Goal: Task Accomplishment & Management: Use online tool/utility

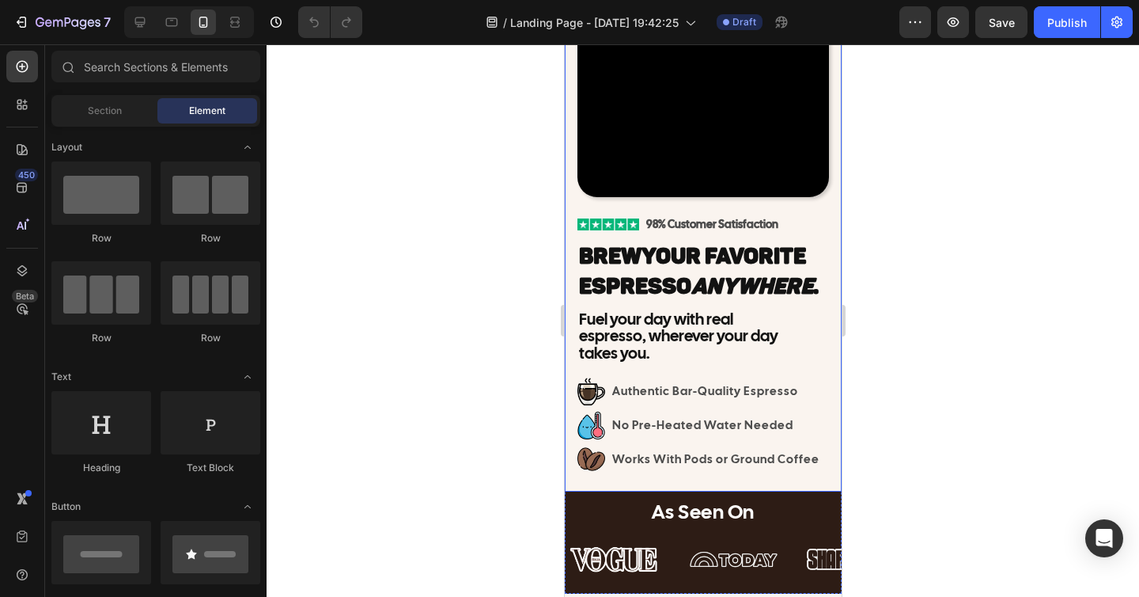
scroll to position [175, 0]
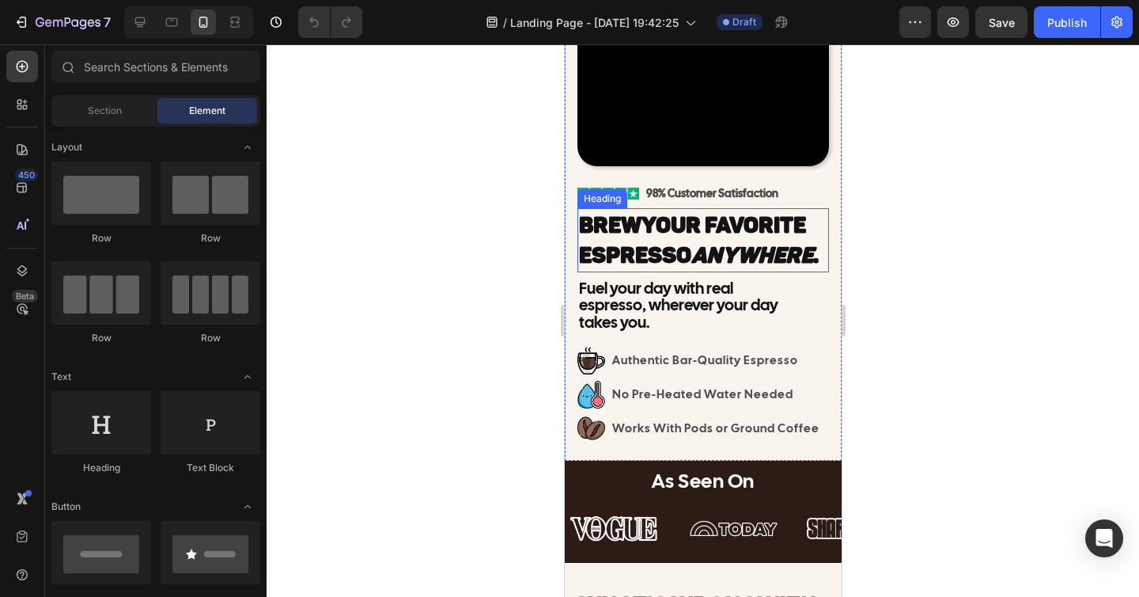
click at [658, 232] on span "Your Favorite Espresso Anywhere ." at bounding box center [698, 240] width 240 height 56
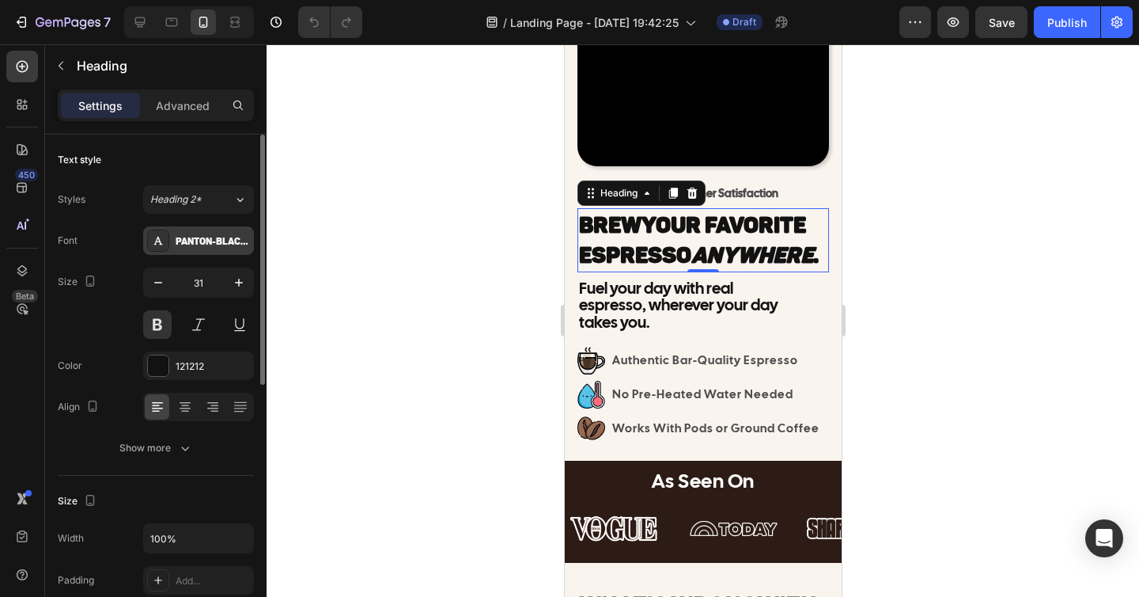
click at [193, 237] on div "Panton-BlackCaps" at bounding box center [213, 241] width 74 height 14
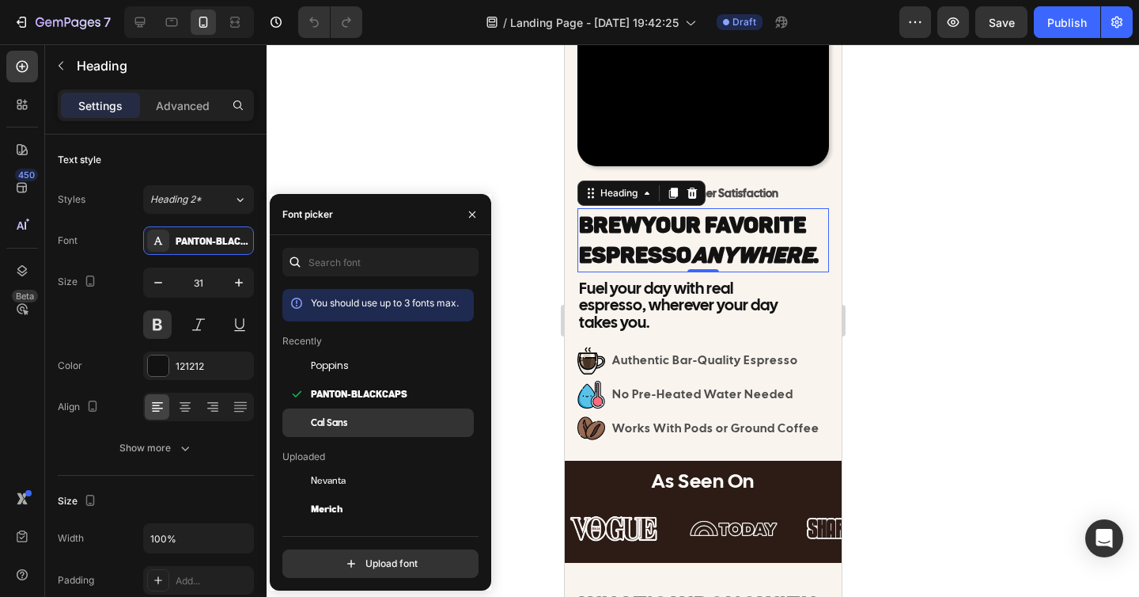
click at [343, 415] on div "Cal Sans" at bounding box center [377, 422] width 191 height 28
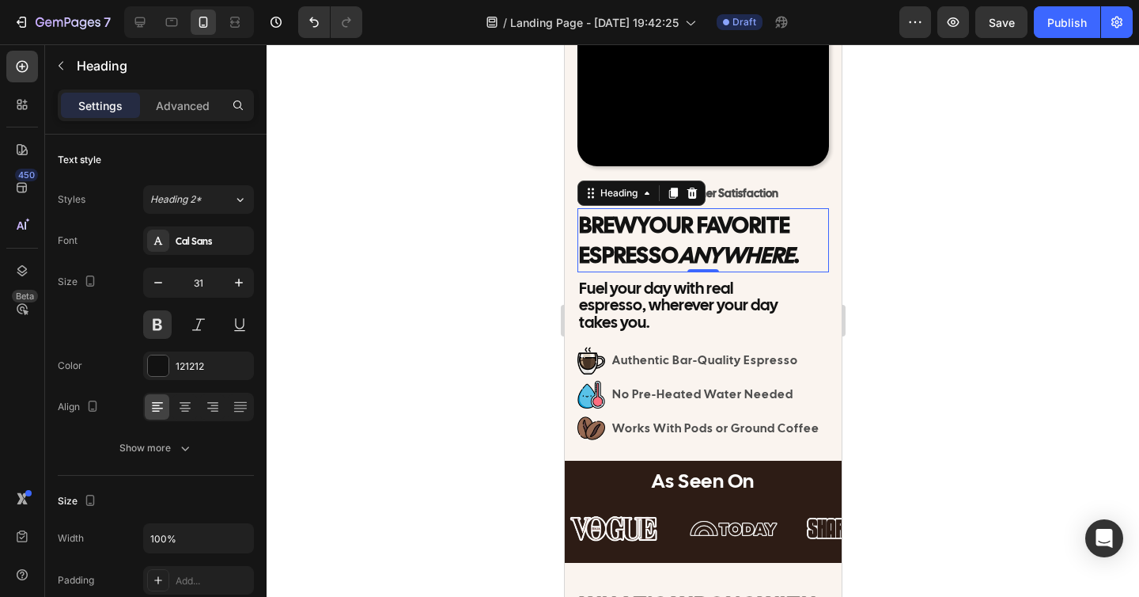
click at [375, 149] on div at bounding box center [703, 320] width 873 height 552
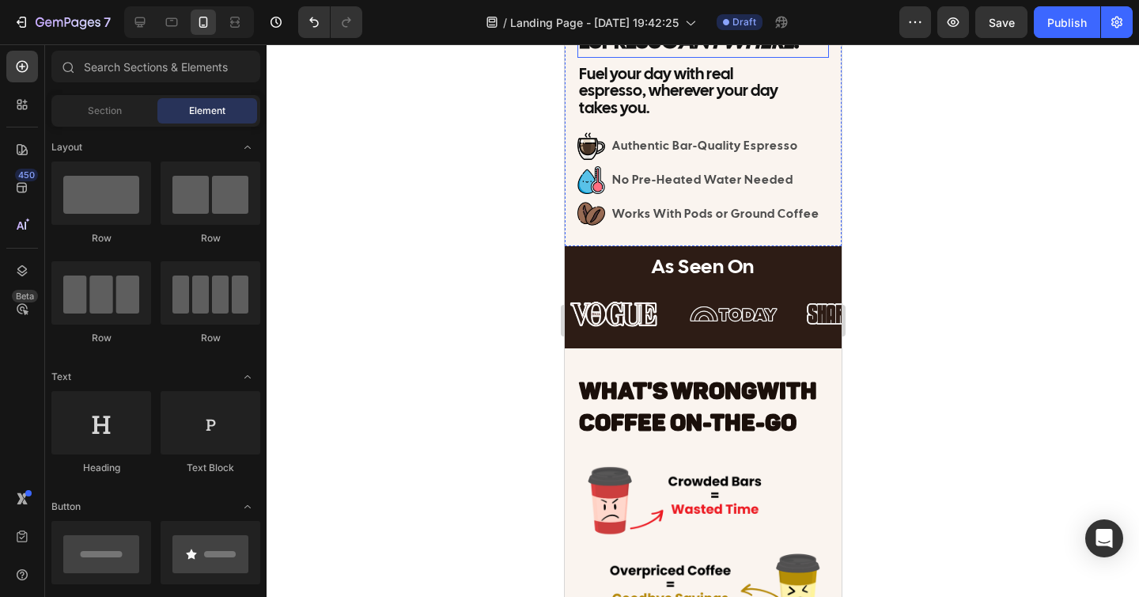
scroll to position [473, 0]
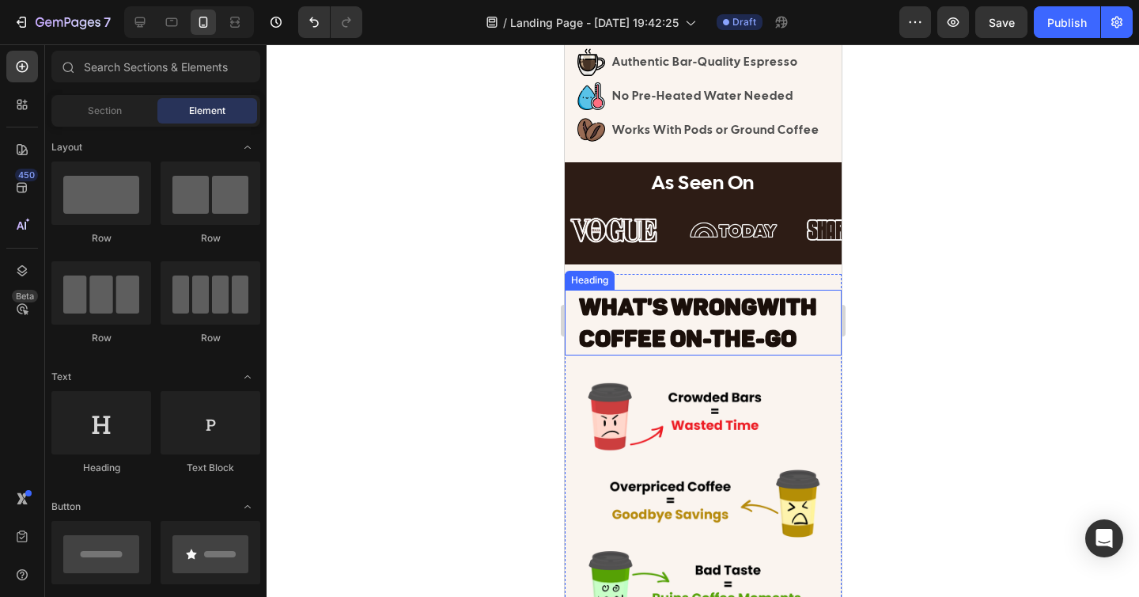
click at [722, 321] on span "WHAT'S WRONG" at bounding box center [667, 307] width 178 height 28
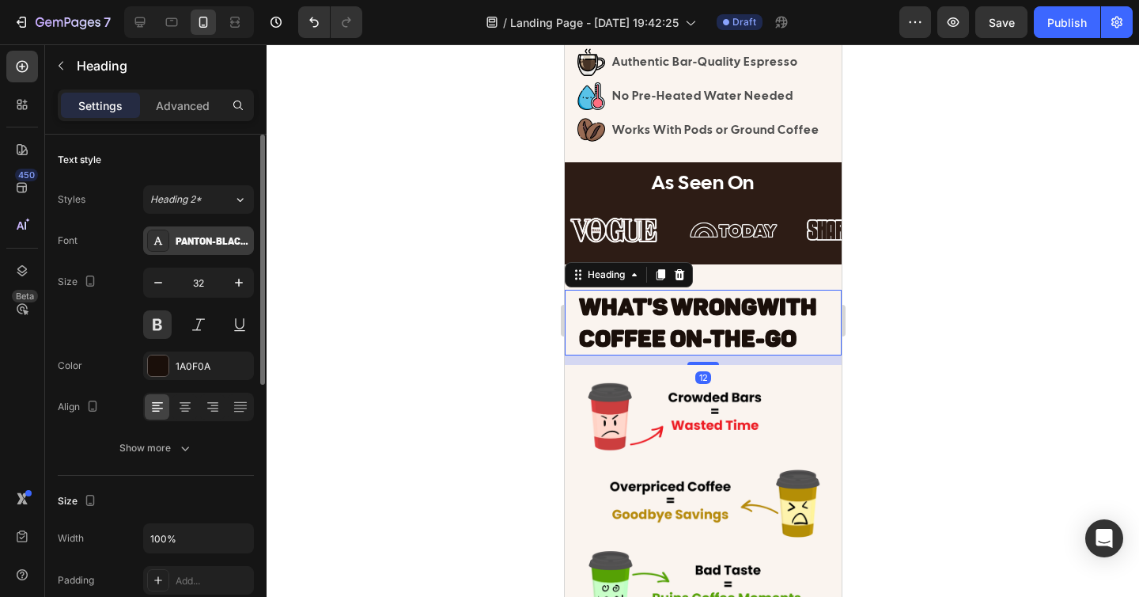
click at [199, 241] on div "Panton-BlackCaps" at bounding box center [213, 241] width 74 height 14
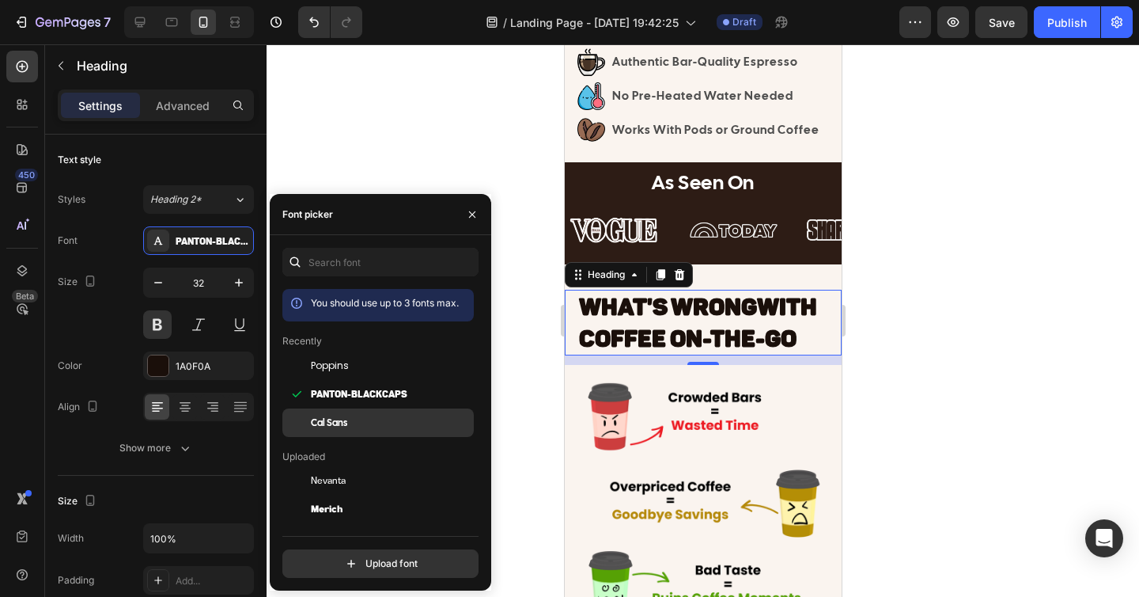
click at [330, 418] on span "Cal Sans" at bounding box center [329, 422] width 36 height 14
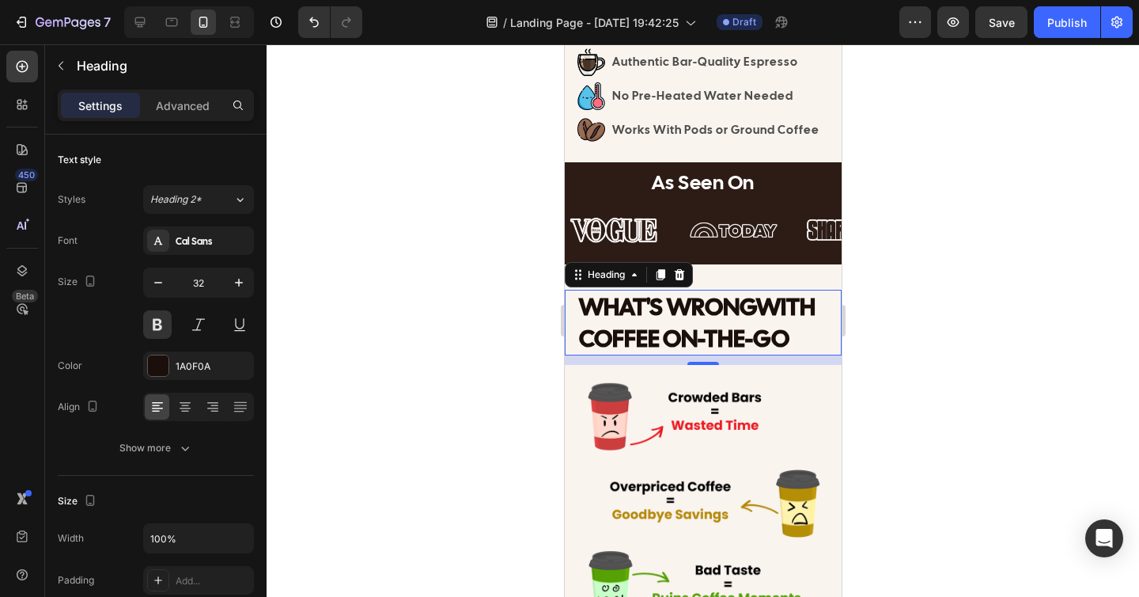
click at [930, 392] on div at bounding box center [703, 320] width 873 height 552
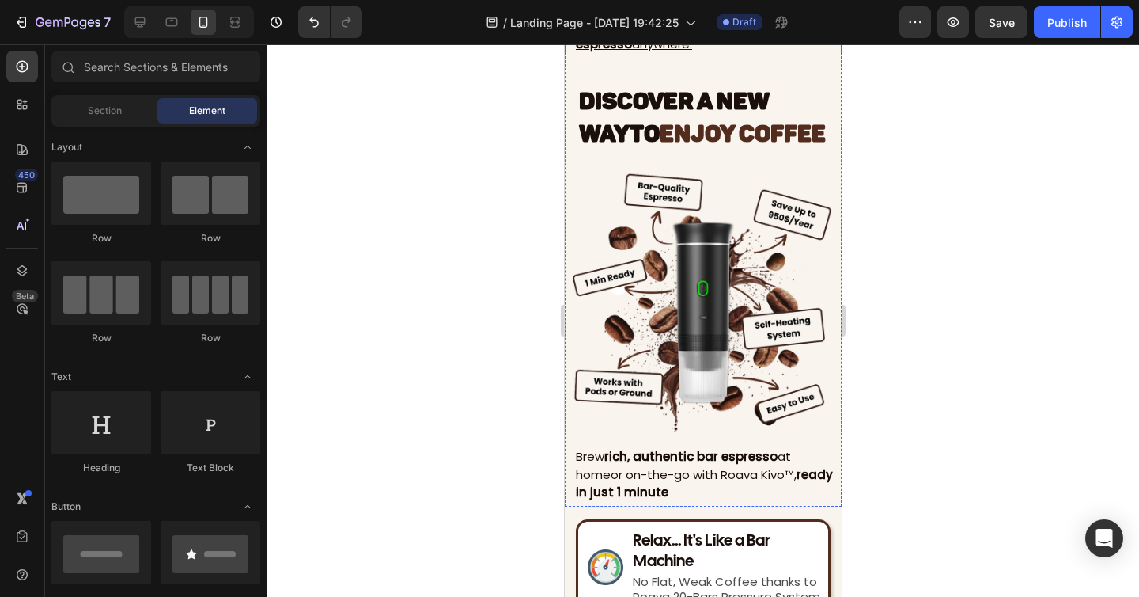
scroll to position [1157, 0]
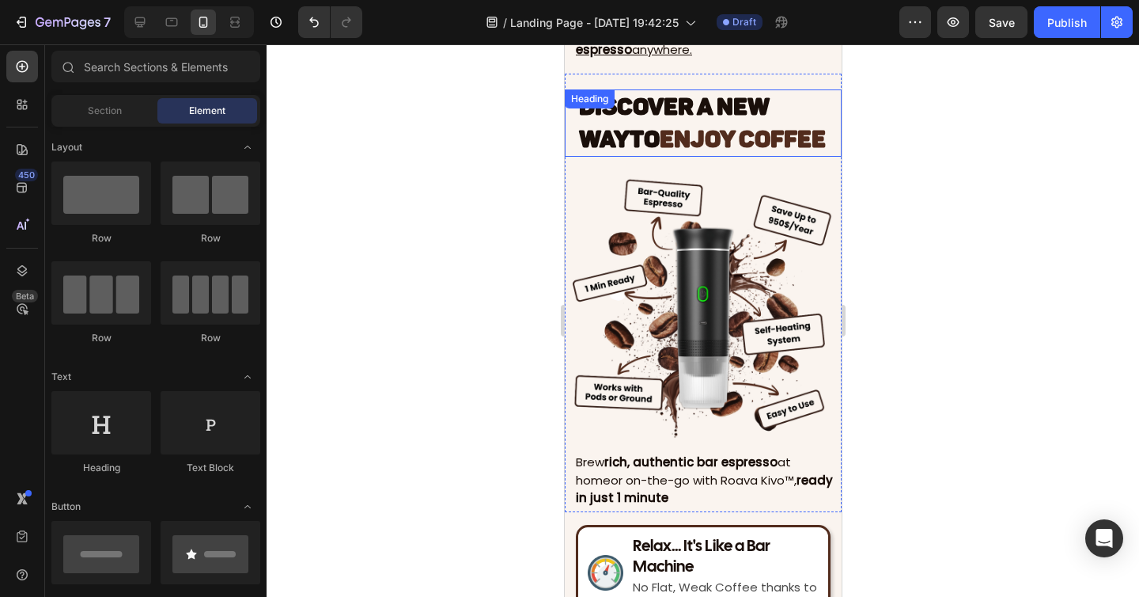
click at [676, 141] on span "ENJOY COFFEE" at bounding box center [742, 139] width 166 height 28
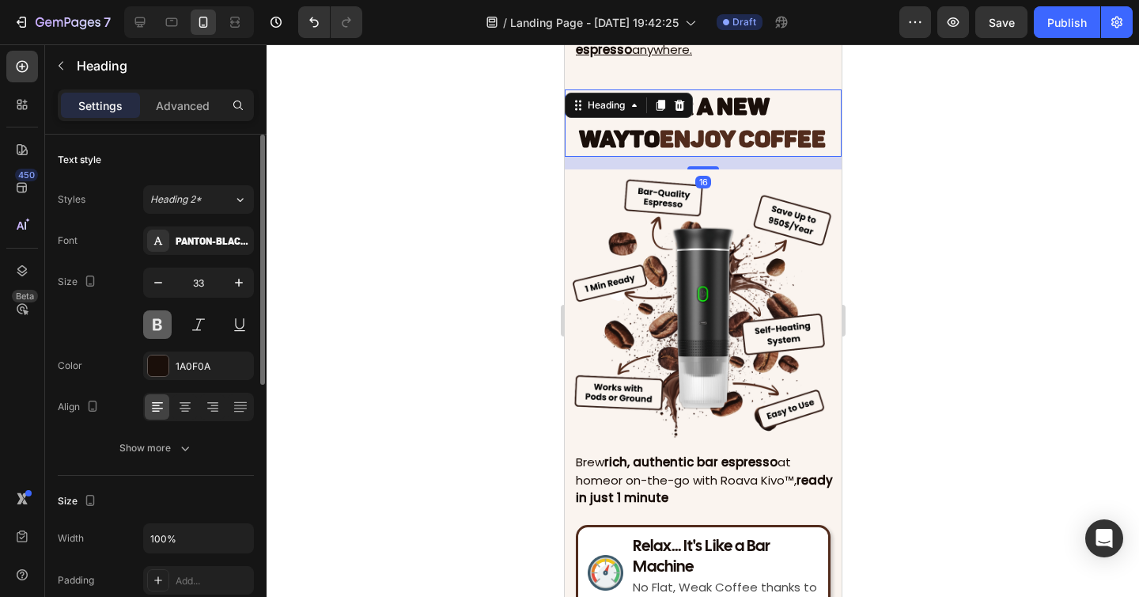
click at [150, 327] on button at bounding box center [157, 324] width 28 height 28
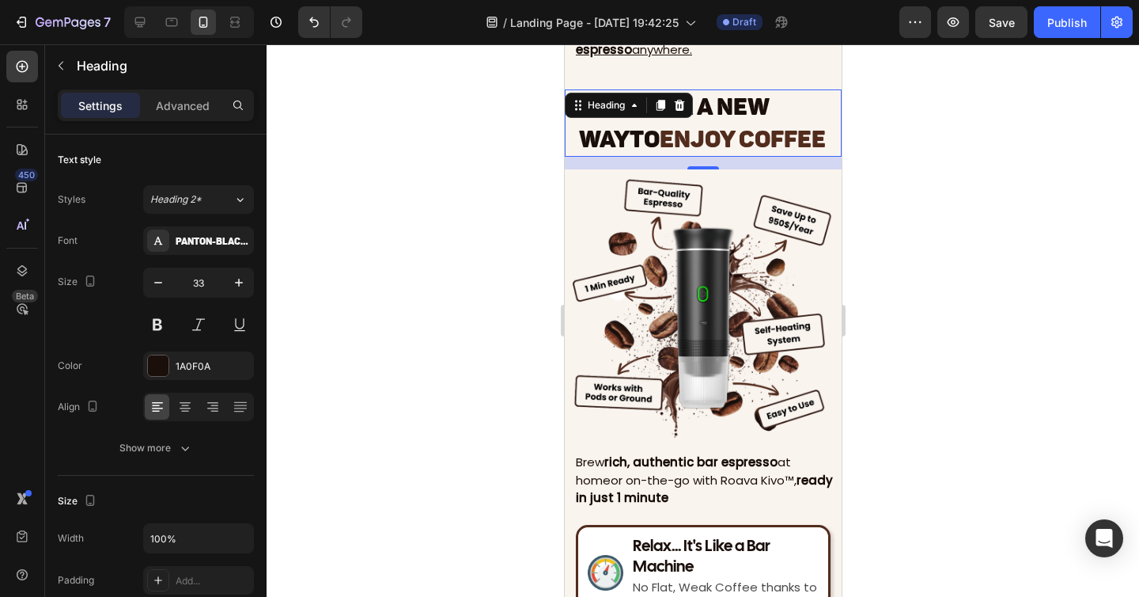
click at [424, 288] on div at bounding box center [703, 320] width 873 height 552
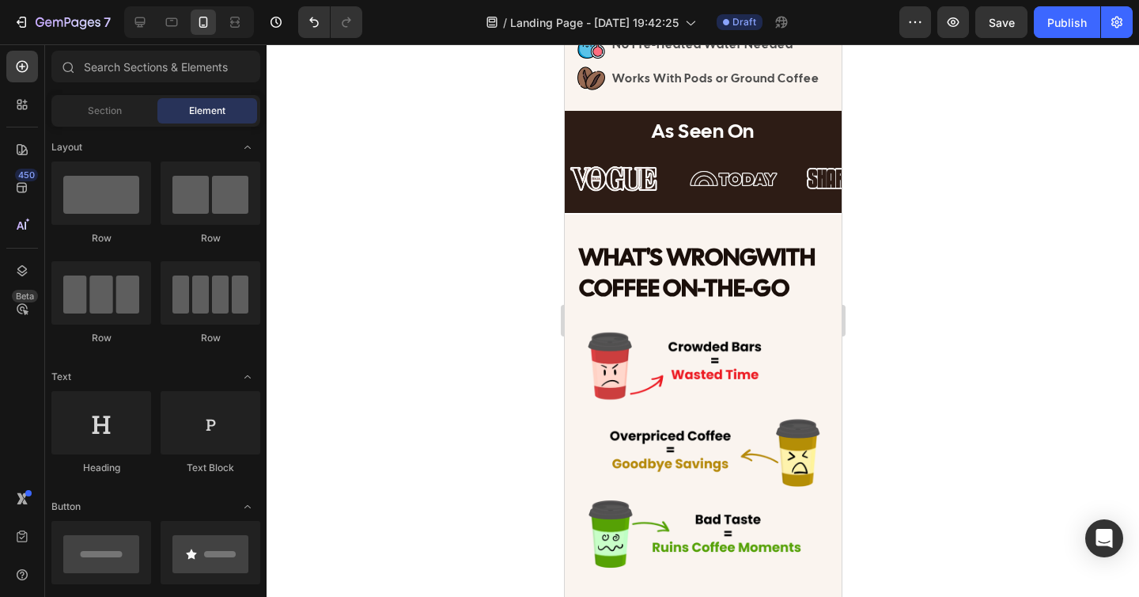
scroll to position [513, 0]
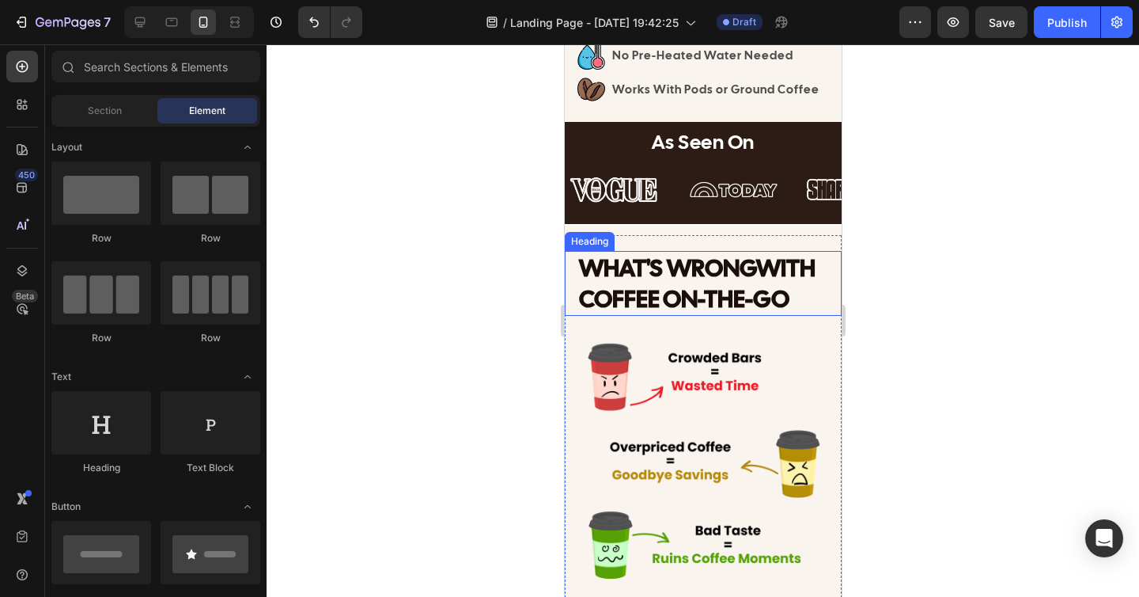
click at [698, 266] on span "WHAT'S WRONG" at bounding box center [666, 267] width 177 height 31
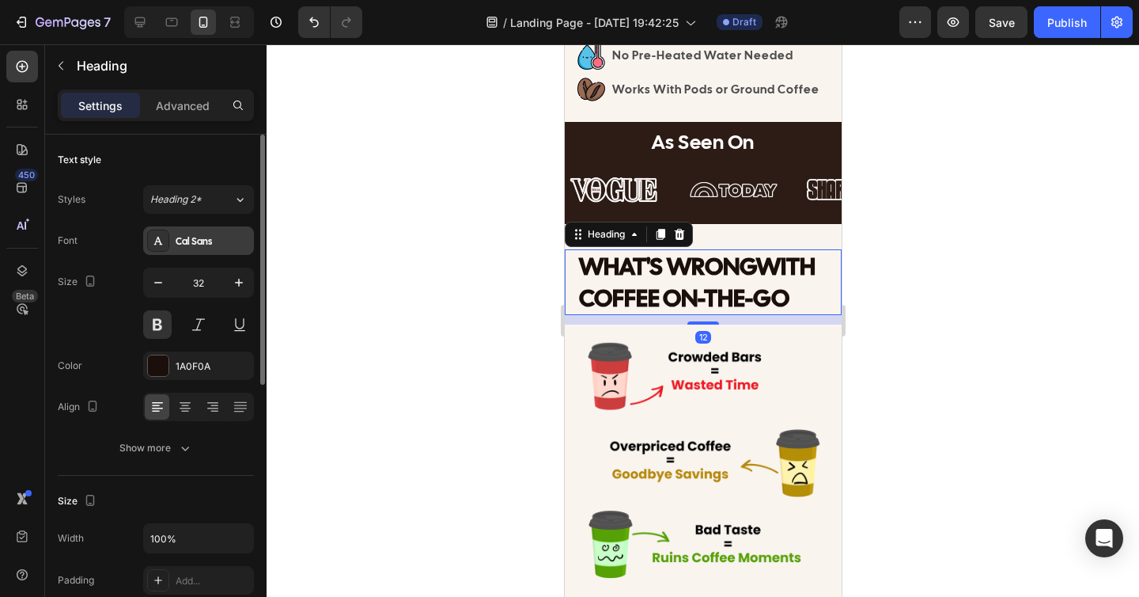
click at [198, 236] on div "Cal Sans" at bounding box center [213, 241] width 74 height 14
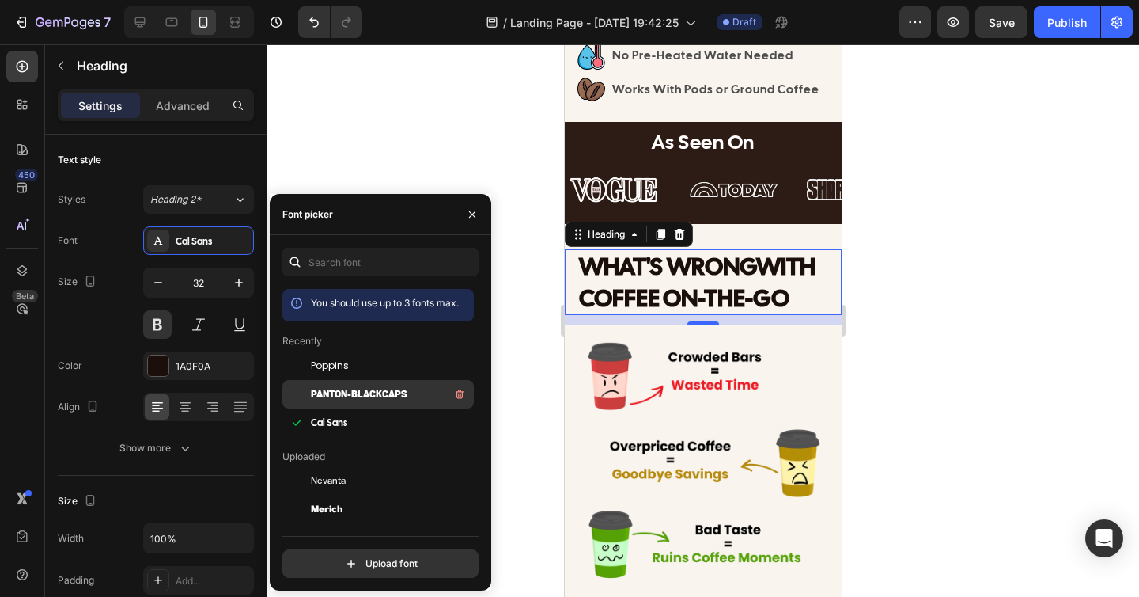
click at [339, 393] on span "Panton-BlackCaps" at bounding box center [359, 394] width 97 height 14
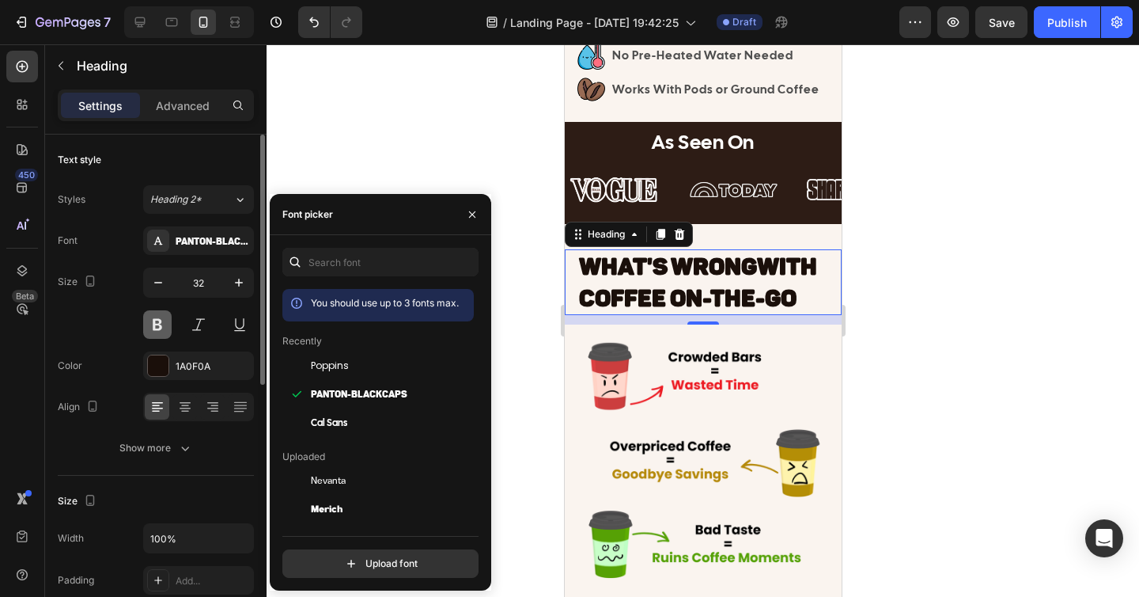
click at [162, 330] on button at bounding box center [157, 324] width 28 height 28
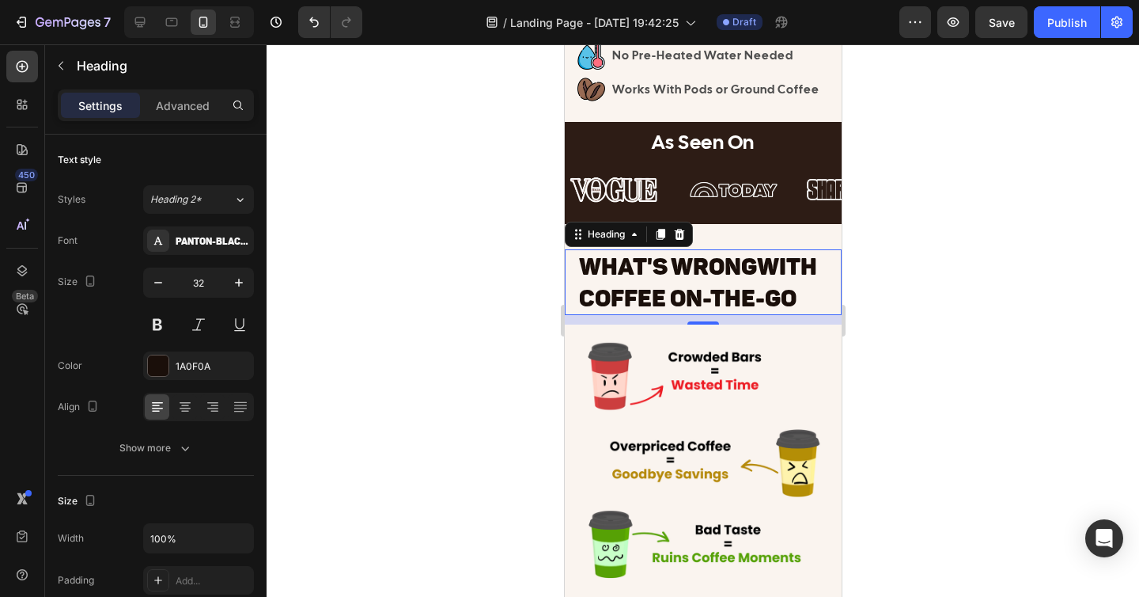
click at [446, 368] on div at bounding box center [703, 320] width 873 height 552
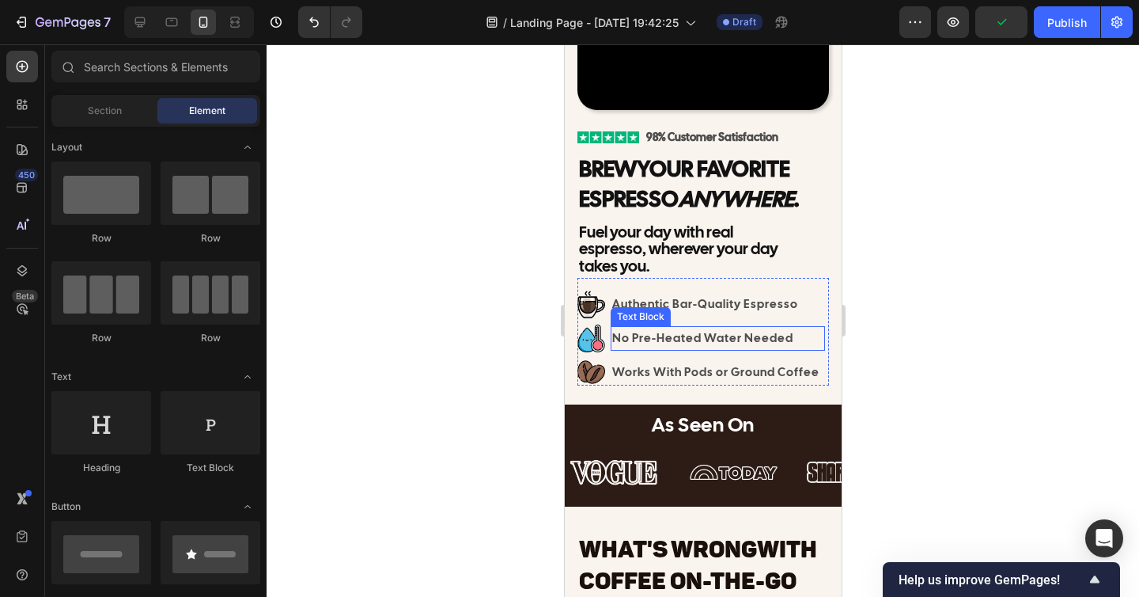
scroll to position [222, 0]
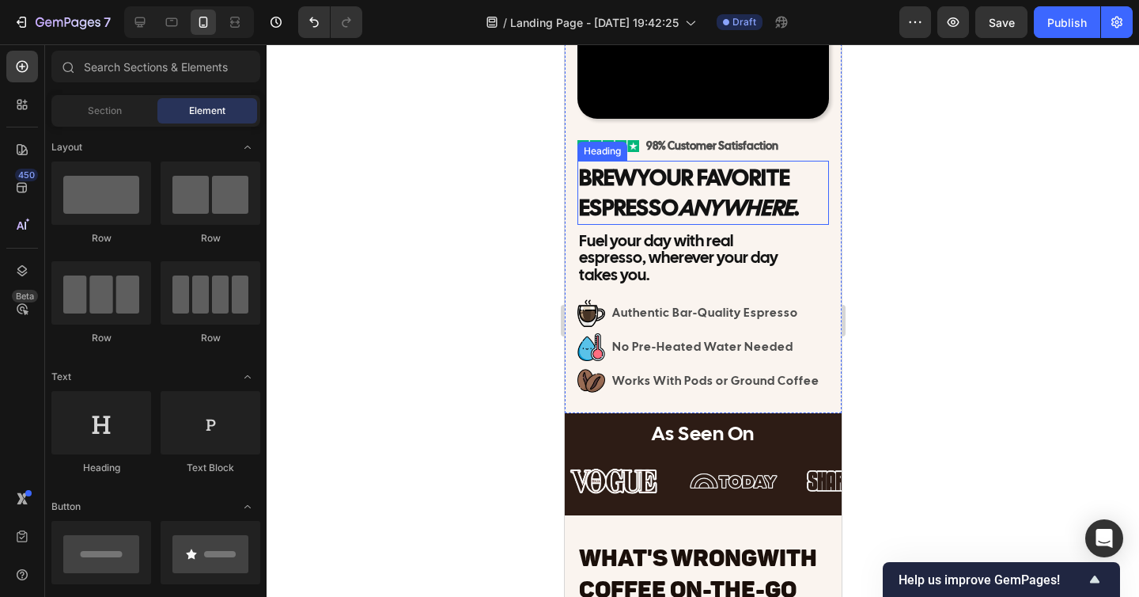
click at [706, 208] on icon "Anywhere" at bounding box center [736, 207] width 116 height 28
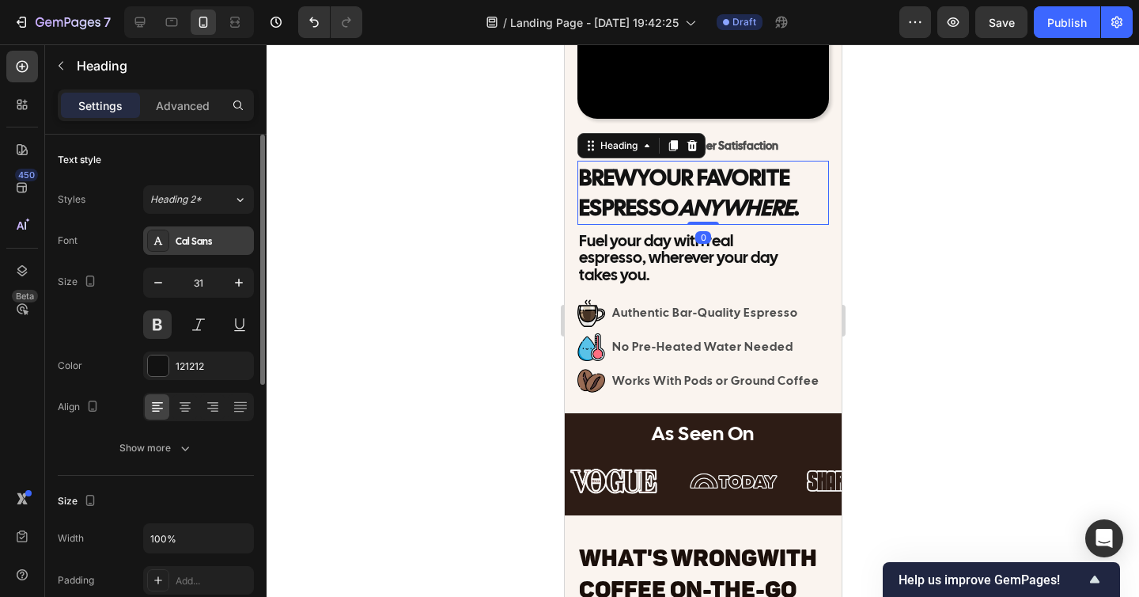
click at [197, 243] on div "Cal Sans" at bounding box center [213, 241] width 74 height 14
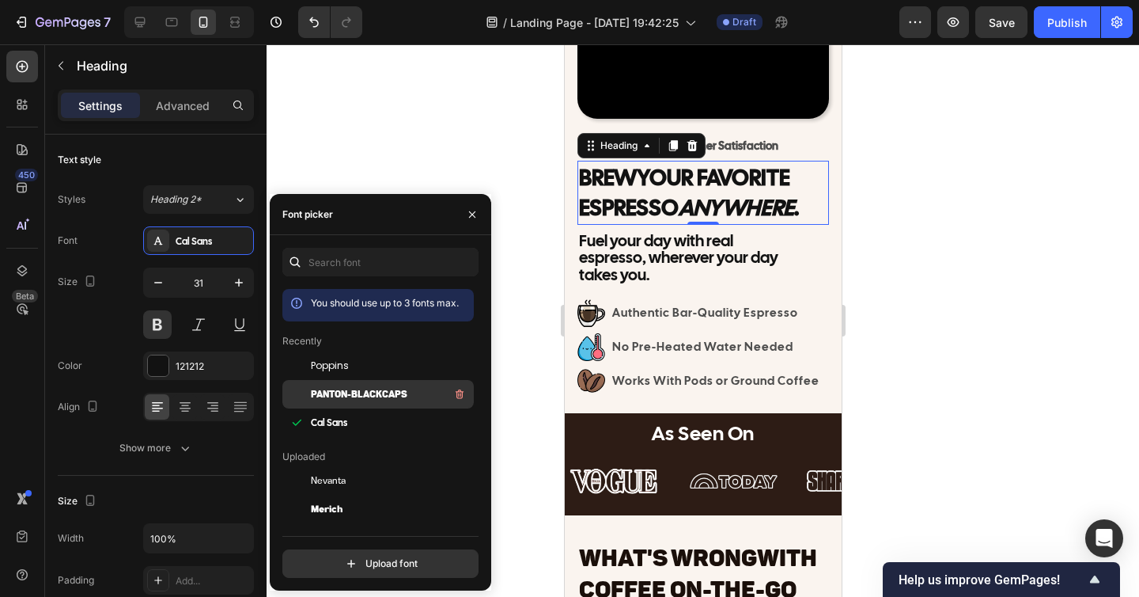
click at [328, 391] on span "Panton-BlackCaps" at bounding box center [359, 394] width 97 height 14
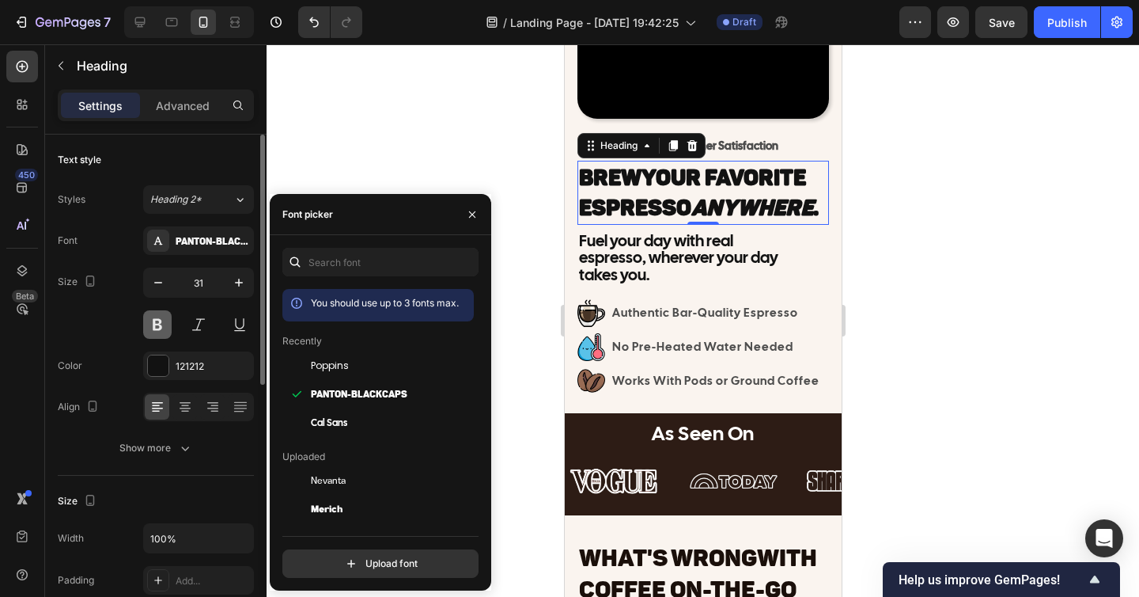
click at [152, 316] on button at bounding box center [157, 324] width 28 height 28
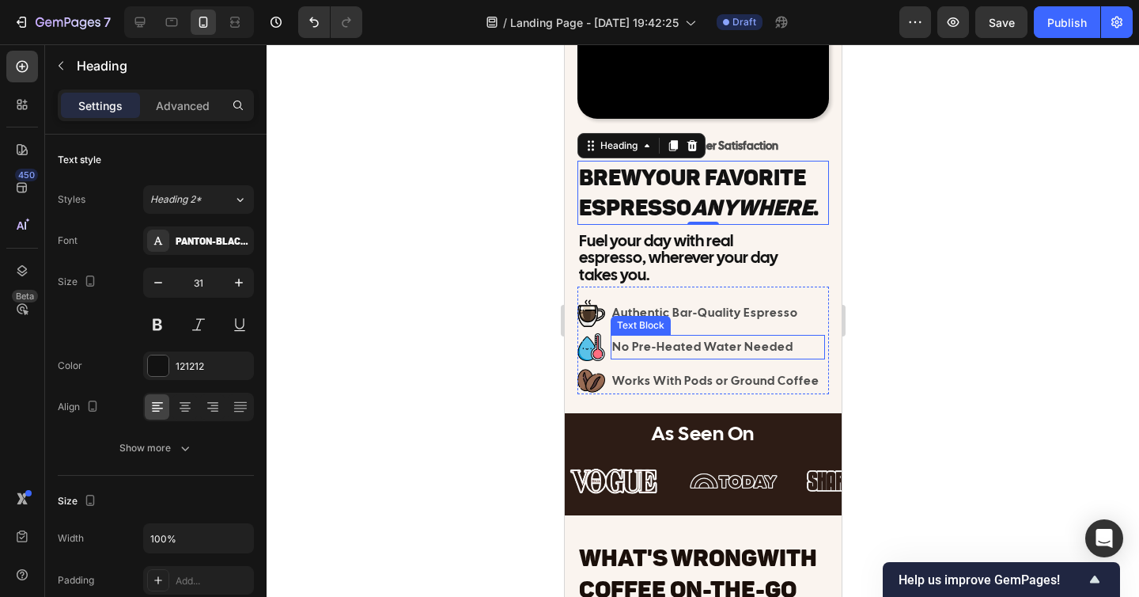
click at [939, 346] on div at bounding box center [703, 320] width 873 height 552
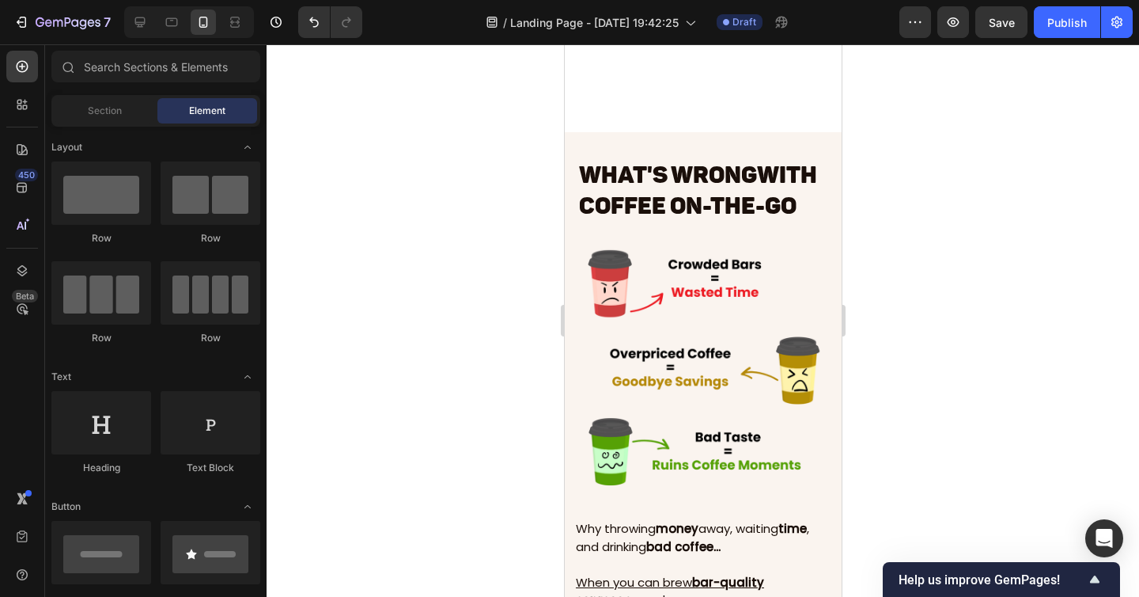
scroll to position [823, 0]
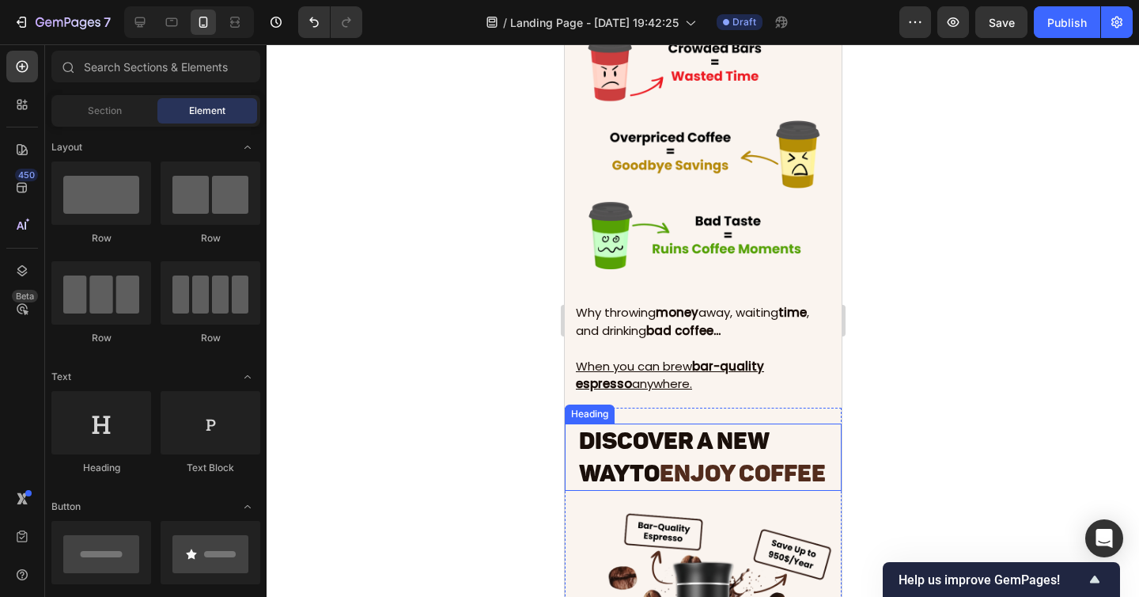
click at [729, 475] on span "ENJOY COFFEE" at bounding box center [742, 473] width 166 height 28
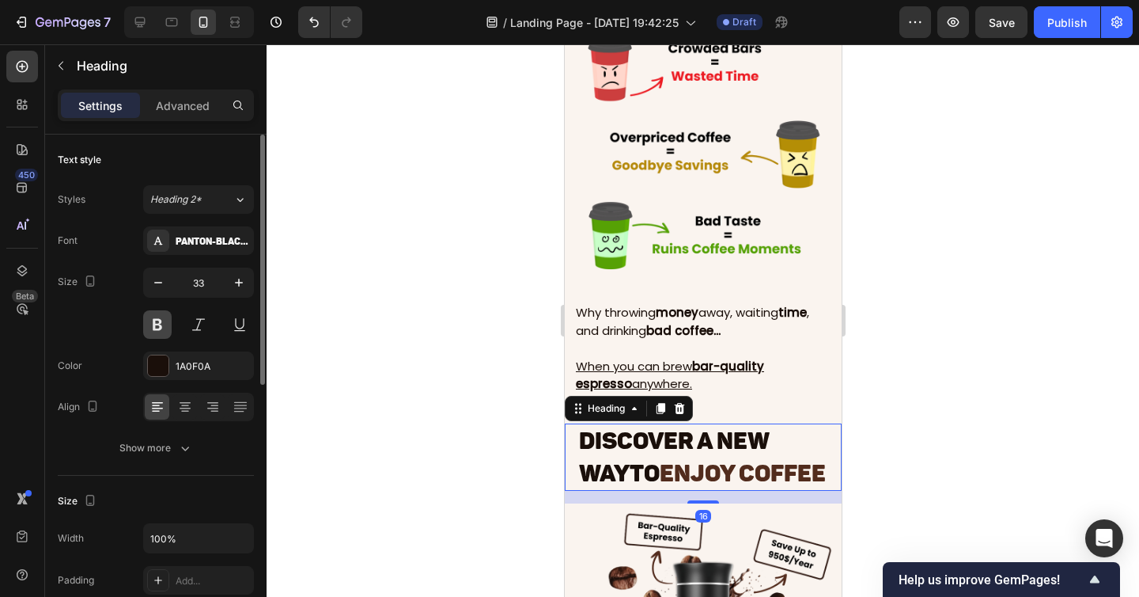
click at [157, 330] on button at bounding box center [157, 324] width 28 height 28
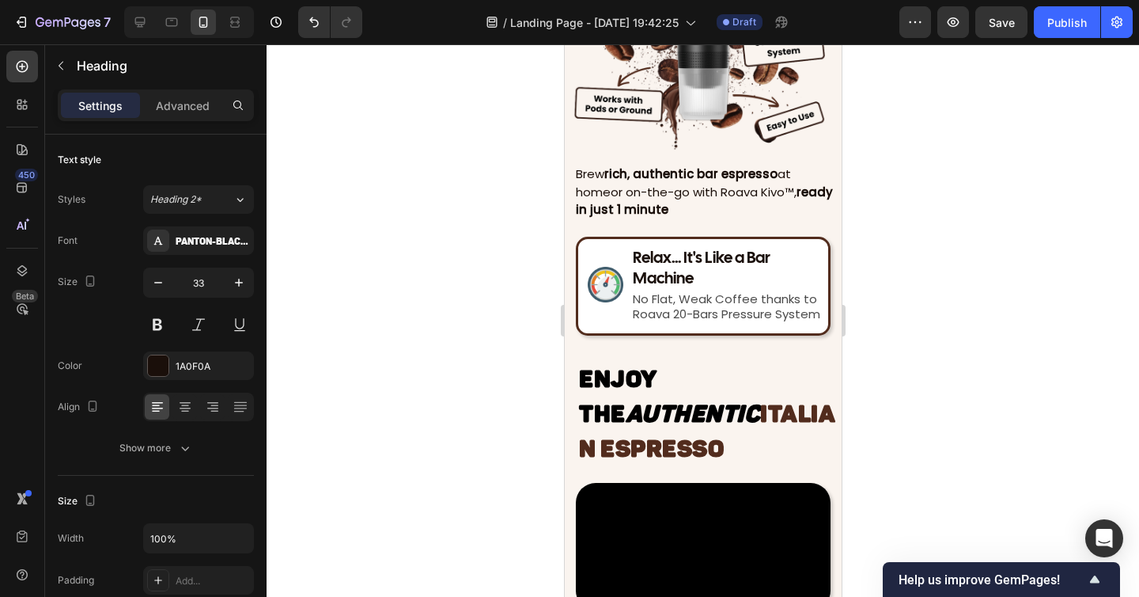
scroll to position [1450, 0]
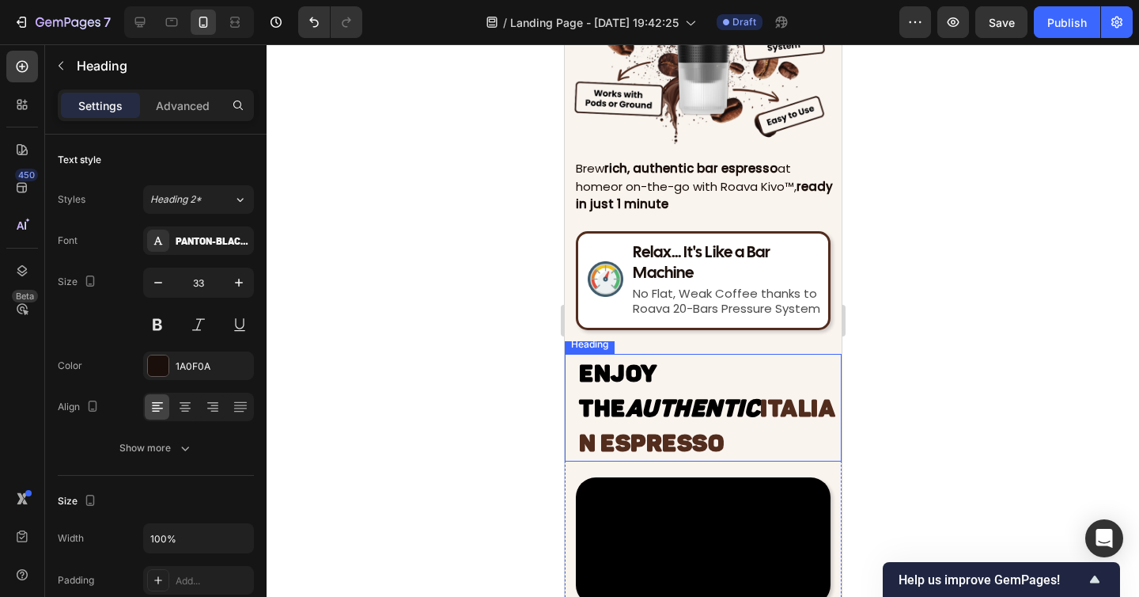
click at [637, 404] on icon "Authentic" at bounding box center [692, 408] width 135 height 28
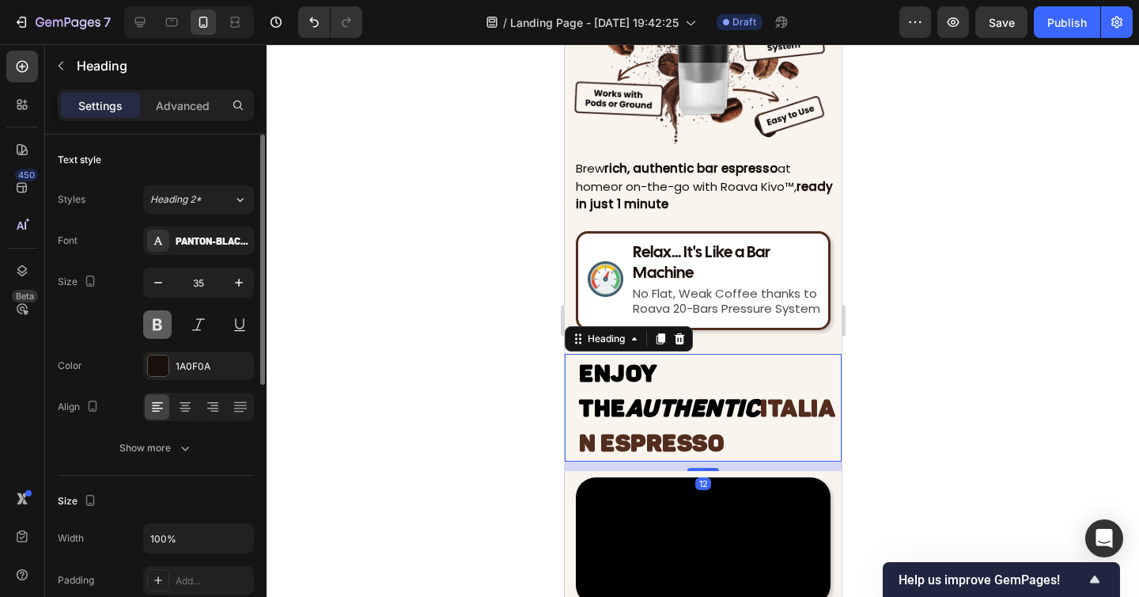
click at [159, 332] on button at bounding box center [157, 324] width 28 height 28
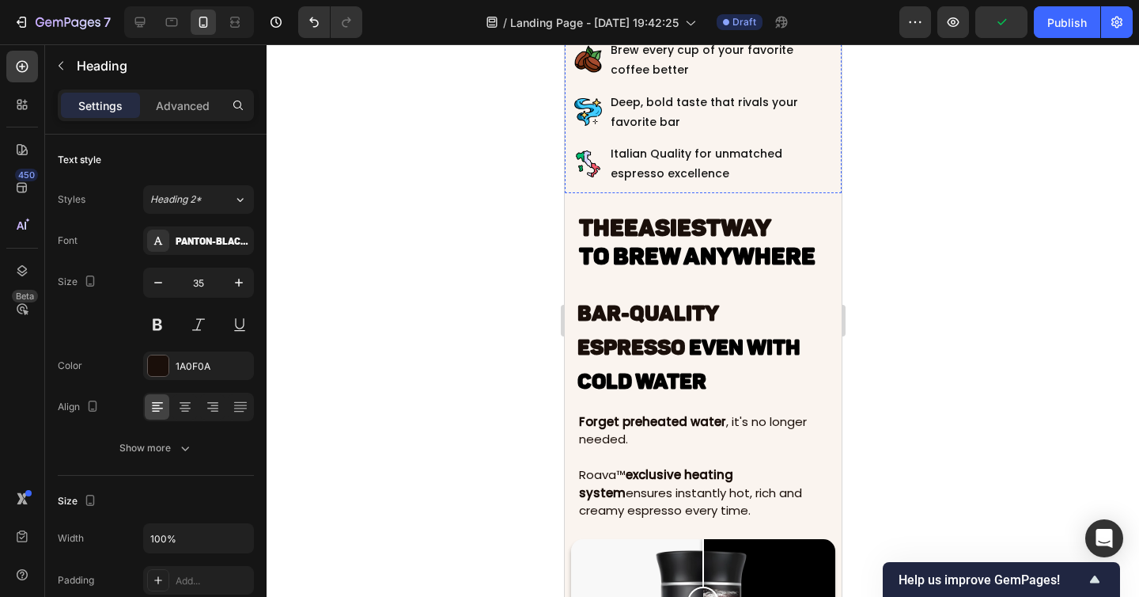
scroll to position [2142, 0]
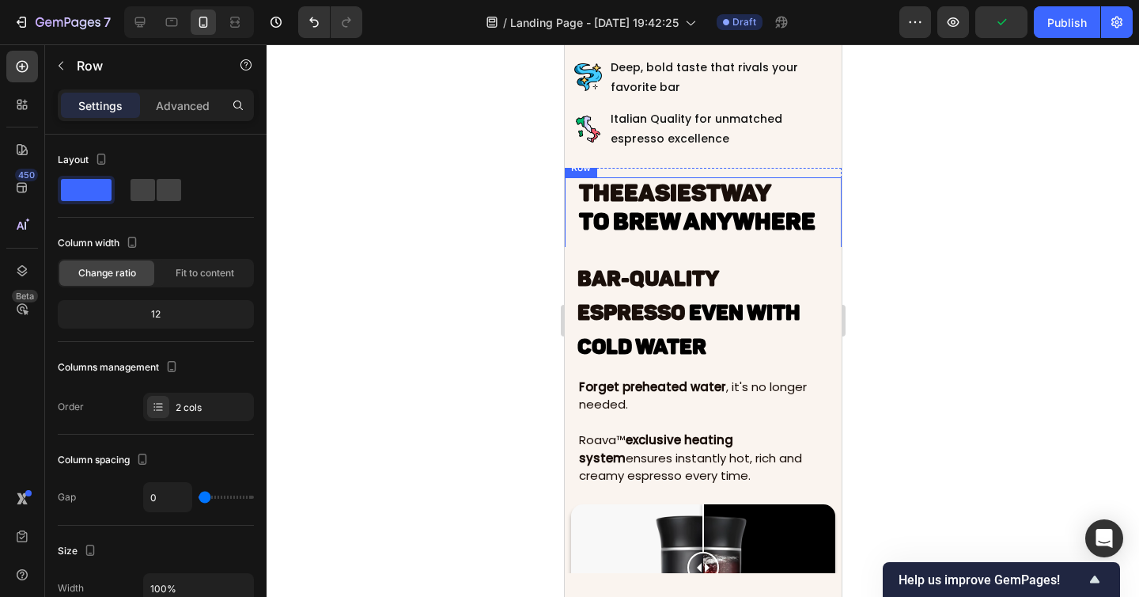
click at [684, 247] on div "THE EASIEST WAY to Brew Anywhere Heading" at bounding box center [702, 212] width 277 height 70
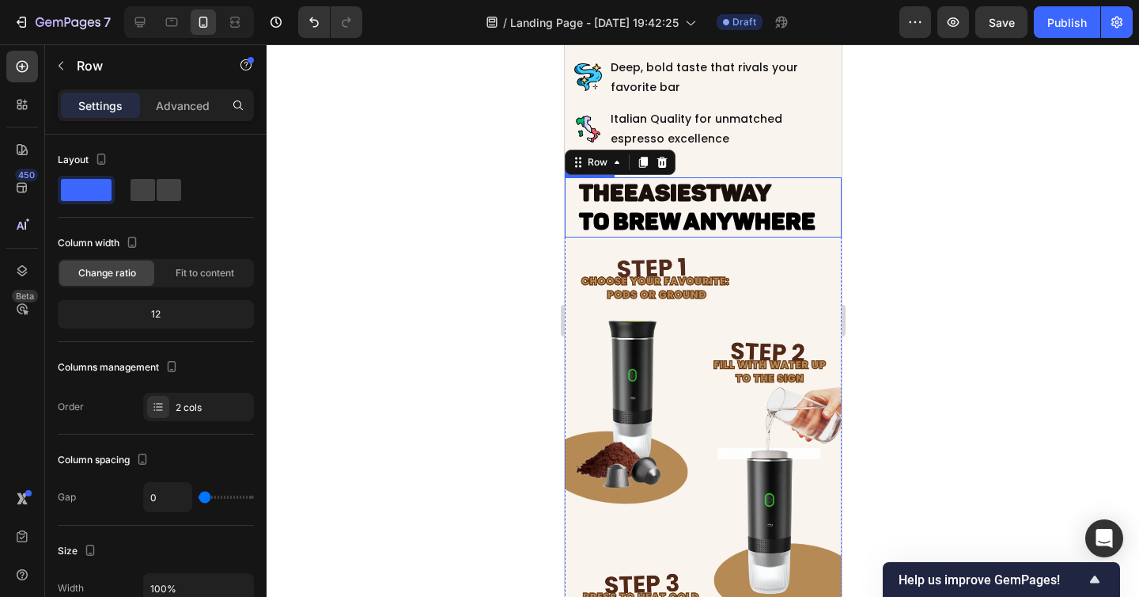
click at [621, 236] on span "to Brew Anywhere" at bounding box center [696, 221] width 237 height 28
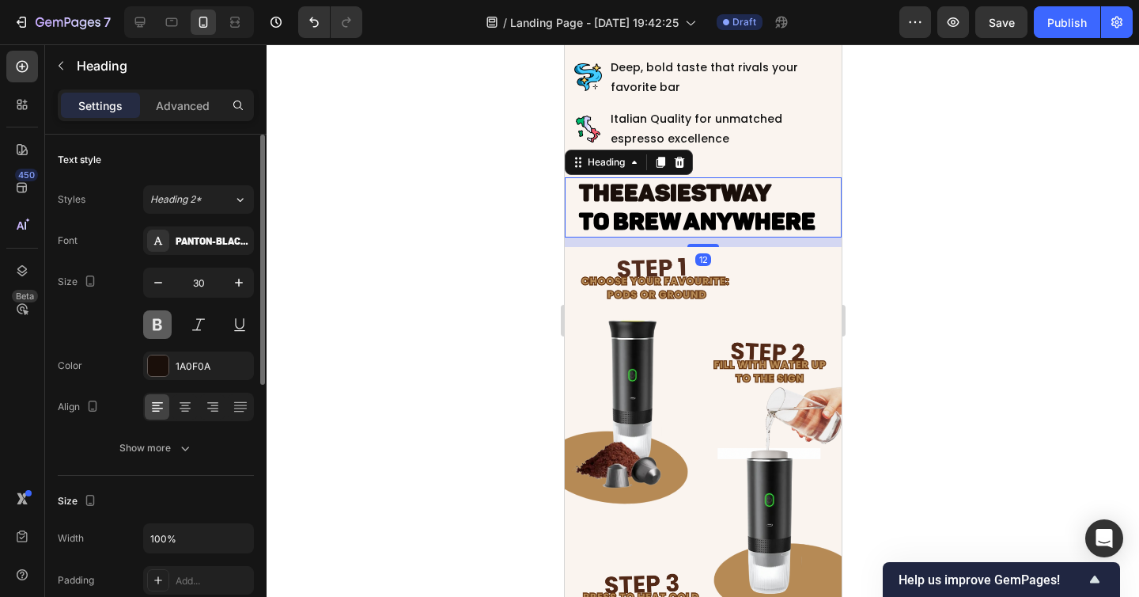
click at [153, 328] on button at bounding box center [157, 324] width 28 height 28
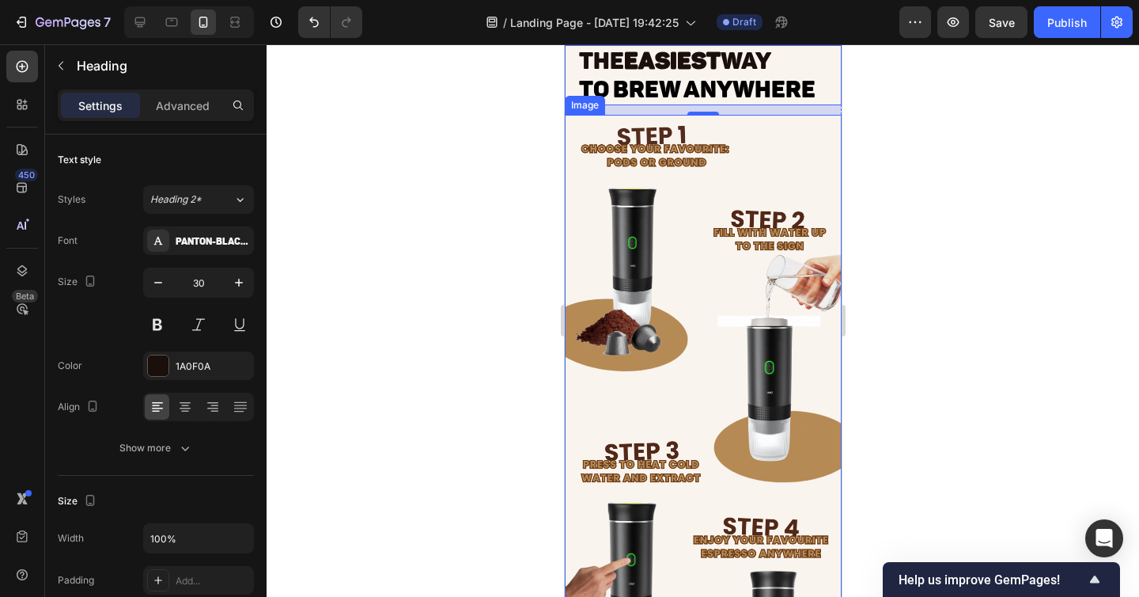
scroll to position [2365, 0]
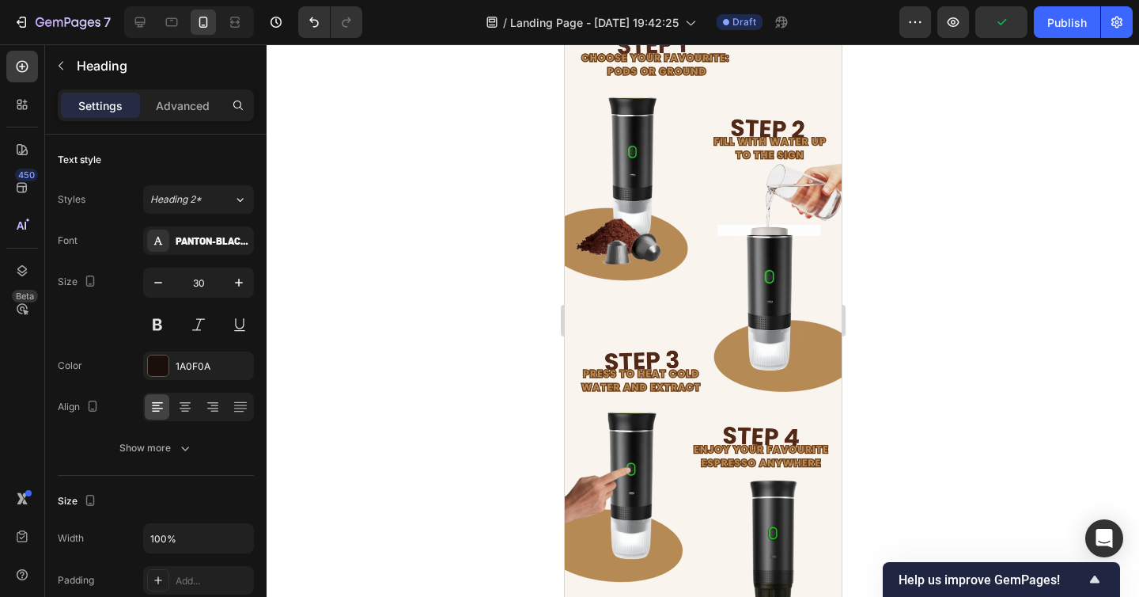
drag, startPoint x: 577, startPoint y: 103, endPoint x: 809, endPoint y: 127, distance: 233.9
drag, startPoint x: 816, startPoint y: 128, endPoint x: 586, endPoint y: 93, distance: 233.0
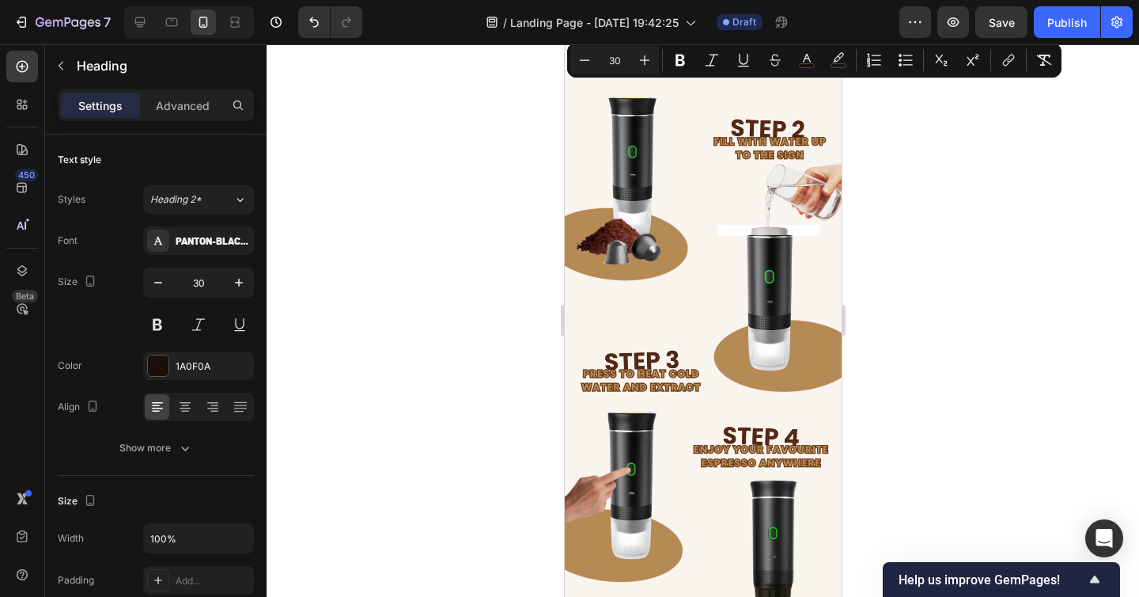
drag, startPoint x: 580, startPoint y: 103, endPoint x: 824, endPoint y: 138, distance: 246.1
click at [828, 59] on button "color" at bounding box center [838, 60] width 28 height 28
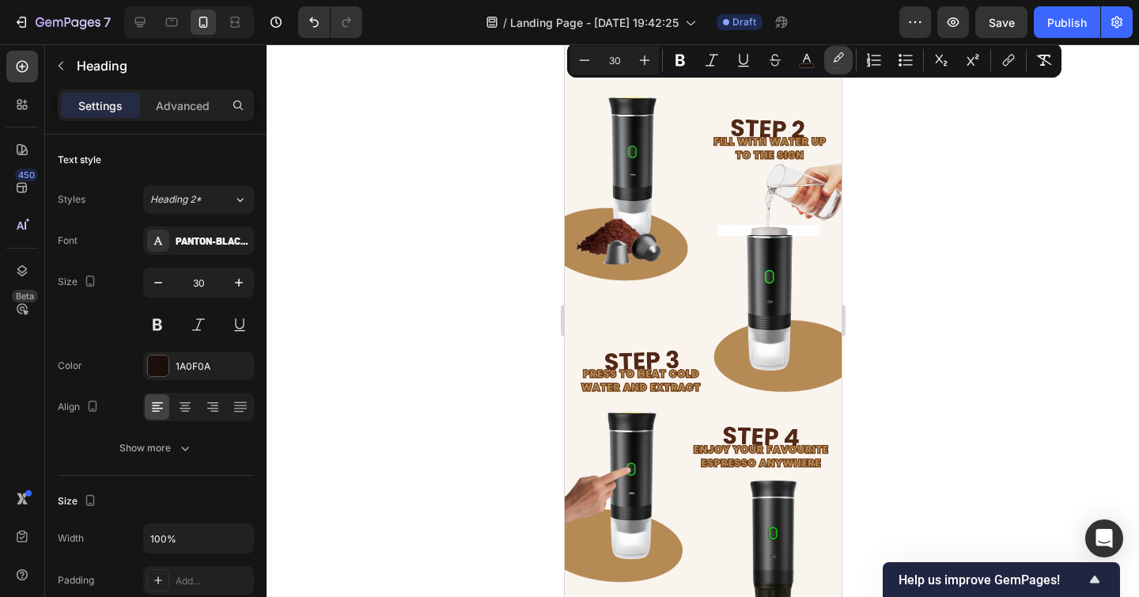
type input "F9F9F9"
type input "0"
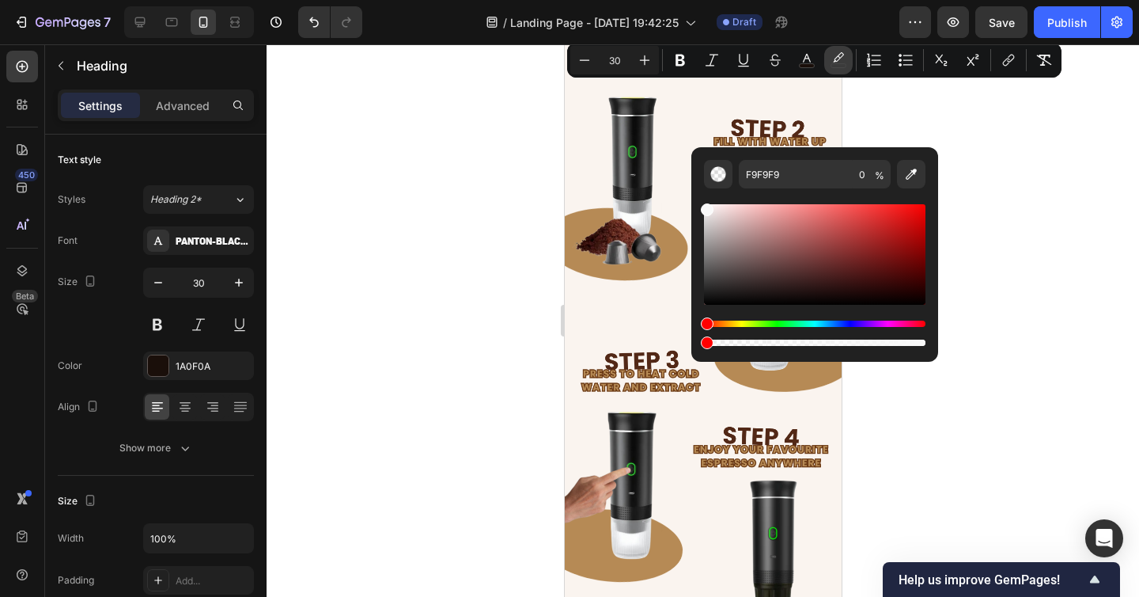
click at [828, 59] on button "color" at bounding box center [838, 60] width 28 height 28
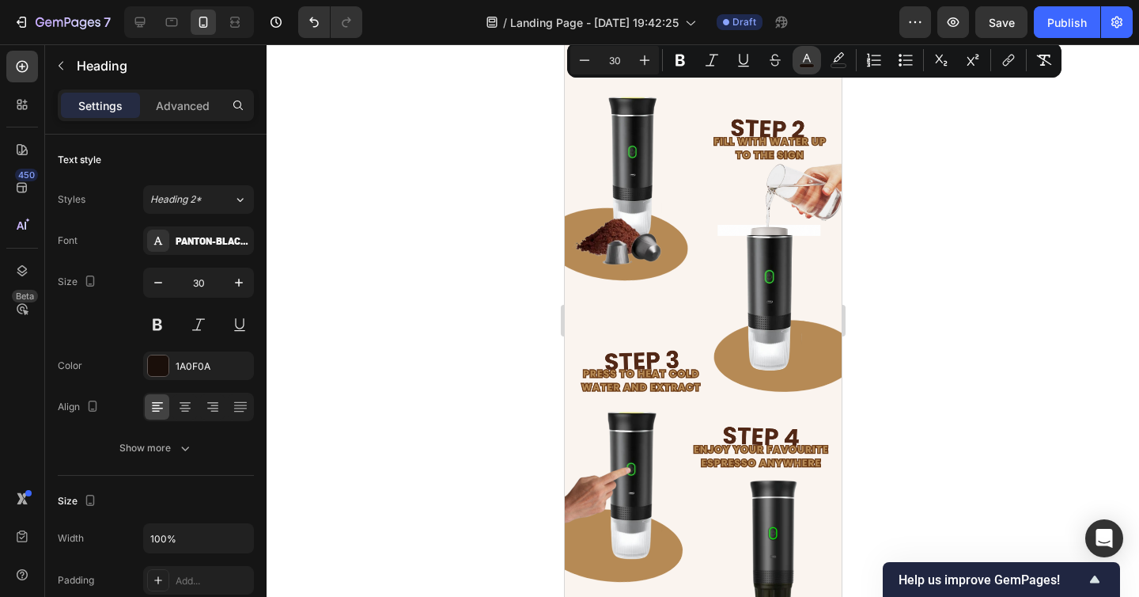
click at [809, 62] on icon "Editor contextual toolbar" at bounding box center [807, 60] width 16 height 16
type input "1A0F0A"
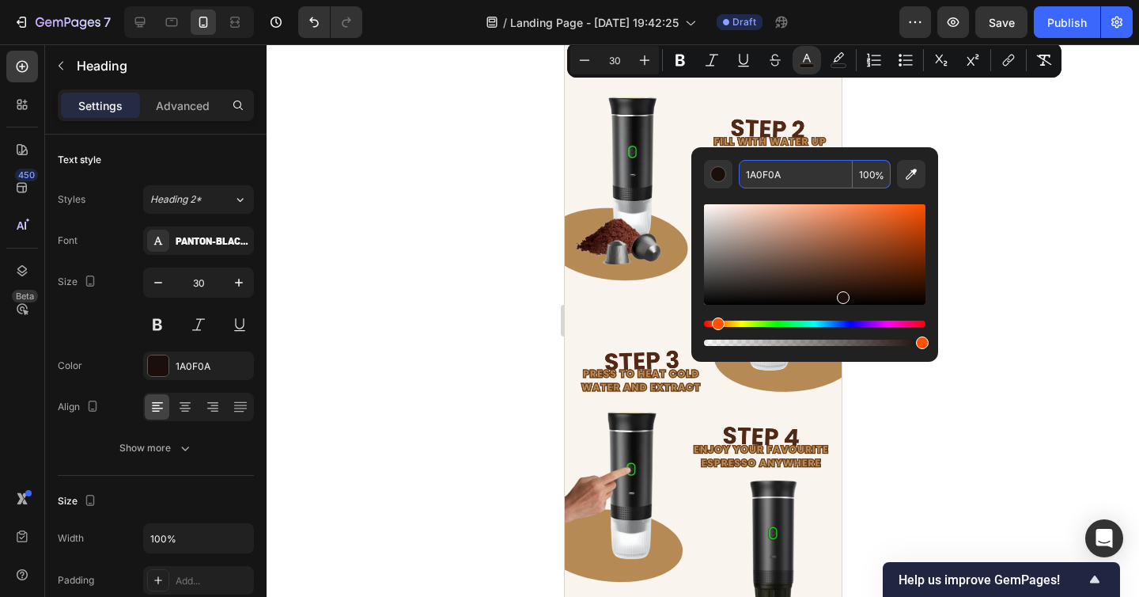
click at [771, 172] on input "1A0F0A" at bounding box center [796, 174] width 114 height 28
click at [919, 119] on div at bounding box center [703, 320] width 873 height 552
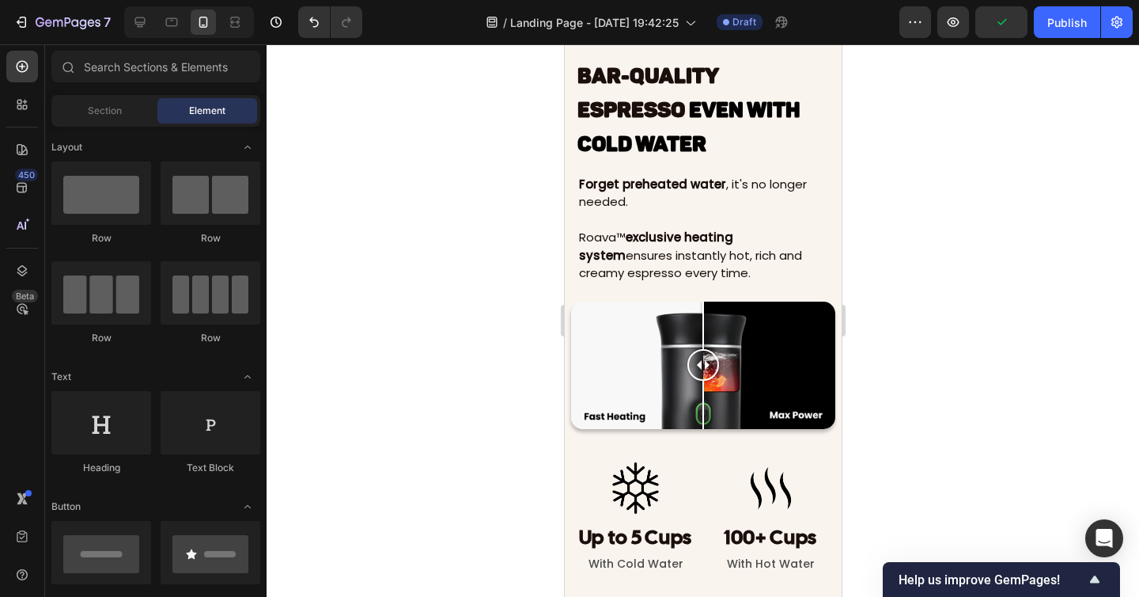
scroll to position [3153, 0]
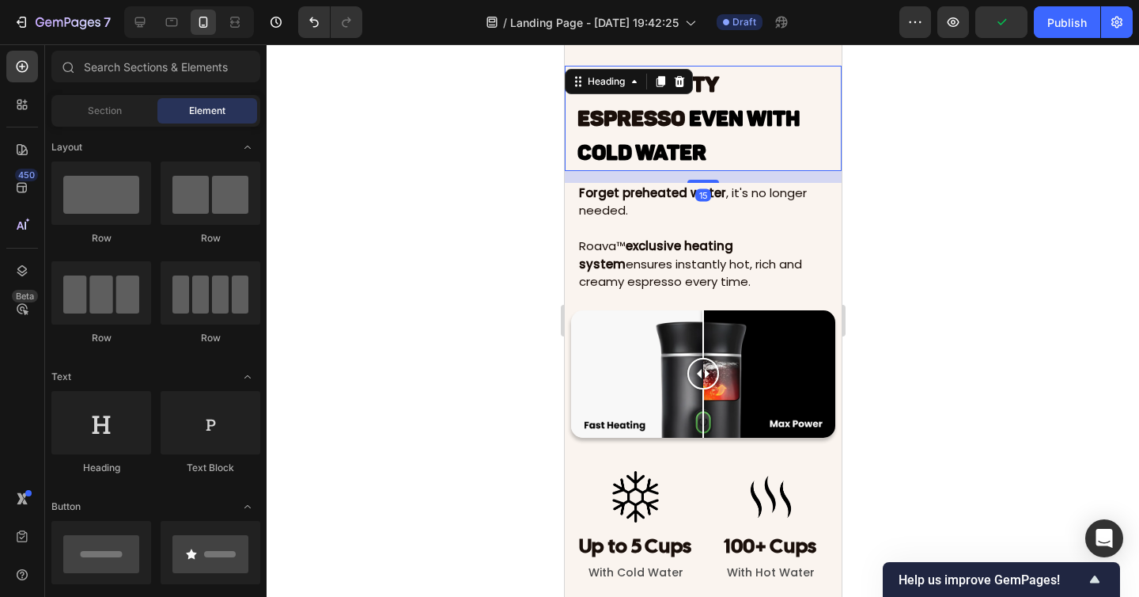
click at [731, 160] on h2 "Bar-Quality Espresso Even With Cold Water" at bounding box center [702, 118] width 255 height 104
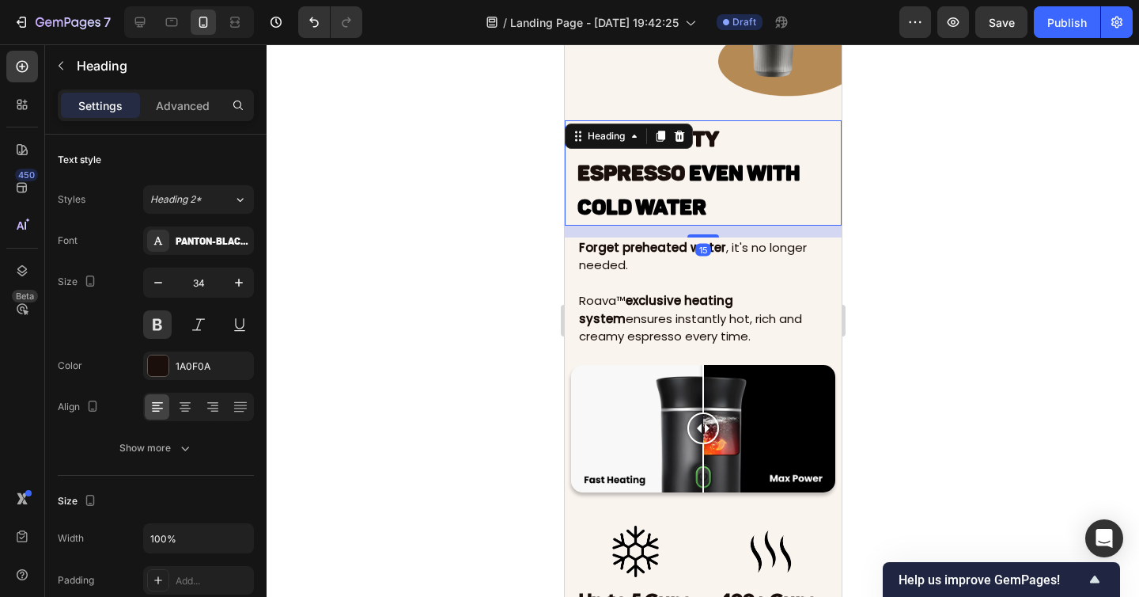
scroll to position [3087, 0]
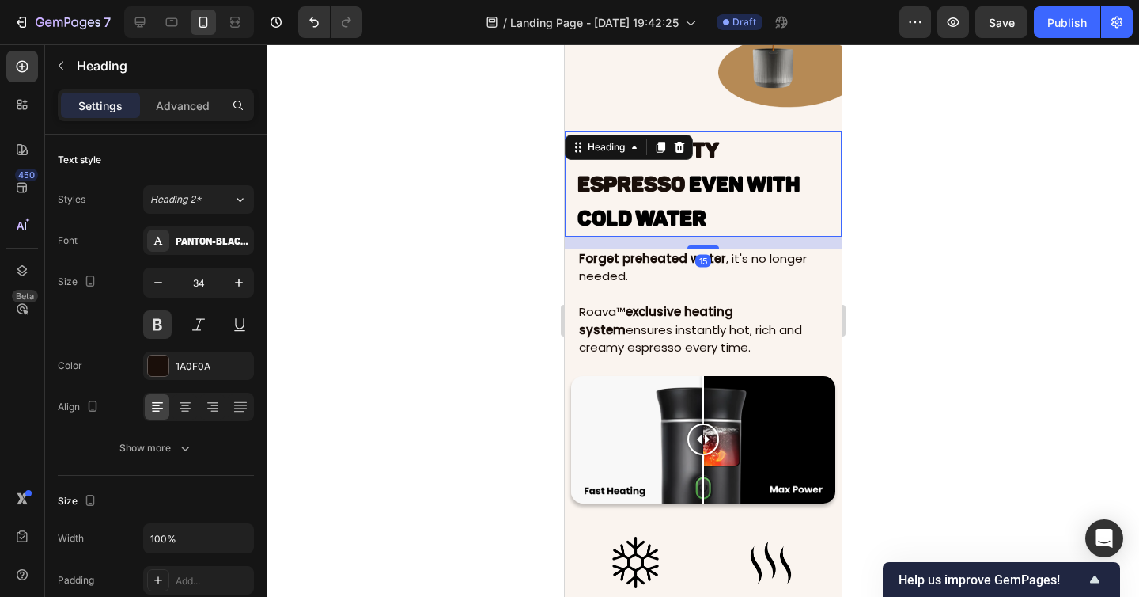
click at [736, 206] on h2 "Bar-Quality Espresso Even With Cold Water" at bounding box center [702, 183] width 255 height 104
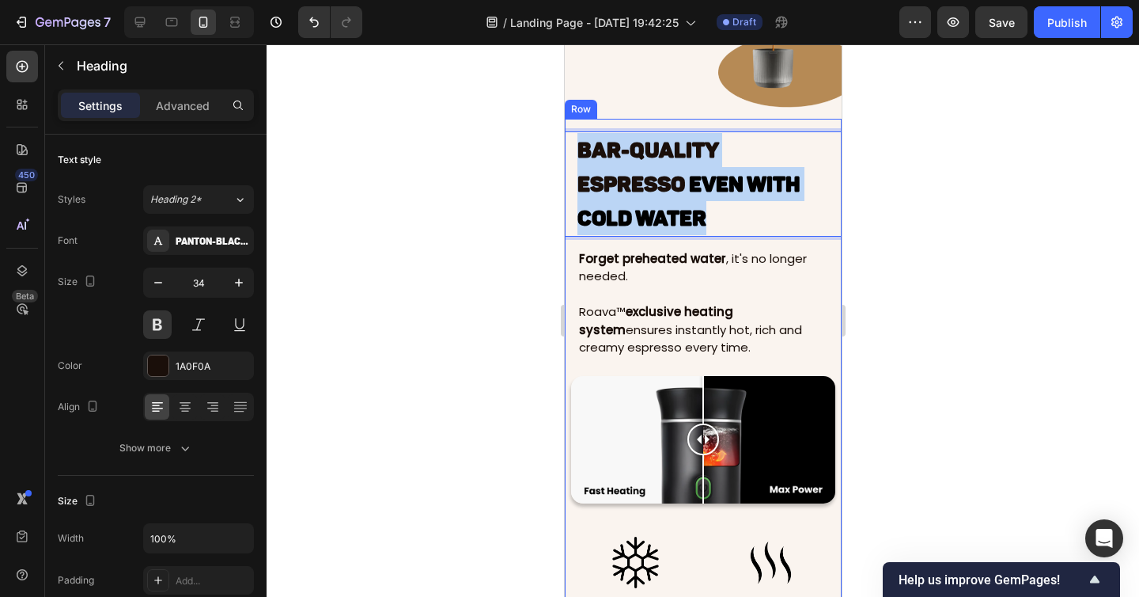
drag, startPoint x: 735, startPoint y: 222, endPoint x: 562, endPoint y: 112, distance: 205.6
click at [564, 112] on html "Mobile ( 350 px) iPhone 13 Mini iPhone 13 Pro iPhone 11 Pro Max iPhone 15 Pro M…" at bounding box center [702, 244] width 277 height 6575
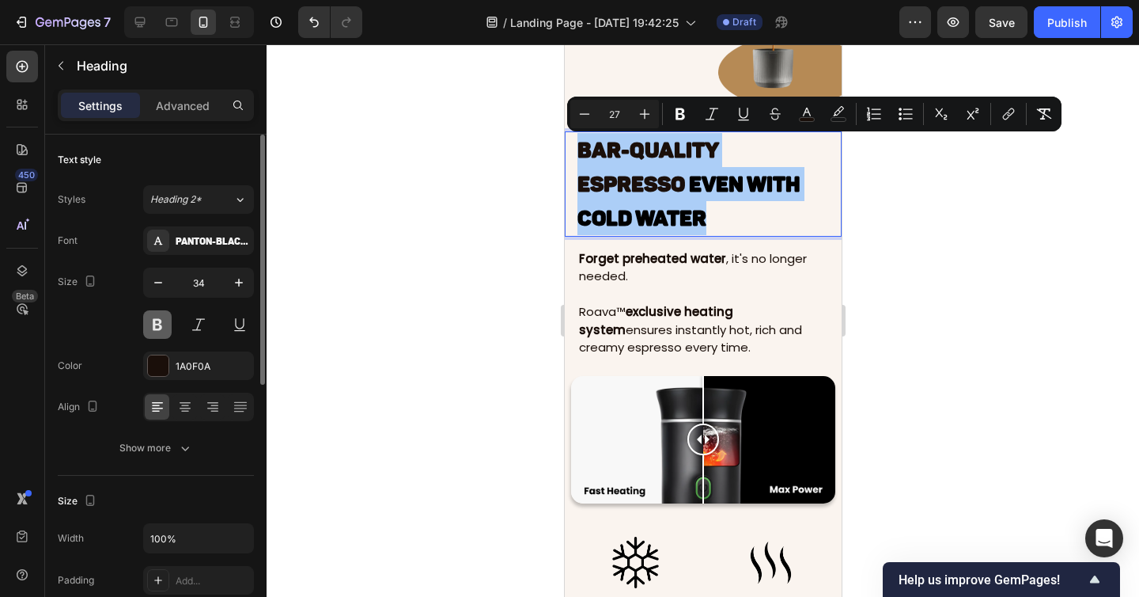
click at [159, 319] on button at bounding box center [157, 324] width 28 height 28
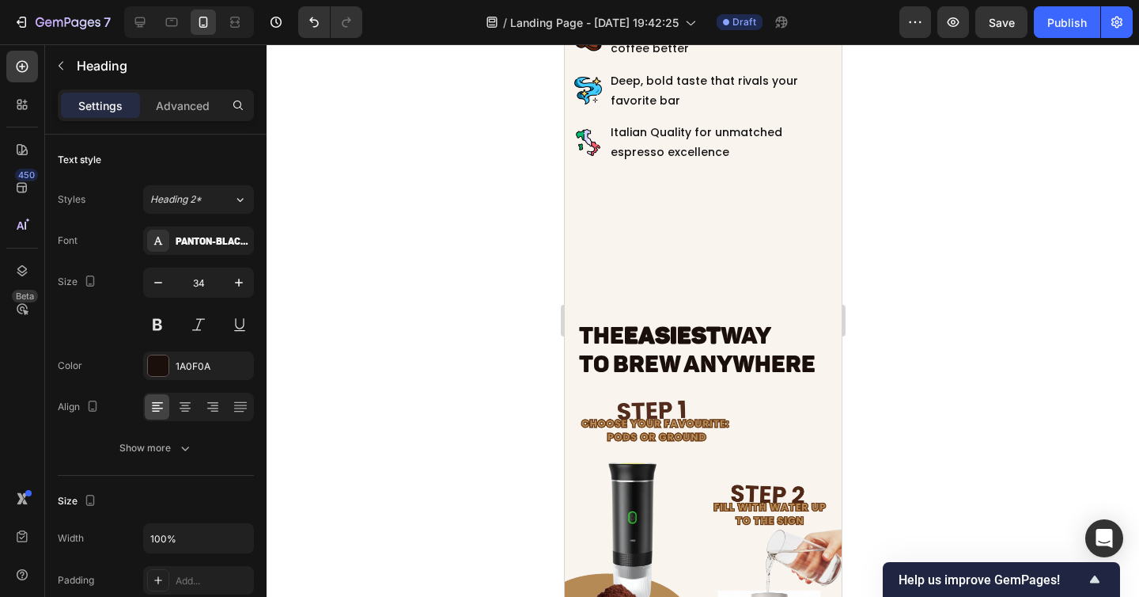
scroll to position [2092, 0]
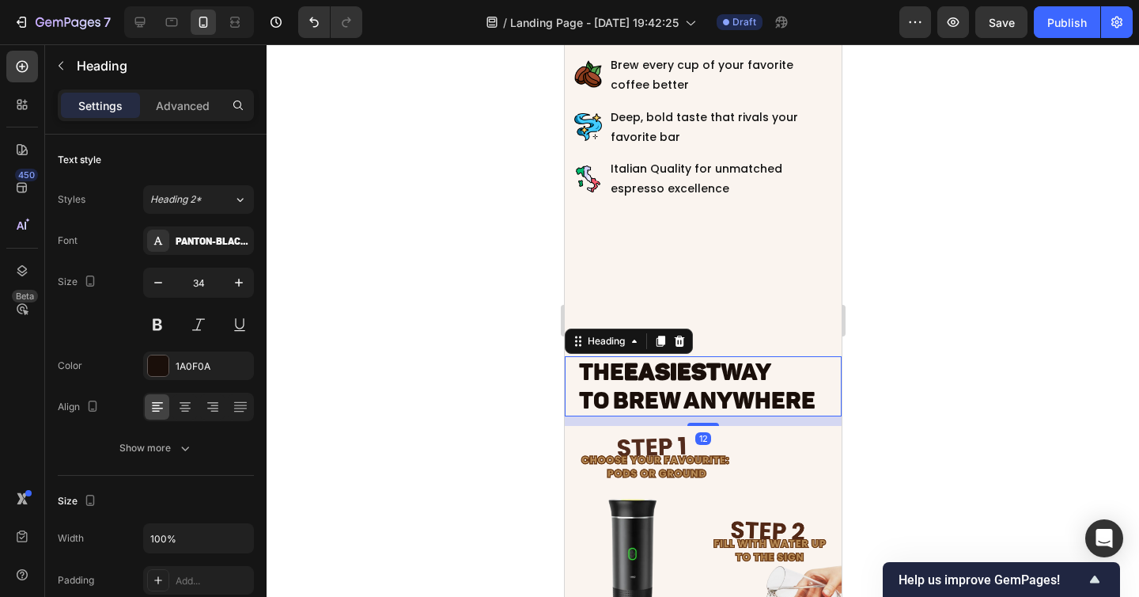
click at [665, 379] on strong "EASIEST" at bounding box center [671, 372] width 97 height 28
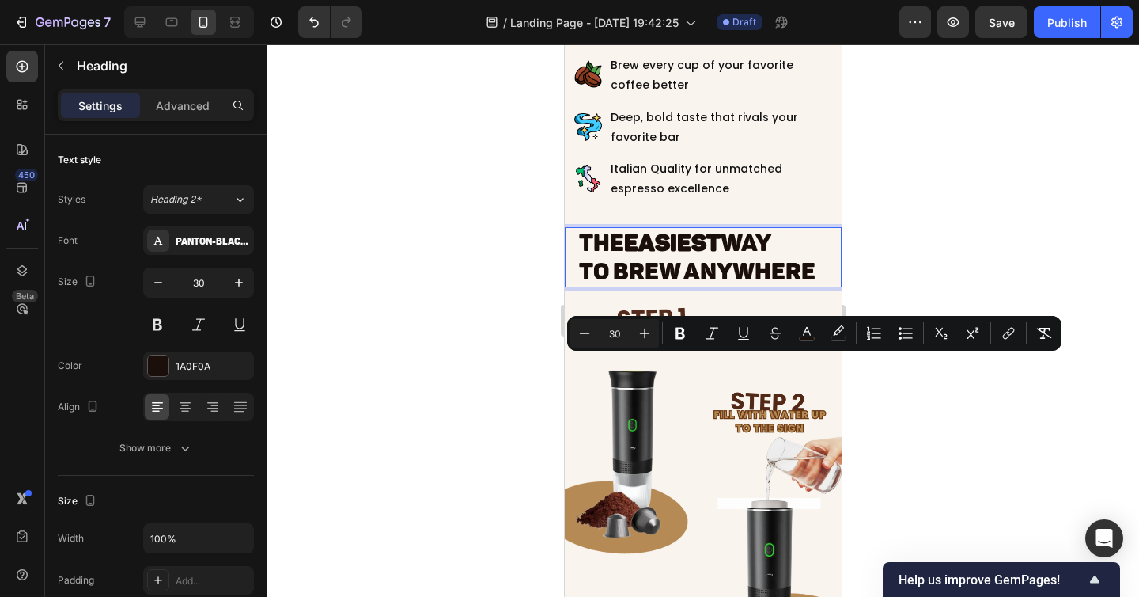
click at [636, 286] on span "to Brew Anywhere" at bounding box center [696, 271] width 237 height 28
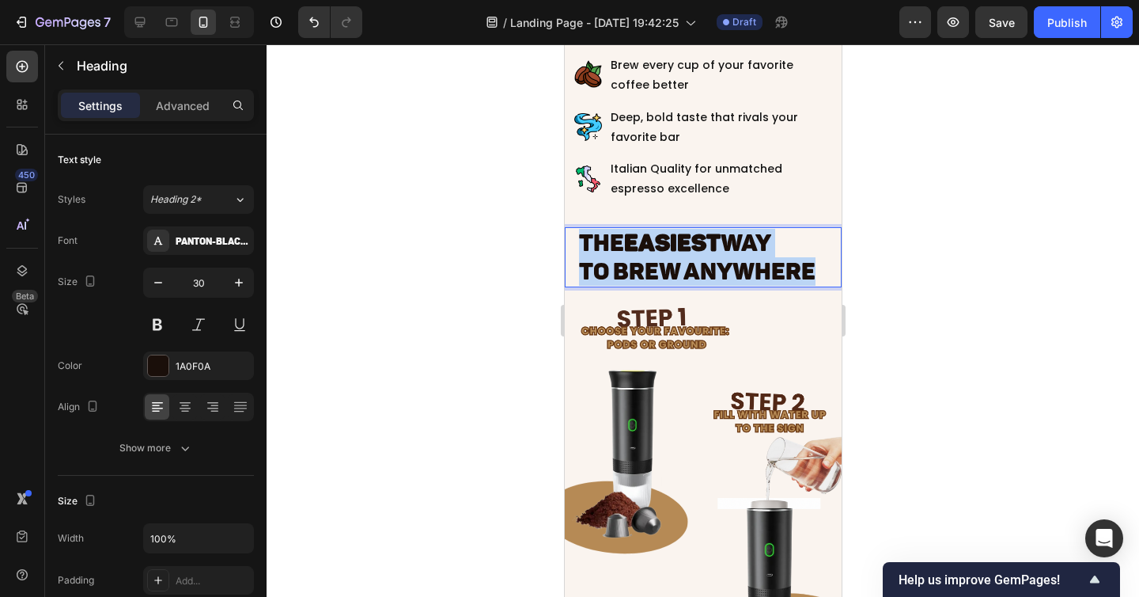
drag, startPoint x: 581, startPoint y: 370, endPoint x: 897, endPoint y: 412, distance: 318.4
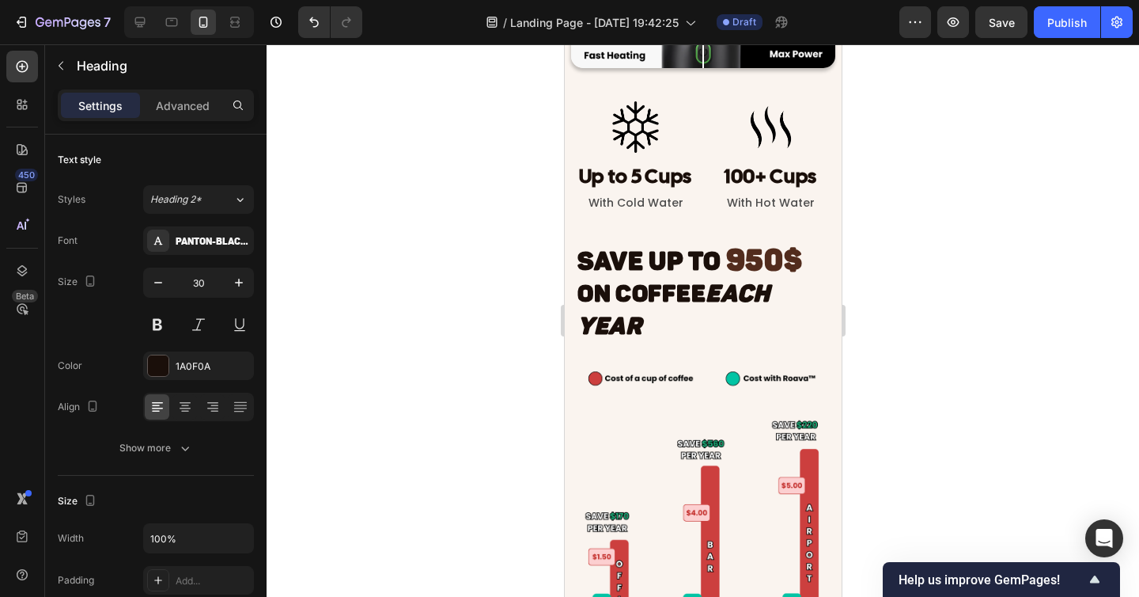
scroll to position [3573, 0]
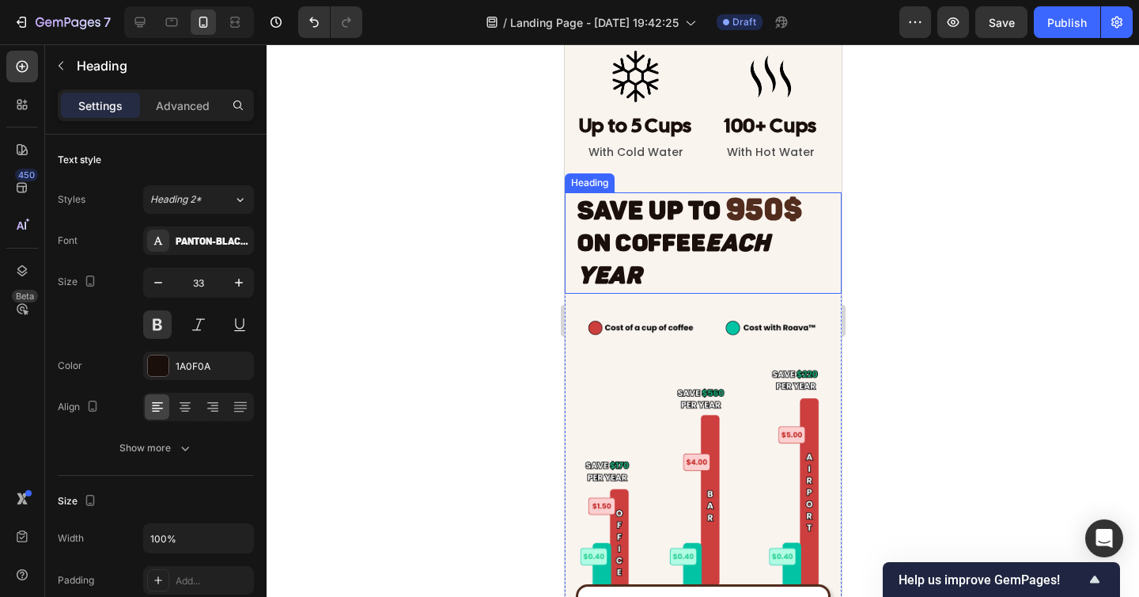
click at [642, 260] on h2 "SAVE UP TO 950$ On Coffee Each Year" at bounding box center [702, 242] width 255 height 101
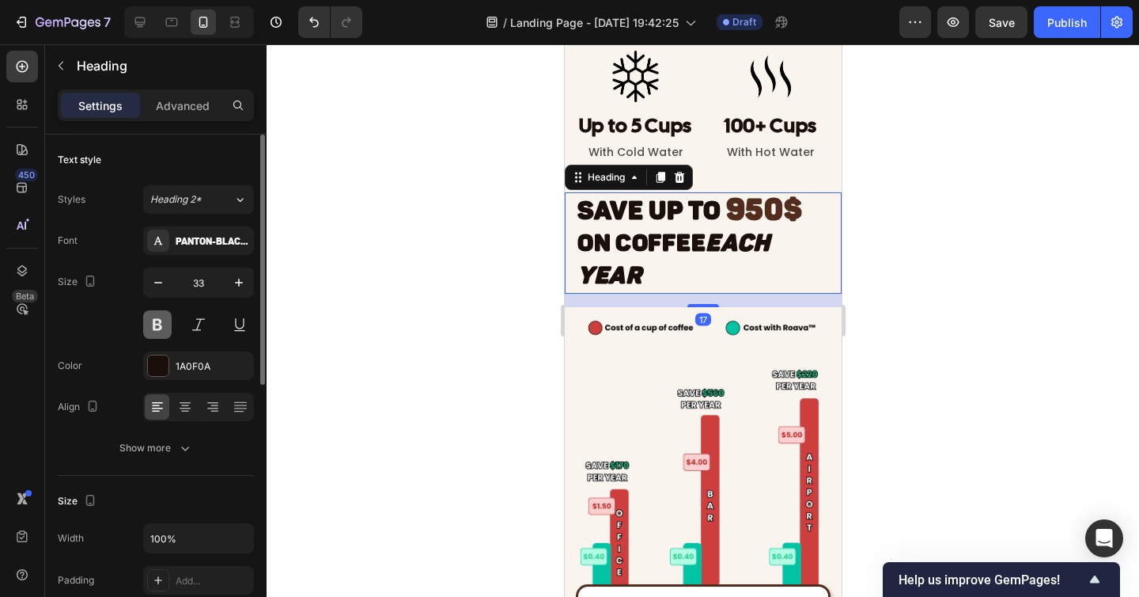
click at [160, 323] on button at bounding box center [157, 324] width 28 height 28
click at [161, 325] on button at bounding box center [157, 324] width 28 height 28
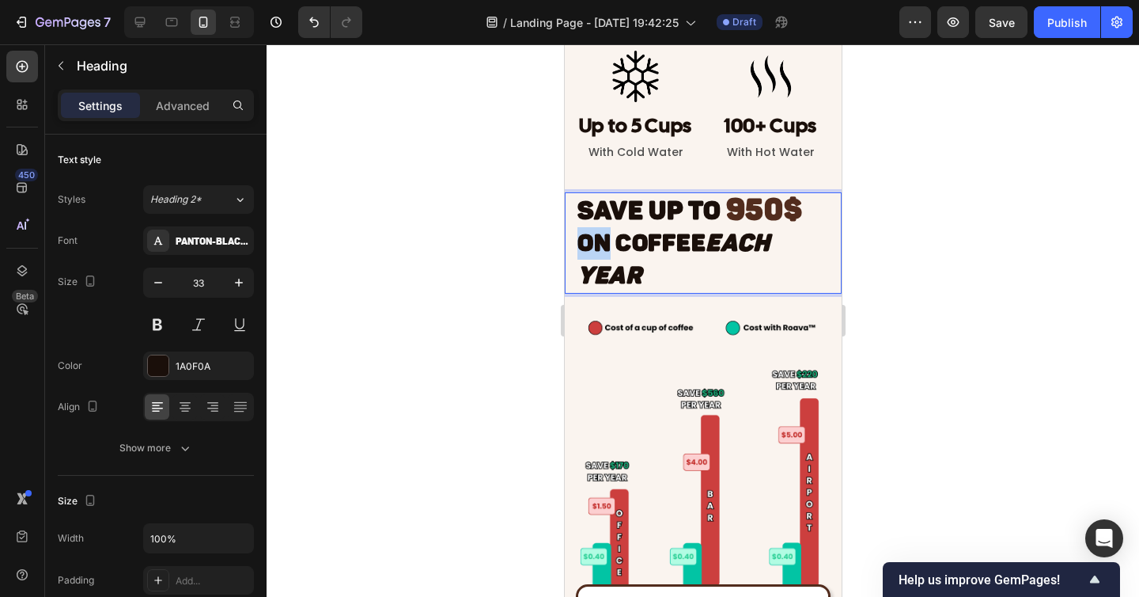
click at [600, 256] on strong "On Coffee" at bounding box center [641, 243] width 128 height 28
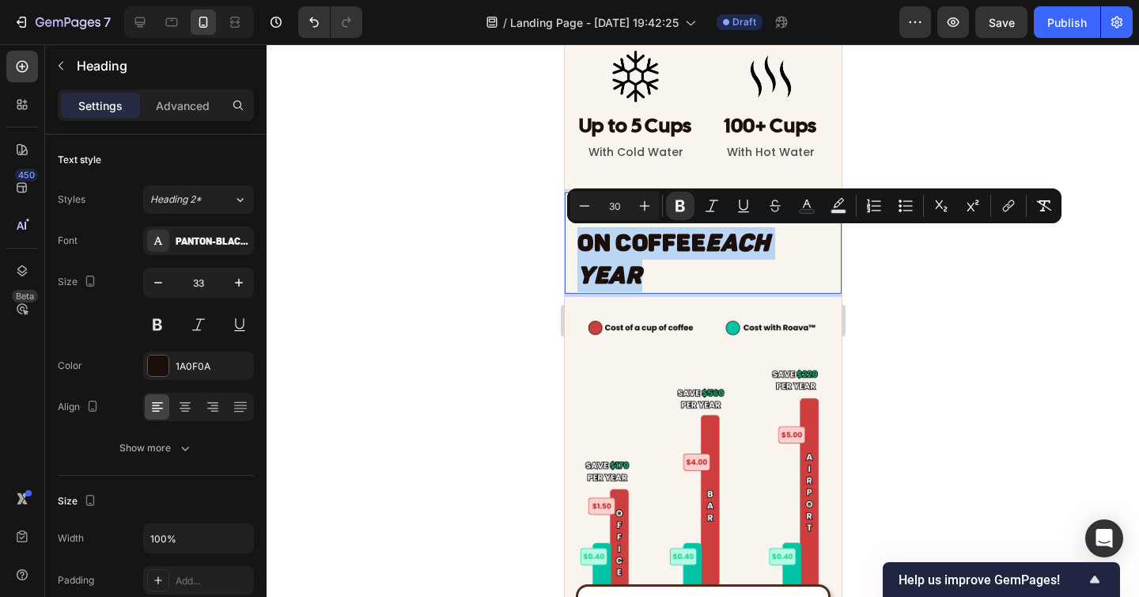
click at [589, 231] on strong "On Coffee" at bounding box center [641, 243] width 128 height 28
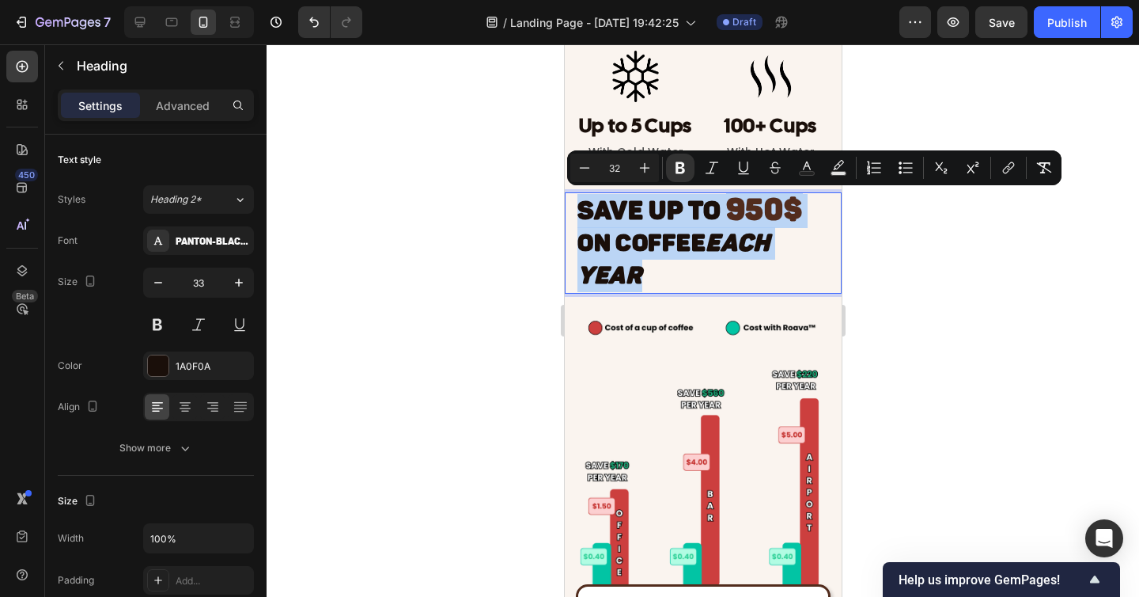
drag, startPoint x: 669, startPoint y: 278, endPoint x: 562, endPoint y: 195, distance: 135.9
click at [680, 167] on icon "Editor contextual toolbar" at bounding box center [680, 168] width 9 height 12
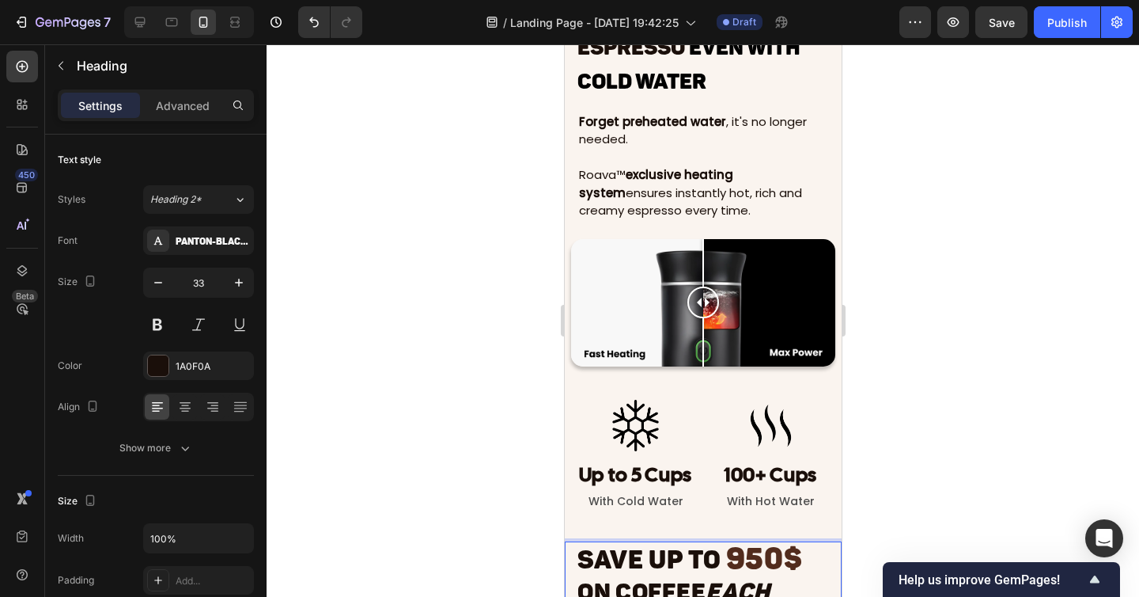
scroll to position [3108, 0]
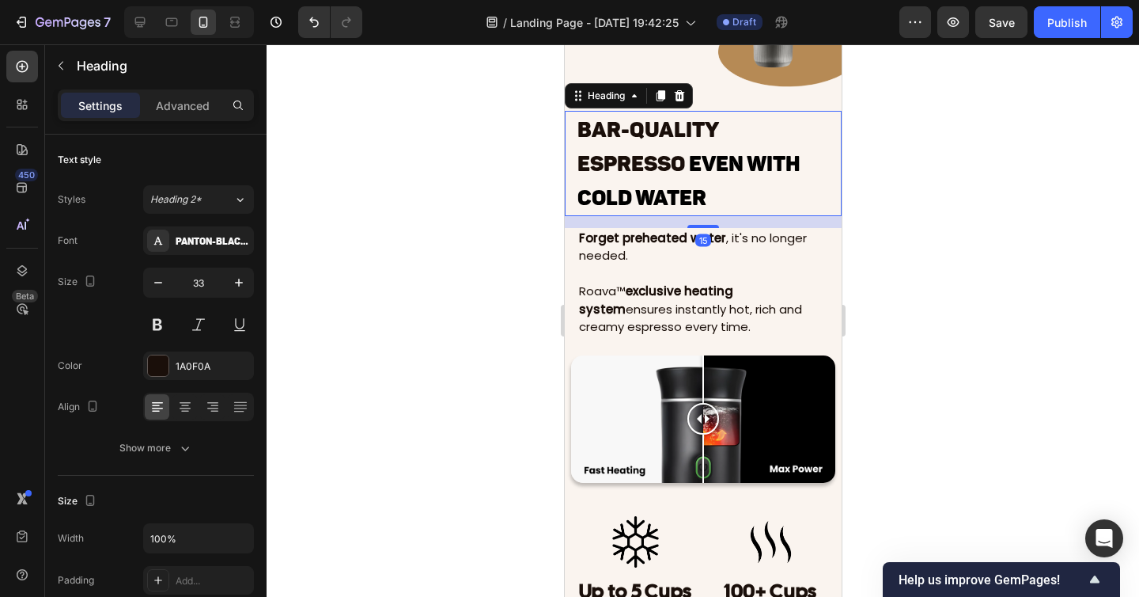
click at [695, 178] on h2 "Bar-Quality Espresso Even With Cold Water" at bounding box center [702, 163] width 255 height 104
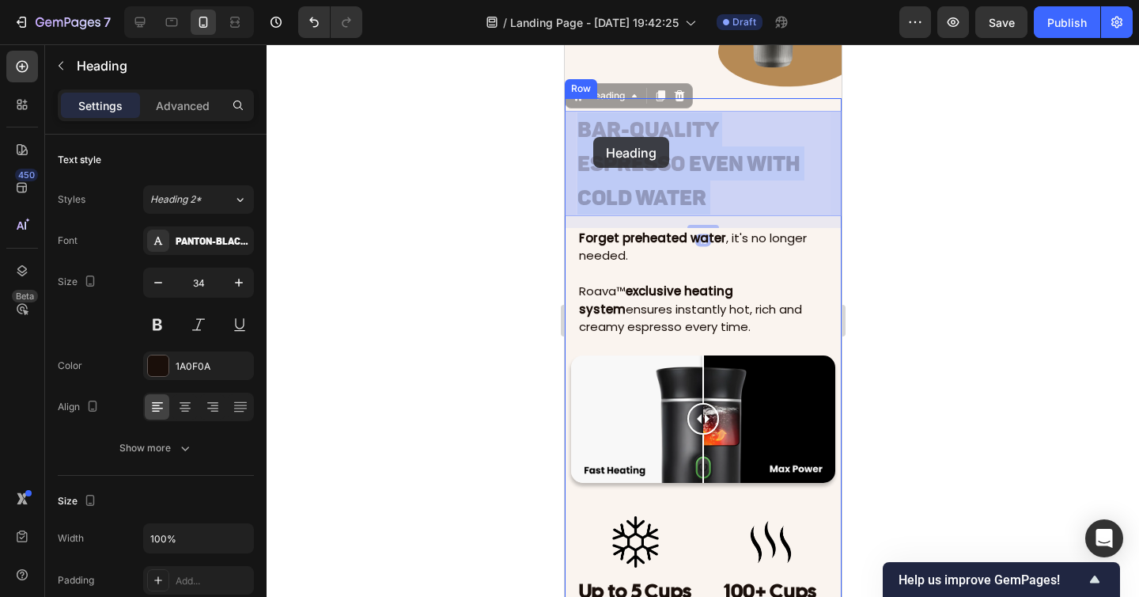
drag, startPoint x: 721, startPoint y: 201, endPoint x: 621, endPoint y: 163, distance: 106.7
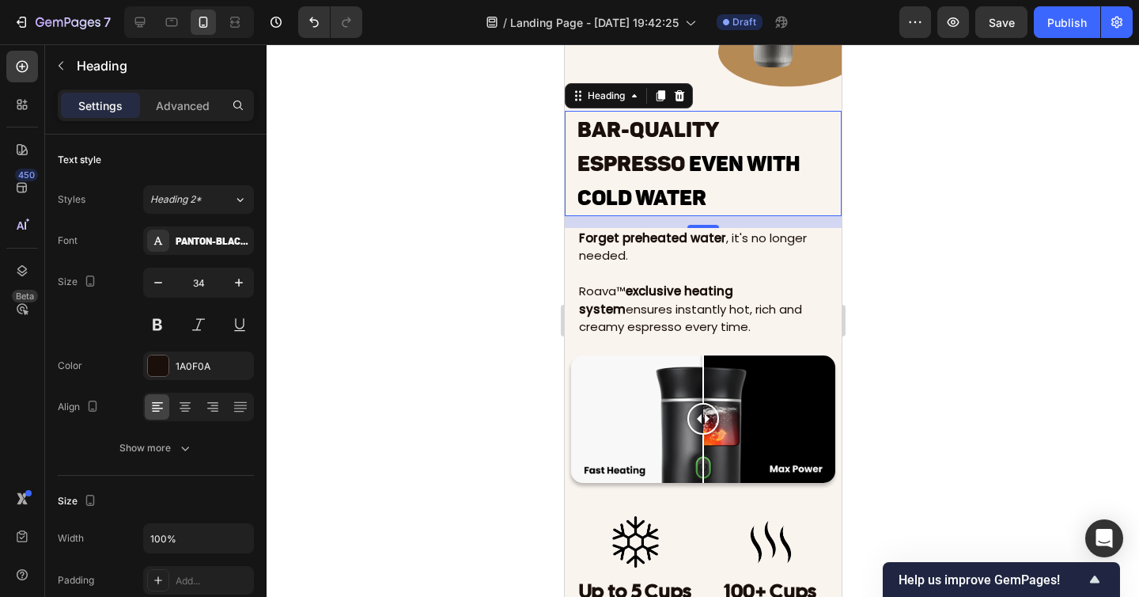
click at [711, 195] on p "Bar-Quality Espresso Even With Cold Water" at bounding box center [703, 162] width 252 height 101
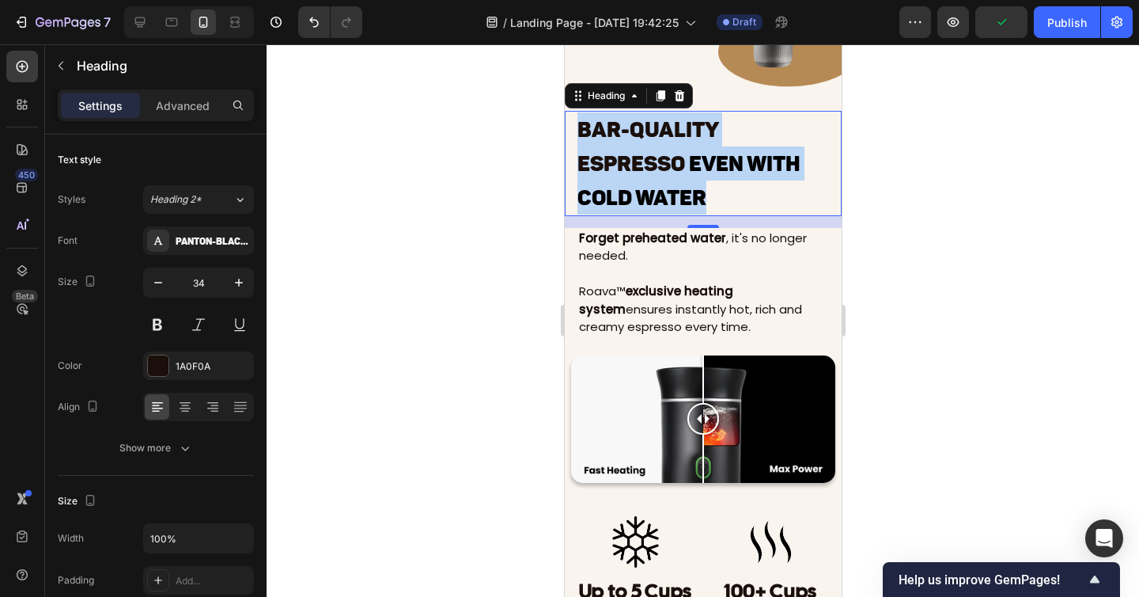
drag, startPoint x: 715, startPoint y: 195, endPoint x: 570, endPoint y: 126, distance: 161.0
click at [570, 126] on div "Bar-Quality Espresso Even With Cold Water Heading 15" at bounding box center [702, 163] width 277 height 104
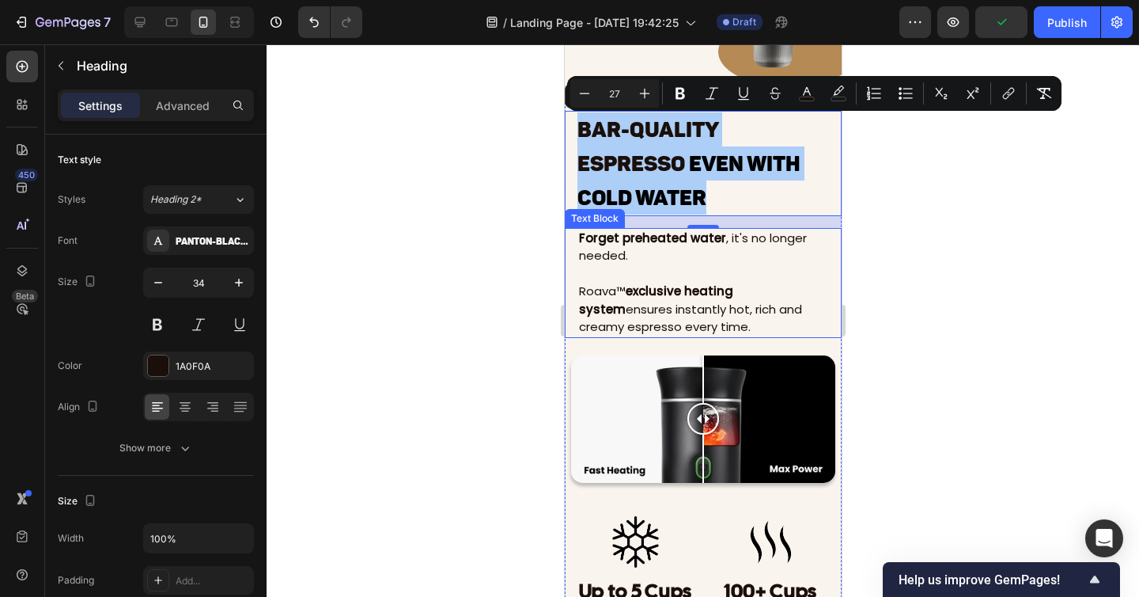
click at [904, 229] on div at bounding box center [703, 320] width 873 height 552
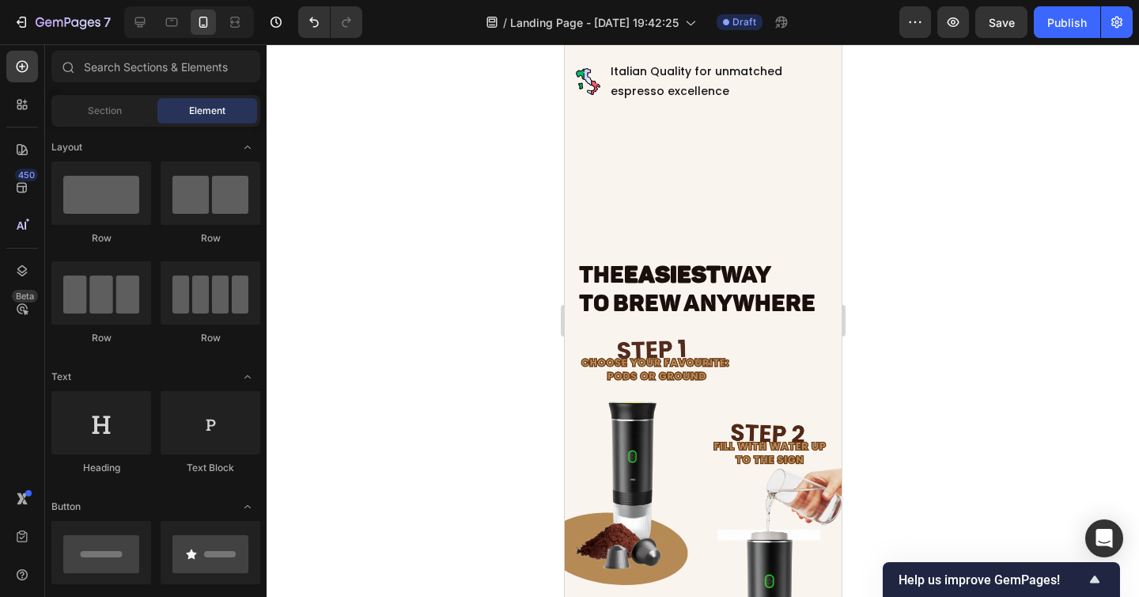
scroll to position [2175, 0]
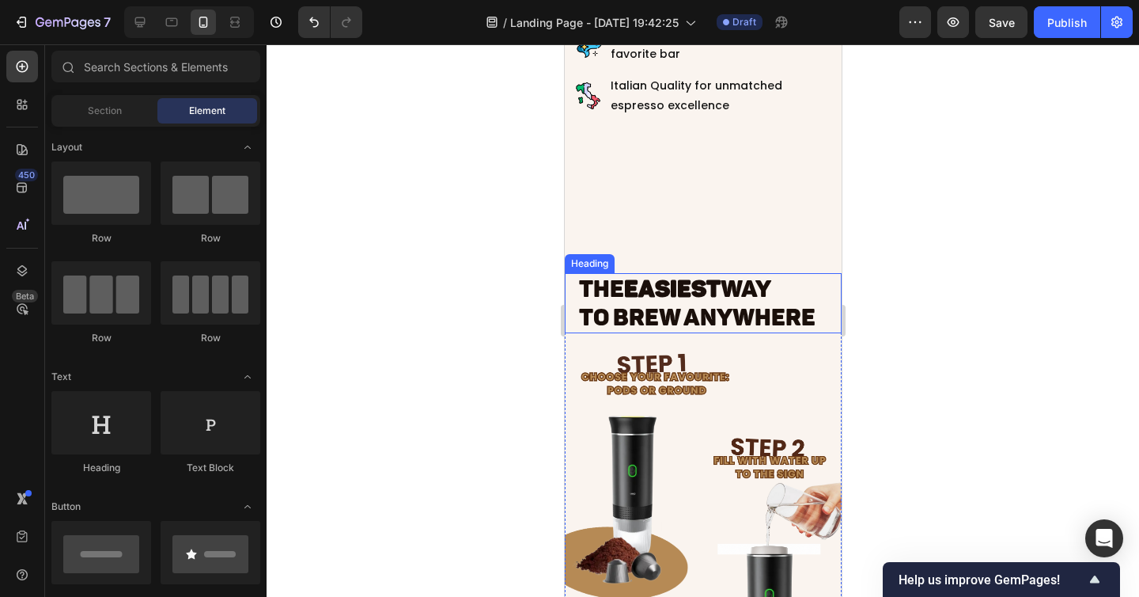
click at [715, 295] on strong "EASIEST" at bounding box center [671, 289] width 97 height 28
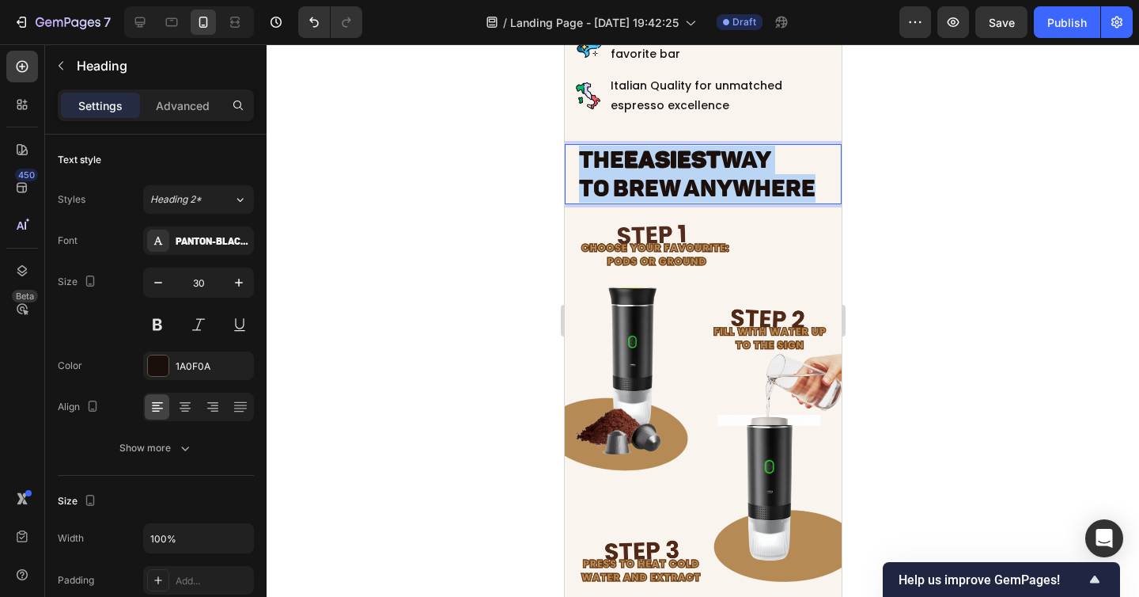
drag, startPoint x: 820, startPoint y: 316, endPoint x: 573, endPoint y: 282, distance: 249.2
click at [573, 204] on div "THE EASIEST WAY to Brew Anywhere Heading 12" at bounding box center [702, 174] width 277 height 60
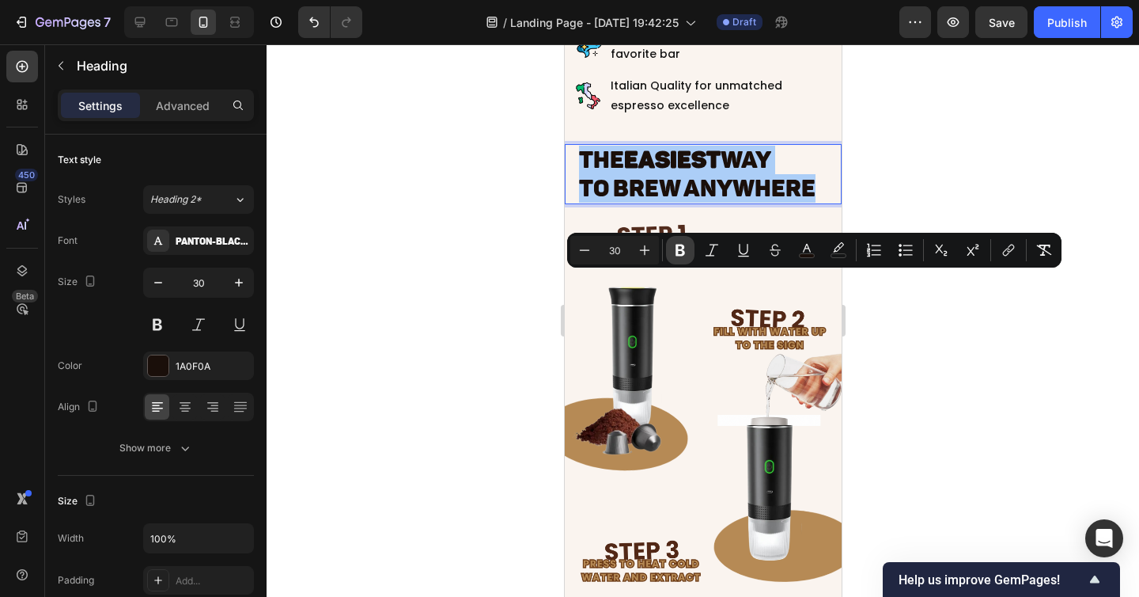
click at [686, 255] on icon "Editor contextual toolbar" at bounding box center [680, 250] width 16 height 16
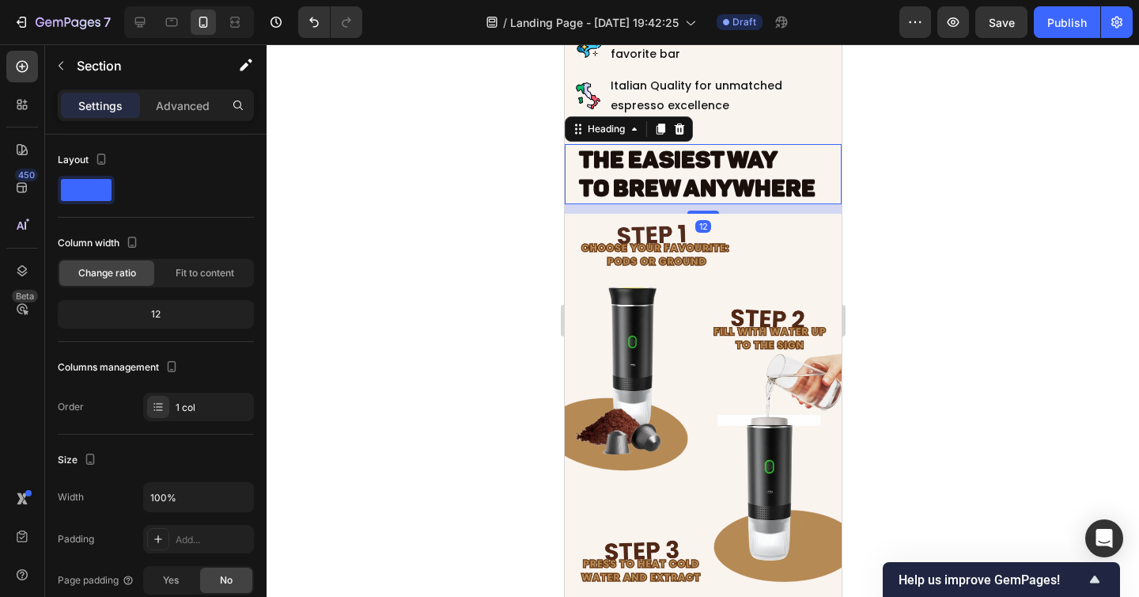
click at [763, 203] on strong "to Brew Anywhere" at bounding box center [696, 188] width 237 height 28
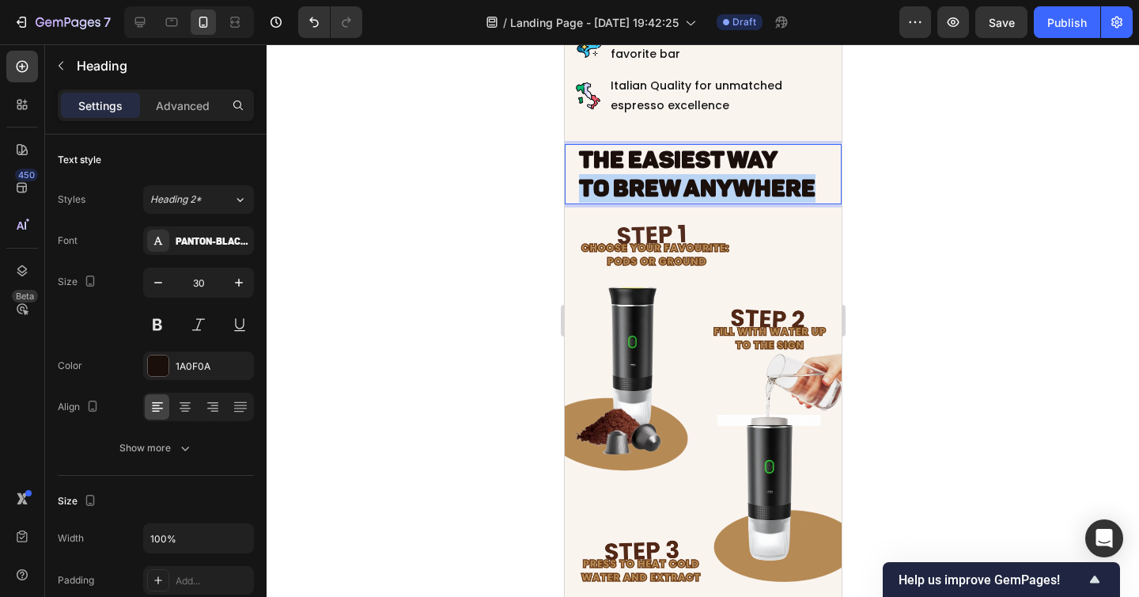
click at [763, 203] on strong "to Brew Anywhere" at bounding box center [696, 188] width 237 height 28
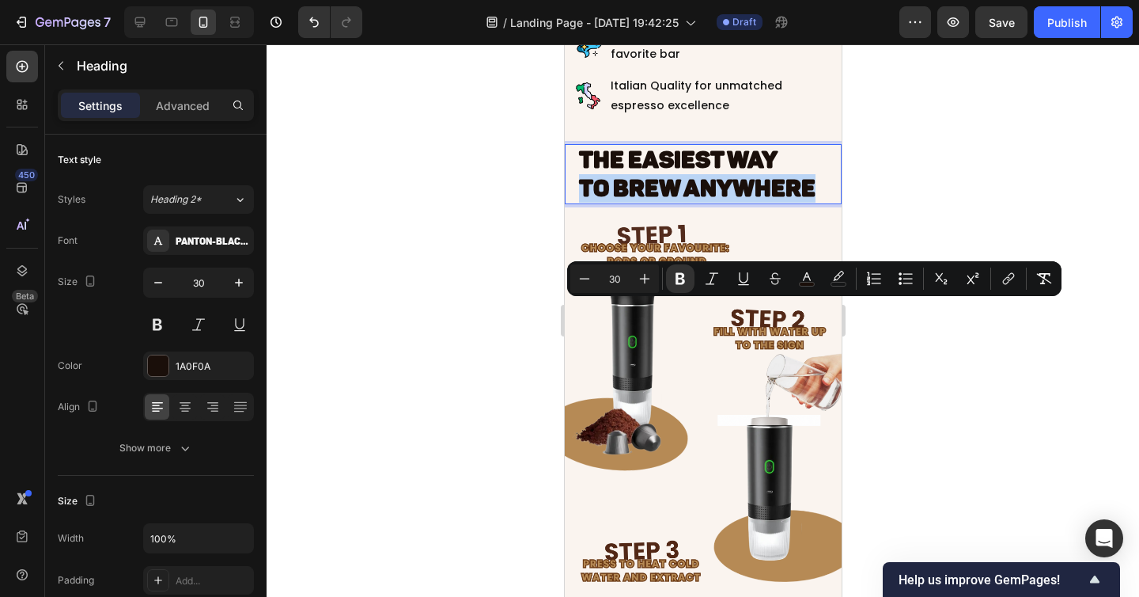
click at [779, 203] on strong "to Brew Anywhere" at bounding box center [696, 188] width 237 height 28
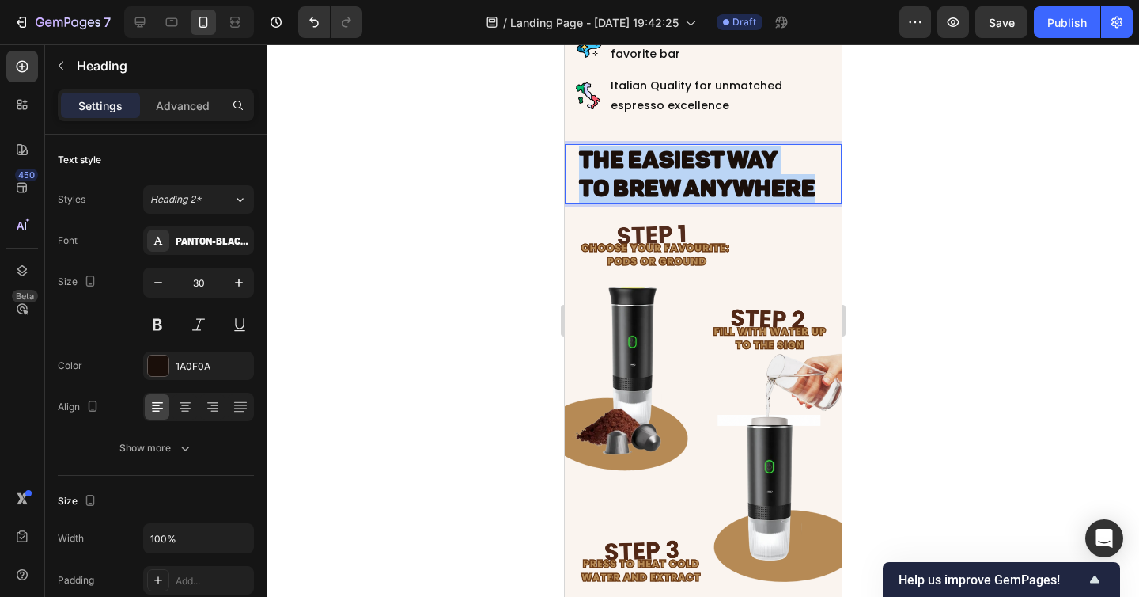
drag, startPoint x: 824, startPoint y: 315, endPoint x: 552, endPoint y: 276, distance: 274.9
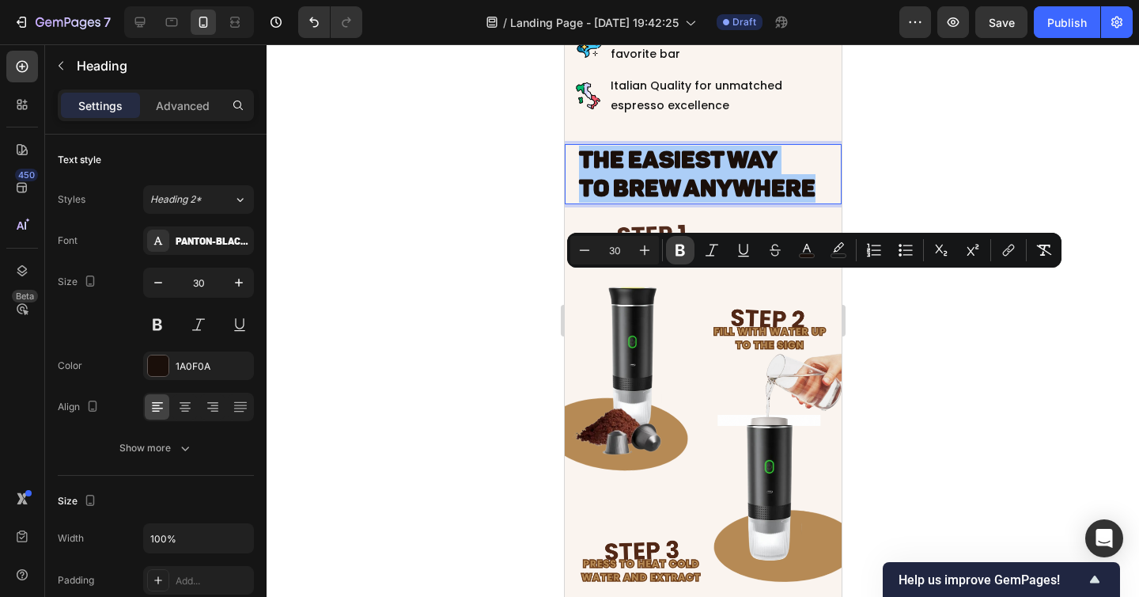
click at [677, 250] on icon "Editor contextual toolbar" at bounding box center [680, 250] width 9 height 12
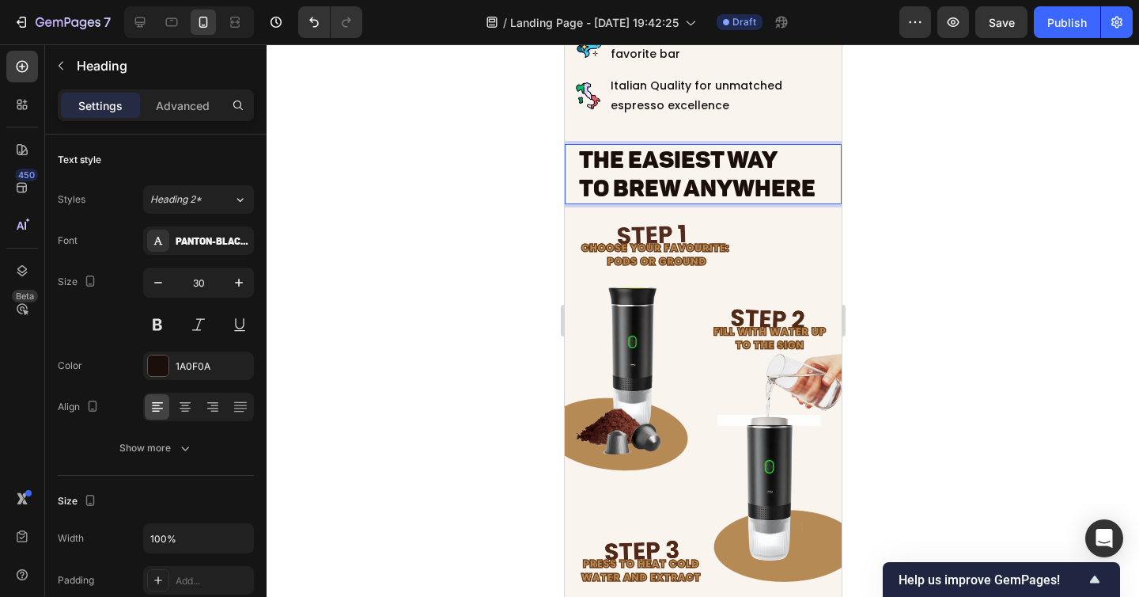
click at [912, 331] on div at bounding box center [703, 320] width 873 height 552
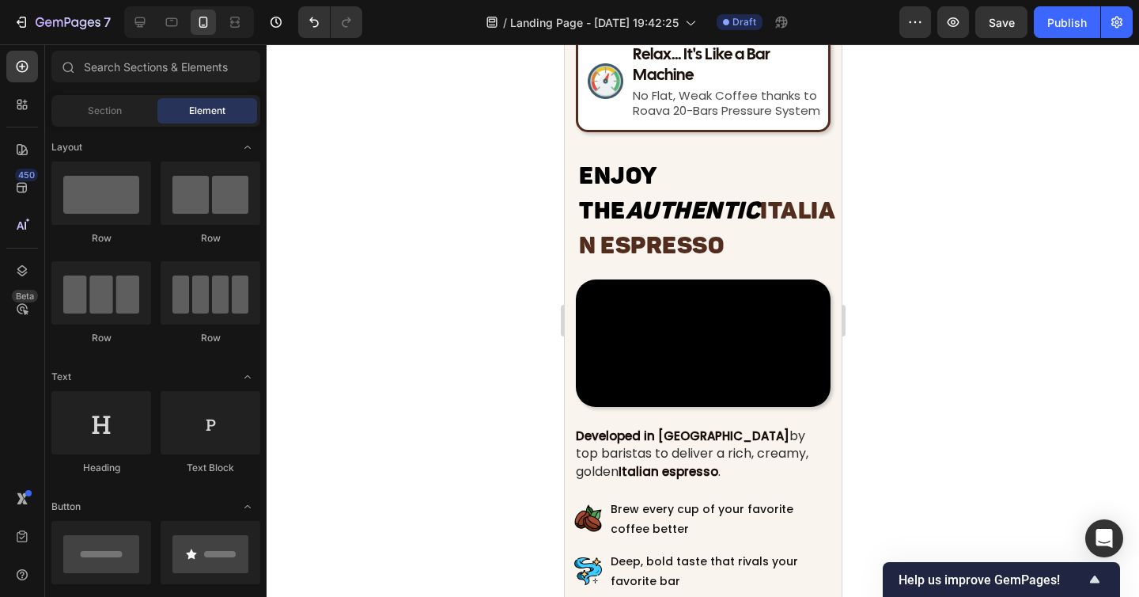
scroll to position [1638, 0]
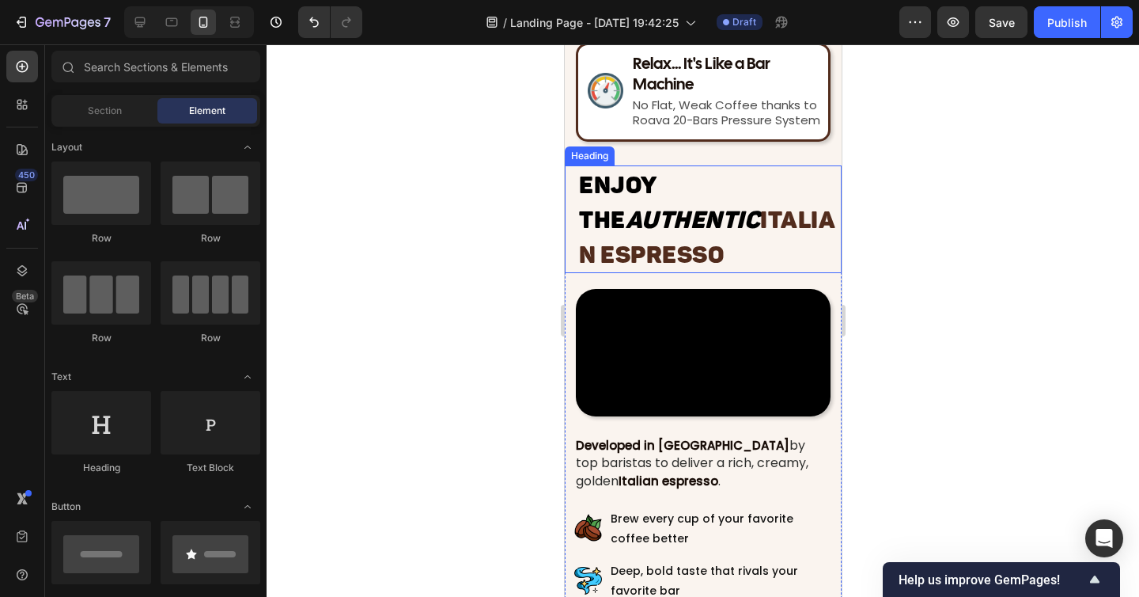
click at [650, 225] on icon "Authentic" at bounding box center [692, 220] width 135 height 28
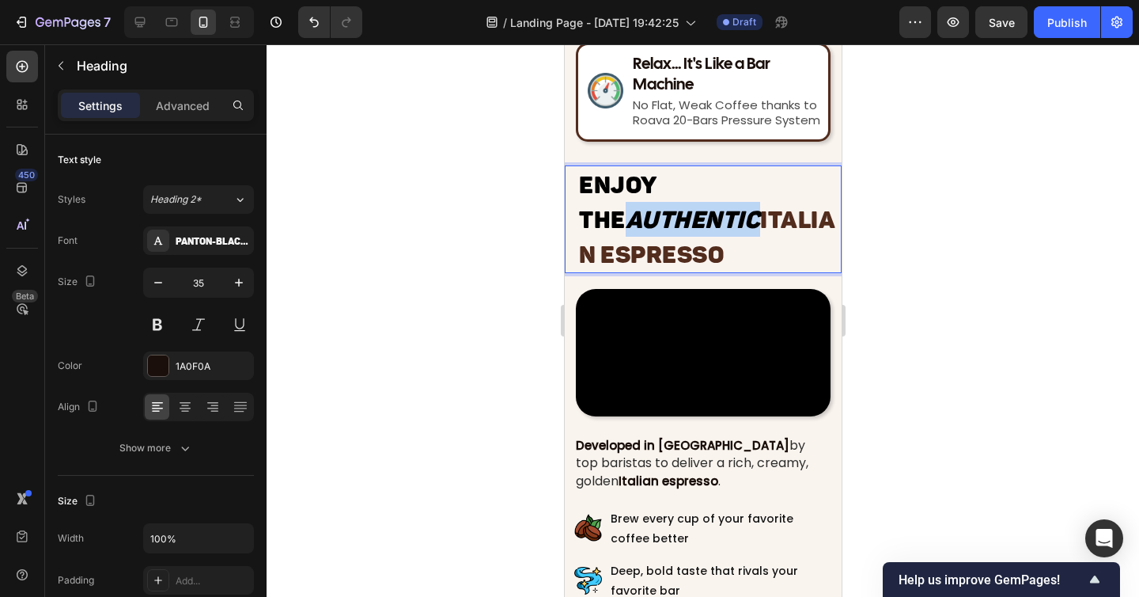
click at [650, 225] on icon "Authentic" at bounding box center [692, 220] width 135 height 28
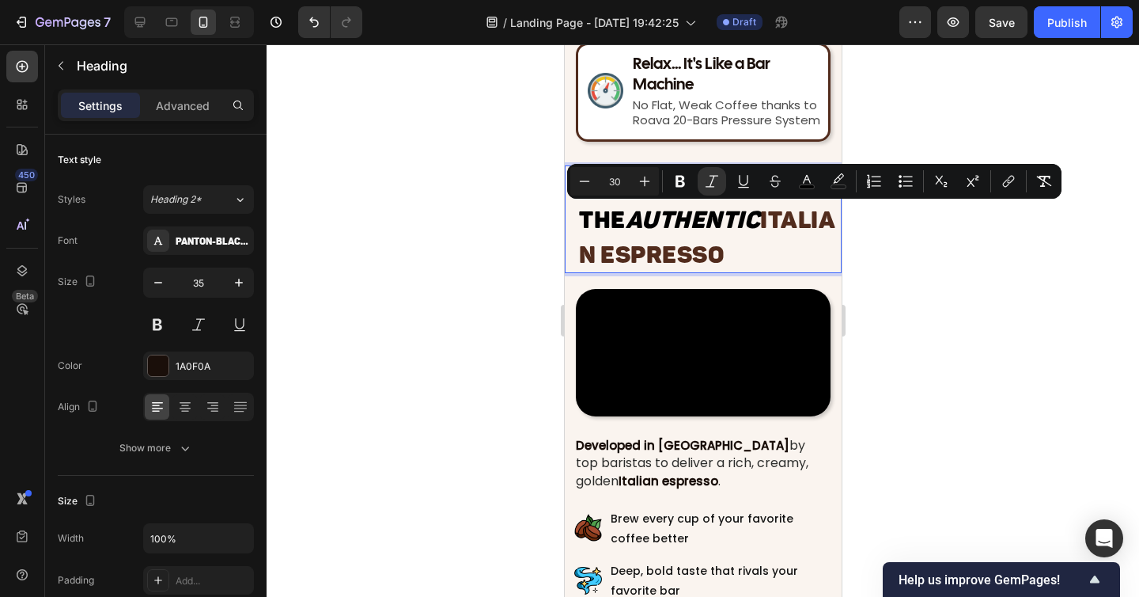
click at [758, 247] on span "ITALIAN ESPRESSO" at bounding box center [706, 237] width 256 height 63
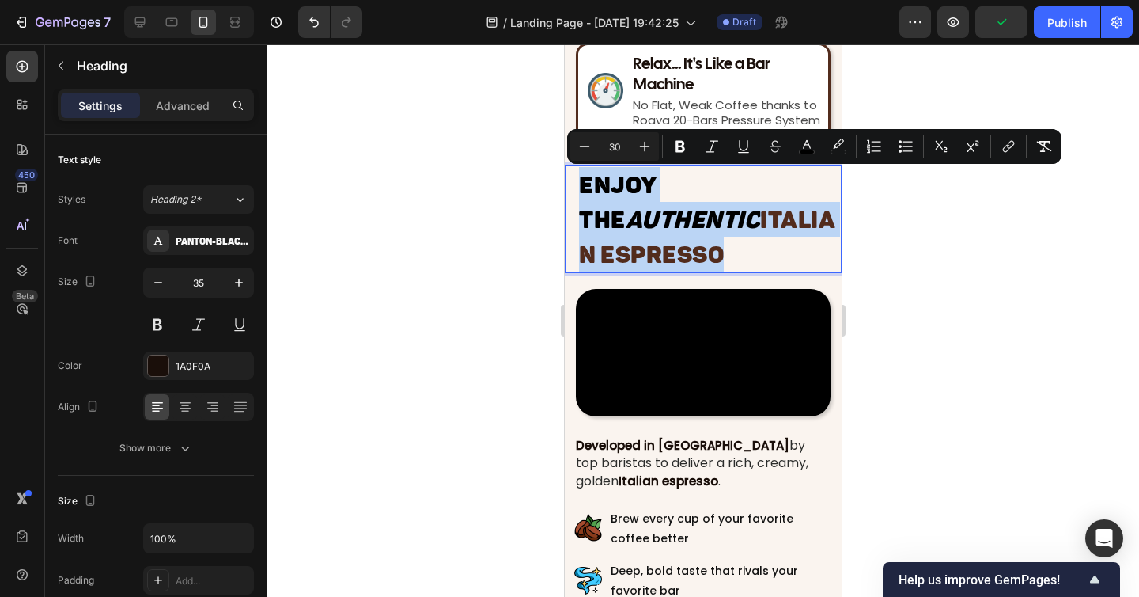
drag, startPoint x: 797, startPoint y: 249, endPoint x: 576, endPoint y: 188, distance: 229.0
click at [577, 188] on h2 "Enjoy the Authentic ITALIAN ESPRESSO" at bounding box center [709, 219] width 264 height 108
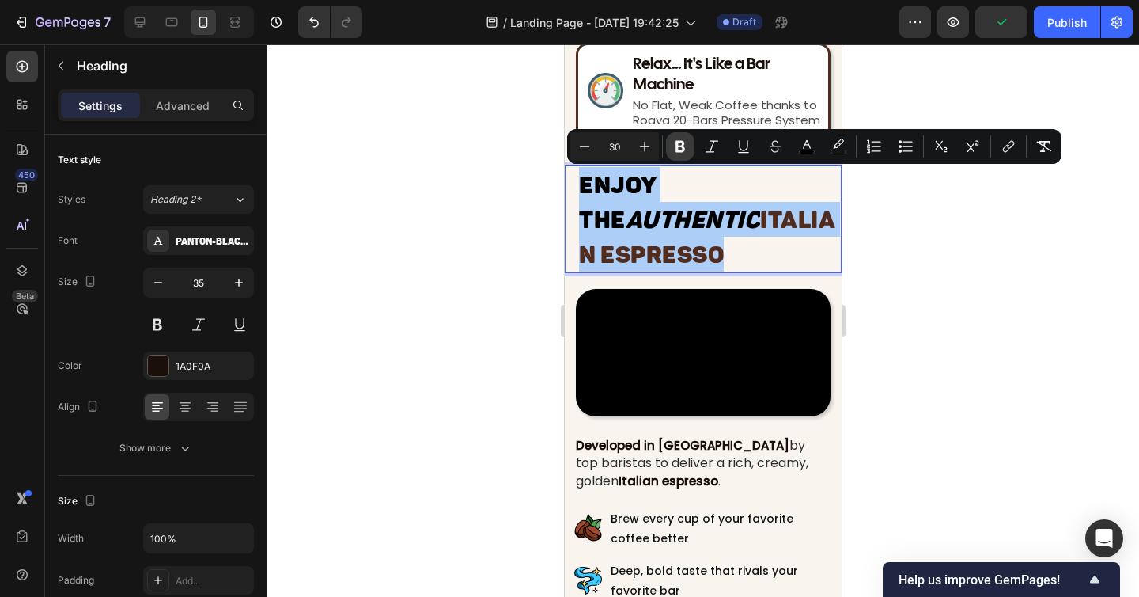
click at [681, 150] on icon "Editor contextual toolbar" at bounding box center [680, 146] width 16 height 16
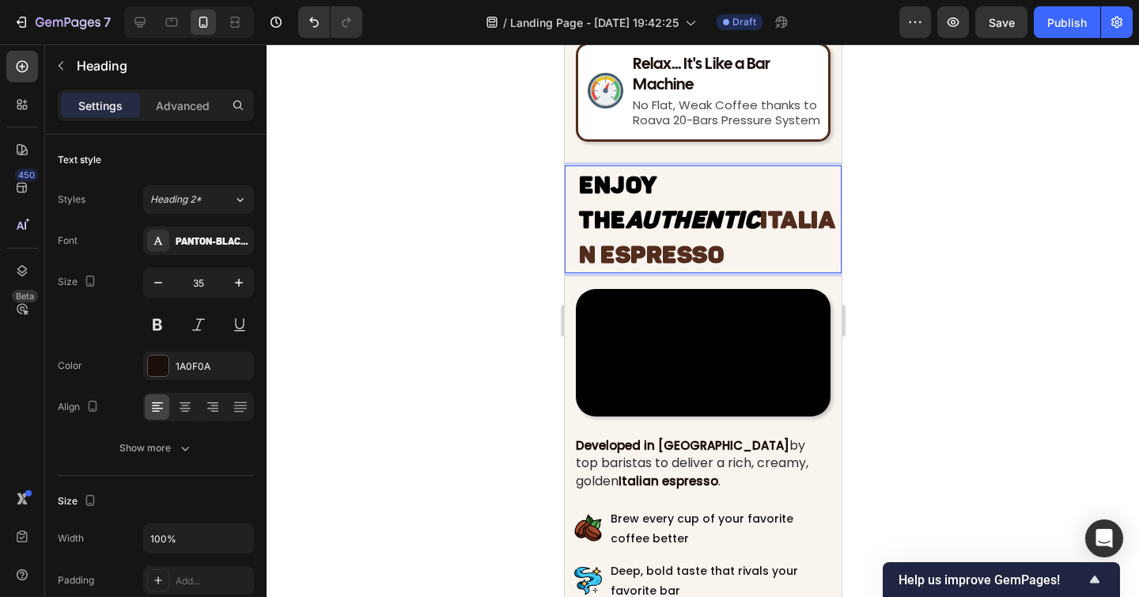
click at [720, 230] on strong "Authentic" at bounding box center [692, 220] width 135 height 28
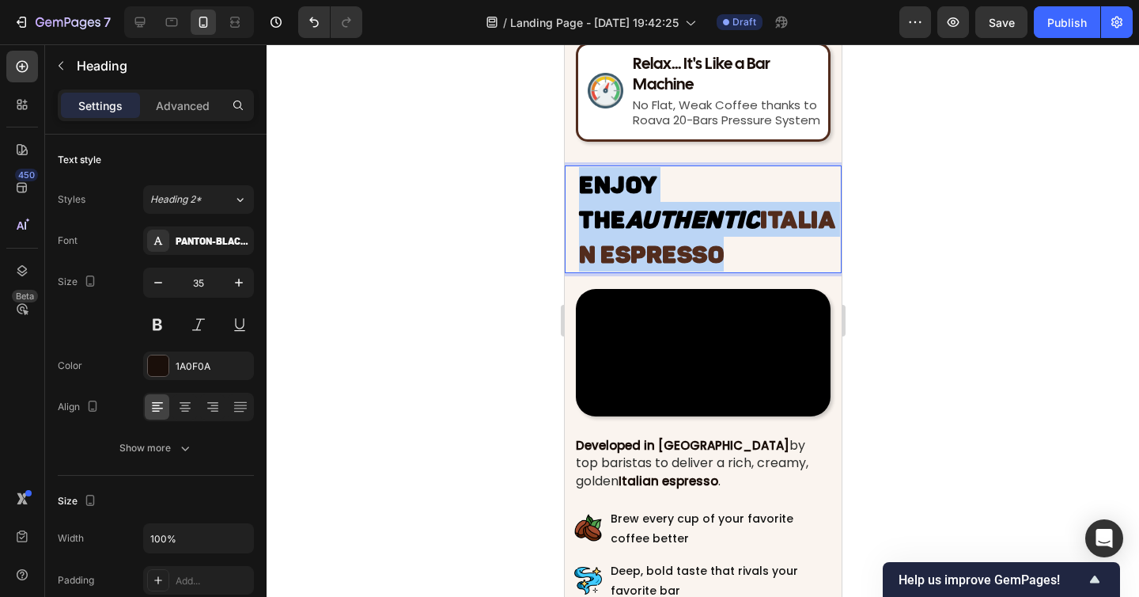
click at [720, 230] on strong "Authentic" at bounding box center [692, 220] width 135 height 28
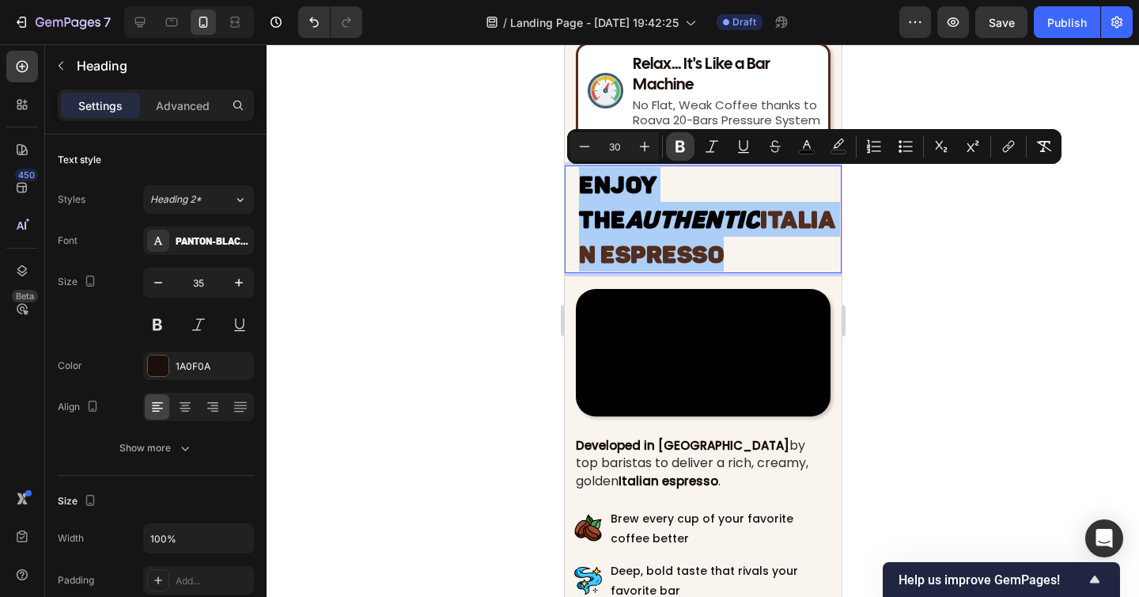
click at [686, 152] on icon "Editor contextual toolbar" at bounding box center [680, 146] width 16 height 16
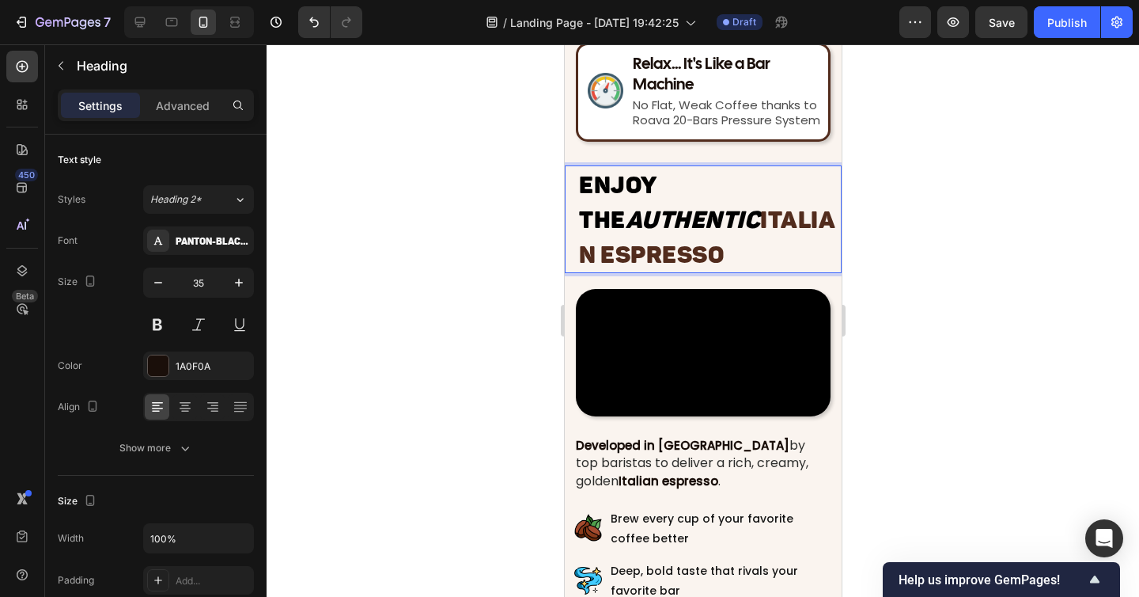
click at [907, 301] on div at bounding box center [703, 320] width 873 height 552
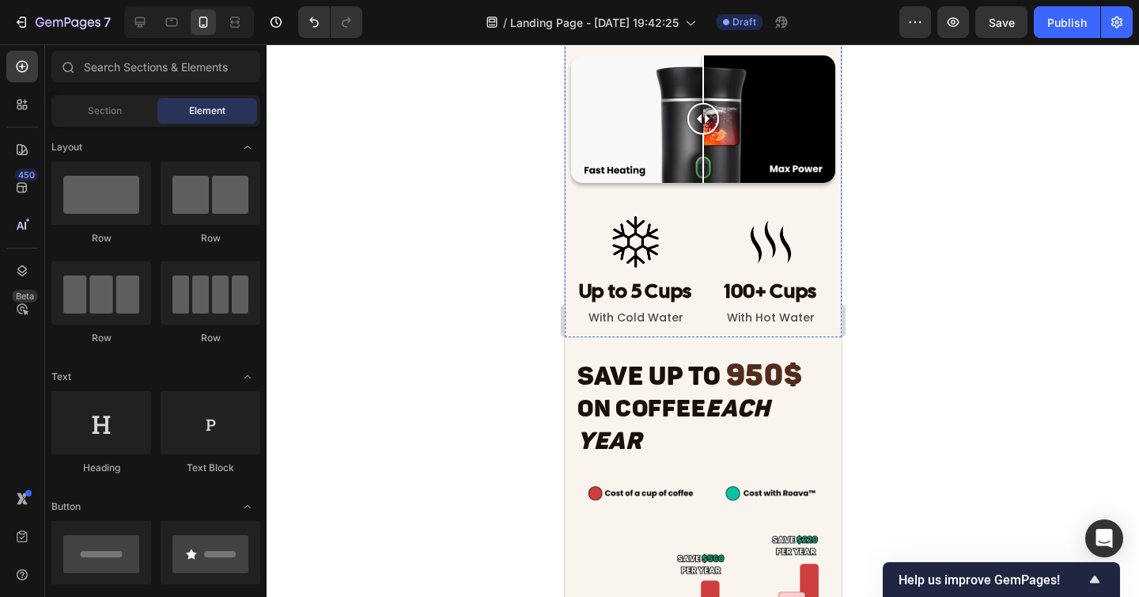
scroll to position [3417, 0]
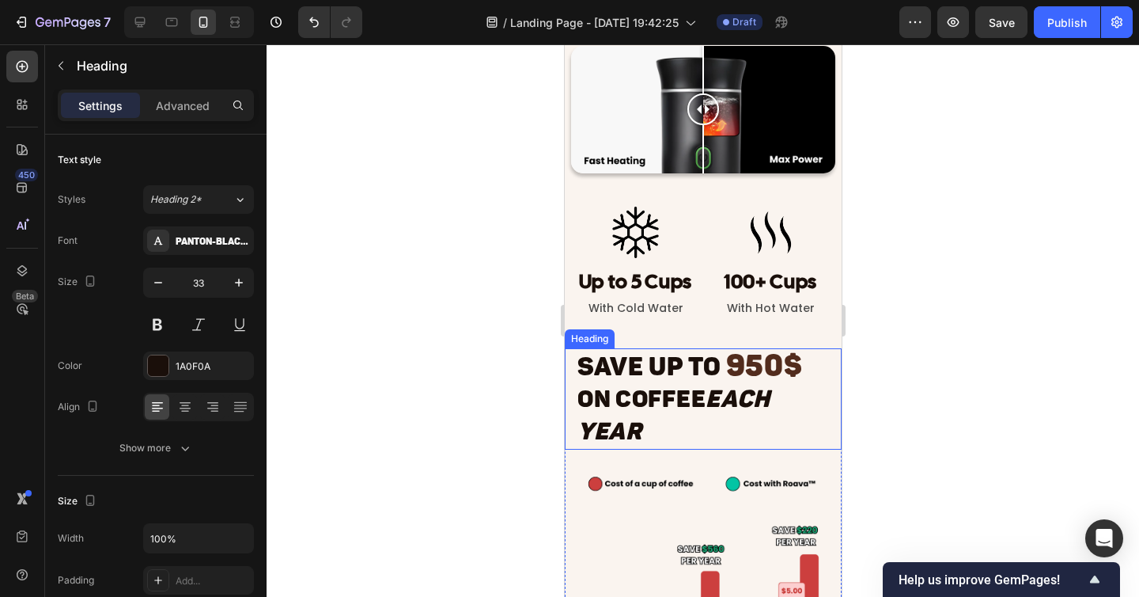
click at [665, 367] on span "SAVE UP TO" at bounding box center [649, 366] width 144 height 30
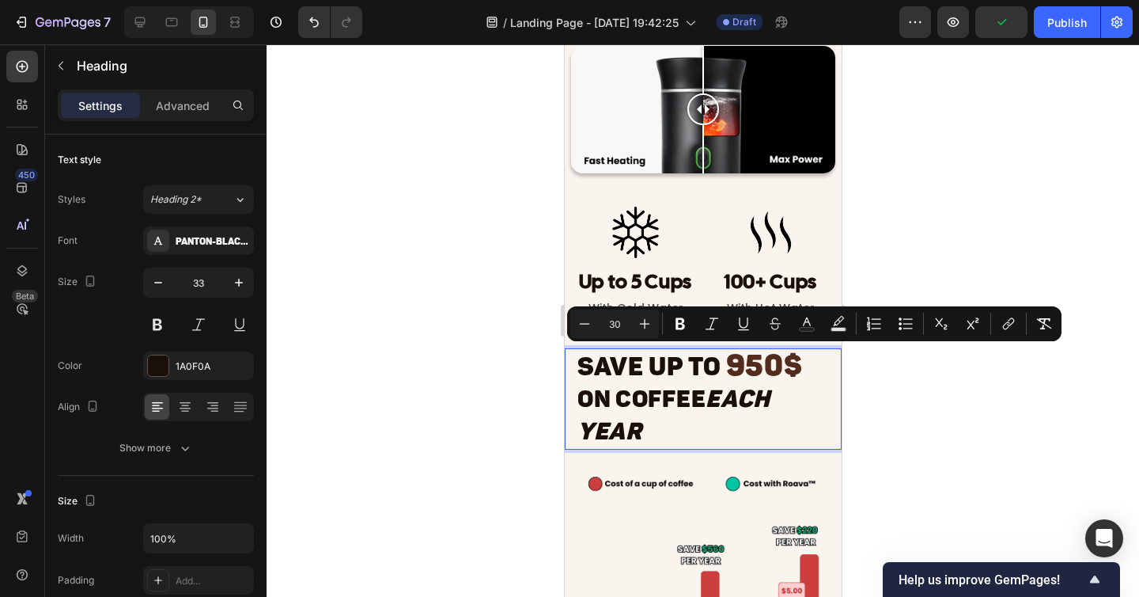
click at [680, 407] on span "On Coffee Each Year" at bounding box center [673, 414] width 193 height 61
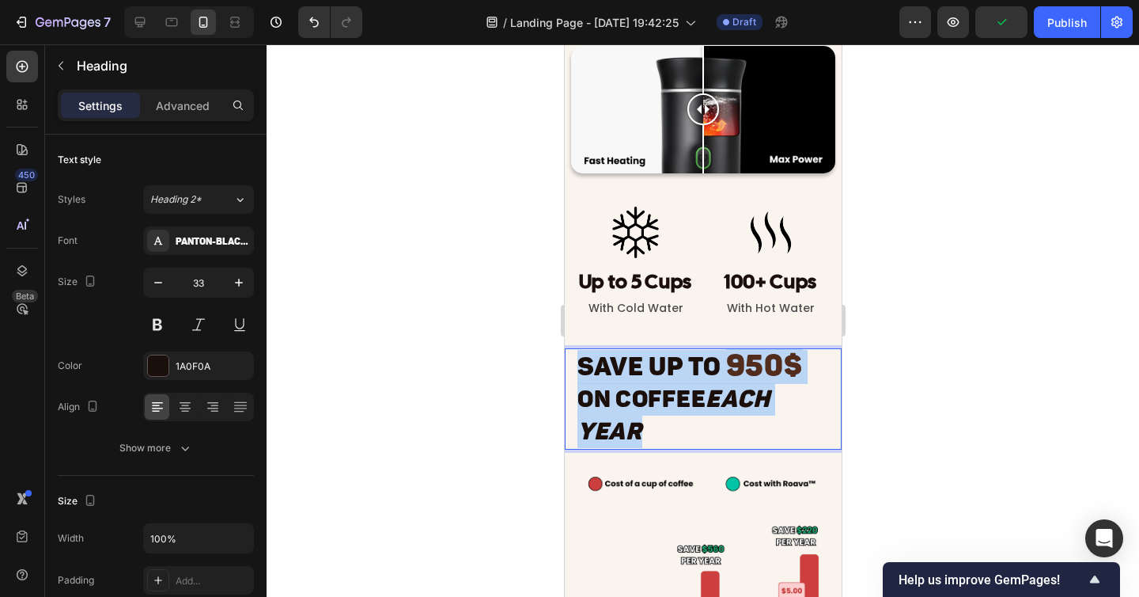
drag, startPoint x: 677, startPoint y: 423, endPoint x: 559, endPoint y: 352, distance: 138.4
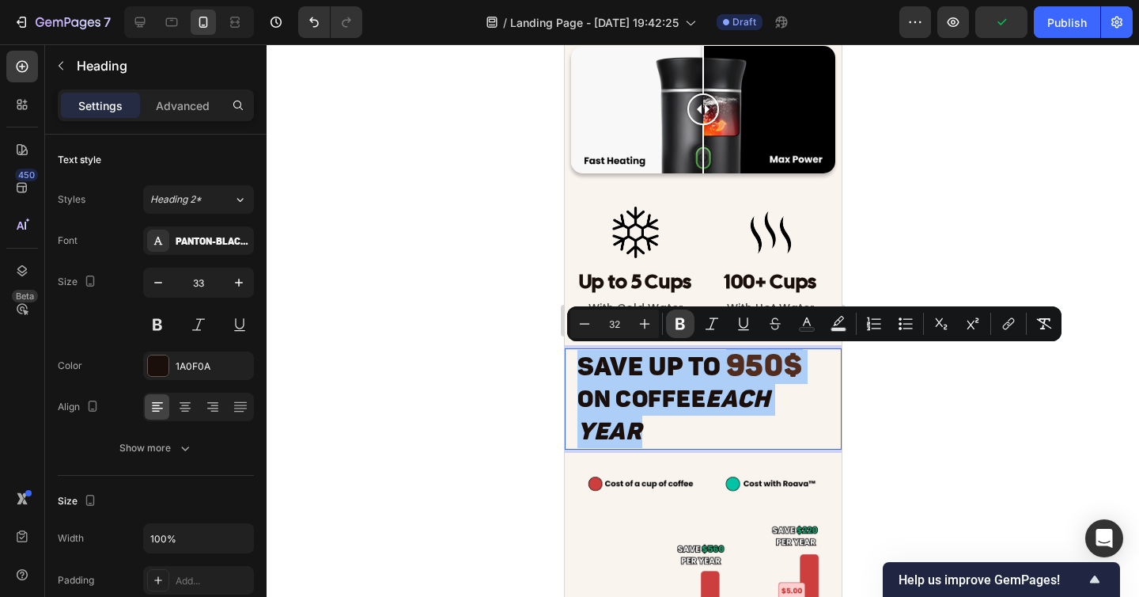
click at [684, 324] on icon "Editor contextual toolbar" at bounding box center [680, 324] width 16 height 16
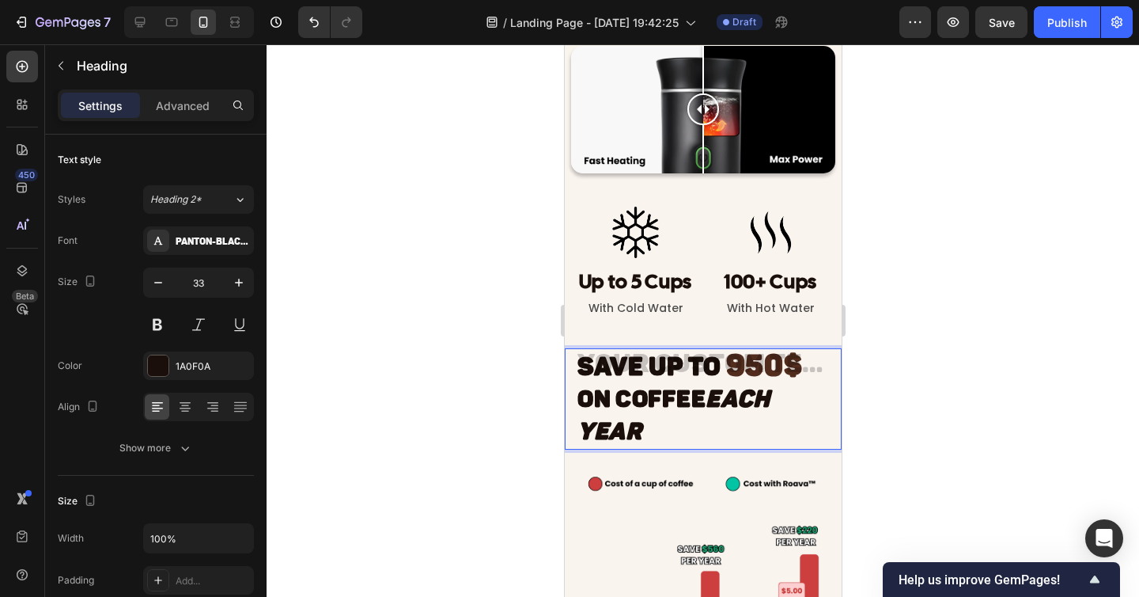
click at [721, 411] on strong "Each Year" at bounding box center [673, 414] width 193 height 61
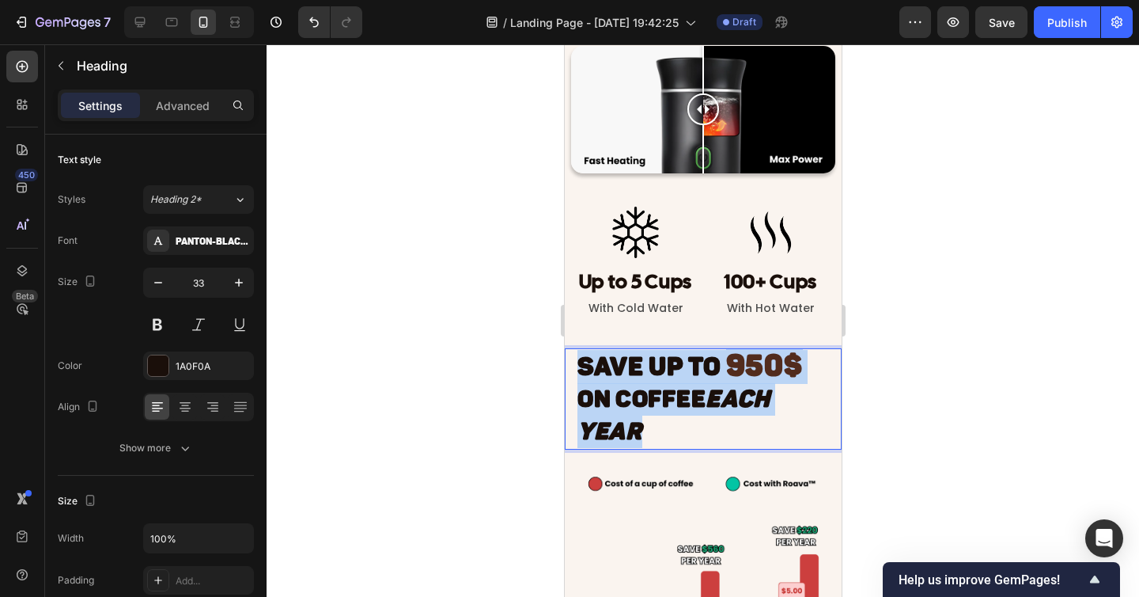
drag, startPoint x: 691, startPoint y: 428, endPoint x: 567, endPoint y: 354, distance: 144.8
click at [567, 354] on div "SAVE UP TO 950$ On Coffee Each Year Heading 17" at bounding box center [702, 398] width 277 height 101
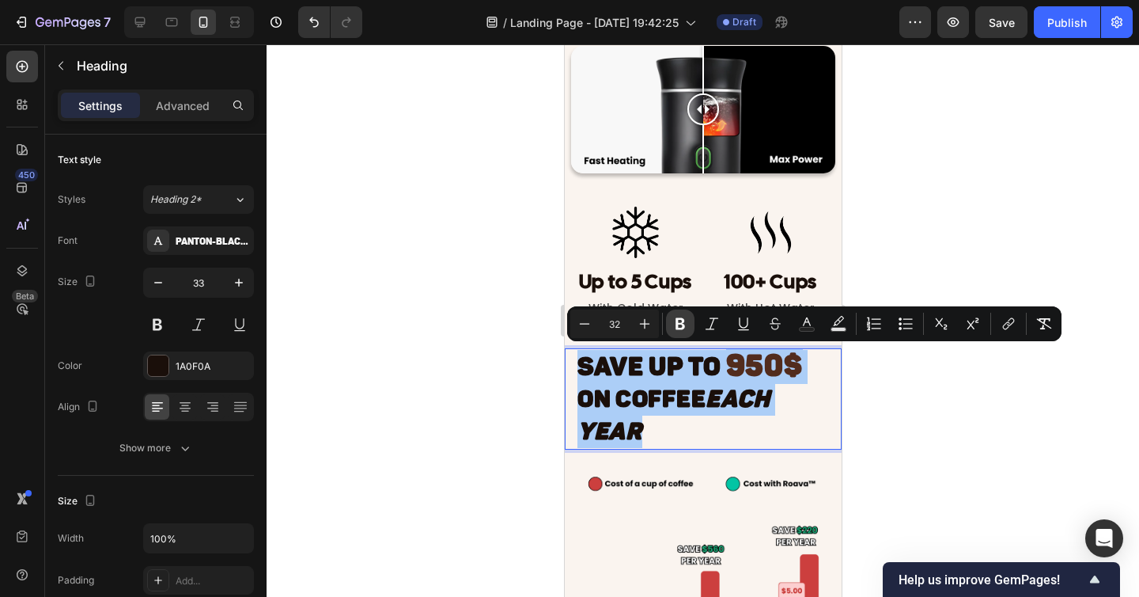
click at [680, 326] on icon "Editor contextual toolbar" at bounding box center [680, 324] width 16 height 16
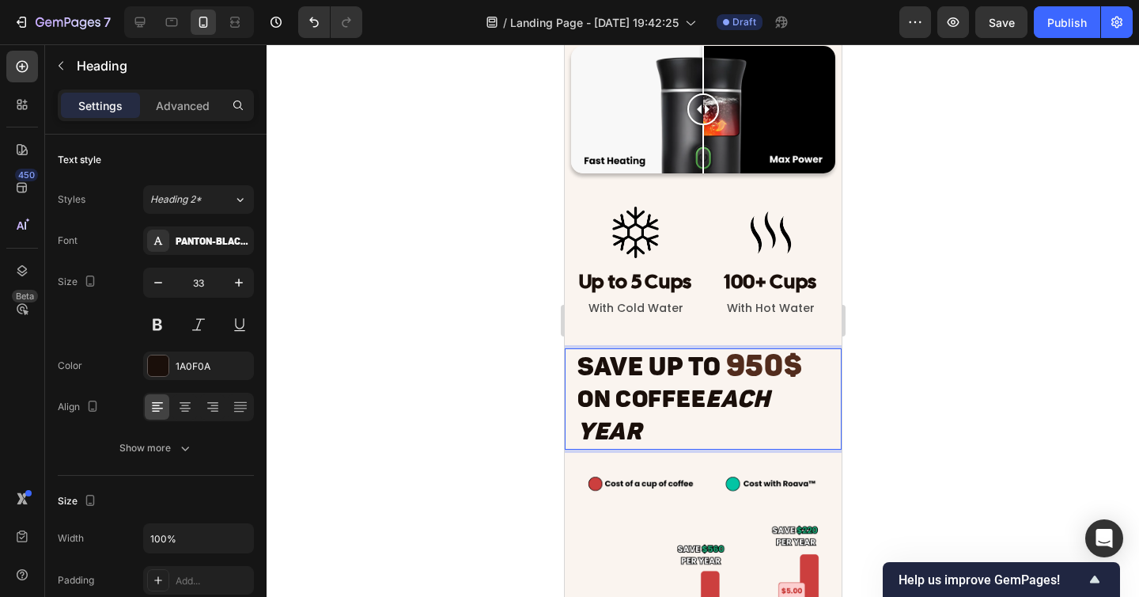
click at [903, 397] on div at bounding box center [703, 320] width 873 height 552
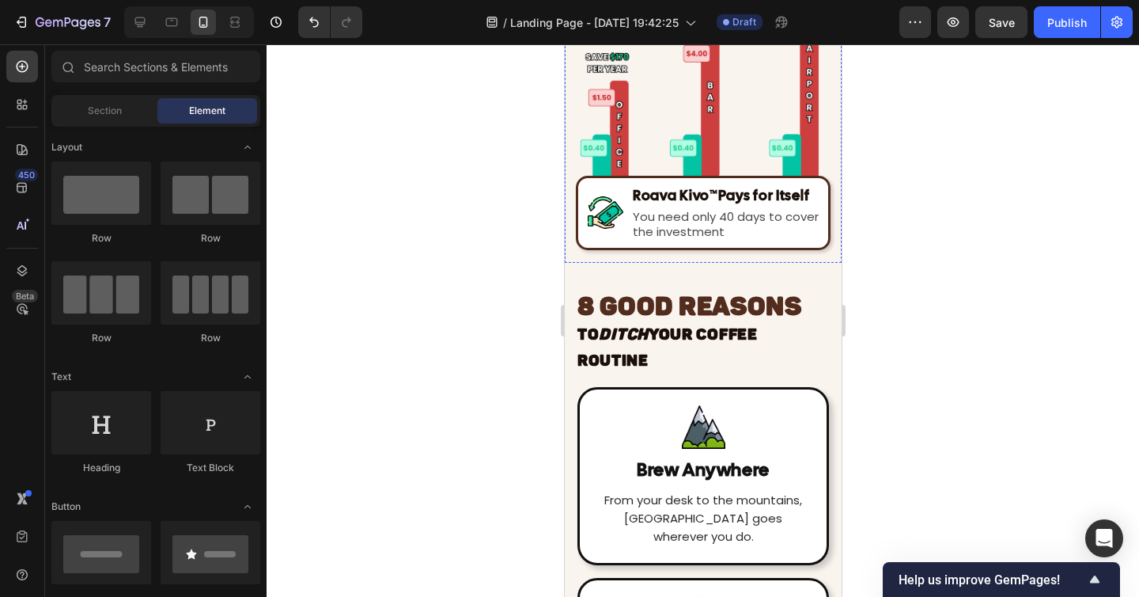
scroll to position [3990, 0]
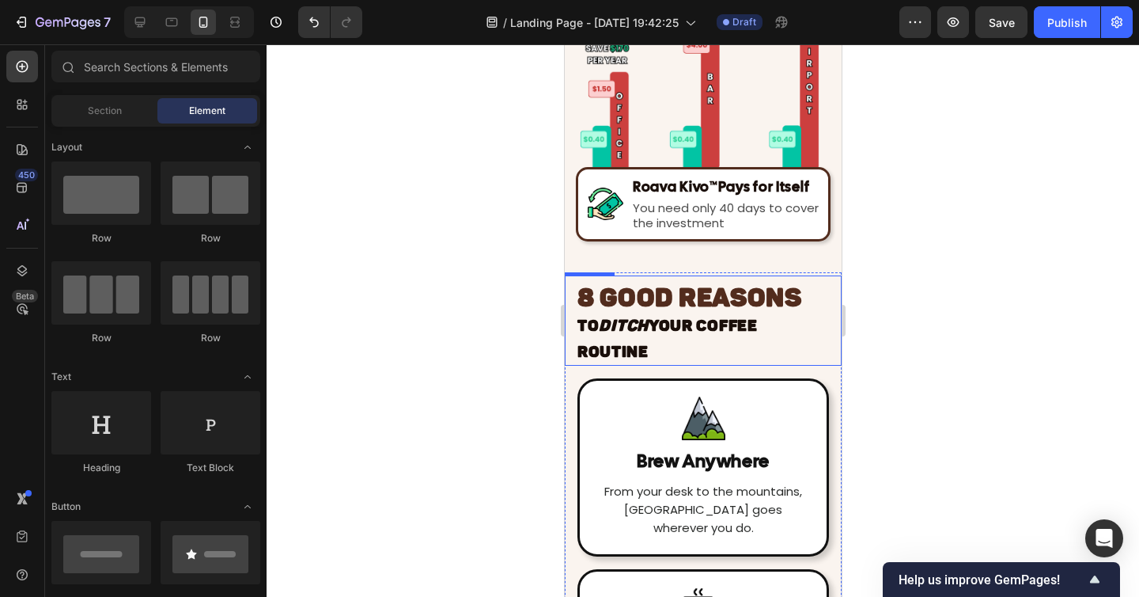
click at [669, 349] on h2 "8 GOOD REASONS to Ditch Your Coffee Routine" at bounding box center [702, 324] width 255 height 85
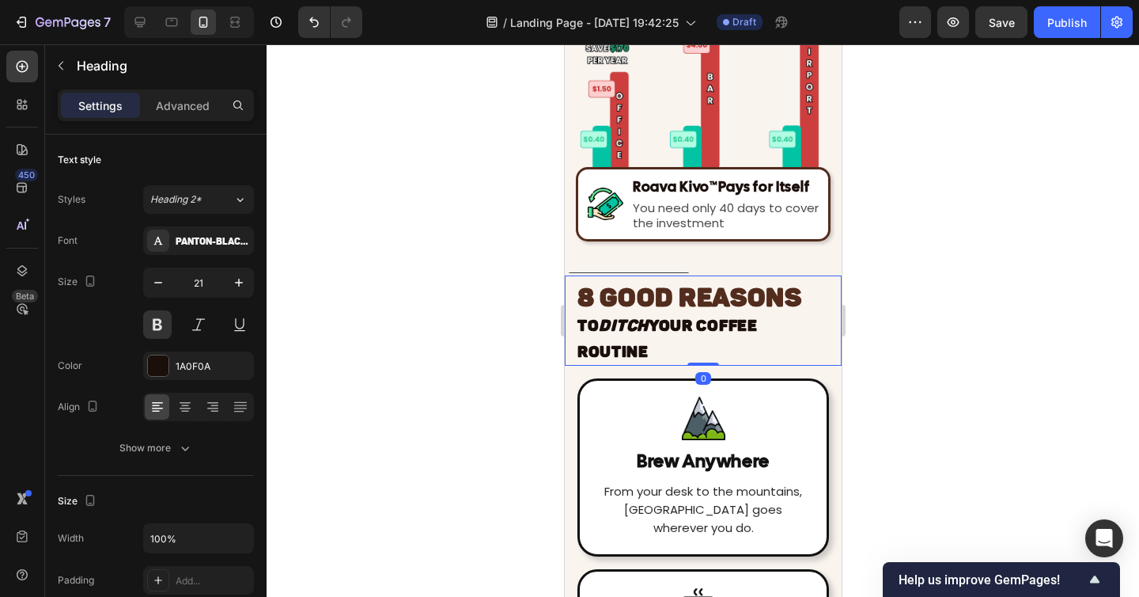
click at [672, 346] on h2 "8 GOOD REASONS to Ditch Your Coffee Routine" at bounding box center [702, 324] width 255 height 85
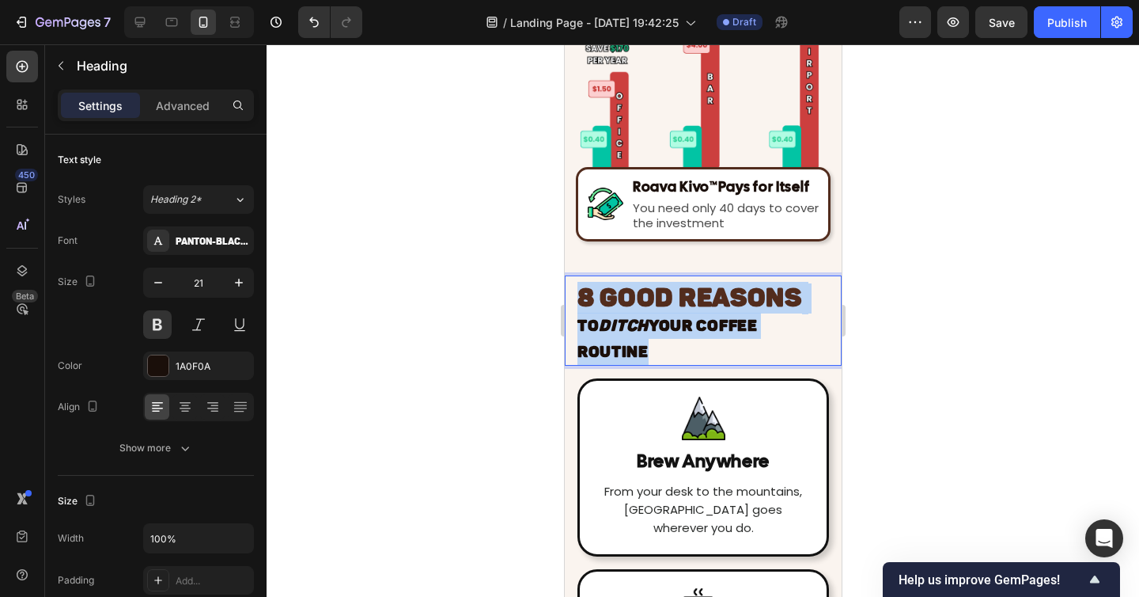
drag, startPoint x: 672, startPoint y: 346, endPoint x: 559, endPoint y: 278, distance: 131.6
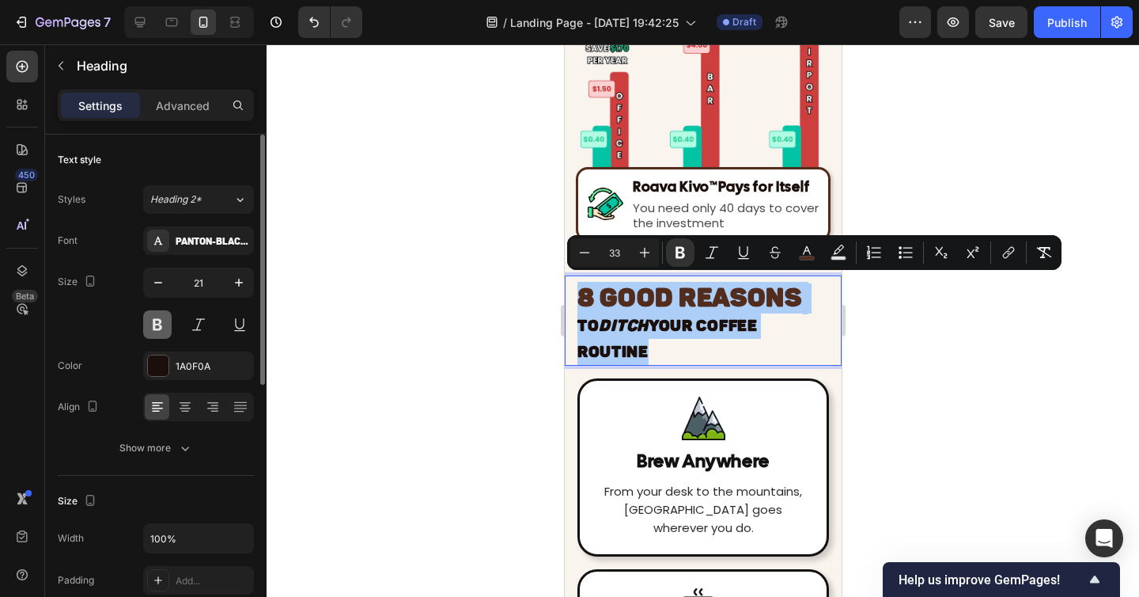
click at [163, 319] on button at bounding box center [157, 324] width 28 height 28
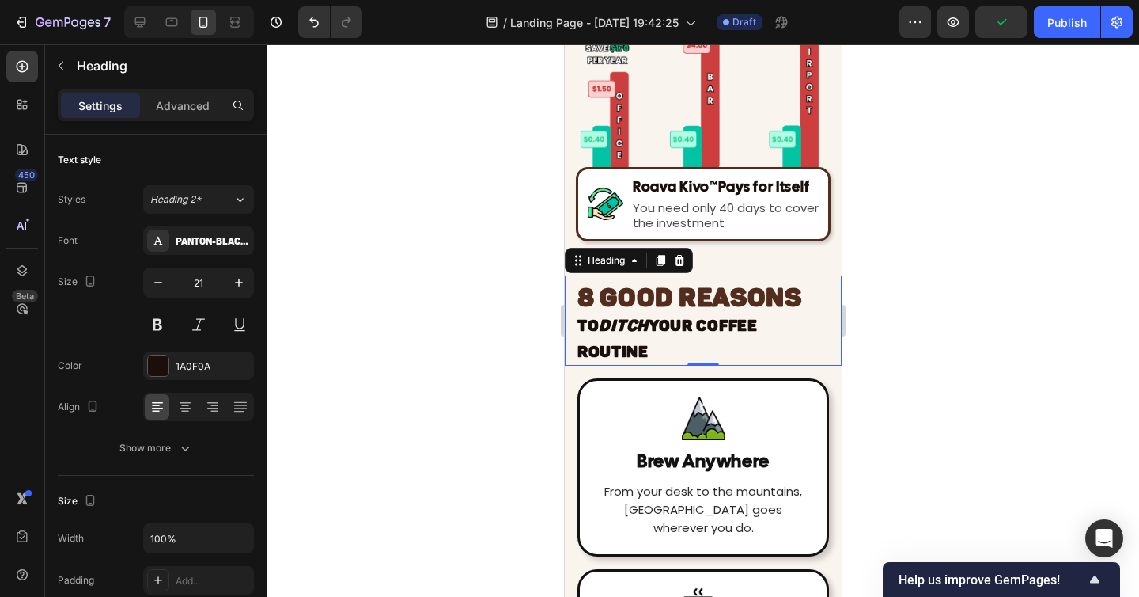
click at [698, 331] on strong "Your Coffee Routine" at bounding box center [667, 338] width 180 height 45
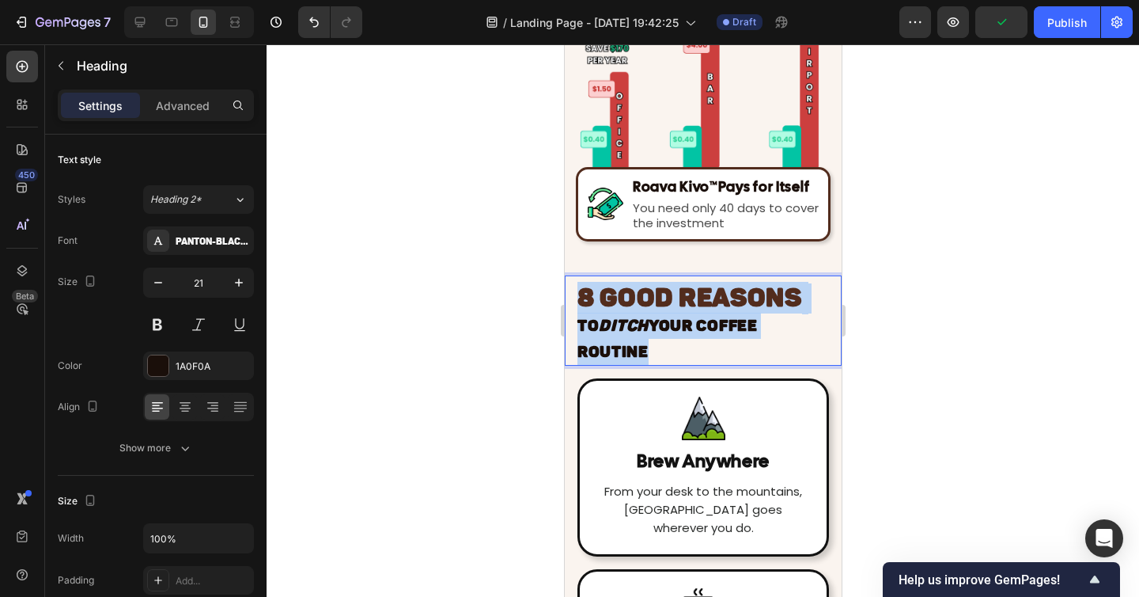
drag, startPoint x: 685, startPoint y: 346, endPoint x: 544, endPoint y: 268, distance: 161.4
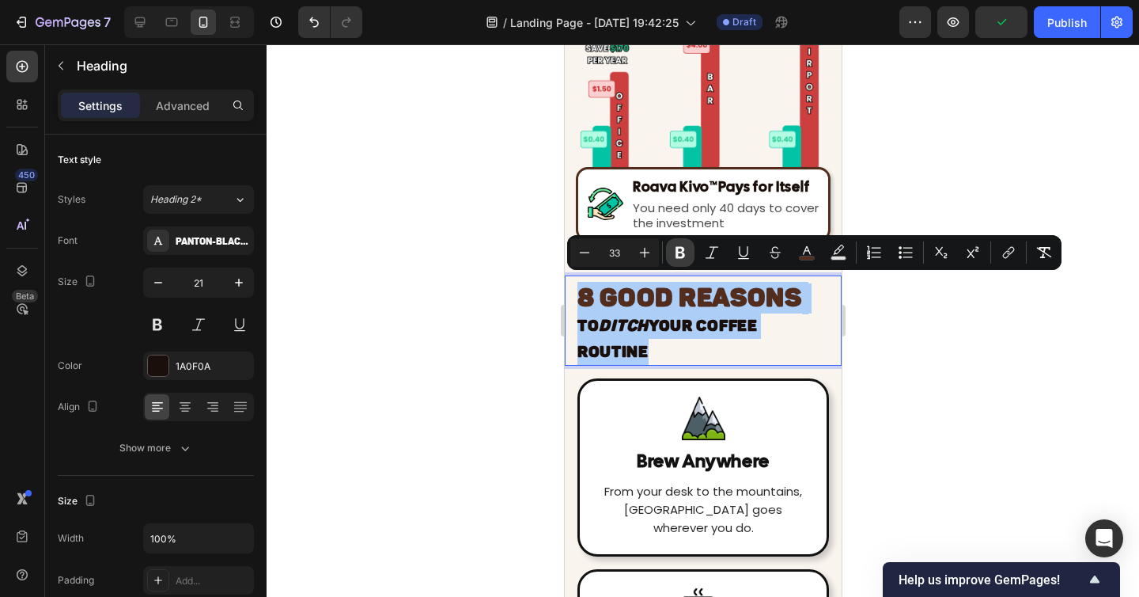
click at [679, 252] on icon "Editor contextual toolbar" at bounding box center [680, 253] width 9 height 12
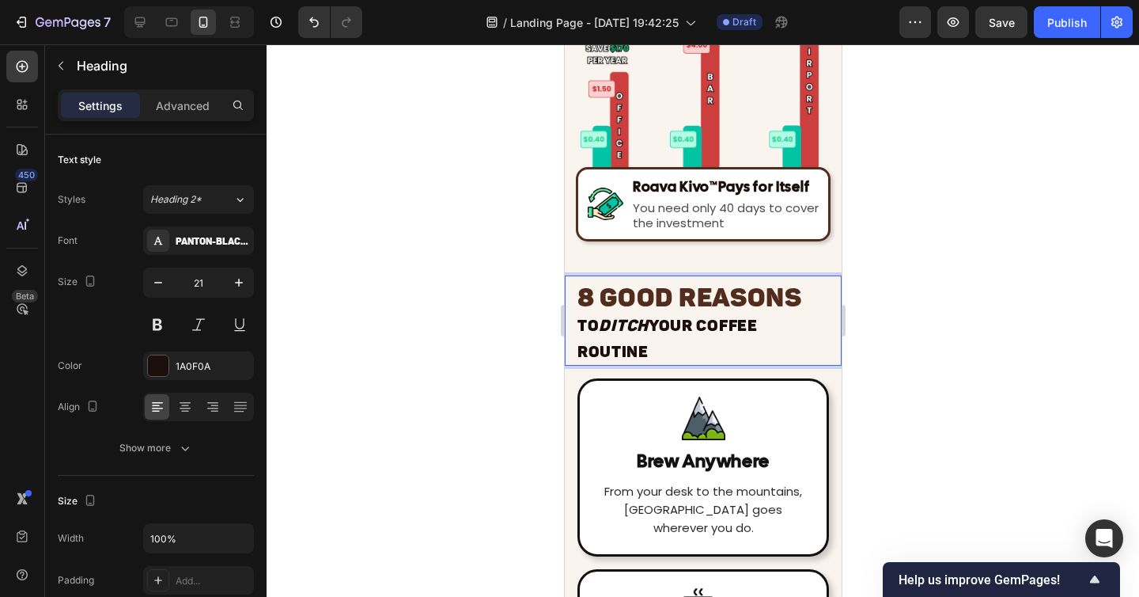
click at [959, 381] on div at bounding box center [703, 320] width 873 height 552
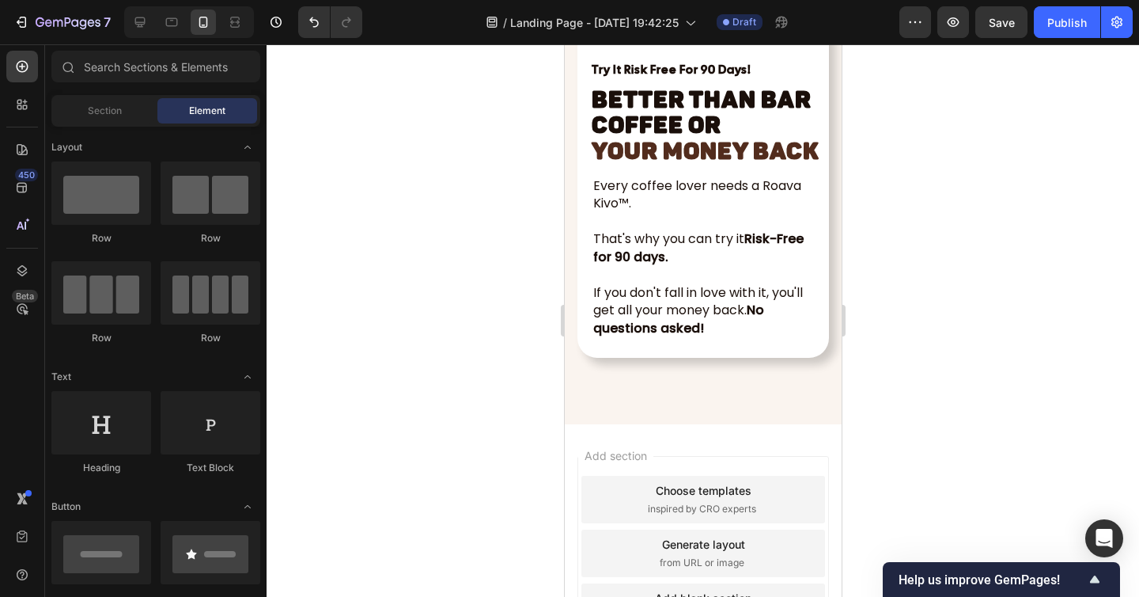
scroll to position [6055, 0]
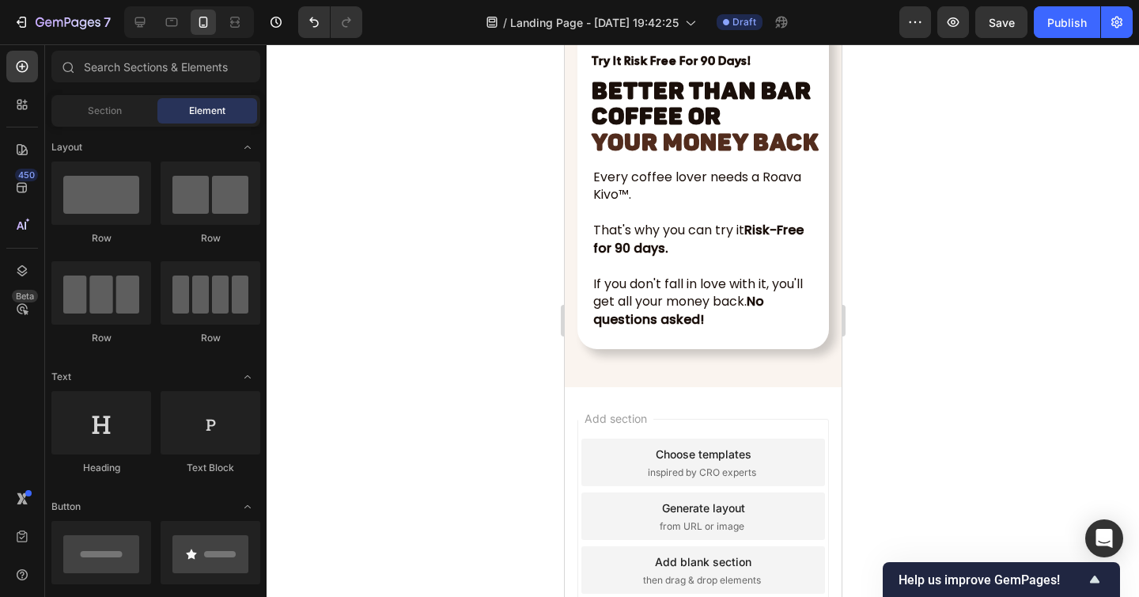
click at [750, 157] on h2 "Better Than Bar Coffee or YOUR MONEY BACK" at bounding box center [707, 118] width 237 height 80
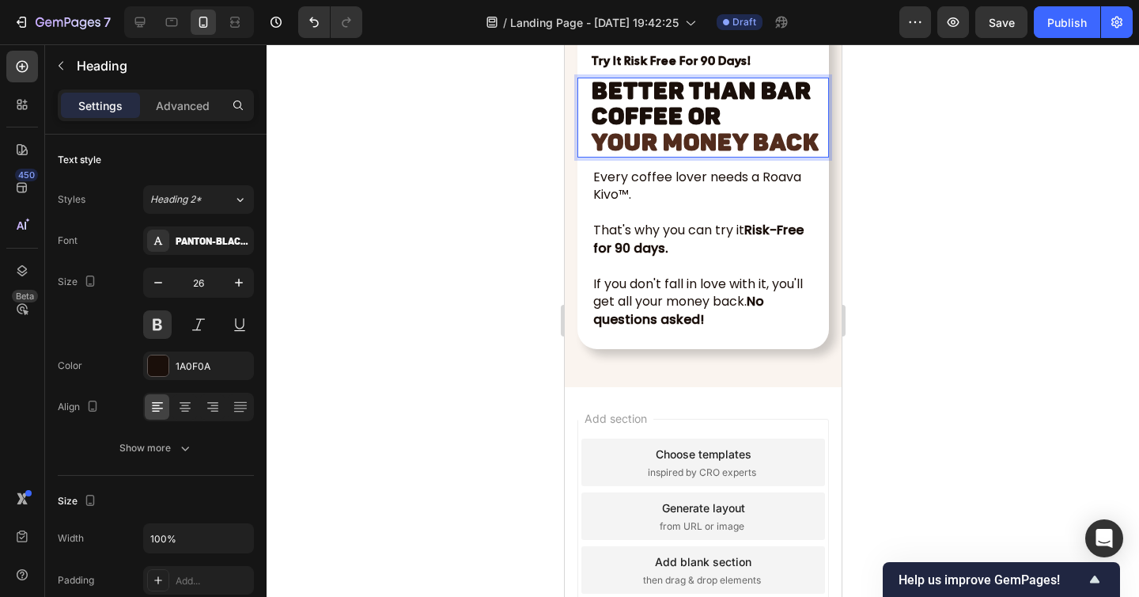
click at [811, 157] on strong "YOUR MONEY BACK" at bounding box center [705, 142] width 228 height 28
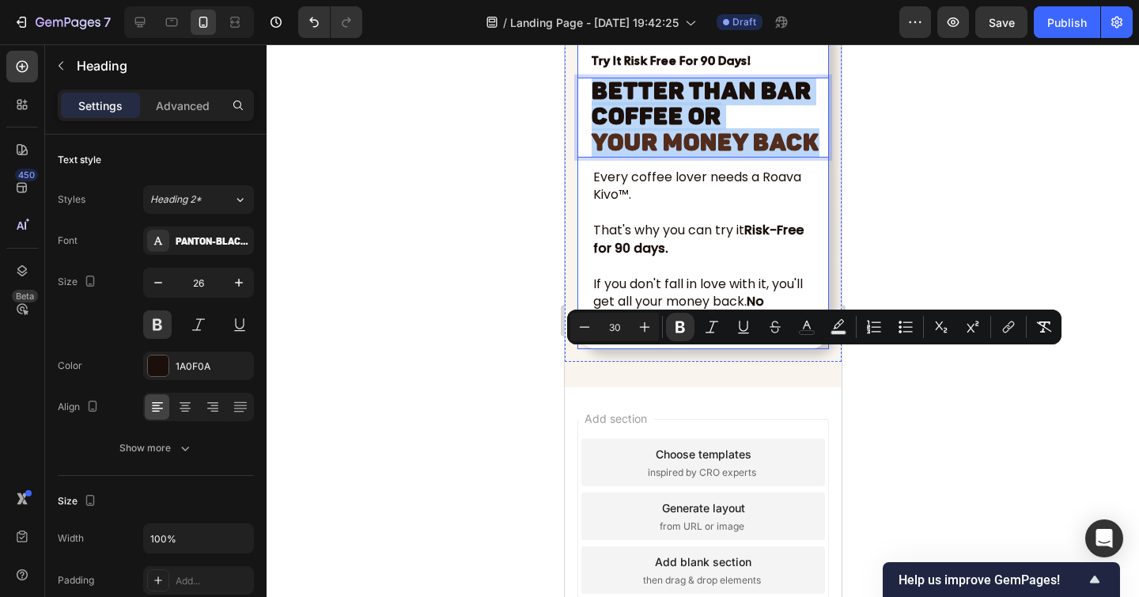
drag, startPoint x: 815, startPoint y: 418, endPoint x: 577, endPoint y: 348, distance: 248.1
click at [577, 348] on div "Image Try It Risk Free For 90 Days! Text Block Better Than Bar Coffee or YOUR M…" at bounding box center [703, 66] width 252 height 566
click at [677, 329] on icon "Editor contextual toolbar" at bounding box center [680, 327] width 9 height 12
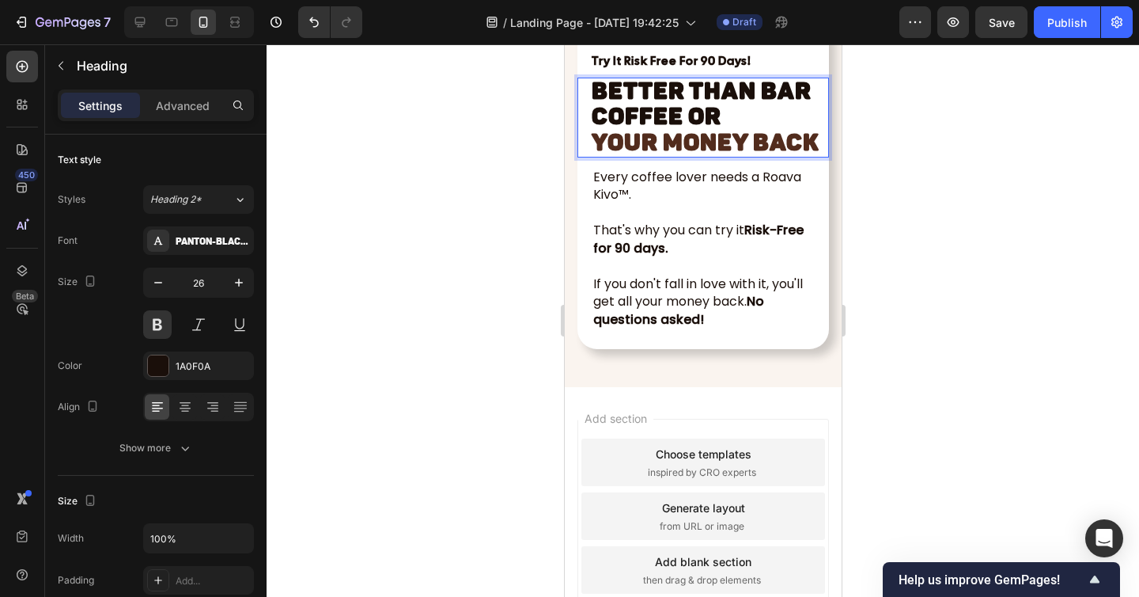
click at [779, 156] on p "Better Than Bar Coffee or YOUR MONEY BACK" at bounding box center [708, 117] width 234 height 77
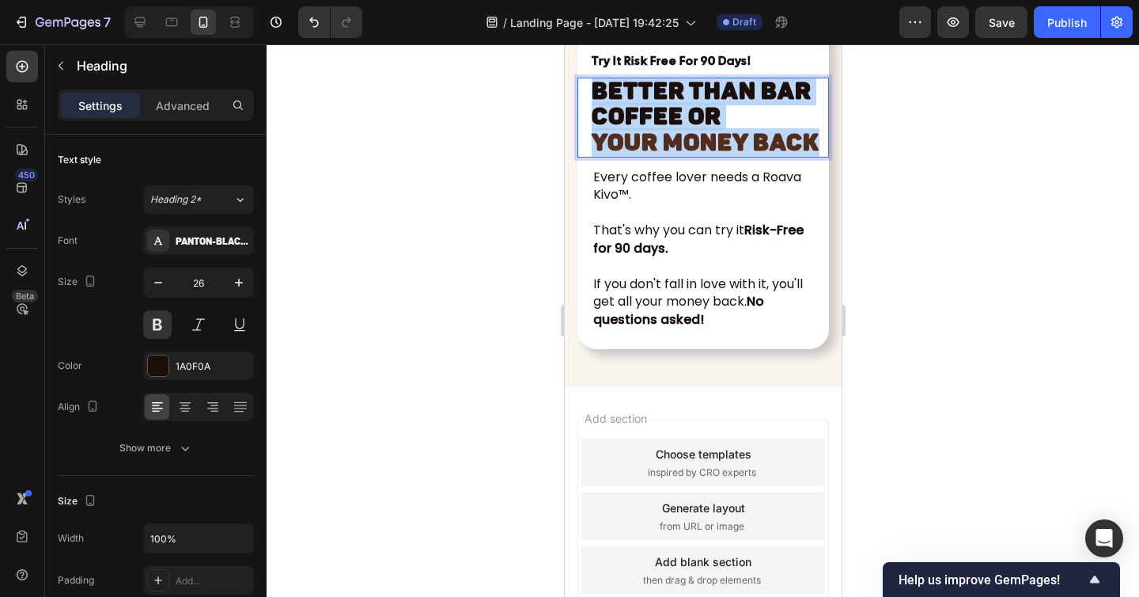
drag, startPoint x: 819, startPoint y: 420, endPoint x: 600, endPoint y: 348, distance: 230.7
click at [600, 348] on div "Image Try It Risk Free For 90 Days! Text Block Better Than Bar Coffee or YOUR M…" at bounding box center [703, 66] width 252 height 566
click at [657, 131] on span "Better Than Bar Coffee or" at bounding box center [701, 104] width 220 height 54
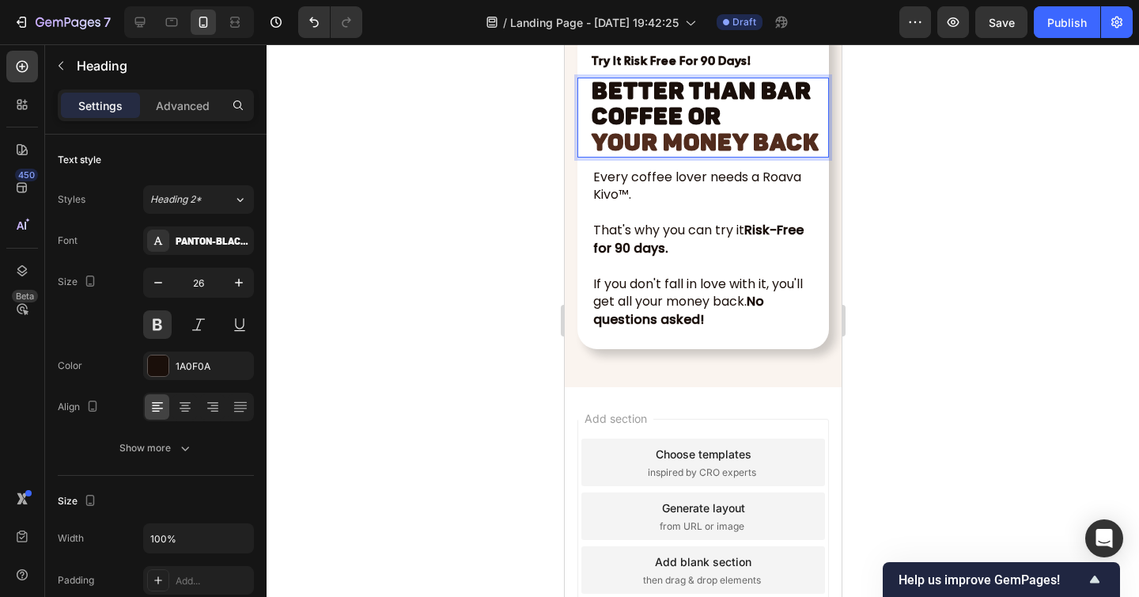
click at [607, 131] on span "Better Than Bar Coffee or" at bounding box center [701, 104] width 220 height 54
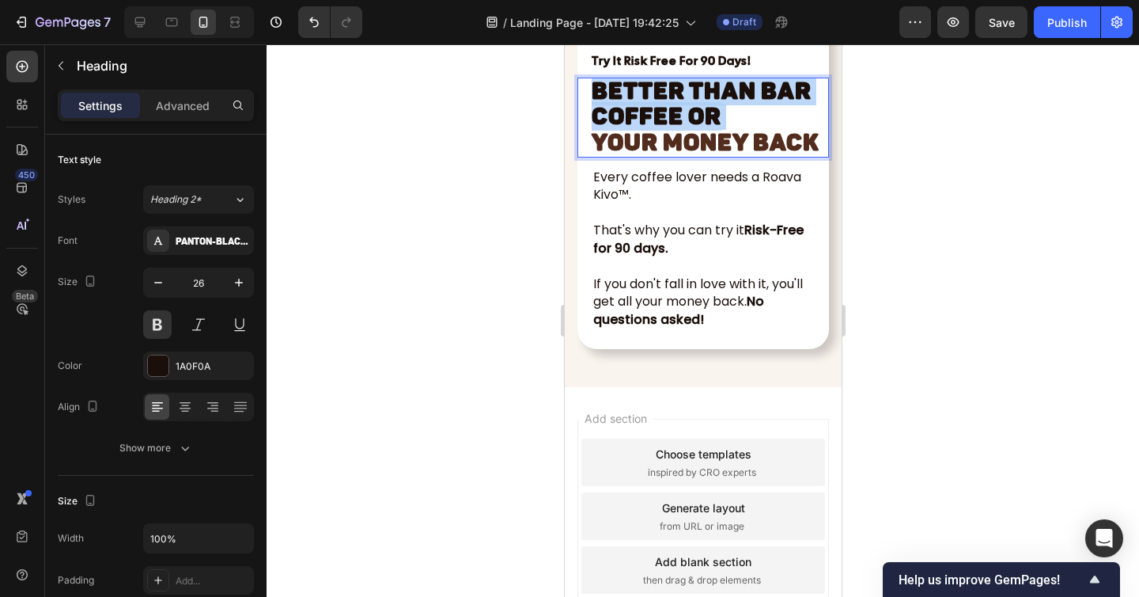
click at [607, 131] on span "Better Than Bar Coffee or" at bounding box center [701, 104] width 220 height 54
click at [697, 204] on p "Every coffee lover needs a Roava Kivo™." at bounding box center [703, 187] width 220 height 36
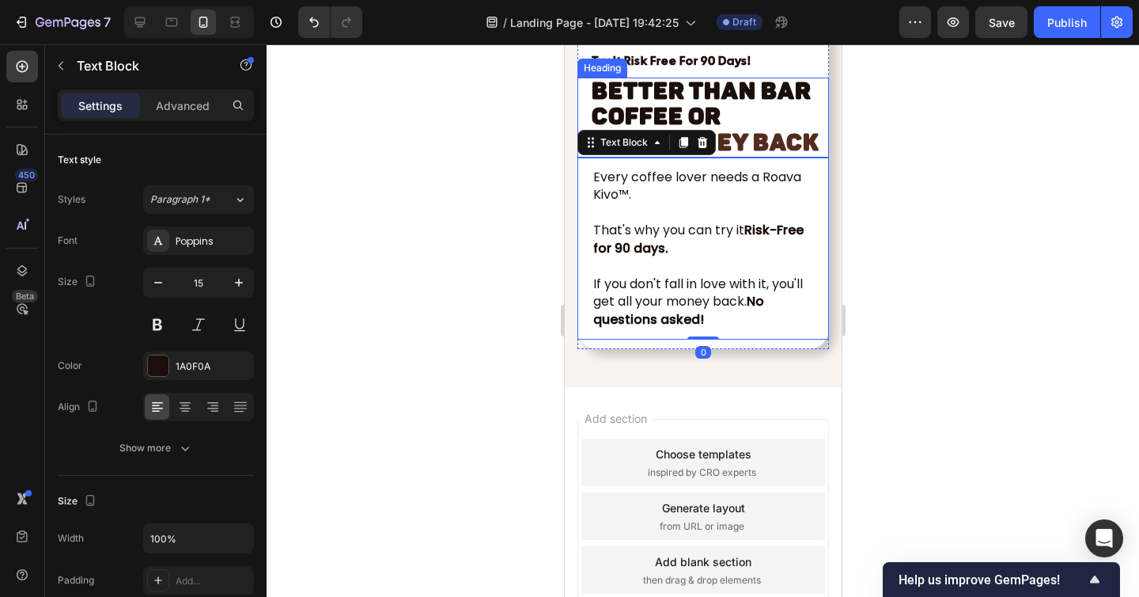
click at [594, 131] on span "Better Than Bar Coffee or" at bounding box center [701, 104] width 220 height 54
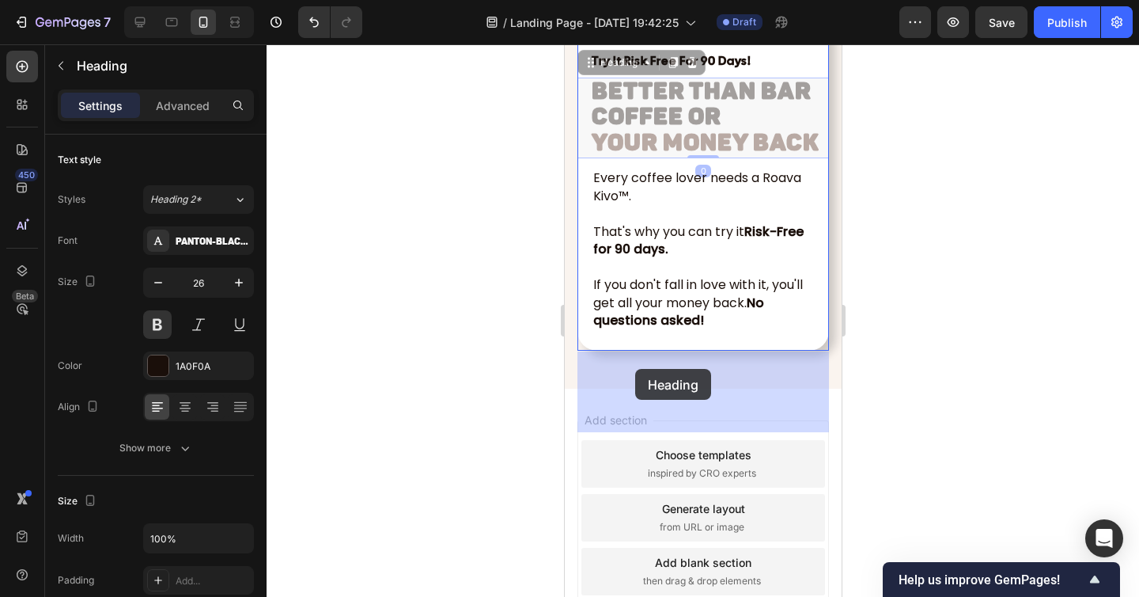
drag, startPoint x: 583, startPoint y: 364, endPoint x: 622, endPoint y: 372, distance: 39.6
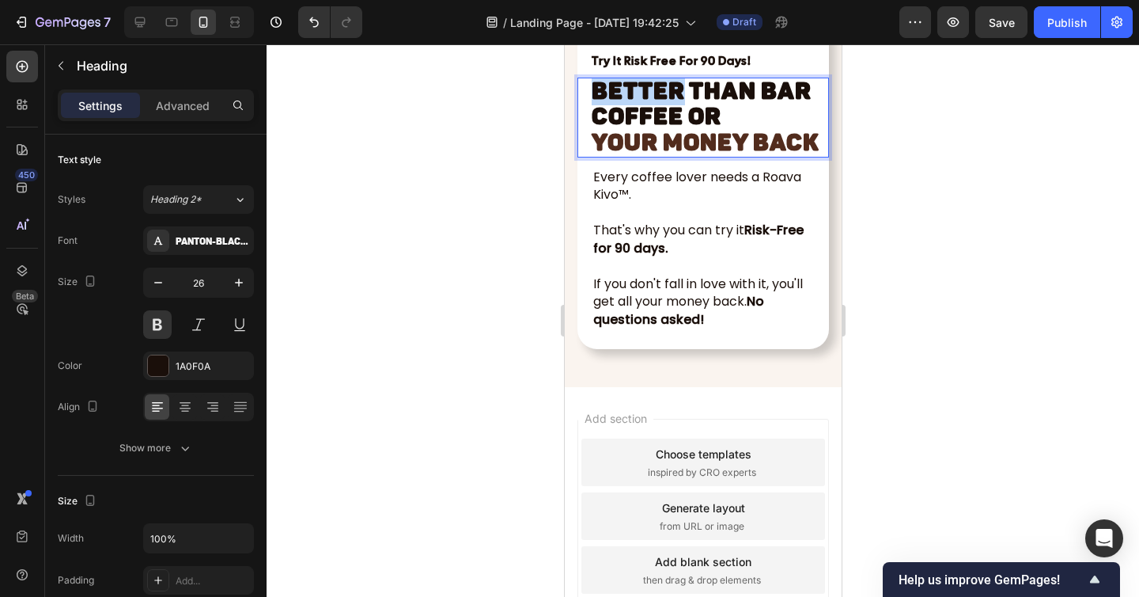
click at [610, 131] on span "Better Than Bar Coffee or" at bounding box center [701, 104] width 220 height 54
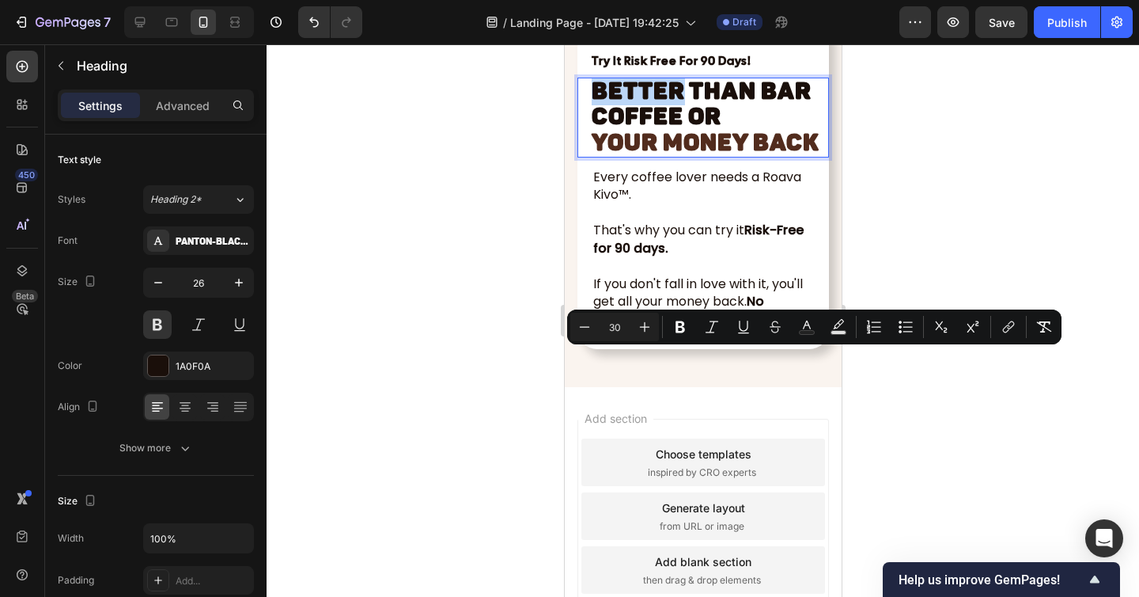
click at [593, 131] on span "Better Than Bar Coffee or" at bounding box center [701, 104] width 220 height 54
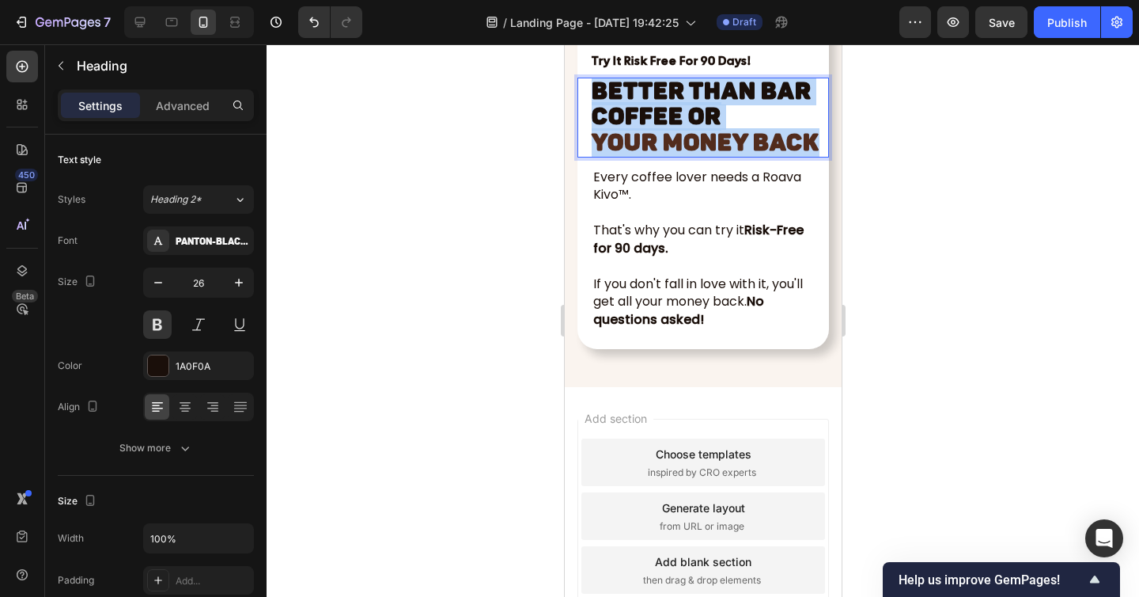
drag, startPoint x: 589, startPoint y: 365, endPoint x: 818, endPoint y: 415, distance: 234.0
click at [818, 157] on h2 "Better Than Bar Coffee or YOUR MONEY BACK" at bounding box center [707, 118] width 237 height 80
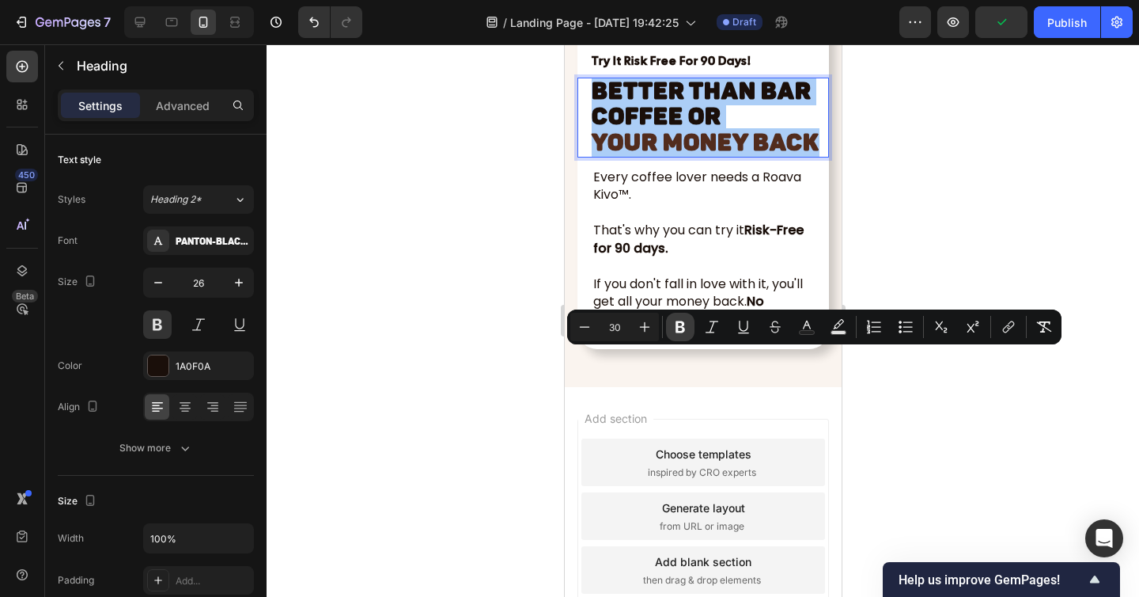
click at [684, 328] on icon "Editor contextual toolbar" at bounding box center [680, 327] width 16 height 16
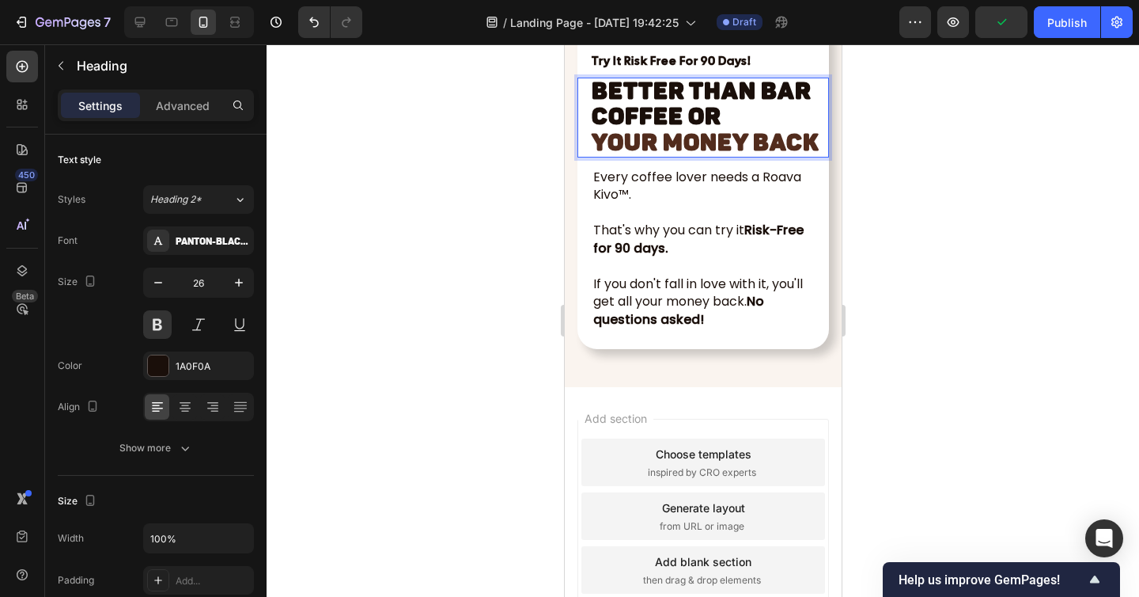
click at [680, 131] on strong "Better Than Bar Coffee or" at bounding box center [701, 104] width 220 height 54
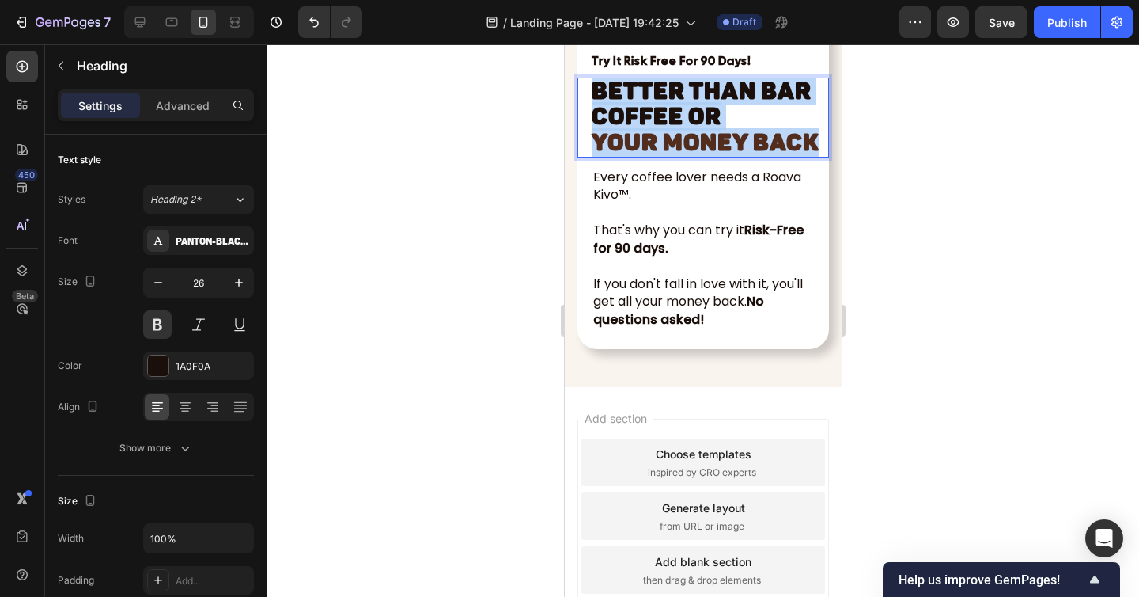
drag, startPoint x: 816, startPoint y: 416, endPoint x: 547, endPoint y: 328, distance: 283.2
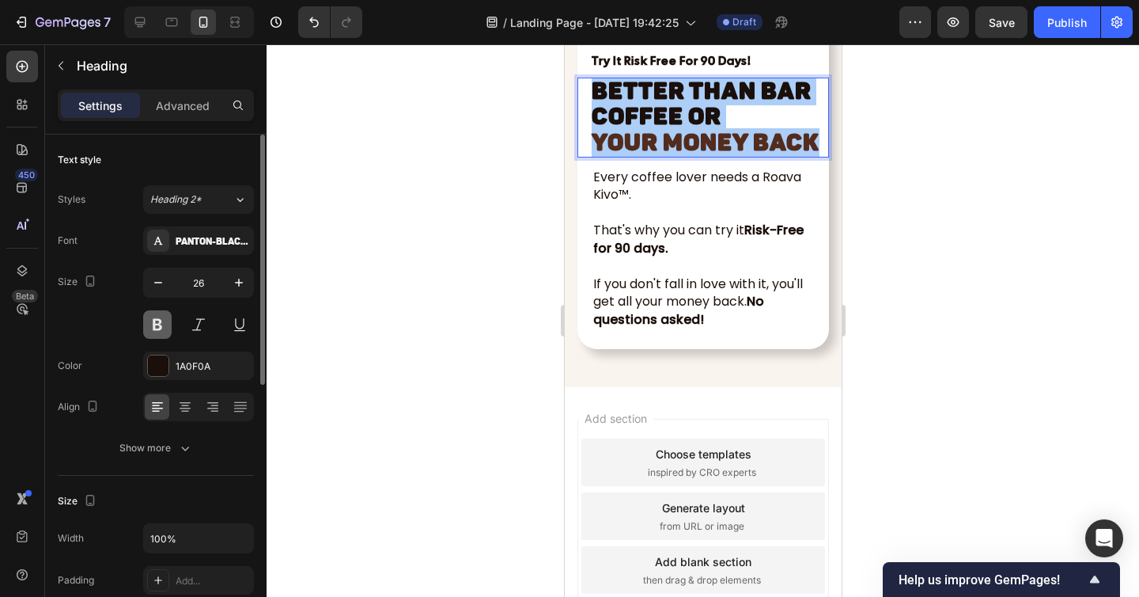
click at [153, 323] on button at bounding box center [157, 324] width 28 height 28
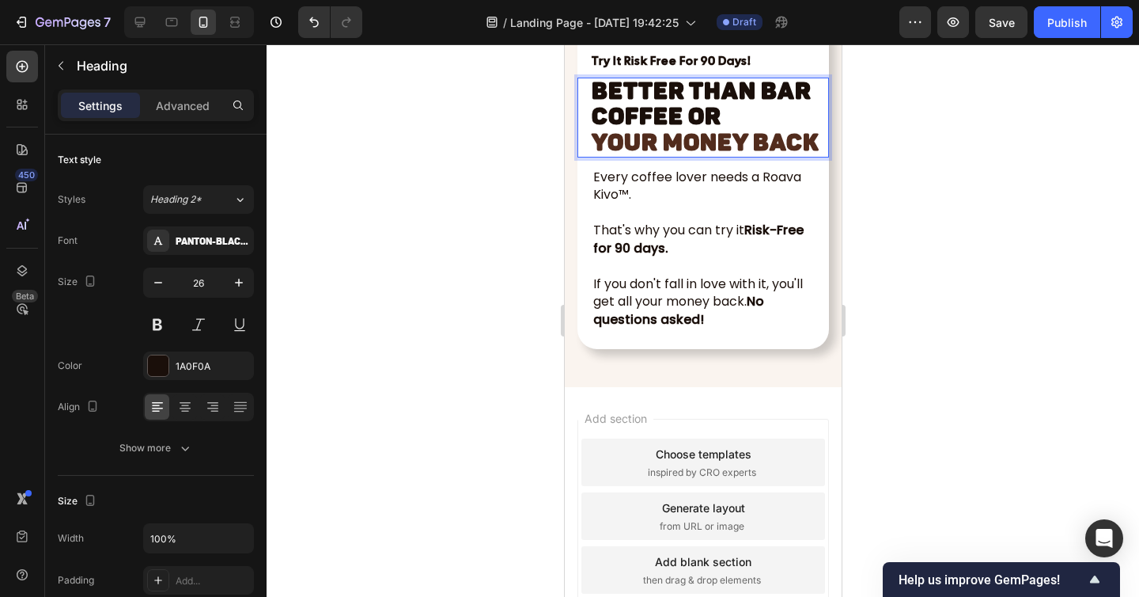
click at [629, 131] on strong "Better Than Bar Coffee or" at bounding box center [701, 104] width 220 height 54
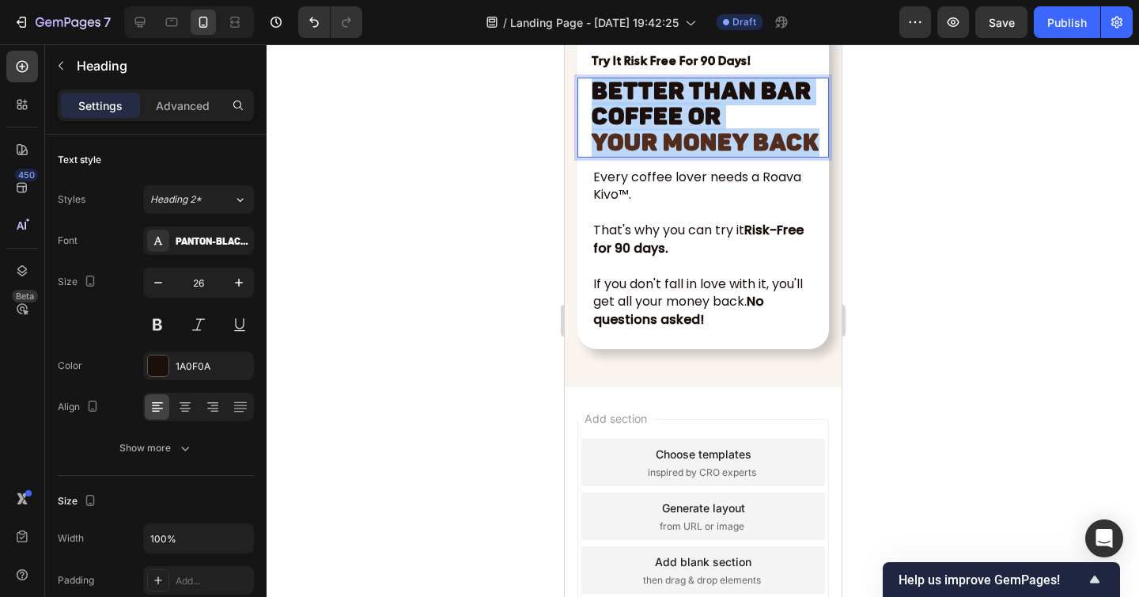
drag, startPoint x: 592, startPoint y: 368, endPoint x: 814, endPoint y: 417, distance: 227.7
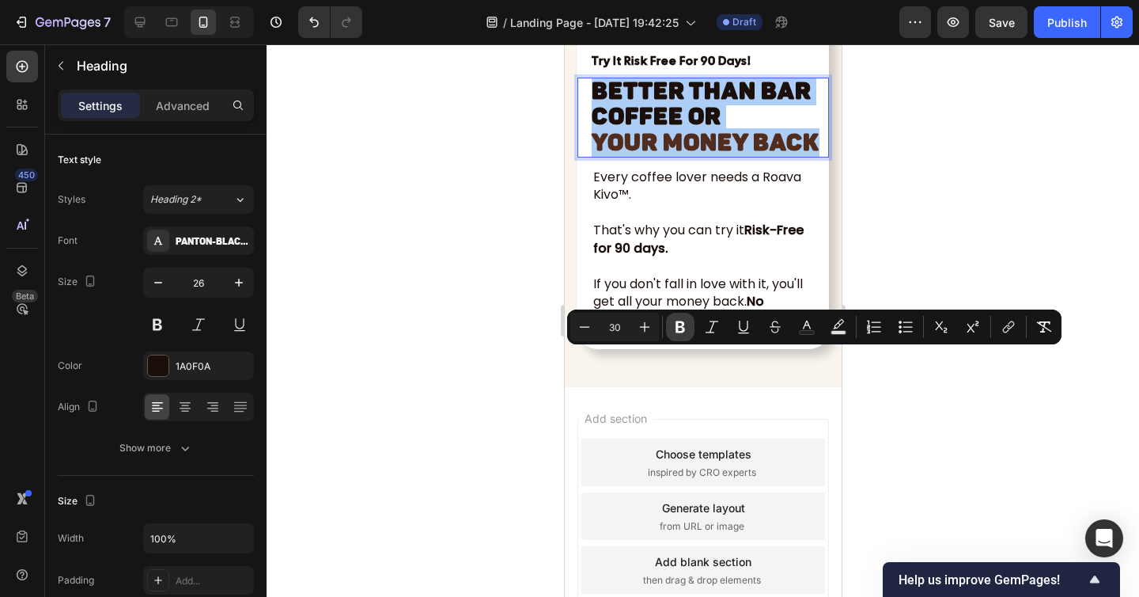
click at [677, 325] on icon "Editor contextual toolbar" at bounding box center [680, 327] width 9 height 12
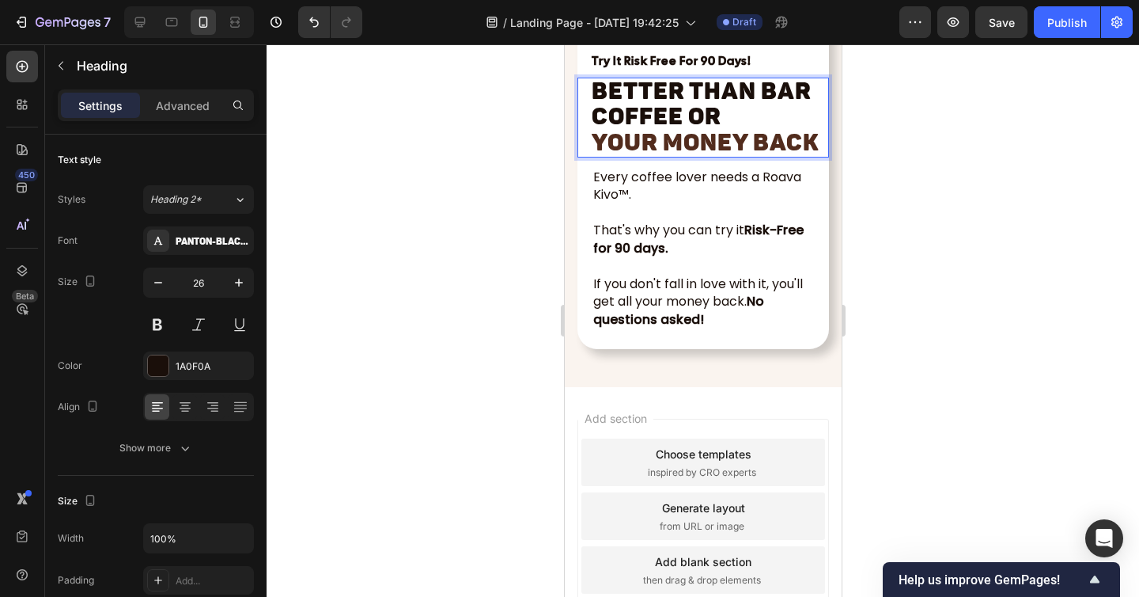
click at [881, 397] on div at bounding box center [703, 320] width 873 height 552
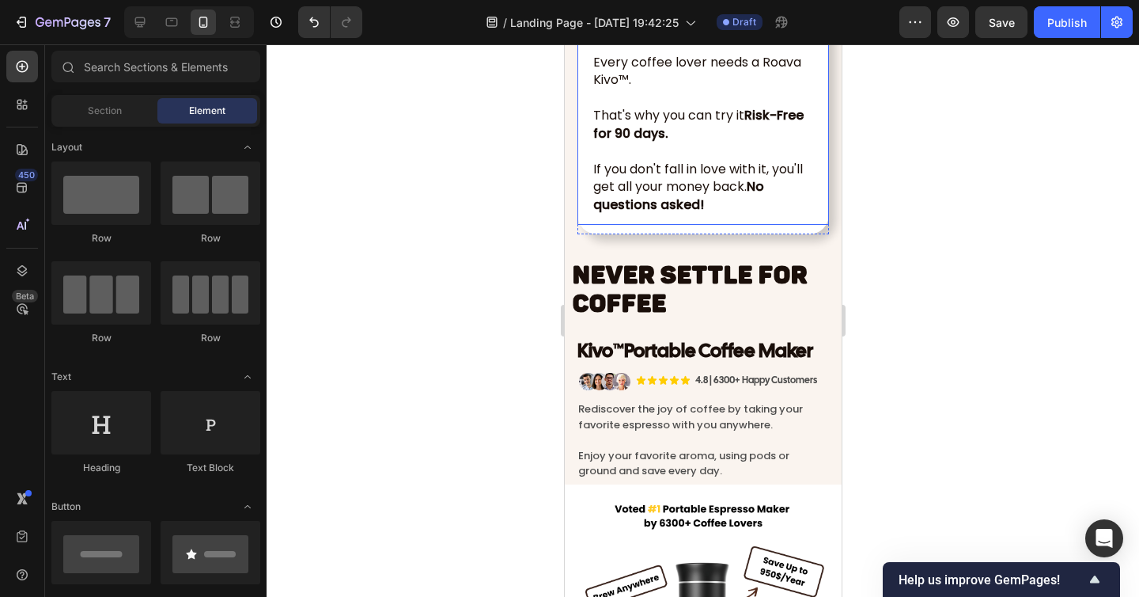
scroll to position [6419, 0]
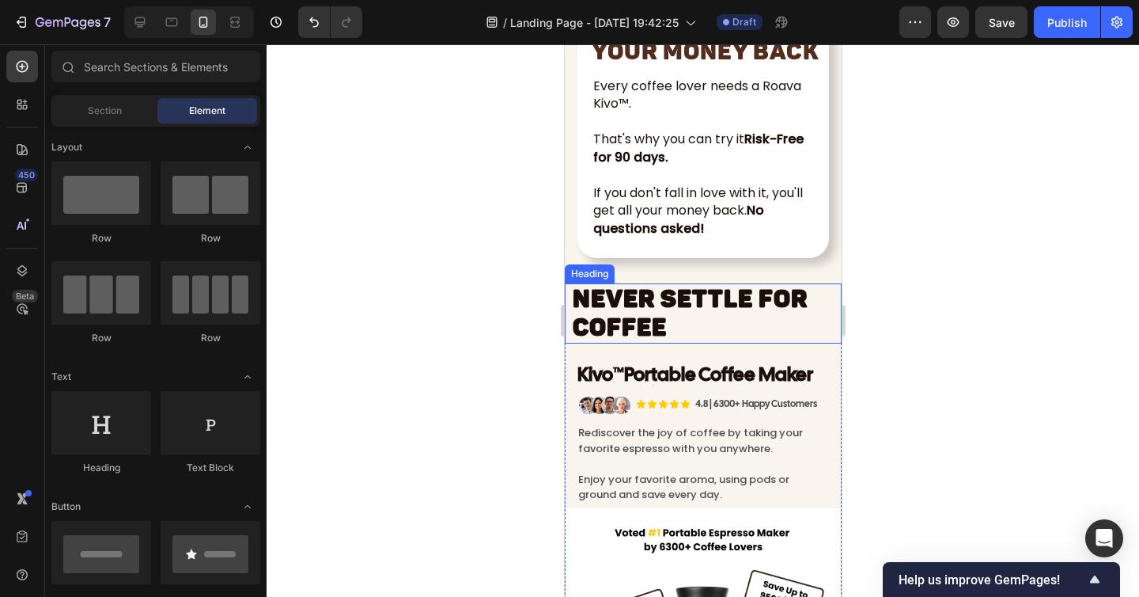
click at [748, 321] on h2 "NEVER SETTLE FOR COFFEE" at bounding box center [704, 313] width 269 height 60
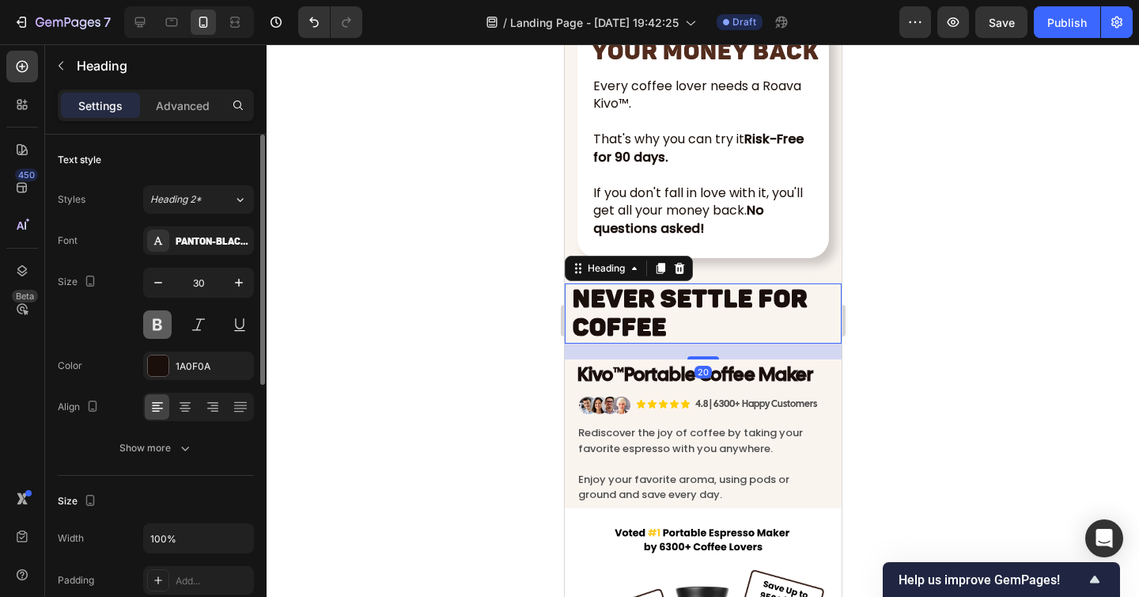
click at [156, 331] on button at bounding box center [157, 324] width 28 height 28
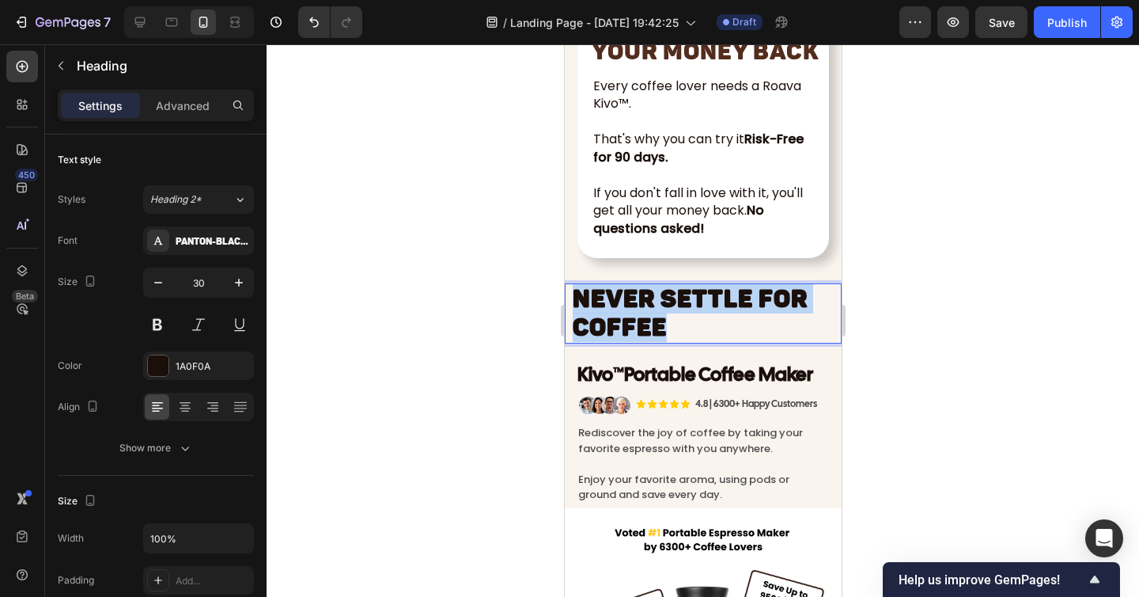
drag, startPoint x: 684, startPoint y: 330, endPoint x: 551, endPoint y: 294, distance: 138.4
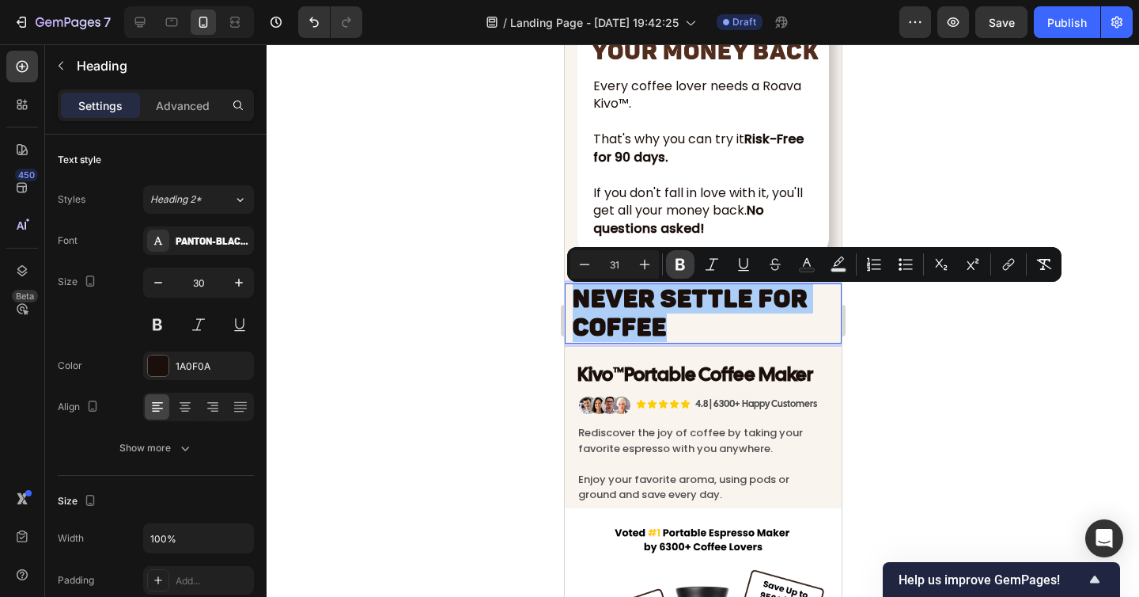
click at [681, 259] on icon "Editor contextual toolbar" at bounding box center [680, 265] width 9 height 12
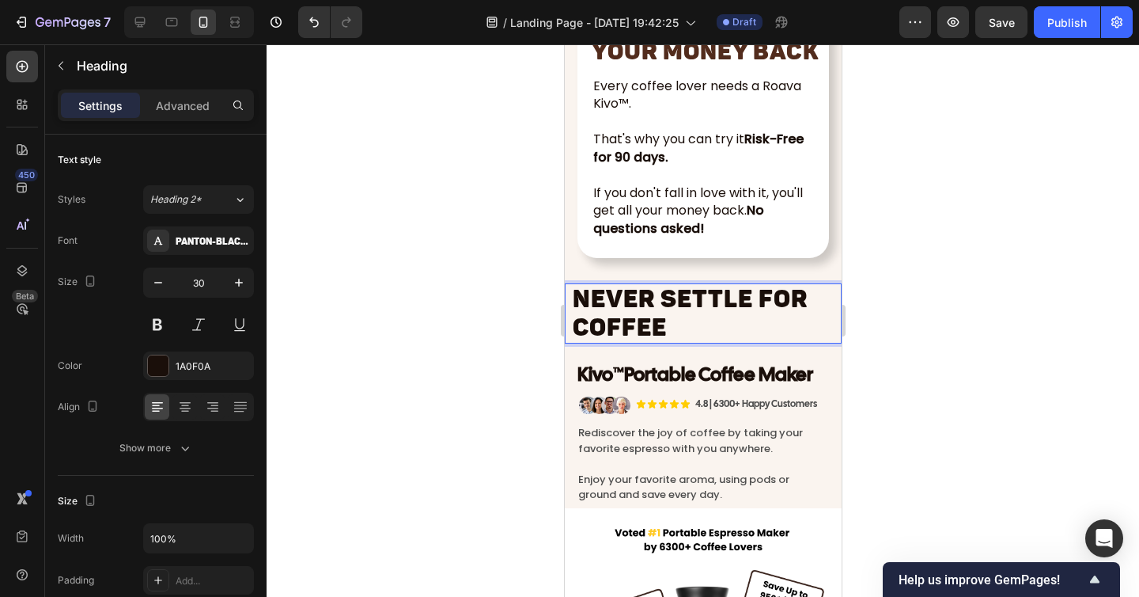
click at [881, 334] on div at bounding box center [703, 320] width 873 height 552
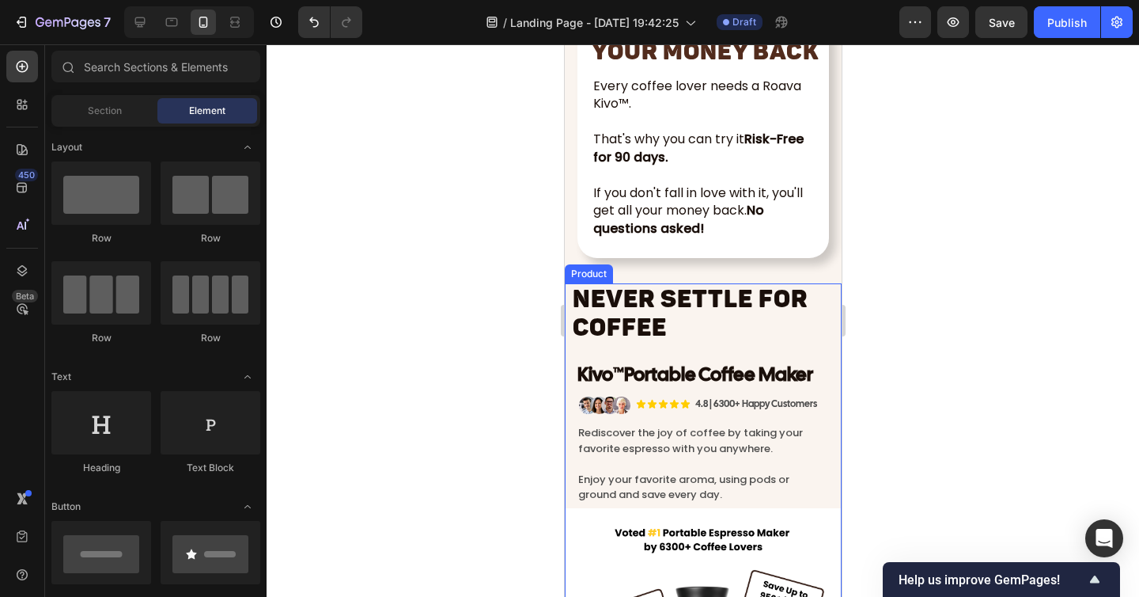
scroll to position [6498, 0]
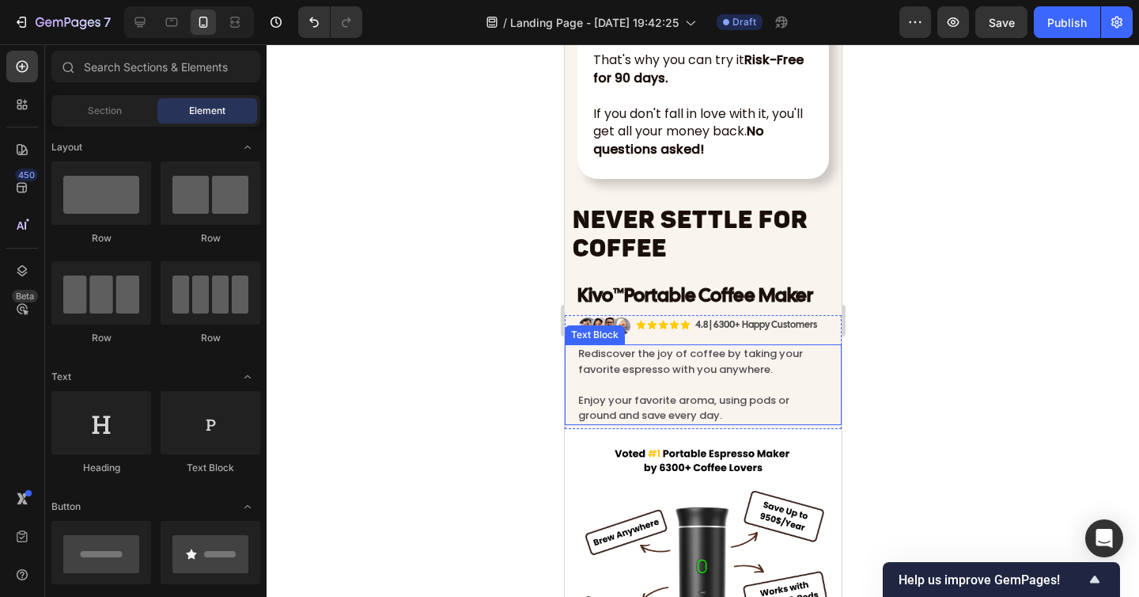
click at [738, 403] on p "Enjoy your favorite aroma, using pods or ground and save every day." at bounding box center [703, 407] width 250 height 31
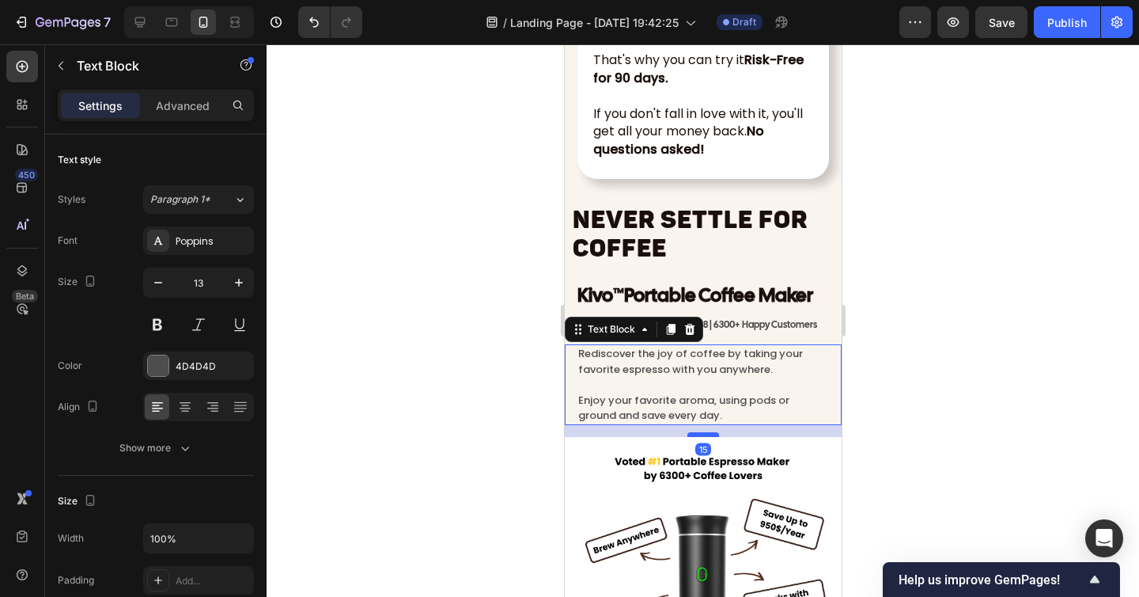
drag, startPoint x: 701, startPoint y: 431, endPoint x: 704, endPoint y: 439, distance: 8.5
click at [700, 437] on div at bounding box center [703, 434] width 32 height 5
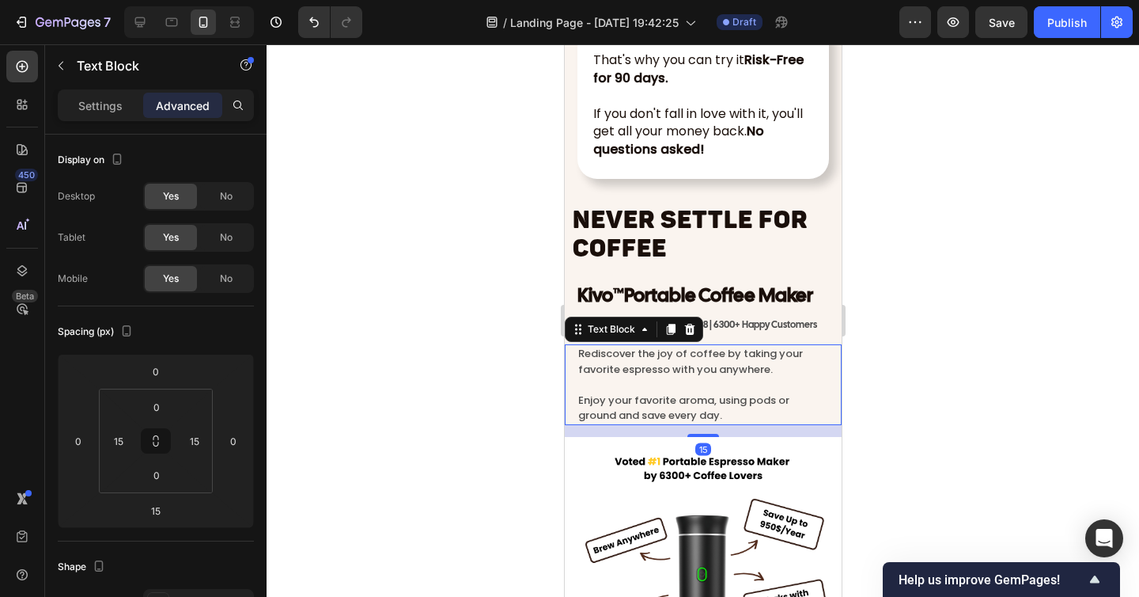
click at [898, 453] on div at bounding box center [703, 320] width 873 height 552
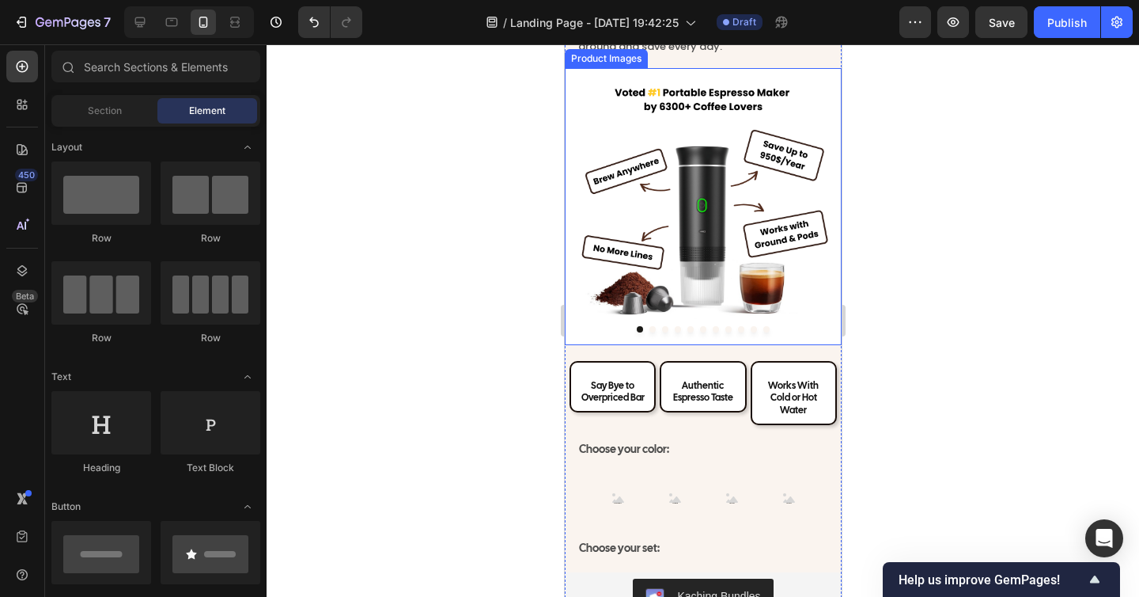
scroll to position [6885, 0]
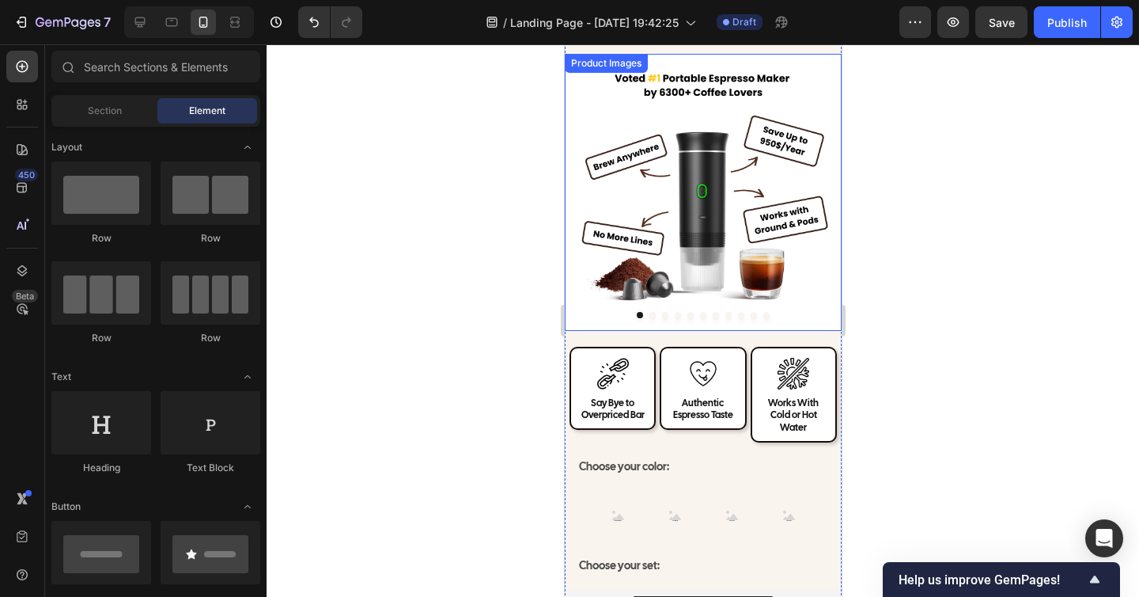
click at [680, 314] on div at bounding box center [702, 315] width 277 height 6
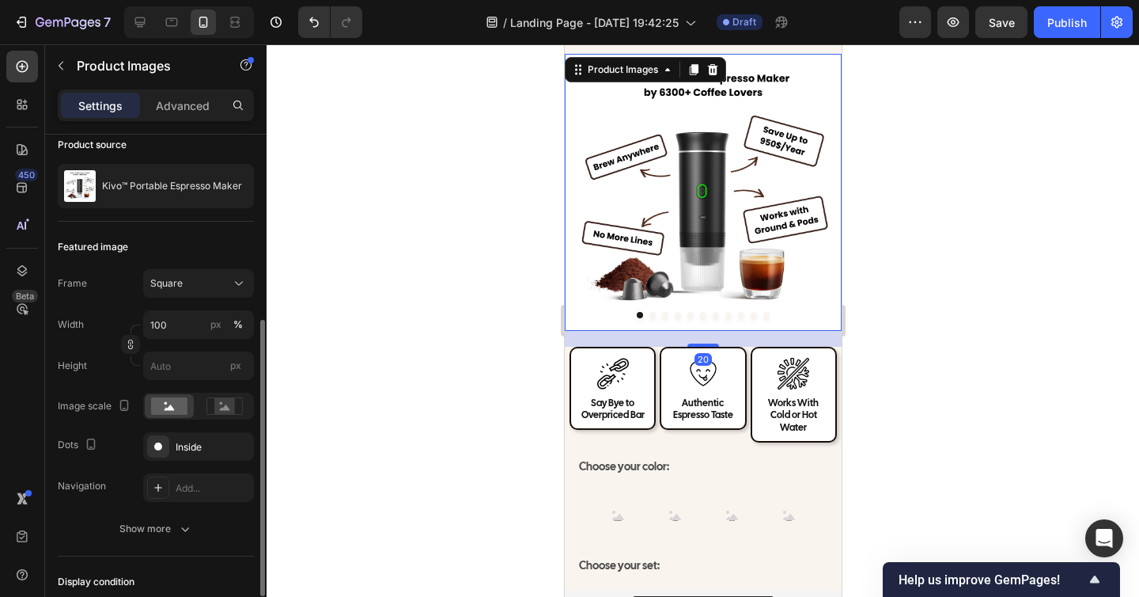
scroll to position [203, 0]
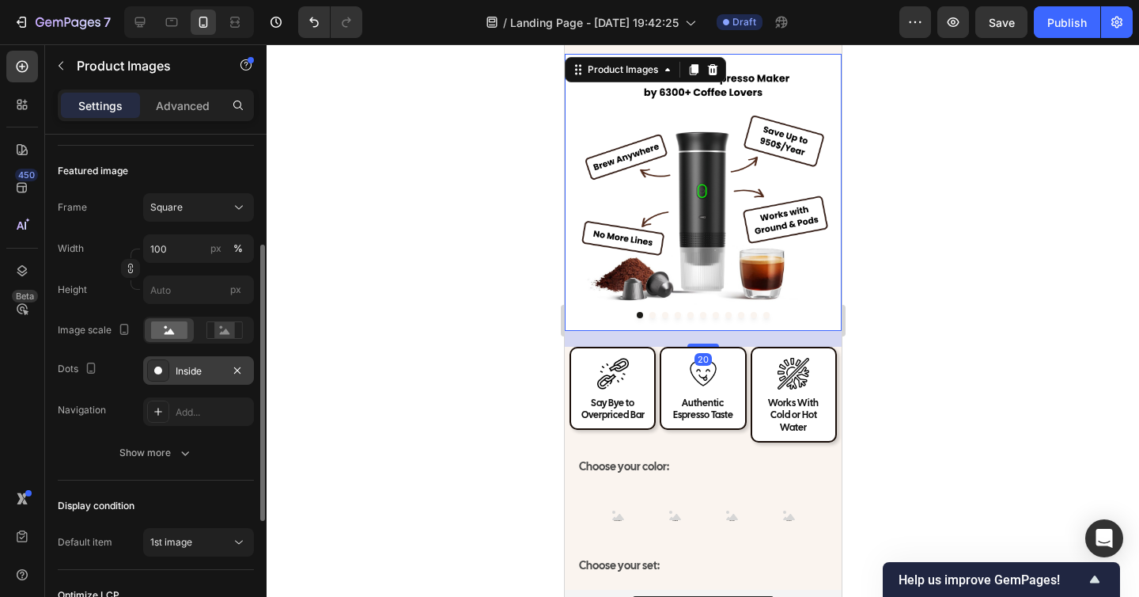
click at [204, 364] on div "Inside" at bounding box center [199, 371] width 46 height 14
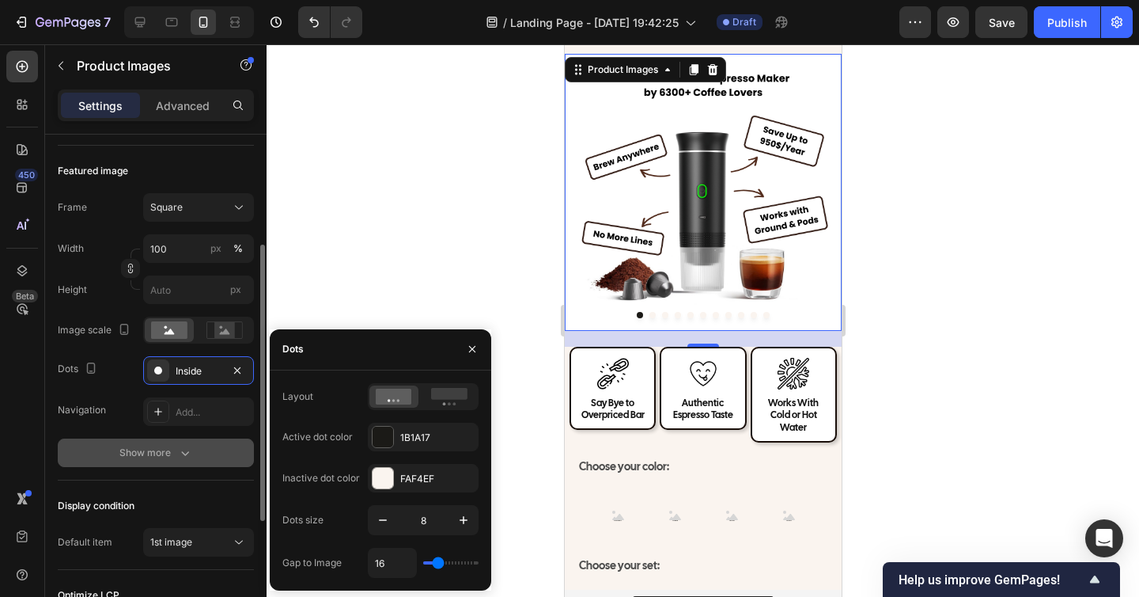
click at [152, 443] on button "Show more" at bounding box center [156, 452] width 196 height 28
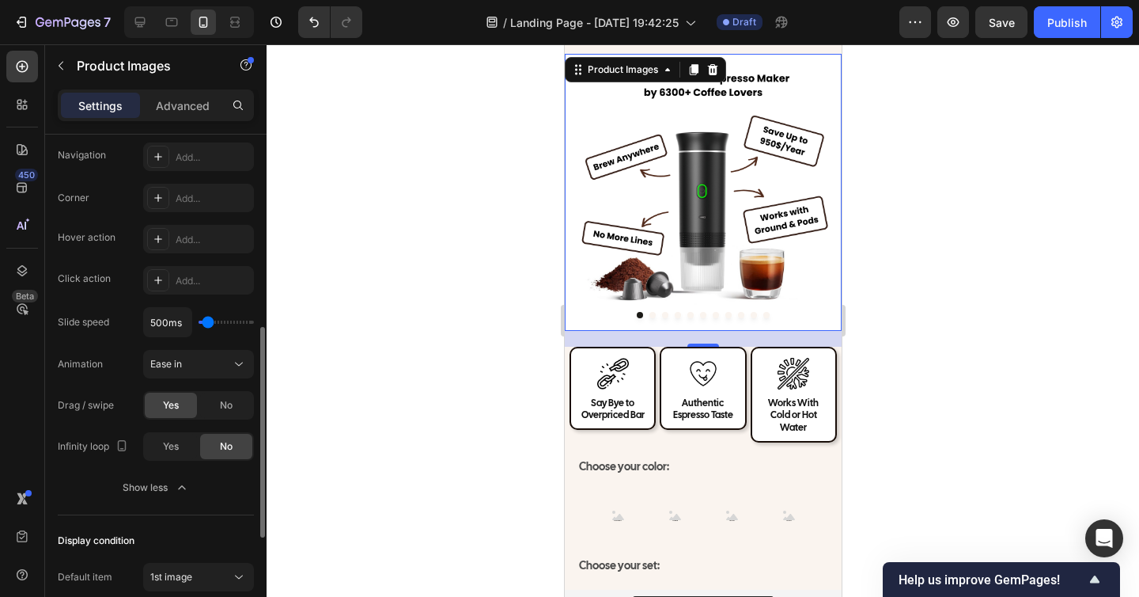
scroll to position [459, 0]
click at [411, 517] on div at bounding box center [703, 320] width 873 height 552
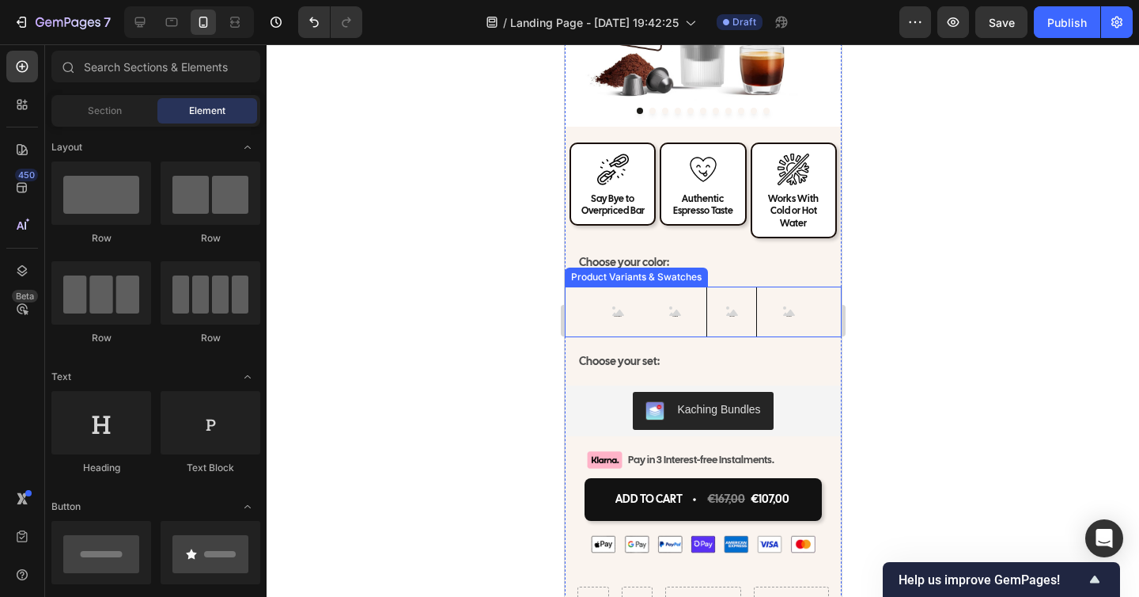
scroll to position [7176, 0]
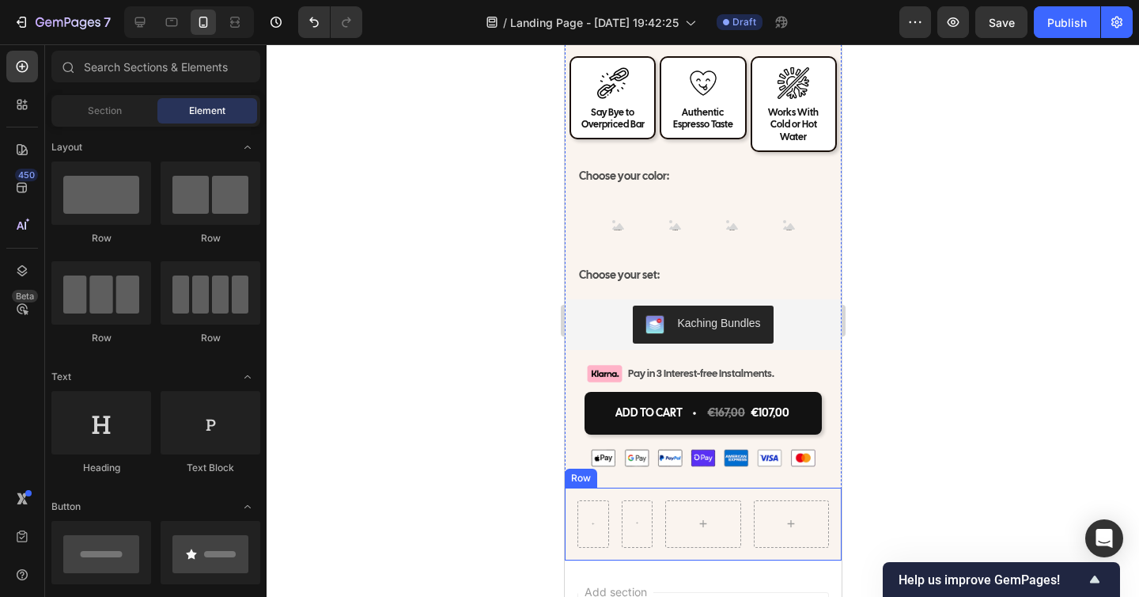
click at [596, 487] on div "Row Row Row" at bounding box center [702, 523] width 277 height 73
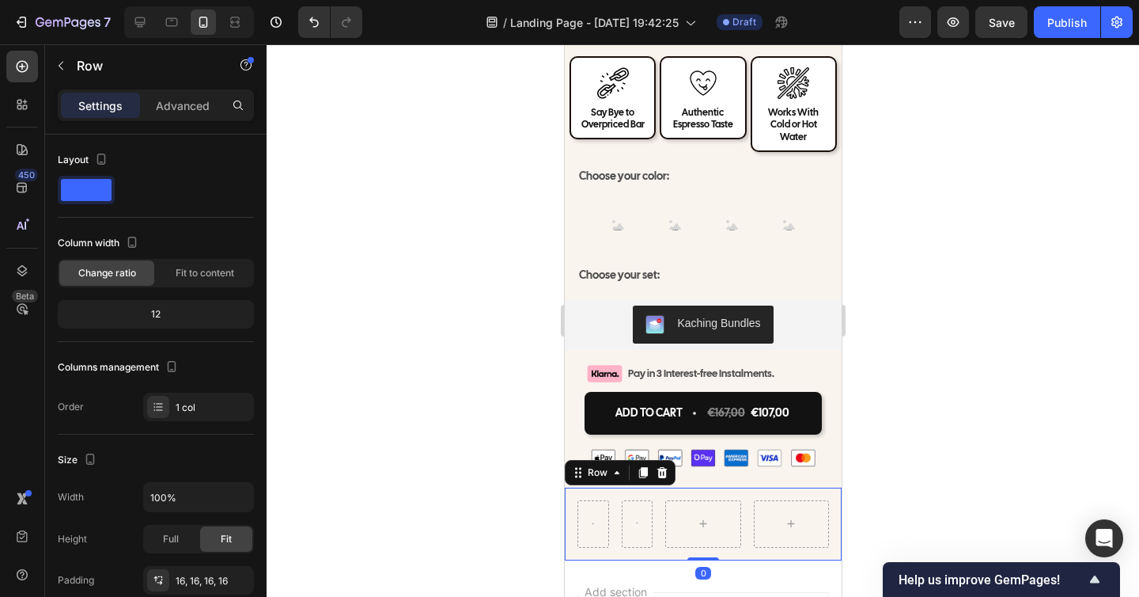
click at [593, 511] on div at bounding box center [593, 523] width 30 height 25
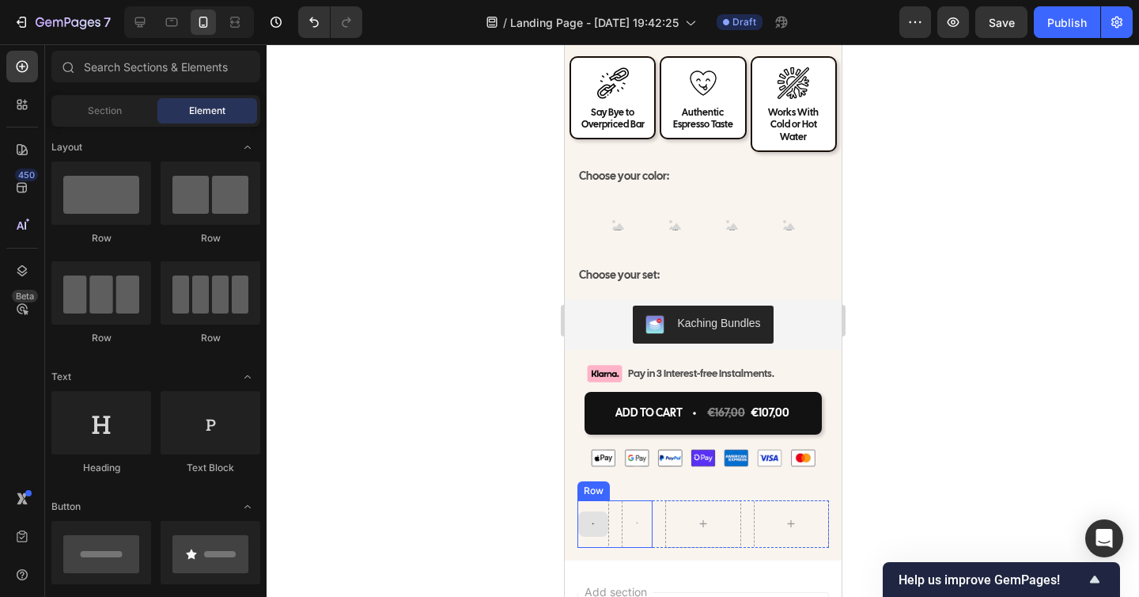
click at [597, 511] on div at bounding box center [593, 523] width 30 height 25
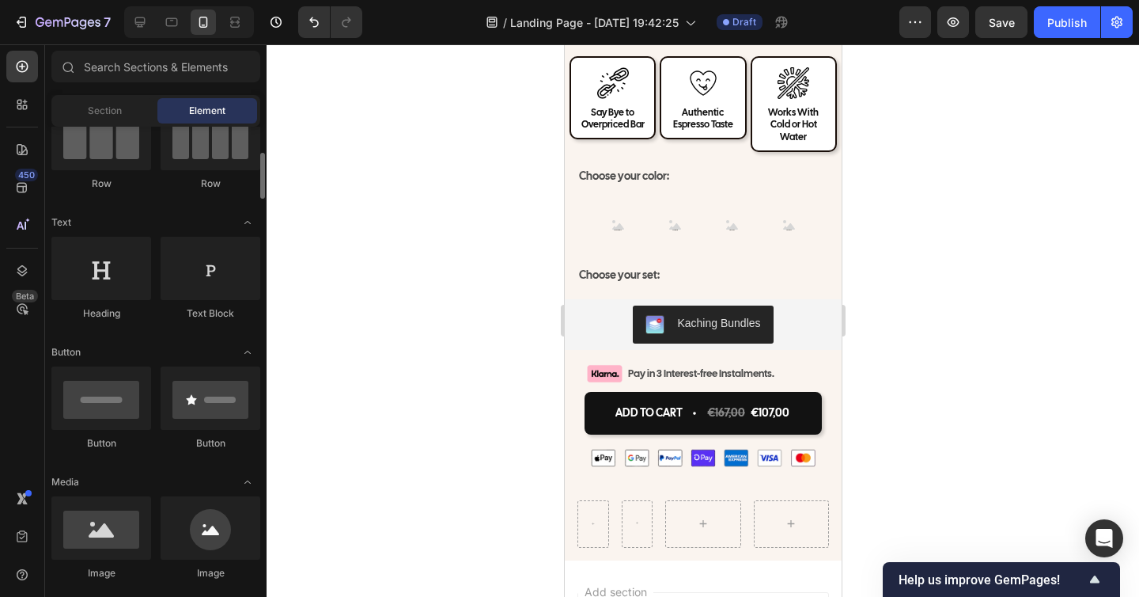
scroll to position [180, 0]
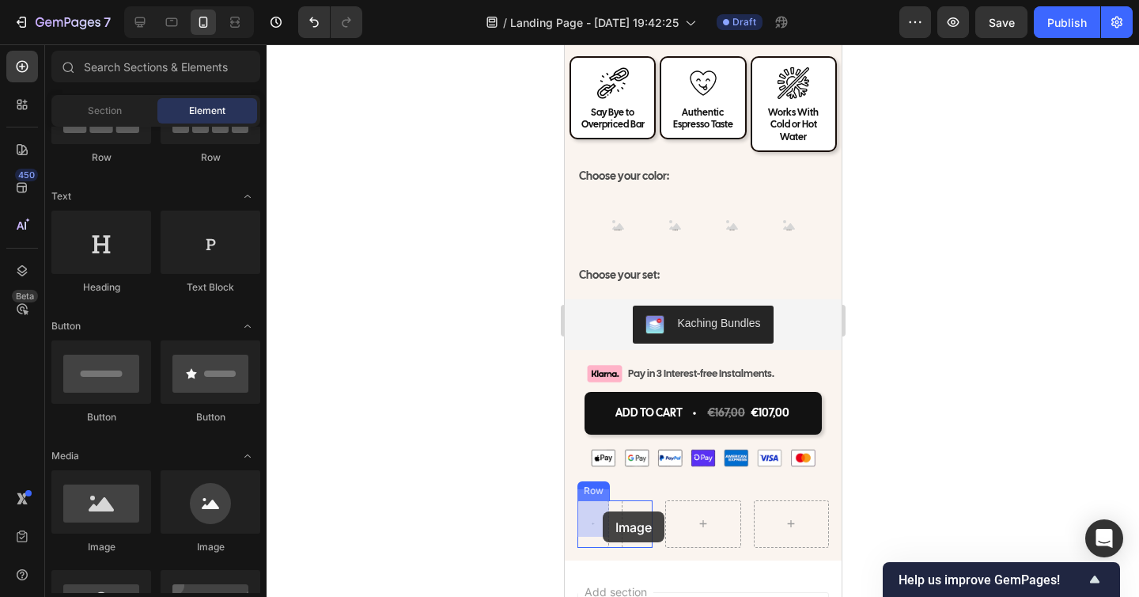
drag, startPoint x: 687, startPoint y: 547, endPoint x: 1061, endPoint y: 522, distance: 374.3
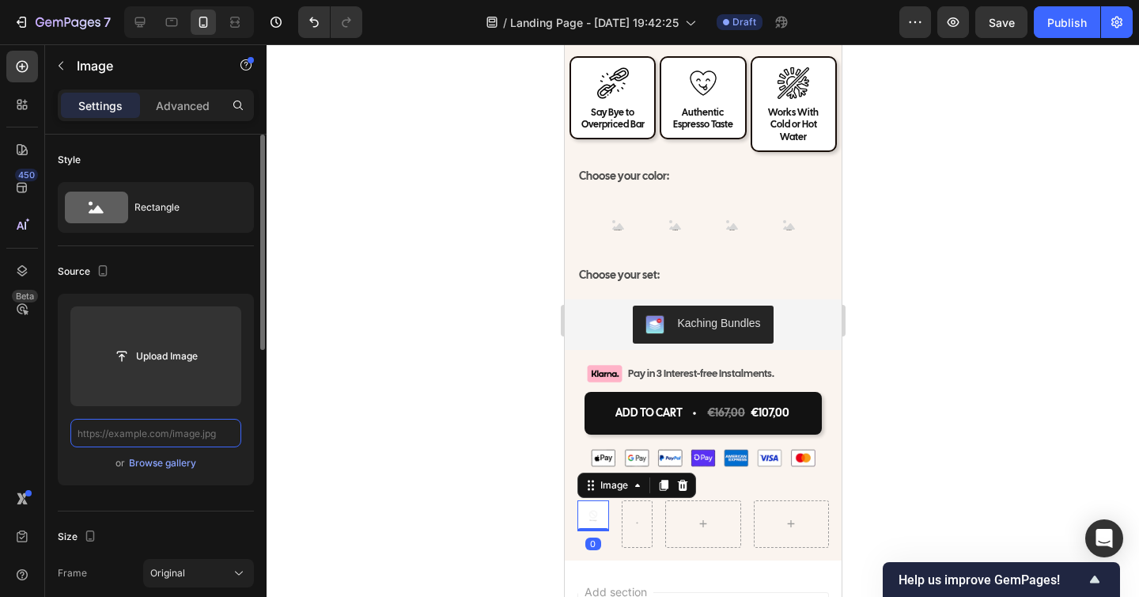
scroll to position [0, 0]
paste input "https://cdn.shopify.com/s/files/1/0938/8140/1668/files/warranty.png?v=1759106881"
type input "https://cdn.shopify.com/s/files/1/0938/8140/1668/files/warranty.png?v=1759106881"
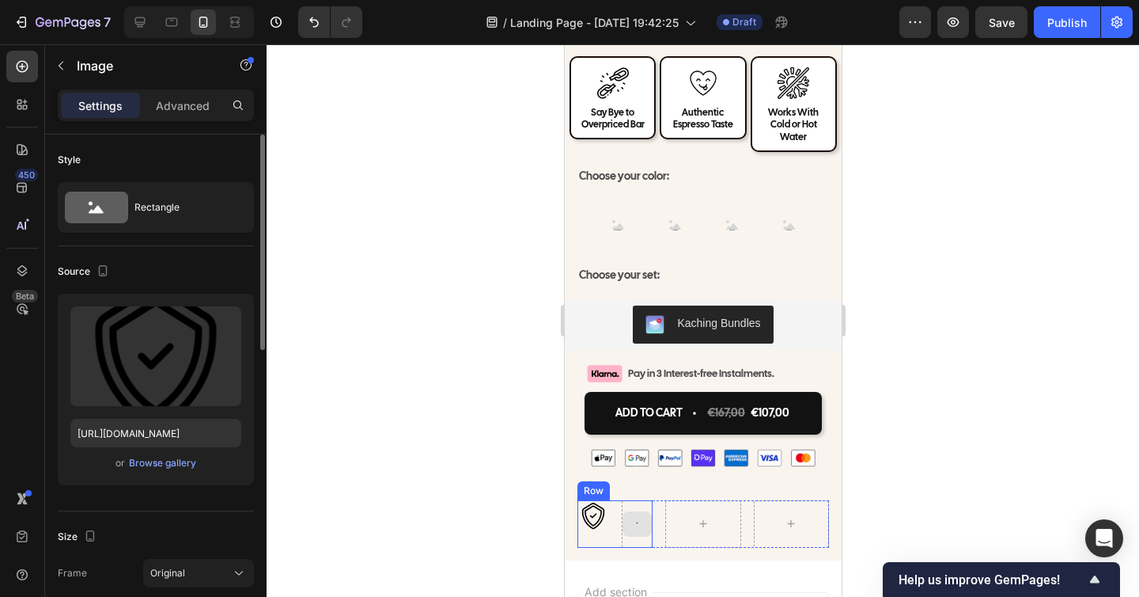
click at [636, 520] on div at bounding box center [637, 523] width 30 height 25
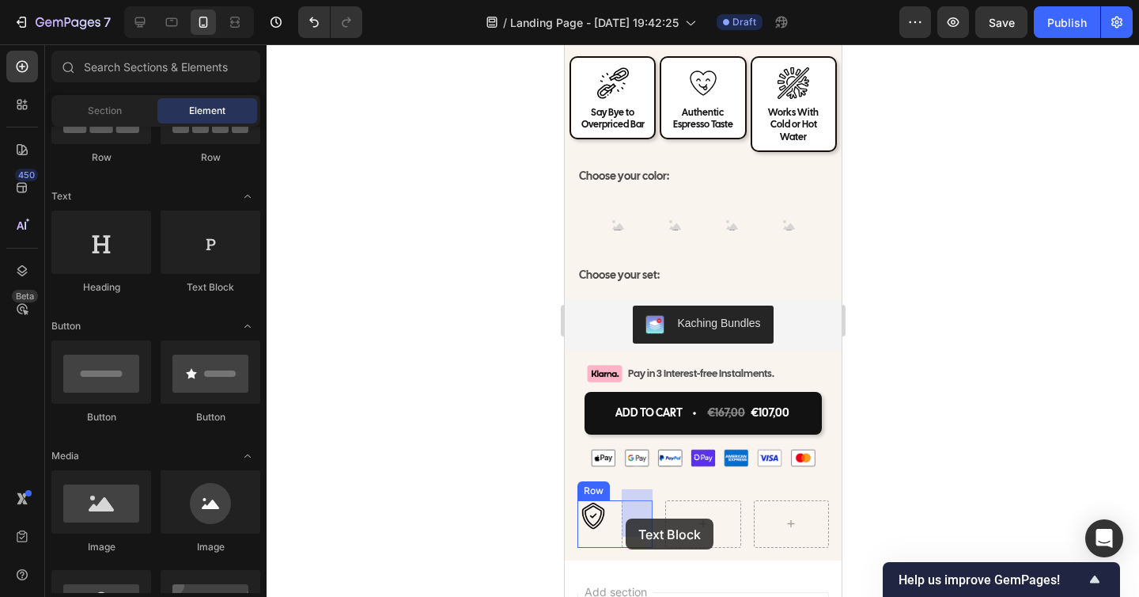
drag, startPoint x: 752, startPoint y: 302, endPoint x: 628, endPoint y: 516, distance: 247.1
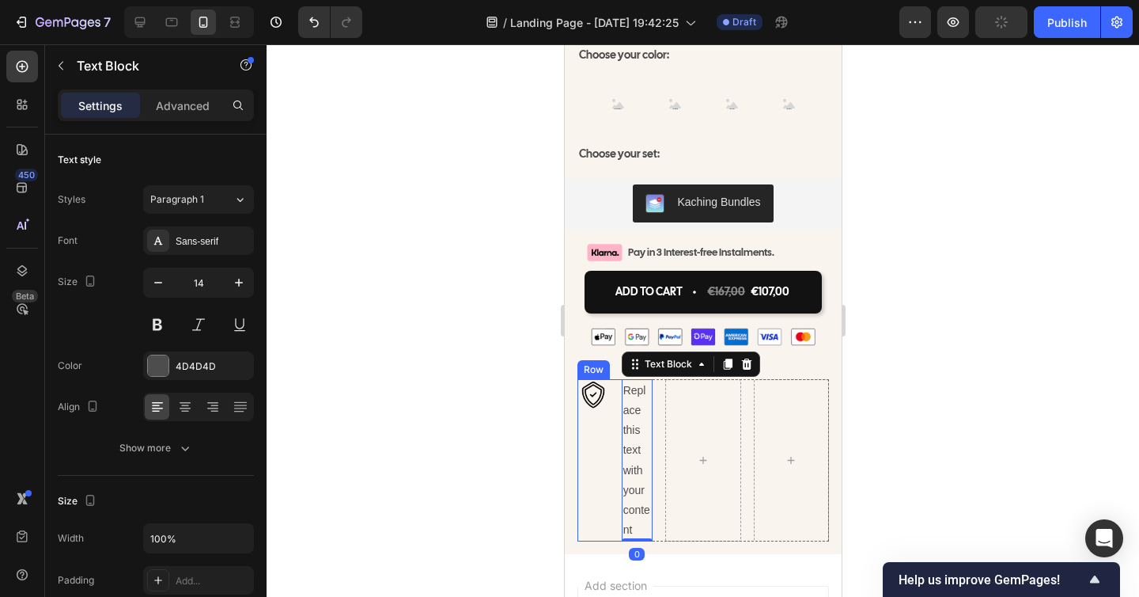
scroll to position [7303, 0]
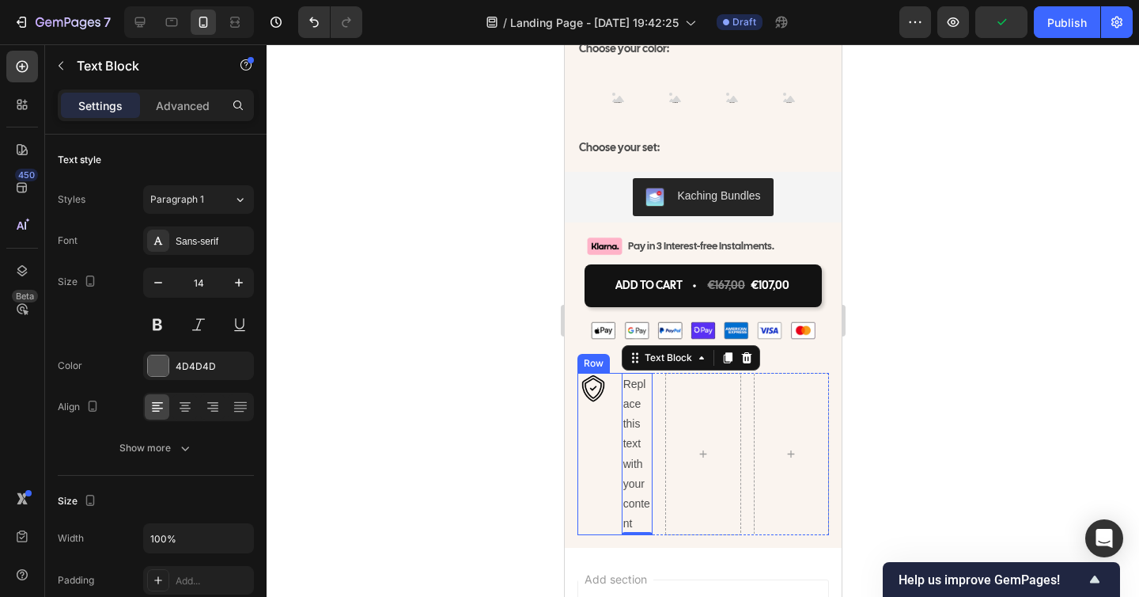
click at [600, 448] on div "Image" at bounding box center [593, 454] width 32 height 163
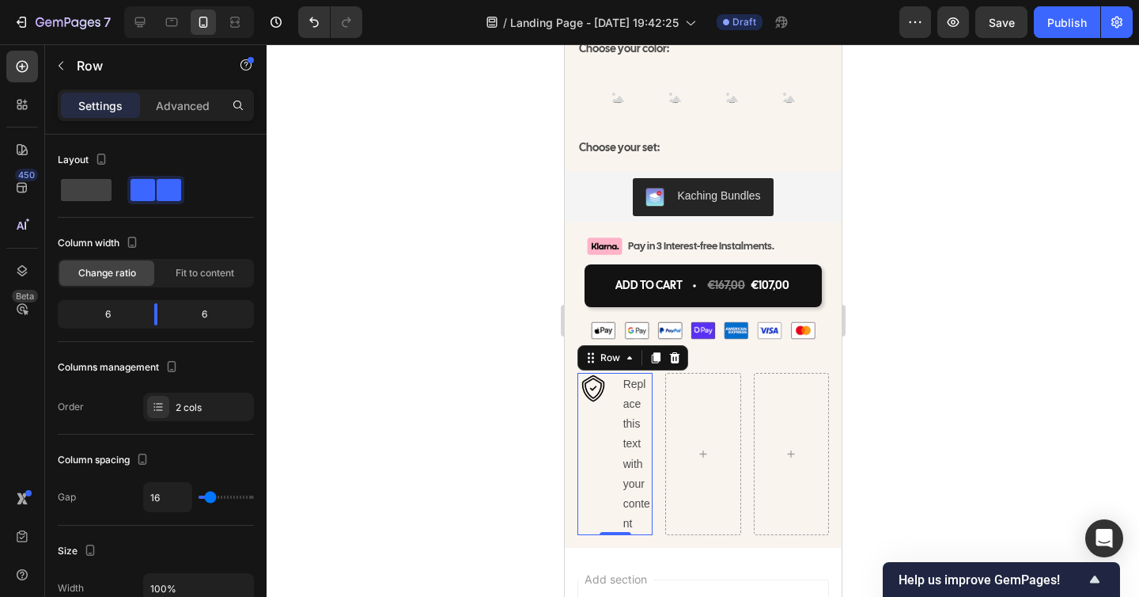
click at [616, 448] on div "Image Replace this text with your content Text Block Row 0" at bounding box center [614, 454] width 75 height 163
click at [203, 273] on span "Fit to content" at bounding box center [205, 273] width 59 height 14
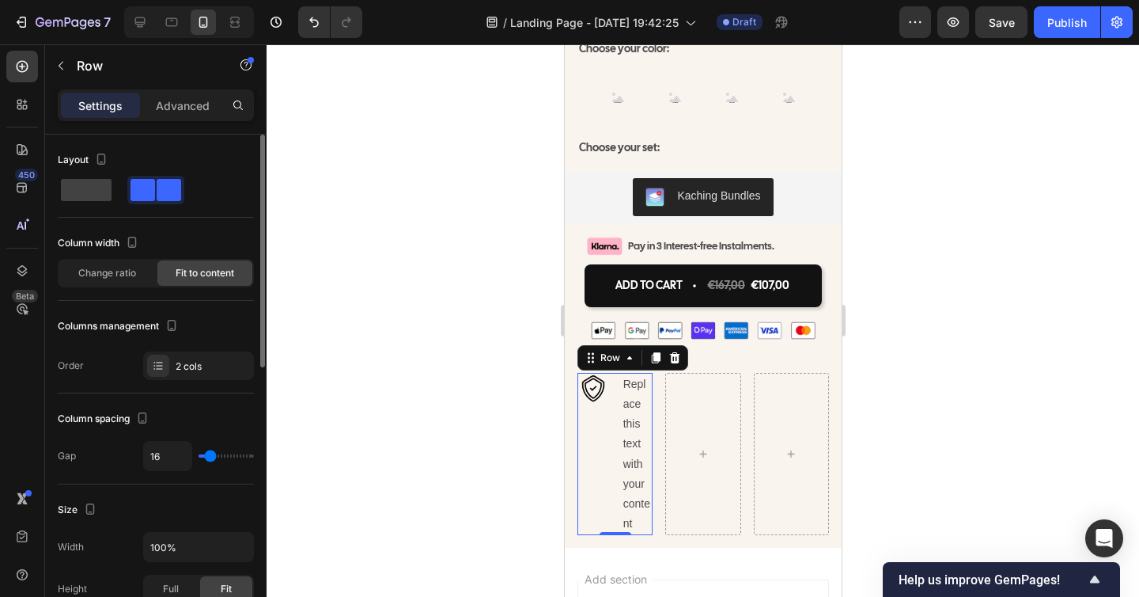
type input "14"
type input "13"
type input "11"
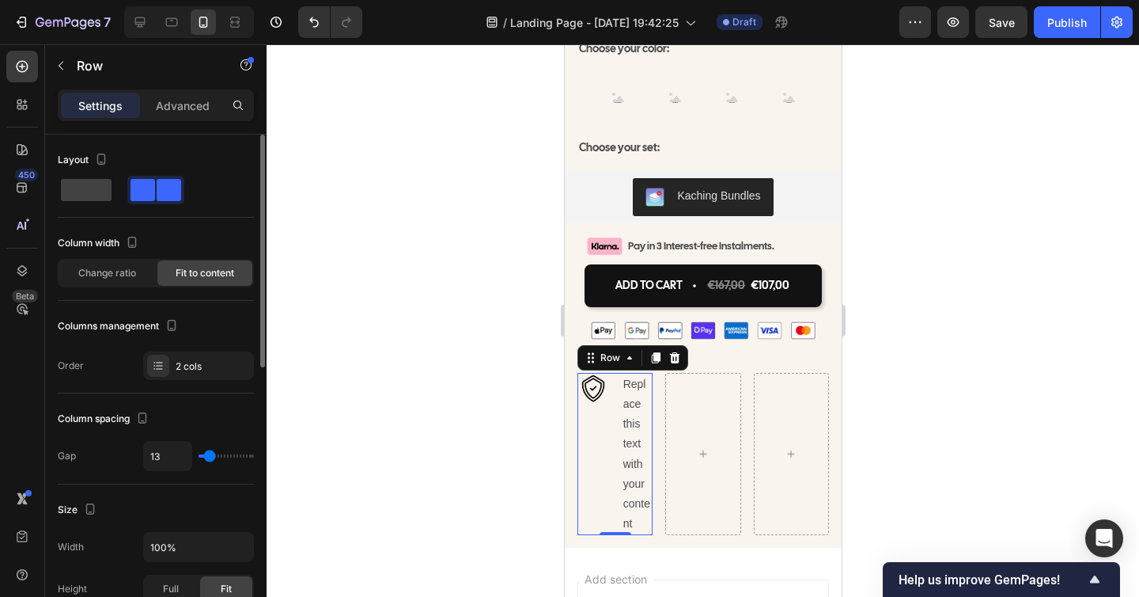
type input "11"
type input "6"
type input "2"
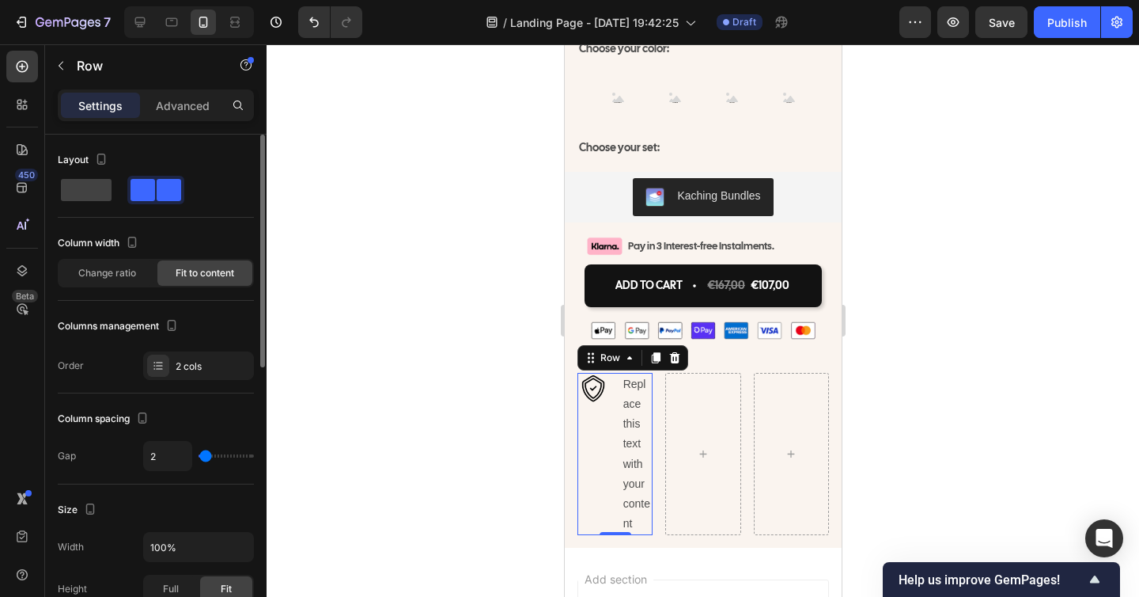
type input "0"
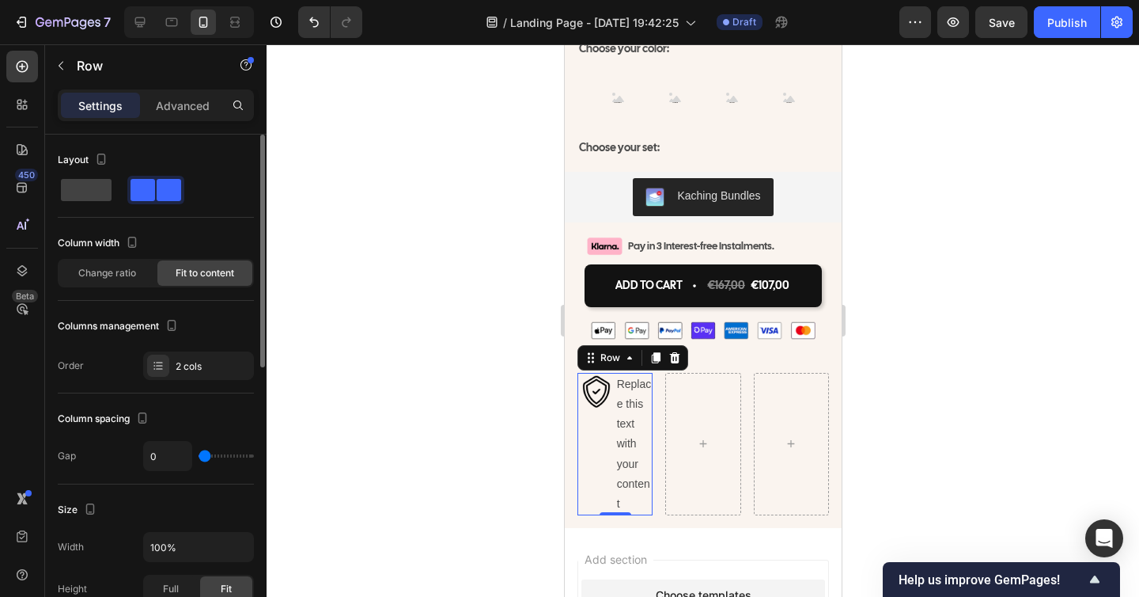
drag, startPoint x: 210, startPoint y: 460, endPoint x: 199, endPoint y: 460, distance: 11.9
type input "0"
click at [199, 457] on input "range" at bounding box center [226, 455] width 55 height 3
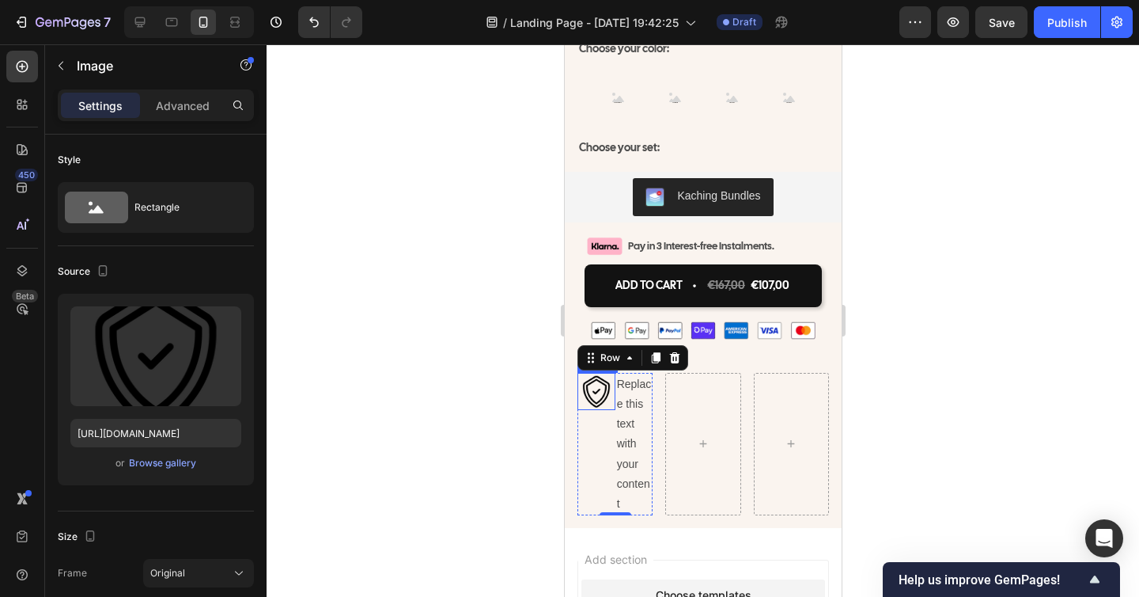
click at [591, 388] on img at bounding box center [596, 392] width 38 height 38
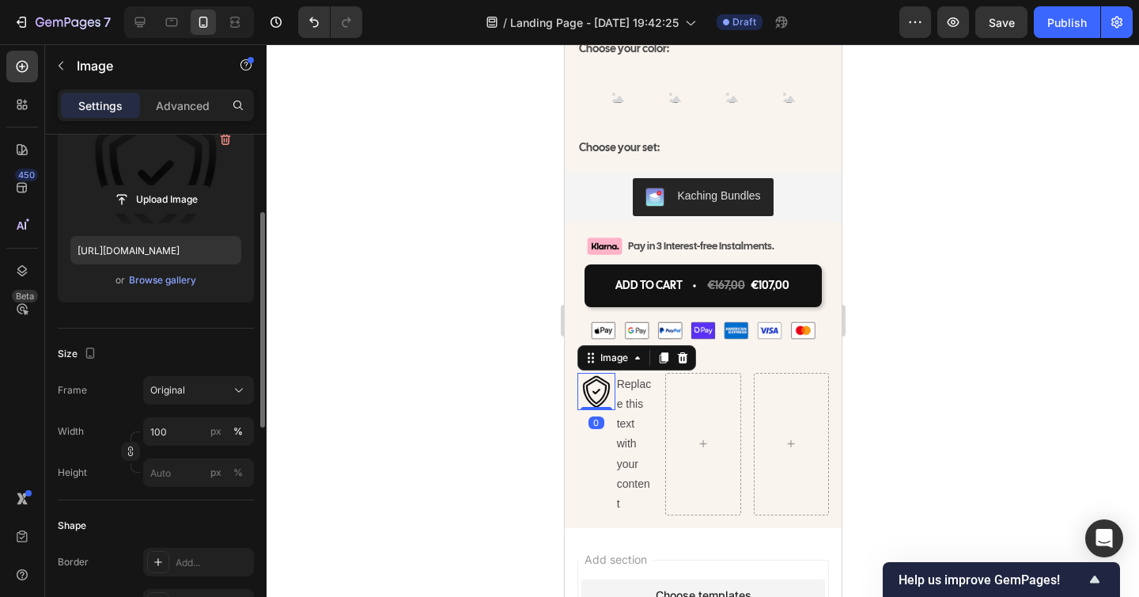
scroll to position [255, 0]
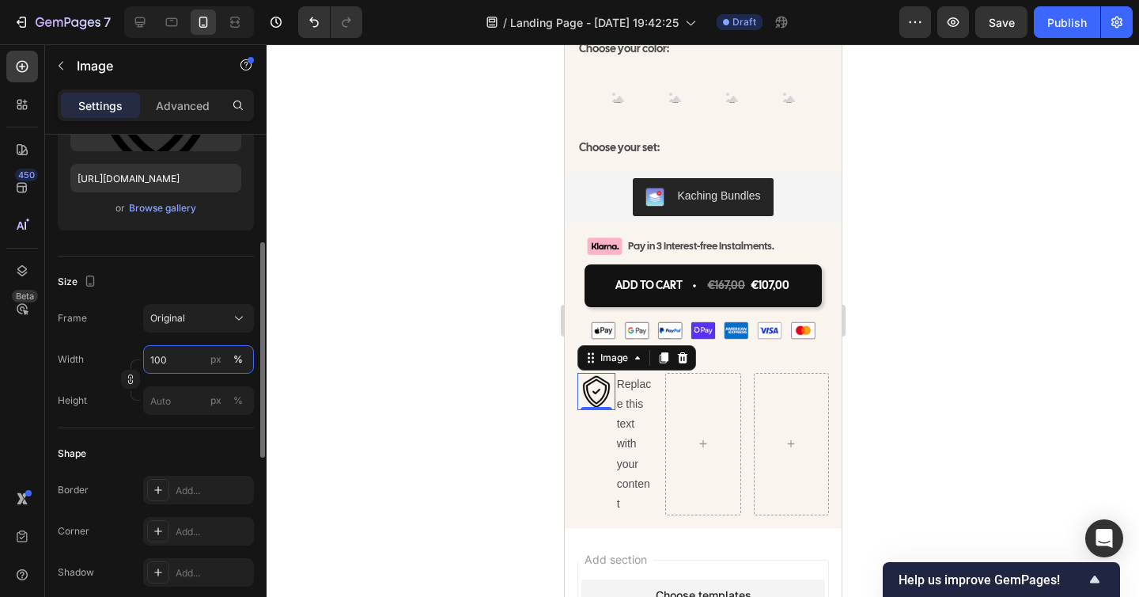
click at [170, 369] on input "100" at bounding box center [198, 359] width 111 height 28
click at [215, 358] on div "px" at bounding box center [215, 359] width 11 height 14
type input "6"
type input "5"
type input "30"
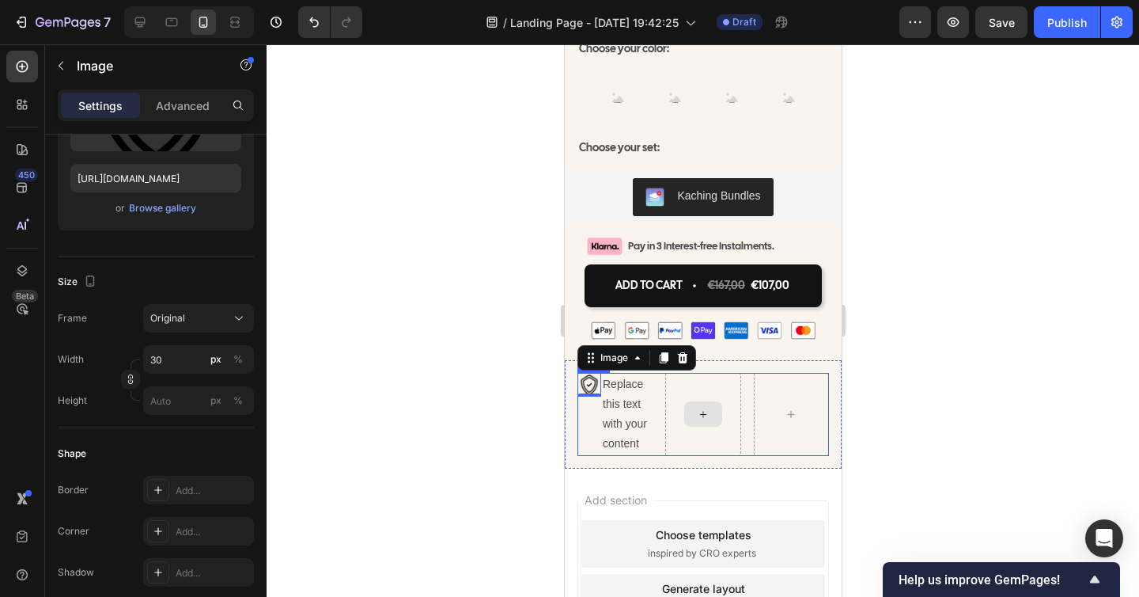
click at [615, 401] on div "Replace this text with your content" at bounding box center [625, 414] width 51 height 83
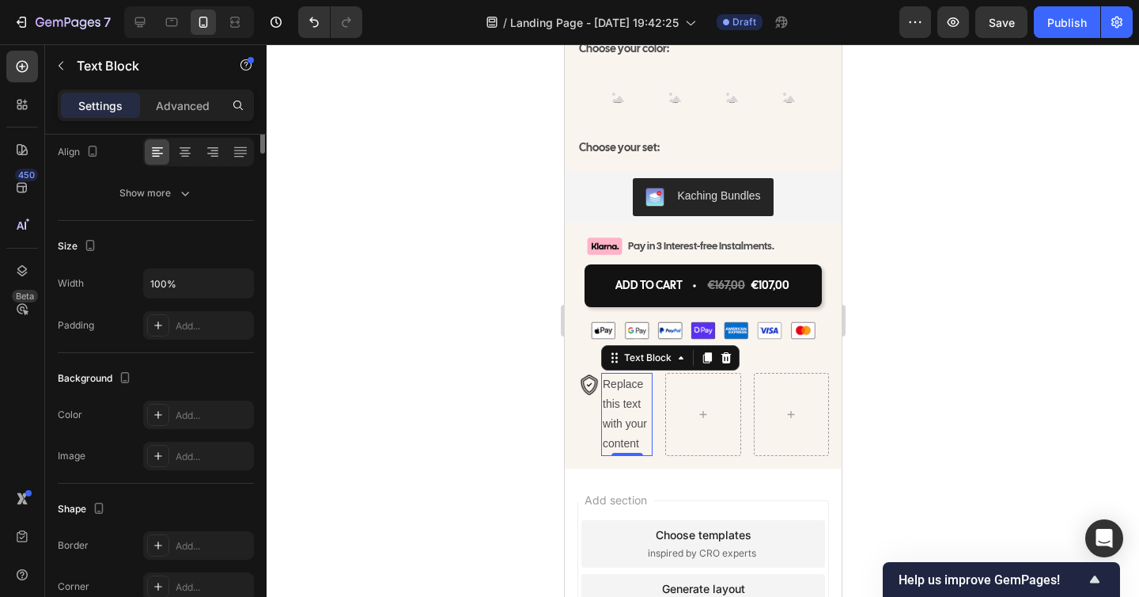
scroll to position [0, 0]
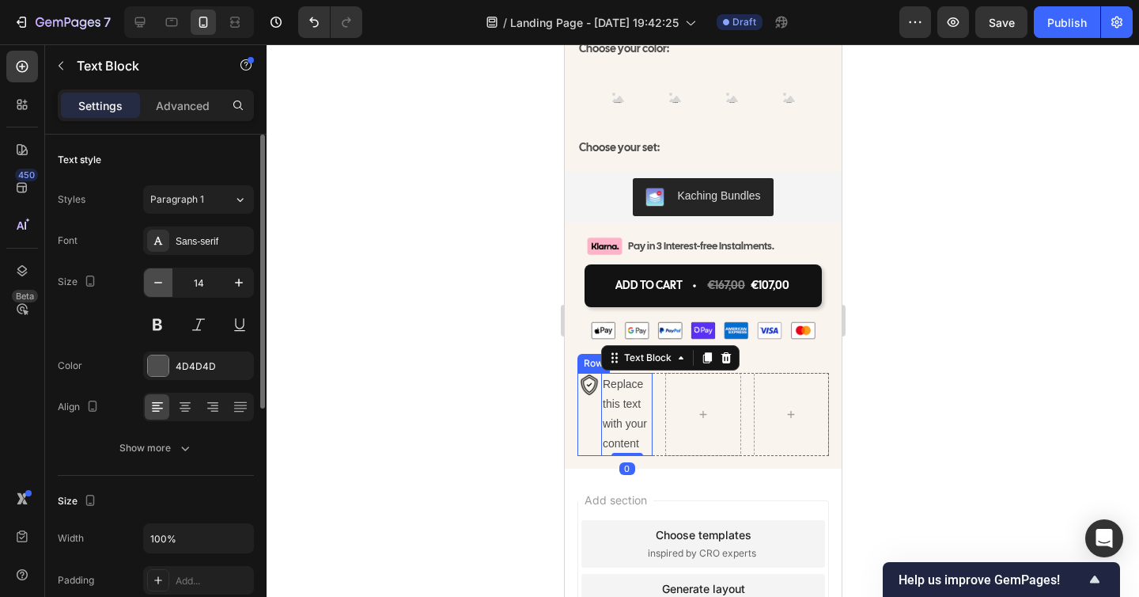
click at [153, 286] on icon "button" at bounding box center [158, 283] width 16 height 16
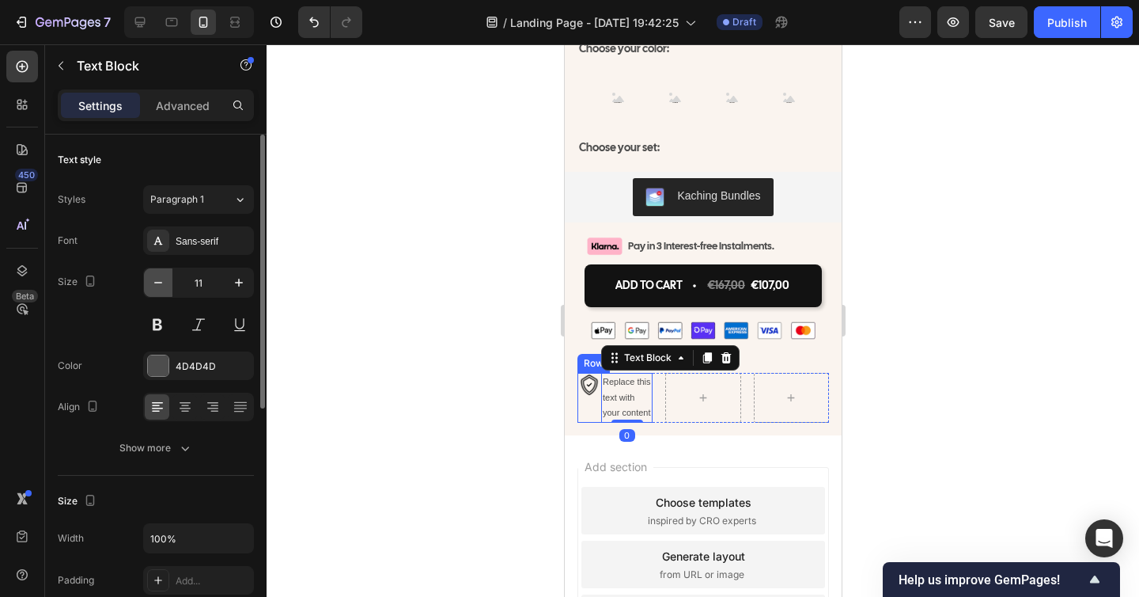
click at [153, 286] on icon "button" at bounding box center [158, 283] width 16 height 16
type input "9"
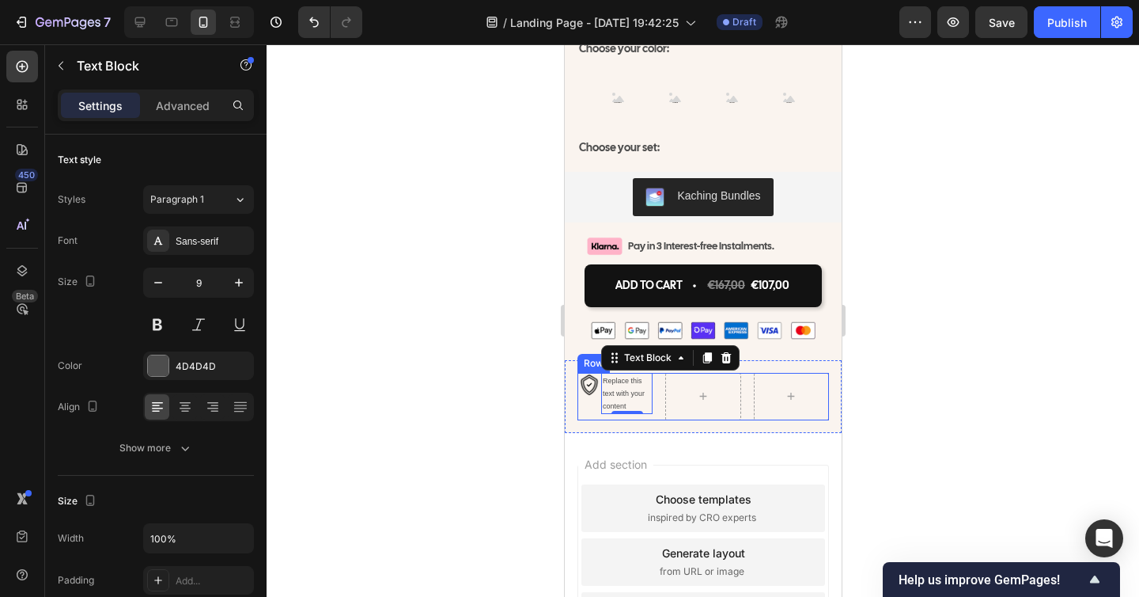
click at [659, 381] on div "Image Replace this text with your content Text Block 0 Row Row" at bounding box center [703, 396] width 252 height 47
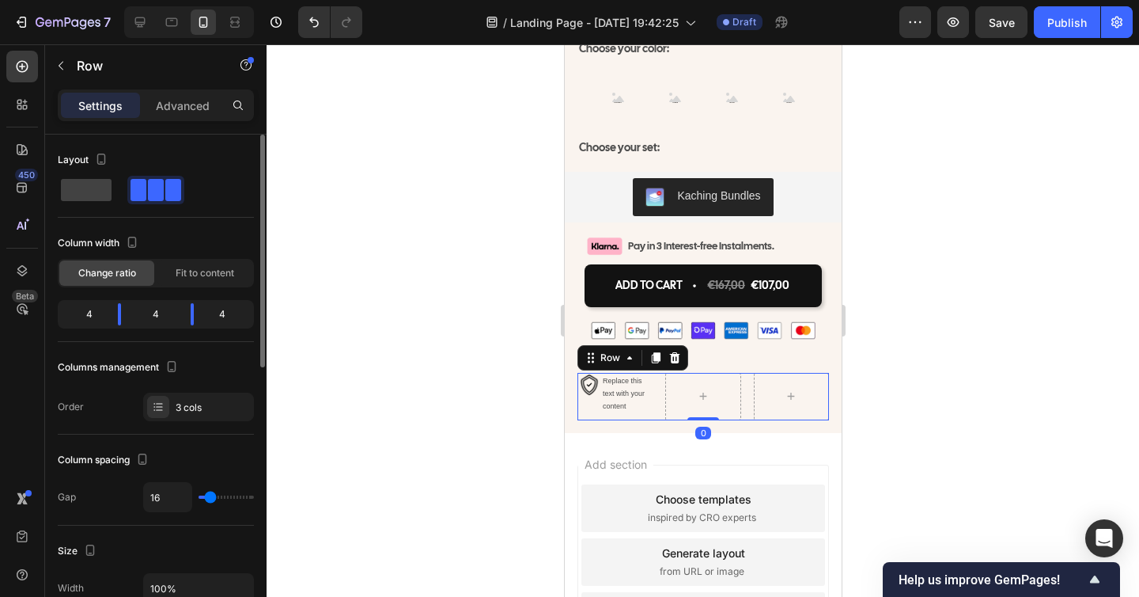
type input "4"
type input "2"
type input "0"
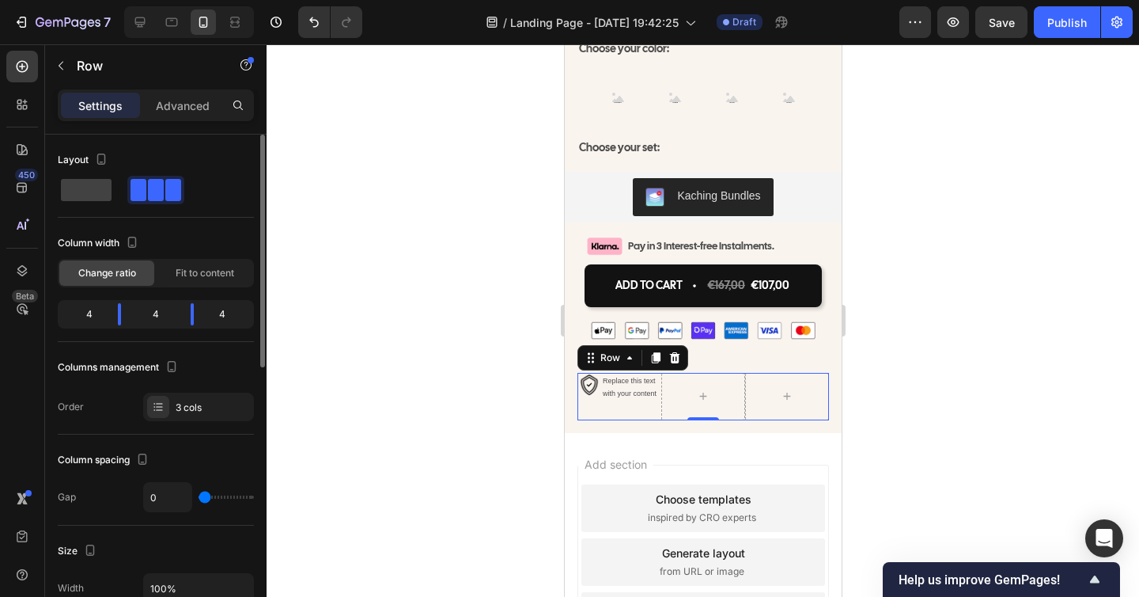
drag, startPoint x: 207, startPoint y: 493, endPoint x: 194, endPoint y: 494, distance: 13.5
type input "0"
click at [199, 495] on input "range" at bounding box center [226, 496] width 55 height 3
click at [637, 396] on div "Image Replace this text with your content Text Block Row" at bounding box center [619, 396] width 84 height 47
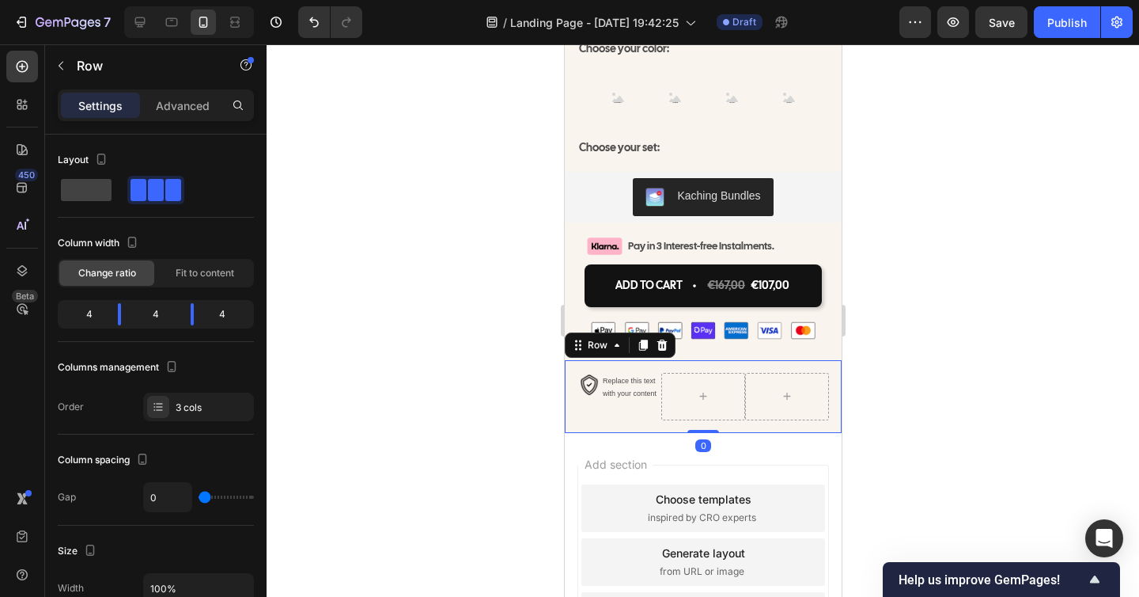
click at [747, 413] on div "Image Replace this text with your content Text Block Row Row Row 0" at bounding box center [702, 396] width 277 height 73
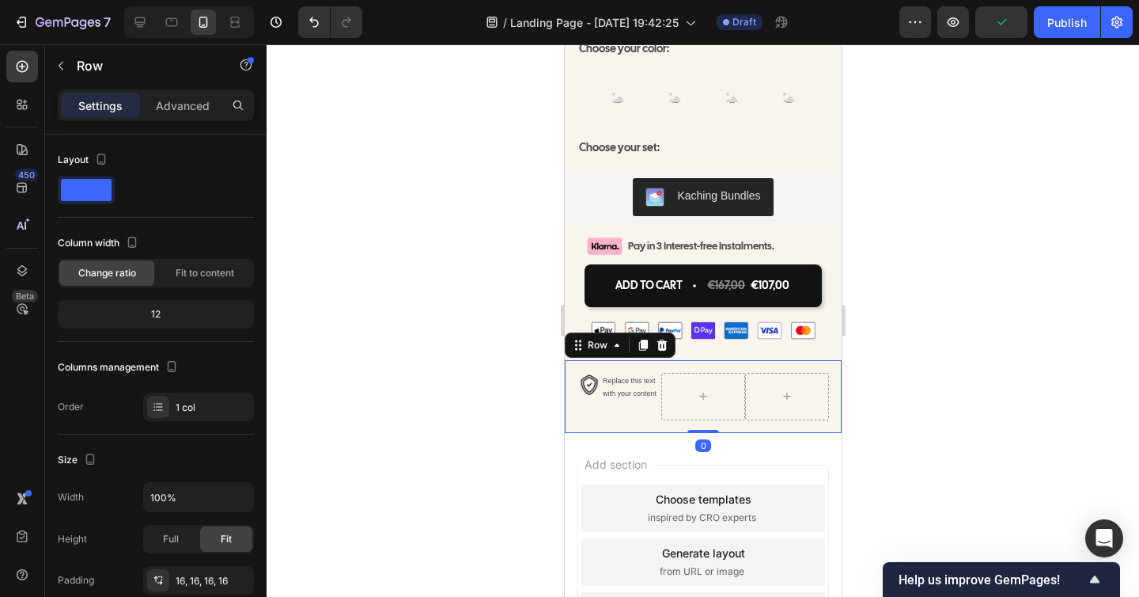
click at [571, 379] on div "Image Replace this text with your content Text Block Row Row Row 0" at bounding box center [702, 396] width 277 height 73
click at [184, 106] on p "Advanced" at bounding box center [183, 105] width 54 height 17
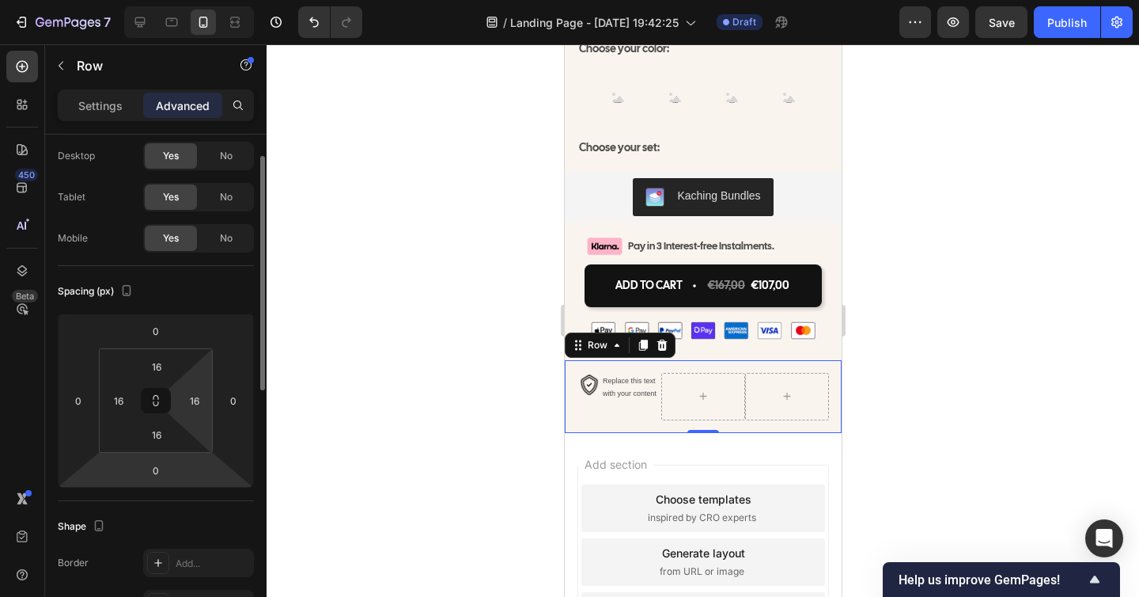
scroll to position [43, 0]
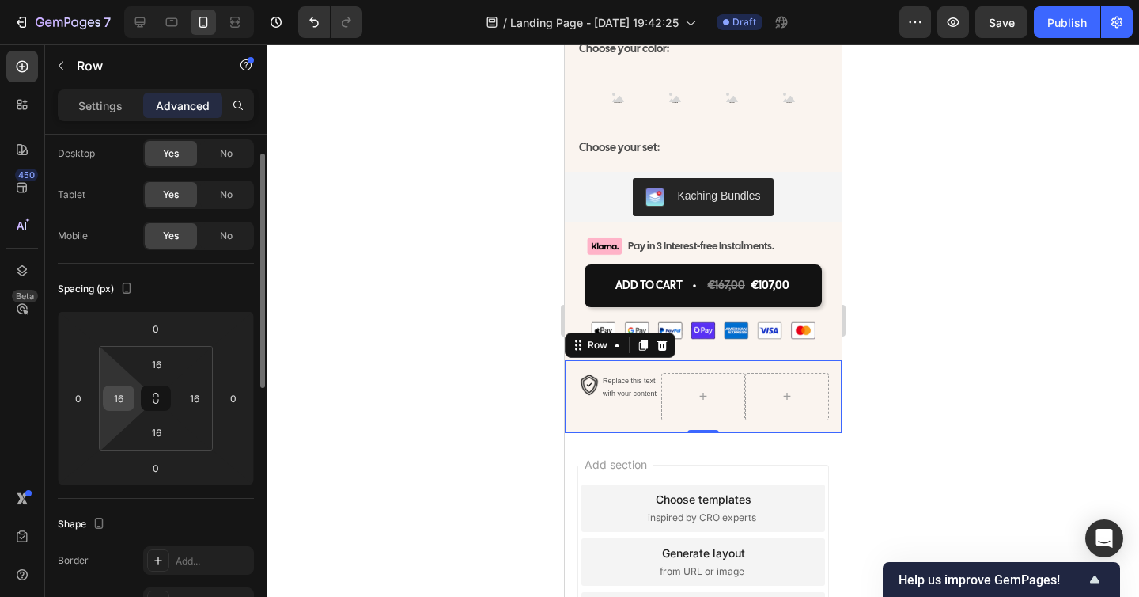
click at [127, 400] on input "16" at bounding box center [119, 398] width 24 height 24
type input "10"
click at [192, 400] on input "16" at bounding box center [195, 398] width 24 height 24
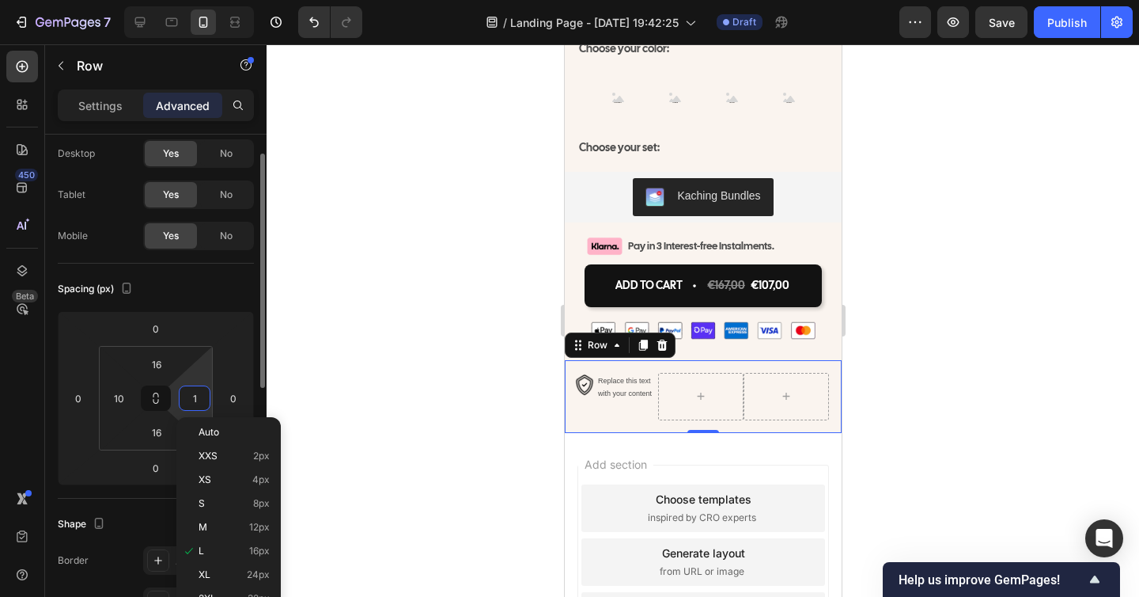
type input "10"
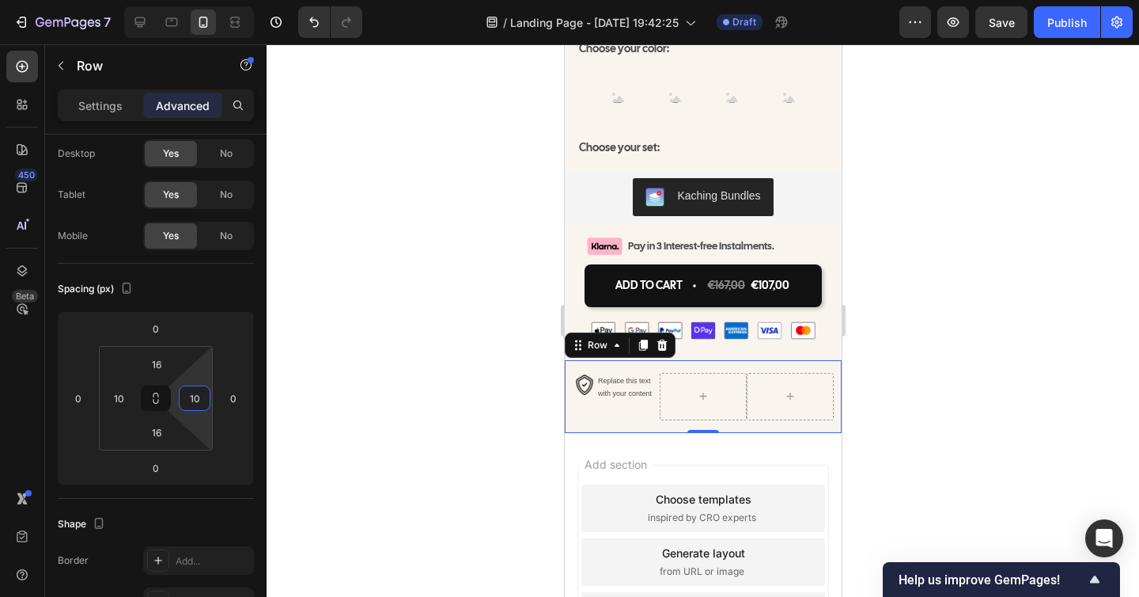
click at [500, 407] on div at bounding box center [703, 320] width 873 height 552
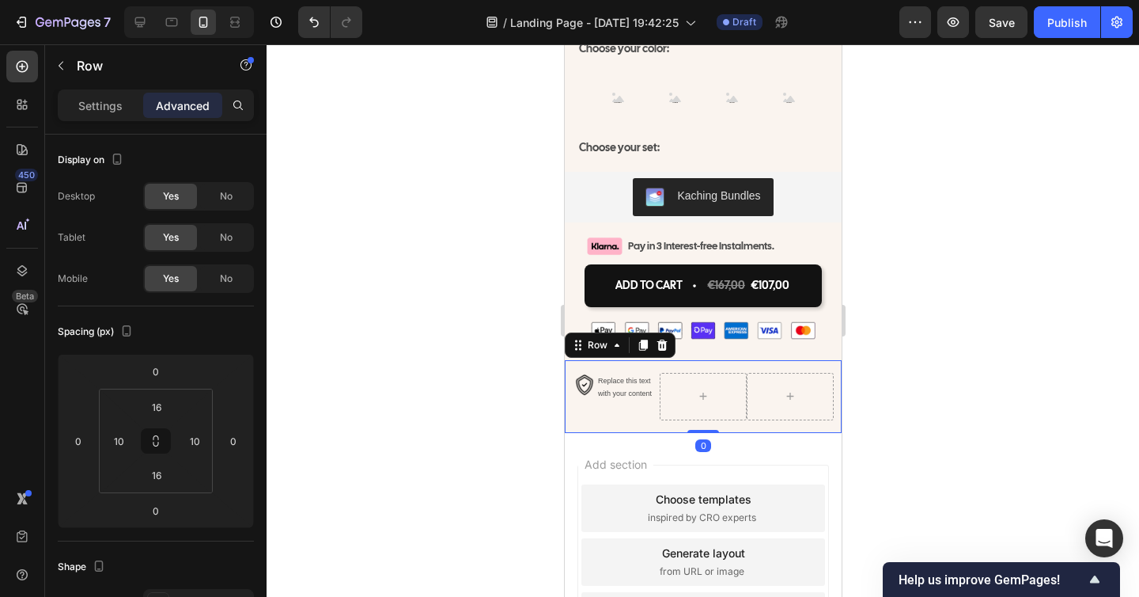
click at [678, 360] on div "Image Replace this text with your content Text Block Row Row Row 0" at bounding box center [702, 396] width 277 height 73
click at [696, 340] on div "Image Row" at bounding box center [702, 333] width 277 height 53
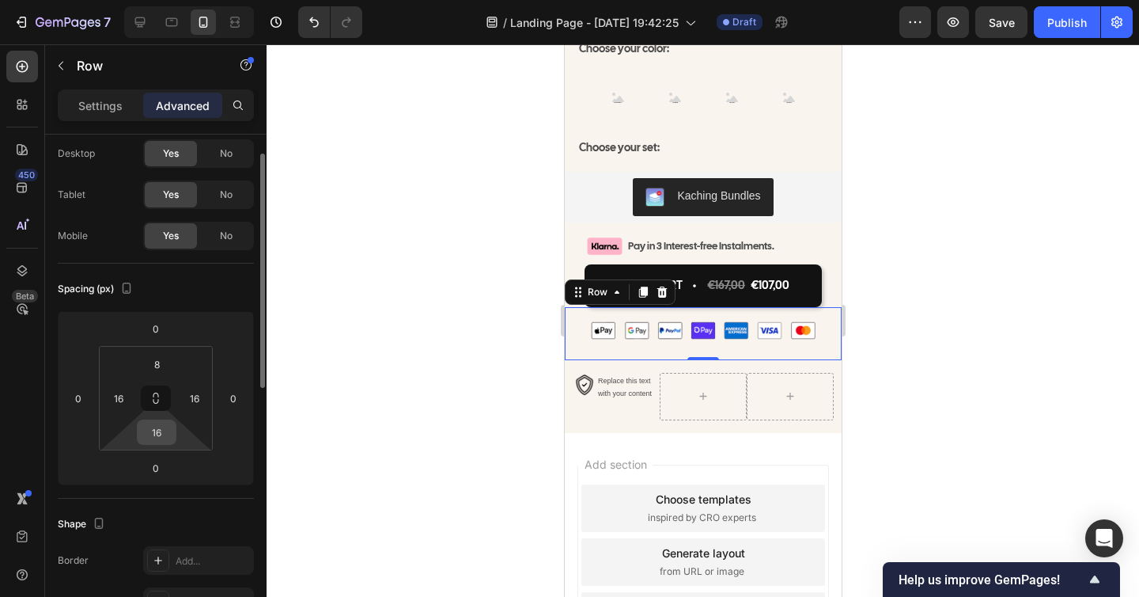
click at [161, 429] on input "16" at bounding box center [157, 432] width 32 height 24
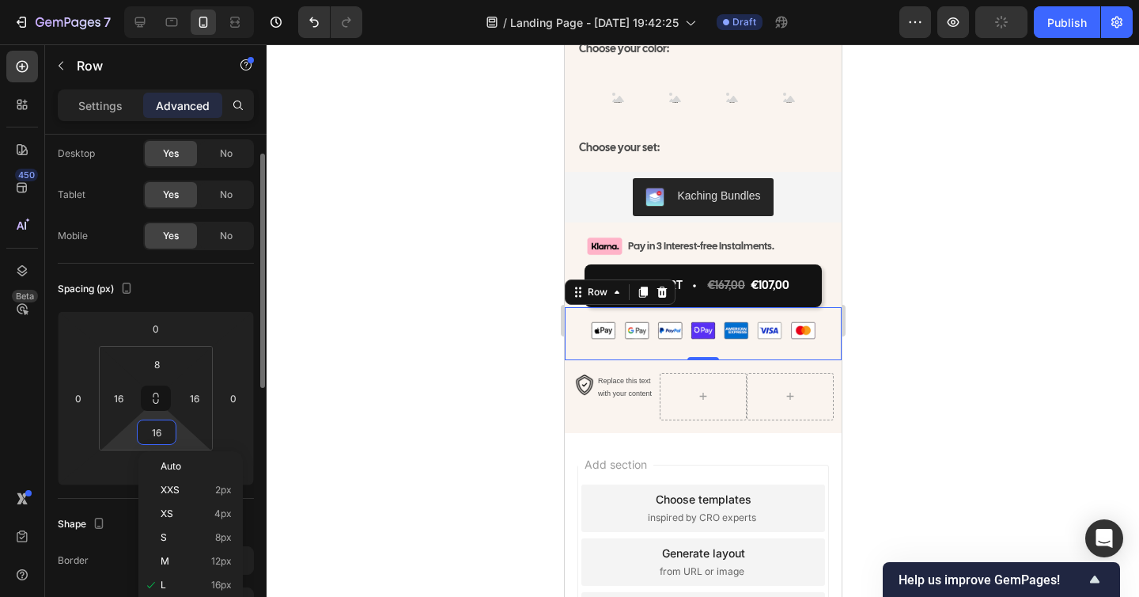
type input "0"
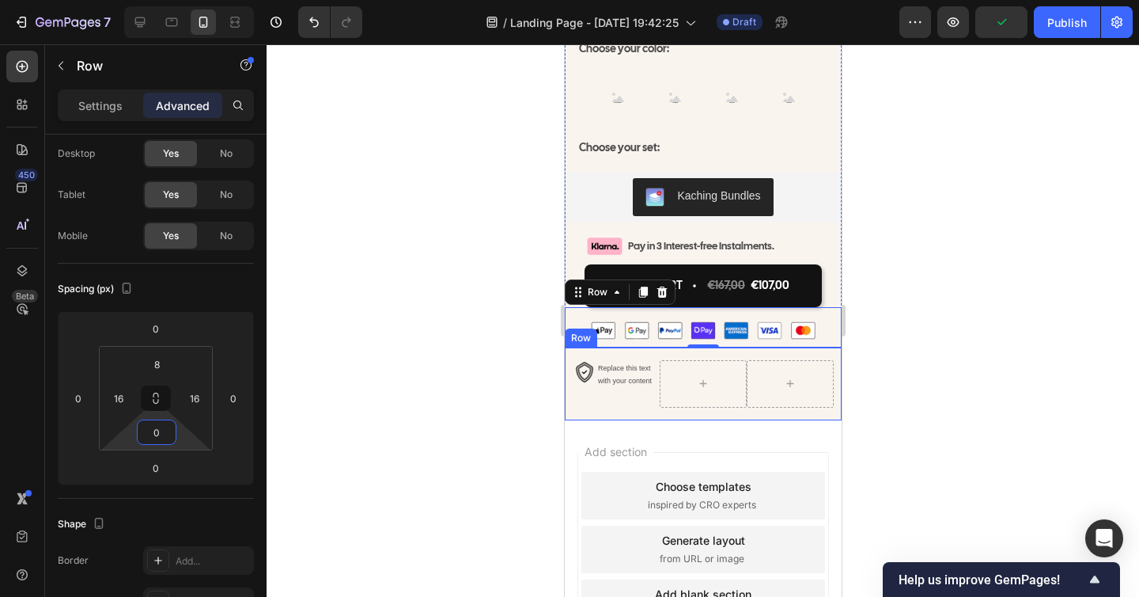
click at [941, 426] on div at bounding box center [703, 320] width 873 height 552
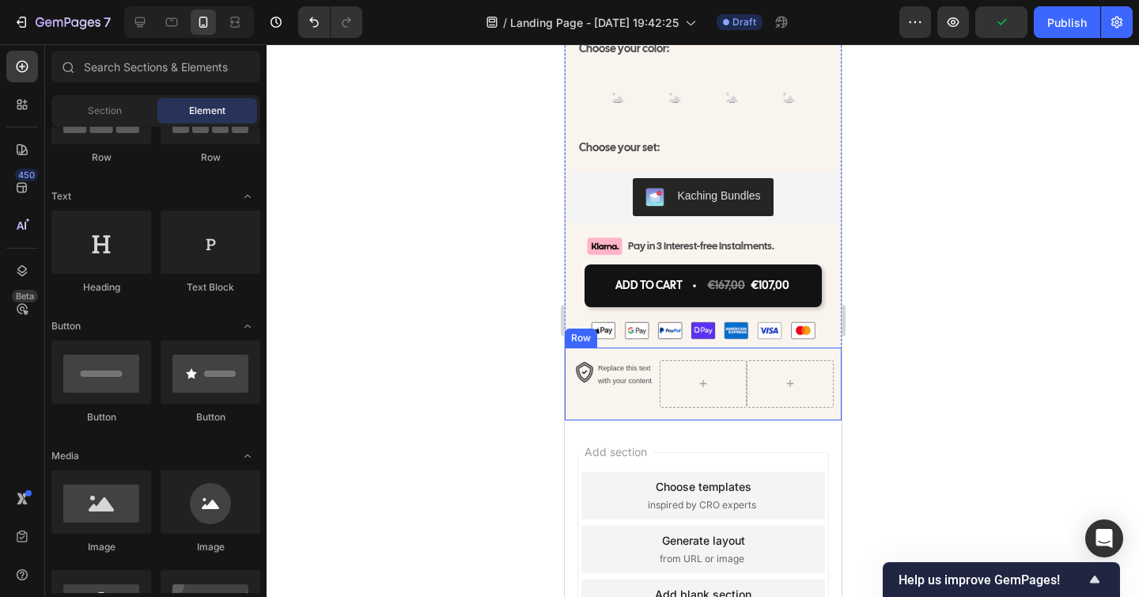
click at [941, 426] on div at bounding box center [703, 320] width 873 height 552
click at [722, 307] on div "Image Row 0" at bounding box center [702, 327] width 277 height 40
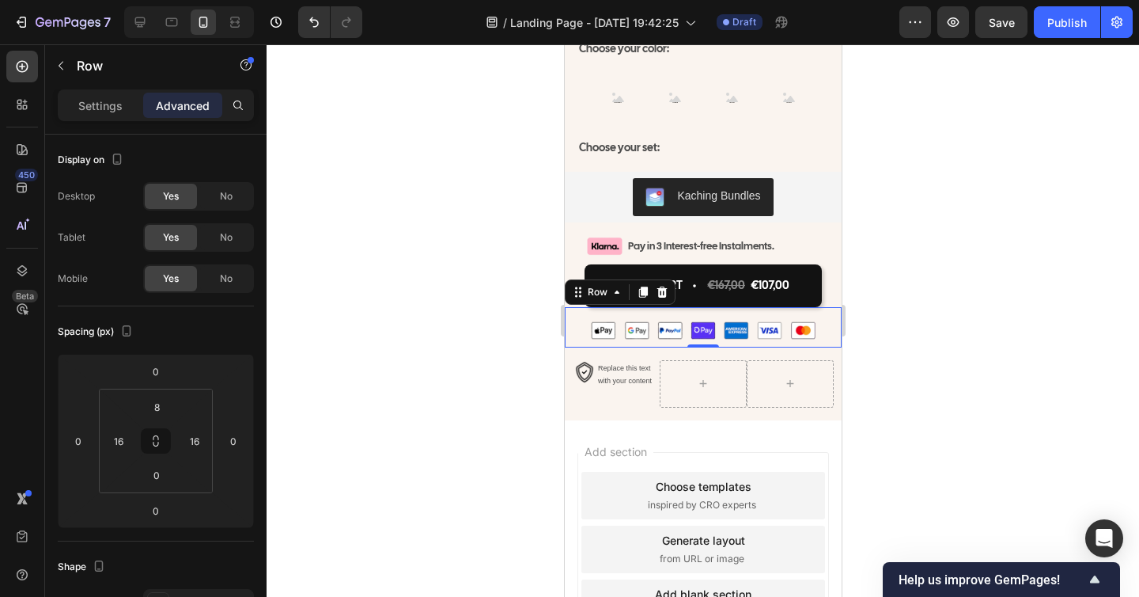
click at [990, 404] on div at bounding box center [703, 320] width 873 height 552
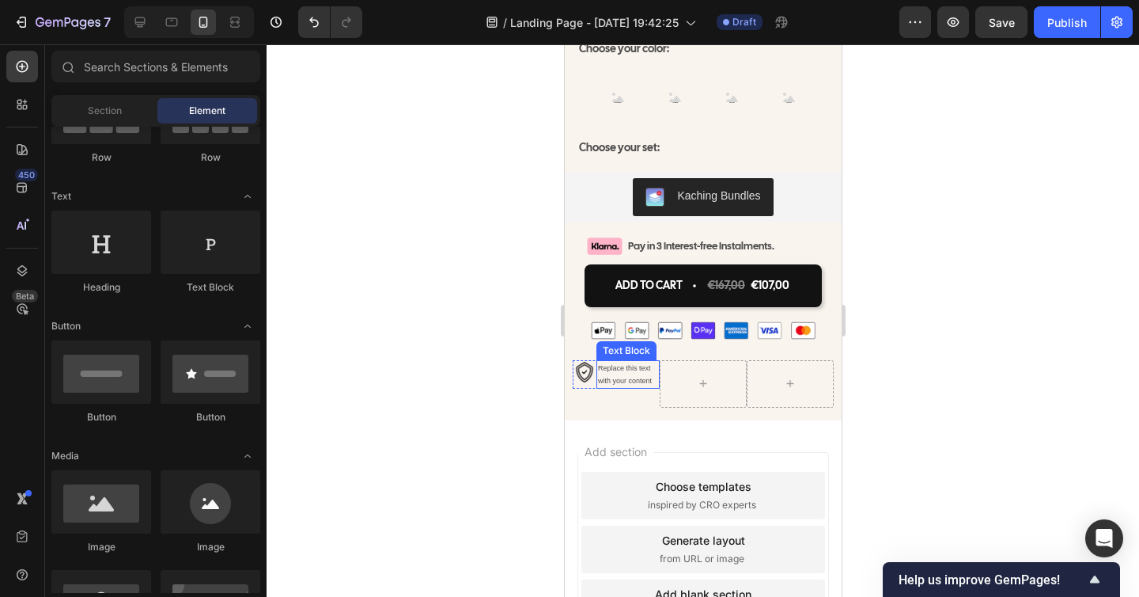
click at [608, 360] on div "Replace this text with your content" at bounding box center [627, 374] width 63 height 28
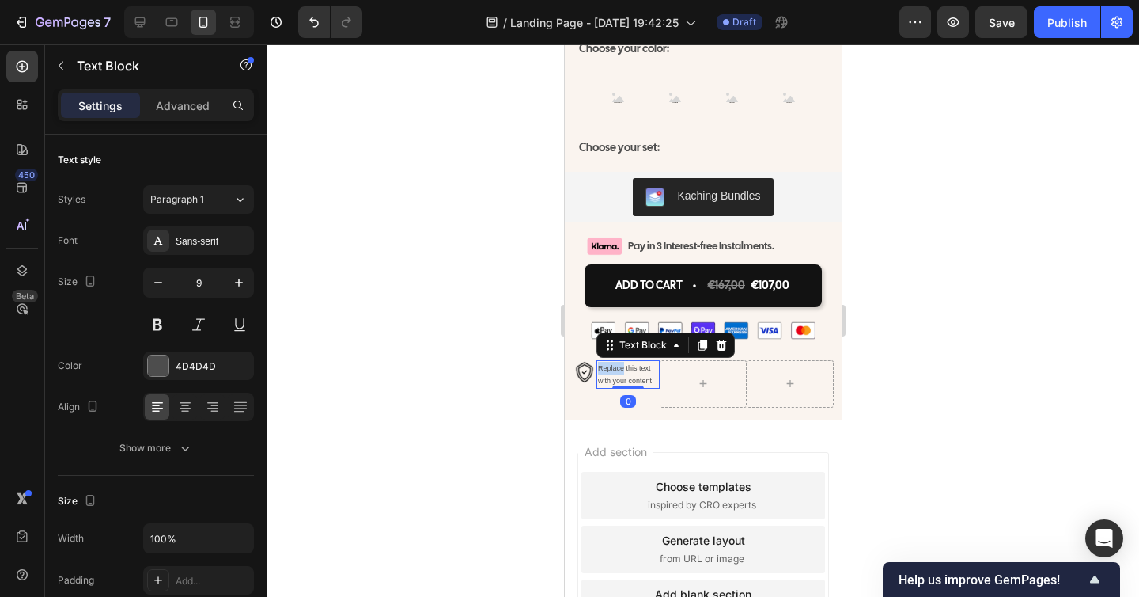
click at [608, 360] on div "Replace this text with your content" at bounding box center [627, 374] width 63 height 28
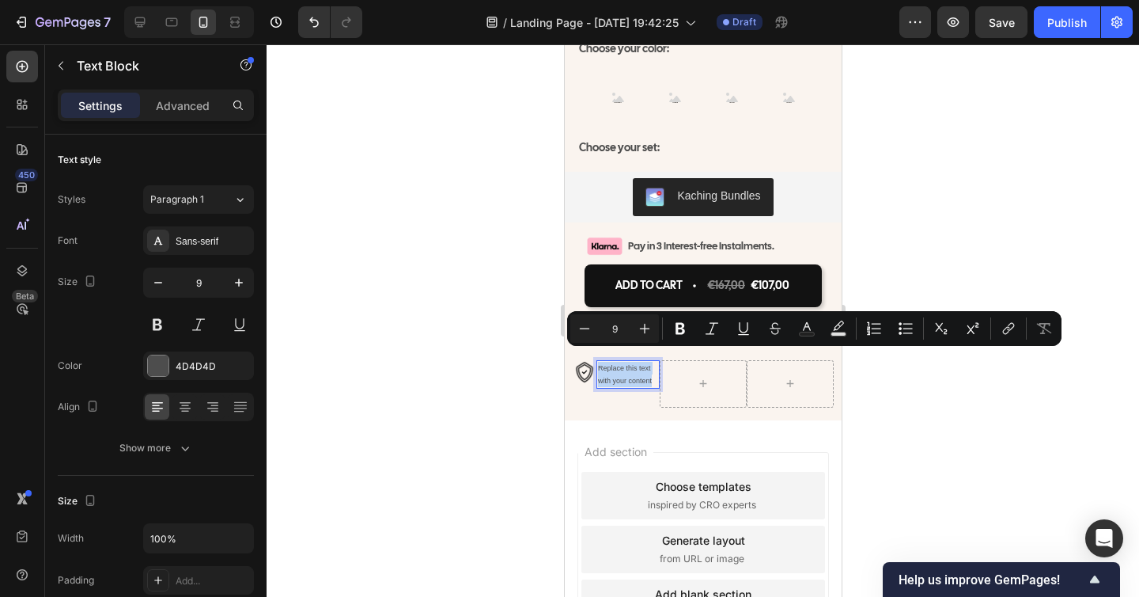
click at [608, 362] on p "Replace this text with your content" at bounding box center [627, 374] width 60 height 25
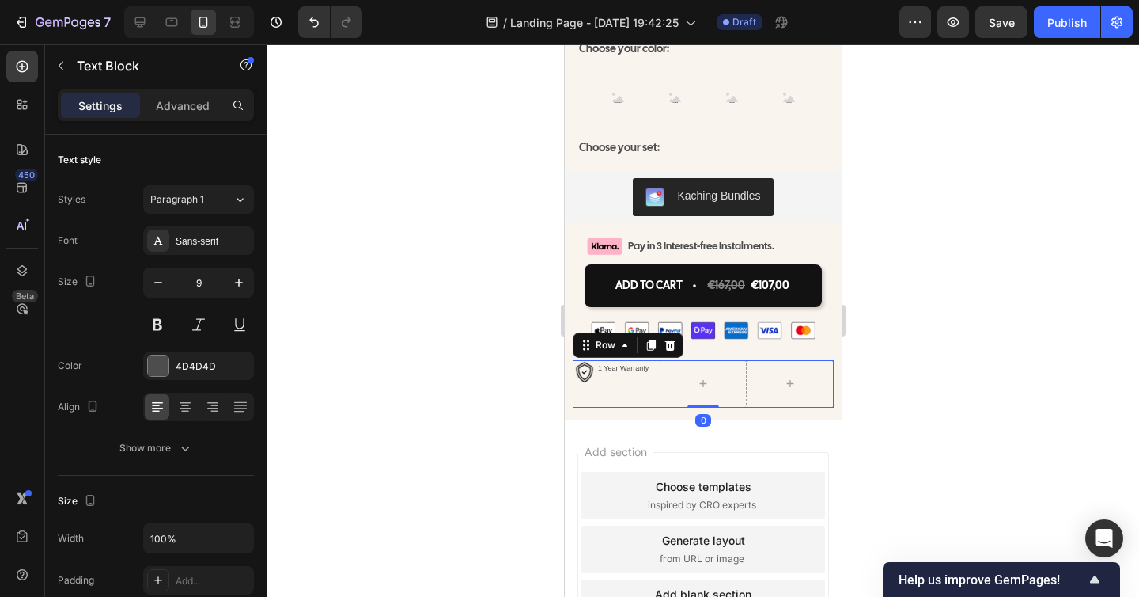
click at [616, 379] on div "Image 1 Year Warranty Text Block Row" at bounding box center [615, 383] width 87 height 47
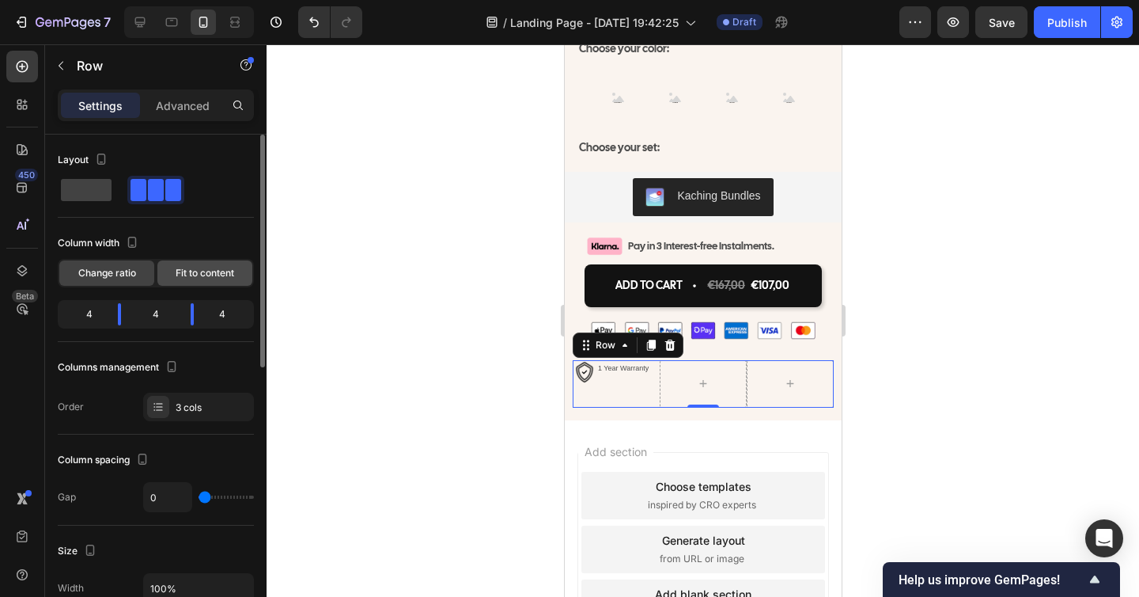
click at [187, 281] on div "Fit to content" at bounding box center [204, 272] width 95 height 25
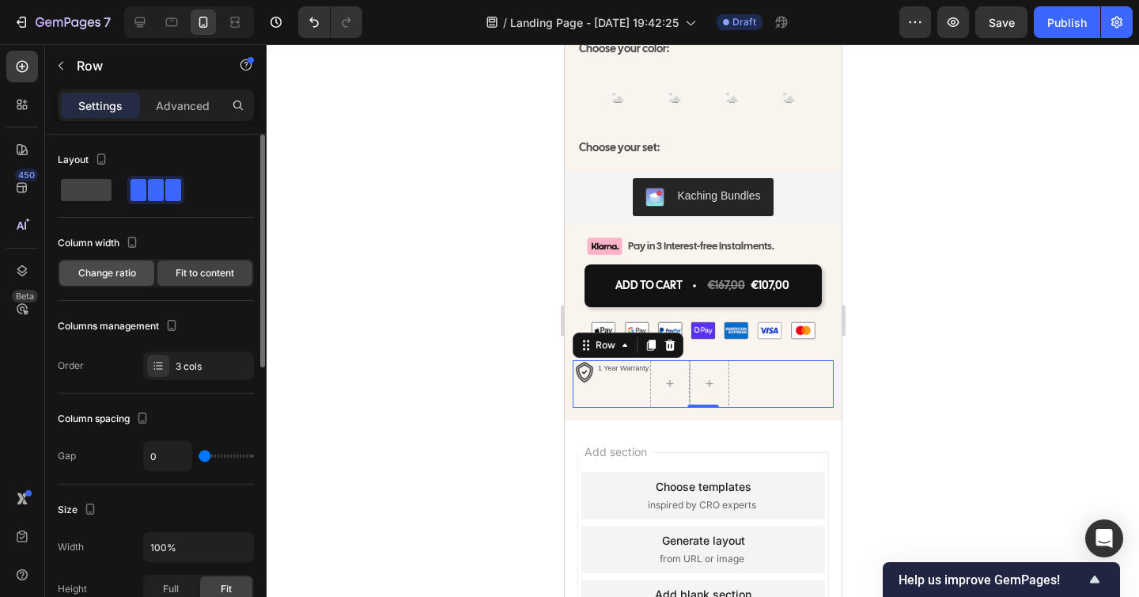
click at [111, 279] on span "Change ratio" at bounding box center [107, 273] width 58 height 14
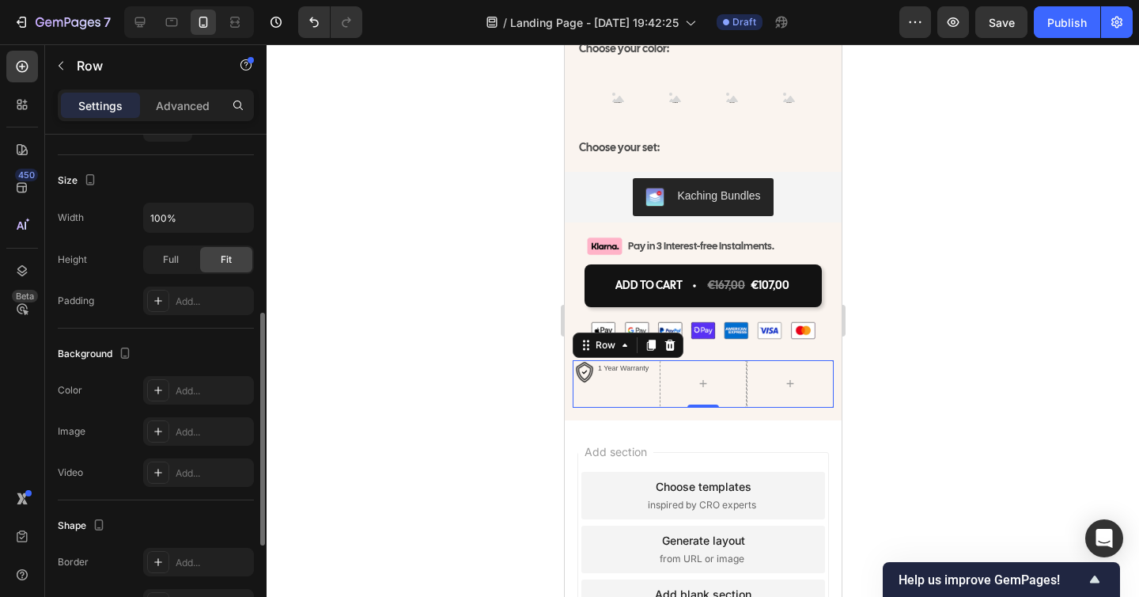
scroll to position [597, 0]
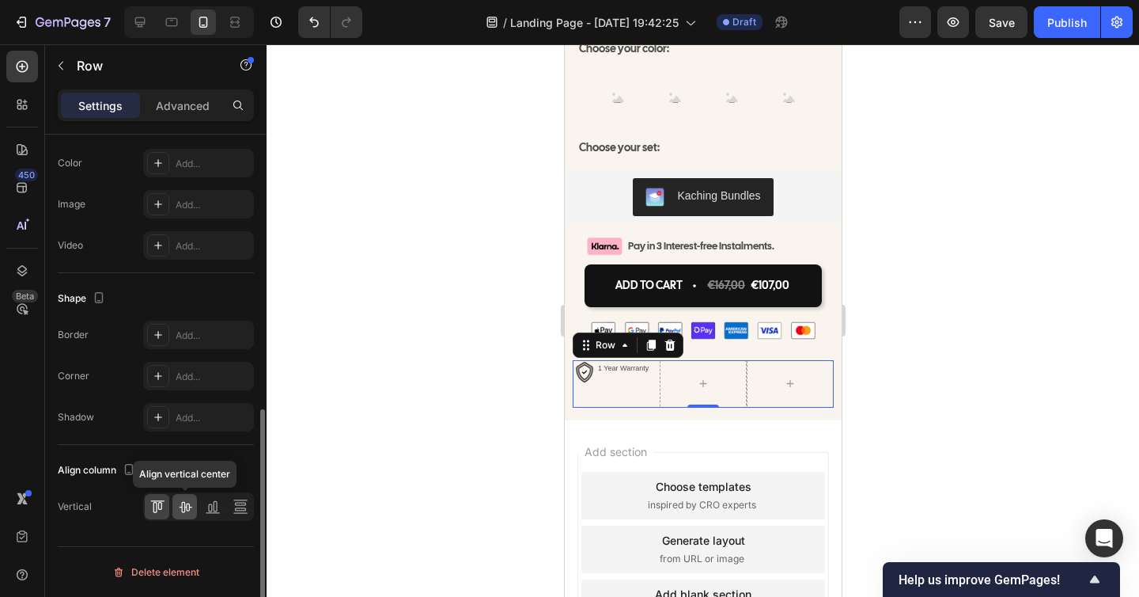
click at [184, 506] on icon at bounding box center [185, 507] width 13 height 11
click at [154, 504] on icon at bounding box center [158, 506] width 16 height 16
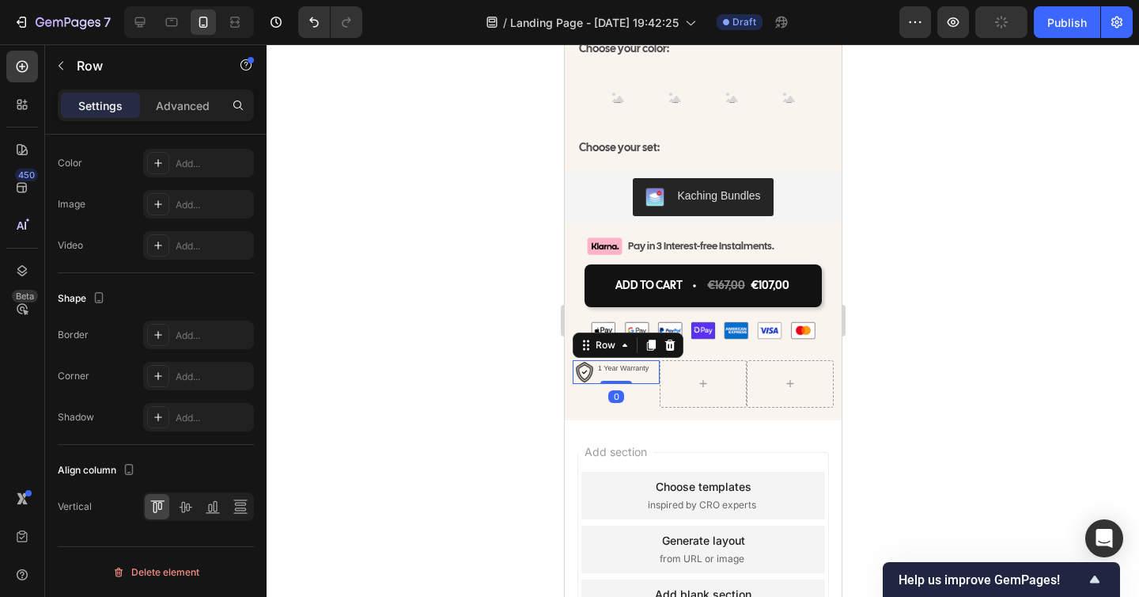
click at [611, 368] on div "1 Year Warranty Text Block" at bounding box center [623, 372] width 54 height 24
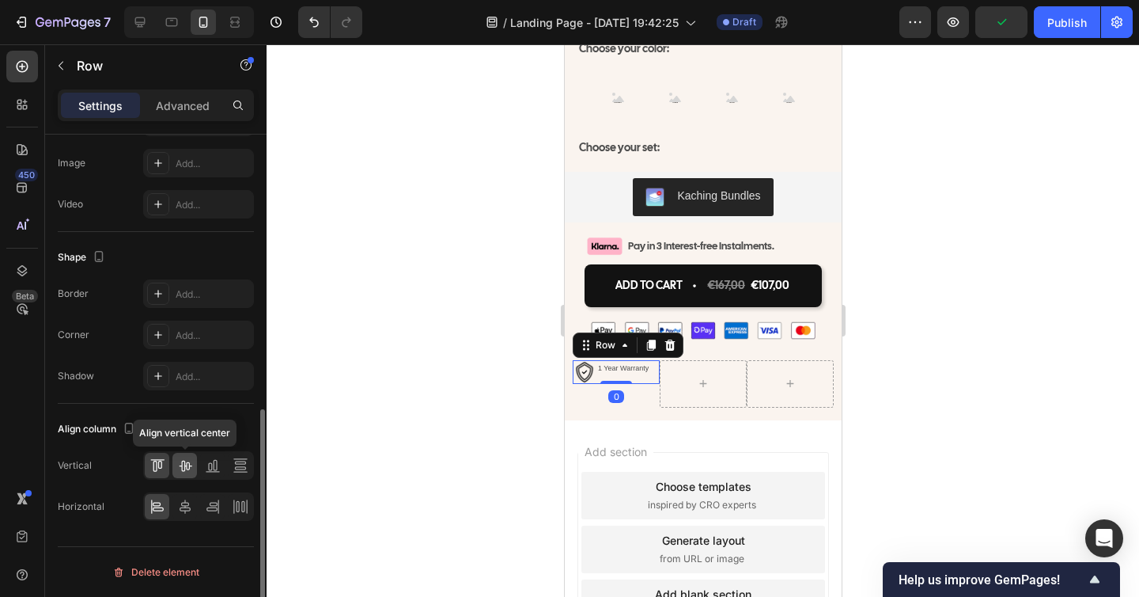
click at [188, 472] on icon at bounding box center [185, 465] width 16 height 16
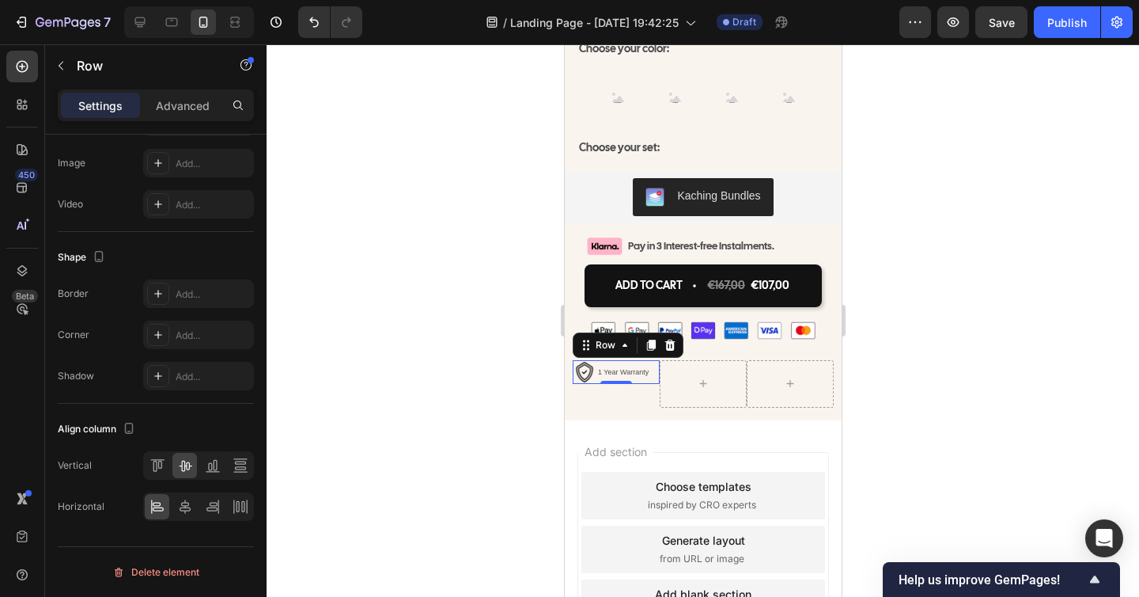
click at [927, 437] on div at bounding box center [703, 320] width 873 height 552
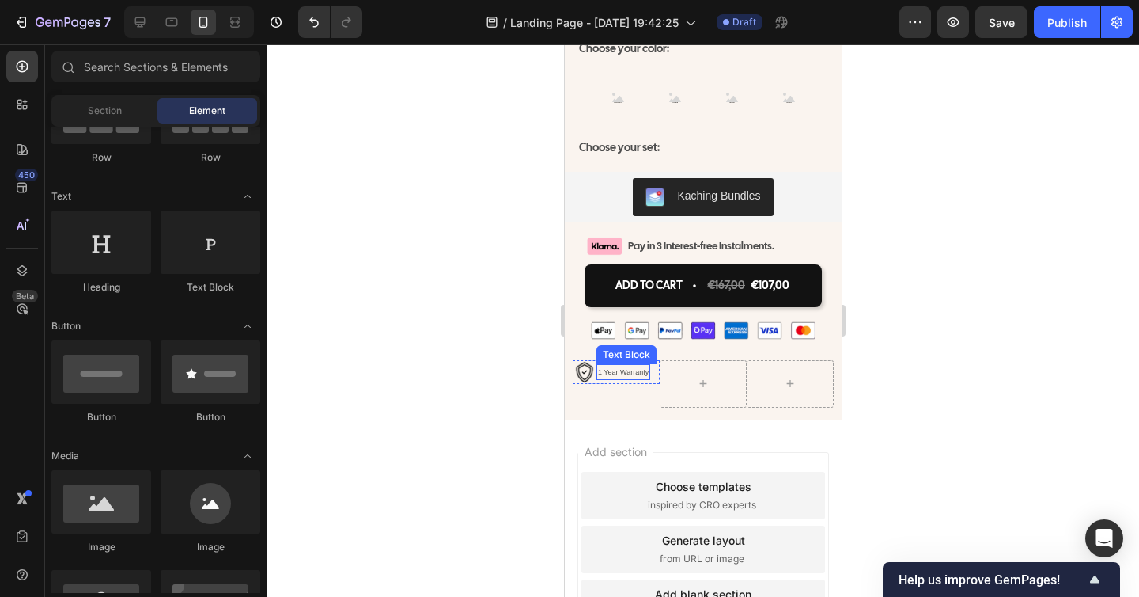
click at [607, 366] on p "1 Year Warranty" at bounding box center [622, 372] width 51 height 13
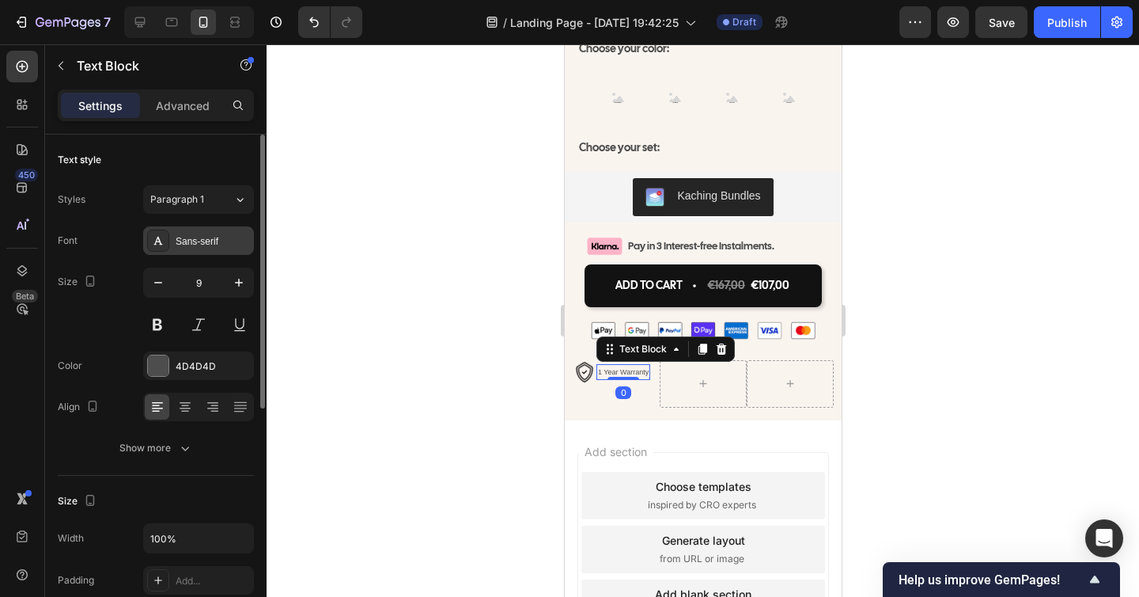
click at [218, 252] on div "Sans-serif" at bounding box center [198, 240] width 111 height 28
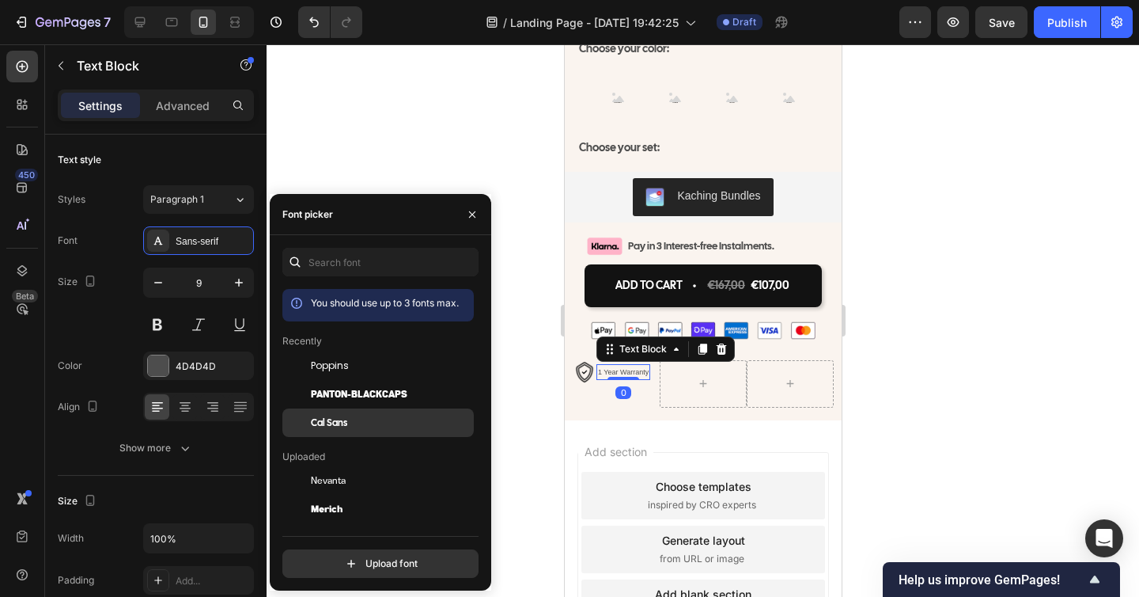
click at [341, 417] on span "Cal Sans" at bounding box center [329, 422] width 36 height 14
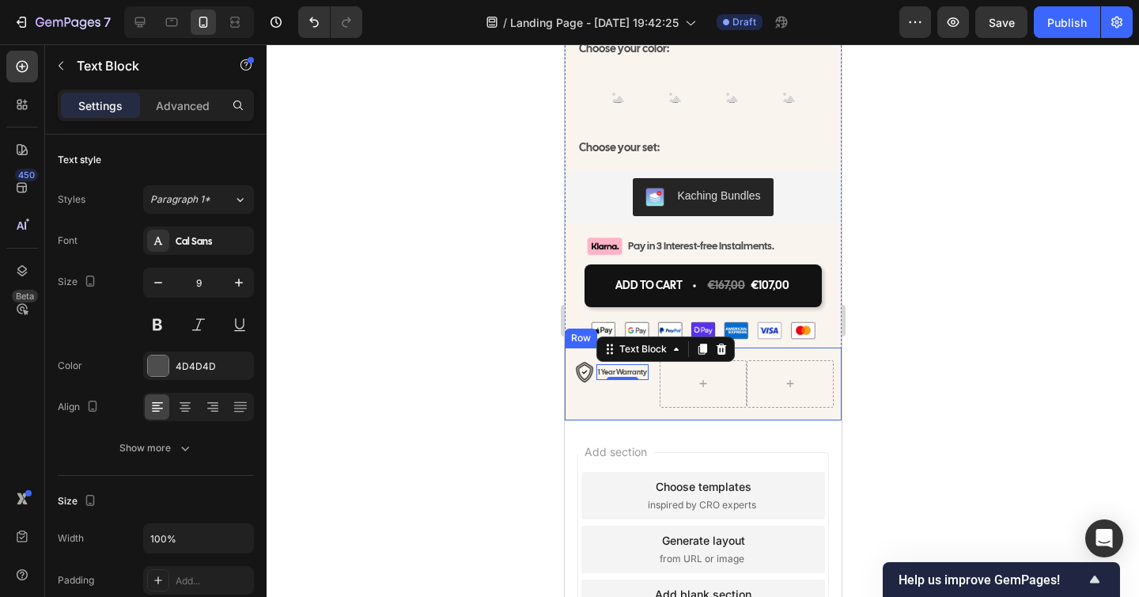
click at [907, 392] on div at bounding box center [703, 320] width 873 height 552
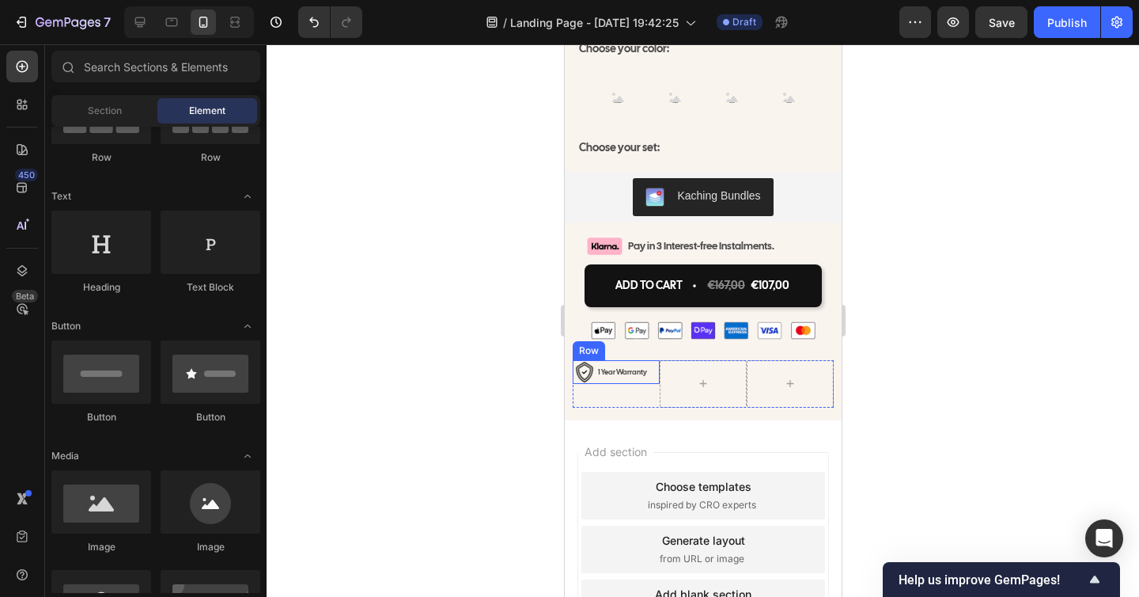
click at [630, 366] on p "1 Year Warranty" at bounding box center [621, 372] width 49 height 13
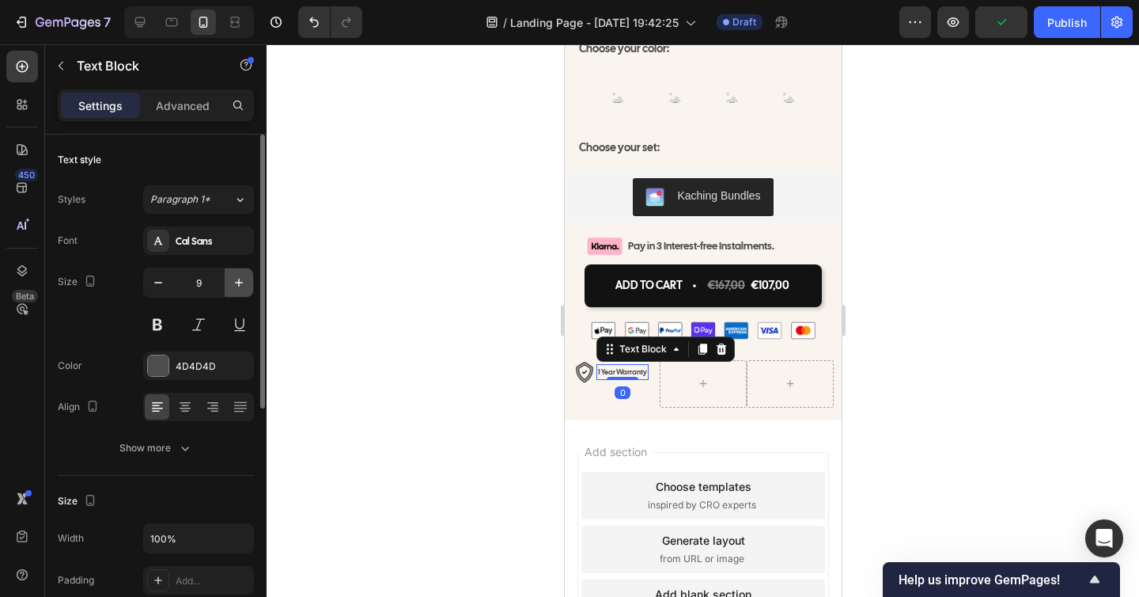
click at [237, 275] on icon "button" at bounding box center [239, 283] width 16 height 16
type input "12"
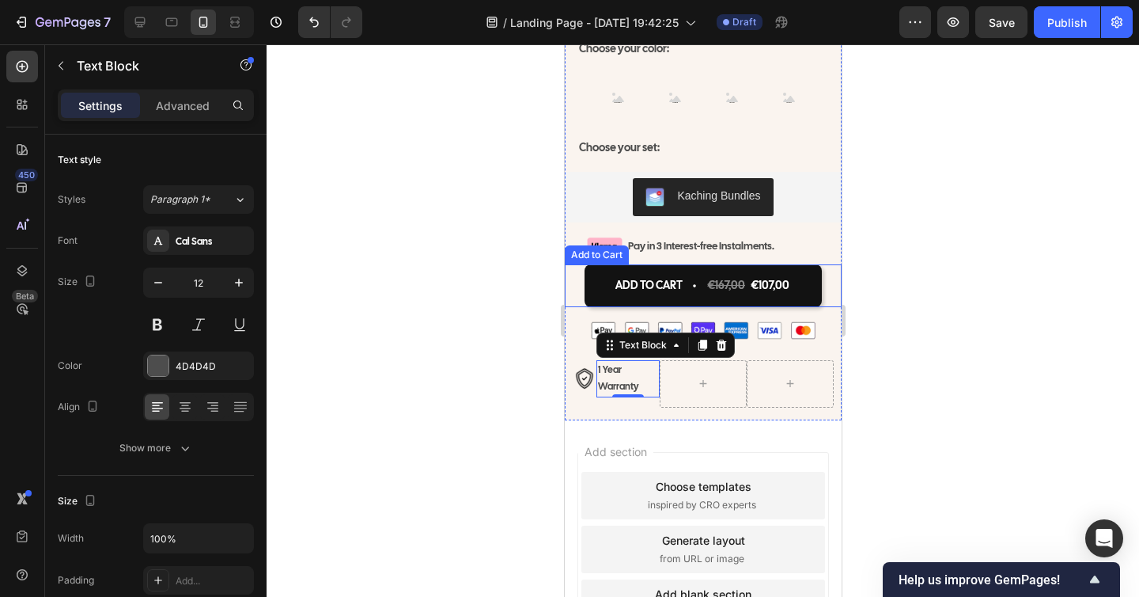
click at [579, 278] on div "ADD TO CART €167,00 €107,00 Add to Cart" at bounding box center [702, 285] width 277 height 42
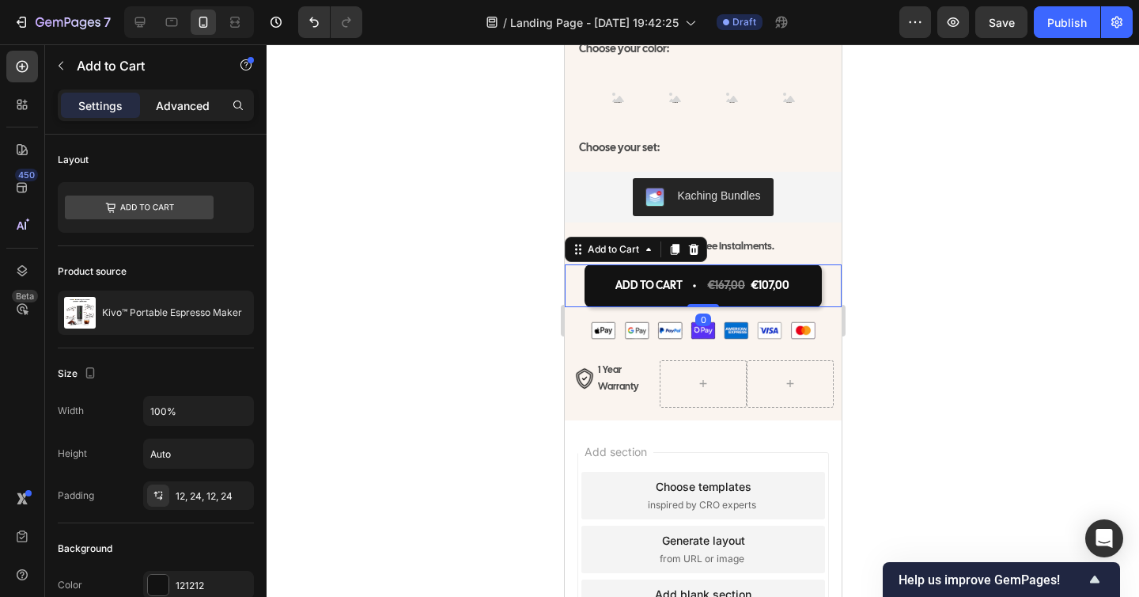
click at [196, 112] on p "Advanced" at bounding box center [183, 105] width 54 height 17
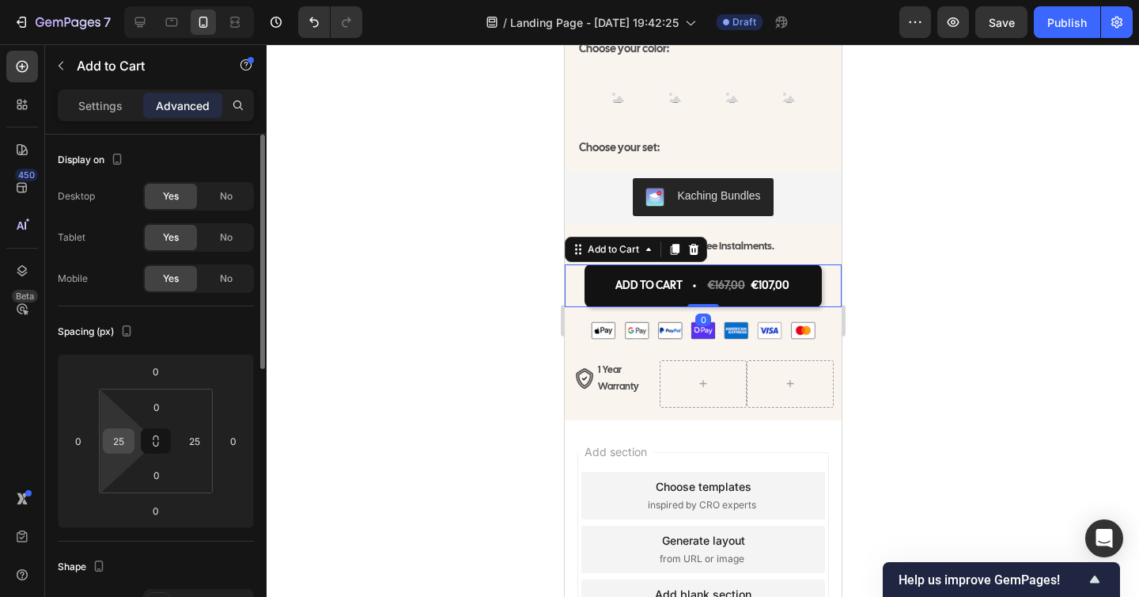
click at [123, 431] on input "25" at bounding box center [119, 441] width 24 height 24
type input "15"
click at [191, 441] on input "25" at bounding box center [195, 441] width 24 height 24
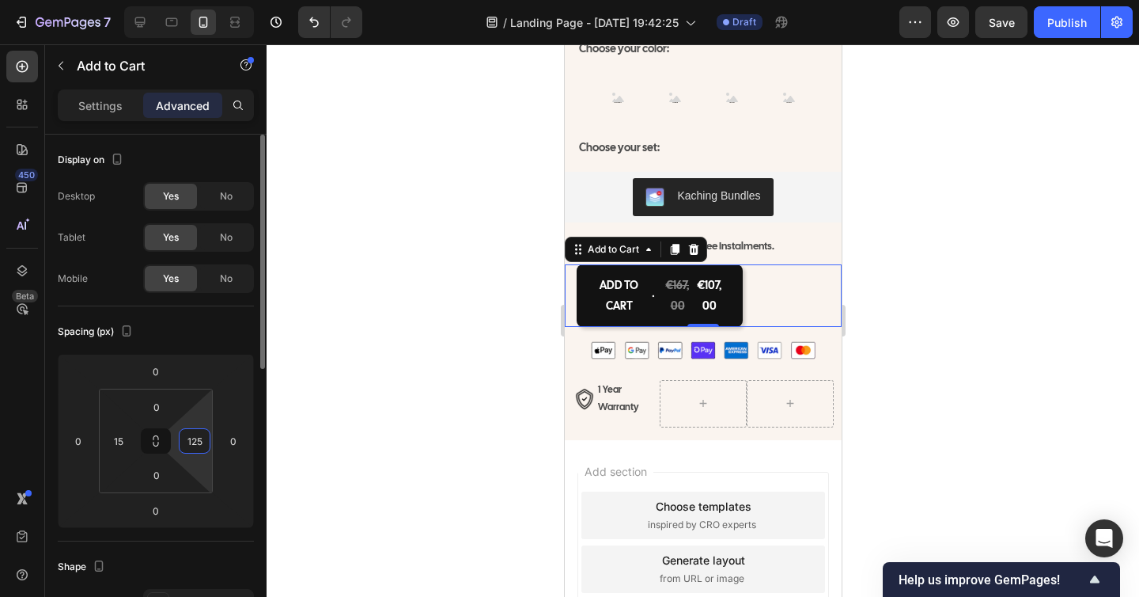
type input "5"
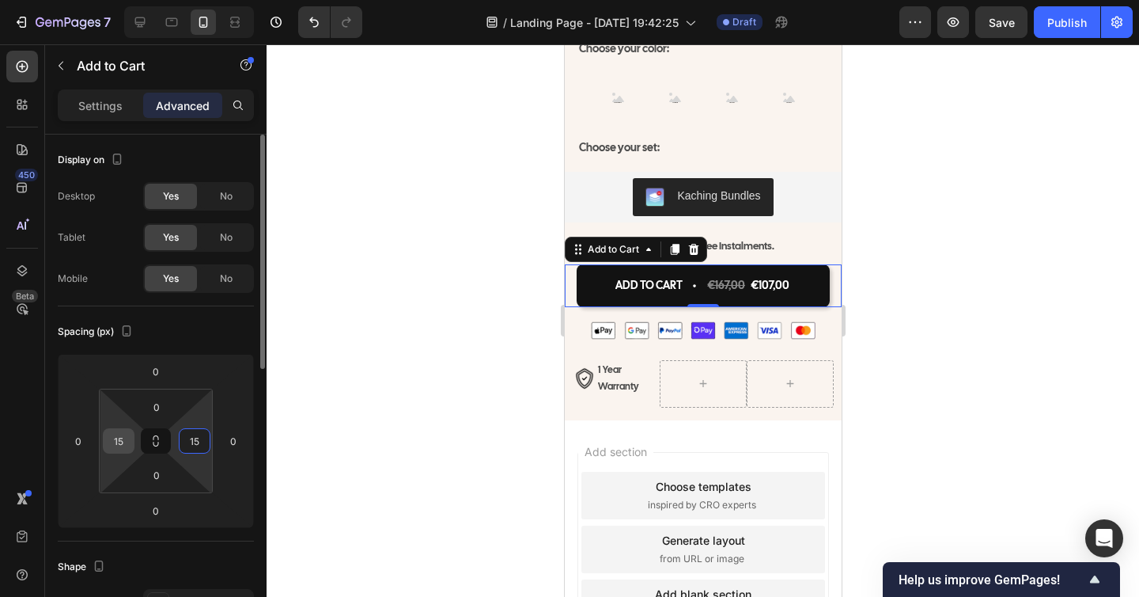
type input "15"
click at [109, 448] on input "15" at bounding box center [119, 441] width 24 height 24
type input "10"
click at [189, 434] on input "15" at bounding box center [195, 441] width 24 height 24
type input "10"
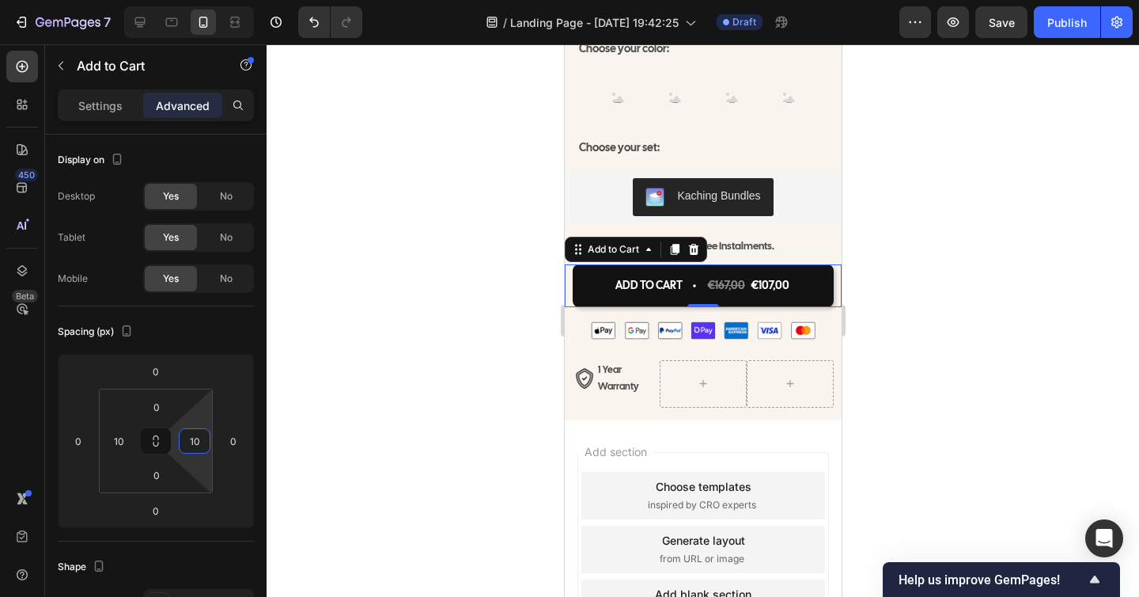
click at [355, 432] on div at bounding box center [703, 320] width 873 height 552
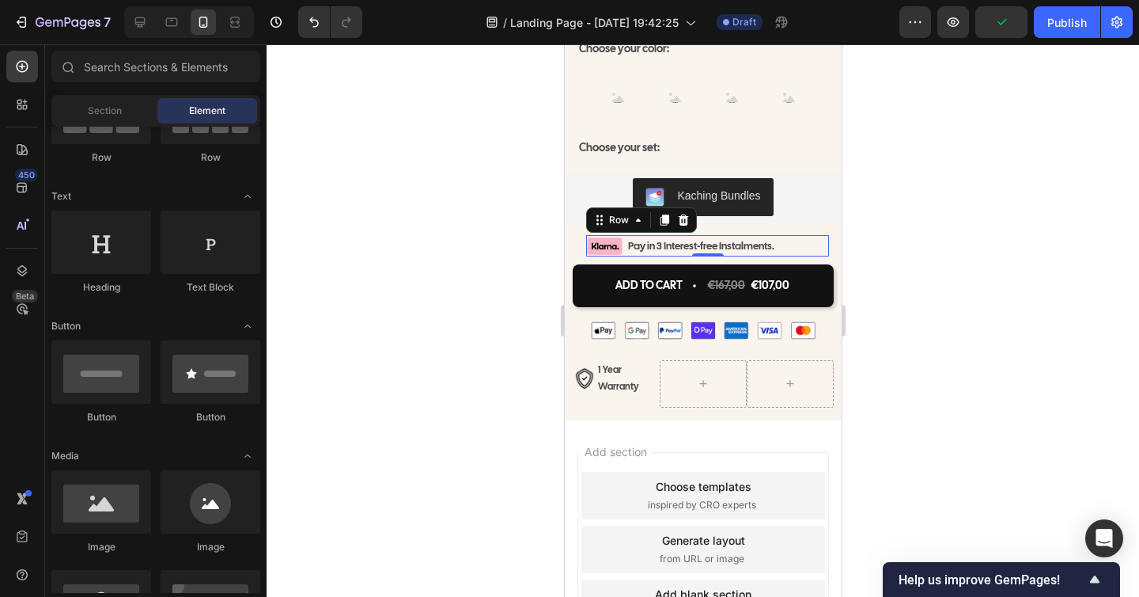
click at [795, 235] on div "Image Pay in 3 Interest-free Instalments. Text Block Row 0" at bounding box center [706, 245] width 243 height 21
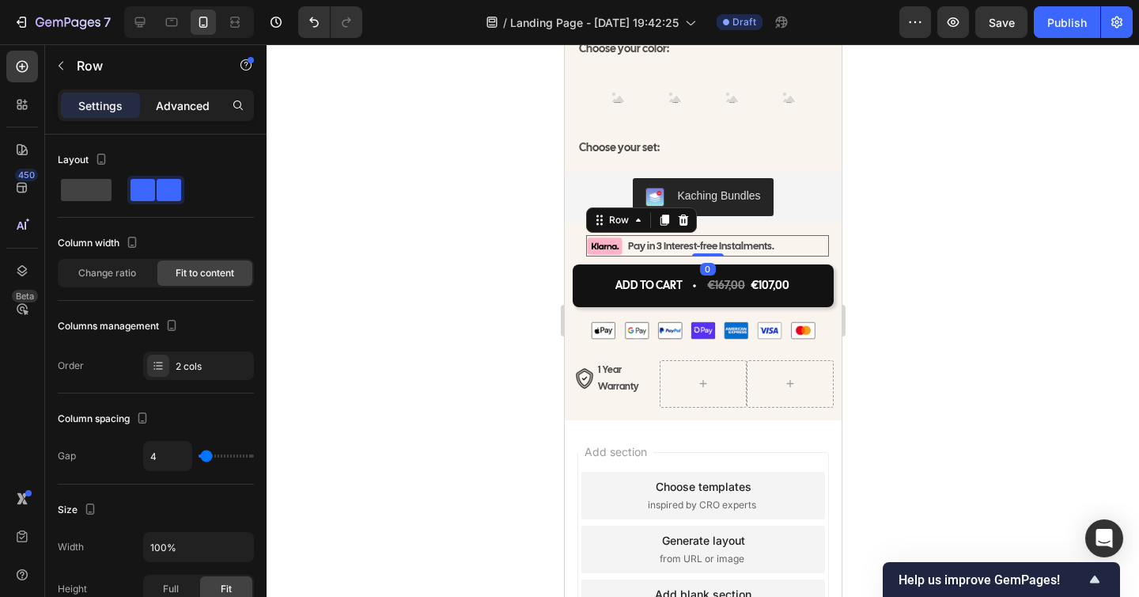
click at [180, 101] on p "Advanced" at bounding box center [183, 105] width 54 height 17
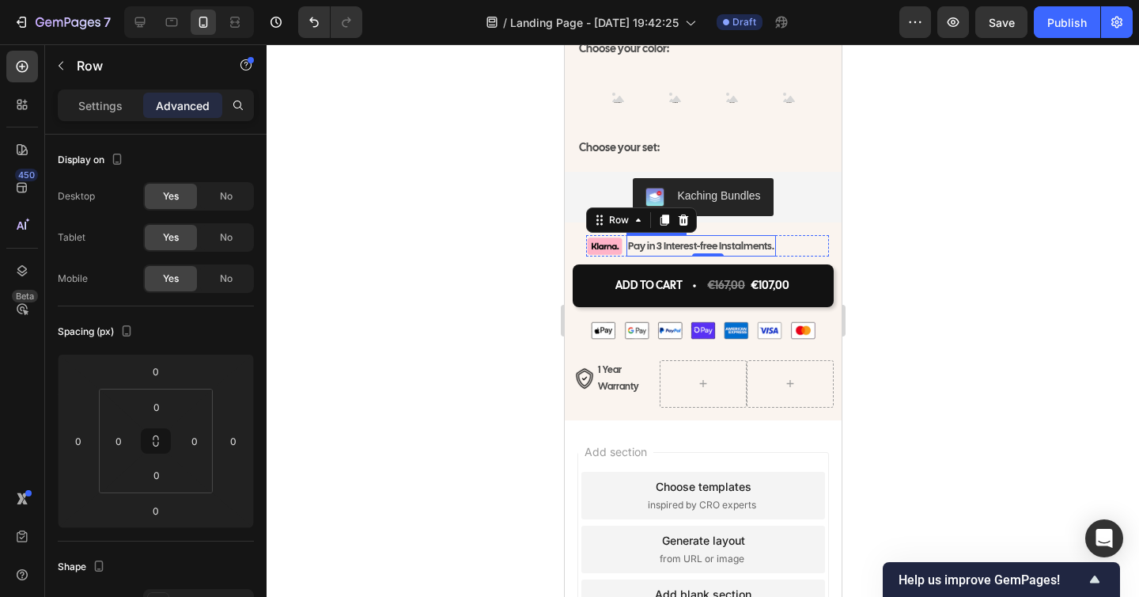
click at [626, 241] on div "Pay in 3 Interest-free Instalments." at bounding box center [701, 245] width 150 height 21
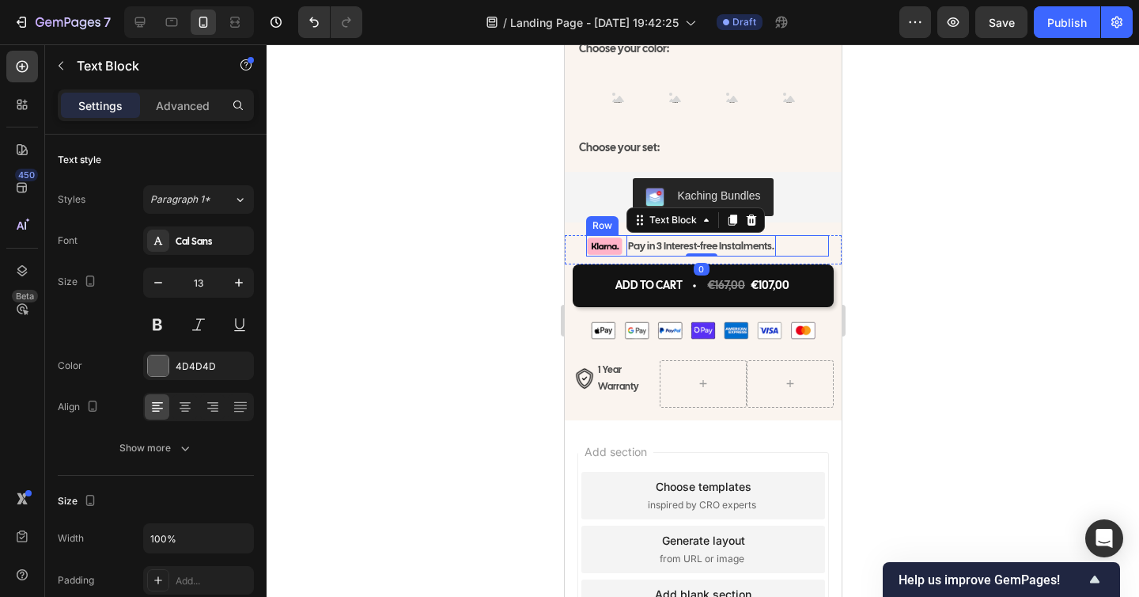
click at [623, 244] on div "Image Pay in 3 Interest-free Instalments. Text Block 0 Row" at bounding box center [706, 245] width 243 height 21
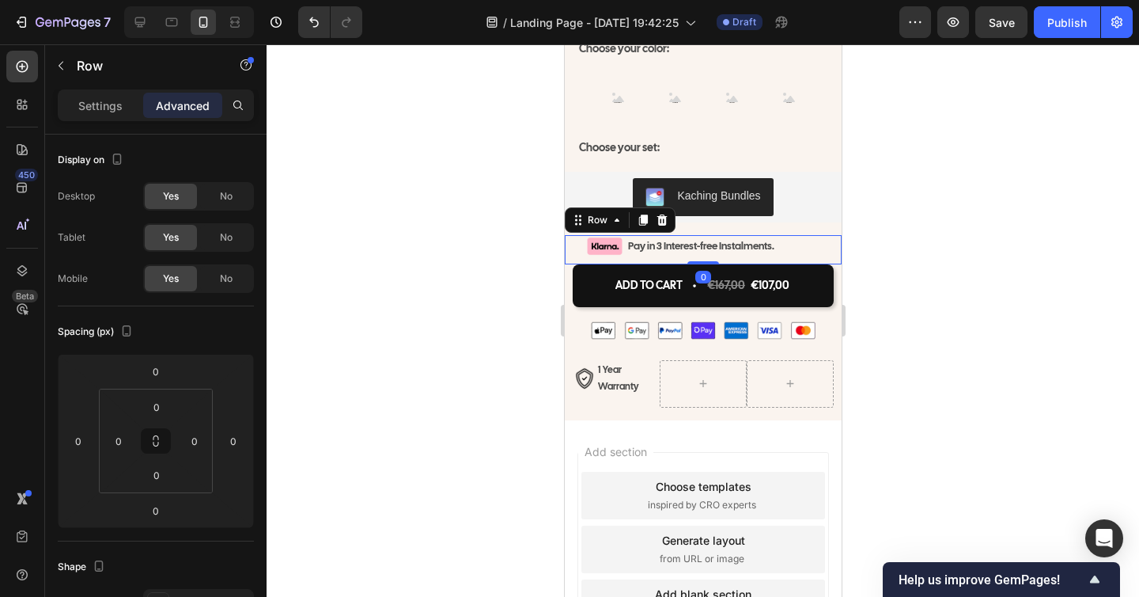
click at [574, 235] on div "Image Pay in 3 Interest-free Instalments. Text Block Row Row 0" at bounding box center [702, 249] width 277 height 29
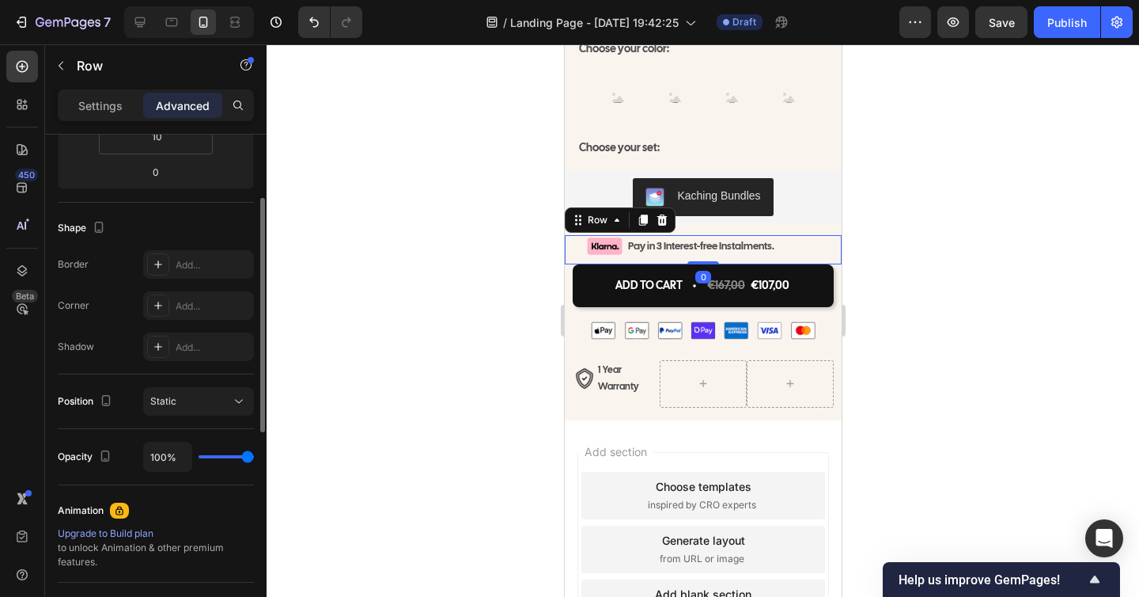
scroll to position [193, 0]
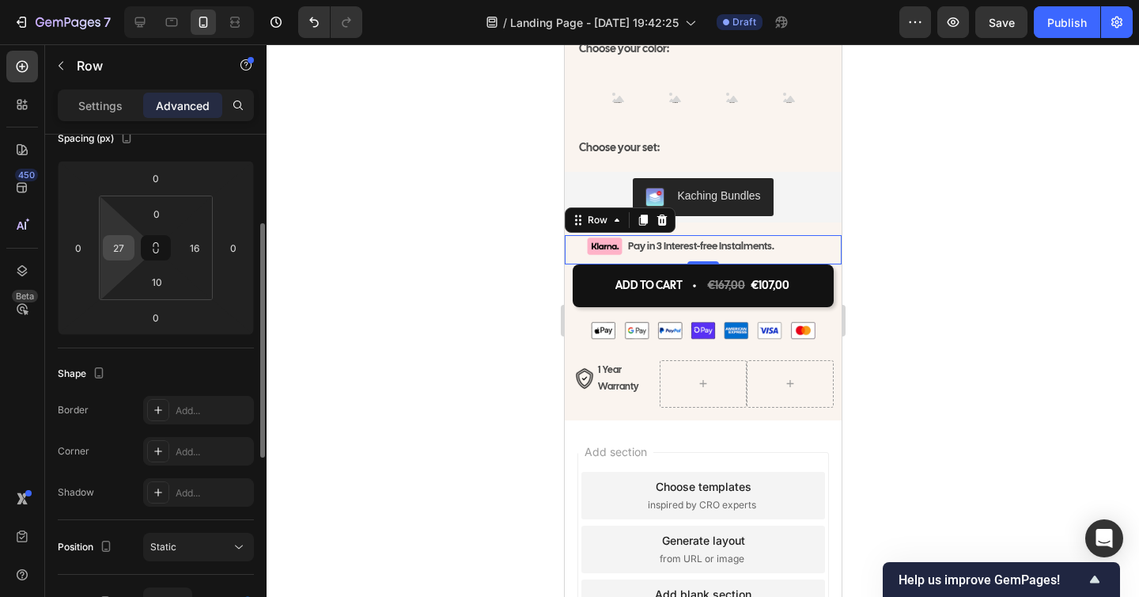
click at [119, 248] on input "27" at bounding box center [119, 248] width 24 height 24
type input "2"
type input "1"
type input "14"
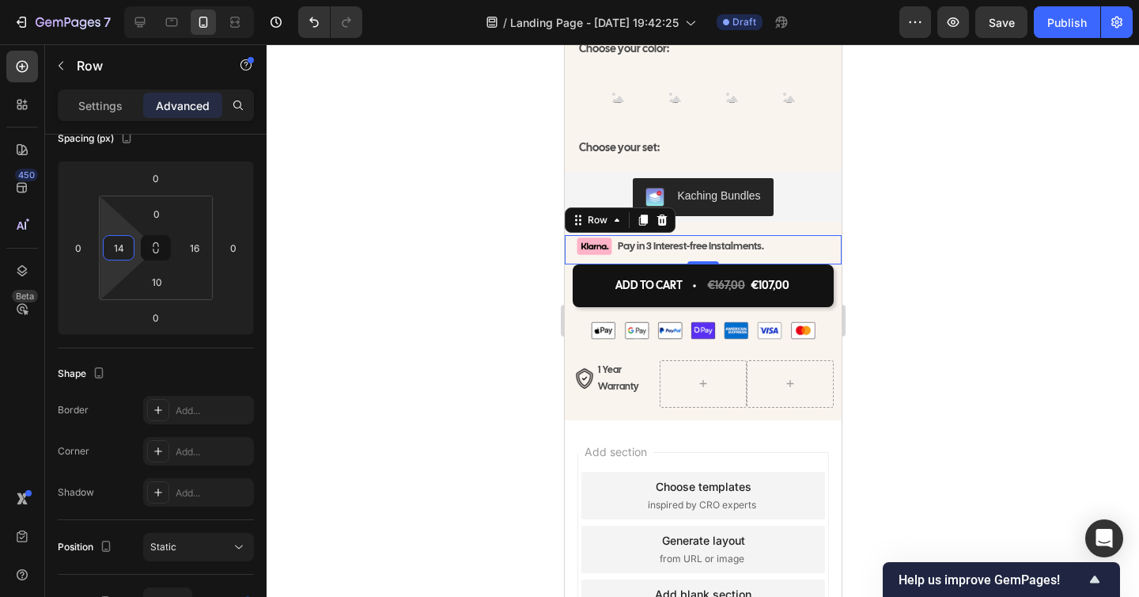
click at [497, 411] on div at bounding box center [703, 320] width 873 height 552
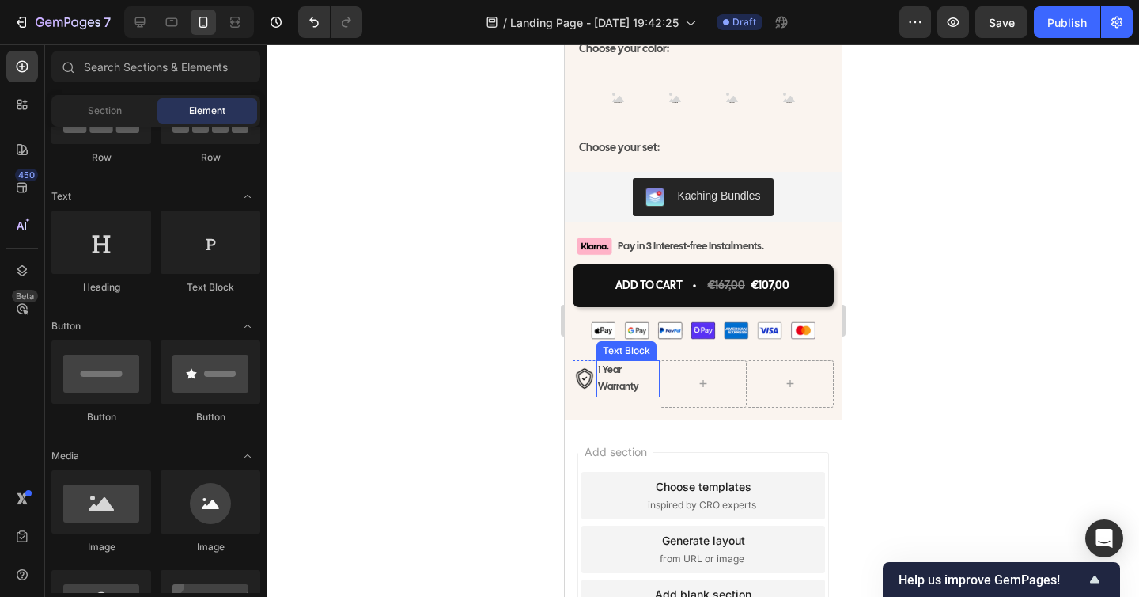
click at [630, 376] on p "1 Year Warranty" at bounding box center [627, 379] width 60 height 34
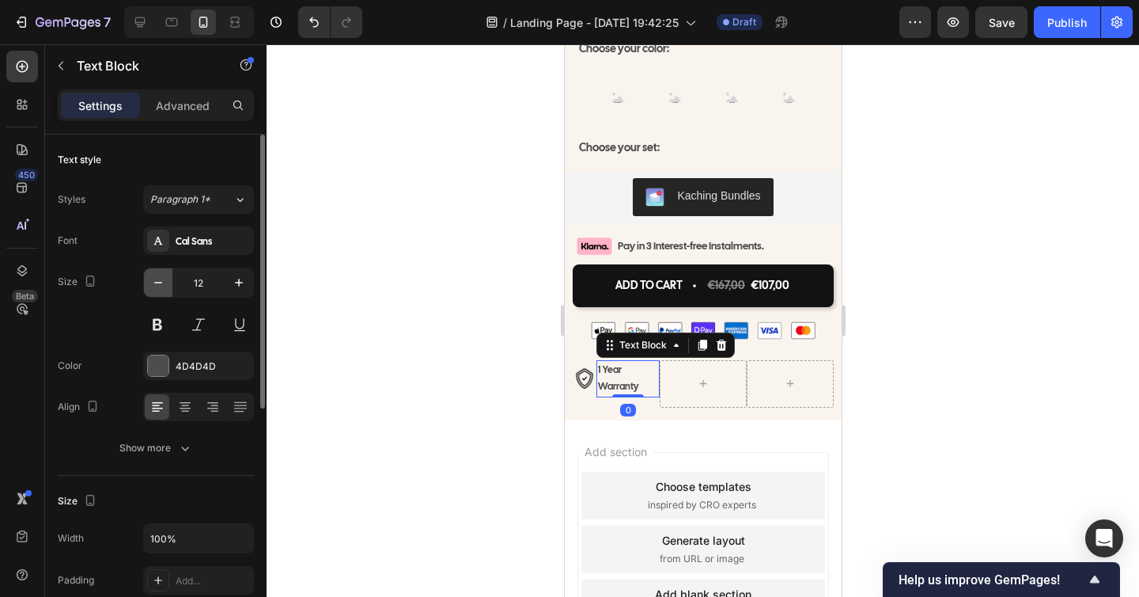
click at [158, 283] on icon "button" at bounding box center [158, 283] width 16 height 16
type input "11"
click at [935, 401] on div at bounding box center [703, 320] width 873 height 552
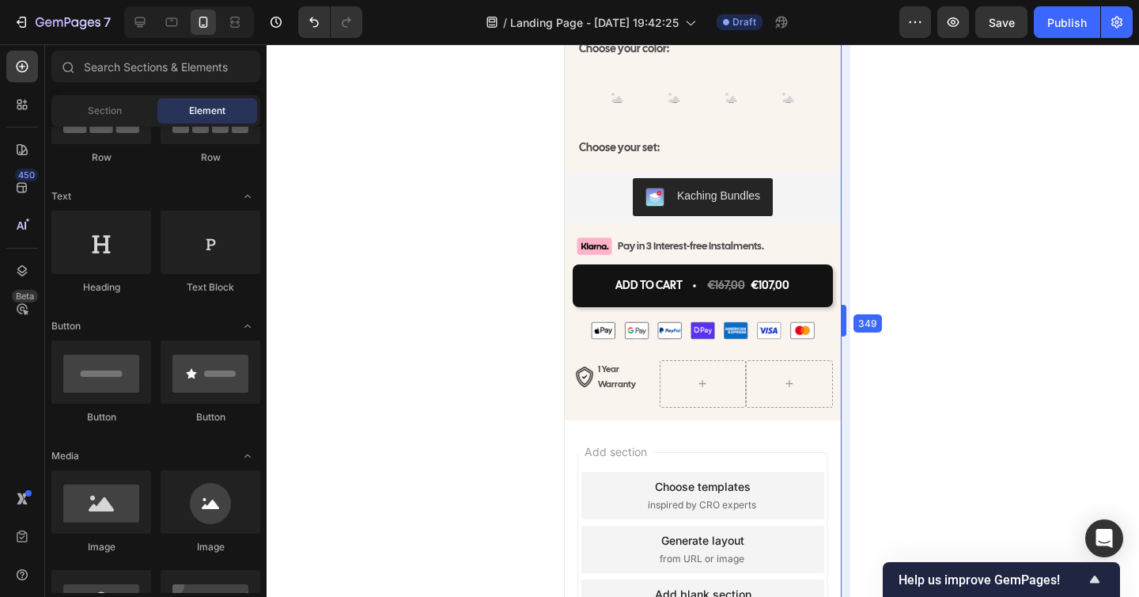
scroll to position [7303, 0]
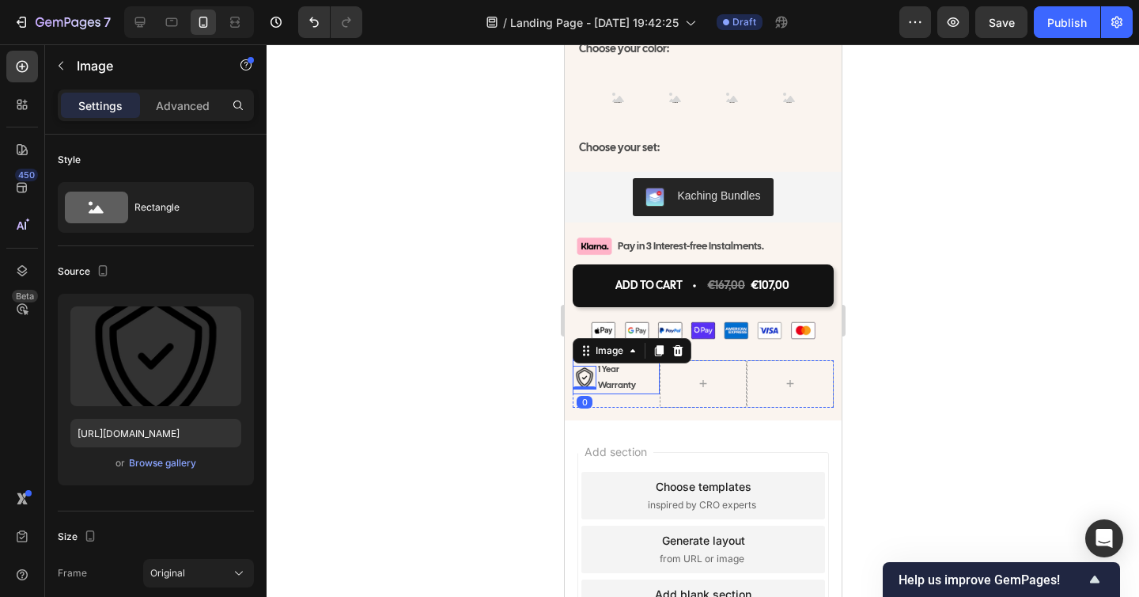
click at [597, 370] on div "1 Year Warranty Text Block" at bounding box center [627, 377] width 63 height 35
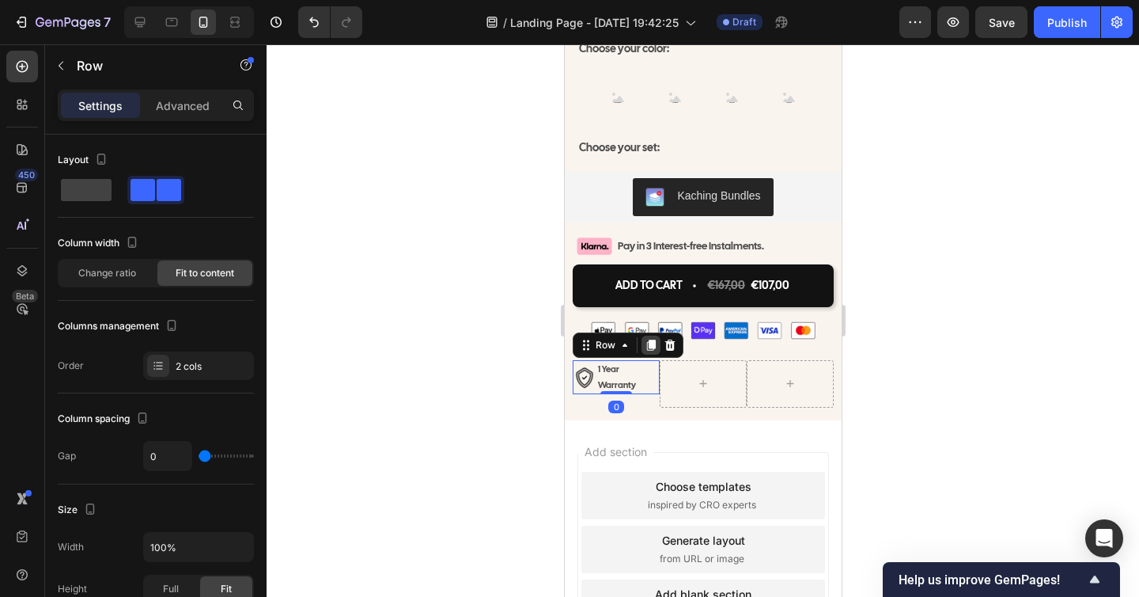
click at [651, 339] on icon at bounding box center [650, 344] width 9 height 11
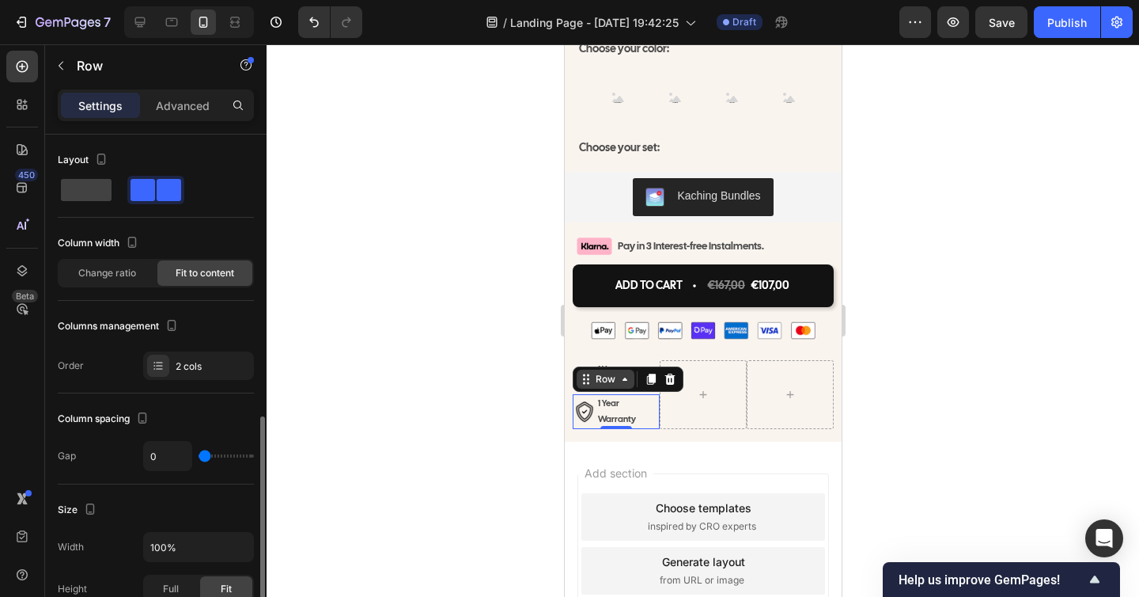
scroll to position [193, 0]
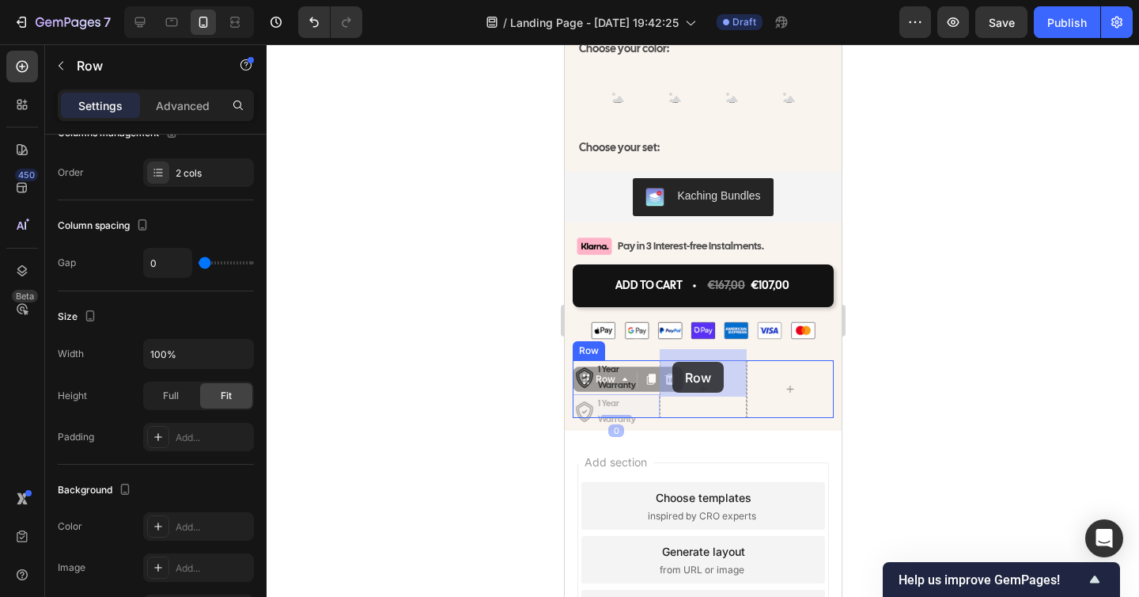
drag, startPoint x: 584, startPoint y: 362, endPoint x: 672, endPoint y: 362, distance: 87.8
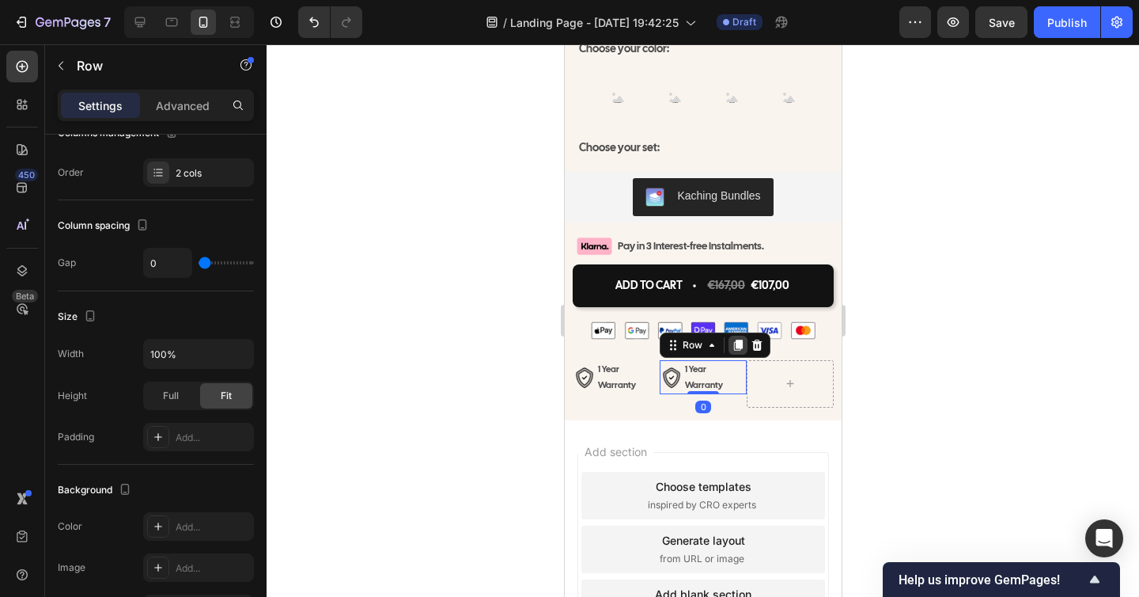
click at [743, 339] on icon at bounding box center [737, 345] width 13 height 13
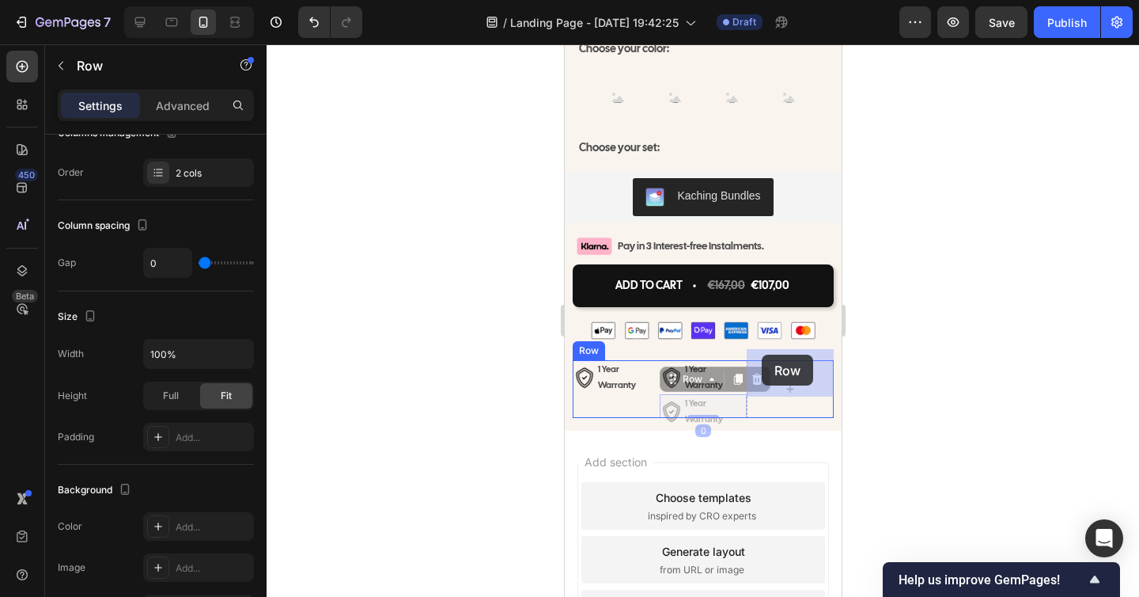
drag, startPoint x: 667, startPoint y: 359, endPoint x: 761, endPoint y: 354, distance: 94.3
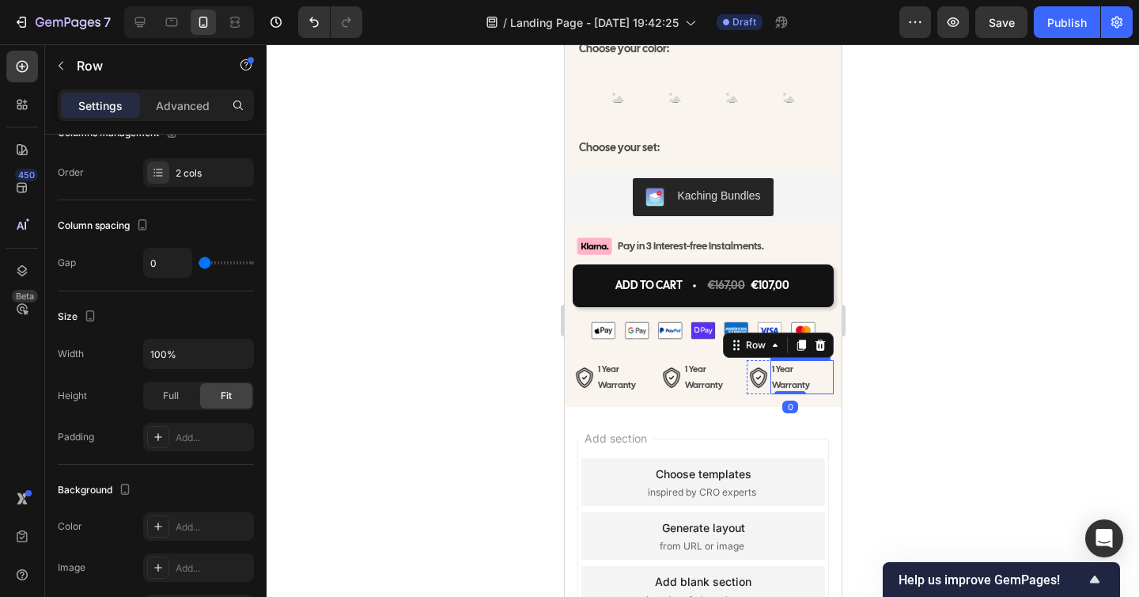
click at [912, 358] on div at bounding box center [703, 320] width 873 height 552
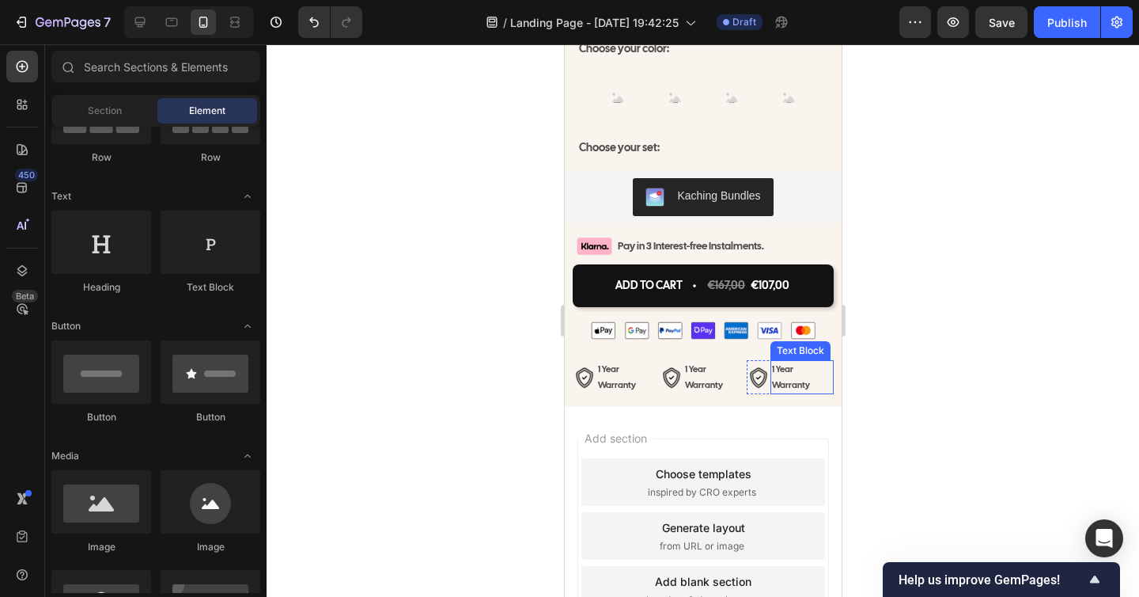
click at [912, 358] on div at bounding box center [703, 320] width 873 height 552
click at [665, 366] on img at bounding box center [671, 378] width 24 height 24
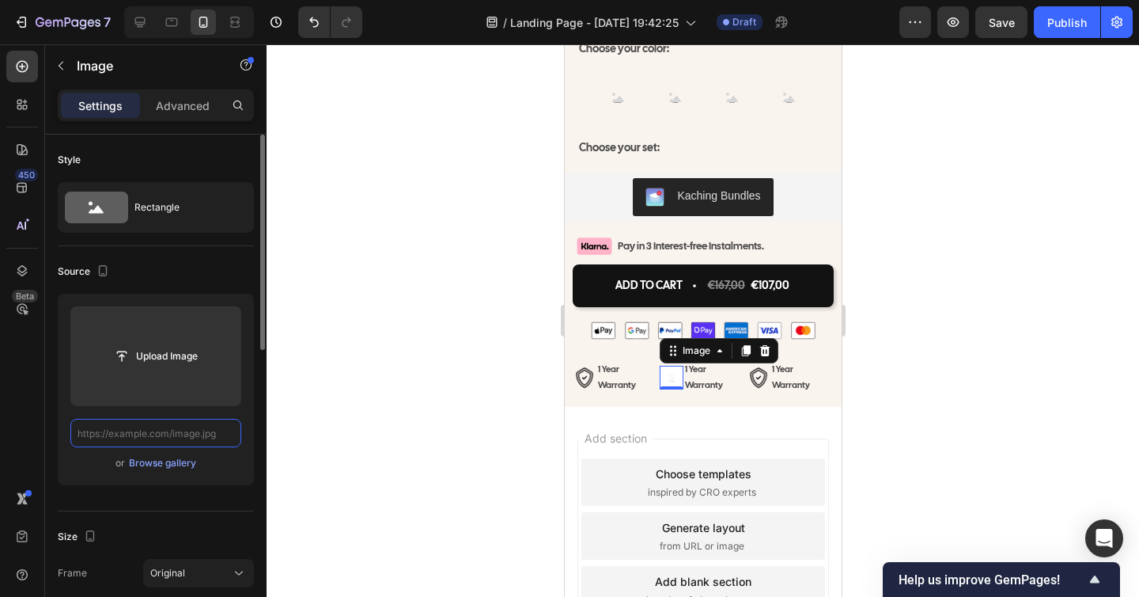
scroll to position [0, 0]
paste input "https://cdn.shopify.com/s/files/1/0938/8140/1668/files/refund.png?v=1759106880"
type input "https://cdn.shopify.com/s/files/1/0938/8140/1668/files/refund.png?v=1759106880"
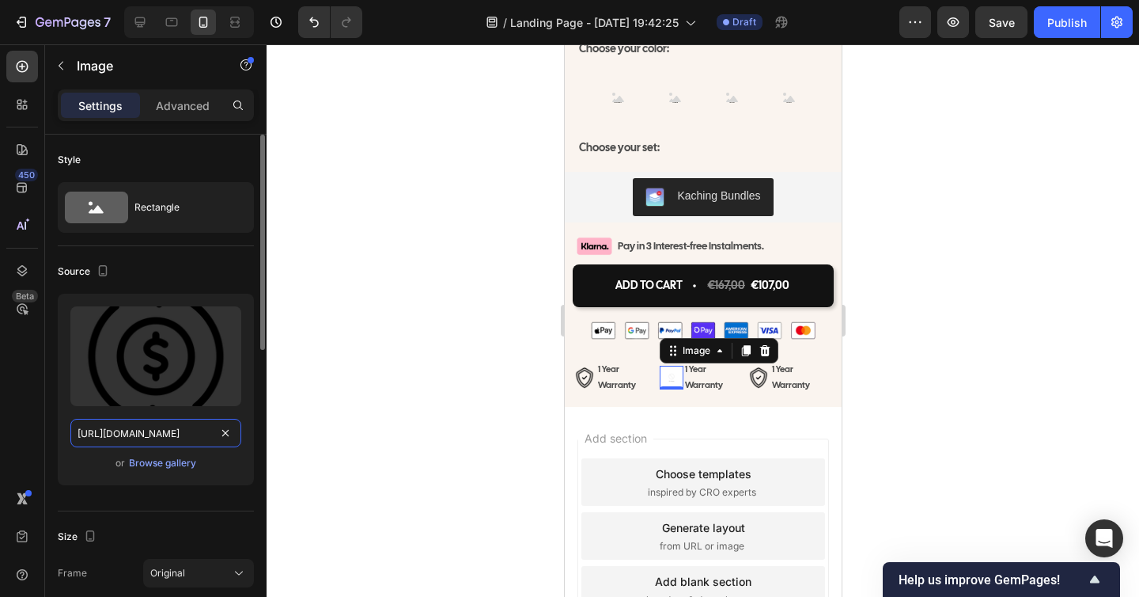
scroll to position [0, 235]
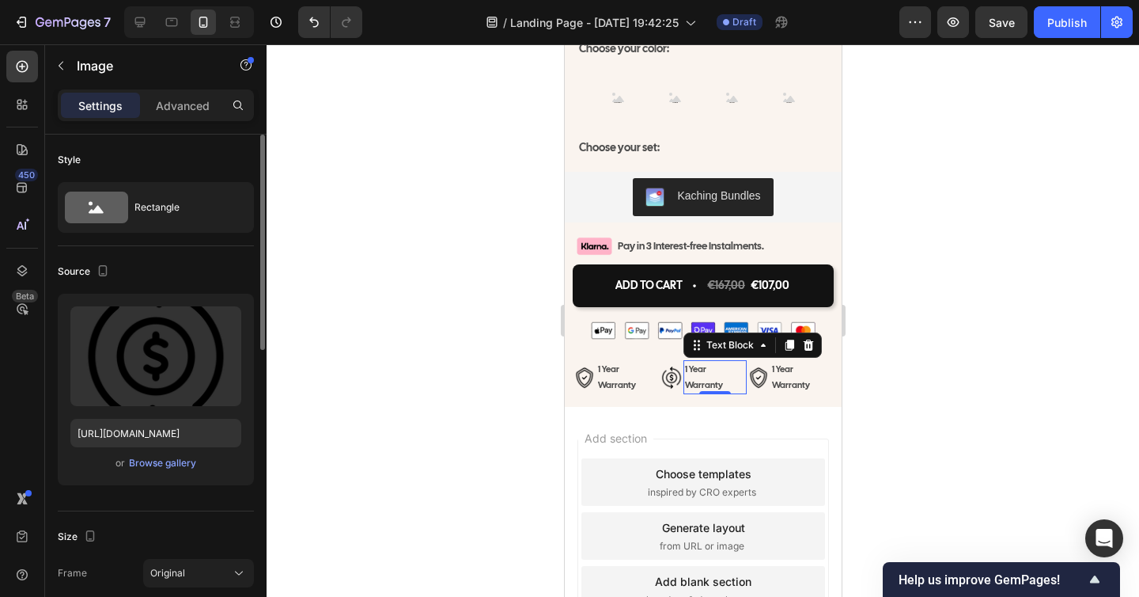
click at [699, 362] on p "1 Year Warranty" at bounding box center [714, 378] width 60 height 32
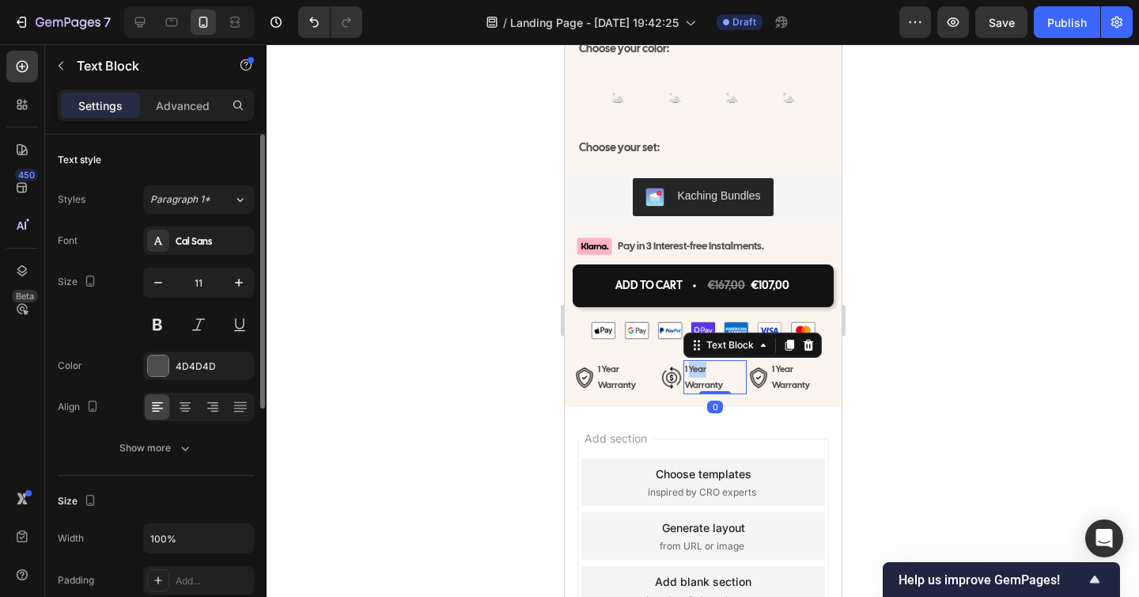
click at [699, 362] on p "1 Year Warranty" at bounding box center [714, 378] width 60 height 32
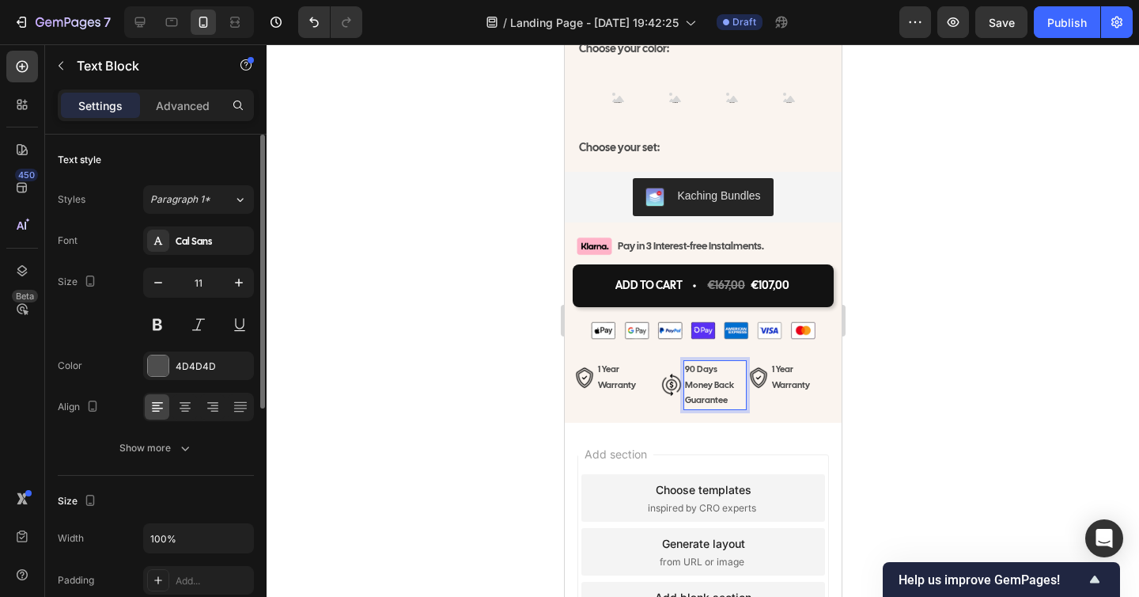
click at [709, 369] on p "90 Days Money Back Guarantee" at bounding box center [714, 385] width 60 height 47
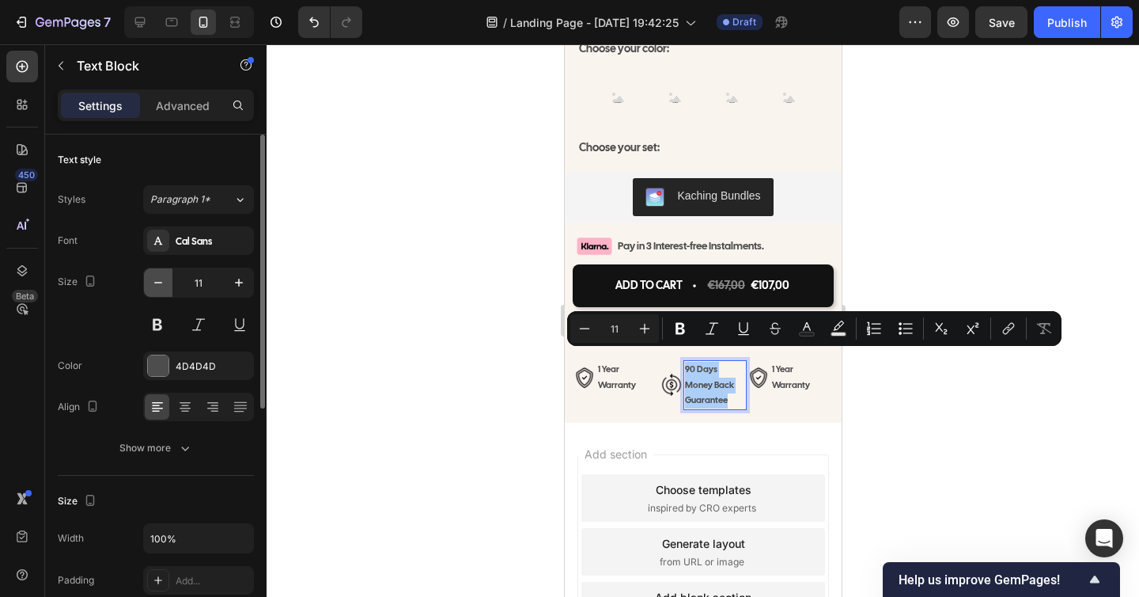
click at [155, 282] on icon "button" at bounding box center [158, 283] width 8 height 2
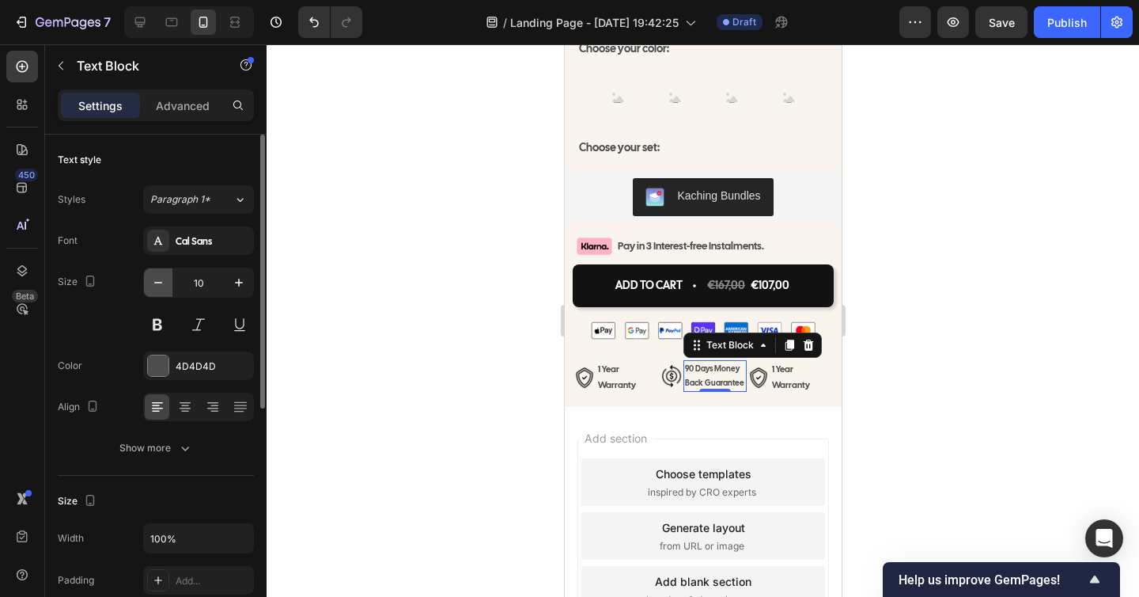
click at [155, 282] on icon "button" at bounding box center [158, 283] width 8 height 2
click at [241, 283] on icon "button" at bounding box center [239, 283] width 16 height 16
type input "10"
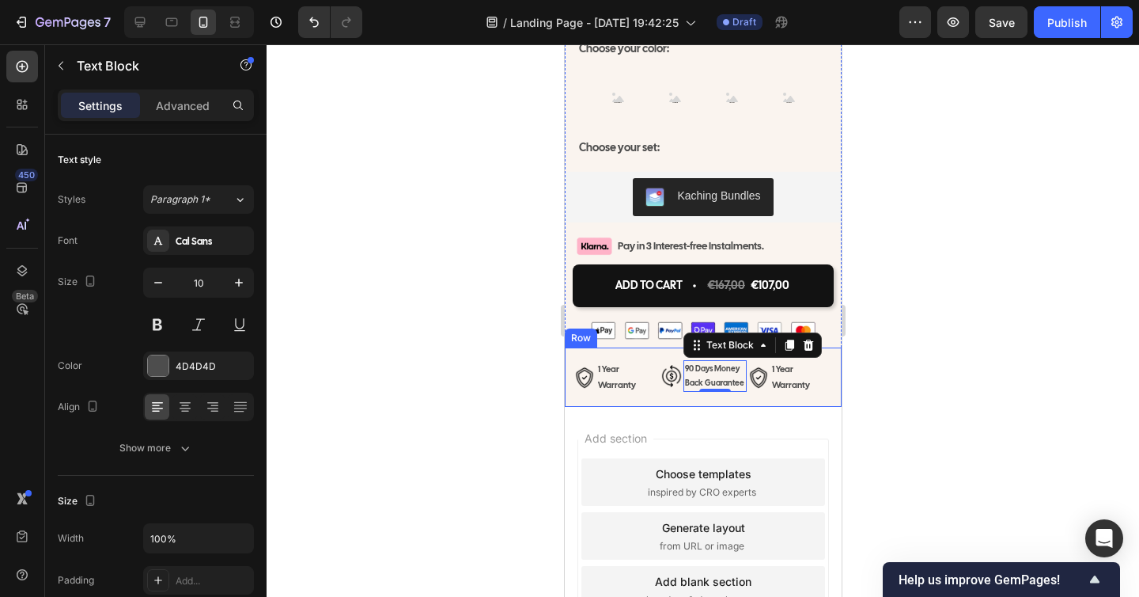
click at [909, 391] on div at bounding box center [703, 320] width 873 height 552
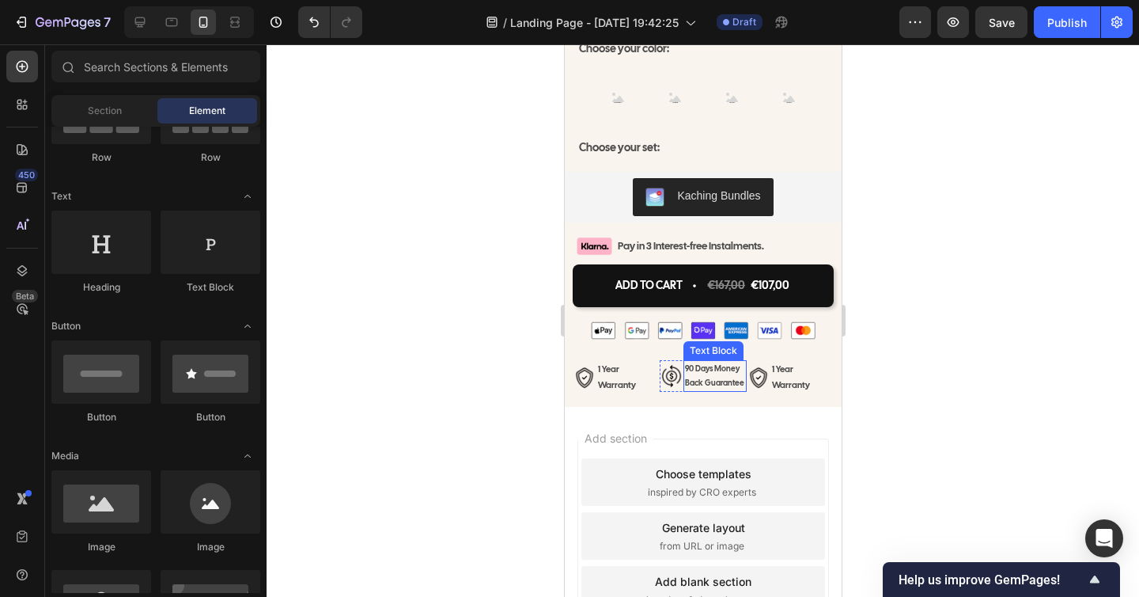
click at [710, 362] on p "90 Days Money Back Guarantee" at bounding box center [714, 376] width 60 height 28
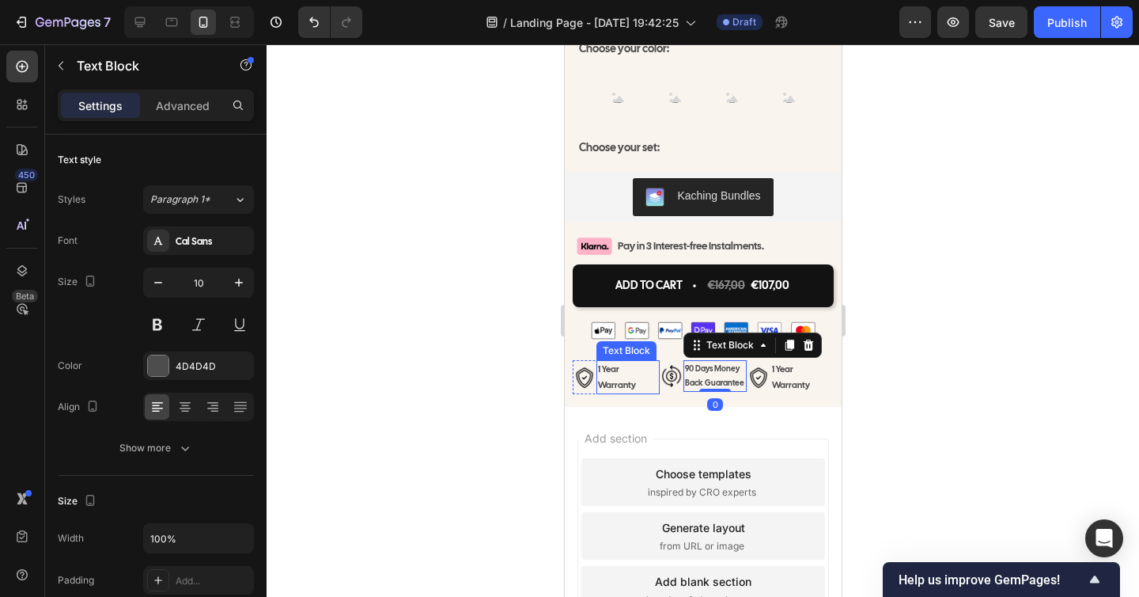
click at [612, 362] on p "1 Year Warranty" at bounding box center [627, 378] width 60 height 32
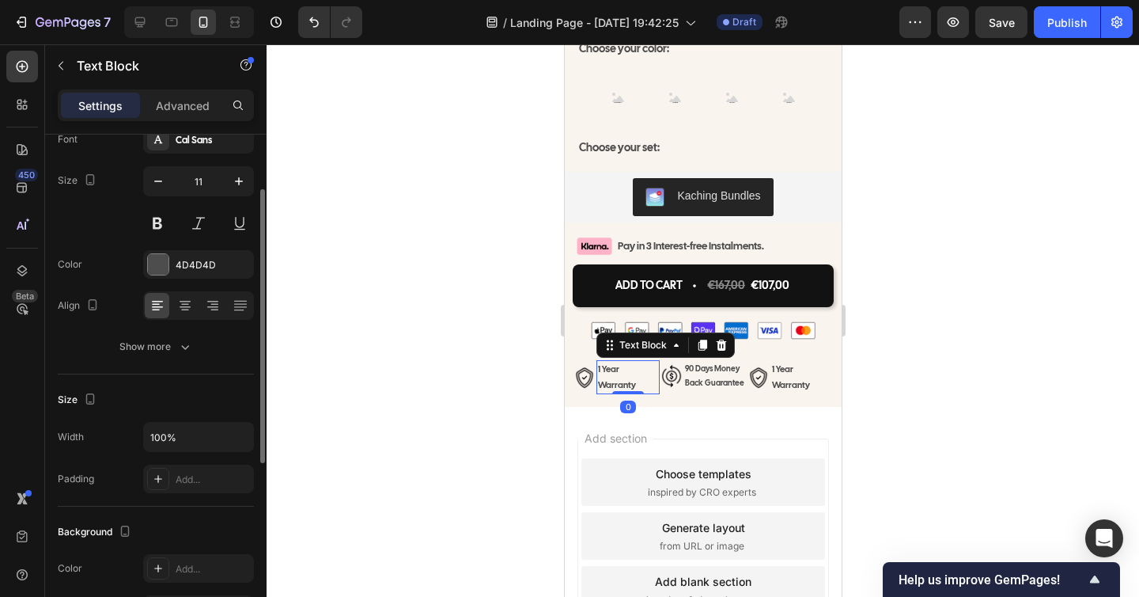
scroll to position [47, 0]
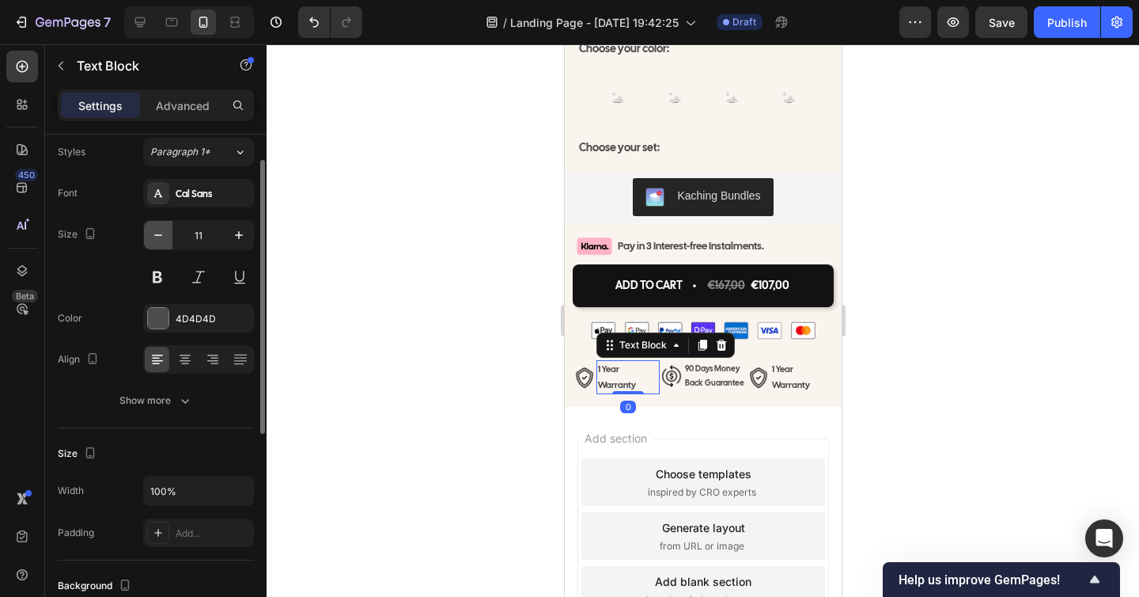
click at [167, 236] on button "button" at bounding box center [158, 235] width 28 height 28
type input "10"
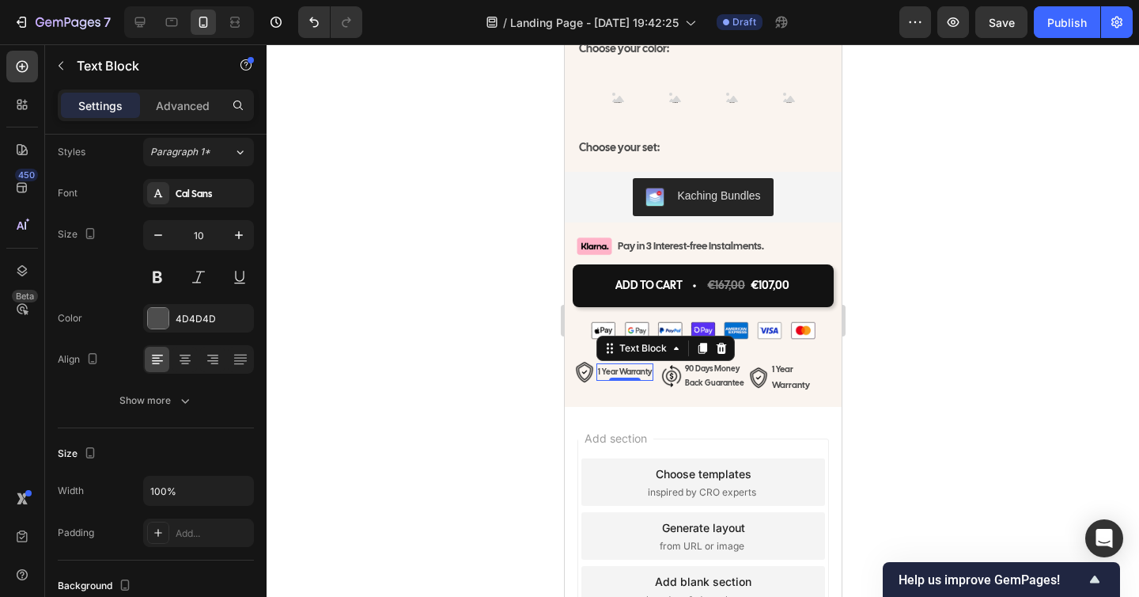
click at [914, 361] on div at bounding box center [703, 320] width 873 height 552
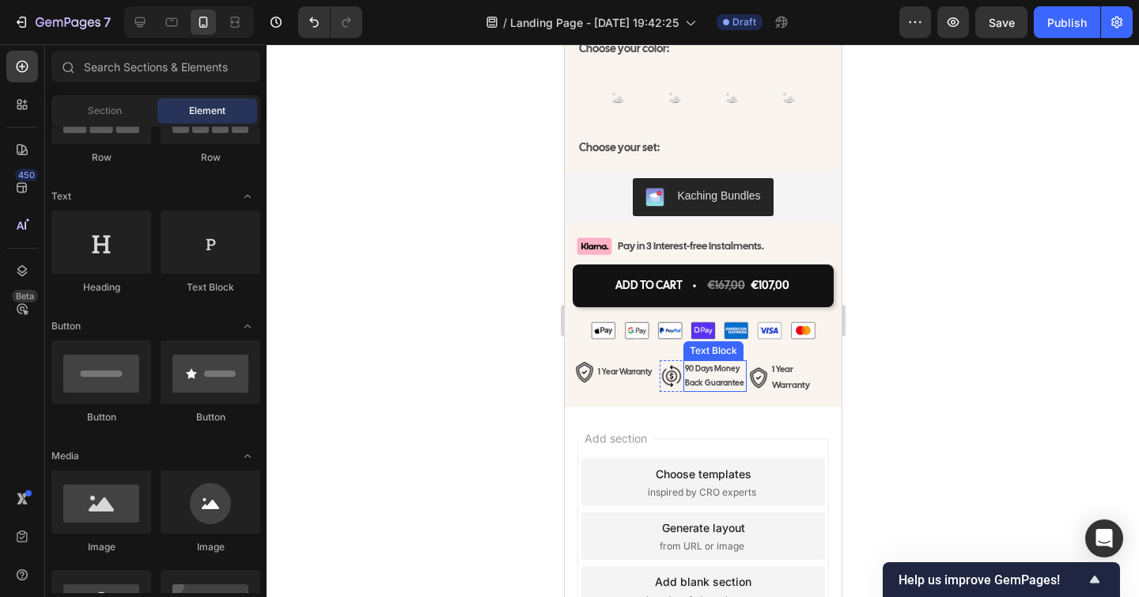
click at [731, 362] on p "90 Days Money Back Guarantee" at bounding box center [714, 376] width 60 height 28
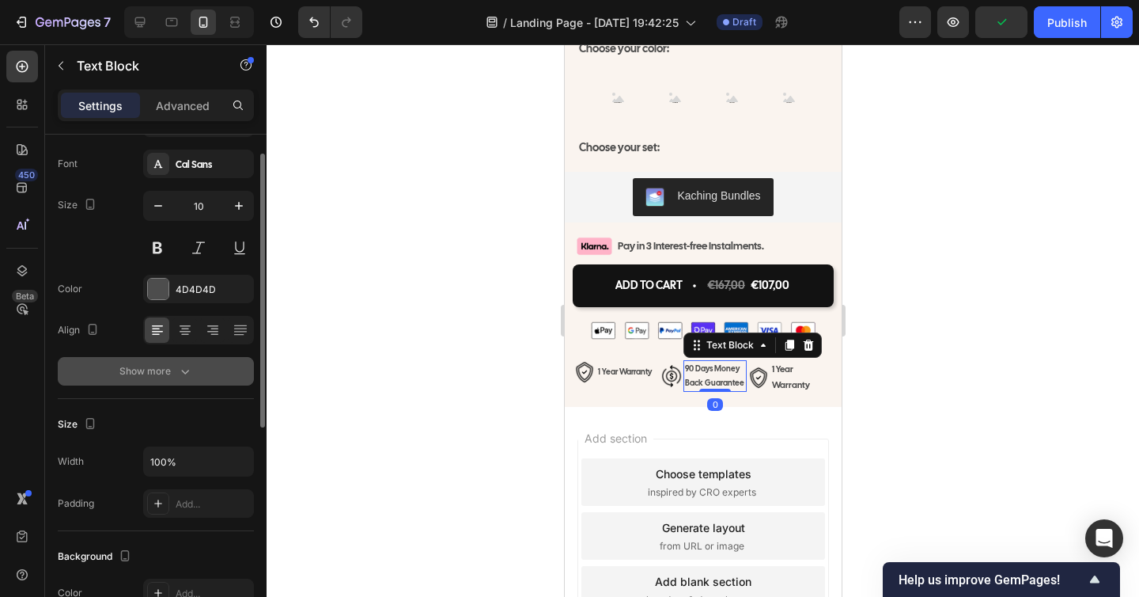
scroll to position [86, 0]
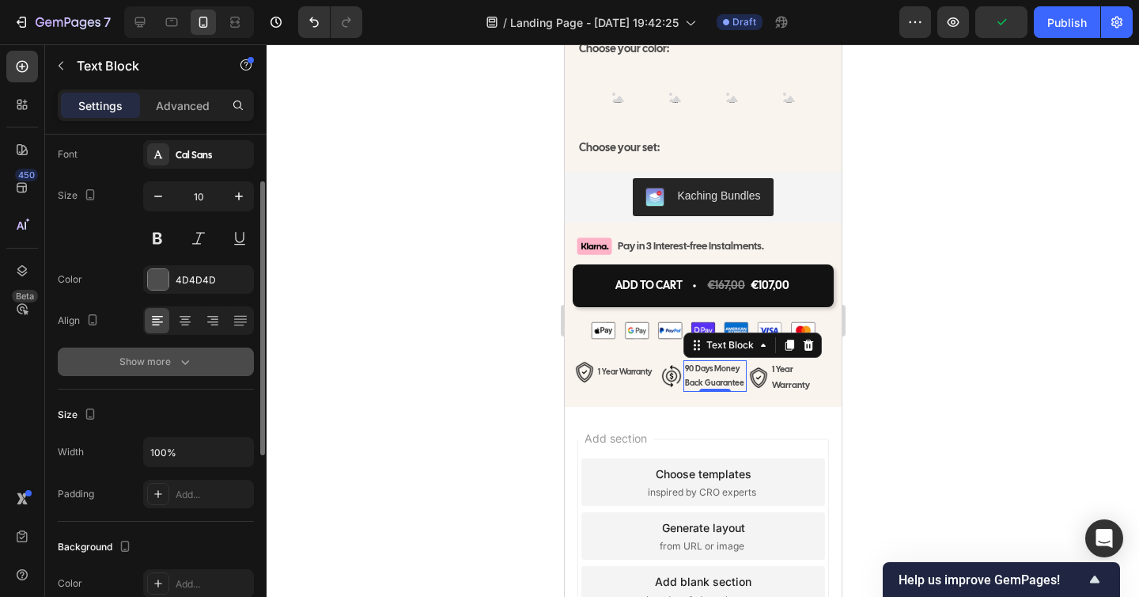
click at [175, 367] on div "Show more" at bounding box center [156, 362] width 74 height 16
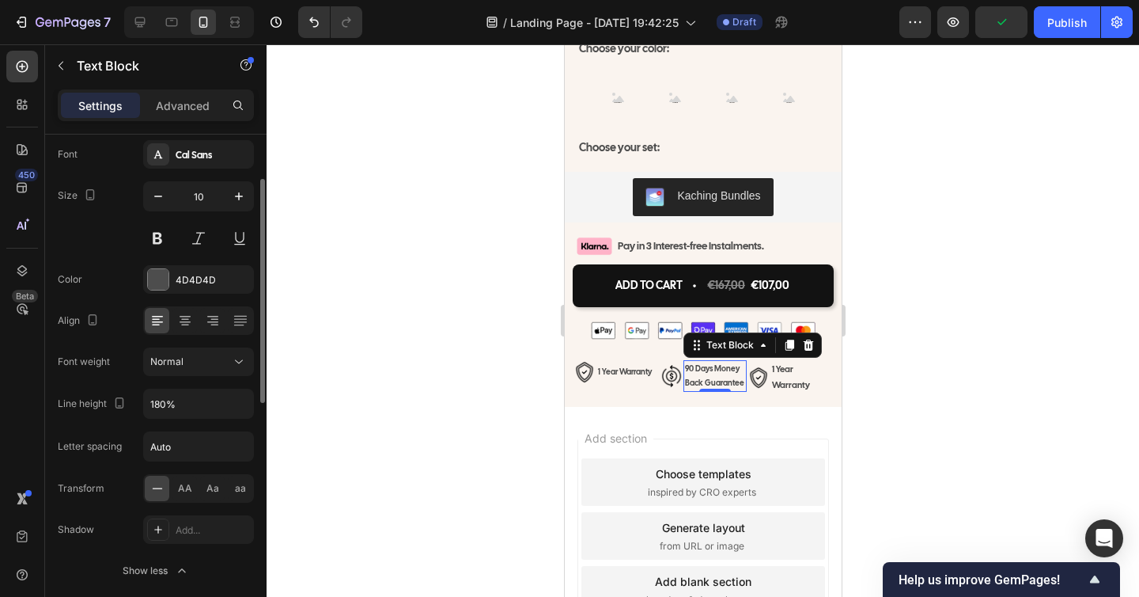
scroll to position [99, 0]
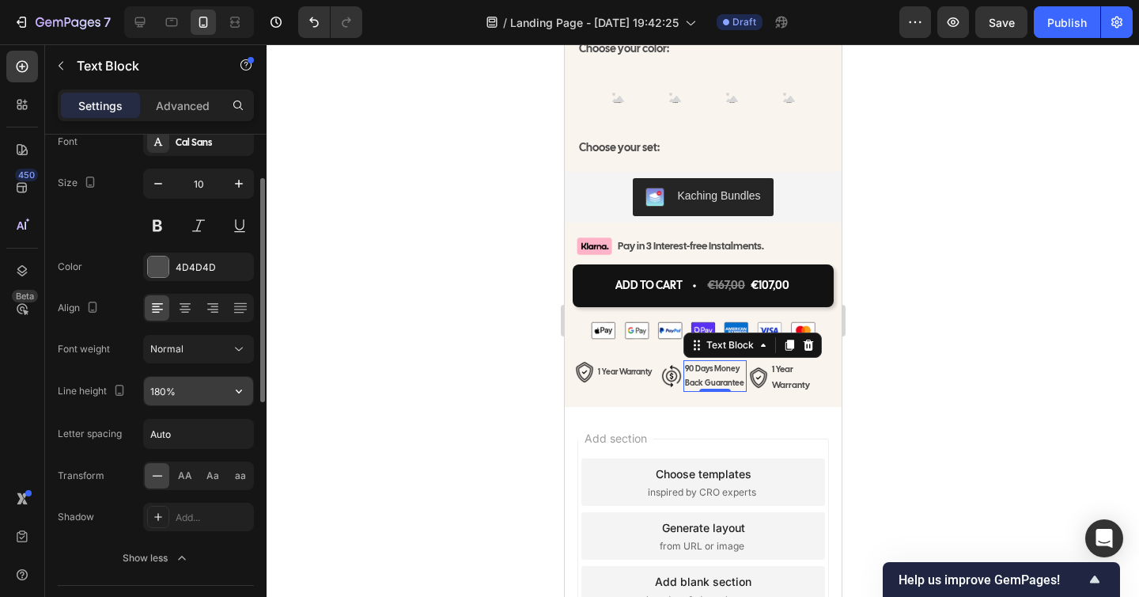
click at [161, 394] on input "180%" at bounding box center [198, 391] width 109 height 28
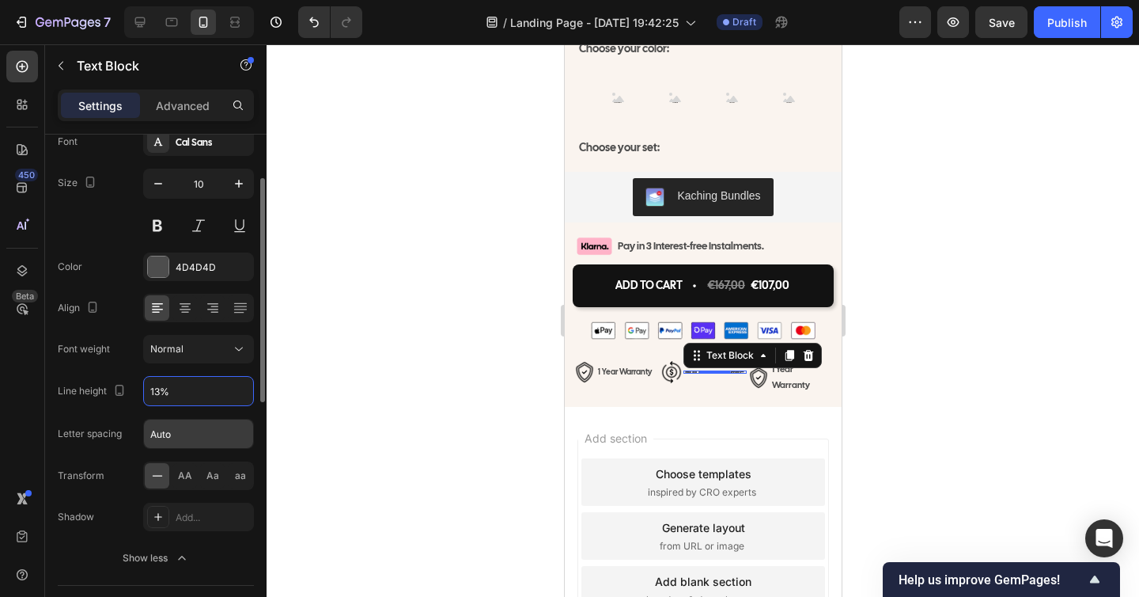
type input "130%"
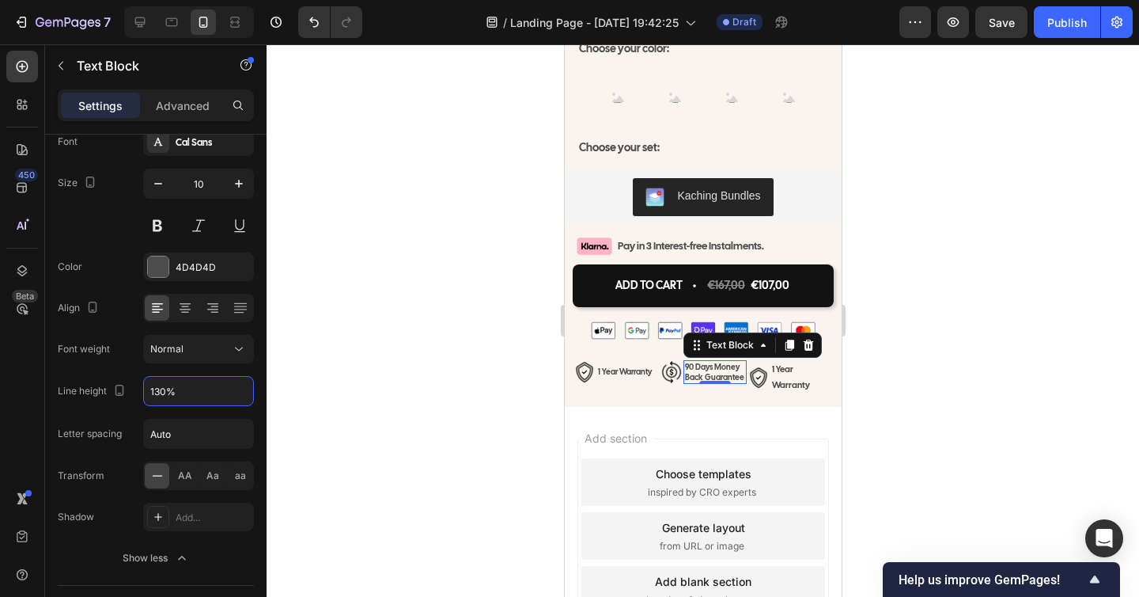
click at [990, 466] on div at bounding box center [703, 320] width 873 height 552
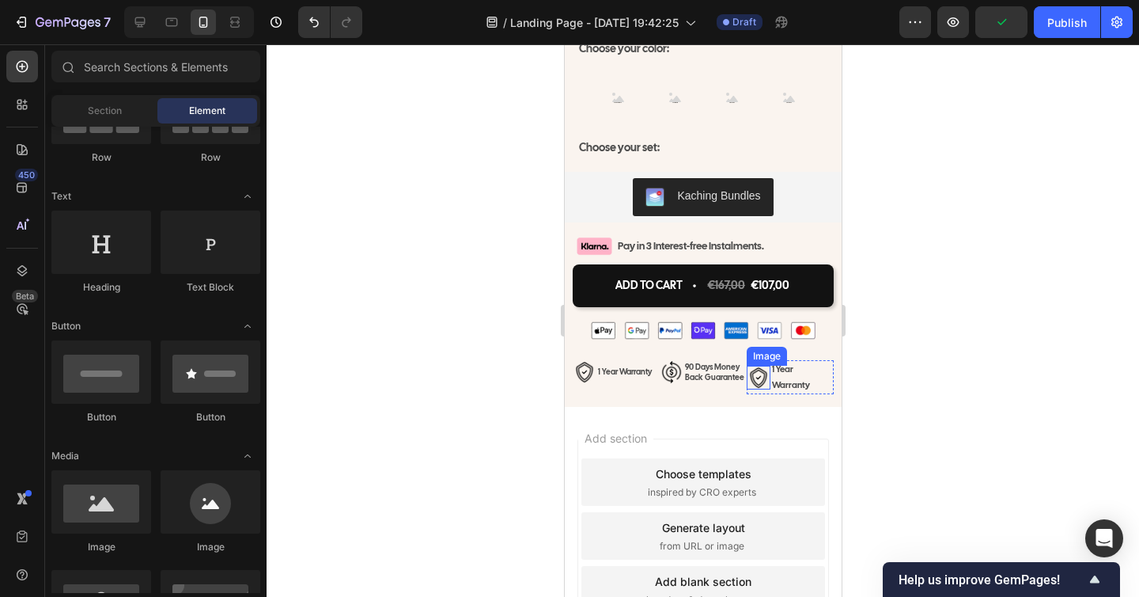
click at [766, 366] on img at bounding box center [758, 378] width 24 height 24
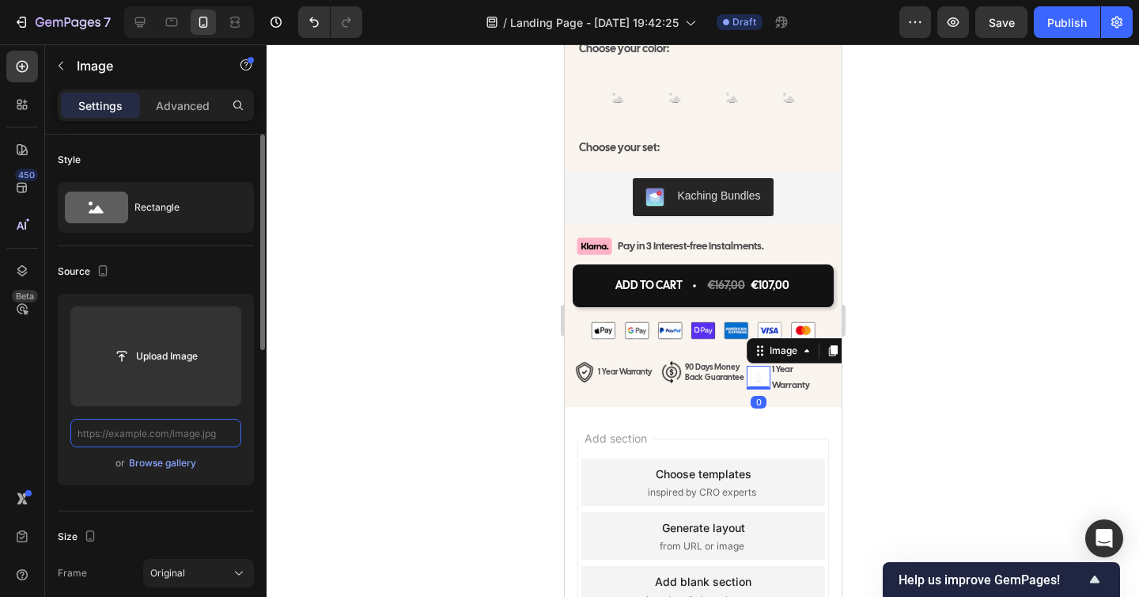
scroll to position [0, 0]
paste input "https://cdn.shopify.com/s/files/1/0938/8140/1668/files/free-delivery.png?v=1759…"
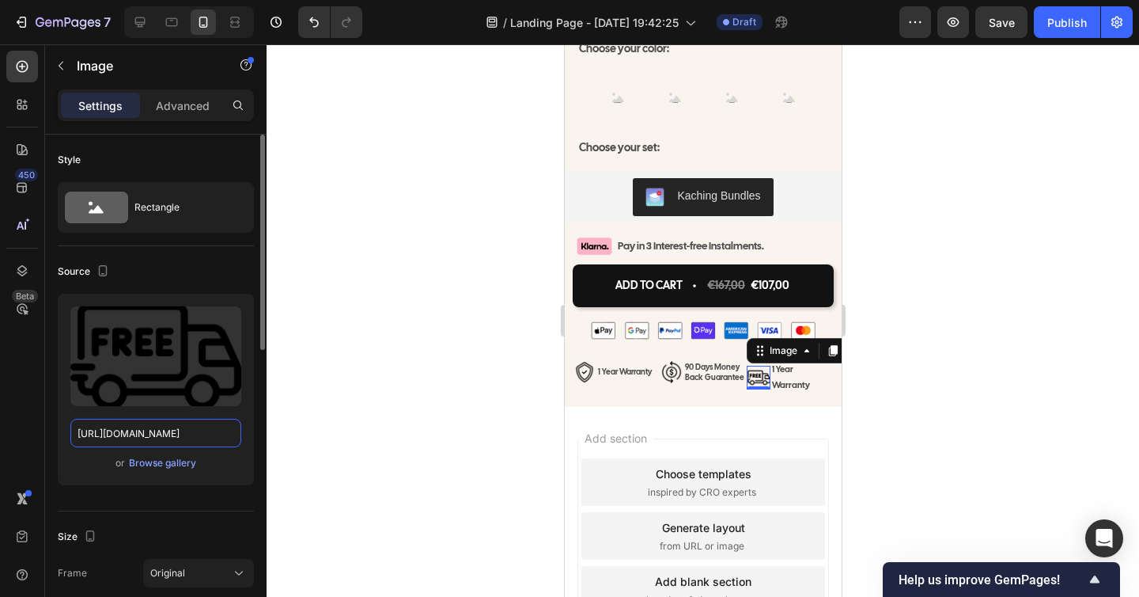
type input "https://cdn.shopify.com/s/files/1/0938/8140/1668/files/free-delivery.png?v=1759…"
click at [902, 430] on div at bounding box center [703, 320] width 873 height 552
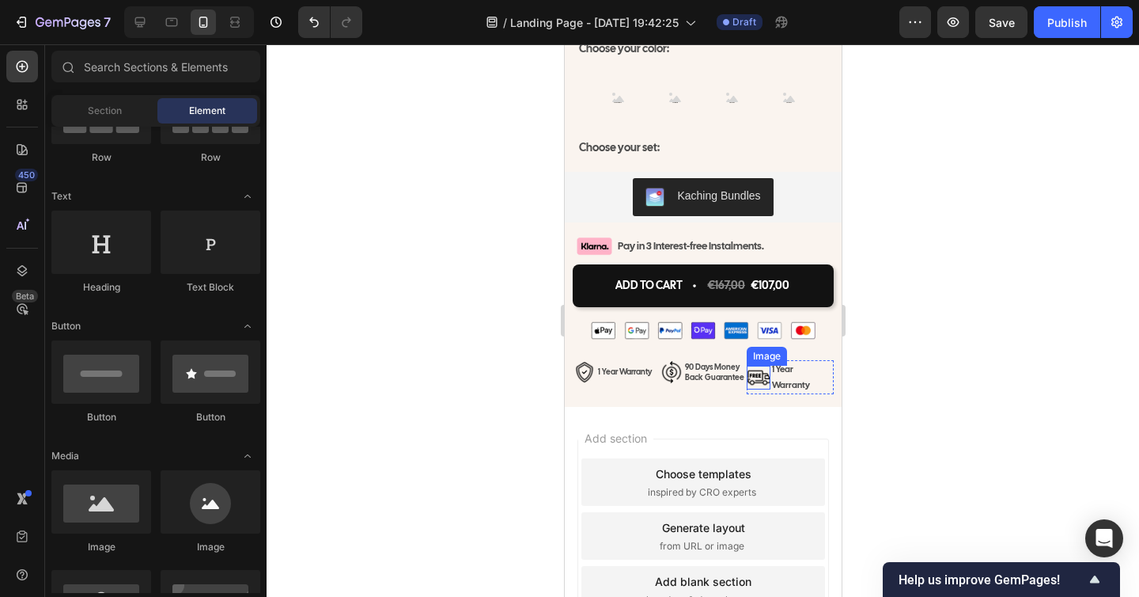
click at [752, 366] on img at bounding box center [758, 378] width 24 height 24
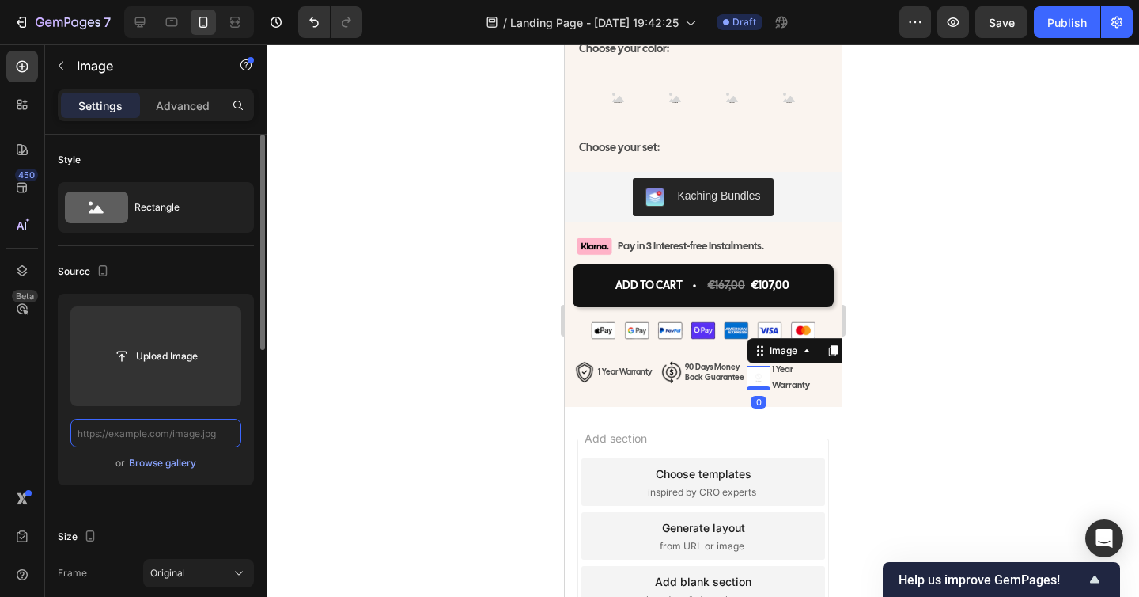
paste input "https://cdn.shopify.com/s/files/1/0938/8140/1668/files/free-delivery_1.png?v=17…"
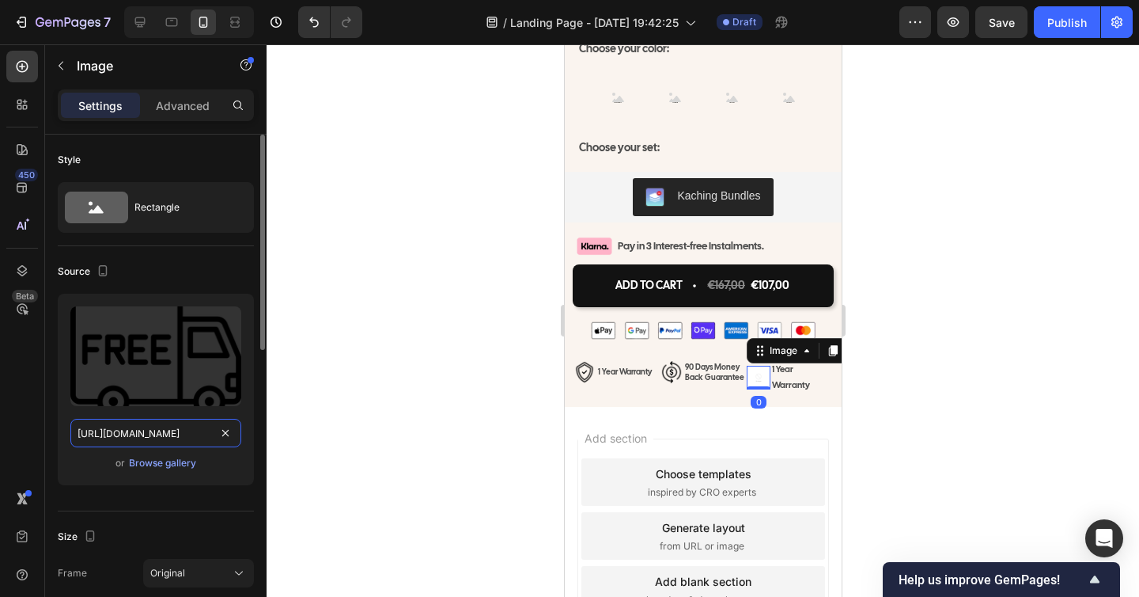
scroll to position [0, 269]
type input "https://cdn.shopify.com/s/files/1/0938/8140/1668/files/free-delivery_1.png?v=17…"
click at [436, 456] on div at bounding box center [703, 320] width 873 height 552
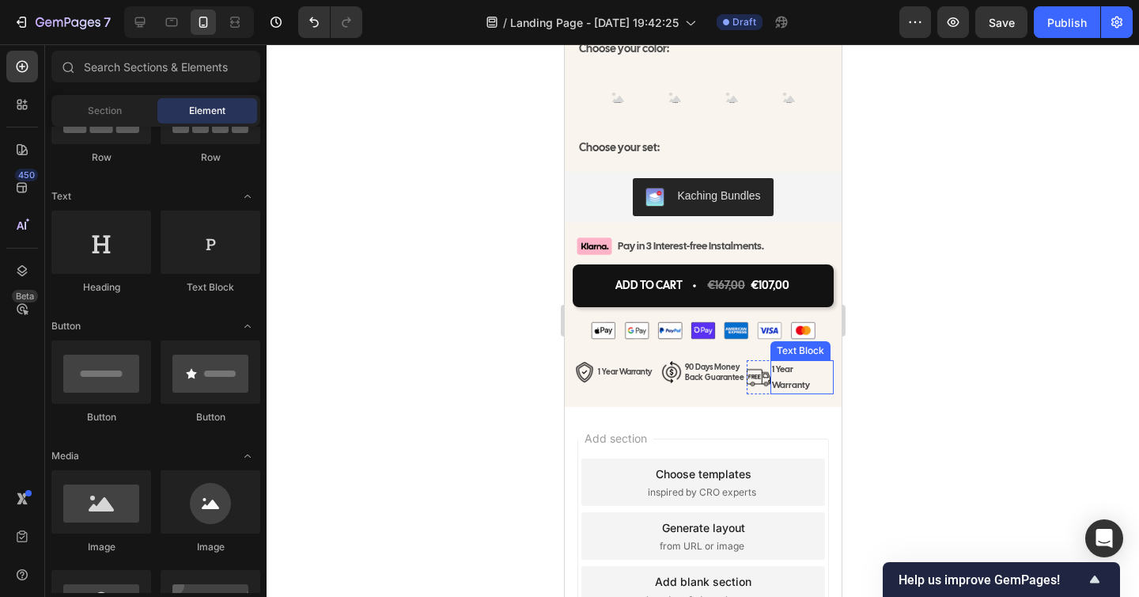
click at [786, 362] on p "1 Year Warranty" at bounding box center [801, 378] width 60 height 32
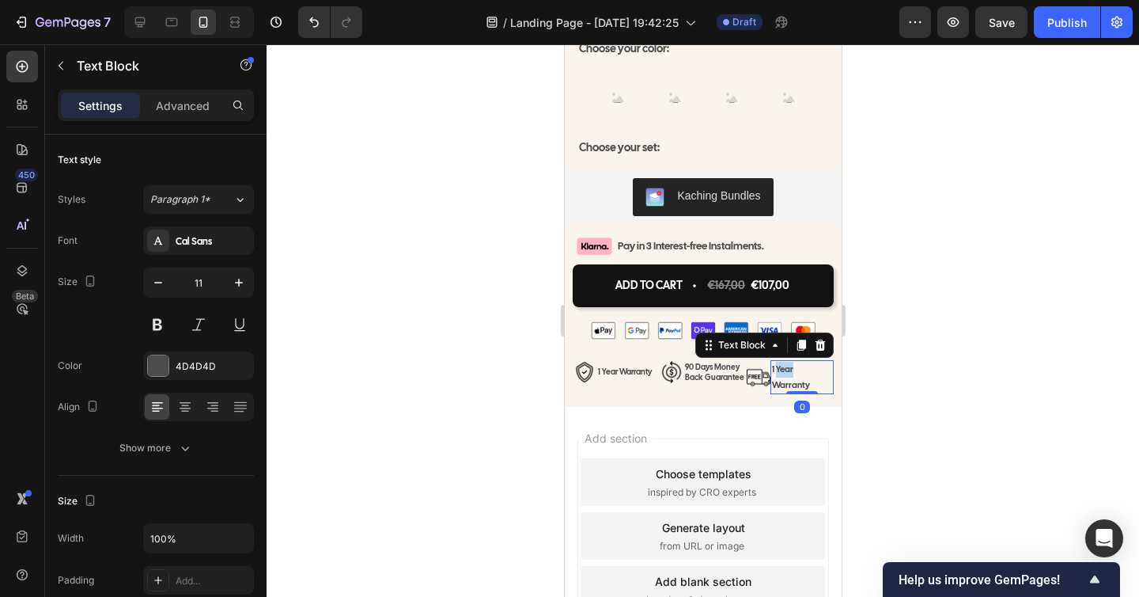
click at [786, 362] on p "1 Year Warranty" at bounding box center [801, 378] width 60 height 32
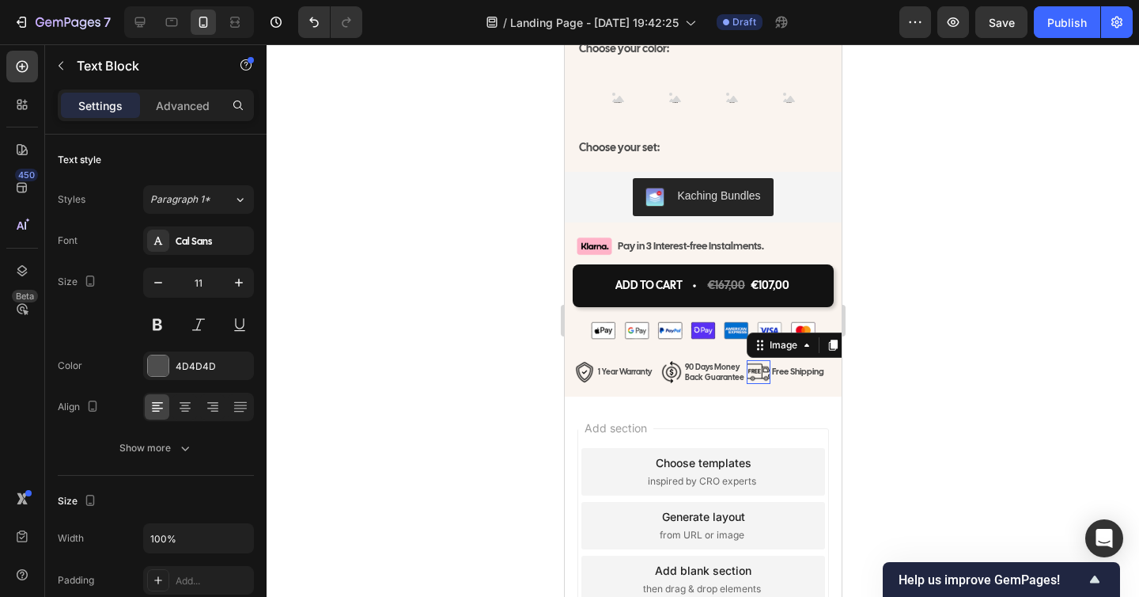
click at [752, 360] on img at bounding box center [758, 372] width 24 height 24
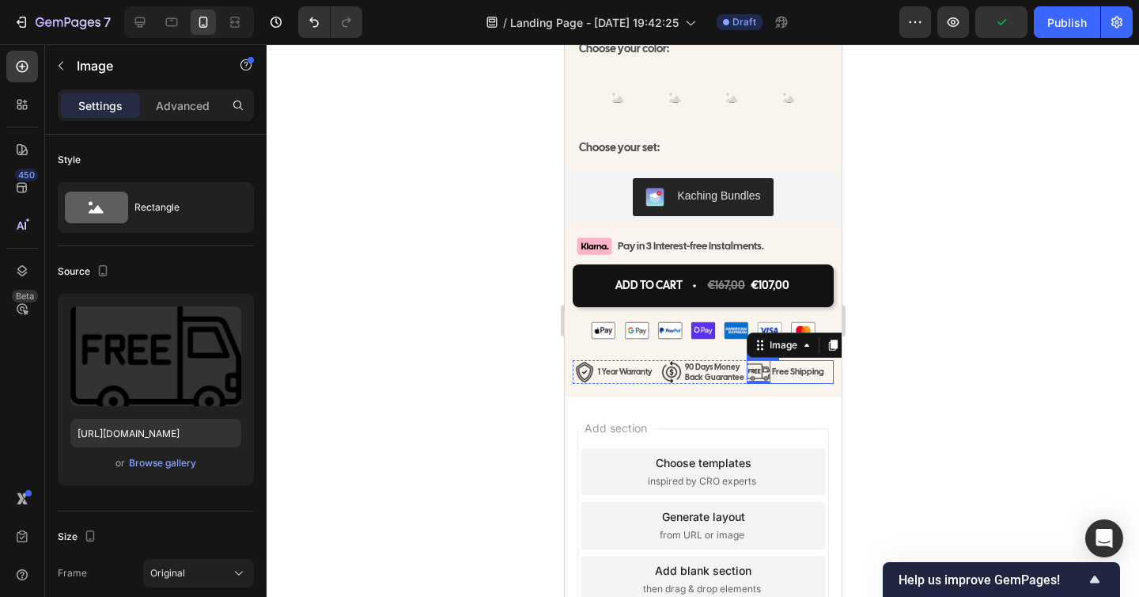
click at [829, 368] on div "Image 0 Free Shipping Text Block Row" at bounding box center [789, 372] width 87 height 24
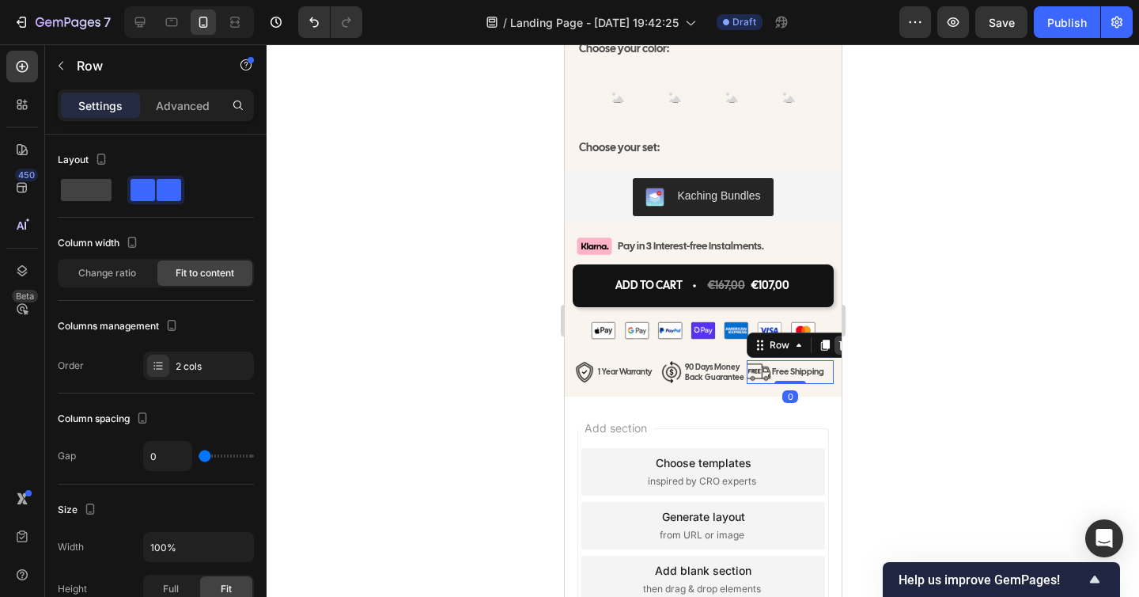
click at [837, 339] on icon at bounding box center [843, 345] width 13 height 13
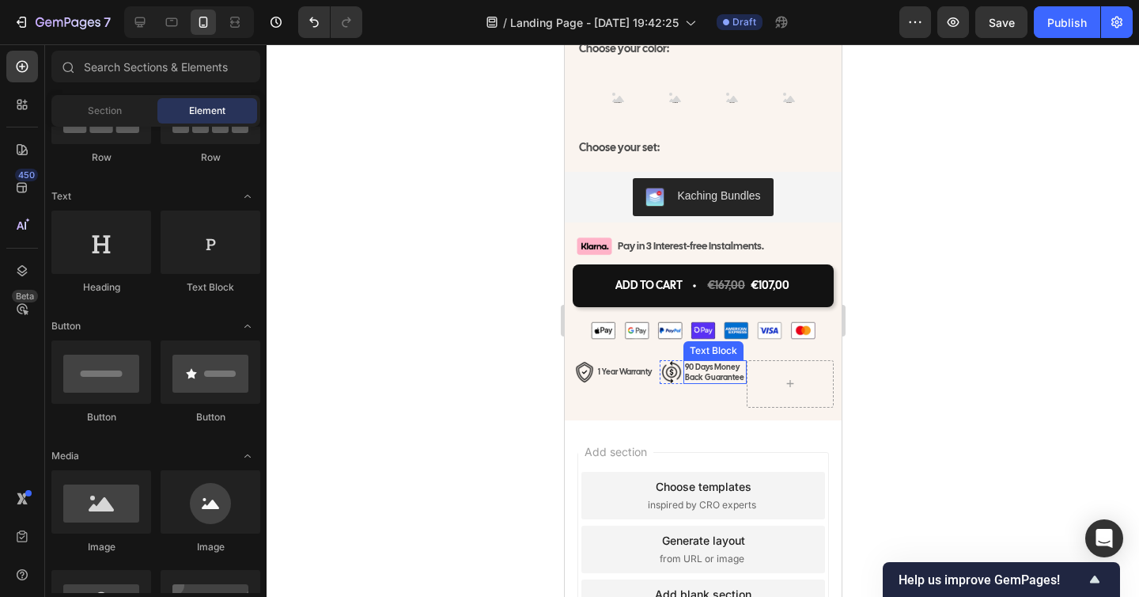
click at [710, 367] on p "90 Days Money Back Guarantee" at bounding box center [714, 372] width 60 height 21
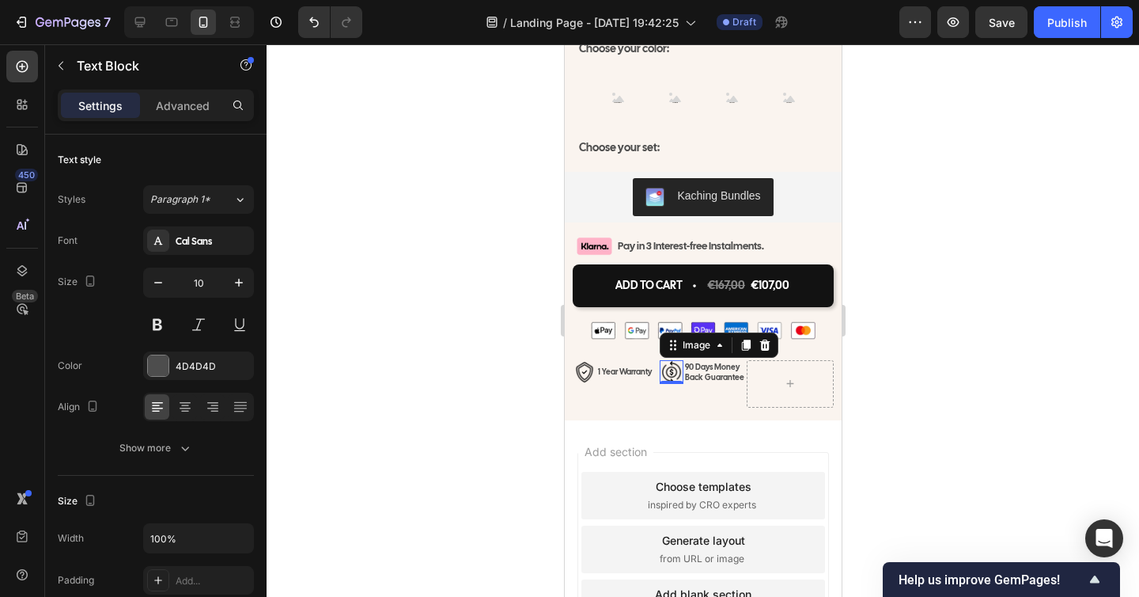
click at [681, 371] on div "Image 0" at bounding box center [671, 372] width 24 height 24
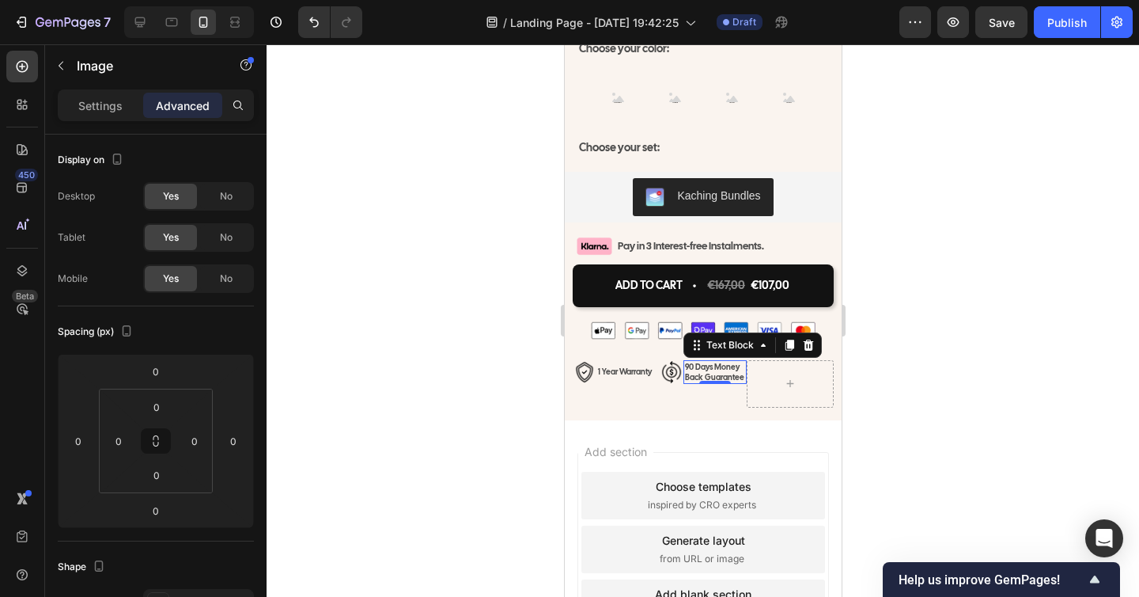
click at [683, 370] on div "90 Days Money Back Guarantee" at bounding box center [714, 372] width 63 height 24
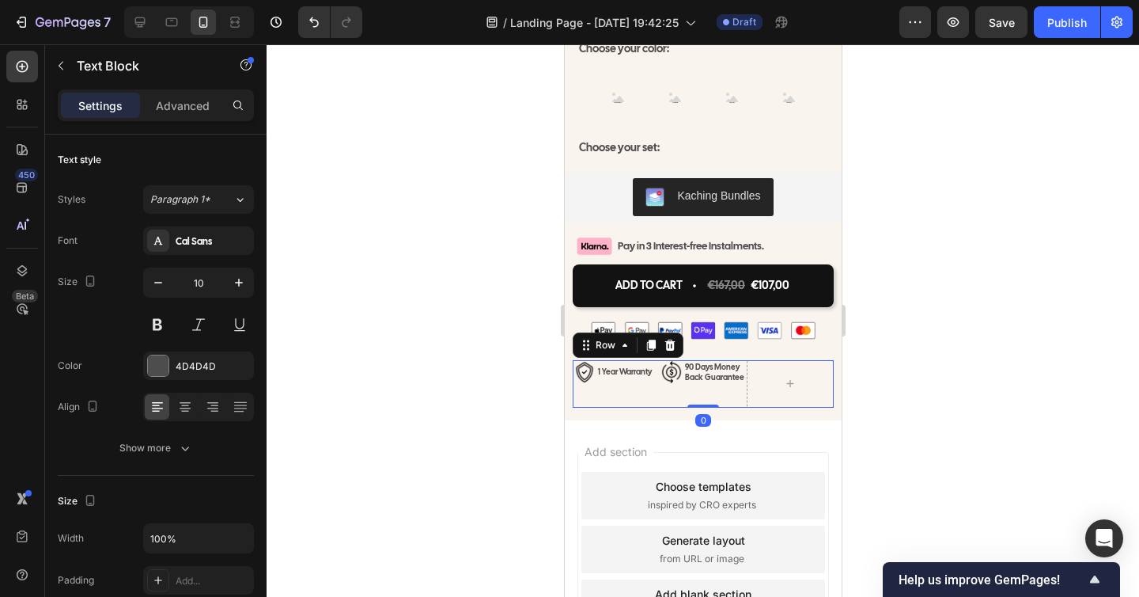
click at [678, 382] on div "Image 90 Days Money Back Guarantee Text Block Row" at bounding box center [702, 383] width 87 height 47
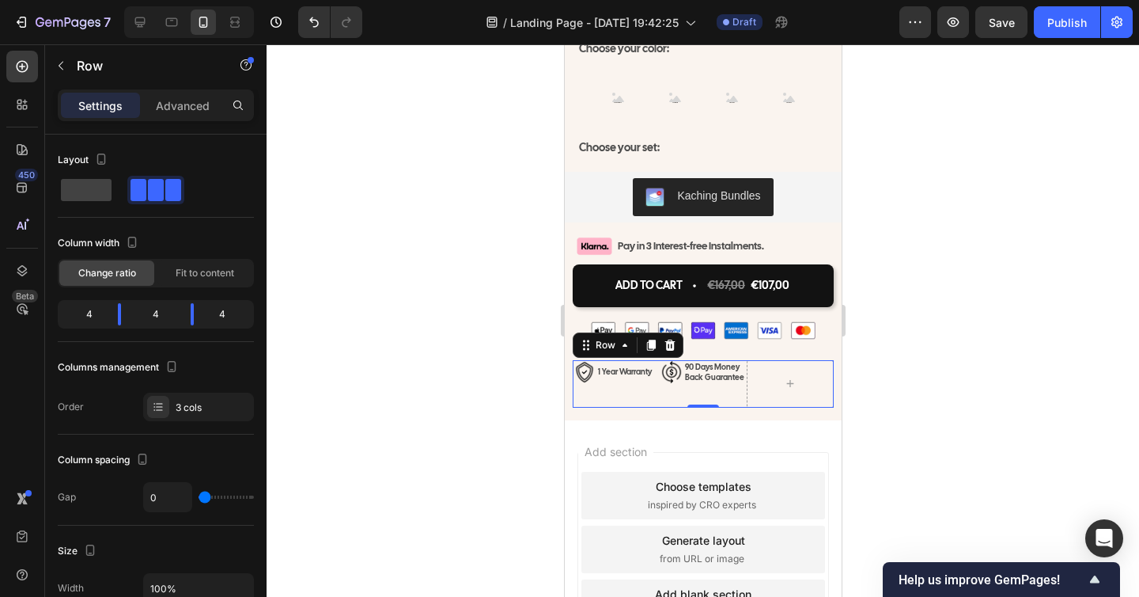
click at [683, 373] on div "Image 90 Days Money Back Guarantee Text Block Row" at bounding box center [702, 383] width 87 height 47
click at [683, 368] on div "90 Days Money Back Guarantee" at bounding box center [714, 372] width 63 height 24
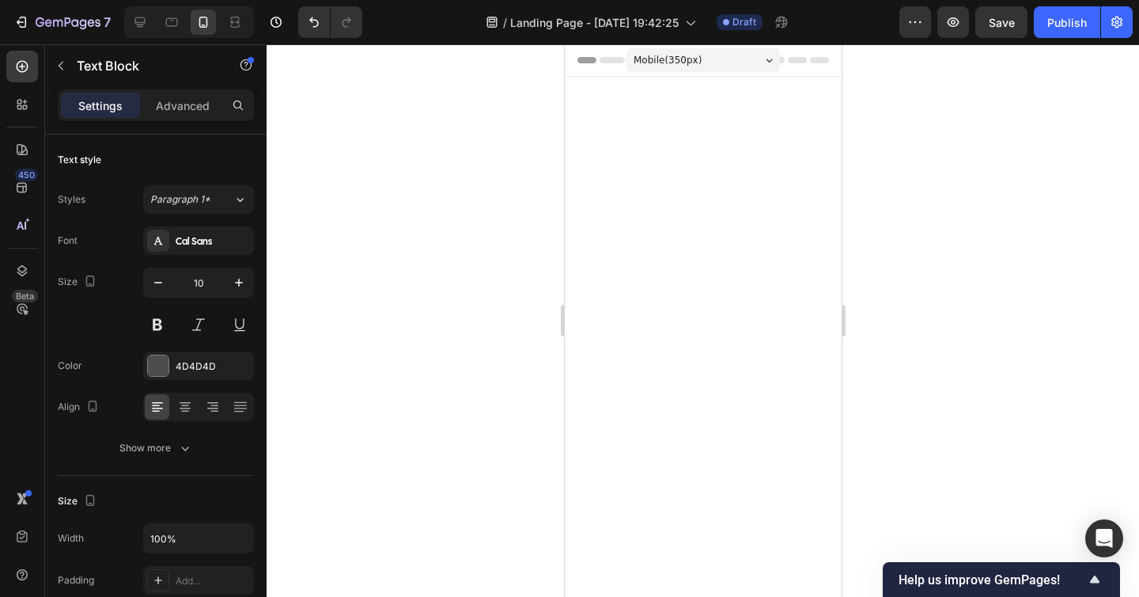
scroll to position [7303, 0]
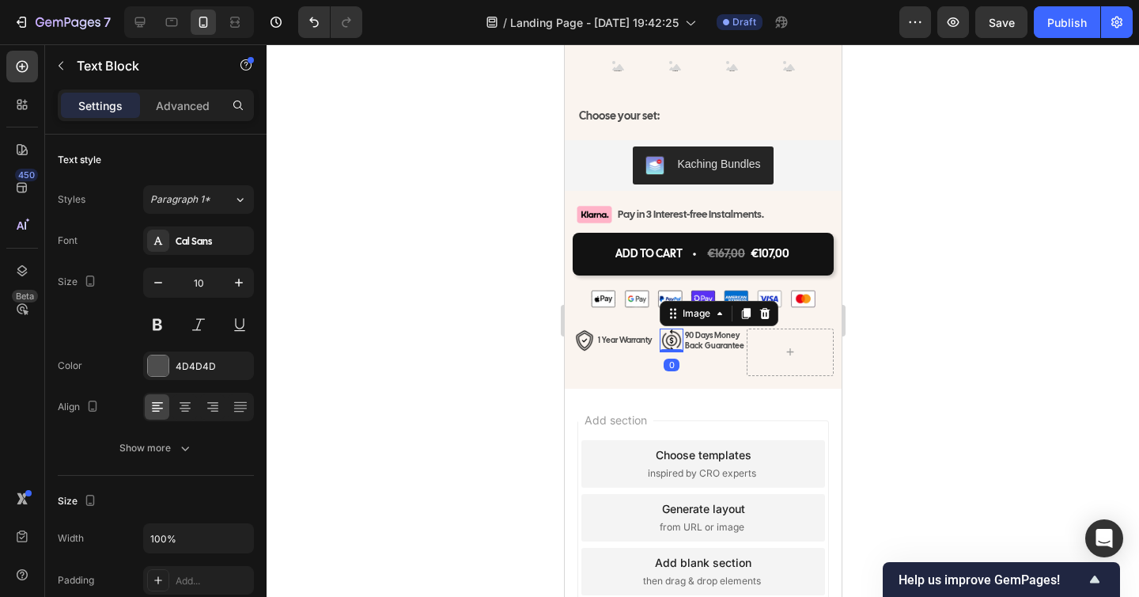
click at [682, 352] on div "Image 0" at bounding box center [671, 340] width 24 height 24
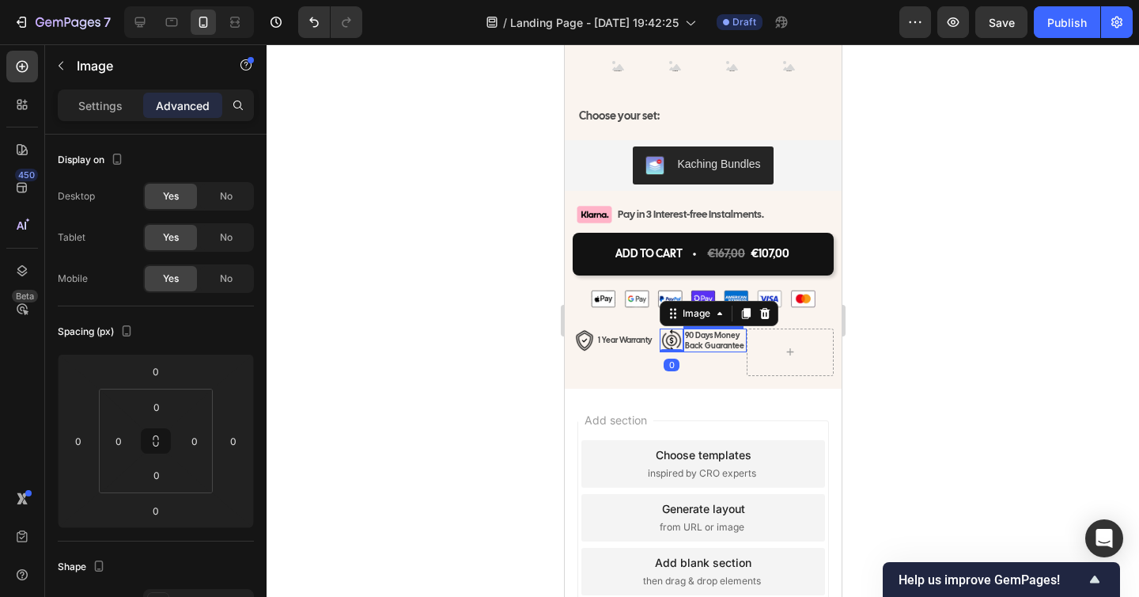
click at [684, 350] on p "90 Days Money Back Guarantee" at bounding box center [714, 340] width 60 height 21
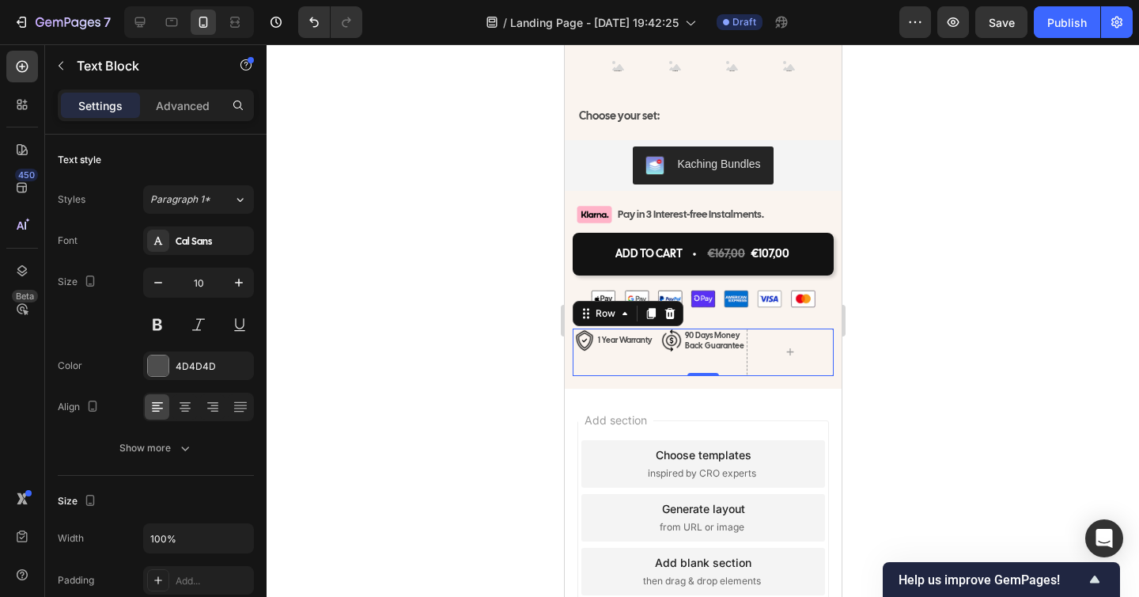
click at [744, 376] on div "Image 90 Days Money Back Guarantee Text Block Row" at bounding box center [702, 351] width 87 height 47
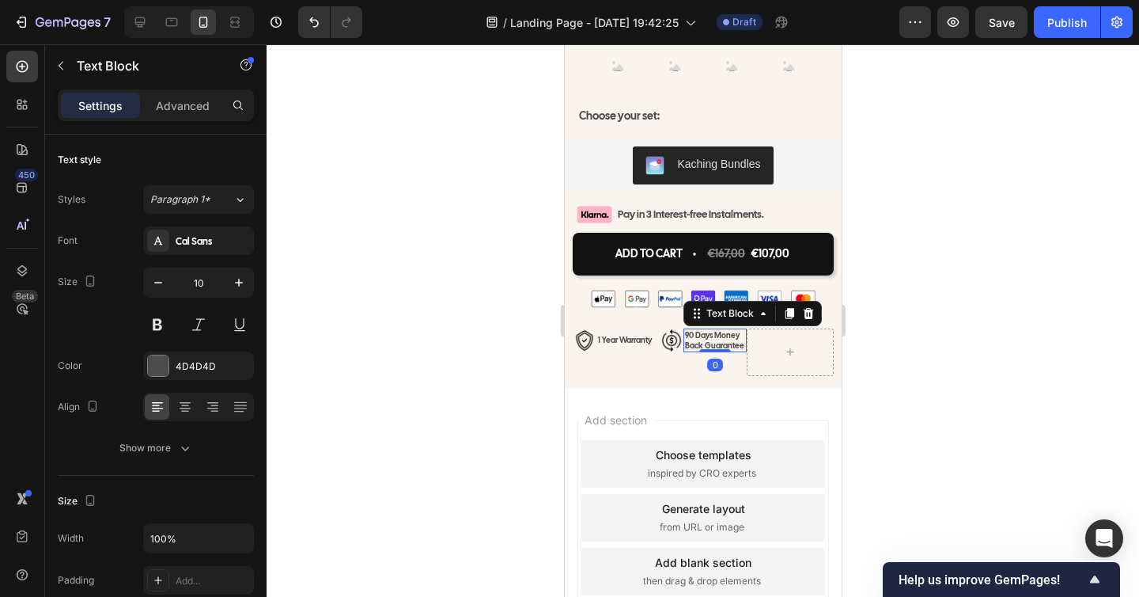
click at [745, 352] on div "90 Days Money Back Guarantee" at bounding box center [714, 340] width 63 height 24
click at [680, 350] on img at bounding box center [671, 340] width 24 height 24
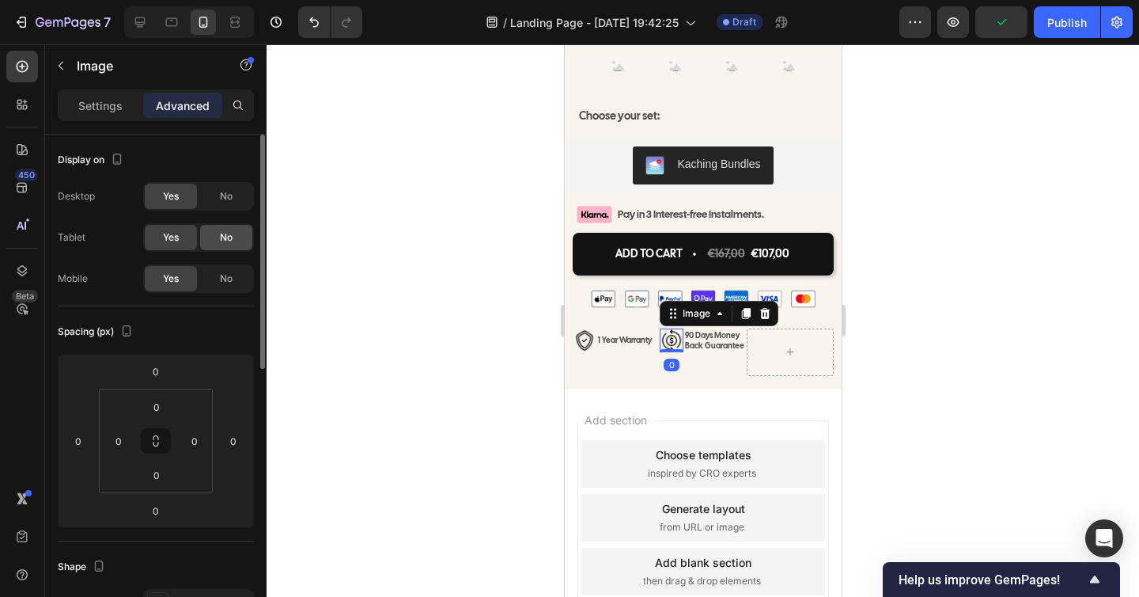
click at [18, 269] on icon at bounding box center [22, 271] width 16 height 16
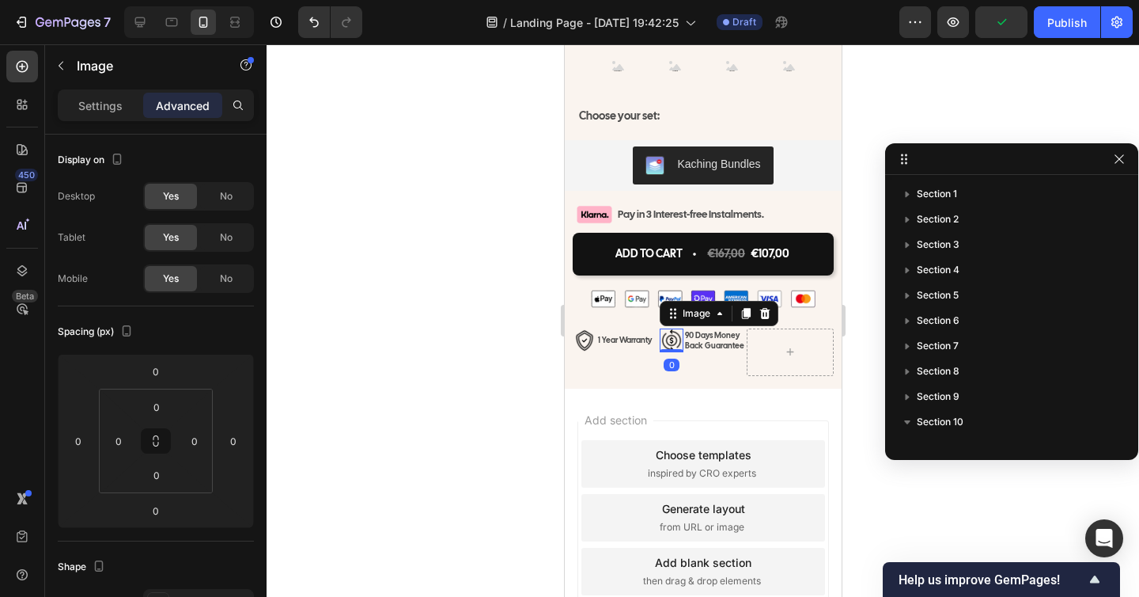
scroll to position [720, 0]
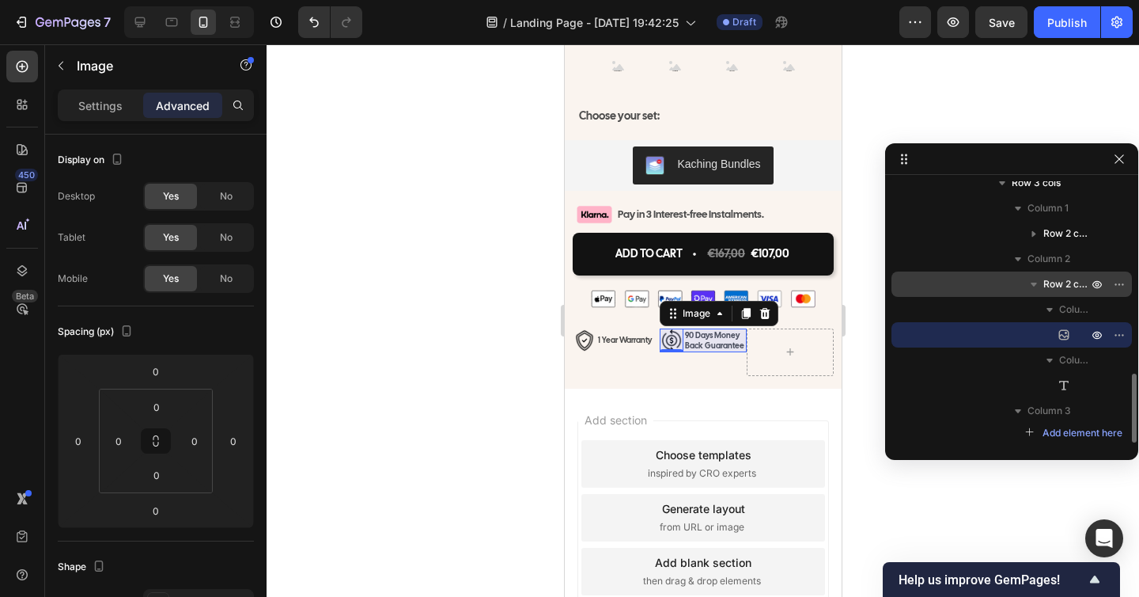
click at [1048, 277] on span "Row 2 cols" at bounding box center [1067, 284] width 47 height 16
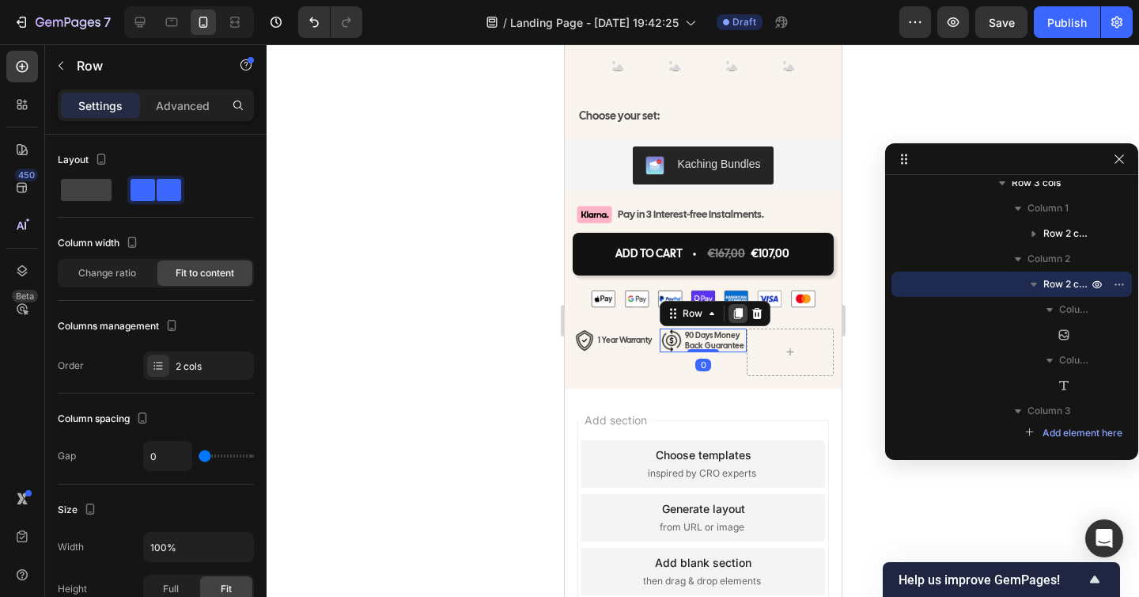
click at [737, 319] on icon at bounding box center [737, 313] width 9 height 11
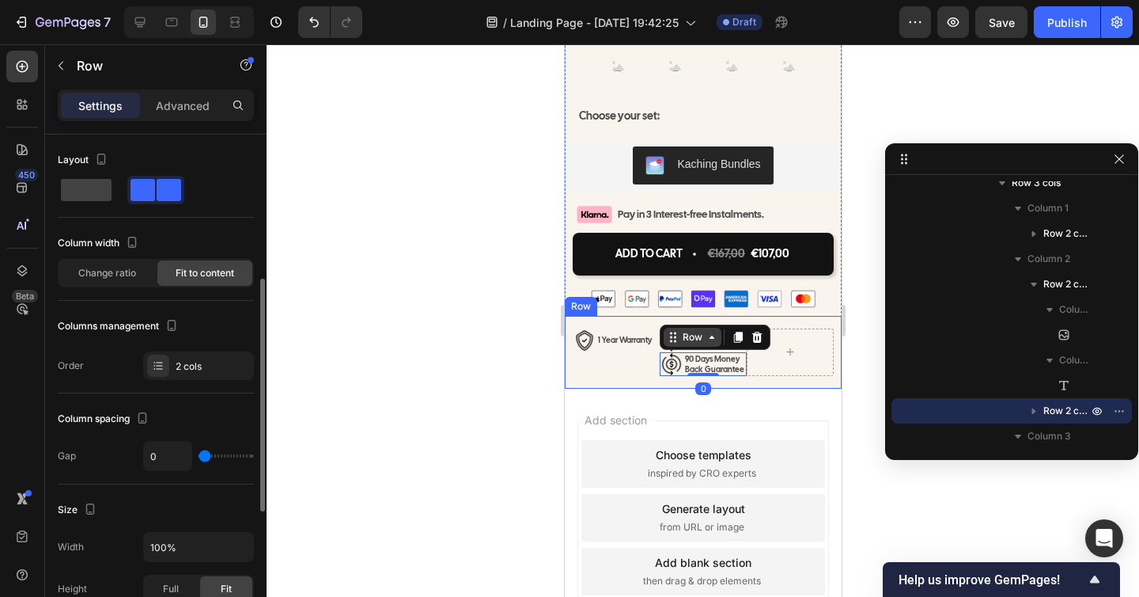
scroll to position [99, 0]
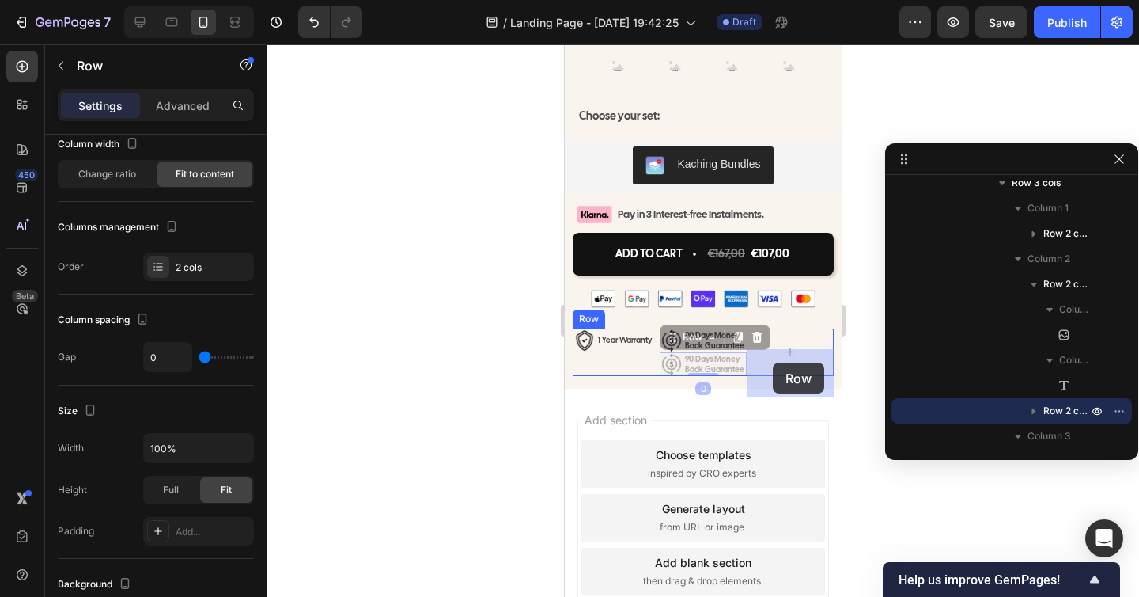
drag, startPoint x: 671, startPoint y: 360, endPoint x: 772, endPoint y: 362, distance: 101.3
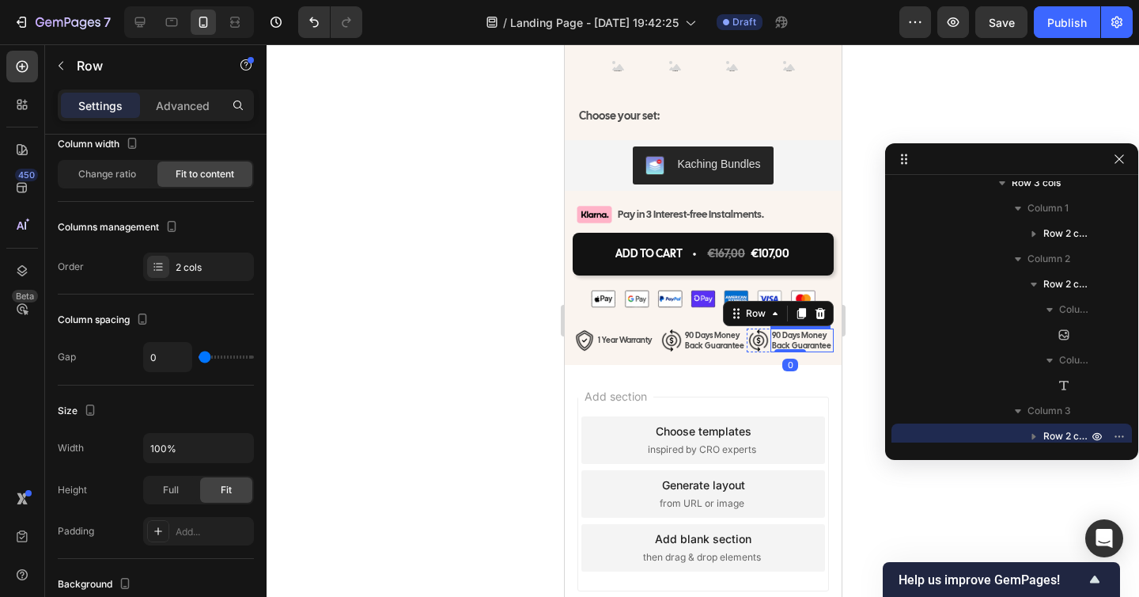
click at [793, 350] on p "90 Days Money Back Guarantee" at bounding box center [801, 340] width 60 height 21
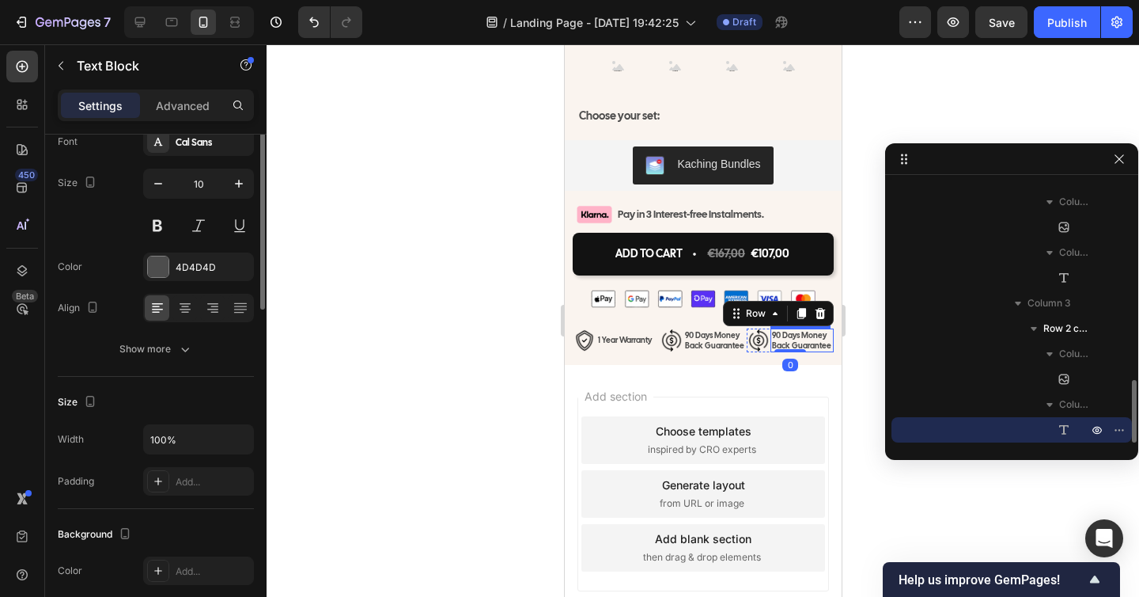
scroll to position [0, 0]
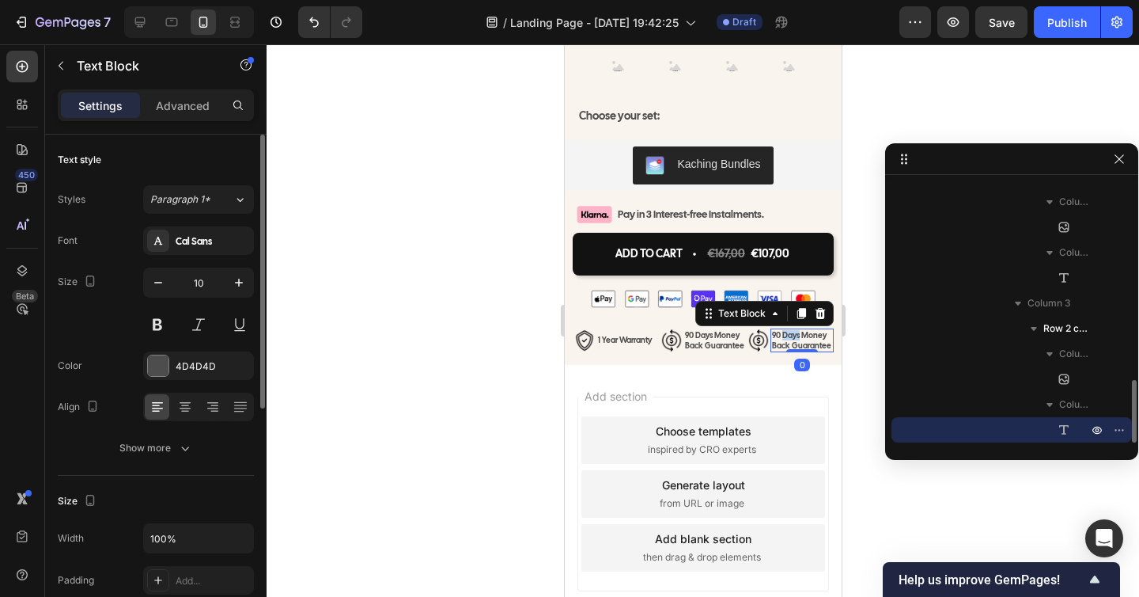
click at [793, 350] on p "90 Days Money Back Guarantee" at bounding box center [801, 340] width 60 height 21
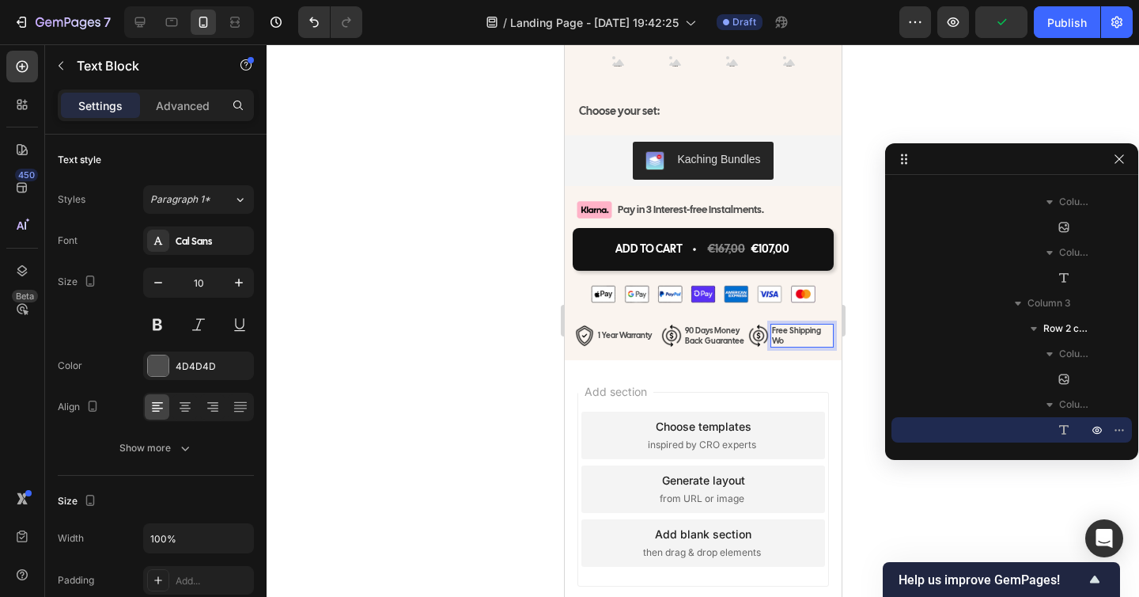
scroll to position [7303, 0]
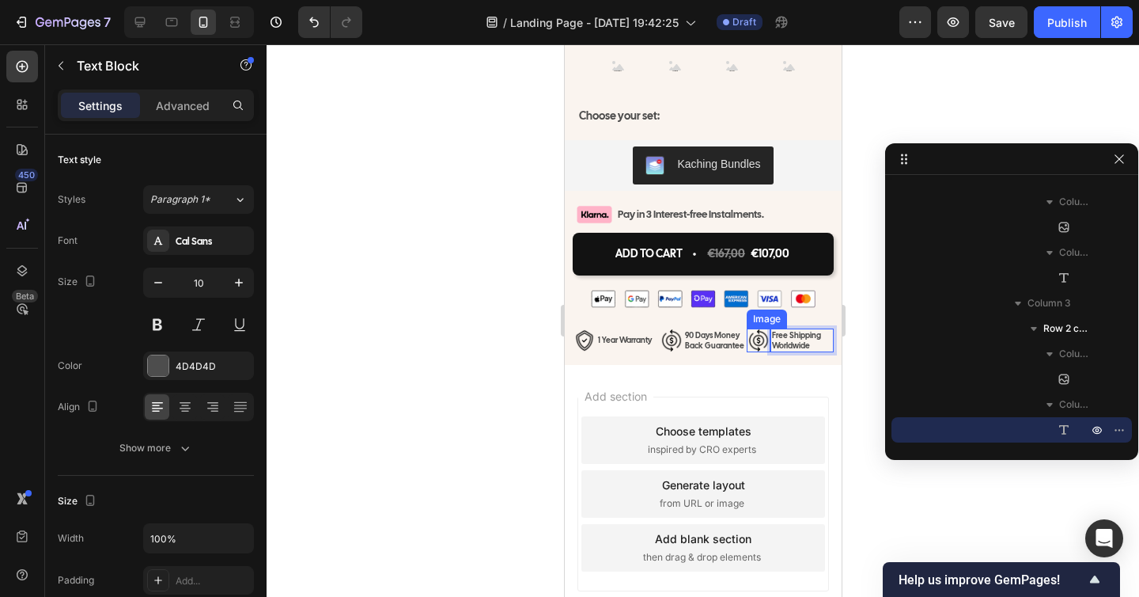
click at [758, 352] on img at bounding box center [758, 340] width 24 height 24
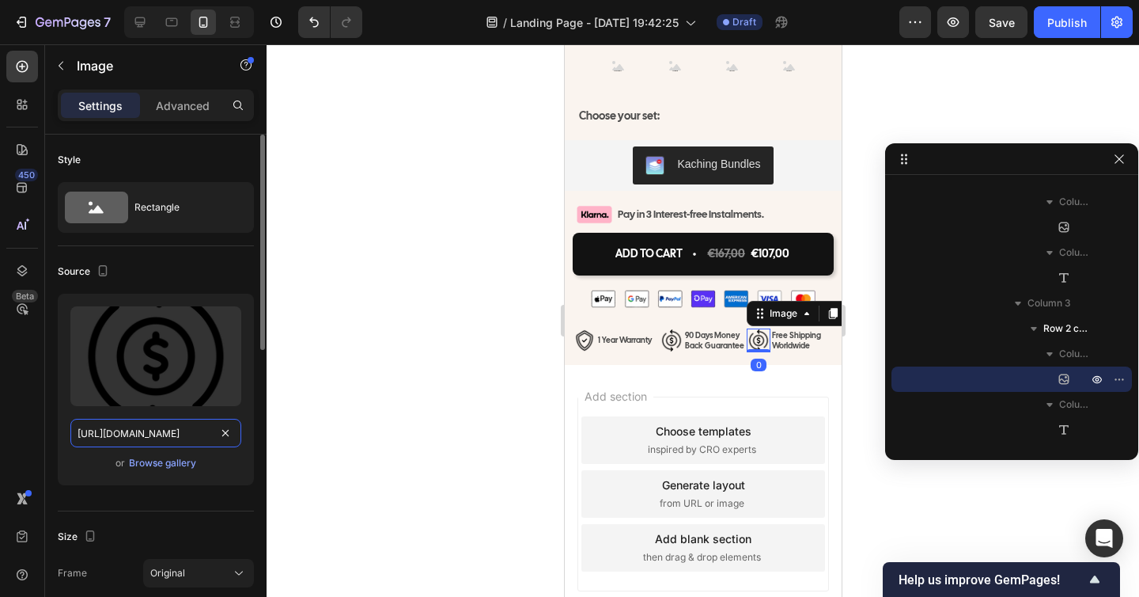
click at [165, 429] on input "[URL][DOMAIN_NAME]" at bounding box center [155, 433] width 171 height 28
paste input "free-delivery_1.png?v=1759107365"
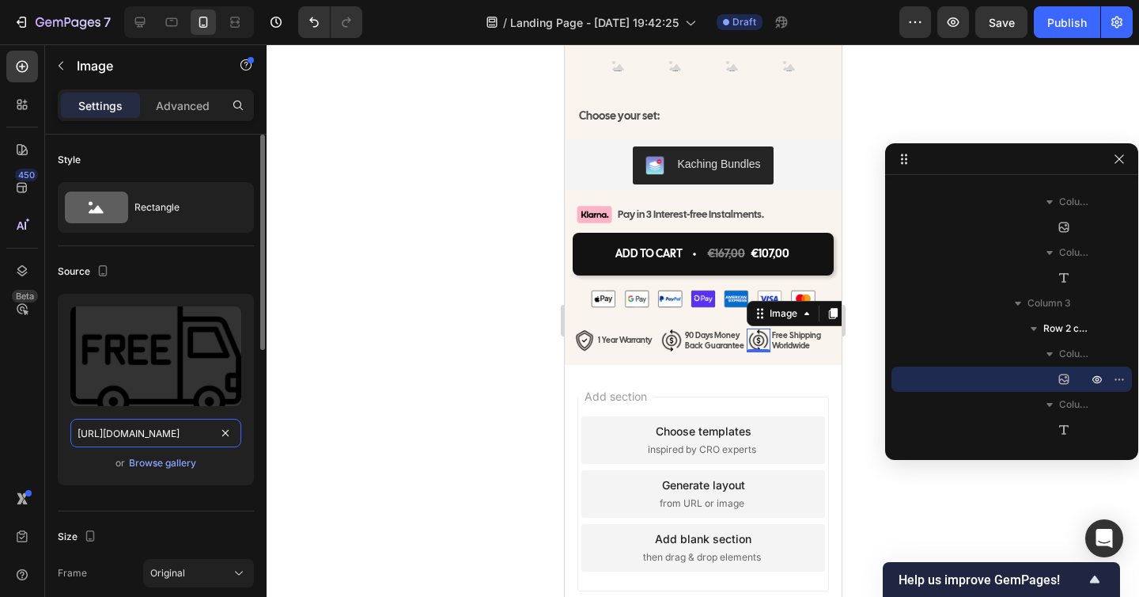
scroll to position [0, 269]
type input "[URL][DOMAIN_NAME]"
click at [320, 429] on div at bounding box center [703, 320] width 873 height 552
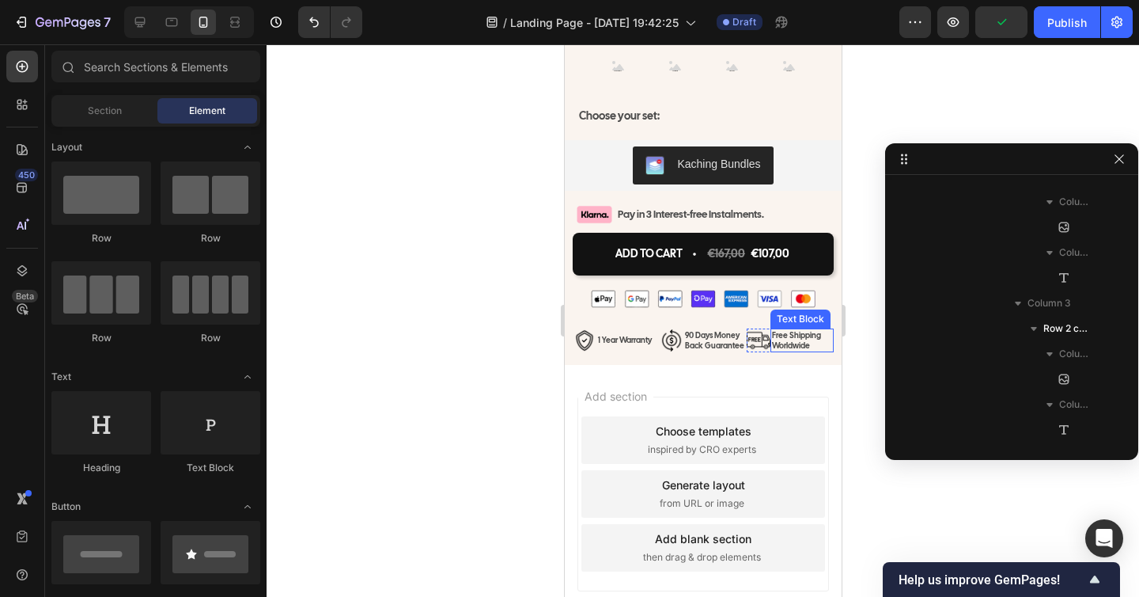
click at [790, 350] on p "Free Shipping Worldwide" at bounding box center [801, 340] width 60 height 21
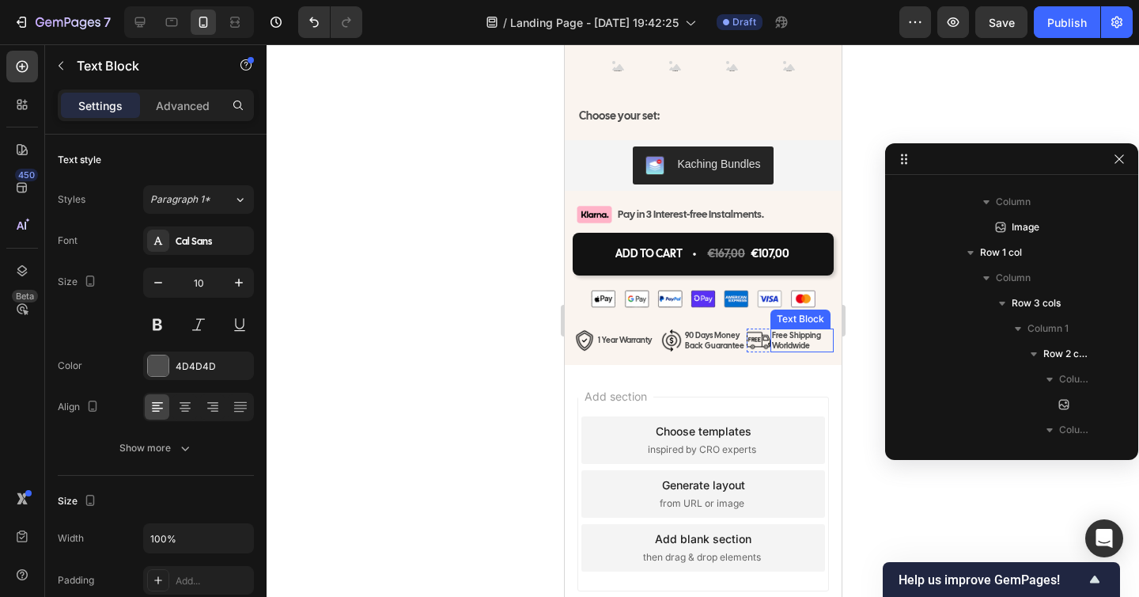
scroll to position [1157, 0]
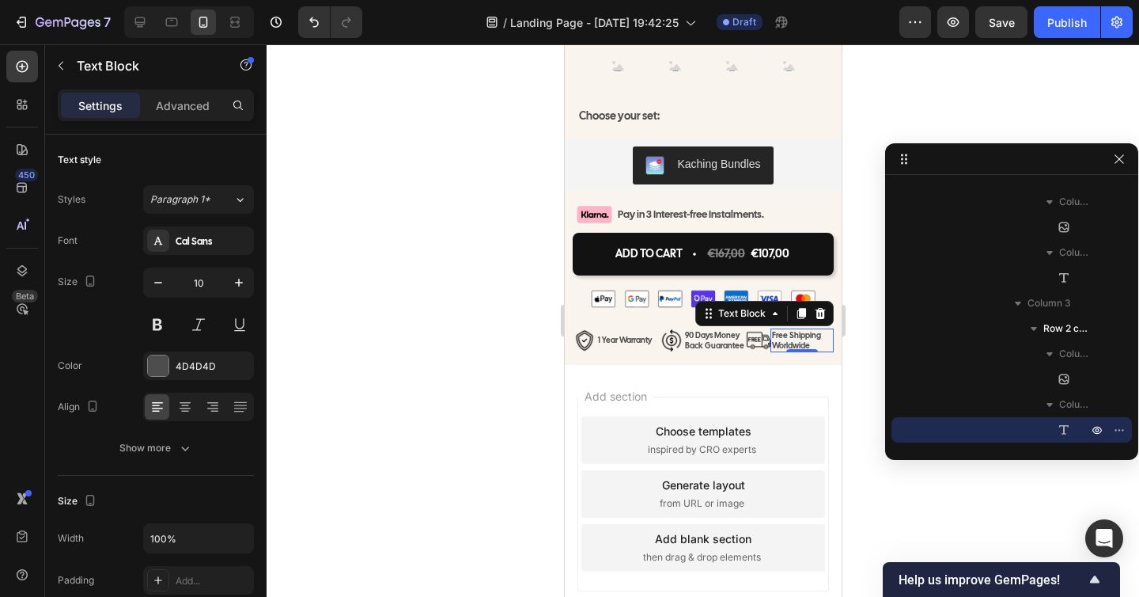
click at [770, 352] on div "Free Shipping Worldwide" at bounding box center [801, 340] width 63 height 24
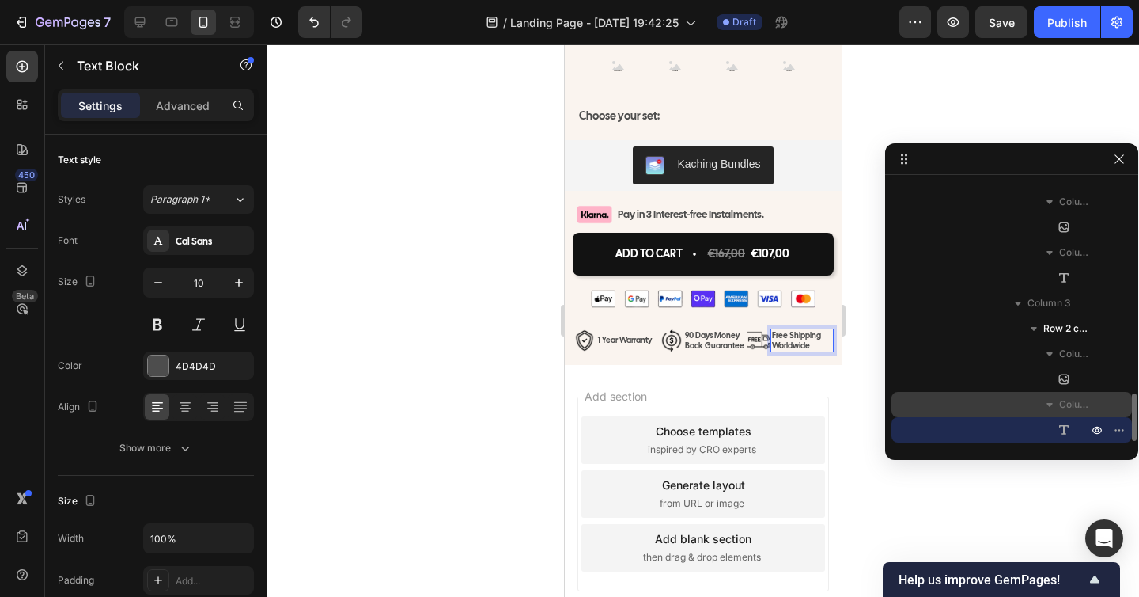
scroll to position [1152, 0]
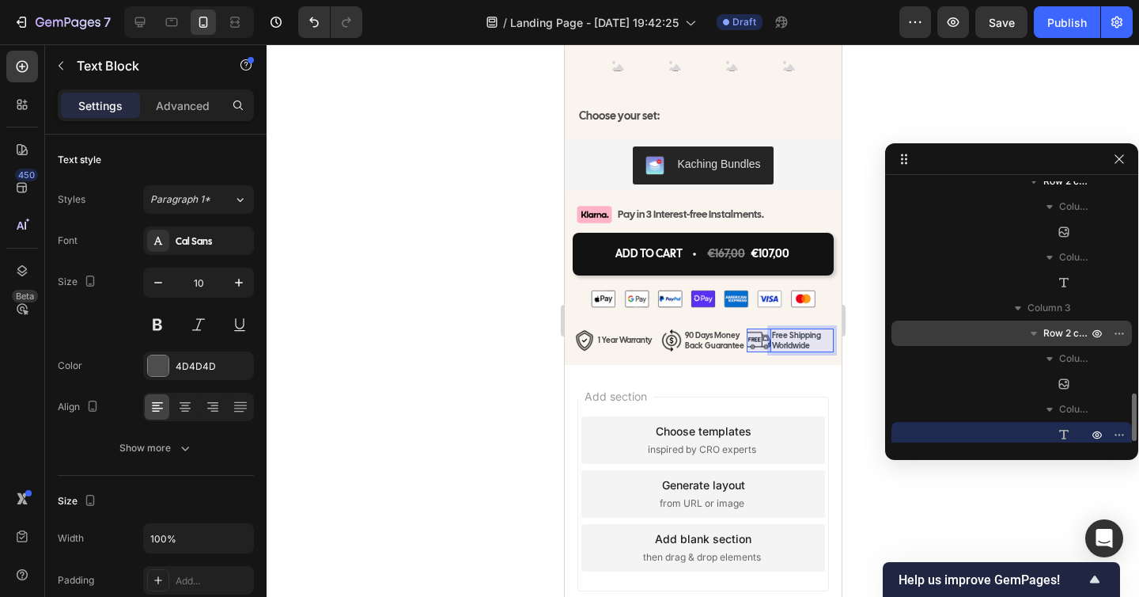
click at [1070, 333] on span "Row 2 cols" at bounding box center [1067, 333] width 47 height 16
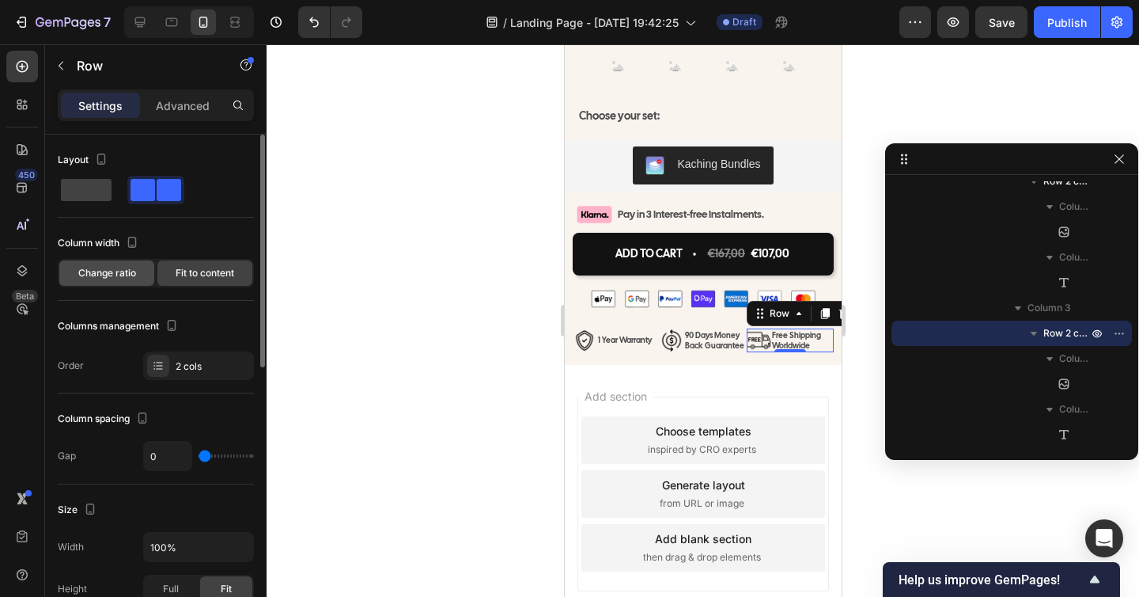
click at [123, 278] on span "Change ratio" at bounding box center [107, 273] width 58 height 14
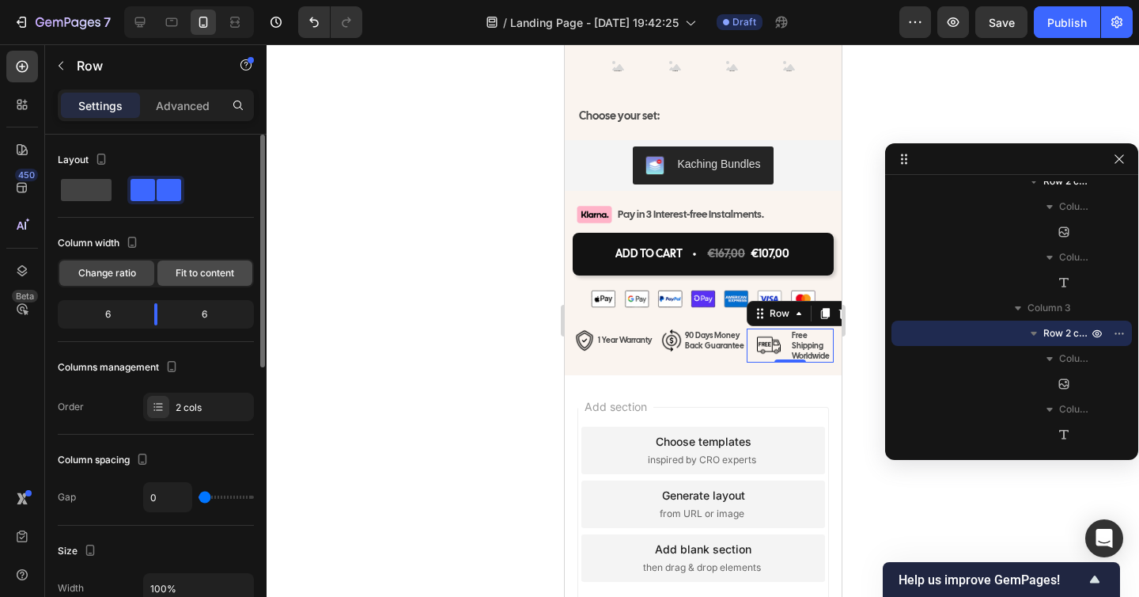
click at [169, 278] on div "Fit to content" at bounding box center [204, 272] width 95 height 25
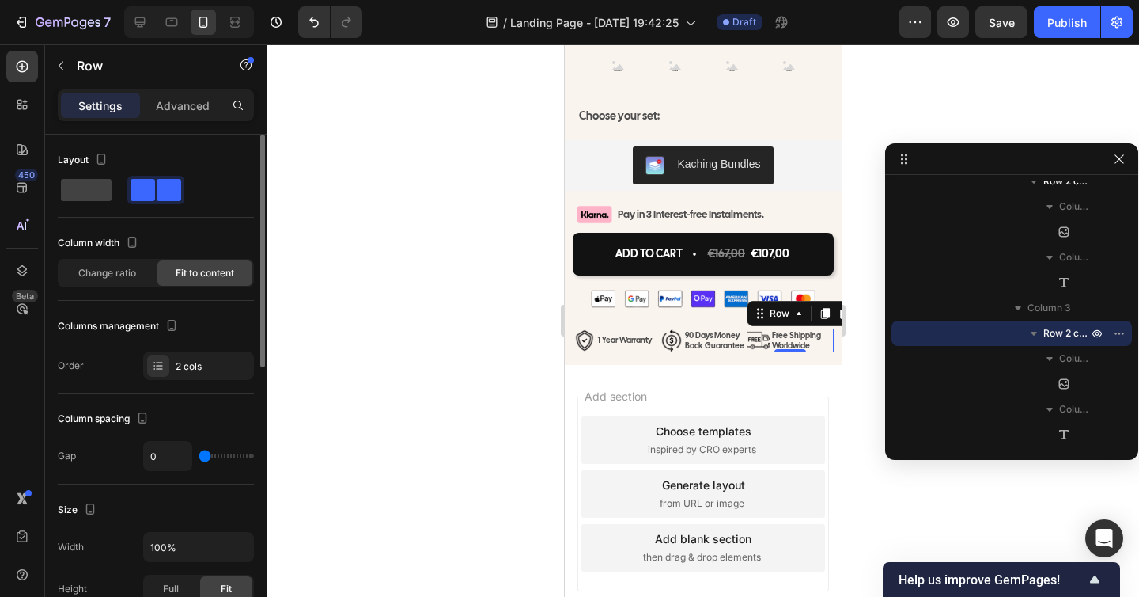
type input "1"
type input "2"
type input "3"
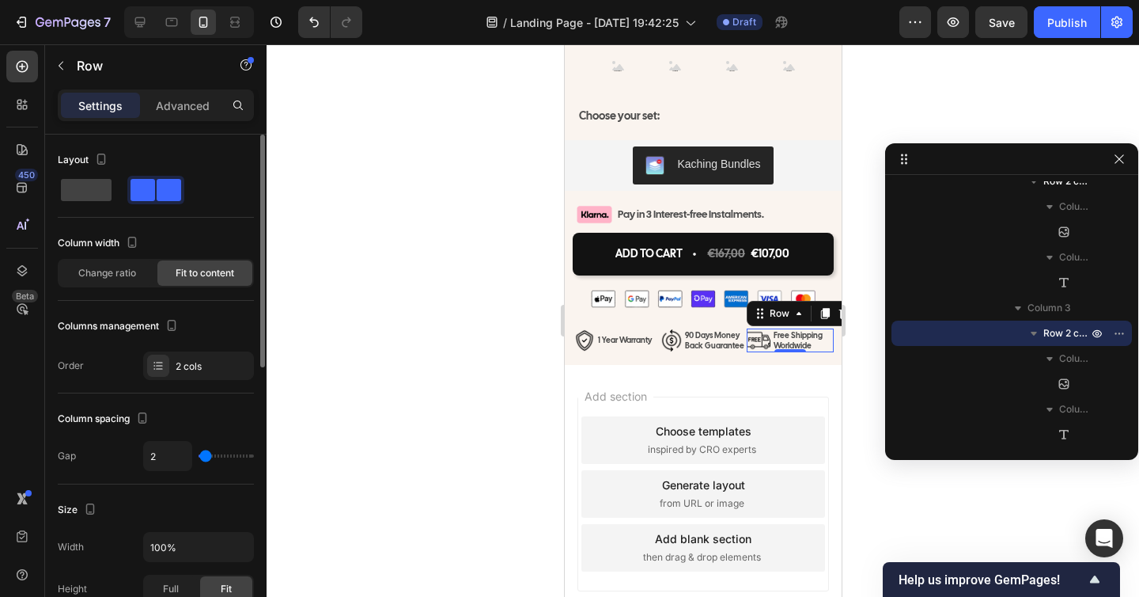
type input "3"
type input "4"
type input "5"
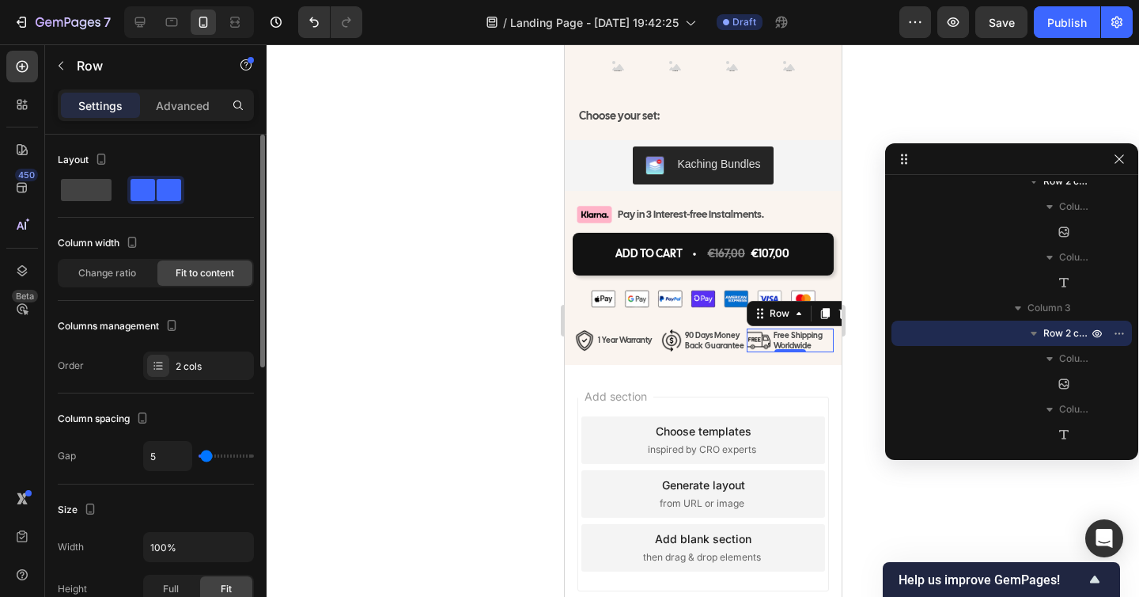
type input "6"
type input "5"
click at [206, 457] on input "range" at bounding box center [226, 455] width 55 height 3
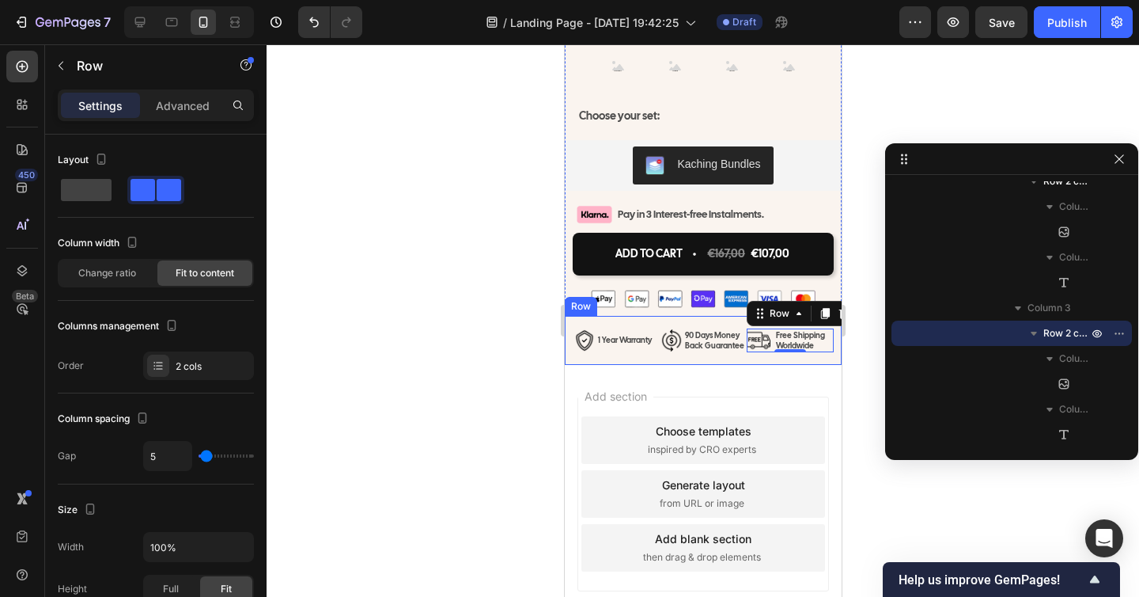
click at [700, 350] on p "90 Days Money Back Guarantee" at bounding box center [714, 340] width 60 height 21
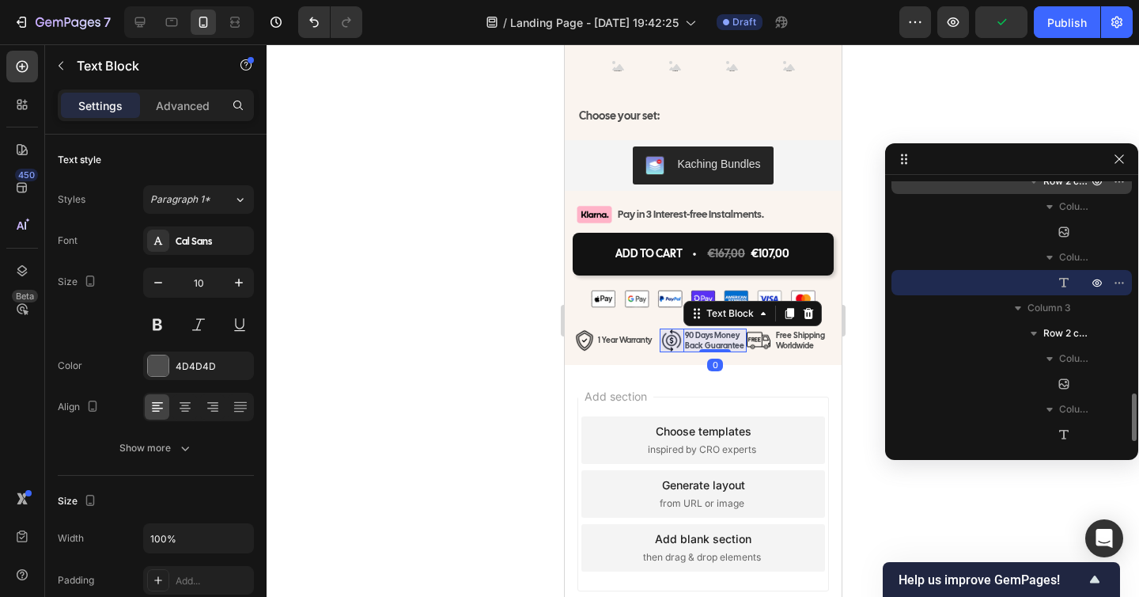
click at [1070, 184] on span "Row 2 cols" at bounding box center [1067, 181] width 47 height 16
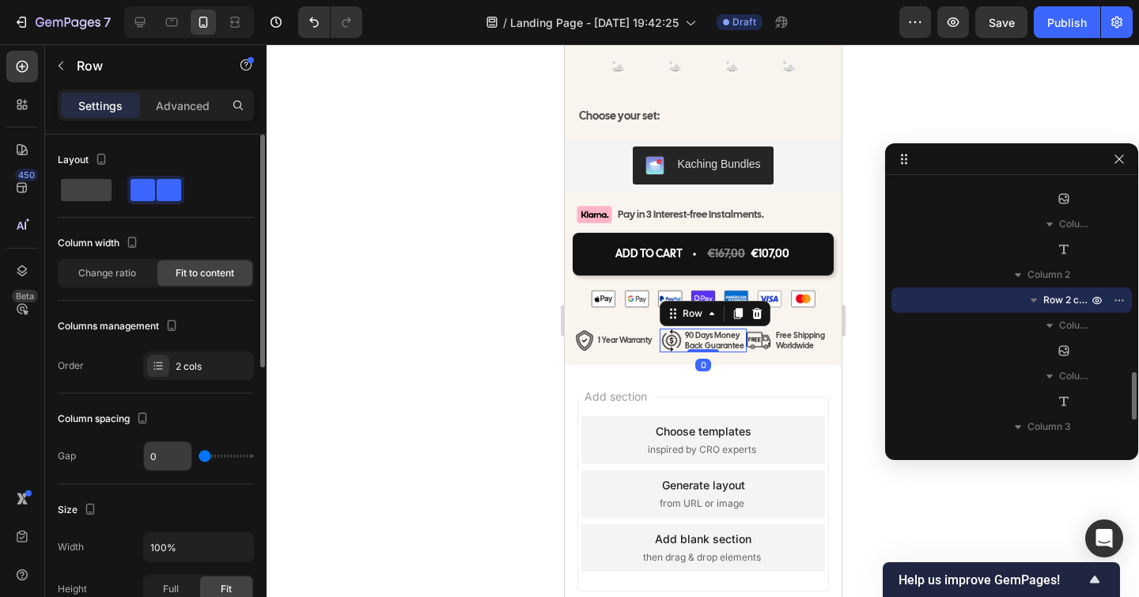
click at [162, 459] on input "0" at bounding box center [167, 455] width 47 height 28
type input "5"
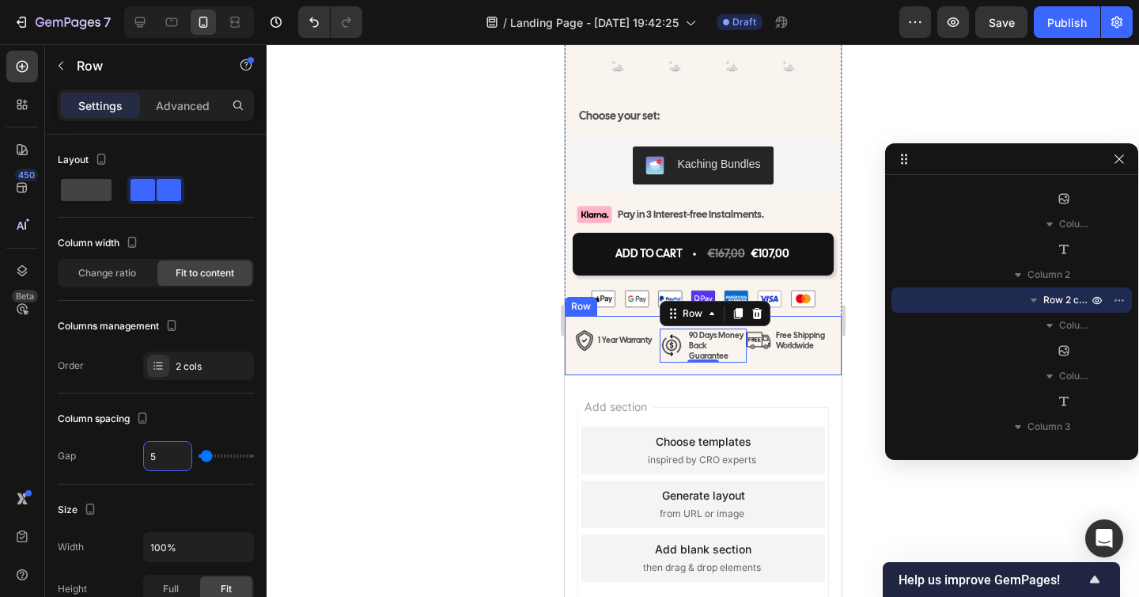
type input "0"
type input "3"
type input "0"
type input "2"
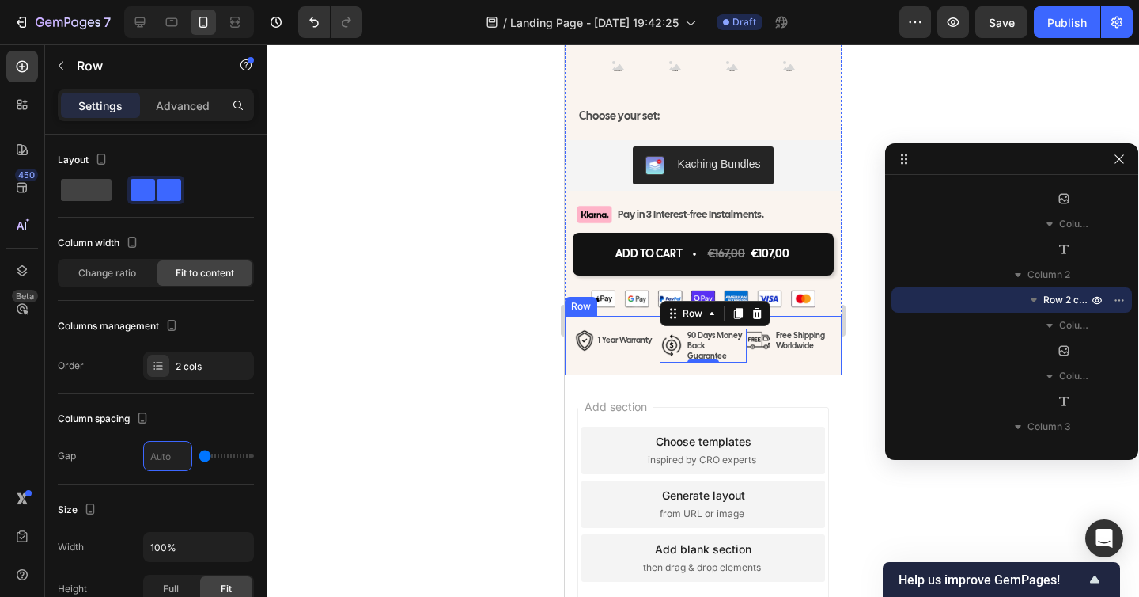
type input "2"
type input "0"
type input "1"
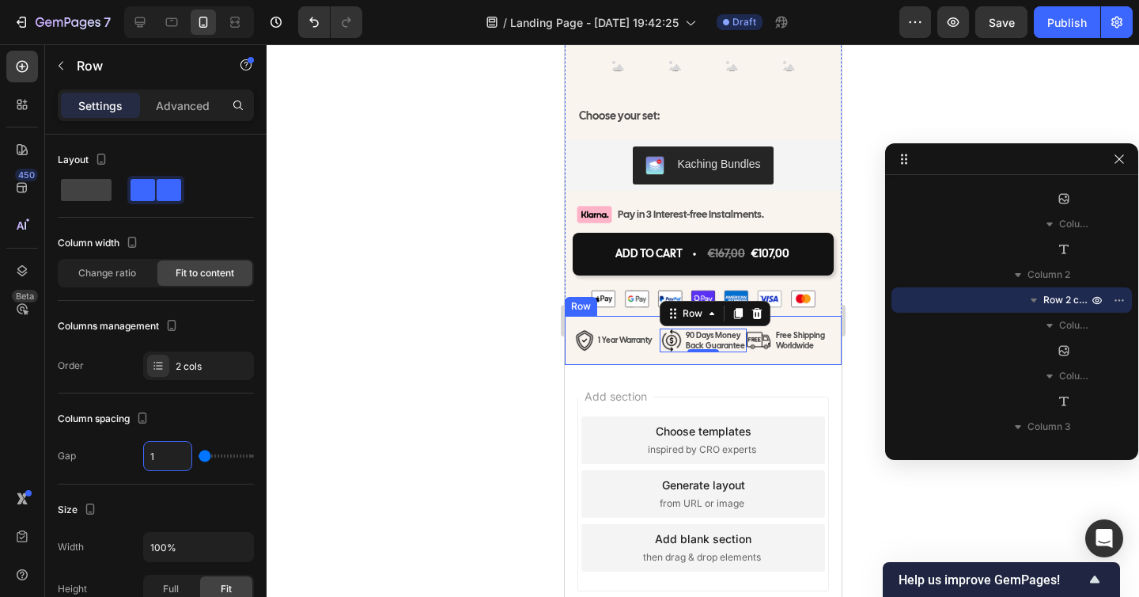
type input "0"
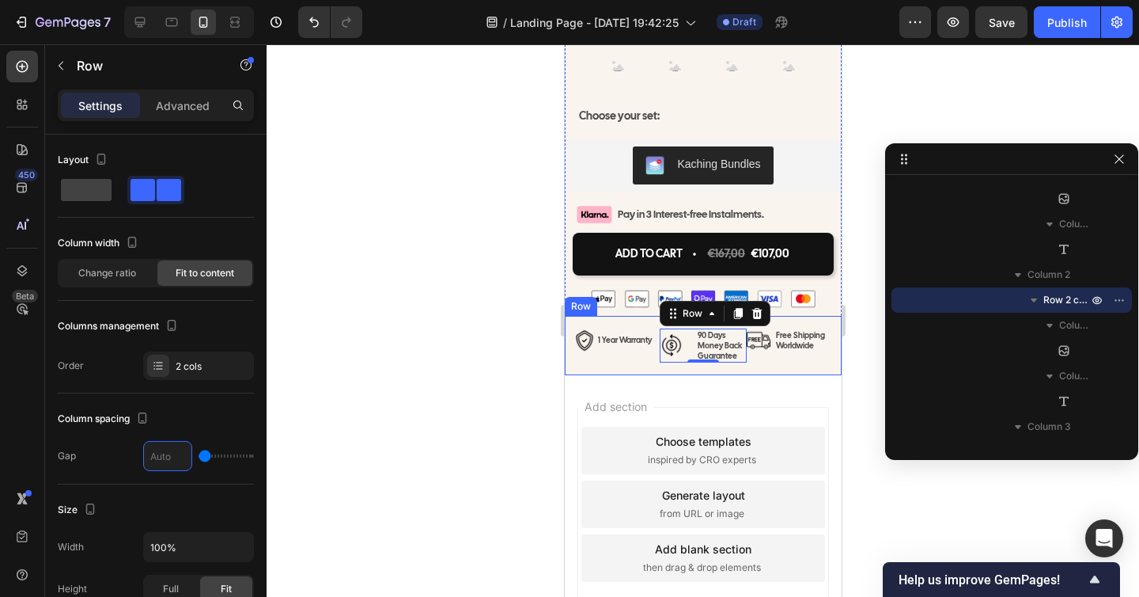
type input "0"
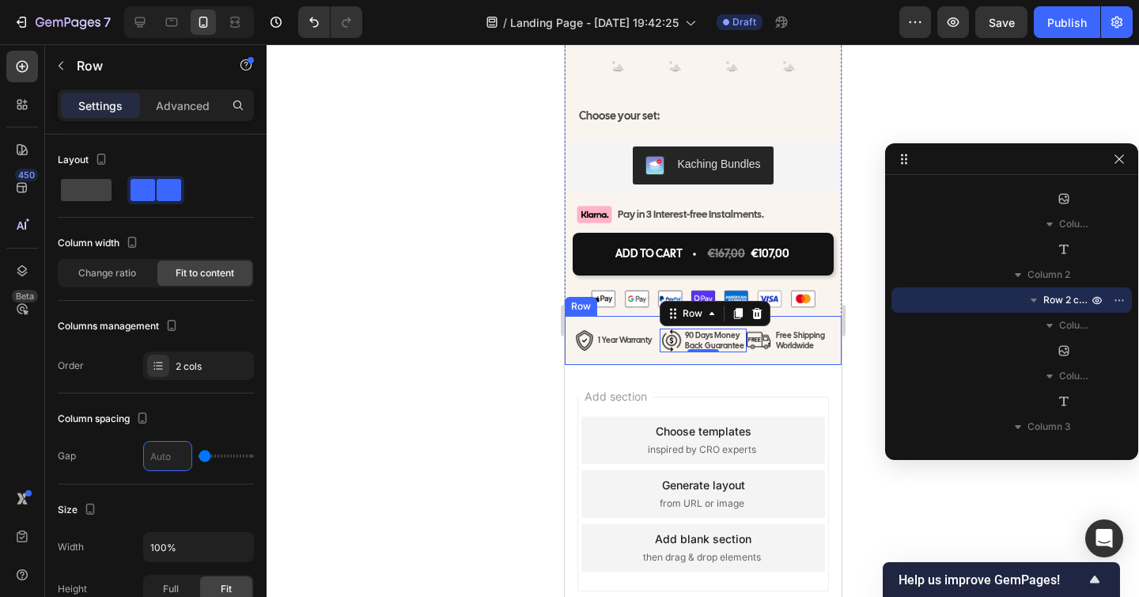
type input "1"
type input "0"
type input "2"
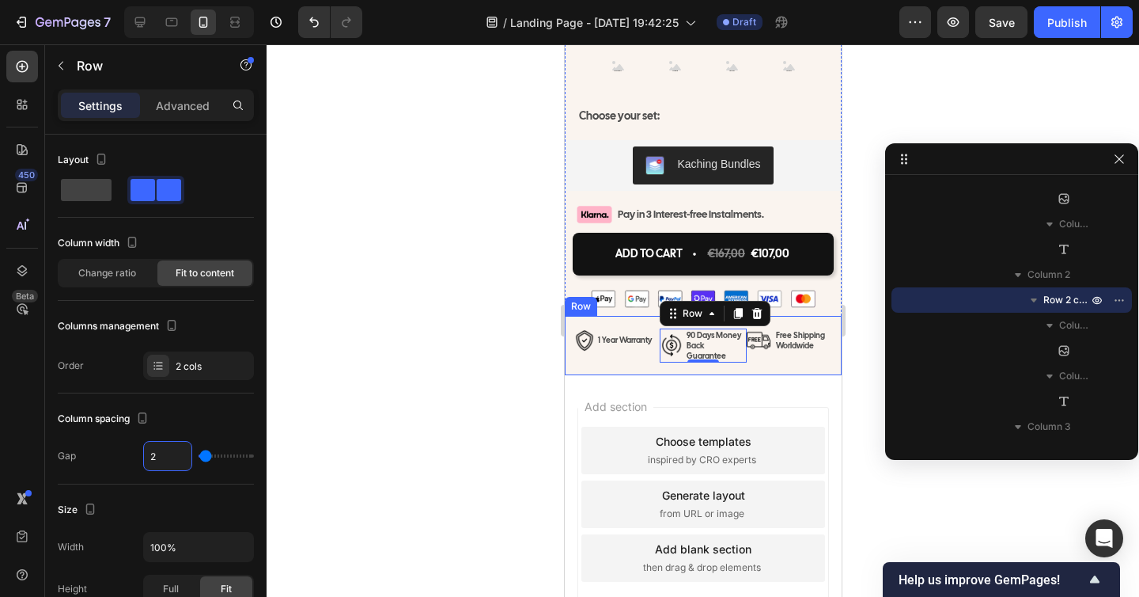
click at [655, 375] on div "Image 1 Year Warranty Text Block Row Image 90 Days Money Back Guarantee Text Bl…" at bounding box center [702, 345] width 277 height 59
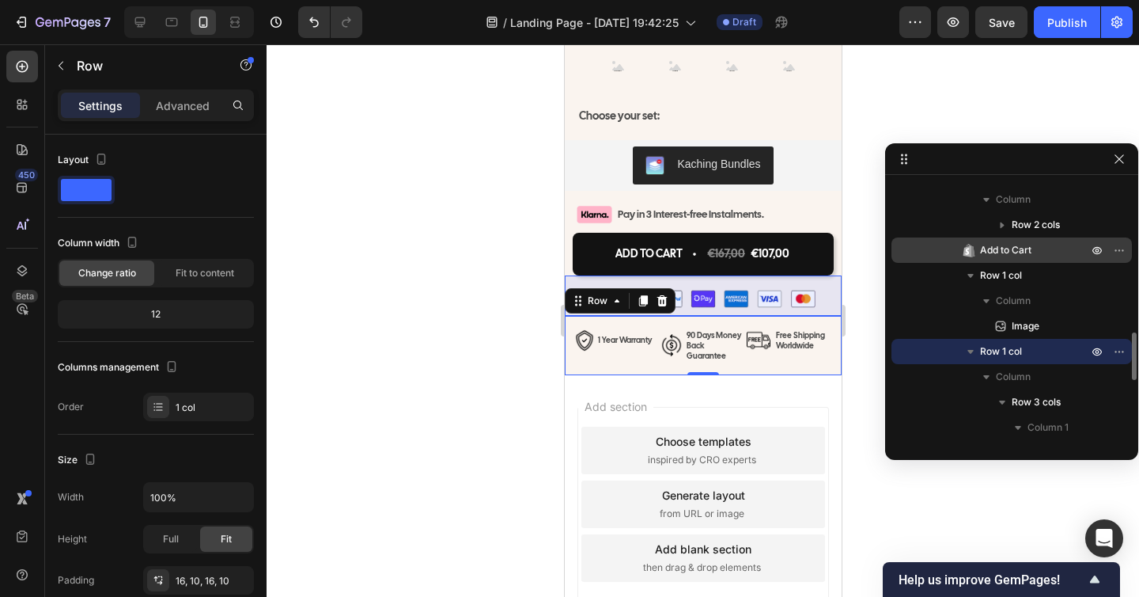
scroll to position [714, 0]
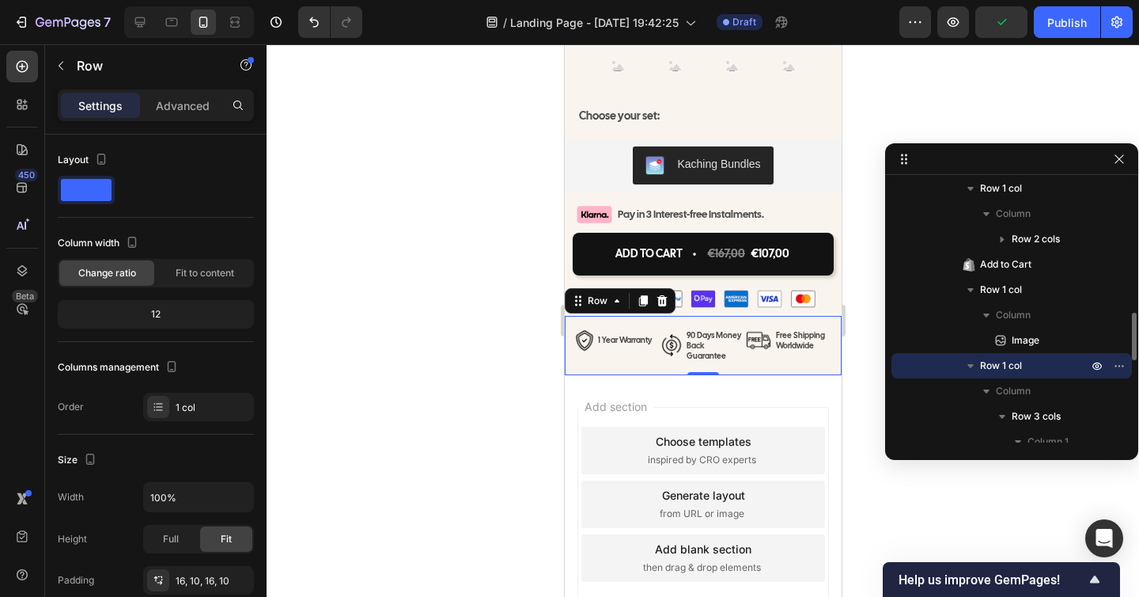
click at [1013, 368] on span "Row 1 col" at bounding box center [1001, 366] width 42 height 16
click at [1013, 374] on div "Row 1 col" at bounding box center [1012, 365] width 228 height 25
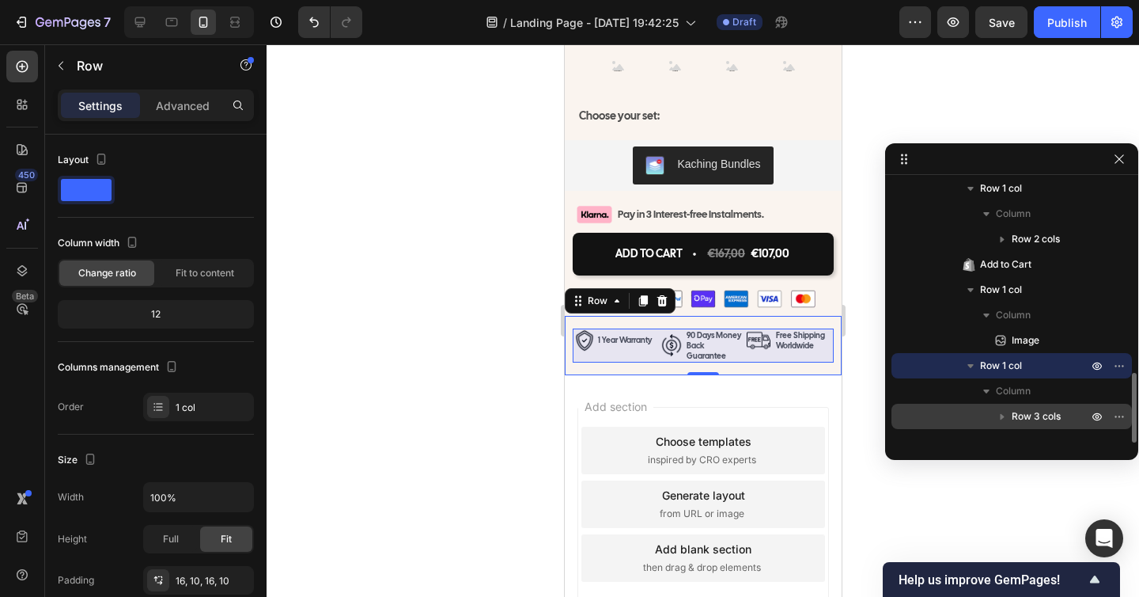
click at [1025, 418] on span "Row 3 cols" at bounding box center [1036, 416] width 49 height 16
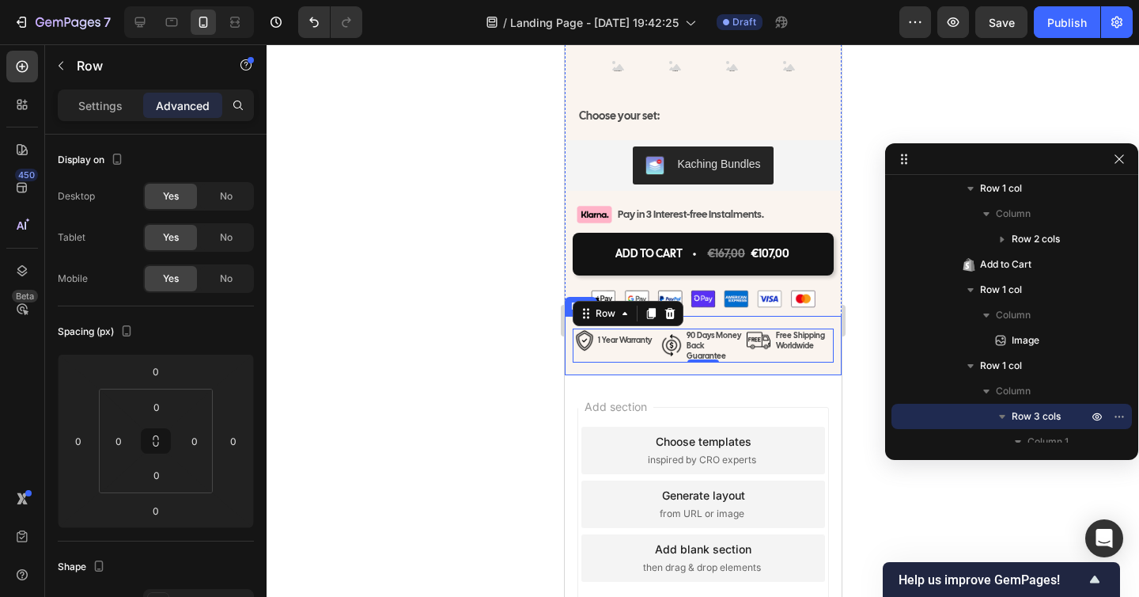
click at [599, 375] on div "Image 1 Year Warranty Text Block Row Image 90 Days Money Back Guarantee Text Bl…" at bounding box center [702, 345] width 277 height 59
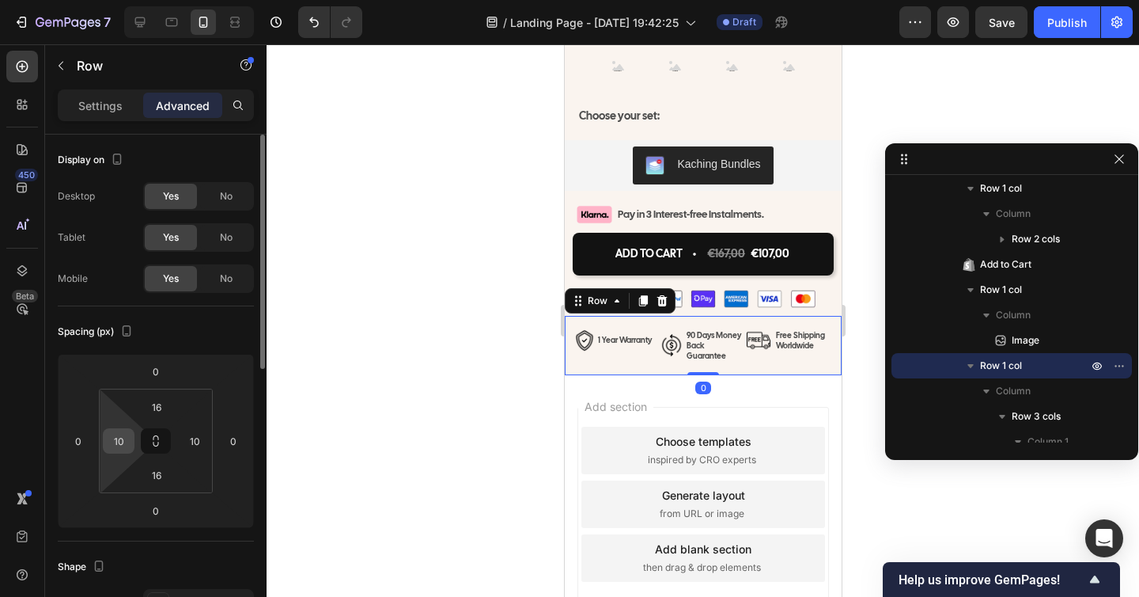
click at [125, 430] on input "10" at bounding box center [119, 441] width 24 height 24
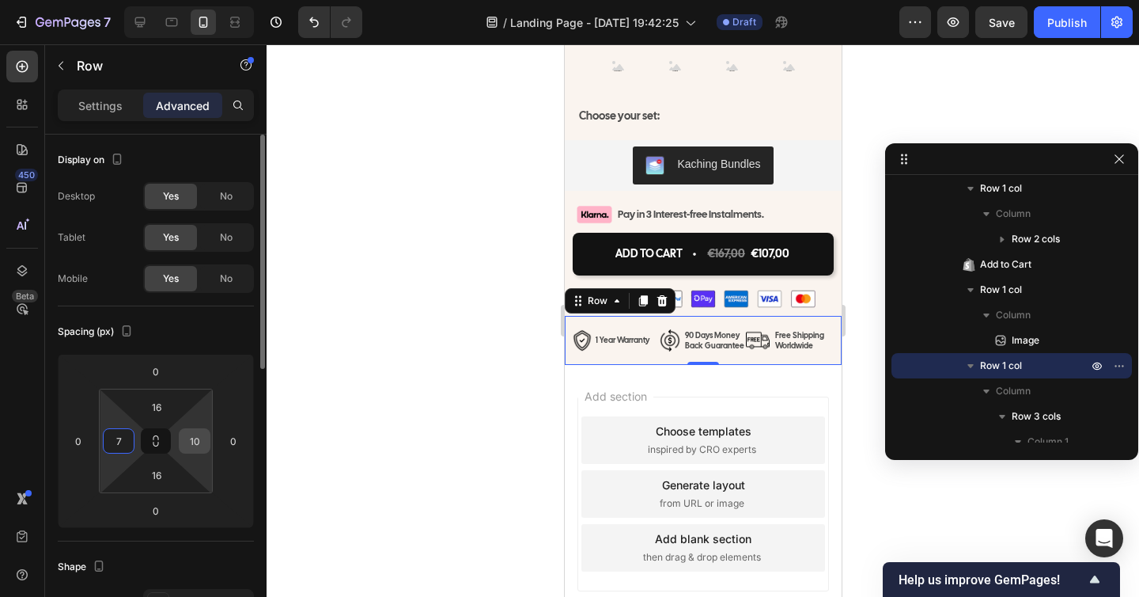
type input "7"
click at [198, 440] on input "10" at bounding box center [195, 441] width 24 height 24
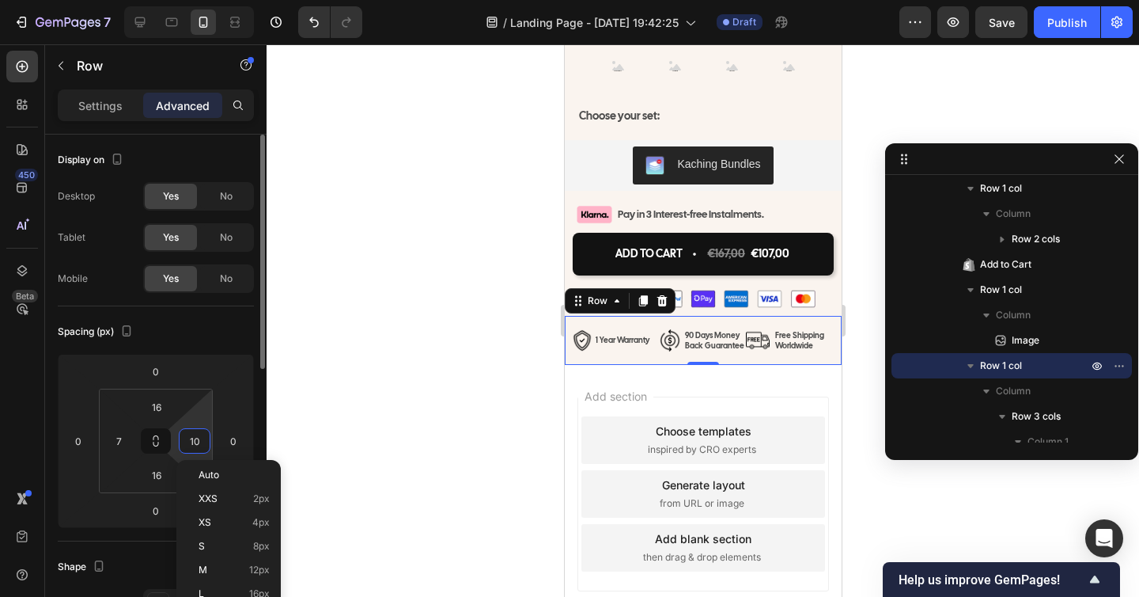
click at [198, 440] on input "10" at bounding box center [195, 441] width 24 height 24
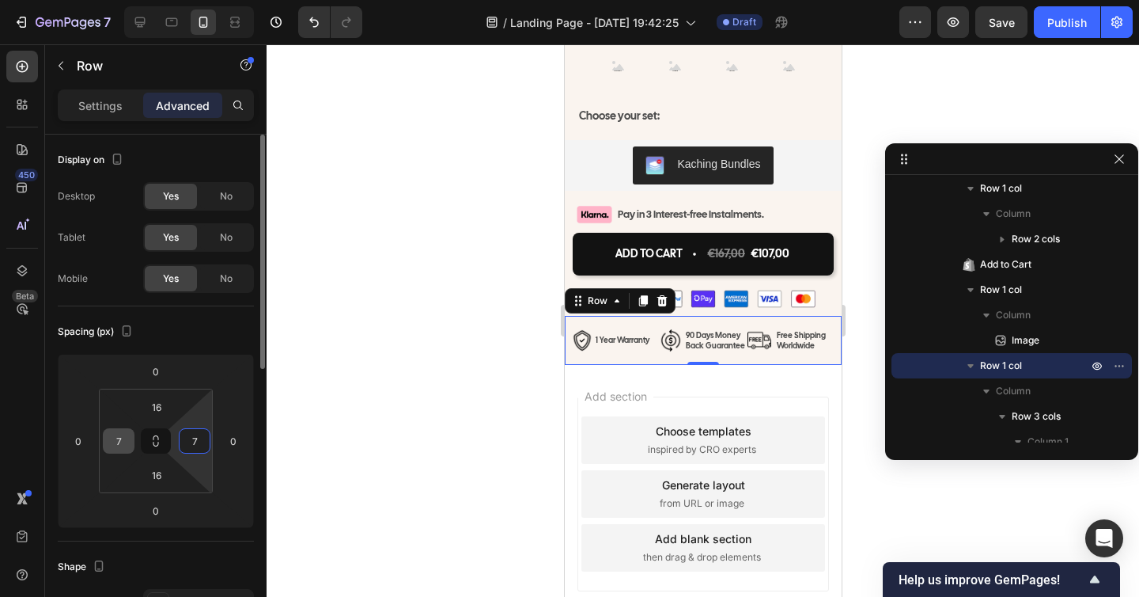
type input "7"
click at [108, 443] on input "7" at bounding box center [119, 441] width 24 height 24
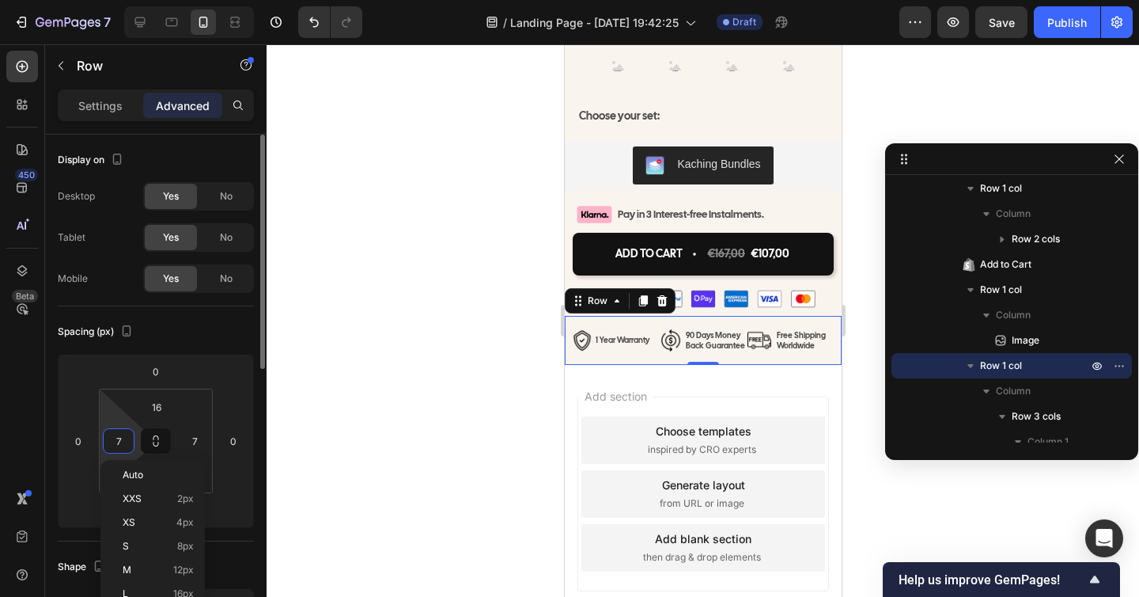
type input "5"
type input "7"
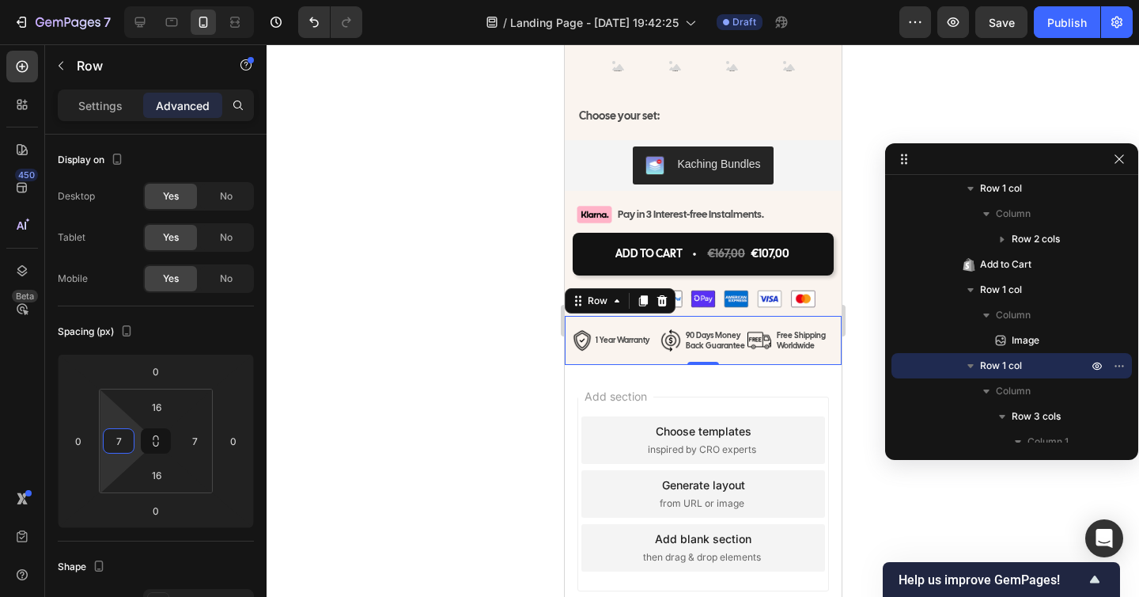
click at [463, 485] on div at bounding box center [703, 320] width 873 height 552
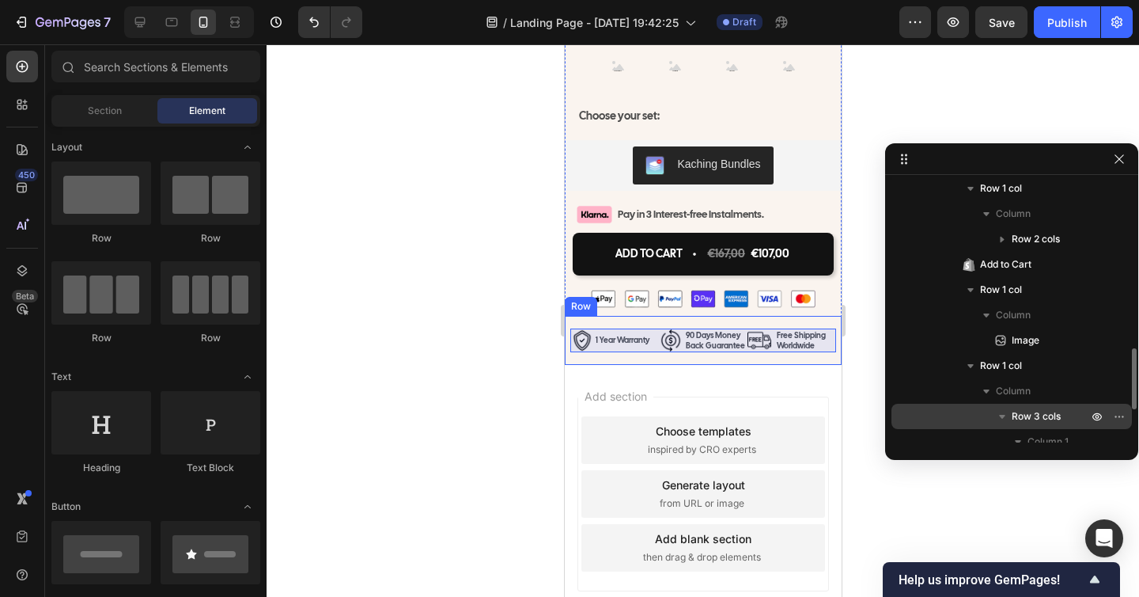
click at [1036, 423] on span "Row 3 cols" at bounding box center [1036, 416] width 49 height 16
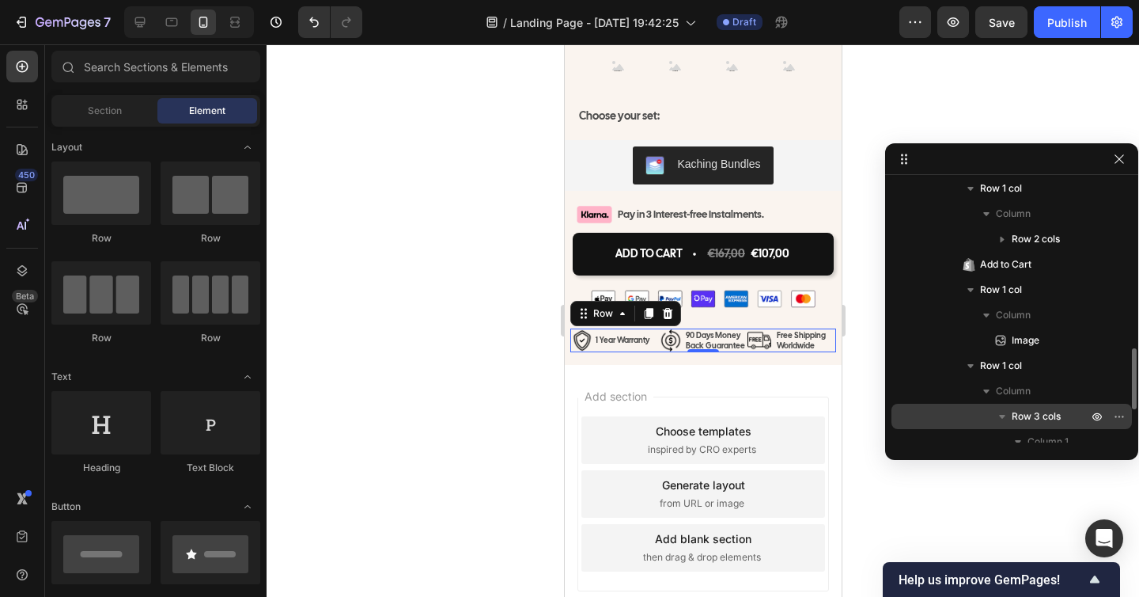
scroll to position [1185, 0]
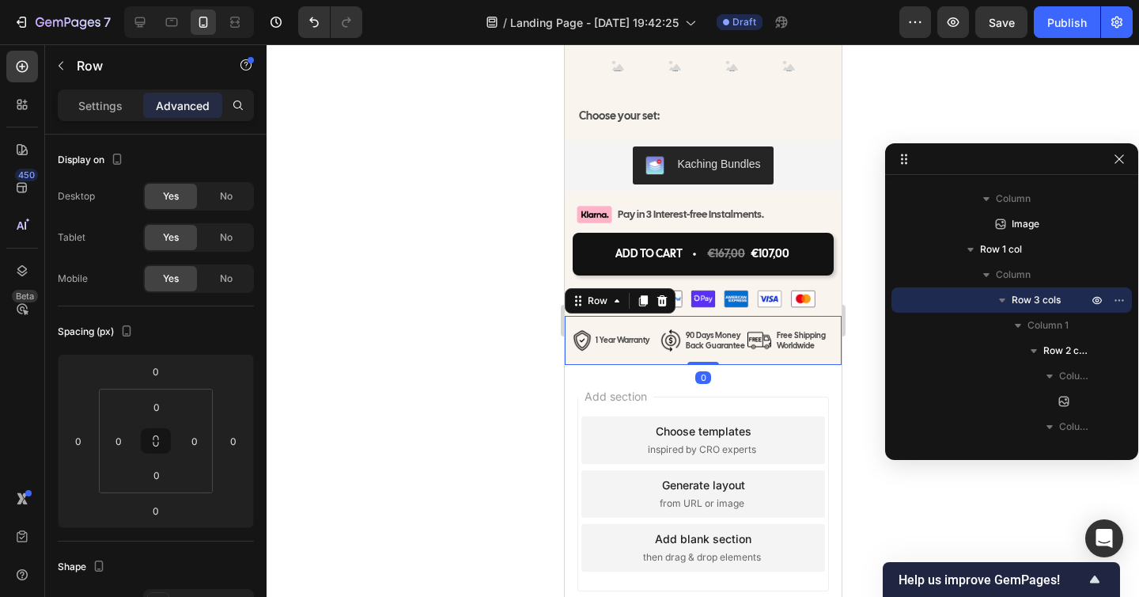
click at [748, 365] on div "Image 1 Year Warranty Text Block Row Image 90 Days Money Back Guarantee Text Bl…" at bounding box center [702, 340] width 277 height 49
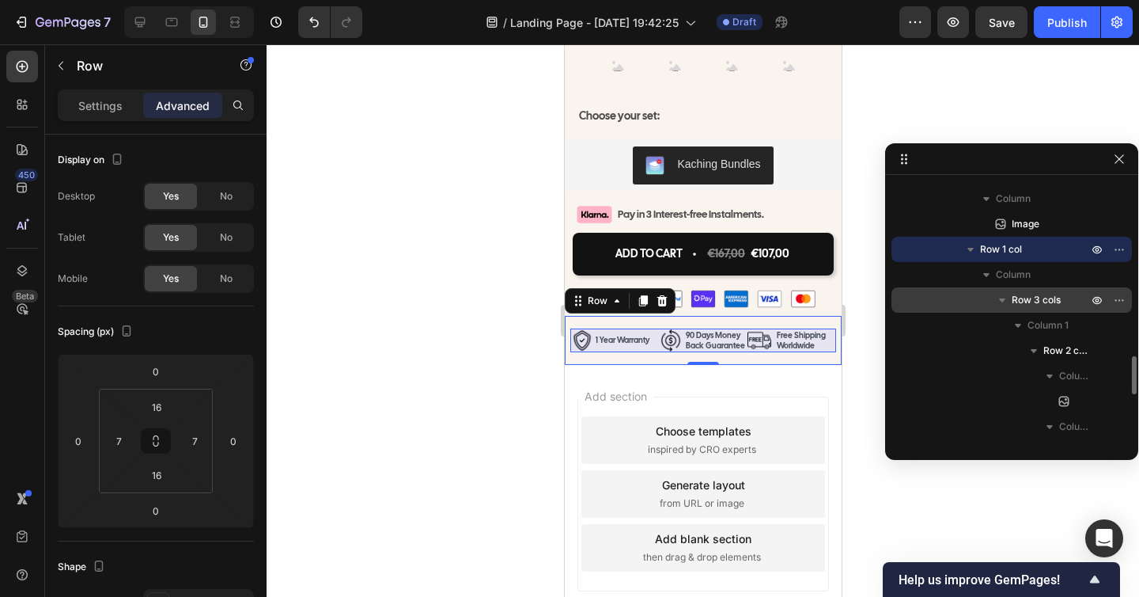
click at [1054, 296] on span "Row 3 cols" at bounding box center [1036, 300] width 49 height 16
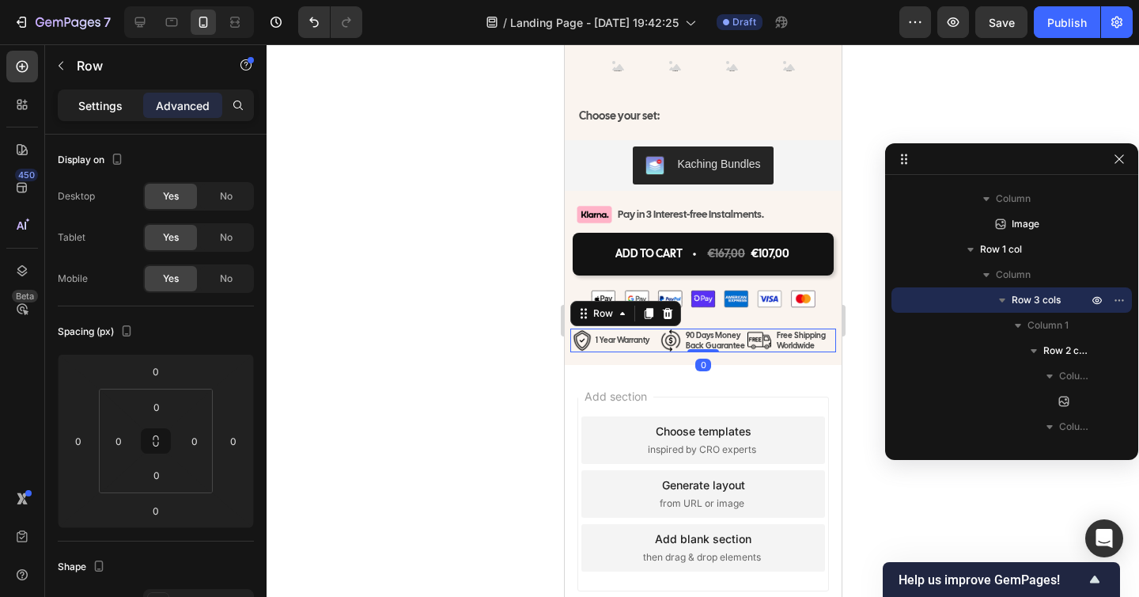
click at [110, 114] on div "Settings" at bounding box center [100, 105] width 79 height 25
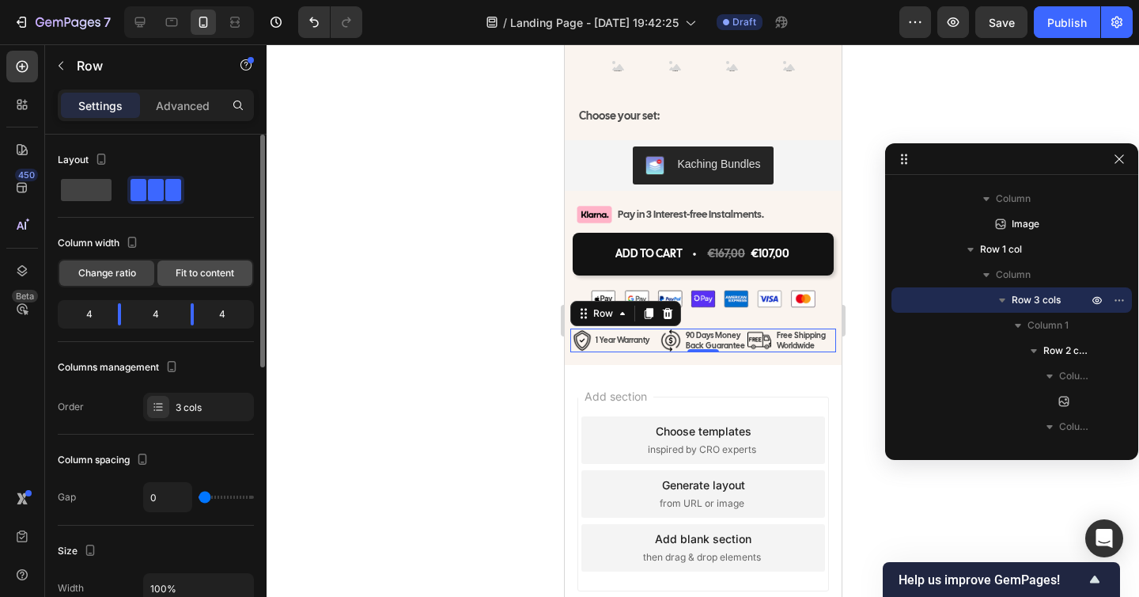
click at [195, 267] on span "Fit to content" at bounding box center [205, 273] width 59 height 14
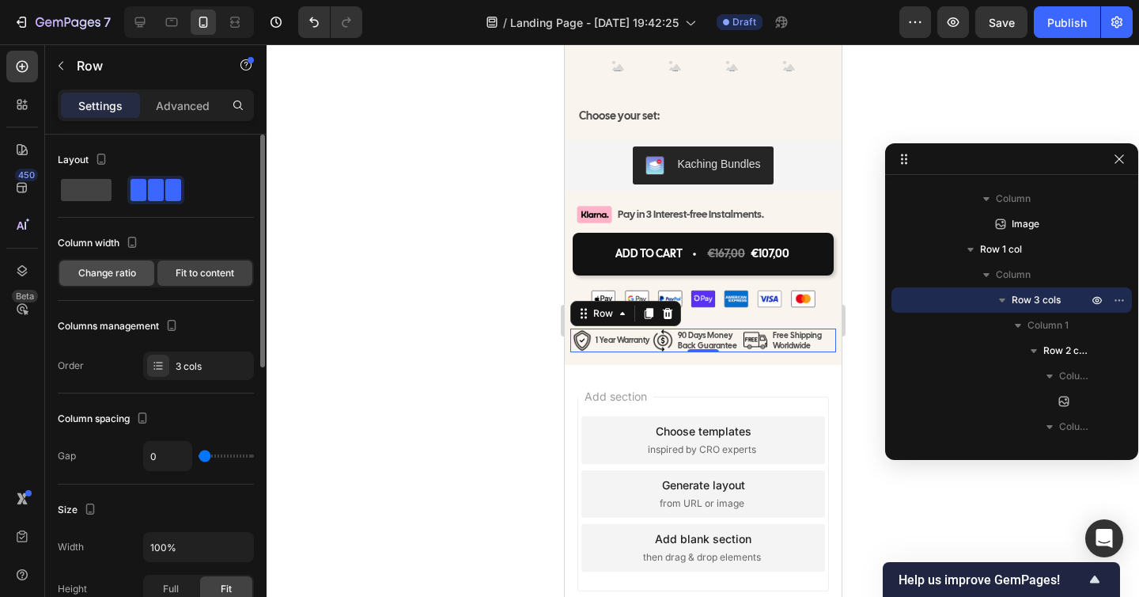
click at [132, 275] on span "Change ratio" at bounding box center [107, 273] width 58 height 14
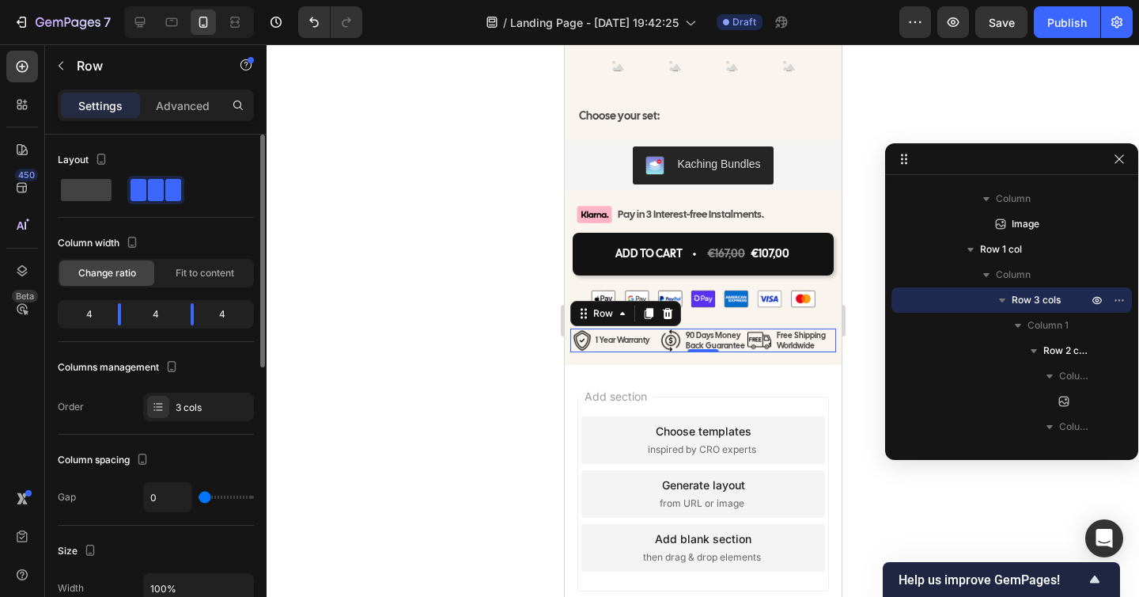
type input "7"
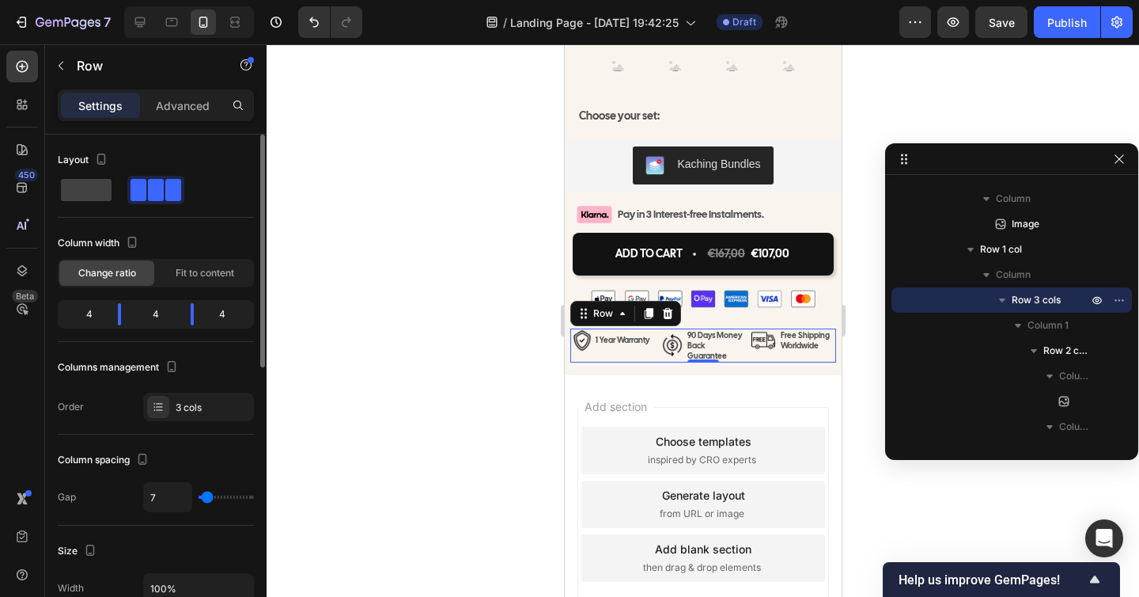
type input "8"
type input "9"
type input "10"
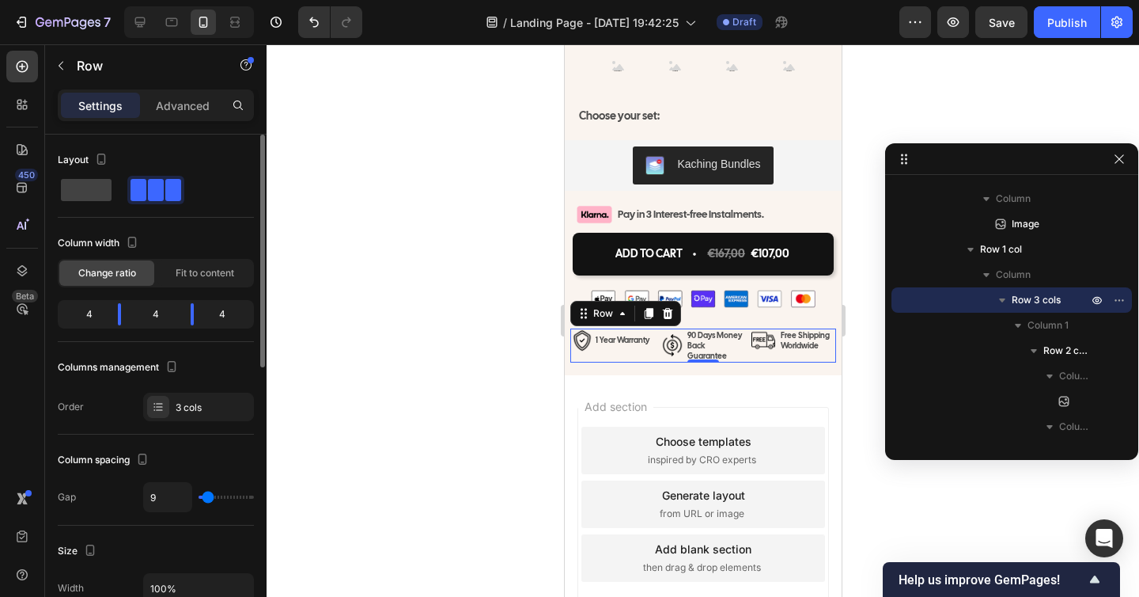
type input "10"
type input "9"
type input "8"
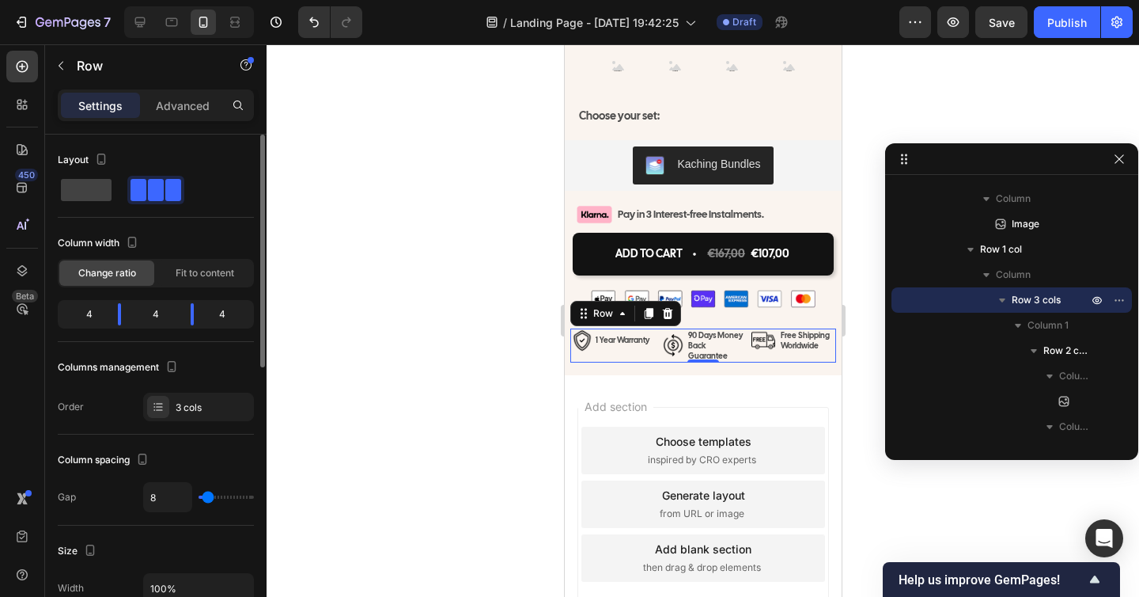
type input "7"
type input "6"
type input "5"
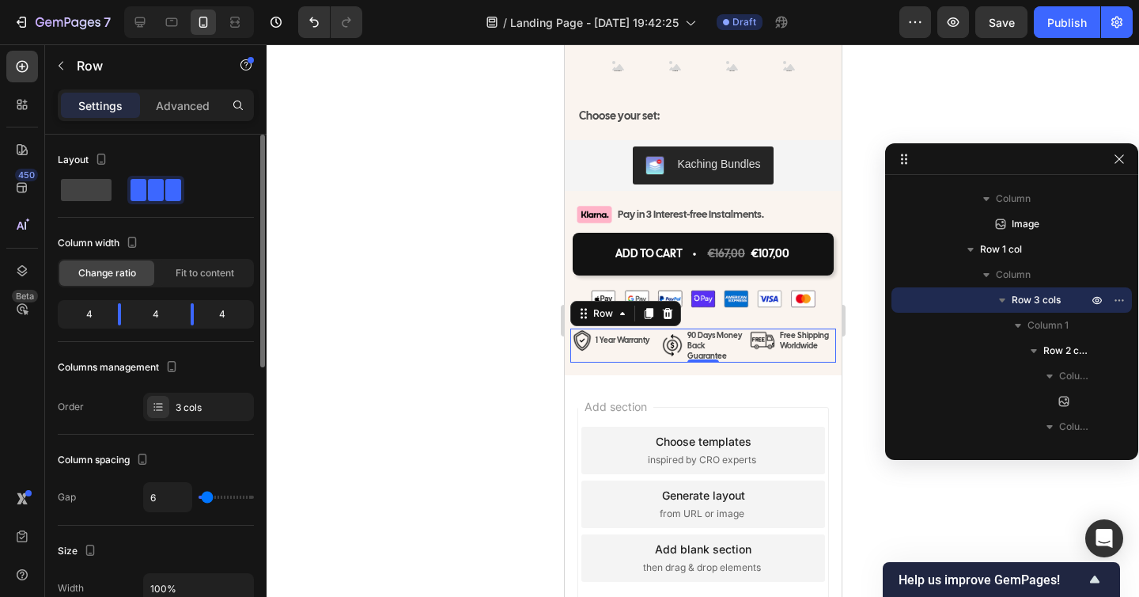
type input "5"
type input "4"
click at [206, 498] on input "range" at bounding box center [226, 496] width 55 height 3
click at [420, 466] on div at bounding box center [703, 320] width 873 height 552
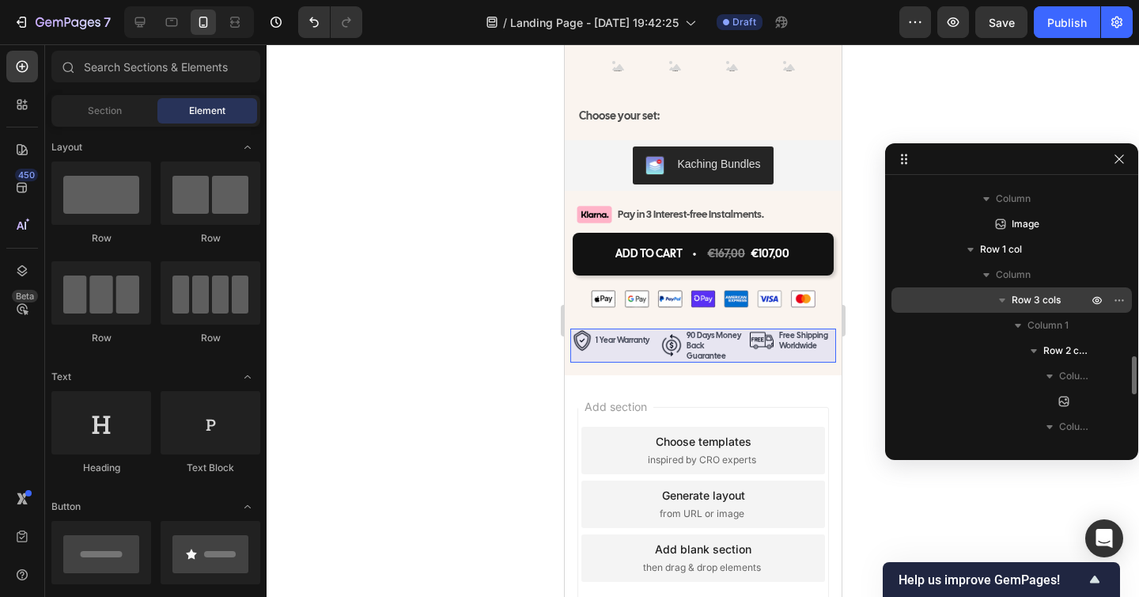
click at [1057, 287] on div "Row 3 cols" at bounding box center [1012, 299] width 228 height 25
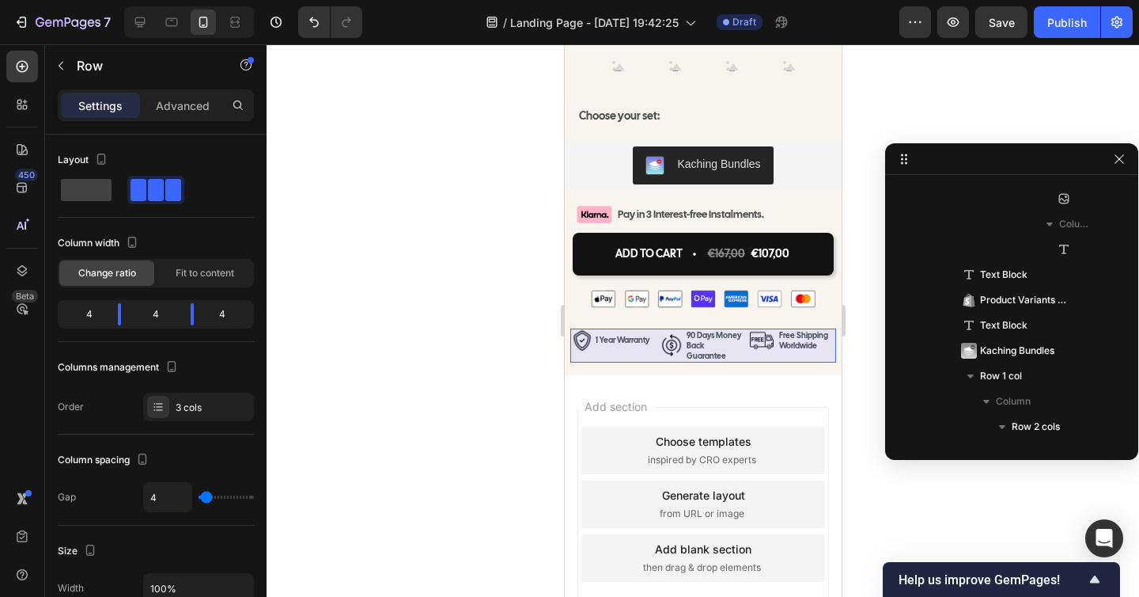
scroll to position [1590, 0]
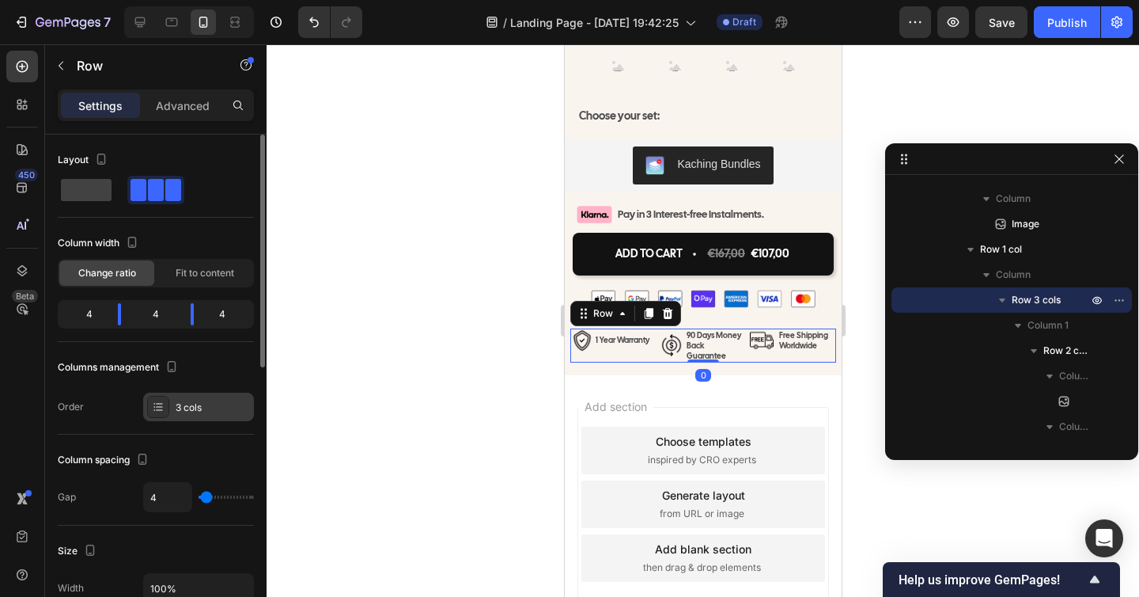
click at [200, 412] on div "3 cols" at bounding box center [213, 407] width 74 height 14
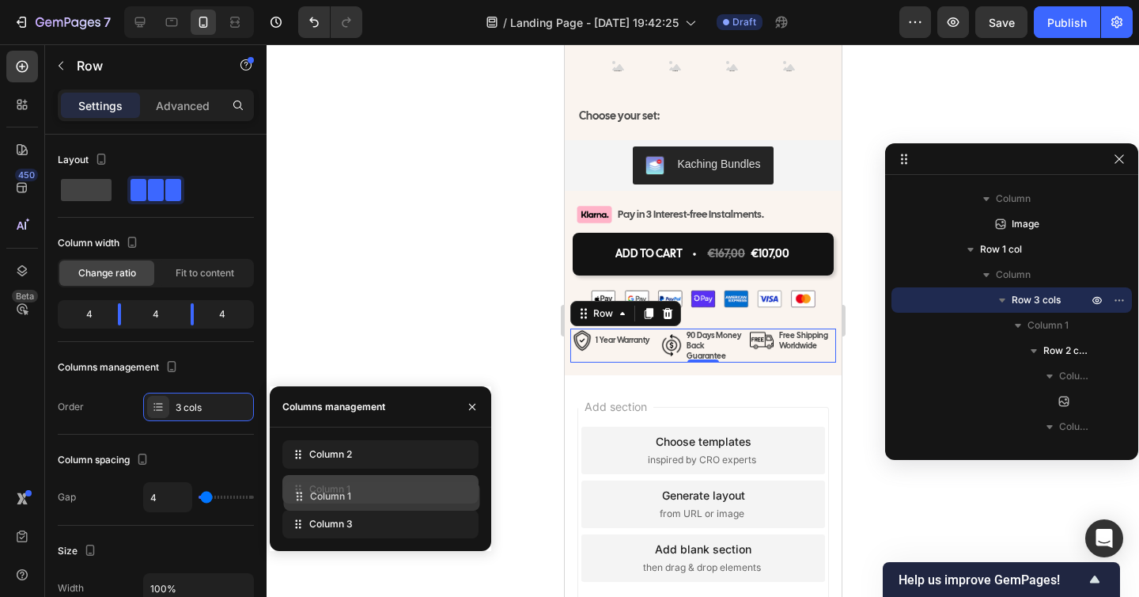
drag, startPoint x: 299, startPoint y: 457, endPoint x: 300, endPoint y: 500, distance: 42.7
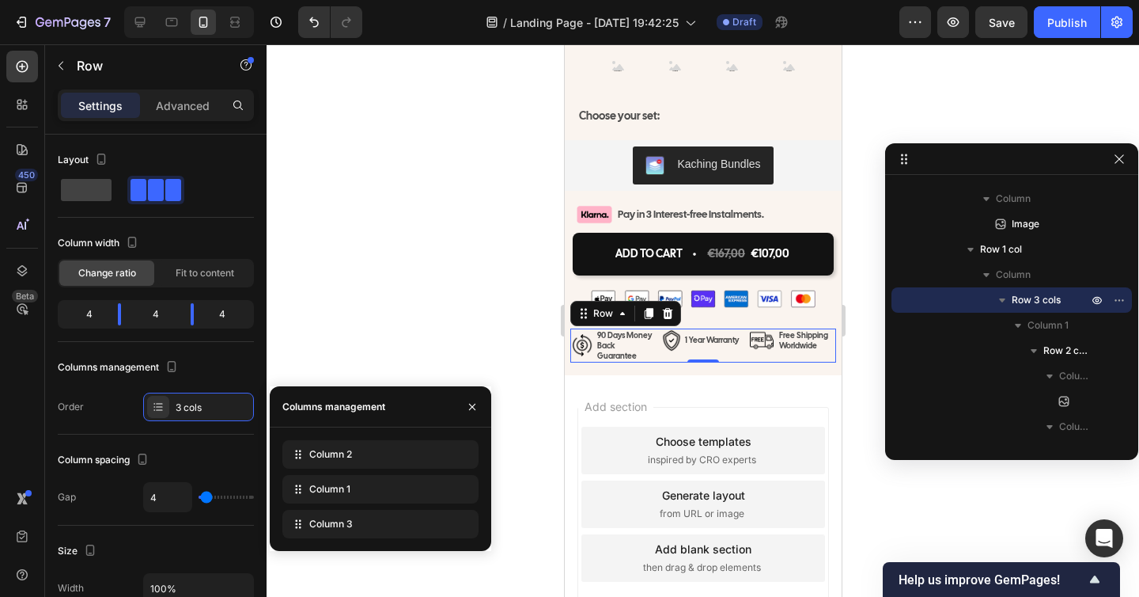
click at [883, 475] on div at bounding box center [703, 320] width 873 height 552
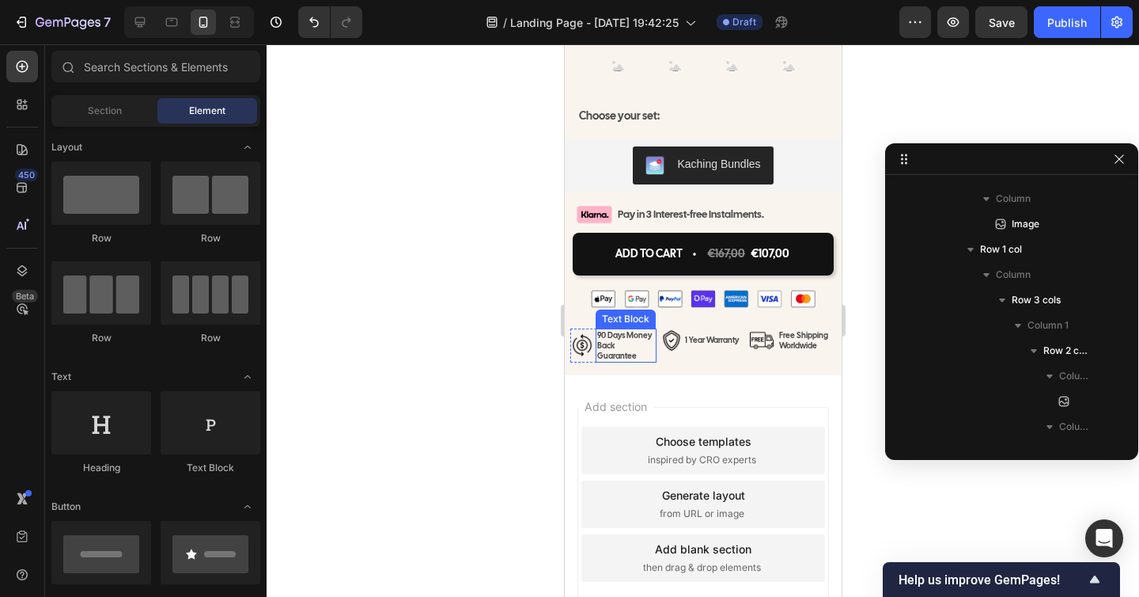
click at [611, 361] on p "90 Days Money Back Guarantee" at bounding box center [626, 345] width 58 height 31
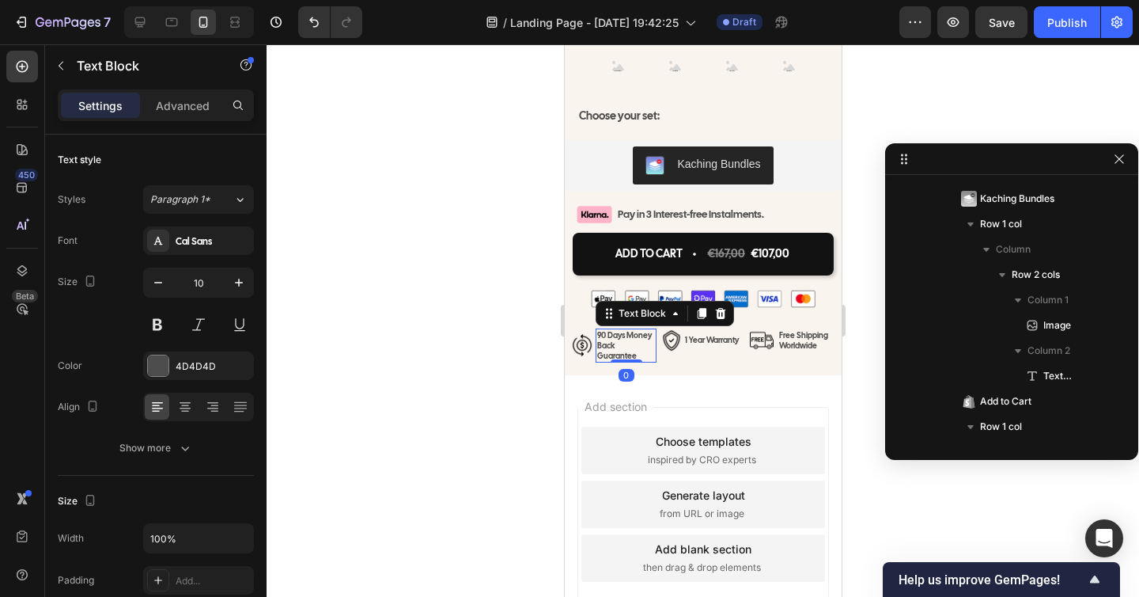
scroll to position [2147, 0]
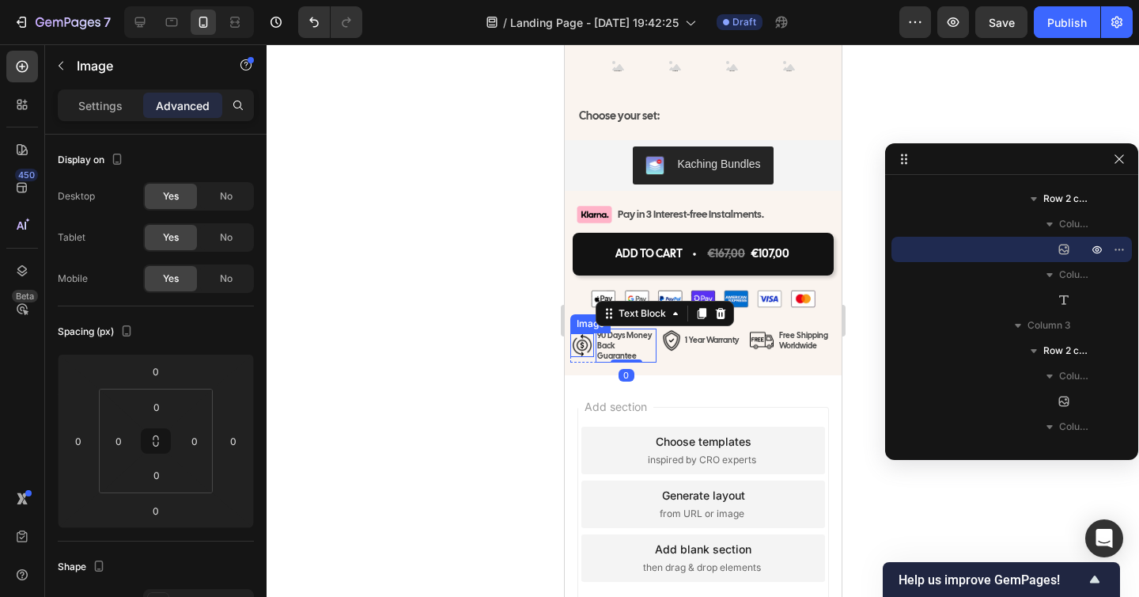
click at [582, 357] on img at bounding box center [582, 345] width 24 height 24
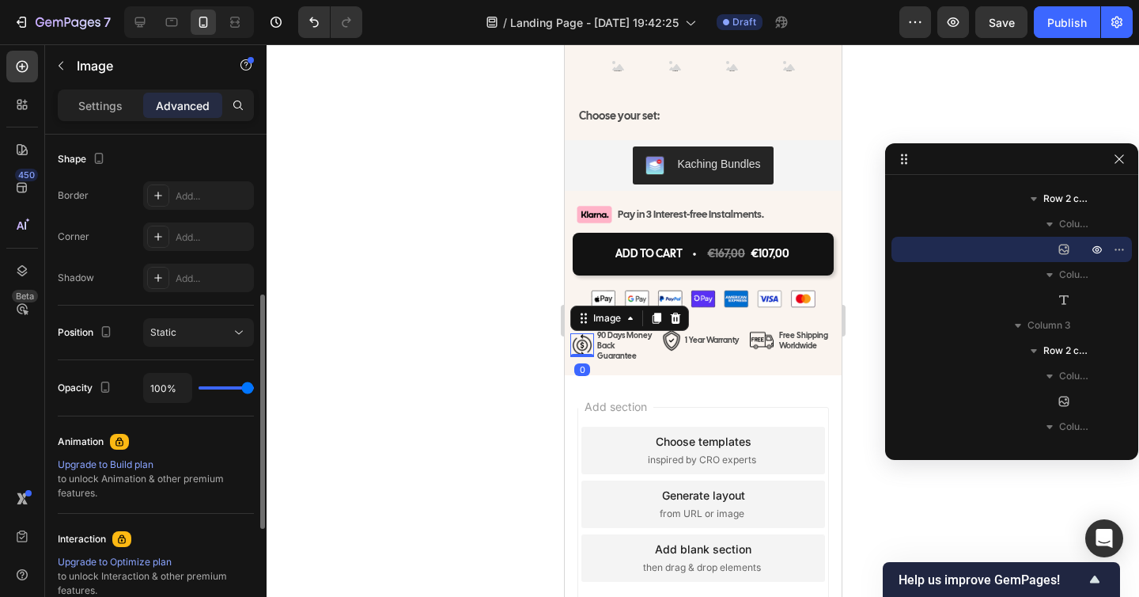
scroll to position [131, 0]
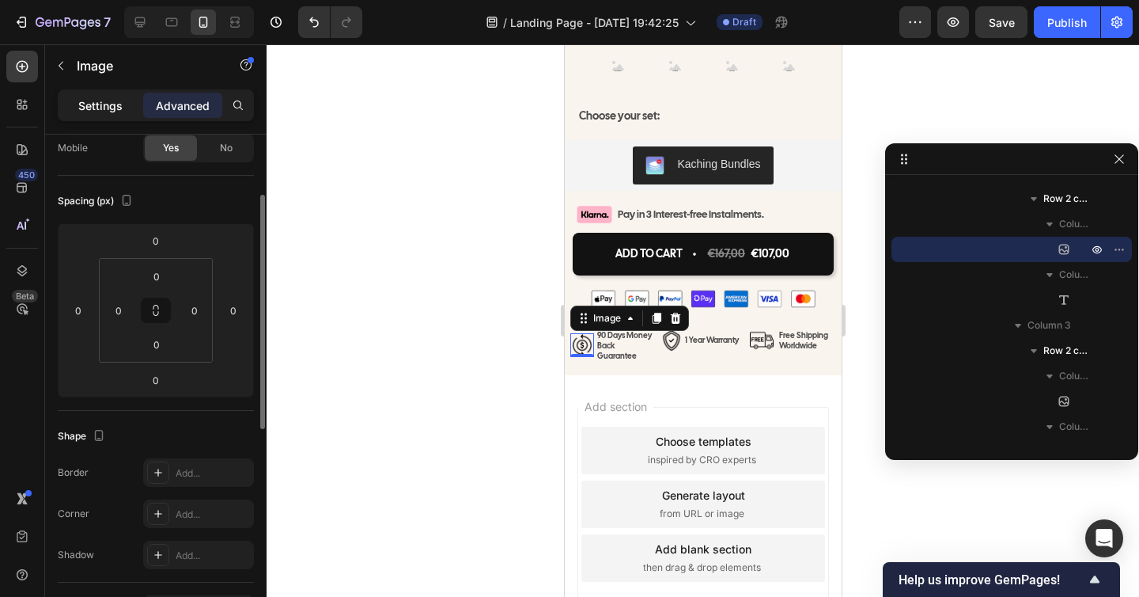
click at [111, 106] on p "Settings" at bounding box center [100, 105] width 44 height 17
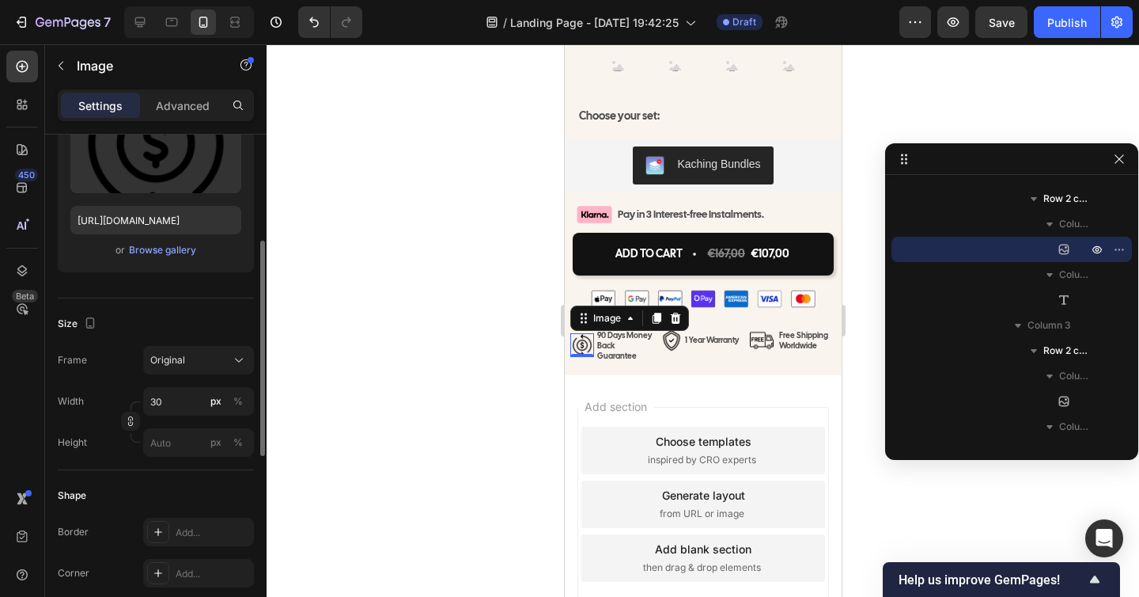
scroll to position [225, 0]
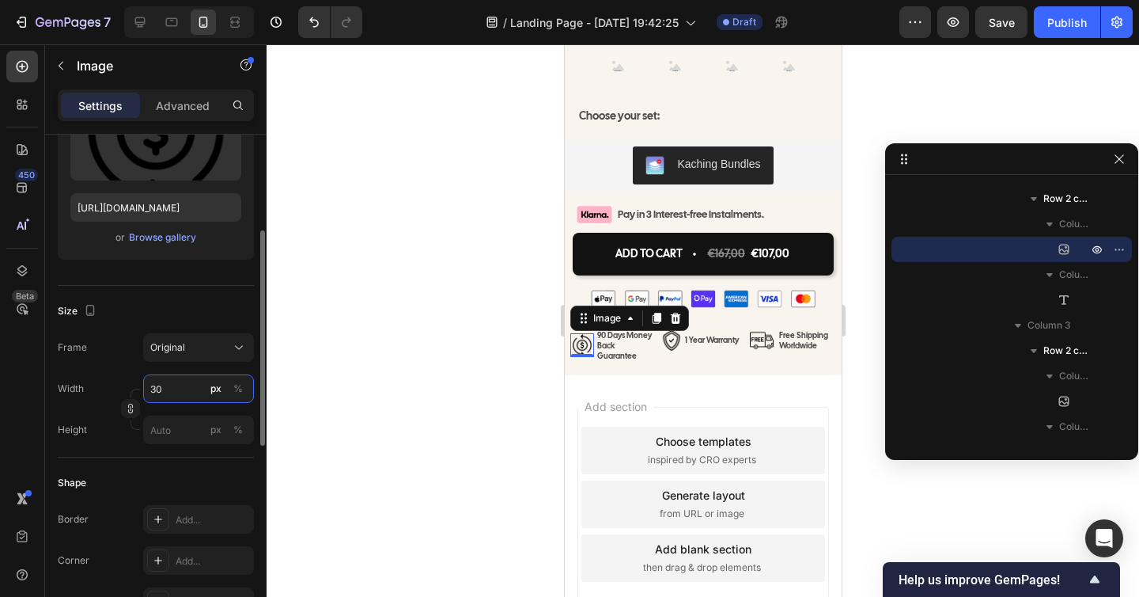
click at [160, 387] on input "30" at bounding box center [198, 388] width 111 height 28
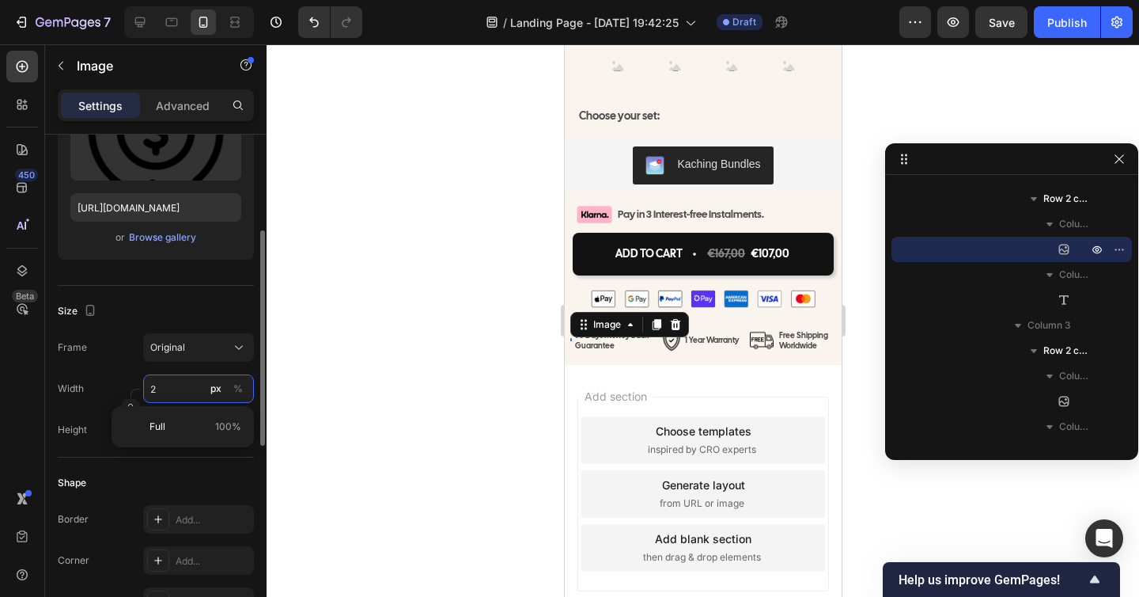
type input "25"
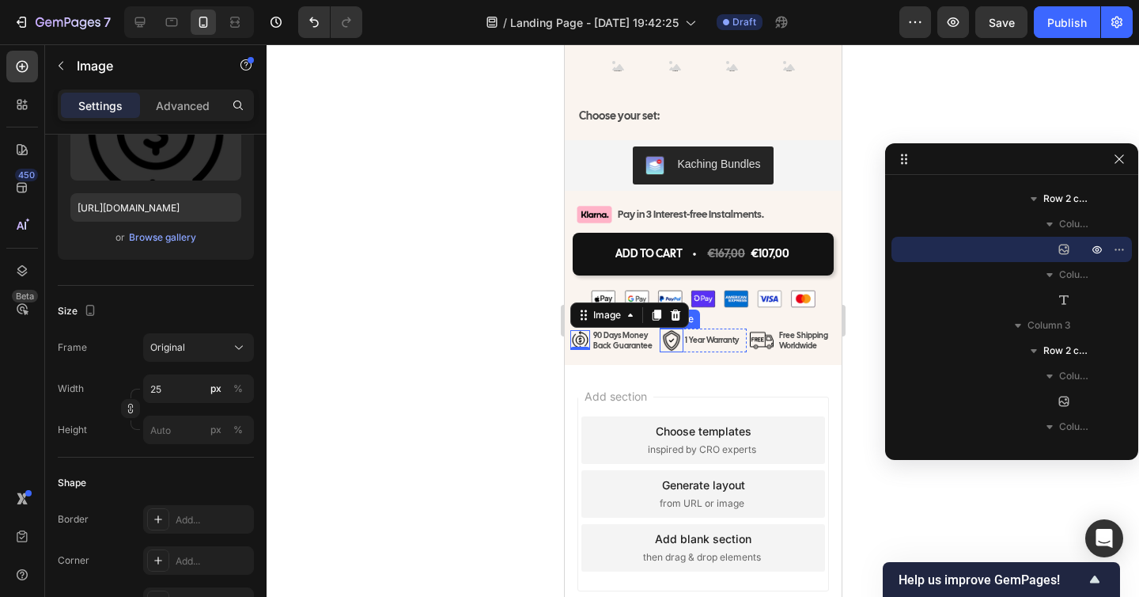
click at [672, 352] on img at bounding box center [671, 340] width 24 height 24
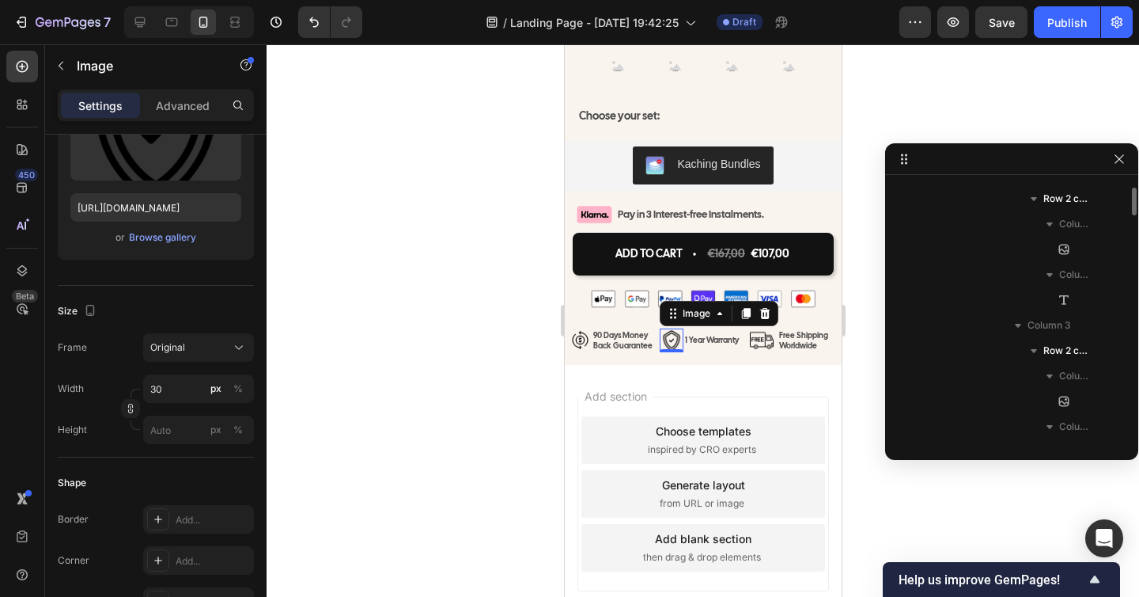
scroll to position [1945, 0]
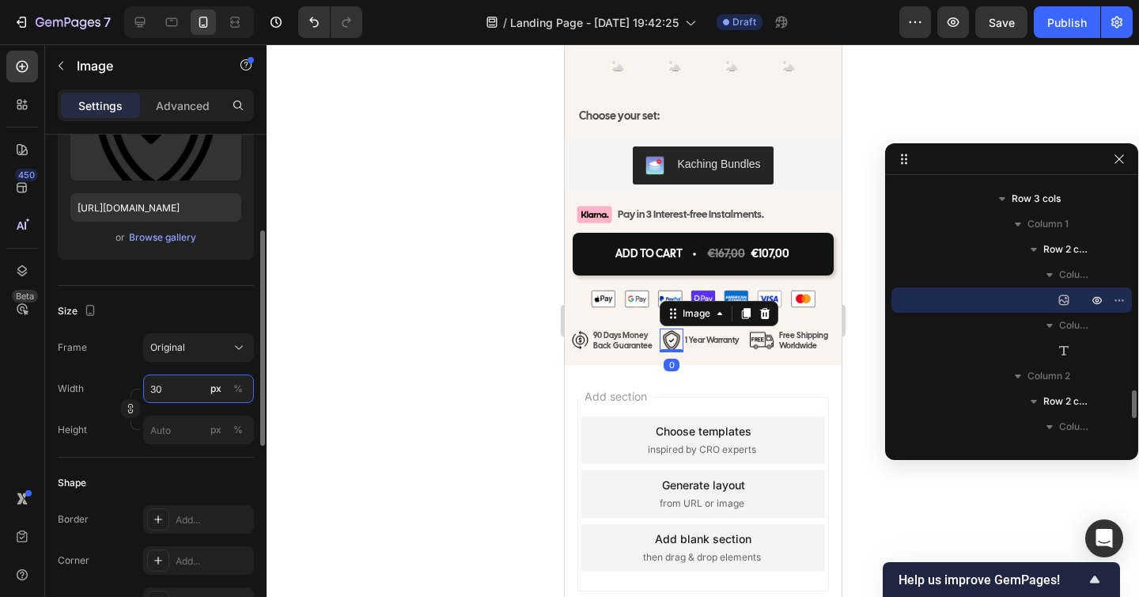
click at [176, 387] on input "30" at bounding box center [198, 388] width 111 height 28
type input "25"
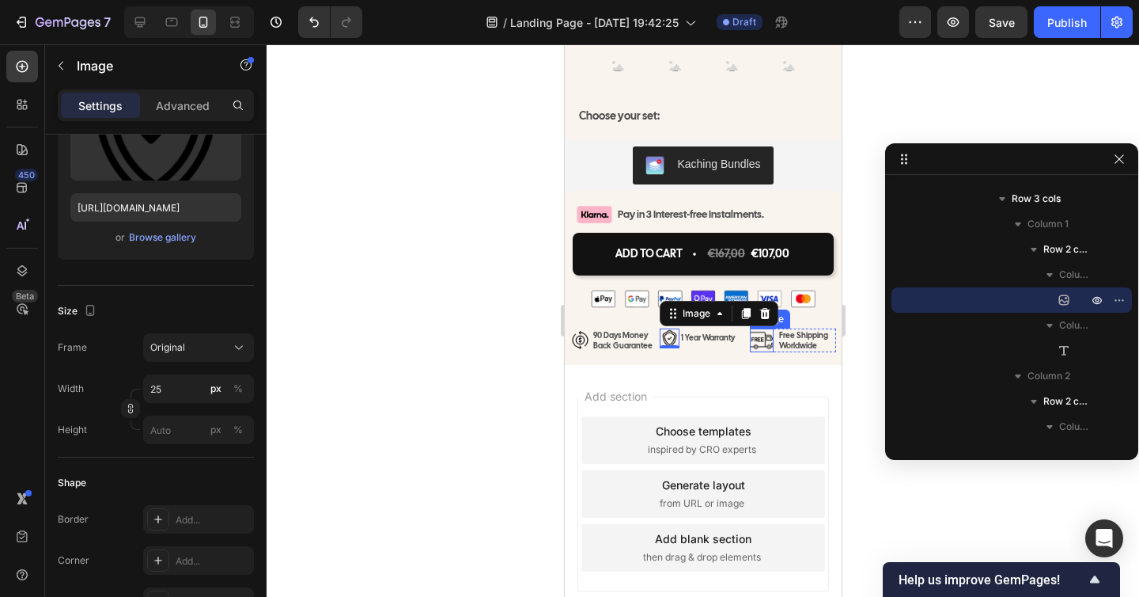
click at [759, 352] on img at bounding box center [761, 340] width 24 height 24
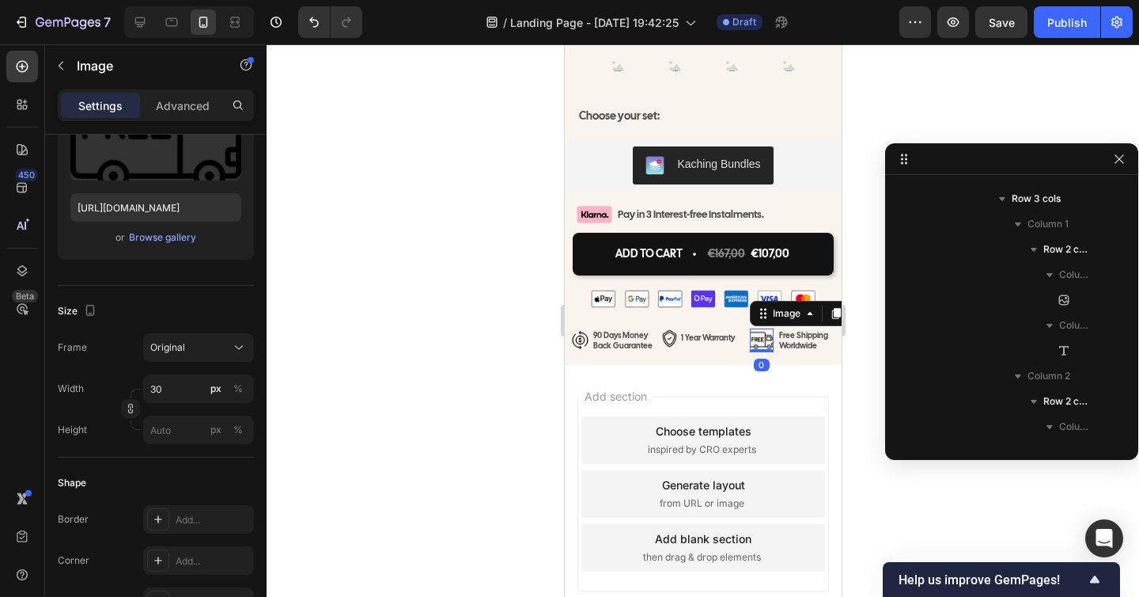
scroll to position [2169, 0]
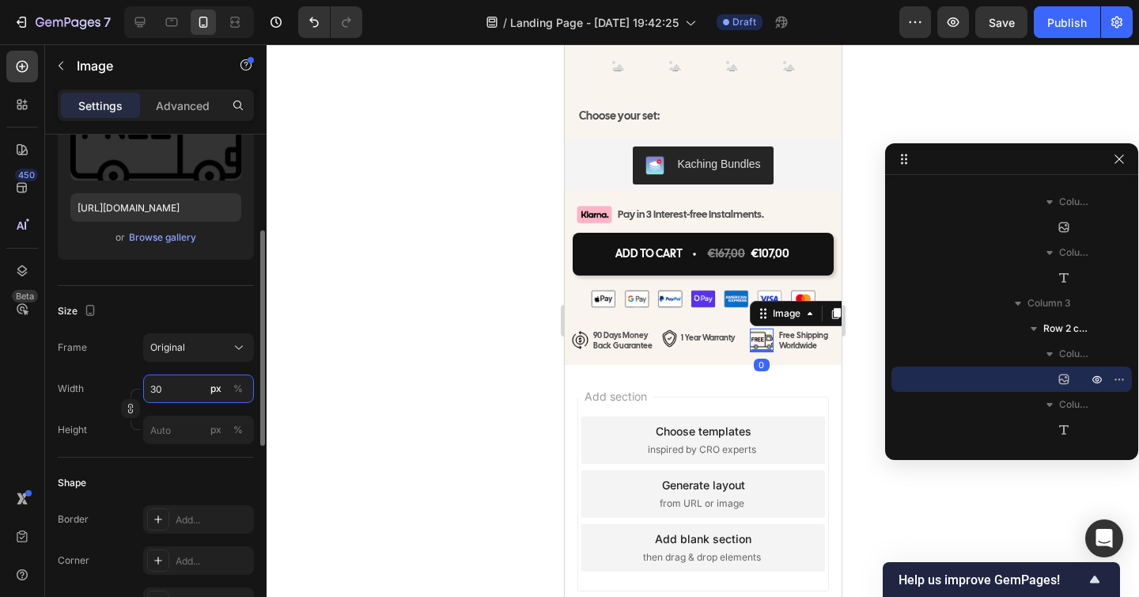
click at [153, 383] on input "30" at bounding box center [198, 388] width 111 height 28
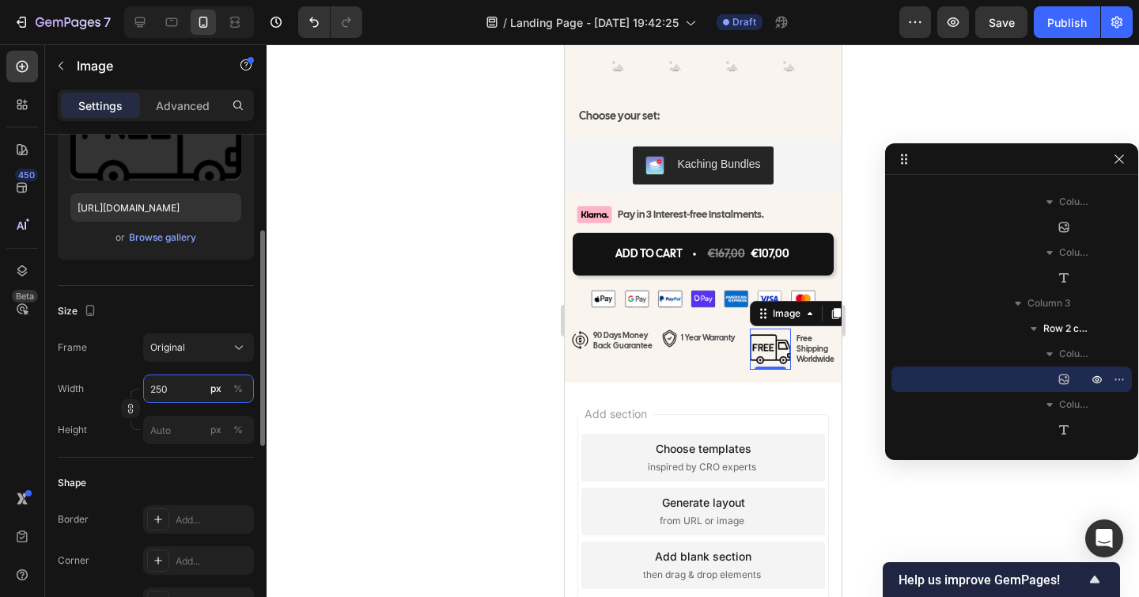
click at [195, 385] on input "250" at bounding box center [198, 388] width 111 height 28
type input "25"
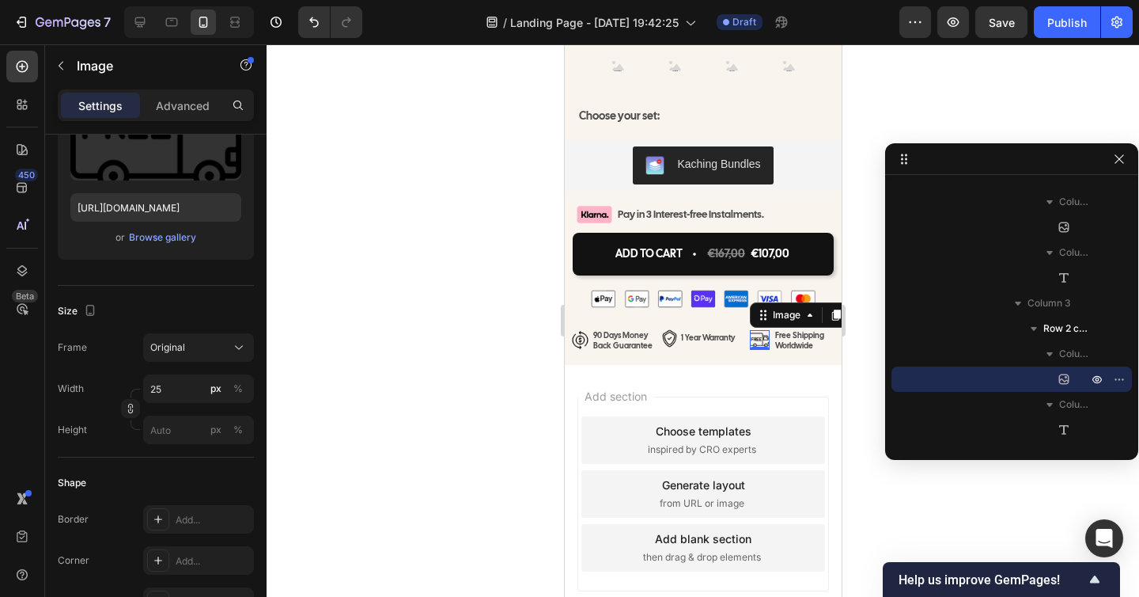
click at [498, 420] on div at bounding box center [703, 320] width 873 height 552
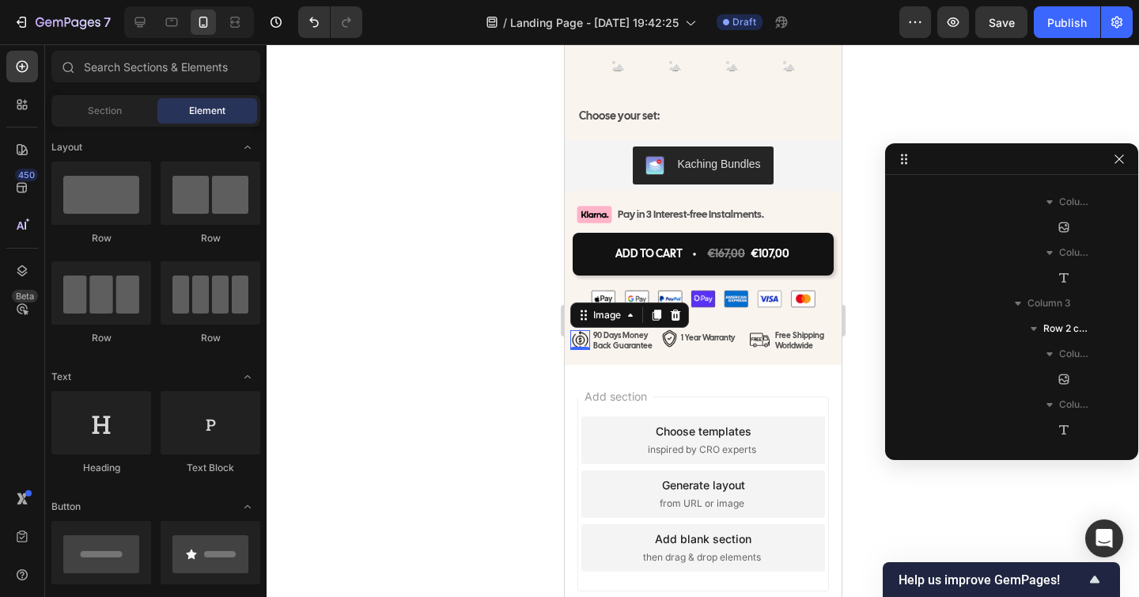
click at [578, 350] on img at bounding box center [580, 340] width 20 height 20
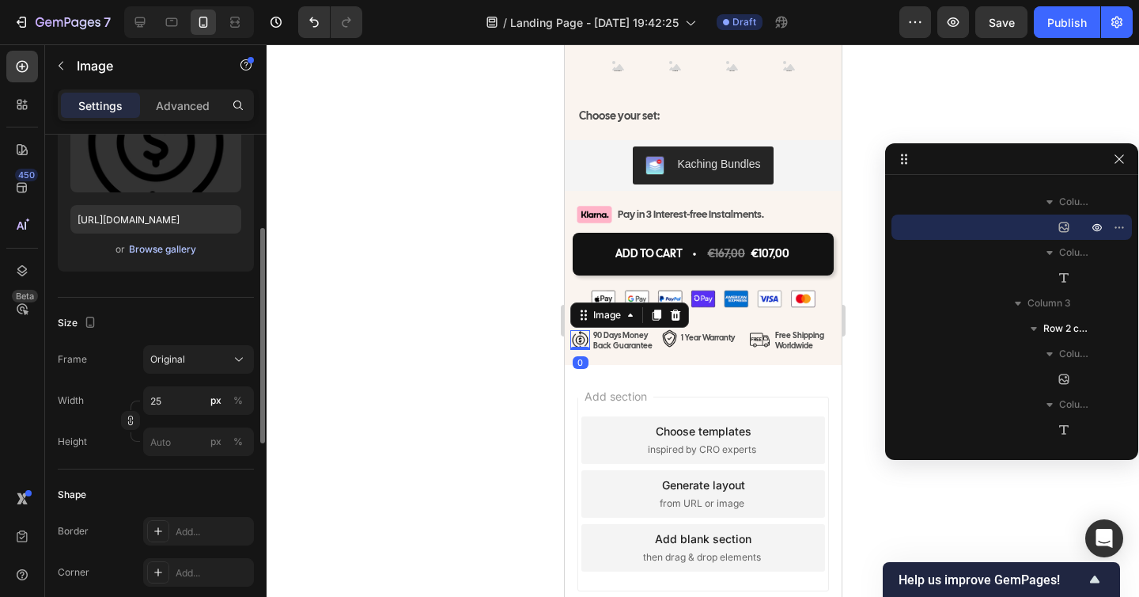
scroll to position [216, 0]
click at [161, 408] on input "25" at bounding box center [198, 398] width 111 height 28
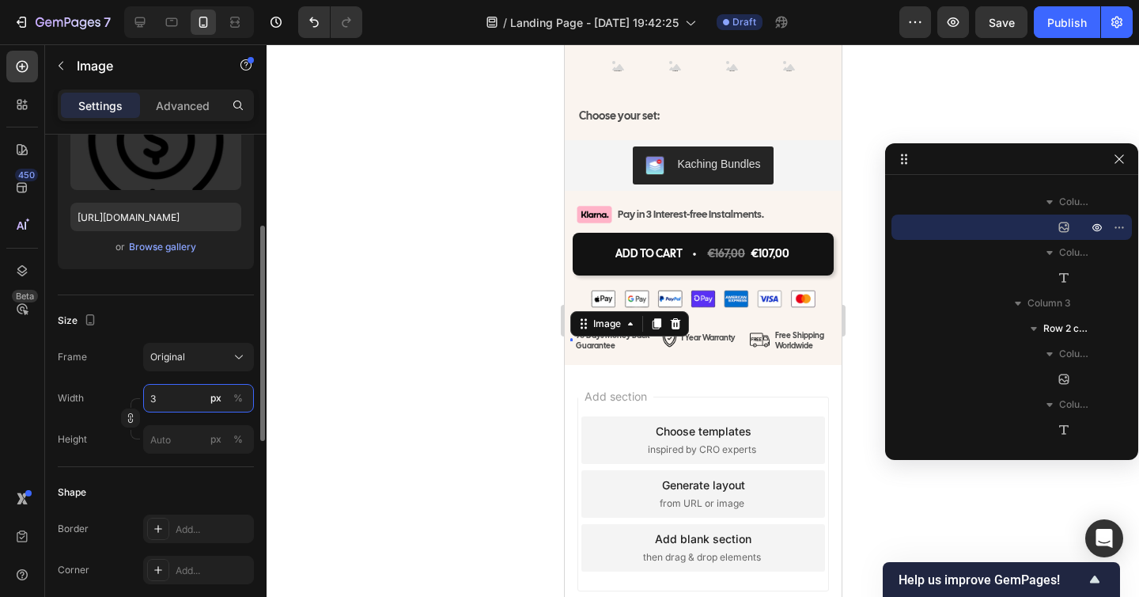
type input "30"
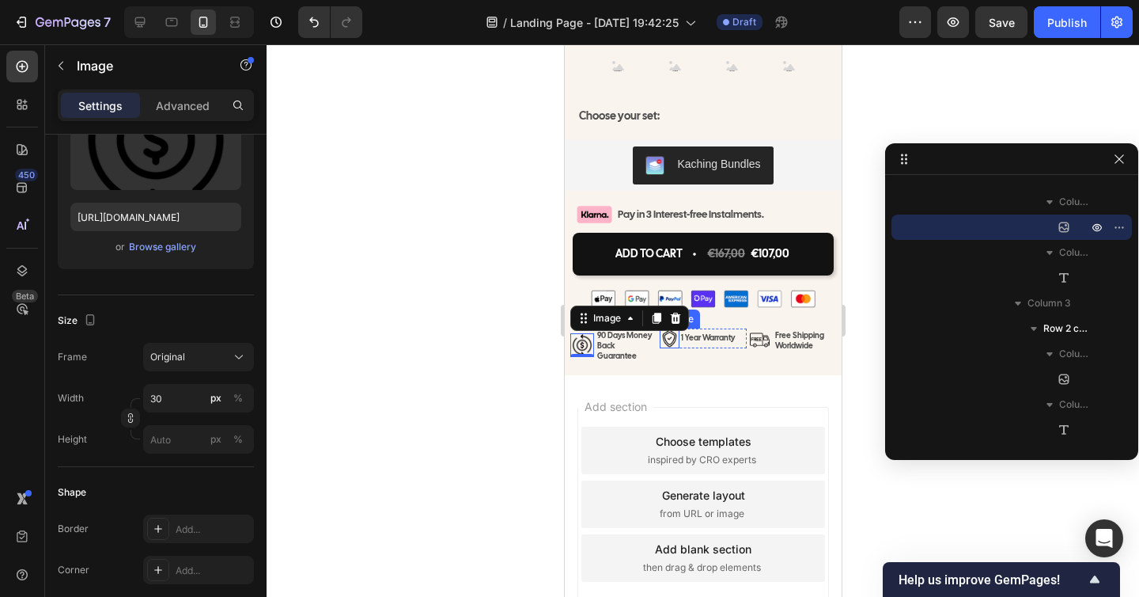
click at [665, 348] on img at bounding box center [669, 338] width 20 height 20
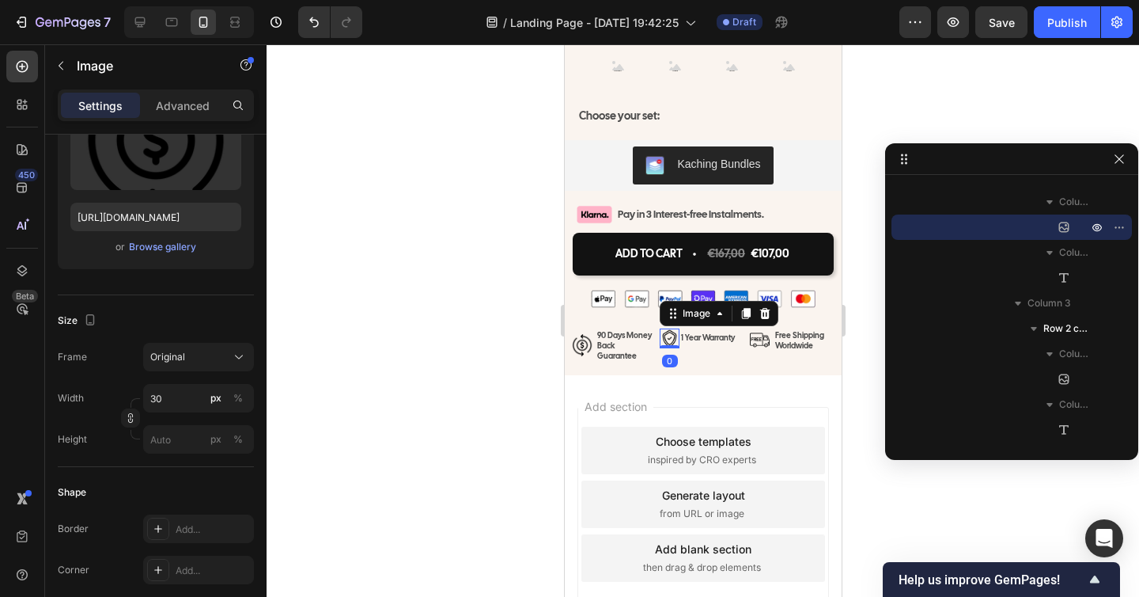
scroll to position [1945, 0]
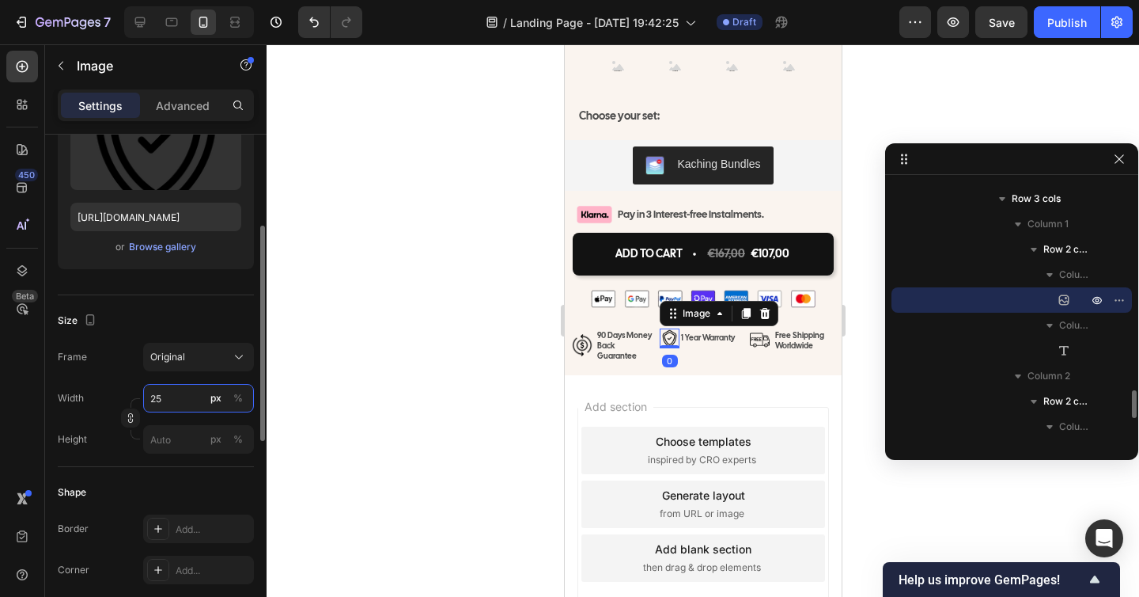
click at [176, 407] on input "25" at bounding box center [198, 398] width 111 height 28
type input "30"
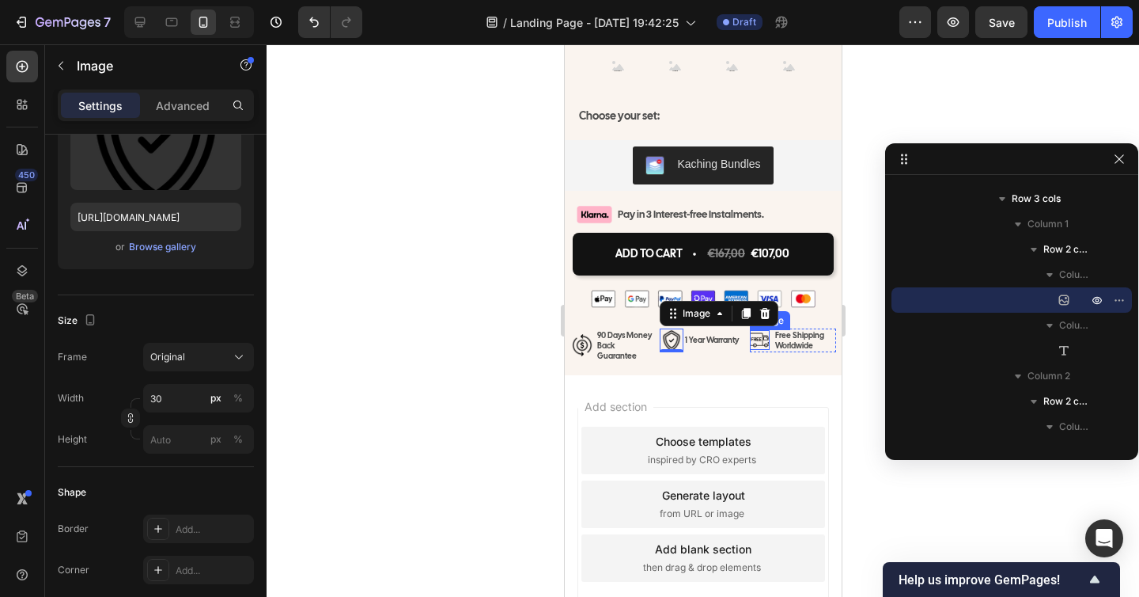
click at [752, 350] on img at bounding box center [759, 340] width 20 height 20
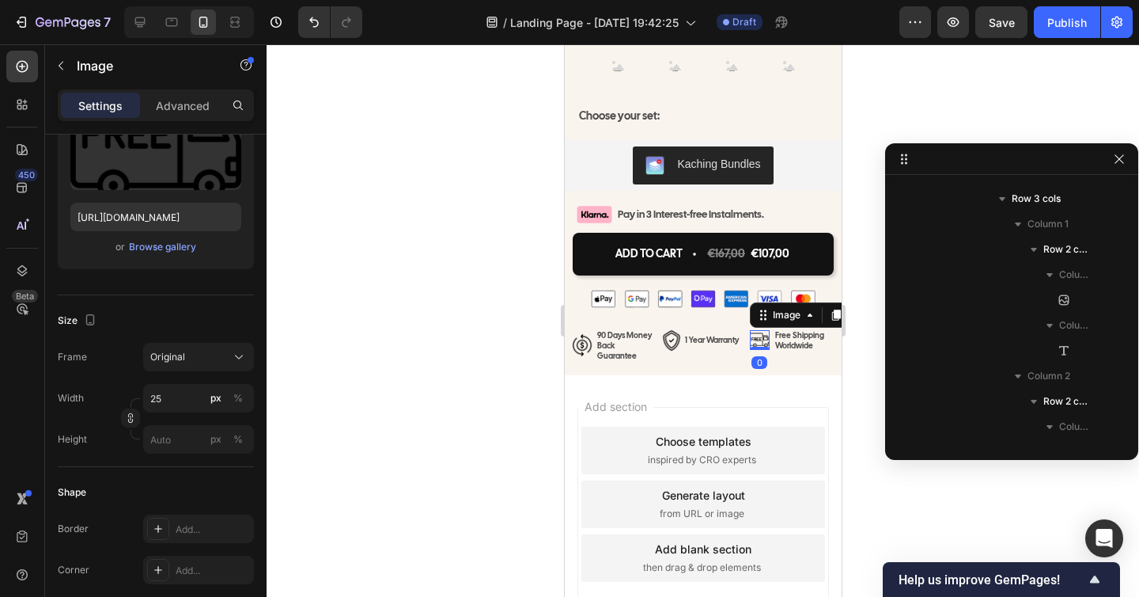
scroll to position [2169, 0]
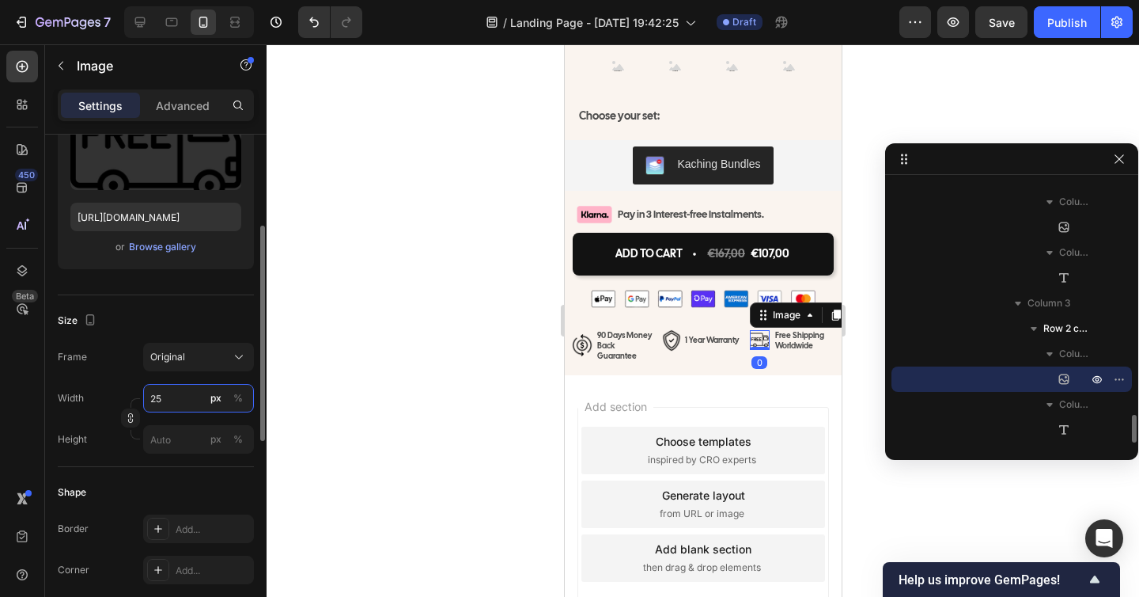
click at [162, 399] on input "25" at bounding box center [198, 398] width 111 height 28
type input "30"
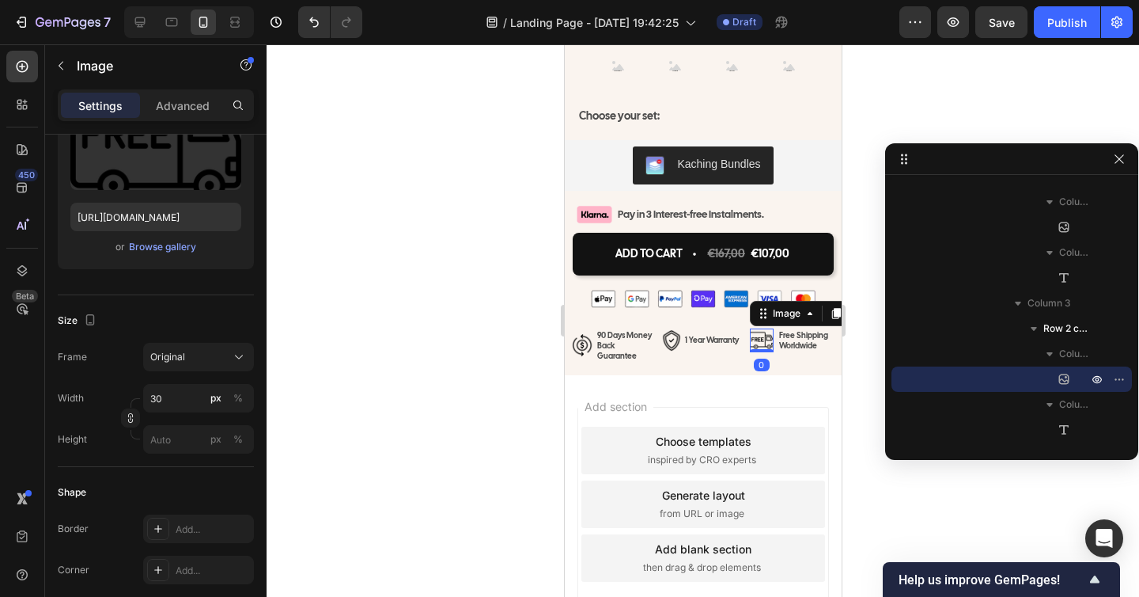
click at [412, 392] on div at bounding box center [703, 320] width 873 height 552
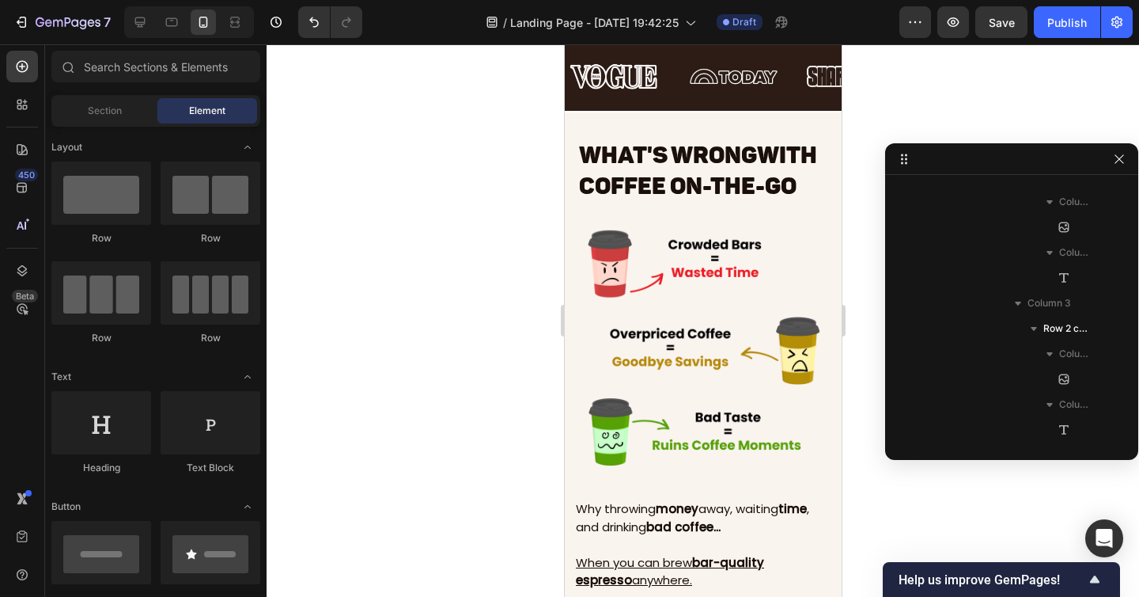
scroll to position [0, 0]
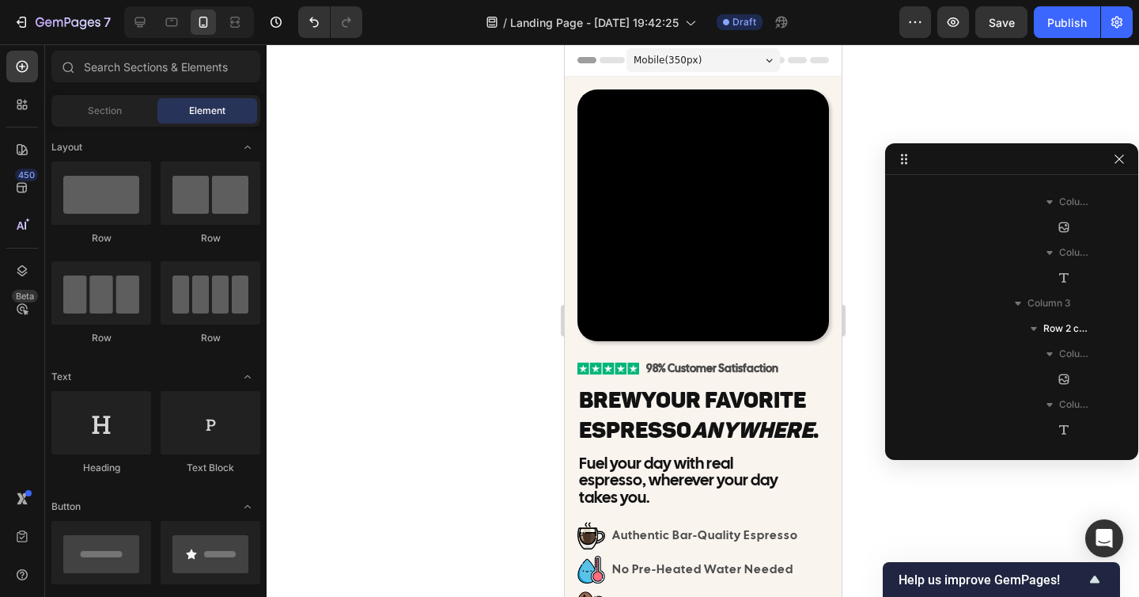
click at [689, 52] on span "Mobile ( 350 px)" at bounding box center [667, 60] width 68 height 16
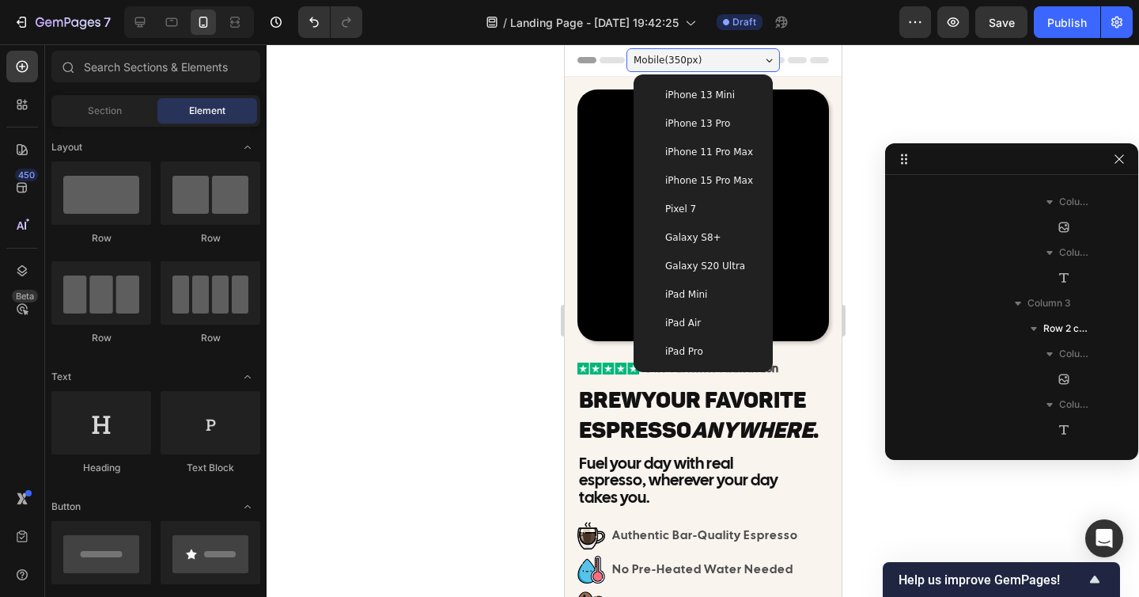
click at [703, 128] on span "iPhone 13 Pro" at bounding box center [697, 124] width 65 height 16
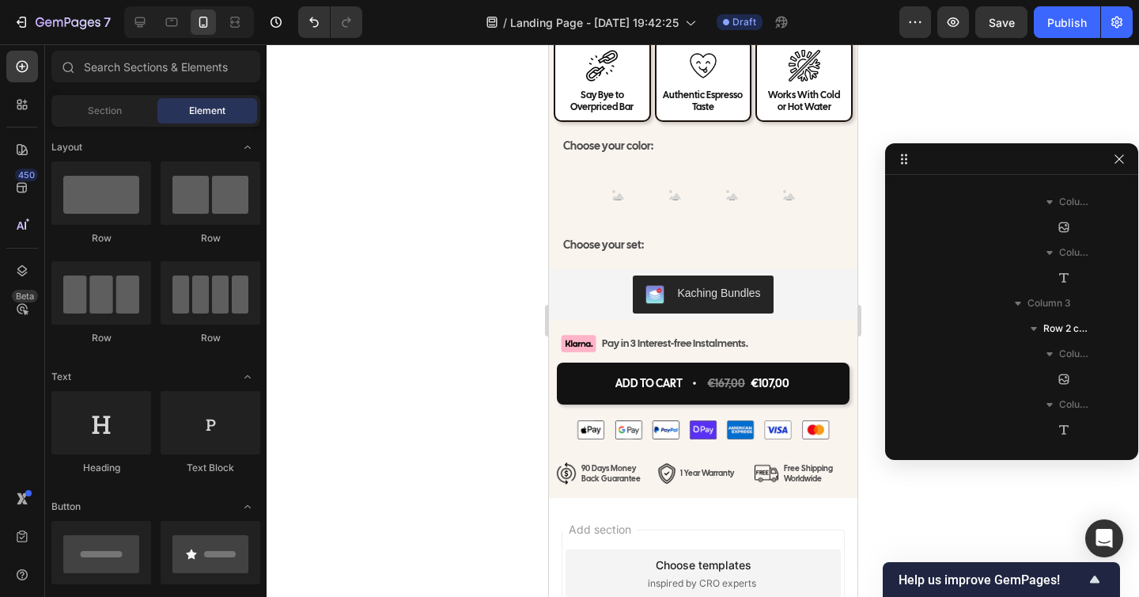
scroll to position [7158, 0]
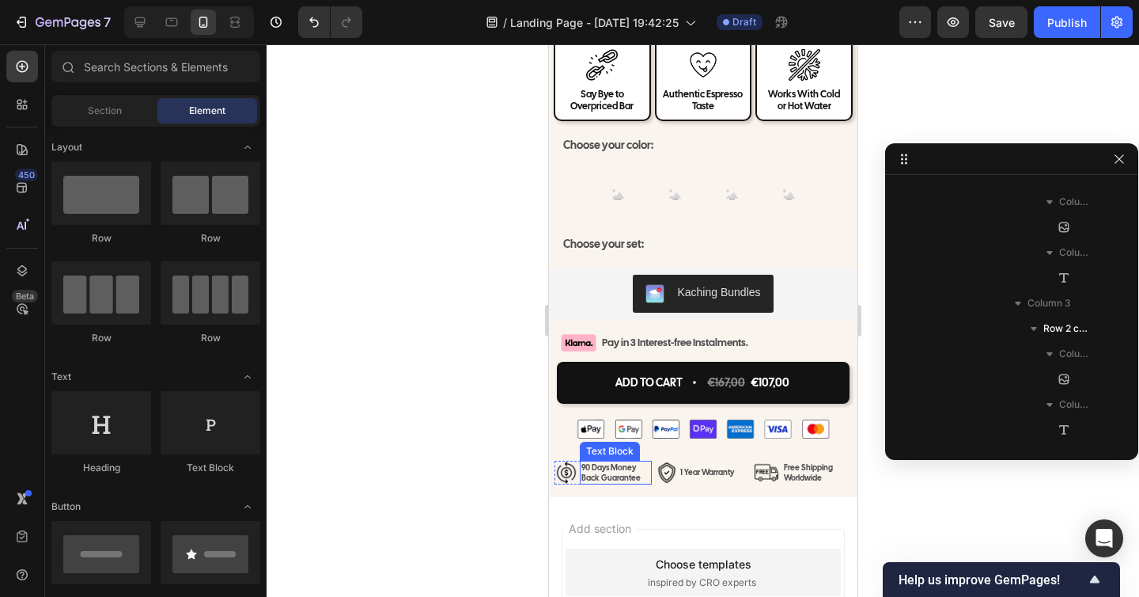
click at [597, 475] on p "90 Days Money Back Guarantee" at bounding box center [615, 472] width 69 height 21
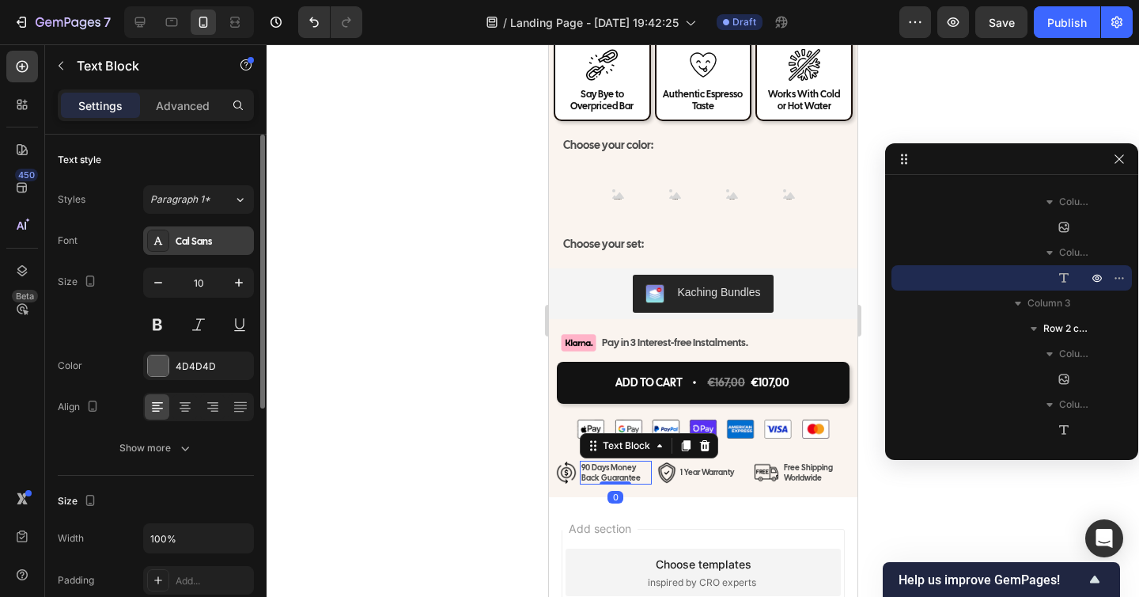
click at [190, 251] on div "Cal Sans" at bounding box center [198, 240] width 111 height 28
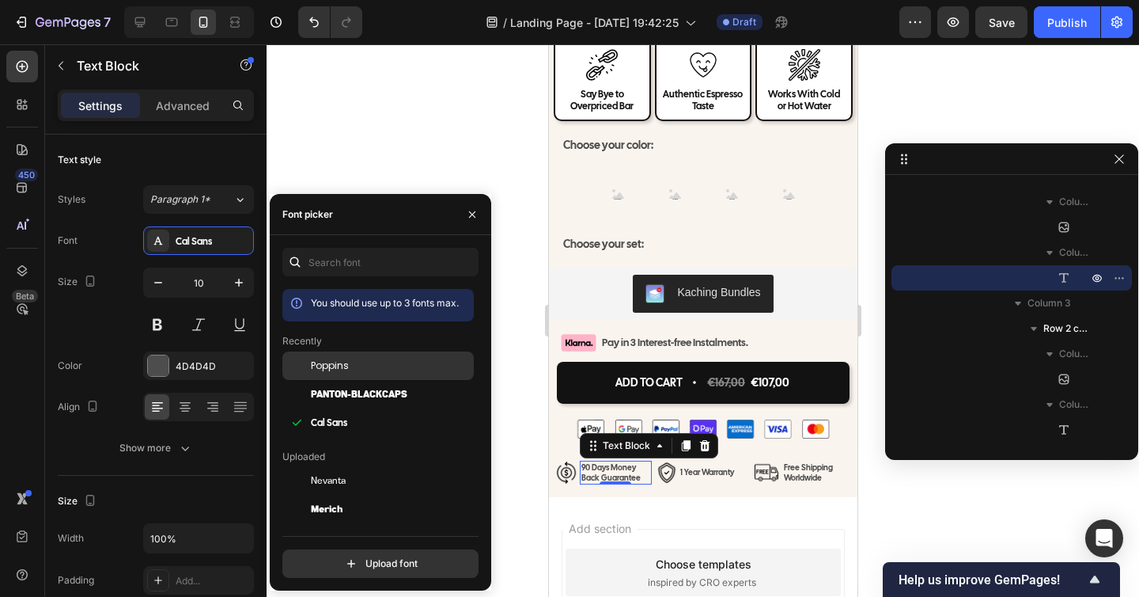
click at [330, 372] on span "Poppins" at bounding box center [330, 365] width 38 height 14
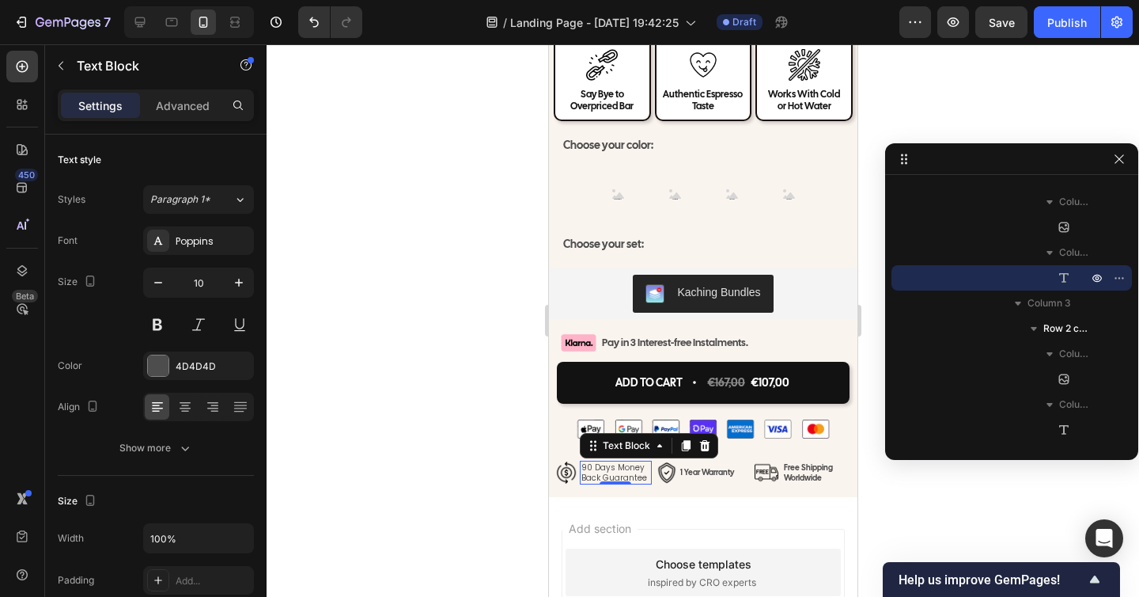
click at [945, 540] on div at bounding box center [703, 320] width 873 height 552
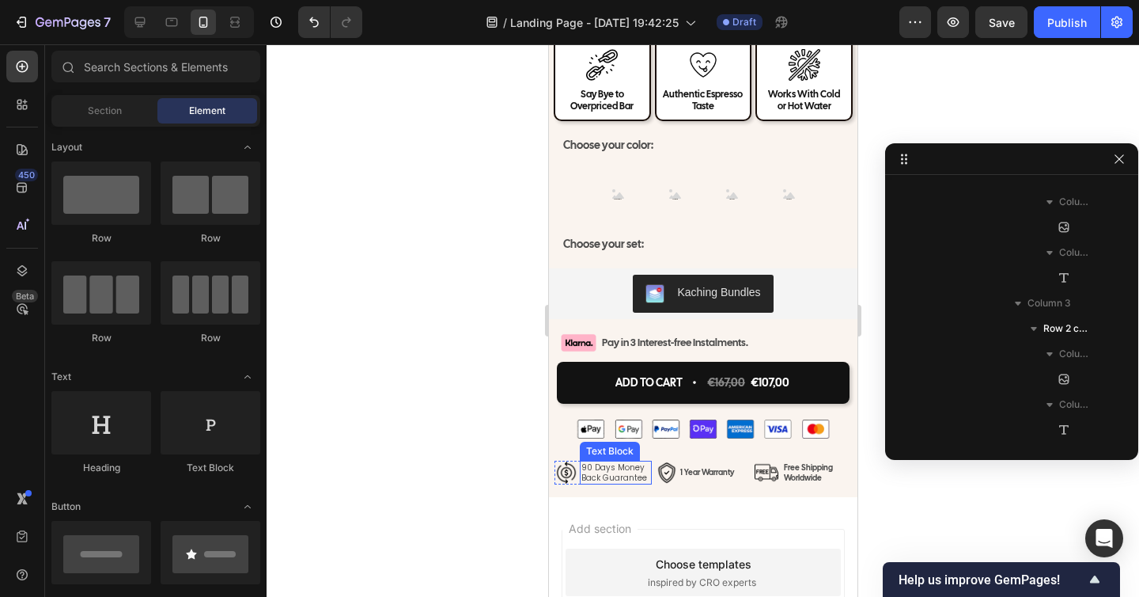
click at [608, 471] on p "90 Days Money Back Guarantee" at bounding box center [615, 472] width 69 height 21
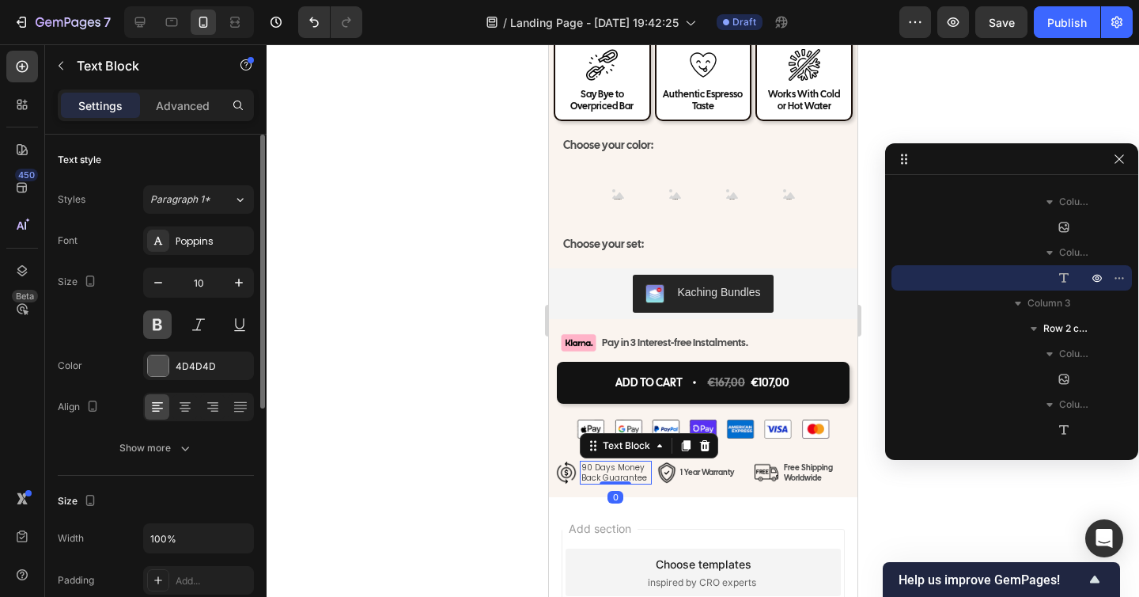
click at [153, 321] on button at bounding box center [157, 324] width 28 height 28
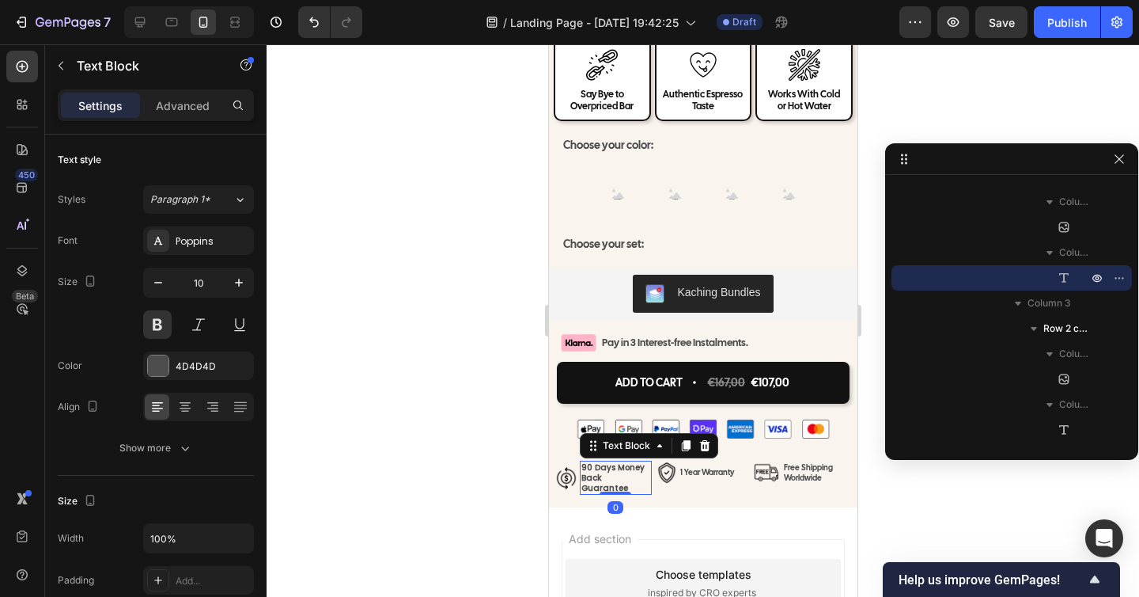
click at [327, 368] on div at bounding box center [703, 320] width 873 height 552
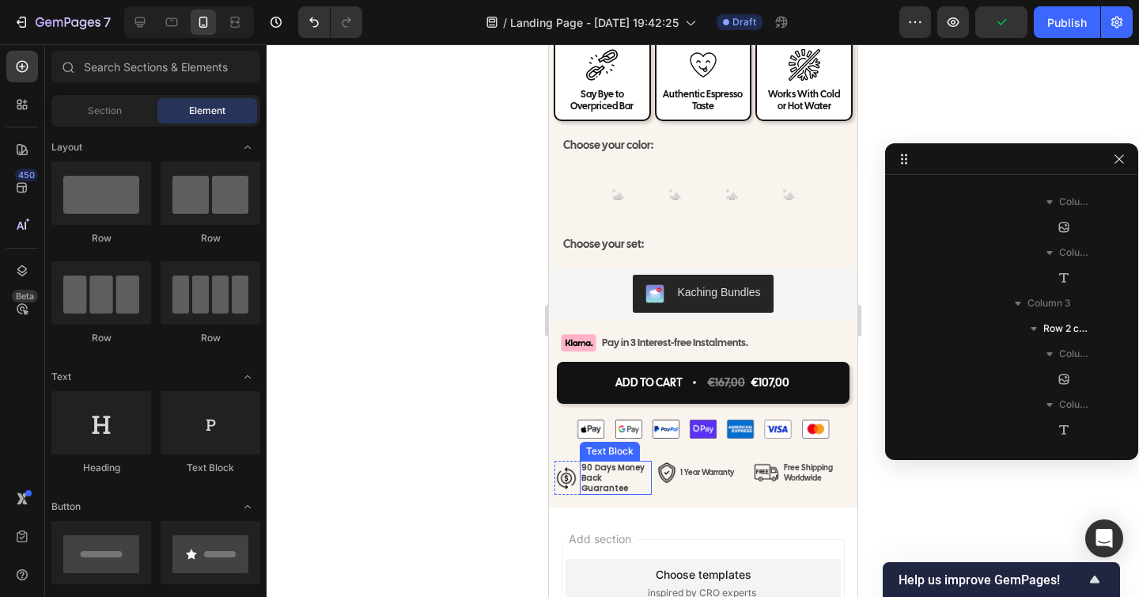
click at [597, 471] on p "90 Days Money Back Guarantee" at bounding box center [615, 477] width 69 height 31
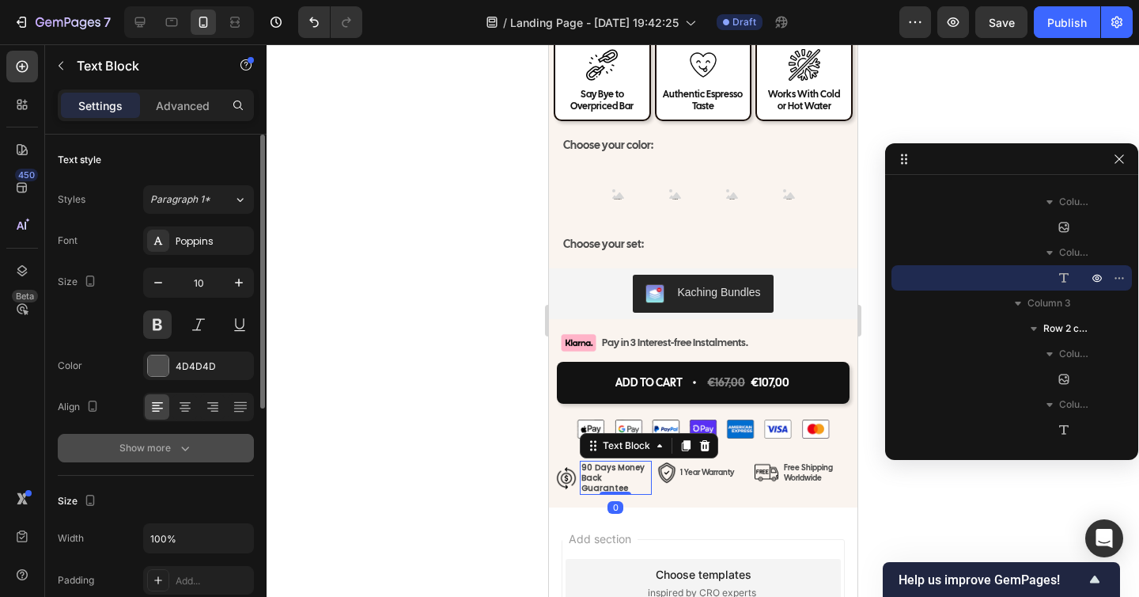
click at [174, 441] on div "Show more" at bounding box center [156, 448] width 74 height 16
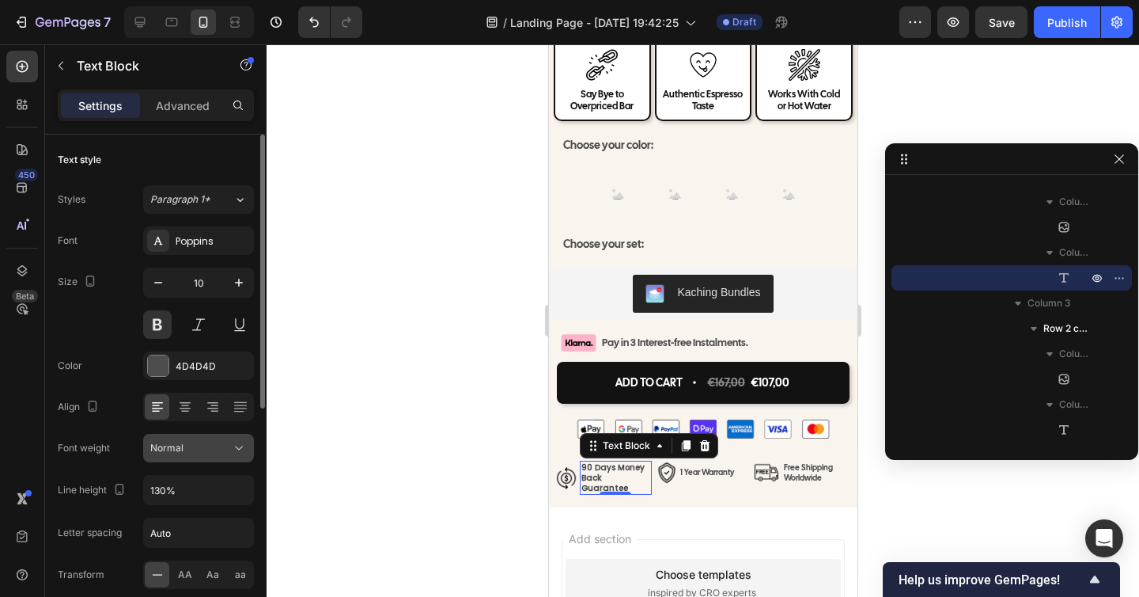
click at [187, 454] on div "Normal" at bounding box center [190, 448] width 81 height 14
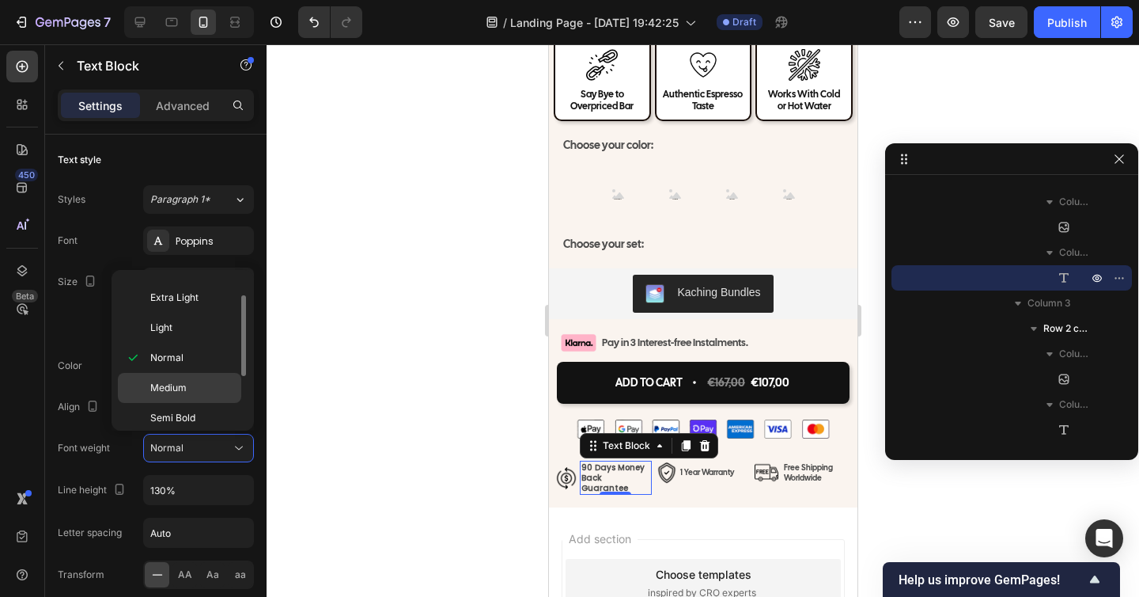
scroll to position [29, 0]
click at [183, 387] on span "Medium" at bounding box center [168, 382] width 36 height 14
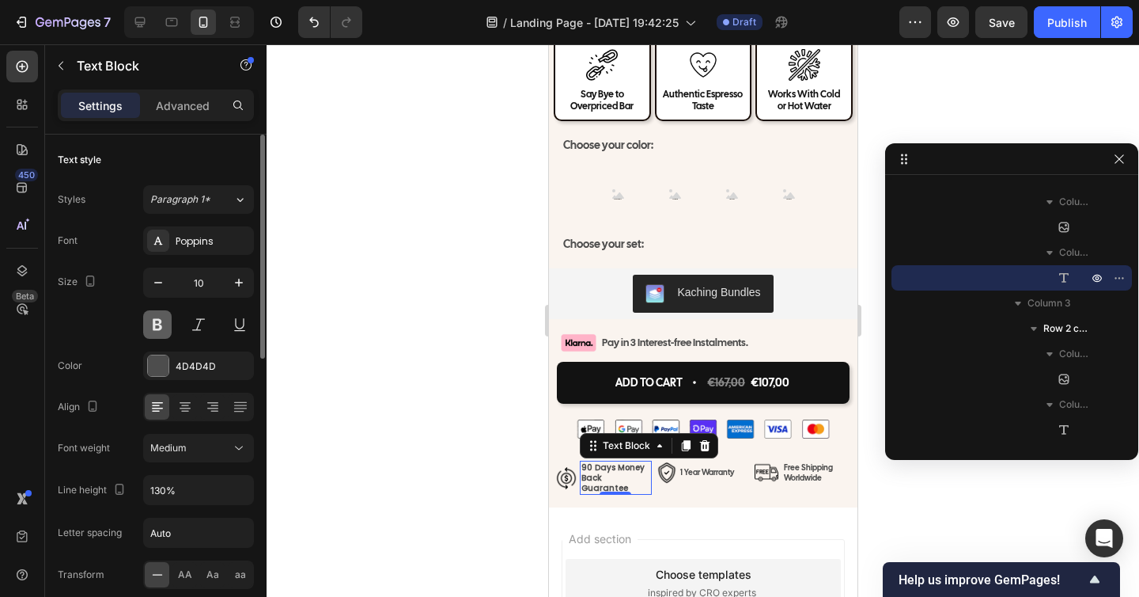
click at [160, 323] on button at bounding box center [157, 324] width 28 height 28
click at [212, 441] on div "Medium" at bounding box center [190, 448] width 81 height 14
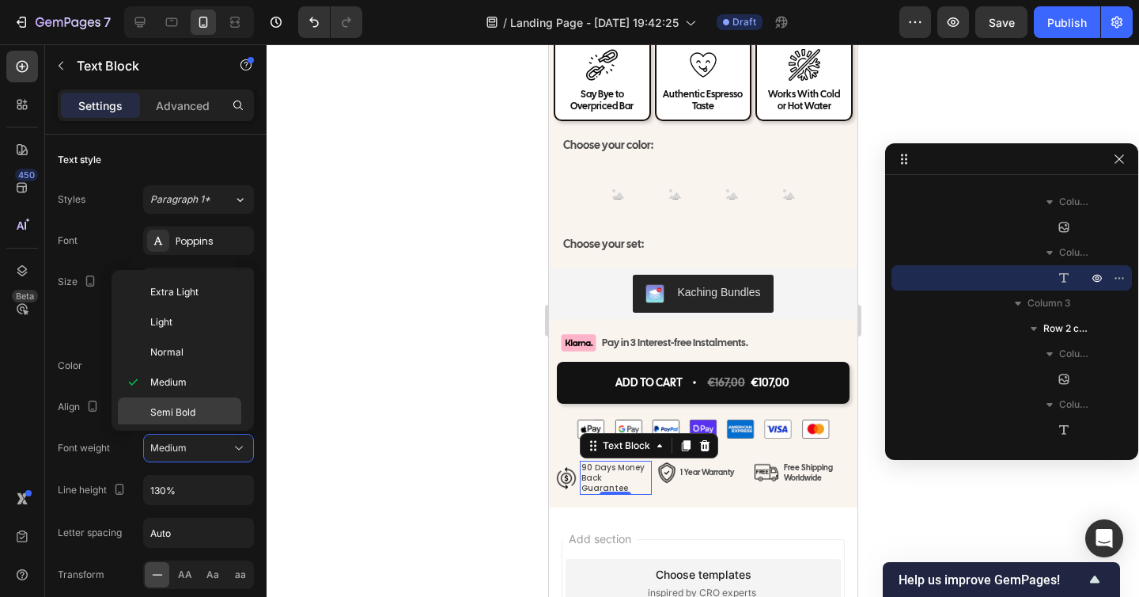
click at [218, 406] on p "Semi Bold" at bounding box center [192, 412] width 84 height 14
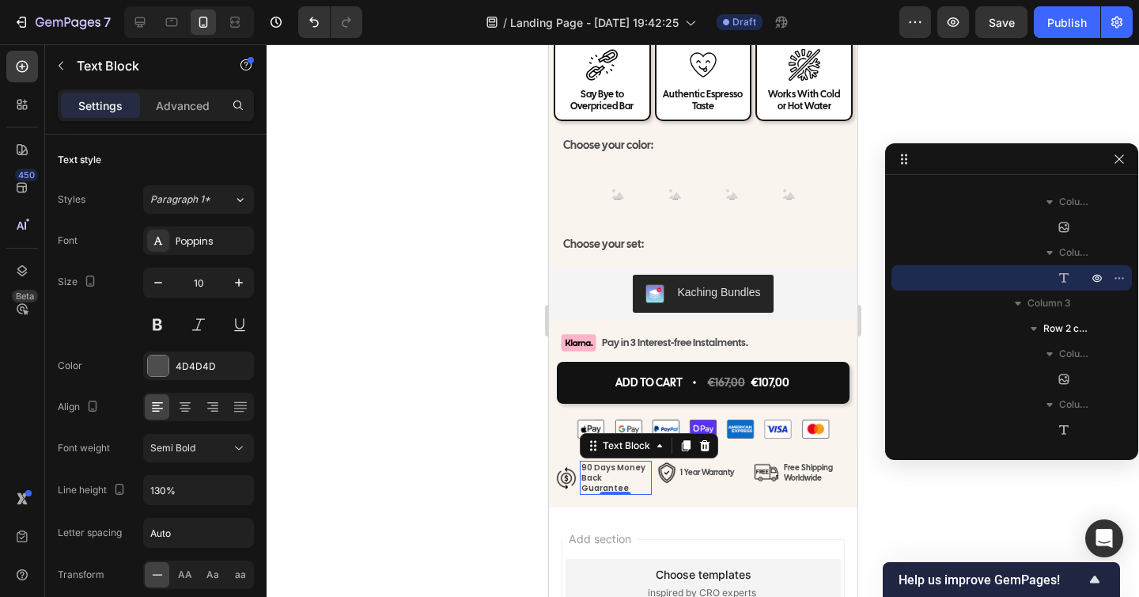
click at [397, 432] on div at bounding box center [703, 320] width 873 height 552
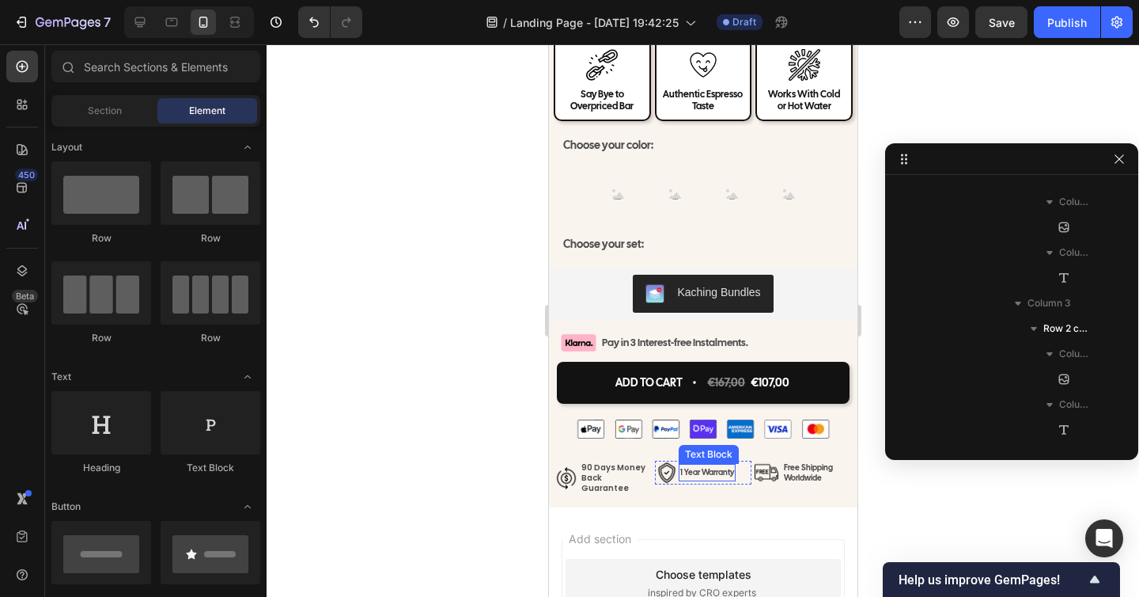
click at [713, 473] on p "1 Year Warranty" at bounding box center [707, 472] width 54 height 14
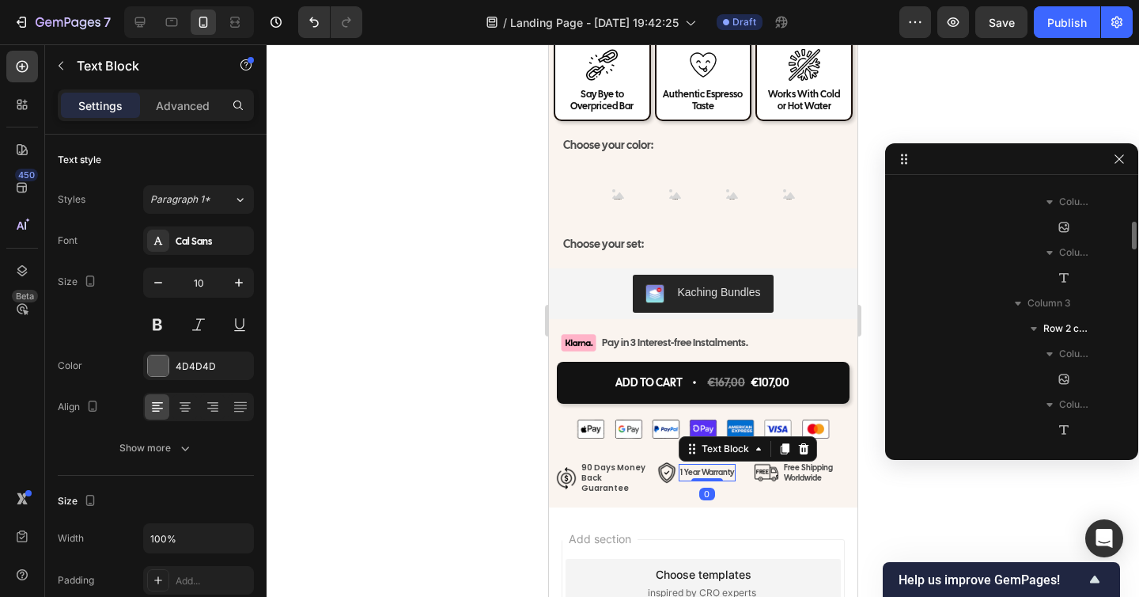
scroll to position [1995, 0]
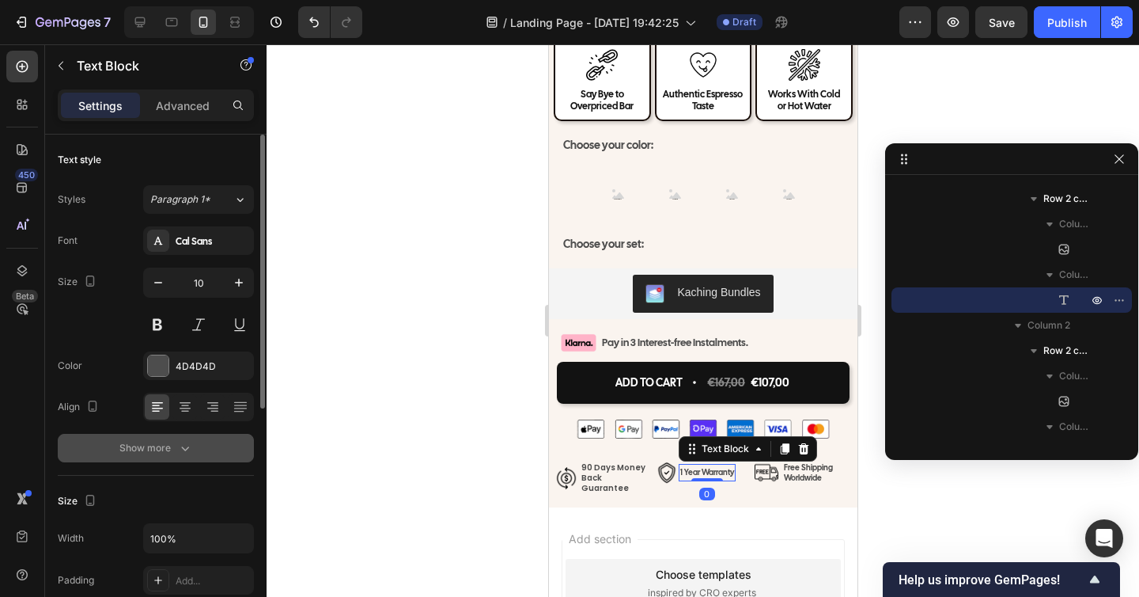
click at [165, 446] on div "Show more" at bounding box center [156, 448] width 74 height 16
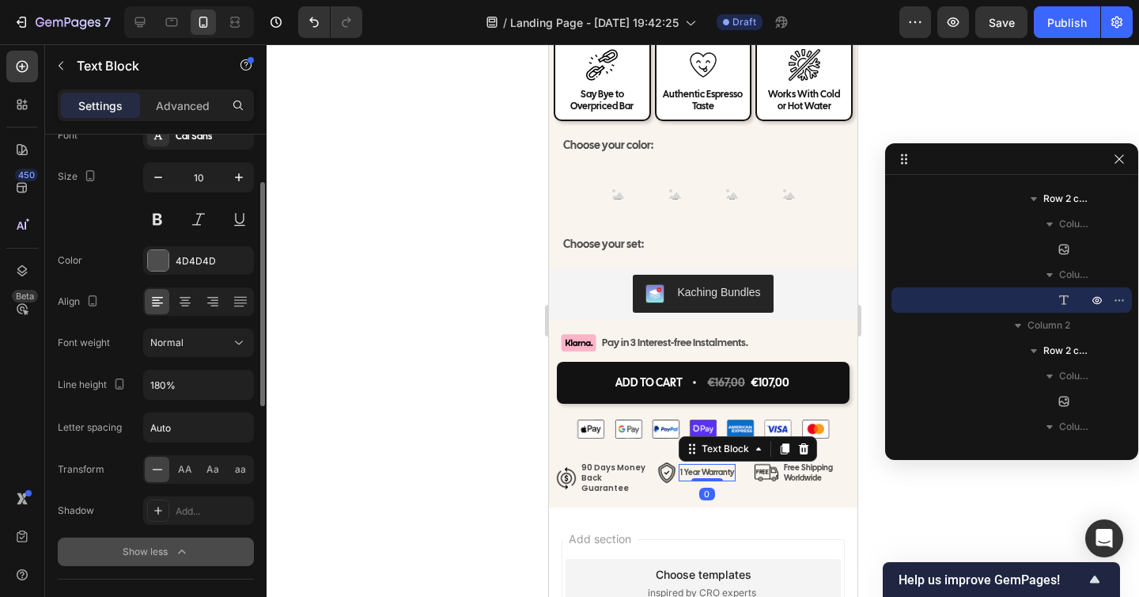
scroll to position [106, 0]
click at [168, 436] on input "Auto" at bounding box center [198, 426] width 109 height 28
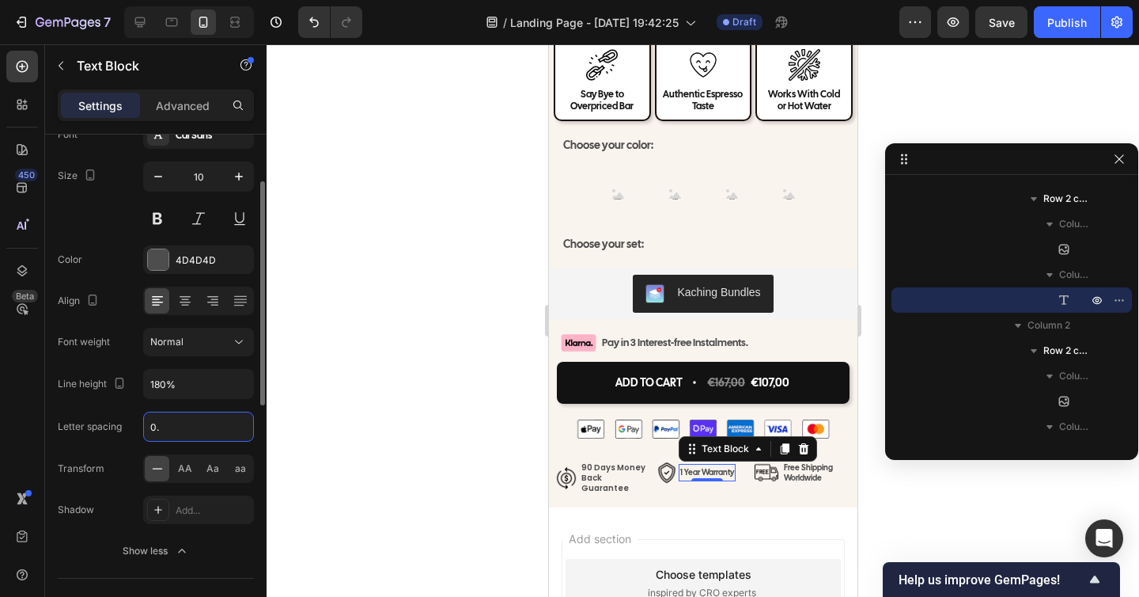
type input "0.7"
click at [494, 424] on div at bounding box center [703, 320] width 873 height 552
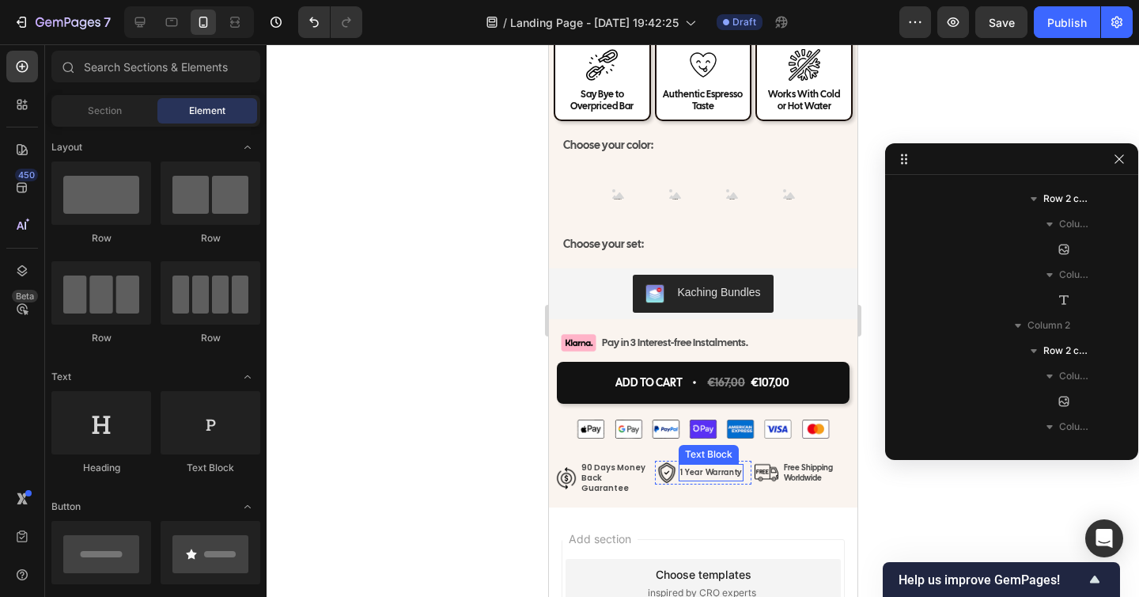
click at [706, 472] on p "1 Year Warranty" at bounding box center [711, 472] width 62 height 14
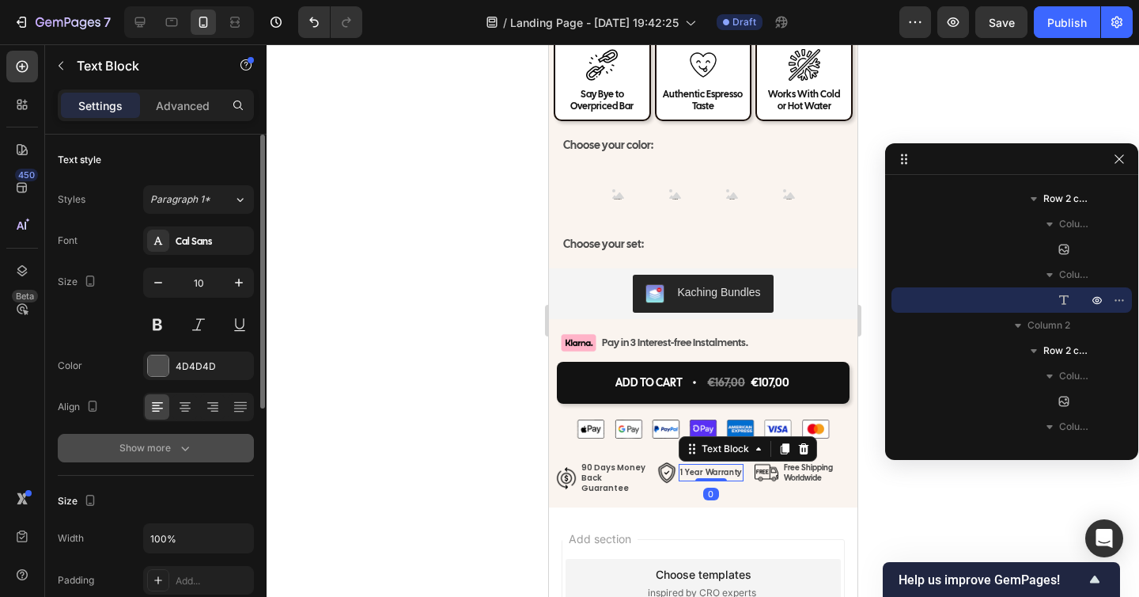
click at [178, 439] on button "Show more" at bounding box center [156, 448] width 196 height 28
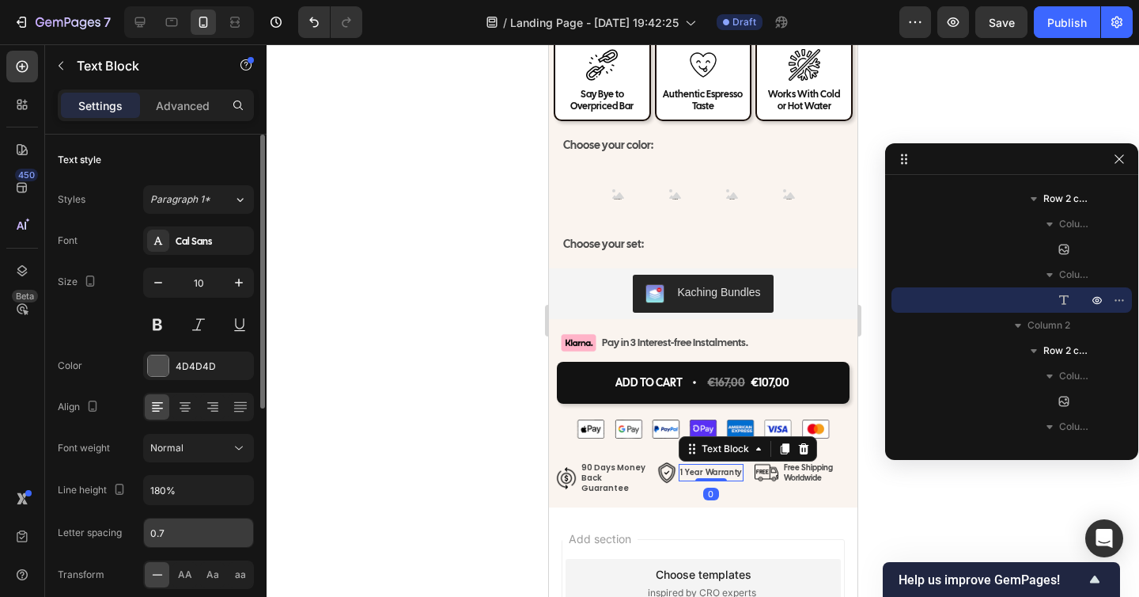
click at [170, 526] on input "0.7" at bounding box center [198, 532] width 109 height 28
type input "0.5"
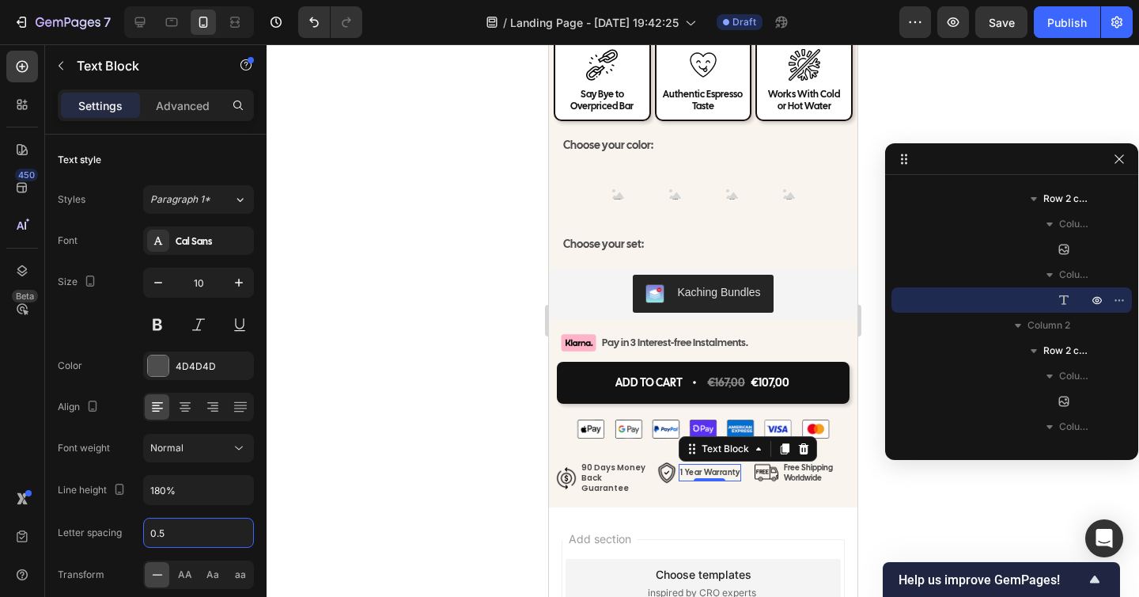
click at [431, 475] on div at bounding box center [703, 320] width 873 height 552
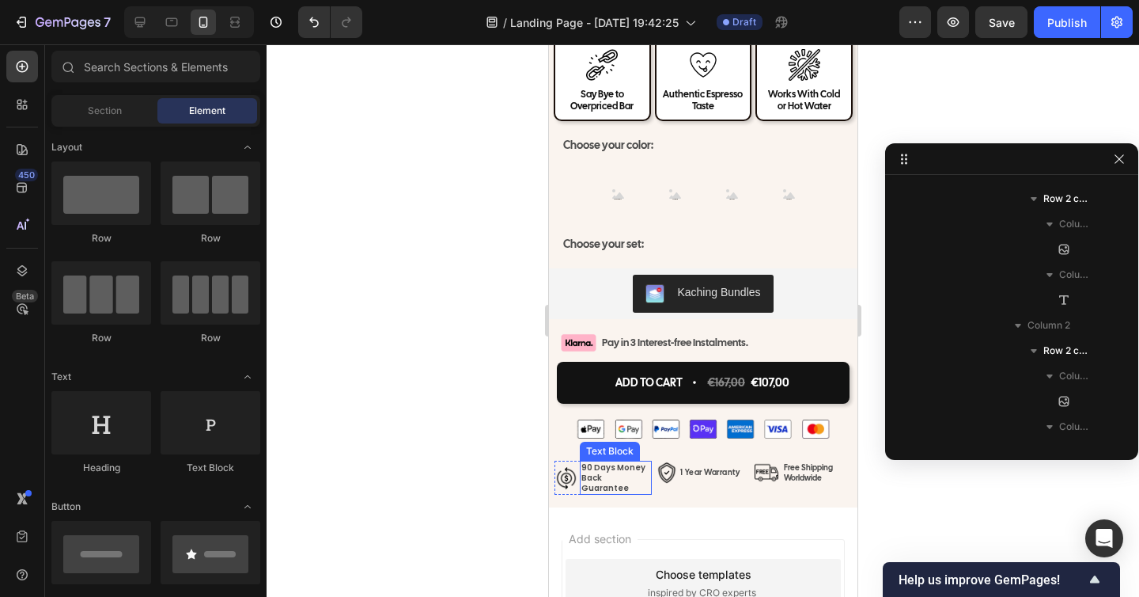
click at [621, 476] on p "90 Days Money Back Guarantee" at bounding box center [615, 477] width 69 height 31
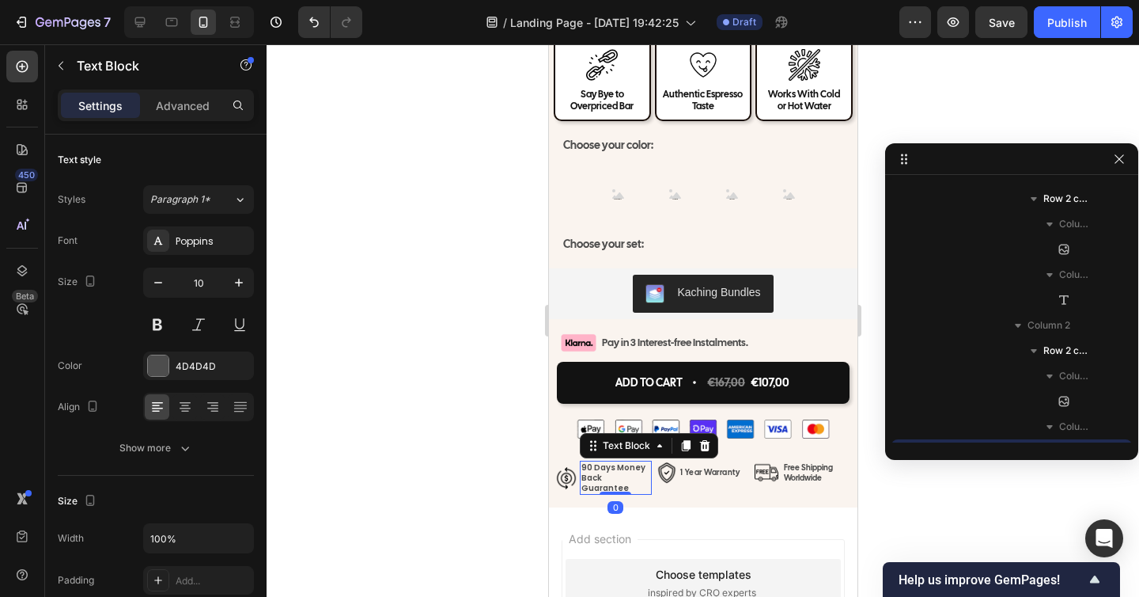
scroll to position [2147, 0]
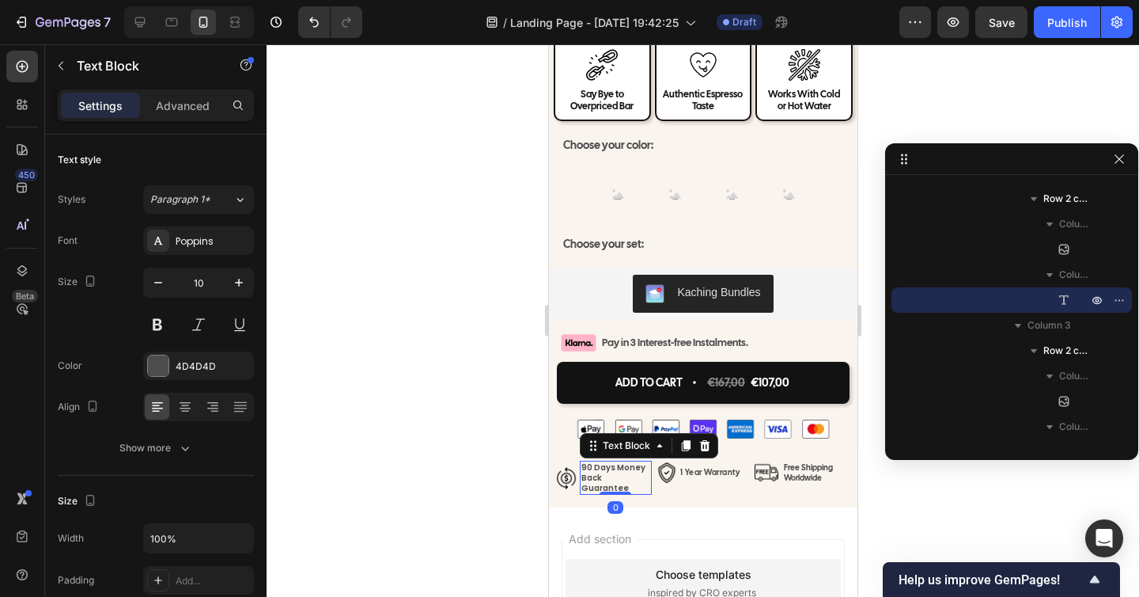
click at [627, 474] on p "90 Days Money Back Guarantee" at bounding box center [615, 477] width 69 height 31
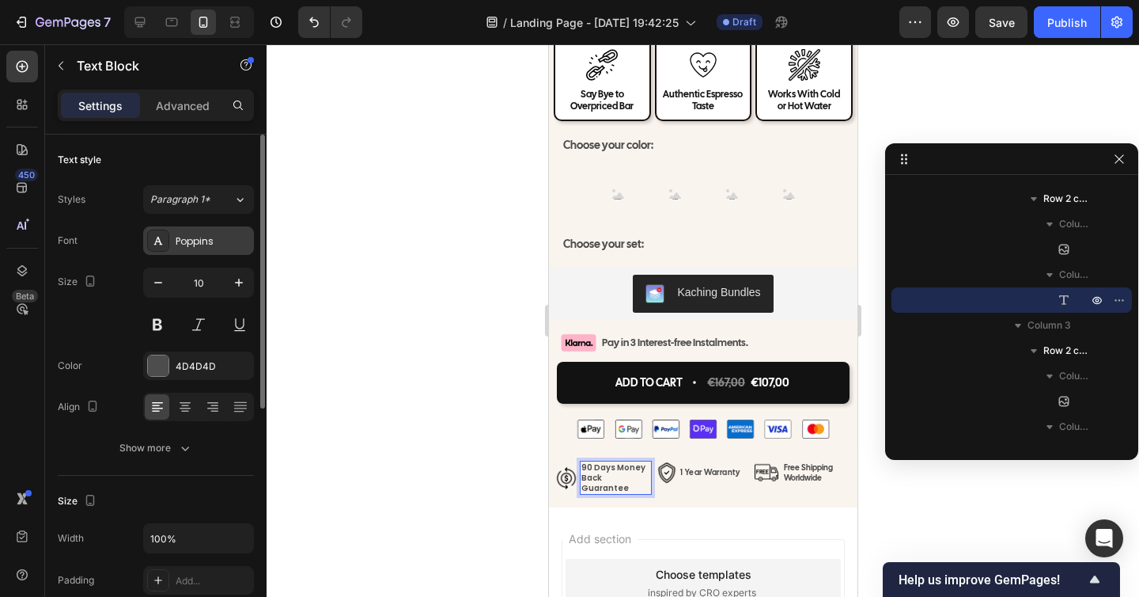
click at [185, 252] on div "Poppins" at bounding box center [198, 240] width 111 height 28
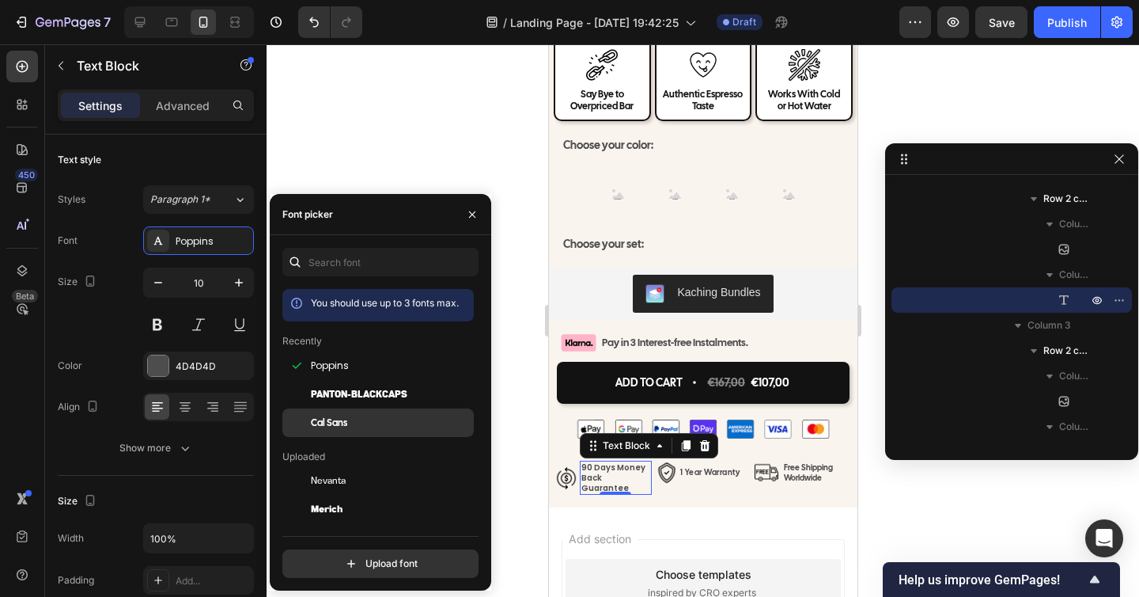
click at [324, 419] on span "Cal Sans" at bounding box center [329, 422] width 36 height 14
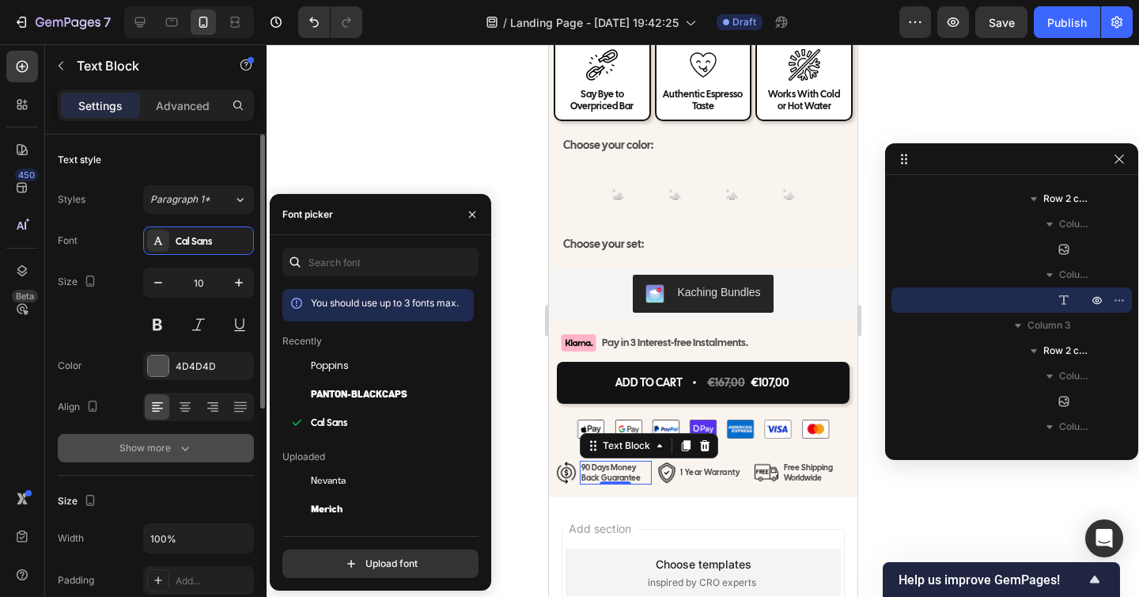
click at [177, 452] on icon "button" at bounding box center [185, 448] width 16 height 16
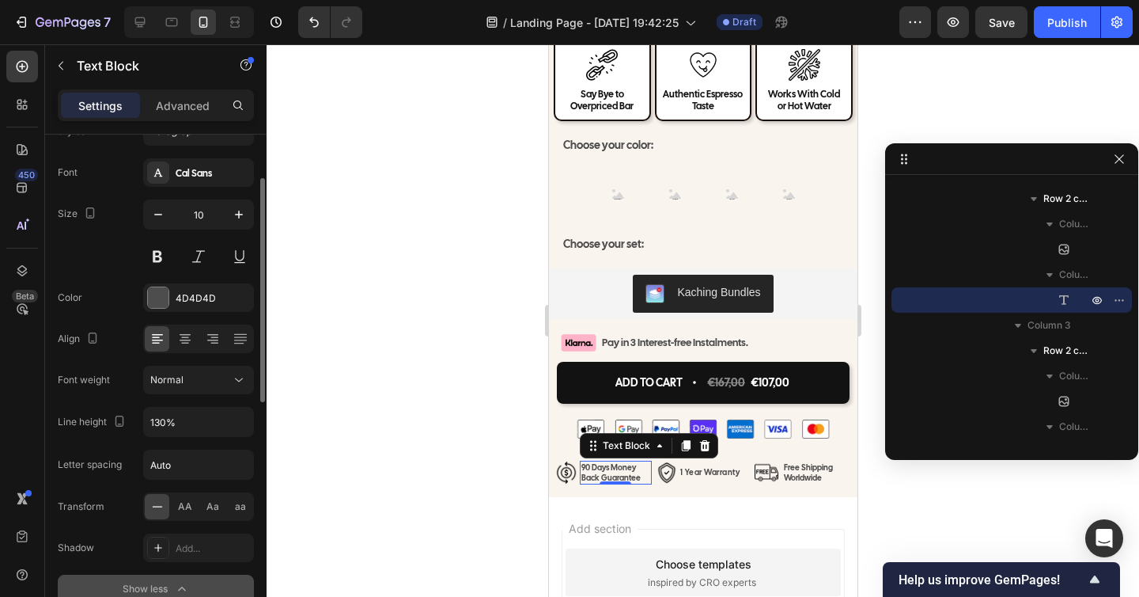
scroll to position [93, 0]
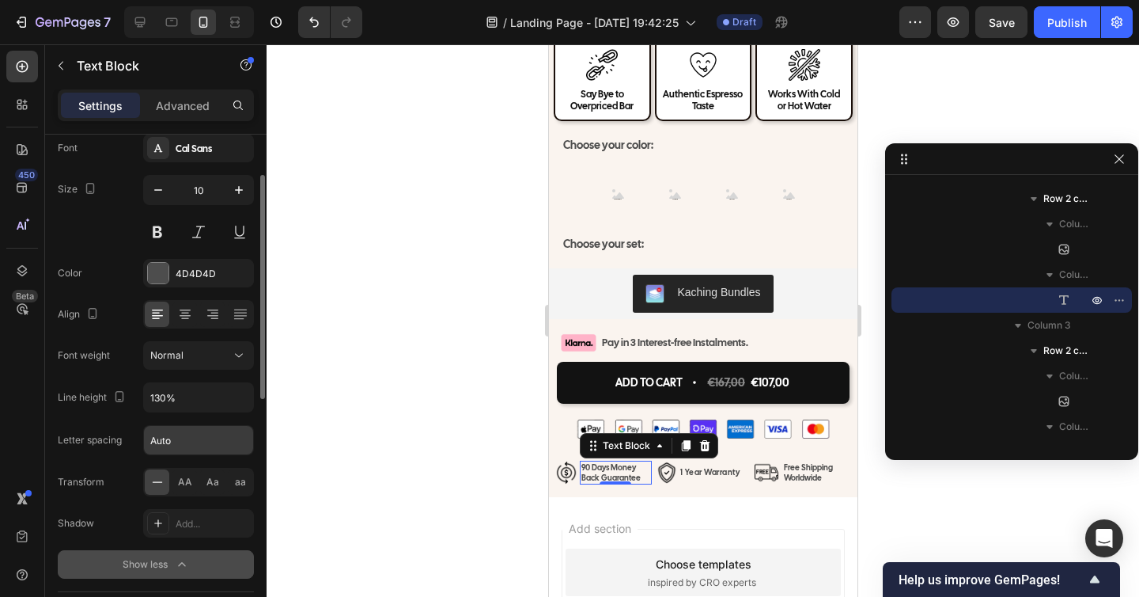
click at [179, 450] on input "Auto" at bounding box center [198, 440] width 109 height 28
type input "0.5"
click at [460, 474] on div at bounding box center [703, 320] width 873 height 552
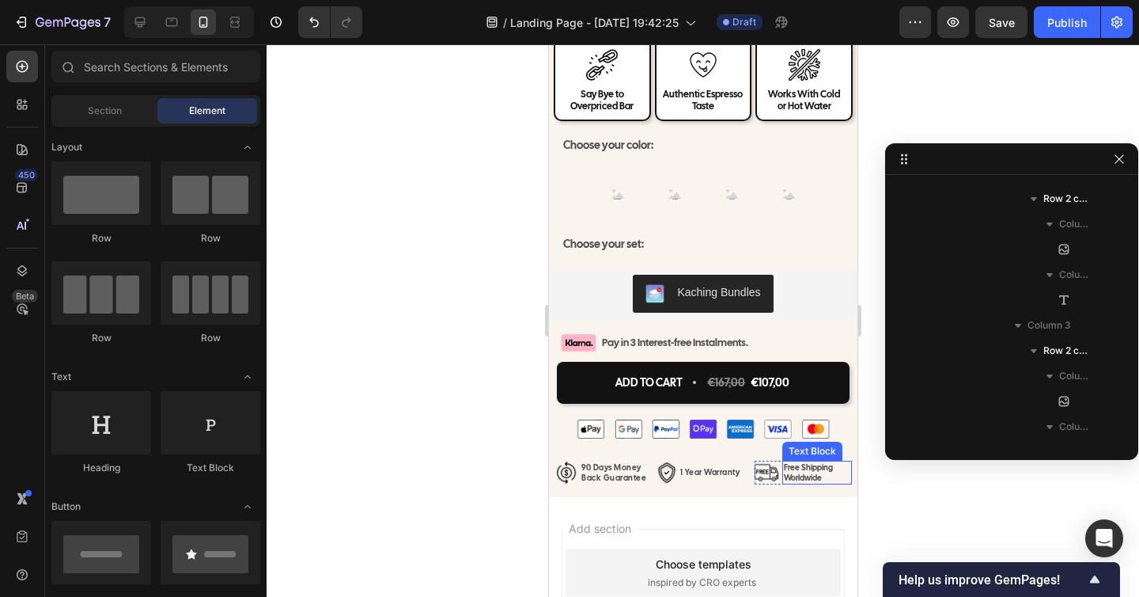
click at [815, 477] on p "Free Shipping Worldwide" at bounding box center [816, 472] width 66 height 21
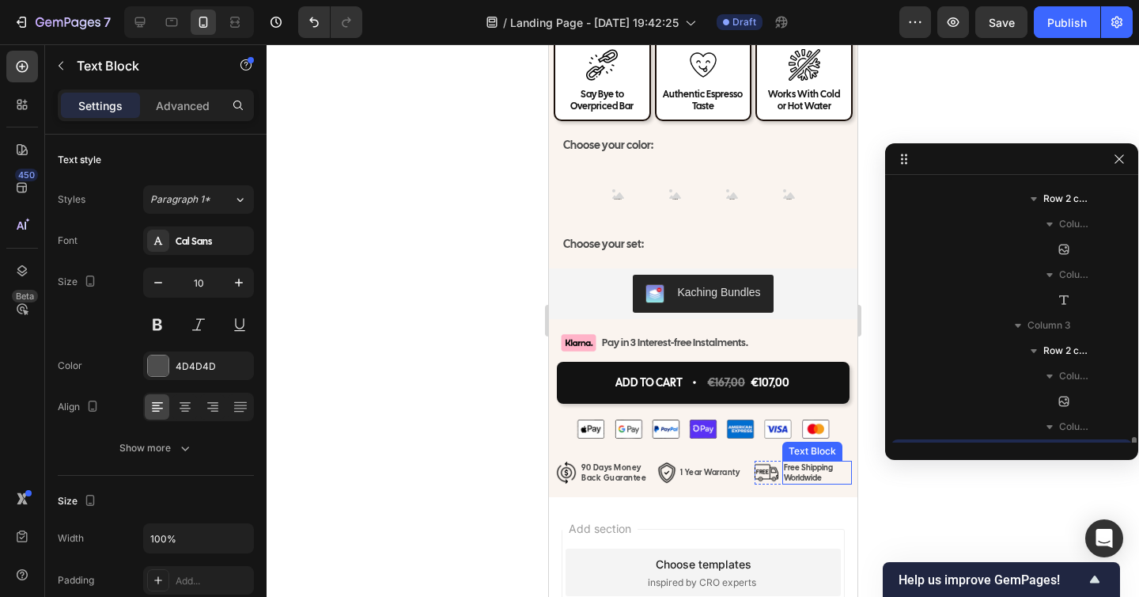
scroll to position [2169, 0]
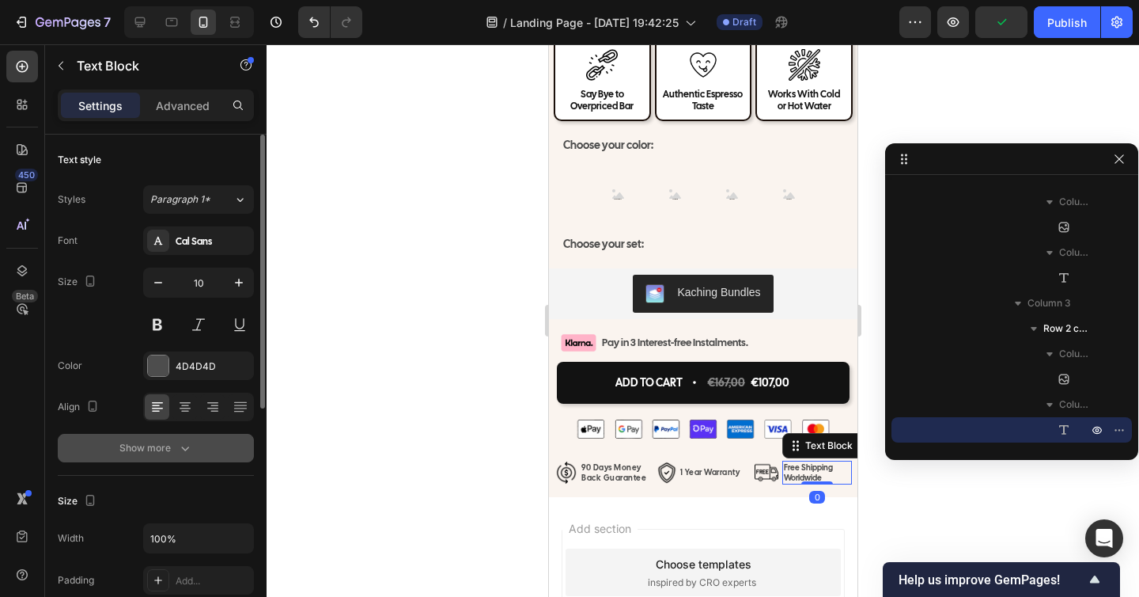
click at [180, 449] on icon "button" at bounding box center [185, 448] width 16 height 16
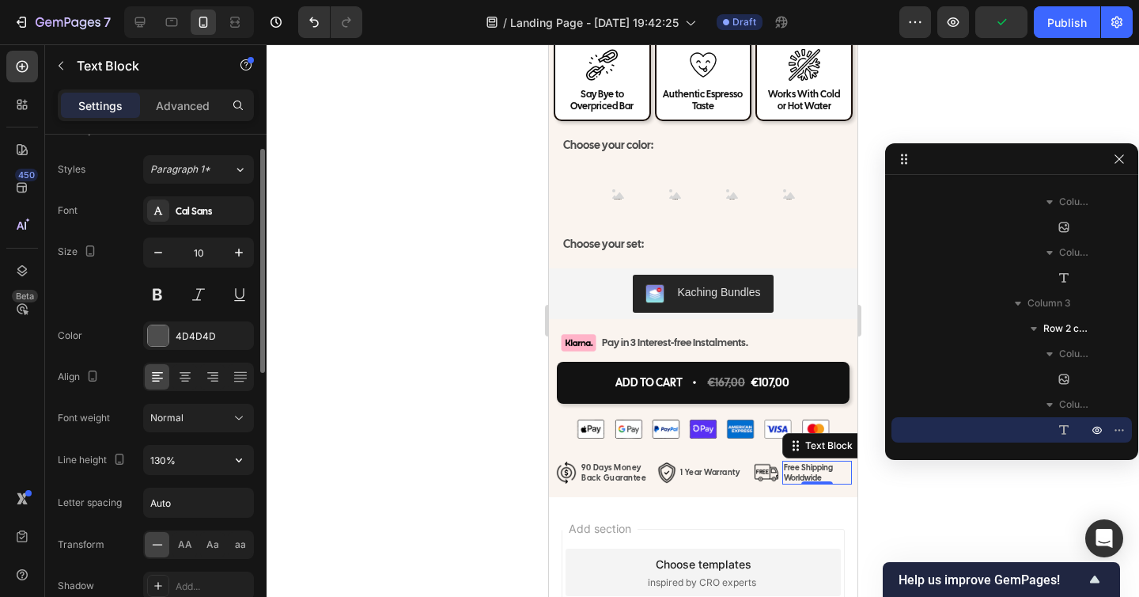
scroll to position [31, 0]
click at [176, 491] on input "Auto" at bounding box center [198, 501] width 109 height 28
type input "0.5Auto"
click at [416, 496] on div at bounding box center [703, 320] width 873 height 552
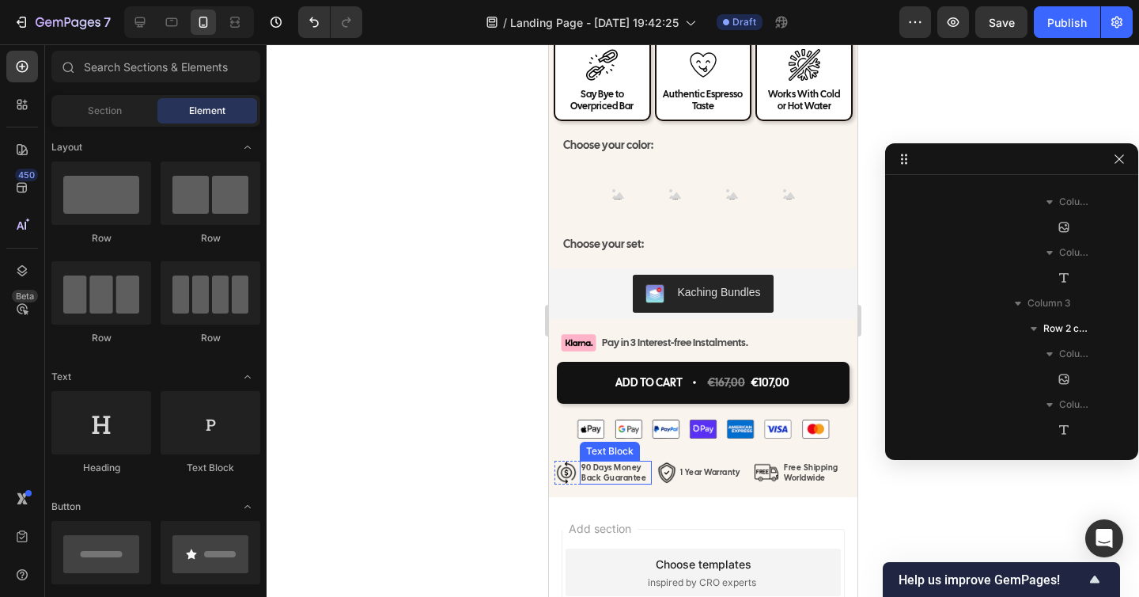
click at [613, 471] on p "90 Days Money Back Guarantee" at bounding box center [615, 472] width 69 height 21
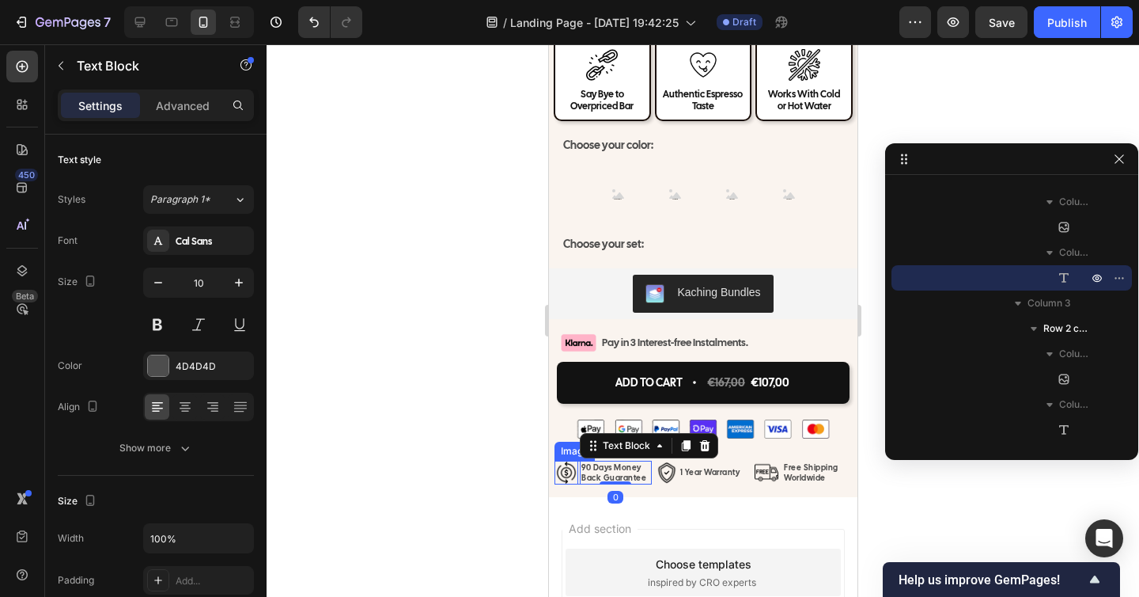
click at [570, 476] on img at bounding box center [566, 472] width 24 height 24
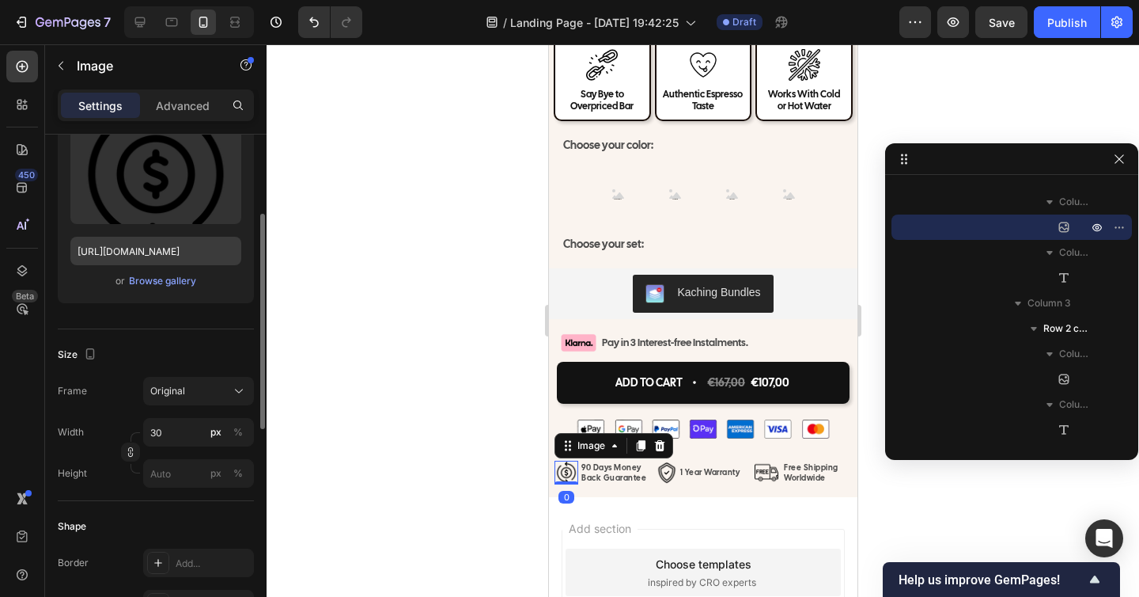
scroll to position [184, 0]
click at [165, 434] on input "30" at bounding box center [198, 430] width 111 height 28
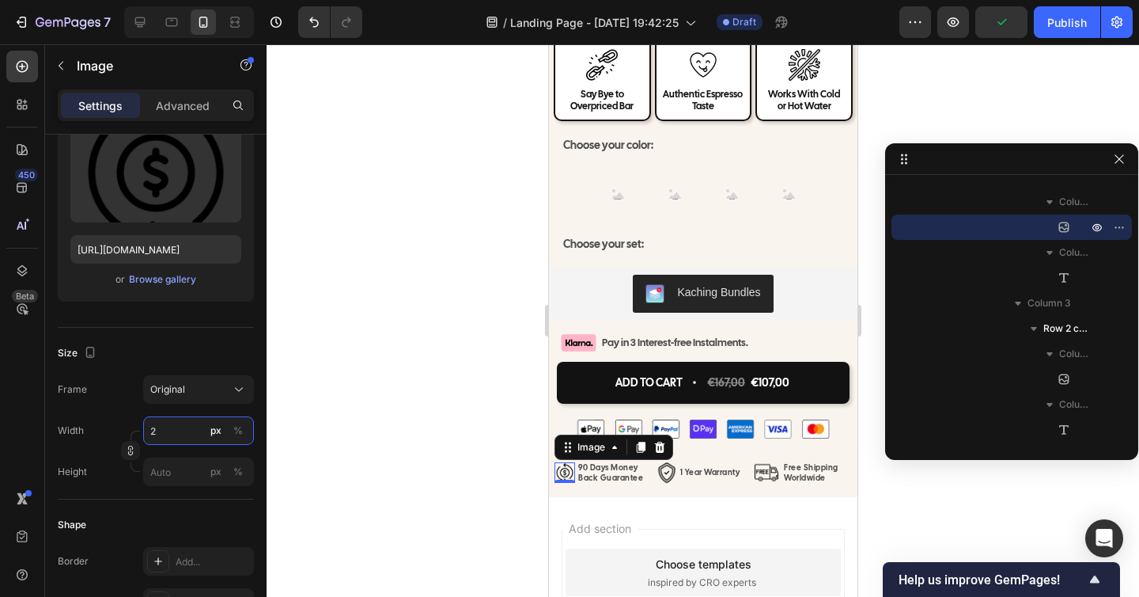
type input "27"
click at [663, 475] on img at bounding box center [666, 472] width 24 height 24
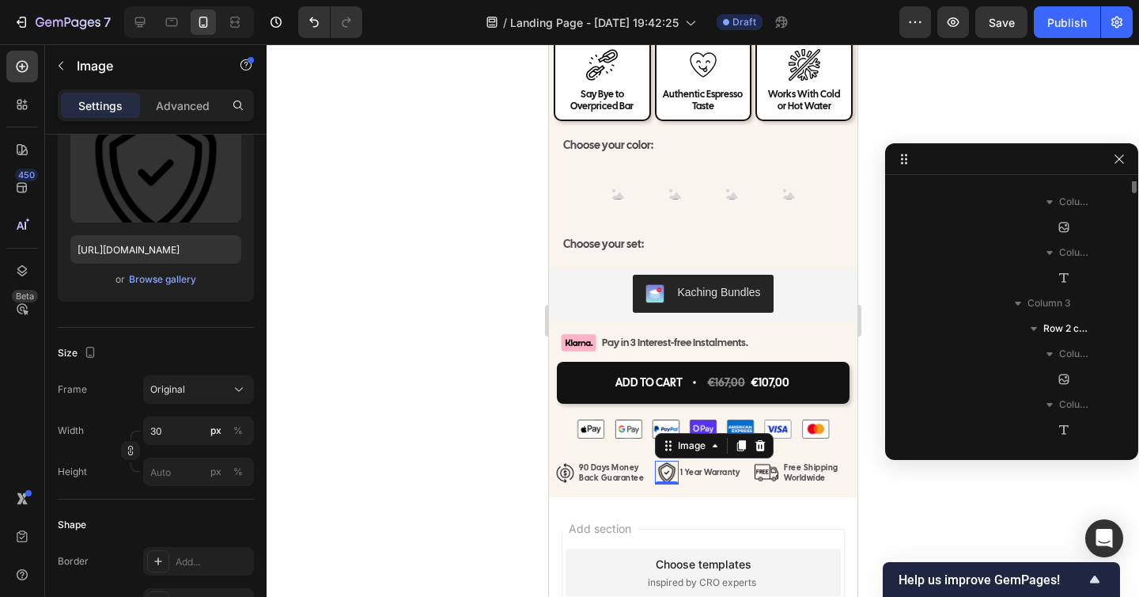
scroll to position [1945, 0]
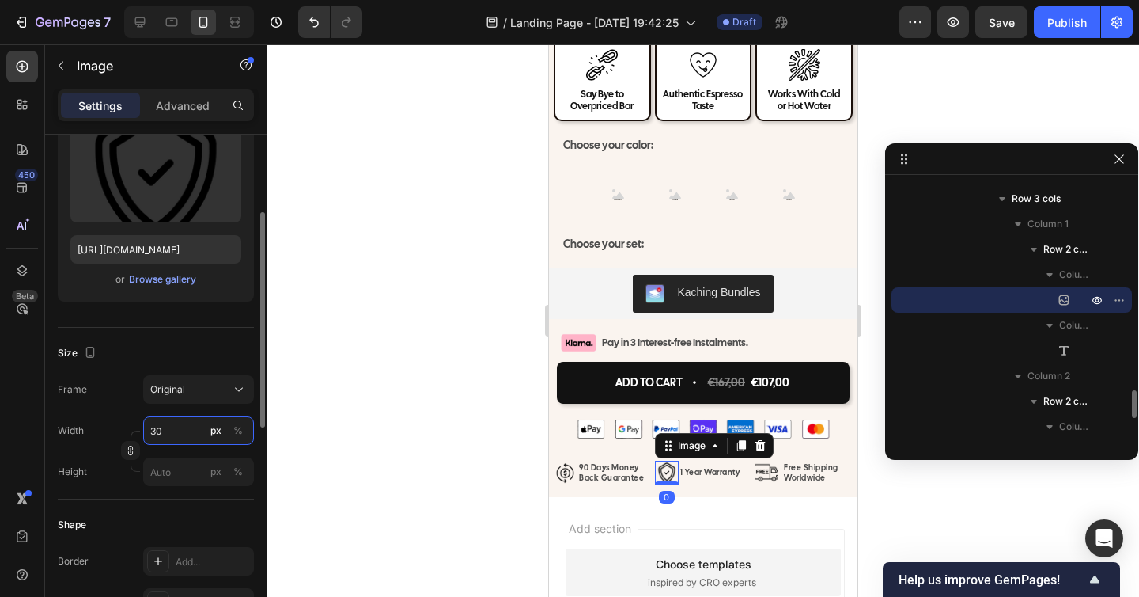
click at [153, 433] on input "30" at bounding box center [198, 430] width 111 height 28
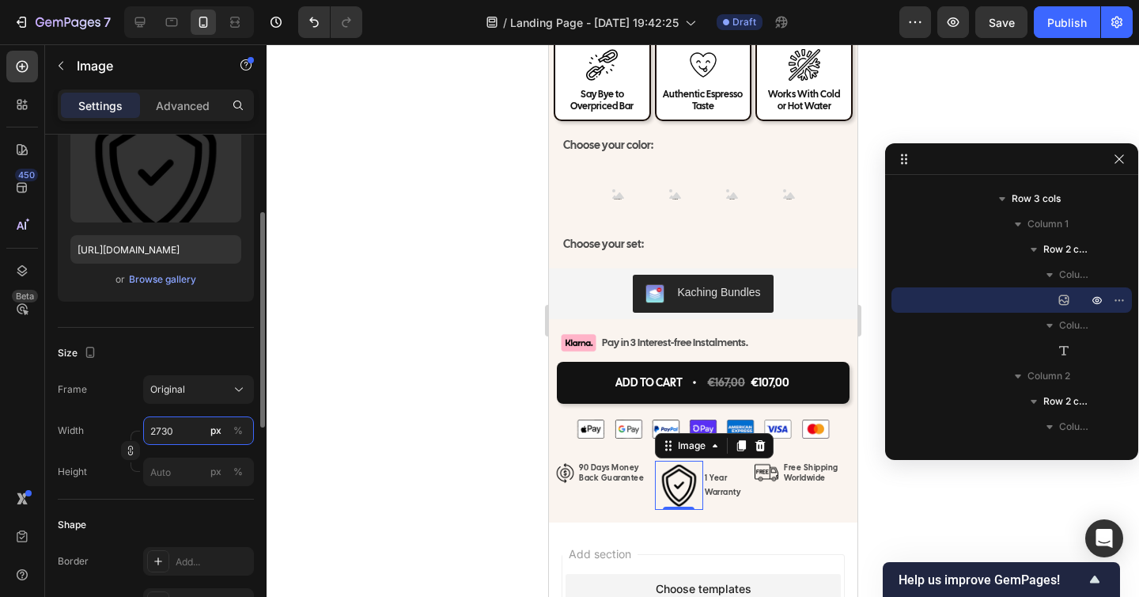
click at [188, 434] on input "2730" at bounding box center [198, 430] width 111 height 28
type input "27"
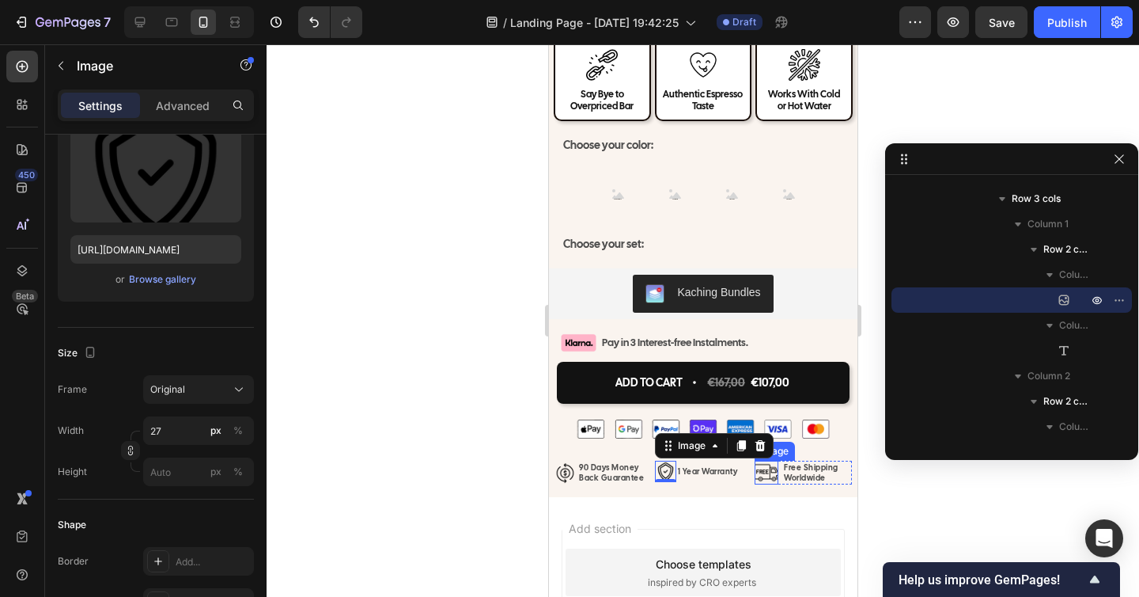
click at [768, 475] on img at bounding box center [766, 472] width 24 height 24
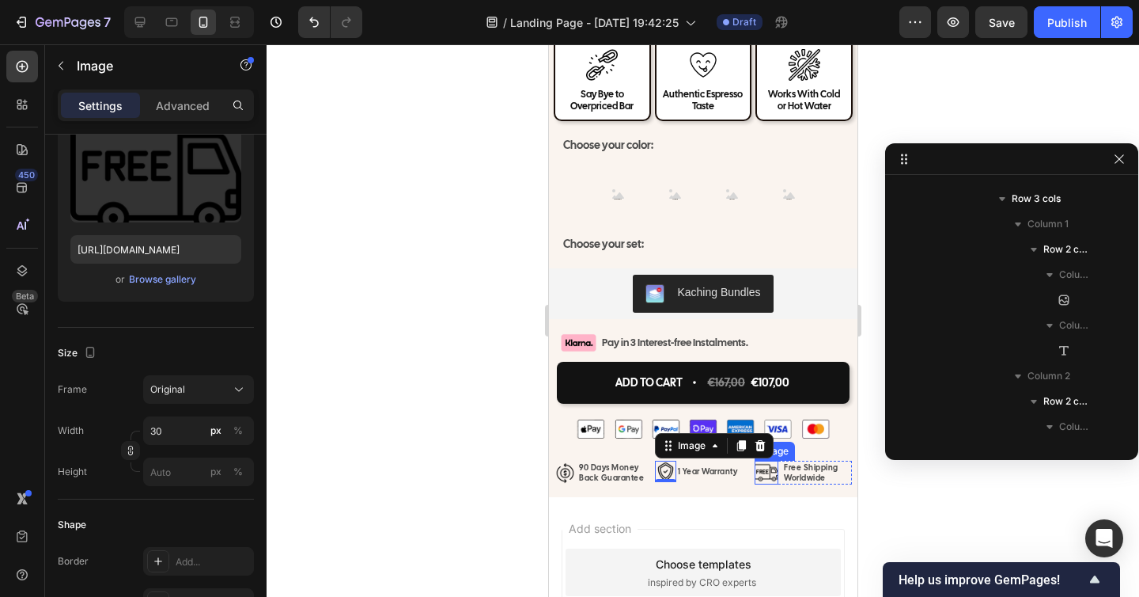
scroll to position [2169, 0]
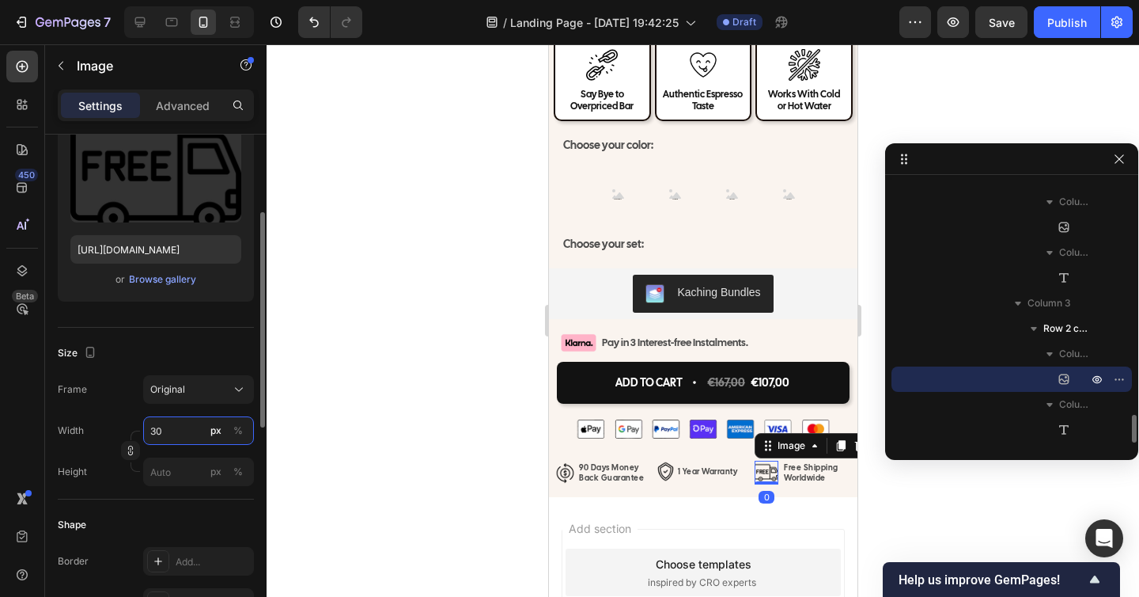
click at [176, 436] on input "30" at bounding box center [198, 430] width 111 height 28
type input "27"
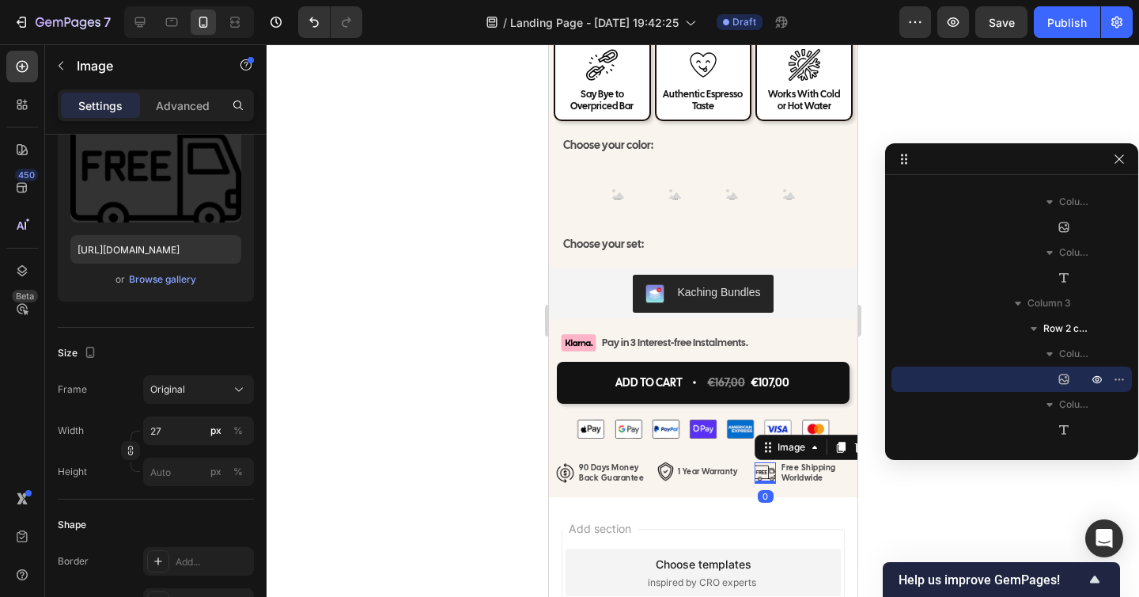
click at [352, 438] on div at bounding box center [703, 320] width 873 height 552
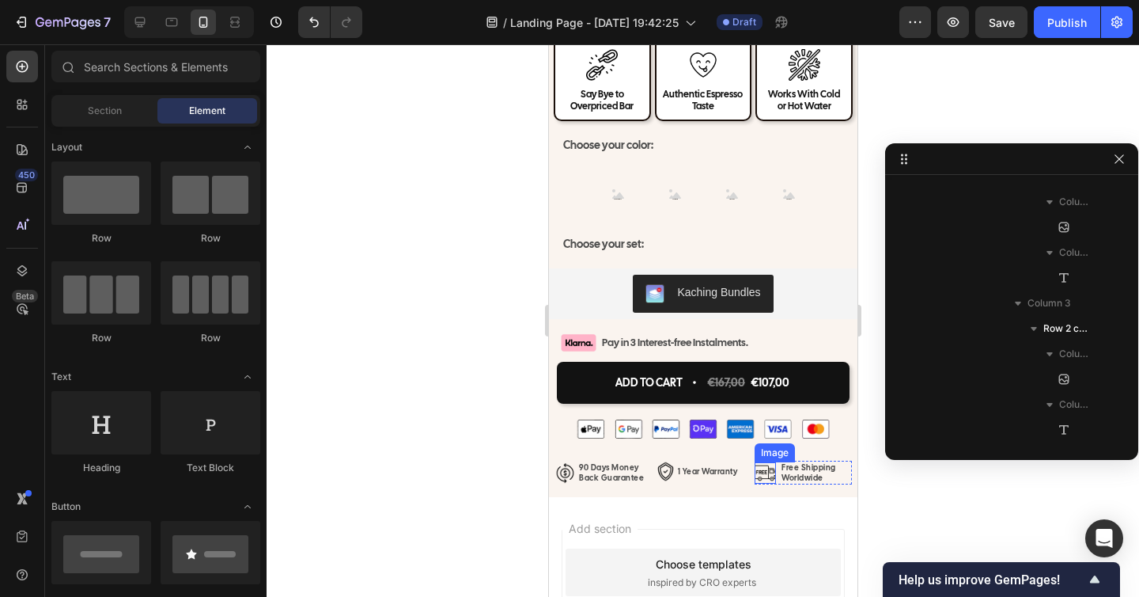
click at [771, 483] on img at bounding box center [764, 472] width 21 height 21
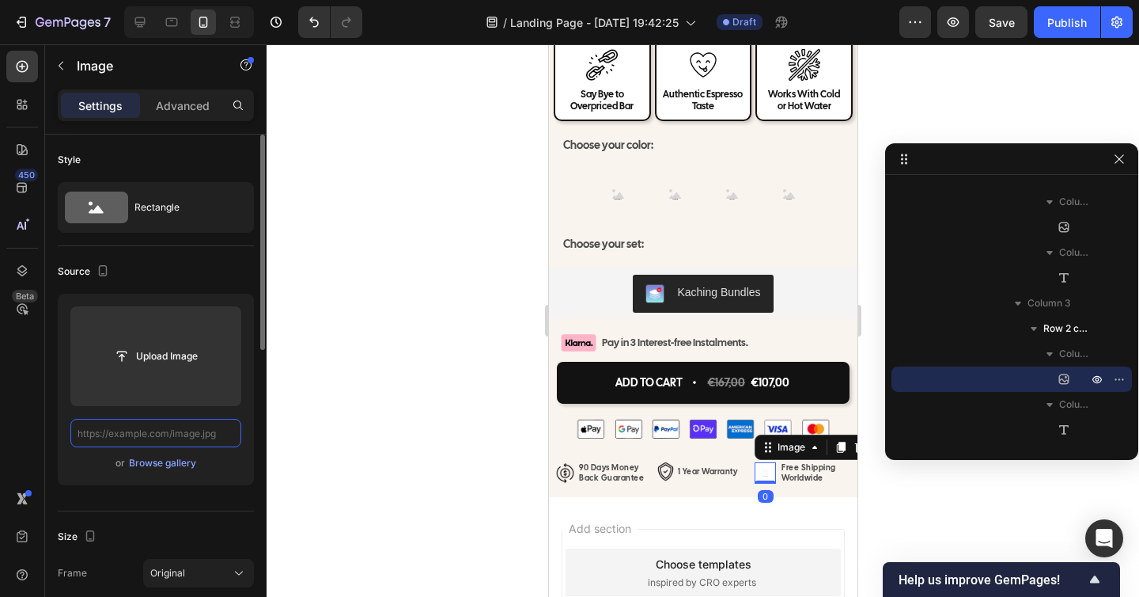
scroll to position [0, 0]
paste input "https://cdn.shopify.com/s/files/1/0938/8140/1668/files/free-shipping.png?v=1759…"
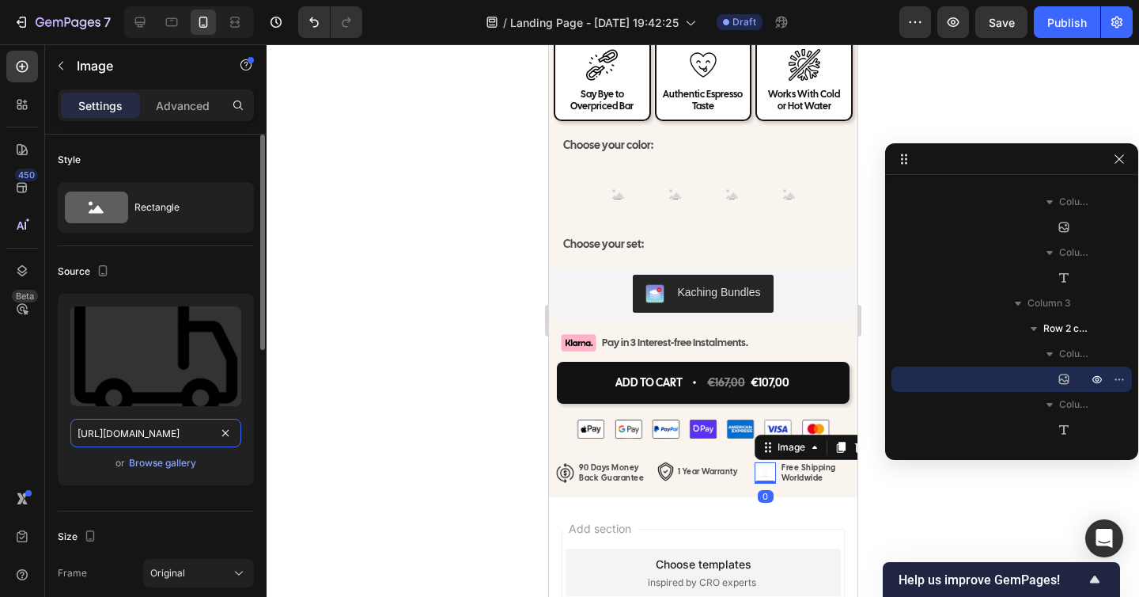
scroll to position [0, 263]
type input "https://cdn.shopify.com/s/files/1/0938/8140/1668/files/free-shipping.png?v=1759…"
click at [307, 419] on div at bounding box center [703, 320] width 873 height 552
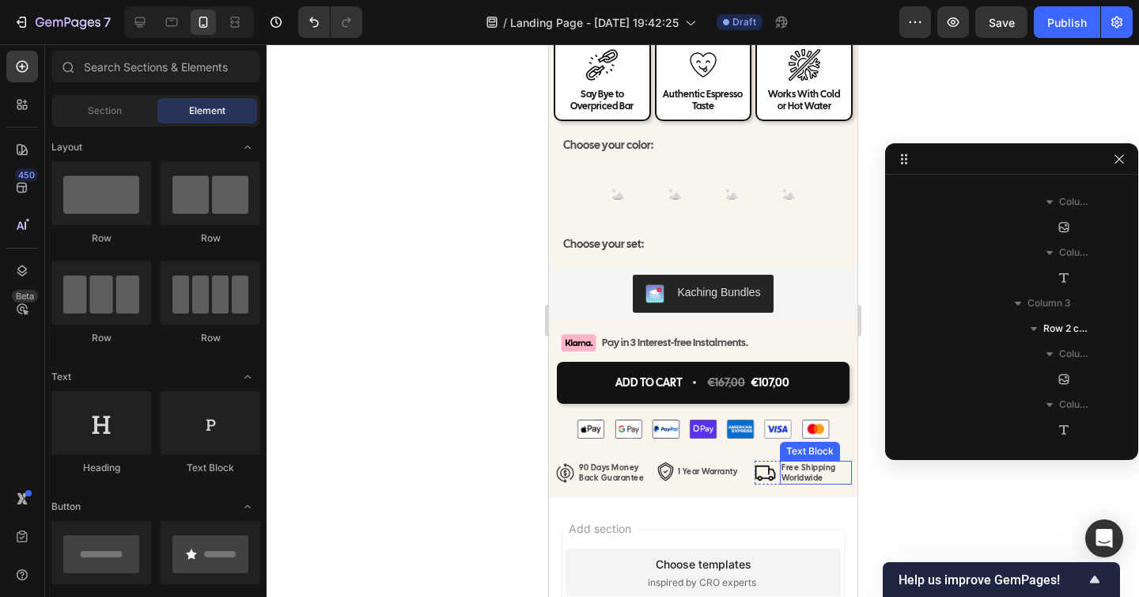
click at [975, 514] on div at bounding box center [703, 320] width 873 height 552
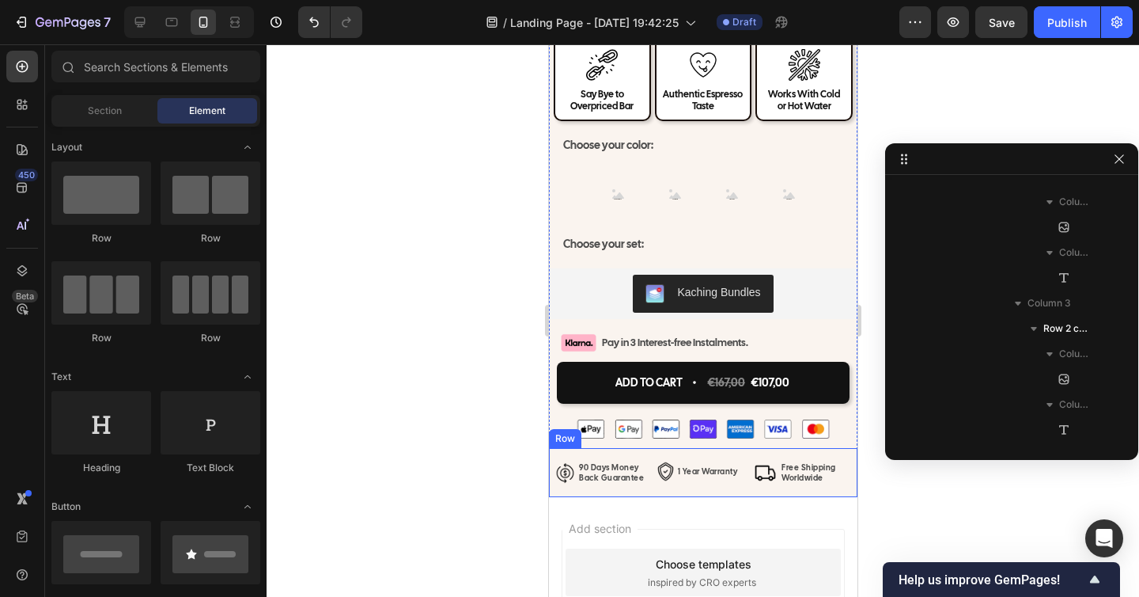
click at [762, 476] on img at bounding box center [764, 472] width 21 height 21
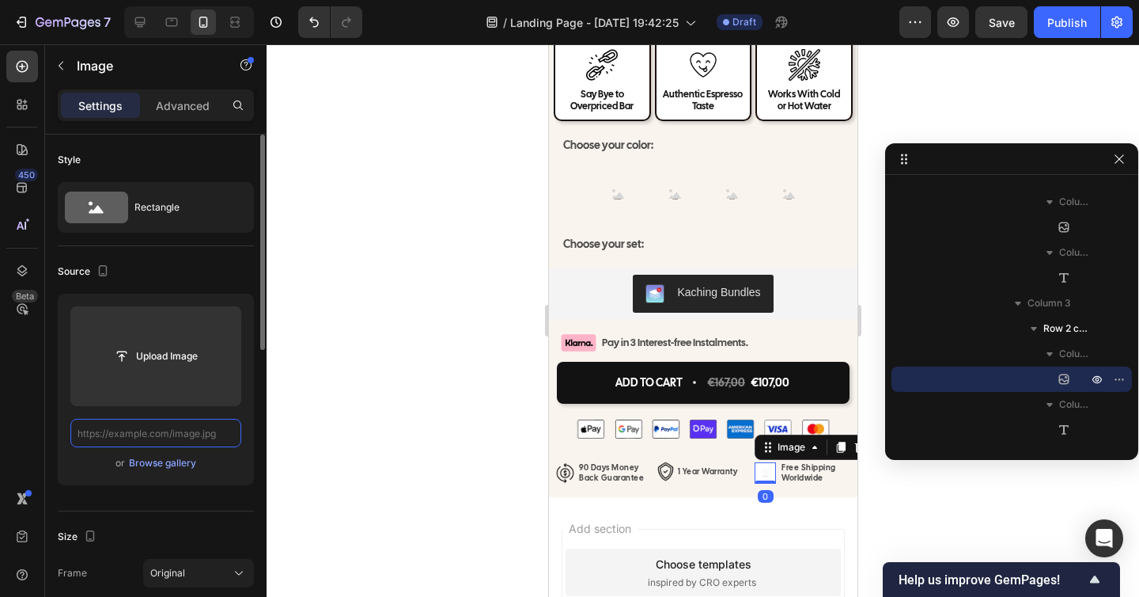
paste input "https://cdn.shopify.com/s/files/1/0938/8140/1668/files/free-shipping_1.png?v=17…"
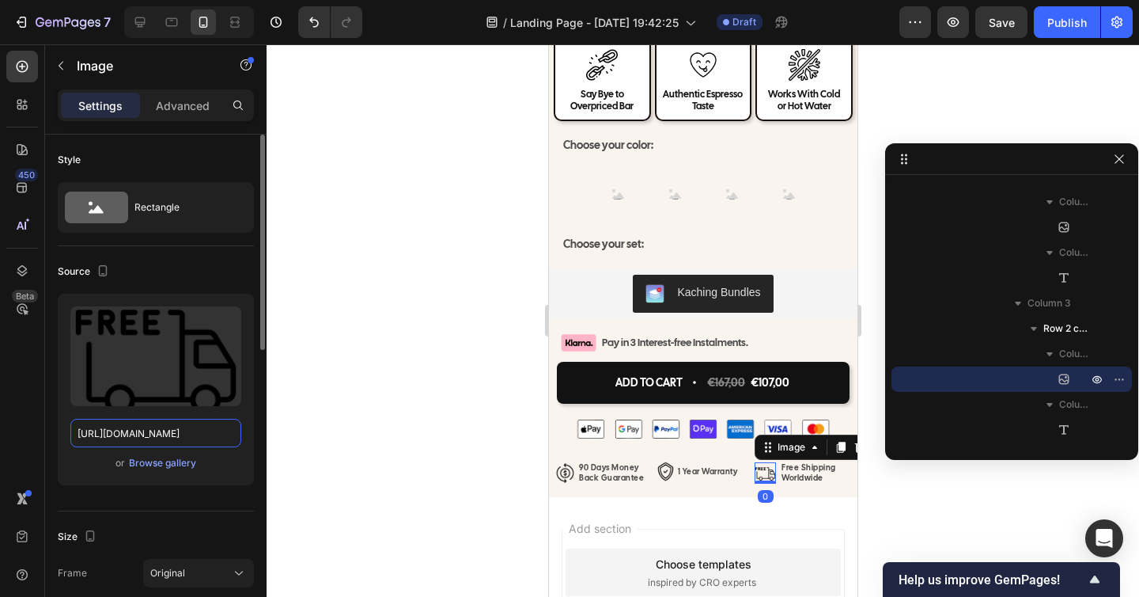
type input "https://cdn.shopify.com/s/files/1/0938/8140/1668/files/free-shipping_1.png?v=17…"
click at [331, 432] on div at bounding box center [703, 320] width 873 height 552
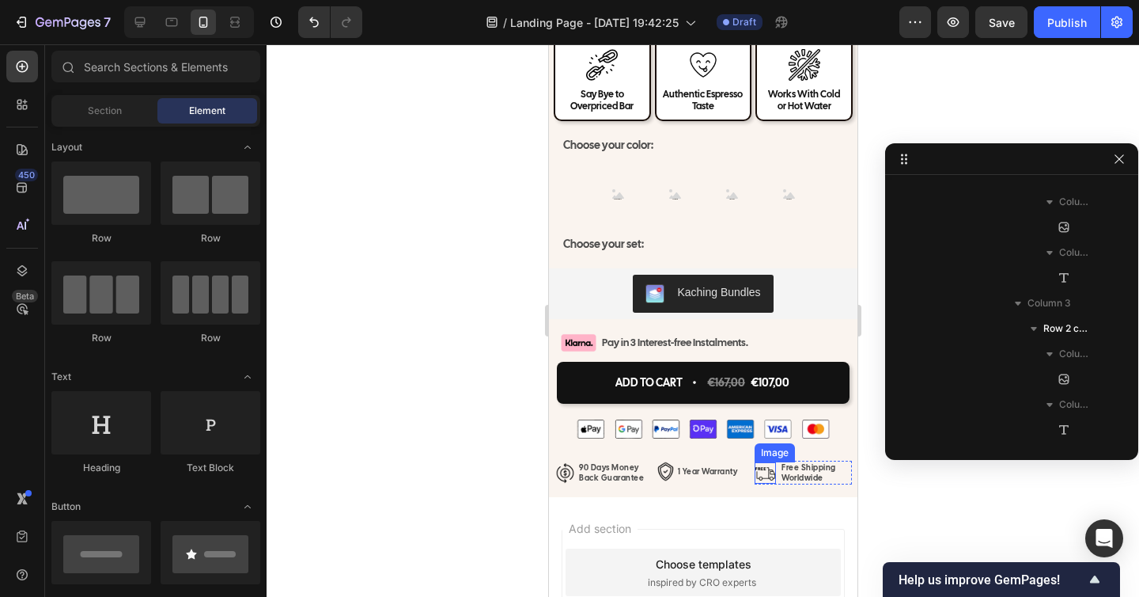
click at [765, 477] on img at bounding box center [764, 472] width 21 height 21
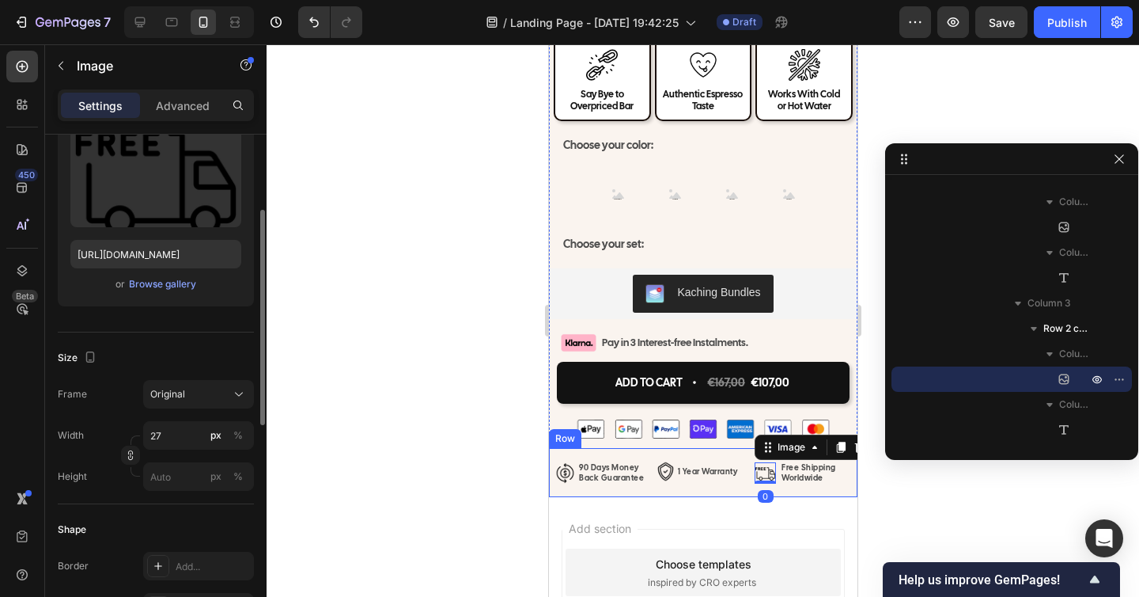
scroll to position [180, 0]
click at [166, 441] on input "27" at bounding box center [198, 434] width 111 height 28
type input "30"
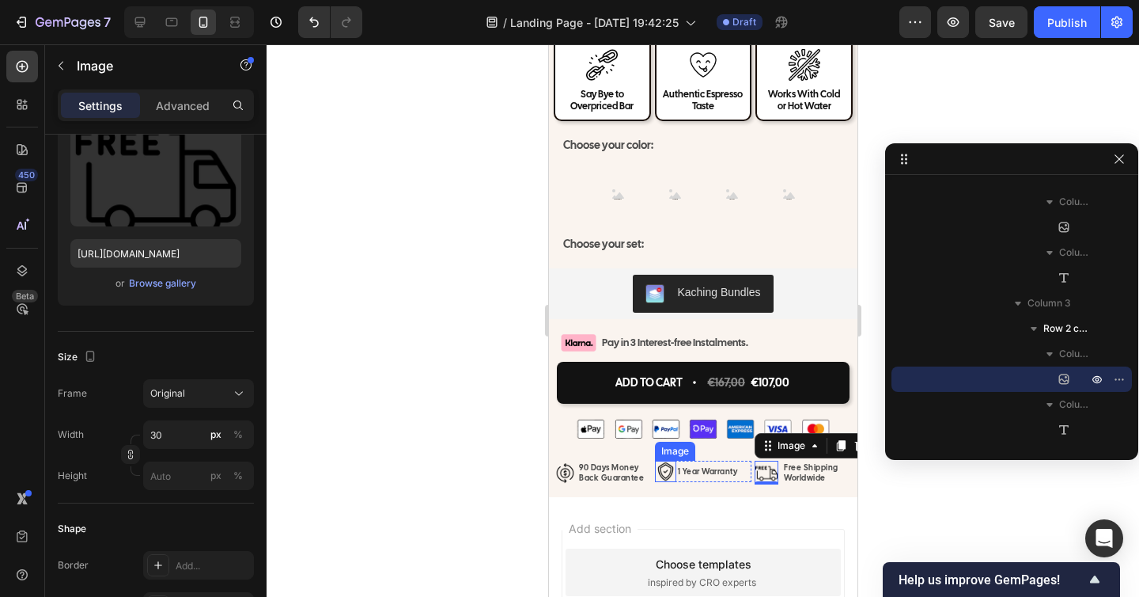
click at [658, 469] on img at bounding box center [664, 470] width 21 height 21
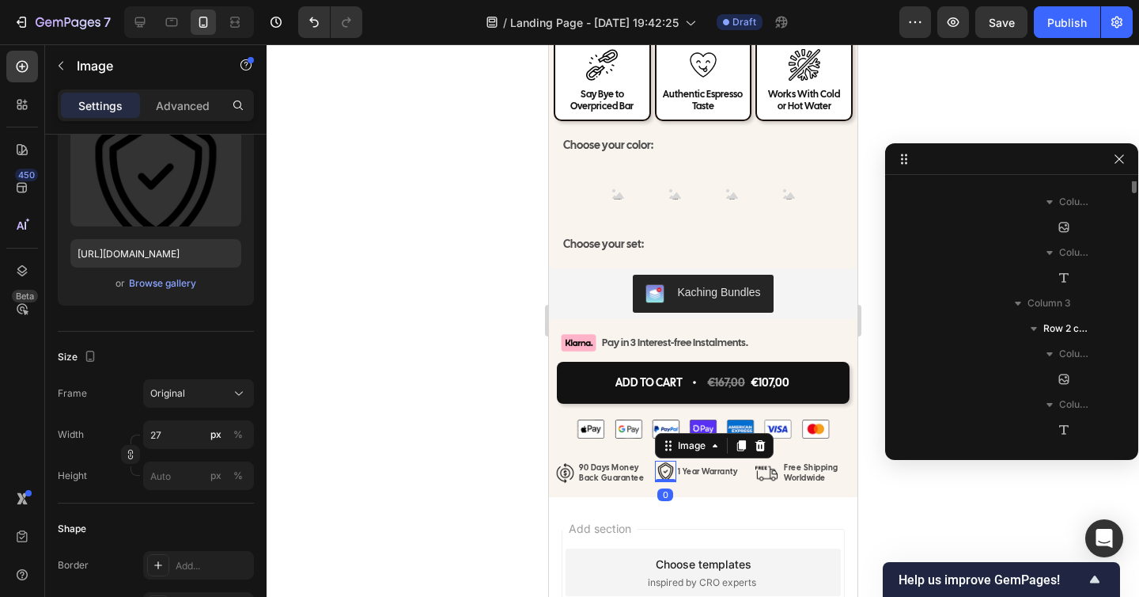
scroll to position [1945, 0]
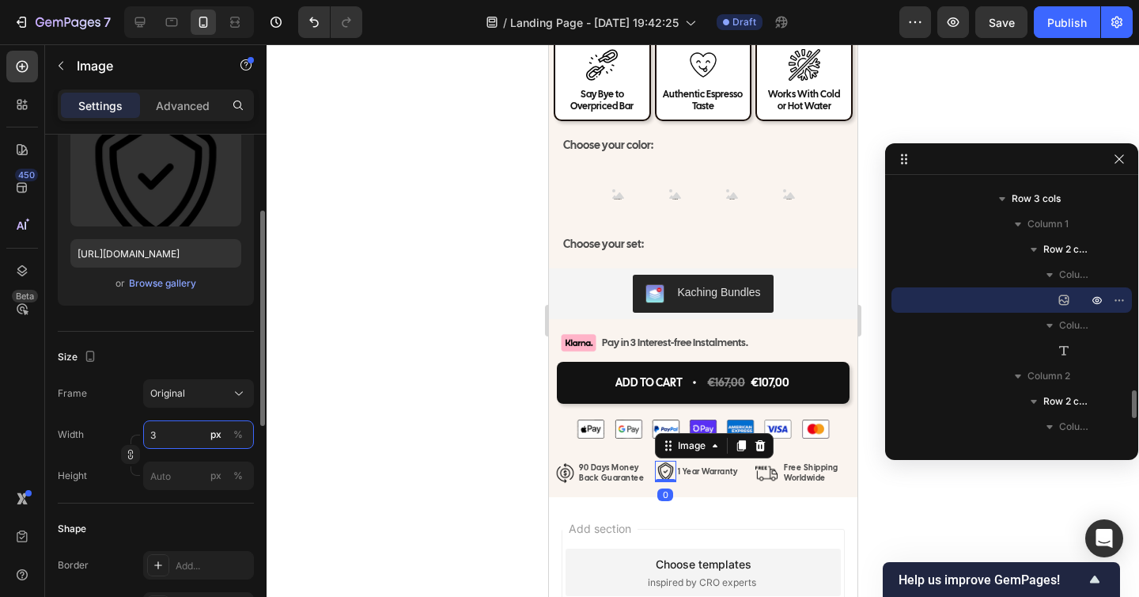
click at [172, 435] on input "3" at bounding box center [198, 434] width 111 height 28
type input "30"
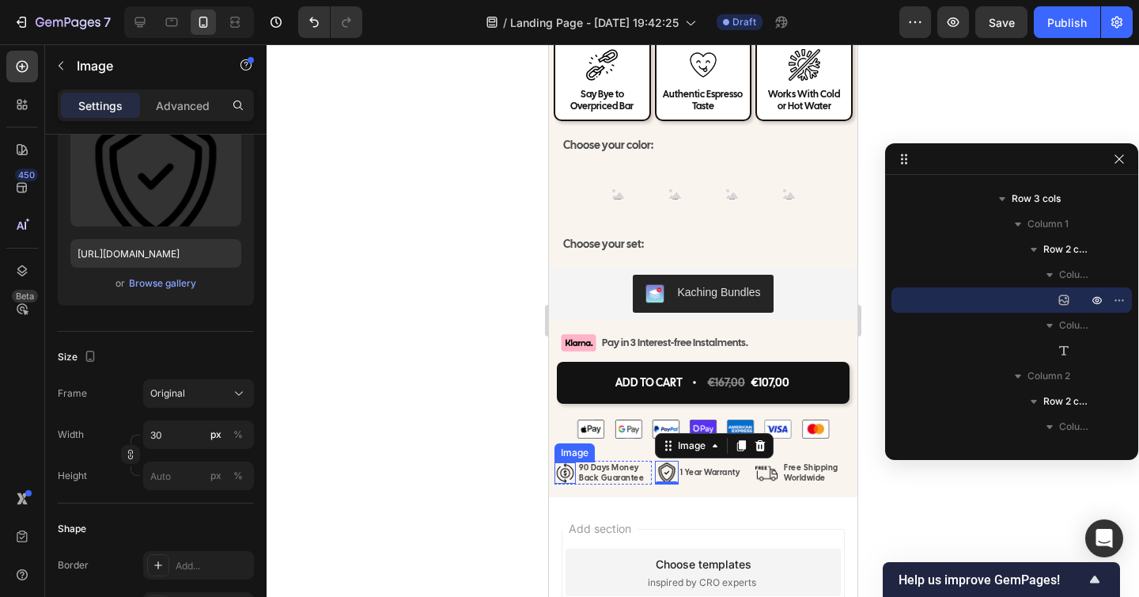
click at [562, 482] on img at bounding box center [564, 472] width 21 height 21
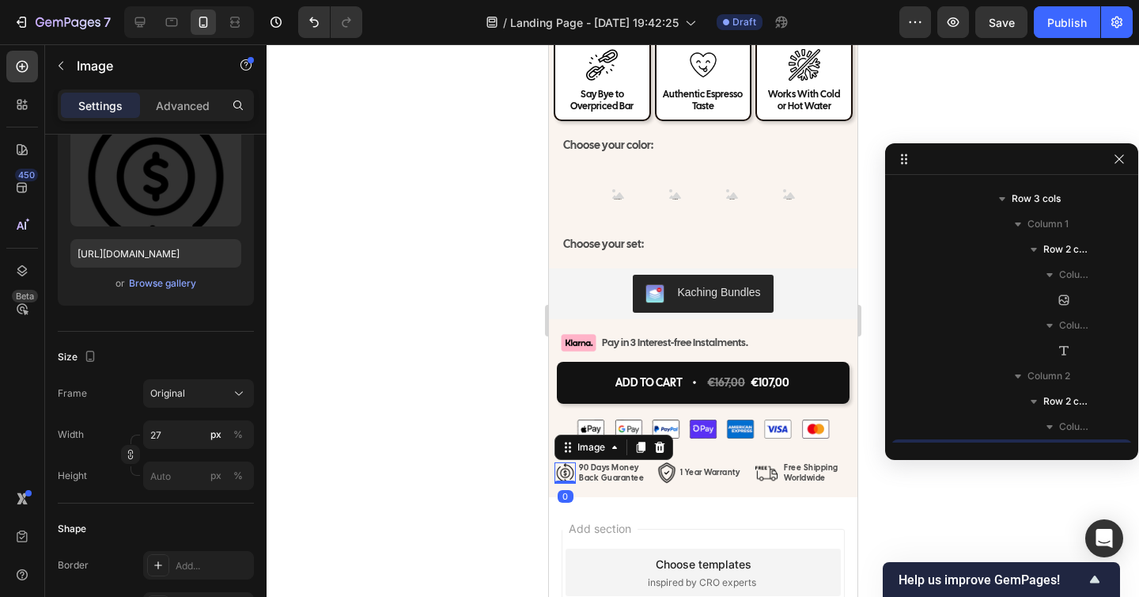
scroll to position [2097, 0]
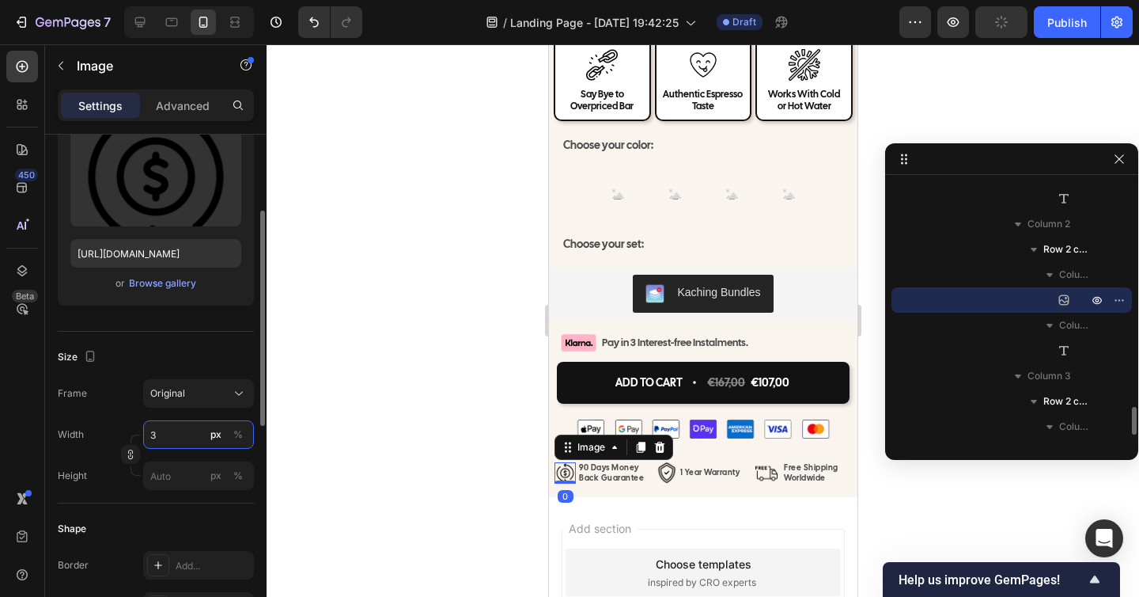
click at [192, 435] on input "3" at bounding box center [198, 434] width 111 height 28
type input "30"
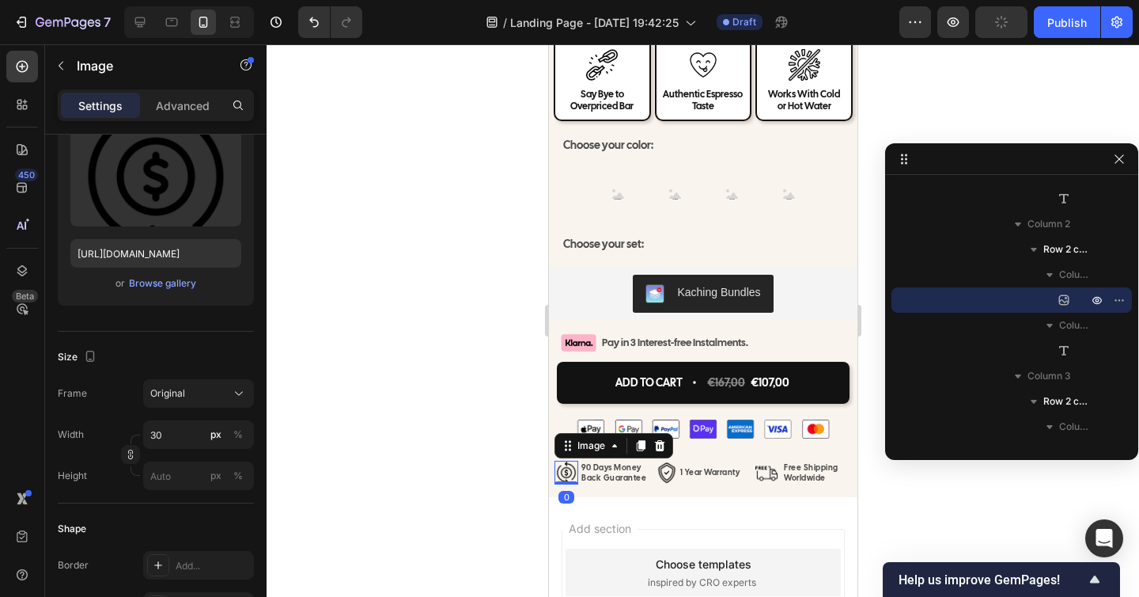
click at [401, 442] on div at bounding box center [703, 320] width 873 height 552
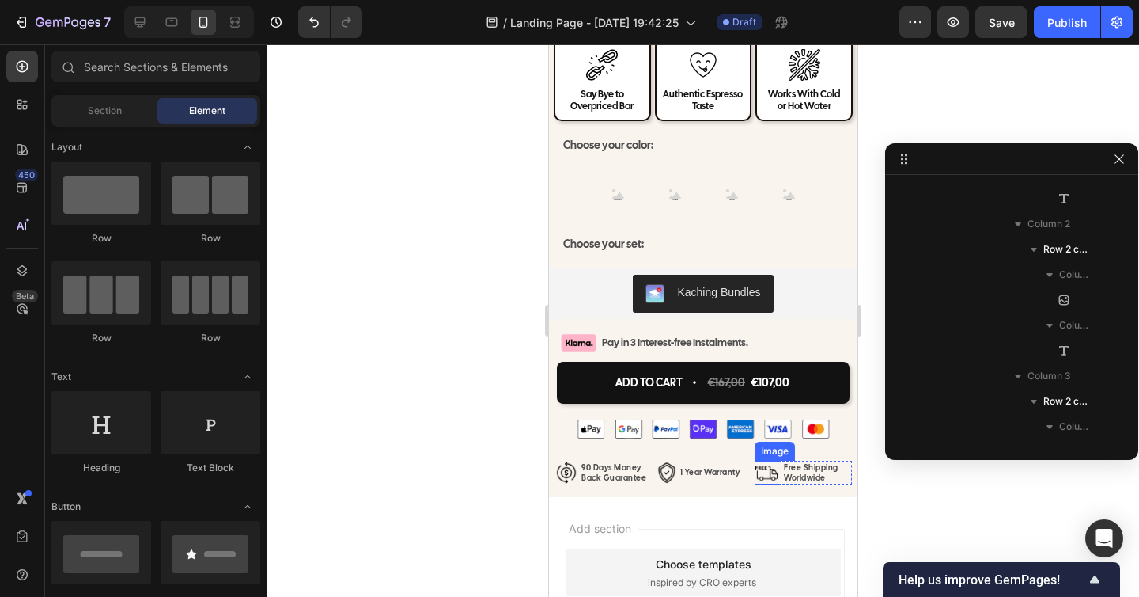
click at [763, 472] on img at bounding box center [766, 472] width 24 height 24
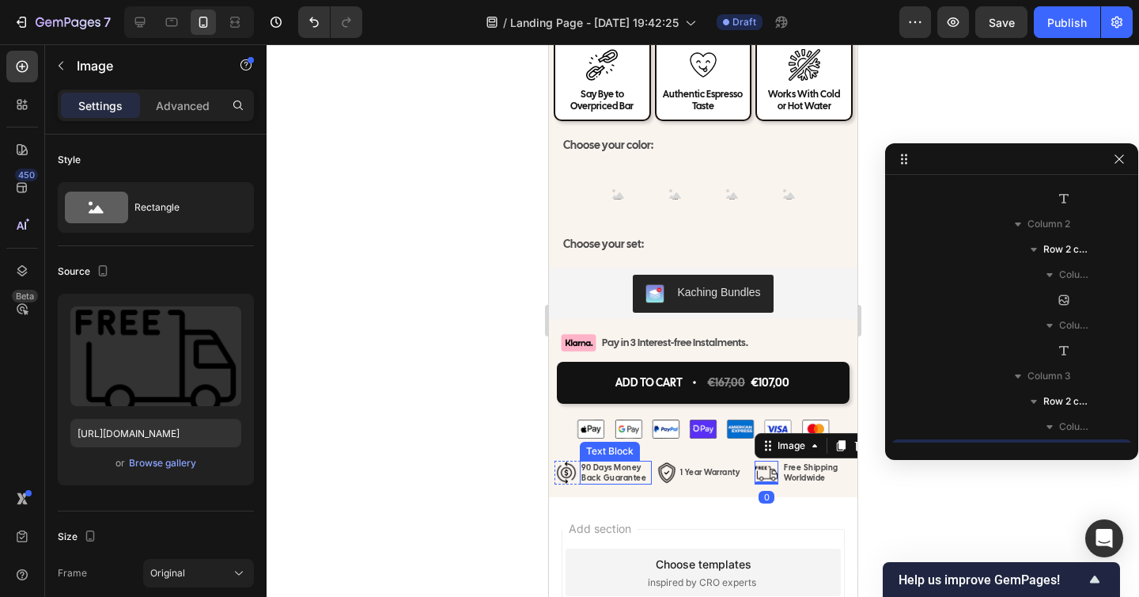
scroll to position [2169, 0]
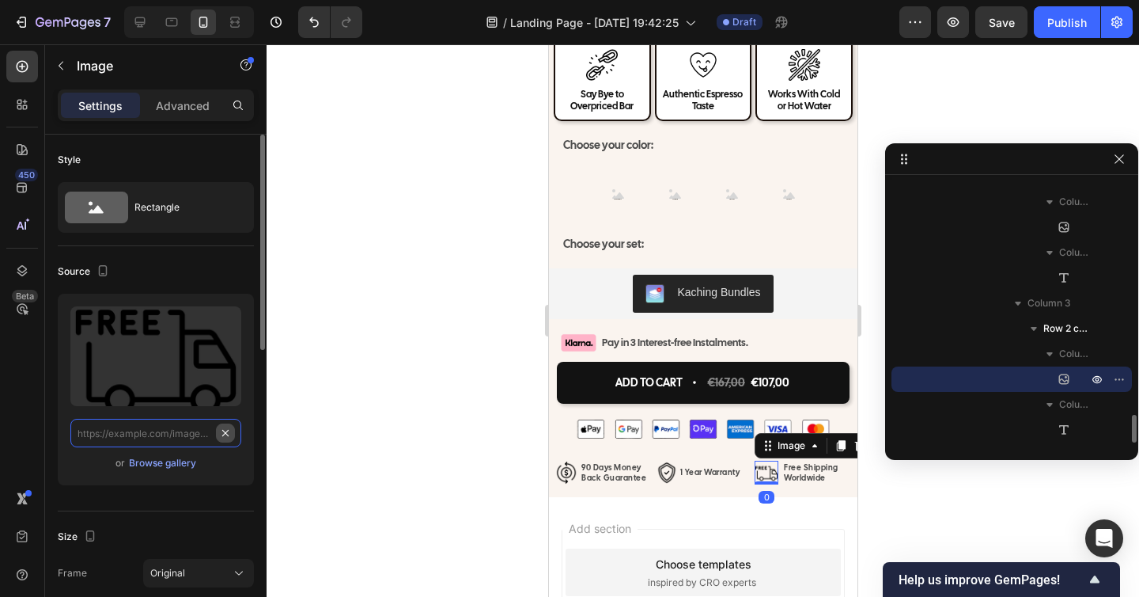
paste input "https://cdn.shopify.com/s/files/1/0938/8140/1668/files/fast.png?v=1759108013"
type input "https://cdn.shopify.com/s/files/1/0938/8140/1668/files/fast.png?v=1759108013"
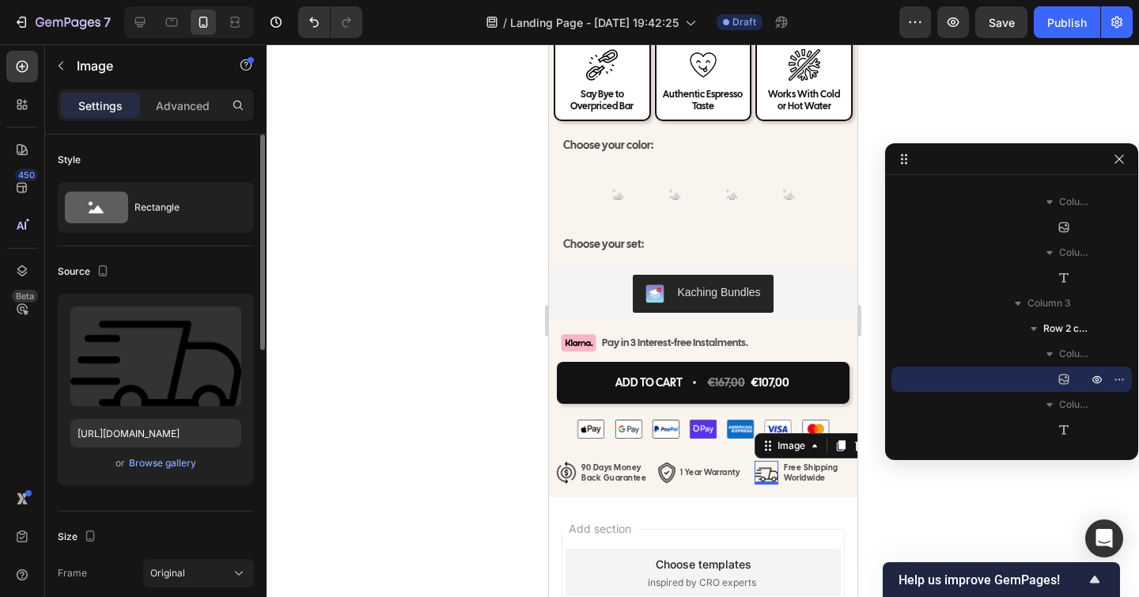
scroll to position [0, 0]
click at [341, 424] on div at bounding box center [703, 320] width 873 height 552
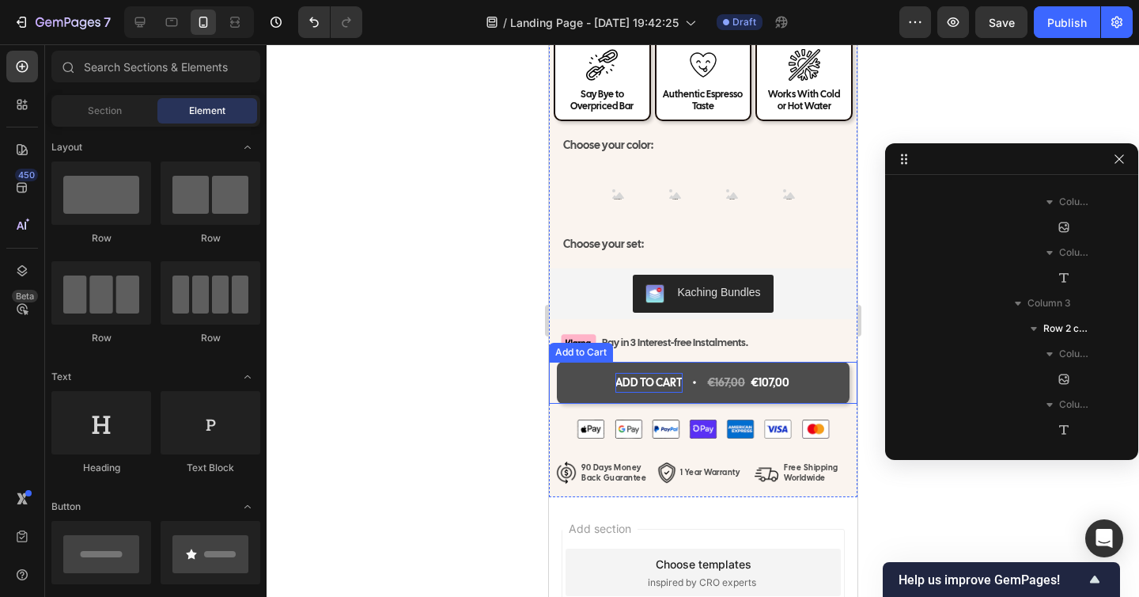
click at [645, 384] on div "ADD TO CART" at bounding box center [648, 383] width 67 height 20
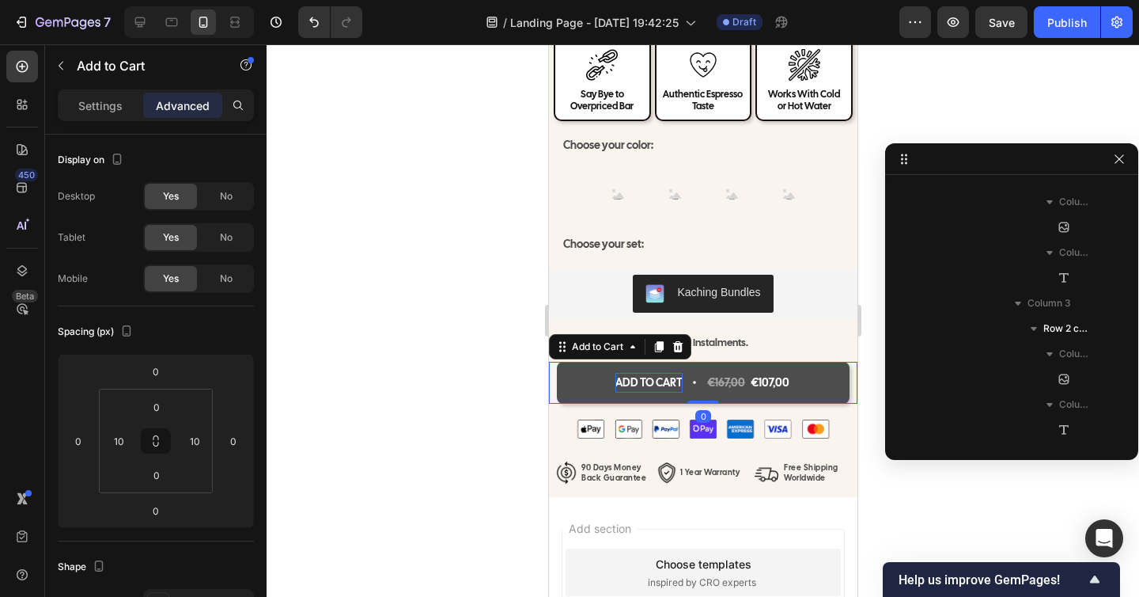
scroll to position [1691, 0]
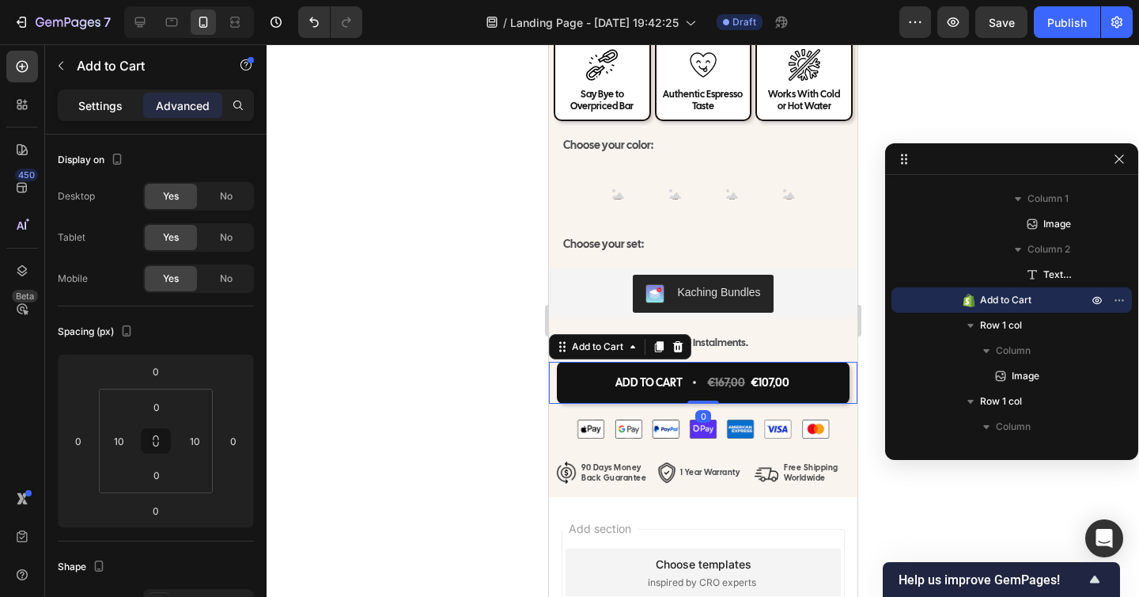
click at [84, 95] on div "Settings" at bounding box center [100, 105] width 79 height 25
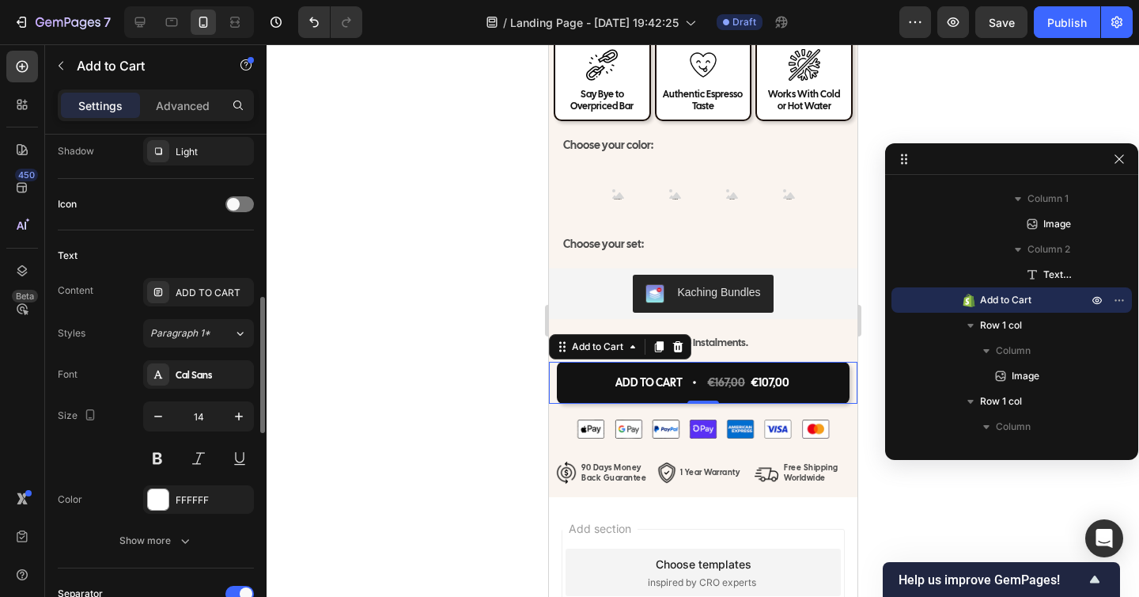
scroll to position [608, 0]
click at [435, 350] on div at bounding box center [703, 320] width 873 height 552
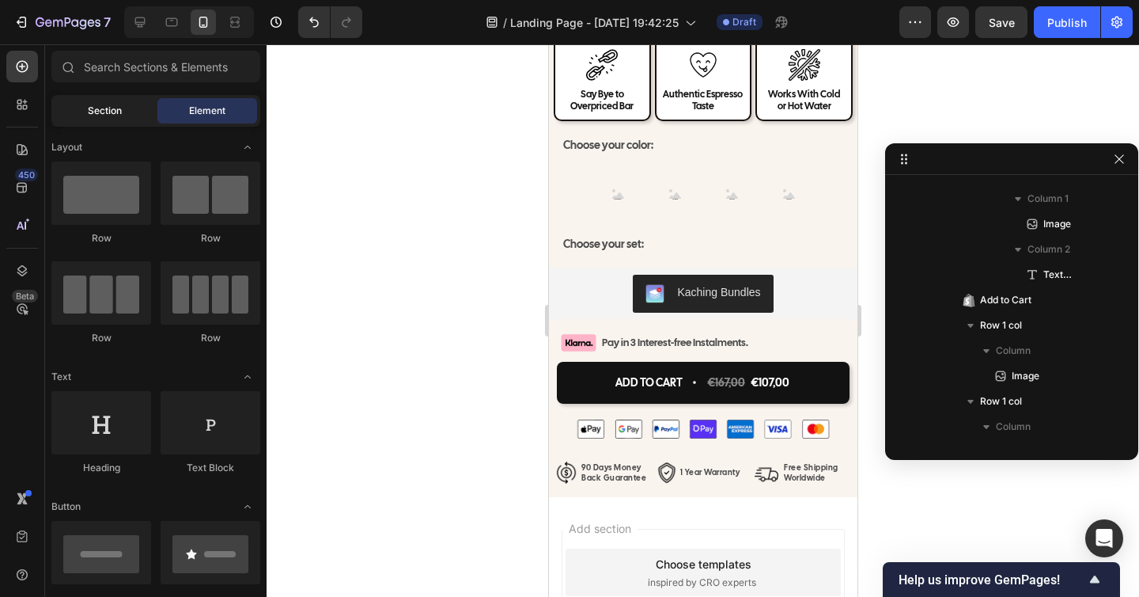
click at [125, 109] on div "Section" at bounding box center [105, 110] width 100 height 25
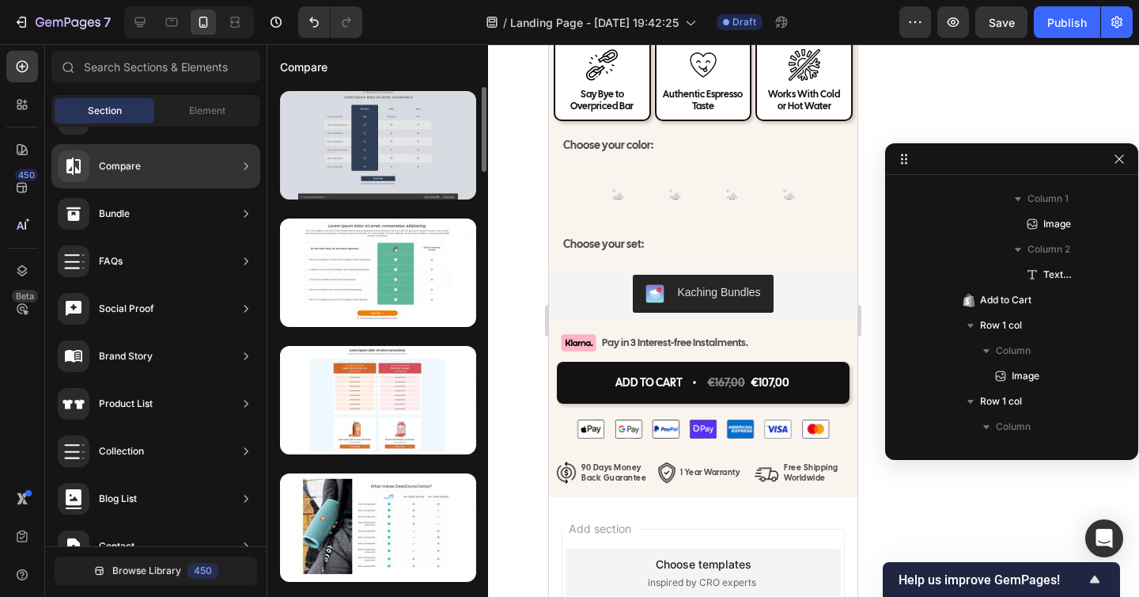
scroll to position [1, 0]
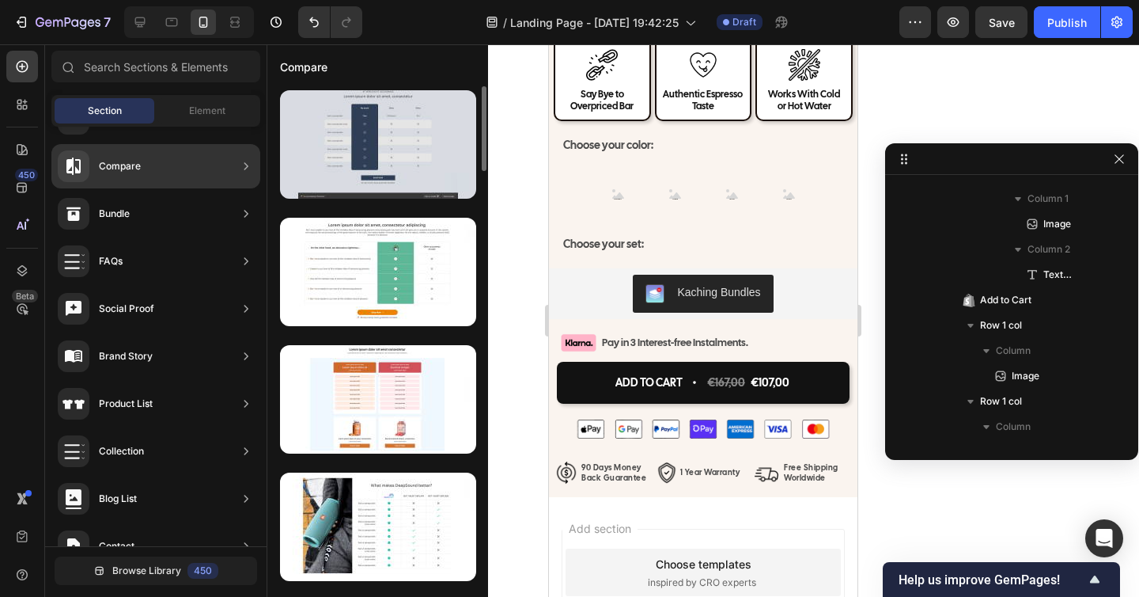
click at [363, 161] on div at bounding box center [378, 144] width 196 height 108
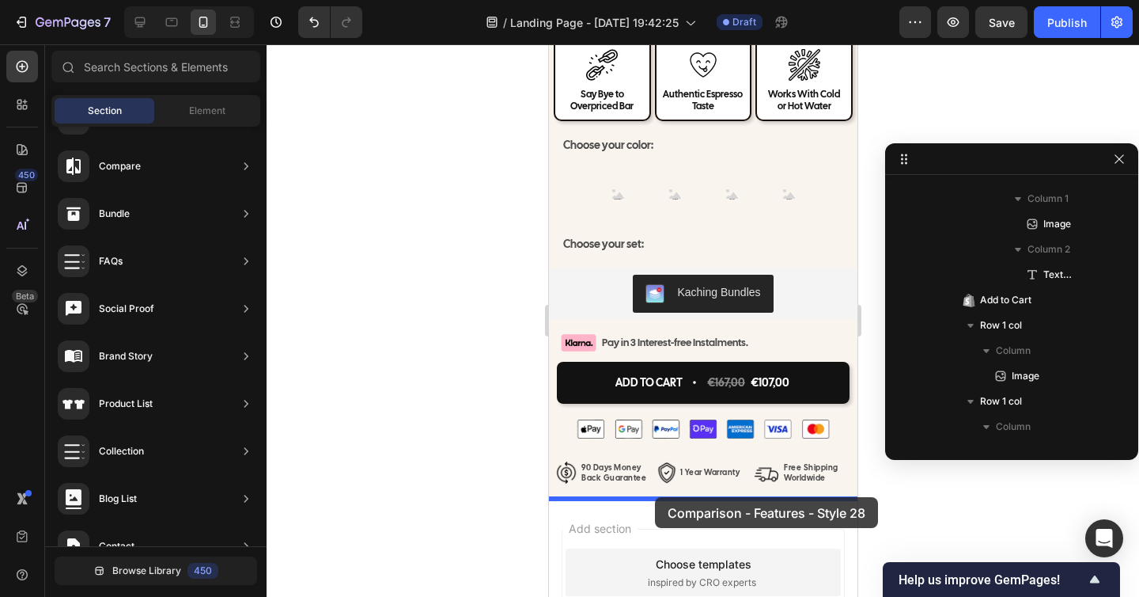
drag, startPoint x: 911, startPoint y: 205, endPoint x: 652, endPoint y: 496, distance: 390.0
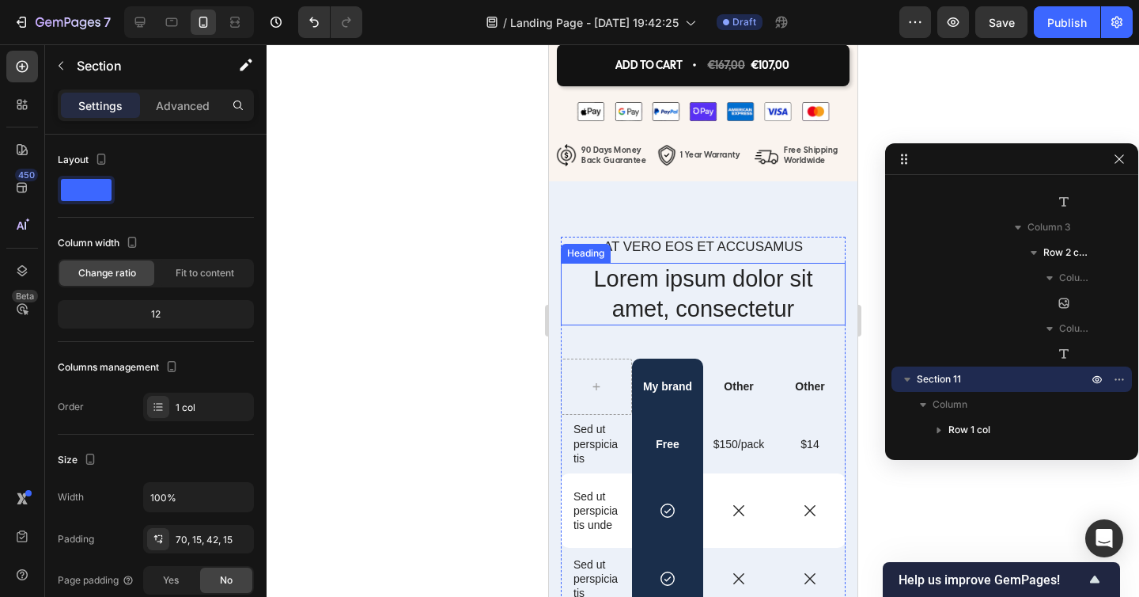
scroll to position [7471, 0]
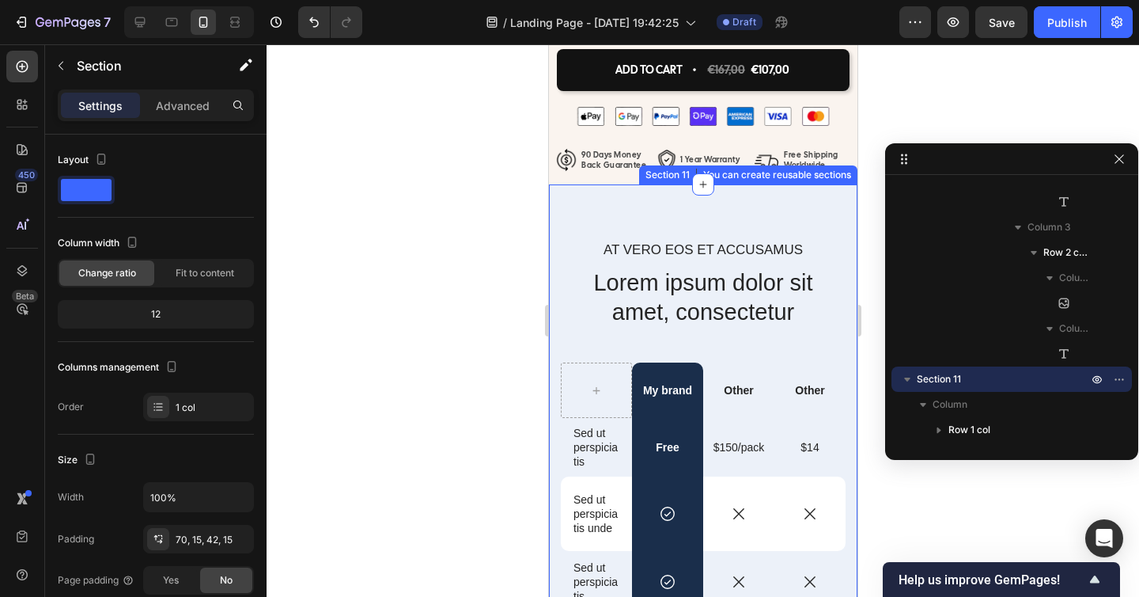
click at [648, 213] on div "At vero eos et accusamus Text Block Lorem ipsum dolor sit amet, consectetur Hea…" at bounding box center [702, 600] width 309 height 833
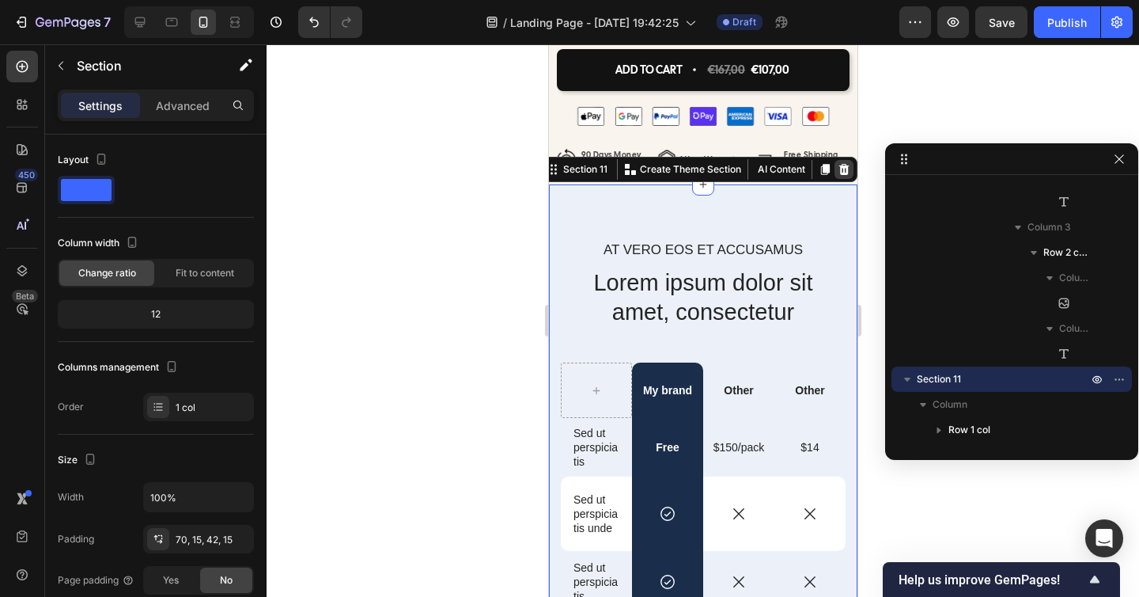
click at [839, 168] on icon at bounding box center [843, 169] width 13 height 13
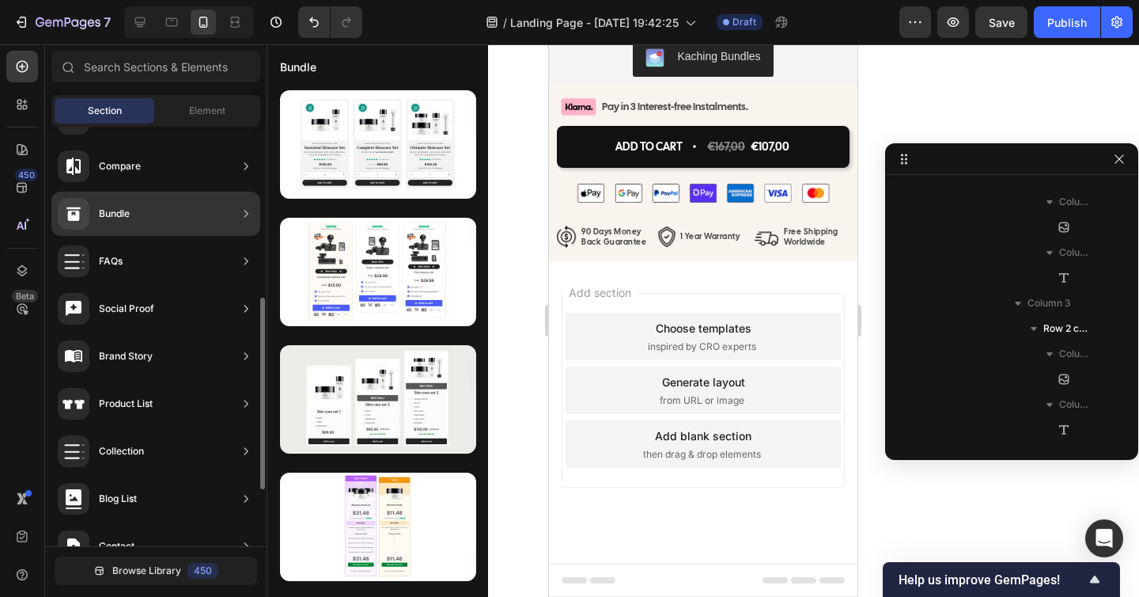
scroll to position [0, 0]
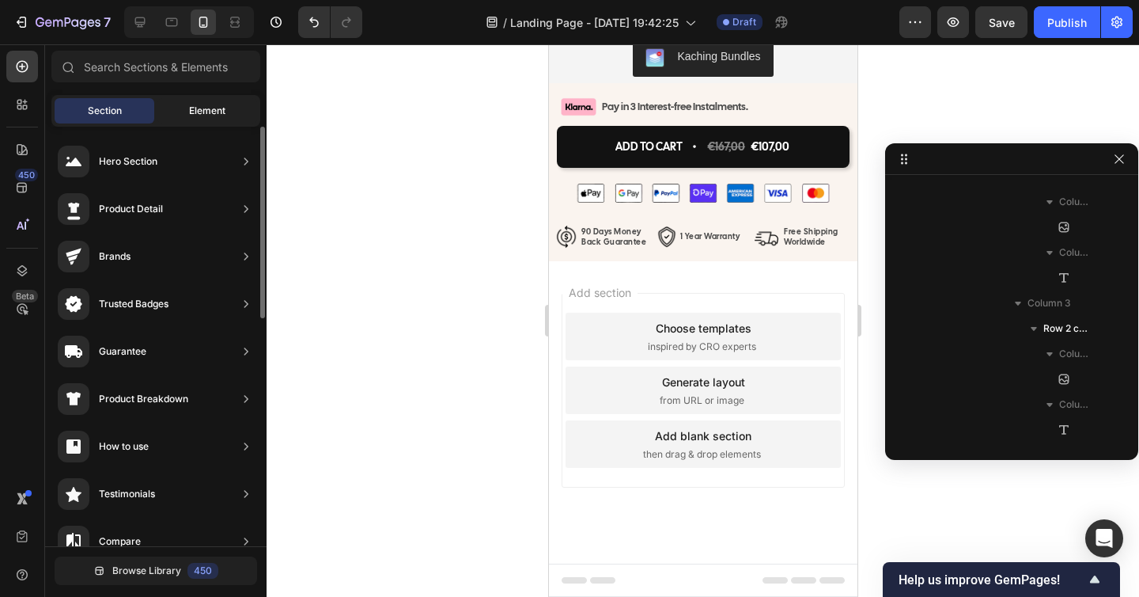
click at [208, 105] on span "Element" at bounding box center [207, 111] width 36 height 14
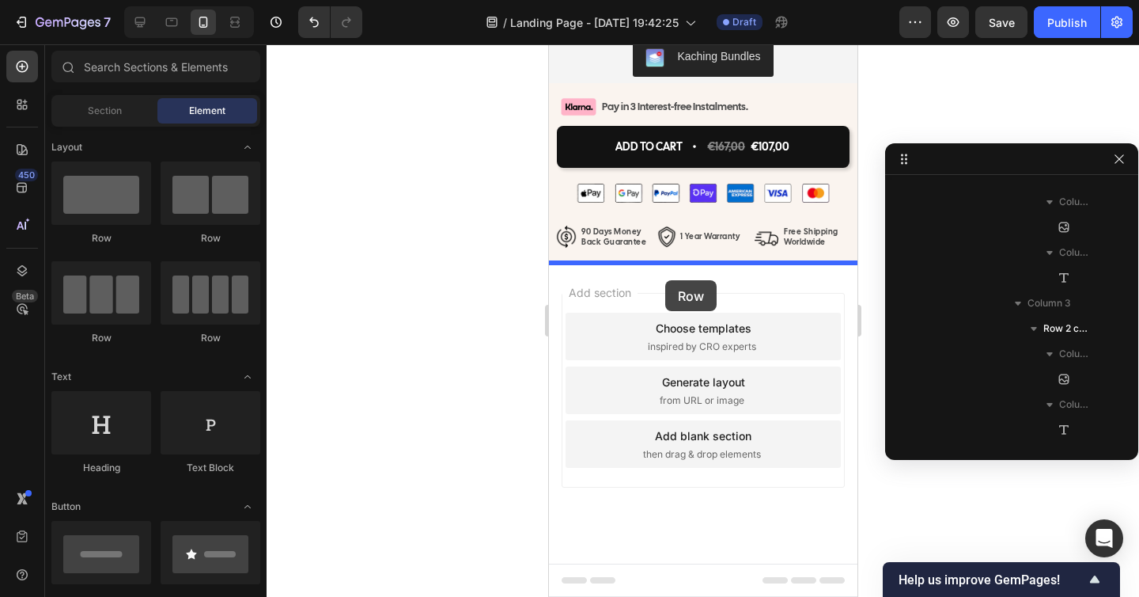
drag, startPoint x: 637, startPoint y: 239, endPoint x: 665, endPoint y: 279, distance: 48.9
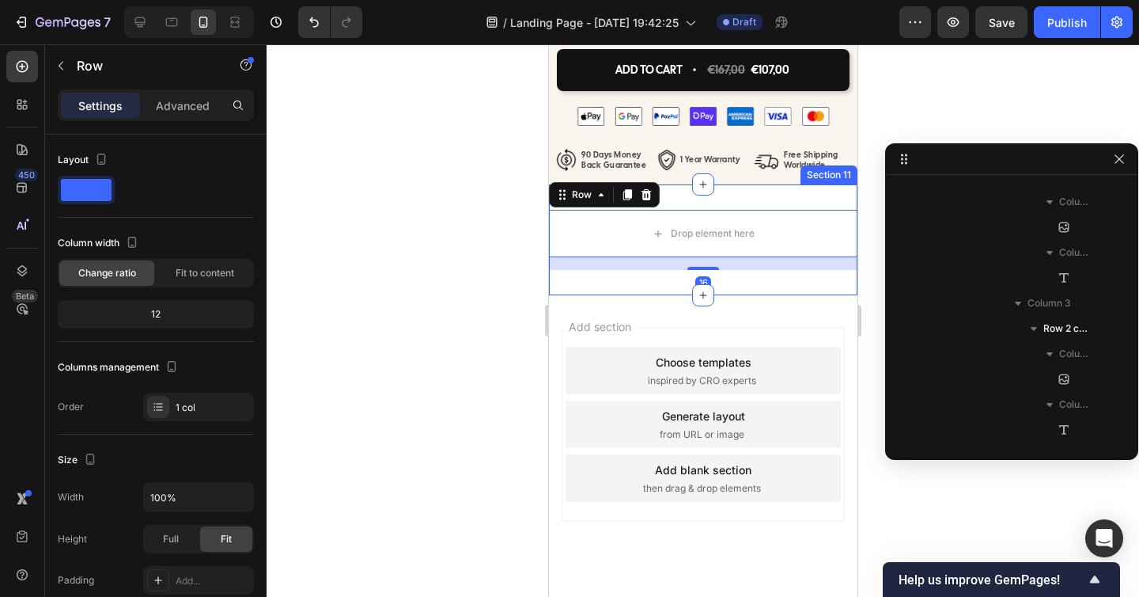
scroll to position [2245, 0]
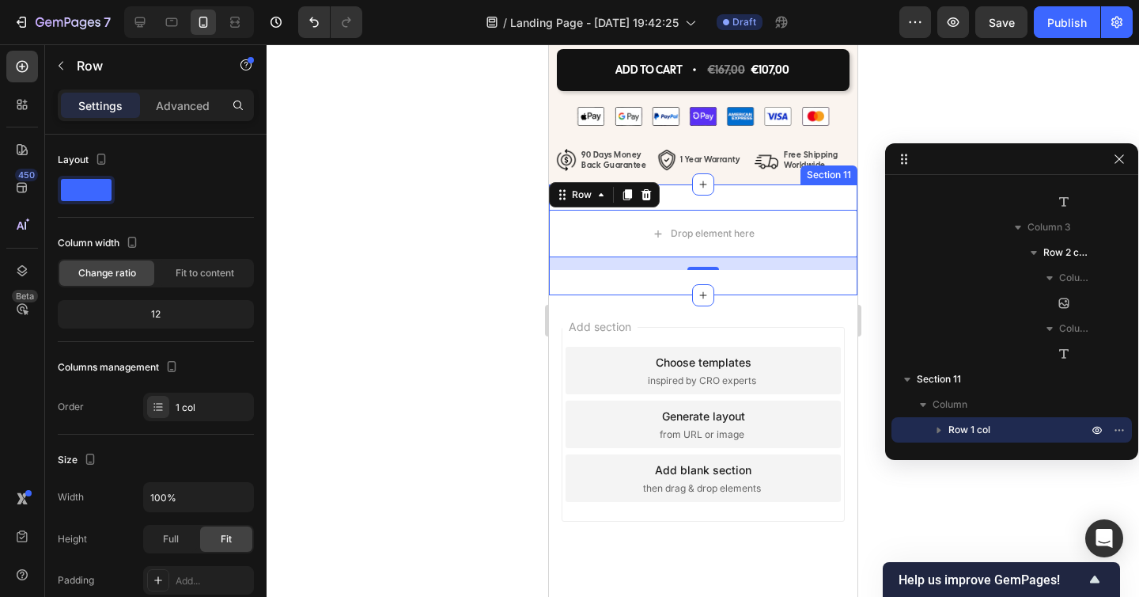
click at [700, 200] on div "Drop element here Row 16 Section 11" at bounding box center [702, 239] width 309 height 111
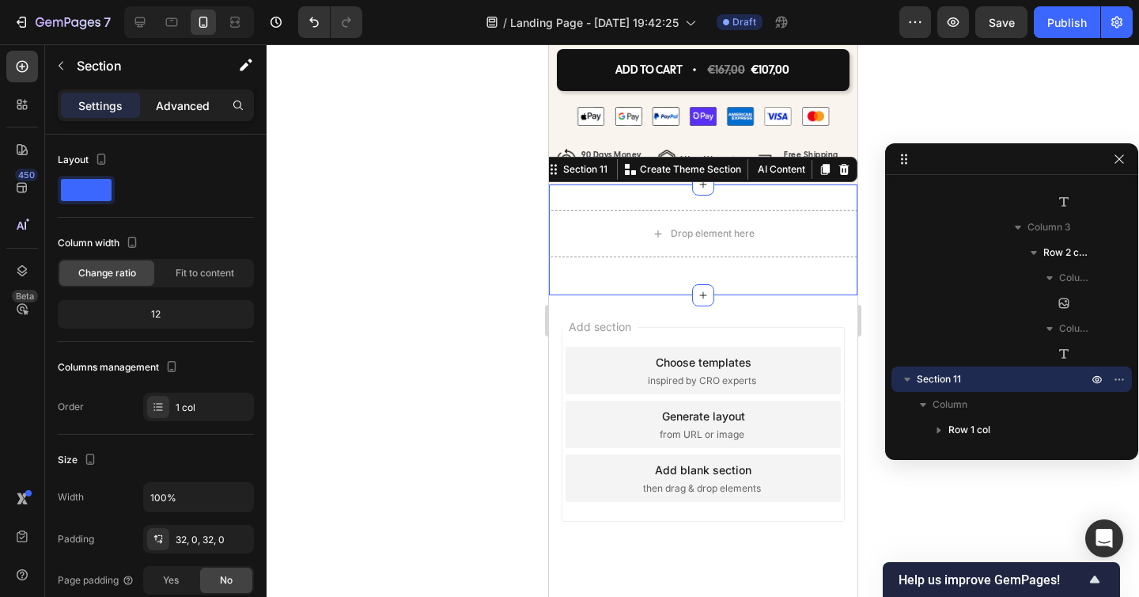
click at [197, 108] on p "Advanced" at bounding box center [183, 105] width 54 height 17
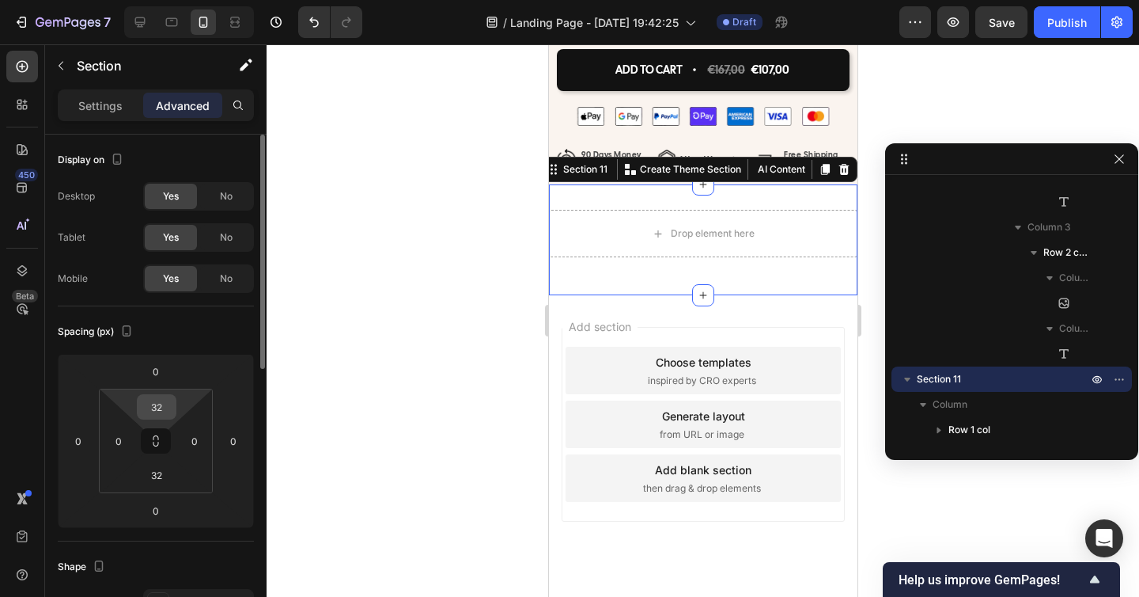
click at [158, 408] on input "32" at bounding box center [157, 407] width 32 height 24
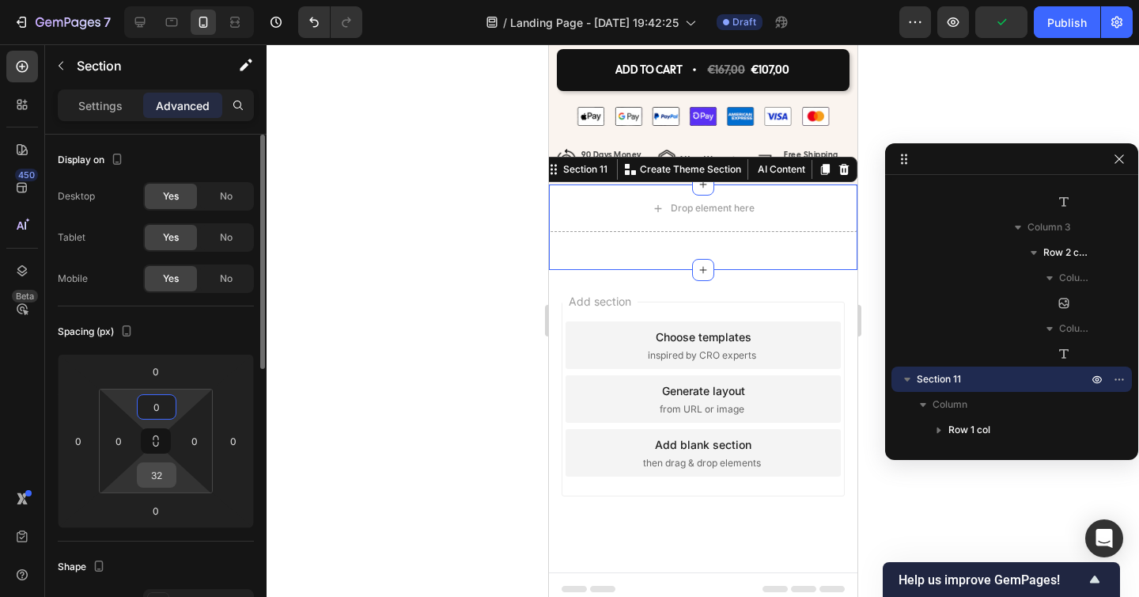
type input "0"
click at [155, 485] on input "32" at bounding box center [157, 475] width 32 height 24
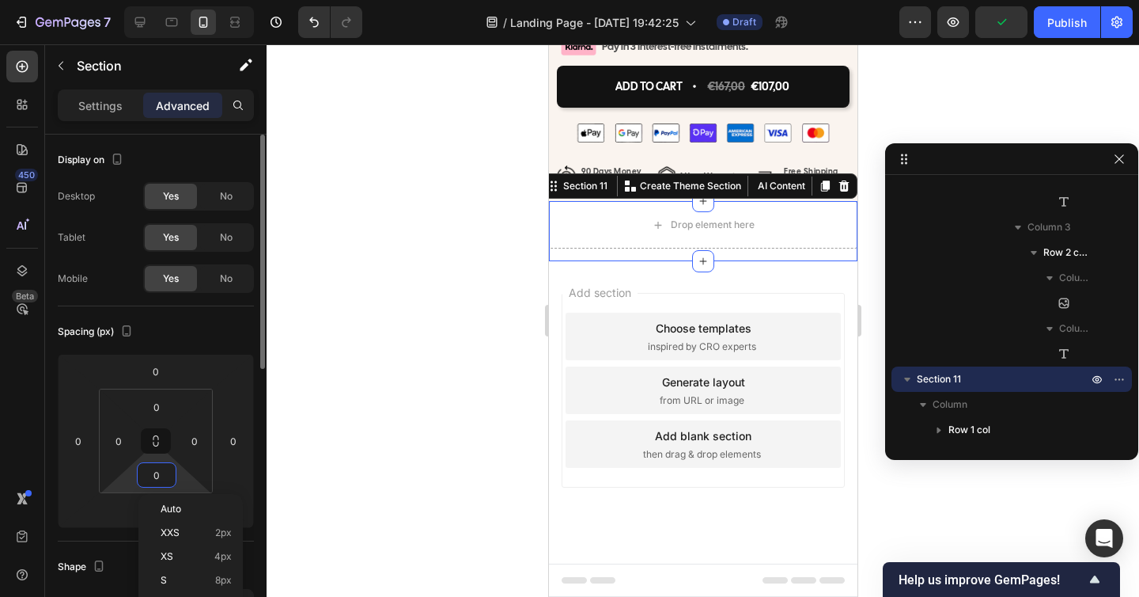
scroll to position [7456, 0]
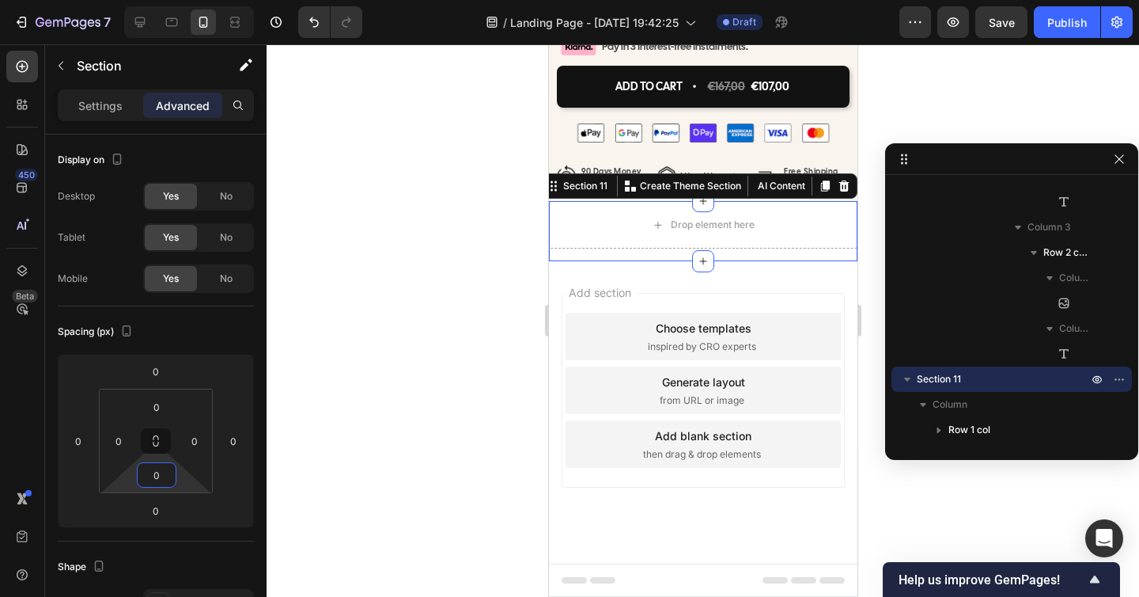
type input "0"
click at [93, 90] on div "Settings Advanced" at bounding box center [156, 105] width 196 height 32
click at [94, 109] on p "Settings" at bounding box center [100, 105] width 44 height 17
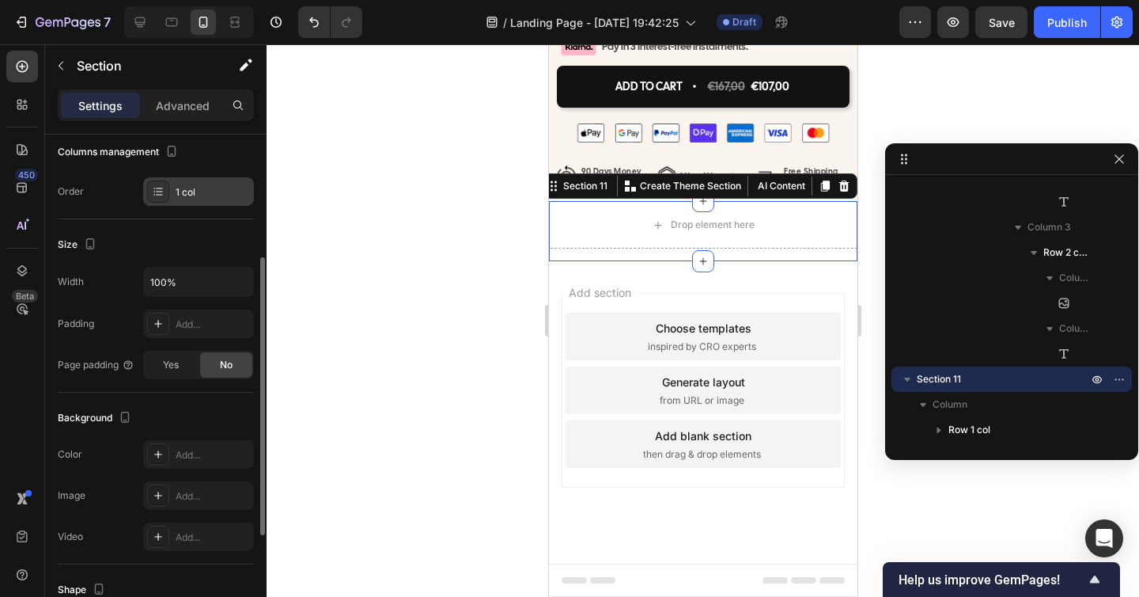
scroll to position [218, 0]
click at [199, 446] on div "Add..." at bounding box center [213, 452] width 74 height 14
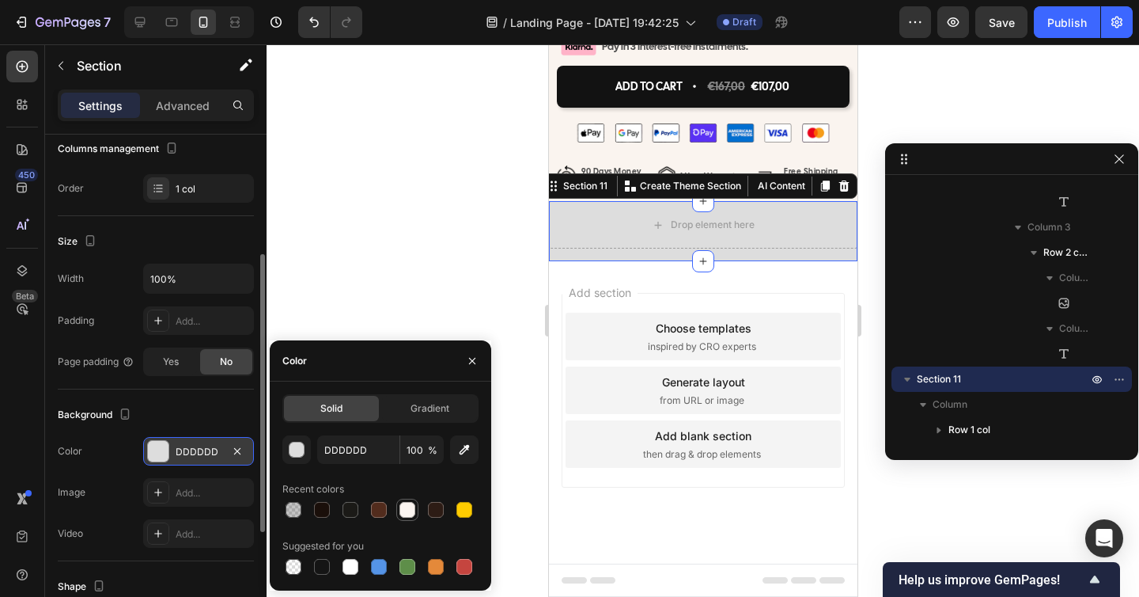
click at [407, 513] on div at bounding box center [408, 510] width 16 height 16
type input "FAF4EF"
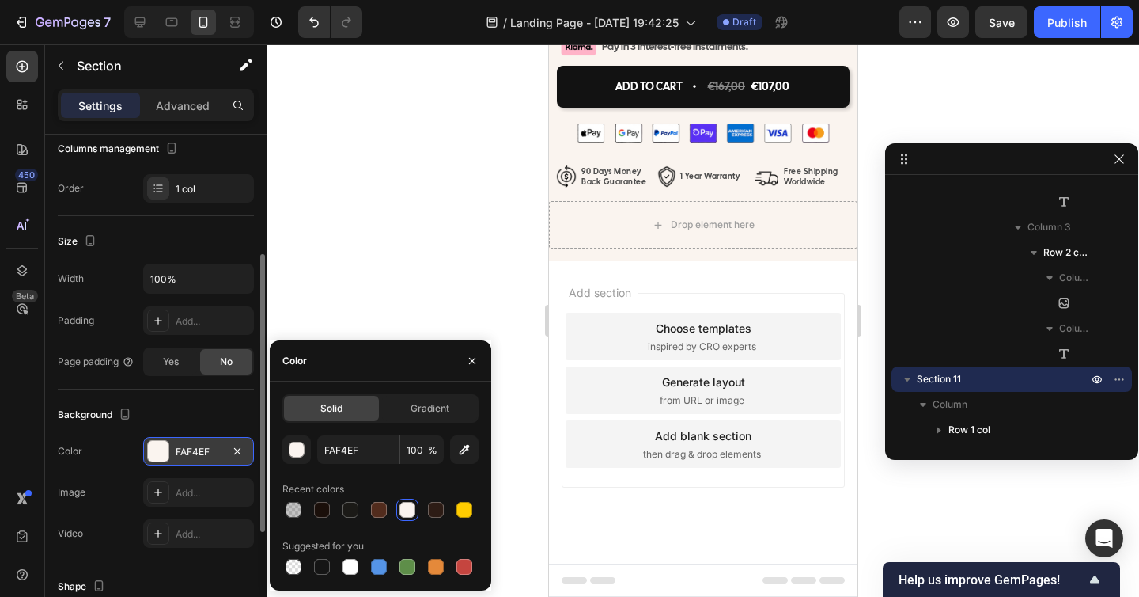
click at [792, 284] on div "Add section Choose templates inspired by CRO experts Generate layout from URL o…" at bounding box center [702, 412] width 309 height 302
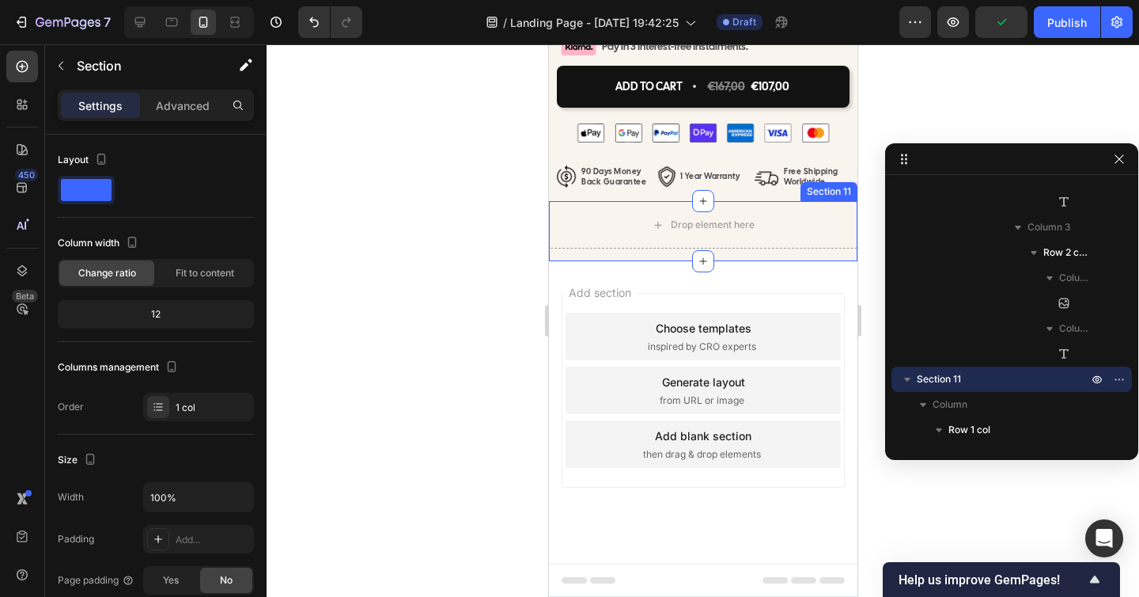
click at [610, 256] on div "Drop element here Row" at bounding box center [702, 231] width 309 height 60
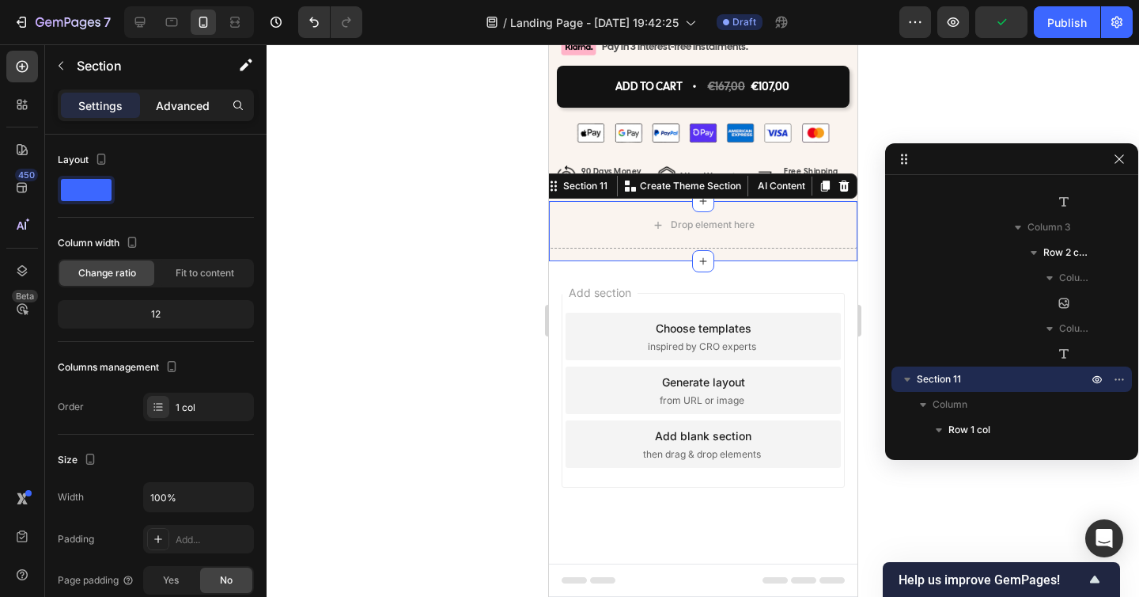
click at [176, 93] on div "Advanced" at bounding box center [182, 105] width 79 height 25
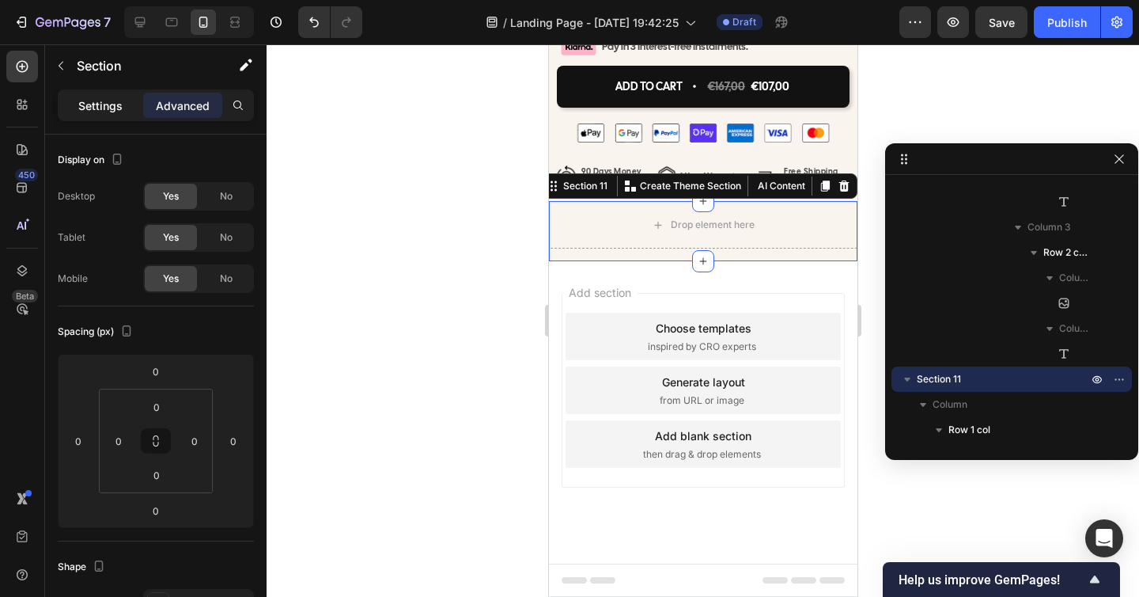
click at [107, 106] on p "Settings" at bounding box center [100, 105] width 44 height 17
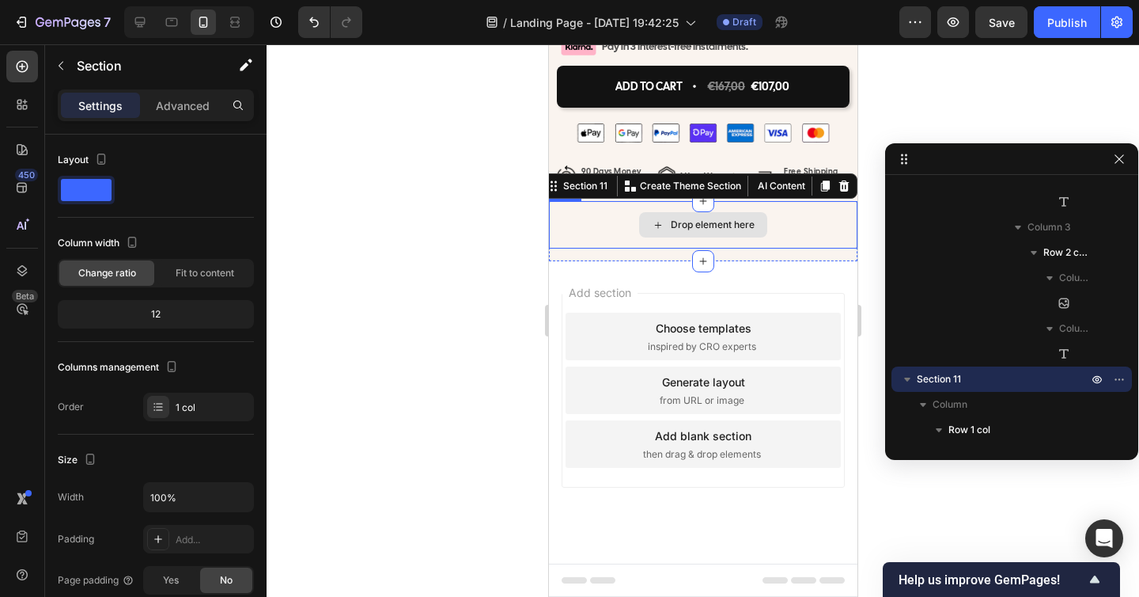
click at [583, 235] on div "Drop element here" at bounding box center [702, 224] width 309 height 47
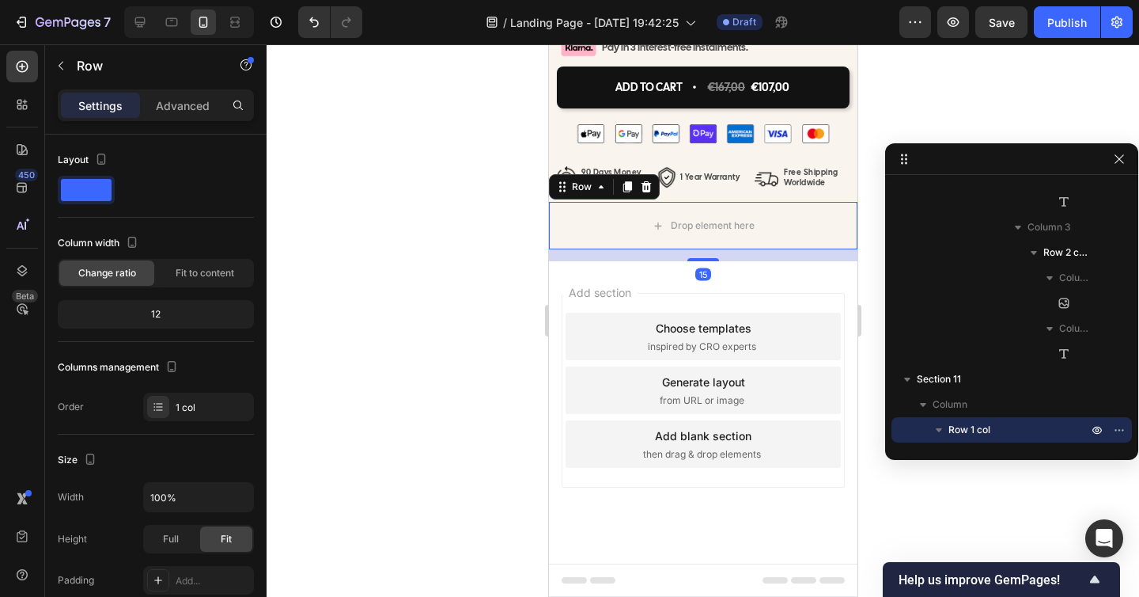
scroll to position [7443, 0]
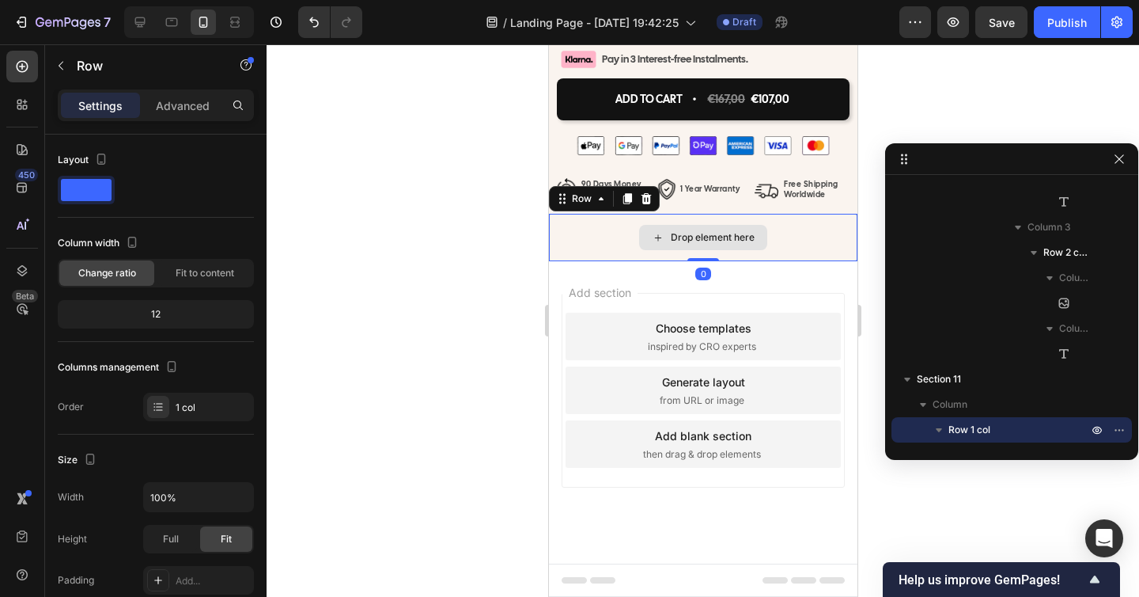
drag, startPoint x: 702, startPoint y: 259, endPoint x: 705, endPoint y: 238, distance: 21.6
click at [705, 238] on div "Drop element here Row 0" at bounding box center [702, 237] width 309 height 47
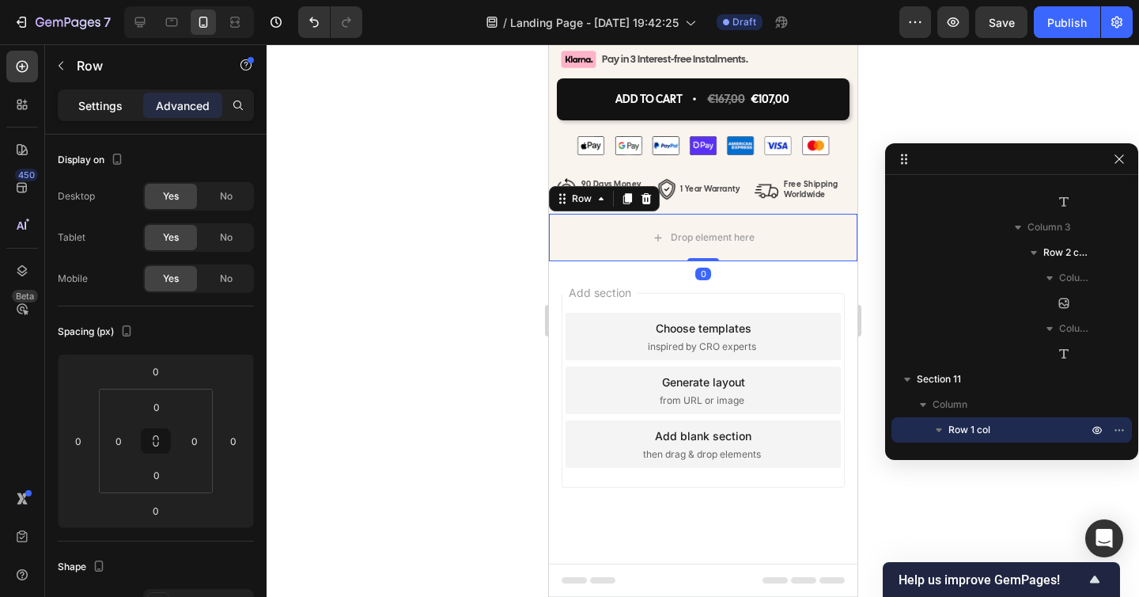
click at [93, 102] on p "Settings" at bounding box center [100, 105] width 44 height 17
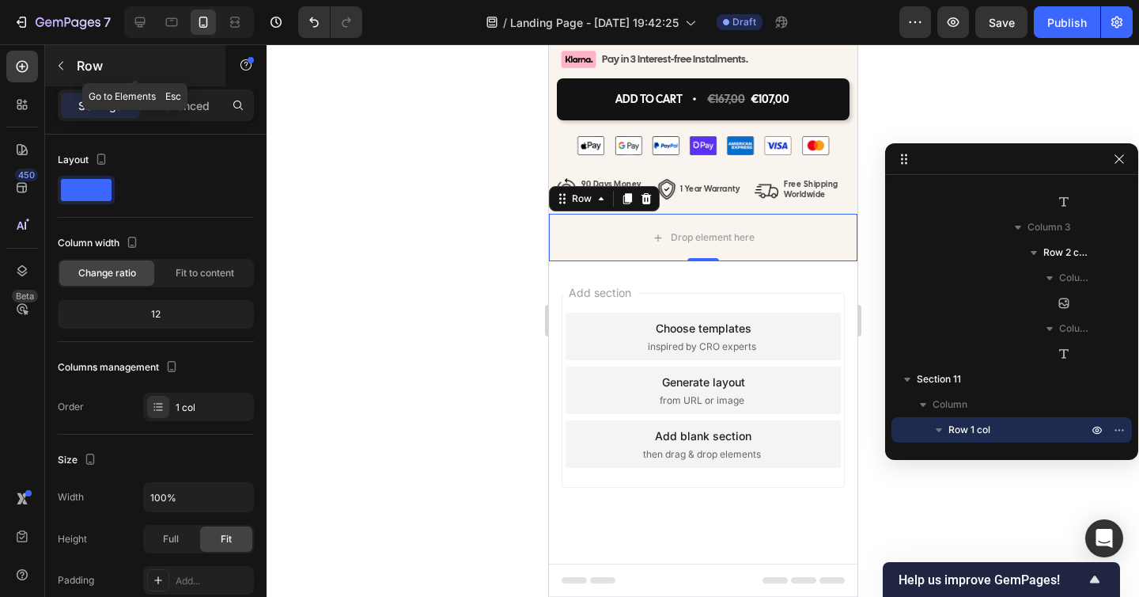
click at [63, 71] on icon "button" at bounding box center [61, 65] width 13 height 13
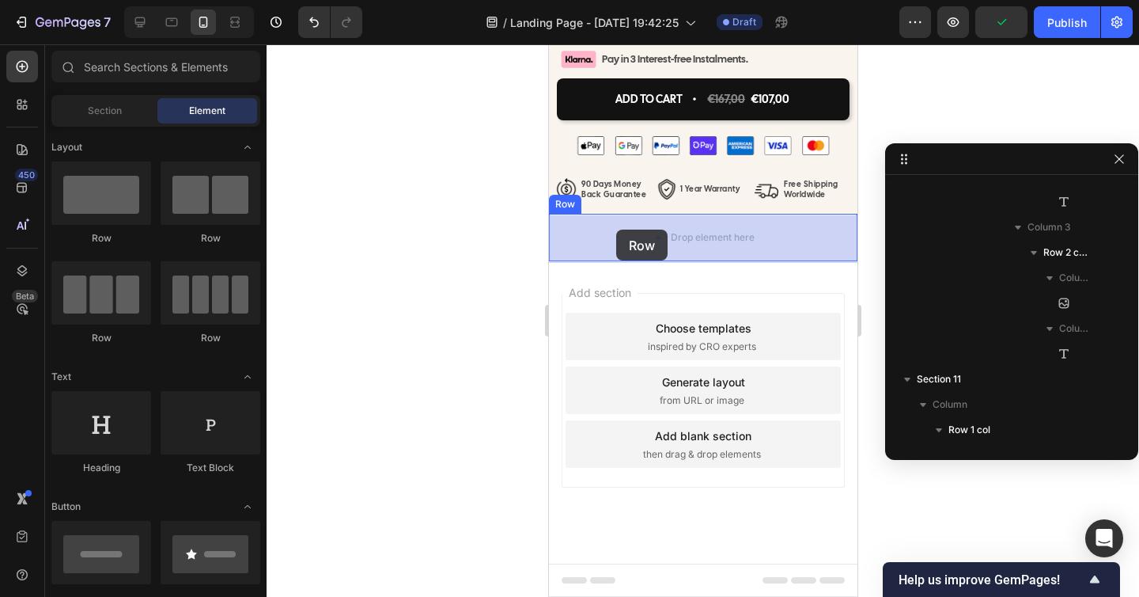
drag, startPoint x: 759, startPoint y: 253, endPoint x: 616, endPoint y: 229, distance: 145.9
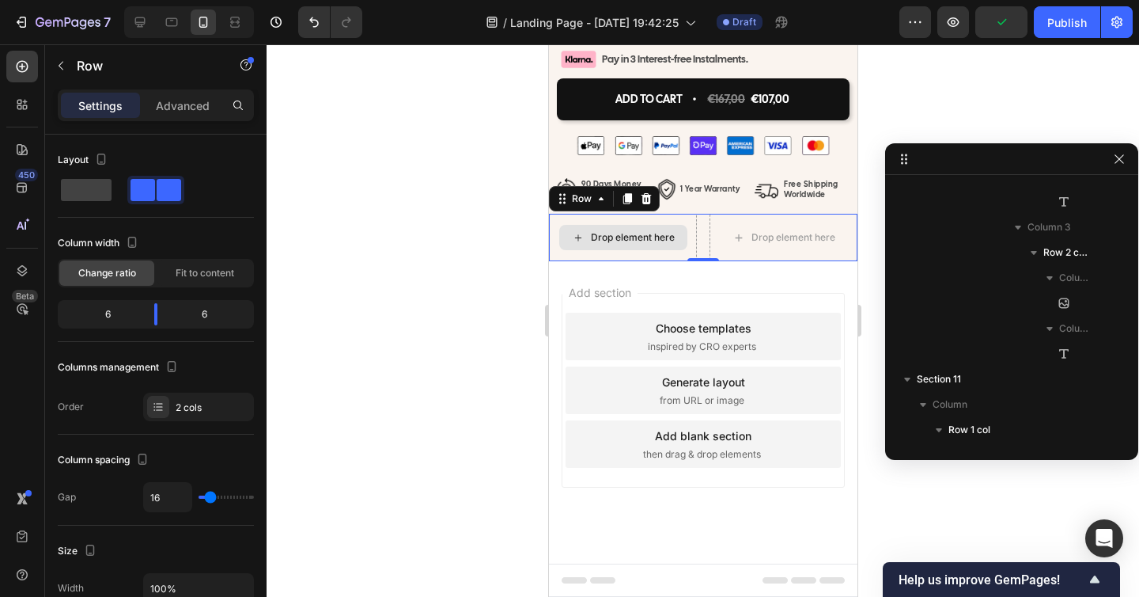
scroll to position [2296, 0]
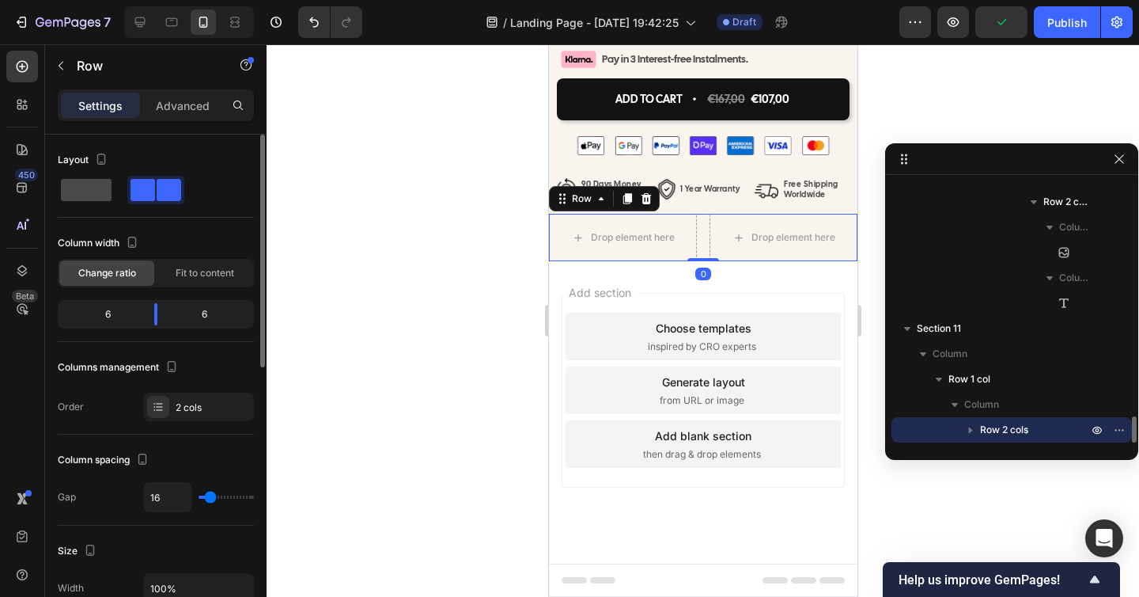
click at [79, 192] on span at bounding box center [86, 190] width 51 height 22
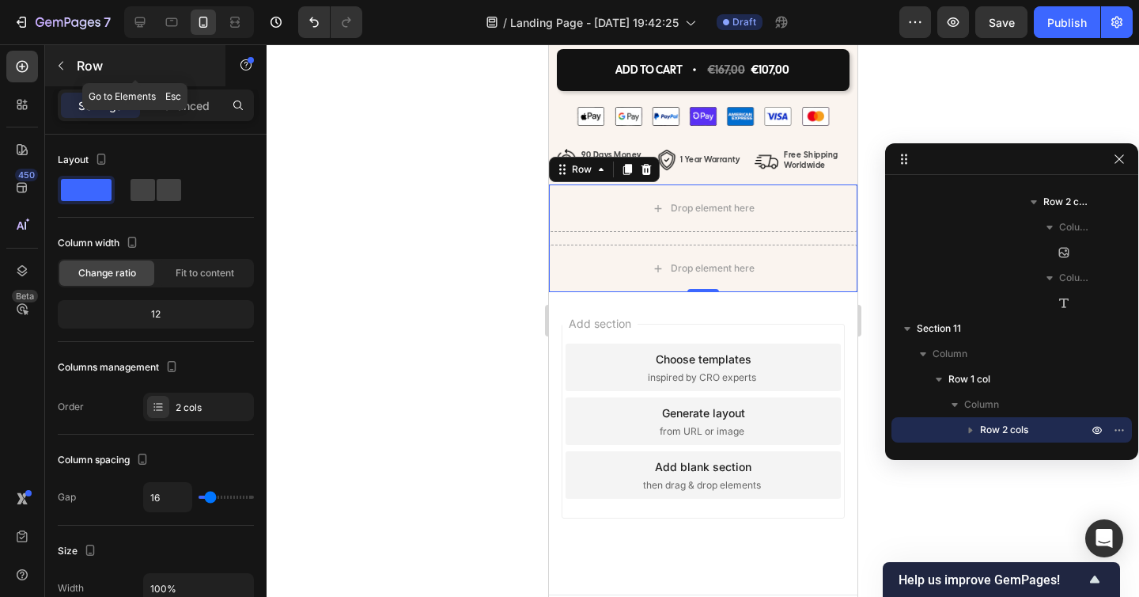
click at [66, 69] on icon "button" at bounding box center [61, 65] width 13 height 13
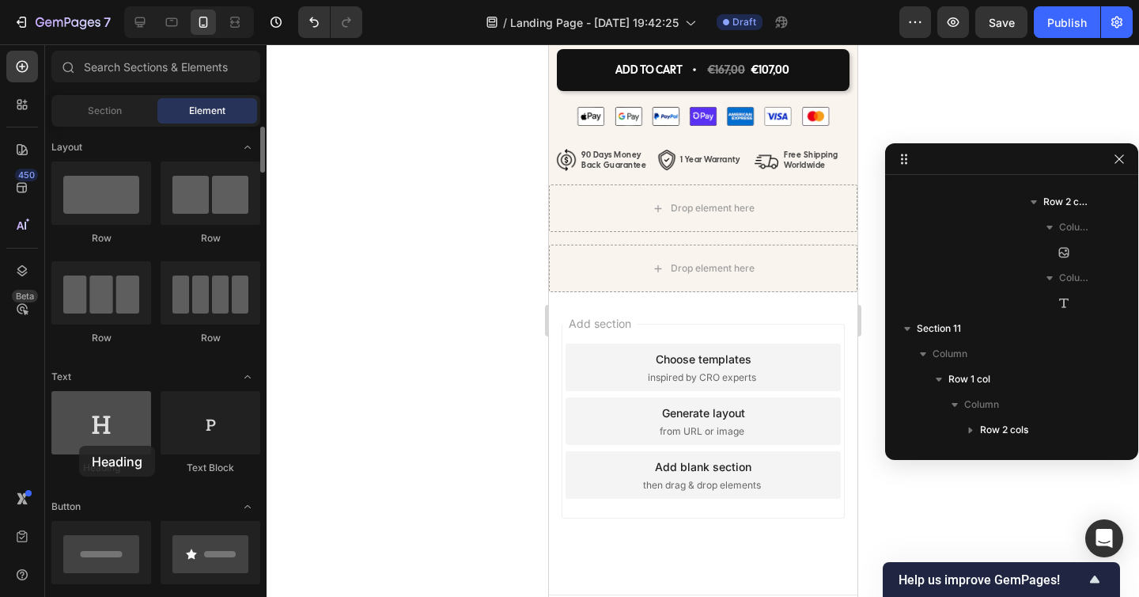
drag, startPoint x: 100, startPoint y: 426, endPoint x: 88, endPoint y: 441, distance: 19.1
click at [88, 441] on div at bounding box center [101, 422] width 100 height 63
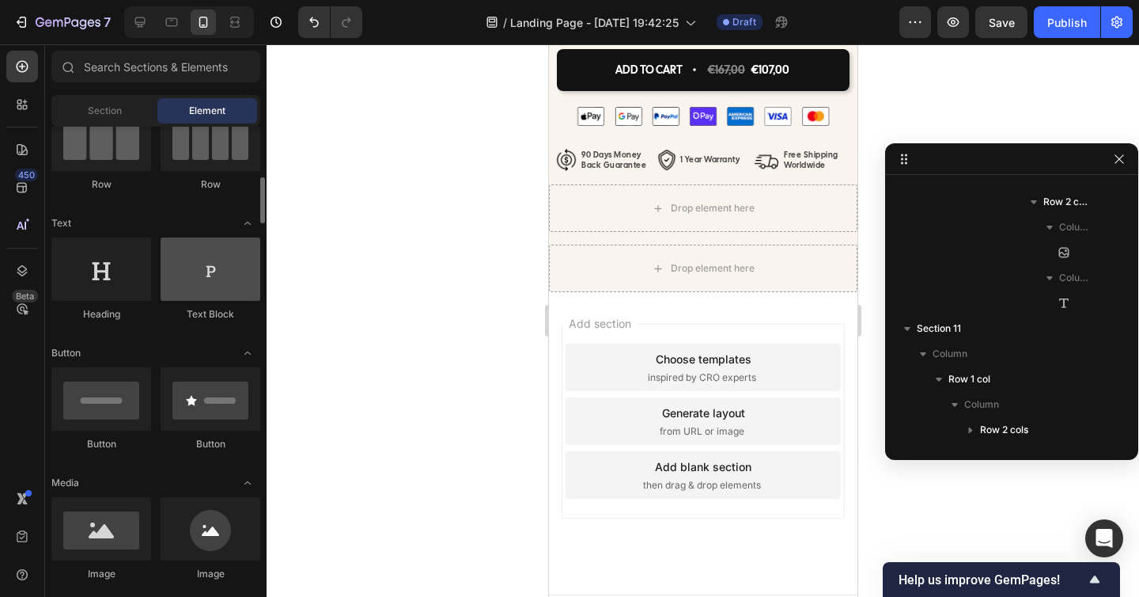
scroll to position [191, 0]
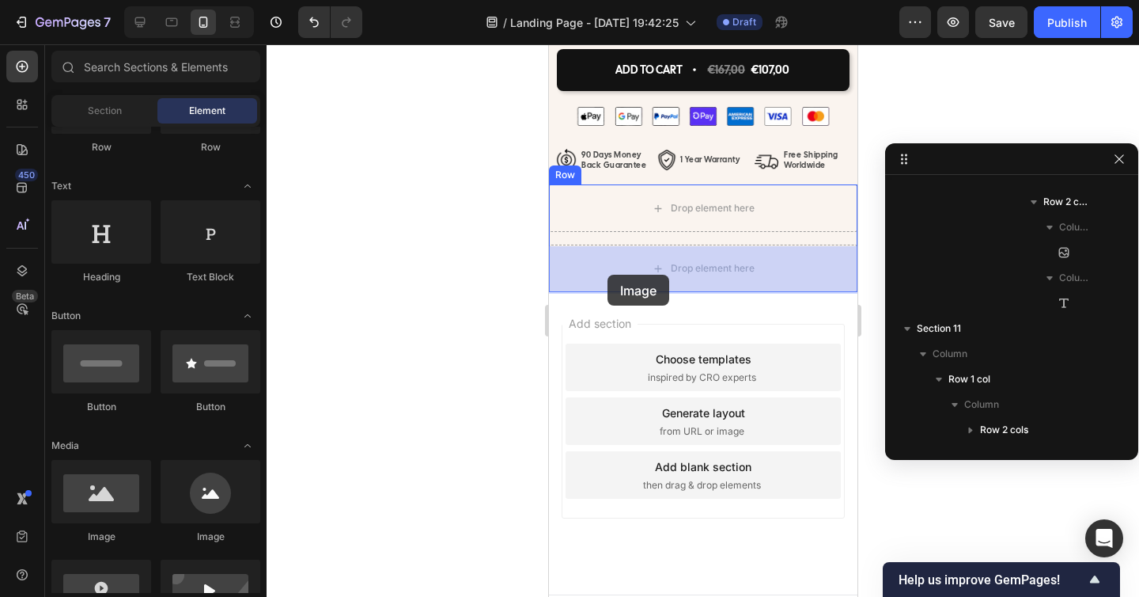
drag, startPoint x: 684, startPoint y: 521, endPoint x: 666, endPoint y: 245, distance: 276.7
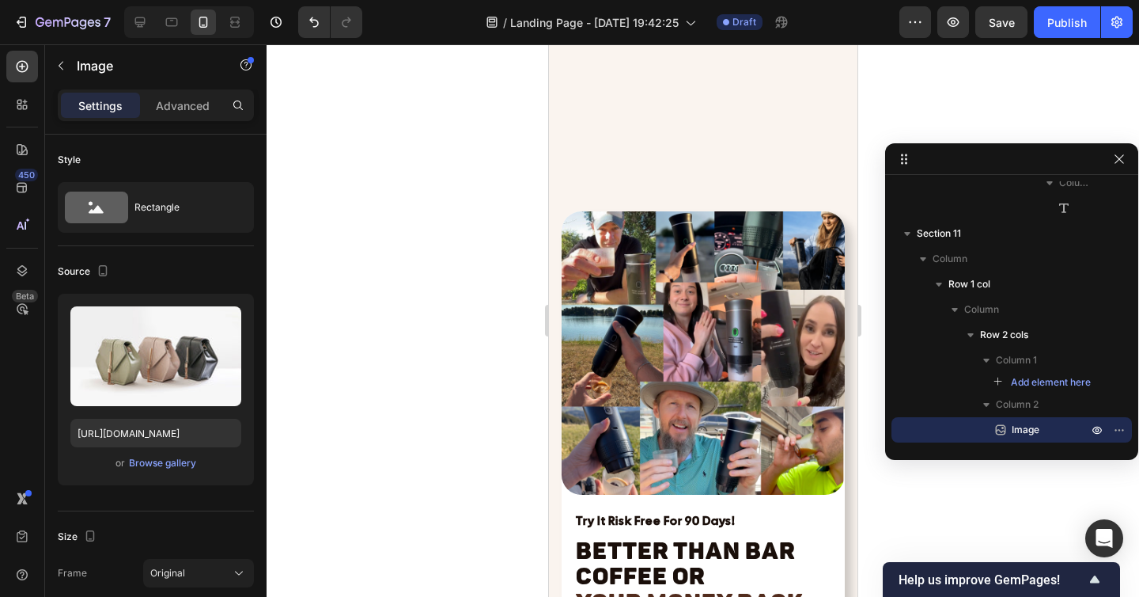
scroll to position [6166, 0]
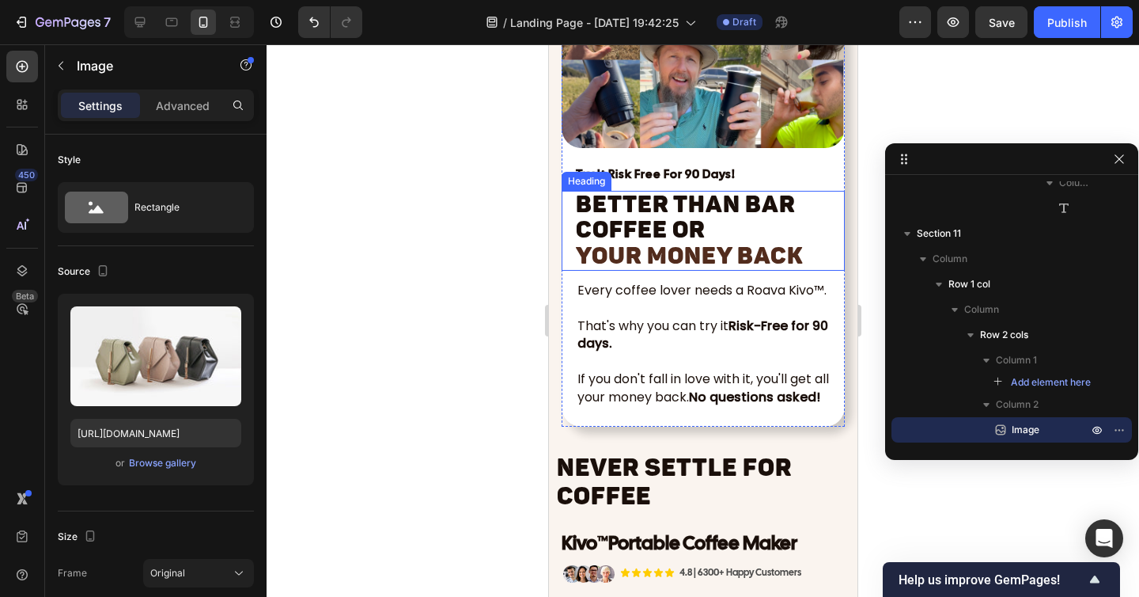
click at [673, 235] on span "Better Than Bar Coffee or" at bounding box center [685, 217] width 220 height 54
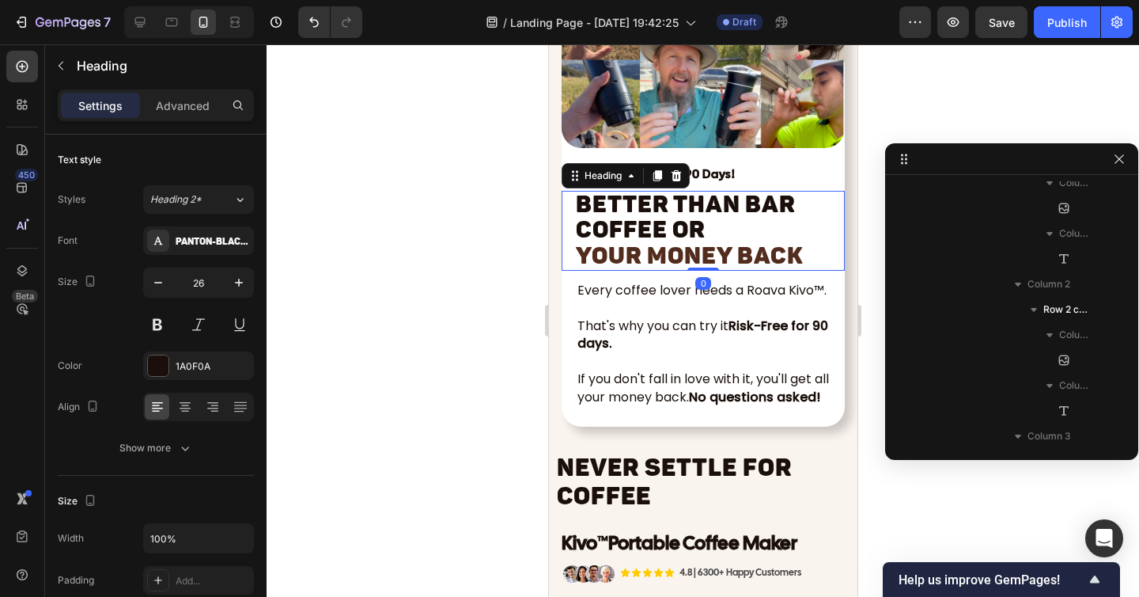
scroll to position [400, 0]
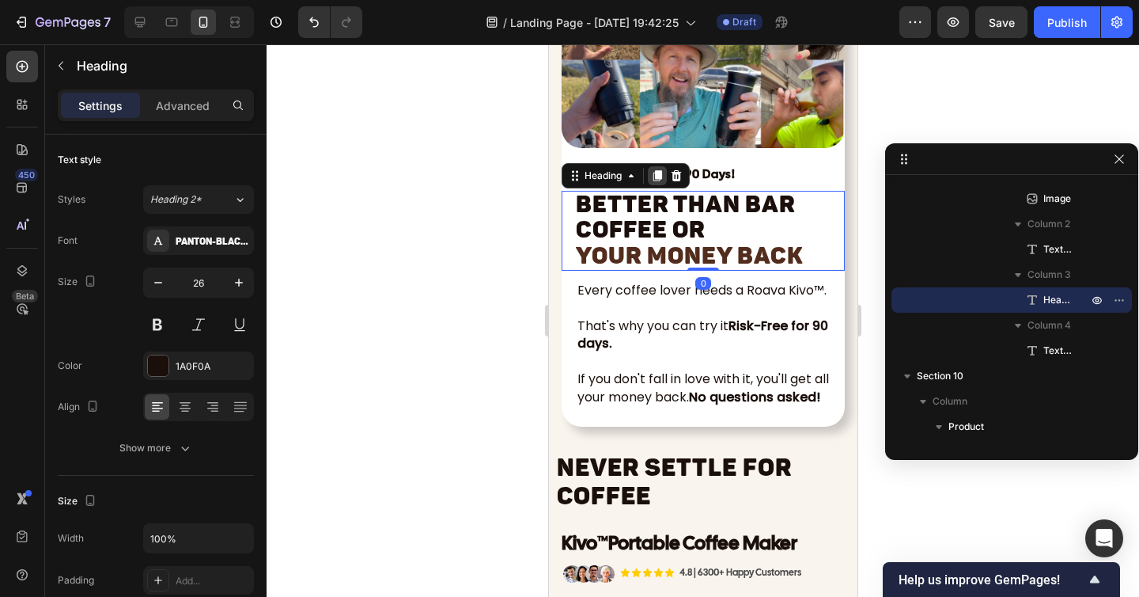
click at [657, 176] on icon at bounding box center [657, 175] width 9 height 11
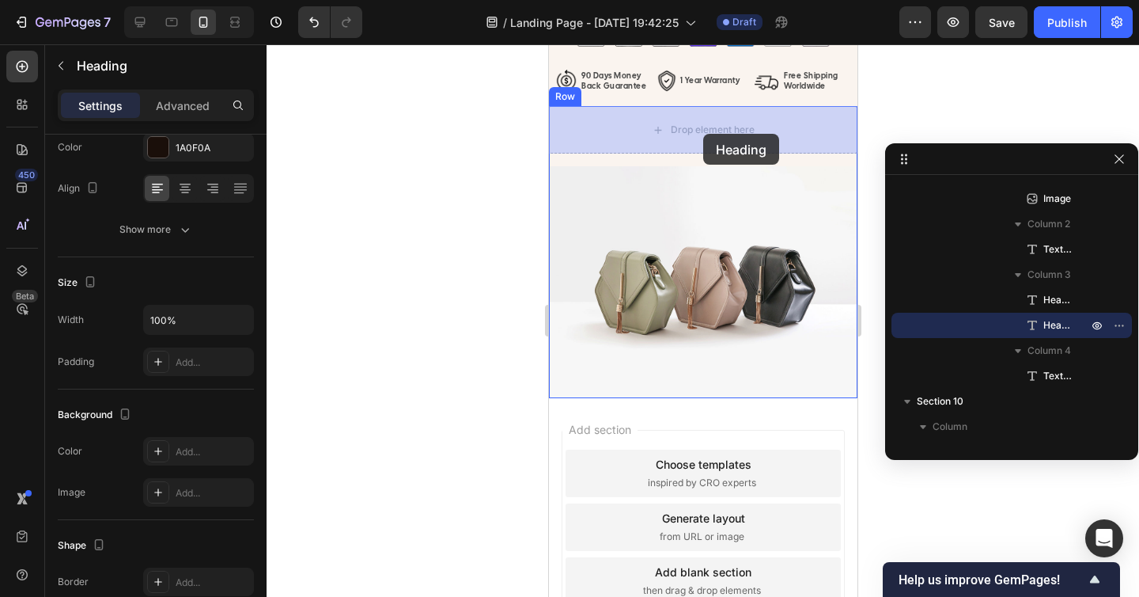
scroll to position [7597, 0]
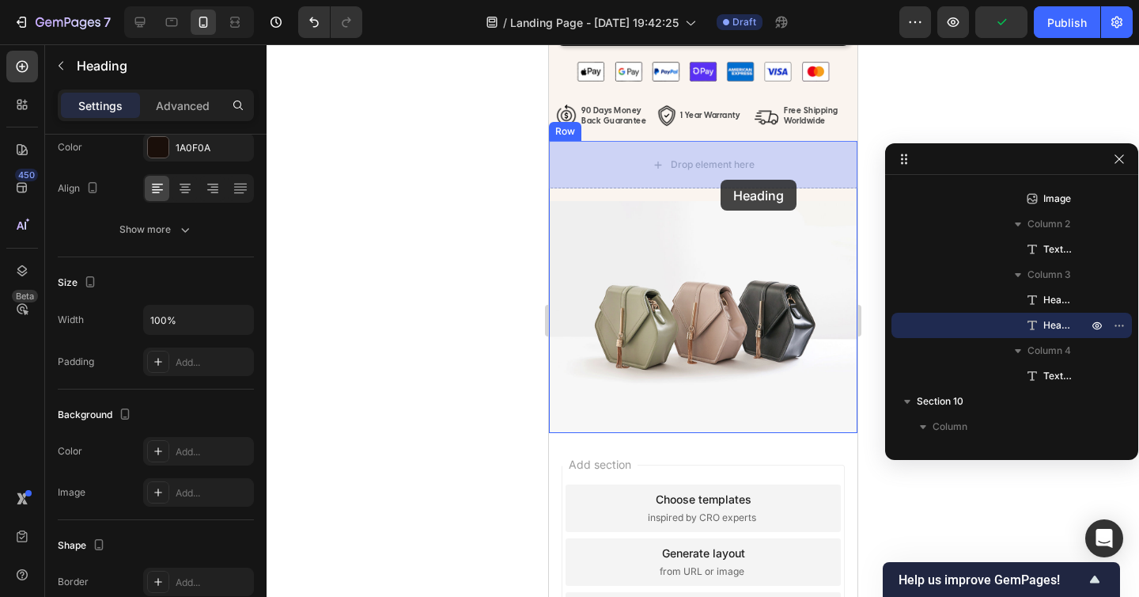
drag, startPoint x: 570, startPoint y: 259, endPoint x: 720, endPoint y: 180, distance: 169.2
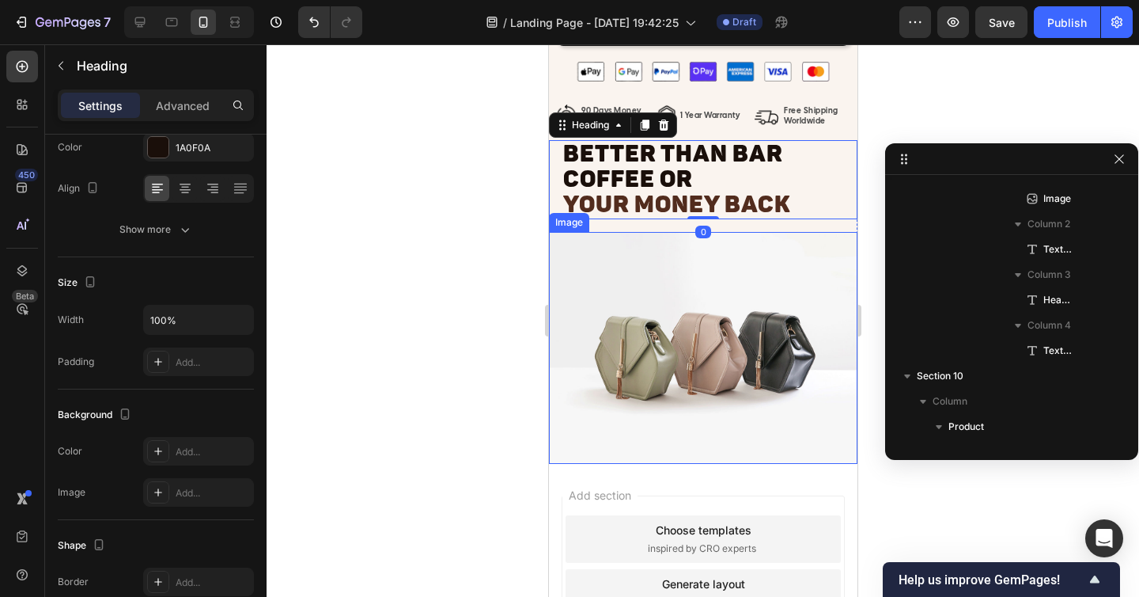
click at [726, 278] on img at bounding box center [702, 348] width 309 height 232
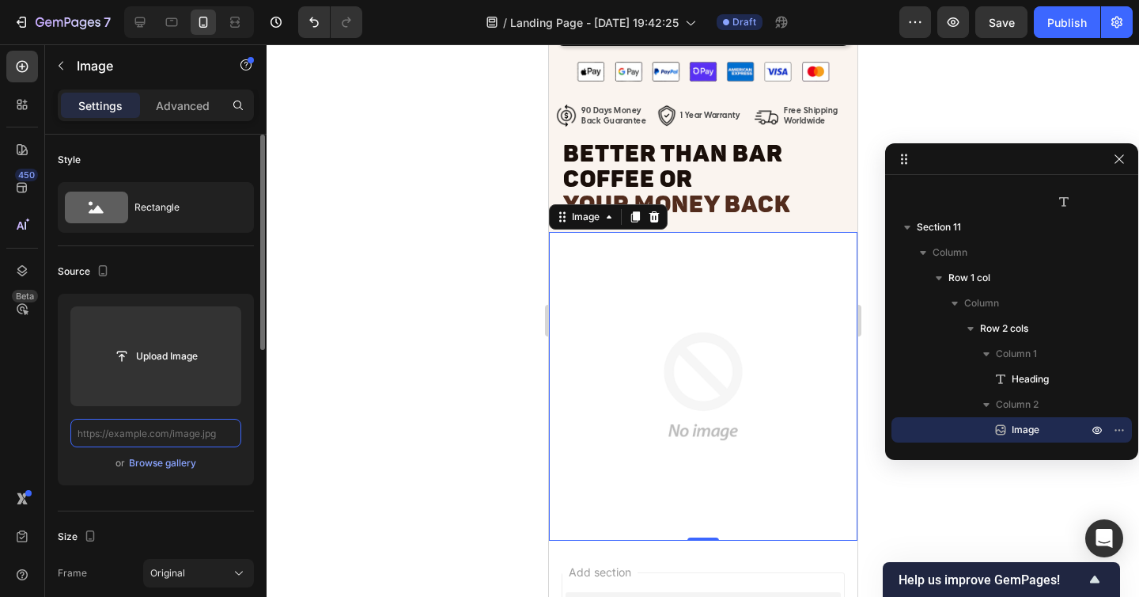
scroll to position [0, 0]
paste input "https://cdn.shopify.com/s/files/1/0938/8140/1668/files/Roava_11_6_d607aaf3-cff2…"
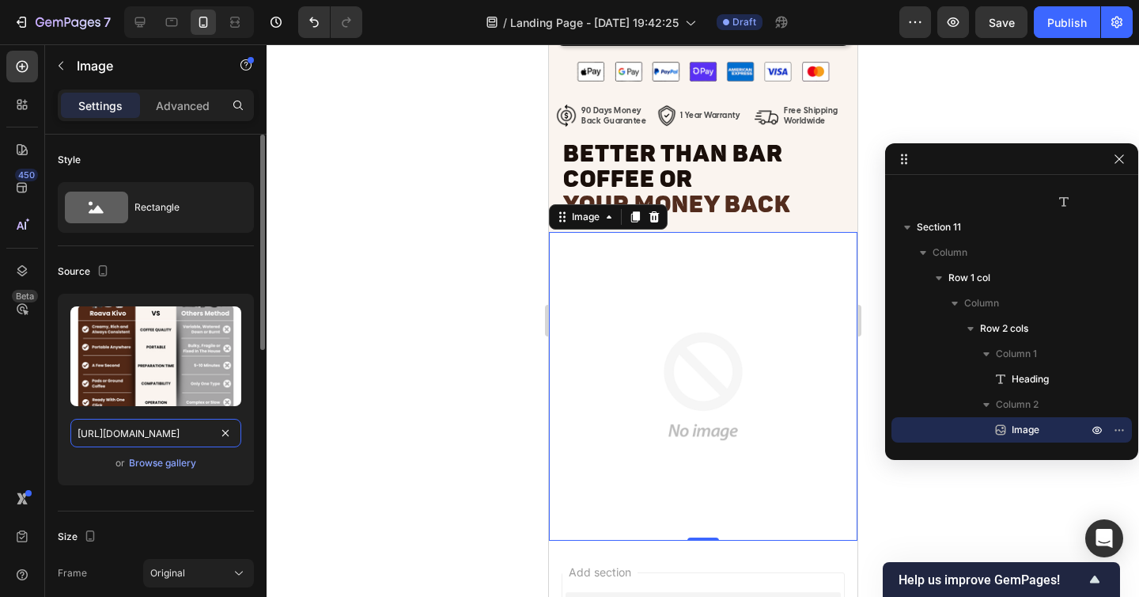
scroll to position [0, 447]
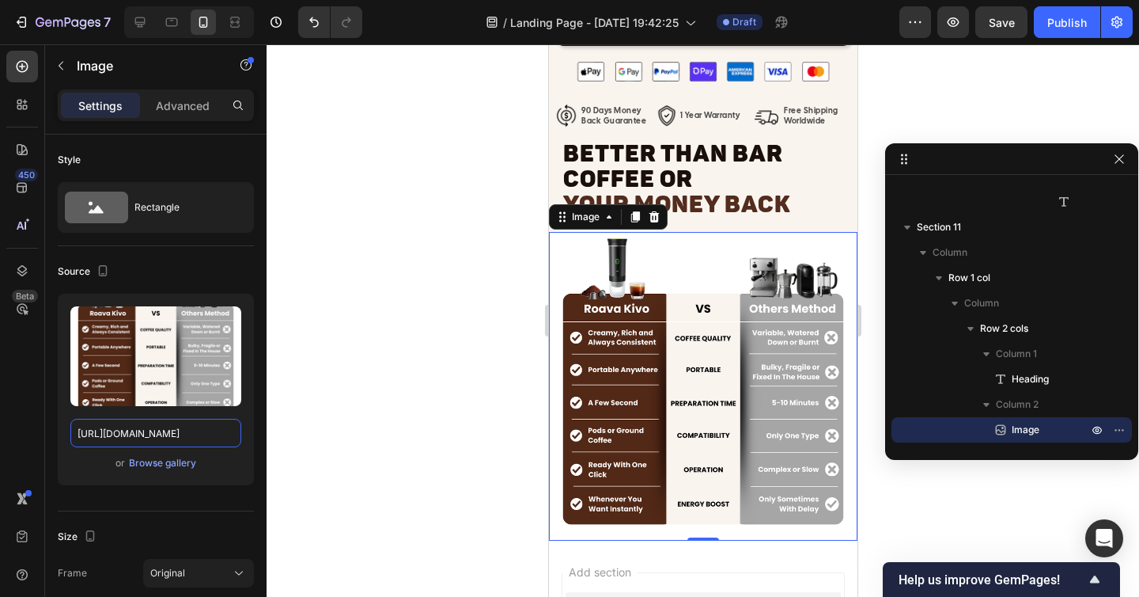
type input "https://cdn.shopify.com/s/files/1/0938/8140/1668/files/Roava_11_6_d607aaf3-cff2…"
click at [443, 370] on div at bounding box center [703, 320] width 873 height 552
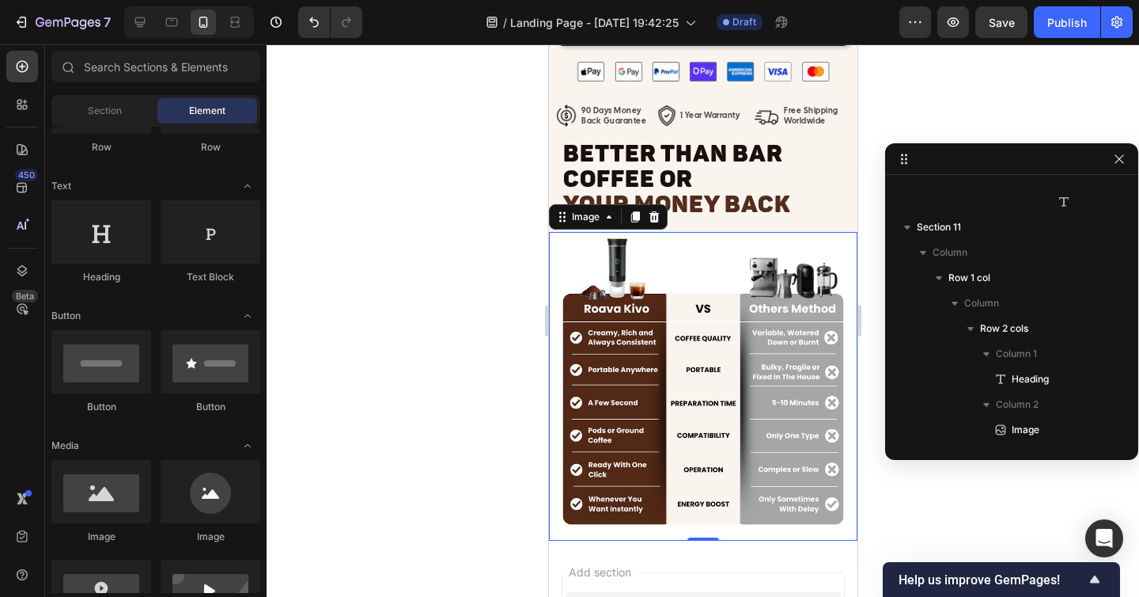
click at [669, 275] on img at bounding box center [702, 386] width 309 height 309
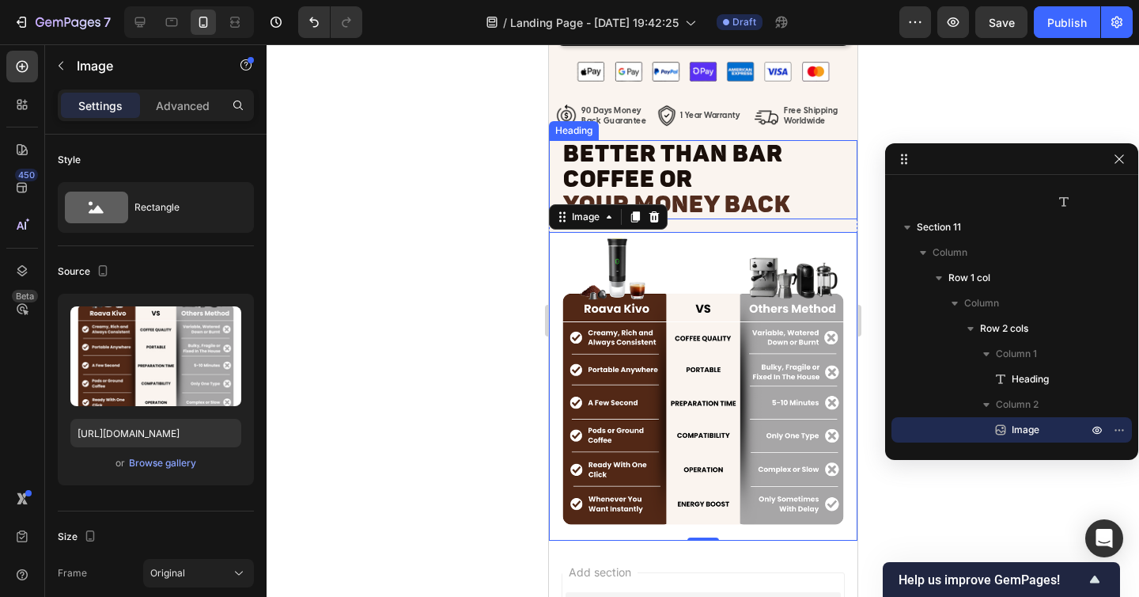
click at [655, 174] on span "Better Than Bar Coffee or" at bounding box center [672, 166] width 220 height 54
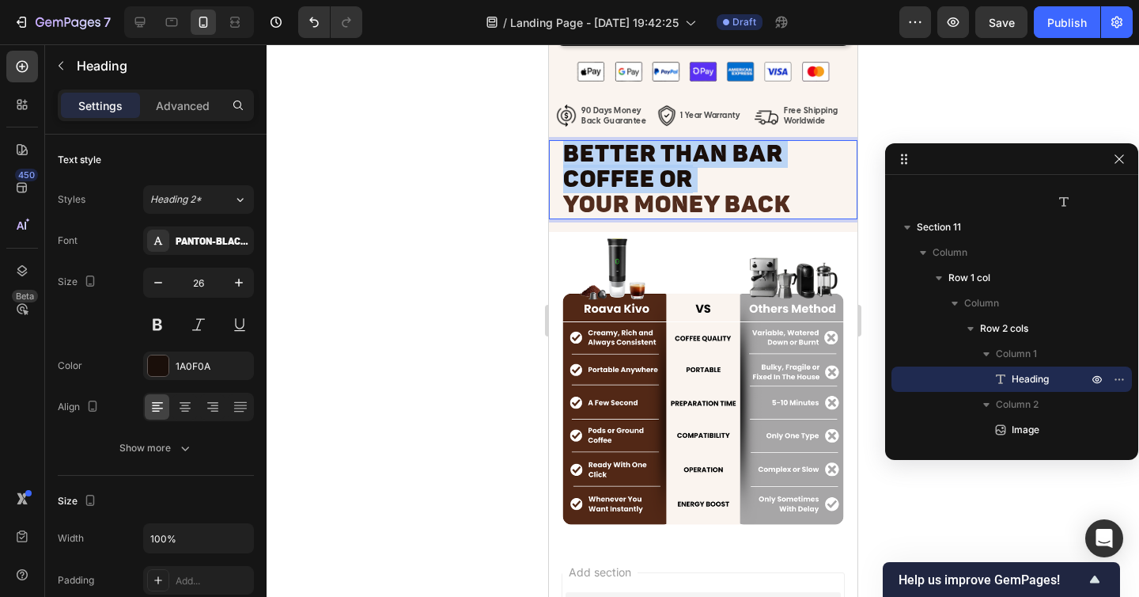
click at [655, 174] on span "Better Than Bar Coffee or" at bounding box center [672, 166] width 220 height 54
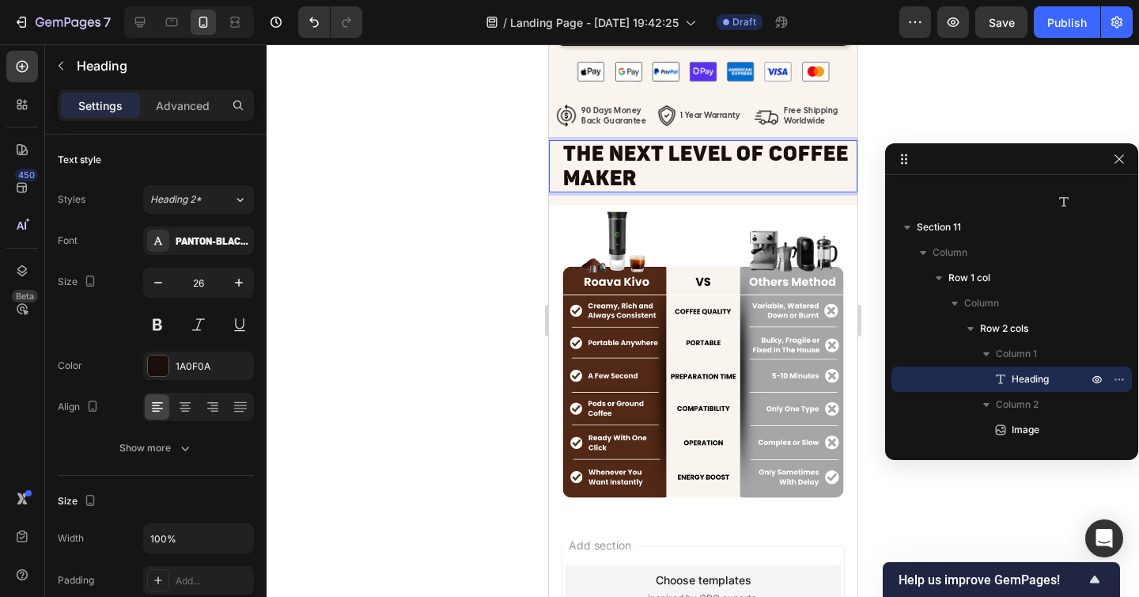
click at [770, 152] on p "The NEXT LEVEL OF COFFEE MAKER" at bounding box center [707, 166] width 291 height 49
click at [555, 164] on div "The NEXT LEVEL OF COFFEE MAKER Heading 0" at bounding box center [702, 166] width 309 height 52
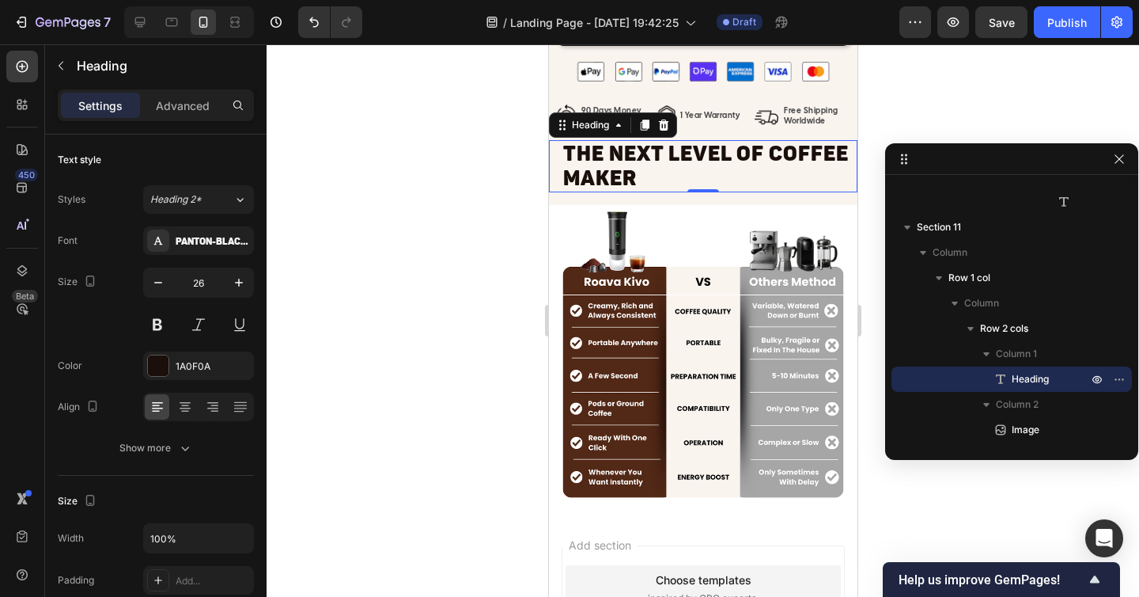
click at [188, 90] on div "Settings Advanced" at bounding box center [156, 105] width 196 height 32
click at [187, 104] on p "Advanced" at bounding box center [183, 105] width 54 height 17
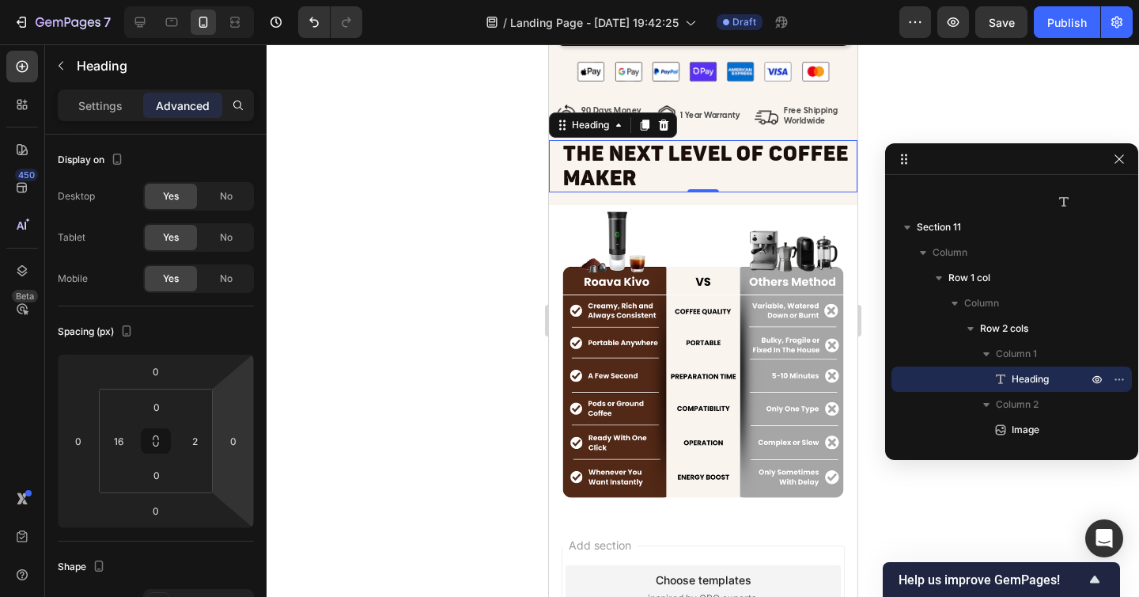
click at [198, 0] on html "7 / Landing Page - Sep 23, 19:42:25 Draft Preview Save Publish 450 Beta Section…" at bounding box center [569, 0] width 1139 height 0
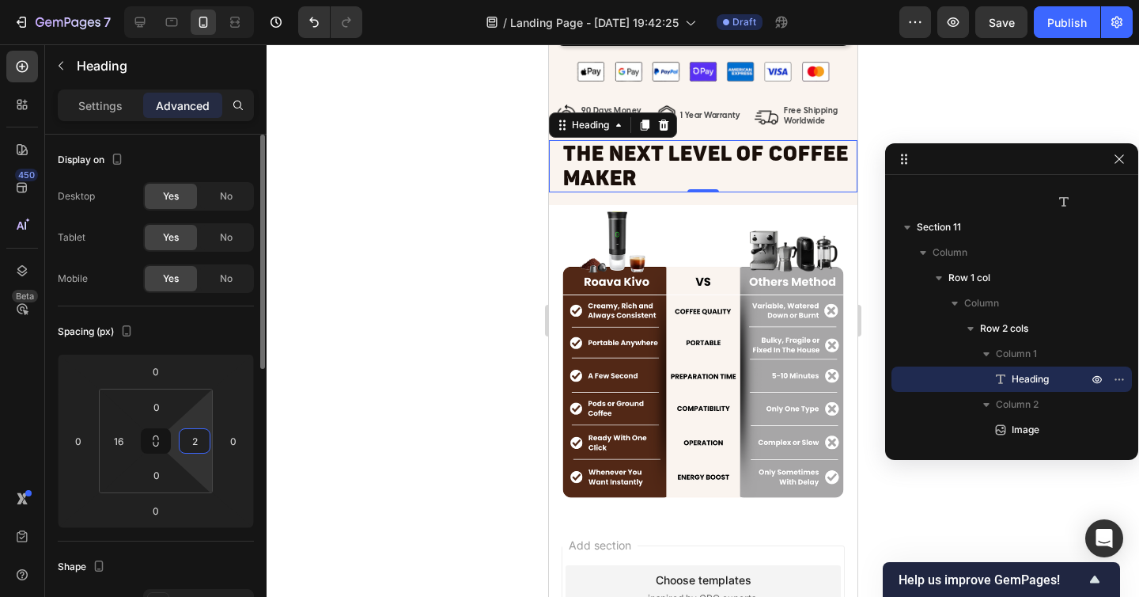
click at [195, 446] on input "2" at bounding box center [195, 441] width 24 height 24
type input "16"
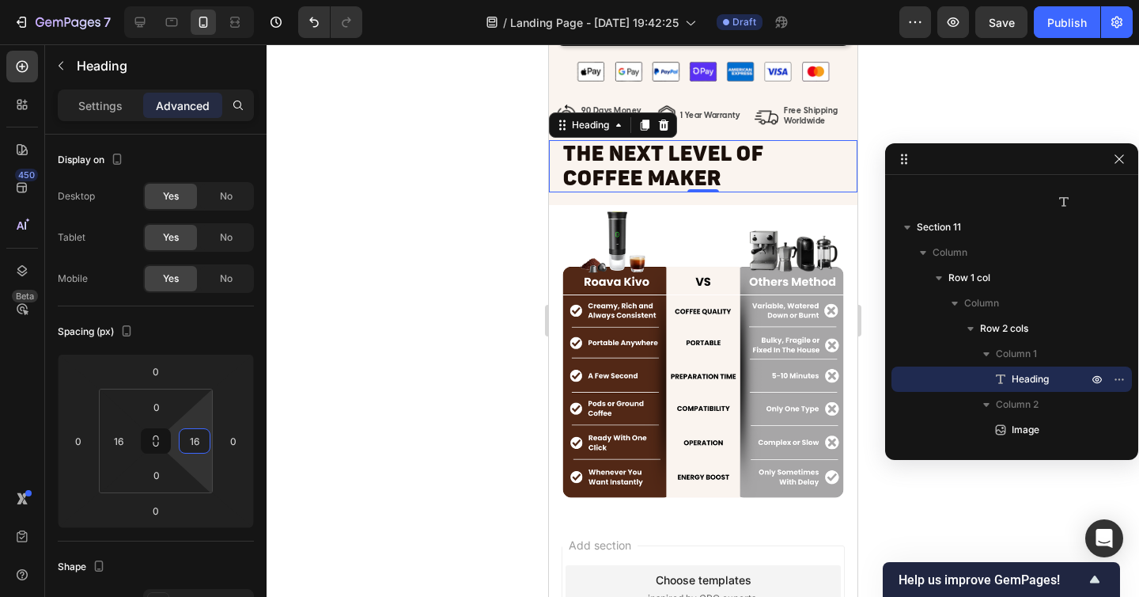
click at [396, 403] on div at bounding box center [703, 320] width 873 height 552
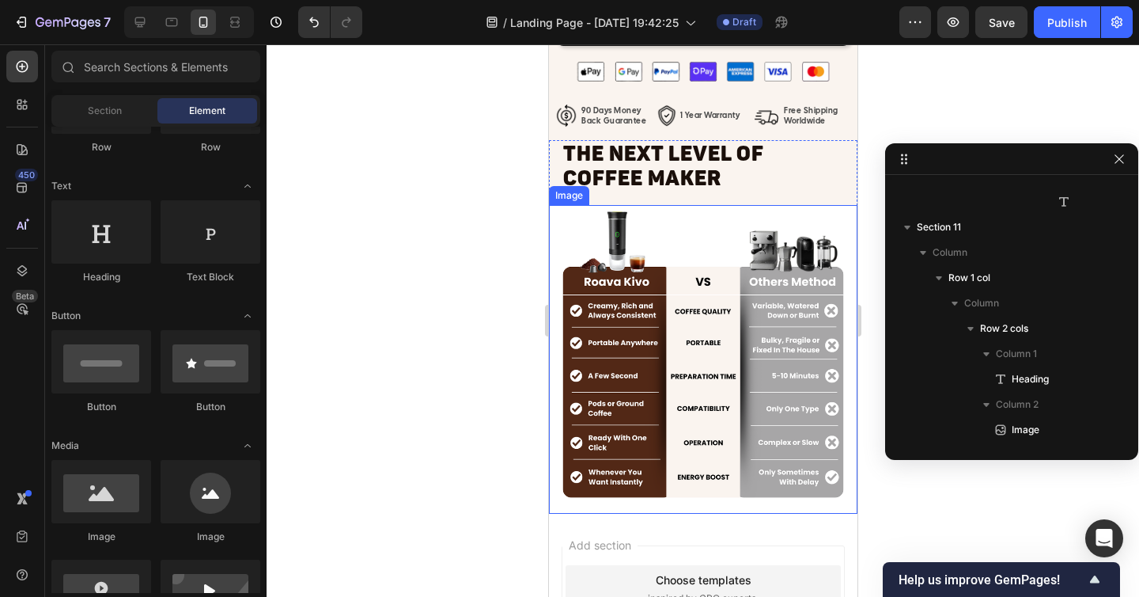
scroll to position [7571, 0]
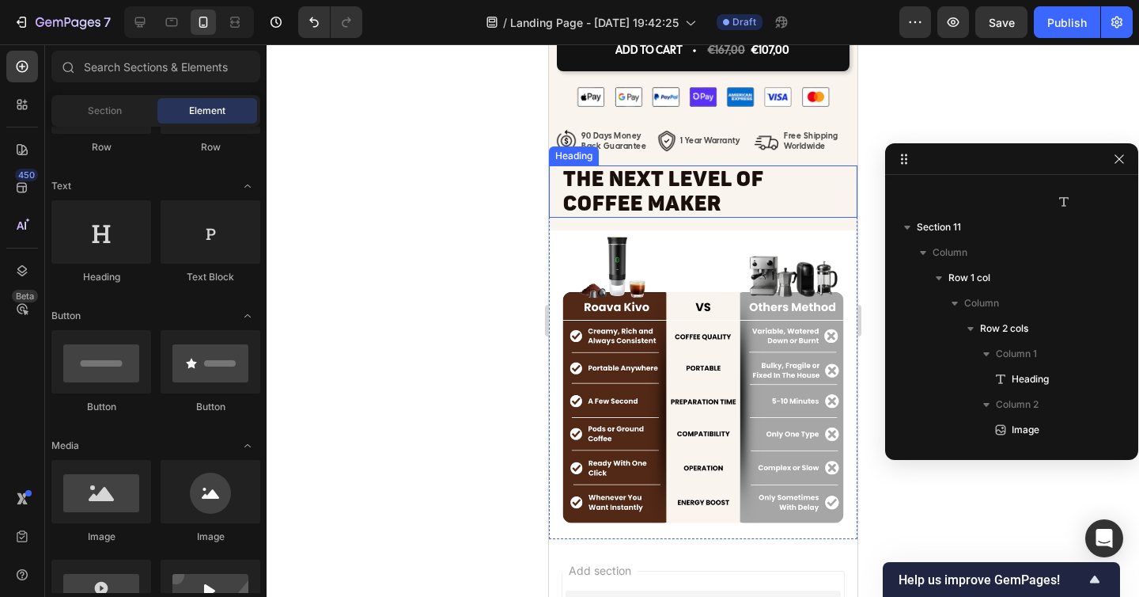
click at [730, 206] on p "The NEXT LEVEL OF COFFEE MAKER" at bounding box center [702, 191] width 280 height 49
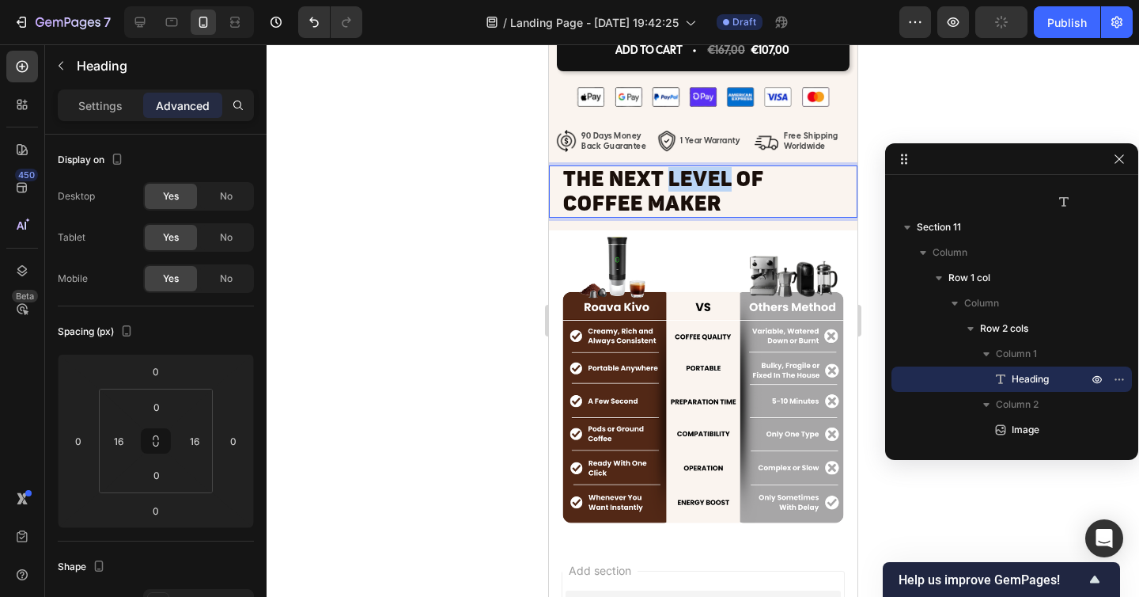
click at [694, 189] on p "The NEXT LEVEL OF COFFEE MAKER" at bounding box center [702, 191] width 280 height 49
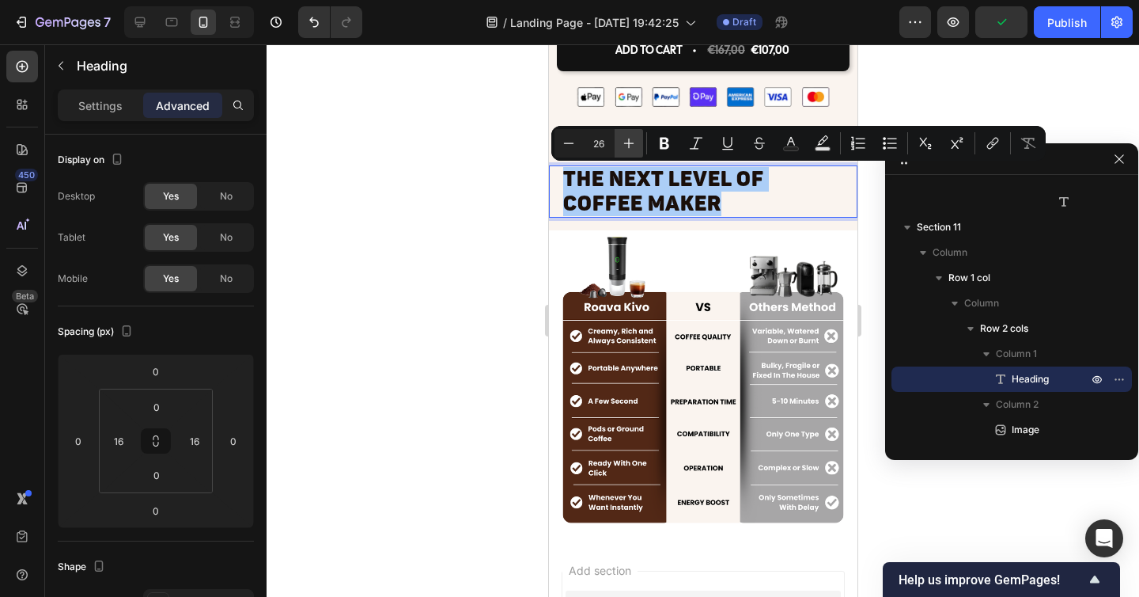
click at [634, 146] on icon "Editor contextual toolbar" at bounding box center [629, 143] width 16 height 16
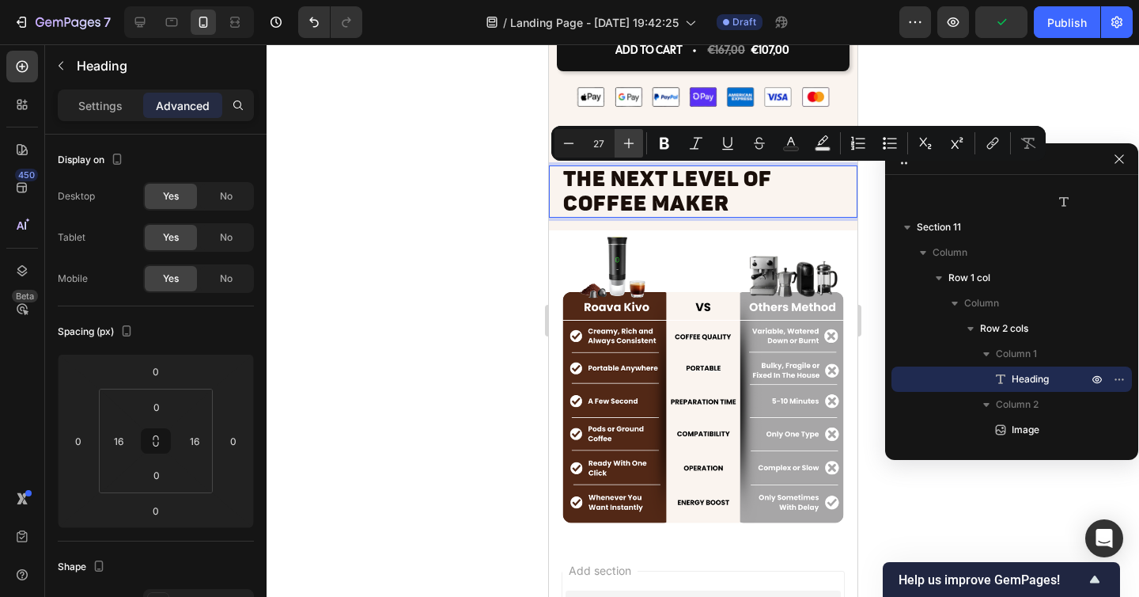
click at [634, 146] on icon "Editor contextual toolbar" at bounding box center [629, 143] width 16 height 16
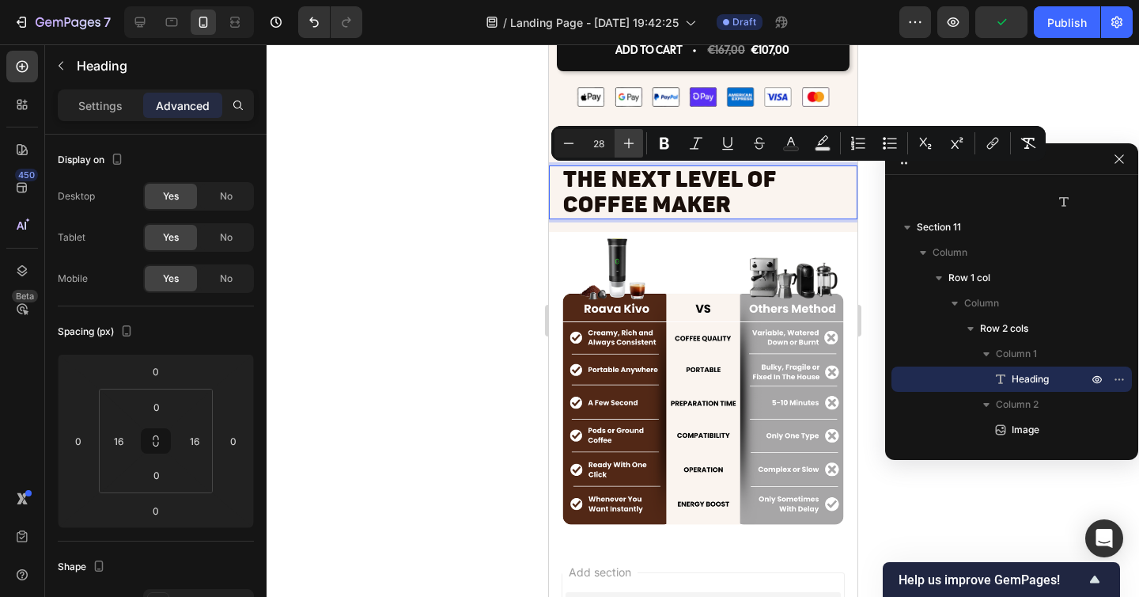
click at [634, 146] on icon "Editor contextual toolbar" at bounding box center [629, 143] width 16 height 16
click at [633, 146] on icon "Editor contextual toolbar" at bounding box center [629, 143] width 16 height 16
type input "30"
click at [459, 183] on div at bounding box center [703, 320] width 873 height 552
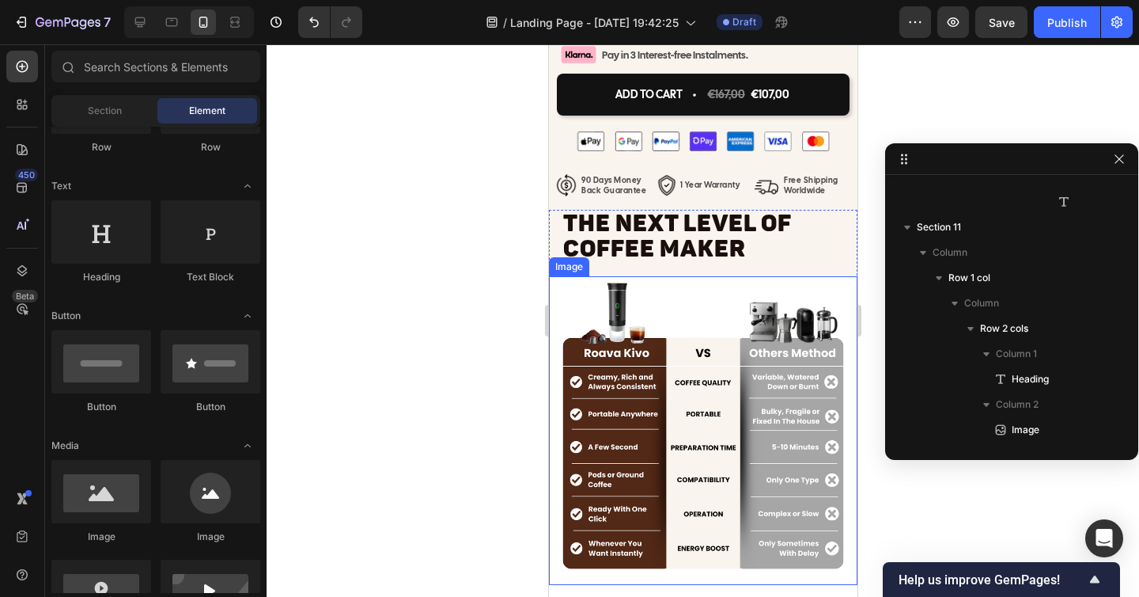
scroll to position [7528, 0]
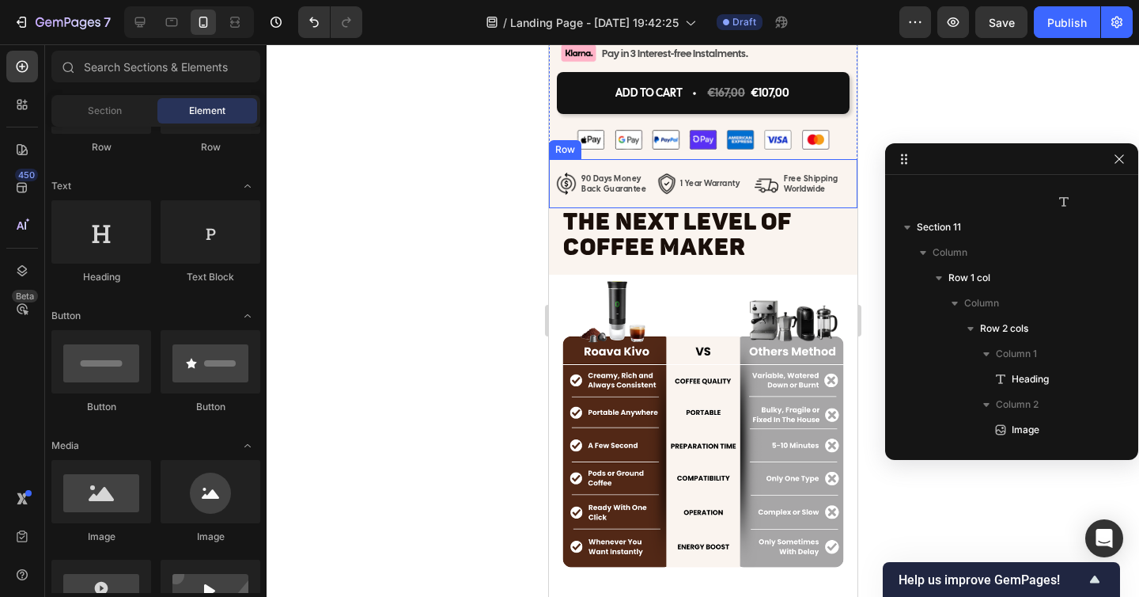
click at [672, 203] on div "Image 1 Year Warranty Text Block Row Image 90 Days Money Back Guarantee Text Bl…" at bounding box center [702, 183] width 309 height 49
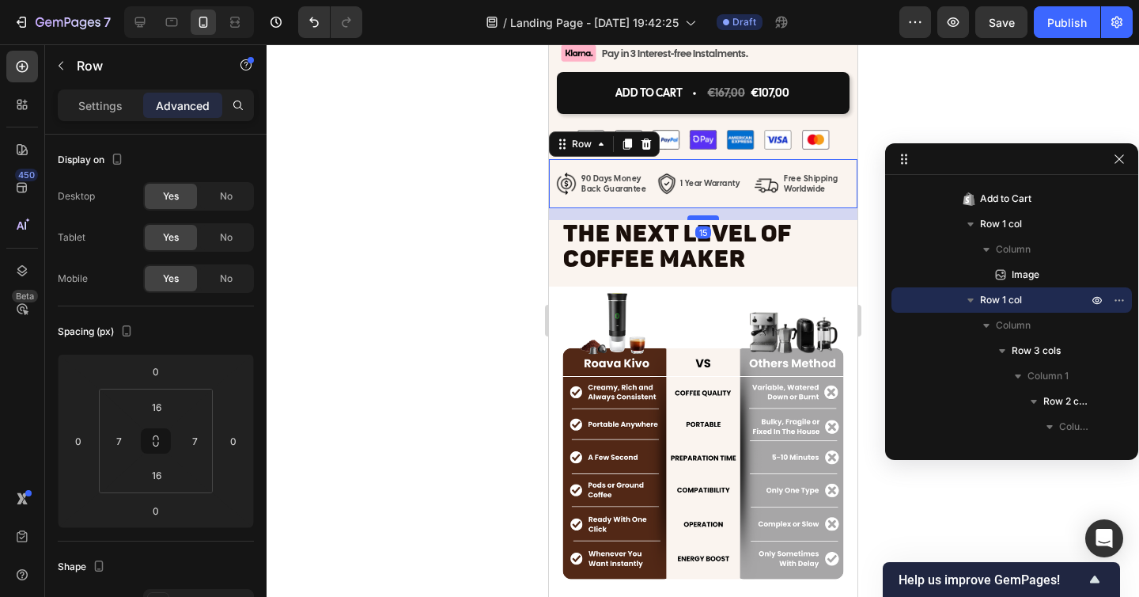
drag, startPoint x: 695, startPoint y: 206, endPoint x: 695, endPoint y: 218, distance: 11.9
click at [695, 218] on div at bounding box center [703, 217] width 32 height 5
type input "15"
click at [429, 228] on div at bounding box center [703, 320] width 873 height 552
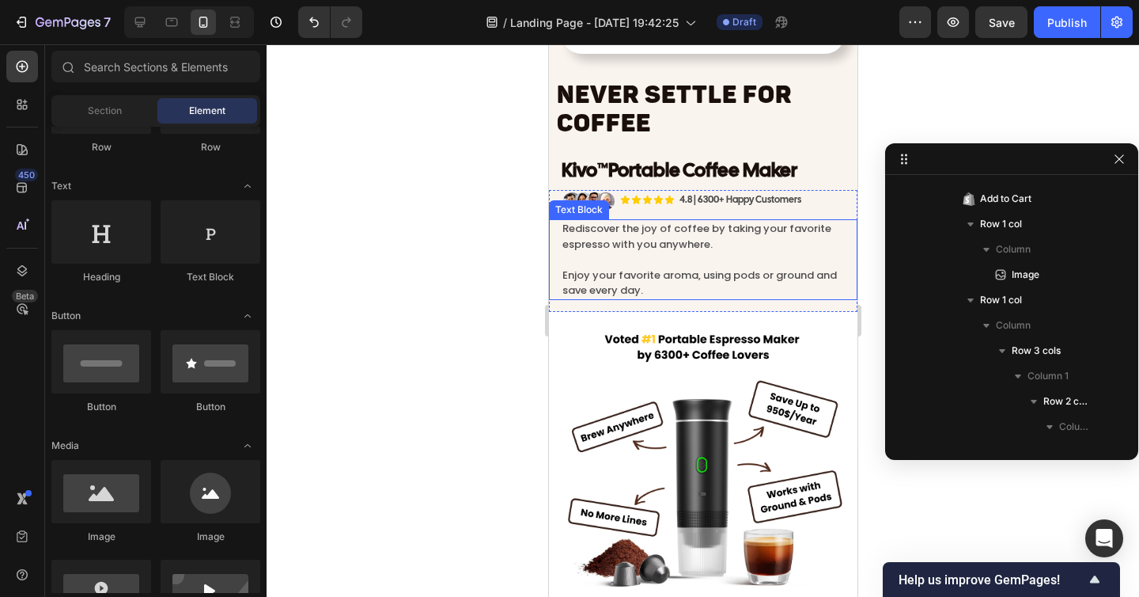
scroll to position [6505, 0]
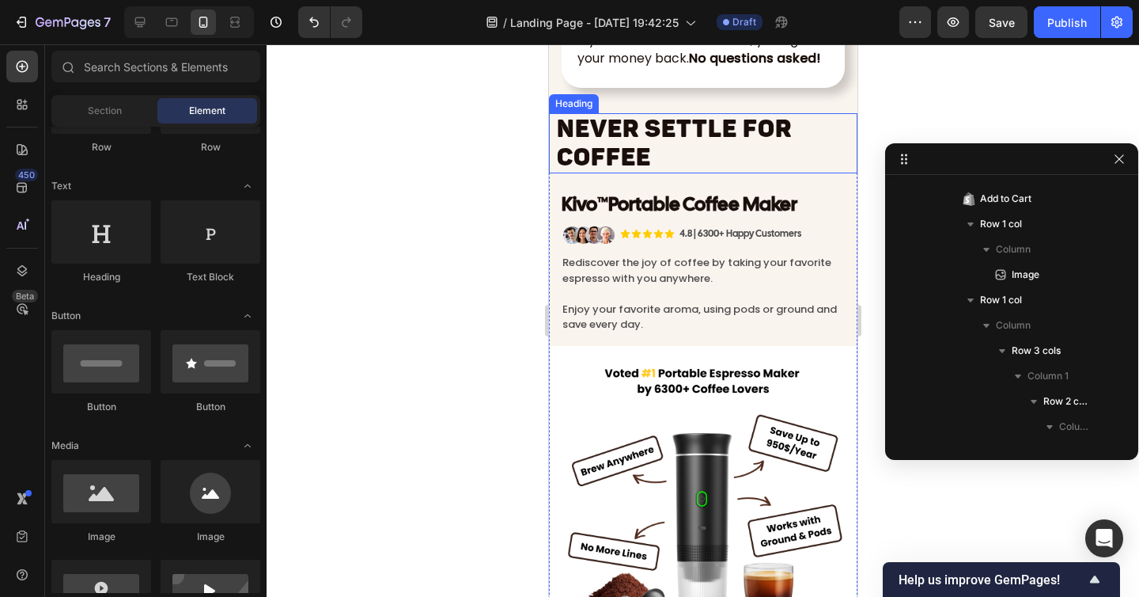
click at [605, 146] on span "NEVER SETTLE FOR COFFEE" at bounding box center [673, 143] width 235 height 58
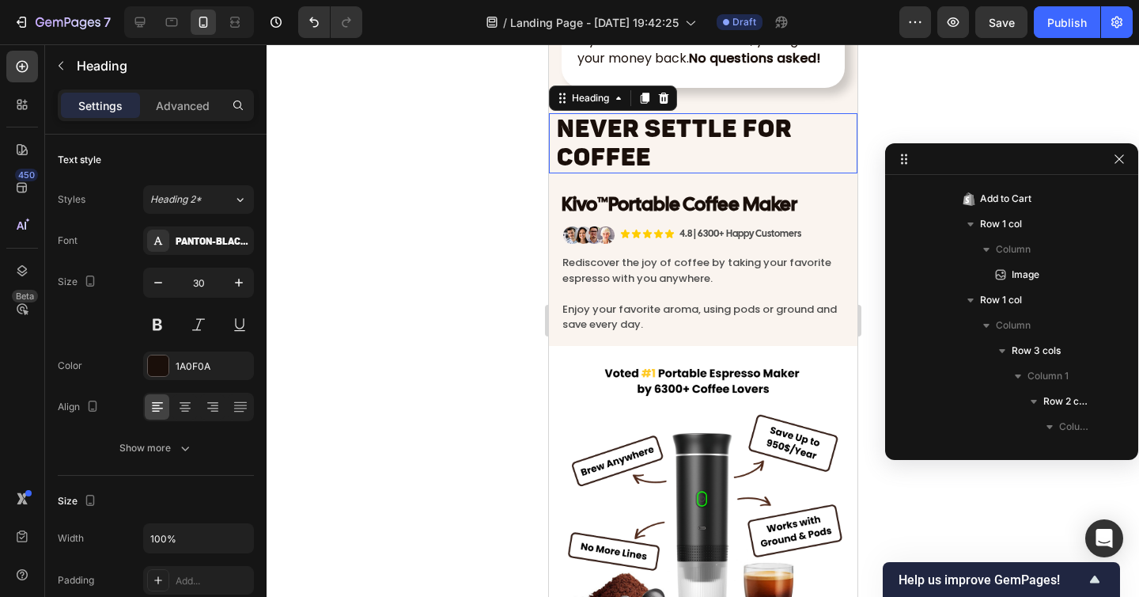
scroll to position [578, 0]
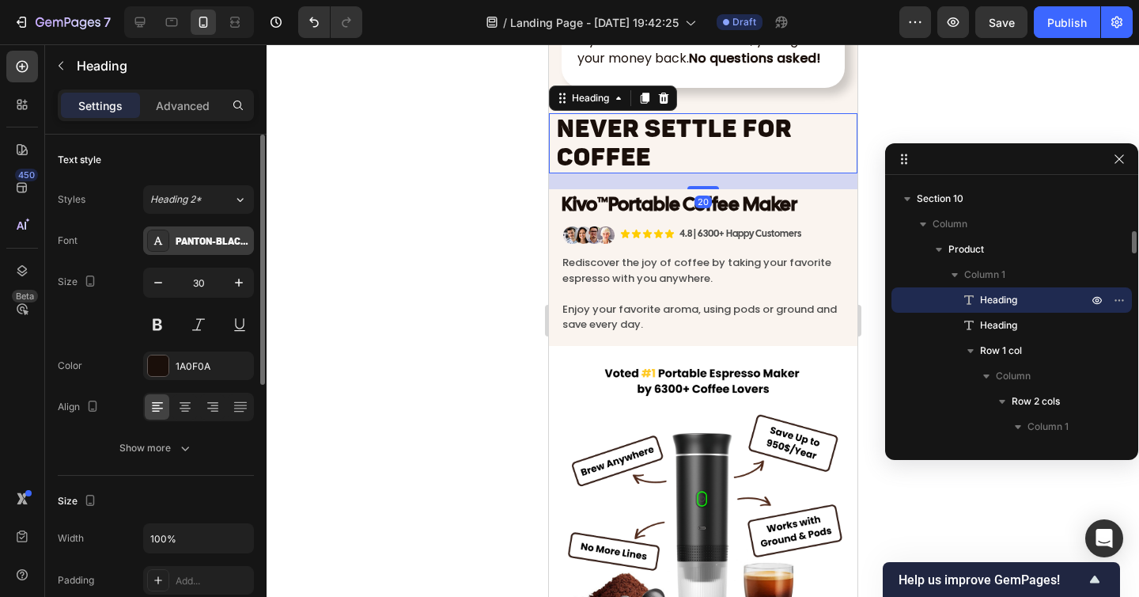
click at [178, 229] on div "Panton-BlackCaps" at bounding box center [198, 240] width 111 height 28
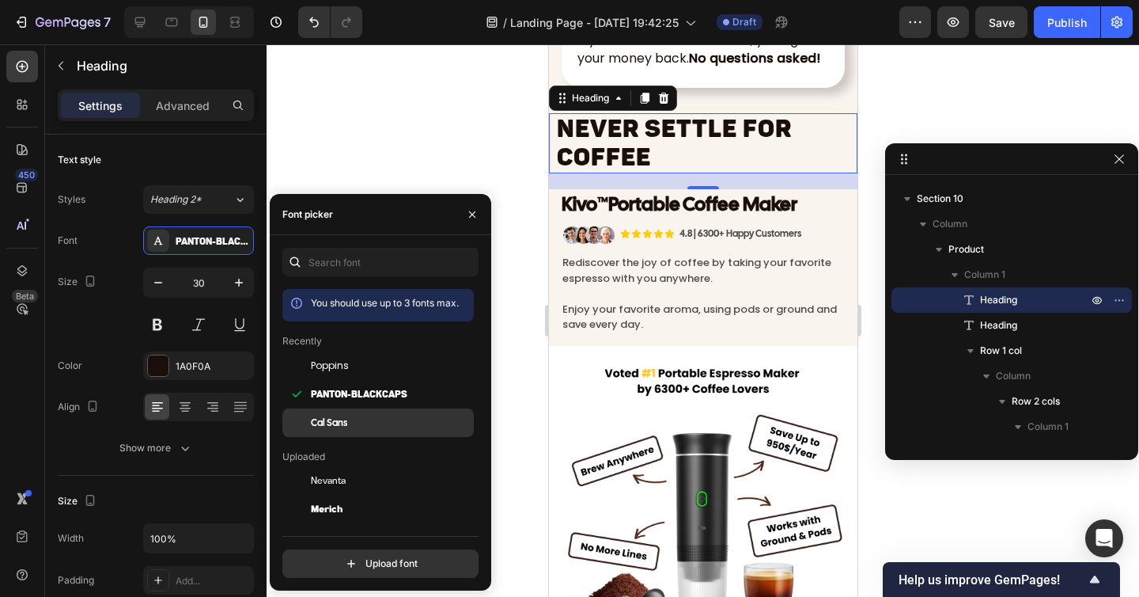
click at [339, 417] on span "Cal Sans" at bounding box center [329, 422] width 36 height 14
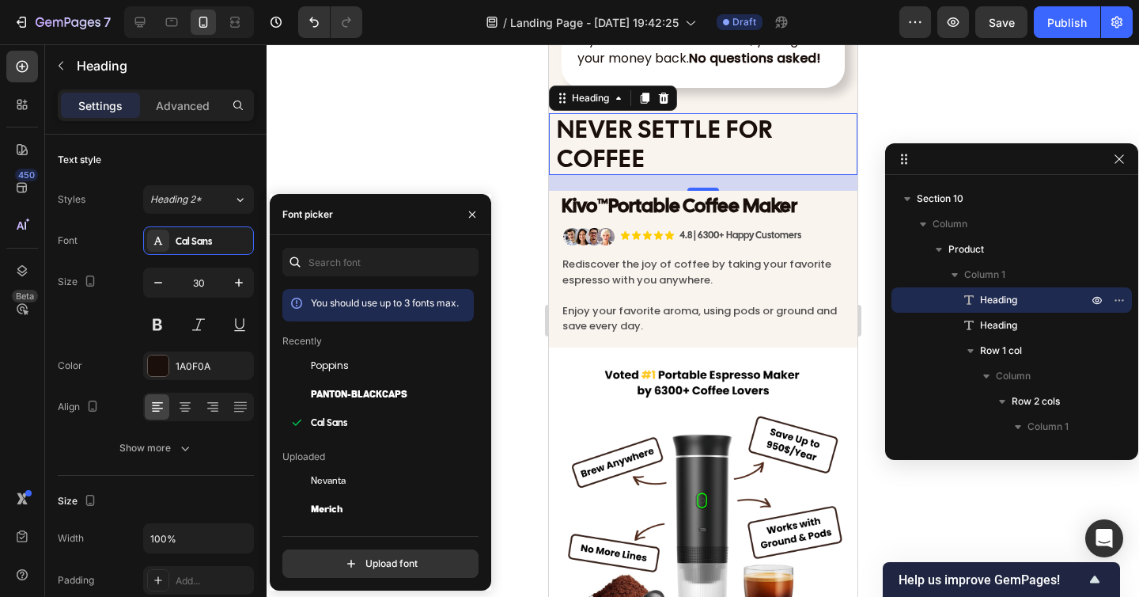
click at [475, 162] on div at bounding box center [703, 320] width 873 height 552
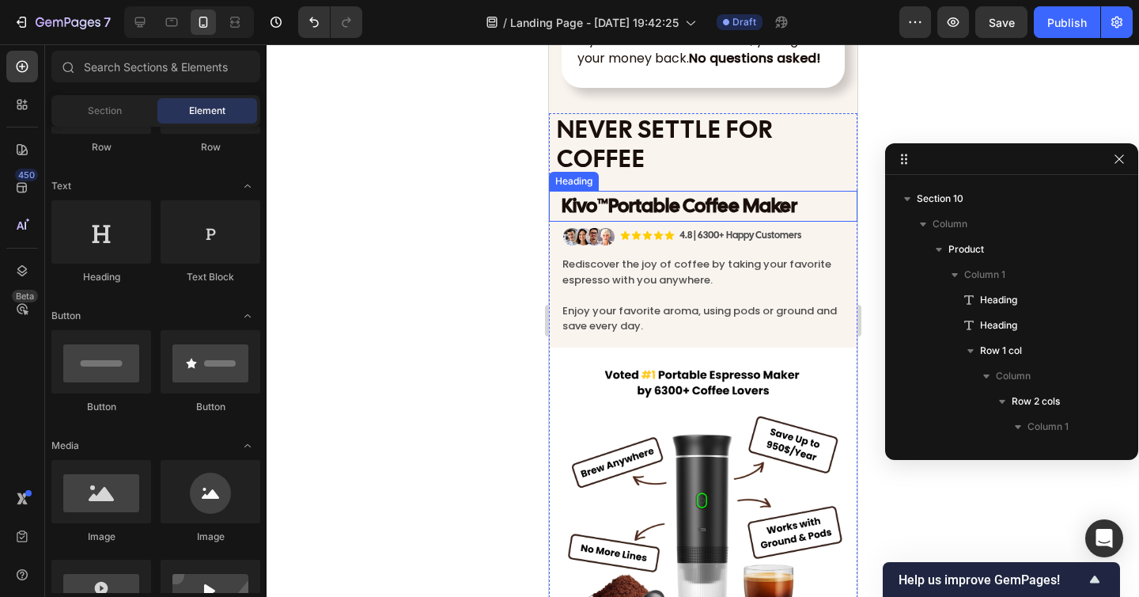
click at [628, 218] on strong "Portable Coffee Maker" at bounding box center [702, 205] width 189 height 25
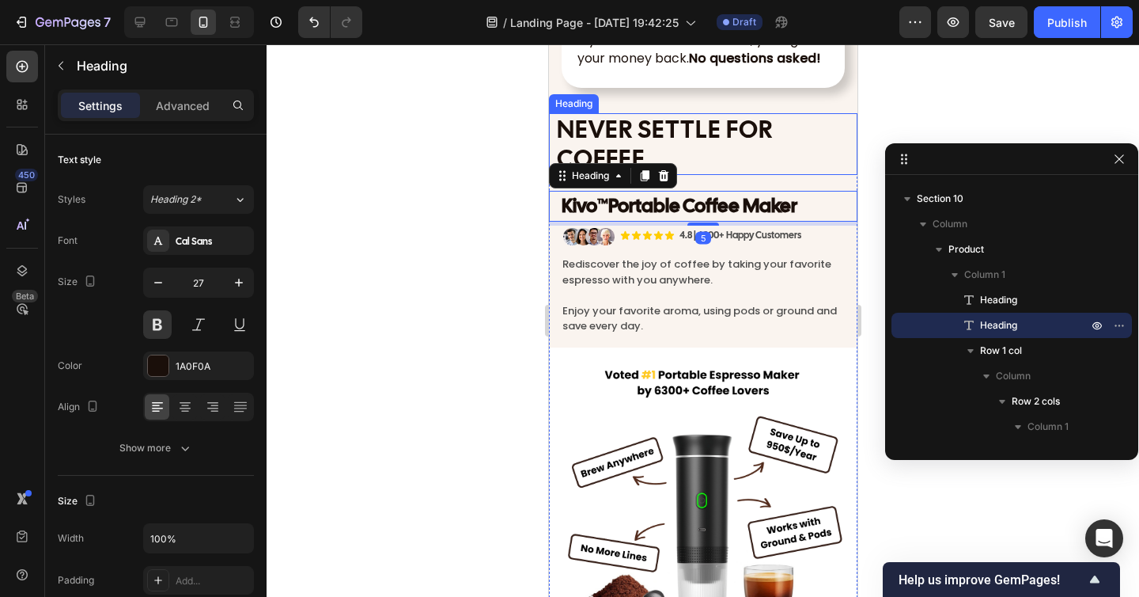
click at [632, 142] on span "NEVER SETTLE FOR COFFEE" at bounding box center [664, 143] width 216 height 61
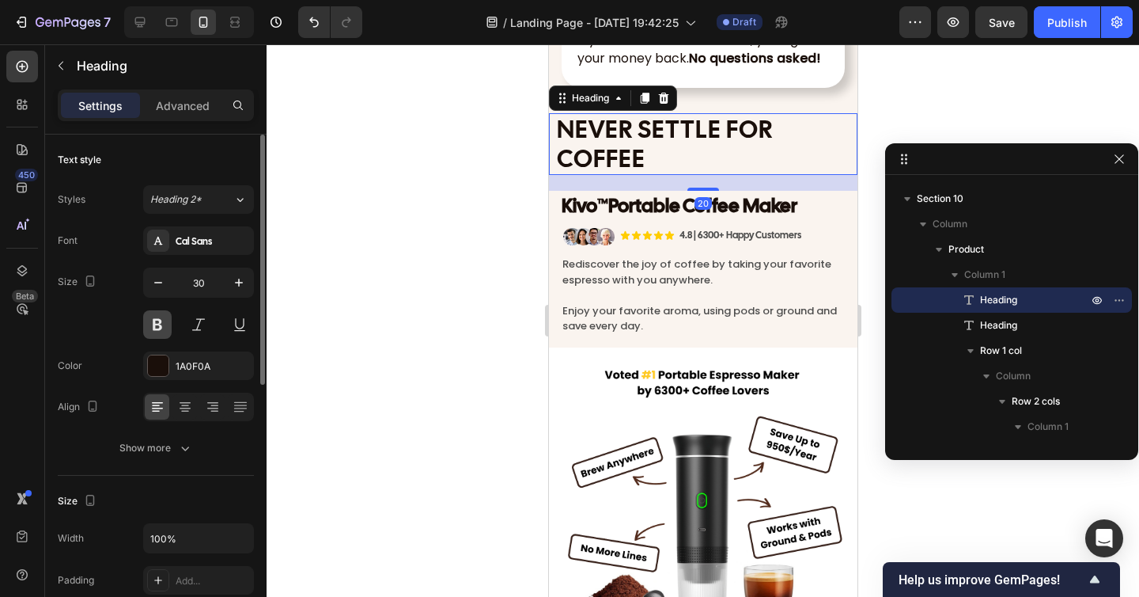
click at [161, 316] on button at bounding box center [157, 324] width 28 height 28
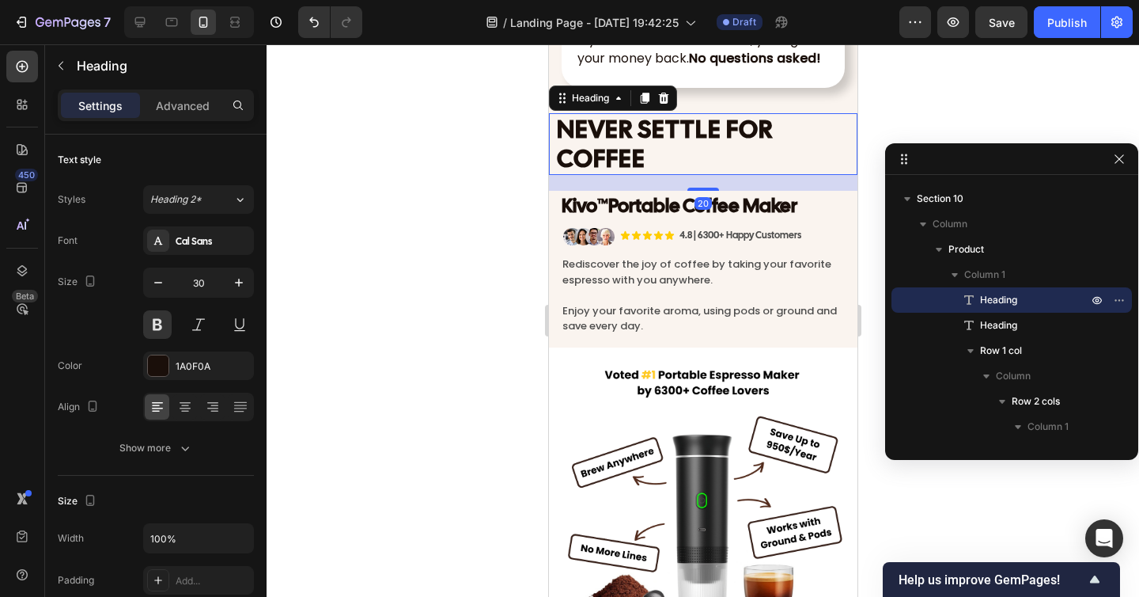
click at [388, 306] on div at bounding box center [703, 320] width 873 height 552
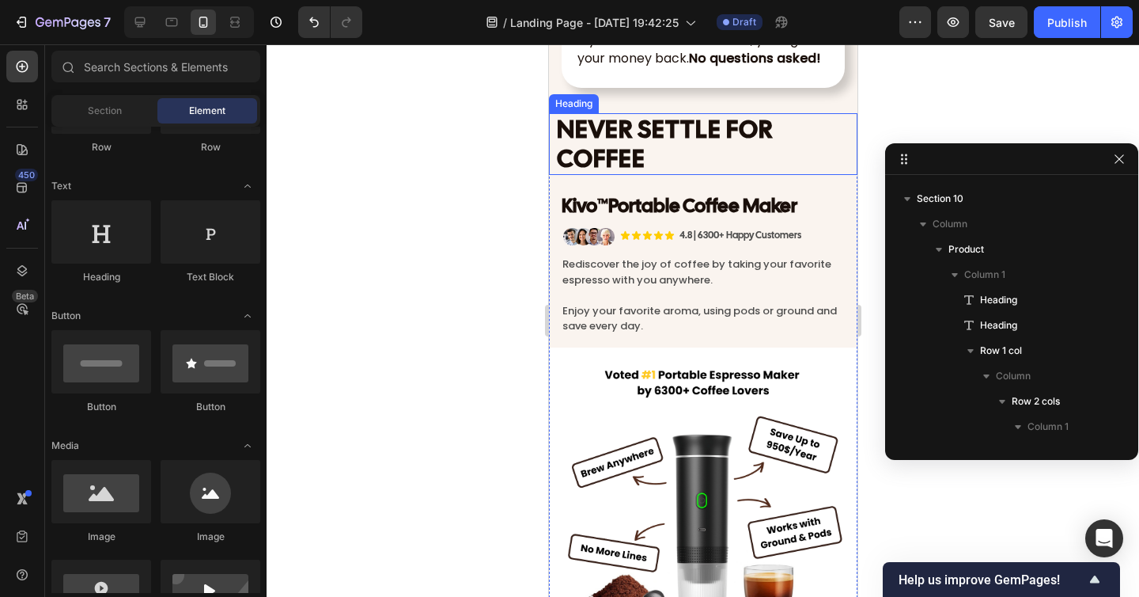
click at [656, 163] on span "NEVER SETTLE FOR COFFEE" at bounding box center [664, 143] width 216 height 61
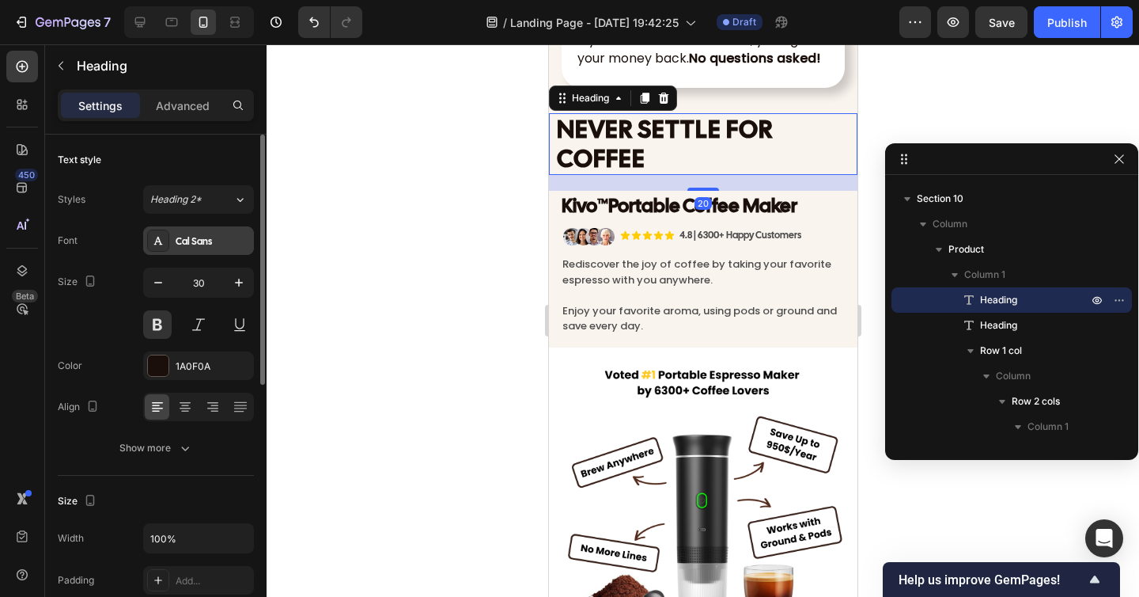
click at [187, 244] on div "Cal Sans" at bounding box center [213, 241] width 74 height 14
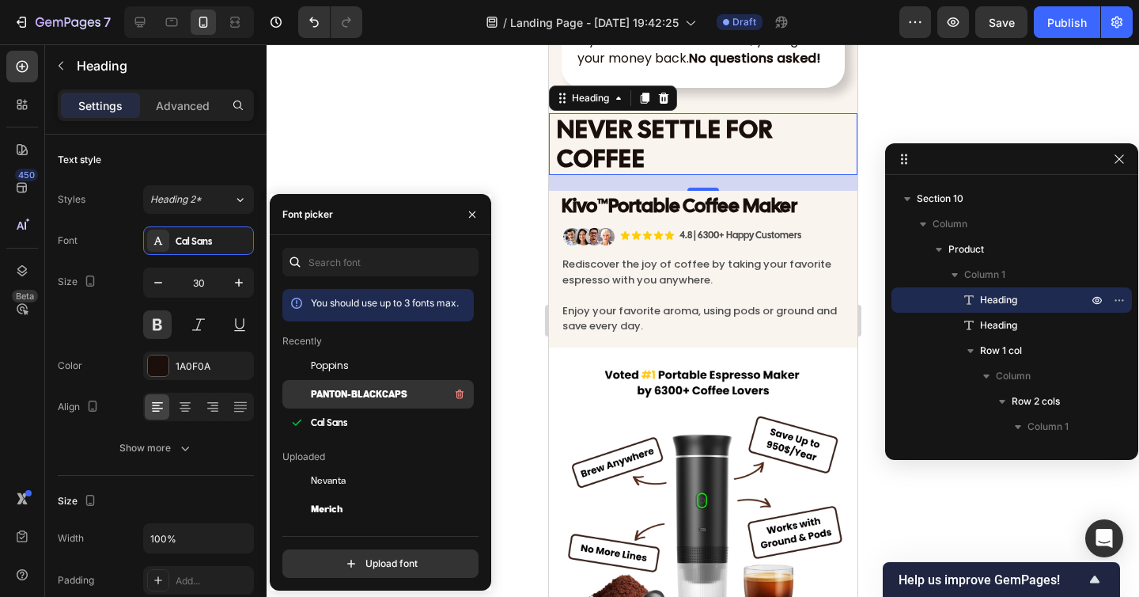
click at [340, 385] on div "Panton-BlackCaps" at bounding box center [391, 393] width 160 height 19
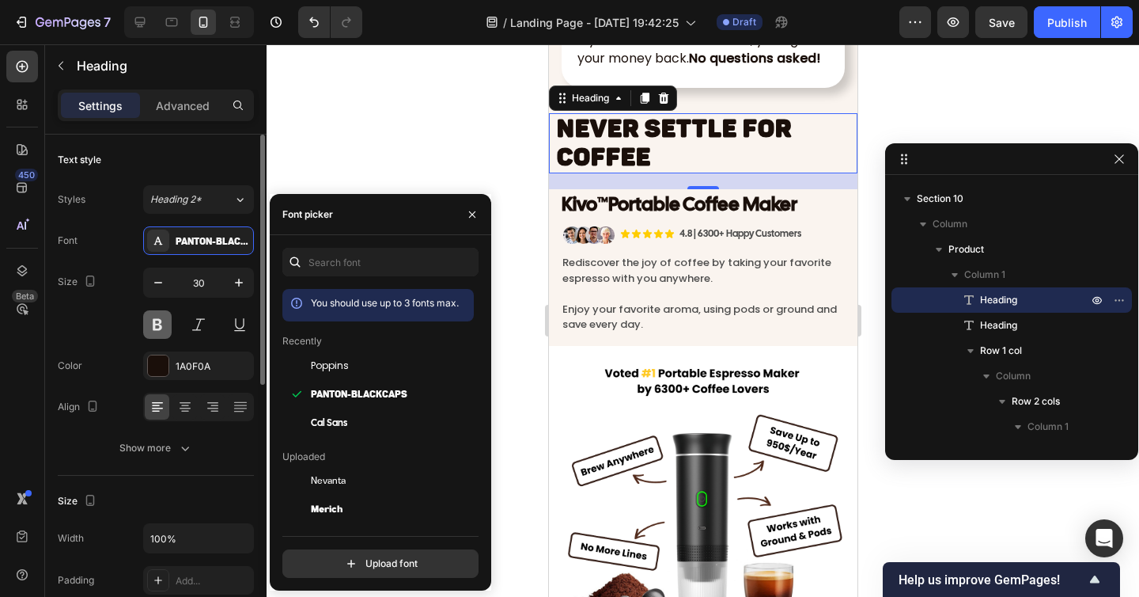
click at [166, 324] on button at bounding box center [157, 324] width 28 height 28
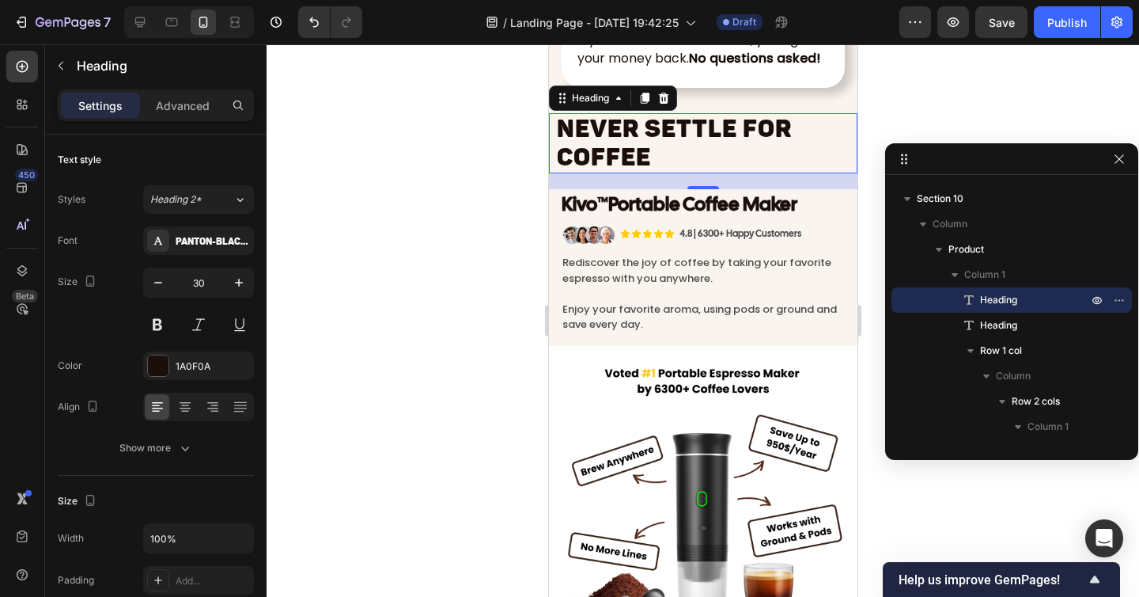
click at [385, 271] on div at bounding box center [703, 320] width 873 height 552
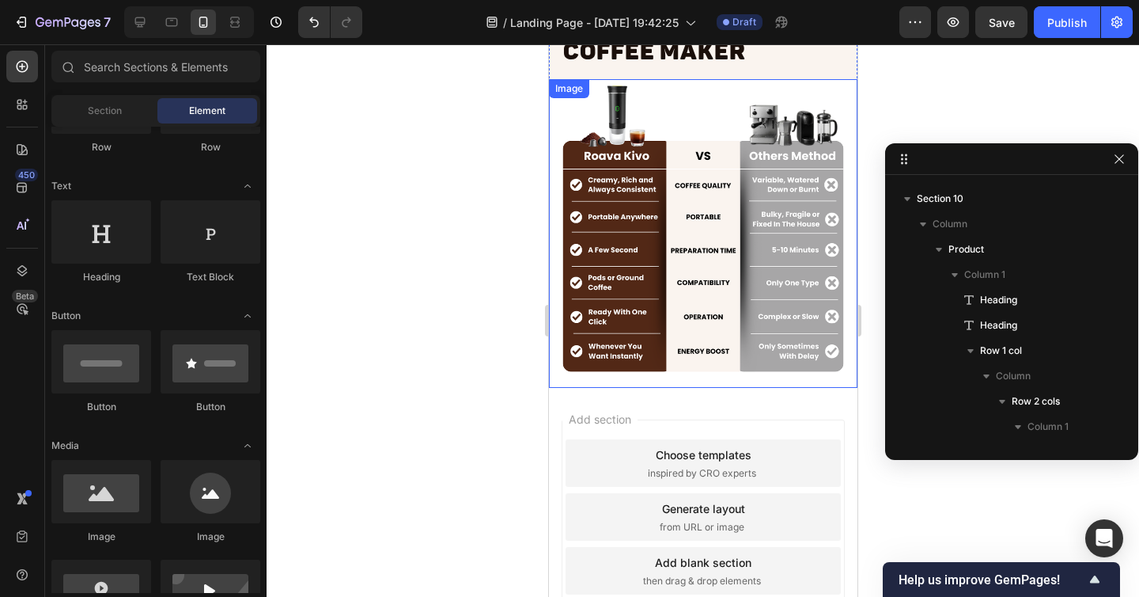
scroll to position [7783, 0]
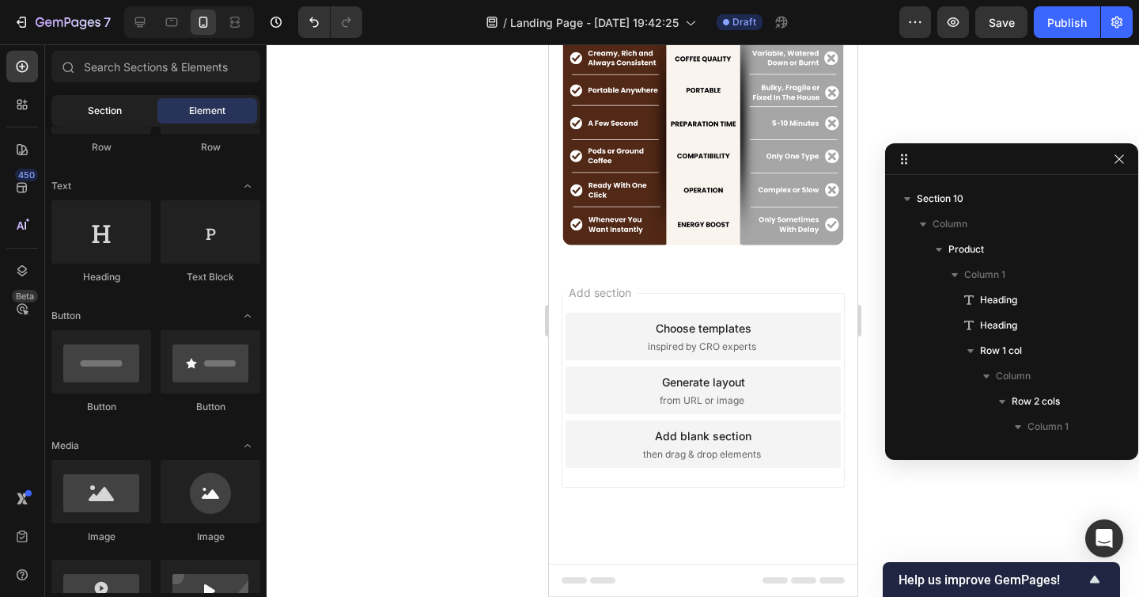
click at [110, 108] on span "Section" at bounding box center [105, 111] width 34 height 14
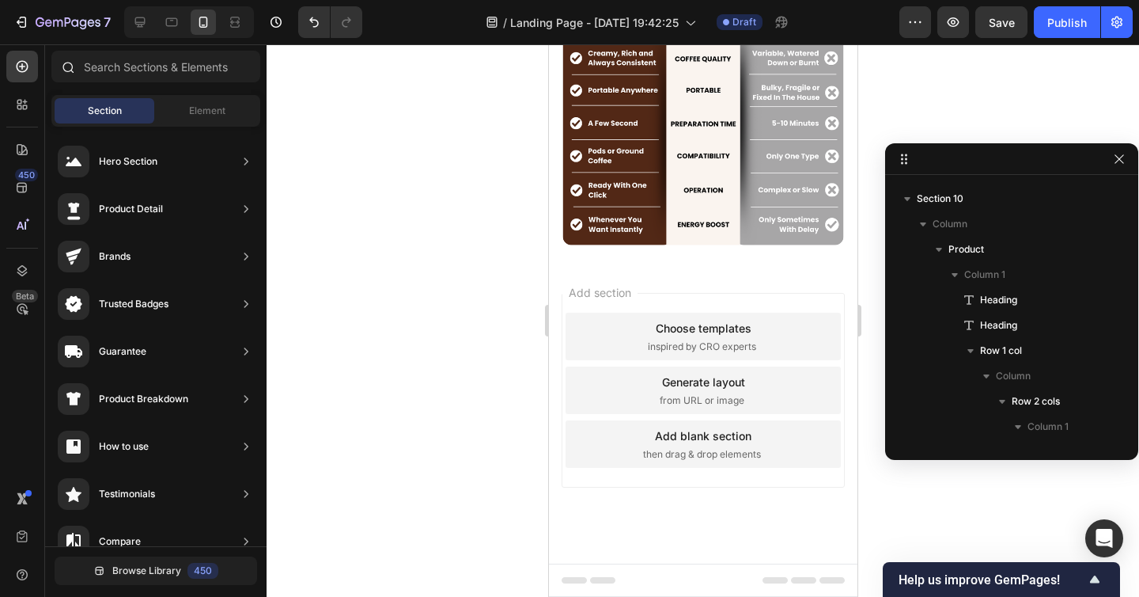
click at [202, 87] on div at bounding box center [156, 70] width 222 height 38
click at [200, 104] on span "Element" at bounding box center [207, 111] width 36 height 14
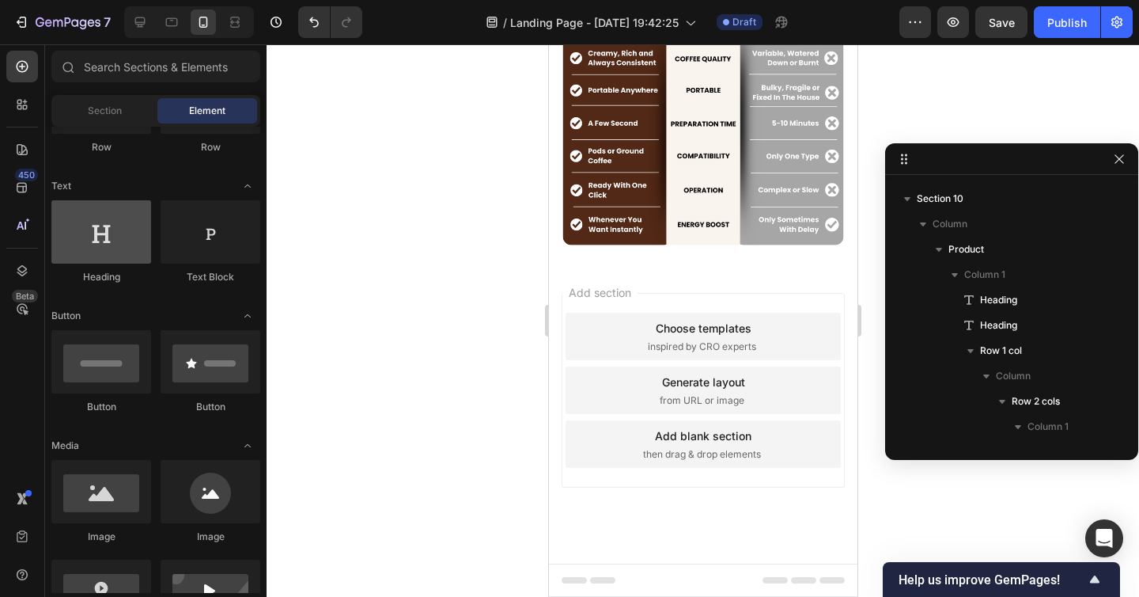
scroll to position [0, 0]
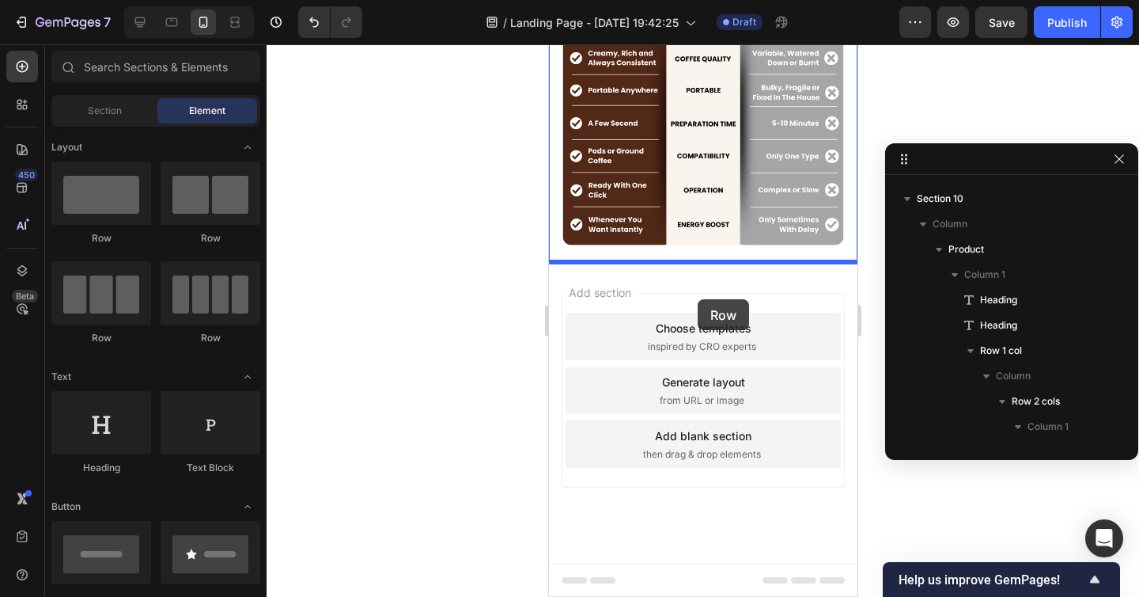
drag, startPoint x: 643, startPoint y: 257, endPoint x: 697, endPoint y: 299, distance: 68.2
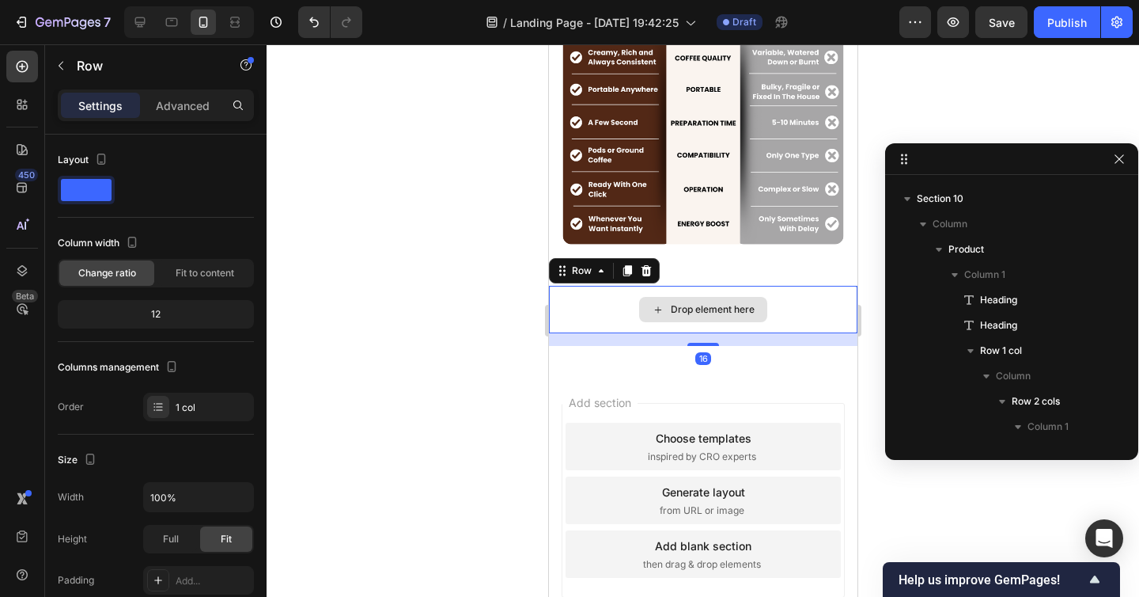
scroll to position [2828, 0]
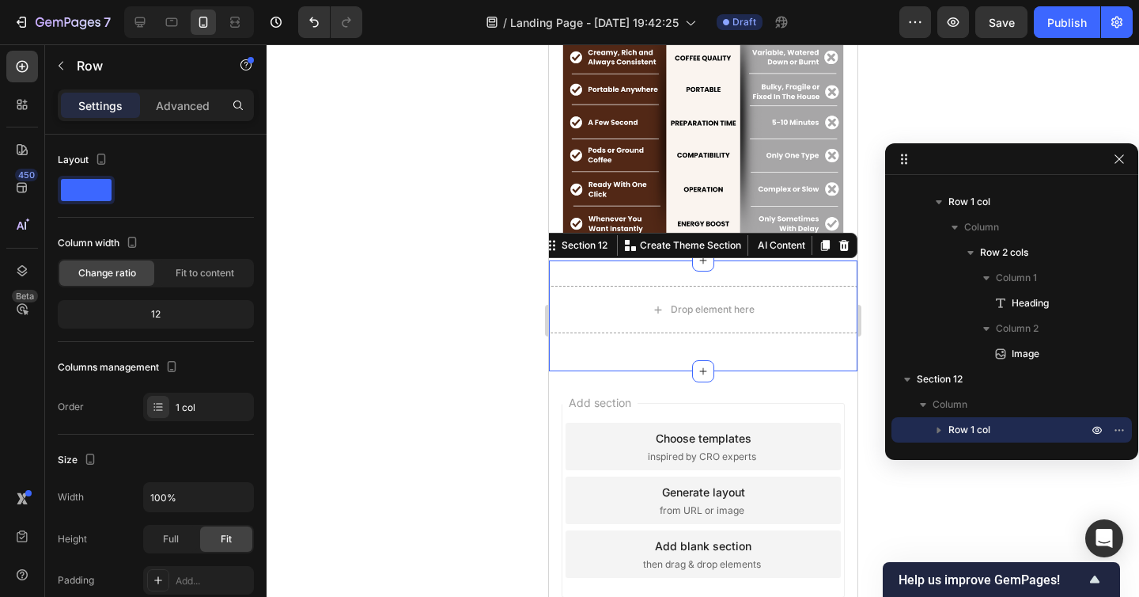
click at [742, 272] on div "Drop element here Row Section 12 You can create reusable sections Create Theme …" at bounding box center [702, 315] width 309 height 111
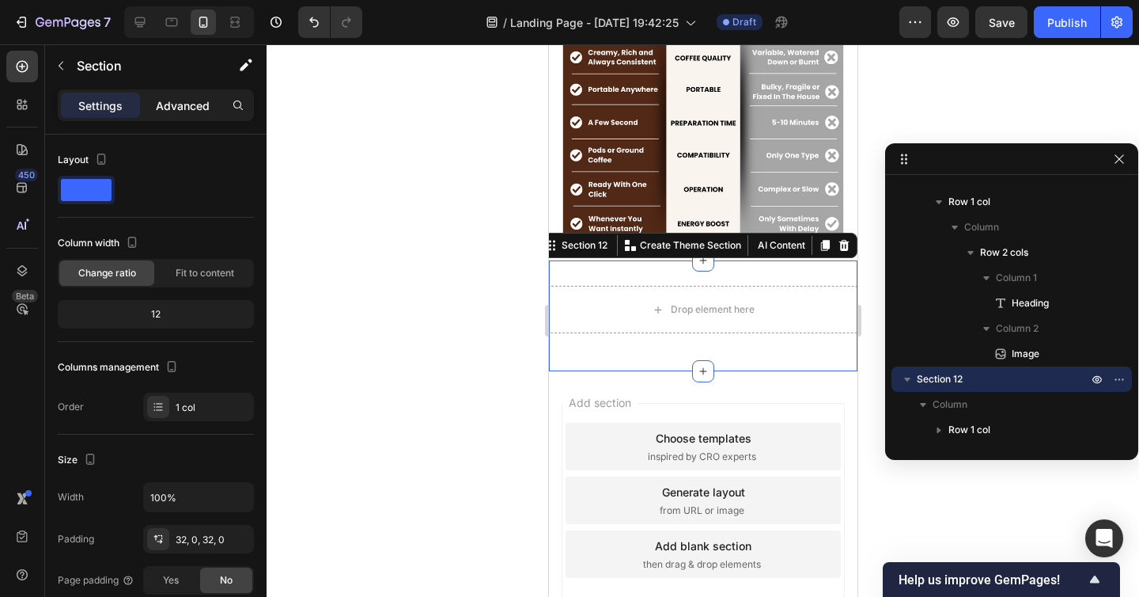
click at [176, 100] on p "Advanced" at bounding box center [183, 105] width 54 height 17
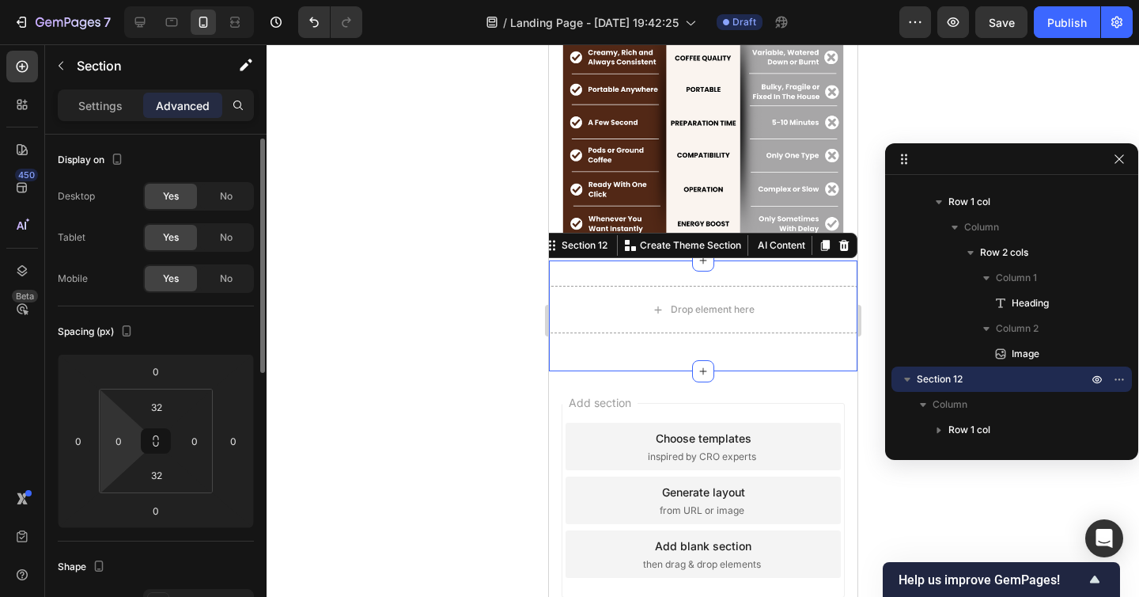
scroll to position [4, 0]
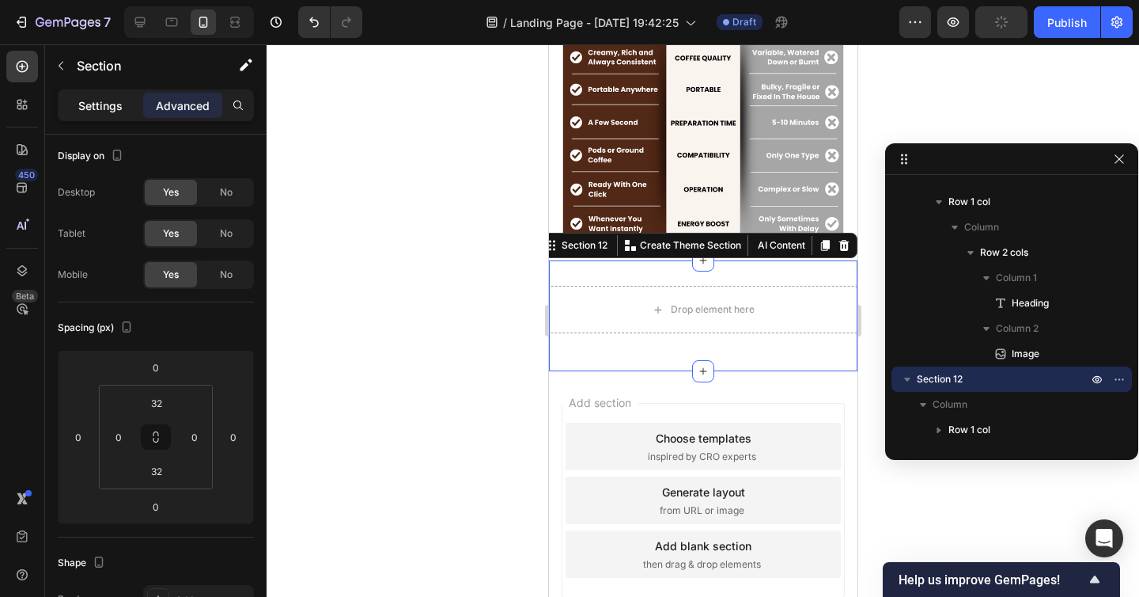
click at [104, 112] on p "Settings" at bounding box center [100, 105] width 44 height 17
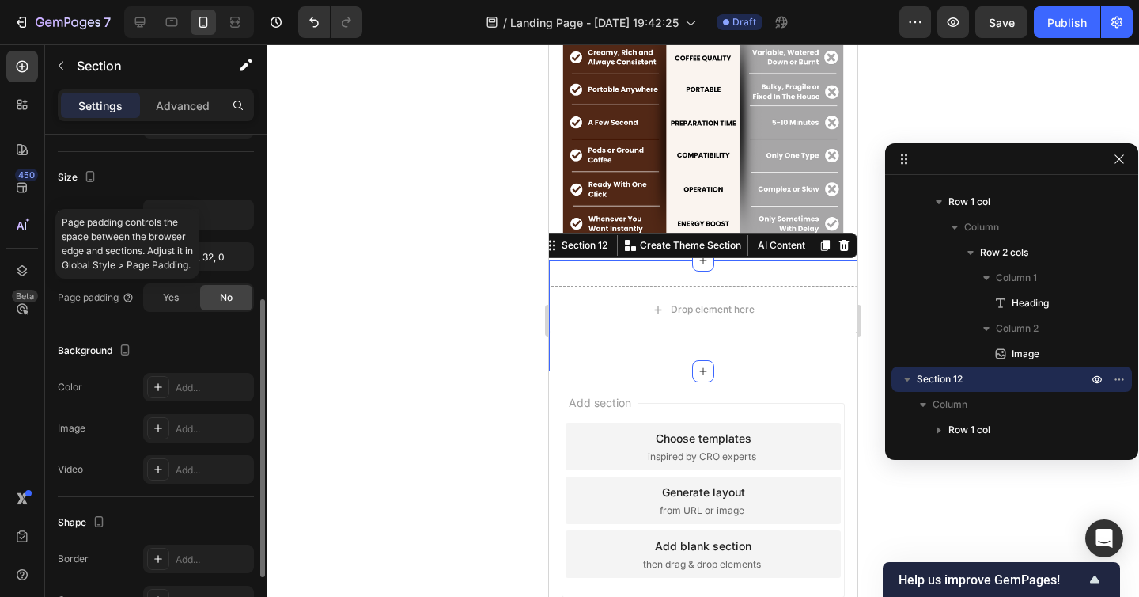
scroll to position [292, 0]
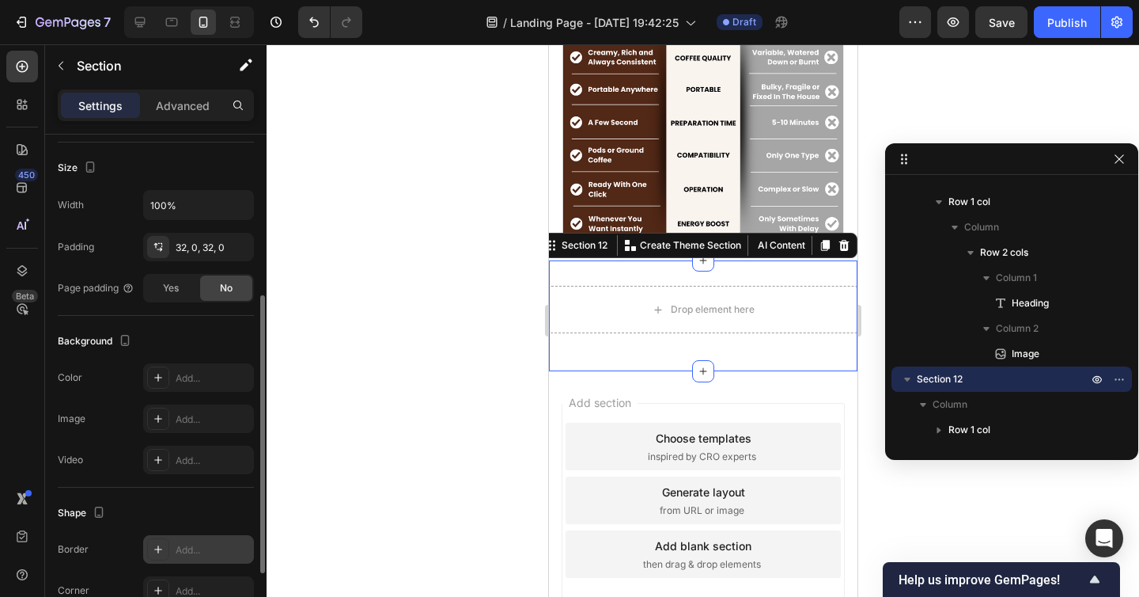
click at [194, 544] on div "Add..." at bounding box center [213, 550] width 74 height 14
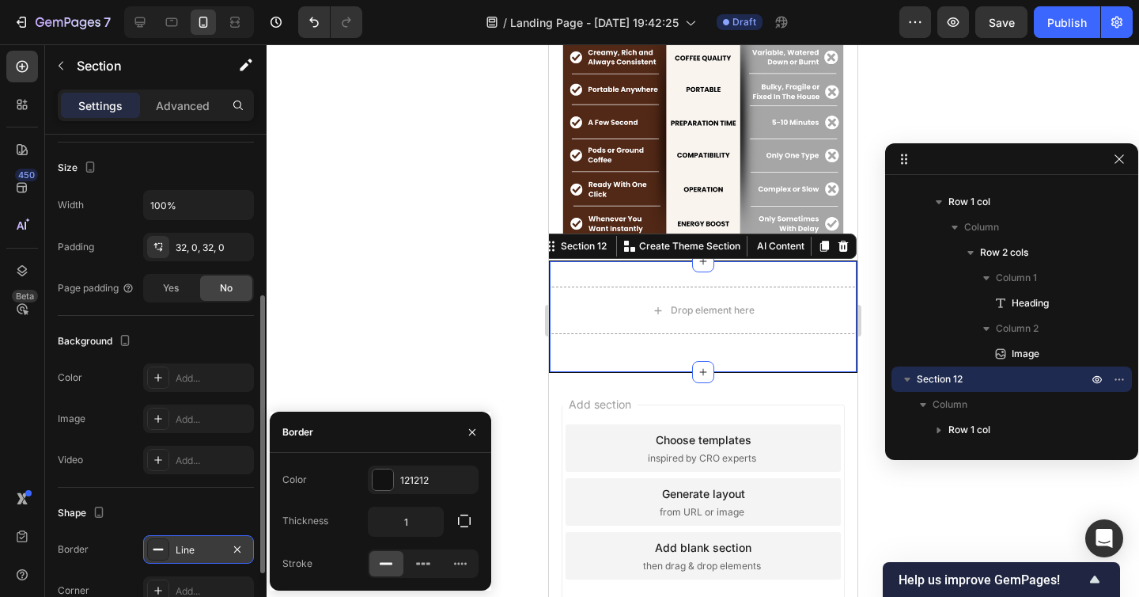
click at [176, 357] on div "Background The changes might be hidden by the video. Color Add... Image Add... …" at bounding box center [156, 402] width 196 height 172
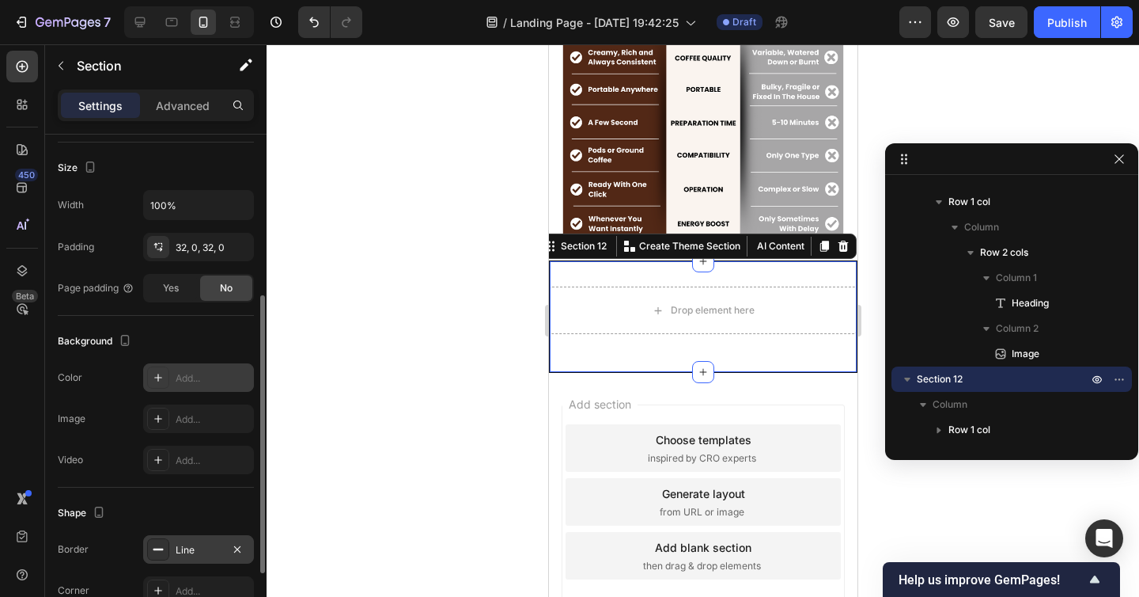
click at [184, 381] on div "Add..." at bounding box center [213, 378] width 74 height 14
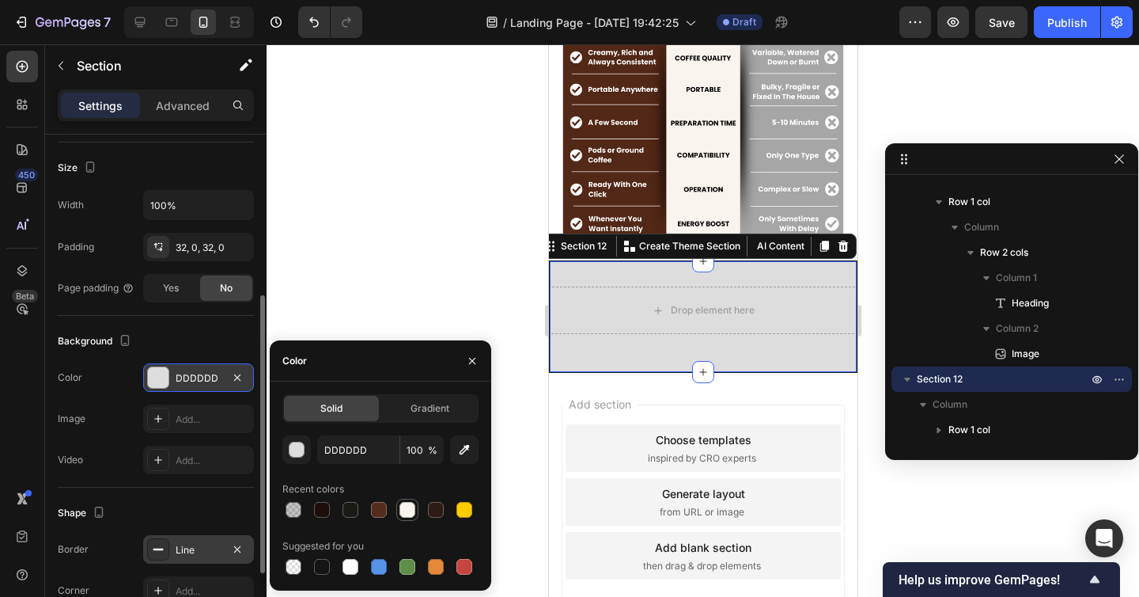
click at [409, 506] on div at bounding box center [408, 510] width 16 height 16
type input "FAF4EF"
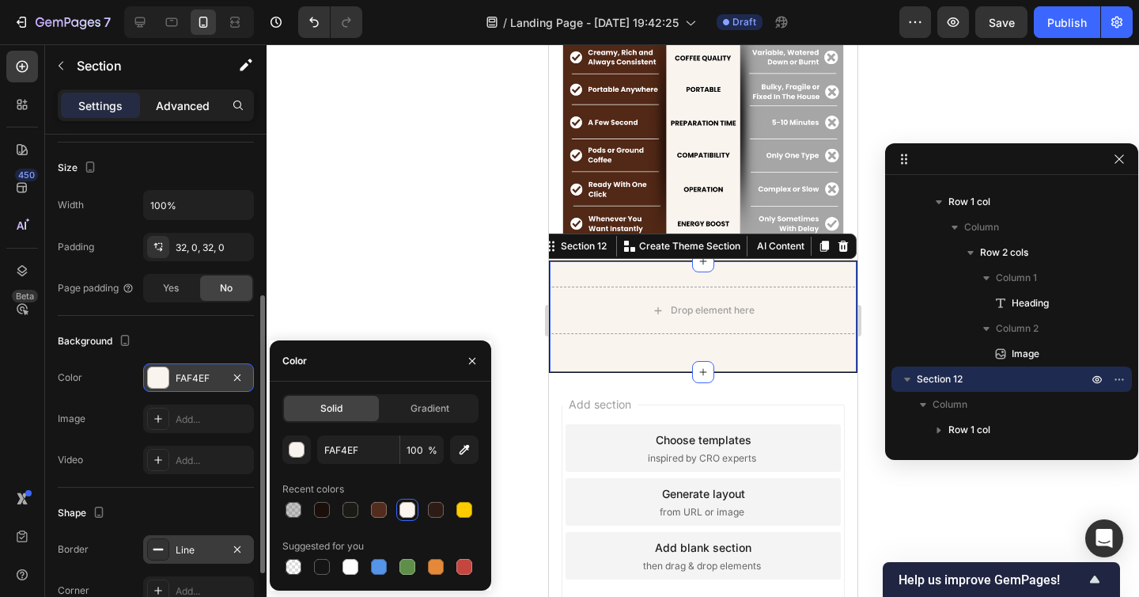
click at [181, 111] on p "Advanced" at bounding box center [183, 105] width 54 height 17
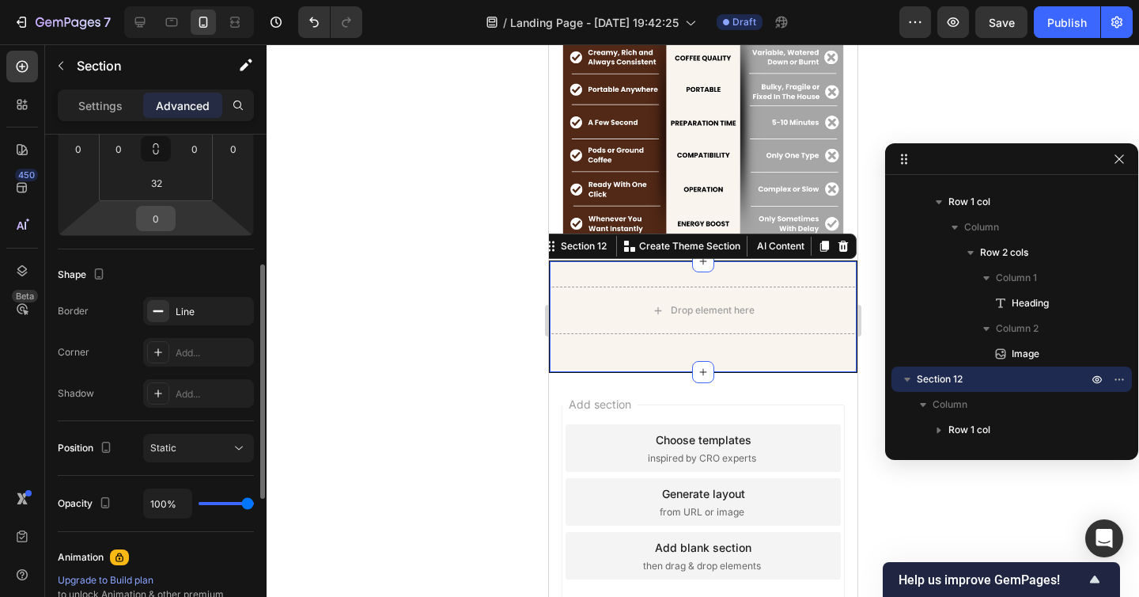
scroll to position [256, 0]
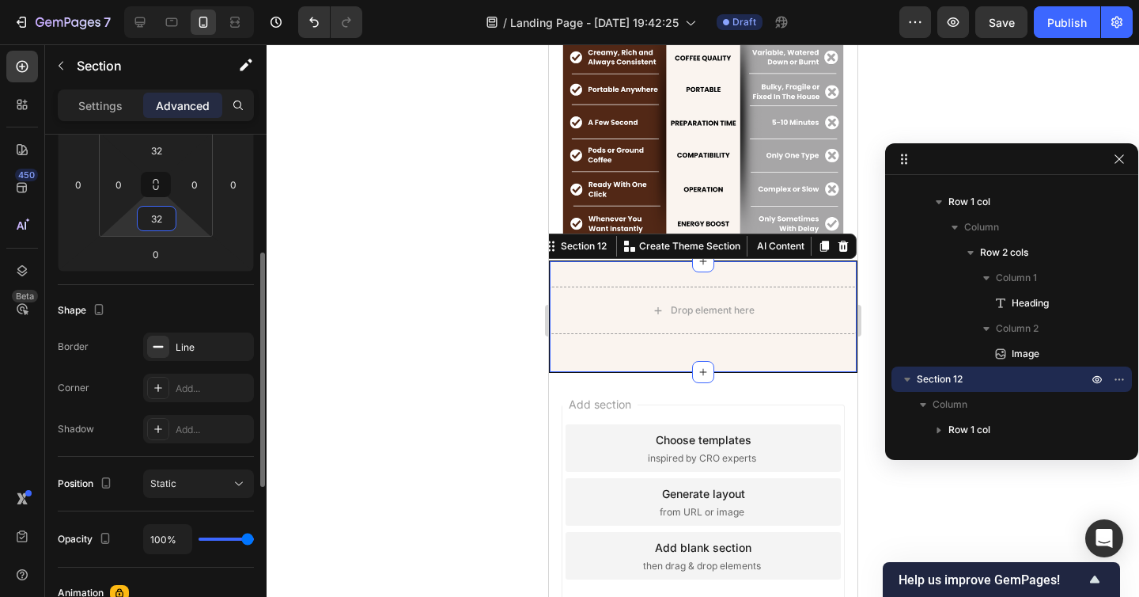
click at [156, 229] on input "32" at bounding box center [157, 218] width 32 height 24
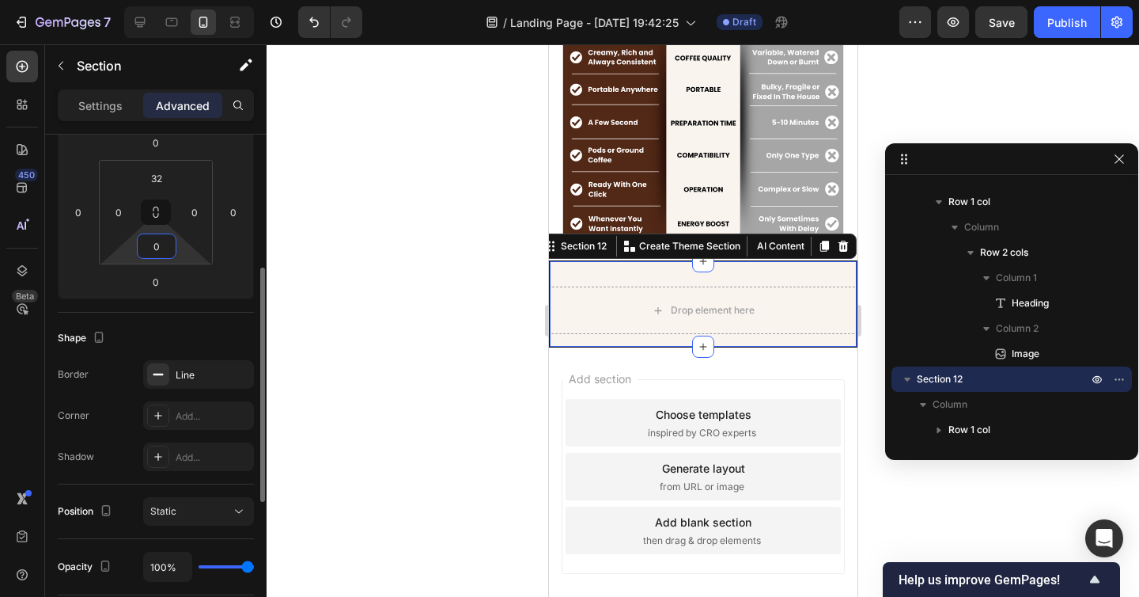
scroll to position [174, 0]
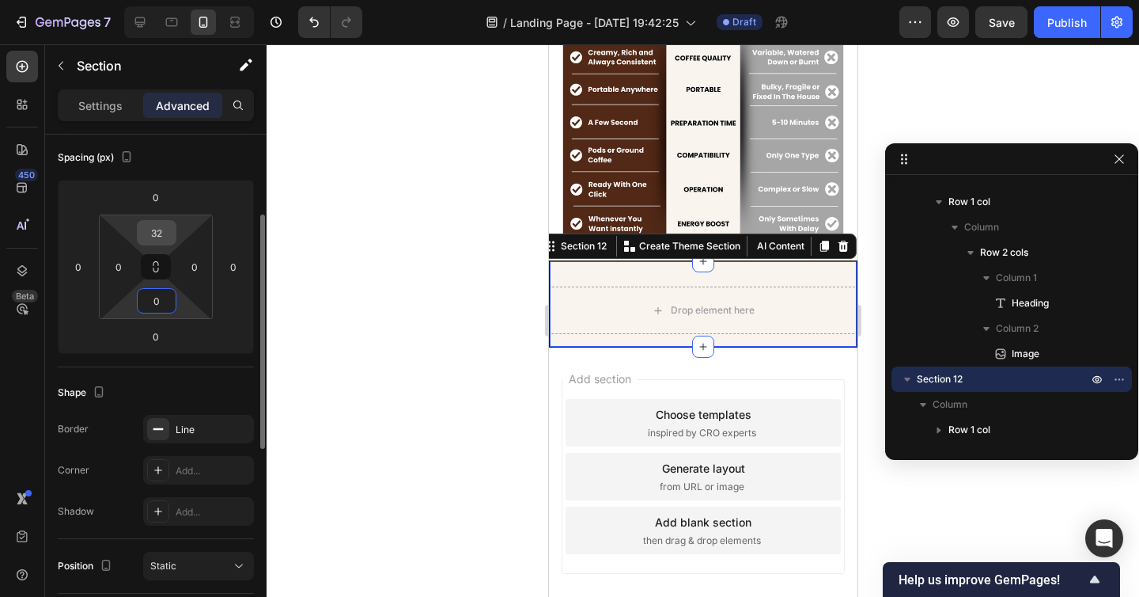
type input "0"
click at [160, 240] on input "32" at bounding box center [157, 233] width 32 height 24
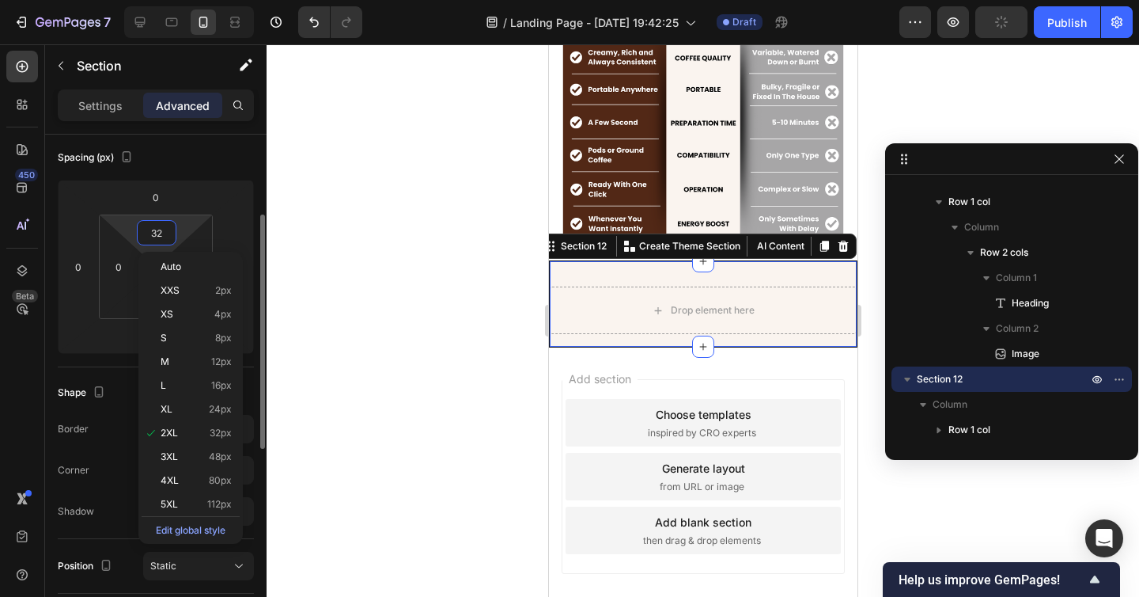
type input "0"
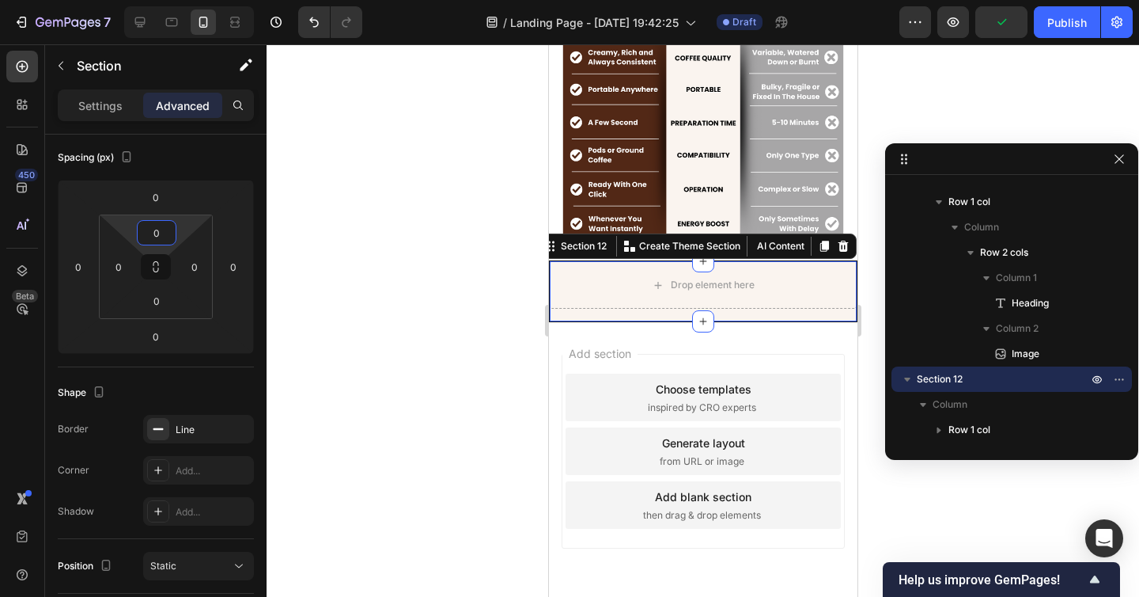
click at [334, 246] on div at bounding box center [703, 320] width 873 height 552
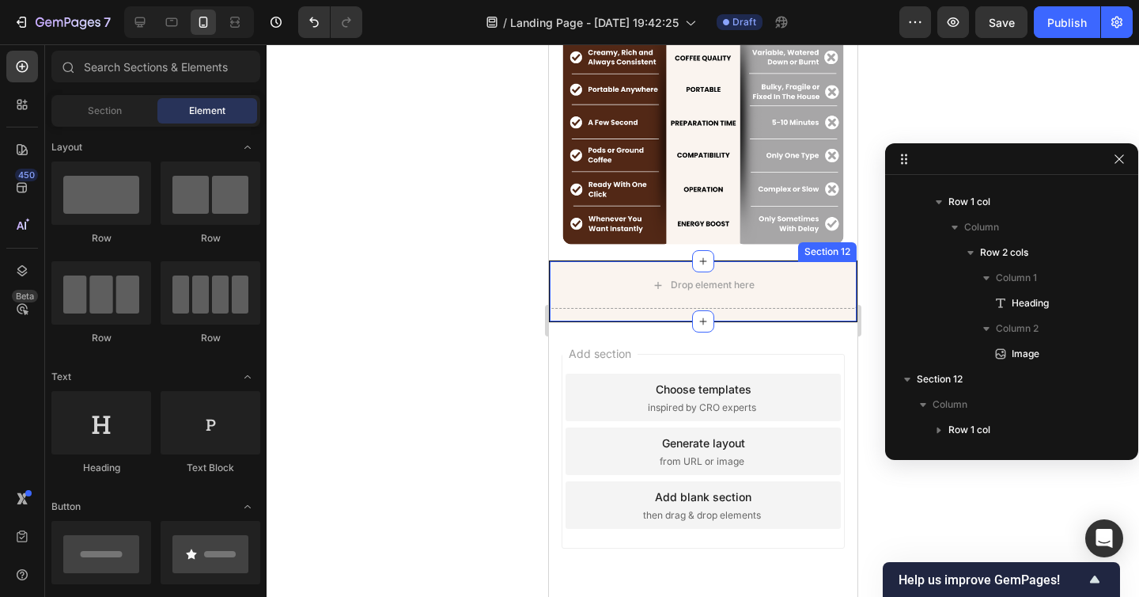
click at [588, 317] on div "Drop element here Row" at bounding box center [702, 291] width 307 height 60
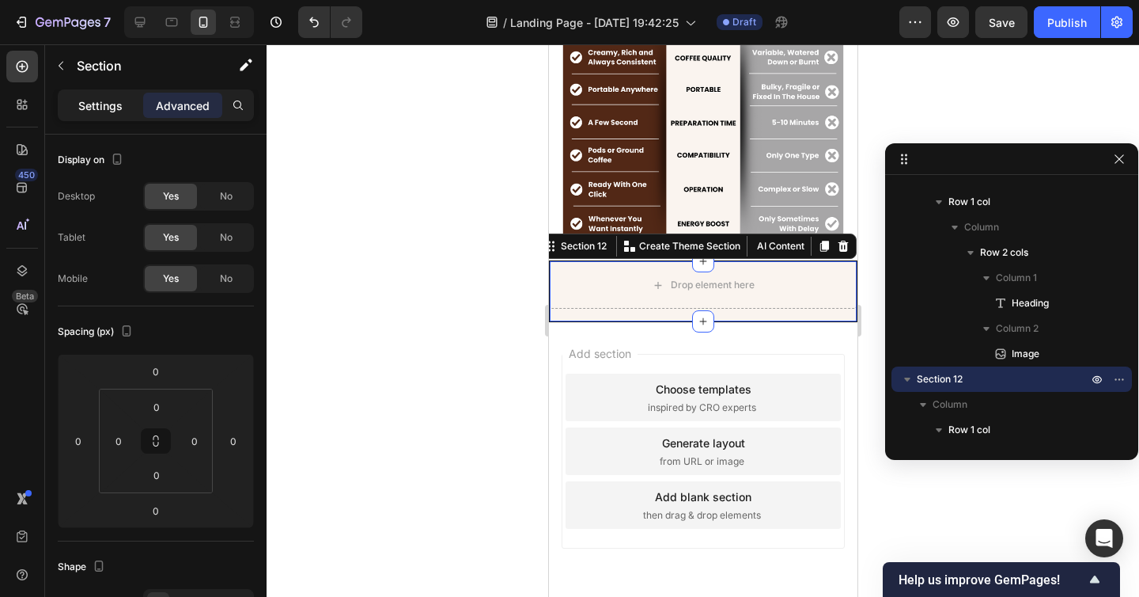
click at [113, 101] on p "Settings" at bounding box center [100, 105] width 44 height 17
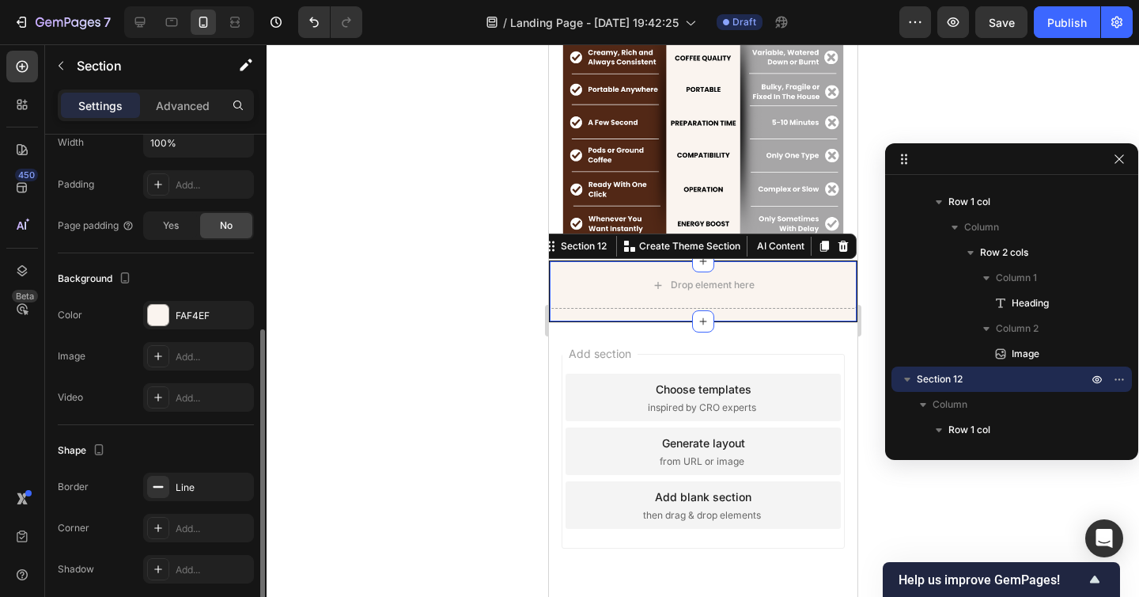
scroll to position [417, 0]
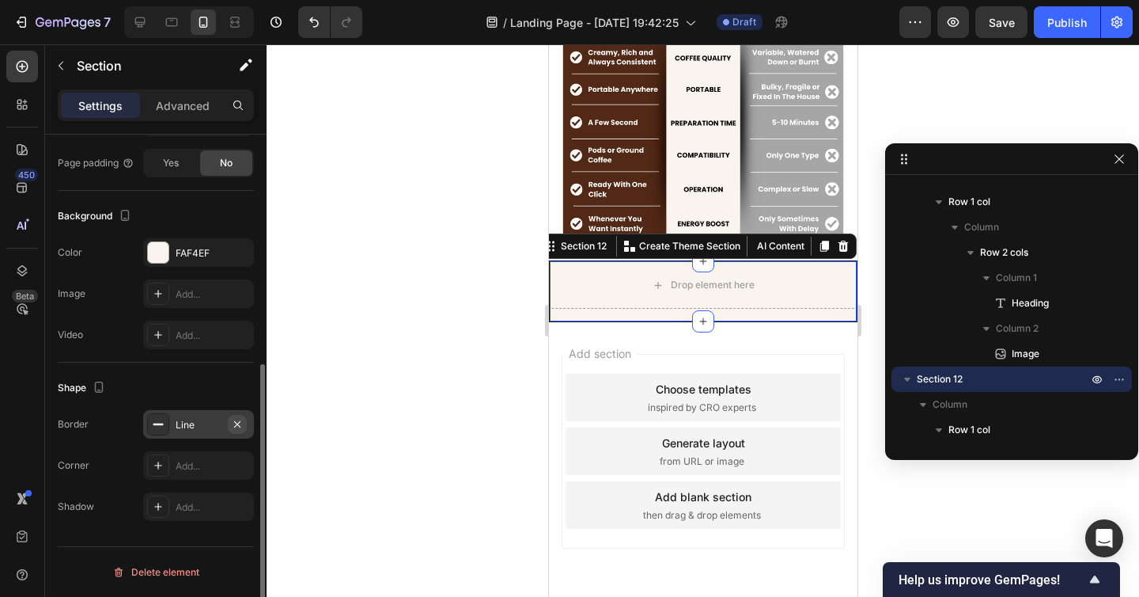
click at [241, 427] on icon "button" at bounding box center [237, 424] width 13 height 13
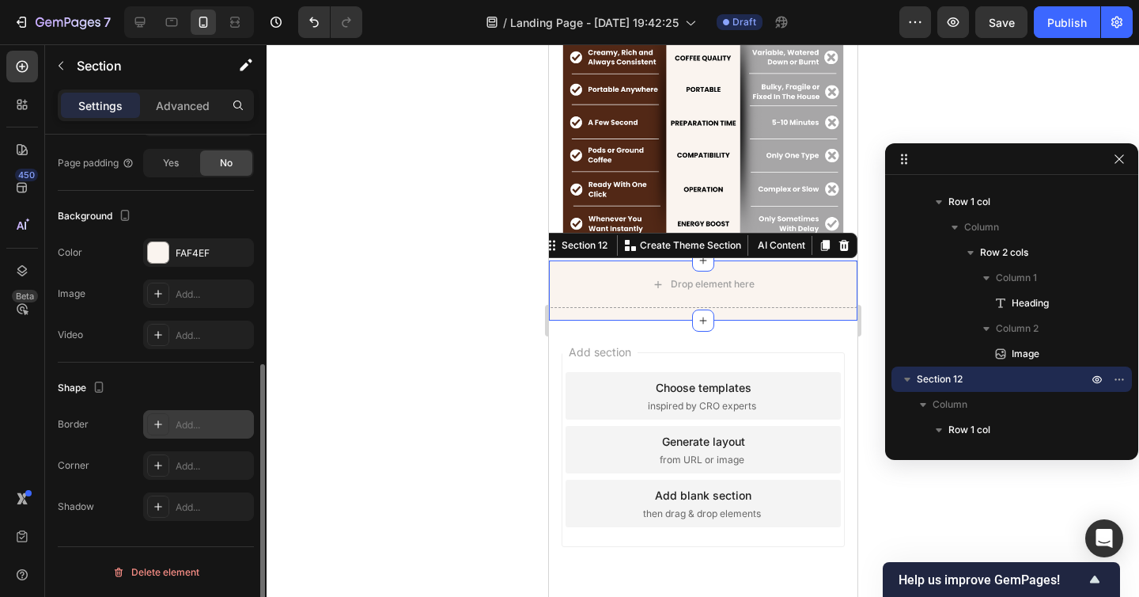
click at [455, 352] on div at bounding box center [703, 320] width 873 height 552
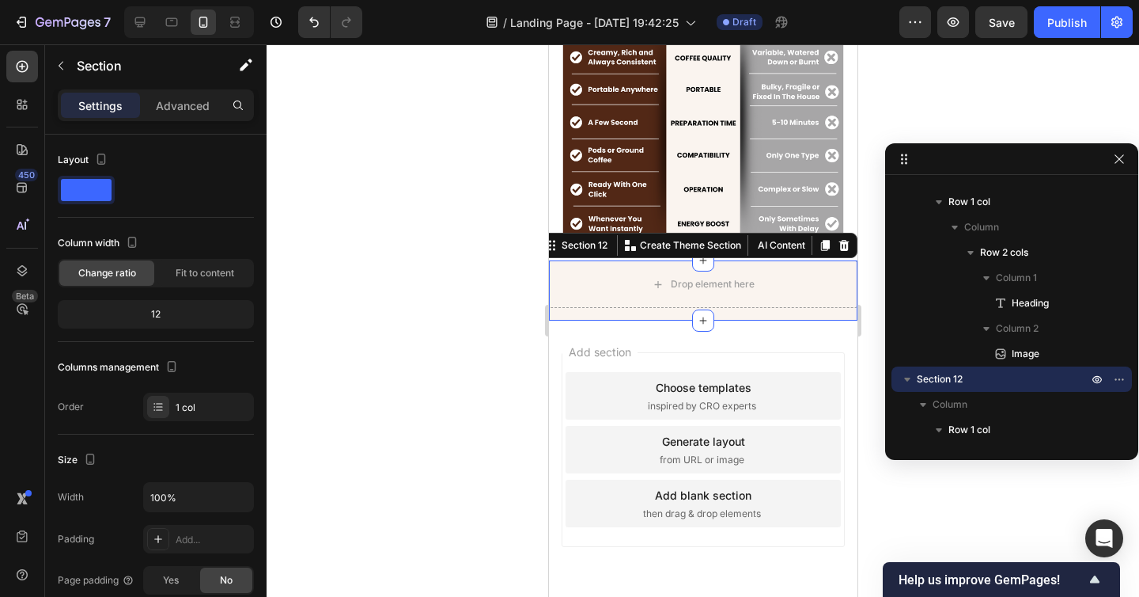
click at [682, 312] on div "Drop element here Row" at bounding box center [702, 290] width 309 height 60
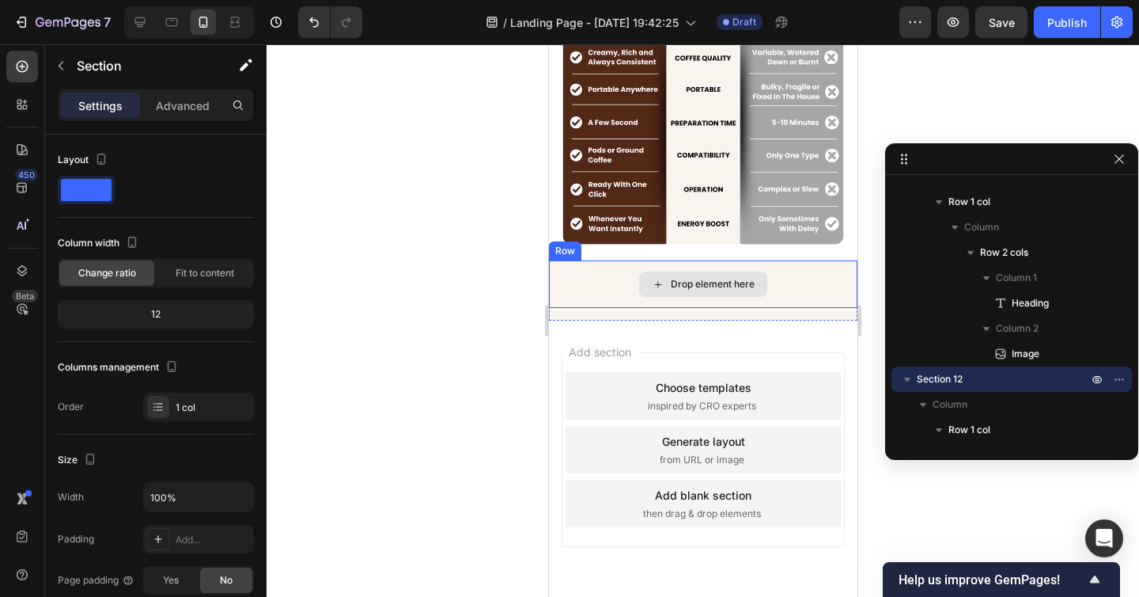
click at [674, 297] on div "Drop element here" at bounding box center [702, 283] width 128 height 25
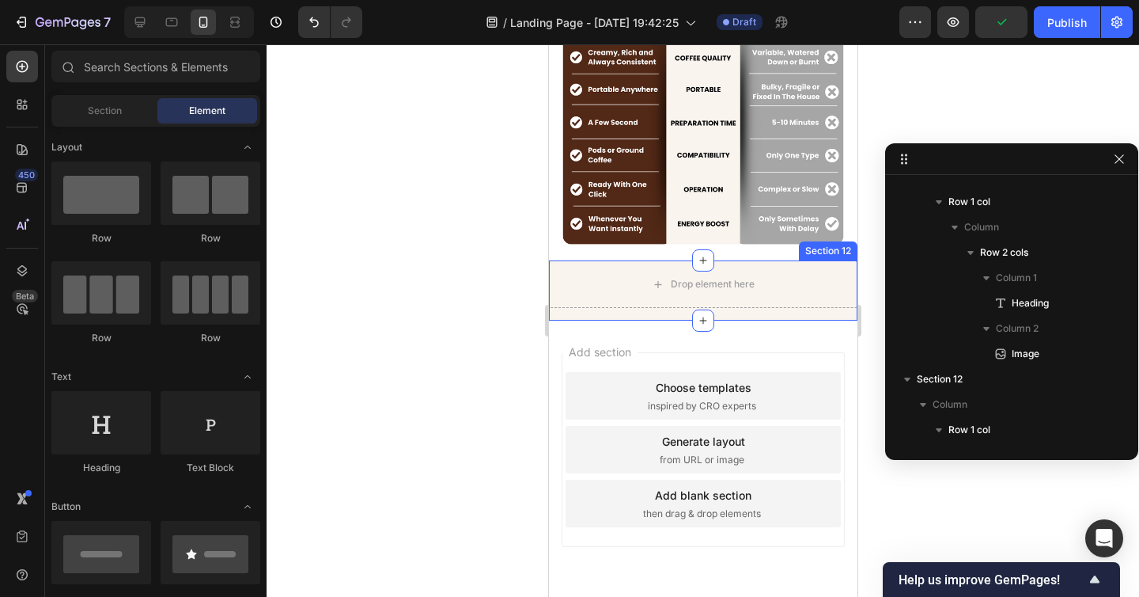
click at [609, 312] on div "Drop element here Row" at bounding box center [702, 290] width 309 height 60
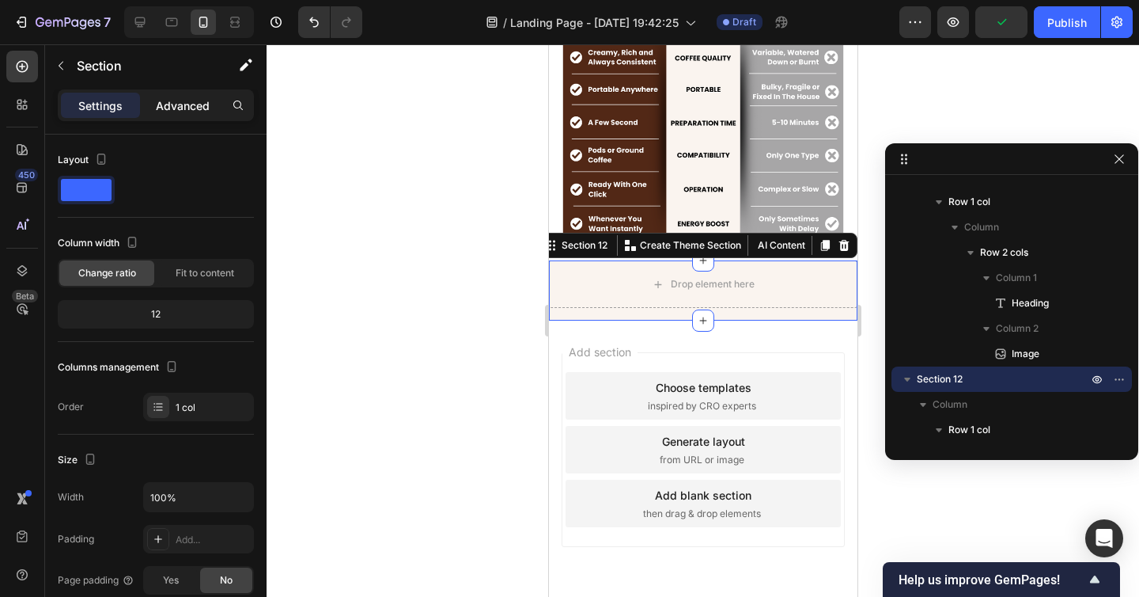
click at [179, 102] on p "Advanced" at bounding box center [183, 105] width 54 height 17
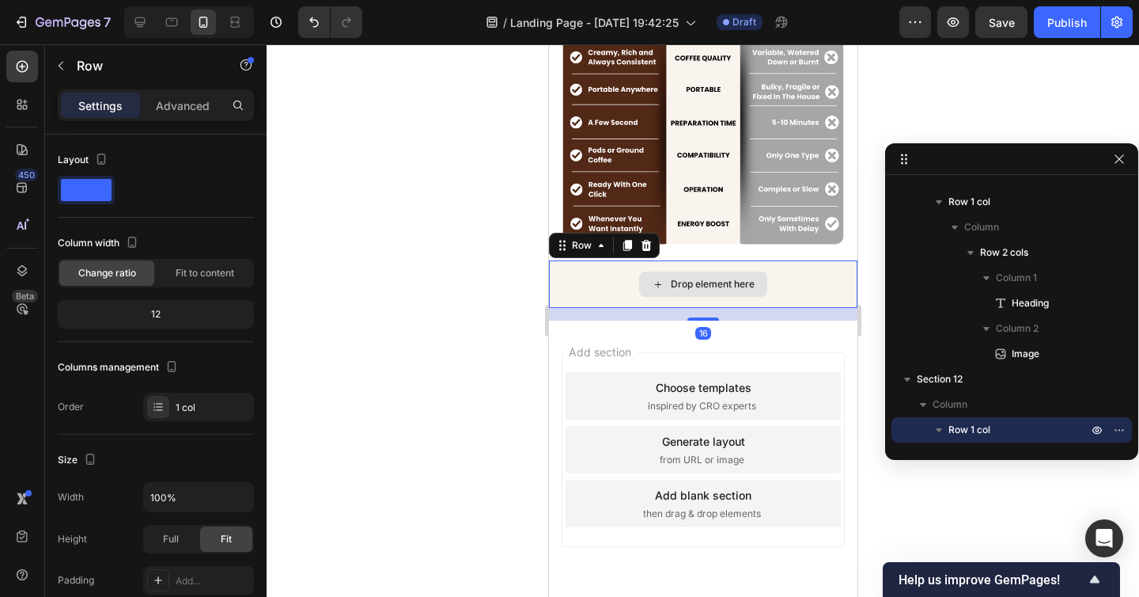
click at [591, 281] on div "Drop element here" at bounding box center [702, 283] width 309 height 47
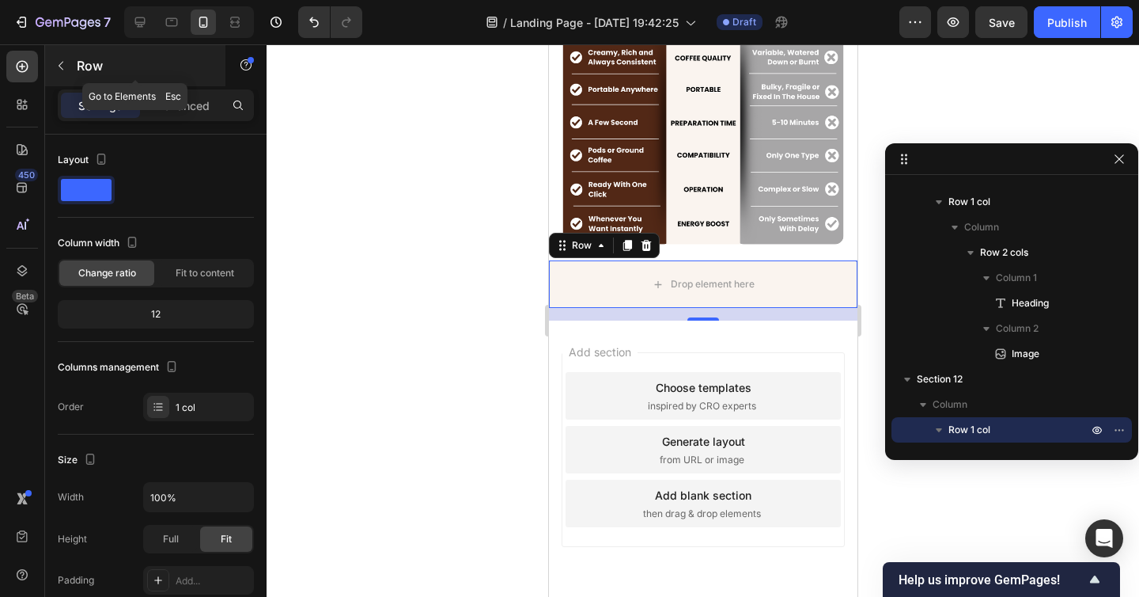
click at [64, 69] on icon "button" at bounding box center [61, 65] width 13 height 13
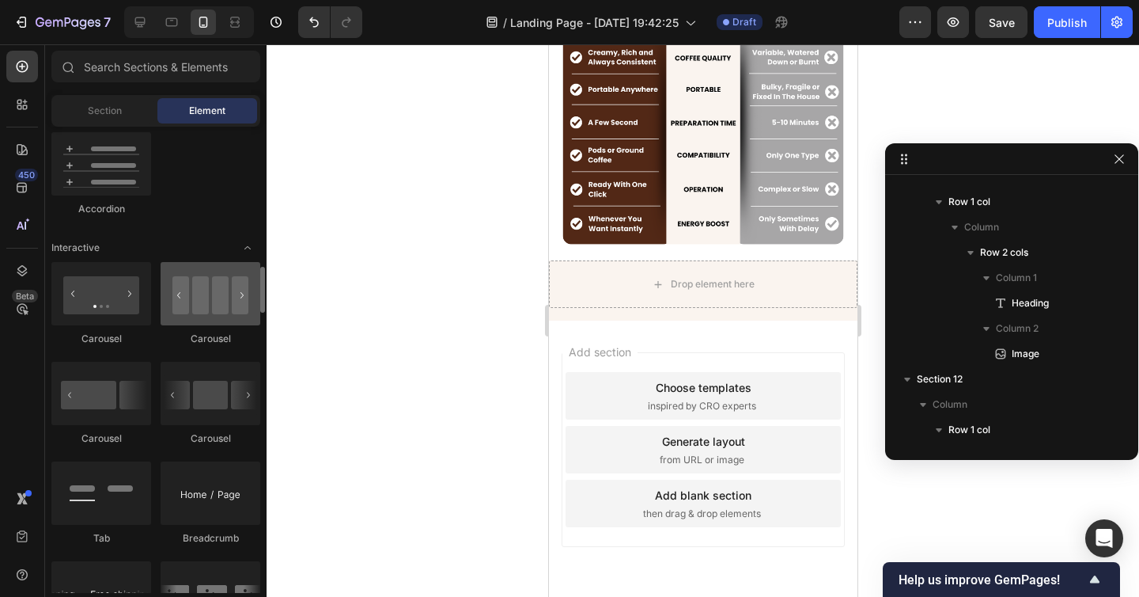
scroll to position [1460, 0]
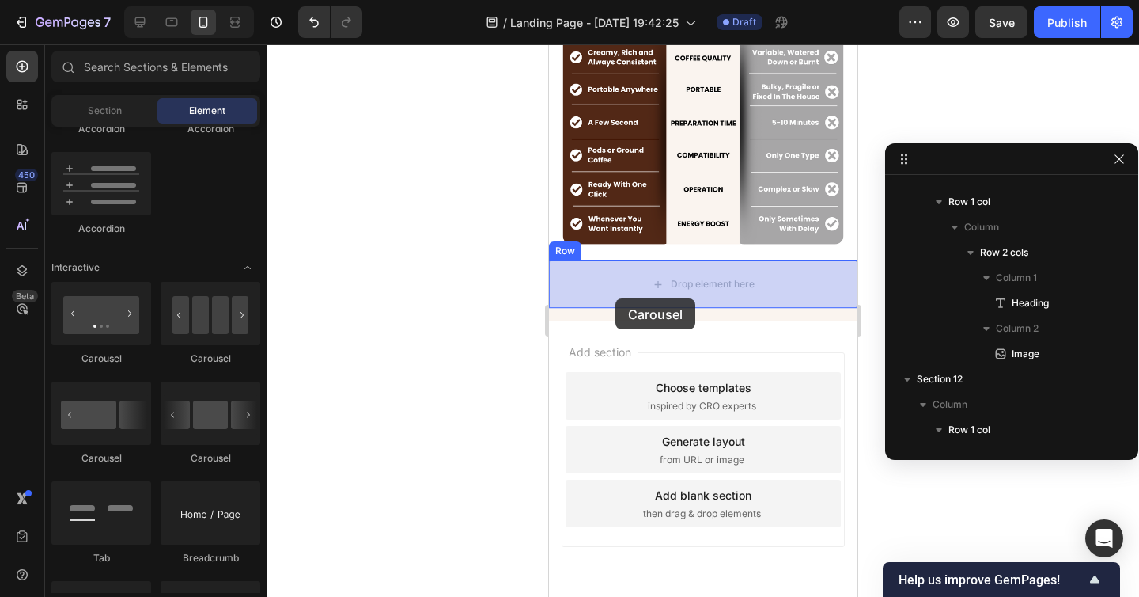
drag, startPoint x: 766, startPoint y: 347, endPoint x: 616, endPoint y: 294, distance: 159.1
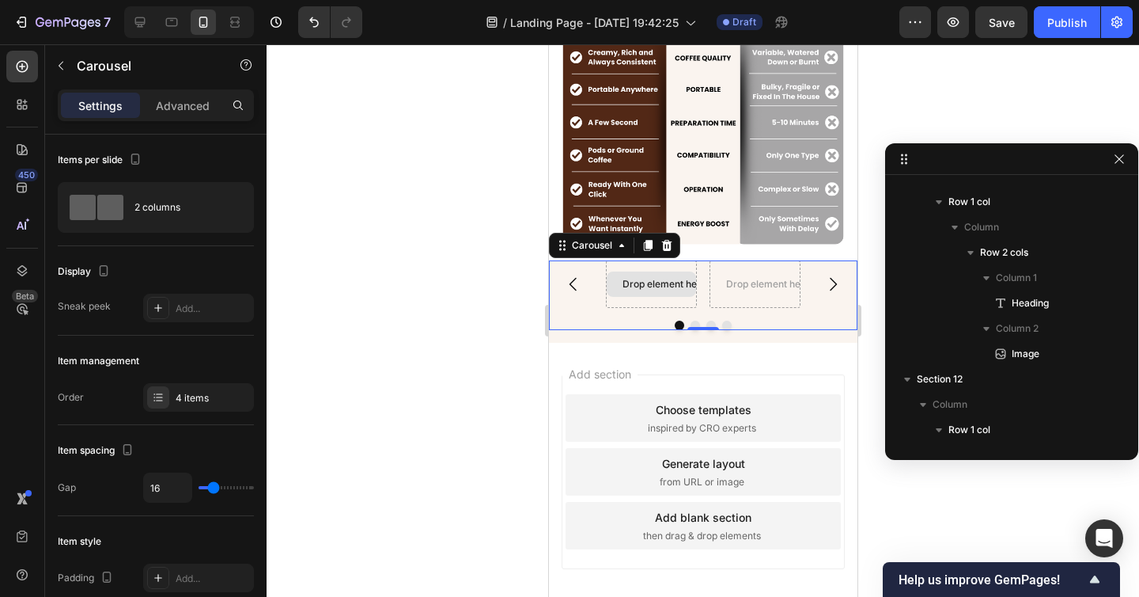
scroll to position [2878, 0]
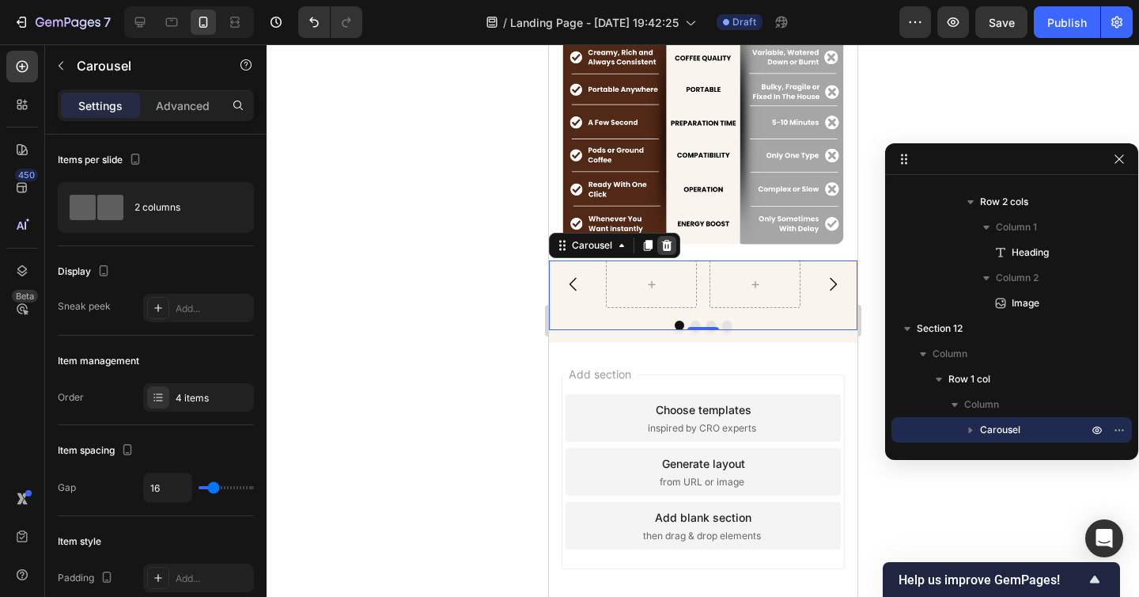
click at [669, 248] on icon at bounding box center [666, 245] width 10 height 11
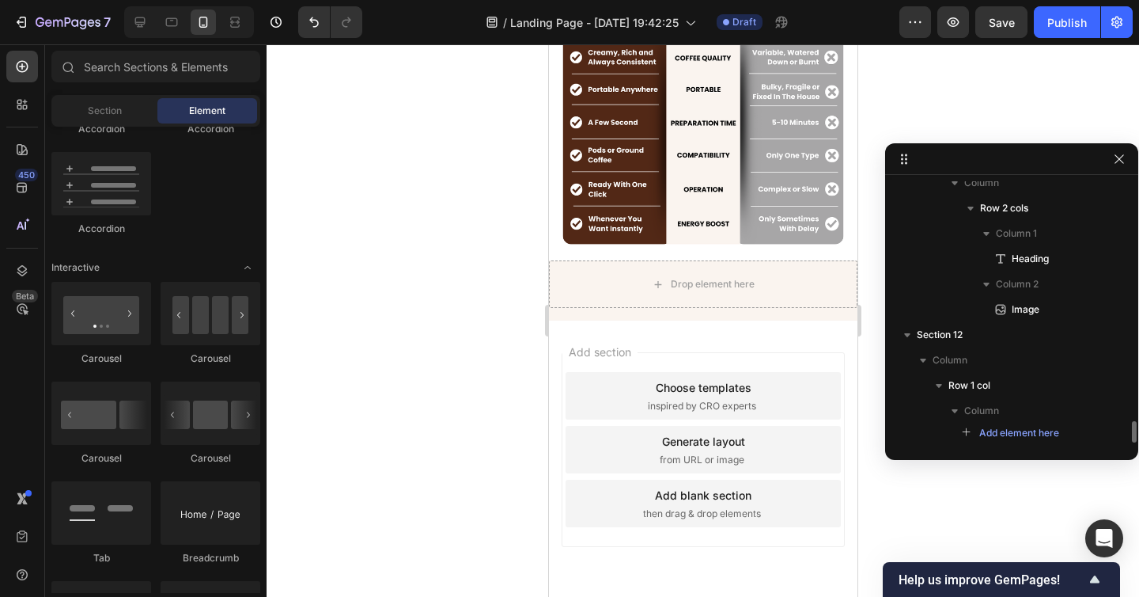
scroll to position [2872, 0]
click at [118, 108] on span "Section" at bounding box center [105, 111] width 34 height 14
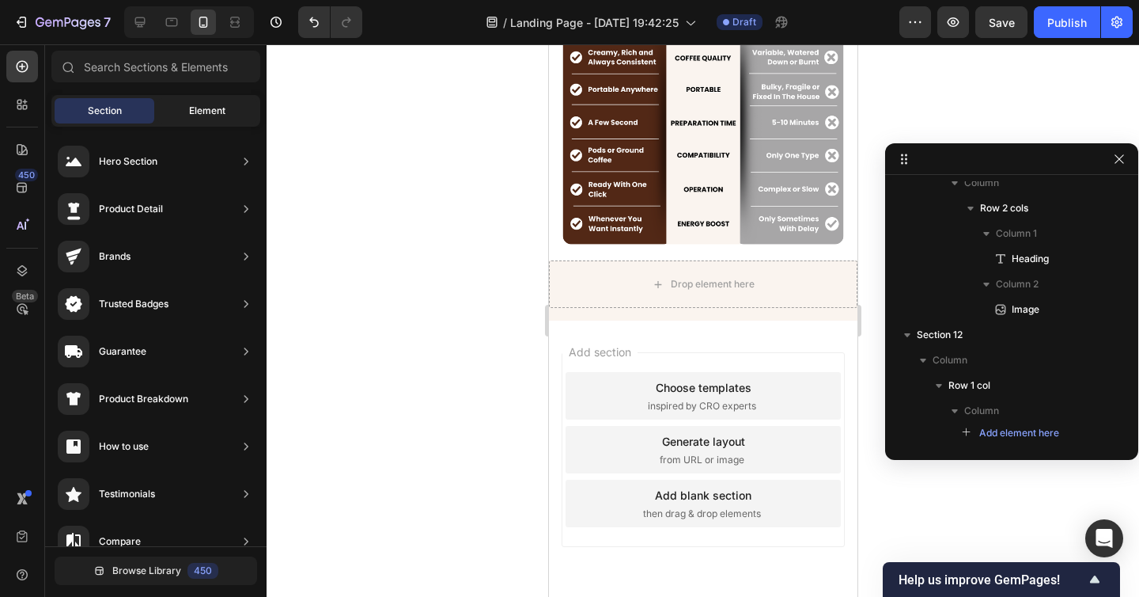
click at [198, 110] on span "Element" at bounding box center [207, 111] width 36 height 14
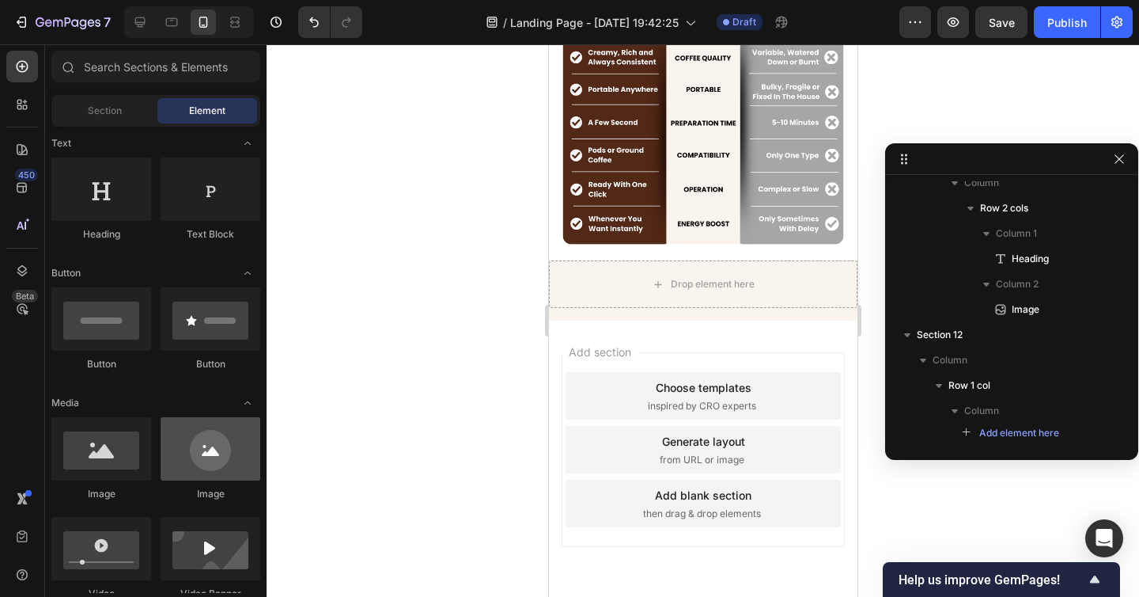
scroll to position [0, 0]
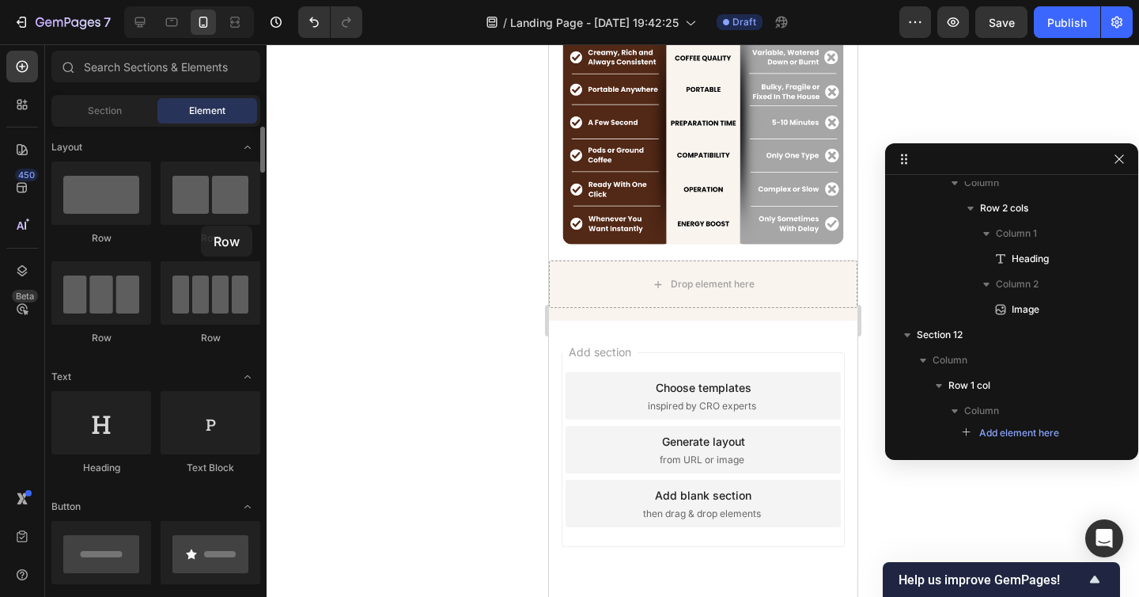
click at [201, 225] on div "Row" at bounding box center [211, 203] width 100 height 84
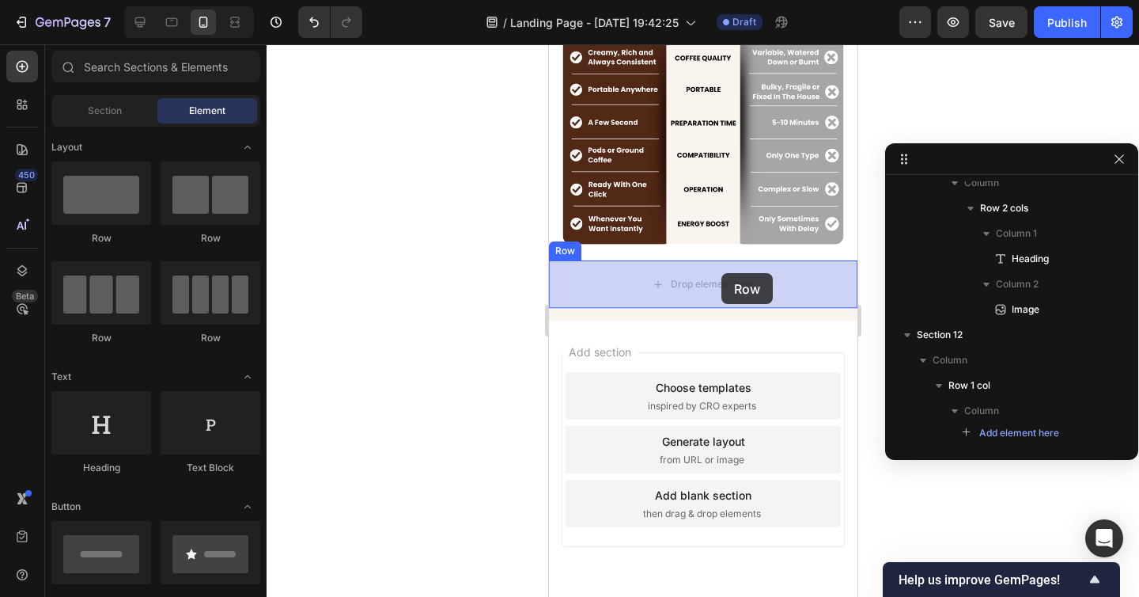
drag, startPoint x: 748, startPoint y: 254, endPoint x: 687, endPoint y: 267, distance: 63.0
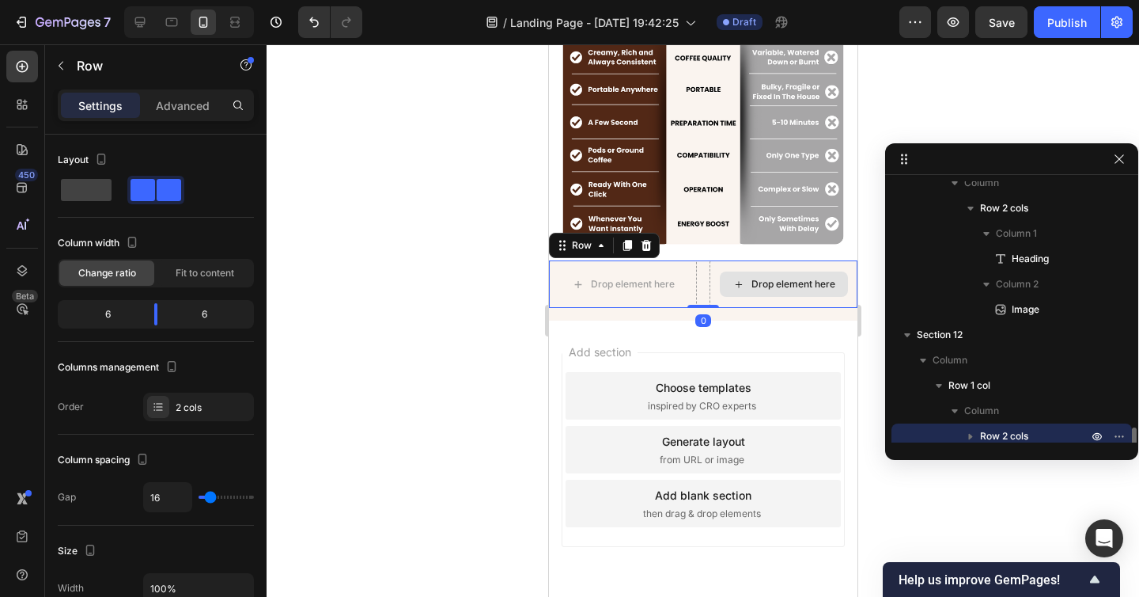
scroll to position [2878, 0]
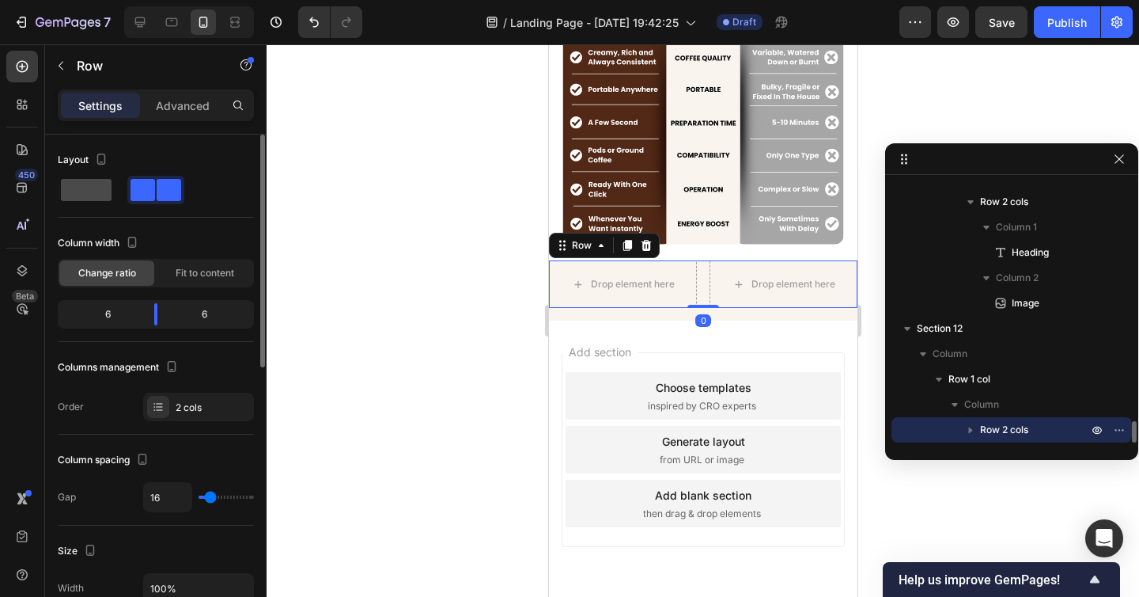
click at [88, 197] on span at bounding box center [86, 190] width 51 height 22
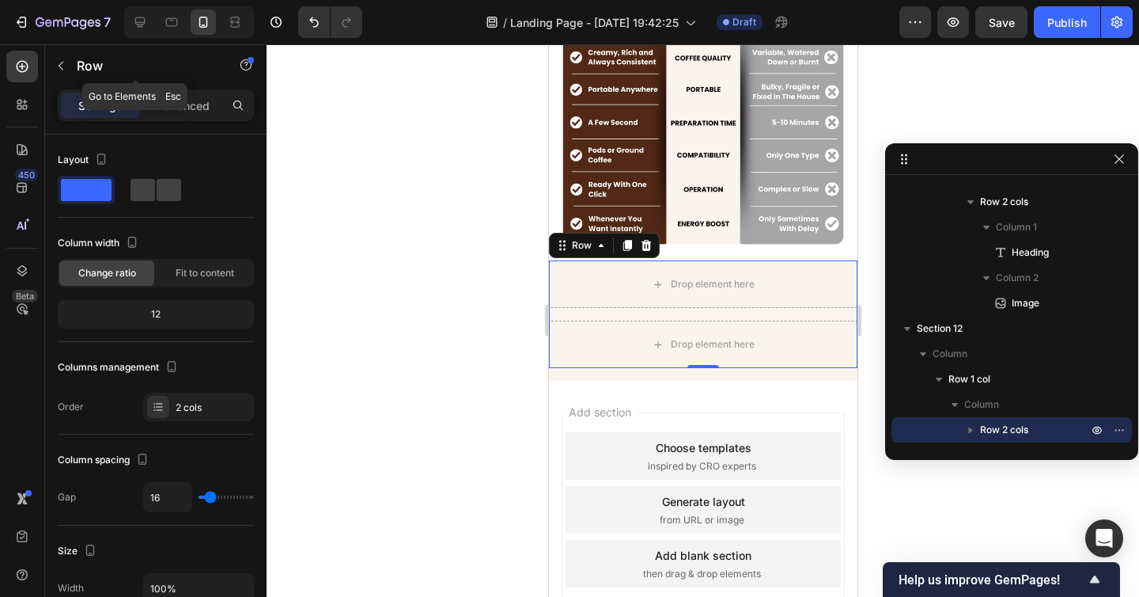
click at [43, 53] on div "450 Beta" at bounding box center [22, 320] width 45 height 552
click at [67, 60] on button "button" at bounding box center [60, 65] width 25 height 25
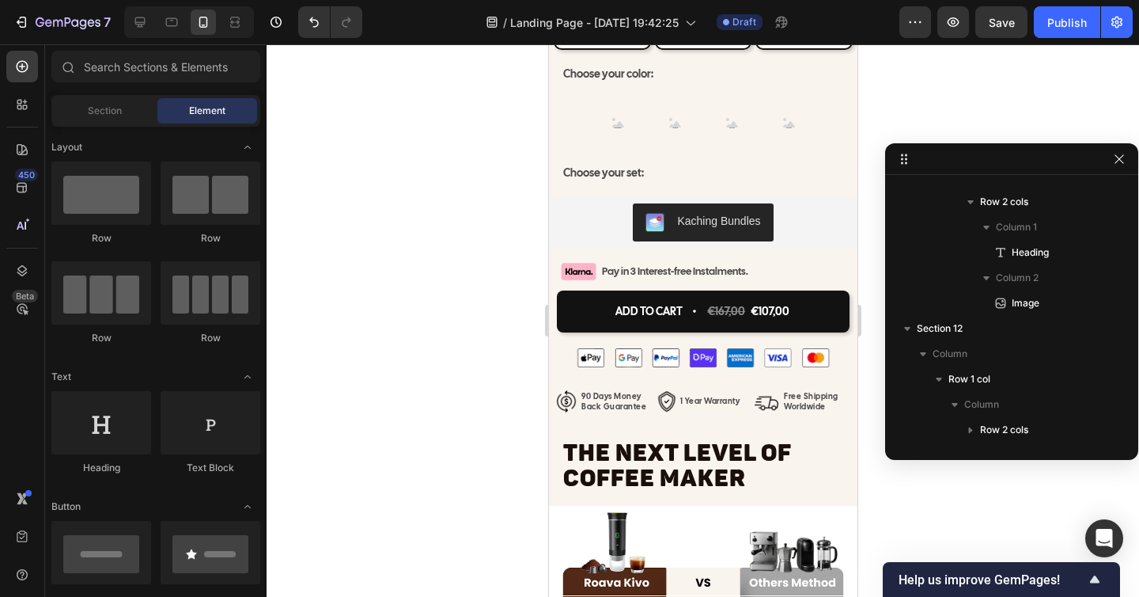
scroll to position [7377, 0]
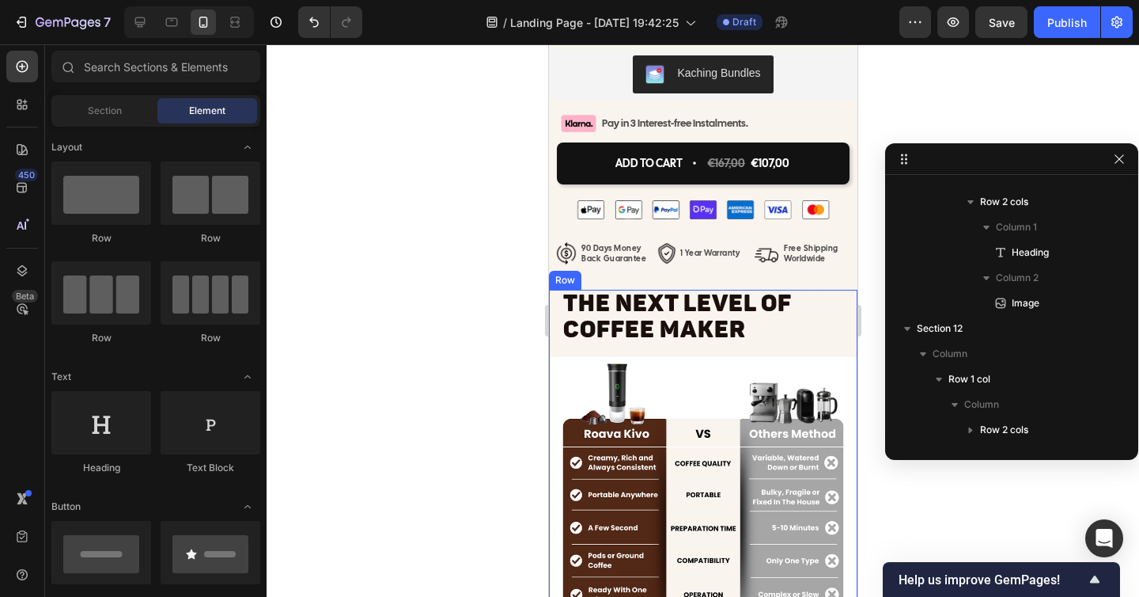
click at [678, 321] on span "The NEXT LEVEL OF COFFEE MAKER" at bounding box center [676, 316] width 228 height 54
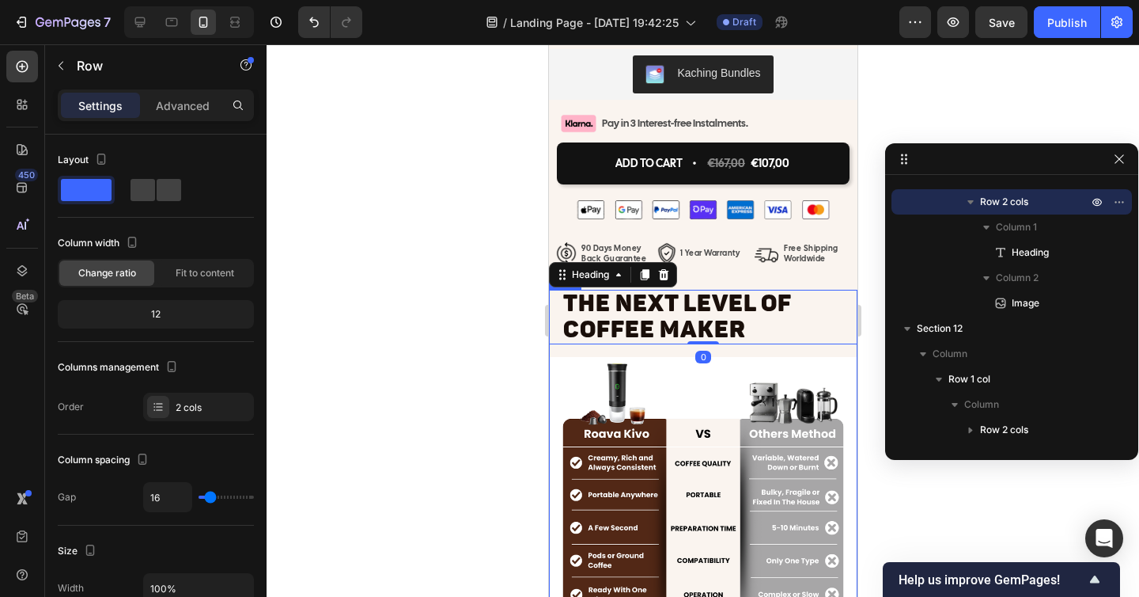
click at [615, 351] on div "The NEXT LEVEL OF COFFEE MAKER Heading 0 Image Row" at bounding box center [702, 477] width 309 height 375
click at [620, 326] on span "The NEXT LEVEL OF COFFEE MAKER" at bounding box center [676, 316] width 228 height 54
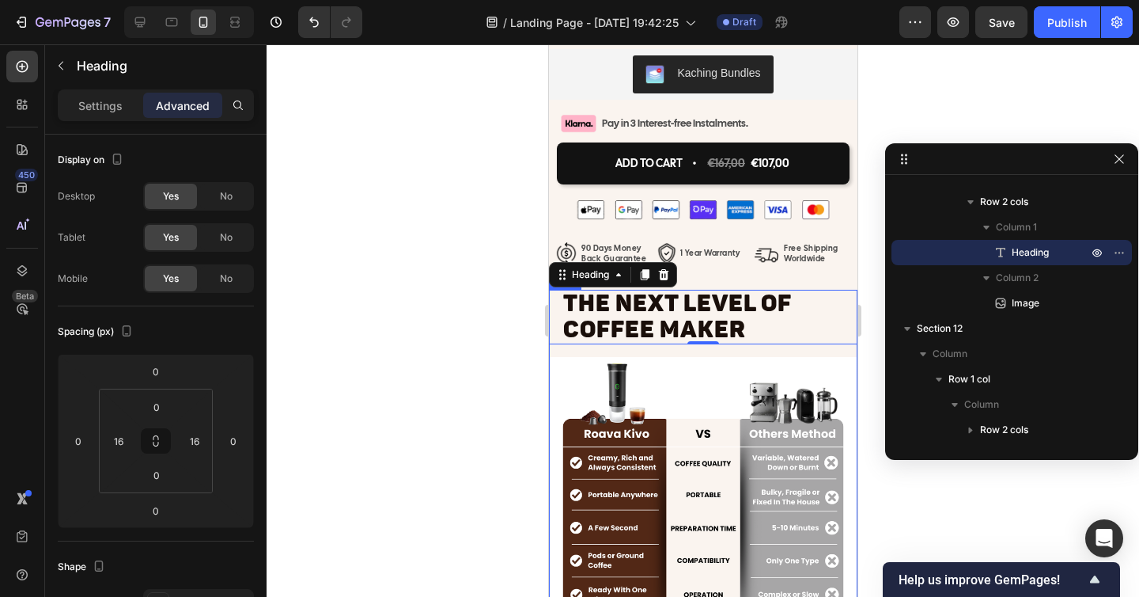
click at [628, 351] on div "The NEXT LEVEL OF COFFEE MAKER Heading 0 Image Row" at bounding box center [702, 477] width 309 height 375
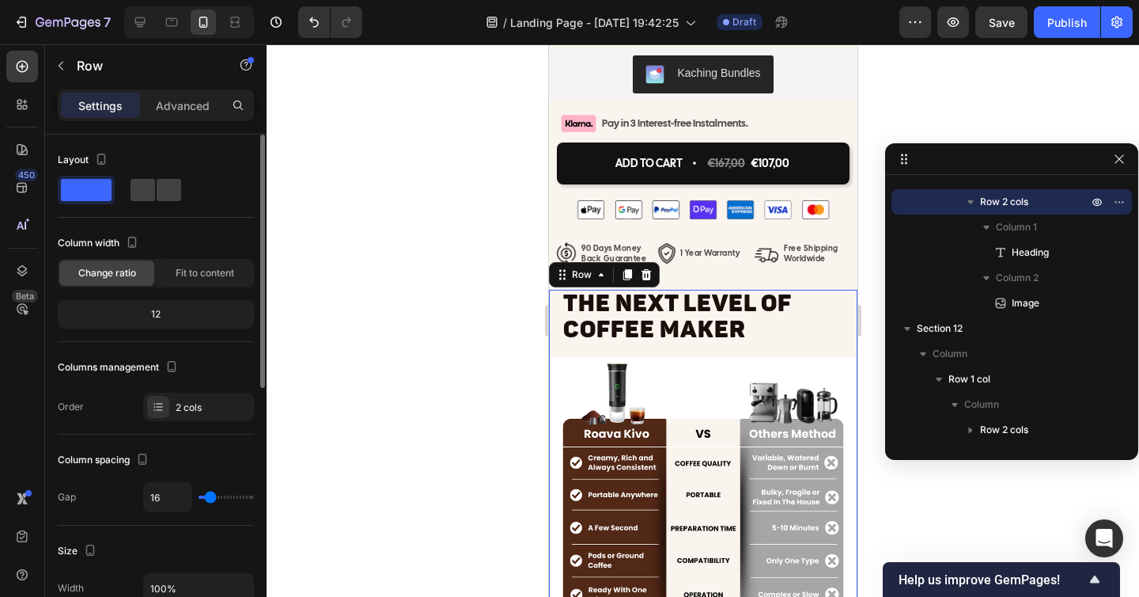
type input "3"
type input "2"
type input "0"
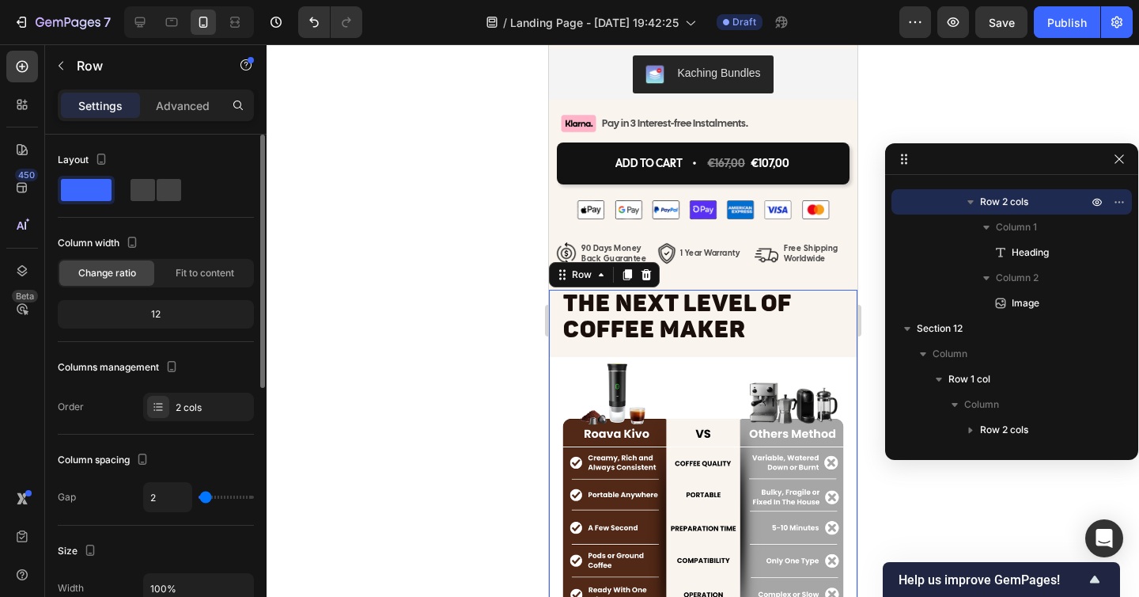
type input "0"
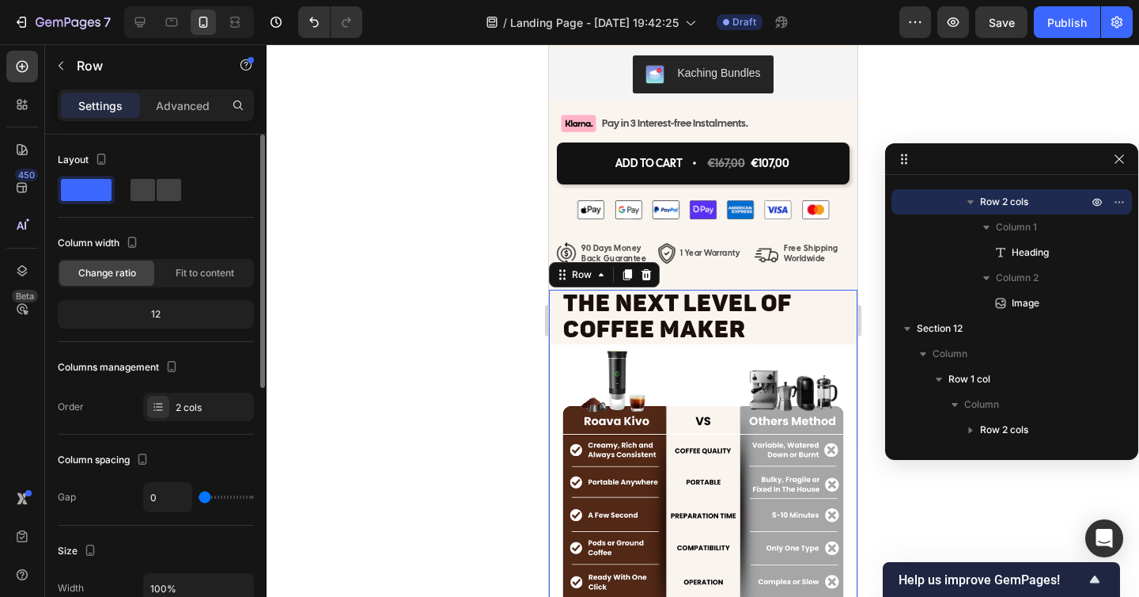
type input "1"
type input "2"
type input "3"
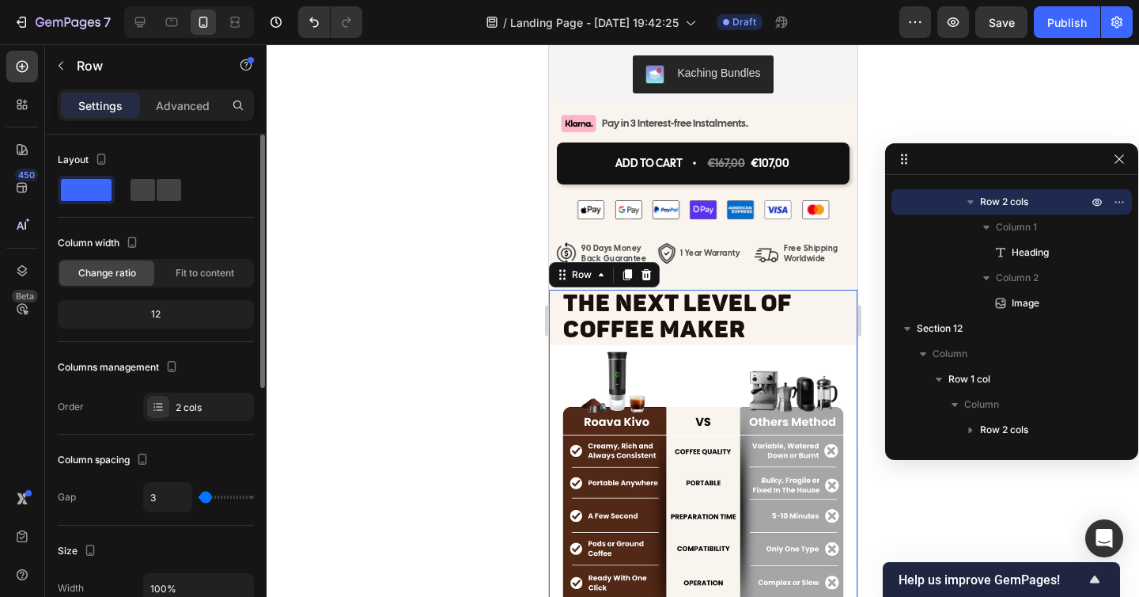
type input "3"
type input "5"
type input "8"
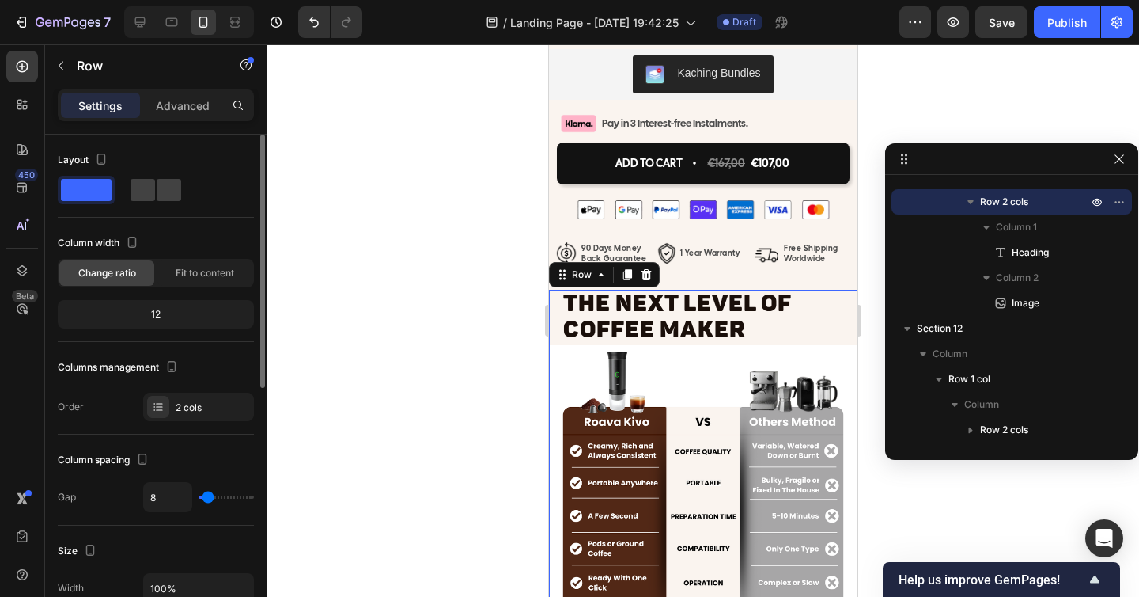
type input "10"
type input "12"
type input "13"
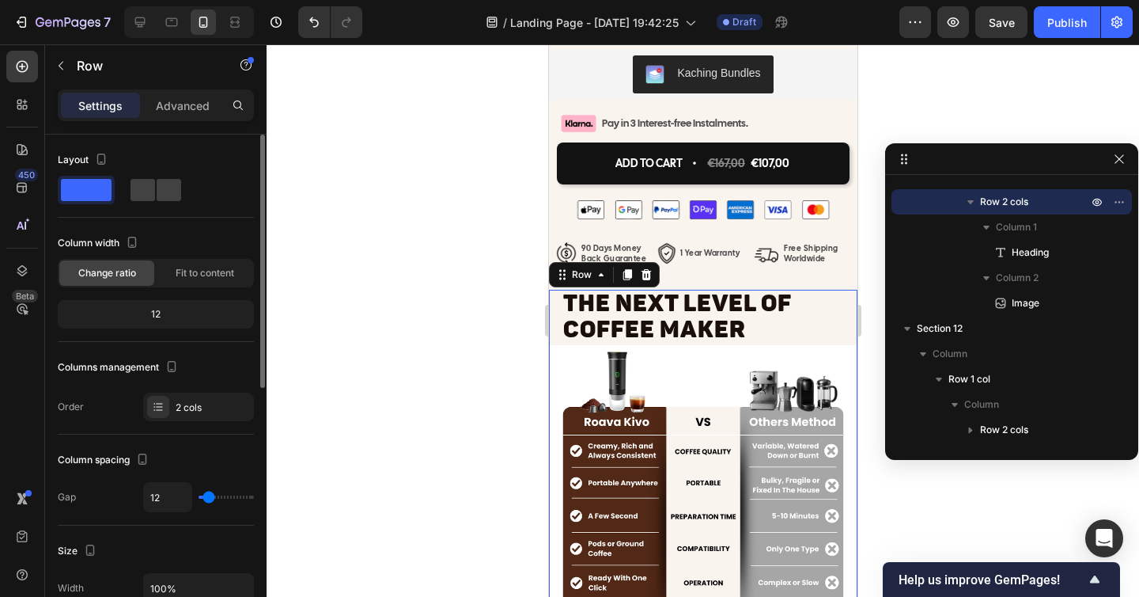
type input "13"
type input "14"
type input "15"
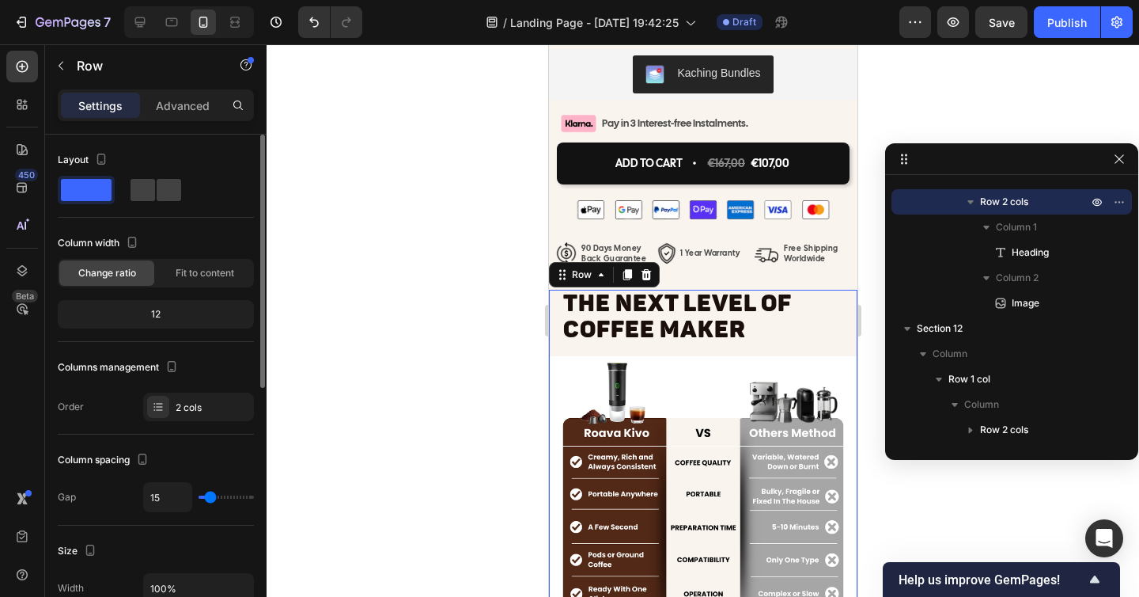
type input "16"
type input "18"
type input "20"
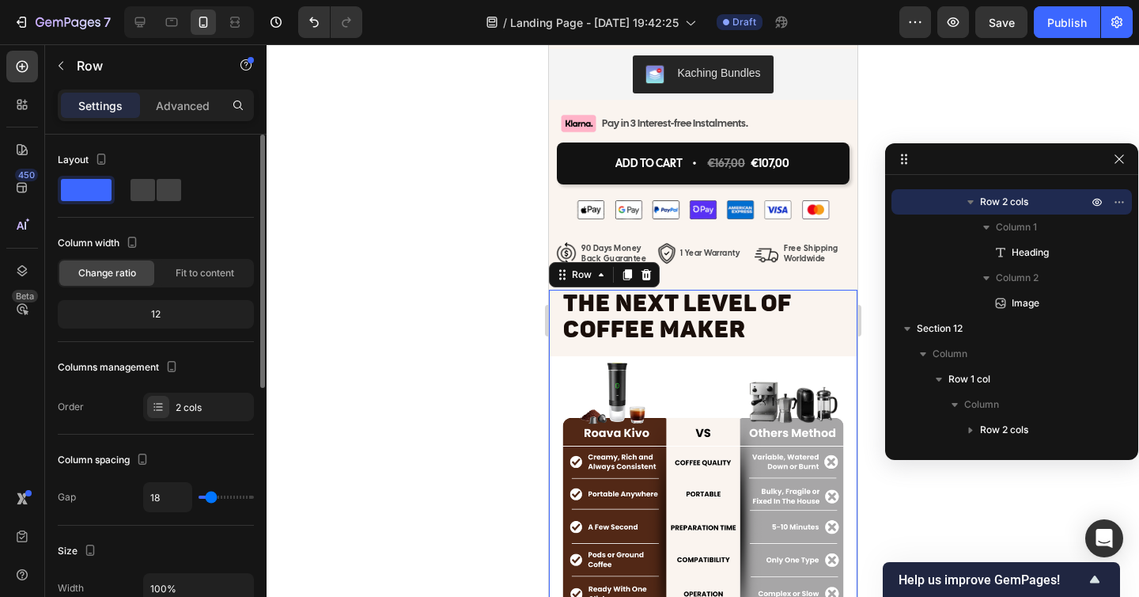
type input "20"
type input "22"
type input "23"
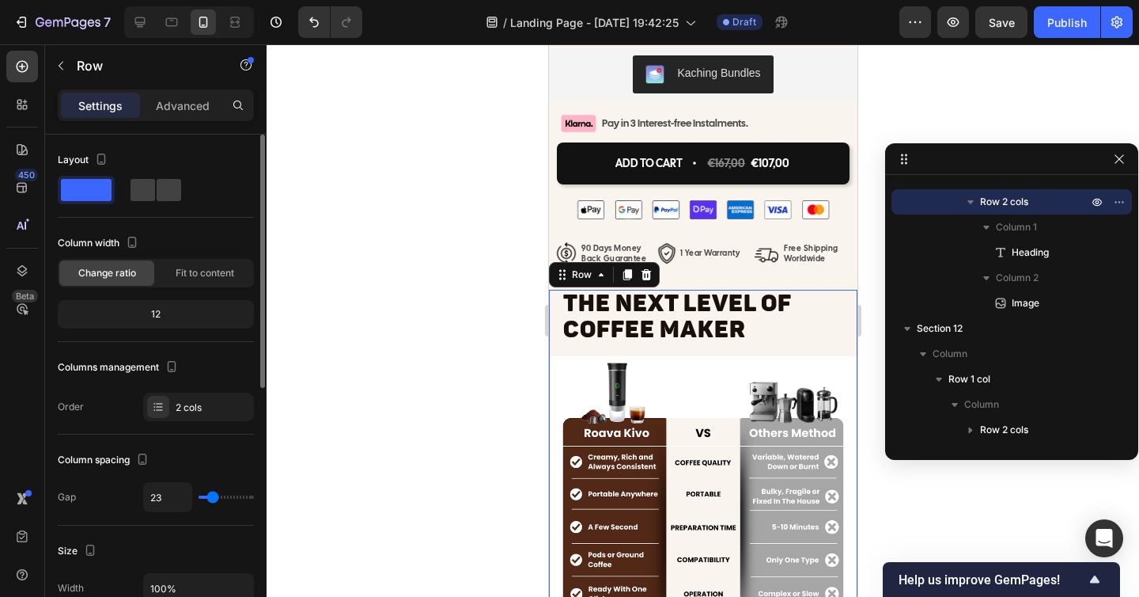
type input "25"
type input "26"
type input "27"
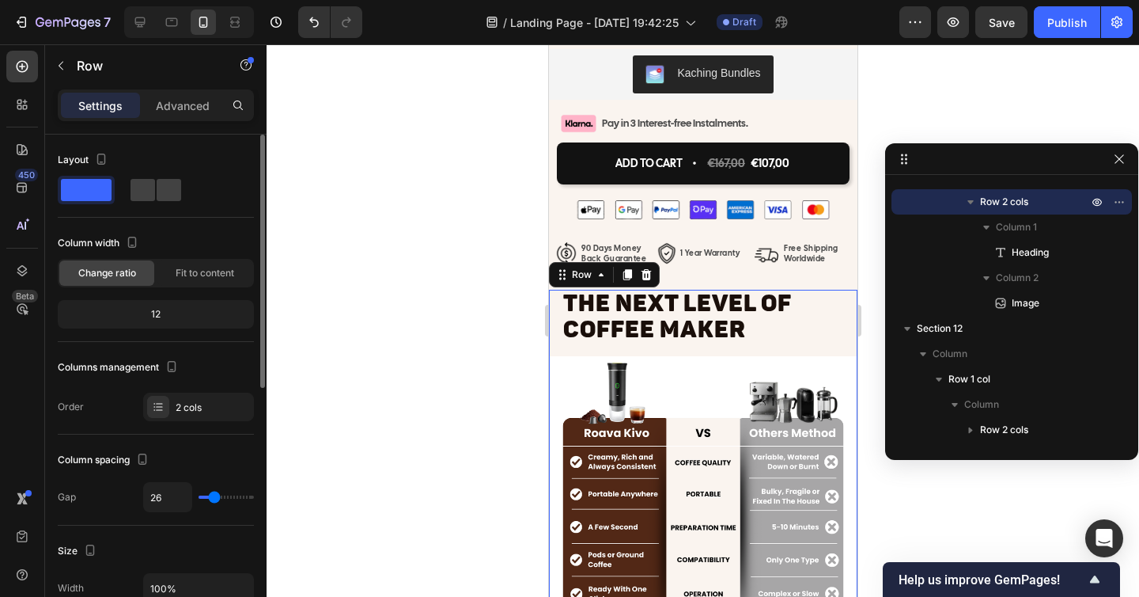
type input "27"
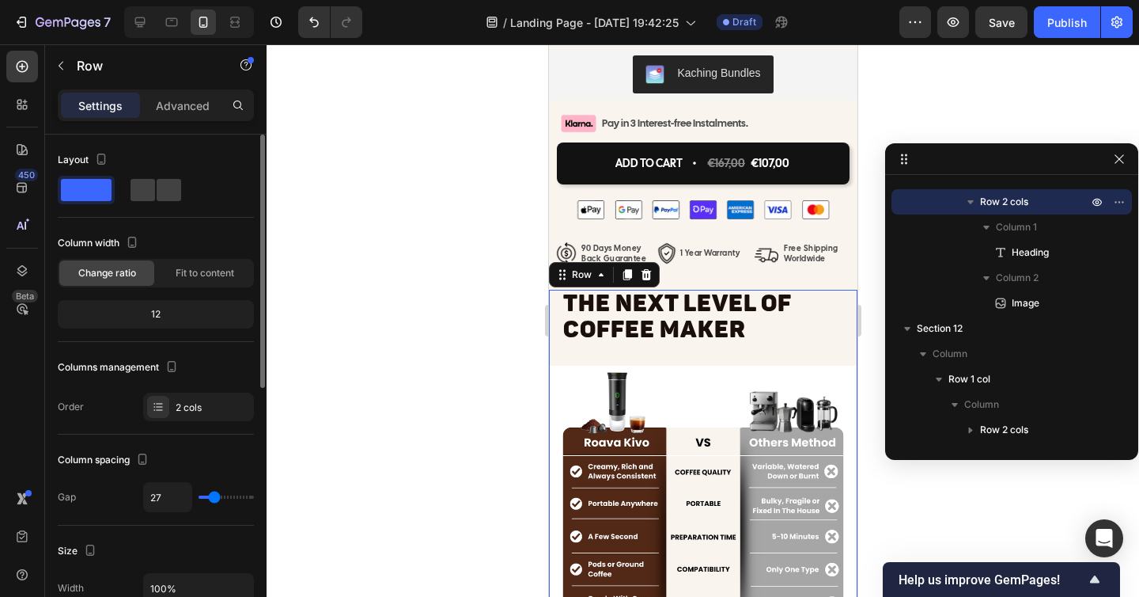
type input "26"
type input "25"
type input "24"
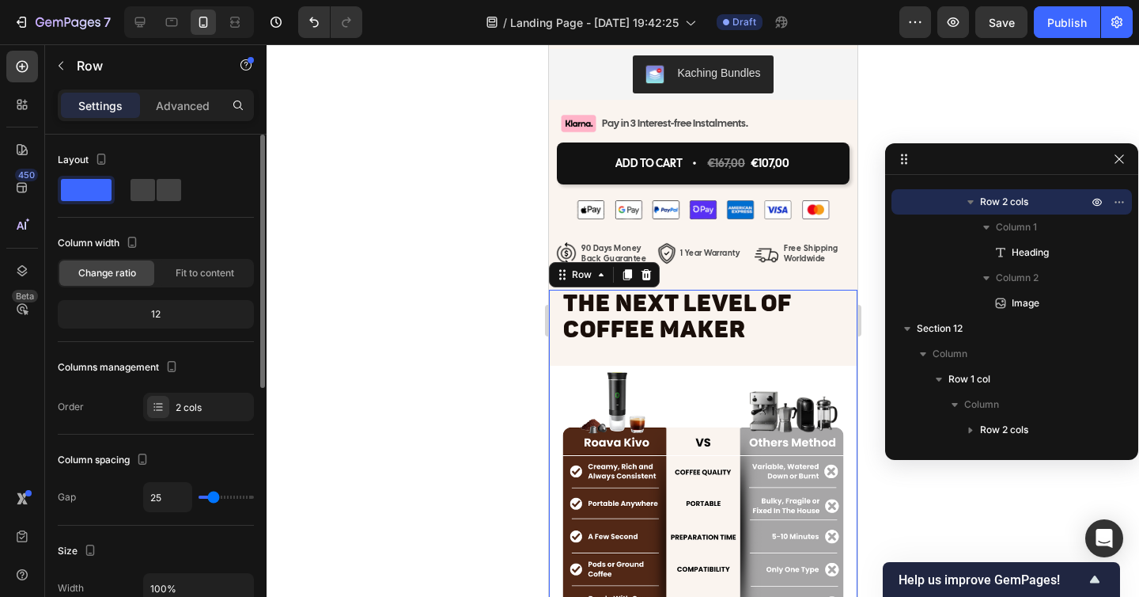
type input "24"
type input "23"
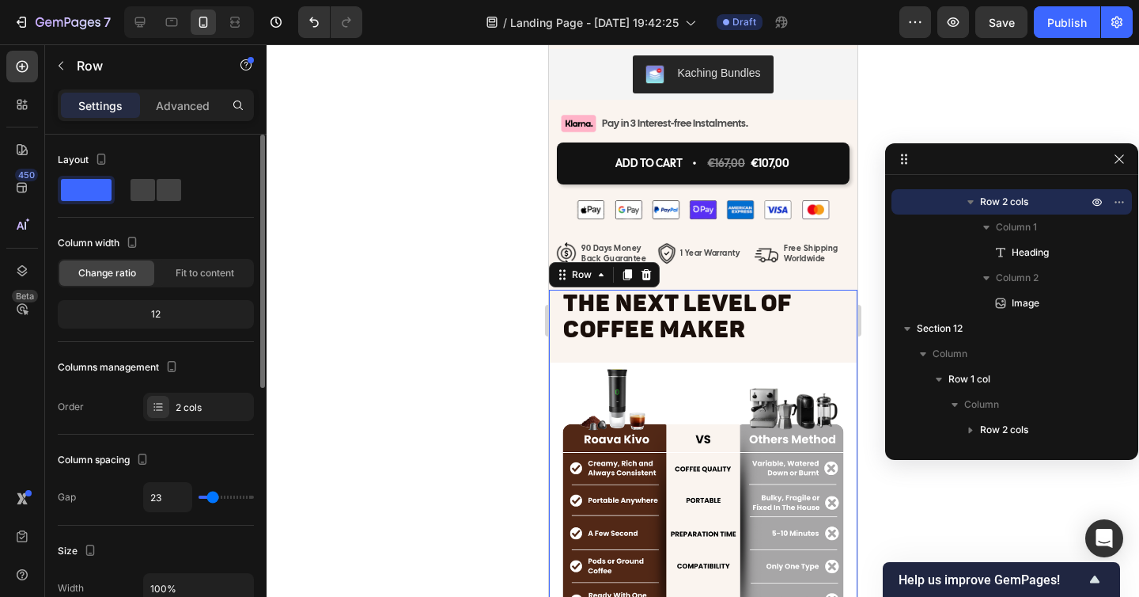
type input "22"
type input "21"
type input "20"
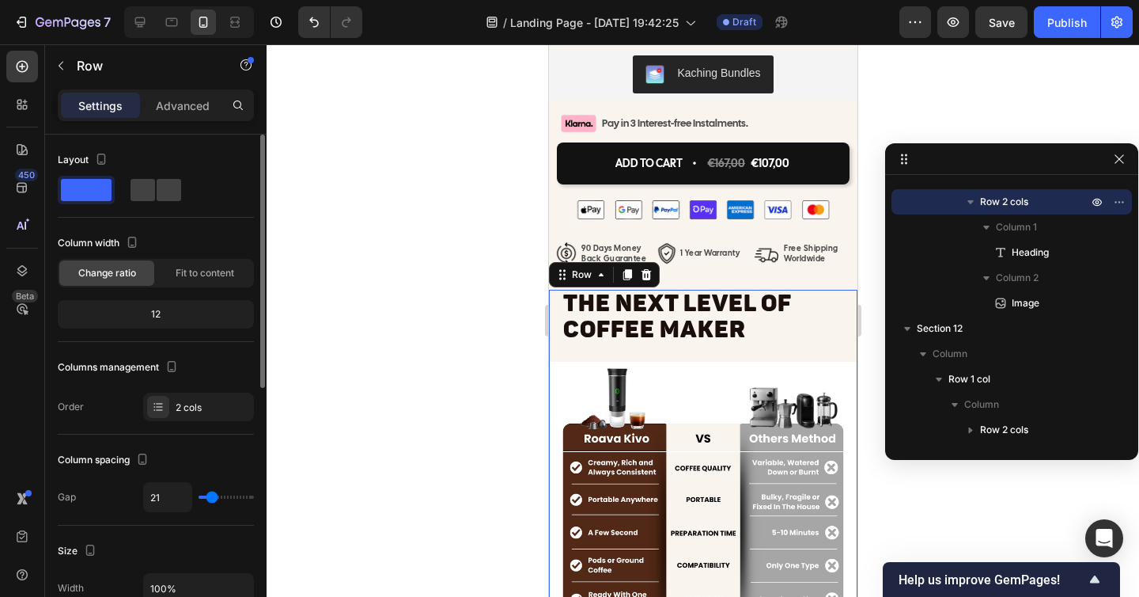
type input "20"
type input "19"
type input "18"
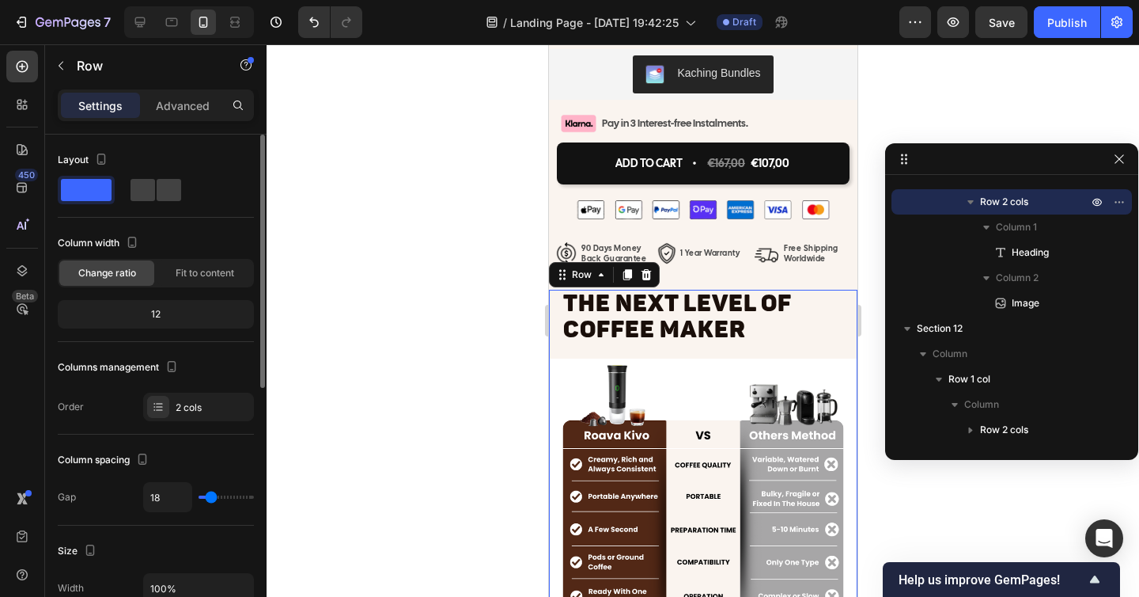
type input "17"
type input "16"
click at [210, 495] on input "range" at bounding box center [226, 496] width 55 height 3
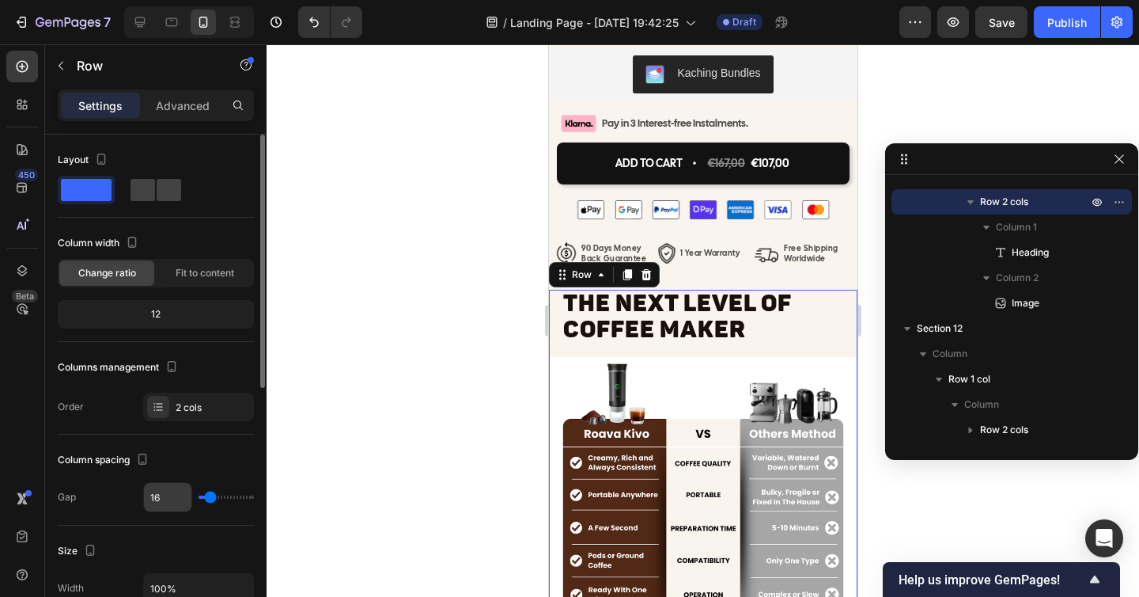
click at [167, 500] on input "16" at bounding box center [167, 497] width 47 height 28
type input "2"
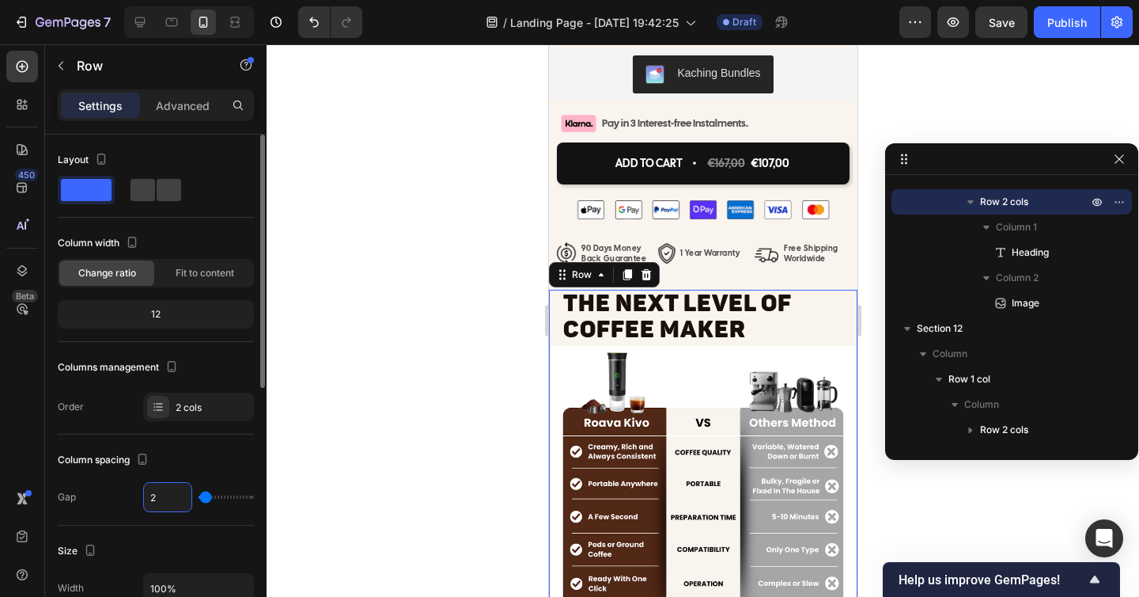
type input "20"
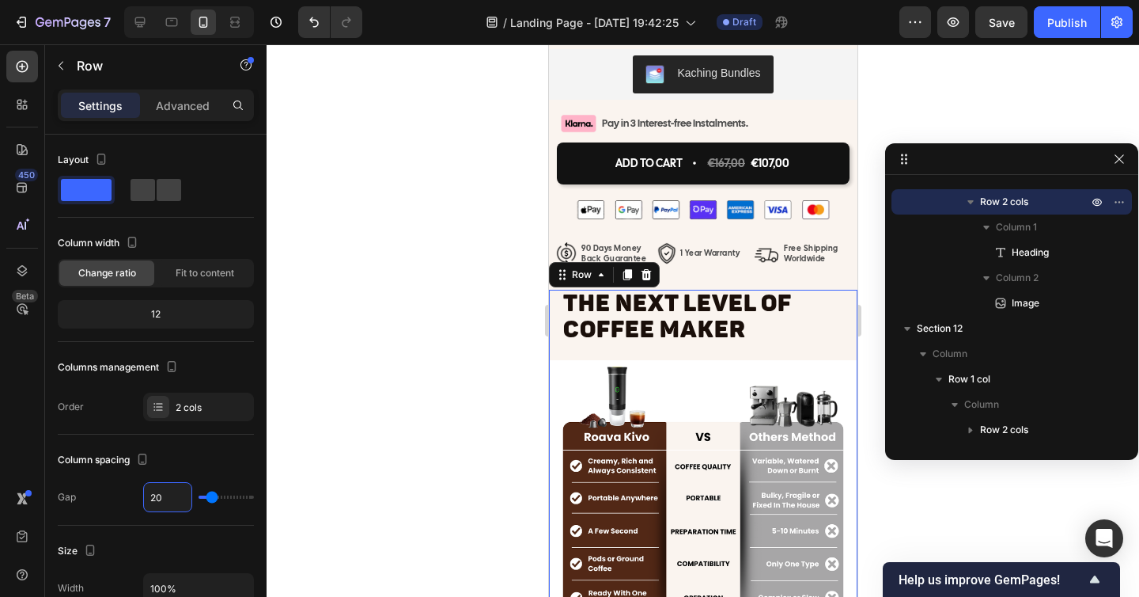
click at [427, 461] on div at bounding box center [703, 320] width 873 height 552
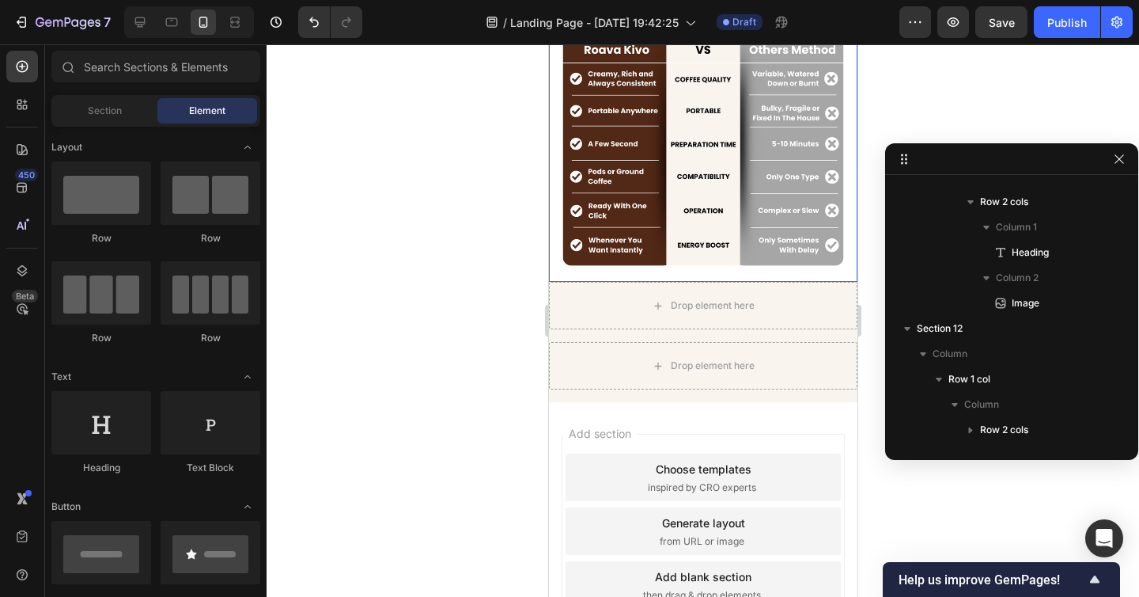
scroll to position [7801, 0]
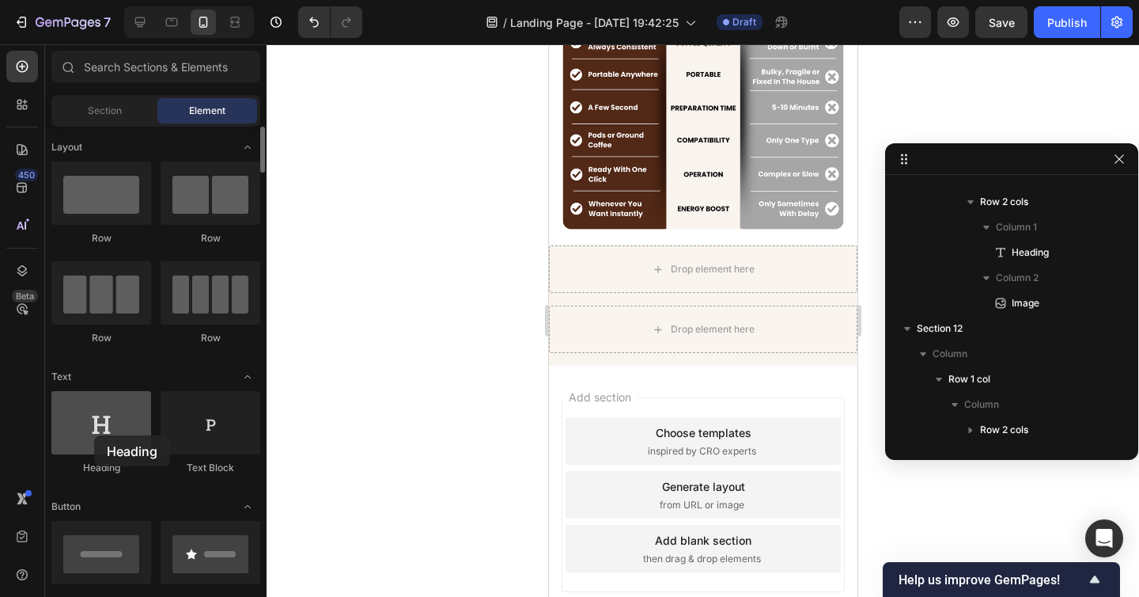
drag, startPoint x: 97, startPoint y: 427, endPoint x: 85, endPoint y: 437, distance: 15.2
click at [85, 437] on div at bounding box center [101, 422] width 100 height 63
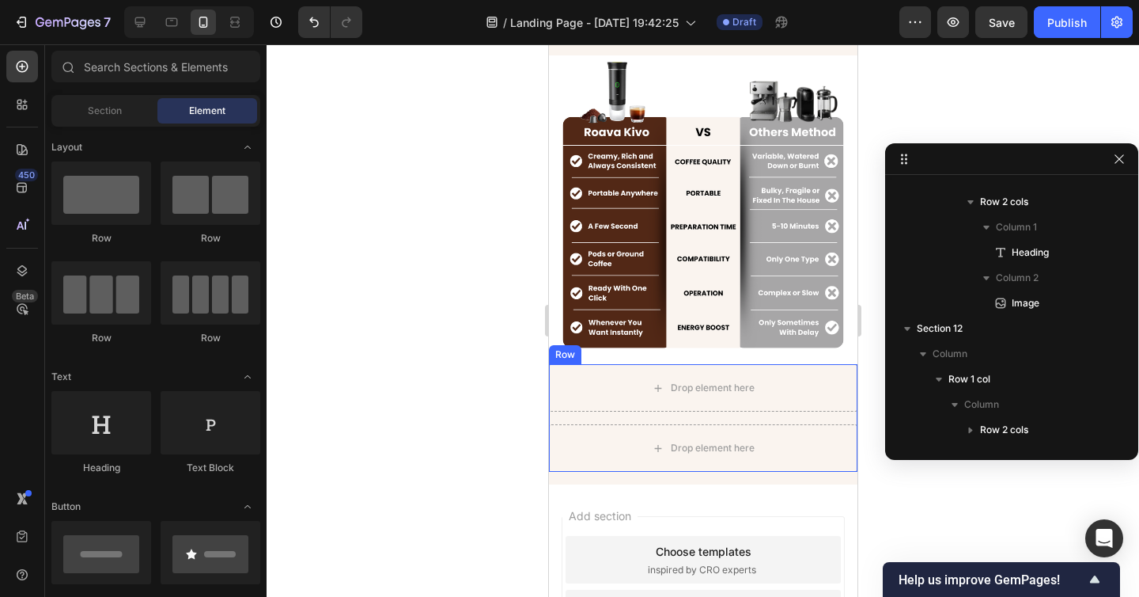
scroll to position [7443, 0]
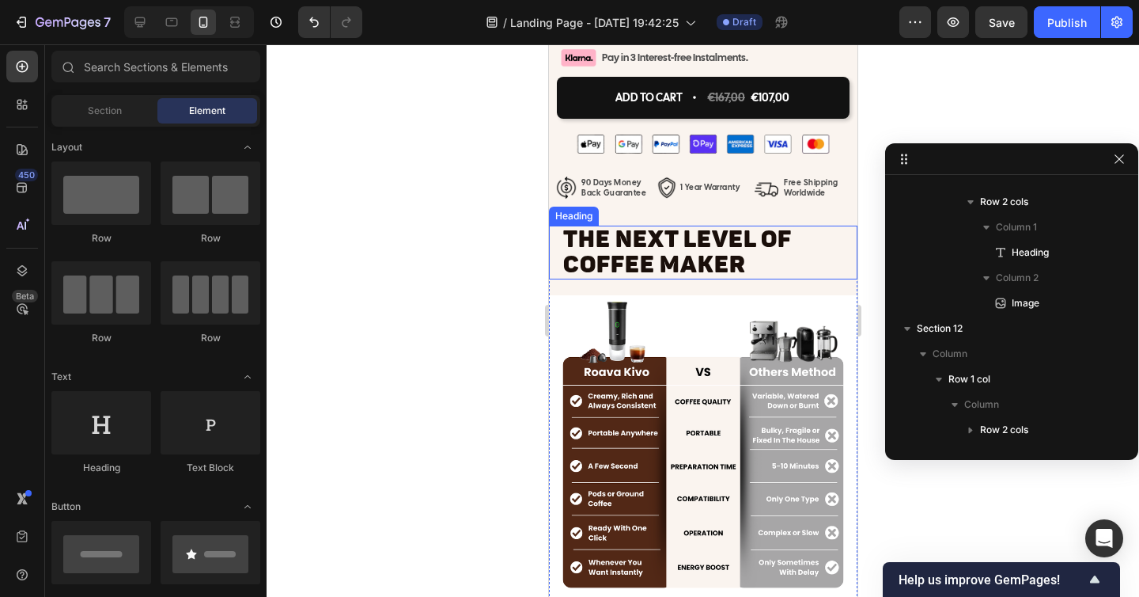
click at [636, 233] on span "The NEXT LEVEL OF COFFEE MAKER" at bounding box center [676, 252] width 228 height 54
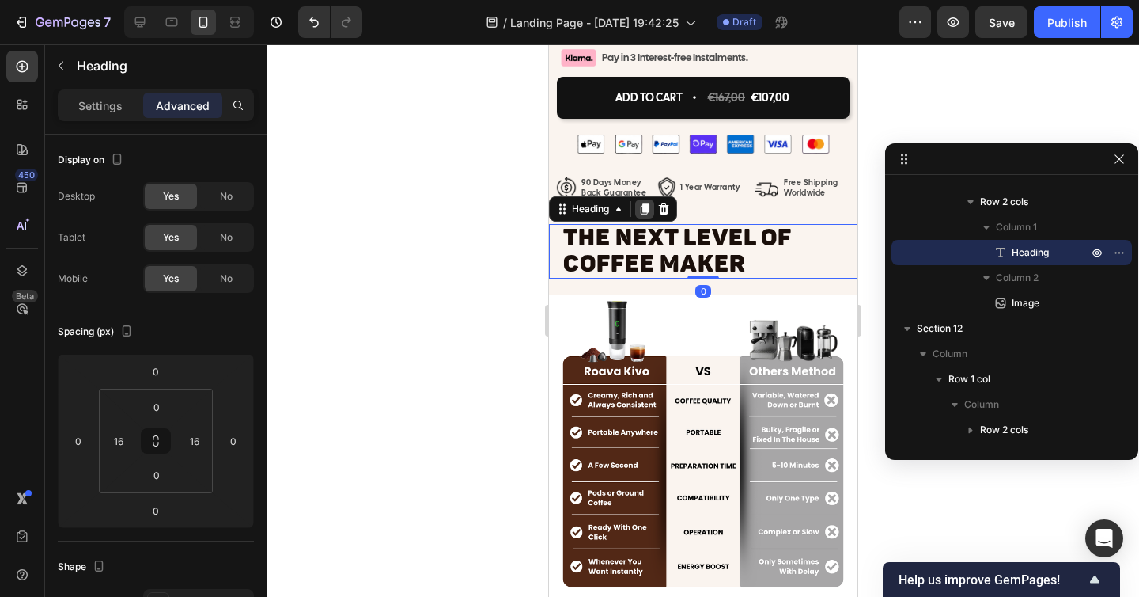
click at [648, 210] on icon at bounding box center [644, 209] width 9 height 11
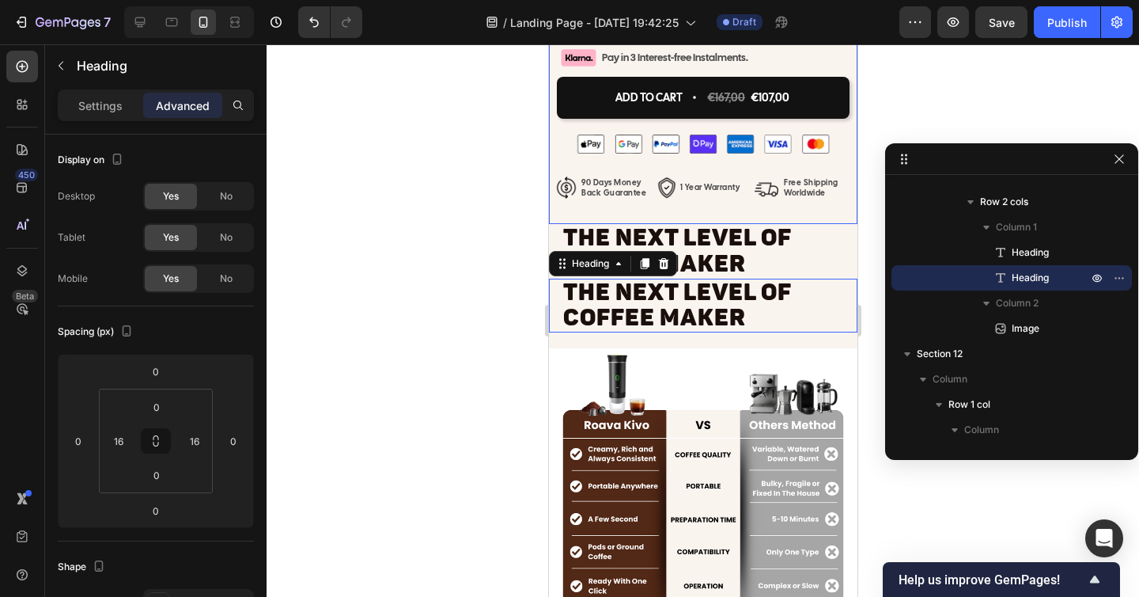
scroll to position [417, 0]
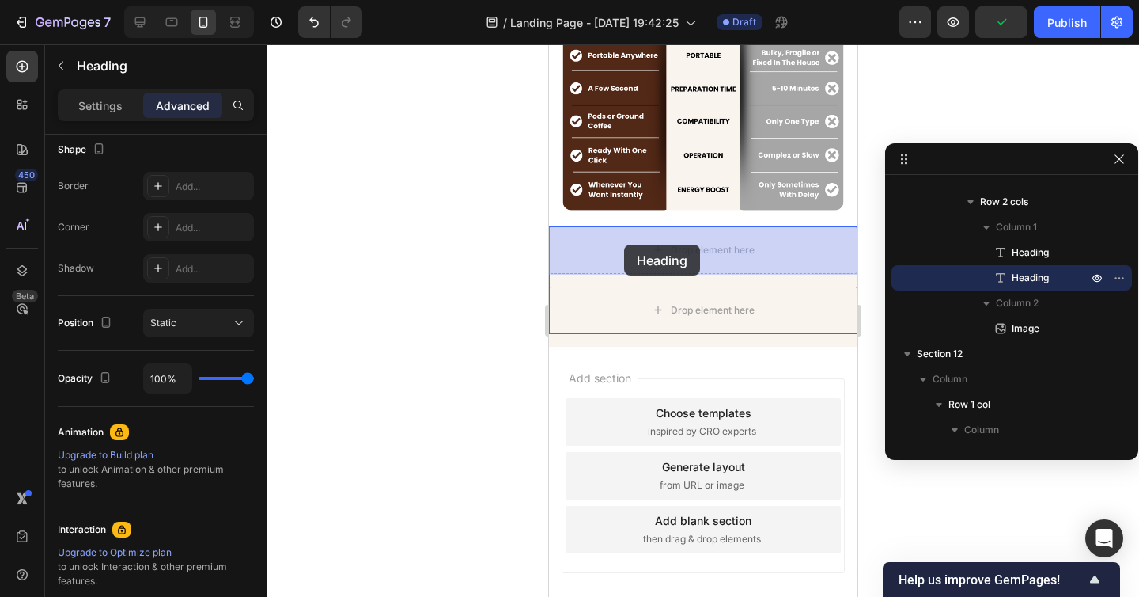
drag, startPoint x: 560, startPoint y: 270, endPoint x: 623, endPoint y: 244, distance: 68.2
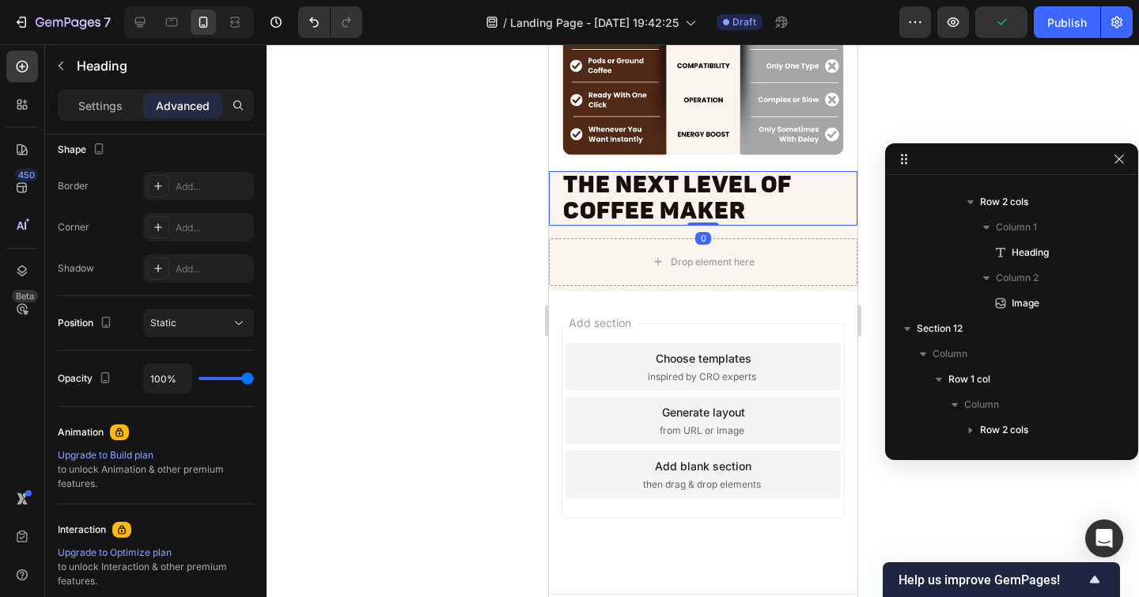
scroll to position [7821, 0]
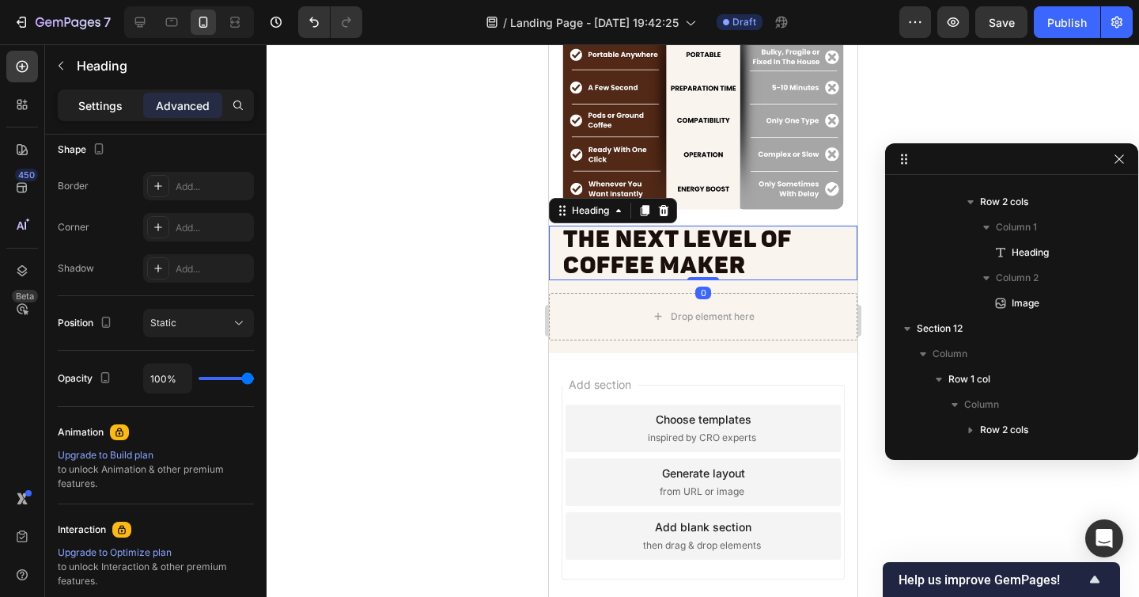
click at [105, 112] on p "Settings" at bounding box center [100, 105] width 44 height 17
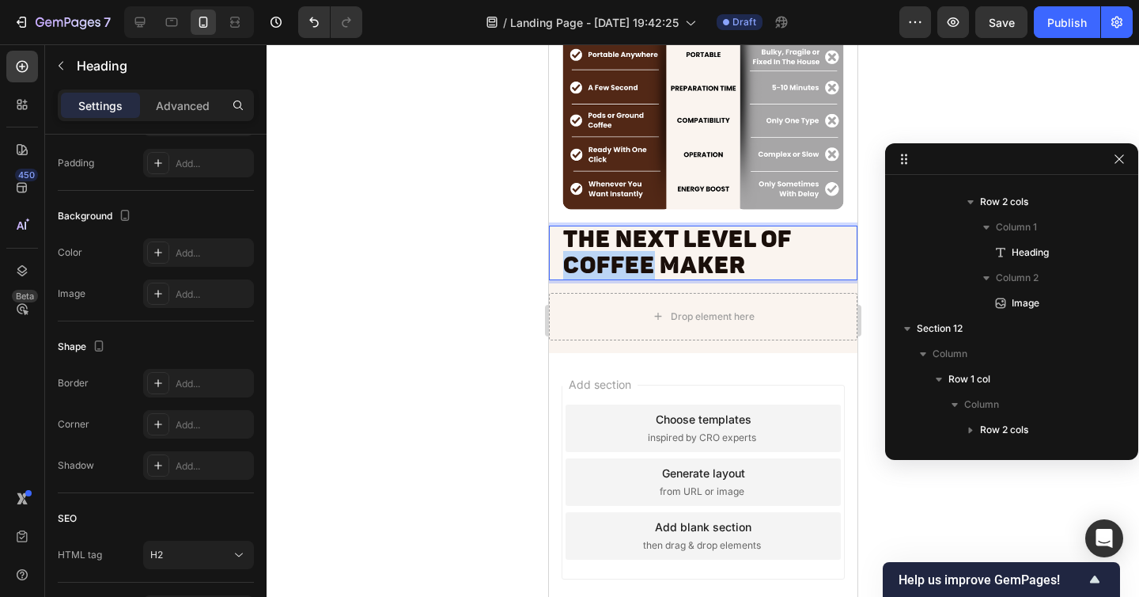
click at [623, 255] on span "The NEXT LEVEL OF COFFEE MAKER" at bounding box center [676, 252] width 228 height 54
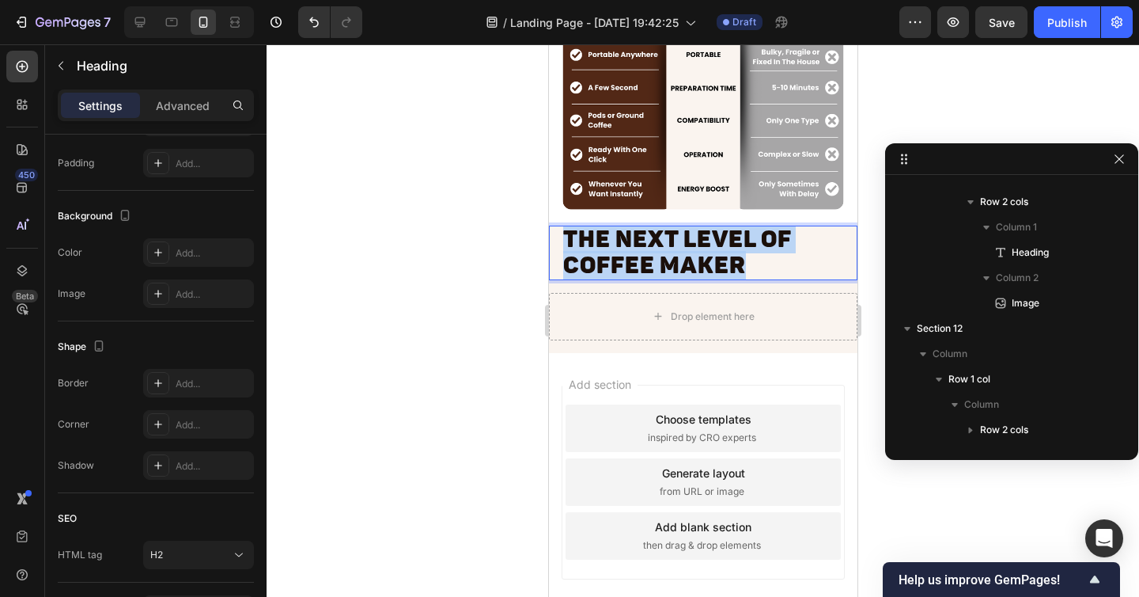
click at [623, 255] on span "The NEXT LEVEL OF COFFEE MAKER" at bounding box center [676, 252] width 228 height 54
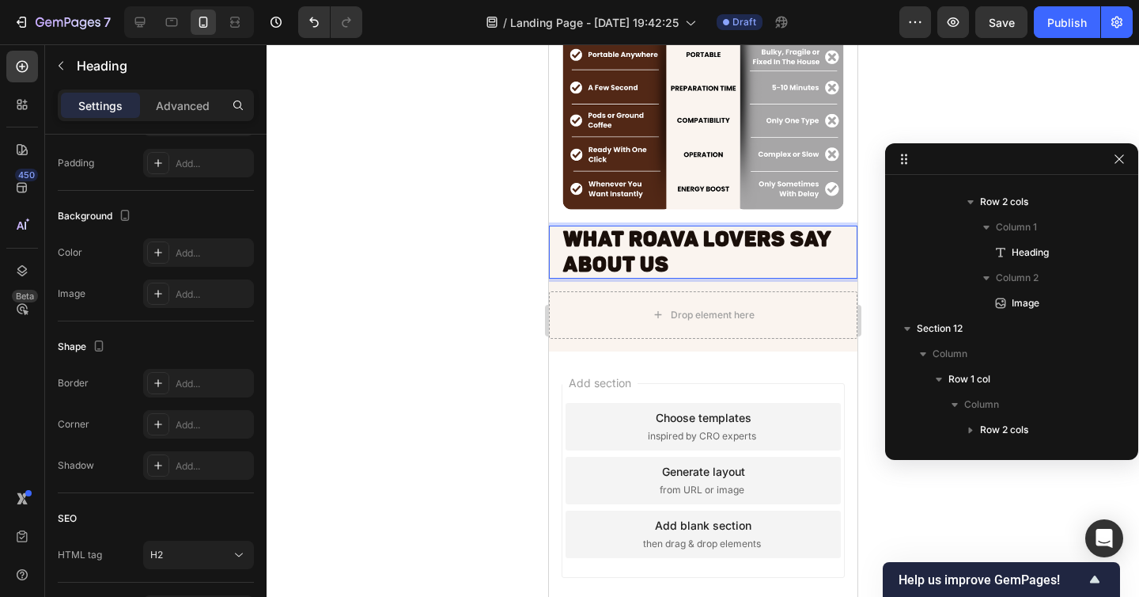
click at [638, 249] on strong "What Roava Lovers Say About Us" at bounding box center [696, 251] width 268 height 49
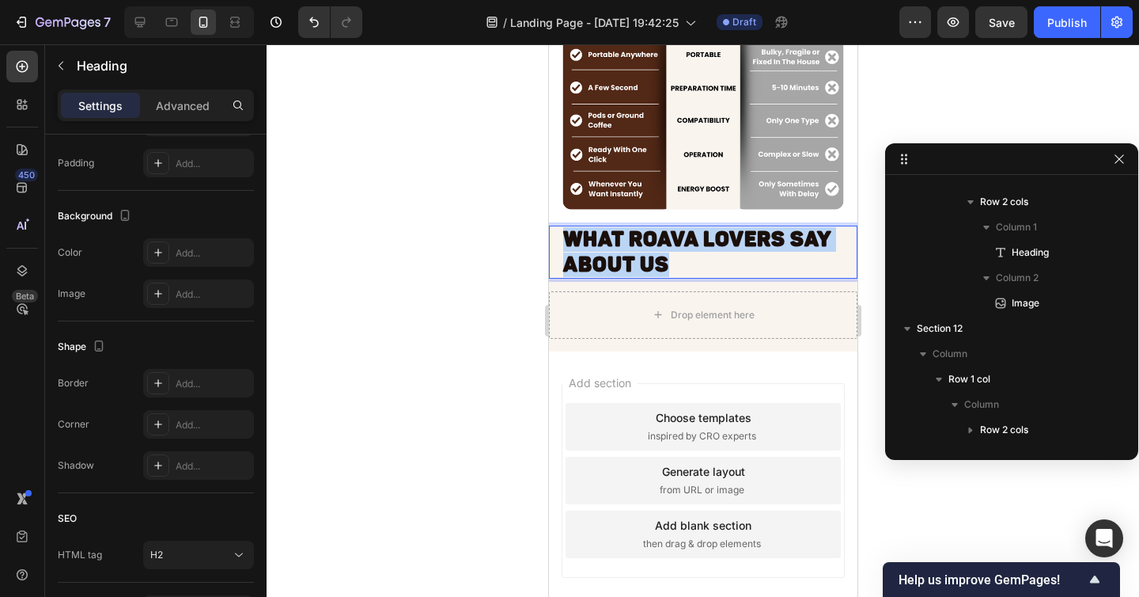
click at [638, 249] on strong "What Roava Lovers Say About Us" at bounding box center [696, 251] width 268 height 49
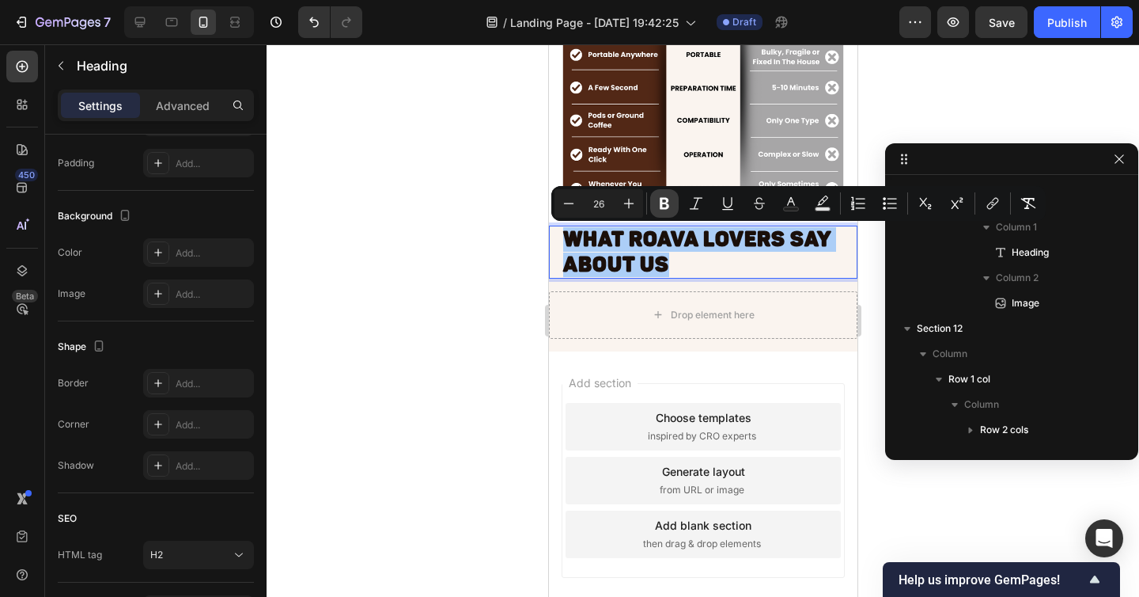
click at [666, 201] on icon "Editor contextual toolbar" at bounding box center [664, 204] width 9 height 12
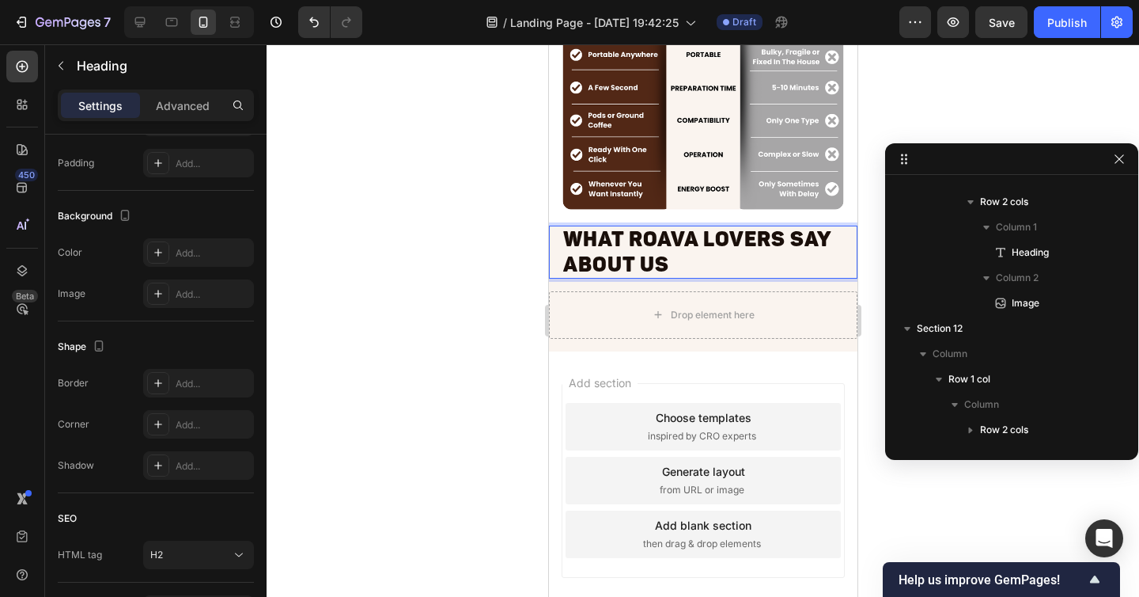
click at [620, 245] on p "What Roava Lovers Say About Us" at bounding box center [702, 251] width 280 height 49
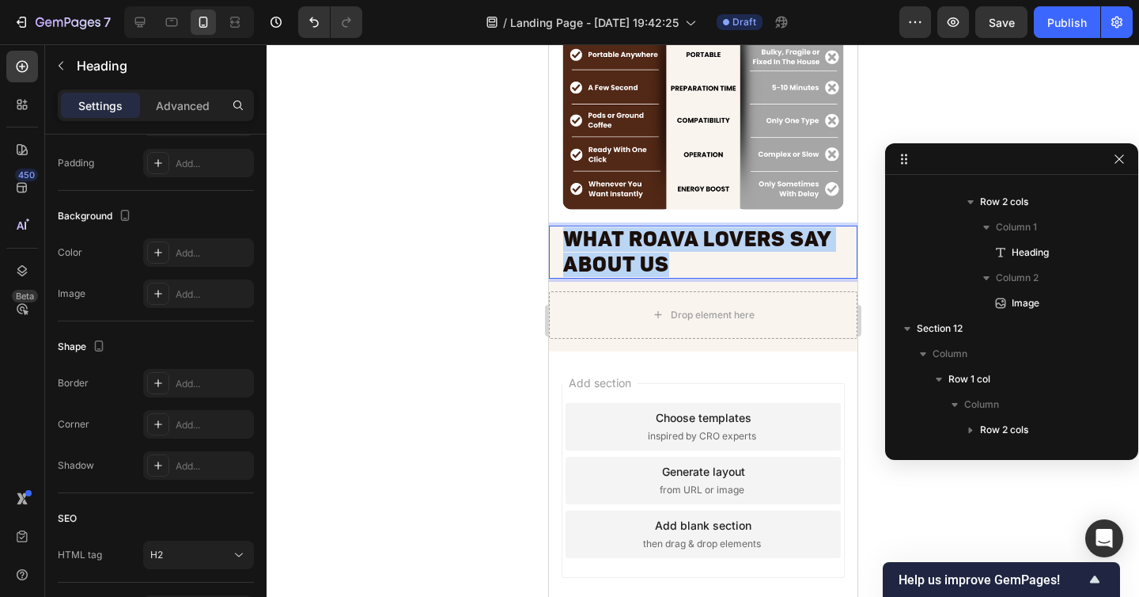
click at [620, 245] on p "What Roava Lovers Say About Us" at bounding box center [702, 251] width 280 height 49
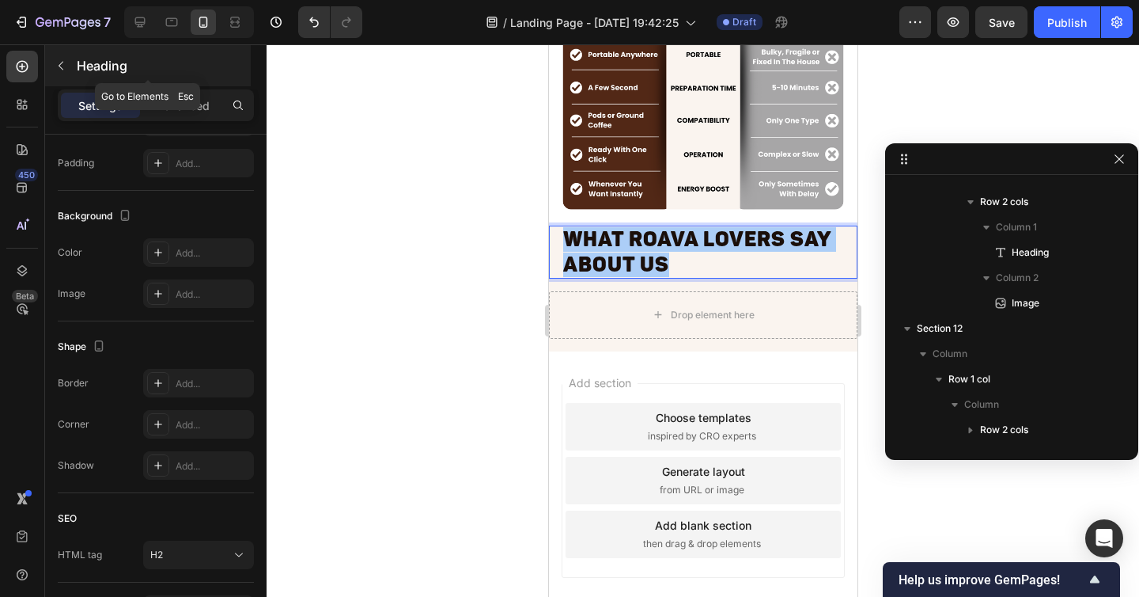
click at [62, 61] on icon "button" at bounding box center [61, 65] width 13 height 13
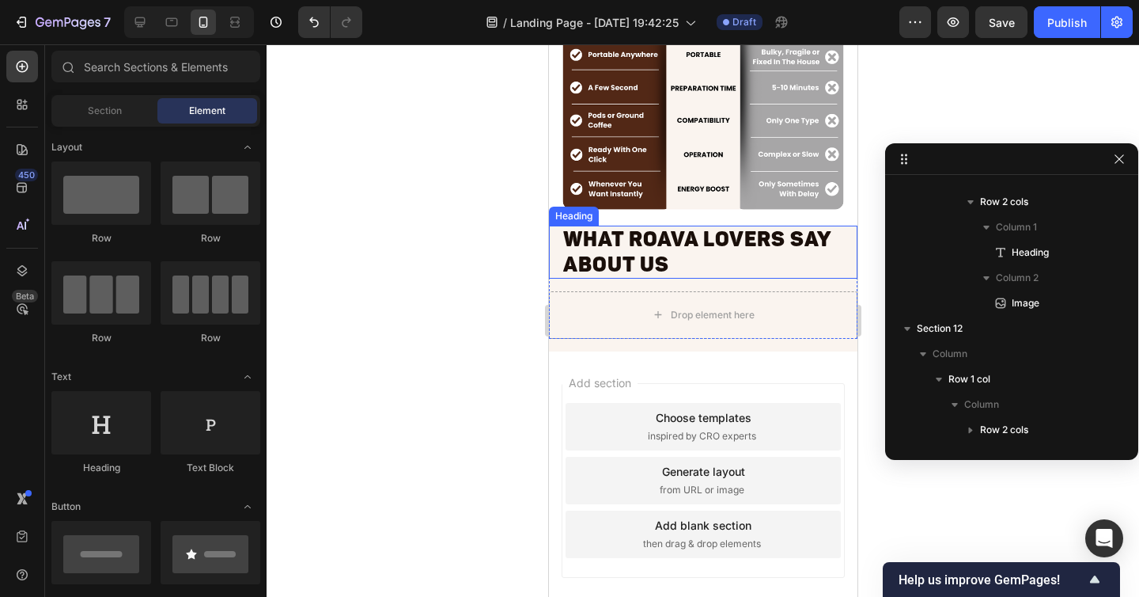
click at [664, 257] on p "What Roava Lovers Say About Us" at bounding box center [702, 251] width 280 height 49
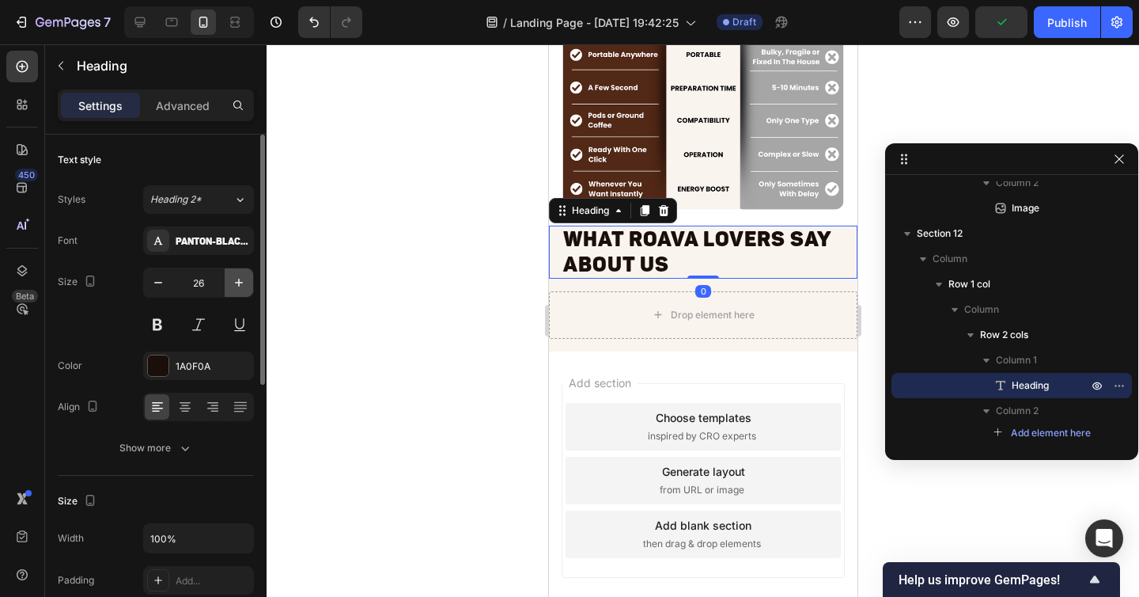
click at [242, 288] on icon "button" at bounding box center [239, 283] width 16 height 16
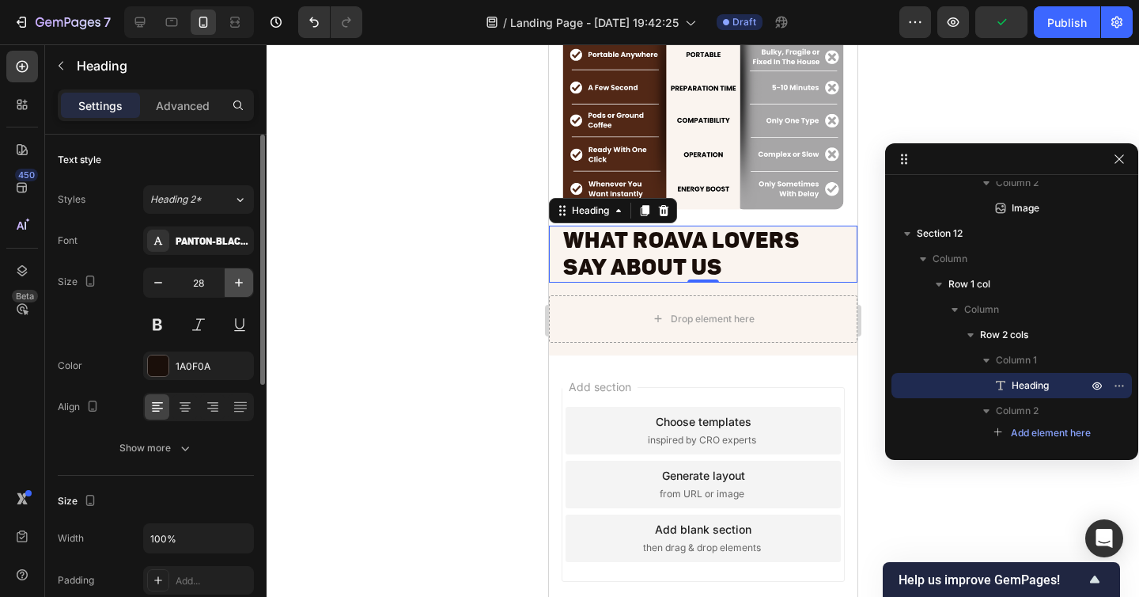
click at [242, 287] on icon "button" at bounding box center [239, 283] width 16 height 16
type input "30"
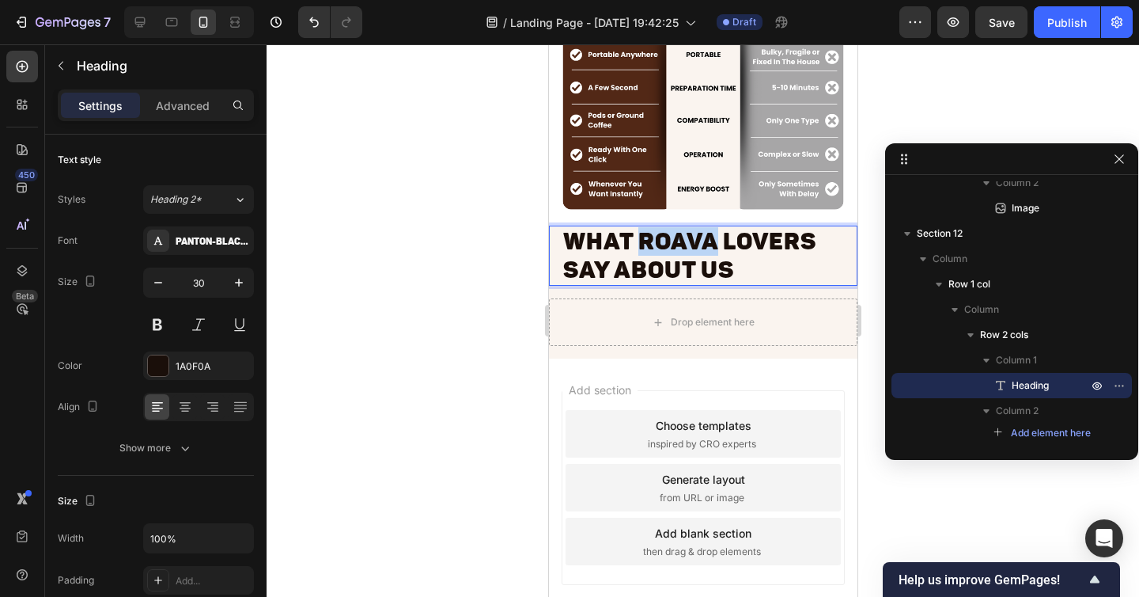
click at [645, 250] on p "What Roava Lovers Say About Us" at bounding box center [702, 255] width 280 height 57
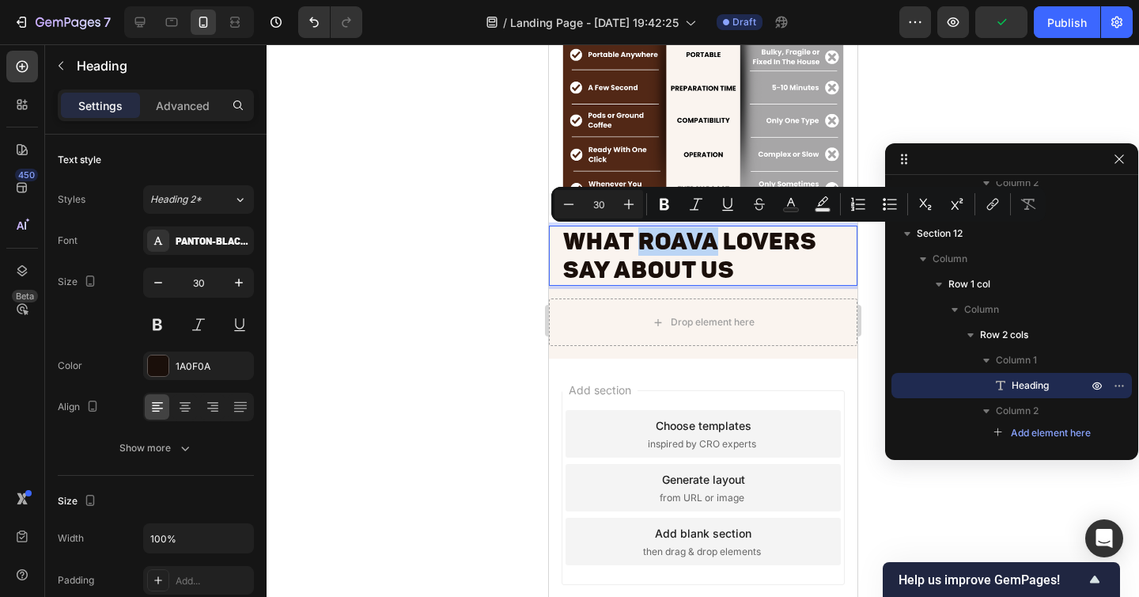
click at [645, 241] on p "What Roava Lovers Say About Us" at bounding box center [702, 255] width 280 height 57
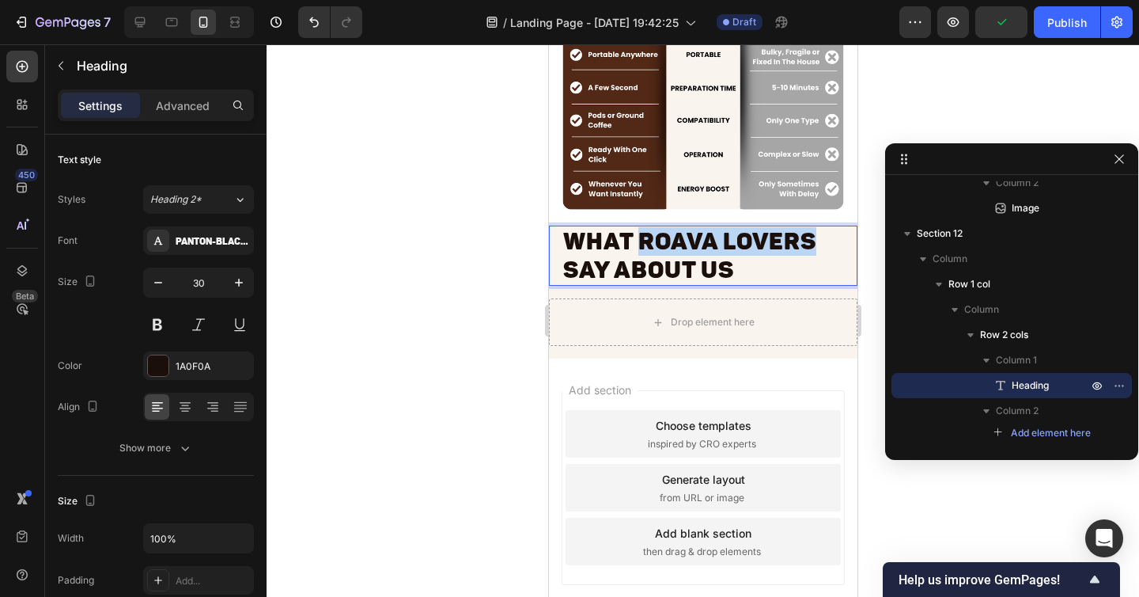
drag, startPoint x: 641, startPoint y: 242, endPoint x: 828, endPoint y: 244, distance: 187.5
click at [828, 244] on p "What Roava Lovers Say About Us" at bounding box center [702, 255] width 280 height 57
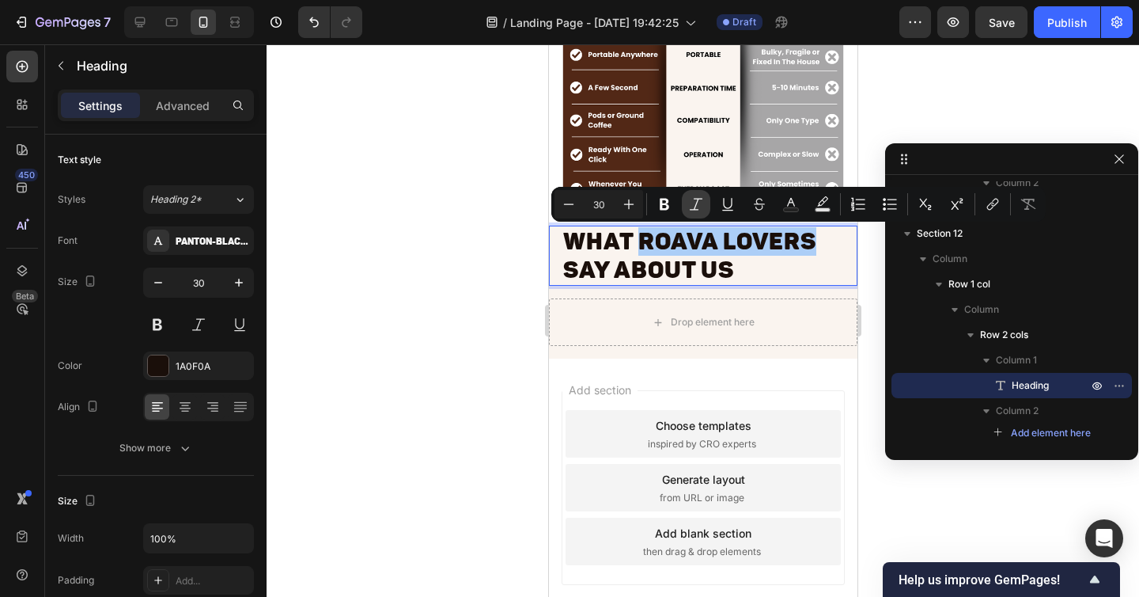
click at [692, 203] on icon "Editor contextual toolbar" at bounding box center [696, 204] width 16 height 16
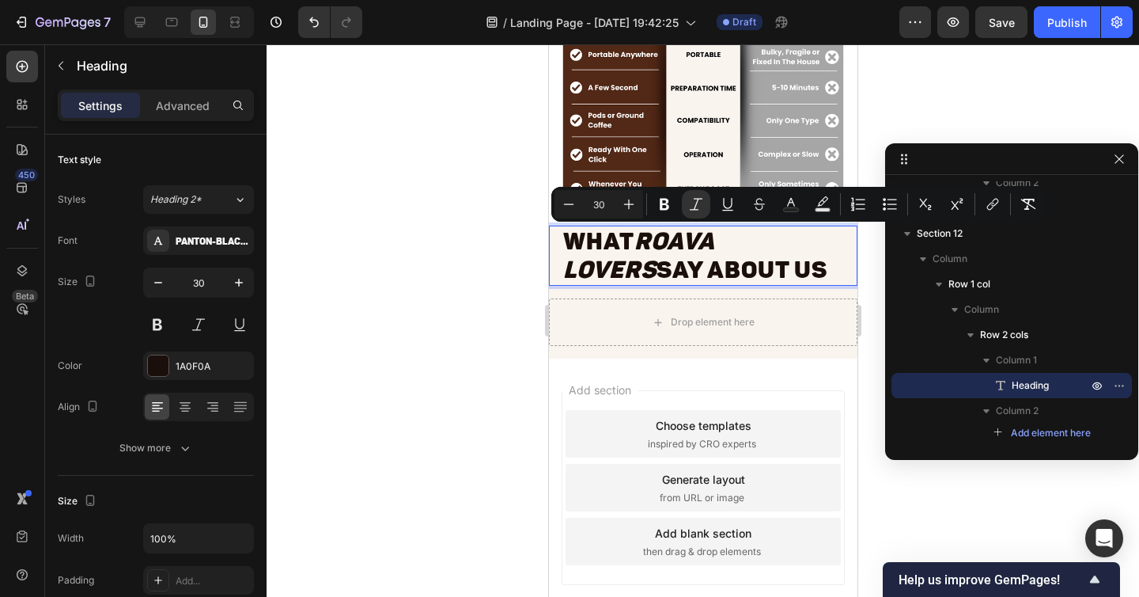
click at [500, 261] on div at bounding box center [703, 320] width 873 height 552
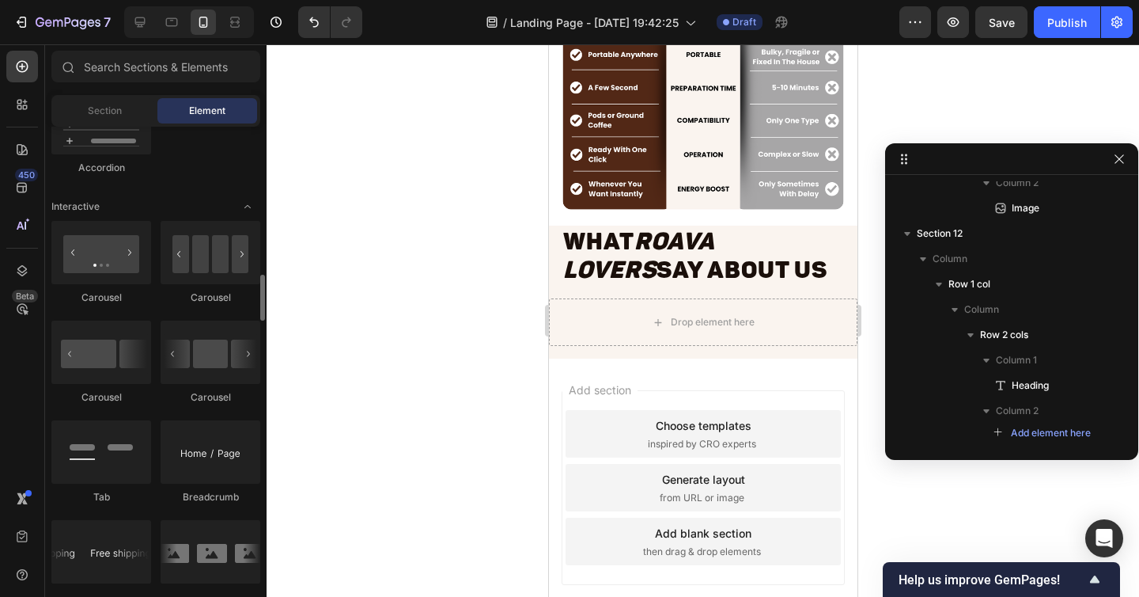
scroll to position [1523, 0]
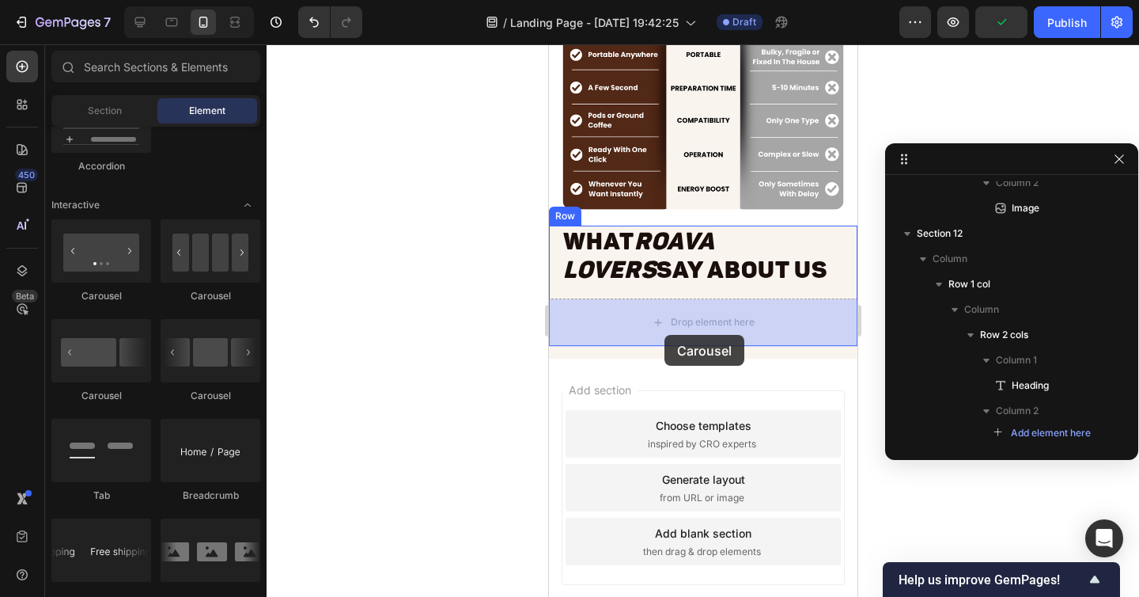
drag, startPoint x: 755, startPoint y: 405, endPoint x: 664, endPoint y: 335, distance: 115.0
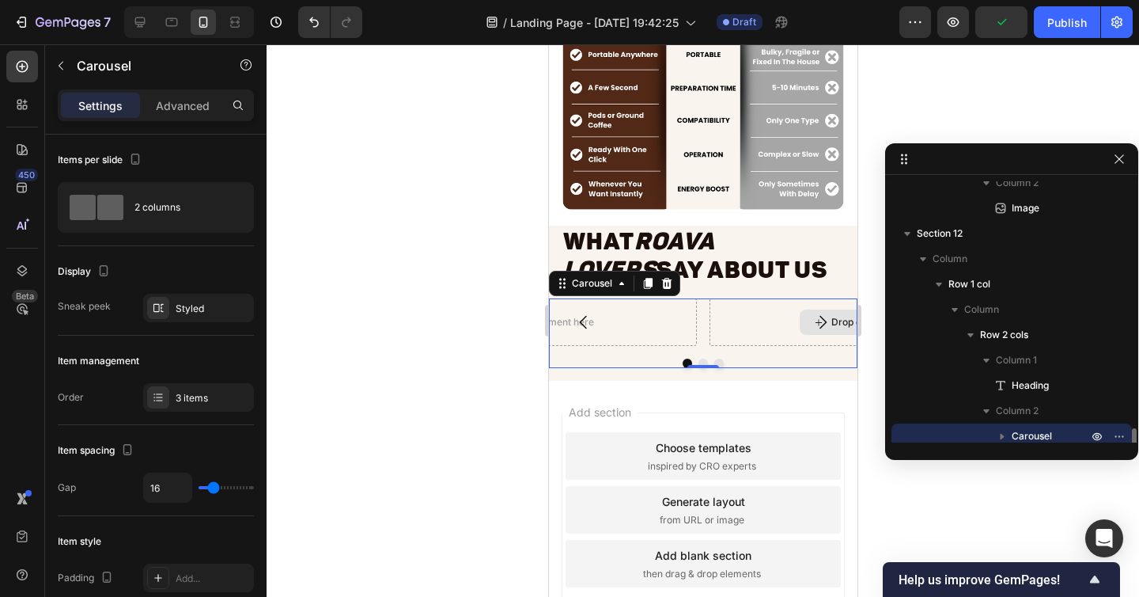
scroll to position [2979, 0]
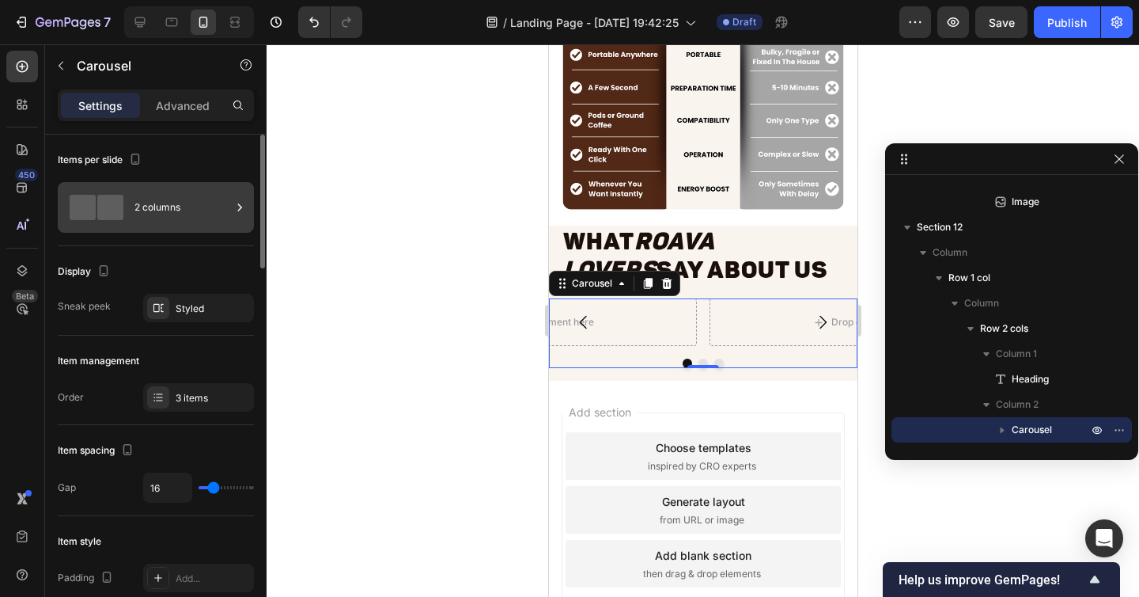
click at [167, 218] on div "2 columns" at bounding box center [182, 207] width 97 height 36
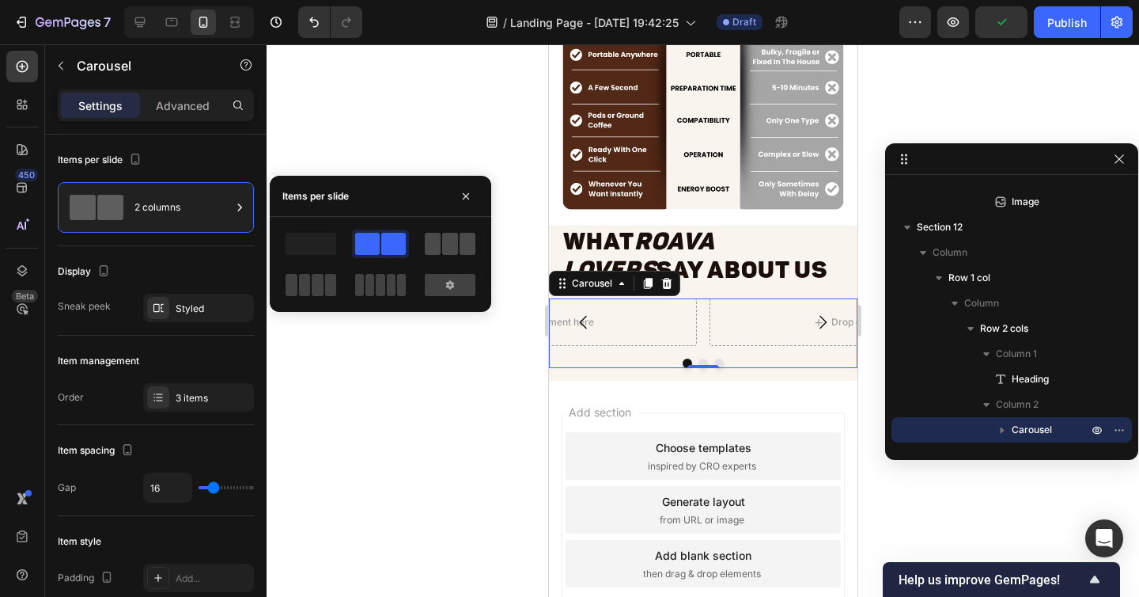
click at [445, 242] on span at bounding box center [450, 244] width 16 height 22
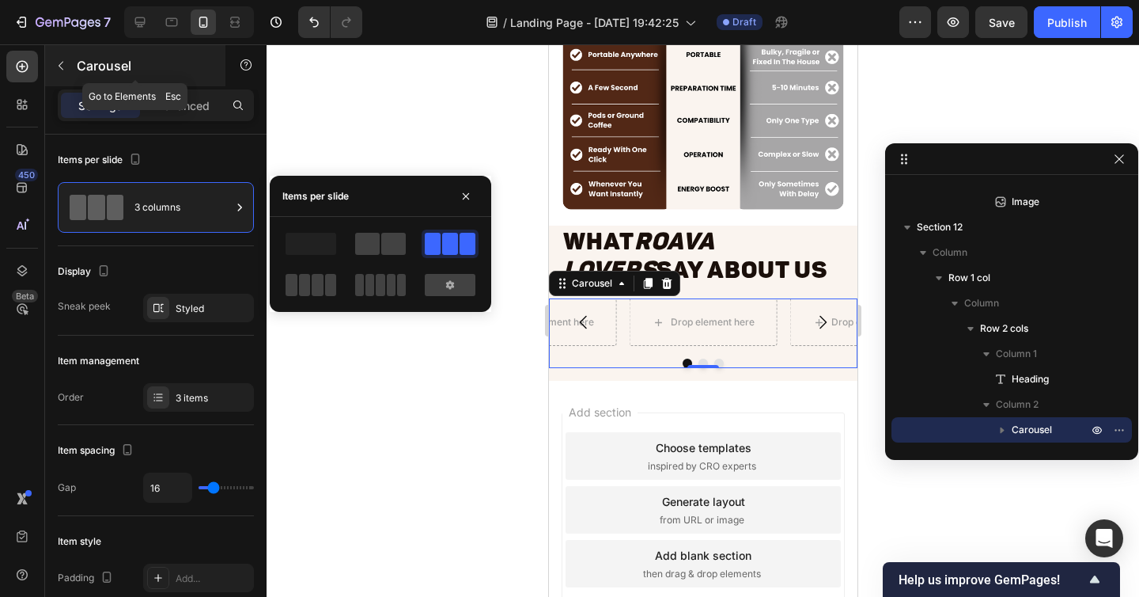
click at [66, 61] on icon "button" at bounding box center [61, 65] width 13 height 13
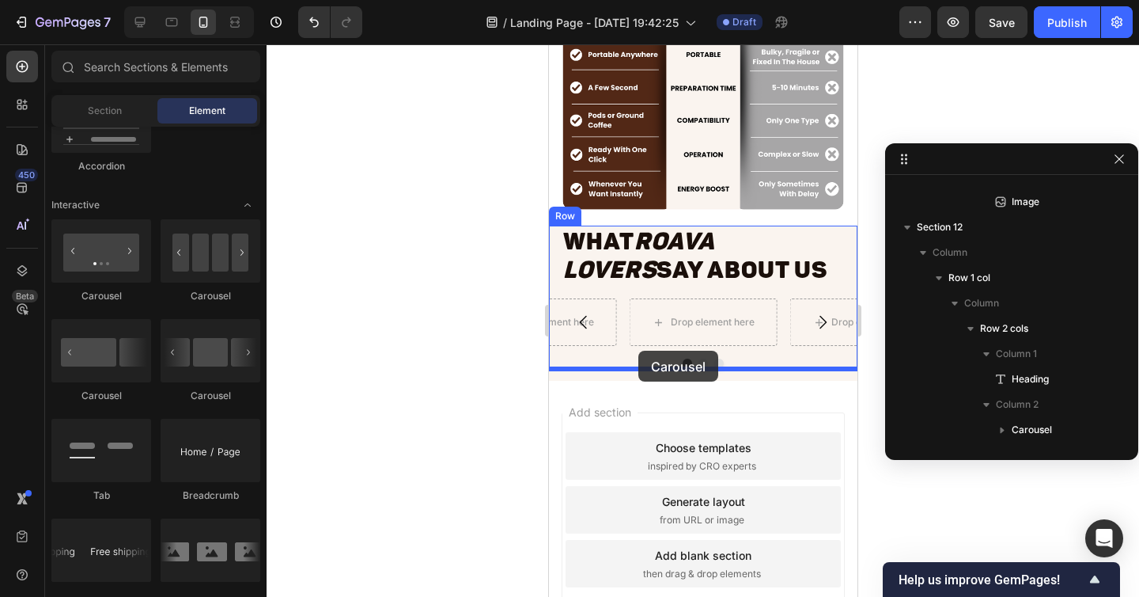
drag, startPoint x: 735, startPoint y: 314, endPoint x: 638, endPoint y: 350, distance: 103.9
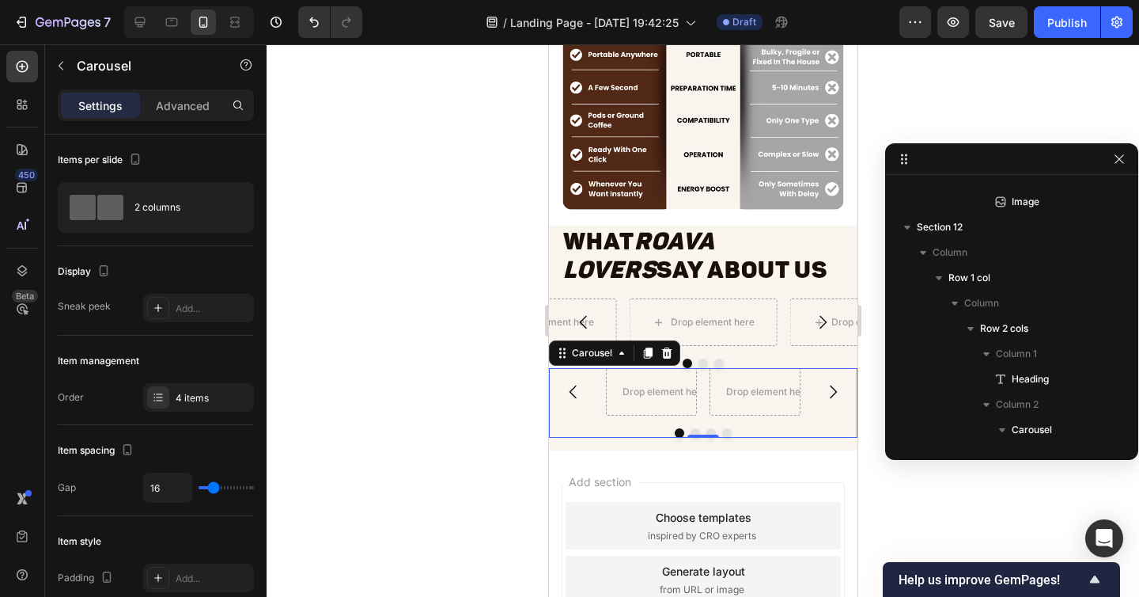
scroll to position [3081, 0]
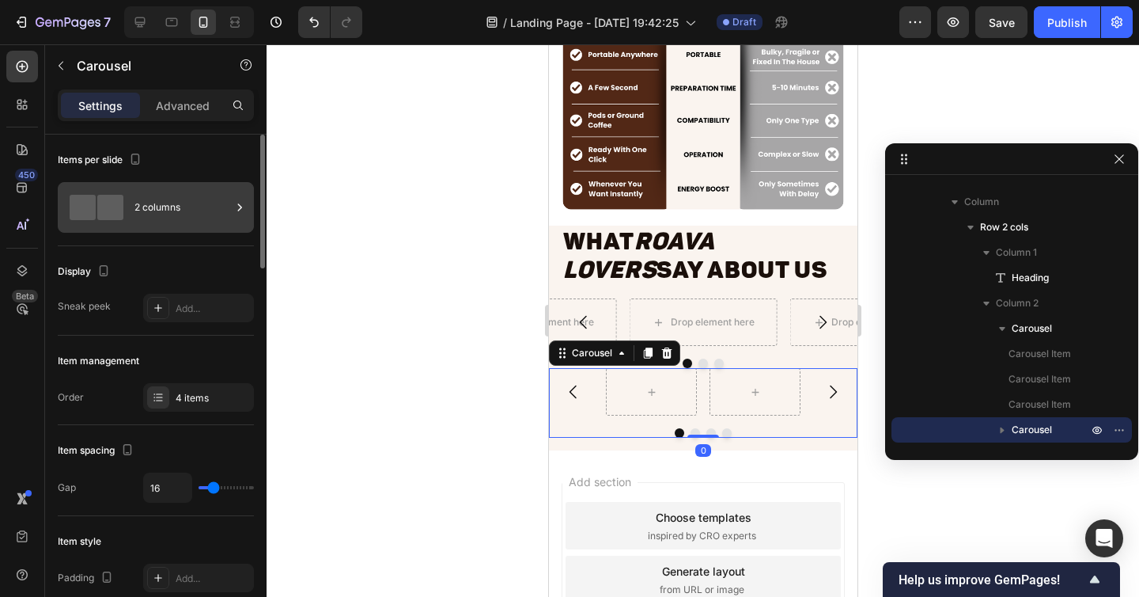
click at [130, 212] on div "2 columns" at bounding box center [156, 207] width 196 height 51
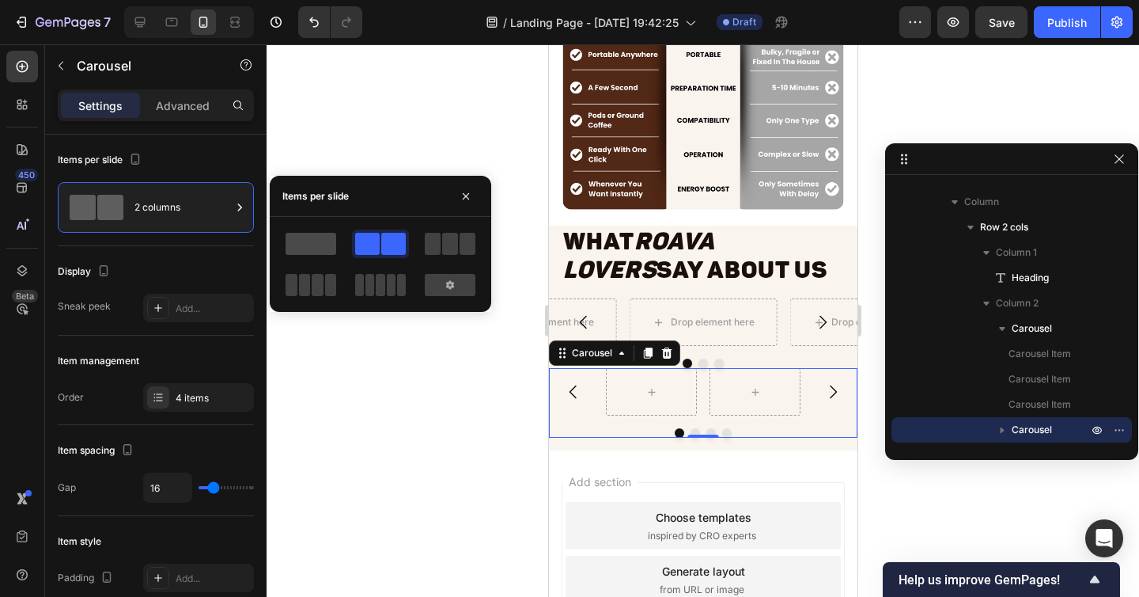
click at [315, 235] on span at bounding box center [311, 244] width 51 height 22
click at [384, 252] on span at bounding box center [393, 244] width 25 height 22
click at [452, 252] on span at bounding box center [450, 244] width 16 height 22
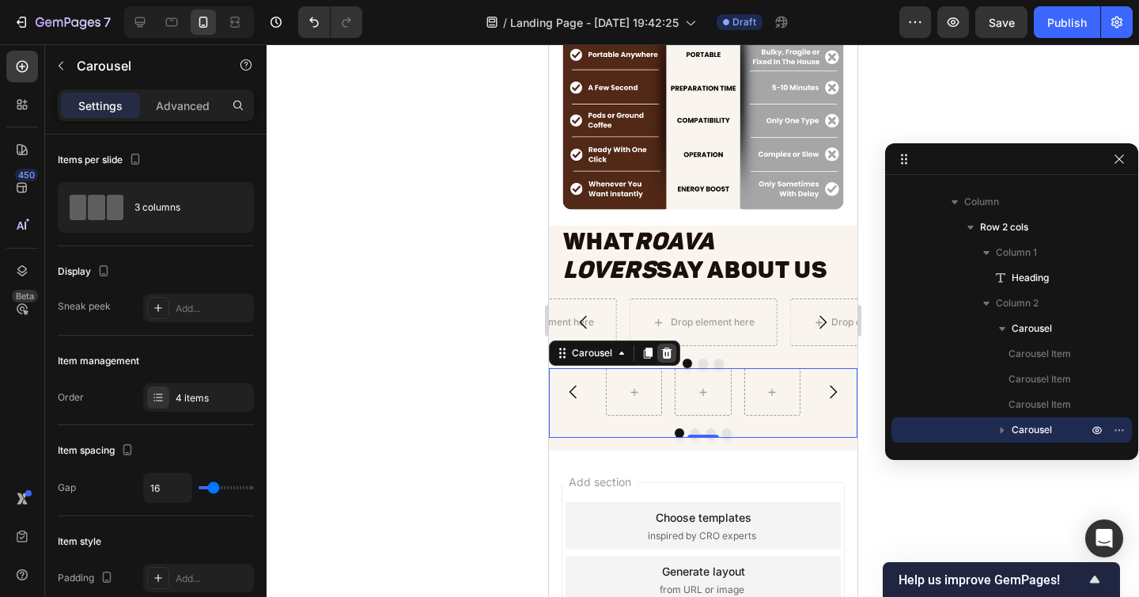
click at [666, 360] on div at bounding box center [666, 352] width 19 height 19
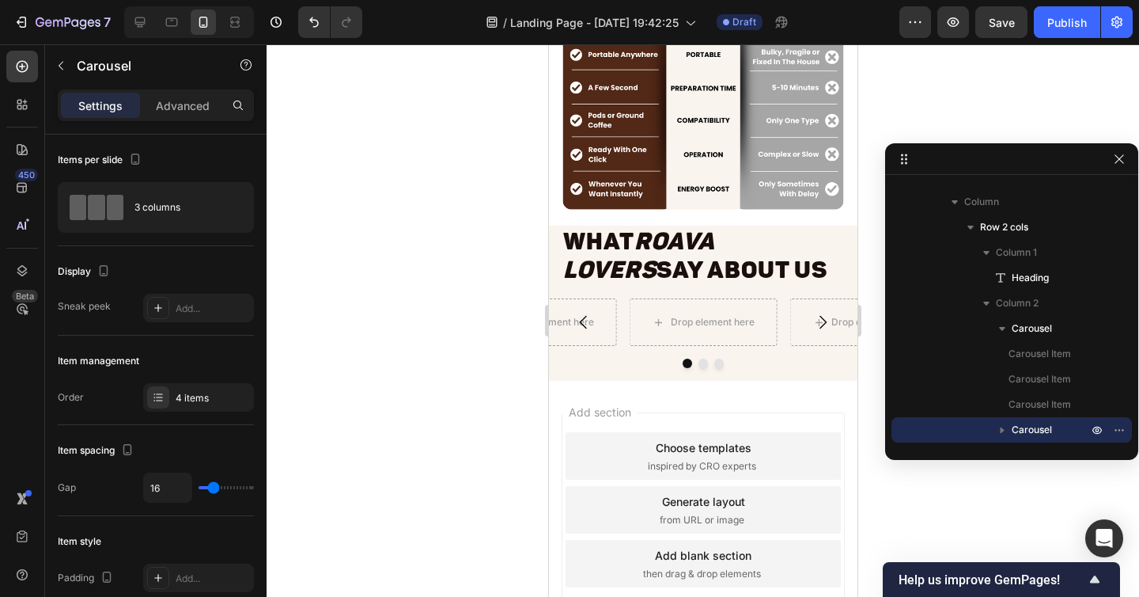
scroll to position [3055, 0]
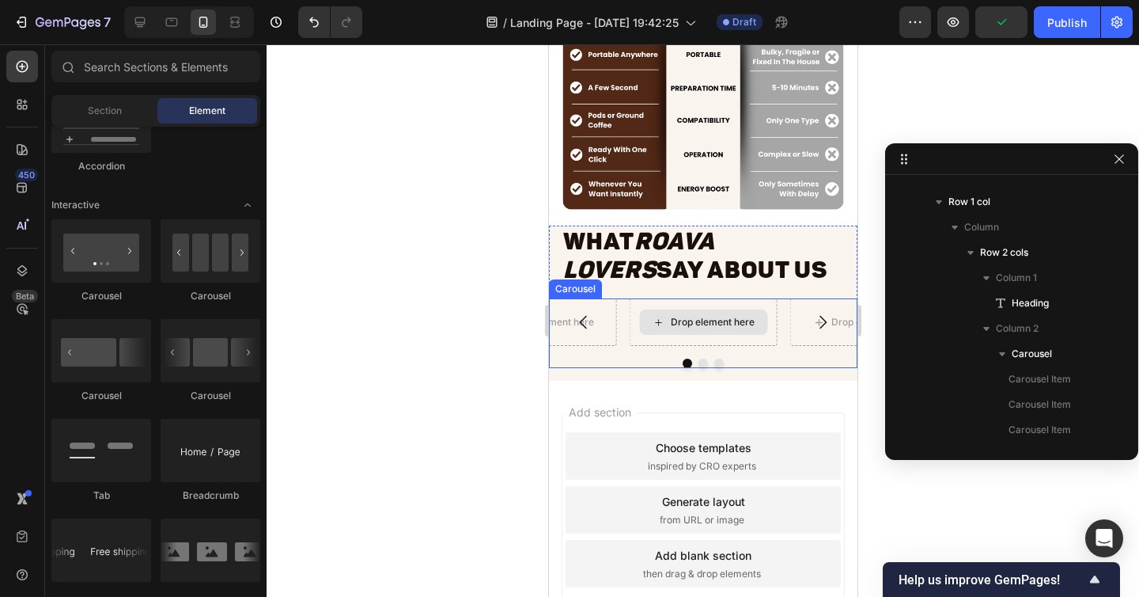
click at [631, 343] on div "Drop element here" at bounding box center [703, 321] width 148 height 47
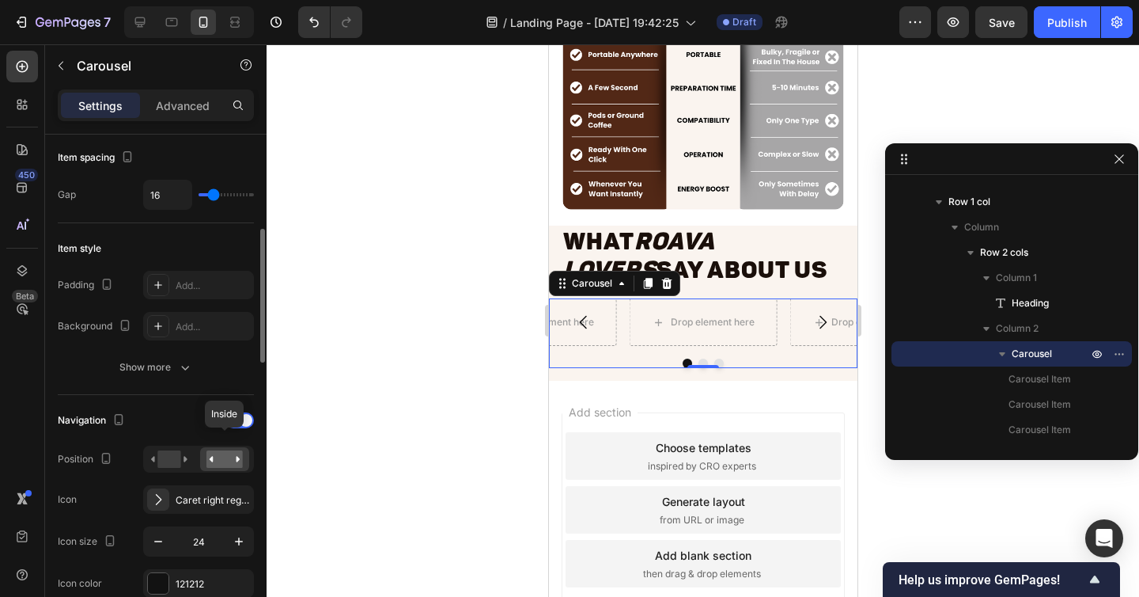
scroll to position [326, 0]
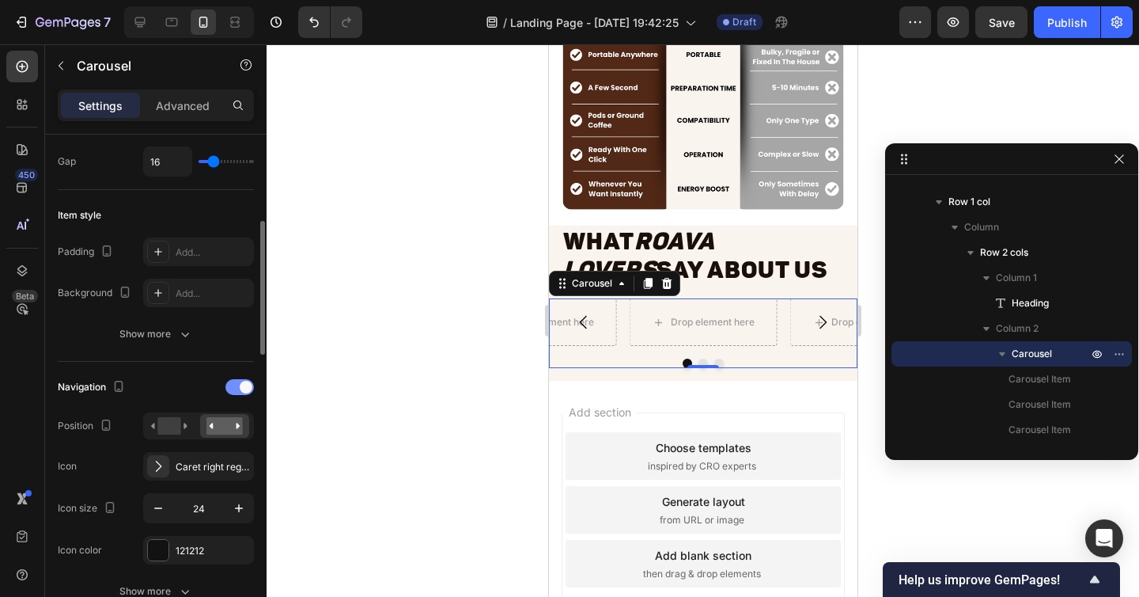
click at [238, 392] on div at bounding box center [239, 387] width 28 height 16
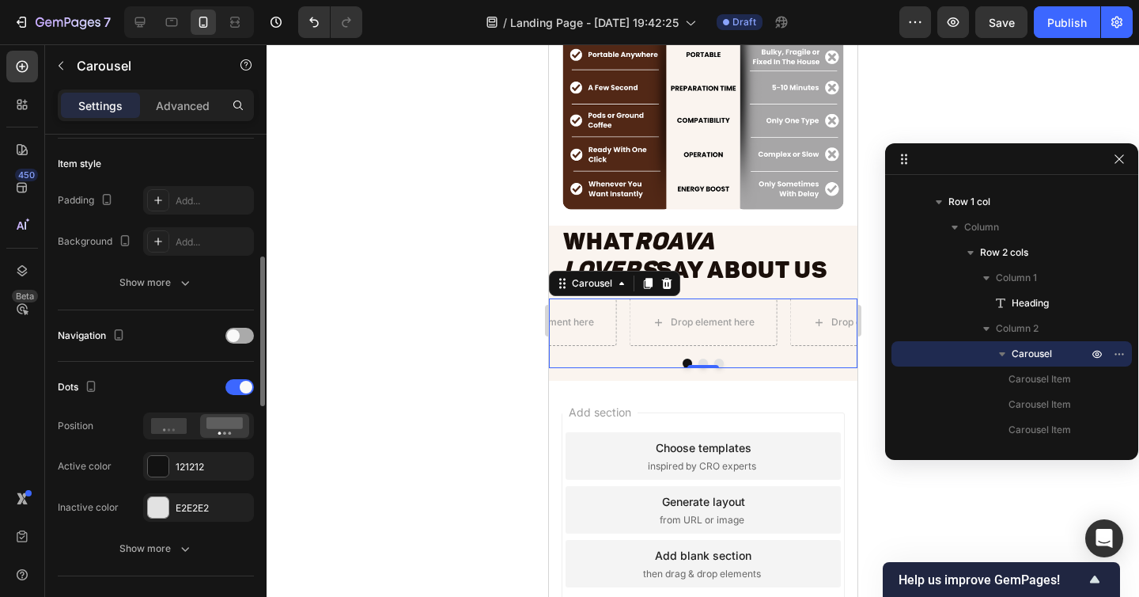
scroll to position [386, 0]
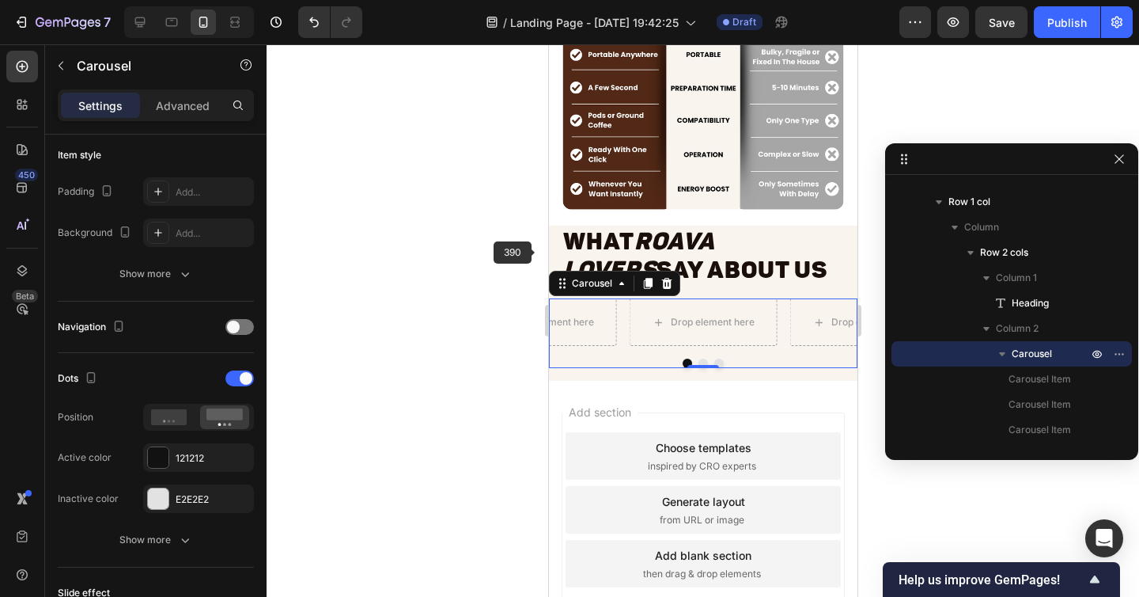
click at [453, 263] on div at bounding box center [703, 320] width 873 height 552
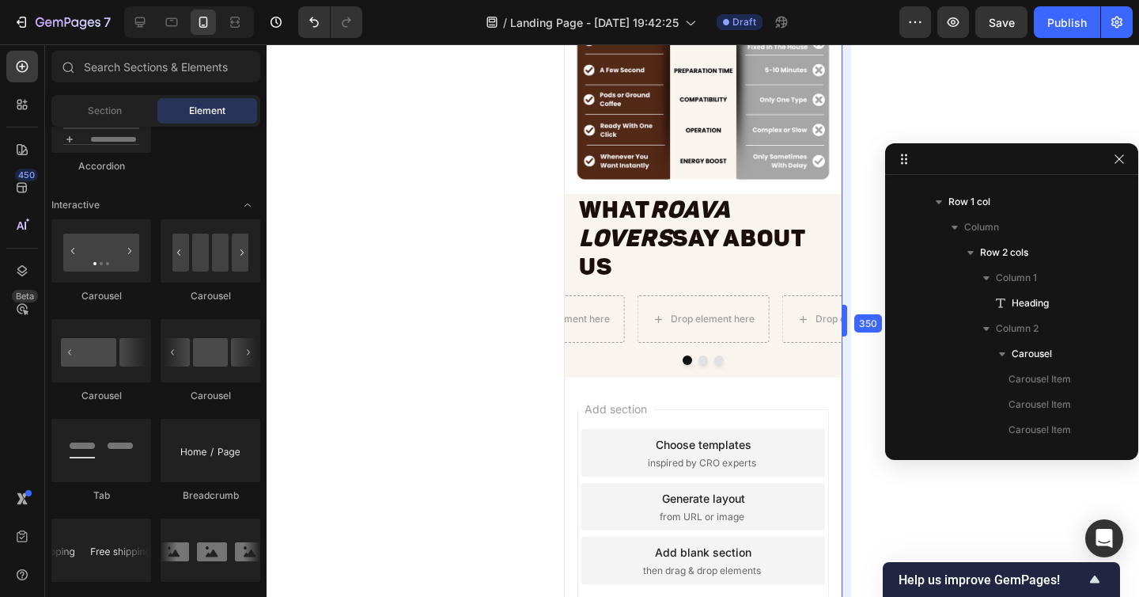
drag, startPoint x: 865, startPoint y: 275, endPoint x: 833, endPoint y: 286, distance: 33.3
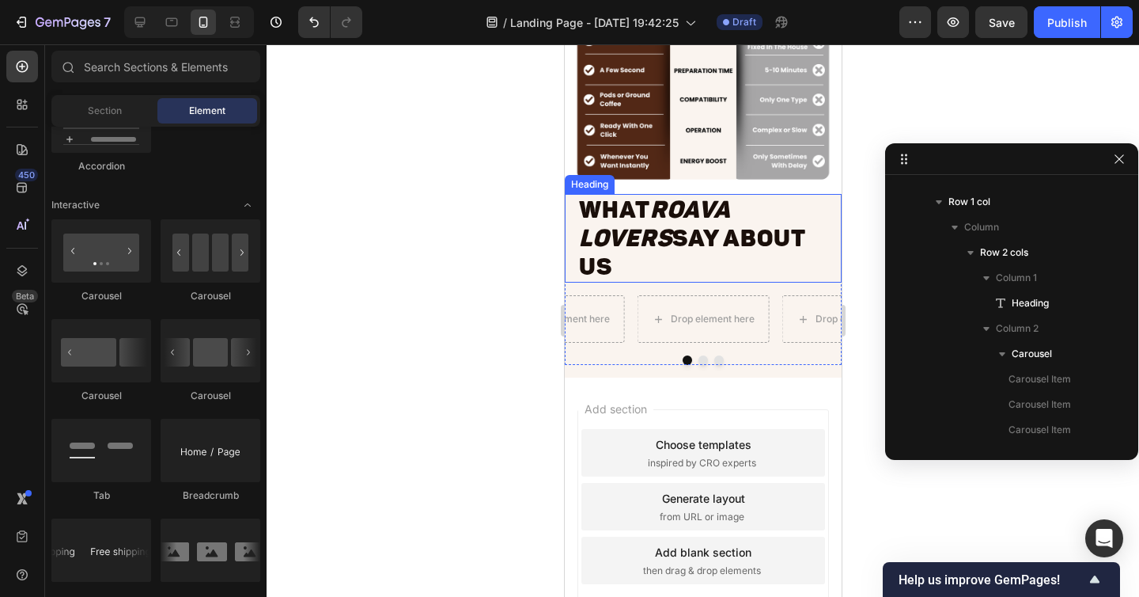
click at [755, 249] on p "What Roava Lovers Say About Us" at bounding box center [702, 237] width 248 height 85
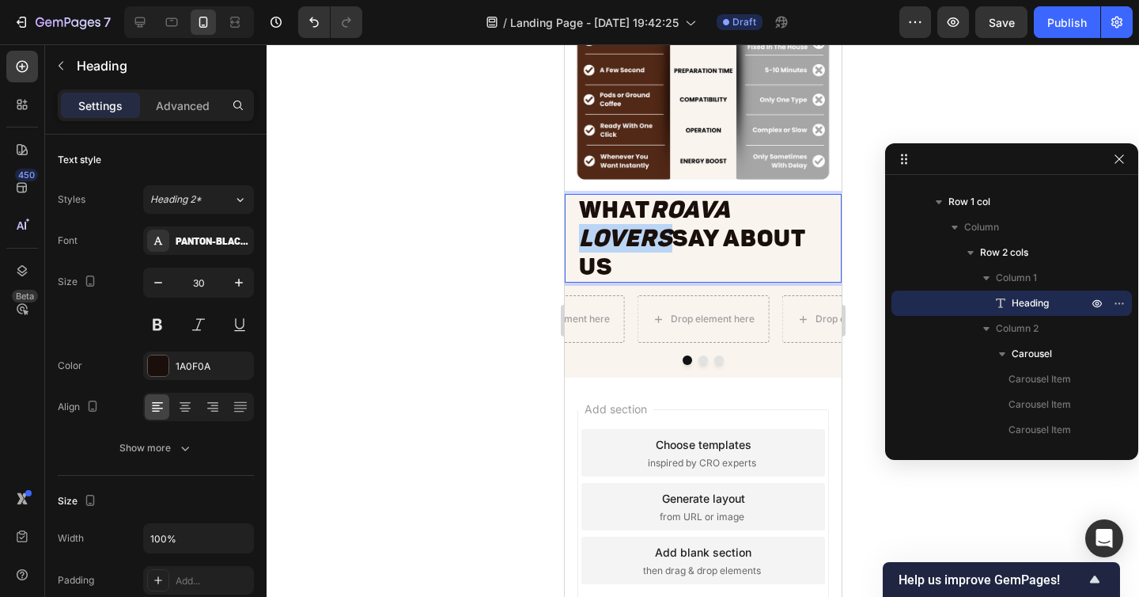
click at [641, 242] on icon "Roava Lovers" at bounding box center [653, 223] width 151 height 57
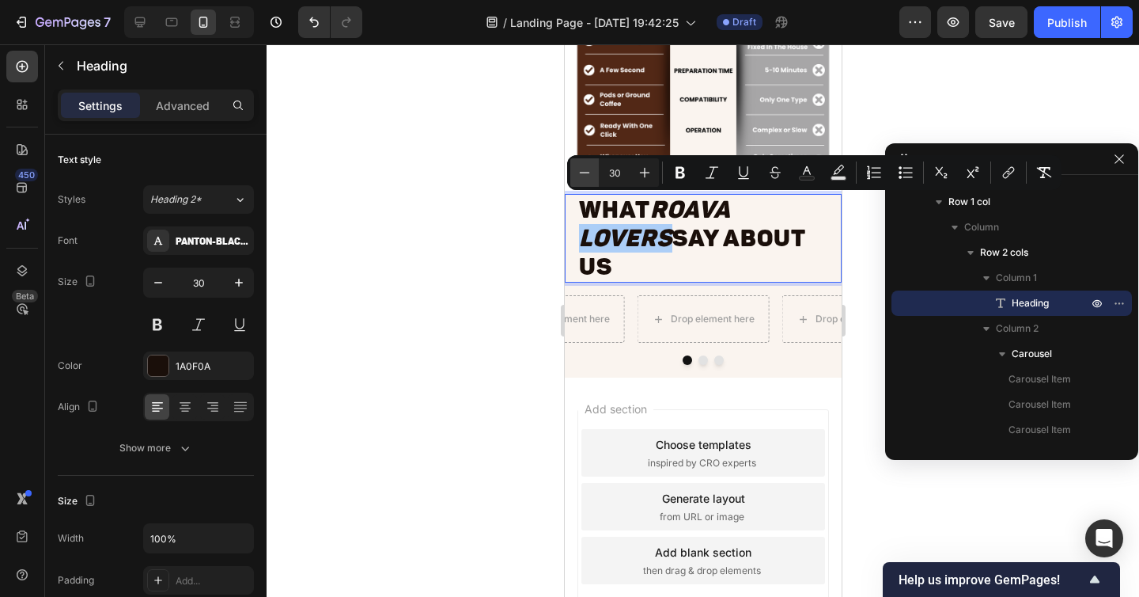
click at [589, 172] on icon "Editor contextual toolbar" at bounding box center [585, 173] width 16 height 16
type input "29"
click at [491, 187] on div at bounding box center [703, 320] width 873 height 552
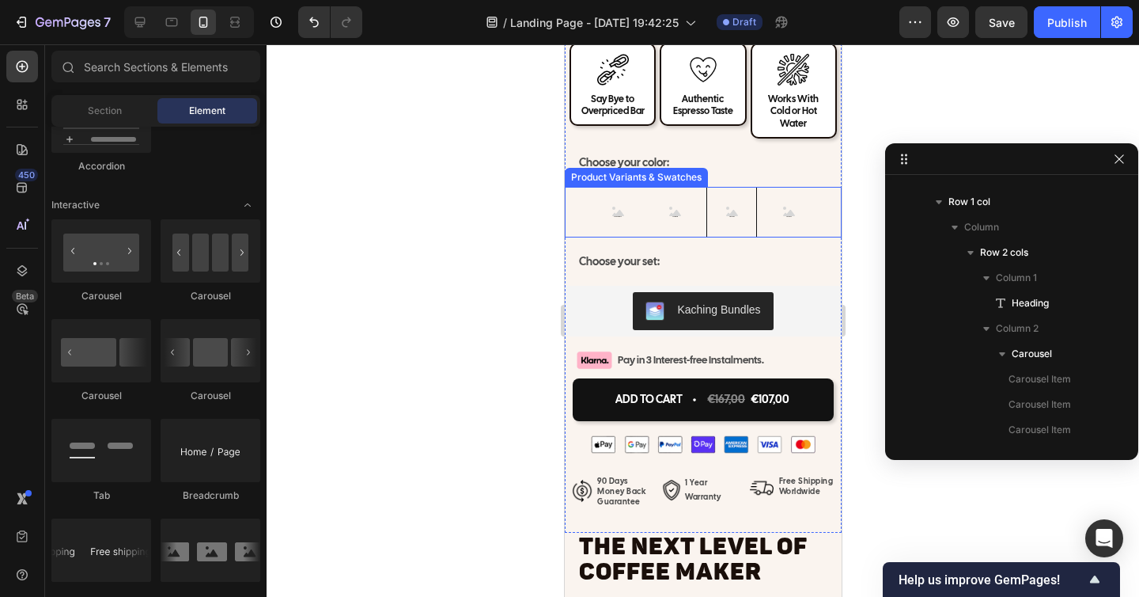
scroll to position [7133, 0]
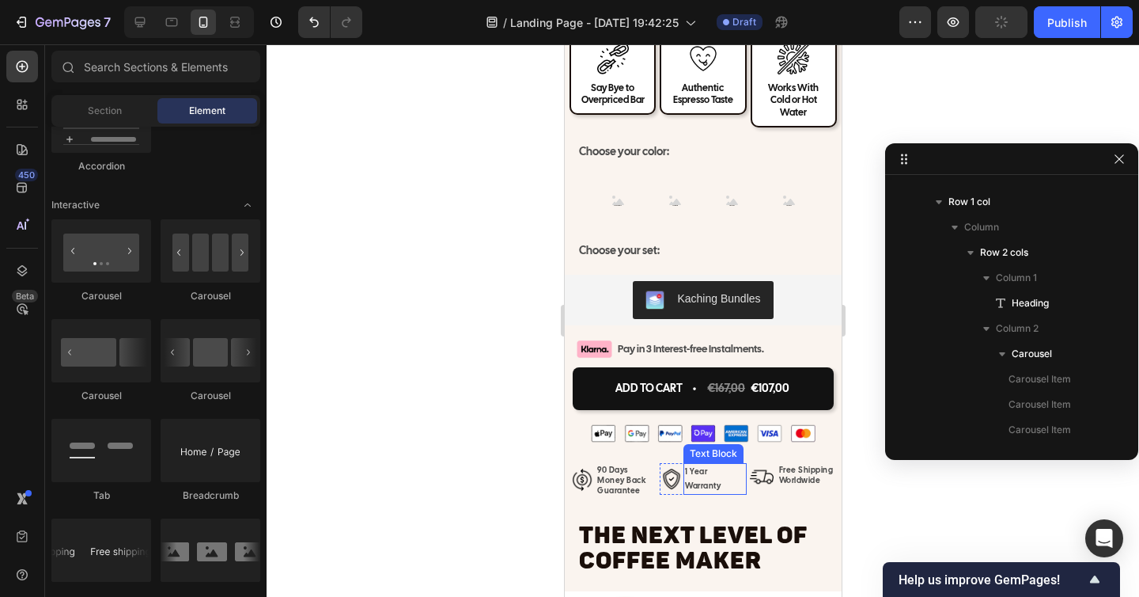
click at [729, 464] on p "1 Year Warranty" at bounding box center [713, 478] width 59 height 28
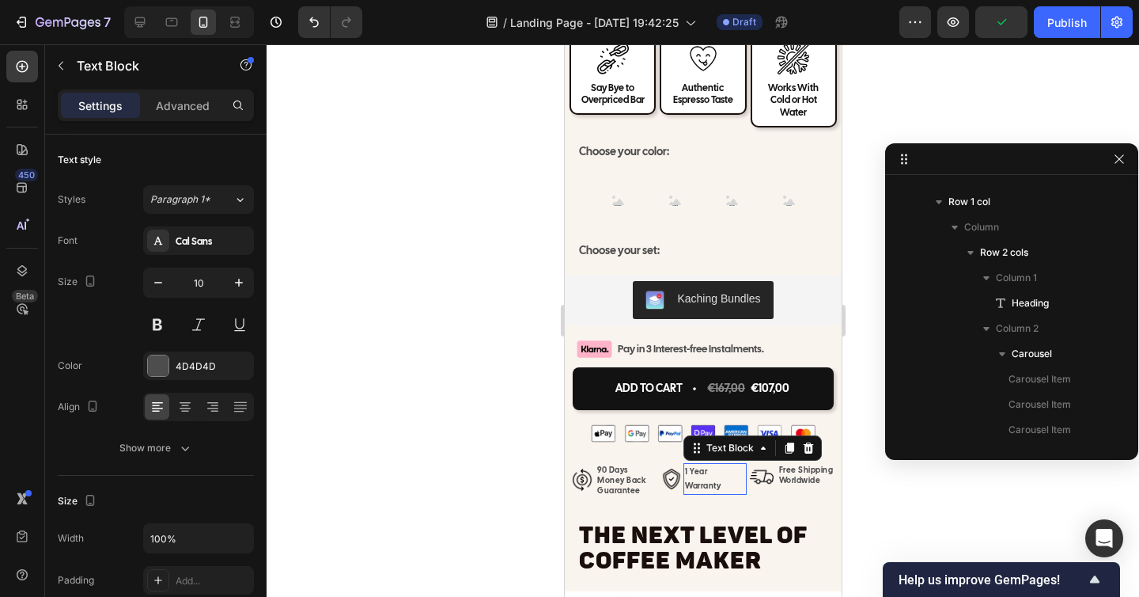
scroll to position [2350, 0]
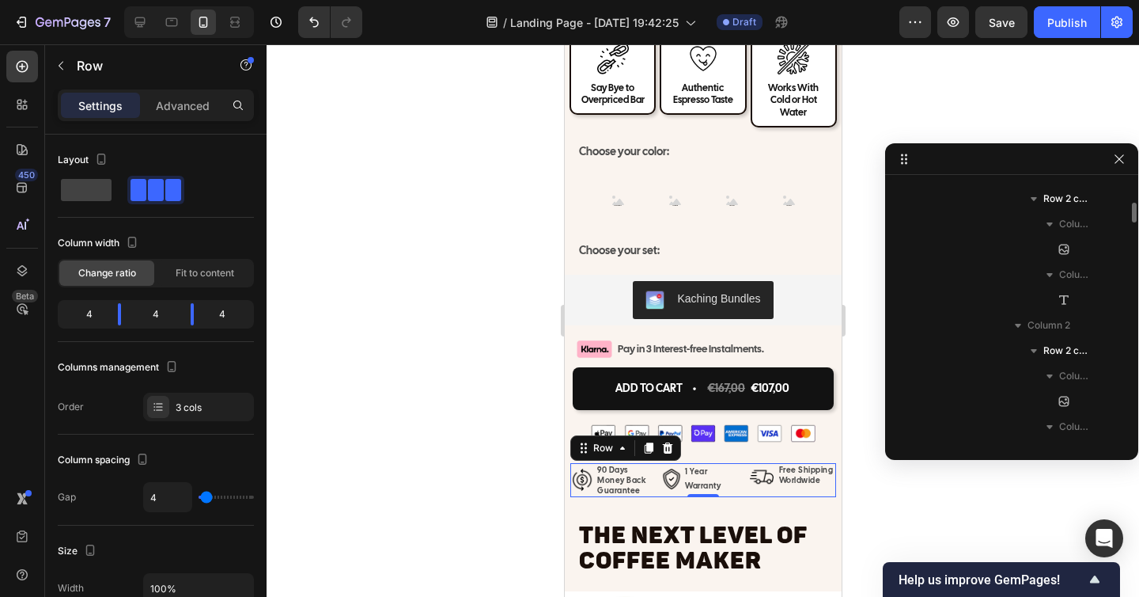
click at [752, 482] on div "Image Free Shipping Worldwide Text Block Row" at bounding box center [792, 480] width 86 height 34
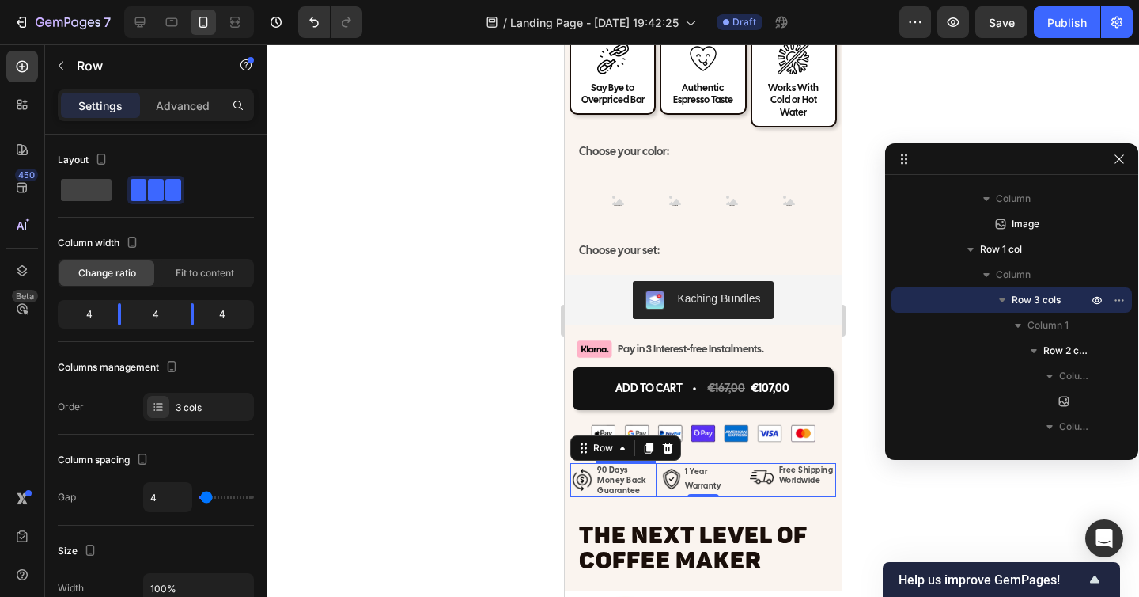
click at [618, 467] on p "90 Days Money Back Guarantee" at bounding box center [626, 479] width 58 height 31
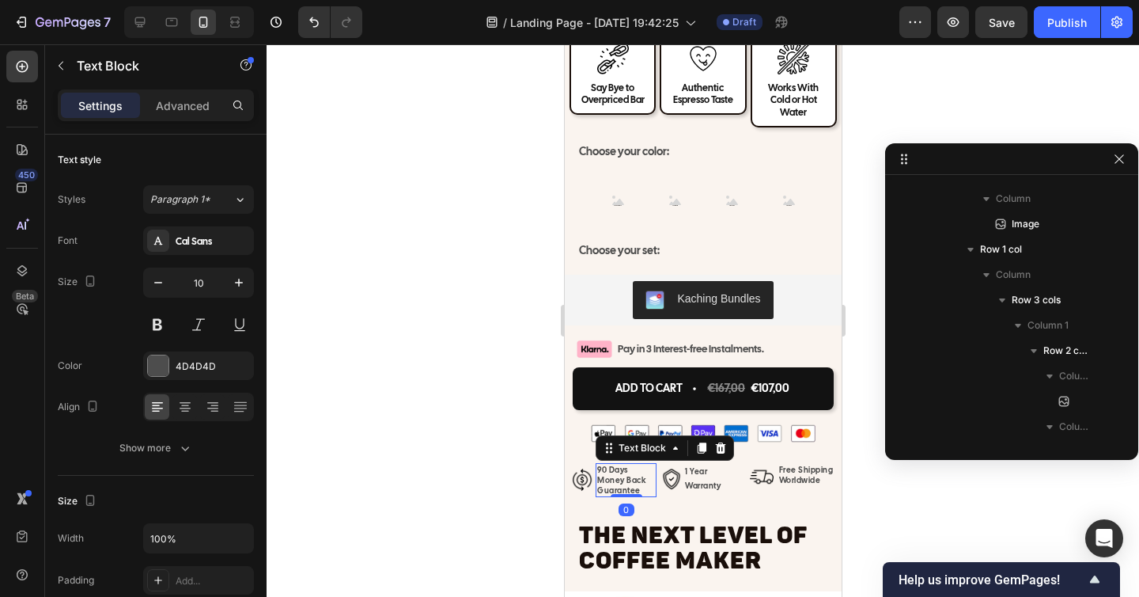
scroll to position [2502, 0]
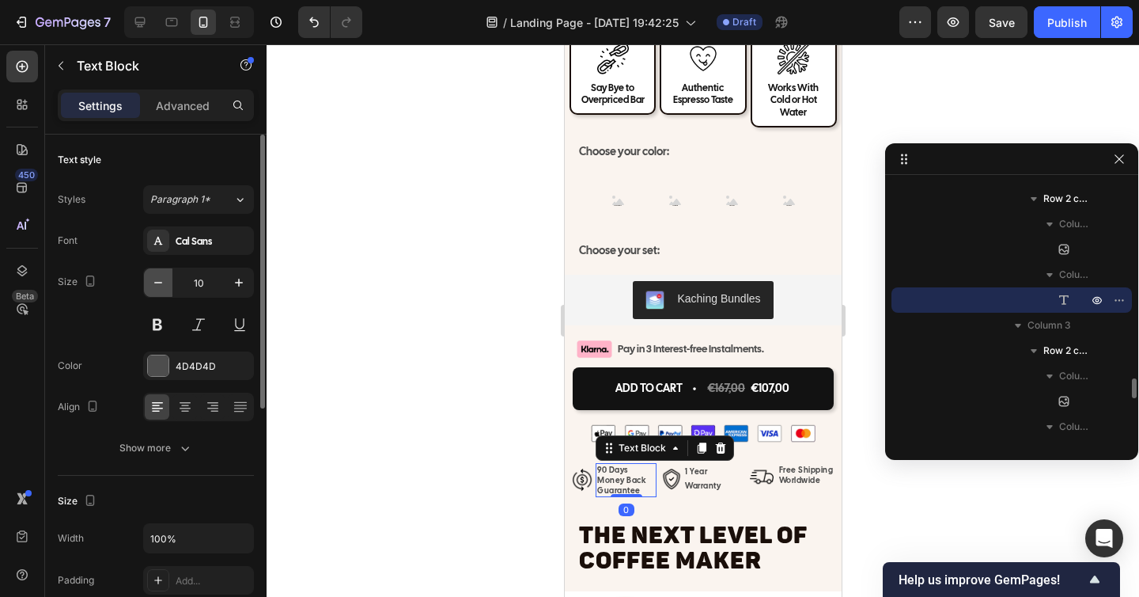
click at [154, 287] on icon "button" at bounding box center [158, 283] width 16 height 16
type input "9"
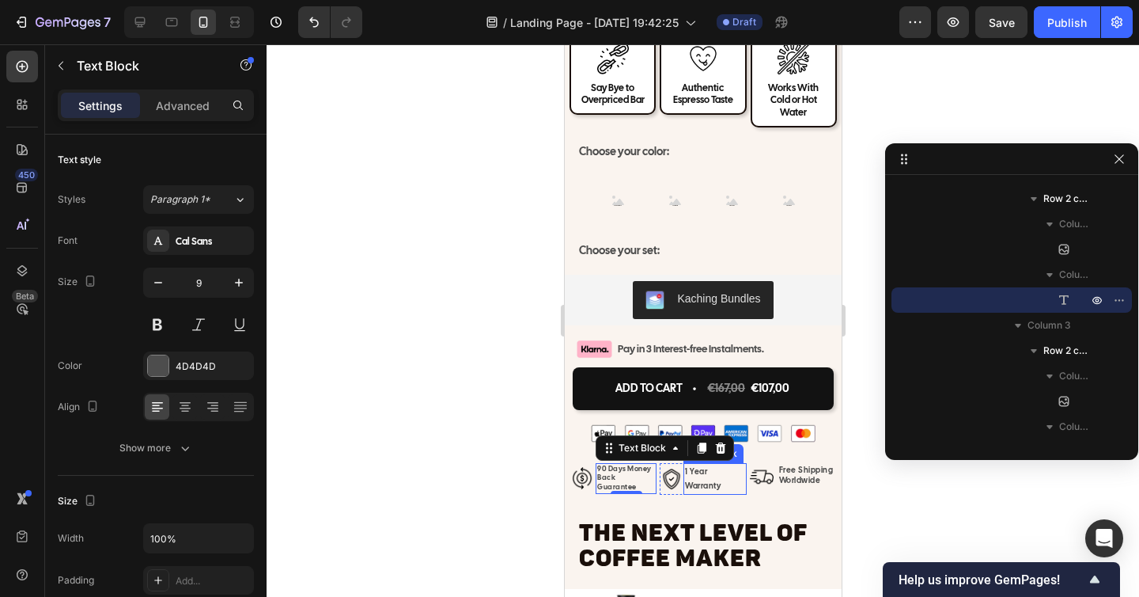
click at [693, 467] on p "1 Year Warranty" at bounding box center [713, 478] width 59 height 28
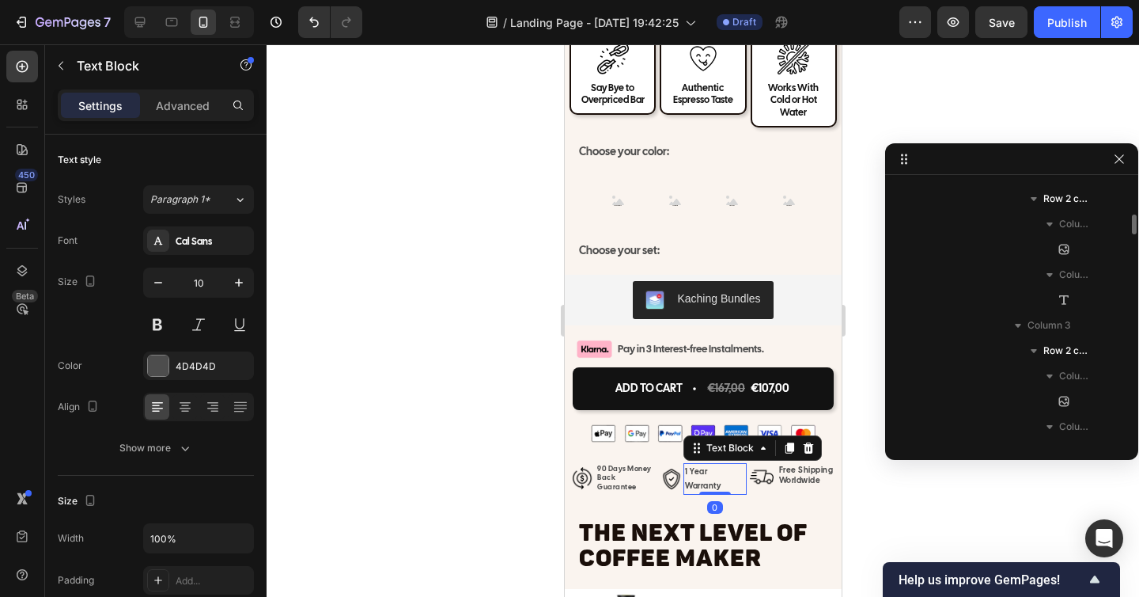
scroll to position [2350, 0]
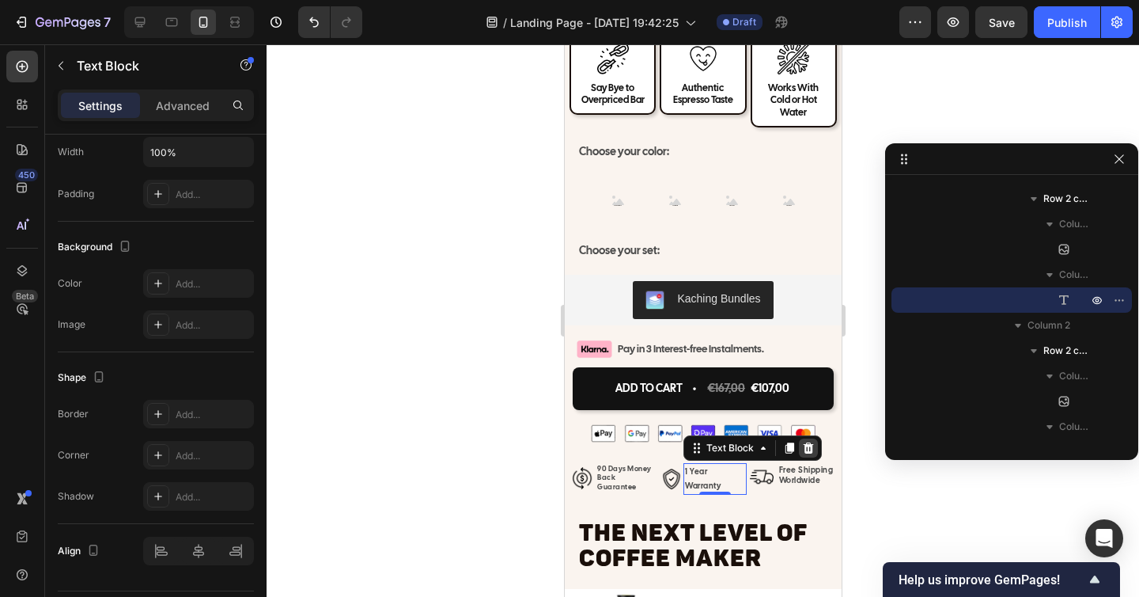
click at [805, 441] on icon at bounding box center [807, 447] width 13 height 13
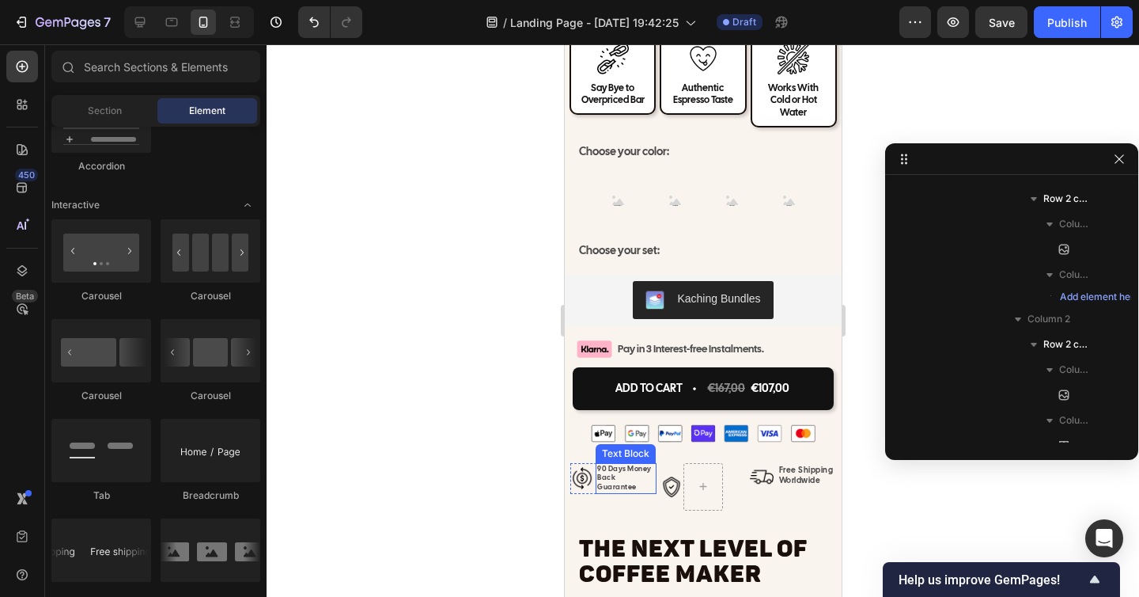
click at [619, 466] on p "90 Days Money Back Guarantee" at bounding box center [626, 478] width 58 height 28
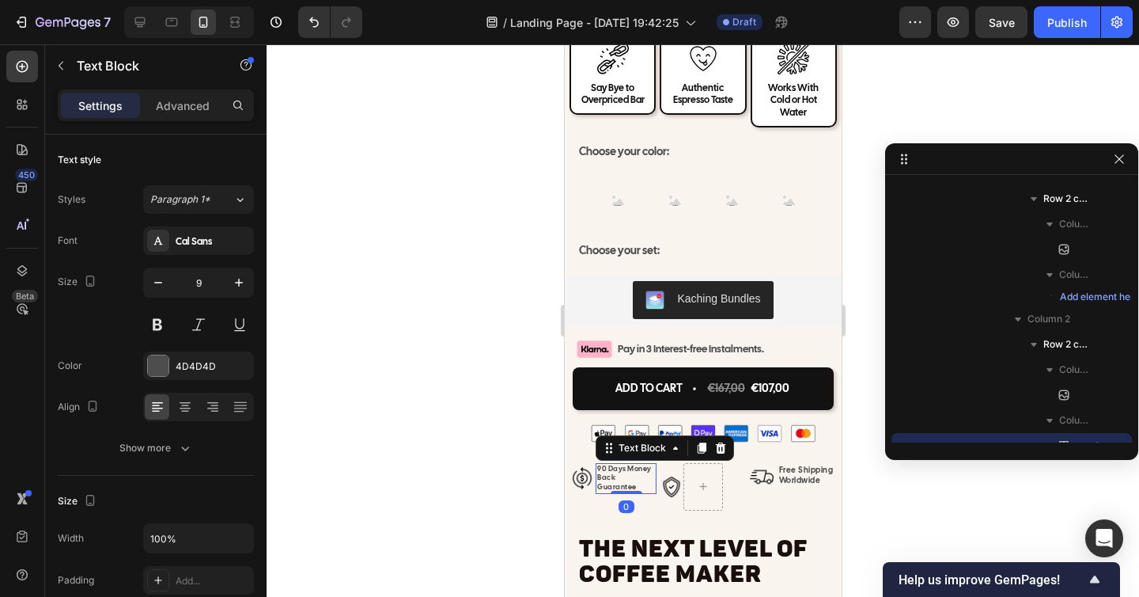
scroll to position [2495, 0]
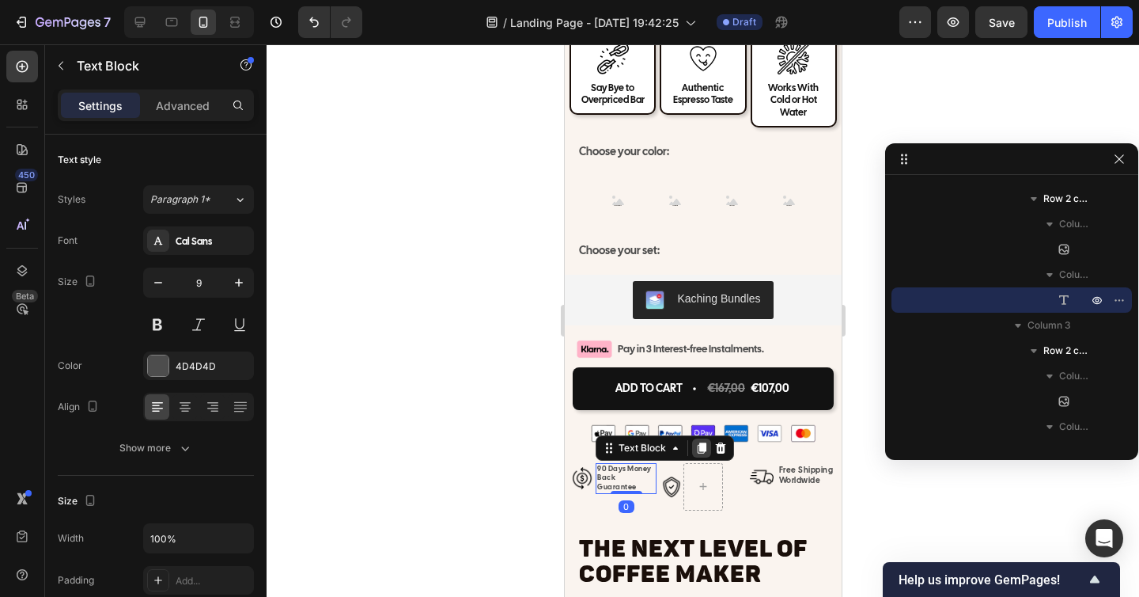
click at [697, 442] on icon at bounding box center [701, 447] width 9 height 11
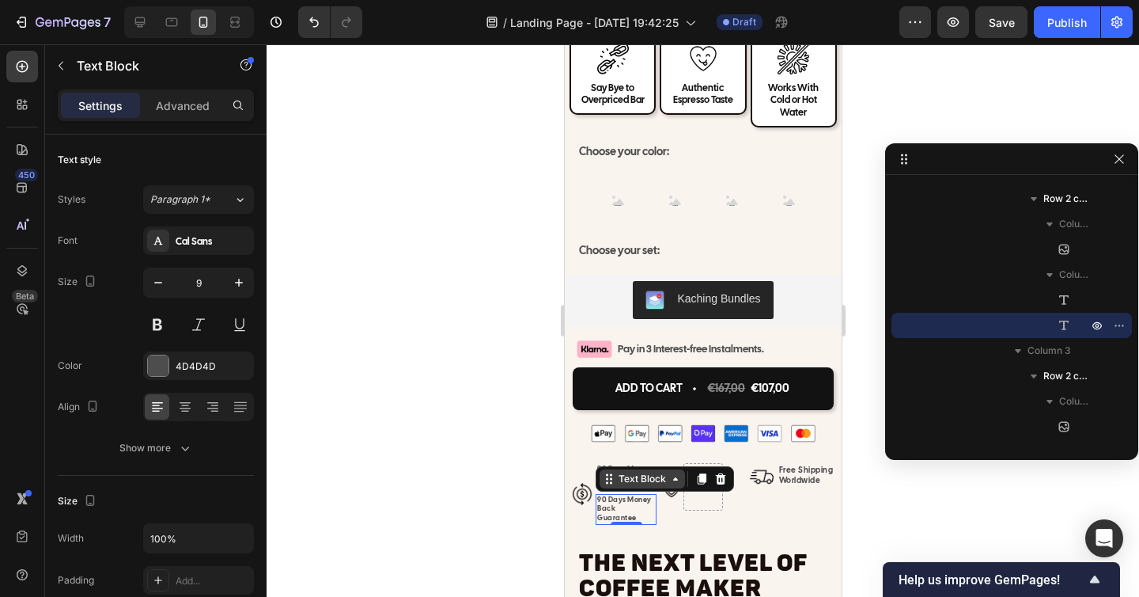
scroll to position [386, 0]
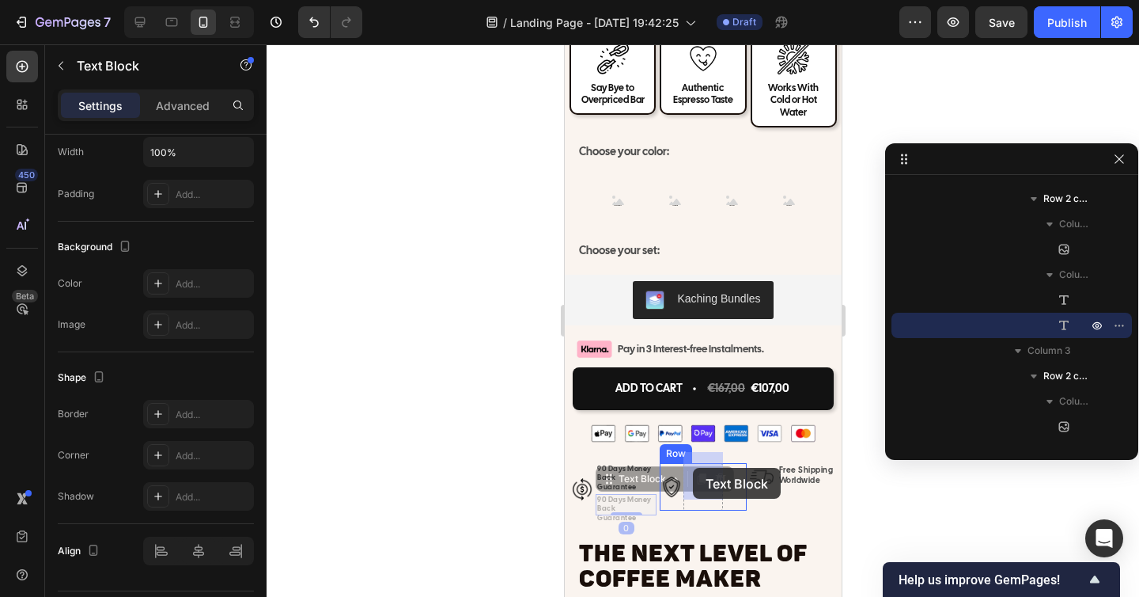
drag, startPoint x: 608, startPoint y: 456, endPoint x: 692, endPoint y: 468, distance: 84.7
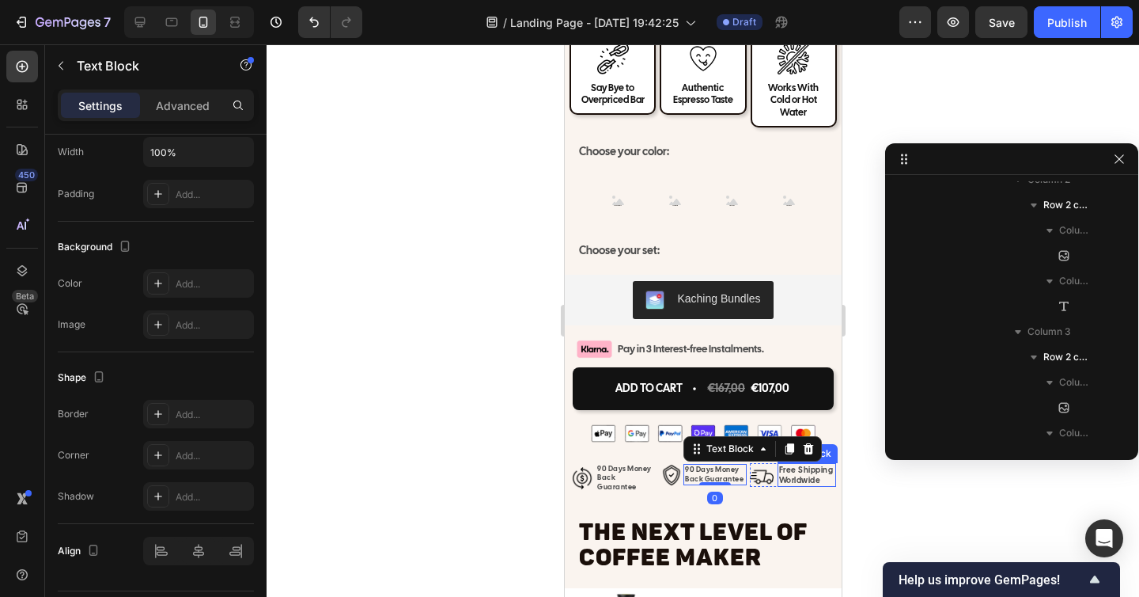
click at [808, 467] on p "Free Shipping Worldwide" at bounding box center [805, 474] width 55 height 21
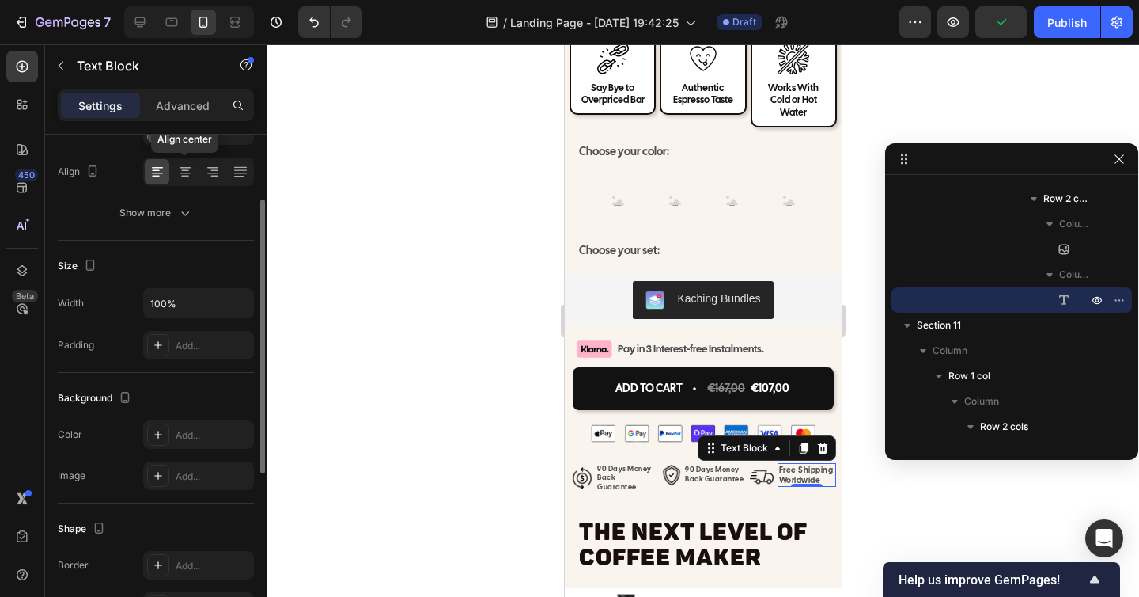
scroll to position [0, 0]
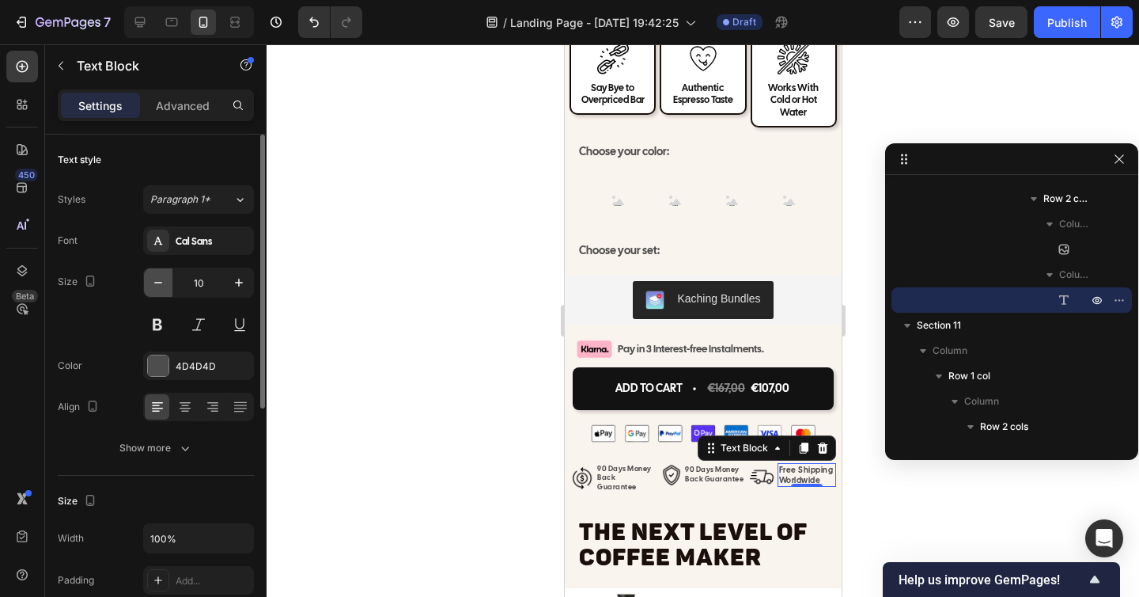
click at [161, 280] on icon "button" at bounding box center [158, 283] width 16 height 16
type input "9"
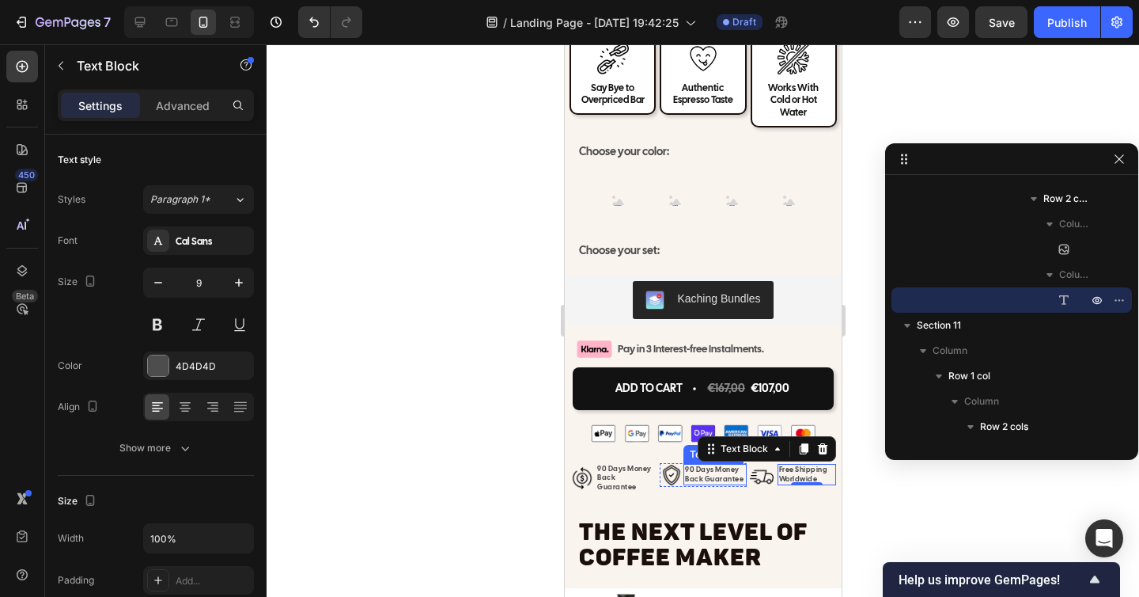
click at [712, 465] on p "90 Days Money Back Guarantee" at bounding box center [713, 474] width 59 height 18
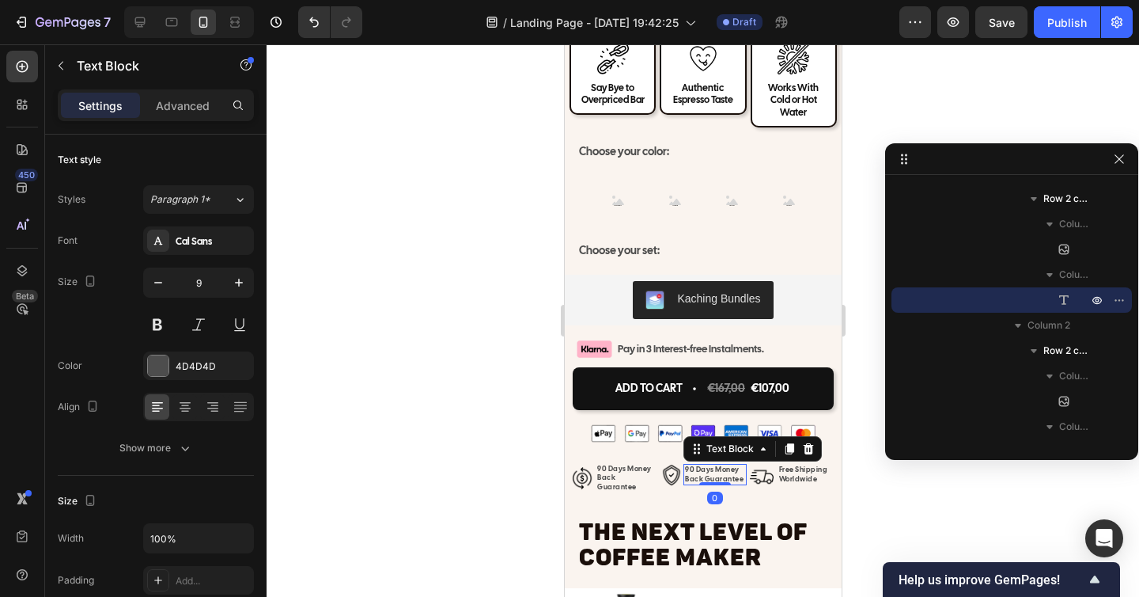
click at [707, 465] on p "90 Days Money Back Guarantee" at bounding box center [713, 474] width 59 height 18
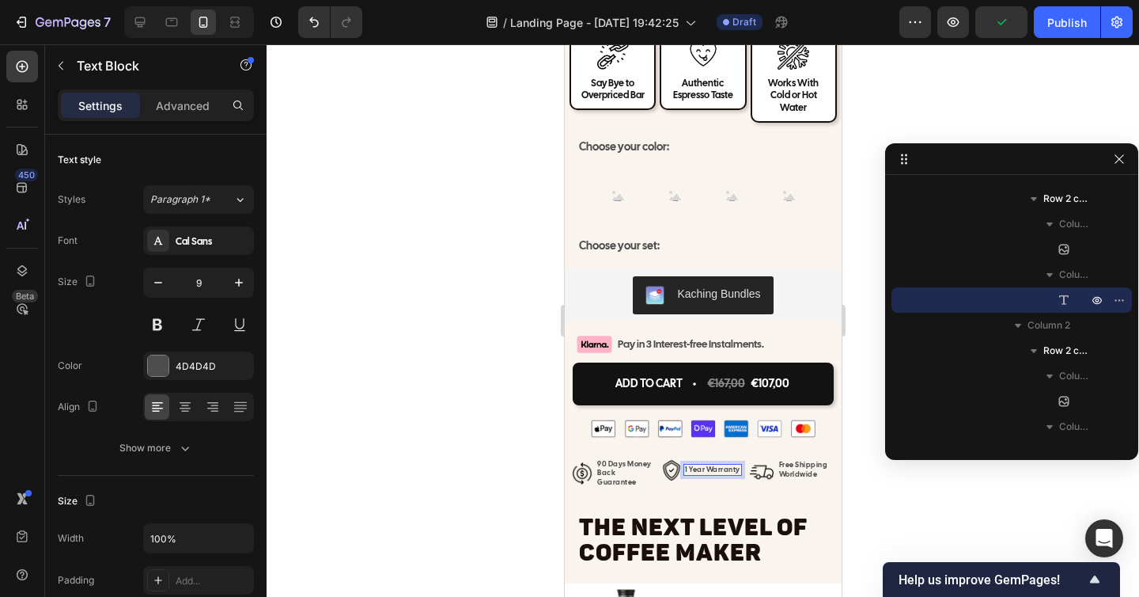
click at [991, 502] on div at bounding box center [703, 320] width 873 height 552
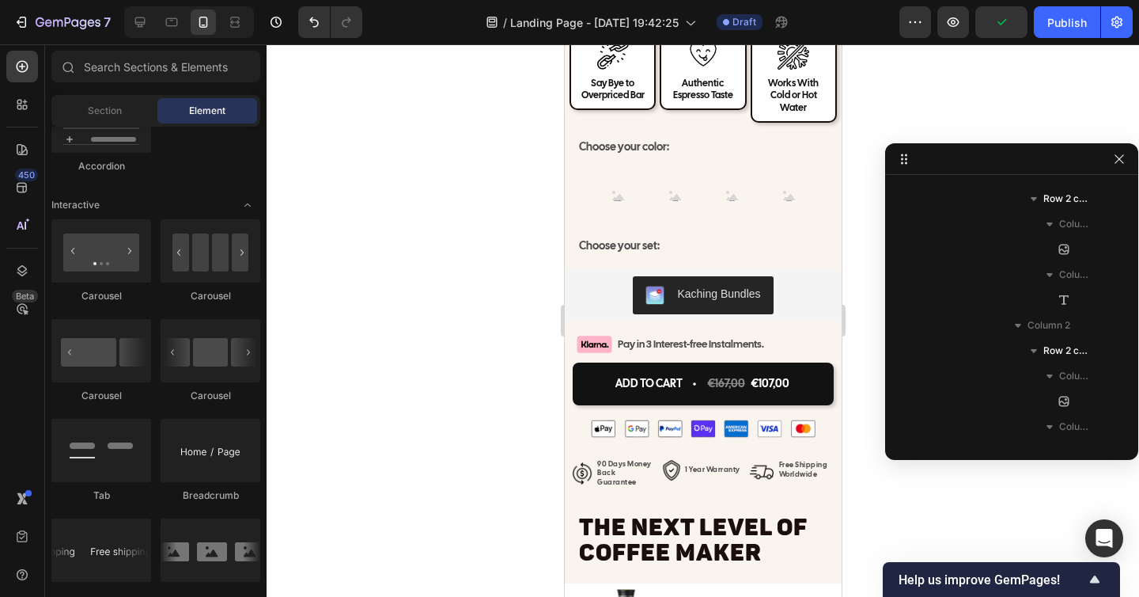
click at [972, 507] on div at bounding box center [703, 320] width 873 height 552
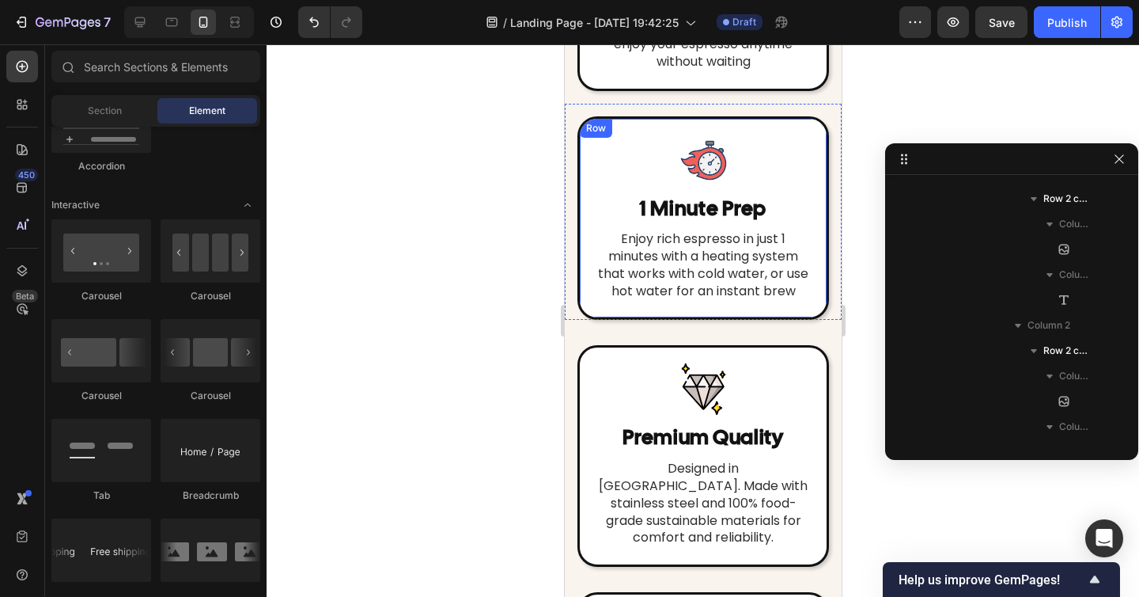
scroll to position [5128, 0]
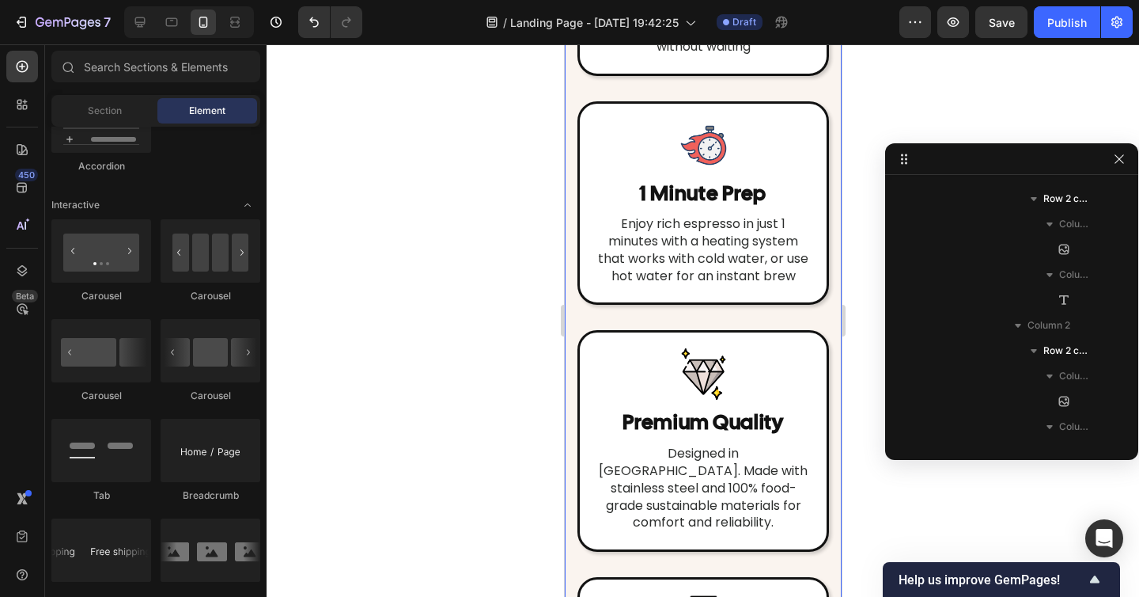
click at [676, 263] on div "Image No More Lines Heading Save time by skipping lines at bars and coffee mach…" at bounding box center [702, 355] width 277 height 888
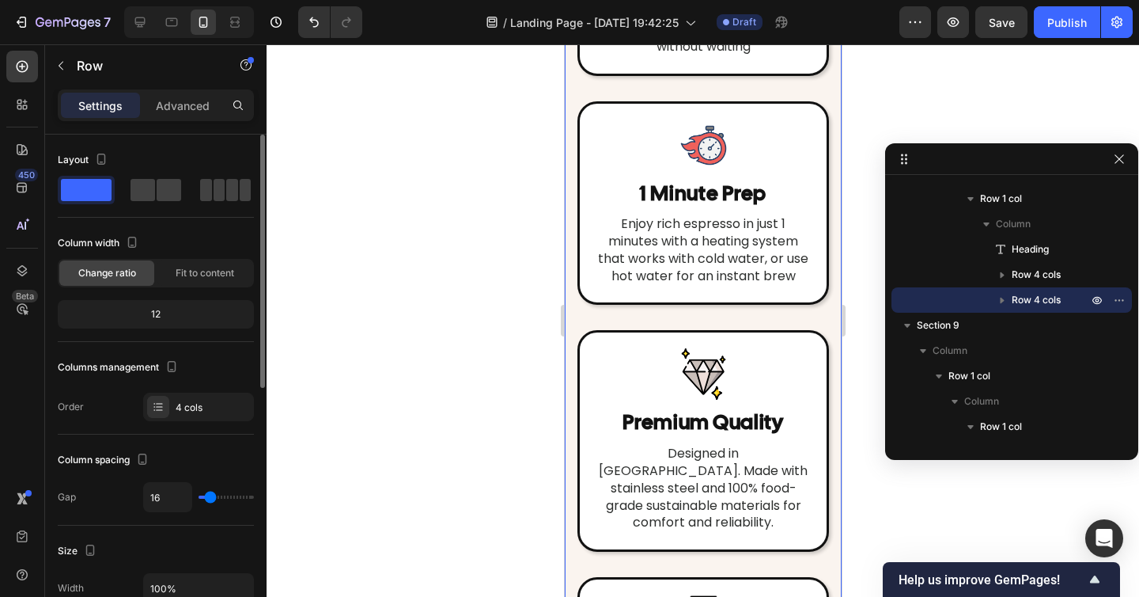
type input "0"
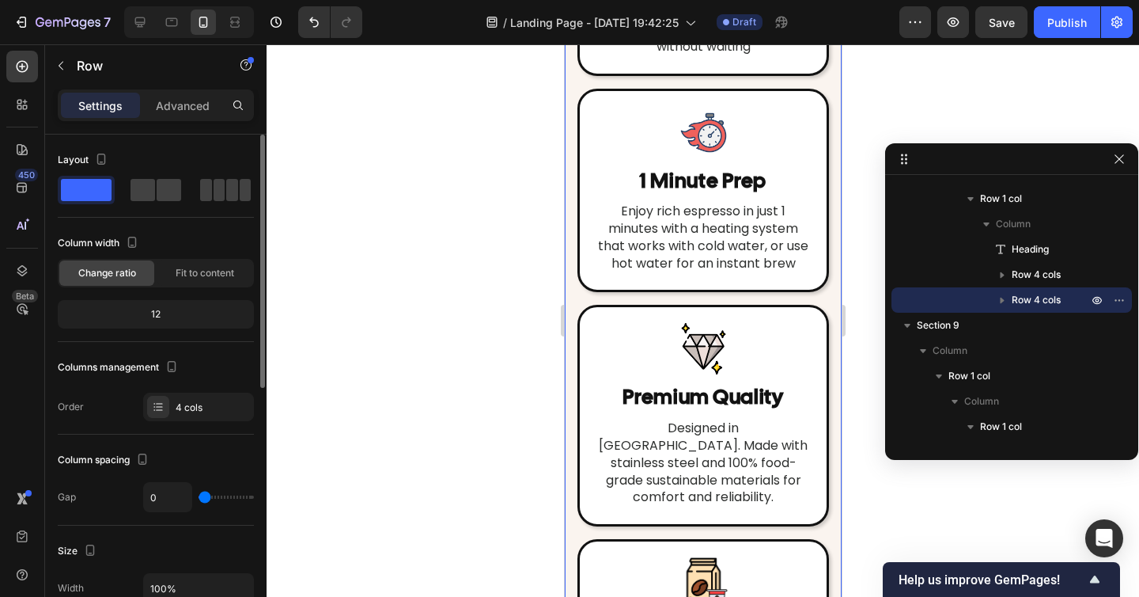
type input "0"
drag, startPoint x: 209, startPoint y: 495, endPoint x: 175, endPoint y: 496, distance: 34.0
click at [175, 496] on div "0" at bounding box center [198, 497] width 111 height 30
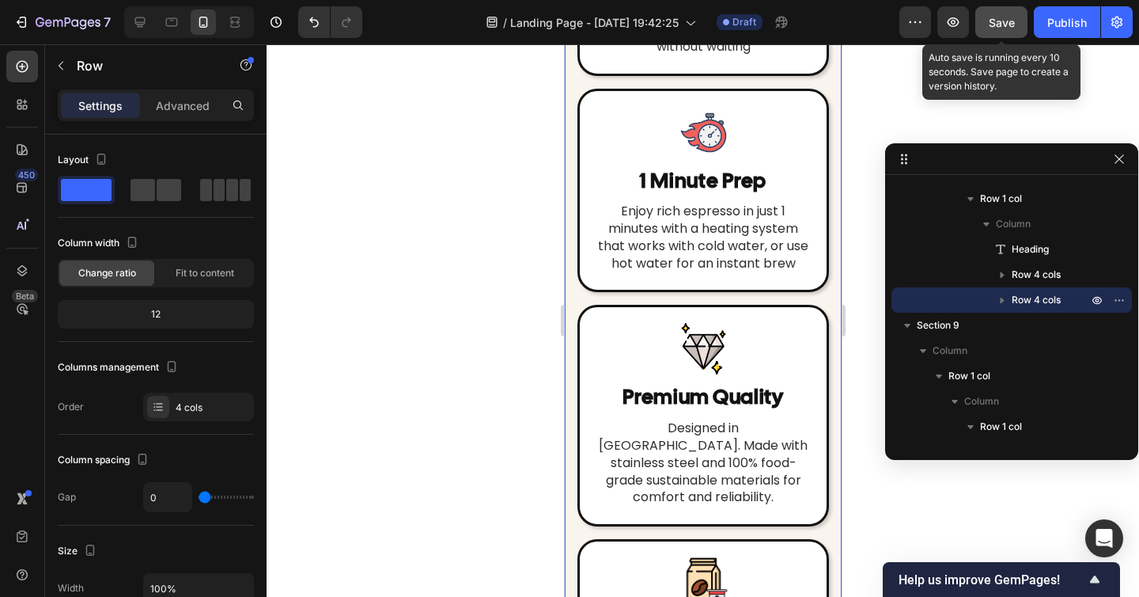
click at [1023, 14] on button "Save" at bounding box center [1001, 22] width 52 height 32
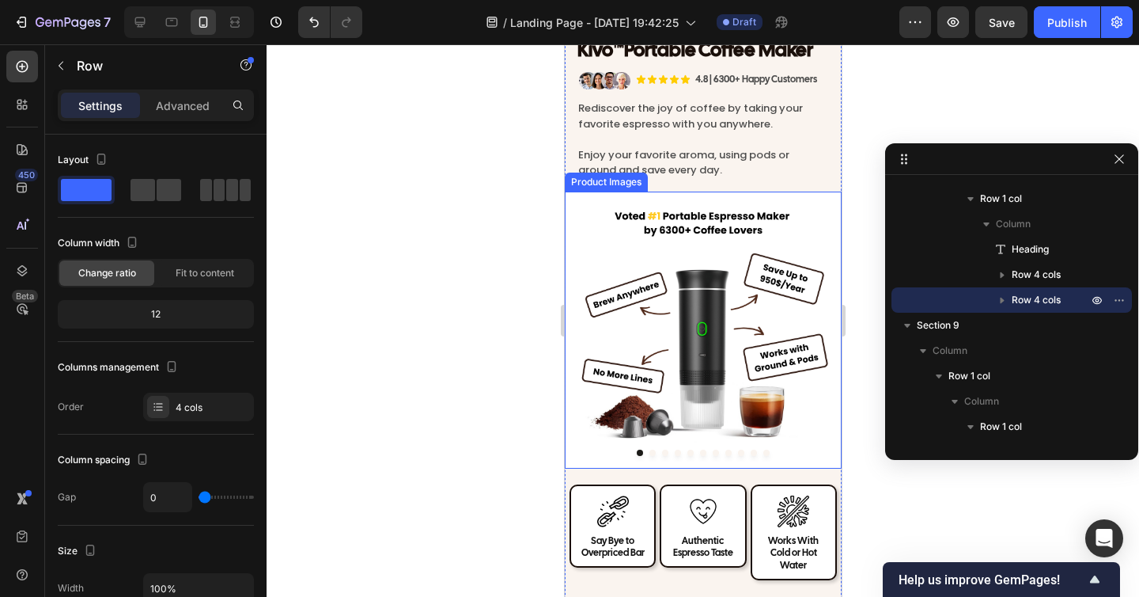
scroll to position [6711, 0]
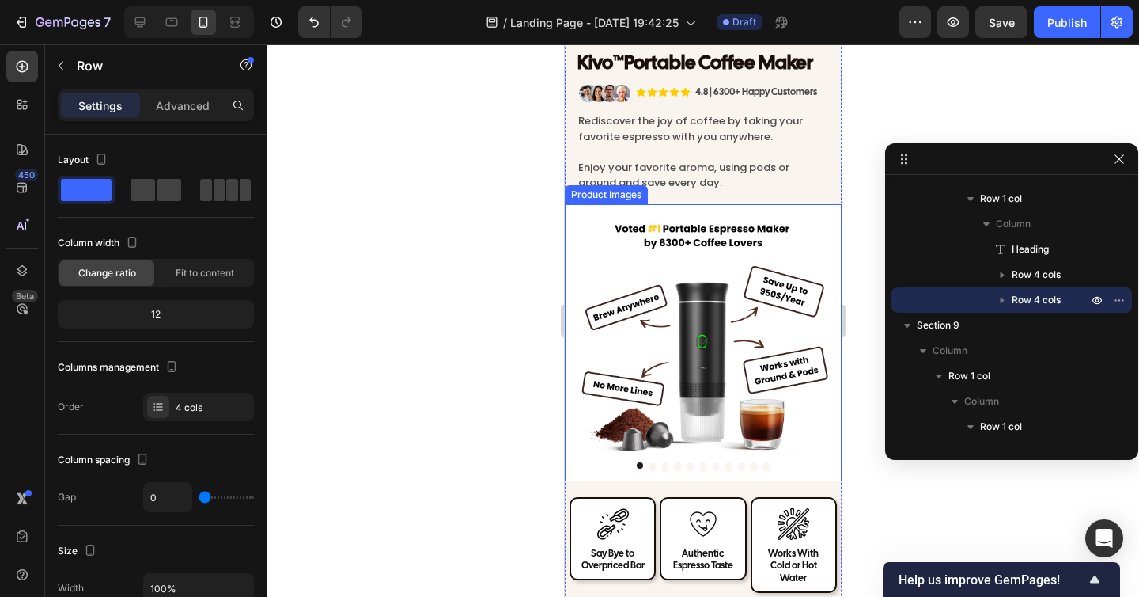
click at [648, 355] on img at bounding box center [702, 342] width 277 height 277
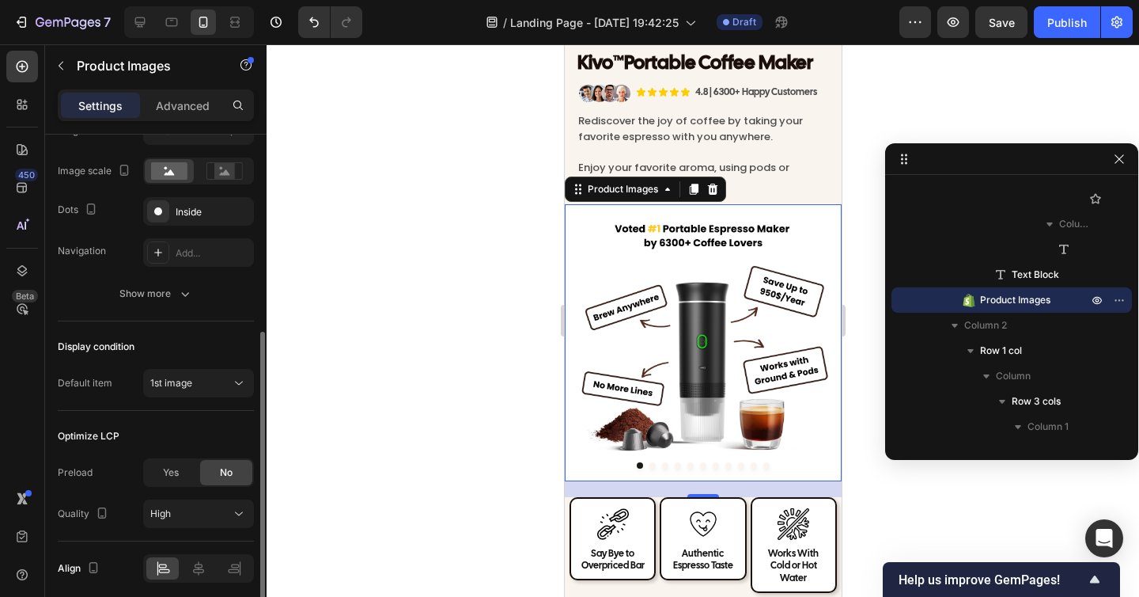
scroll to position [423, 0]
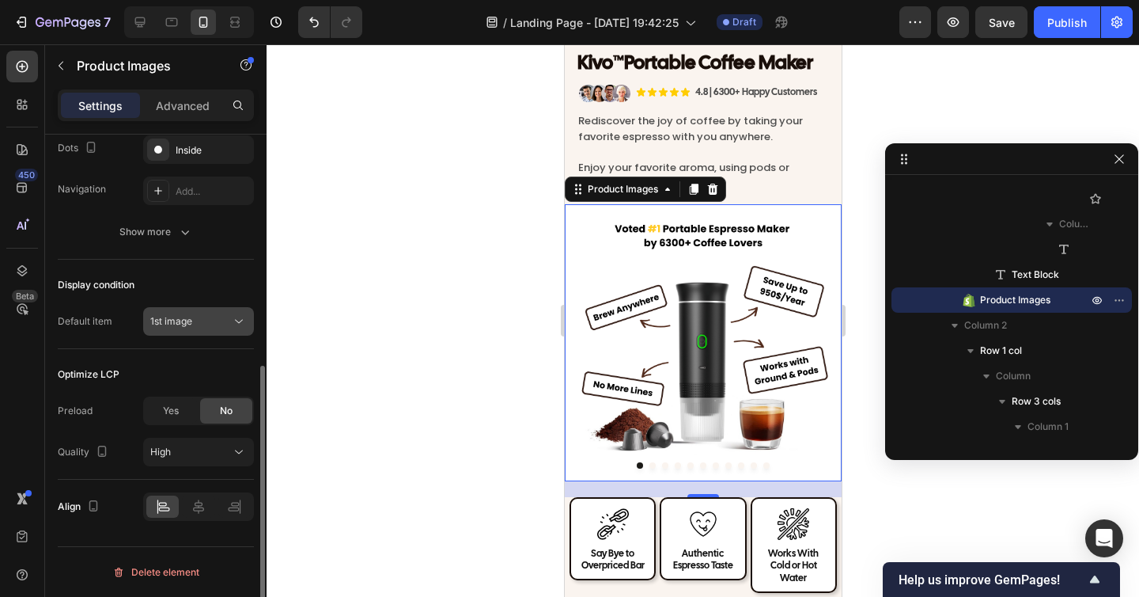
click at [189, 320] on span "1st image" at bounding box center [171, 321] width 42 height 12
click at [311, 358] on div at bounding box center [703, 320] width 873 height 552
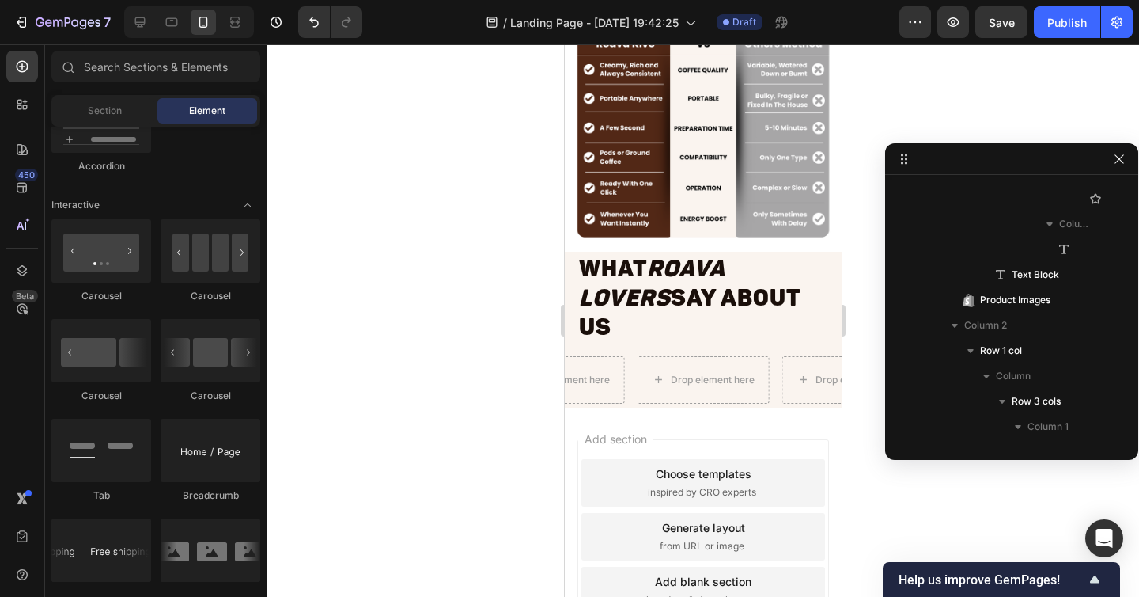
scroll to position [7775, 0]
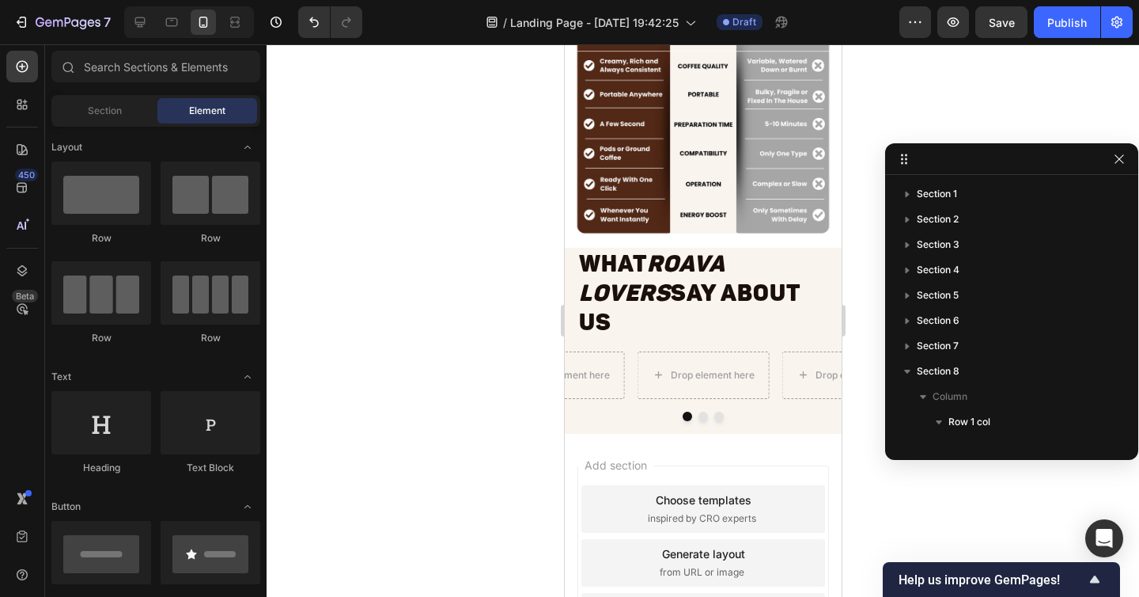
scroll to position [1388, 0]
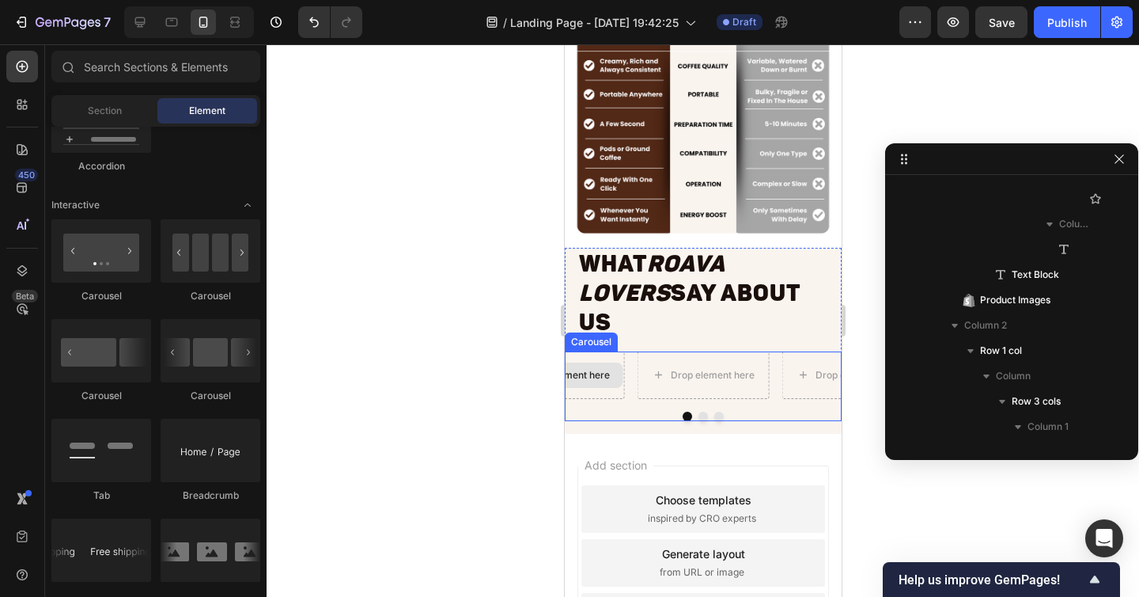
click at [610, 362] on div "Drop element here" at bounding box center [558, 374] width 128 height 25
click at [85, 112] on div "Section" at bounding box center [105, 110] width 100 height 25
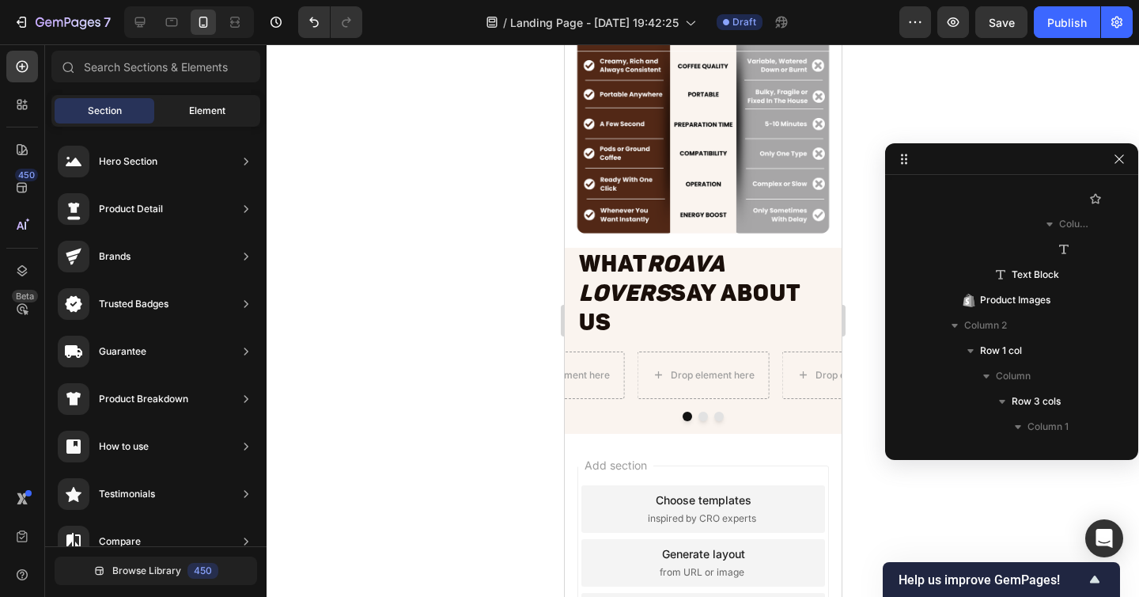
click at [169, 107] on div "Element" at bounding box center [207, 110] width 100 height 25
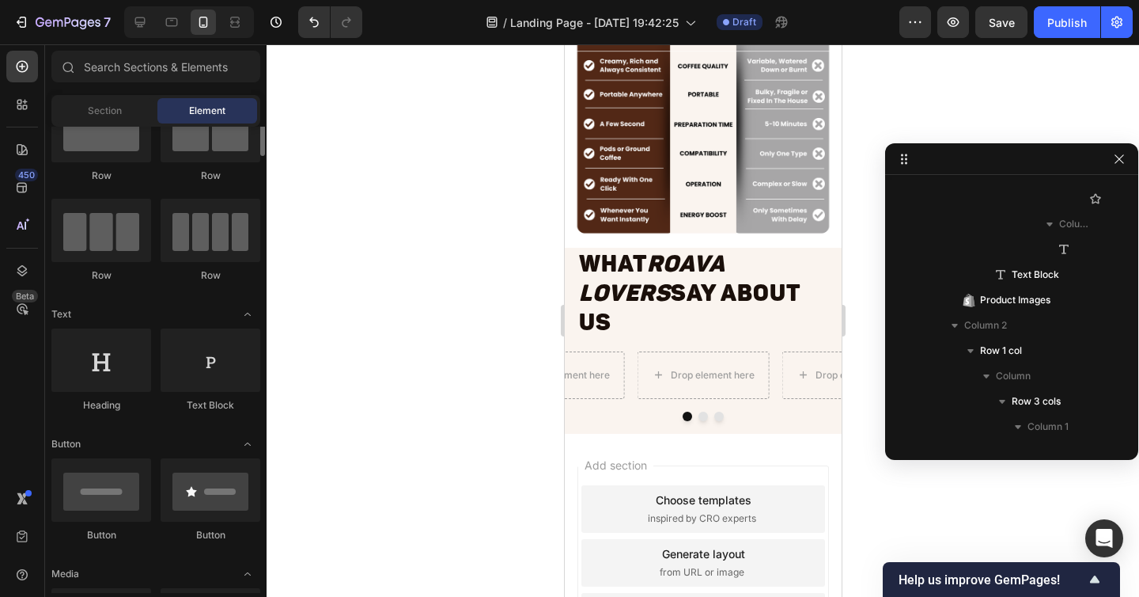
scroll to position [0, 0]
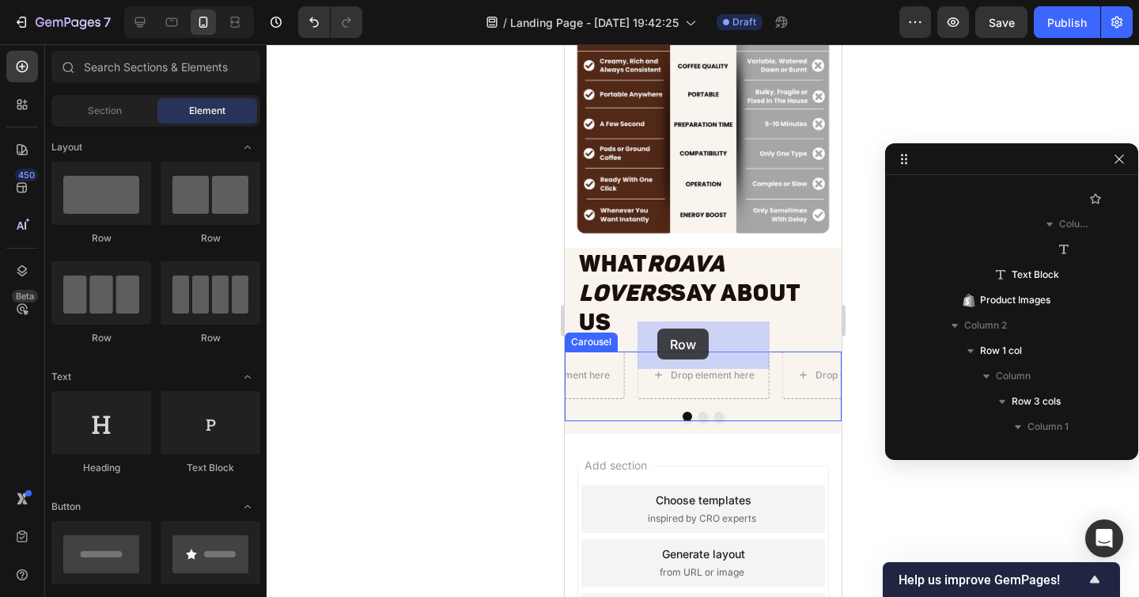
drag, startPoint x: 683, startPoint y: 333, endPoint x: 657, endPoint y: 328, distance: 26.5
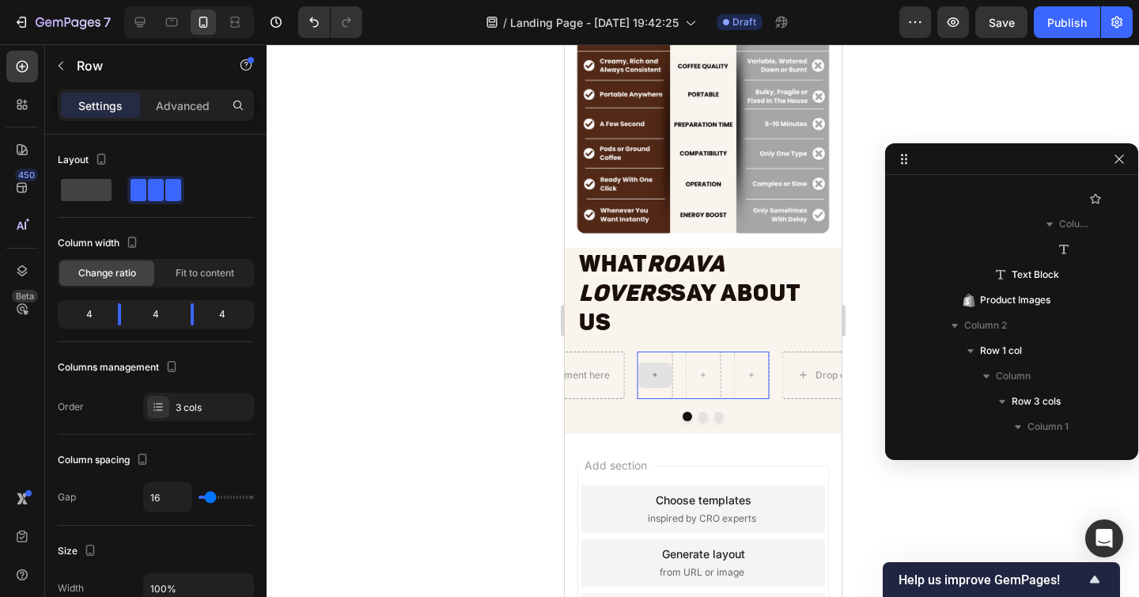
scroll to position [3283, 0]
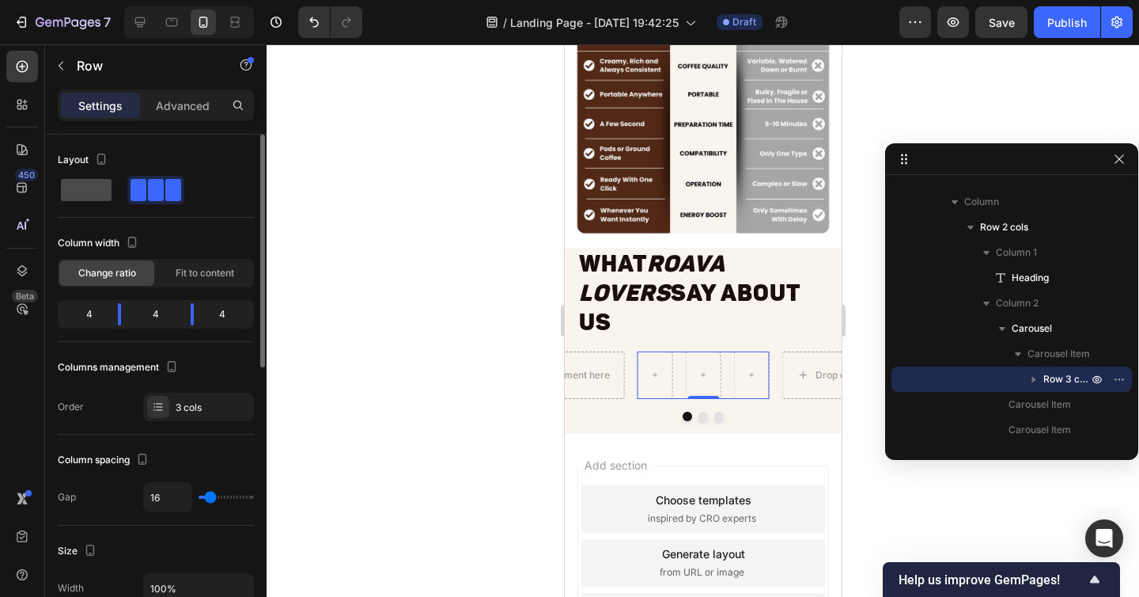
click at [105, 188] on span at bounding box center [86, 190] width 51 height 22
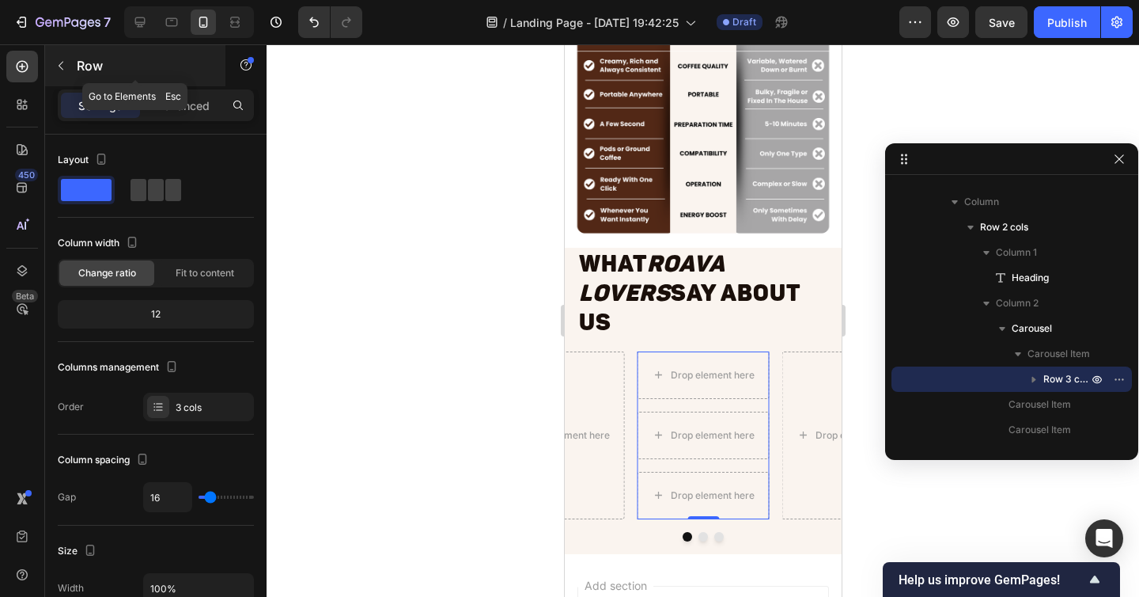
click at [56, 67] on icon "button" at bounding box center [61, 65] width 13 height 13
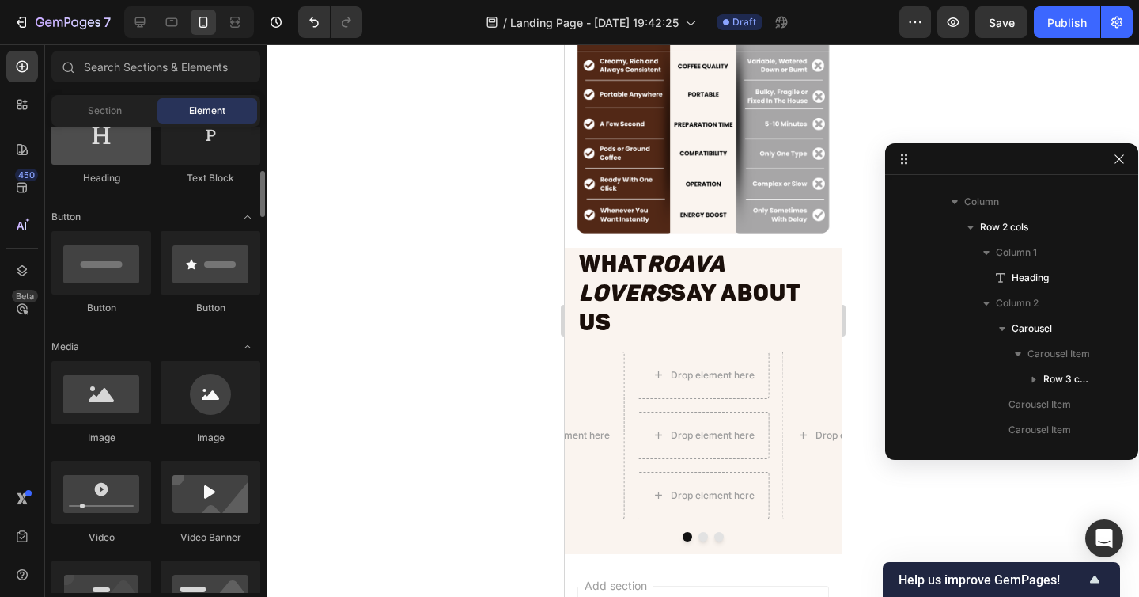
scroll to position [304, 0]
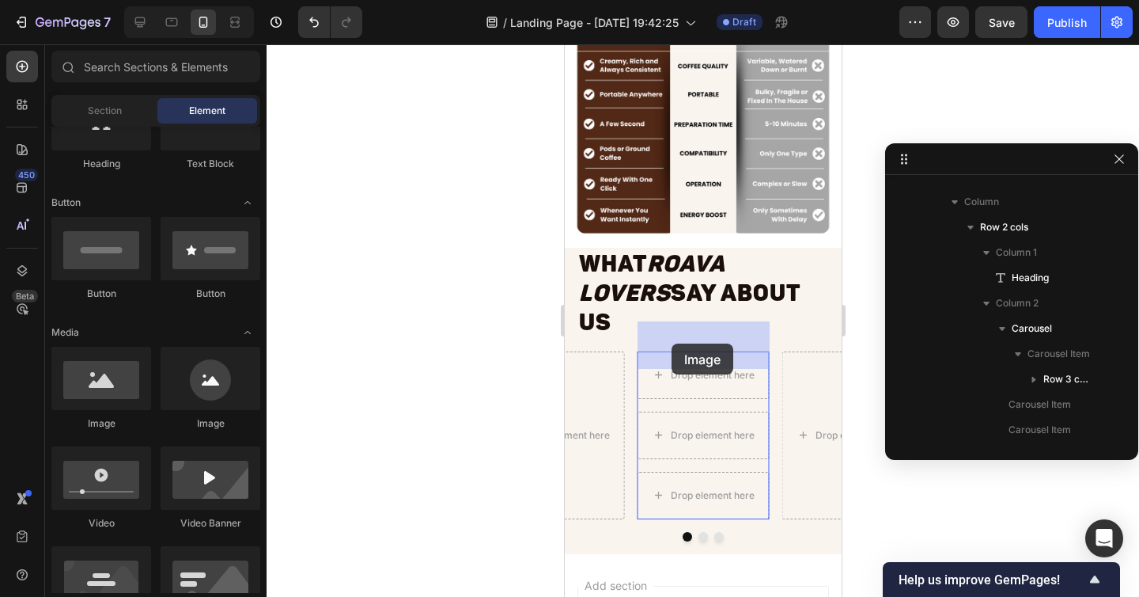
drag, startPoint x: 668, startPoint y: 438, endPoint x: 671, endPoint y: 343, distance: 95.0
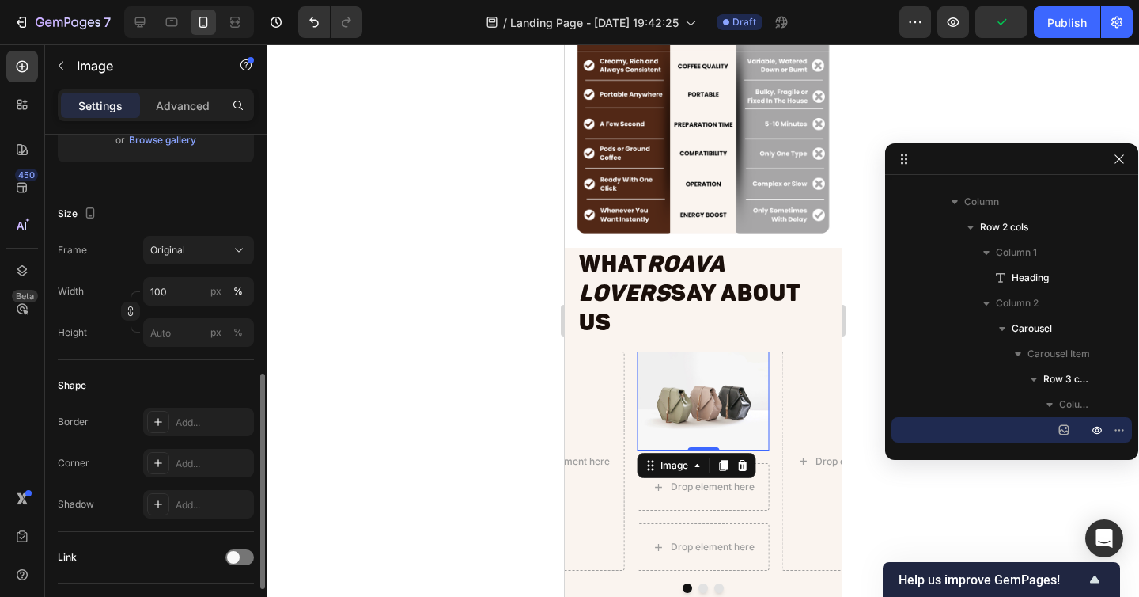
scroll to position [106, 0]
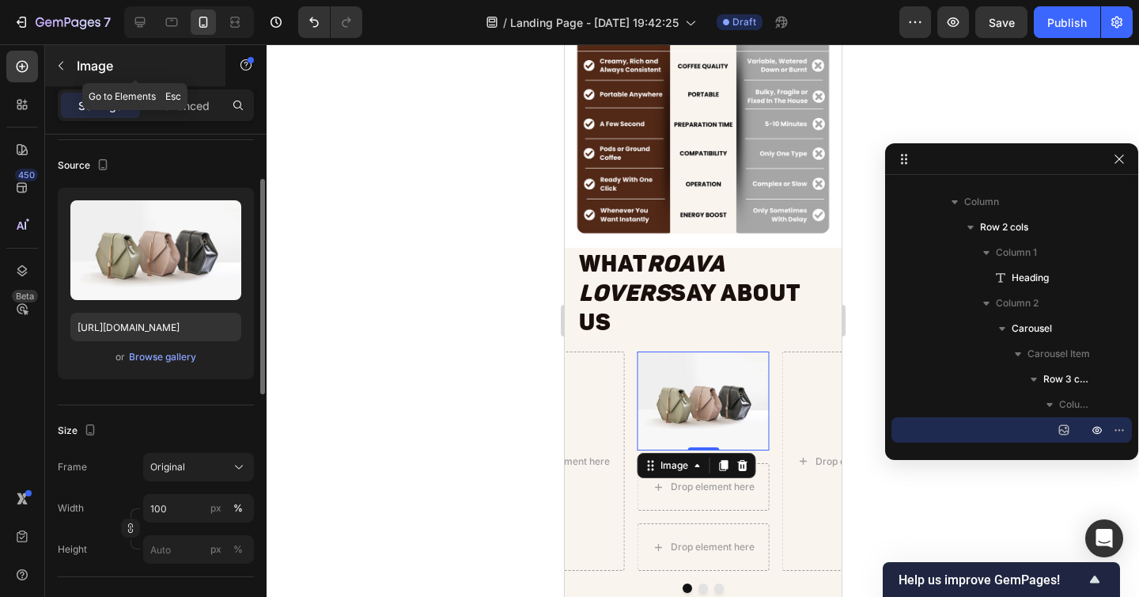
click at [62, 59] on icon "button" at bounding box center [61, 65] width 13 height 13
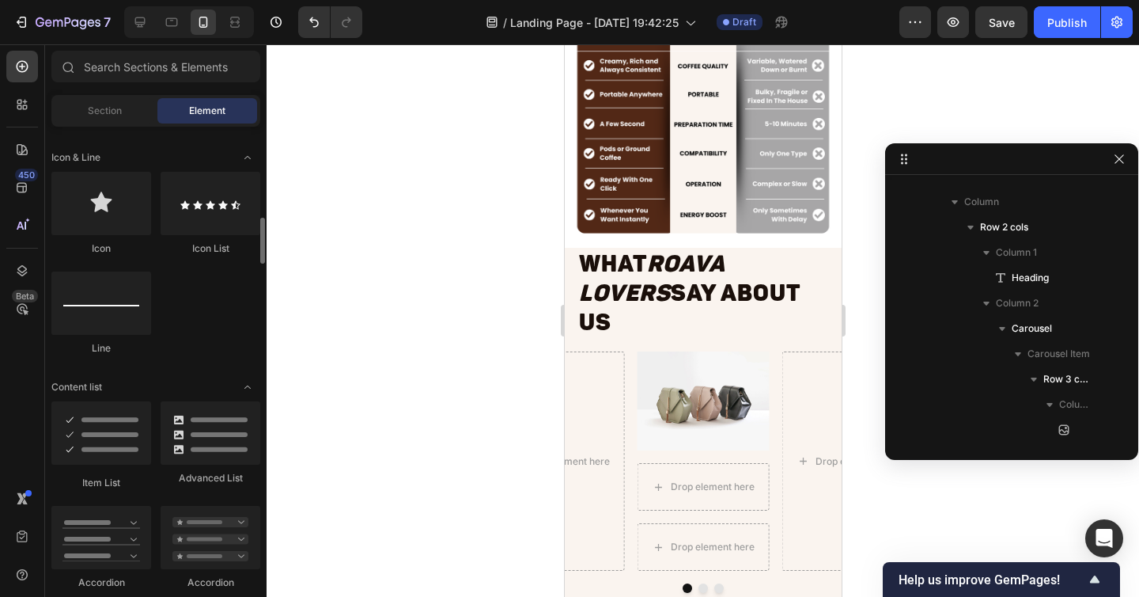
scroll to position [998, 0]
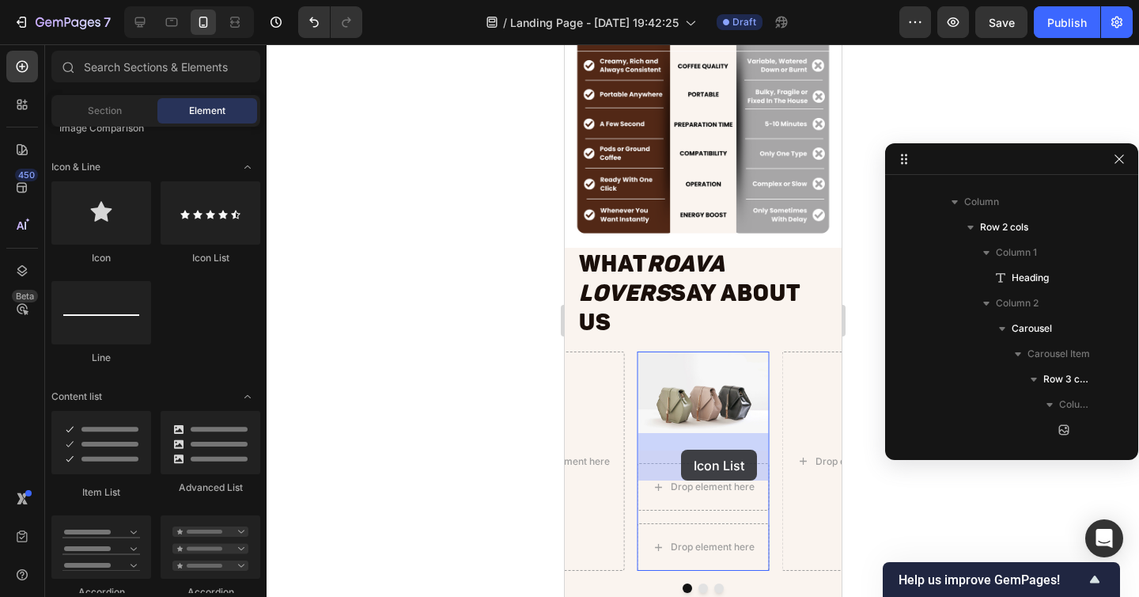
drag, startPoint x: 767, startPoint y: 270, endPoint x: 680, endPoint y: 450, distance: 199.9
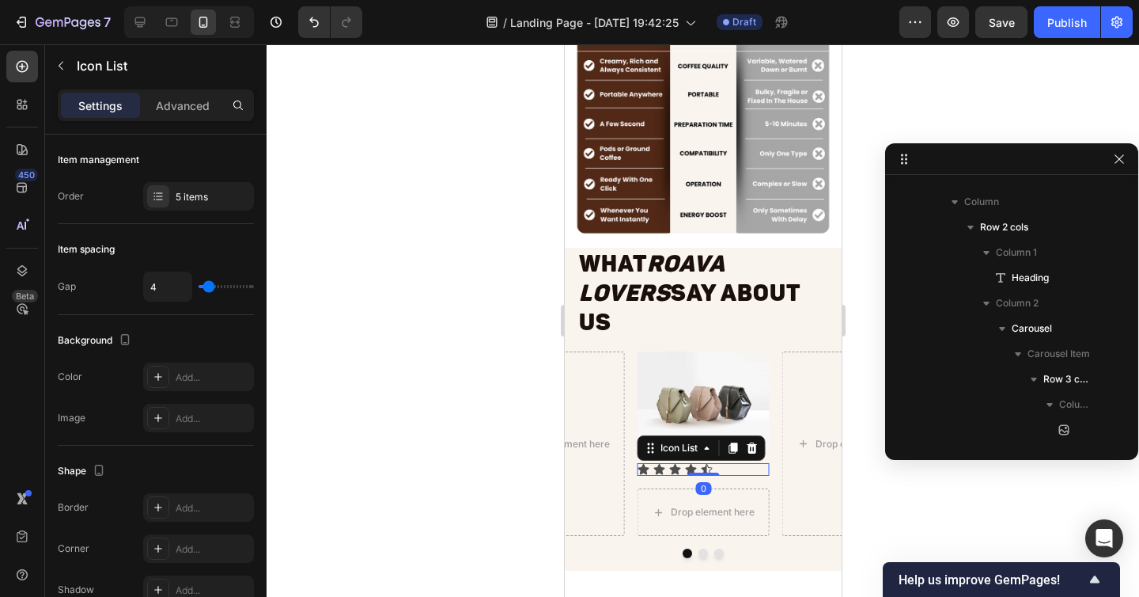
scroll to position [3429, 0]
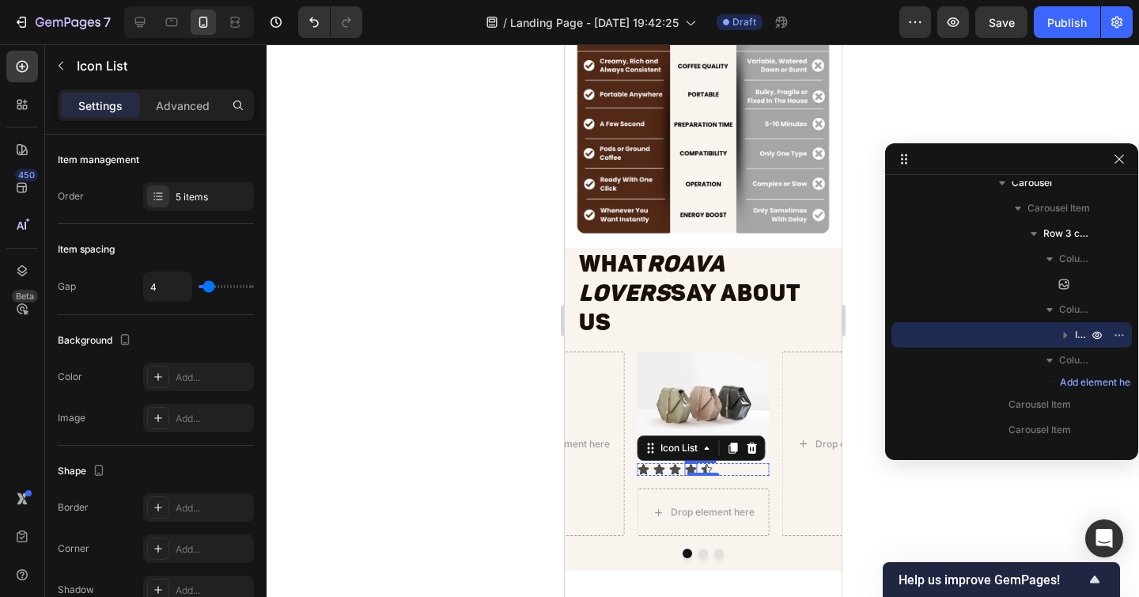
click at [692, 463] on div "Icon" at bounding box center [690, 469] width 13 height 13
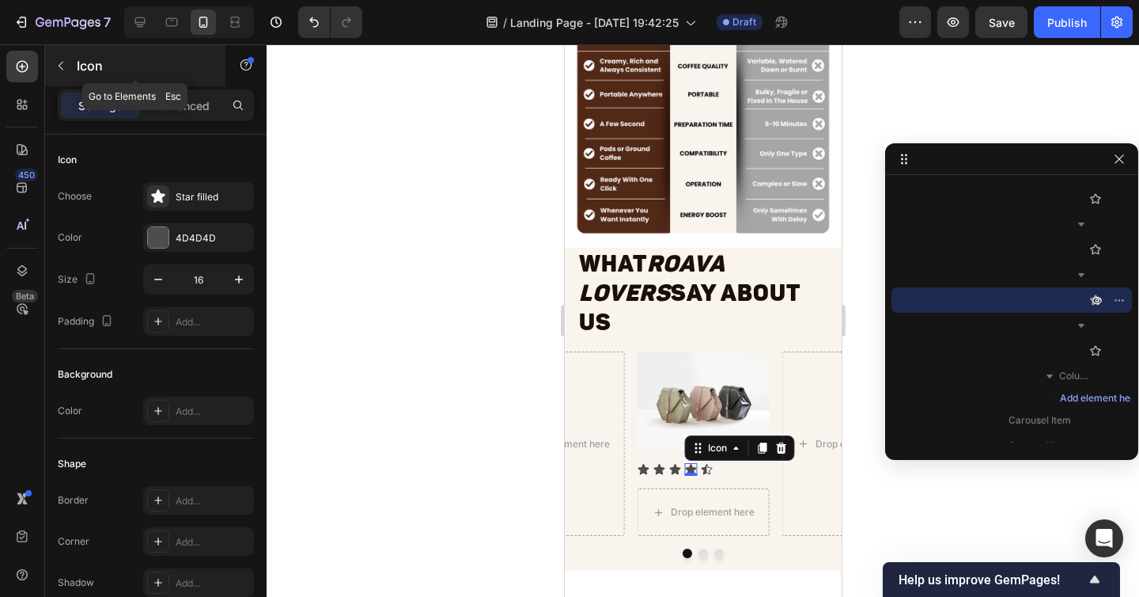
click at [61, 62] on icon "button" at bounding box center [61, 66] width 5 height 9
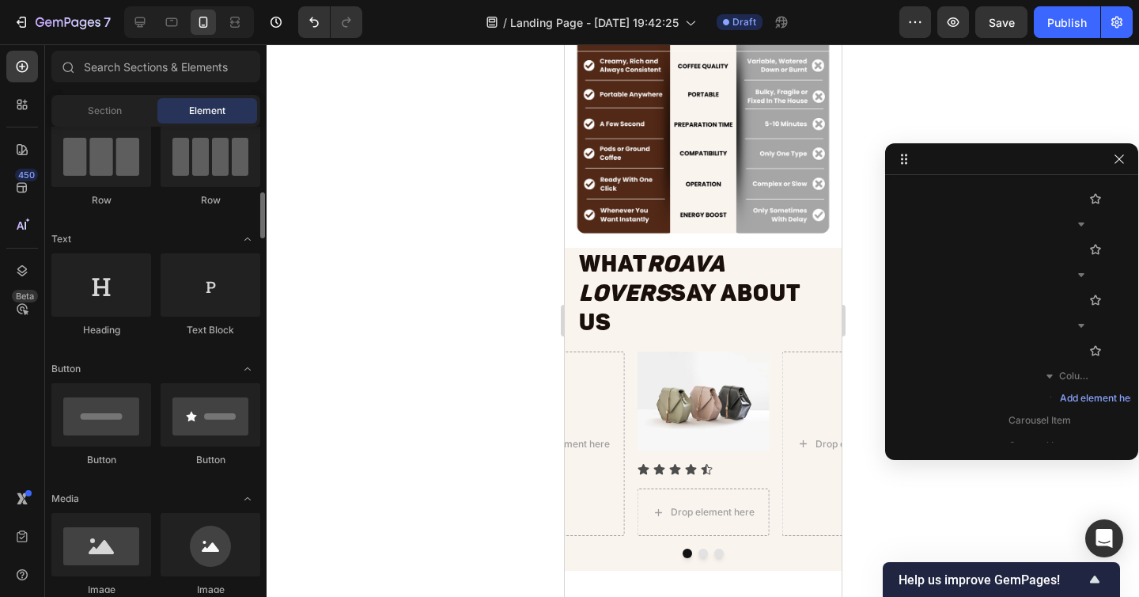
scroll to position [110, 0]
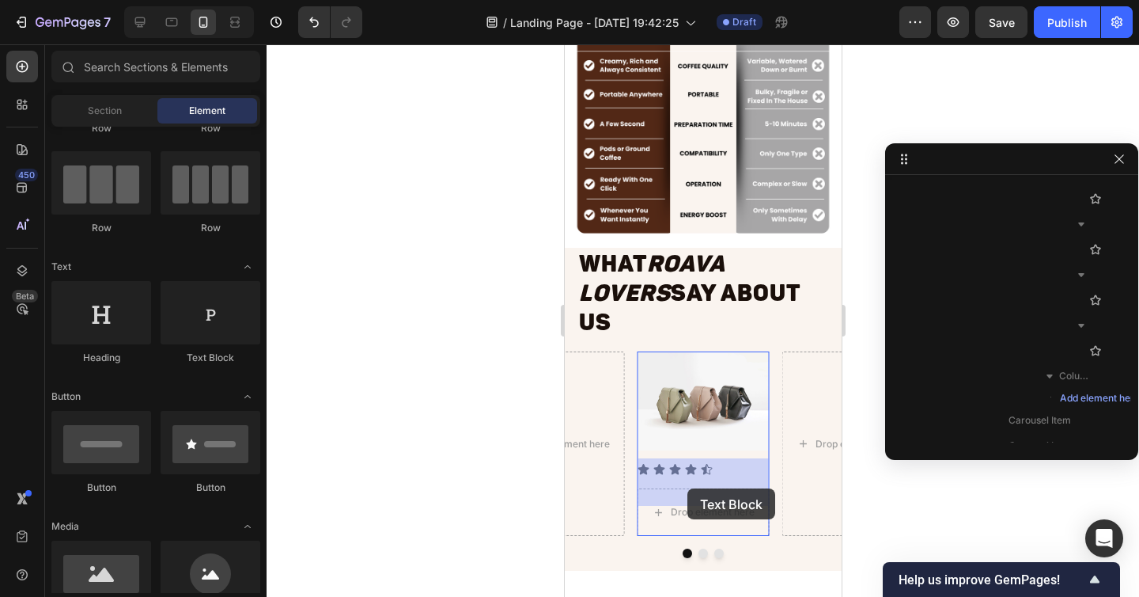
drag, startPoint x: 759, startPoint y: 366, endPoint x: 687, endPoint y: 489, distance: 142.6
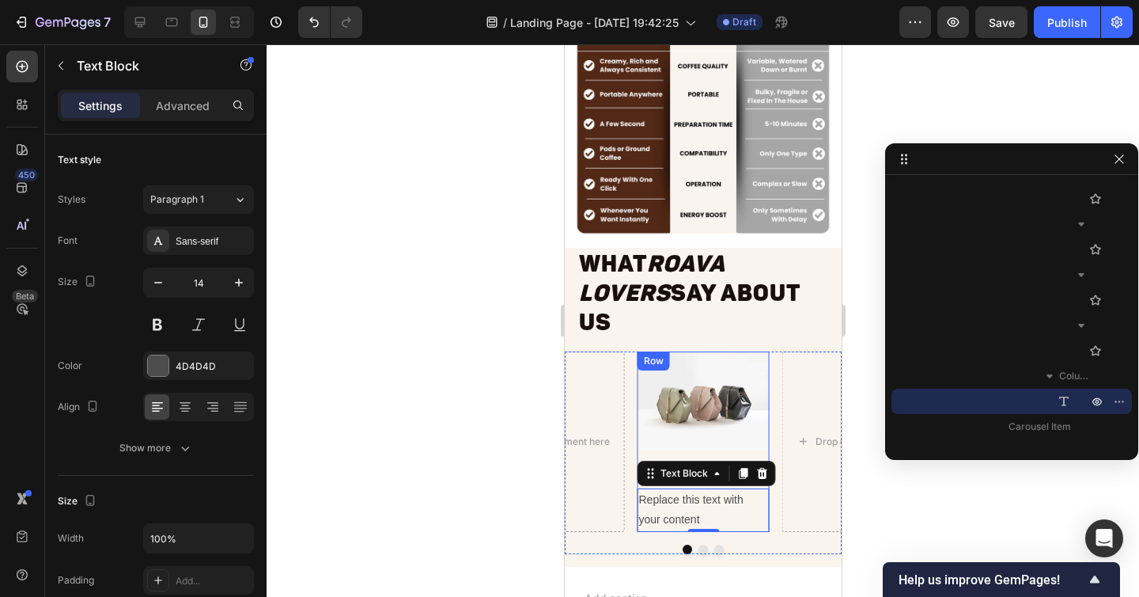
click at [747, 422] on div "Image Icon Icon Icon Icon Icon Icon List Replace this text with your content Te…" at bounding box center [703, 441] width 132 height 180
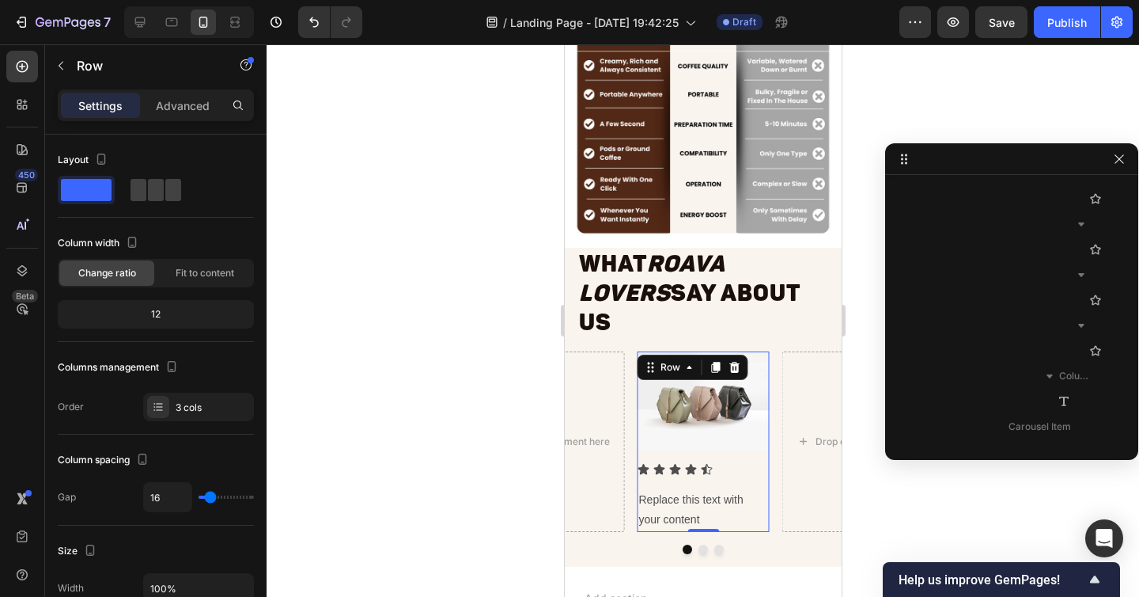
scroll to position [3362, 0]
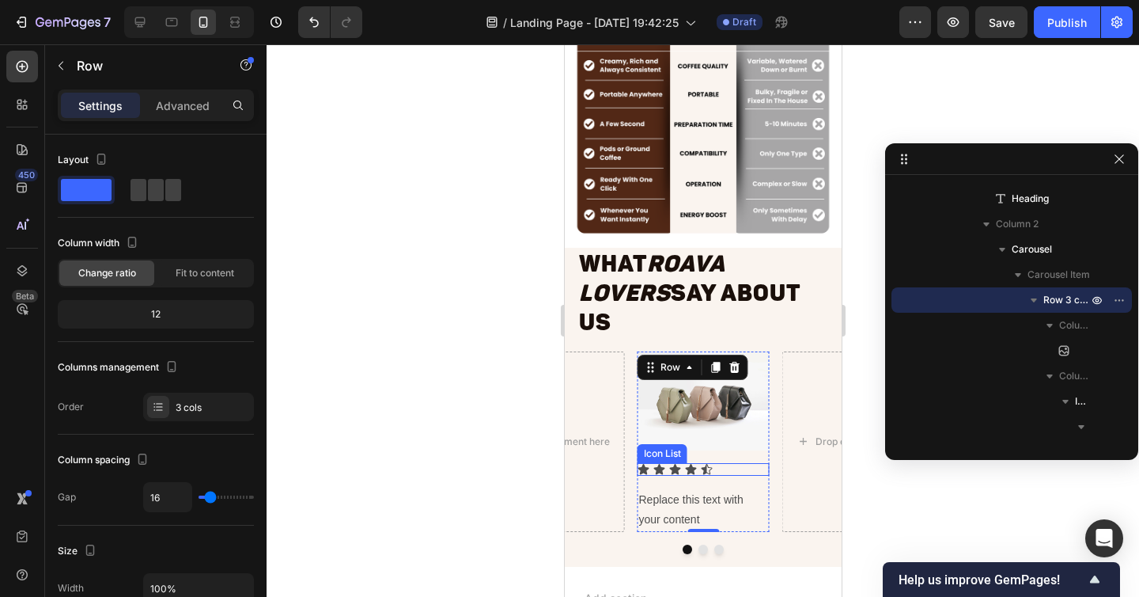
click at [740, 463] on div "Icon Icon Icon Icon Icon" at bounding box center [703, 469] width 132 height 13
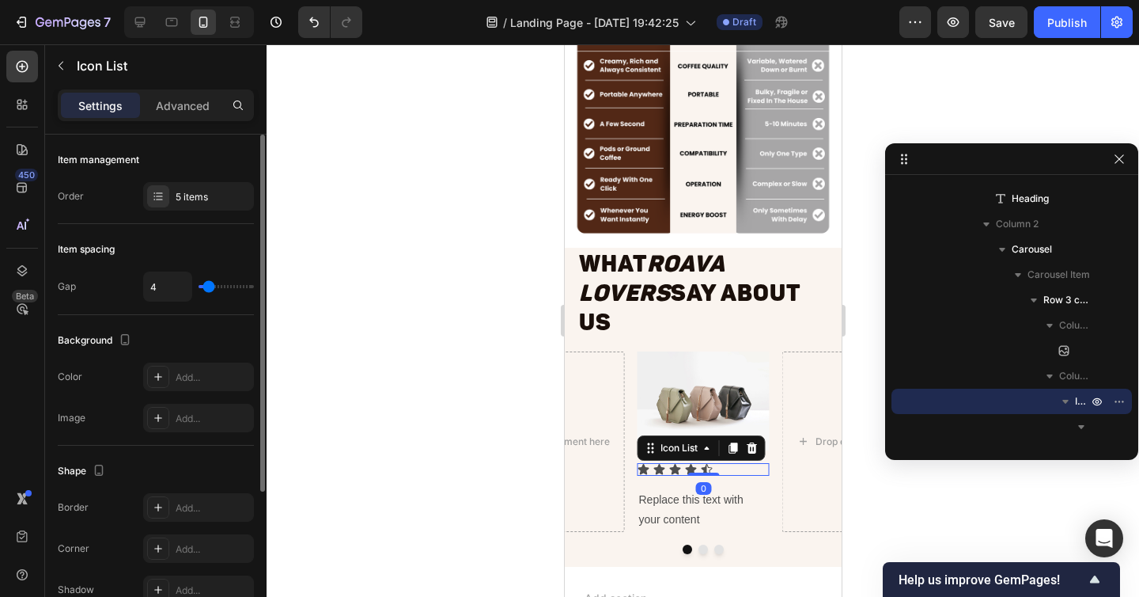
scroll to position [214, 0]
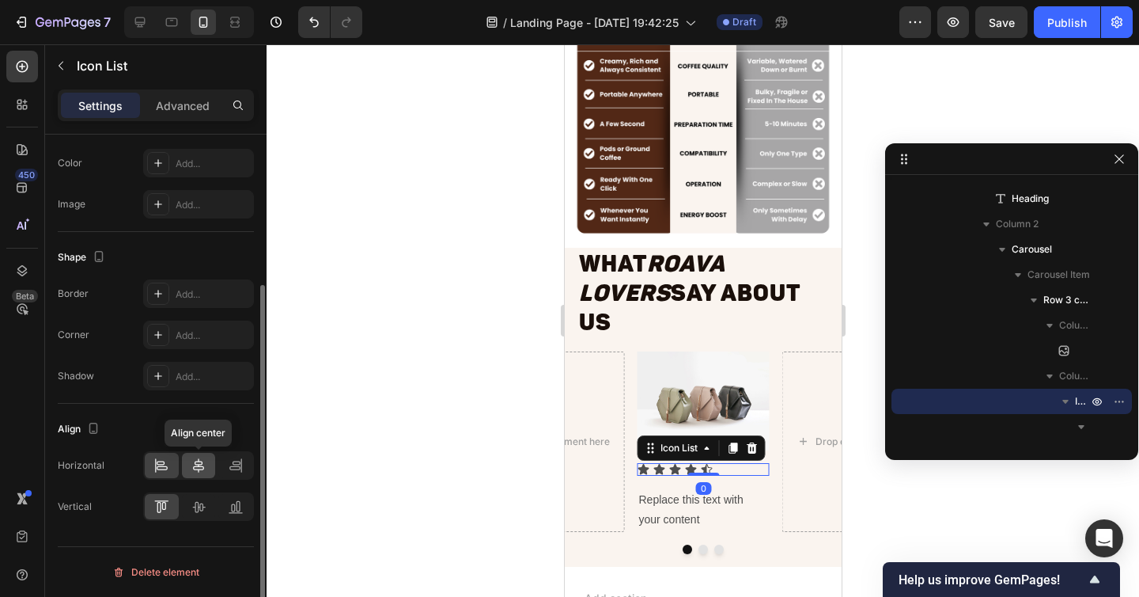
click at [203, 476] on div at bounding box center [199, 465] width 34 height 25
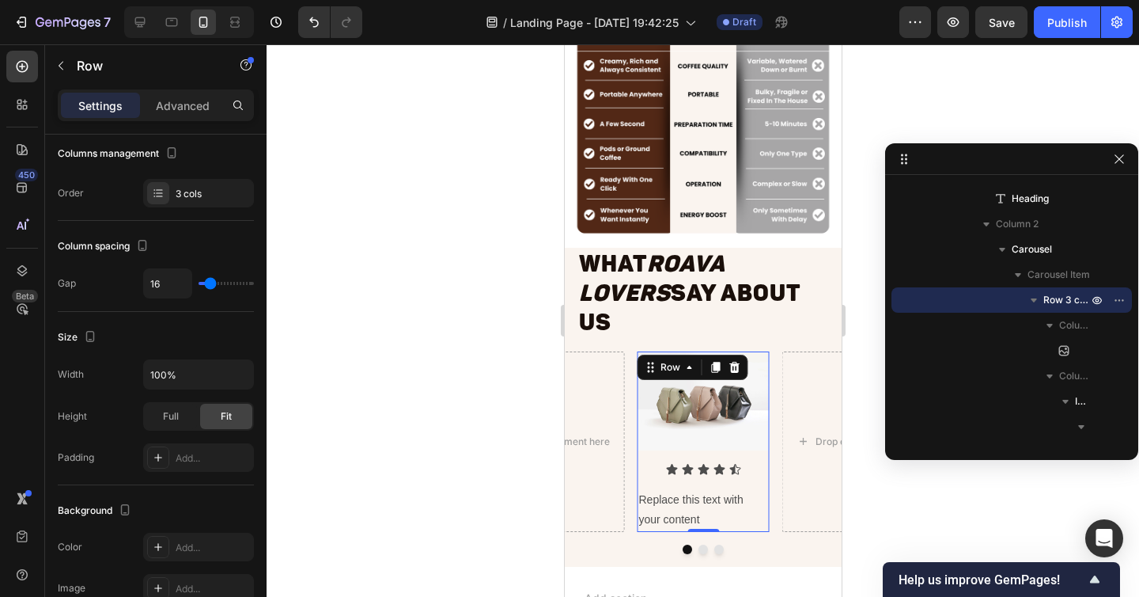
click at [768, 422] on div "Image Icon Icon Icon Icon Icon Icon List Replace this text with your content Te…" at bounding box center [703, 441] width 132 height 180
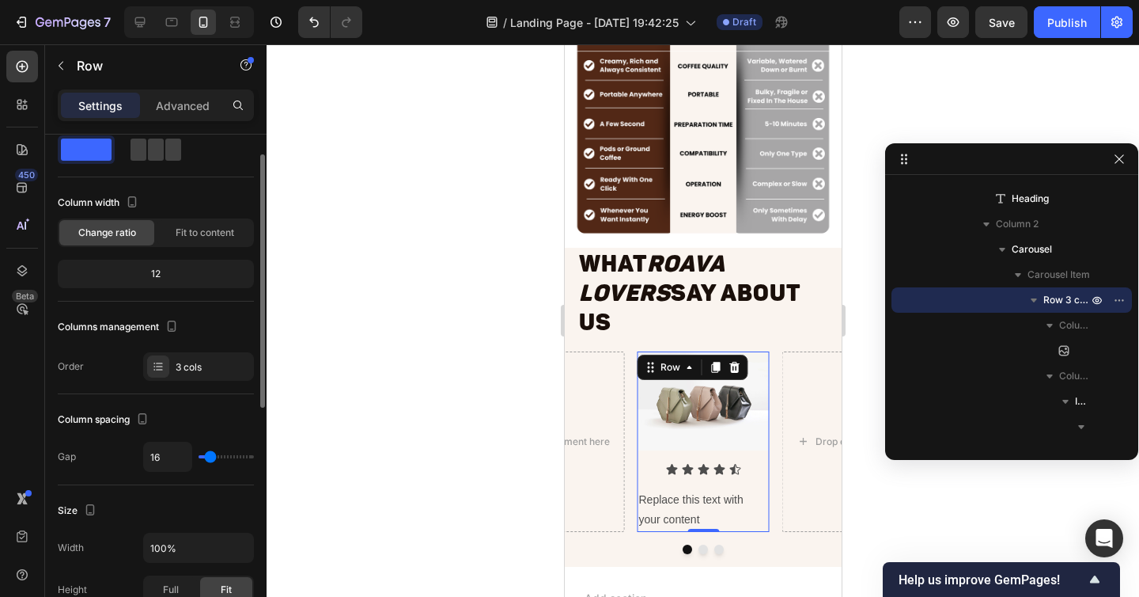
scroll to position [0, 0]
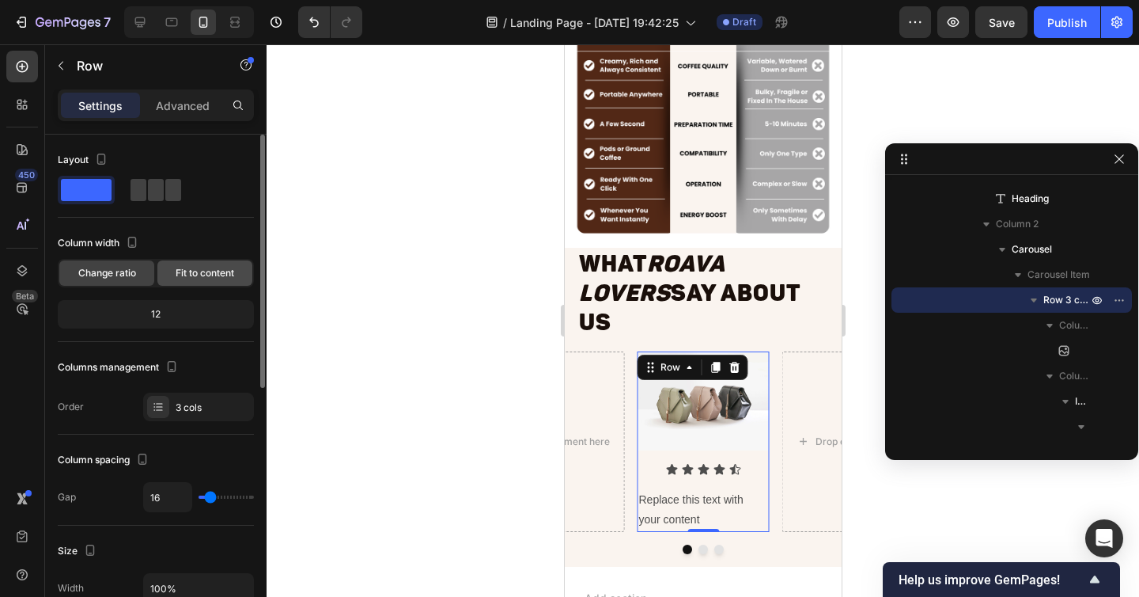
click at [191, 269] on span "Fit to content" at bounding box center [205, 273] width 59 height 14
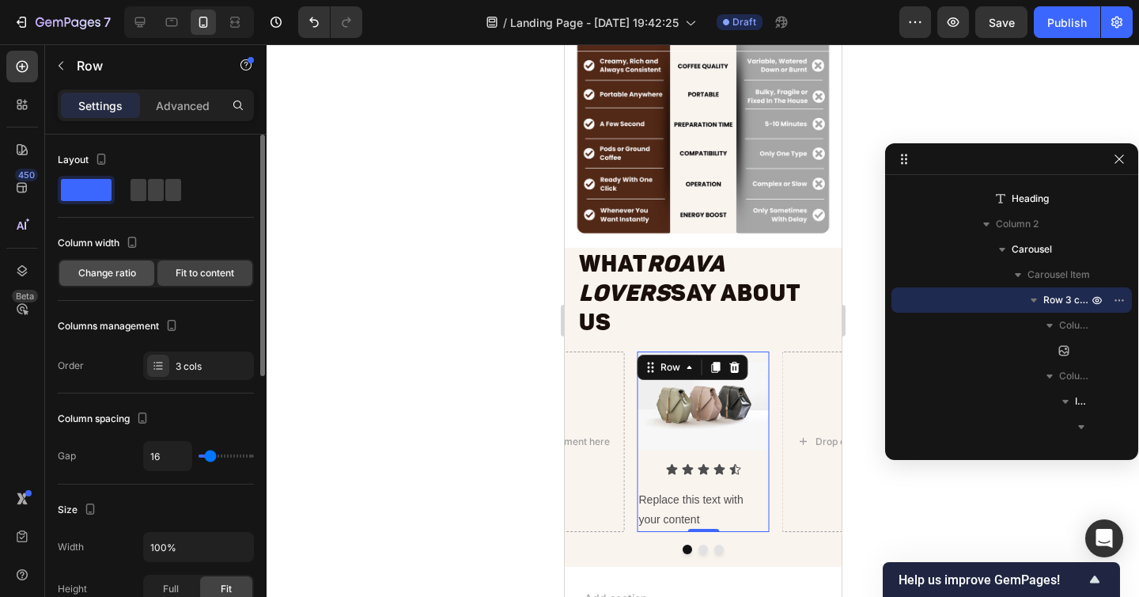
click at [127, 275] on span "Change ratio" at bounding box center [107, 273] width 58 height 14
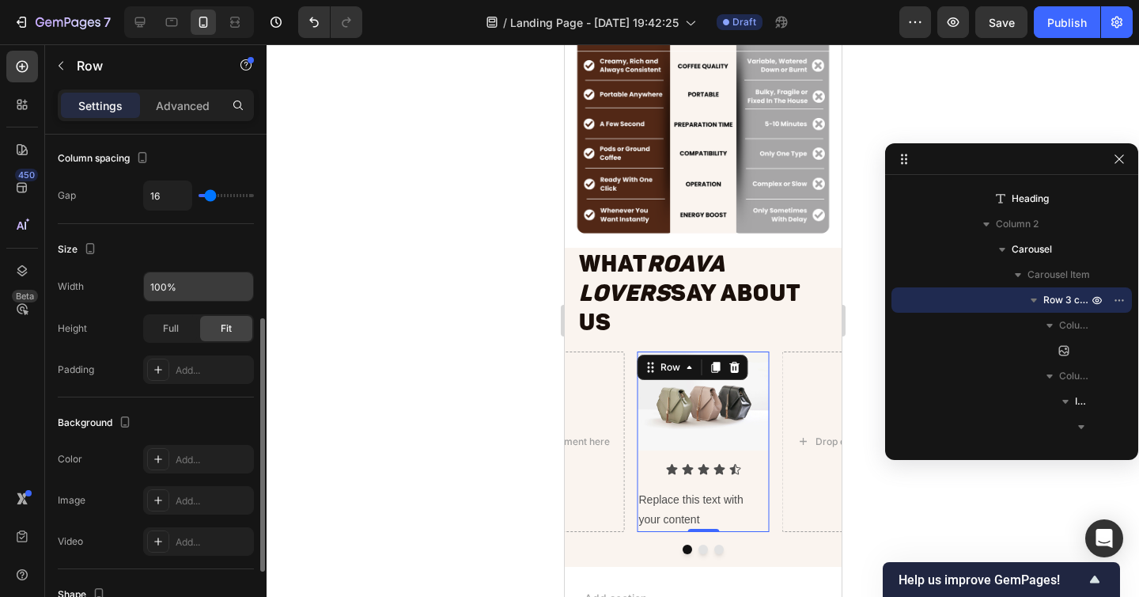
scroll to position [403, 0]
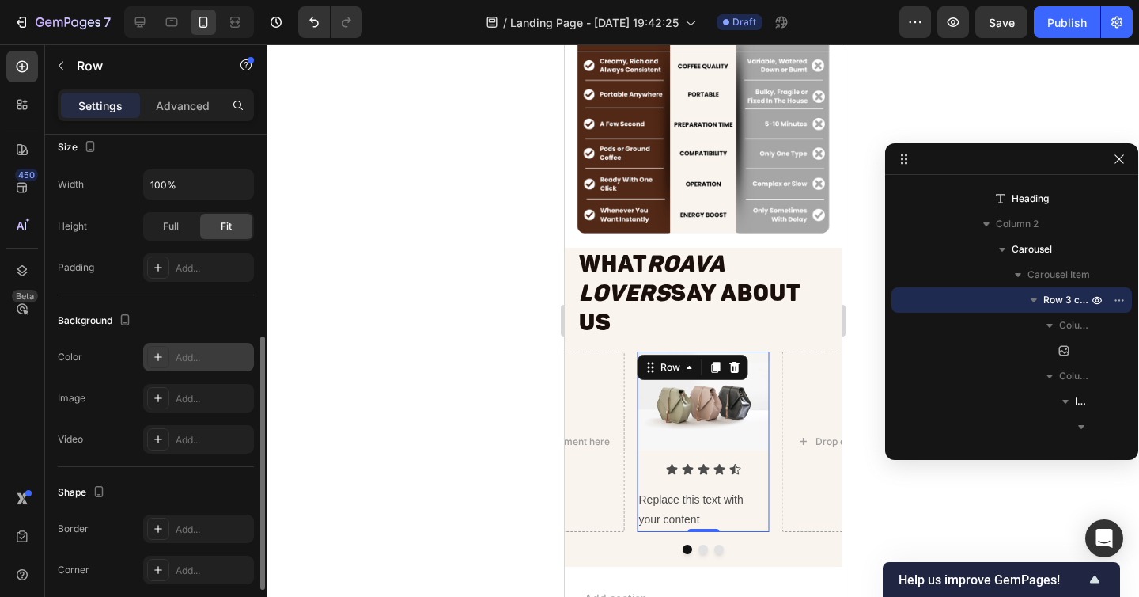
click at [187, 358] on div "Add..." at bounding box center [213, 357] width 74 height 14
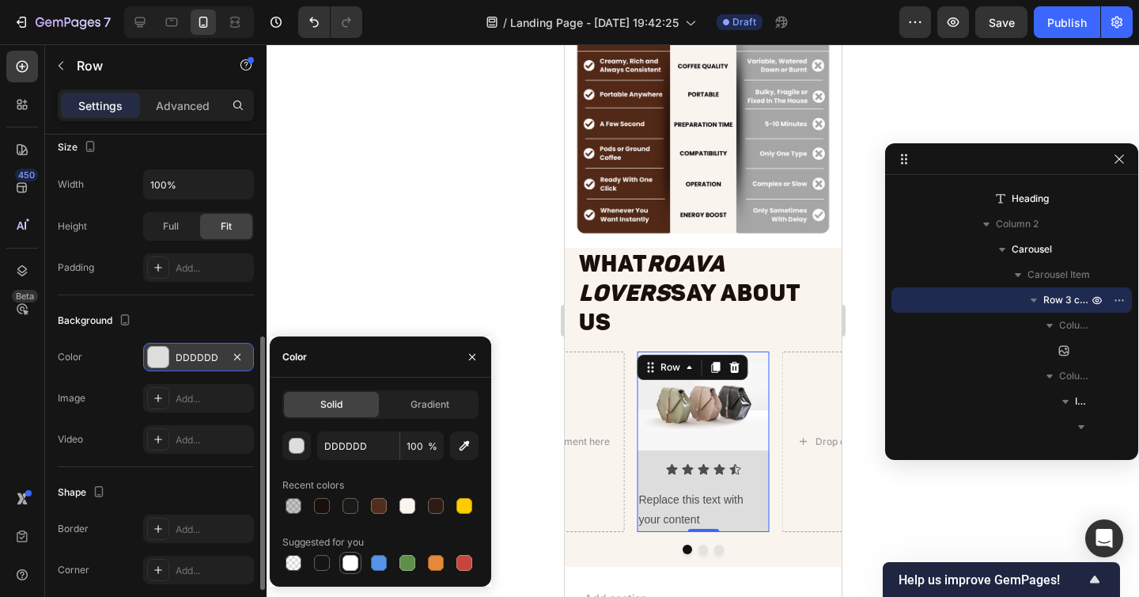
click at [354, 559] on div at bounding box center [351, 563] width 16 height 16
type input "FFFFFF"
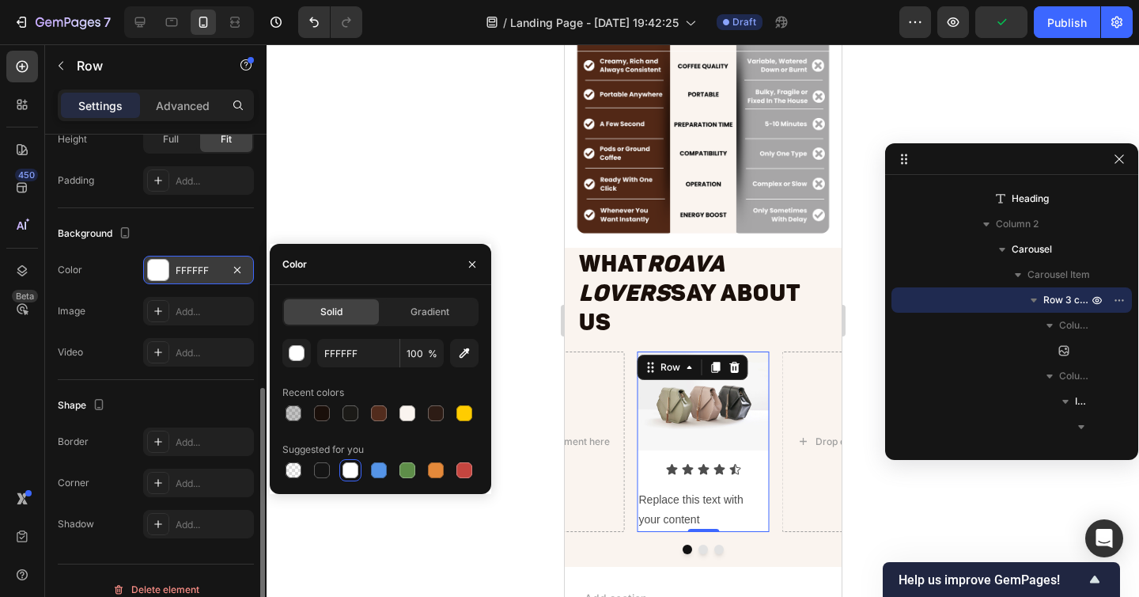
scroll to position [497, 0]
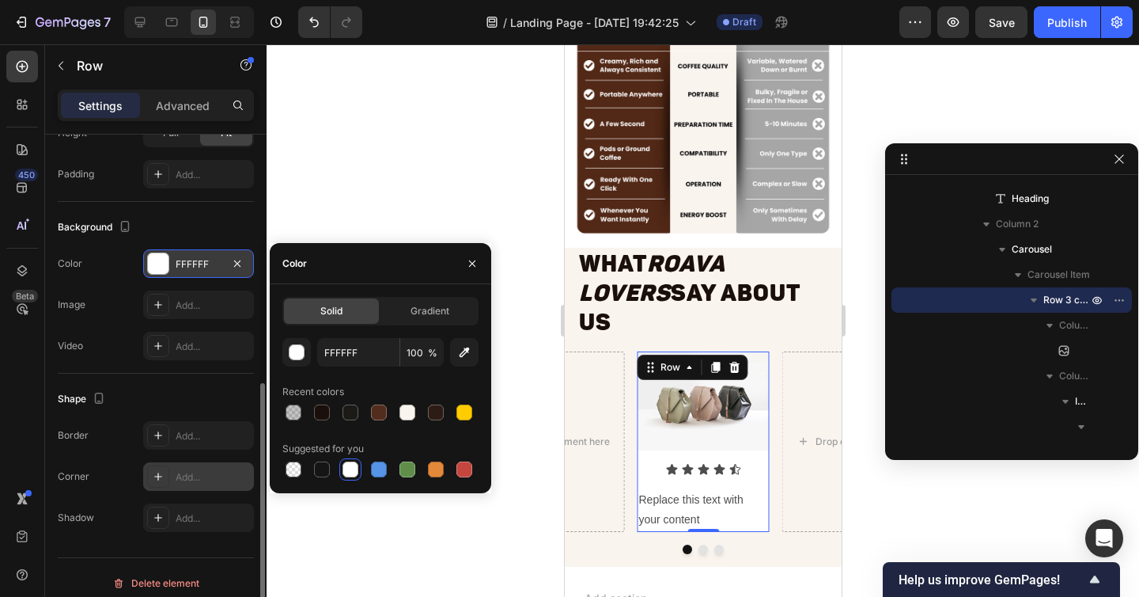
click at [201, 466] on div "Add..." at bounding box center [198, 476] width 111 height 28
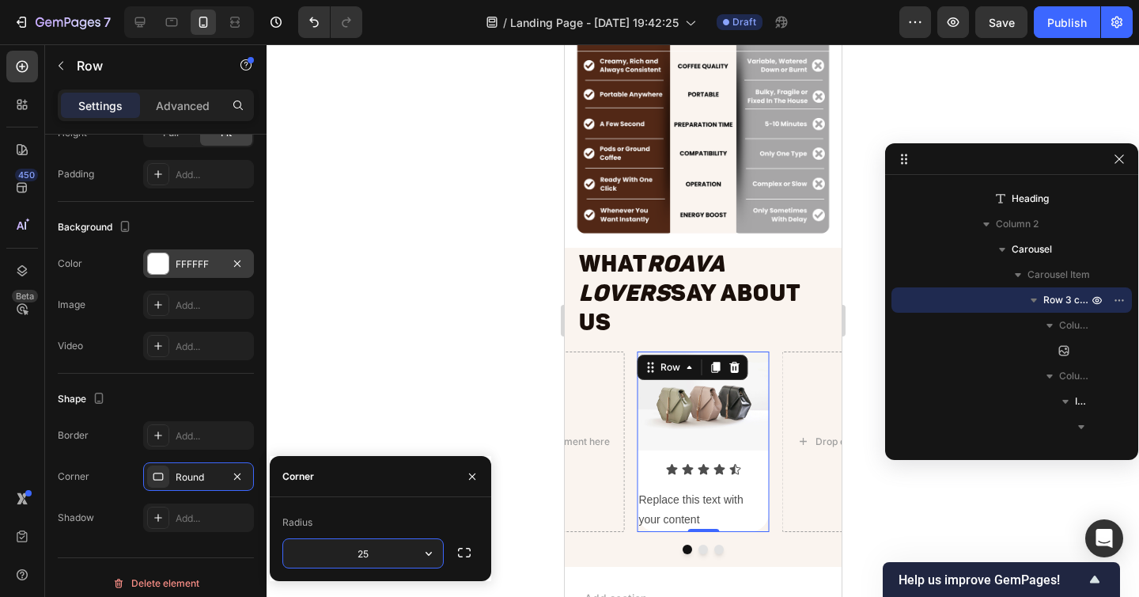
click at [369, 555] on input "25" at bounding box center [363, 553] width 160 height 28
type input "10"
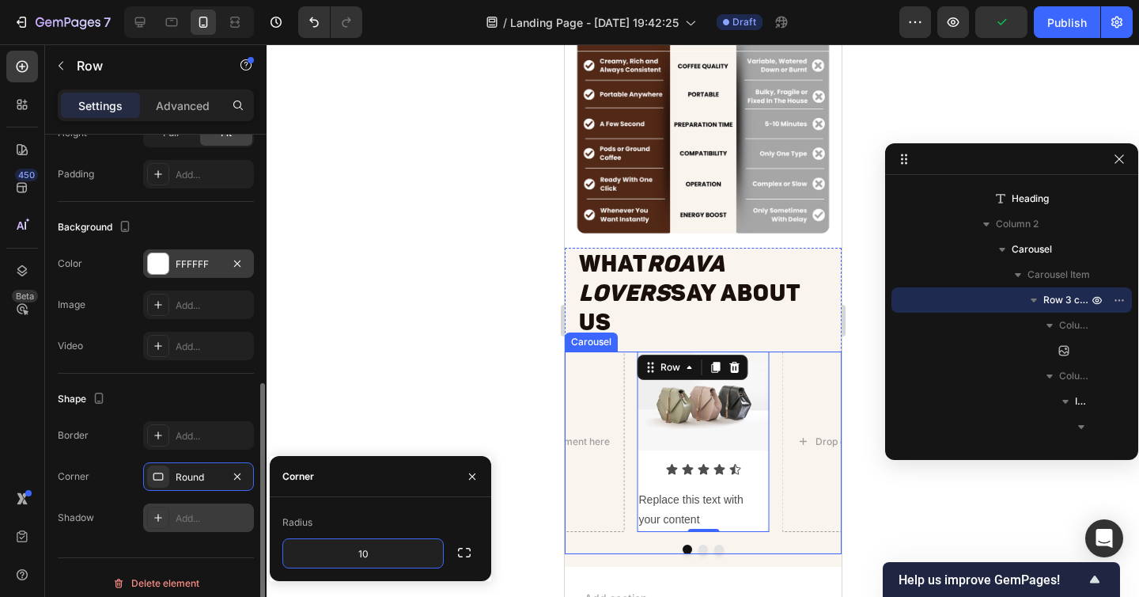
click at [189, 511] on div "Add..." at bounding box center [213, 518] width 74 height 14
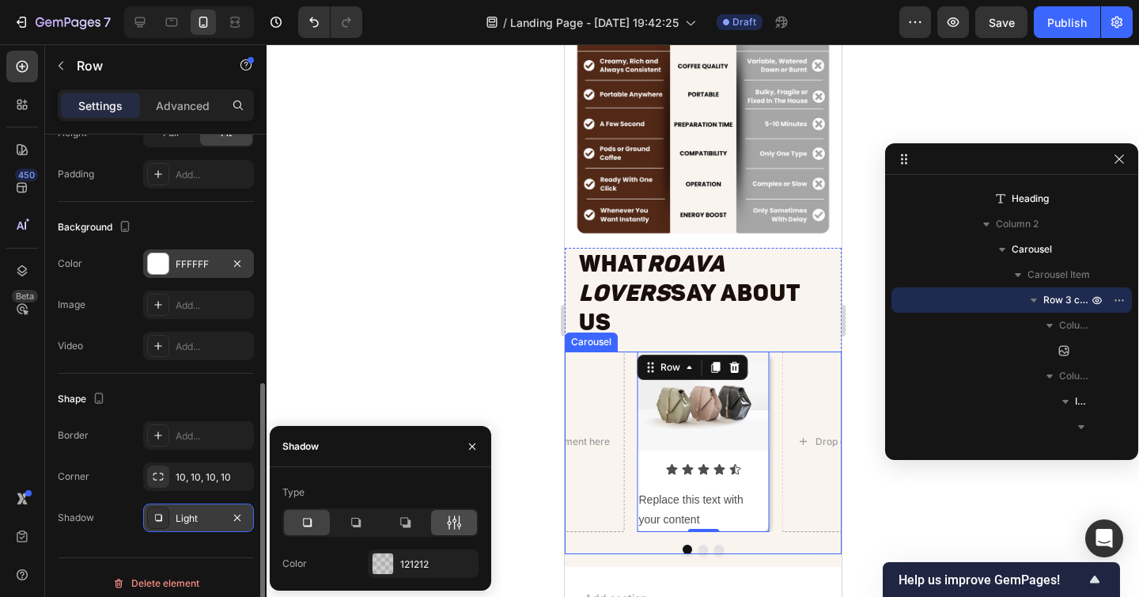
click at [446, 519] on icon at bounding box center [454, 522] width 16 height 16
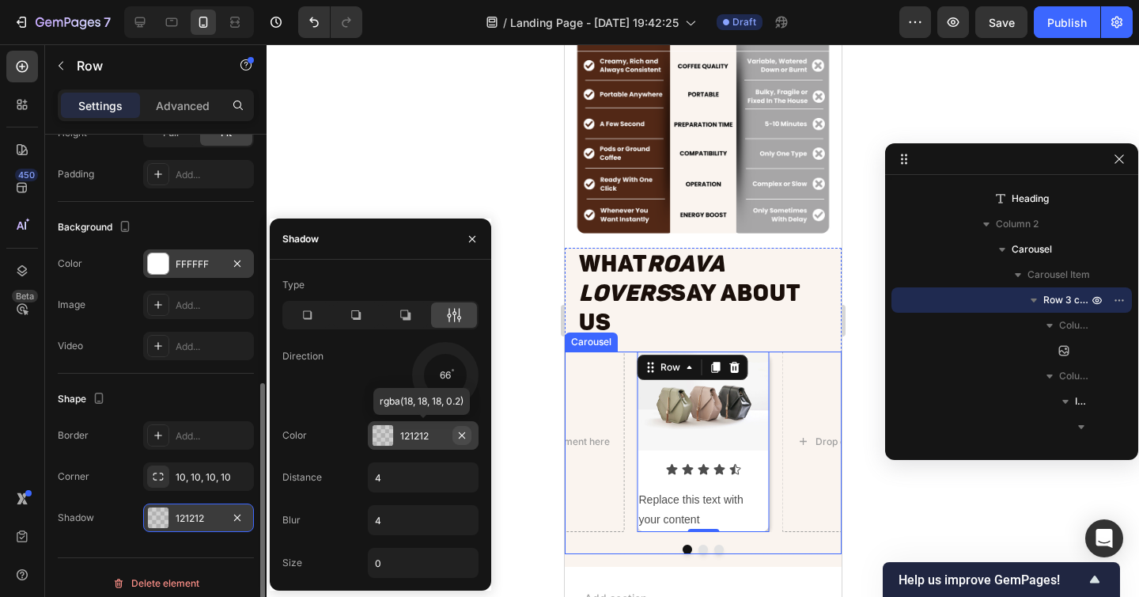
drag, startPoint x: 464, startPoint y: 397, endPoint x: 469, endPoint y: 432, distance: 35.2
click at [469, 432] on div "Type Direction 66 Color 121212 rgba(18, 18, 18, 0.2) Distance 4 Blur 4 Size 0" at bounding box center [381, 424] width 222 height 305
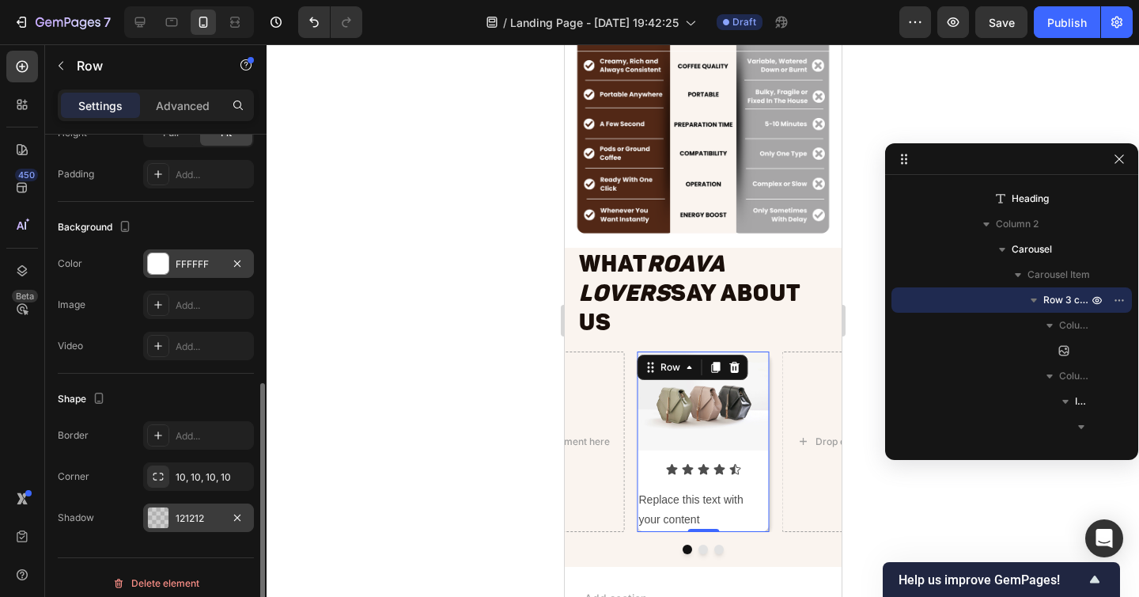
click at [890, 526] on div at bounding box center [703, 320] width 873 height 552
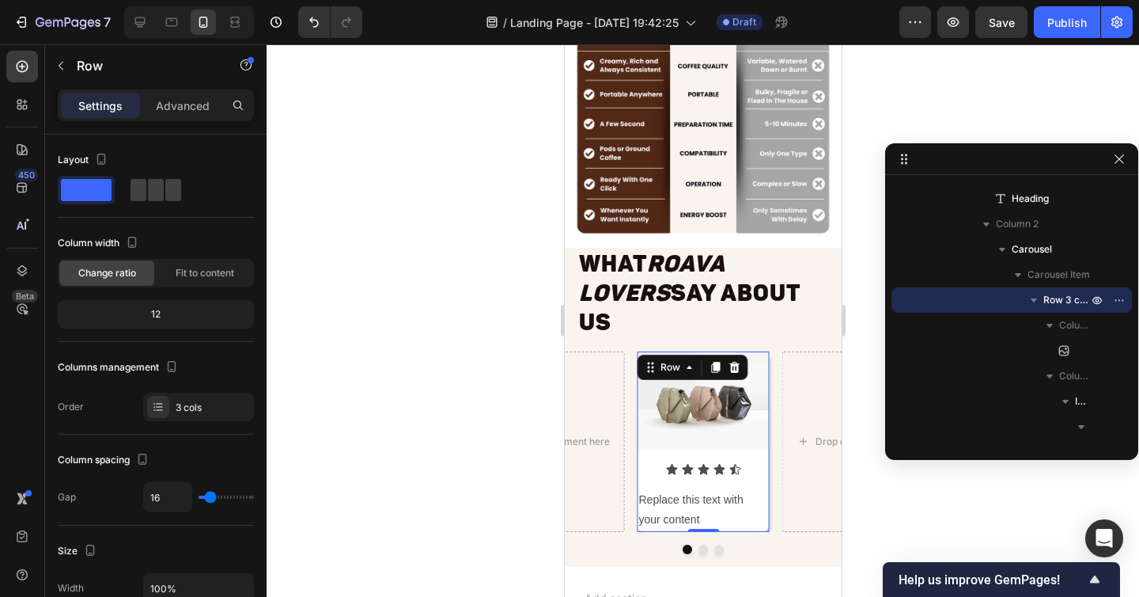
click at [765, 452] on div "Image Icon Icon Icon Icon Icon Icon List Replace this text with your content Te…" at bounding box center [703, 441] width 132 height 180
click at [646, 544] on div at bounding box center [702, 548] width 277 height 9
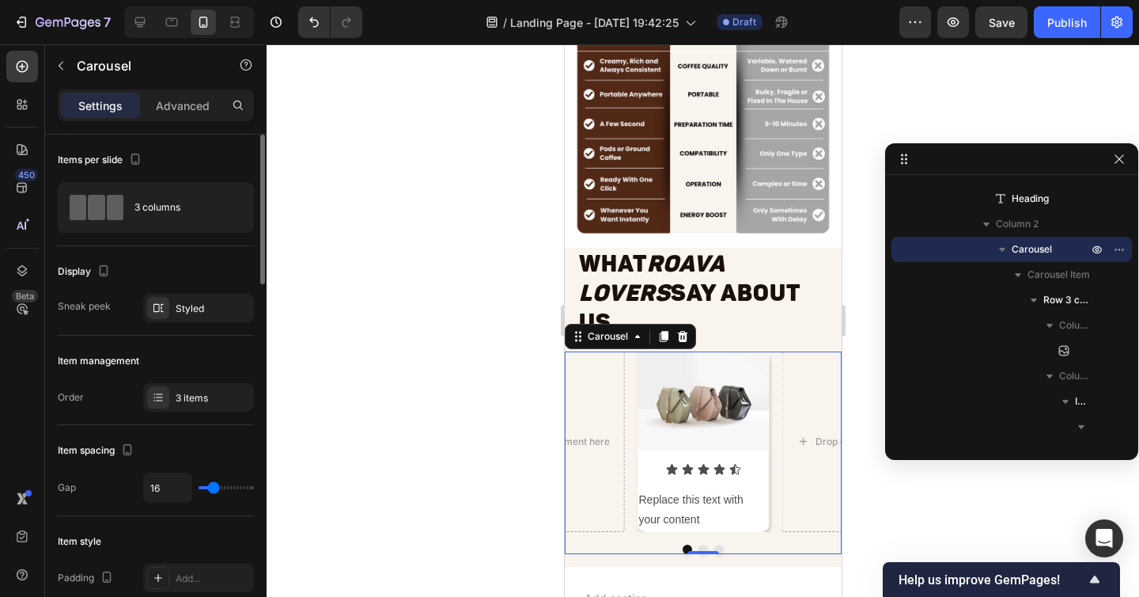
type input "31"
type input "34"
type input "33"
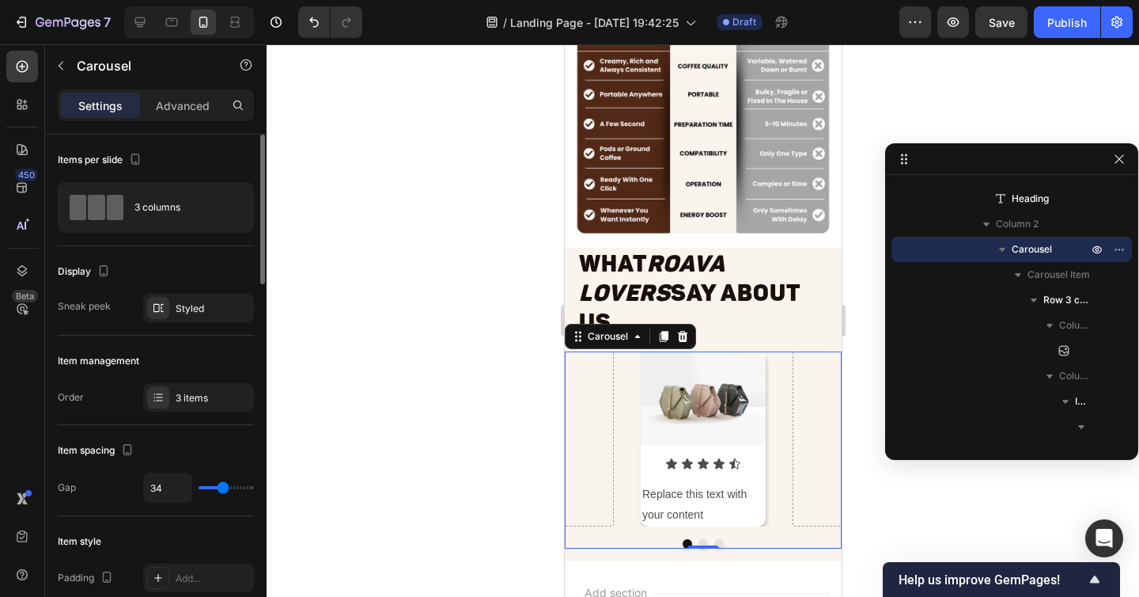
type input "33"
type input "29"
type input "25"
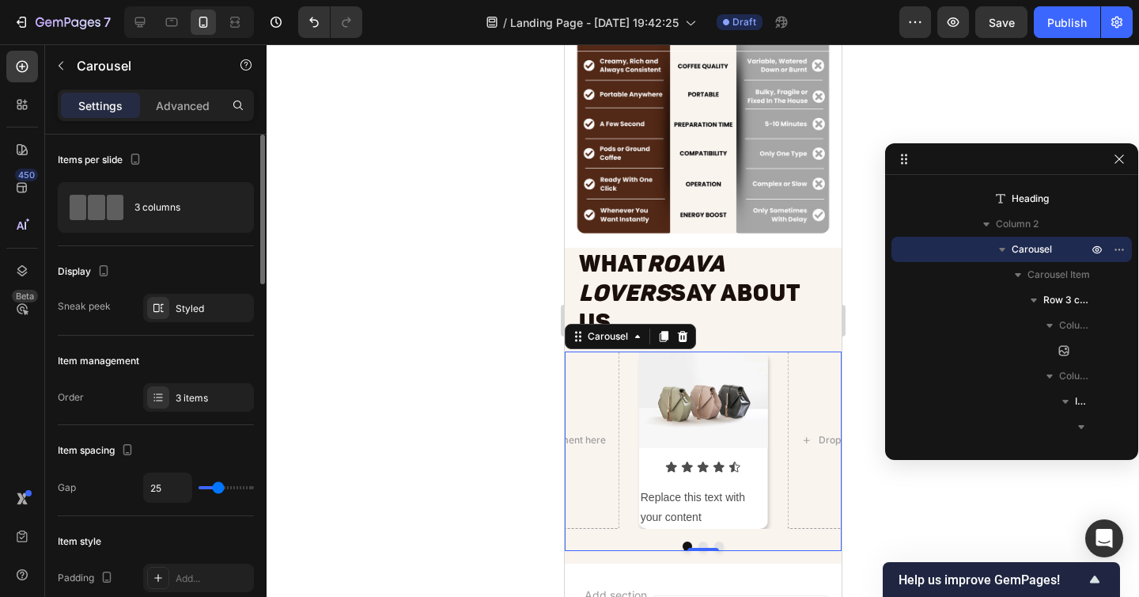
type input "24"
type input "22"
type input "21"
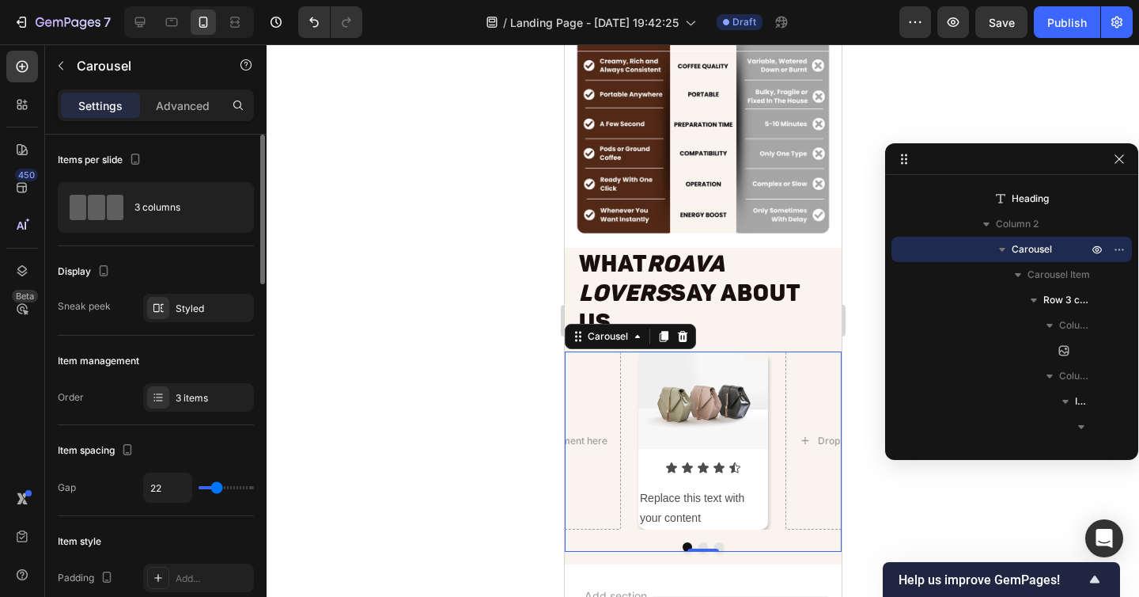
type input "21"
type input "20"
type input "19"
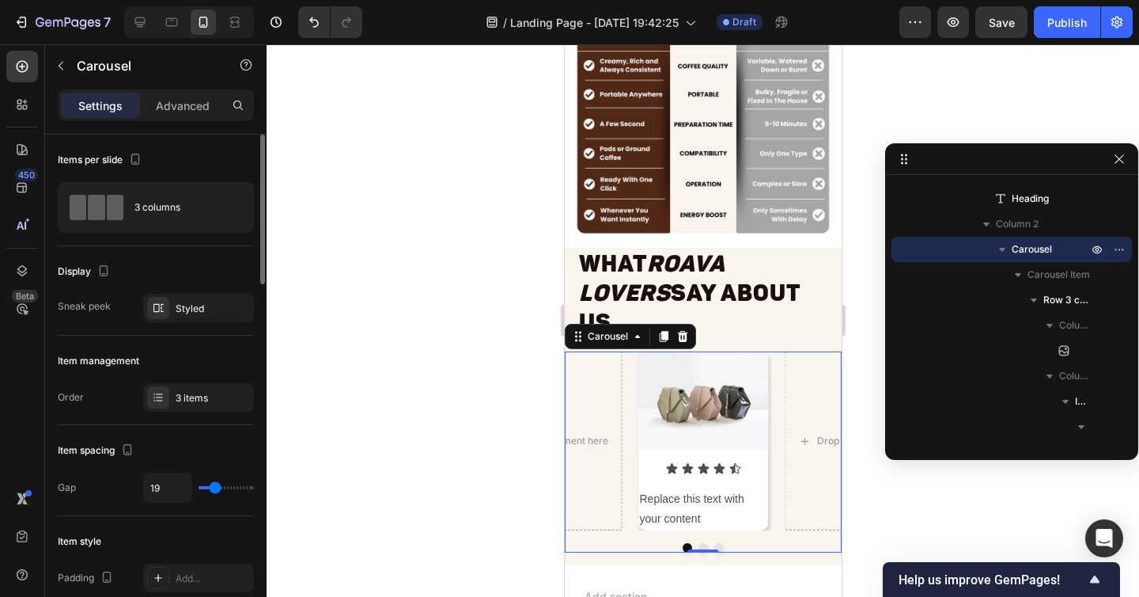
type input "18"
type input "17"
type input "16"
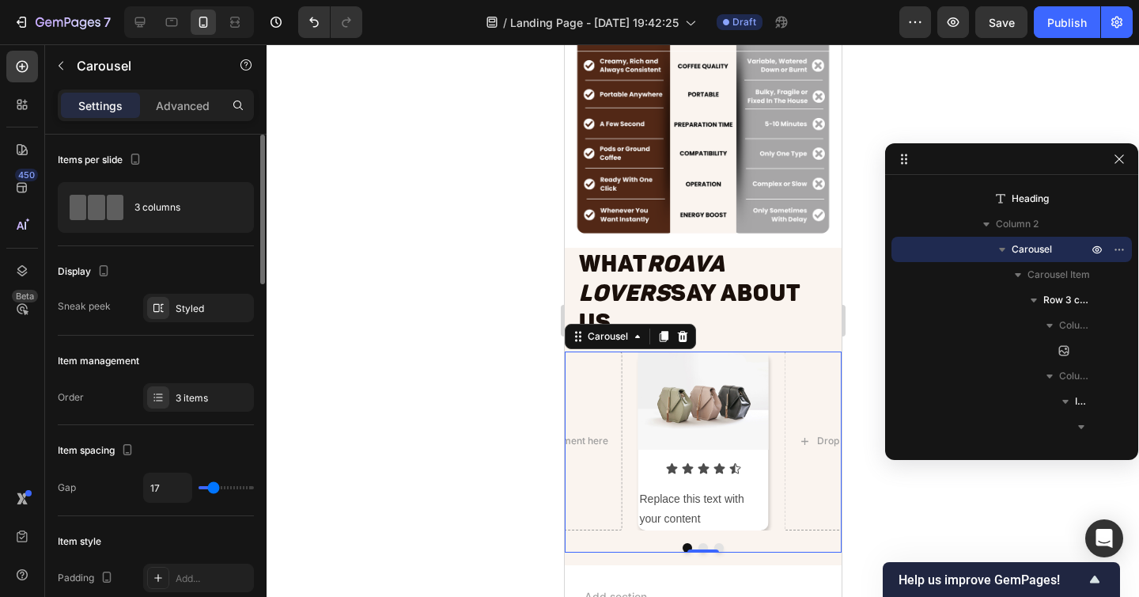
type input "16"
type input "15"
type input "14"
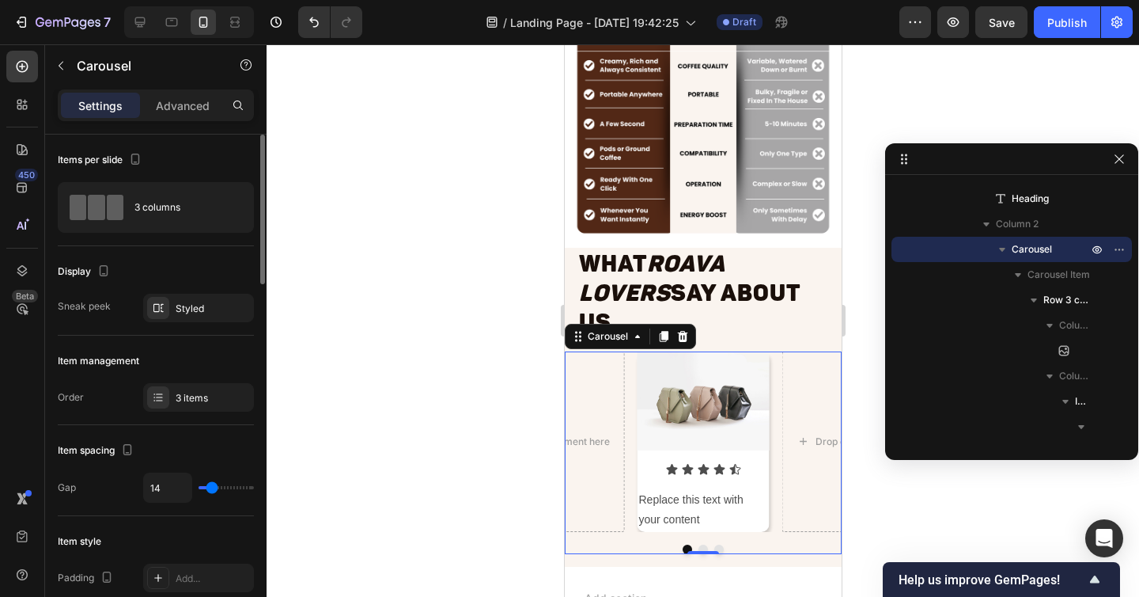
type input "13"
type input "12"
type input "11"
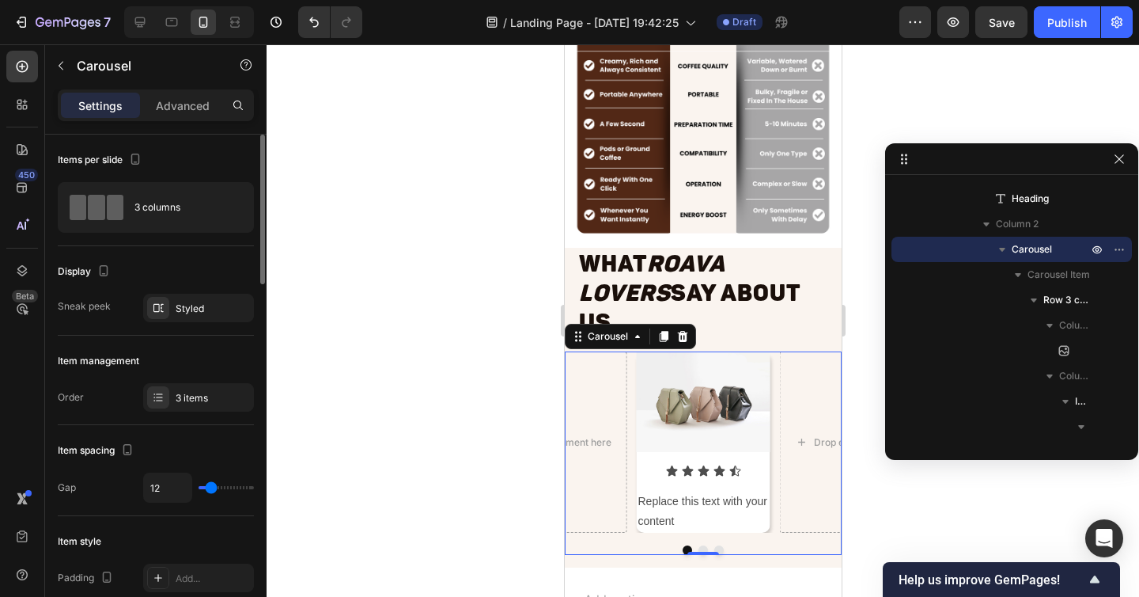
type input "11"
type input "10"
type input "9"
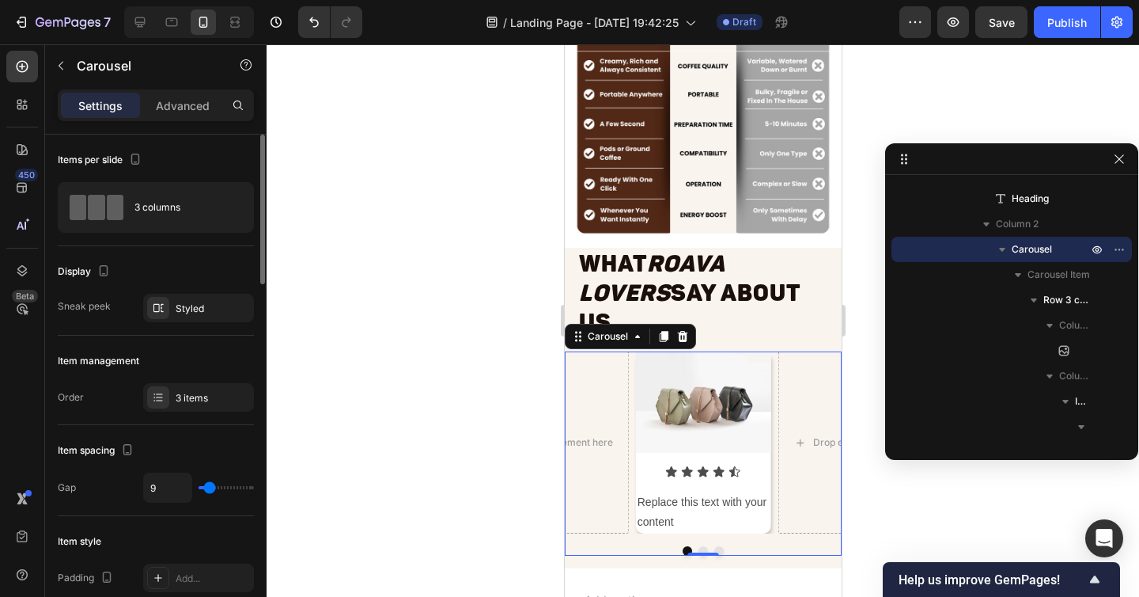
type input "10"
click at [210, 487] on input "range" at bounding box center [226, 487] width 55 height 3
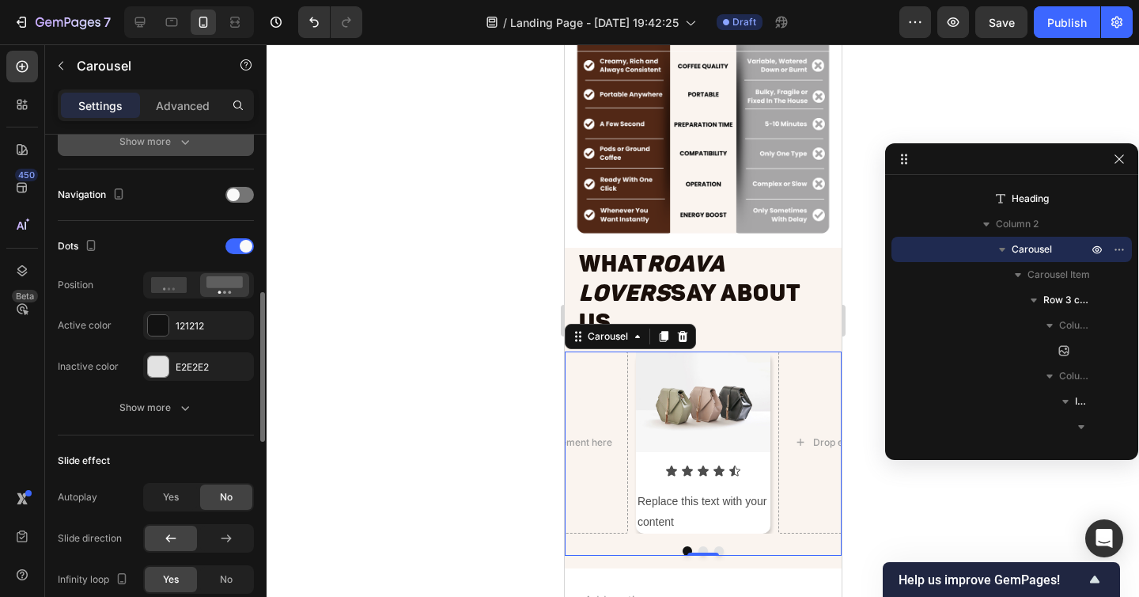
scroll to position [521, 0]
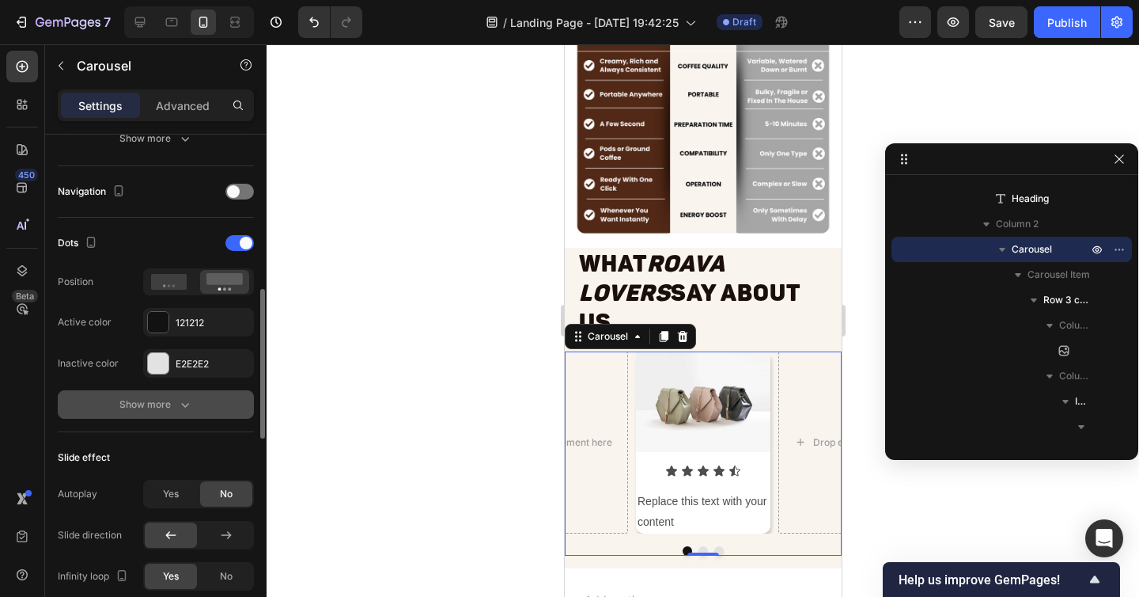
click at [187, 412] on button "Show more" at bounding box center [156, 404] width 196 height 28
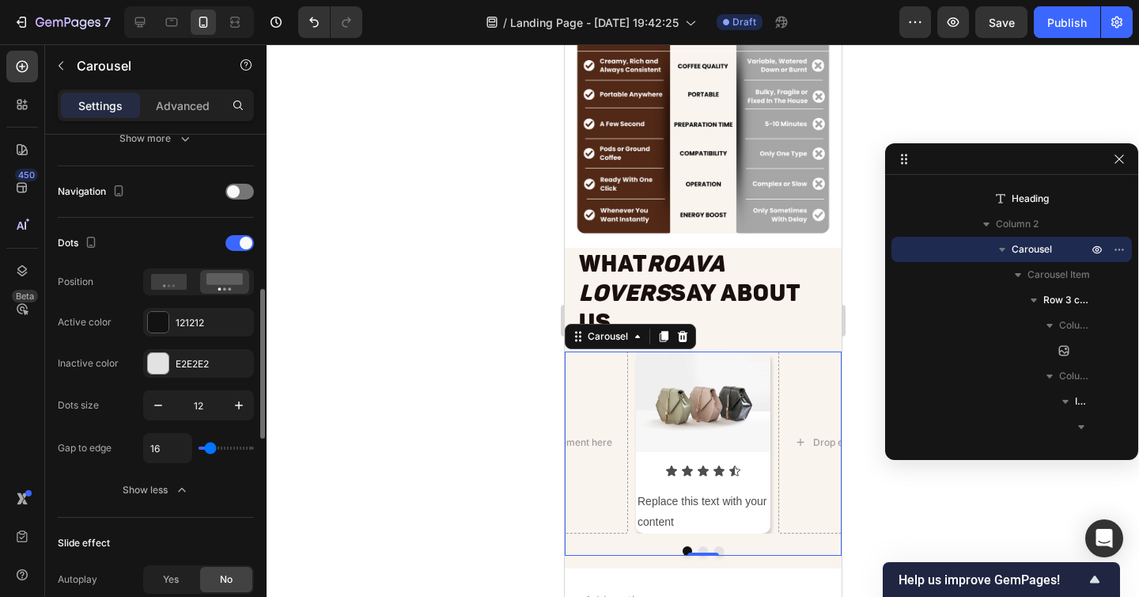
type input "6"
type input "3"
type input "2"
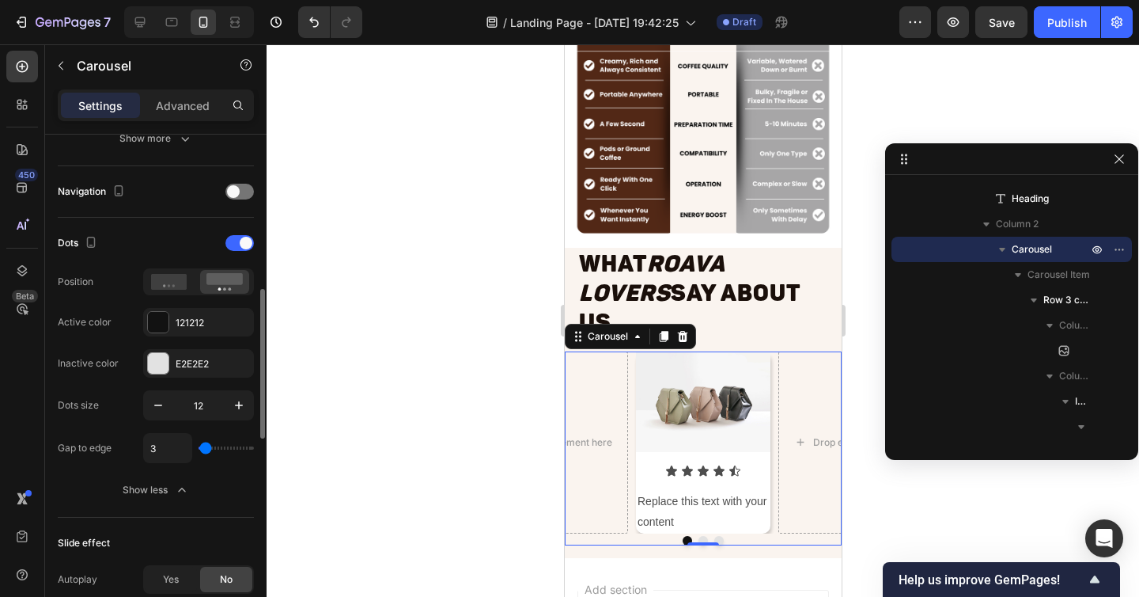
type input "2"
type input "0"
type input "5"
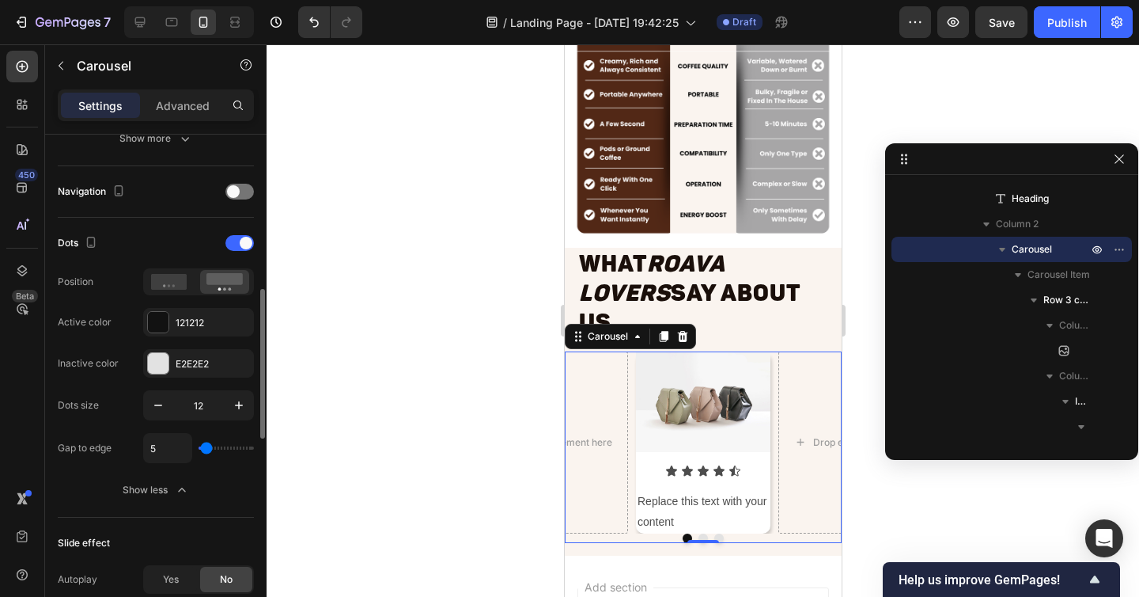
type input "27"
type input "37"
type input "51"
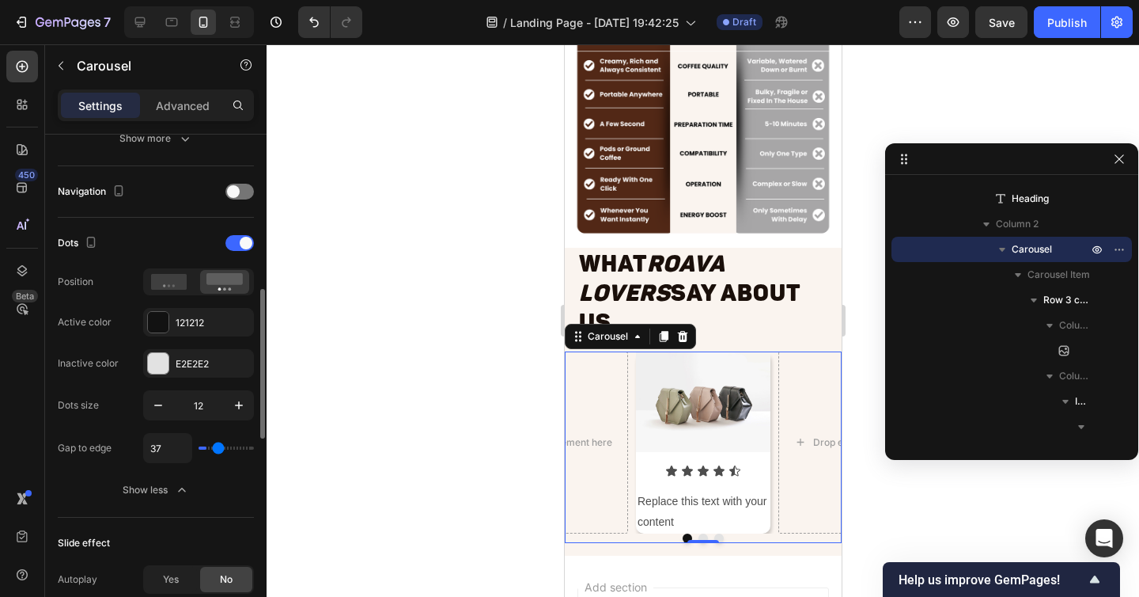
type input "51"
type input "59"
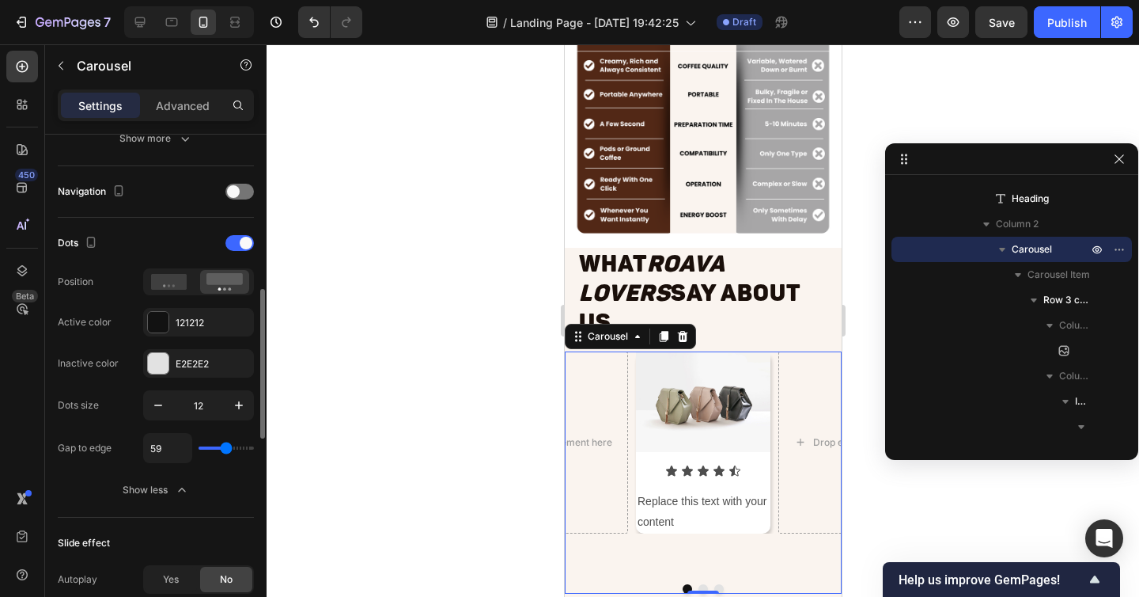
type input "64"
type input "71"
type input "74"
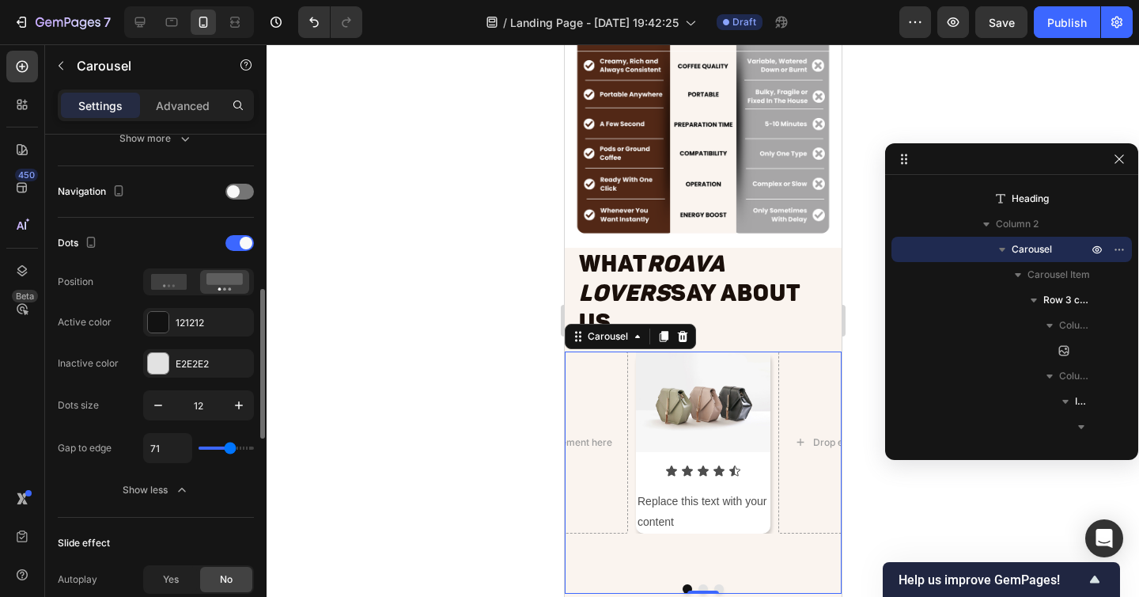
type input "74"
type input "77"
type input "80"
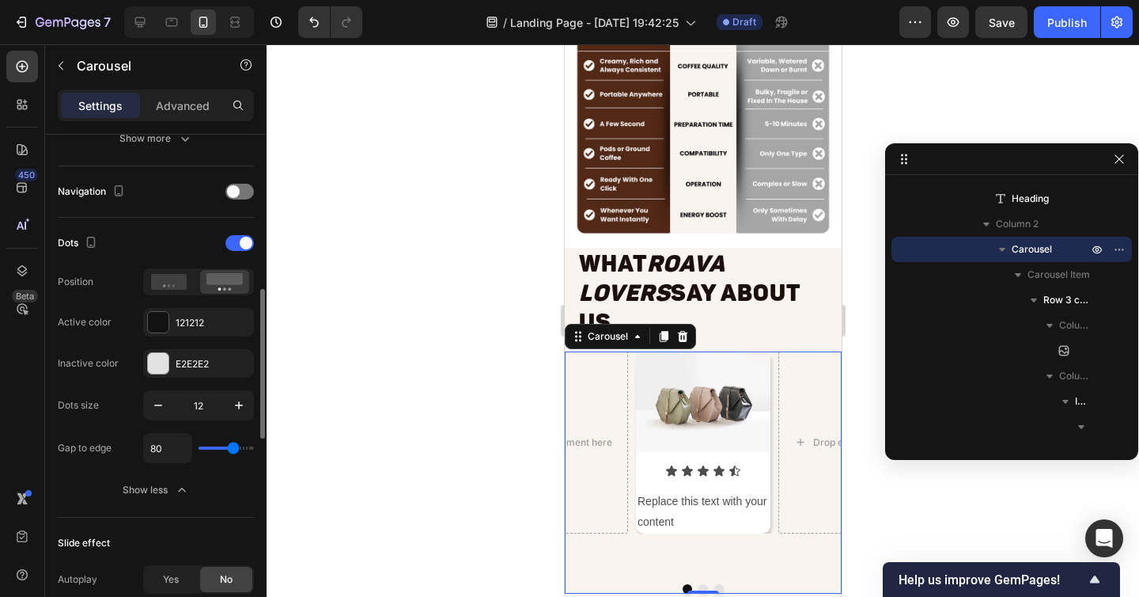
type input "82"
type input "54"
type input "46"
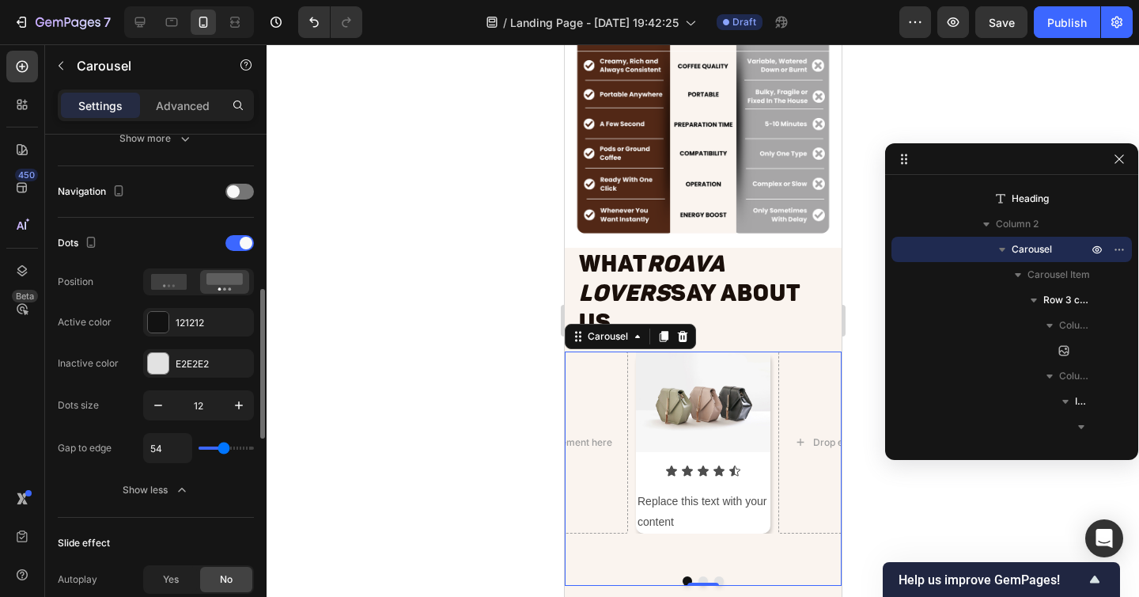
type input "46"
type input "44"
type input "43"
drag, startPoint x: 210, startPoint y: 450, endPoint x: 220, endPoint y: 450, distance: 9.5
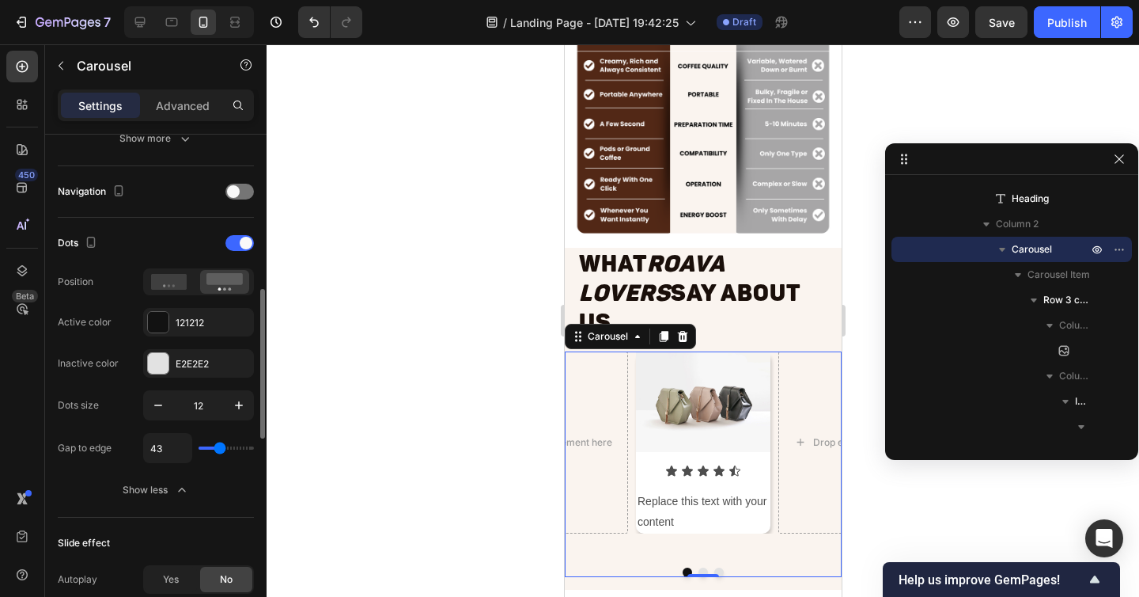
type input "43"
click at [220, 449] on input "range" at bounding box center [226, 447] width 55 height 3
type input "33"
type input "32"
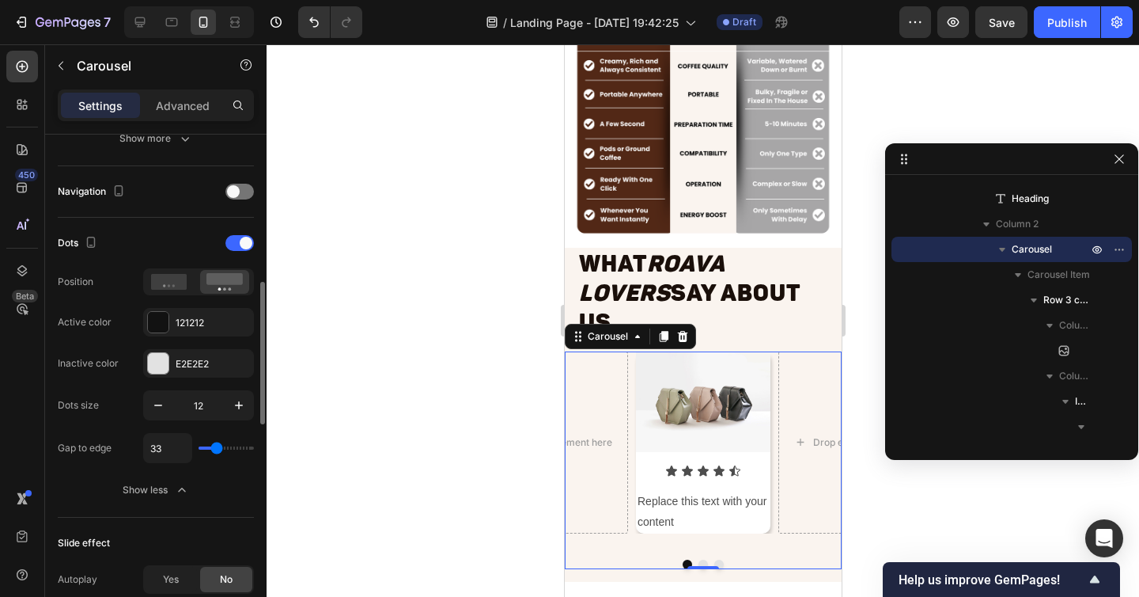
type input "32"
type input "31"
type input "29"
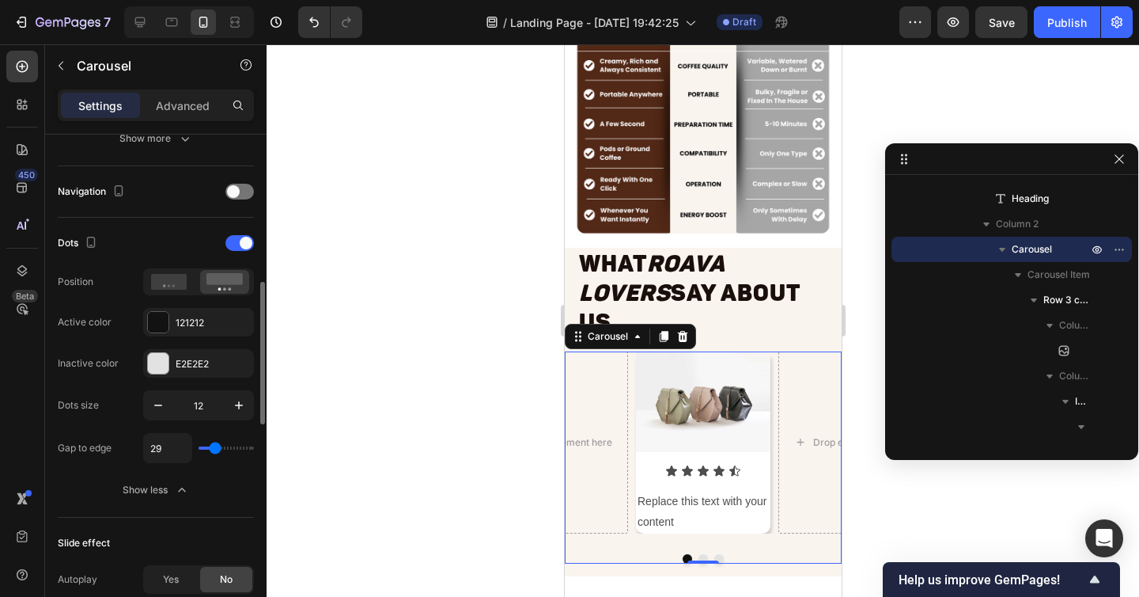
type input "26"
type input "21"
type input "19"
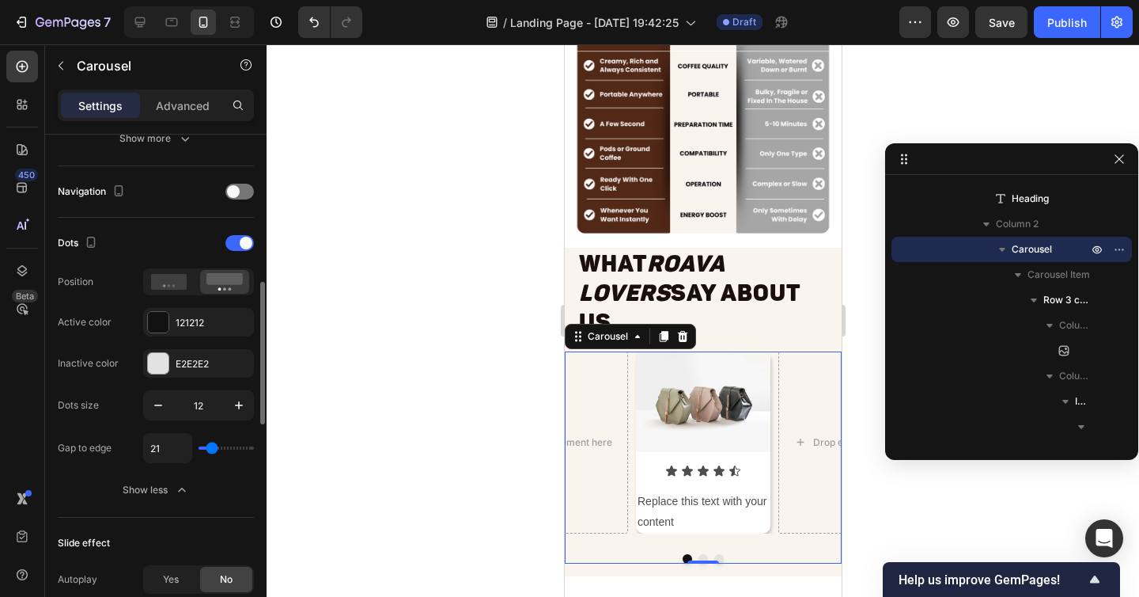
type input "19"
type input "16"
type input "14"
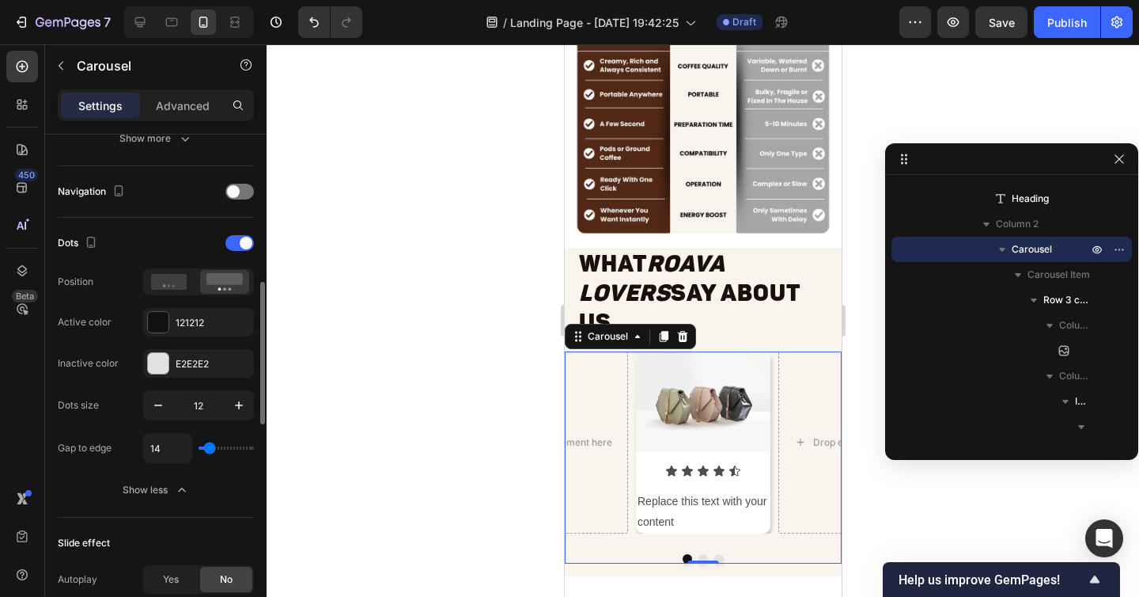
type input "11"
type input "9"
type input "4"
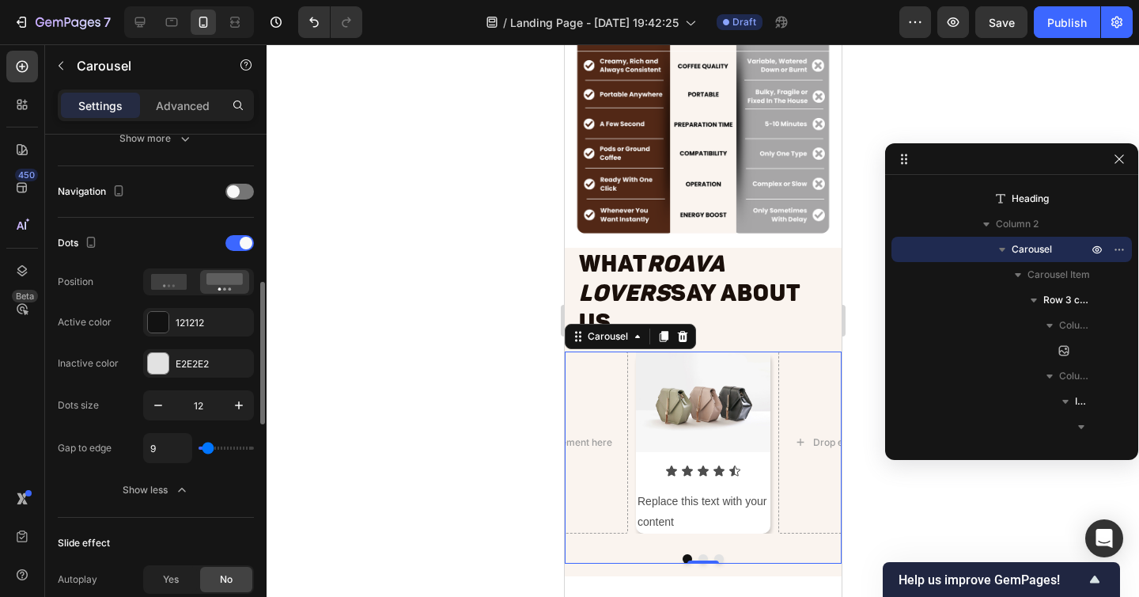
type input "4"
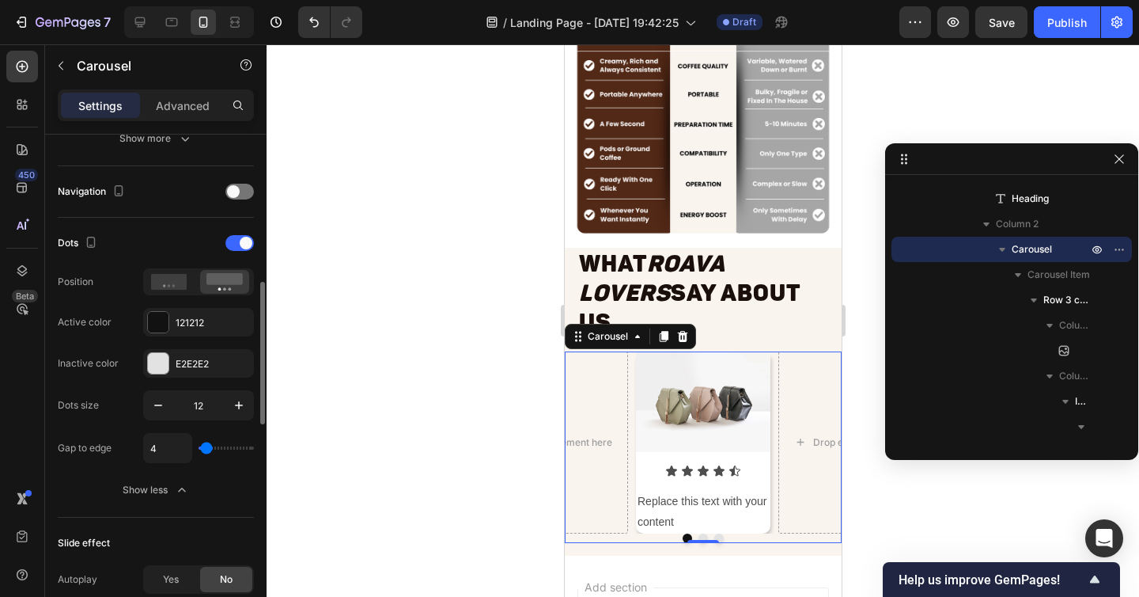
type input "0"
type input "9"
type input "11"
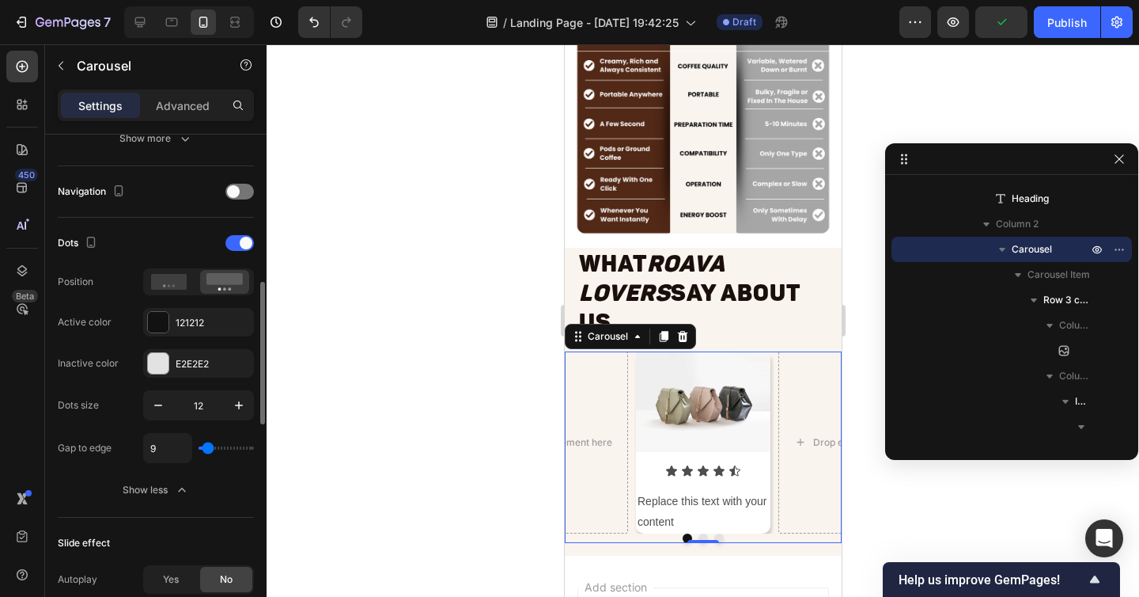
type input "11"
type input "12"
type input "15"
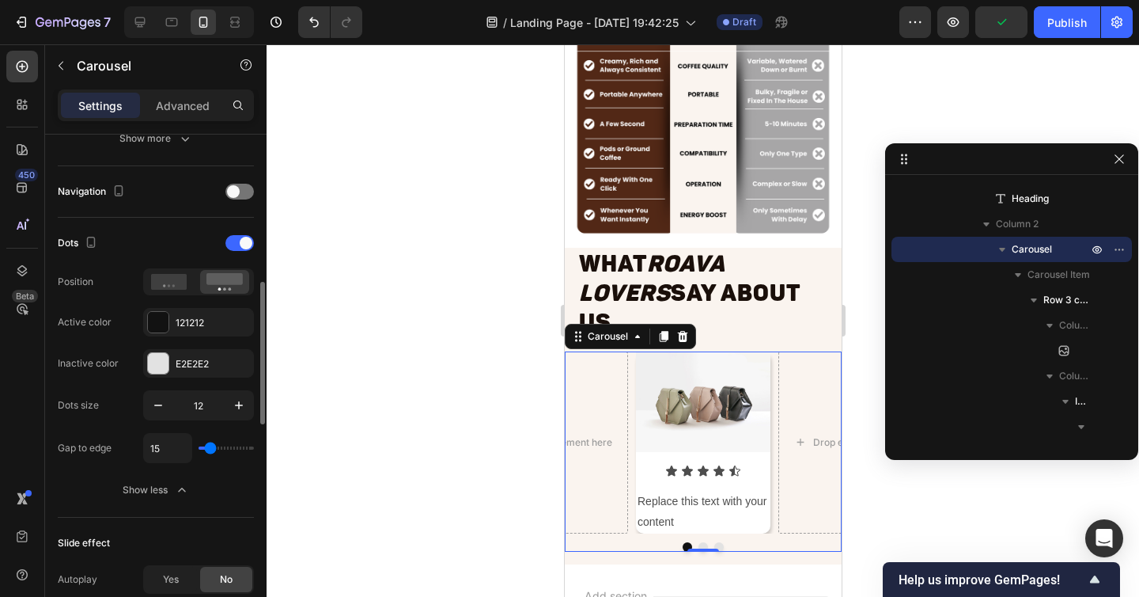
type input "16"
type input "20"
type input "23"
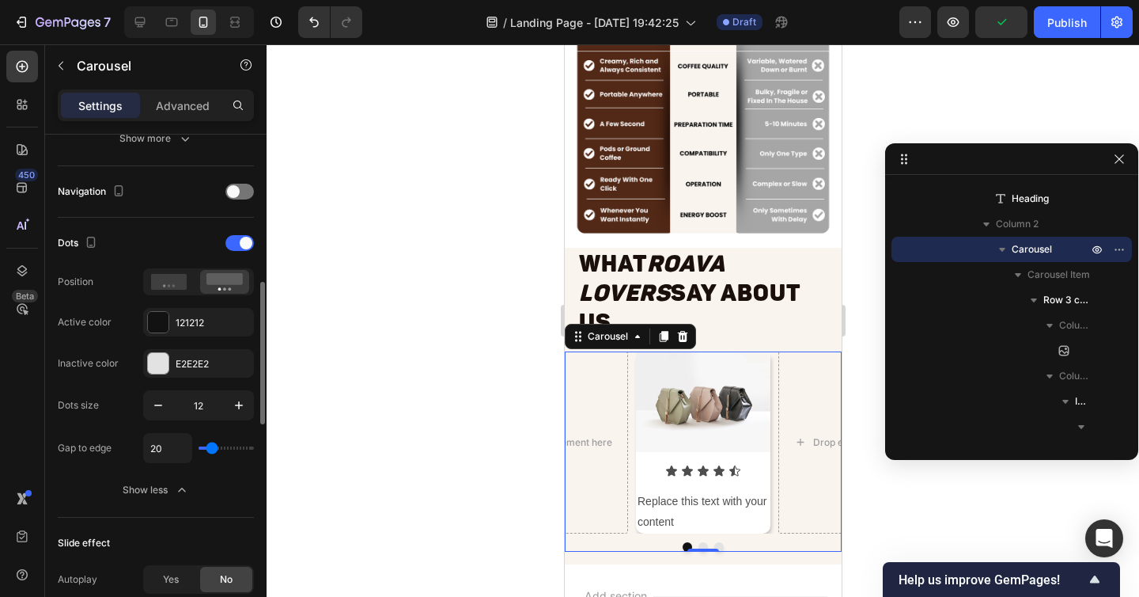
type input "23"
type input "24"
type input "23"
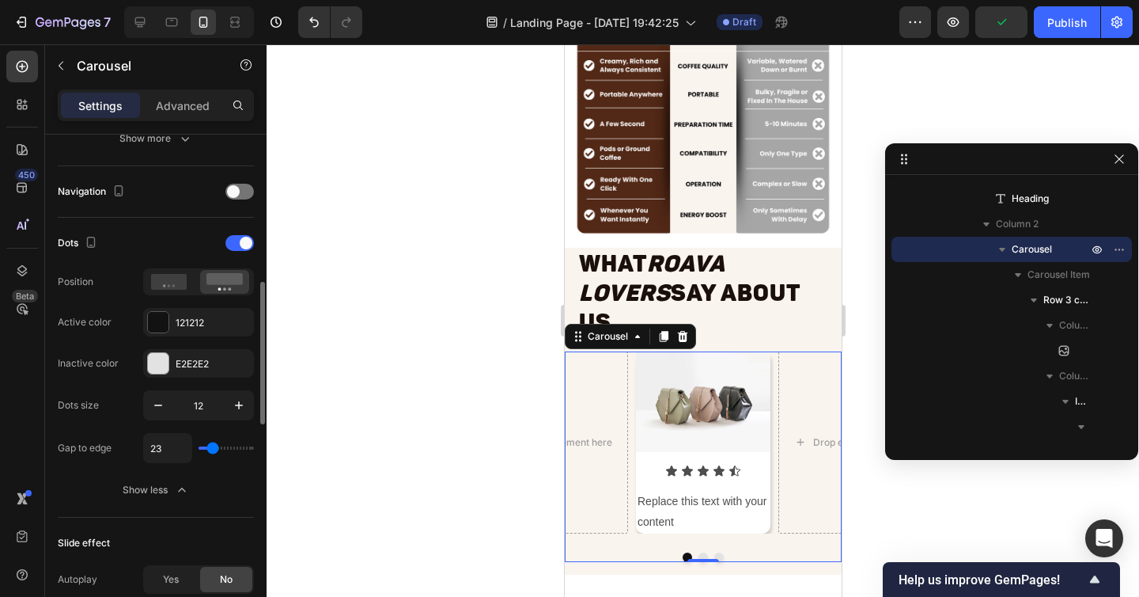
type input "20"
type input "17"
type input "15"
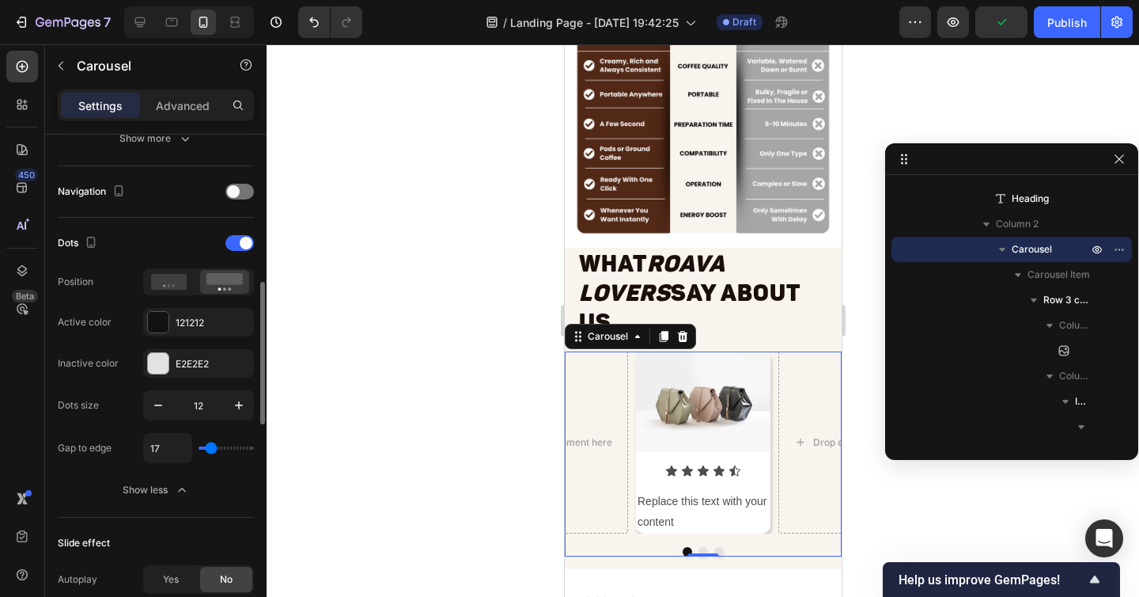
type input "15"
type input "14"
type input "13"
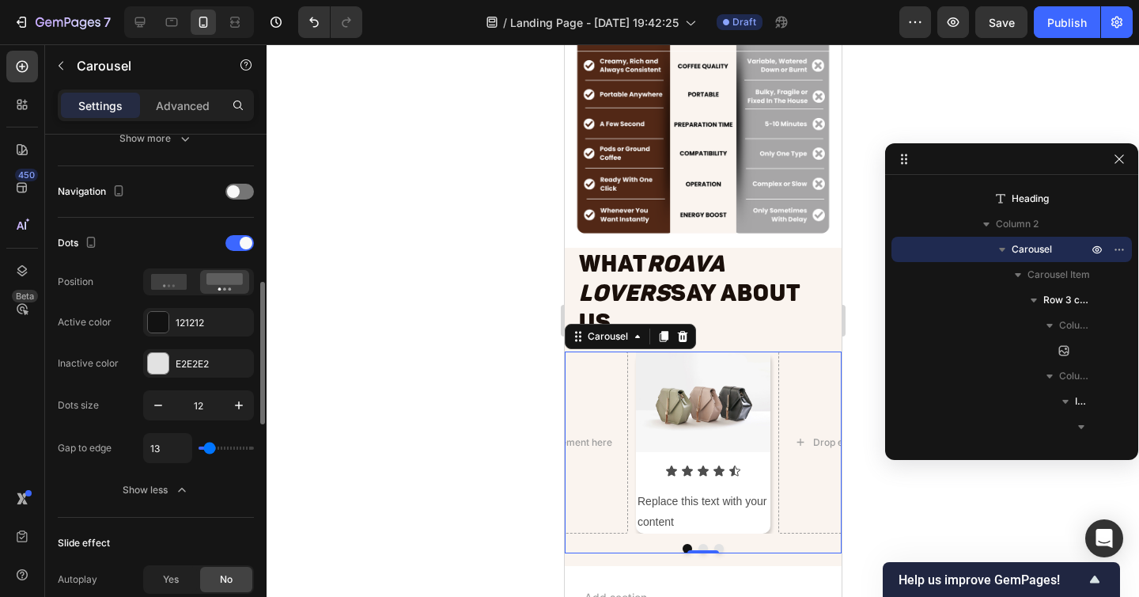
type input "12"
type input "11"
type input "10"
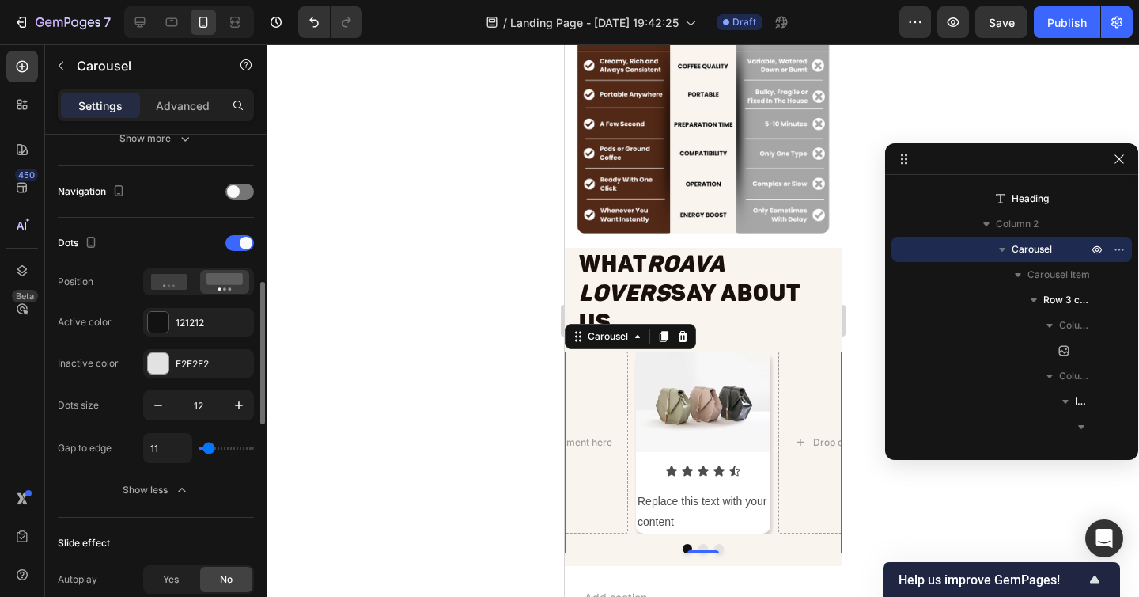
type input "10"
type input "9"
type input "10"
drag, startPoint x: 220, startPoint y: 450, endPoint x: 208, endPoint y: 454, distance: 12.5
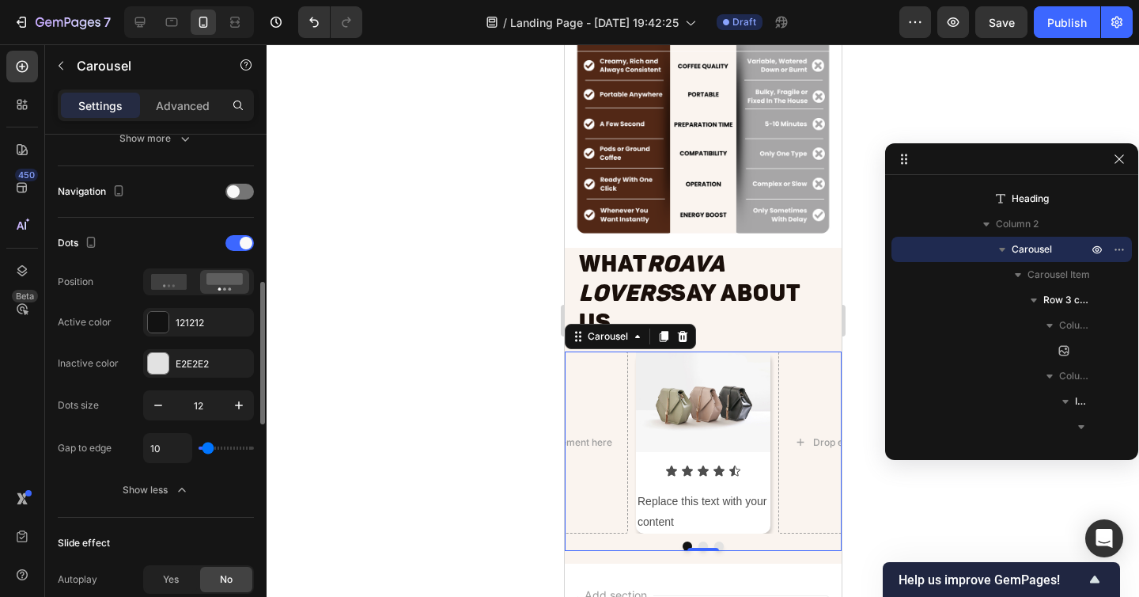
type input "10"
click at [208, 449] on input "range" at bounding box center [226, 447] width 55 height 3
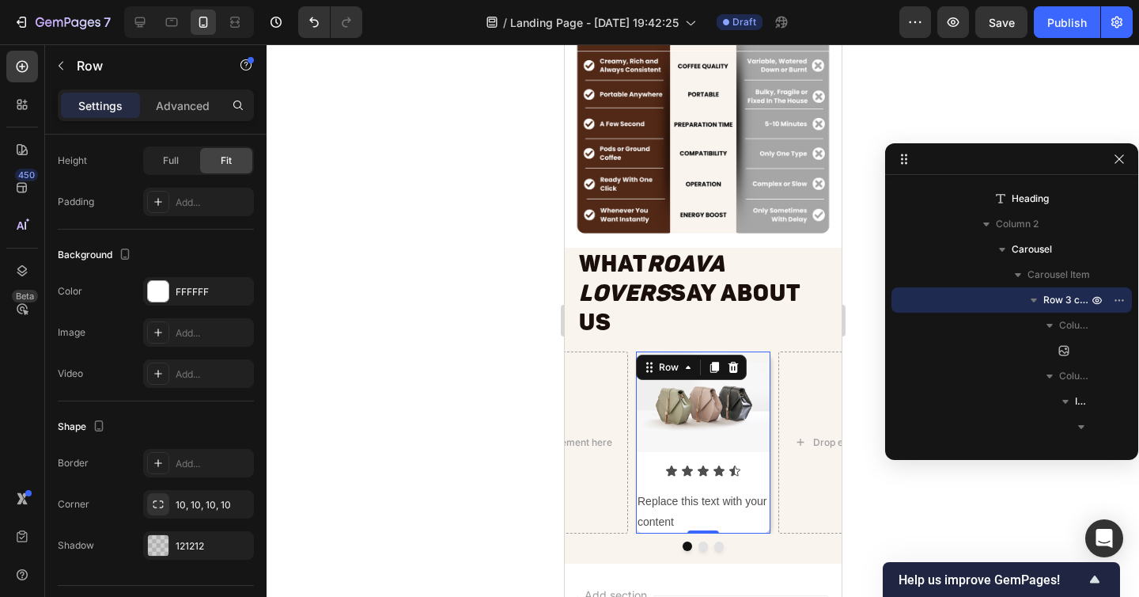
click at [767, 430] on div "Image Icon Icon Icon Icon Icon Icon List Replace this text with your content Te…" at bounding box center [702, 442] width 134 height 182
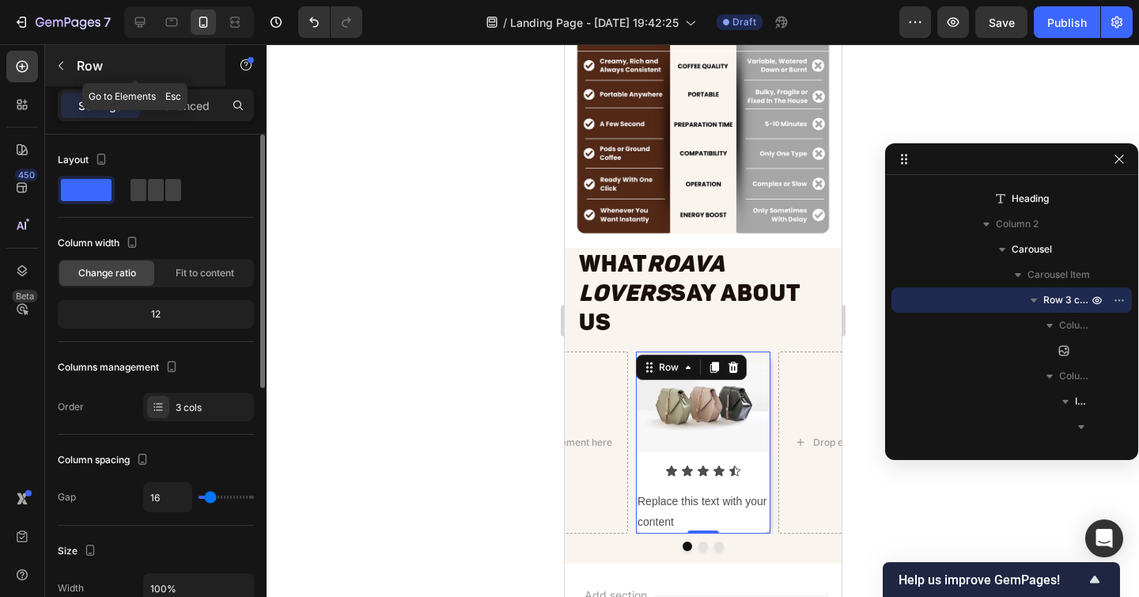
click at [159, 85] on div "Row" at bounding box center [135, 65] width 180 height 41
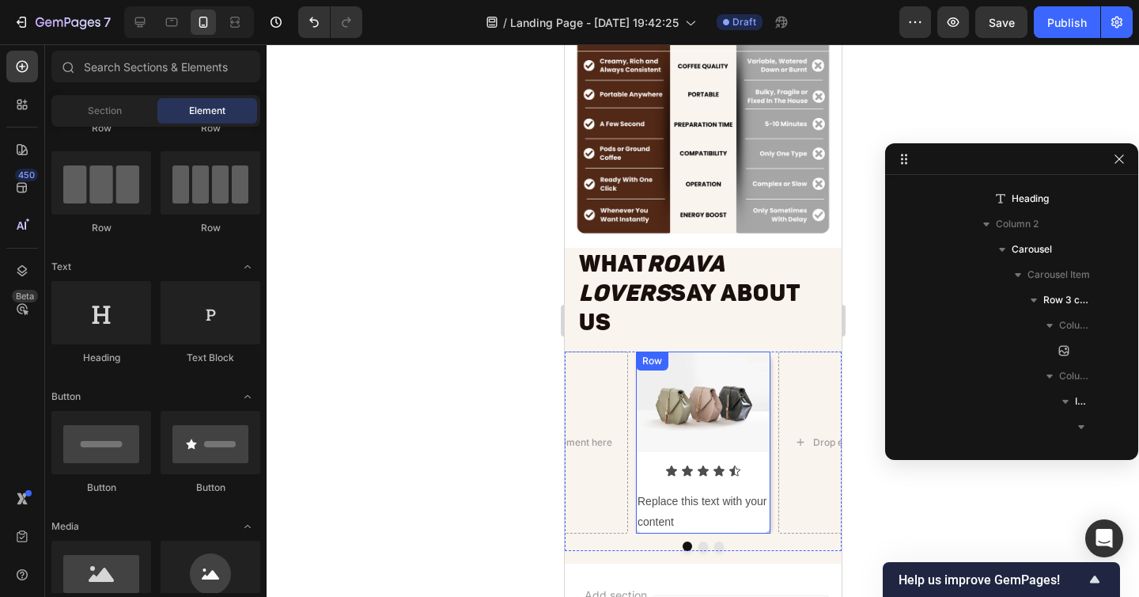
click at [761, 429] on div "Image Icon Icon Icon Icon Icon Icon List Replace this text with your content Te…" at bounding box center [702, 442] width 134 height 182
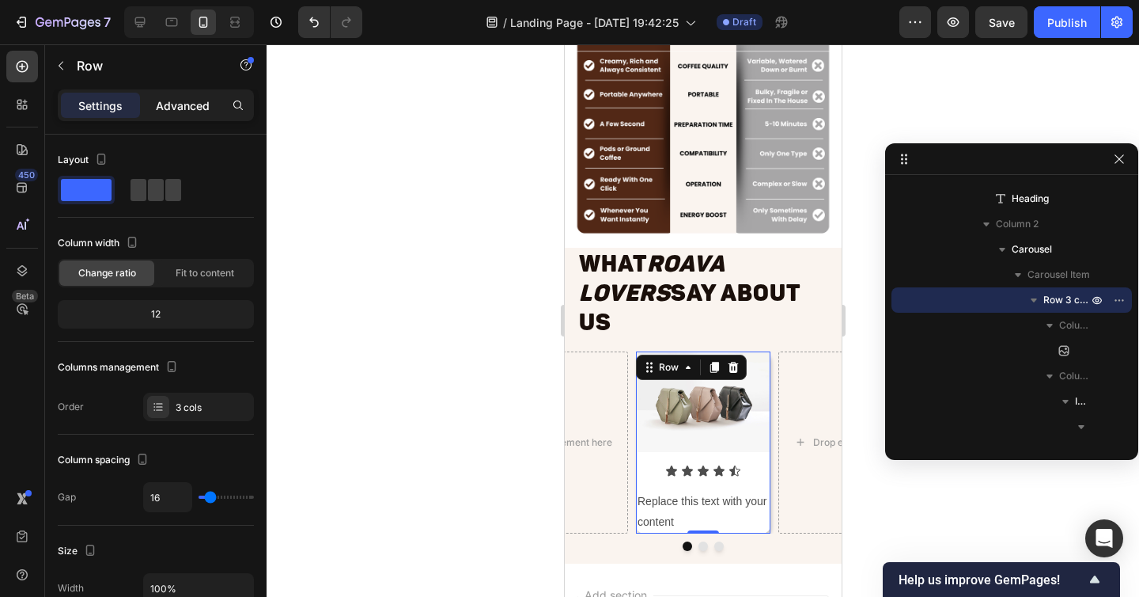
click at [178, 116] on div "Advanced" at bounding box center [182, 105] width 79 height 25
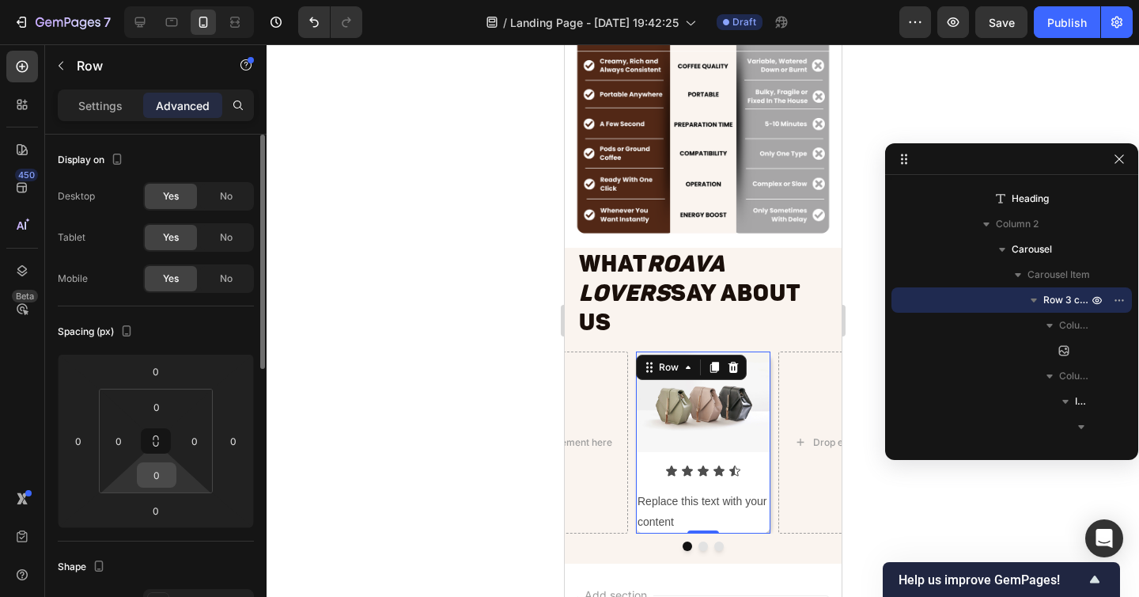
click at [163, 473] on input "0" at bounding box center [157, 475] width 32 height 24
type input "10"
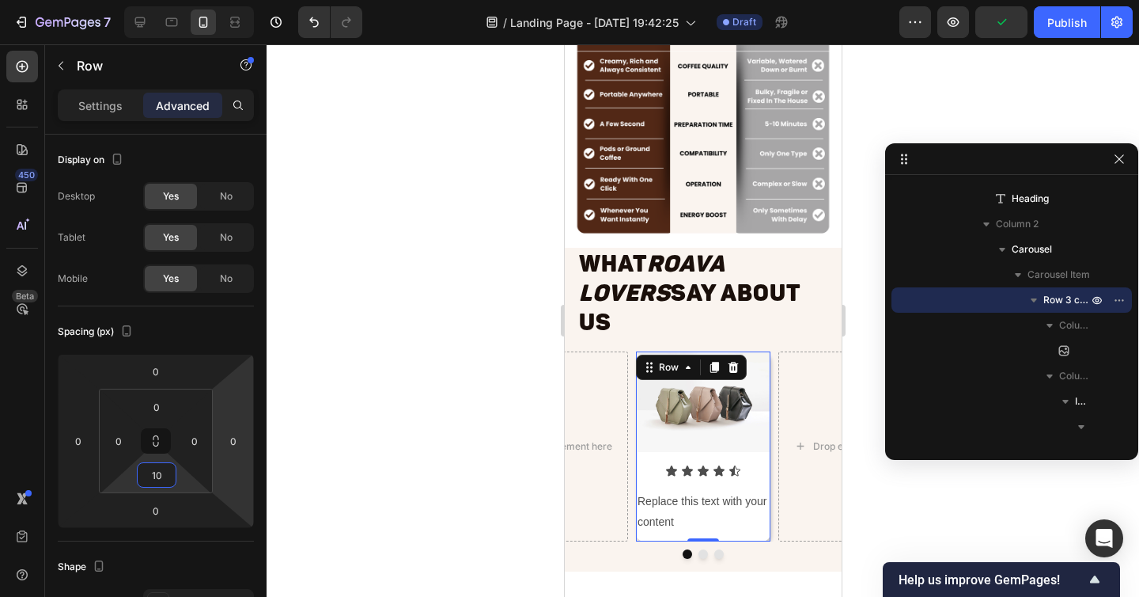
click at [907, 515] on div at bounding box center [703, 320] width 873 height 552
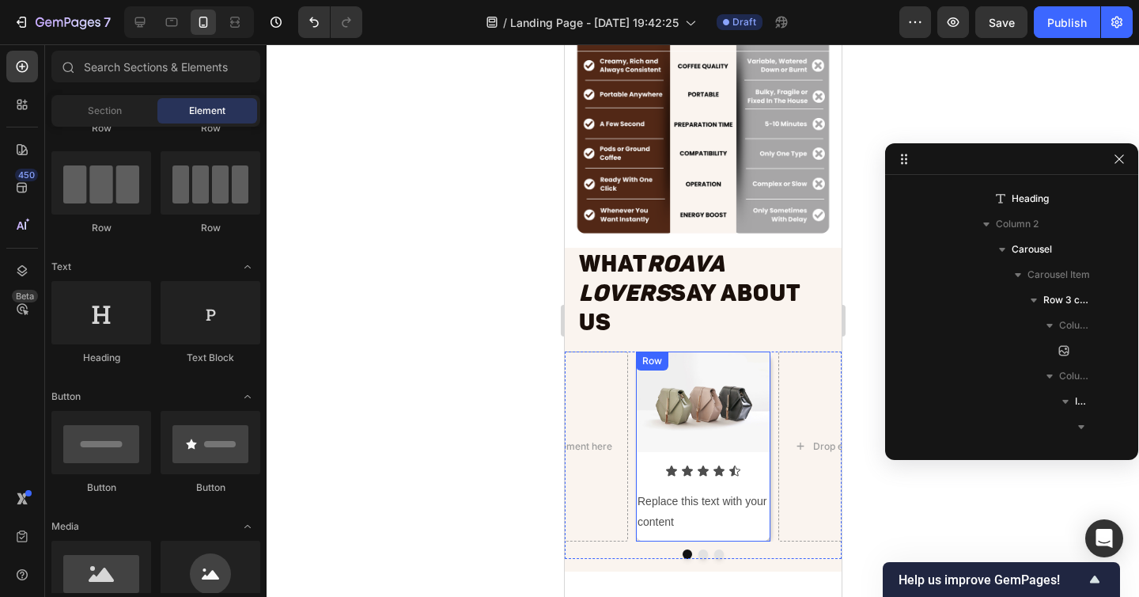
click at [752, 506] on div "Image Icon Icon Icon Icon Icon Icon List Replace this text with your content Te…" at bounding box center [702, 446] width 134 height 190
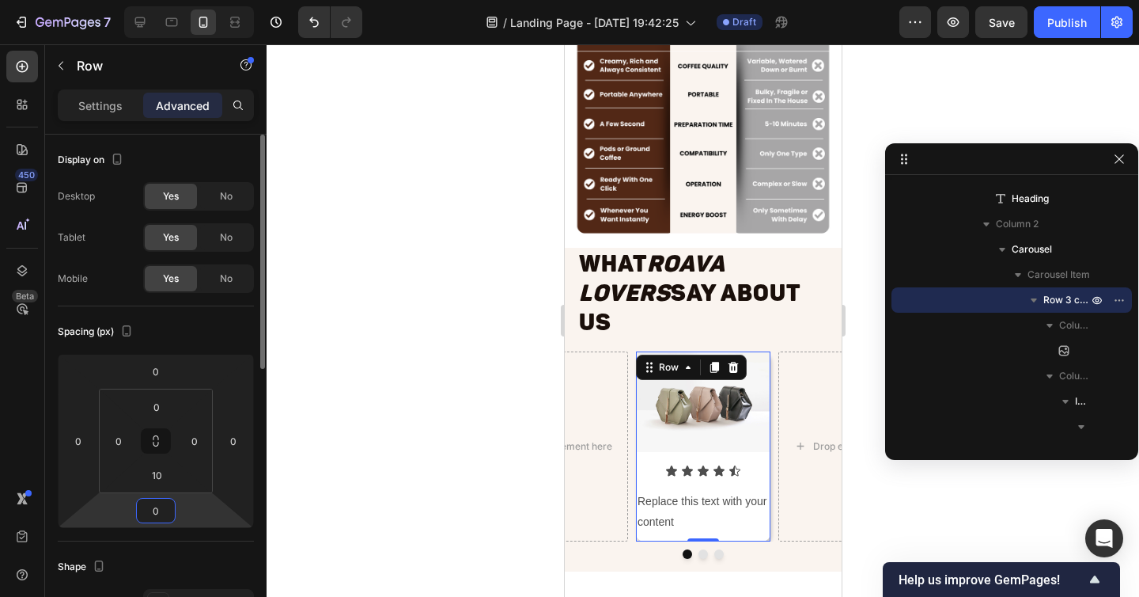
click at [159, 507] on input "0" at bounding box center [156, 510] width 32 height 24
type input "10"
click at [328, 482] on div at bounding box center [703, 320] width 873 height 552
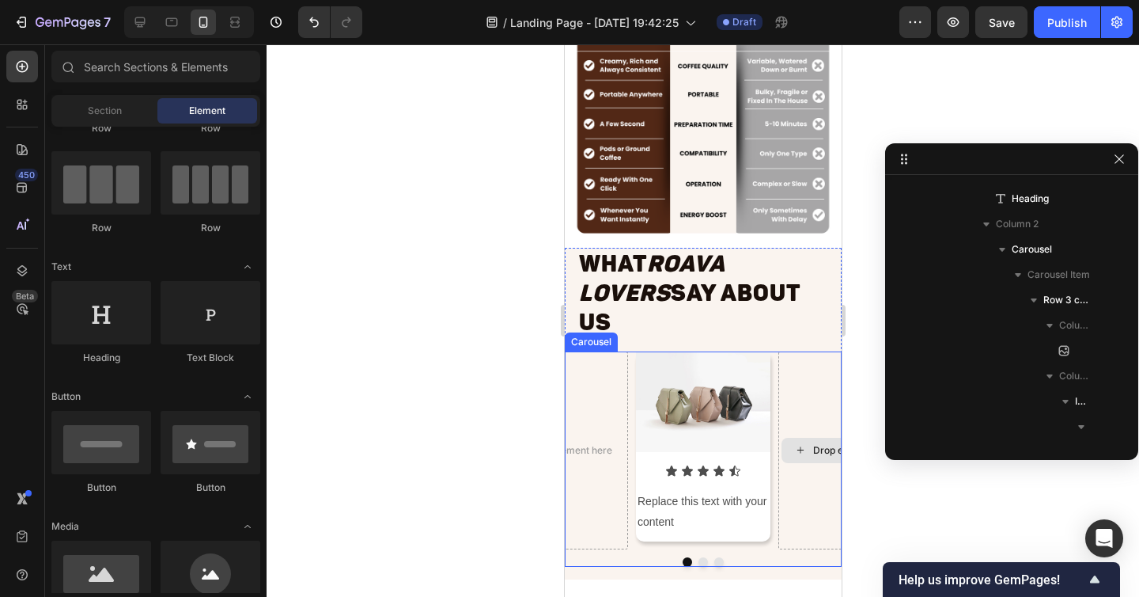
click at [797, 351] on div "Drop element here" at bounding box center [845, 450] width 134 height 198
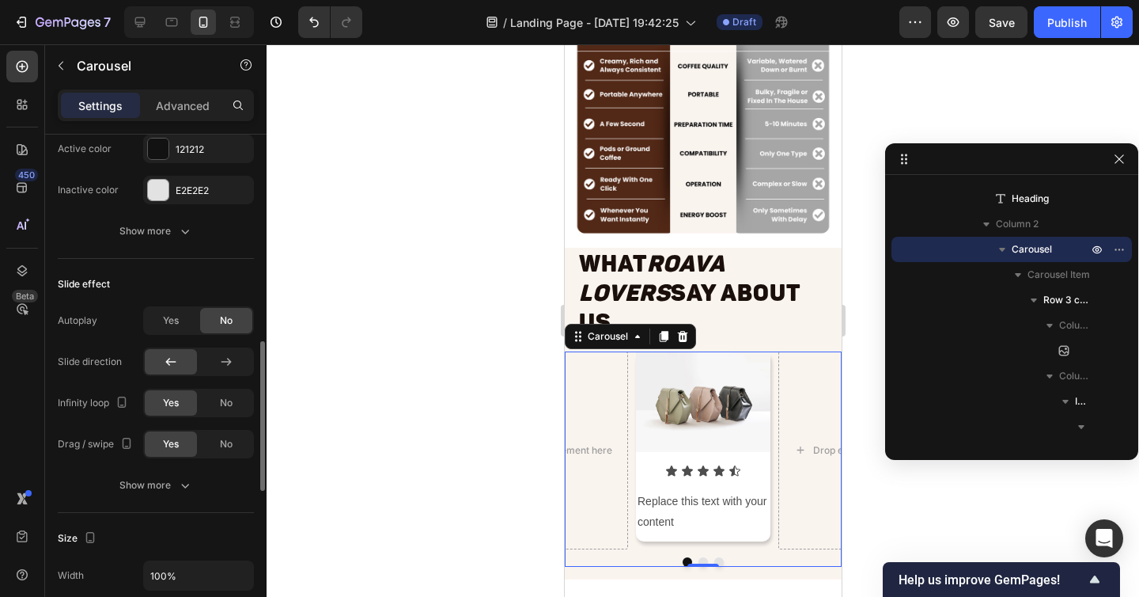
scroll to position [695, 0]
click at [180, 488] on icon "button" at bounding box center [185, 484] width 16 height 16
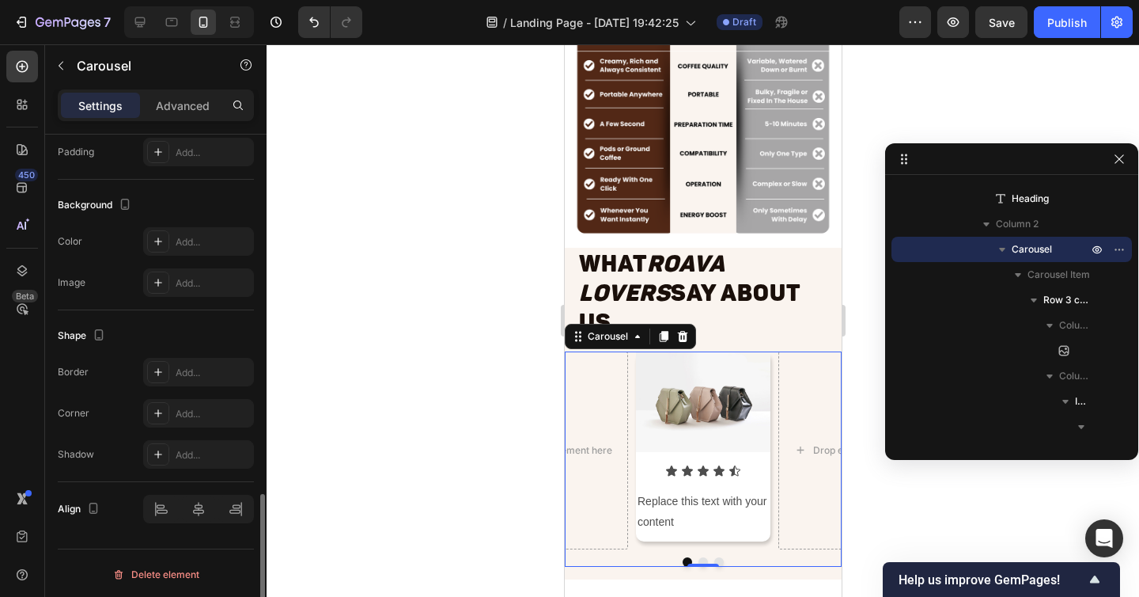
scroll to position [1289, 0]
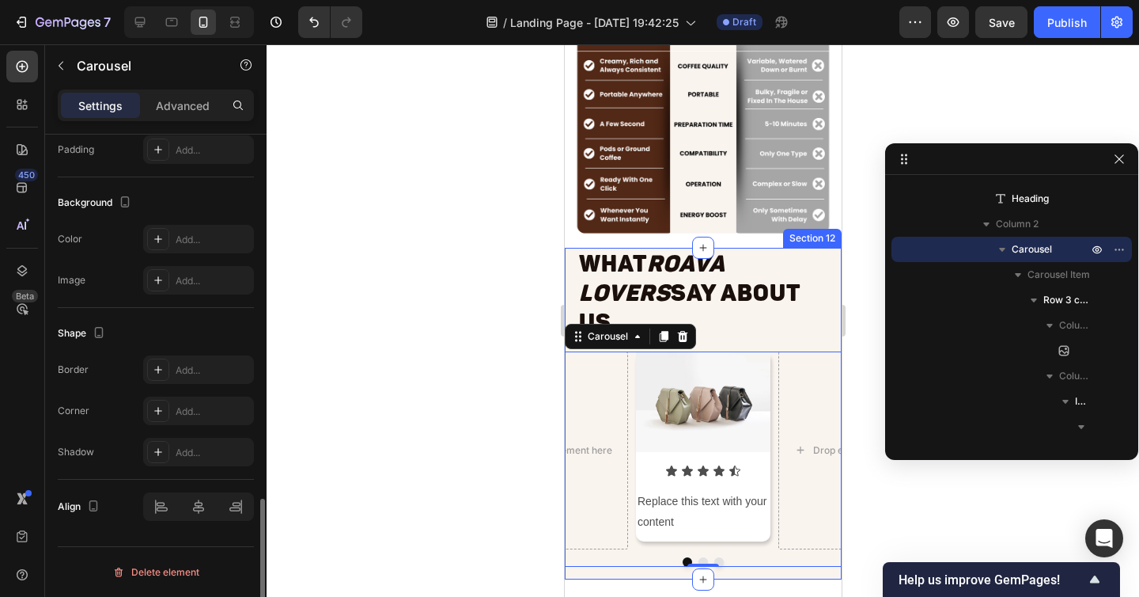
click at [779, 547] on div "What Roava Lovers Say About Us Heading Image Icon Icon Icon Icon Icon Icon List…" at bounding box center [702, 413] width 277 height 331
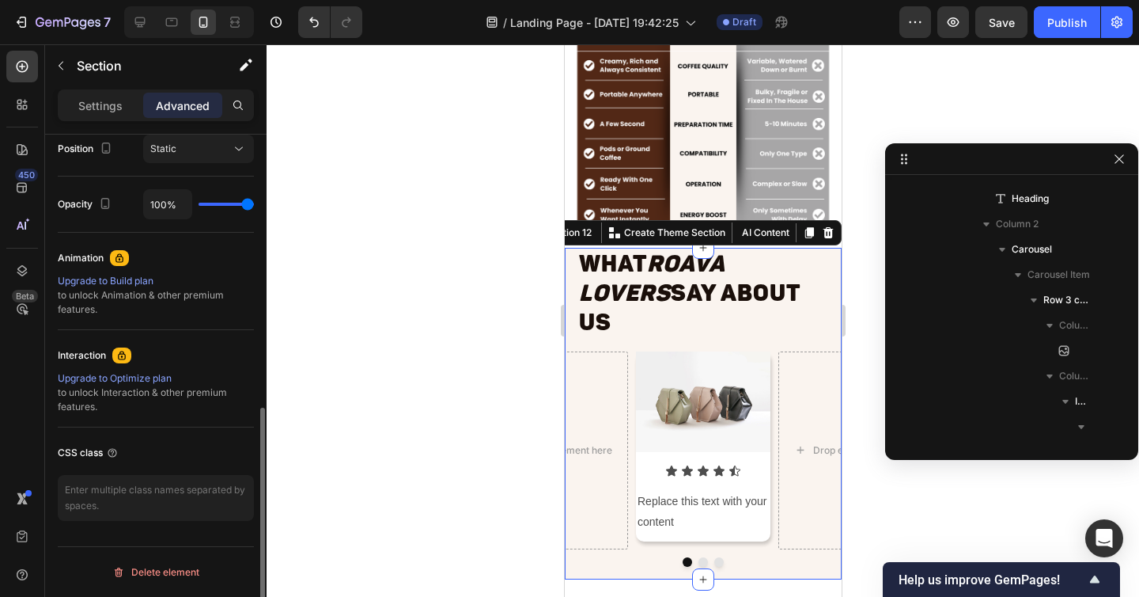
scroll to position [0, 0]
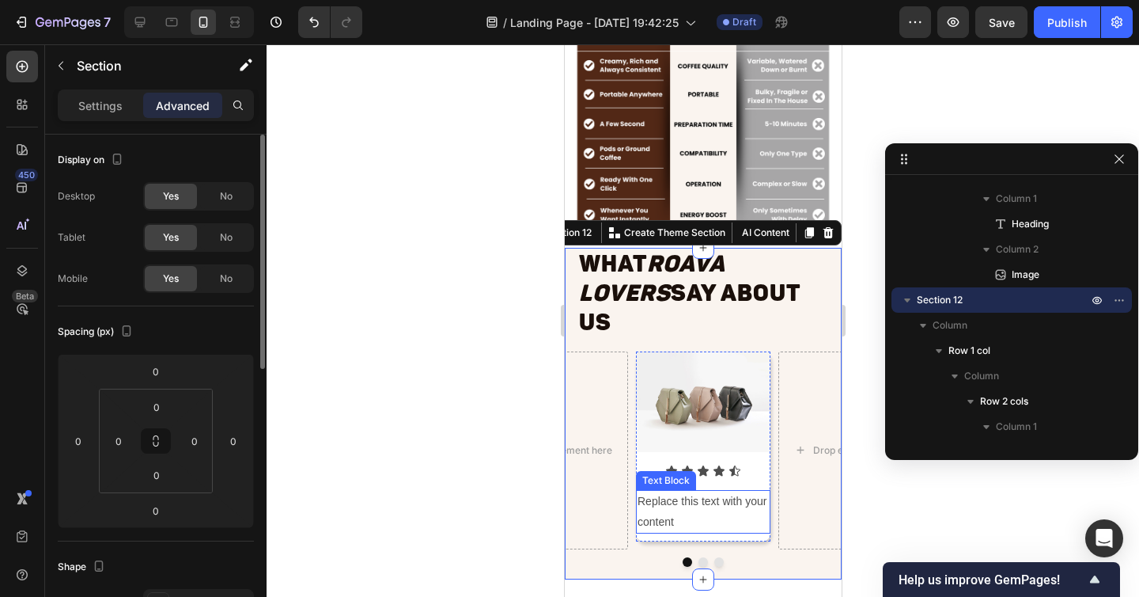
click at [712, 395] on img at bounding box center [702, 401] width 134 height 101
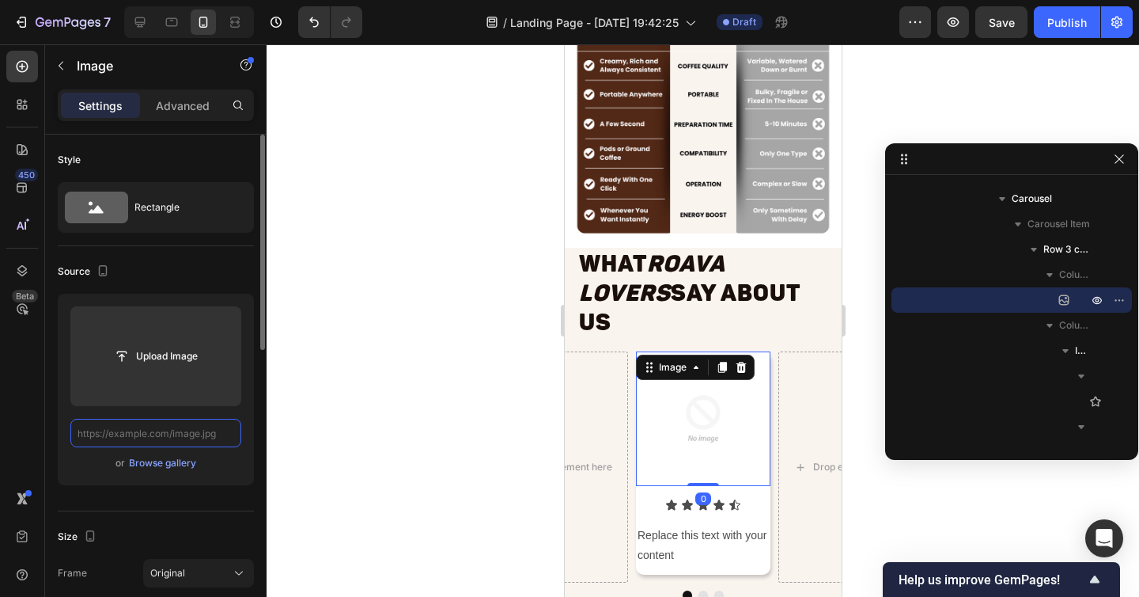
paste input "https://cdn.shopify.com/s/files/1/0938/8140/1668/files/Progetto_senza_titolo_14…"
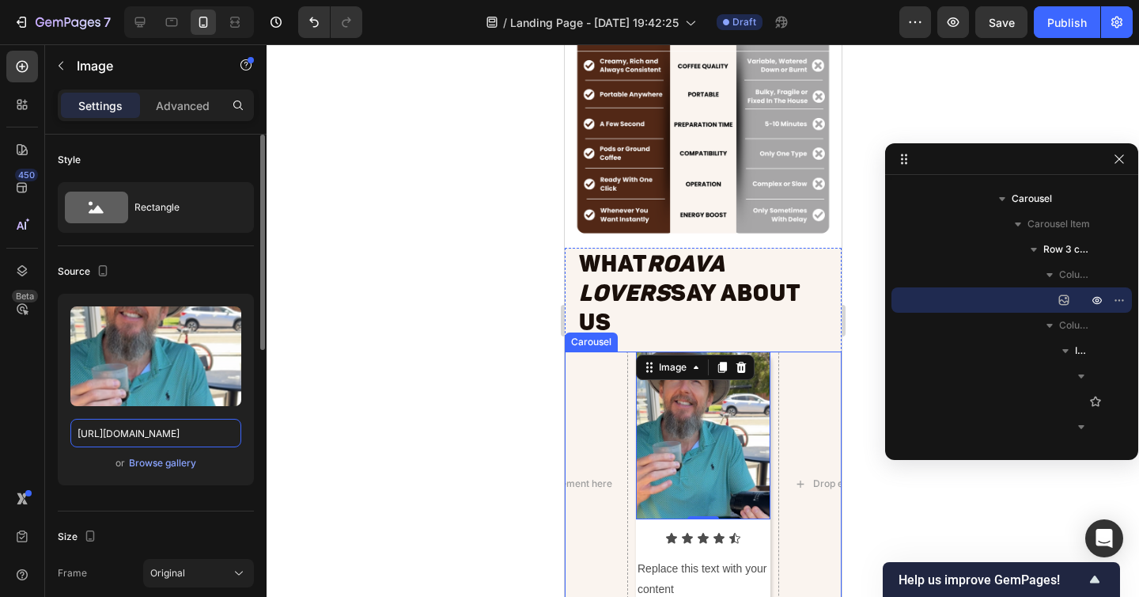
type input "https://cdn.shopify.com/s/files/1/0938/8140/1668/files/Progetto_senza_titolo_14…"
click at [441, 419] on div at bounding box center [703, 320] width 873 height 552
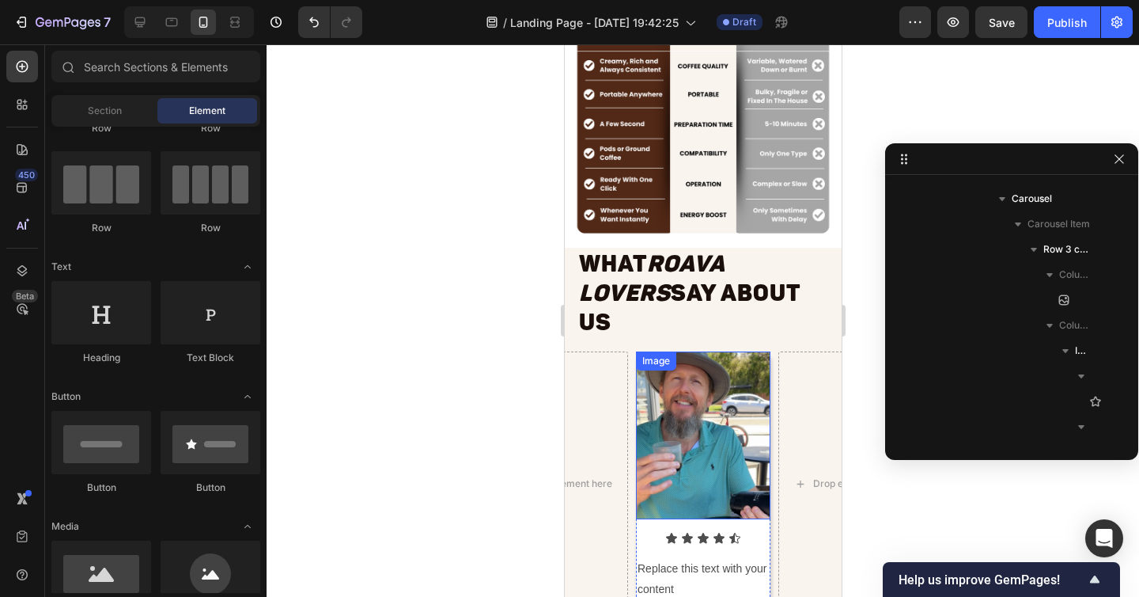
scroll to position [7803, 0]
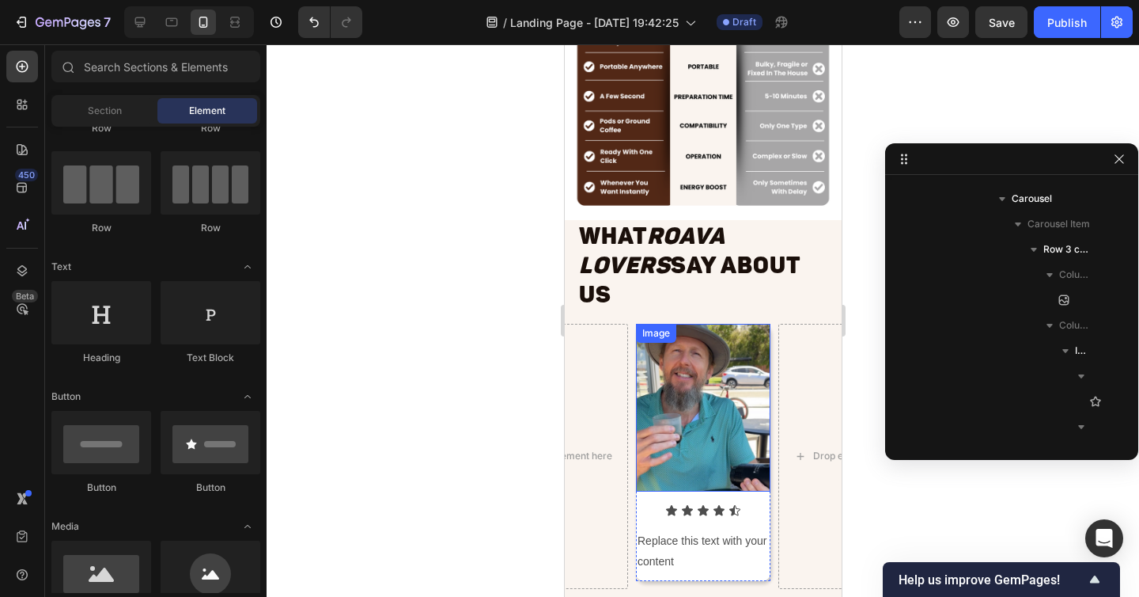
click at [695, 400] on img at bounding box center [702, 408] width 134 height 169
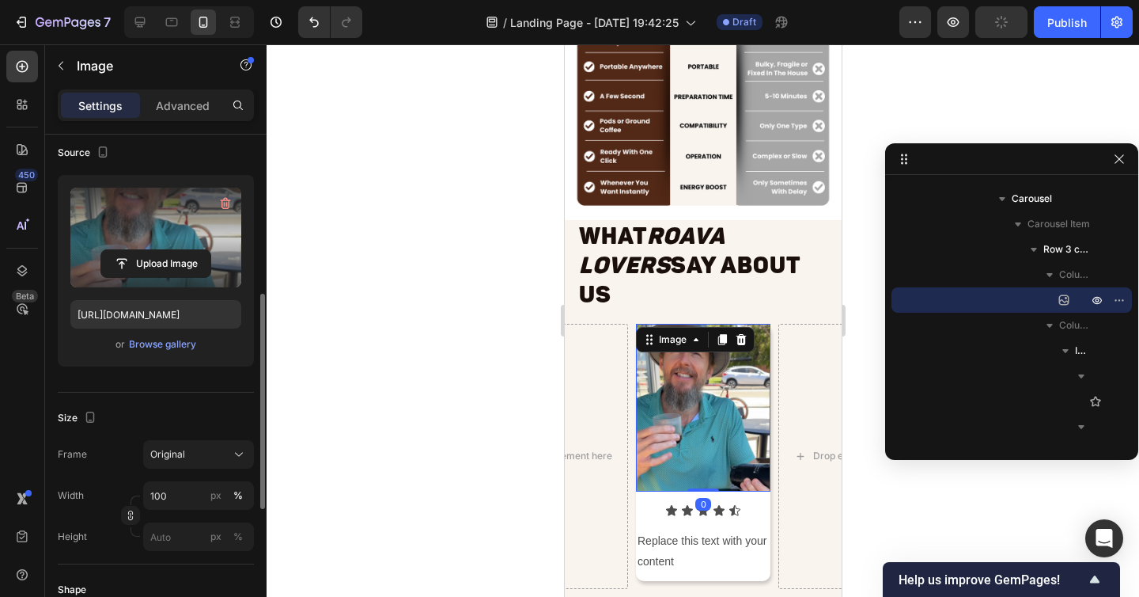
scroll to position [195, 0]
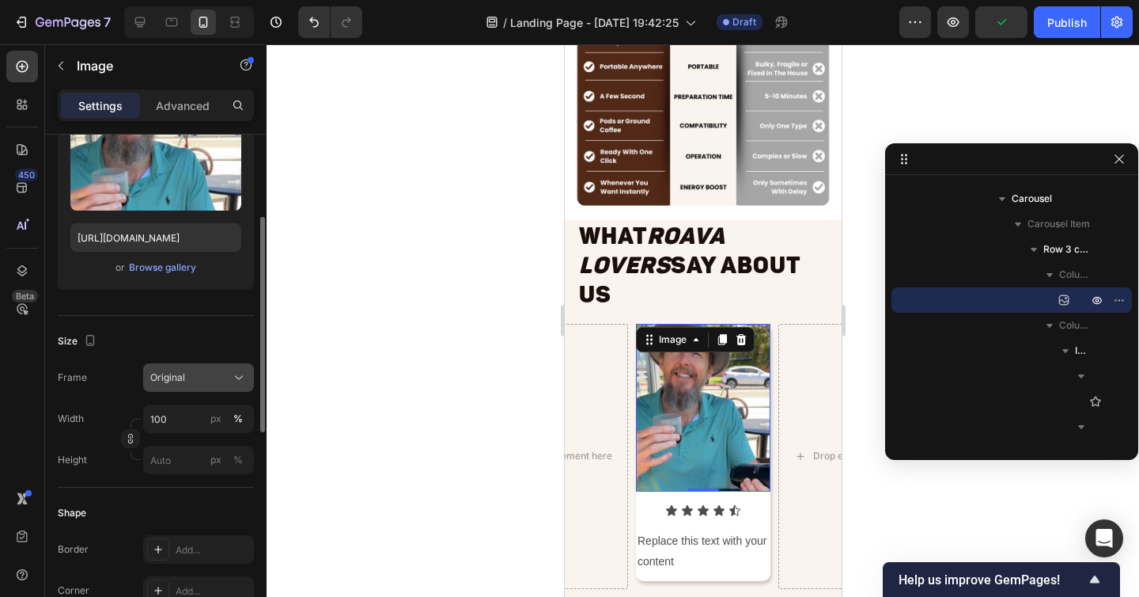
click at [169, 370] on span "Original" at bounding box center [167, 377] width 35 height 14
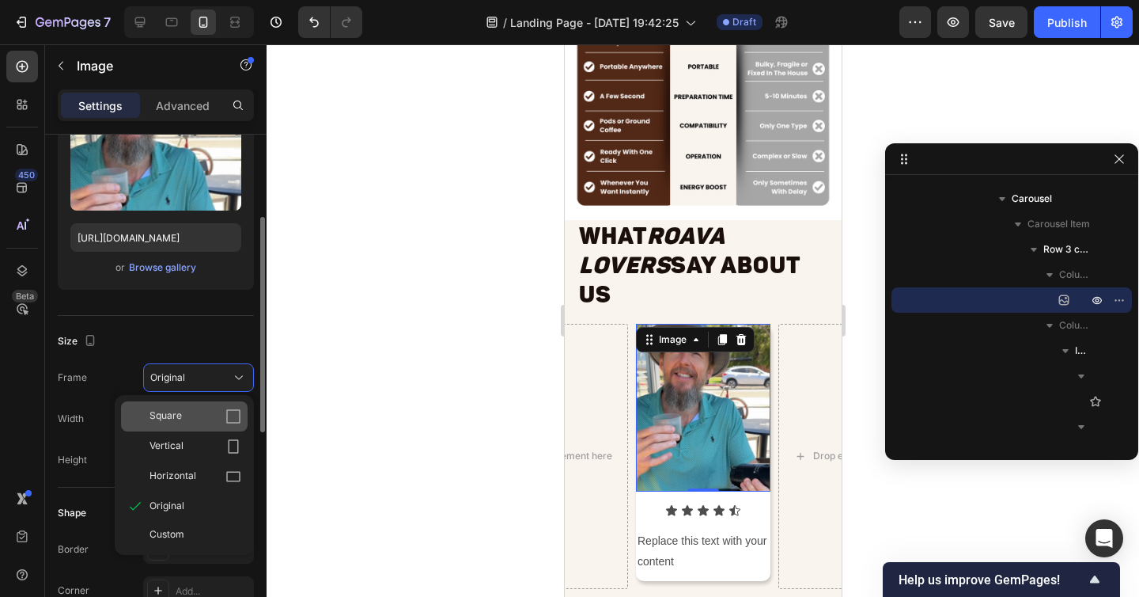
click at [185, 422] on div "Square" at bounding box center [196, 416] width 92 height 16
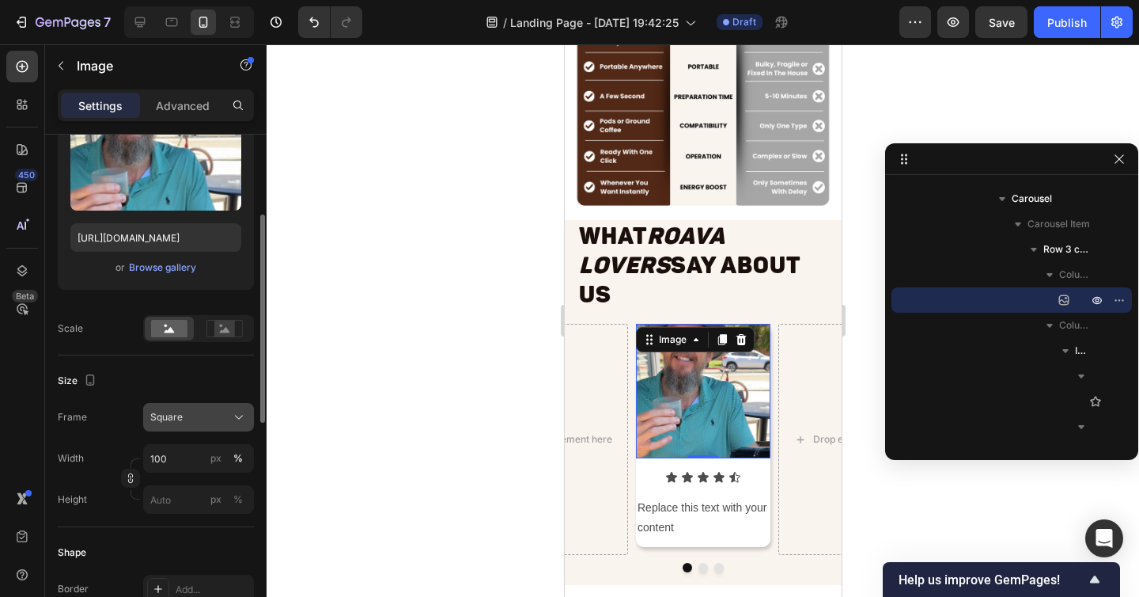
click at [191, 426] on button "Square" at bounding box center [198, 417] width 111 height 28
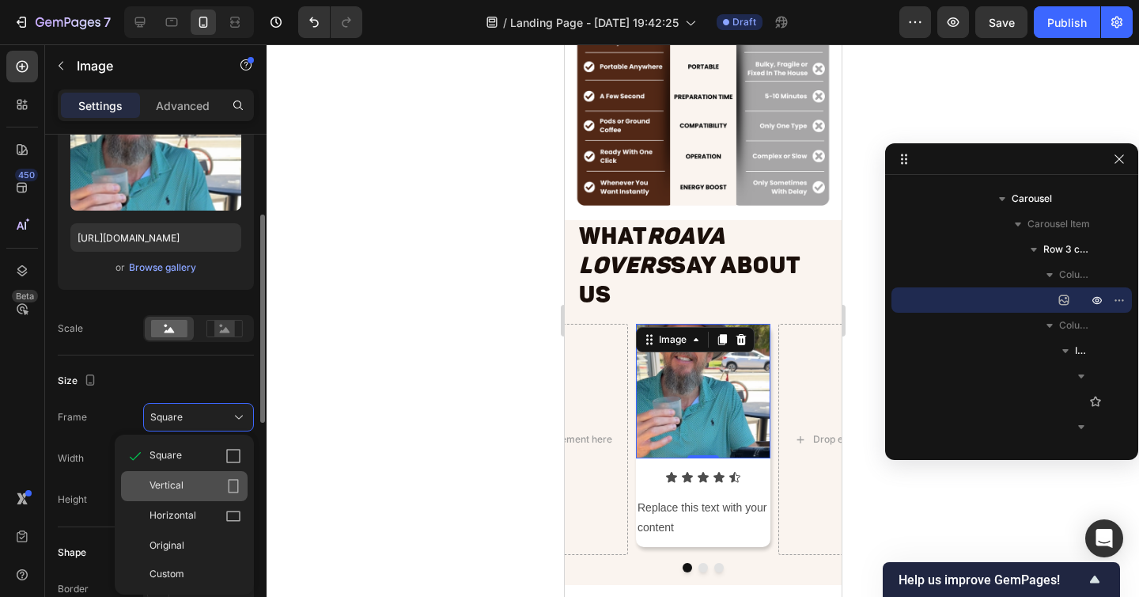
click at [207, 484] on div "Vertical" at bounding box center [196, 486] width 92 height 16
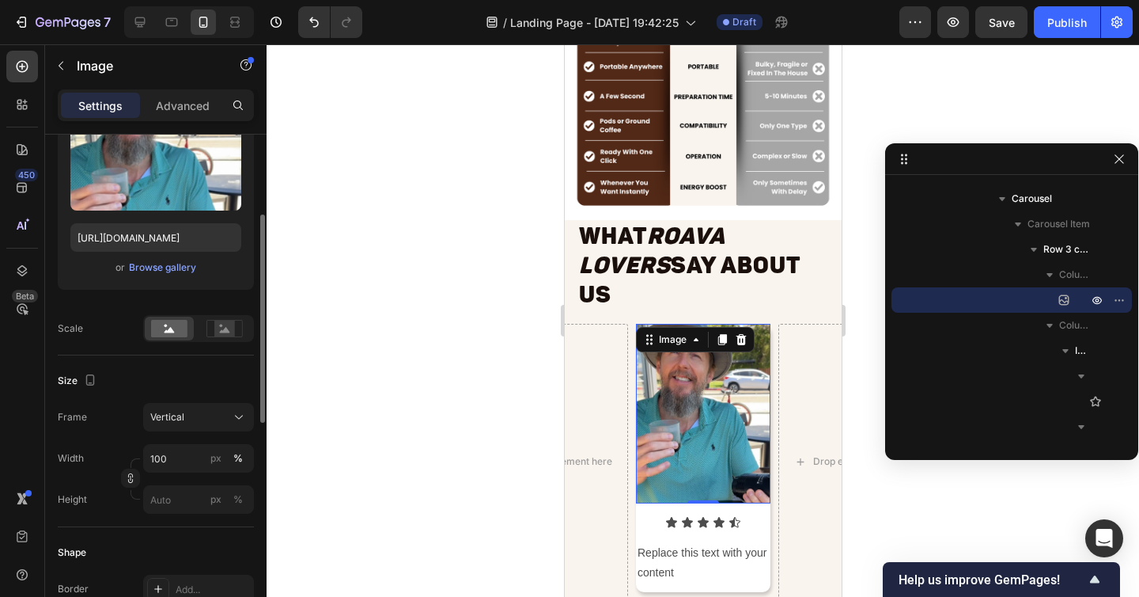
click at [200, 432] on div "Frame Vertical Width 100 px % Height px %" at bounding box center [156, 458] width 196 height 111
click at [201, 422] on div "Vertical" at bounding box center [189, 417] width 78 height 14
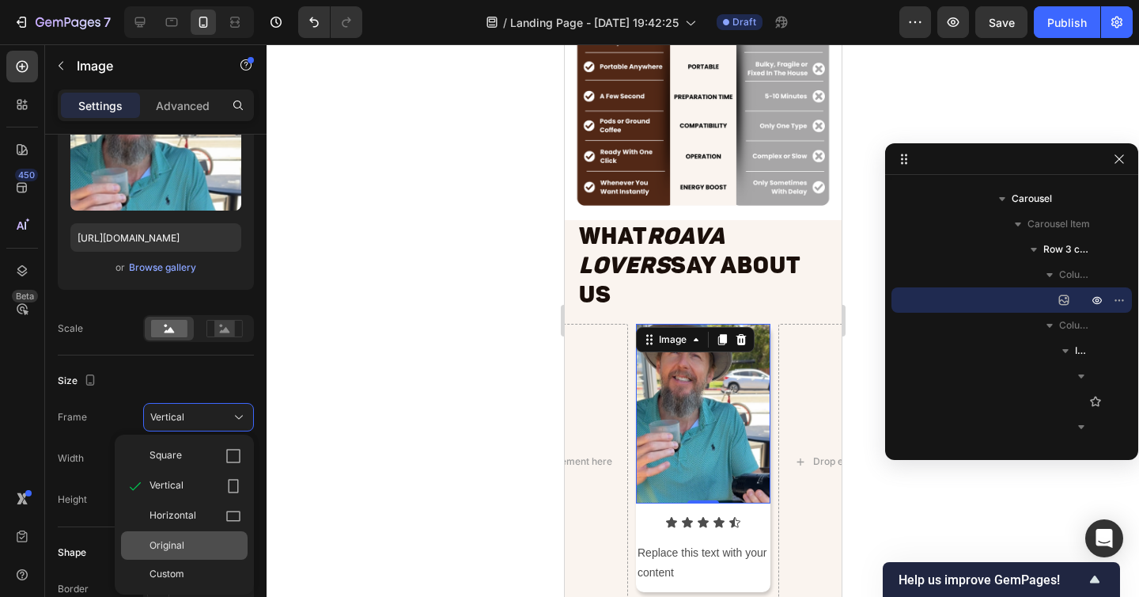
click at [199, 541] on div "Original" at bounding box center [196, 545] width 92 height 14
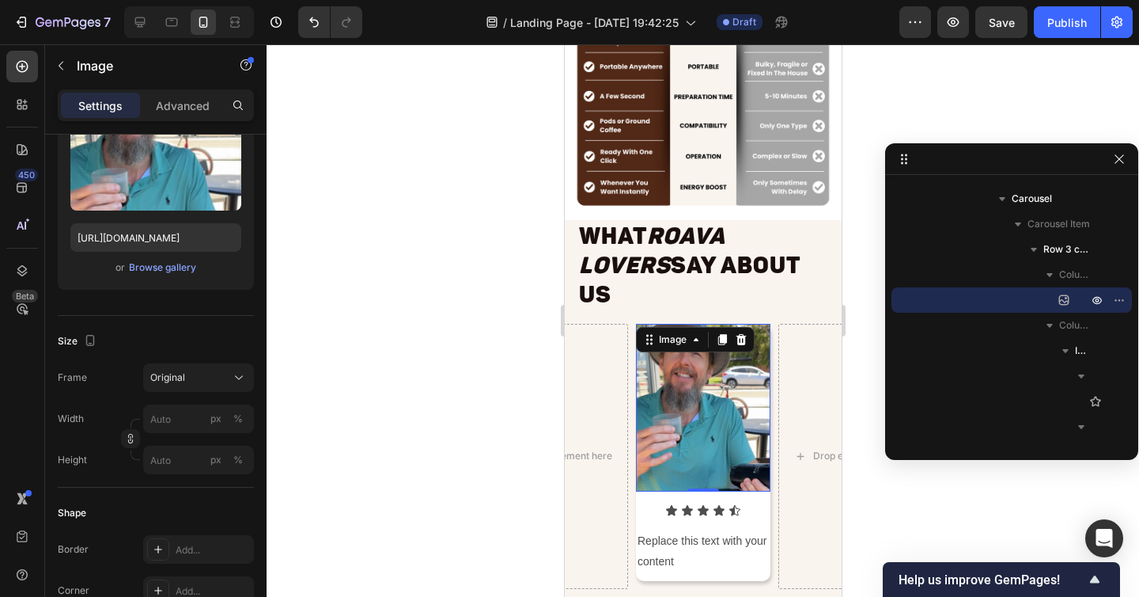
scroll to position [7810, 0]
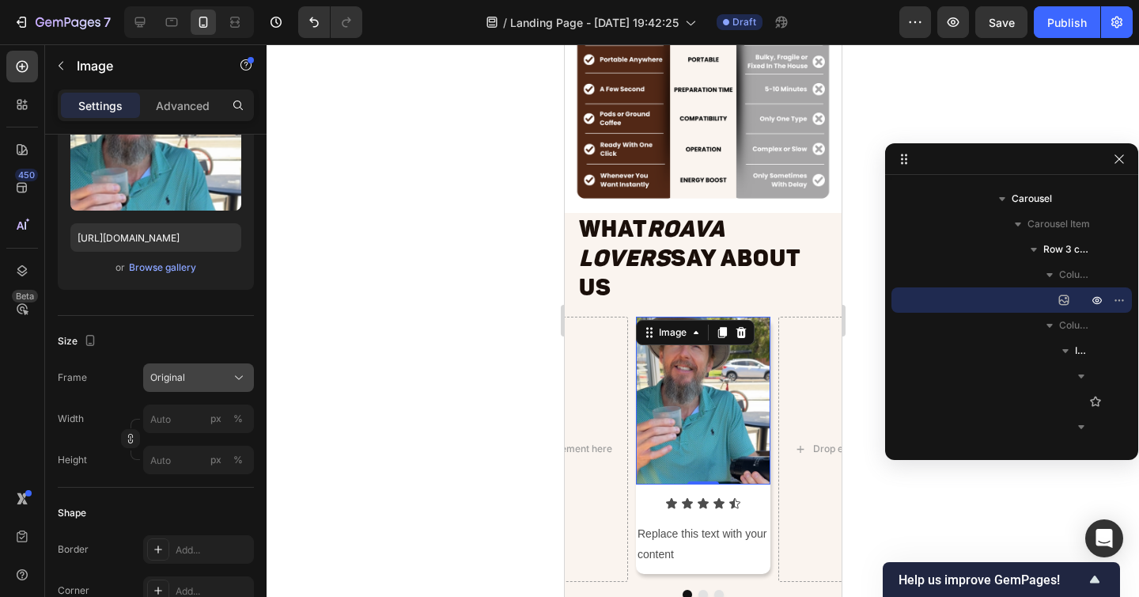
click at [210, 378] on div "Original" at bounding box center [189, 377] width 78 height 14
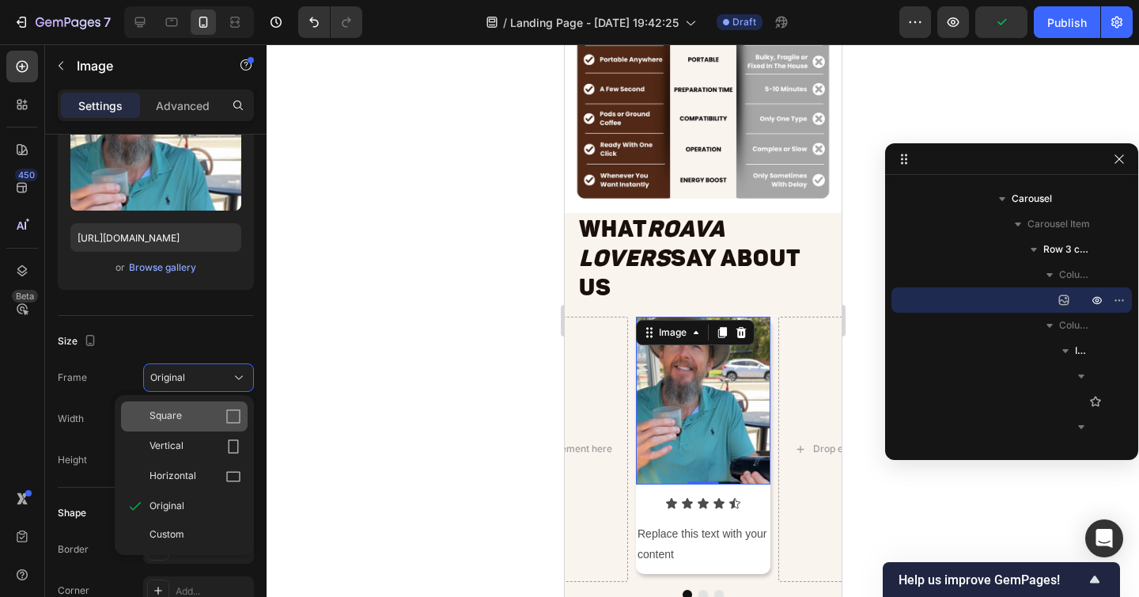
click at [190, 422] on div "Square" at bounding box center [196, 416] width 92 height 16
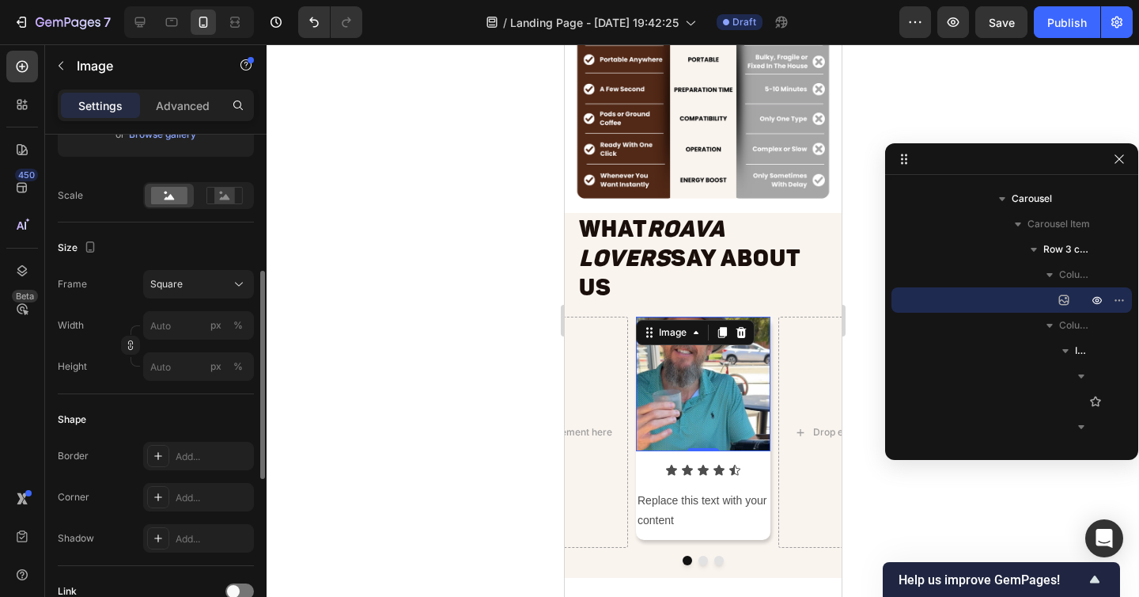
scroll to position [329, 0]
click at [191, 494] on div "Add..." at bounding box center [213, 497] width 74 height 14
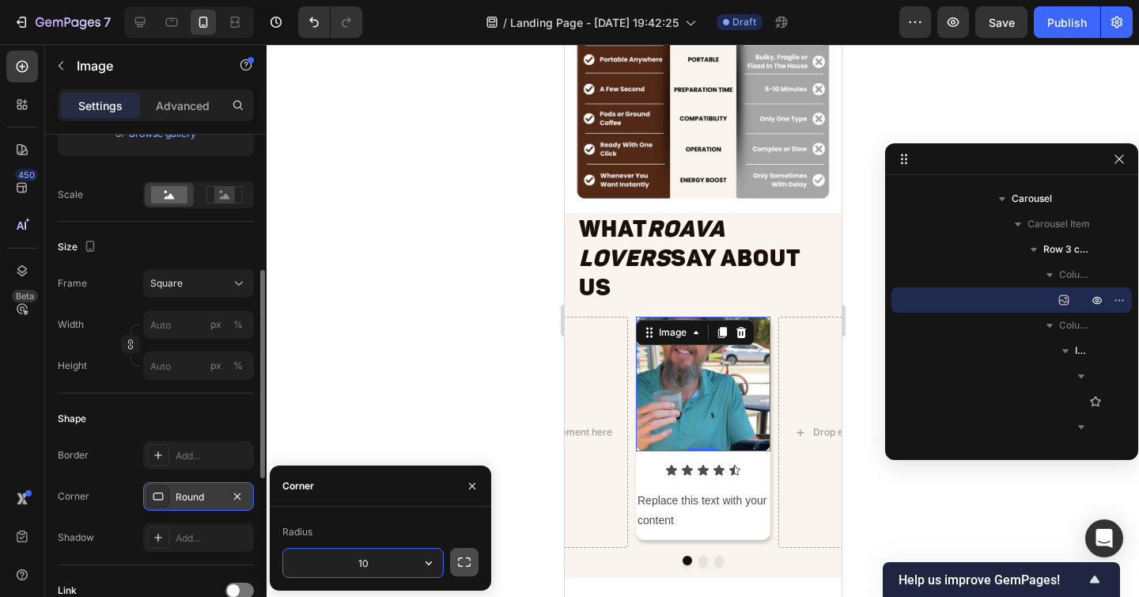
type input "10"
click at [465, 560] on icon "button" at bounding box center [464, 562] width 16 height 16
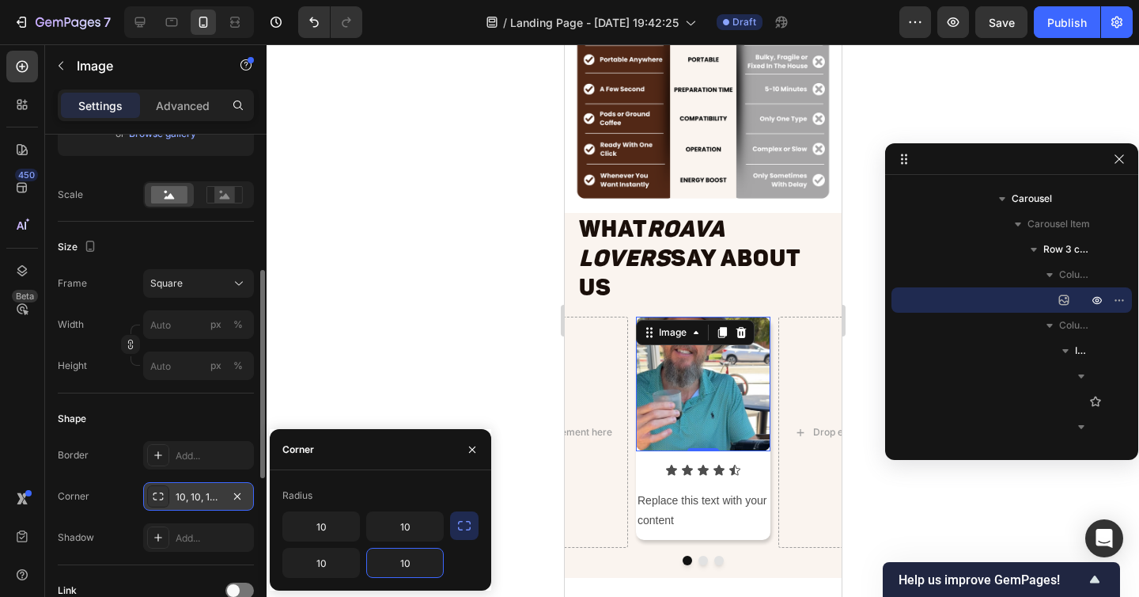
click at [403, 557] on input "10" at bounding box center [405, 562] width 76 height 28
type input "0"
click at [306, 558] on input "10" at bounding box center [321, 562] width 76 height 28
type input "0"
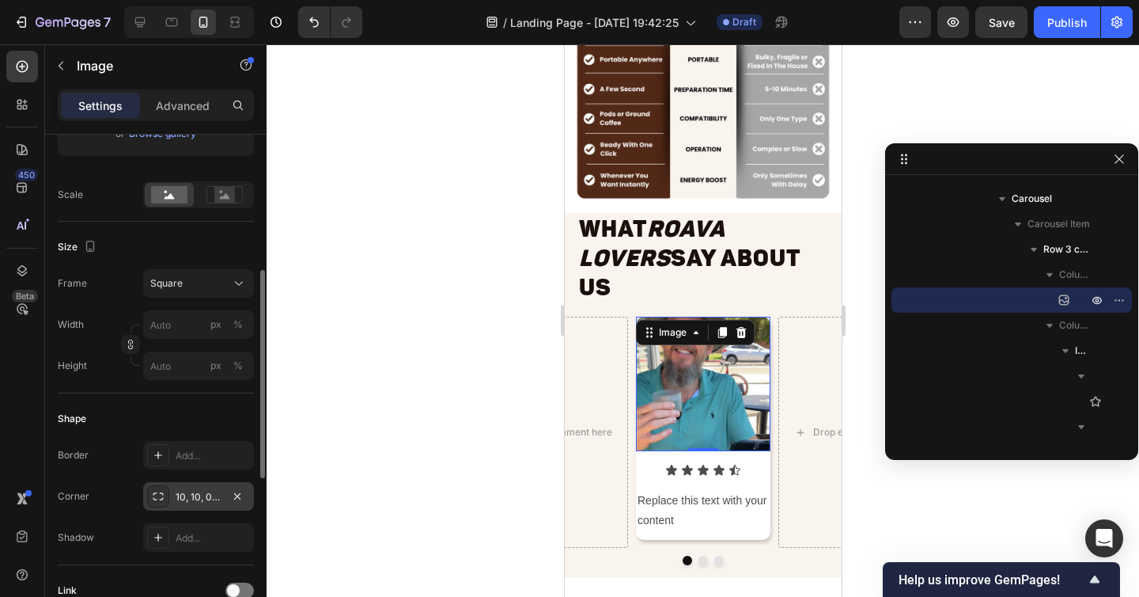
click at [365, 375] on div at bounding box center [703, 320] width 873 height 552
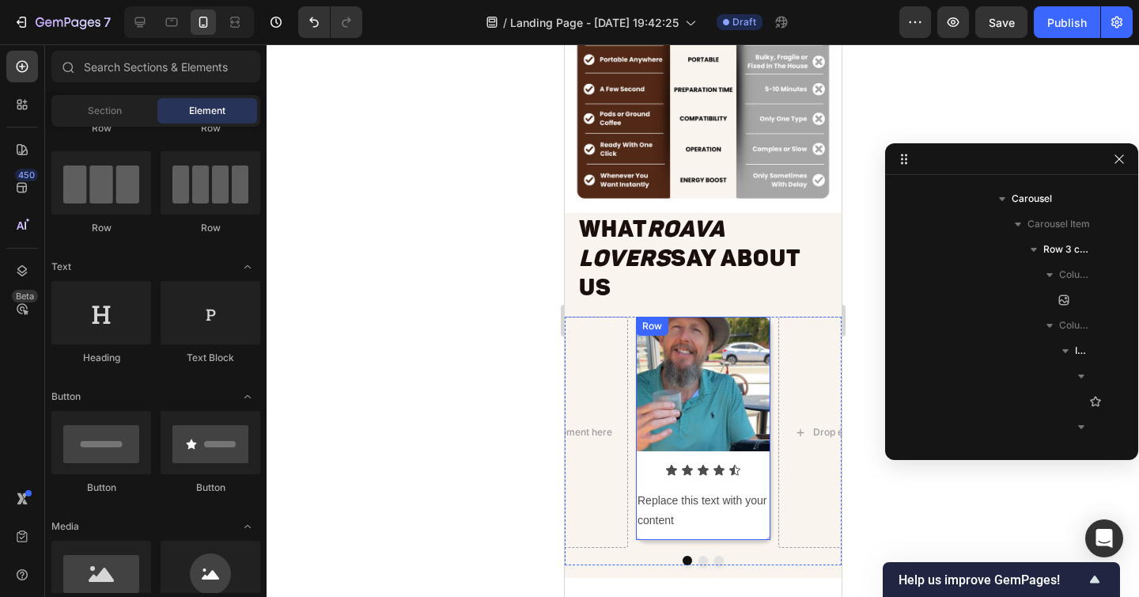
click at [686, 425] on div "Image Icon Icon Icon Icon Icon Icon List Replace this text with your content Te…" at bounding box center [702, 427] width 134 height 223
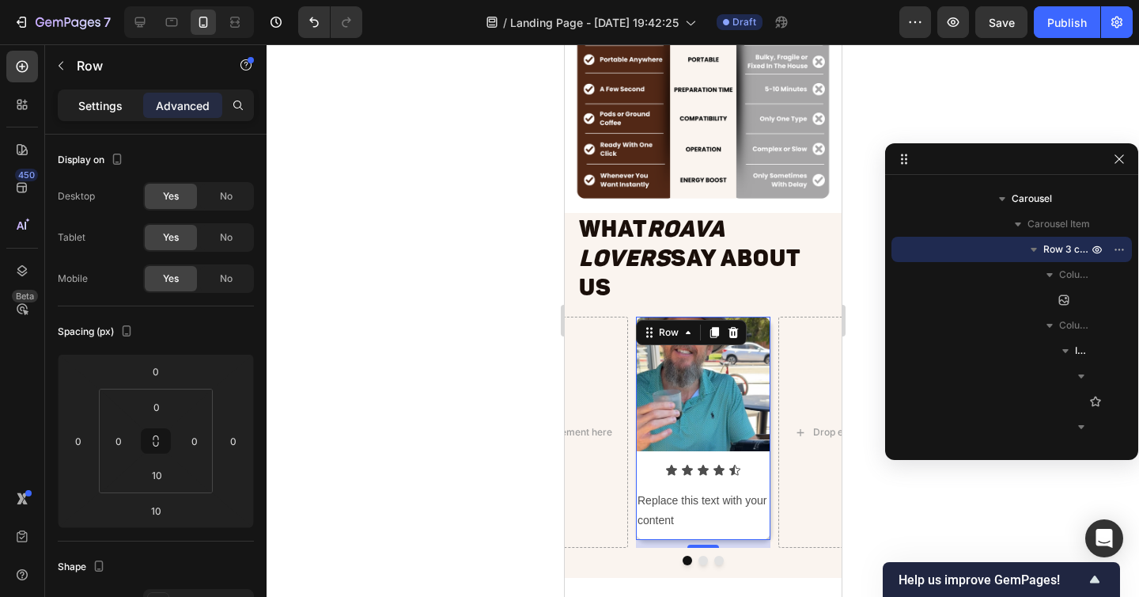
click at [119, 109] on p "Settings" at bounding box center [100, 105] width 44 height 17
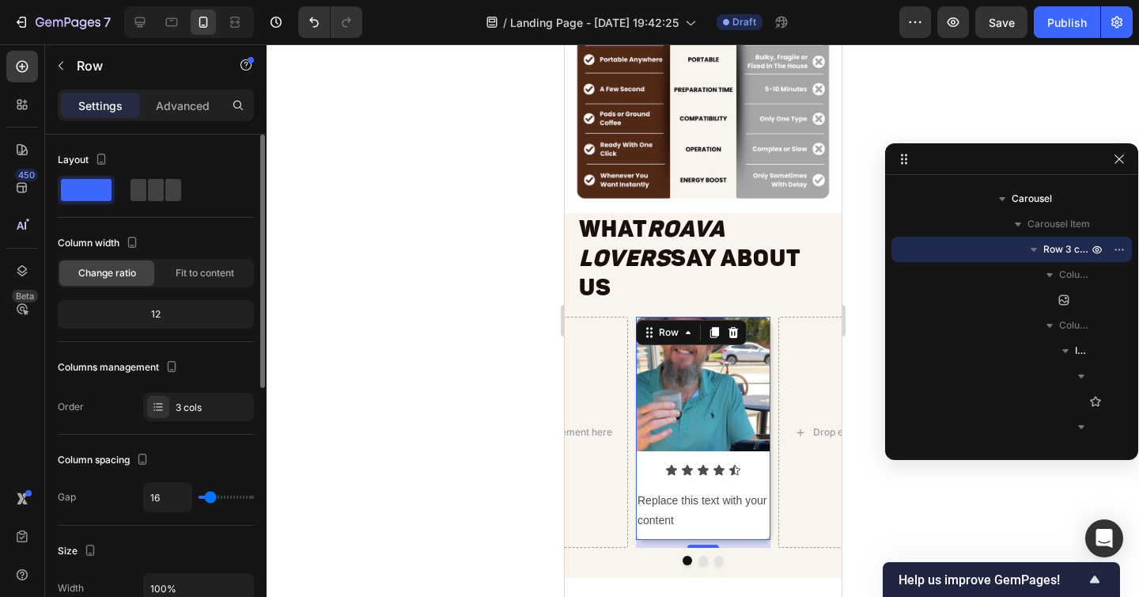
type input "0"
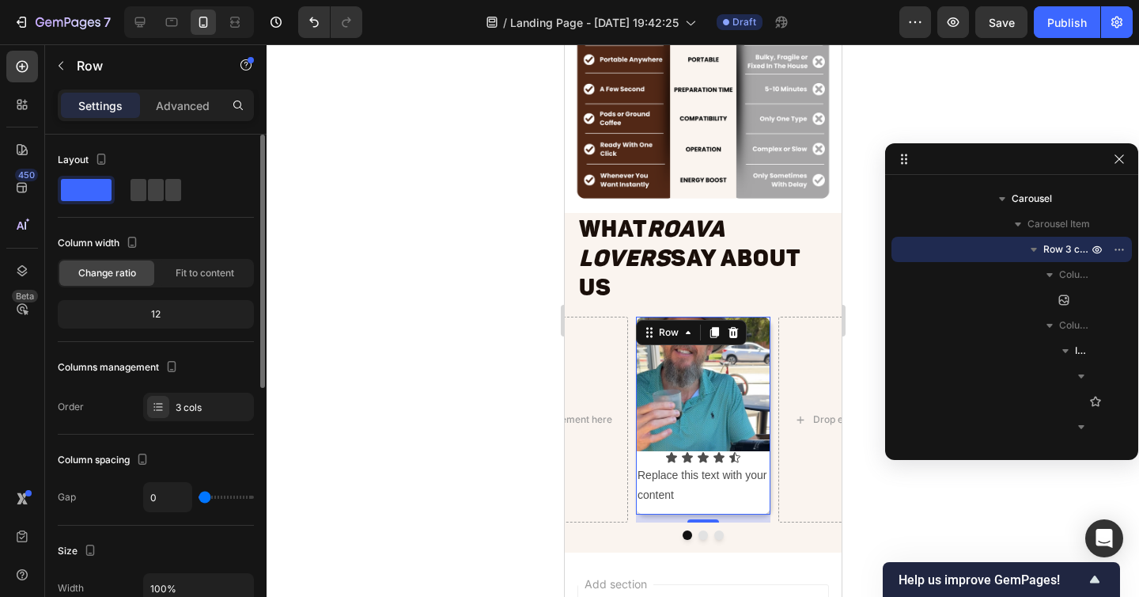
drag, startPoint x: 210, startPoint y: 502, endPoint x: 168, endPoint y: 502, distance: 41.9
type input "0"
click at [199, 498] on input "range" at bounding box center [226, 496] width 55 height 3
click at [748, 407] on img at bounding box center [702, 383] width 134 height 134
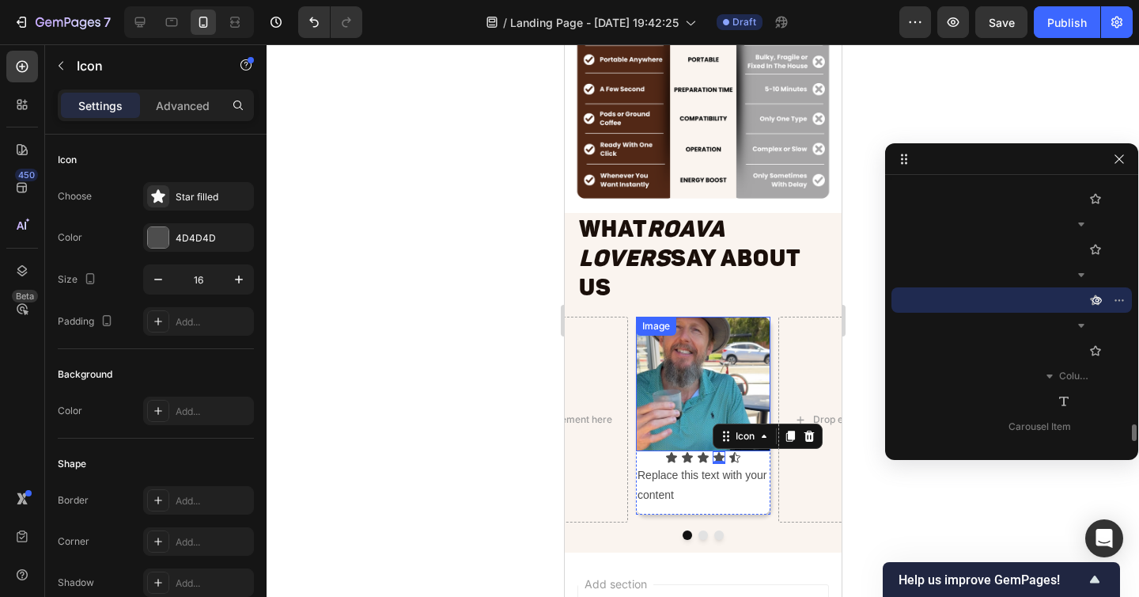
click at [697, 400] on img at bounding box center [702, 383] width 134 height 134
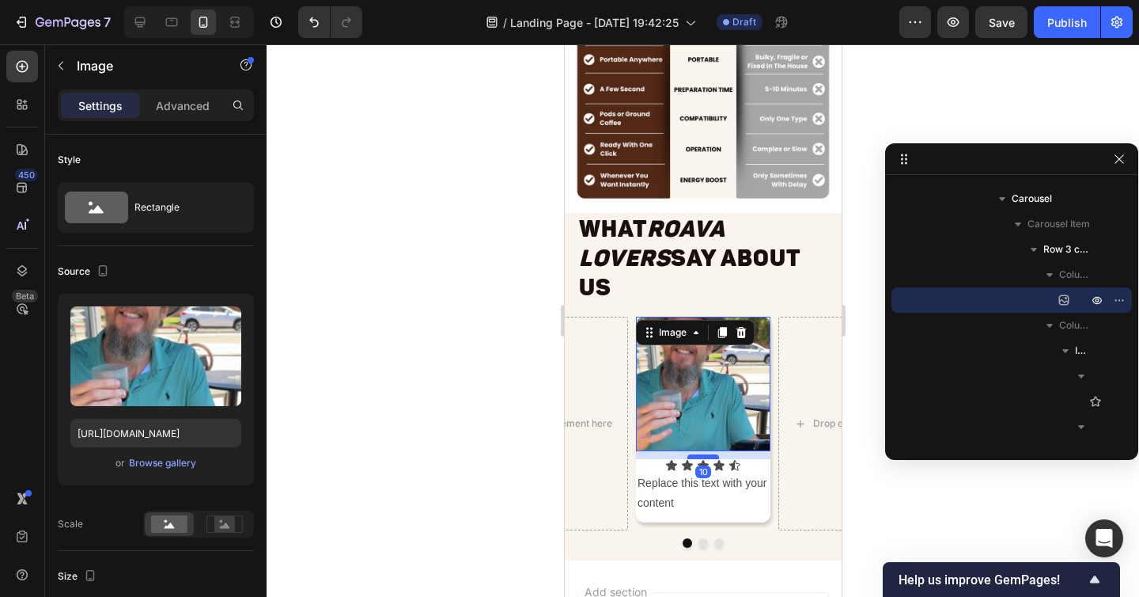
click at [697, 454] on div at bounding box center [703, 456] width 32 height 5
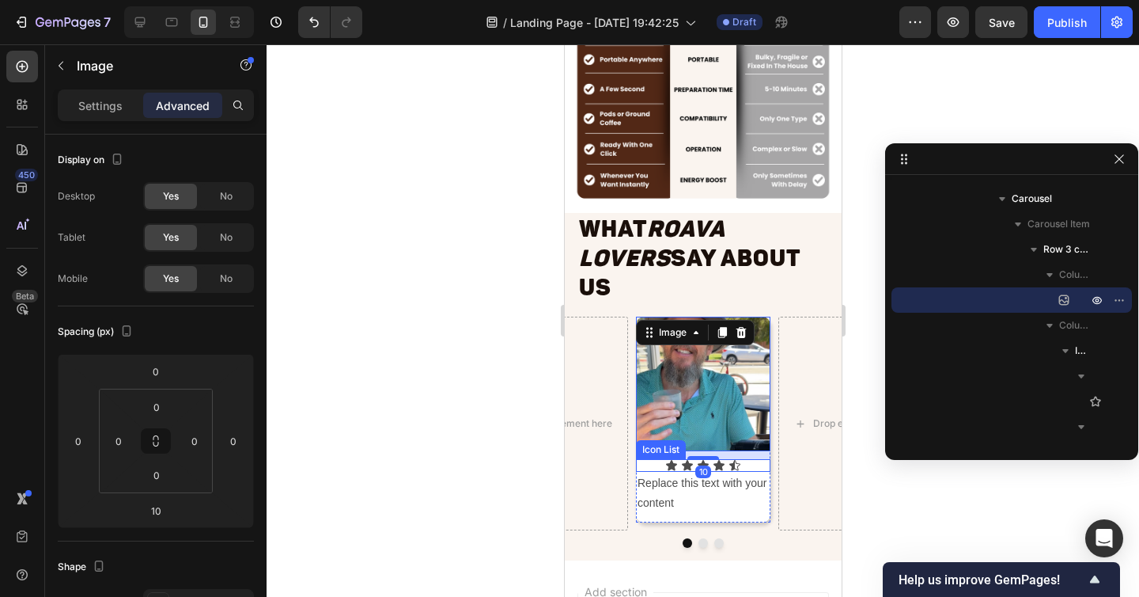
click at [744, 459] on div "Icon Icon Icon Icon Icon" at bounding box center [702, 465] width 134 height 13
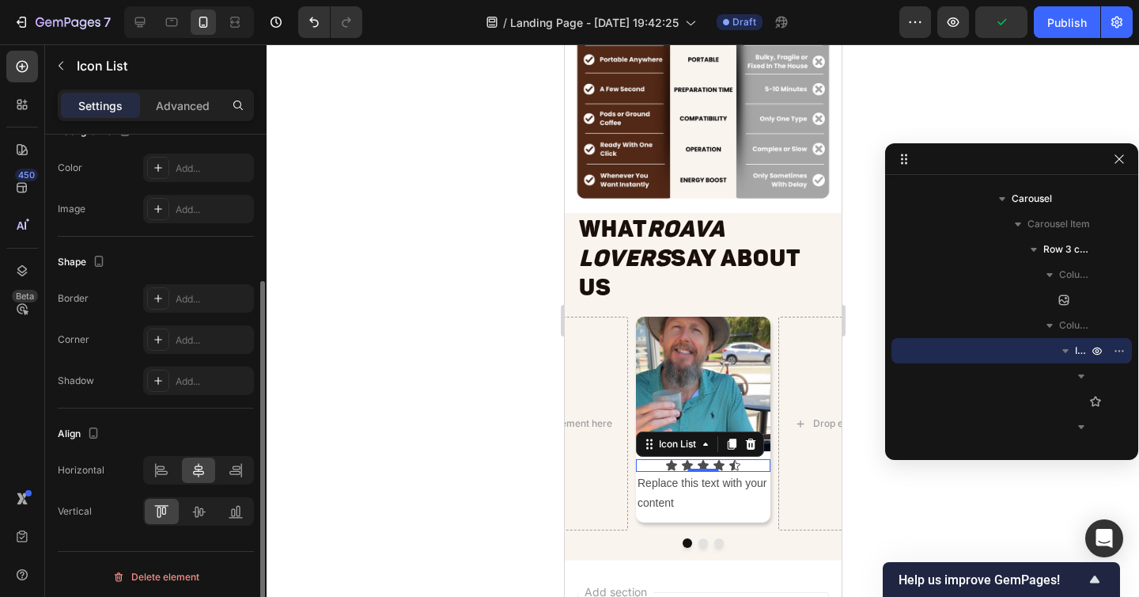
scroll to position [214, 0]
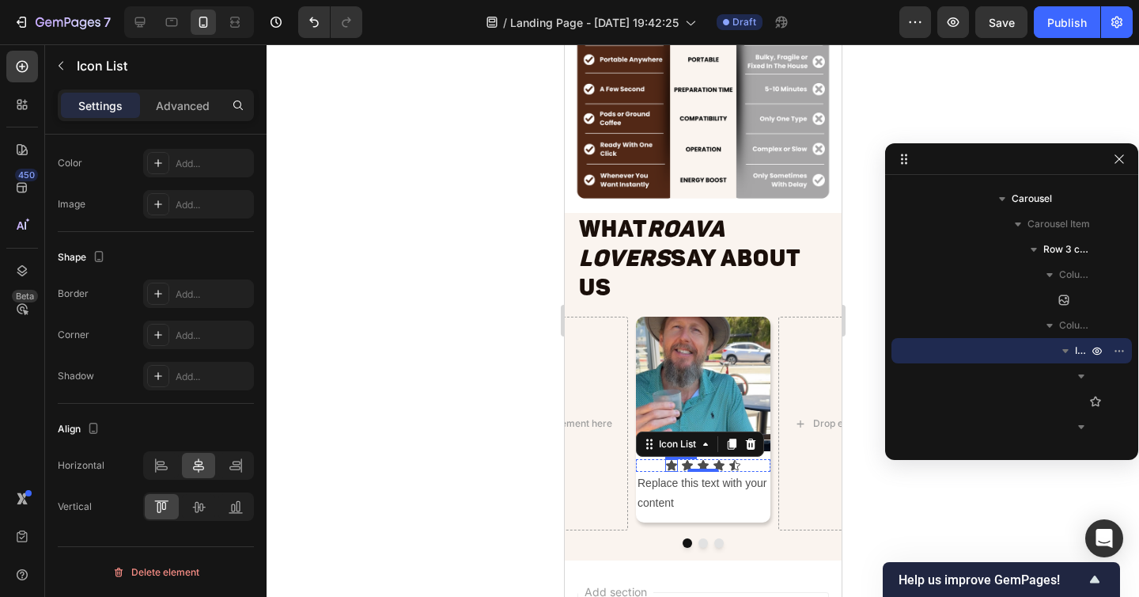
click at [671, 460] on icon at bounding box center [670, 465] width 11 height 10
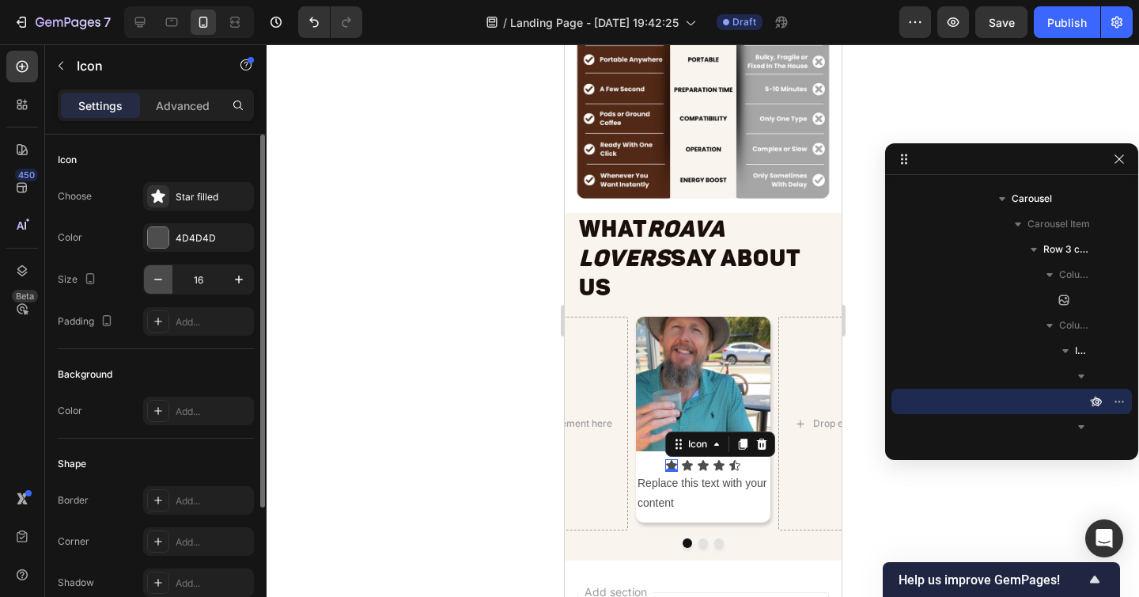
click at [160, 279] on icon "button" at bounding box center [158, 279] width 8 height 2
type input "12"
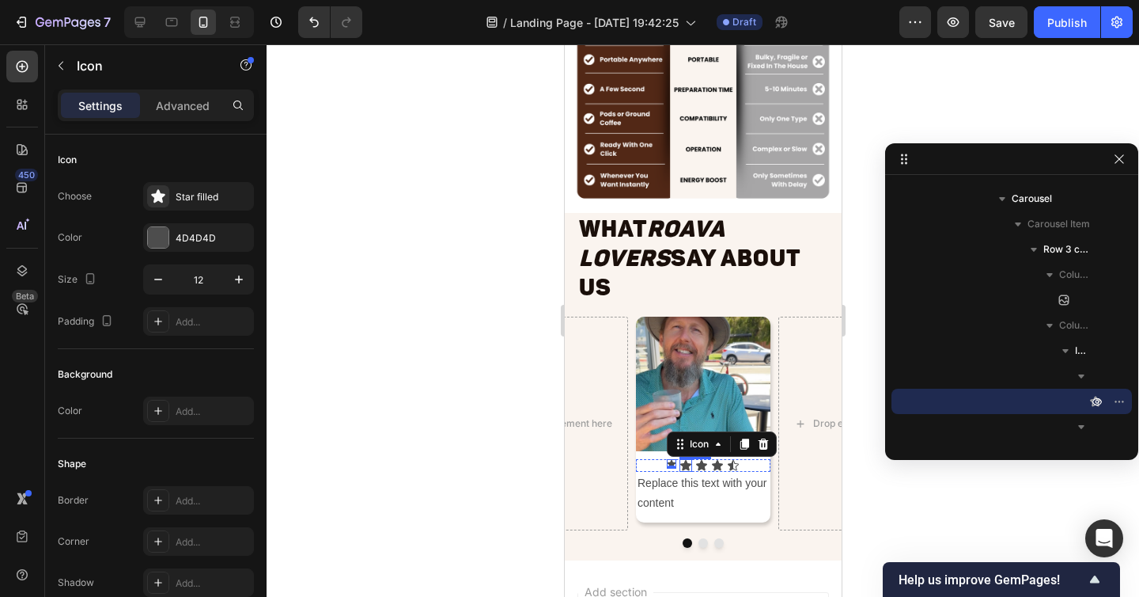
click at [684, 460] on icon at bounding box center [685, 465] width 11 height 10
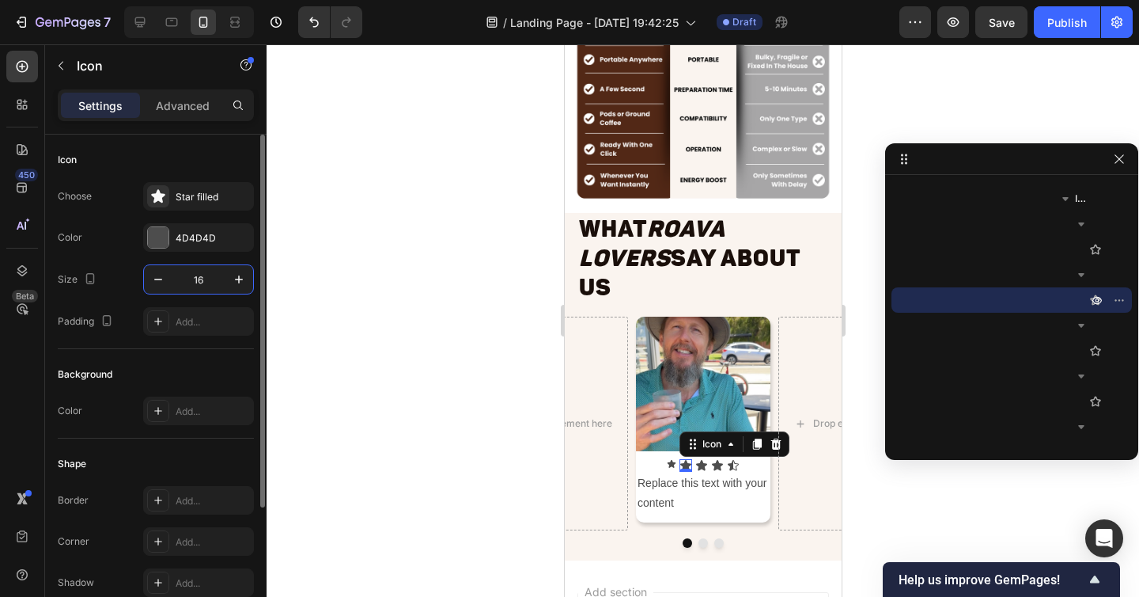
click at [218, 281] on input "16" at bounding box center [198, 279] width 52 height 28
type input "12"
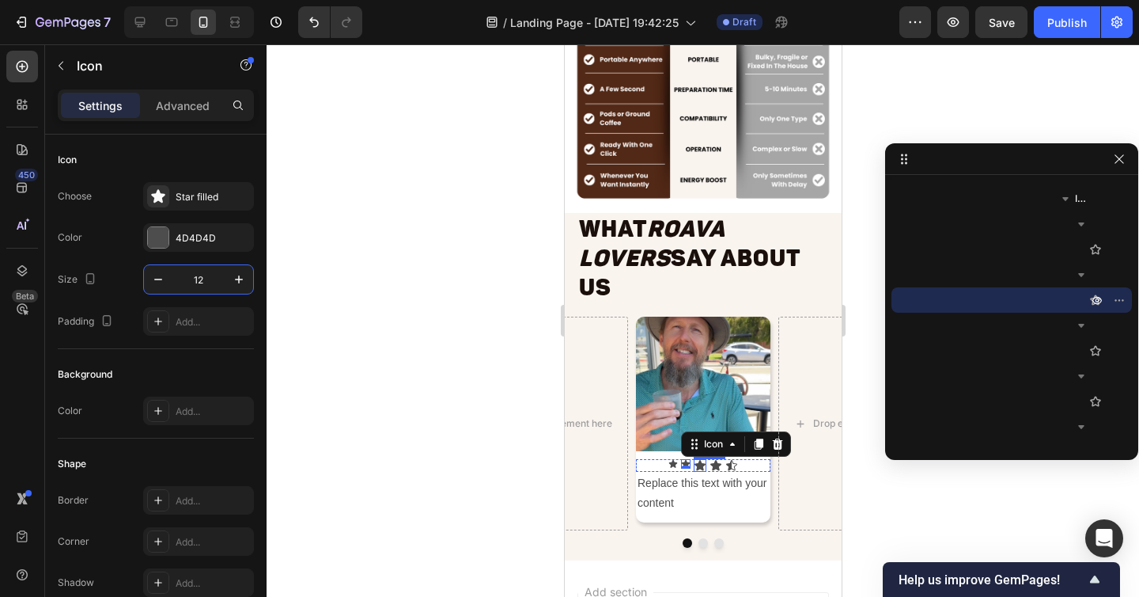
click at [701, 460] on icon at bounding box center [699, 465] width 11 height 10
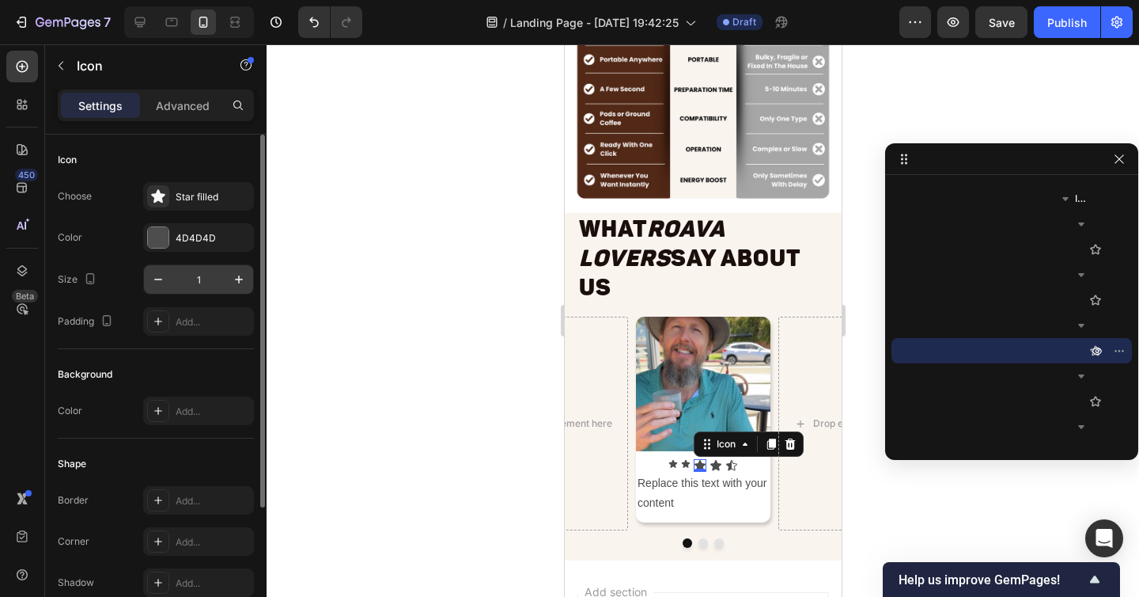
click at [203, 283] on input "1" at bounding box center [198, 279] width 52 height 28
type input "12"
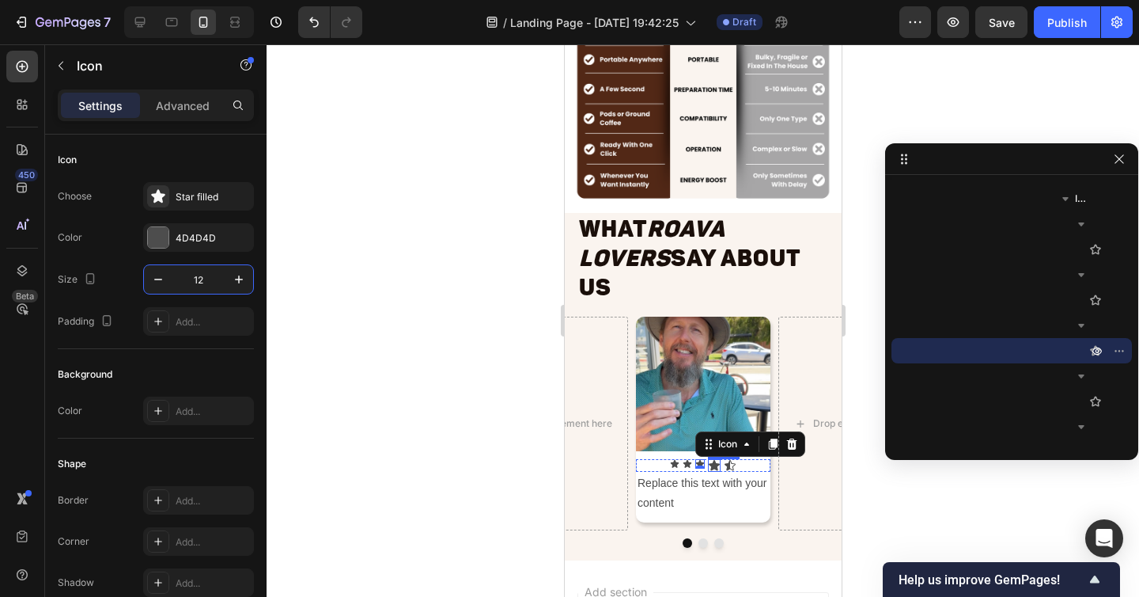
click at [715, 460] on icon at bounding box center [713, 465] width 11 height 10
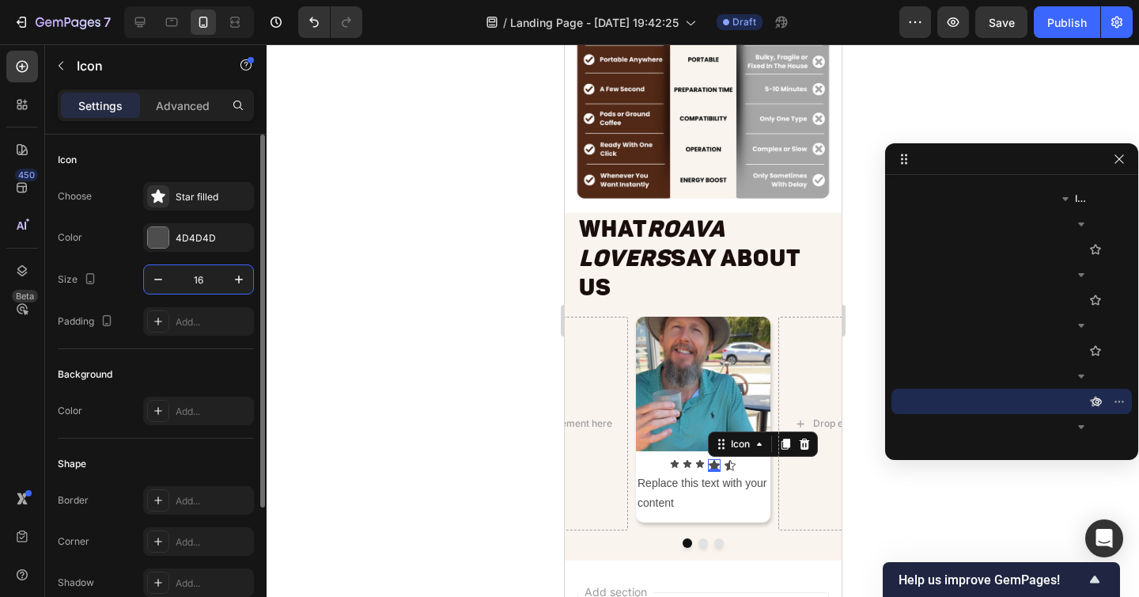
click at [203, 277] on input "16" at bounding box center [198, 279] width 52 height 28
type input "12"
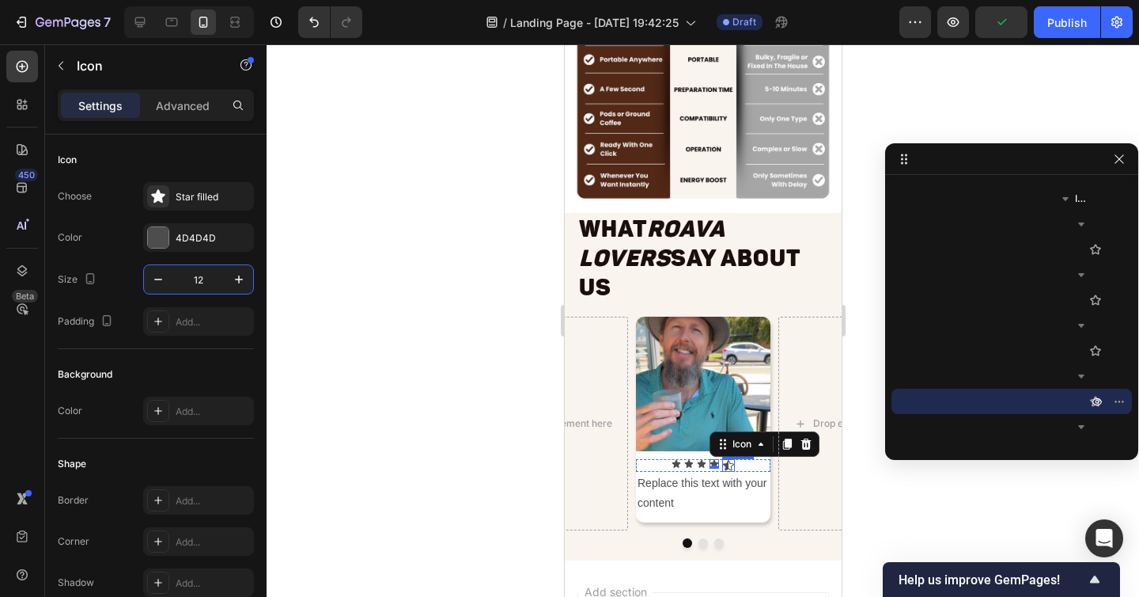
click at [728, 459] on icon at bounding box center [728, 465] width 13 height 13
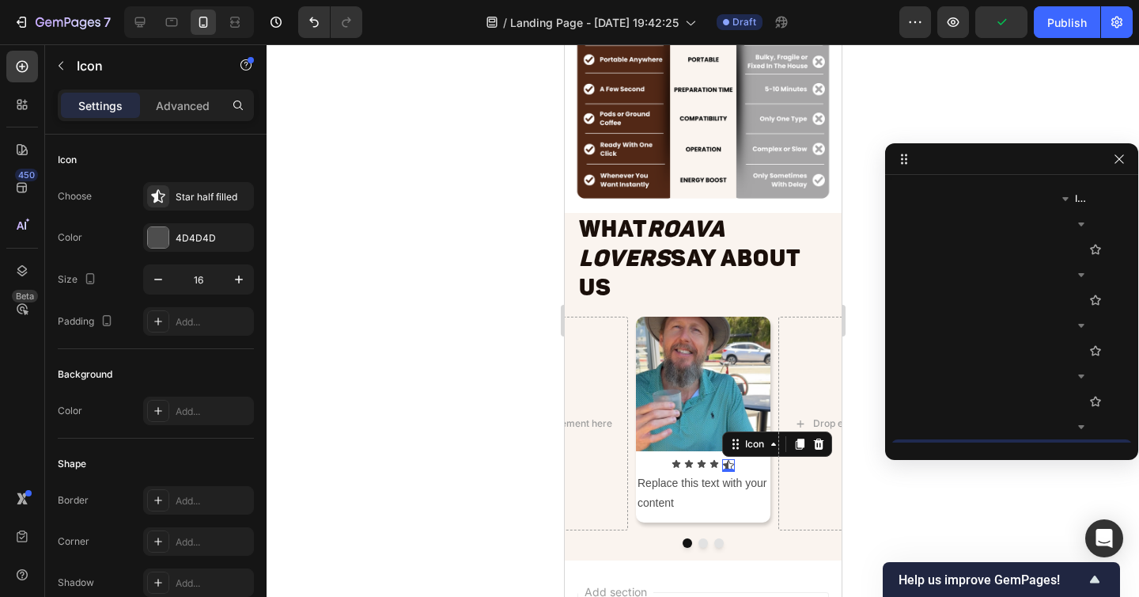
scroll to position [3688, 0]
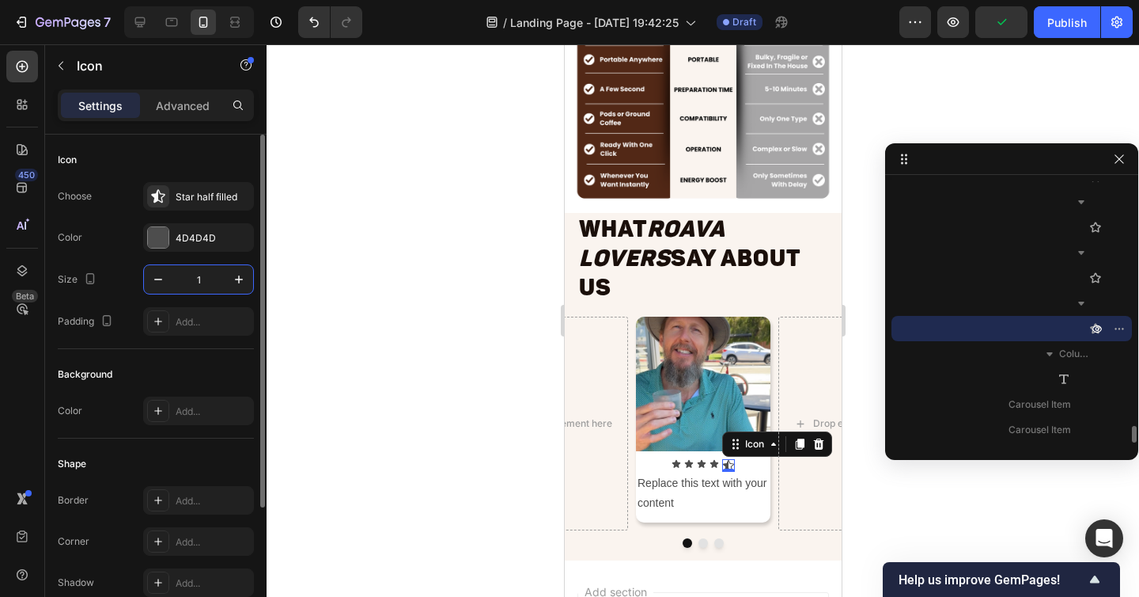
click at [206, 280] on input "1" at bounding box center [198, 279] width 52 height 28
type input "12"
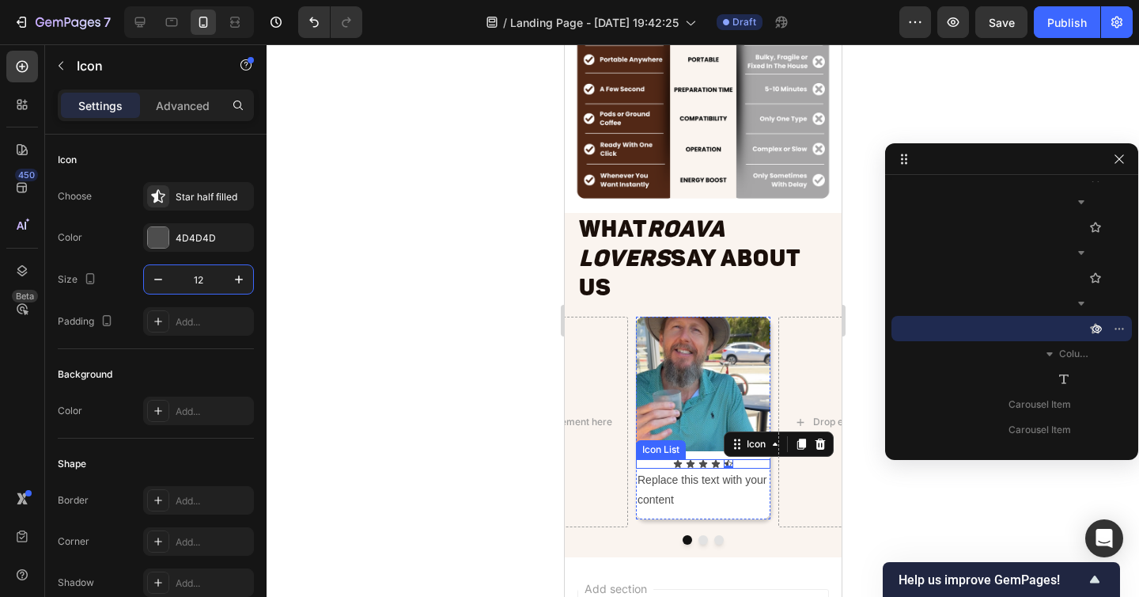
click at [741, 459] on div "Icon Icon Icon Icon Icon 0" at bounding box center [702, 463] width 134 height 9
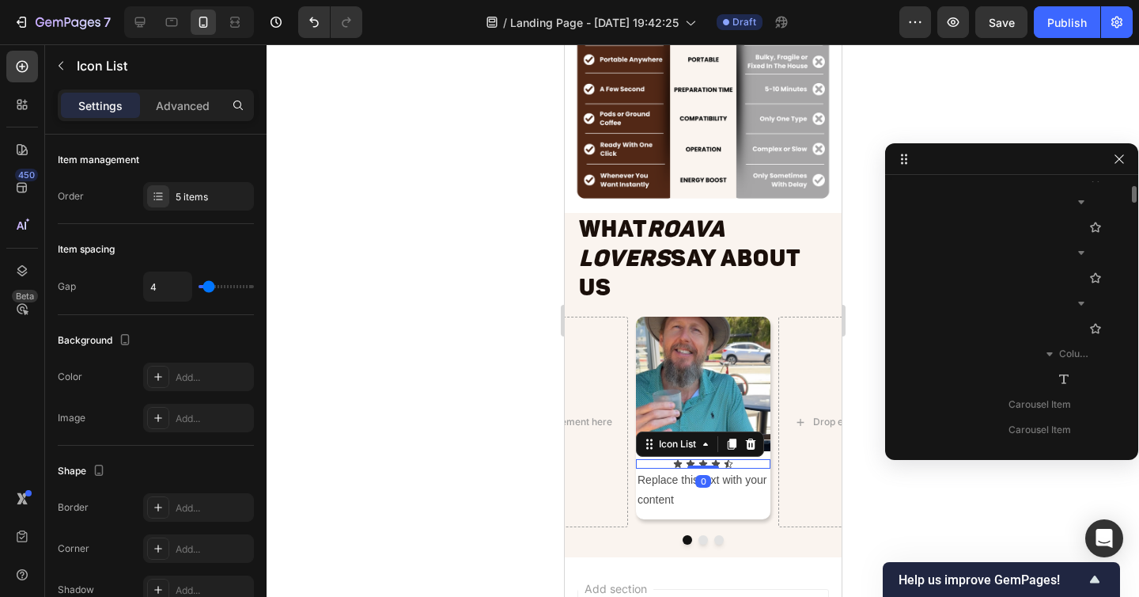
scroll to position [3464, 0]
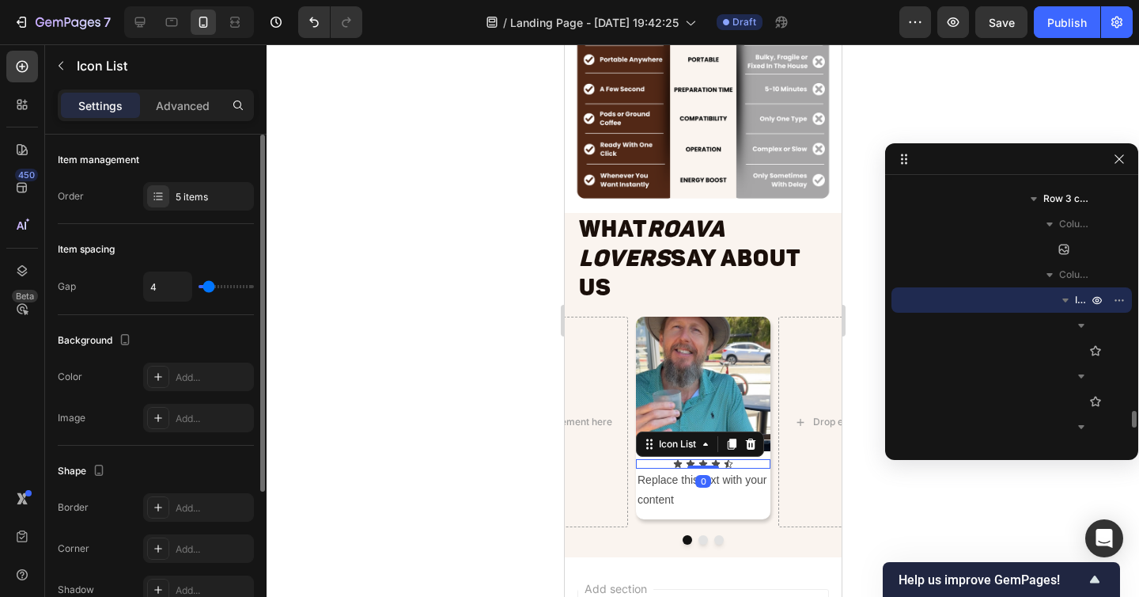
type input "6"
type input "5"
type input "3"
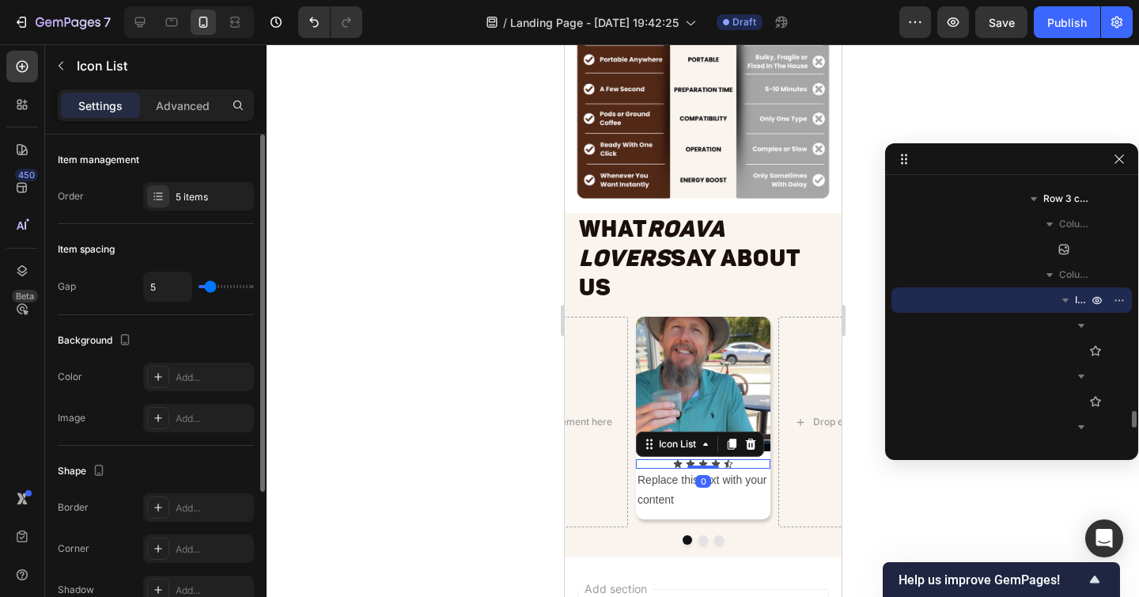
type input "3"
type input "0"
type input "1"
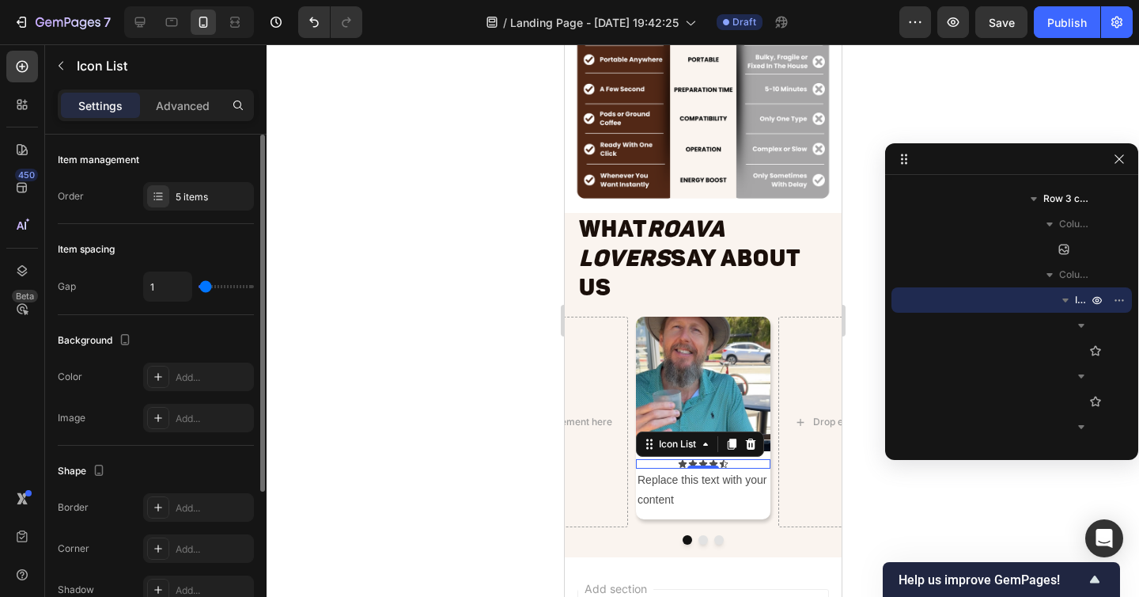
type input "2"
type input "3"
type input "2"
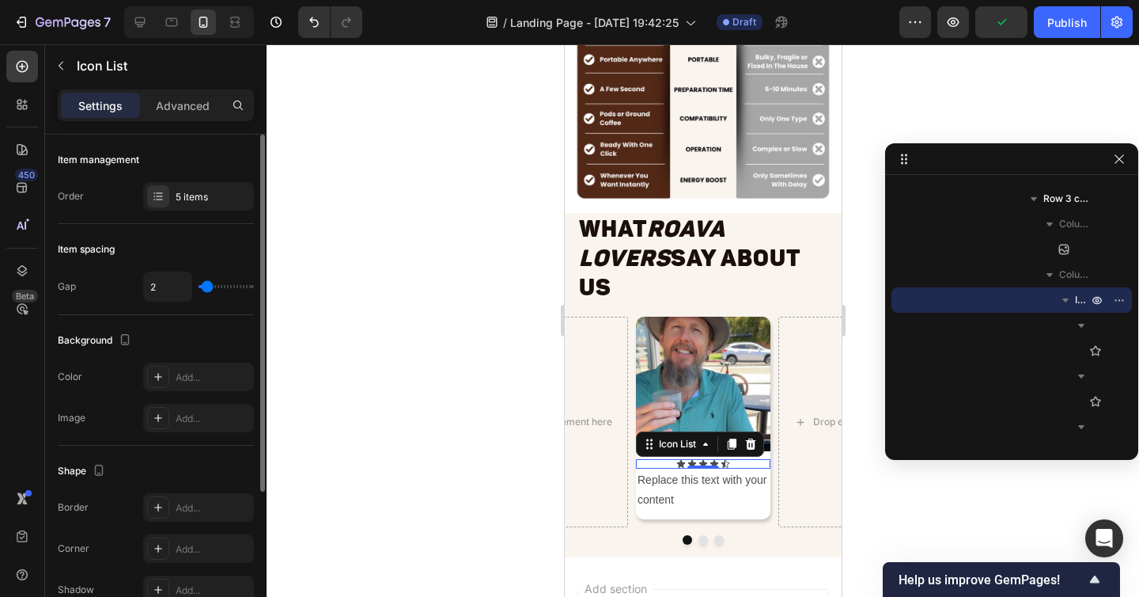
type input "2"
click at [207, 288] on input "range" at bounding box center [226, 286] width 55 height 3
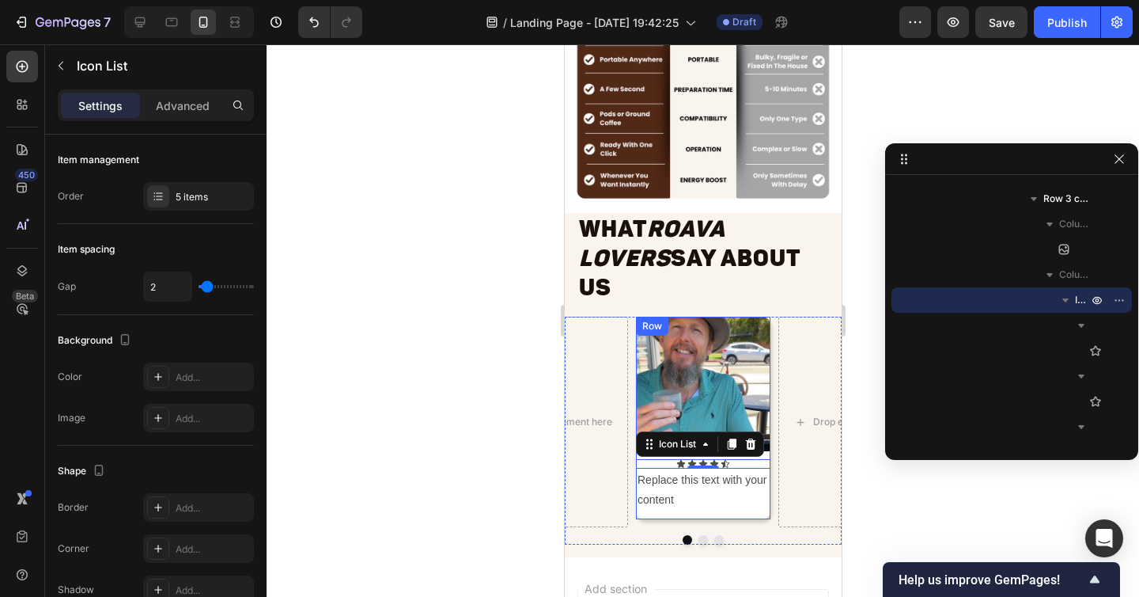
click at [759, 486] on div "Image Icon Icon Icon Icon Icon Icon List 0 Replace this text with your content …" at bounding box center [702, 417] width 134 height 203
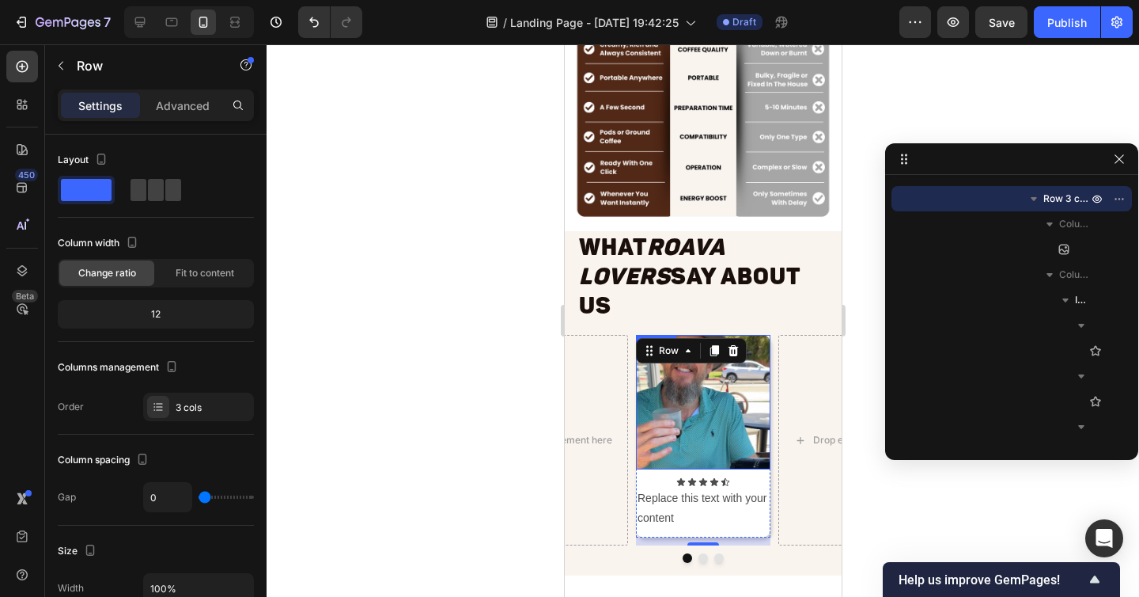
scroll to position [7802, 0]
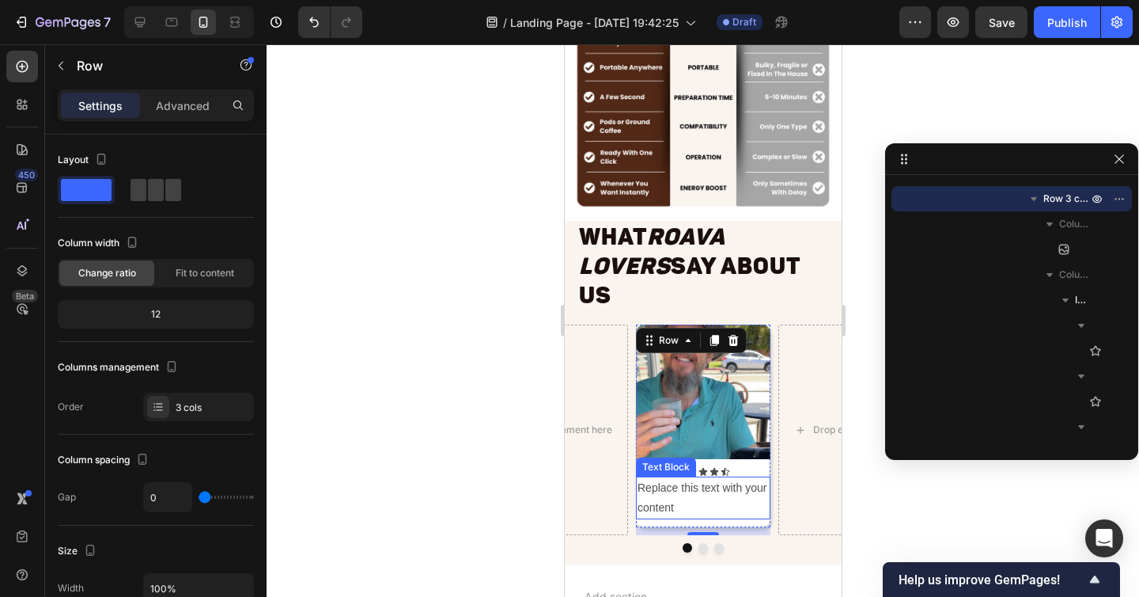
click at [758, 487] on div "Replace this text with your content" at bounding box center [702, 497] width 134 height 43
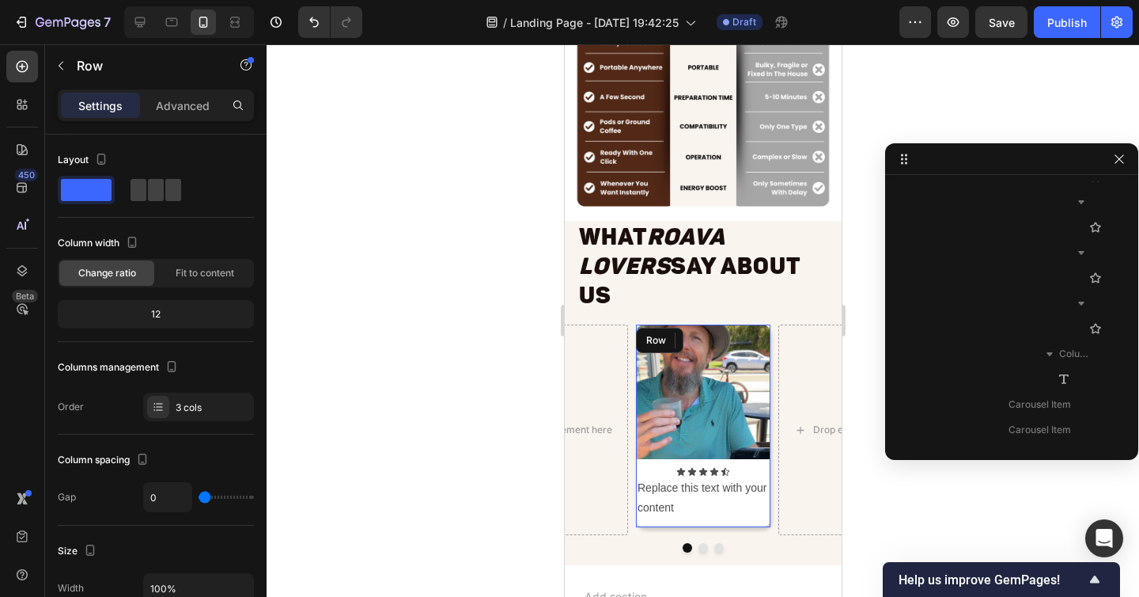
click at [759, 494] on div "Image Icon Icon Icon Icon Icon Icon List Replace this text with your content Te…" at bounding box center [702, 425] width 134 height 203
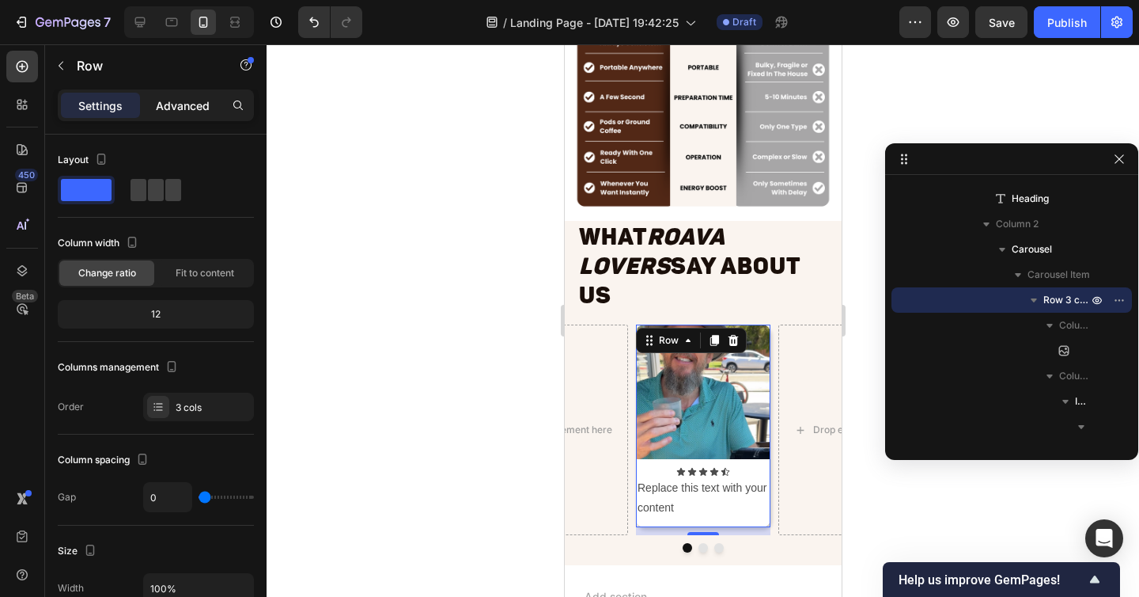
click at [172, 116] on div "Advanced" at bounding box center [182, 105] width 79 height 25
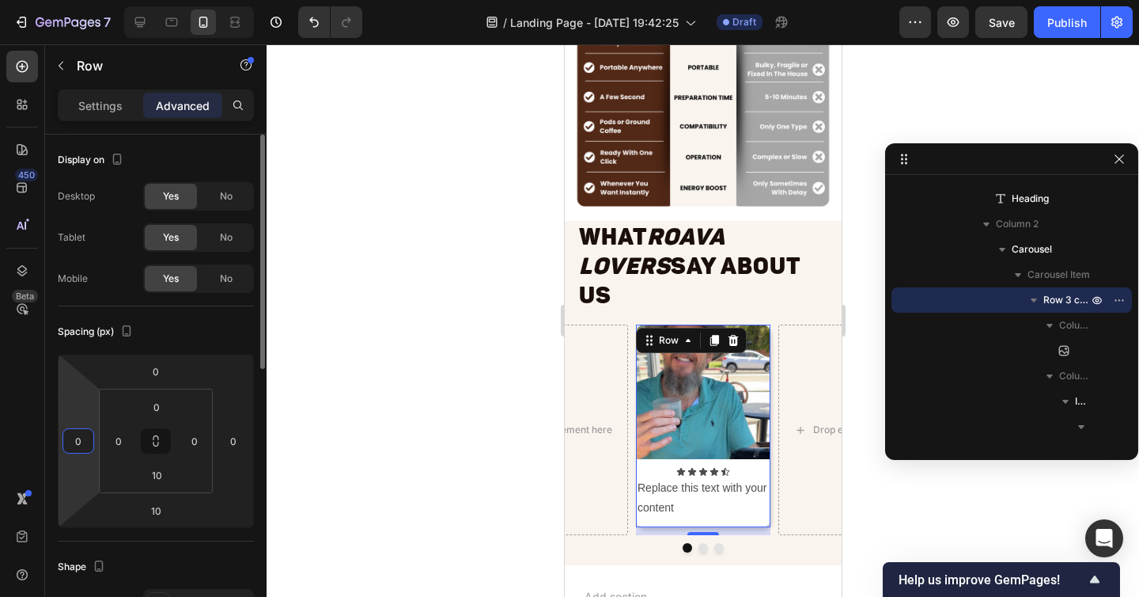
click at [89, 437] on input "0" at bounding box center [78, 441] width 24 height 24
type input "20"
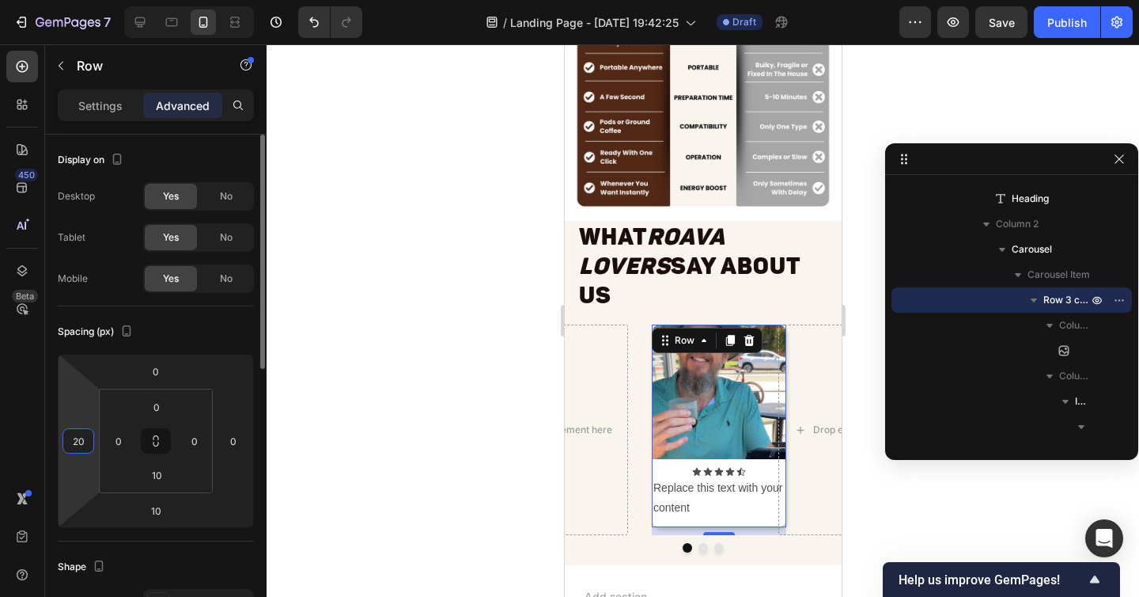
click at [79, 439] on input "20" at bounding box center [78, 441] width 24 height 24
click at [119, 440] on input "0" at bounding box center [119, 441] width 24 height 24
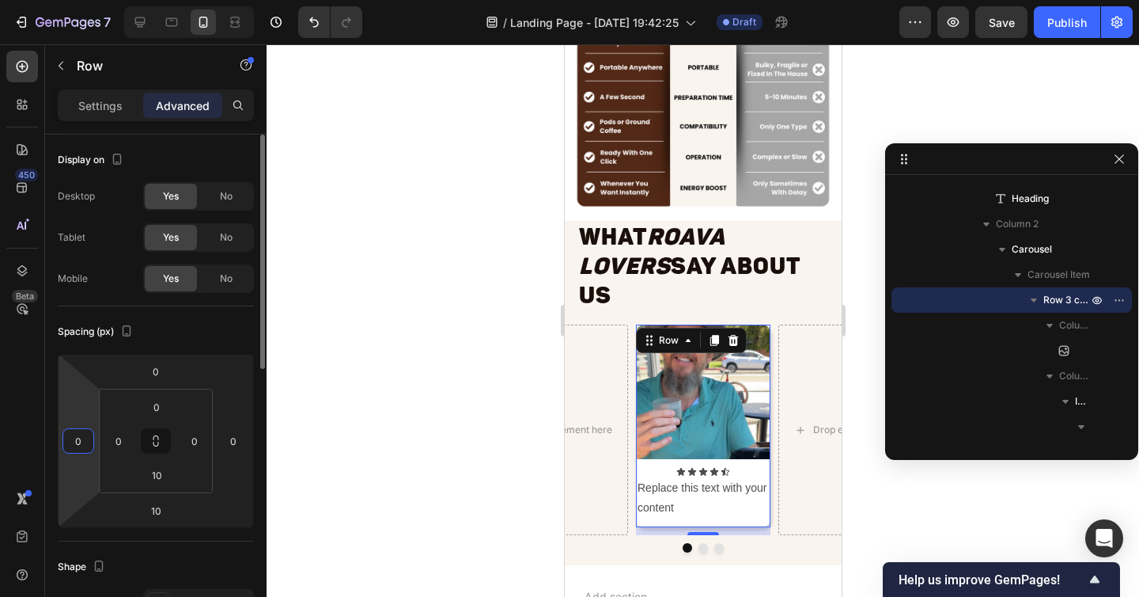
click at [73, 441] on input "0" at bounding box center [78, 441] width 24 height 24
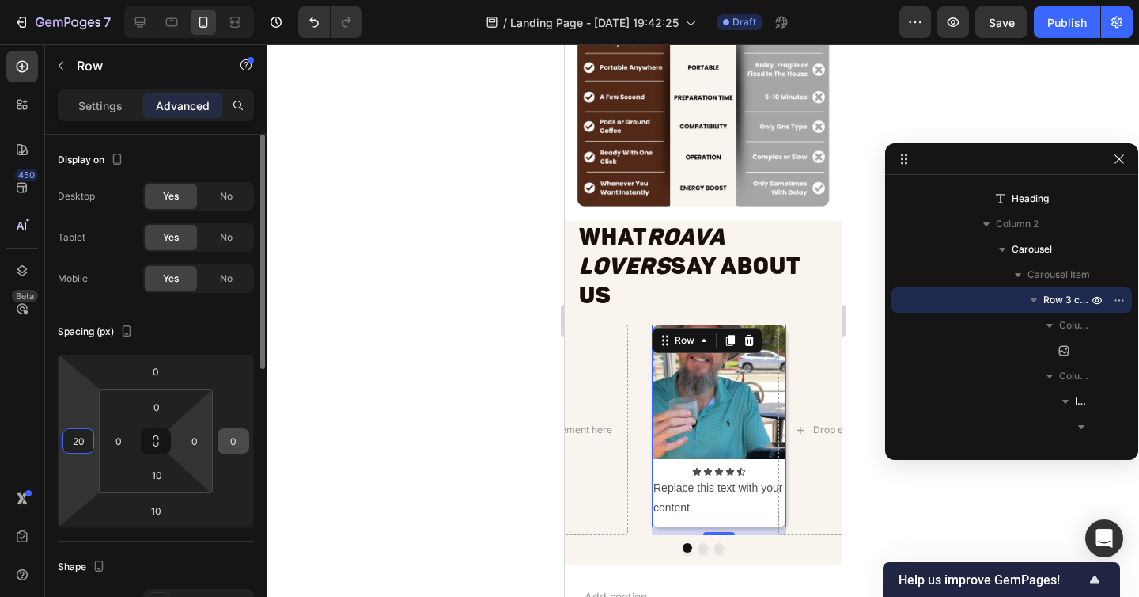
type input "20"
click at [227, 439] on input "0" at bounding box center [234, 441] width 24 height 24
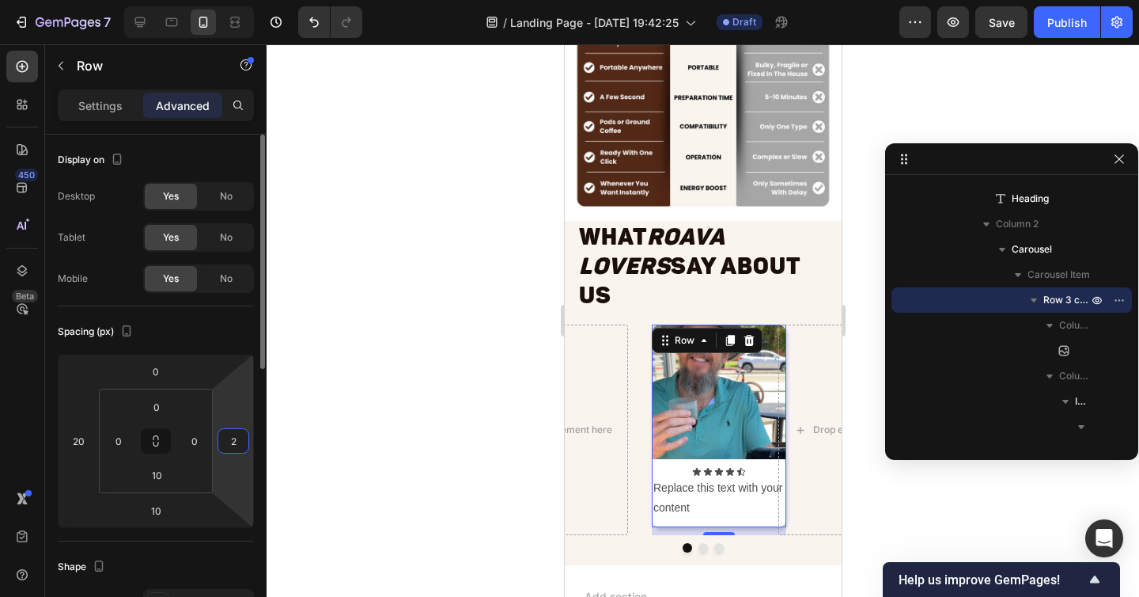
type input "20"
click at [233, 442] on input "20" at bounding box center [234, 441] width 24 height 24
click at [78, 438] on input "20" at bounding box center [78, 441] width 24 height 24
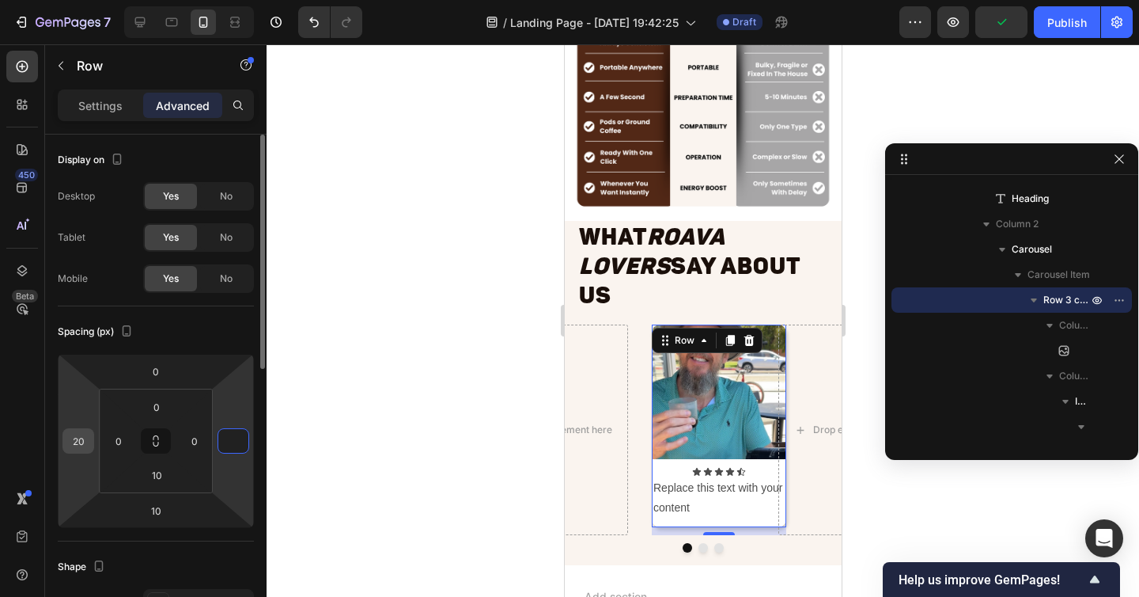
type input "0"
click at [78, 438] on input "20" at bounding box center [78, 441] width 24 height 24
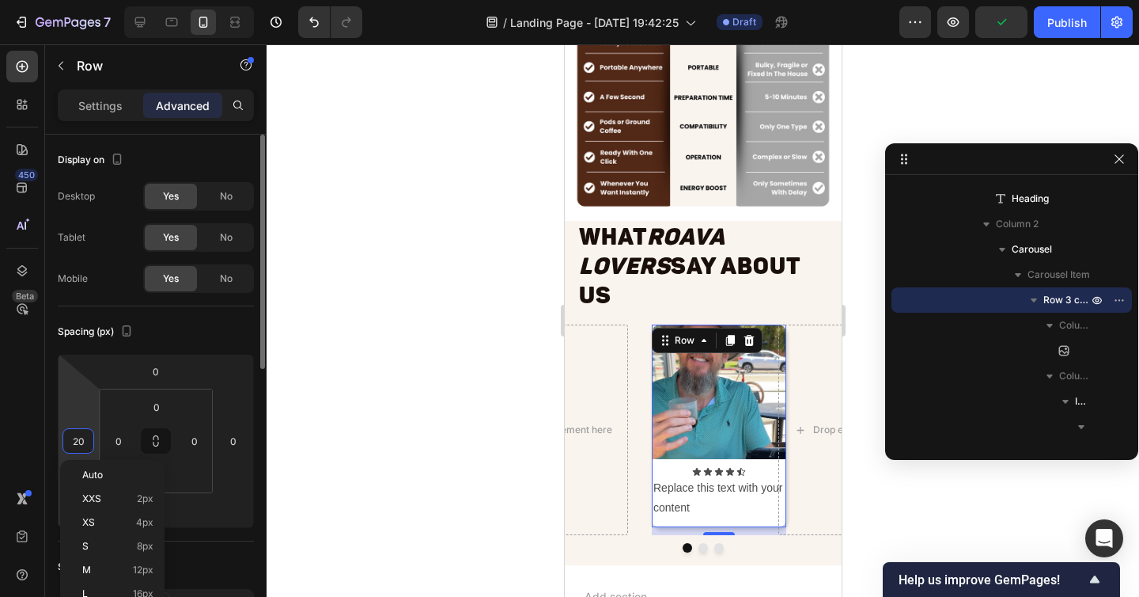
click at [78, 438] on input "20" at bounding box center [78, 441] width 24 height 24
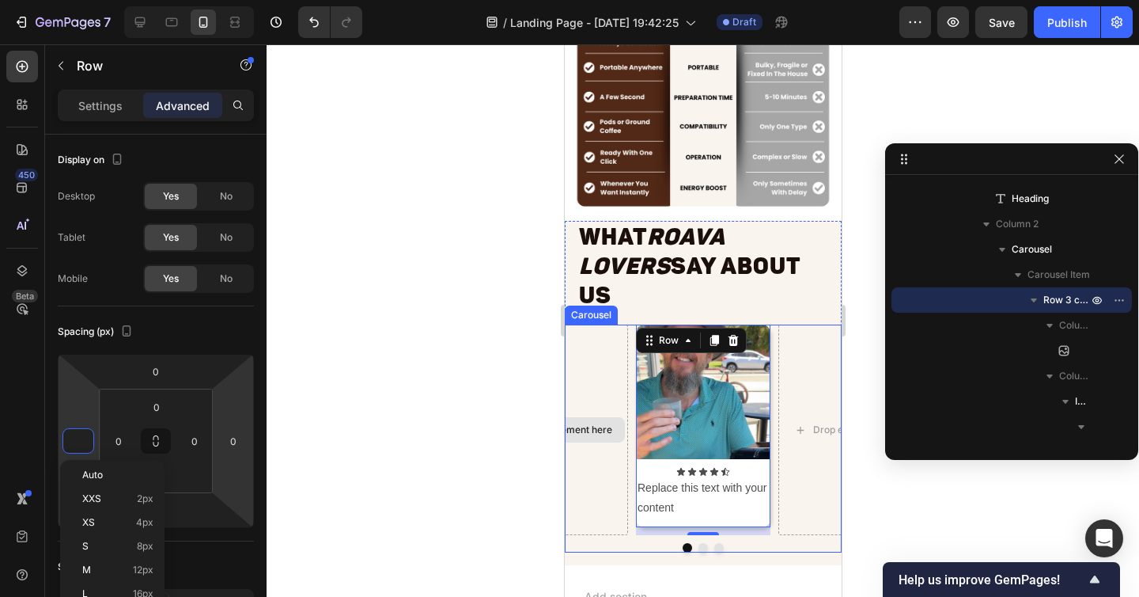
click at [607, 468] on div "Drop element here" at bounding box center [560, 429] width 134 height 210
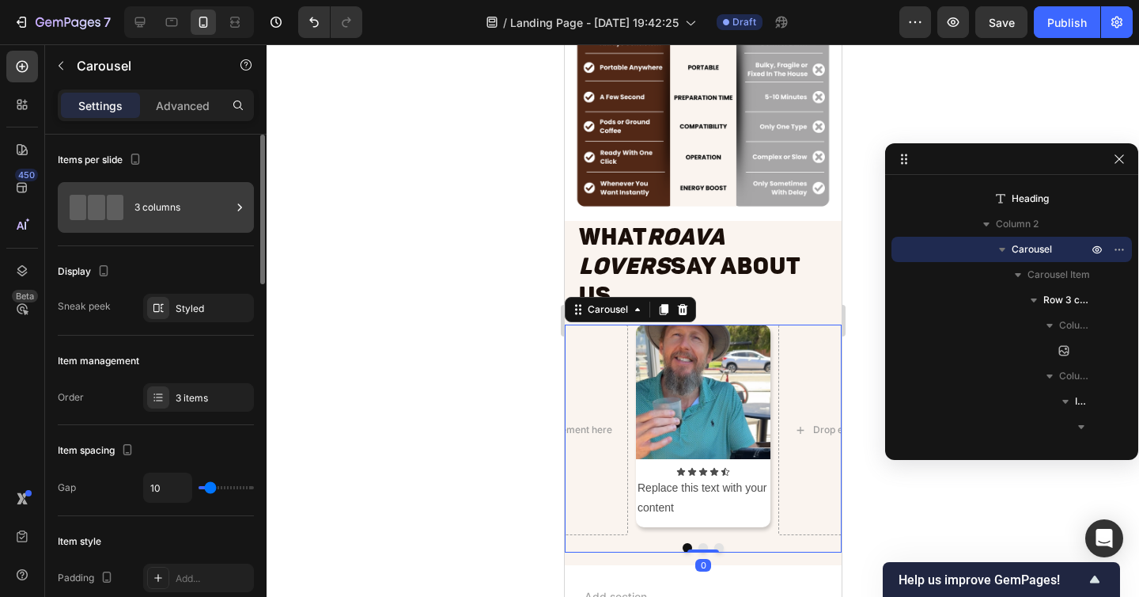
click at [165, 199] on div "3 columns" at bounding box center [182, 207] width 97 height 36
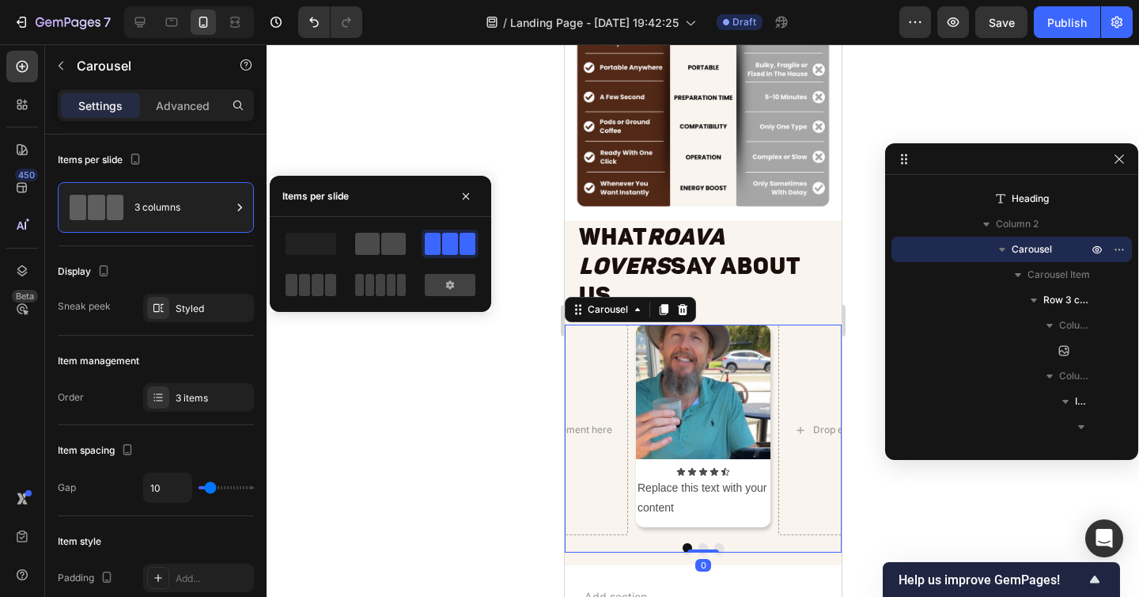
click at [388, 247] on span at bounding box center [393, 244] width 25 height 22
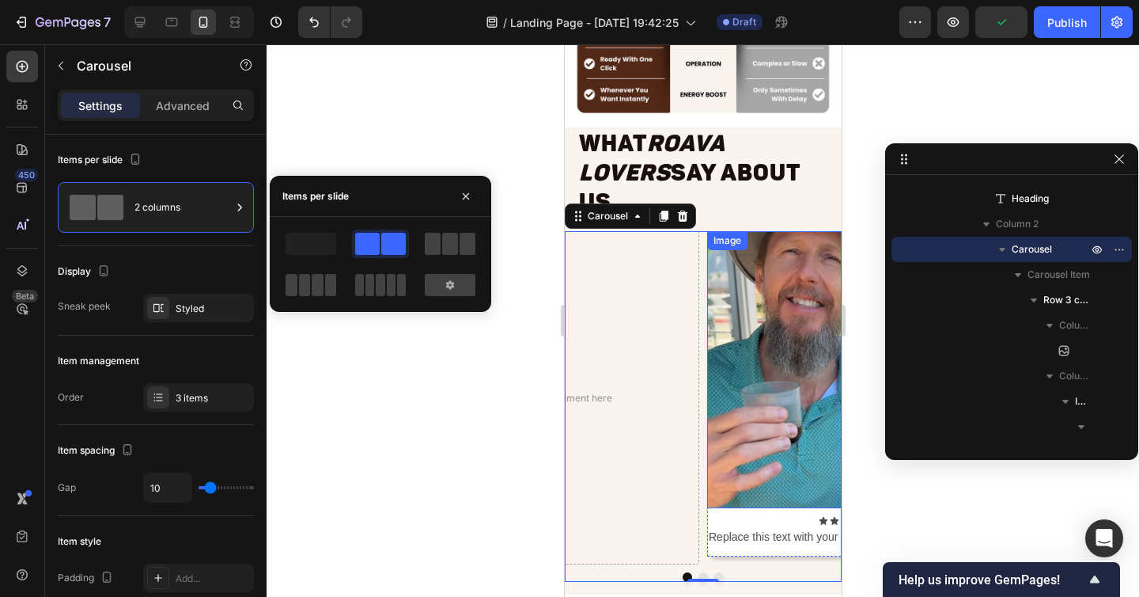
scroll to position [7909, 0]
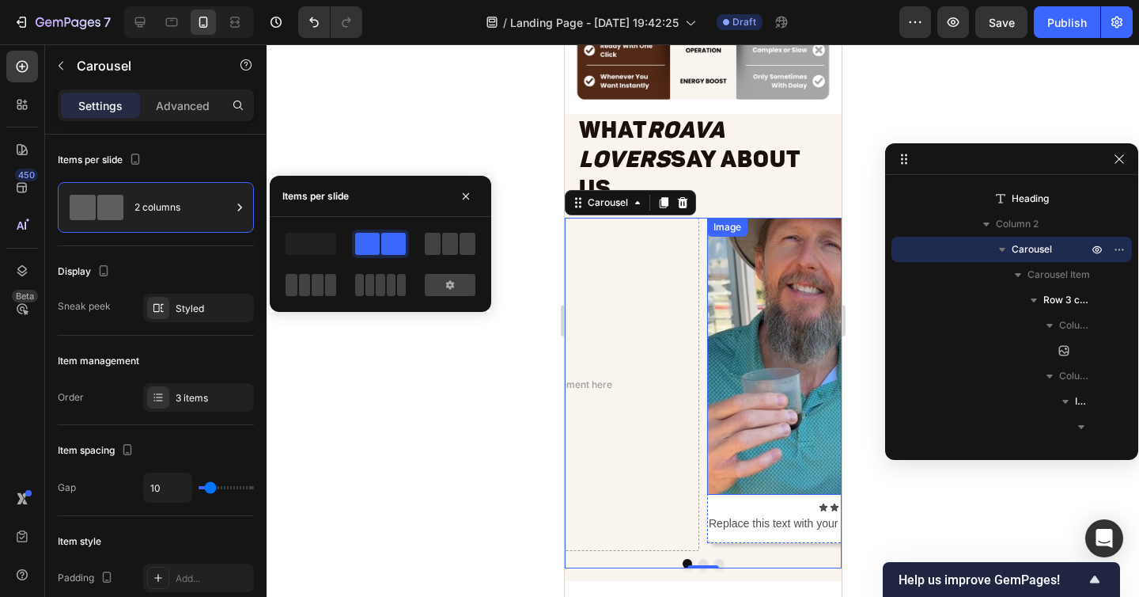
click at [798, 357] on img at bounding box center [844, 356] width 277 height 277
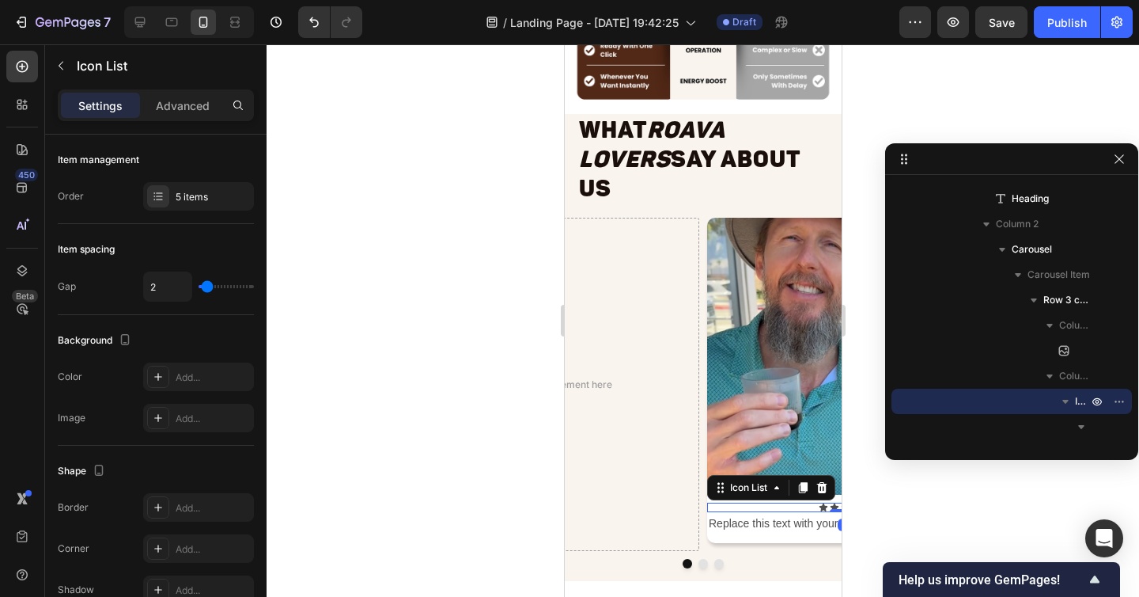
click at [754, 502] on div "Icon Icon Icon Icon Icon" at bounding box center [844, 506] width 277 height 9
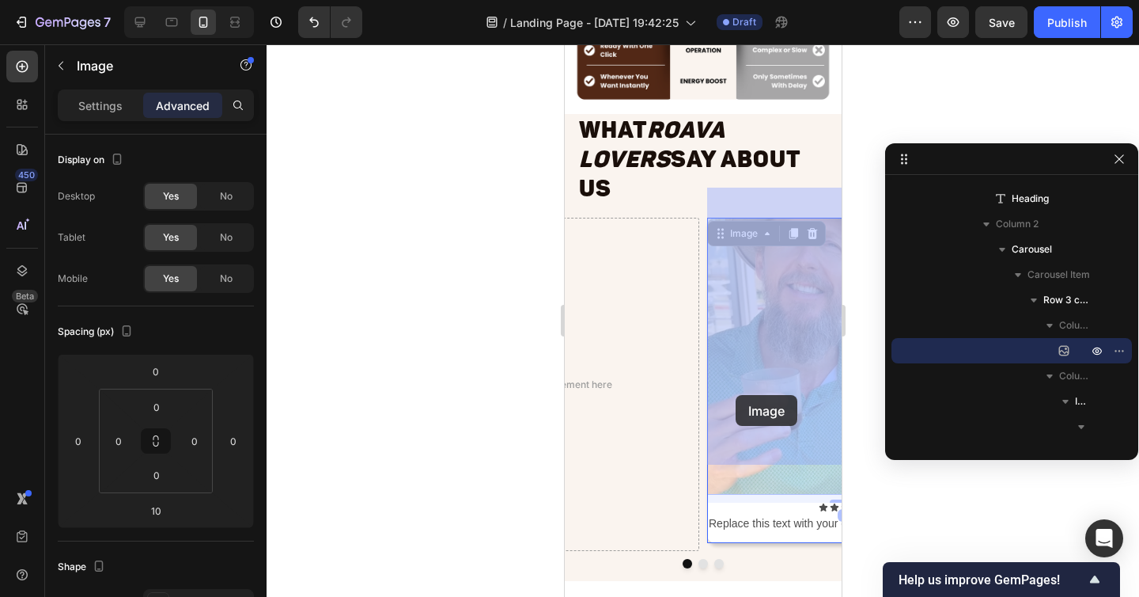
drag, startPoint x: 762, startPoint y: 381, endPoint x: 735, endPoint y: 394, distance: 30.1
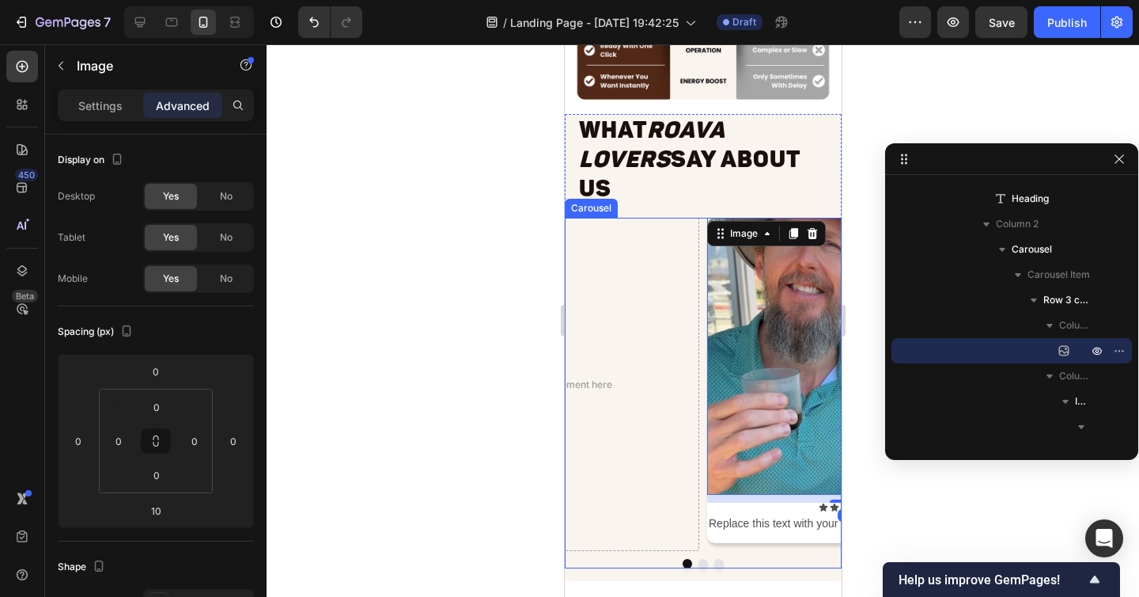
click at [703, 559] on button "Dot" at bounding box center [702, 563] width 9 height 9
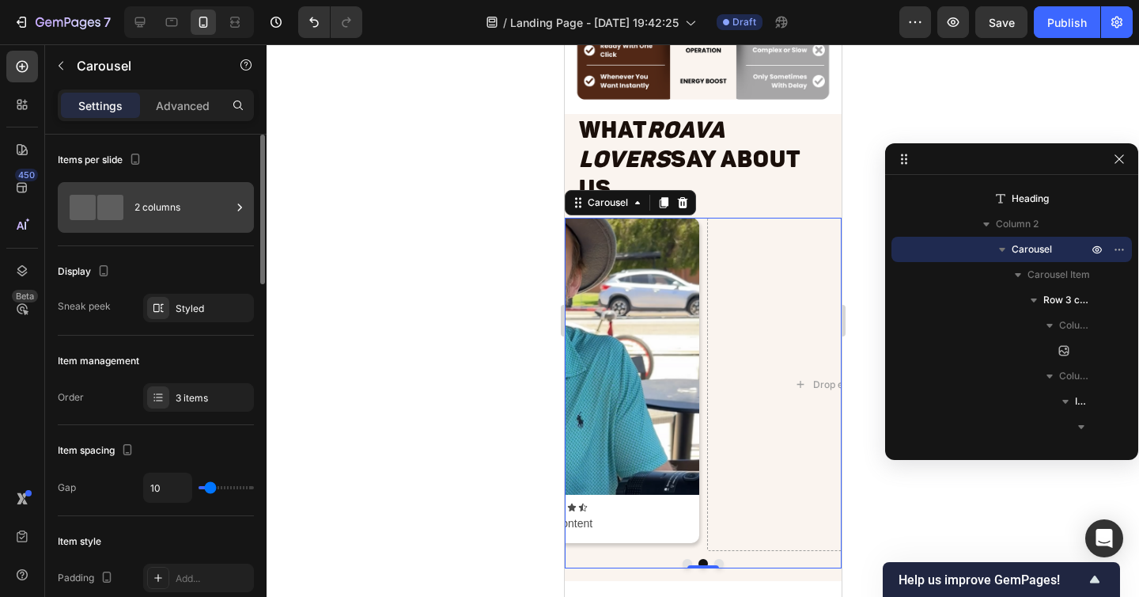
click at [165, 205] on div "2 columns" at bounding box center [182, 207] width 97 height 36
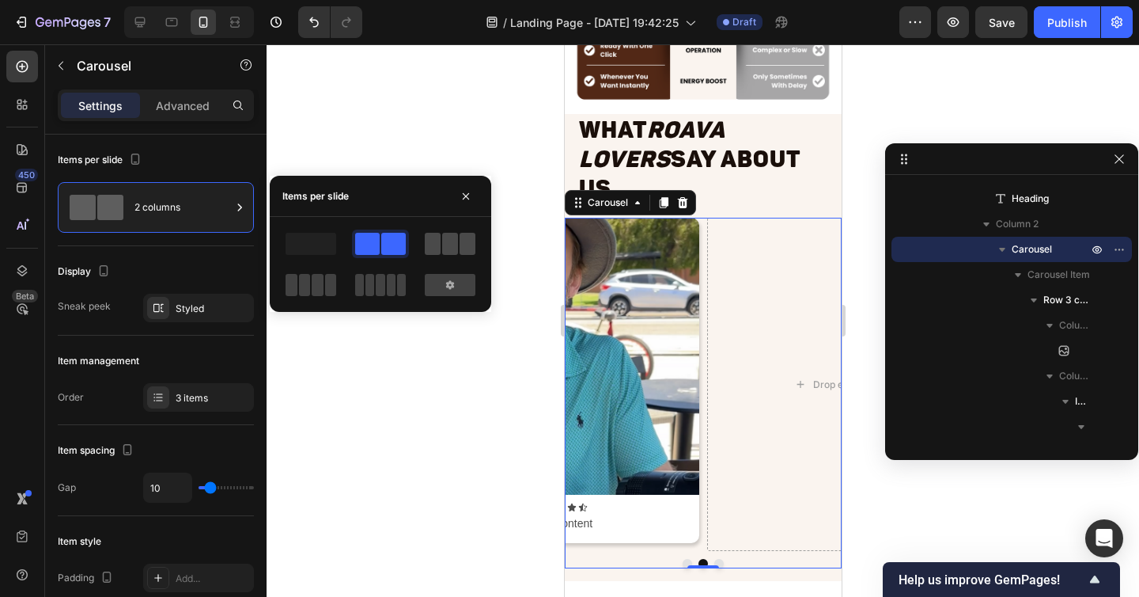
click at [445, 252] on span at bounding box center [450, 244] width 16 height 22
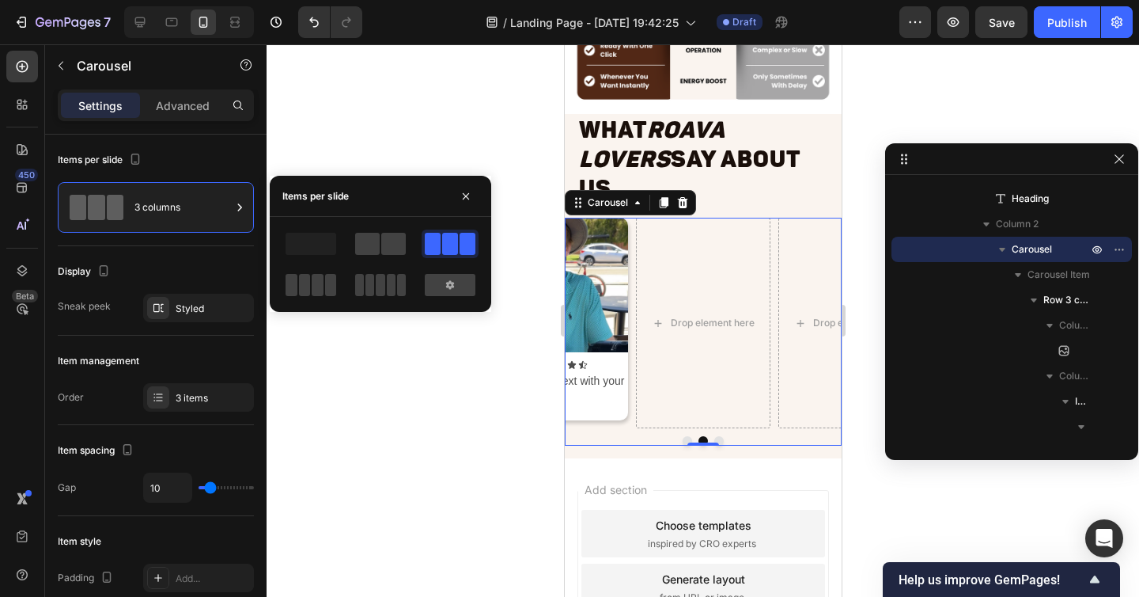
click at [685, 436] on button "Dot" at bounding box center [686, 440] width 9 height 9
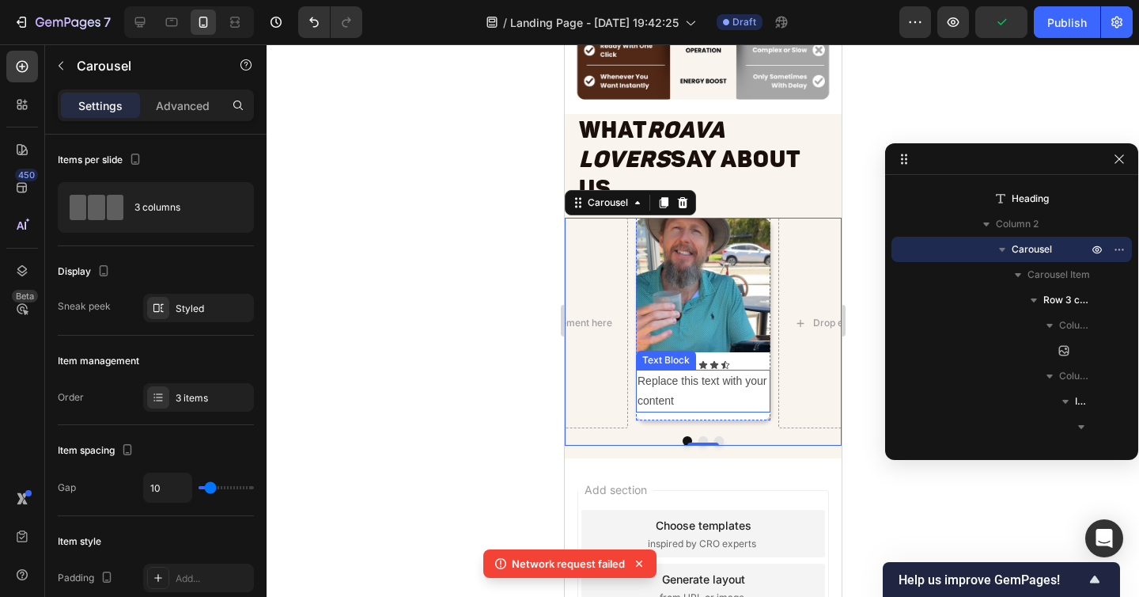
click at [691, 369] on div "Replace this text with your content" at bounding box center [702, 390] width 134 height 43
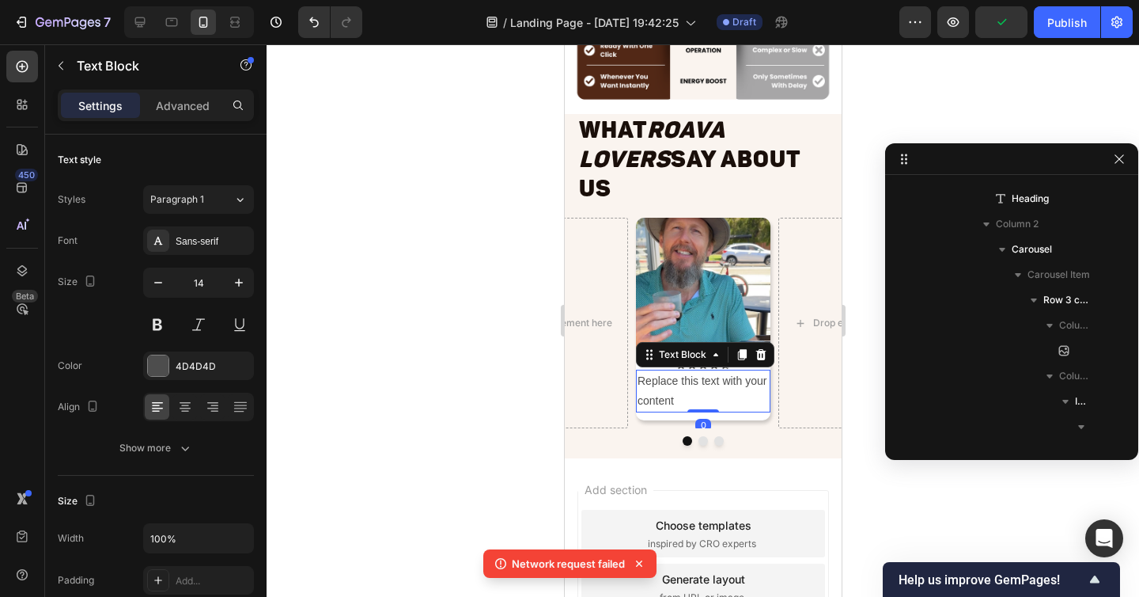
scroll to position [3688, 0]
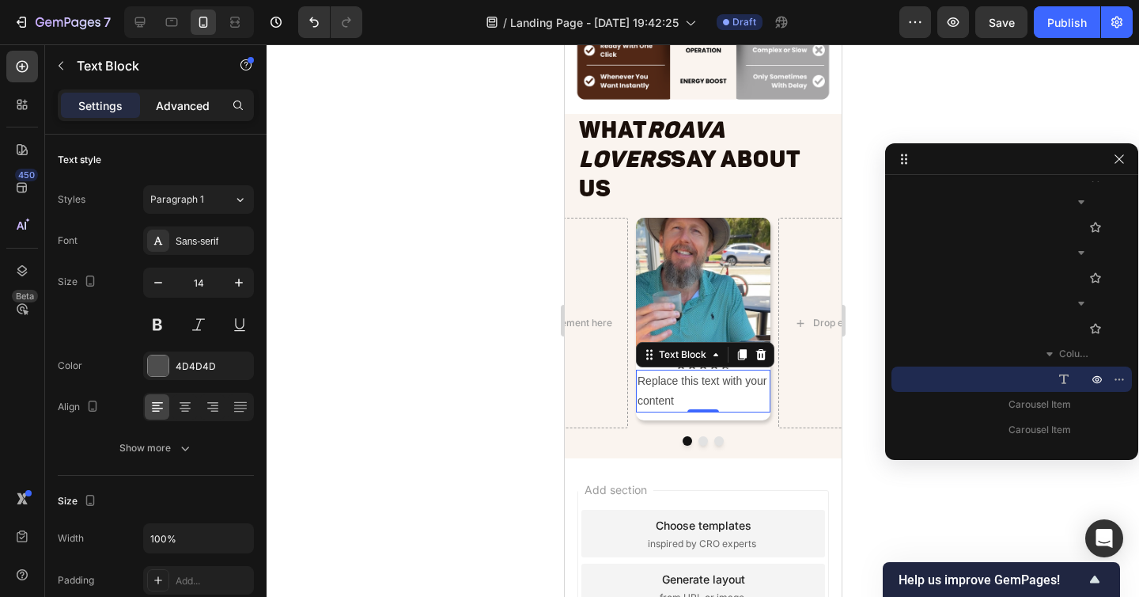
click at [175, 112] on p "Advanced" at bounding box center [183, 105] width 54 height 17
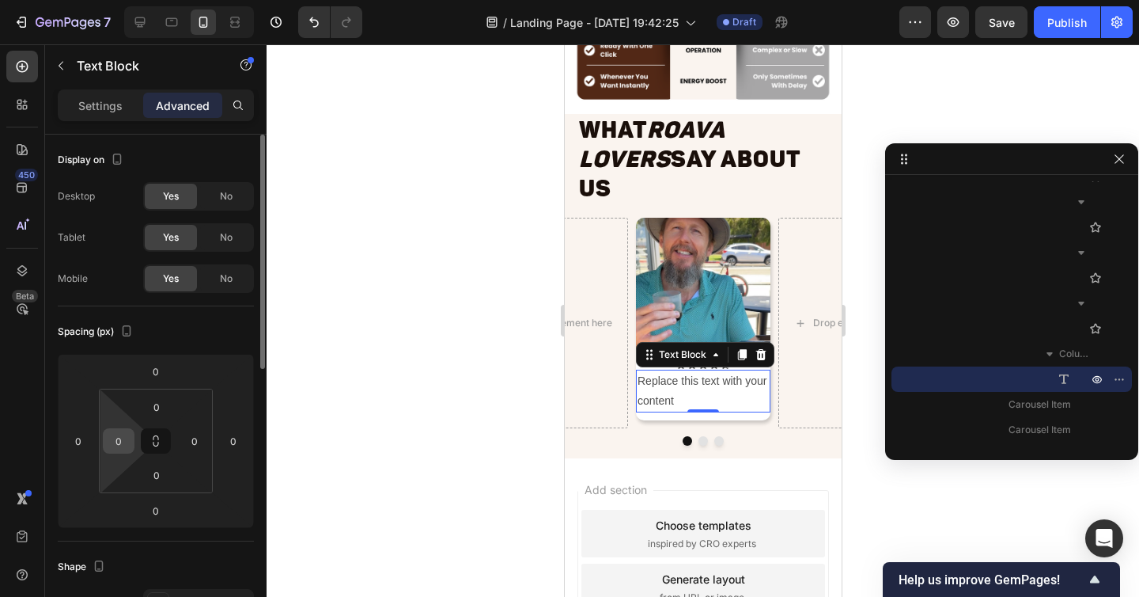
click at [120, 434] on input "0" at bounding box center [119, 441] width 24 height 24
type input "10"
click at [201, 436] on input "0" at bounding box center [195, 441] width 24 height 24
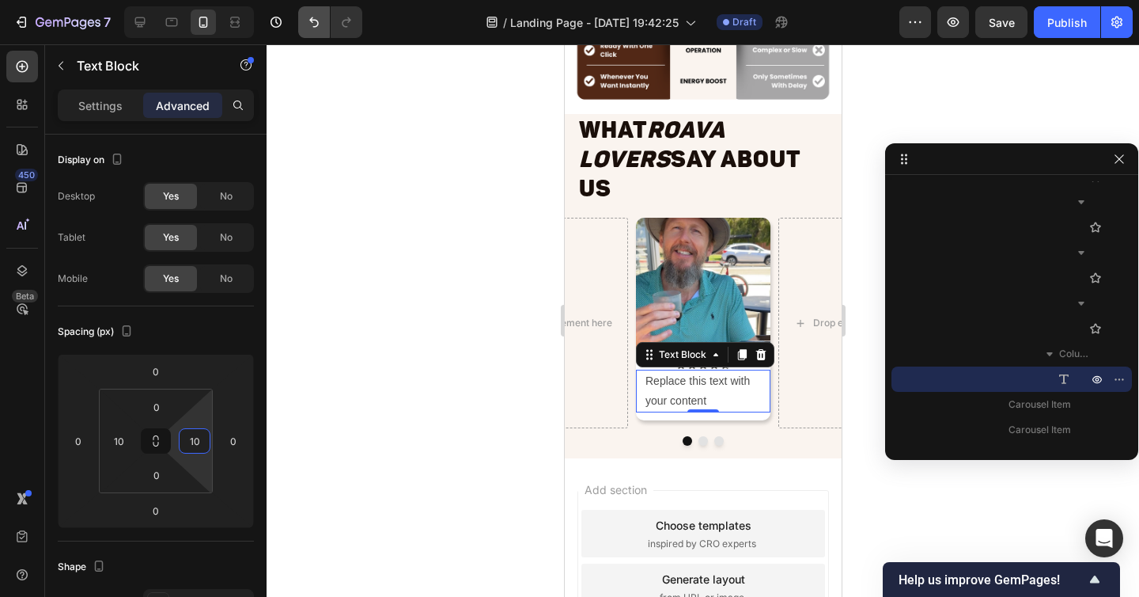
type input "10"
click at [689, 369] on div "Replace this text with your content" at bounding box center [702, 390] width 119 height 43
click at [689, 371] on p "Replace this text with your content" at bounding box center [703, 391] width 116 height 40
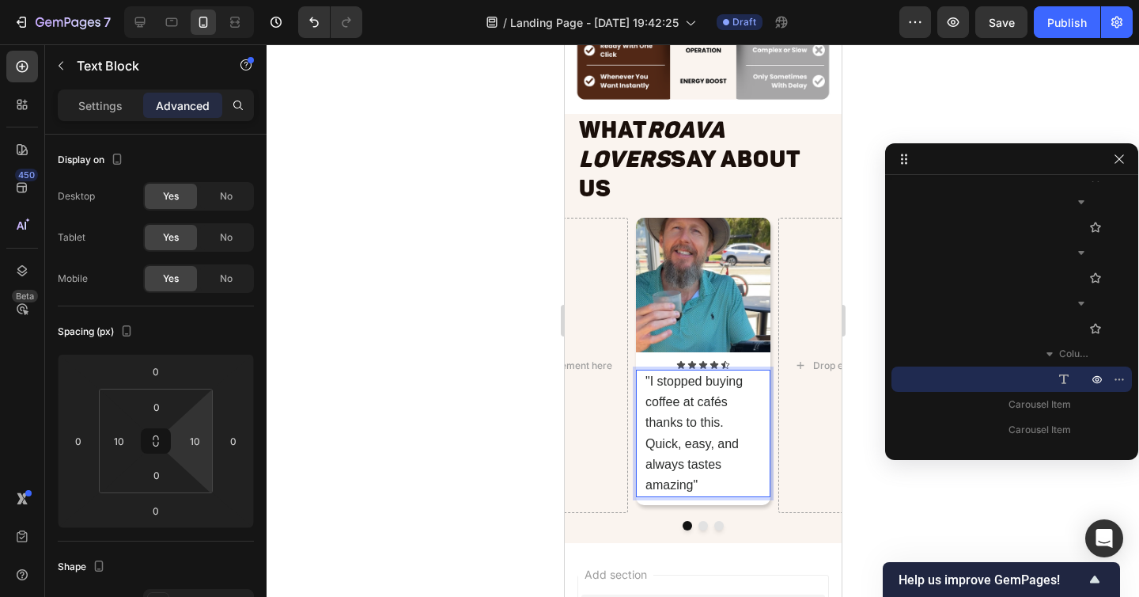
click at [707, 374] on span ""I stopped buying coffee at cafés thanks to this. Quick, easy, and always taste…" at bounding box center [693, 432] width 97 height 117
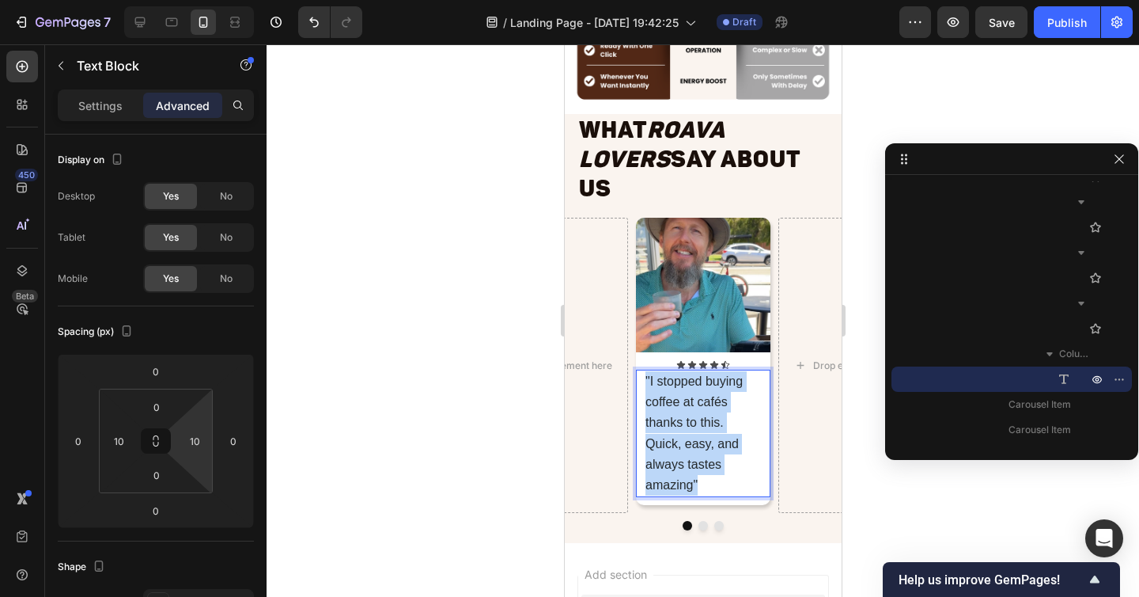
click at [707, 374] on span ""I stopped buying coffee at cafés thanks to this. Quick, easy, and always taste…" at bounding box center [693, 432] width 97 height 117
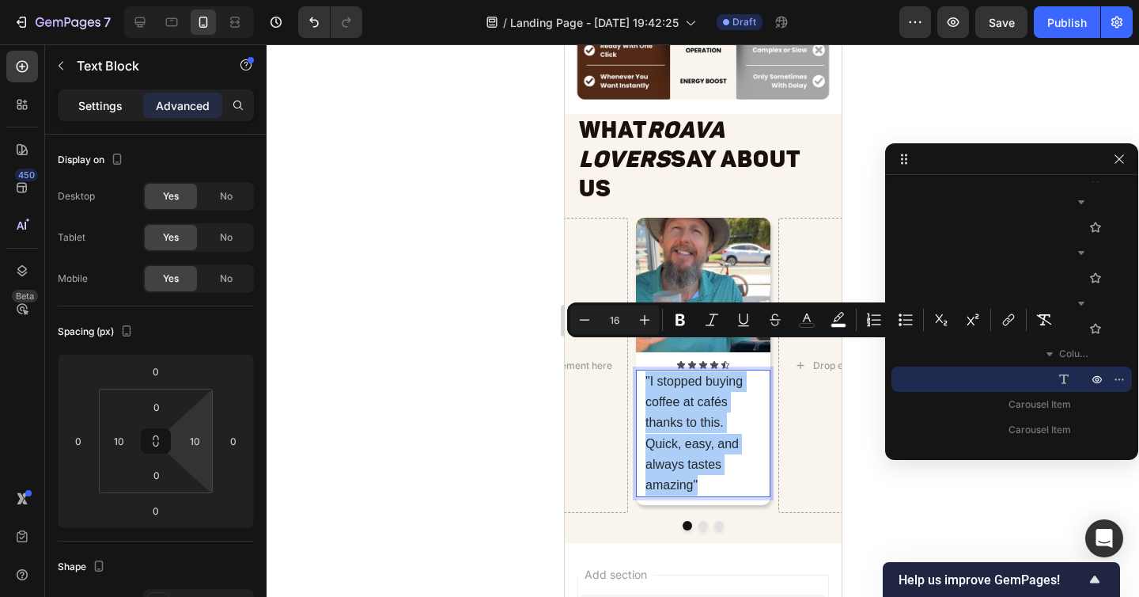
click at [79, 107] on p "Settings" at bounding box center [100, 105] width 44 height 17
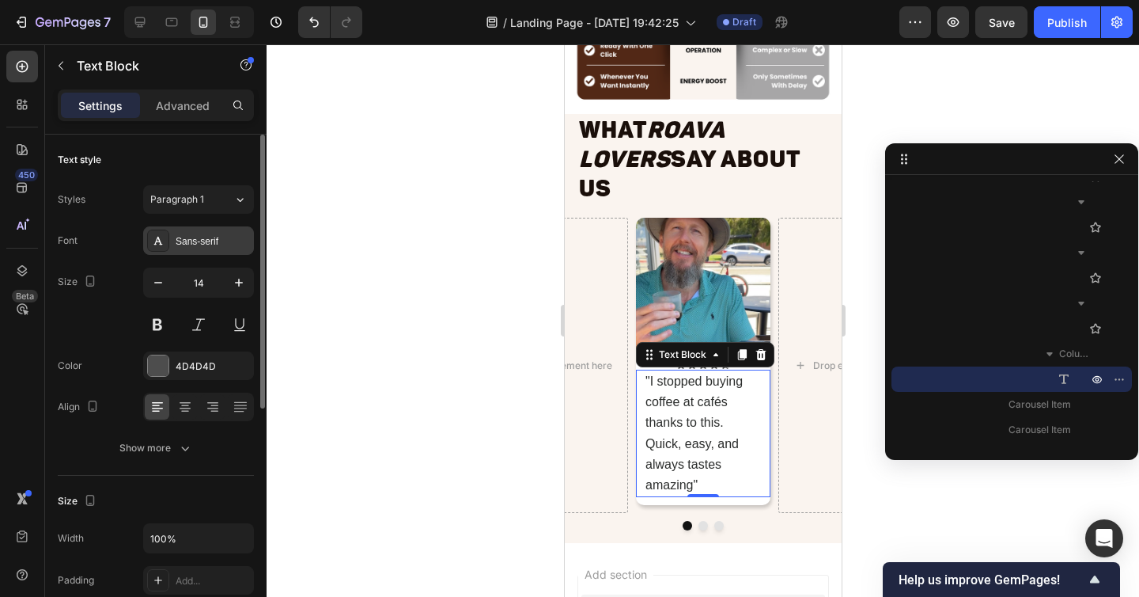
click at [216, 247] on div "Sans-serif" at bounding box center [213, 241] width 74 height 14
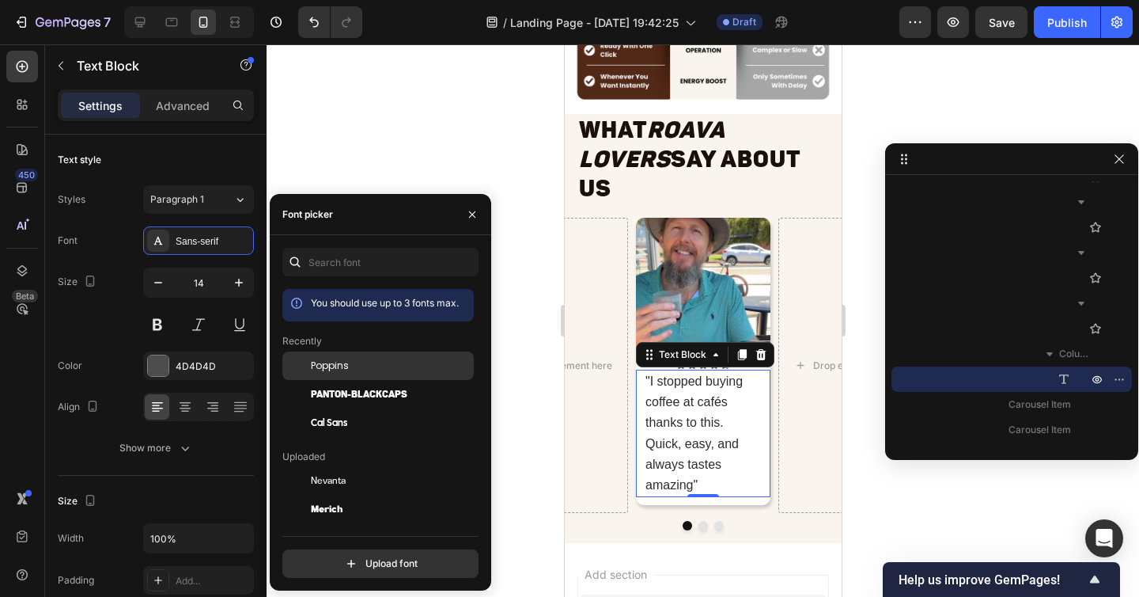
click at [369, 366] on div "Poppins" at bounding box center [391, 365] width 160 height 14
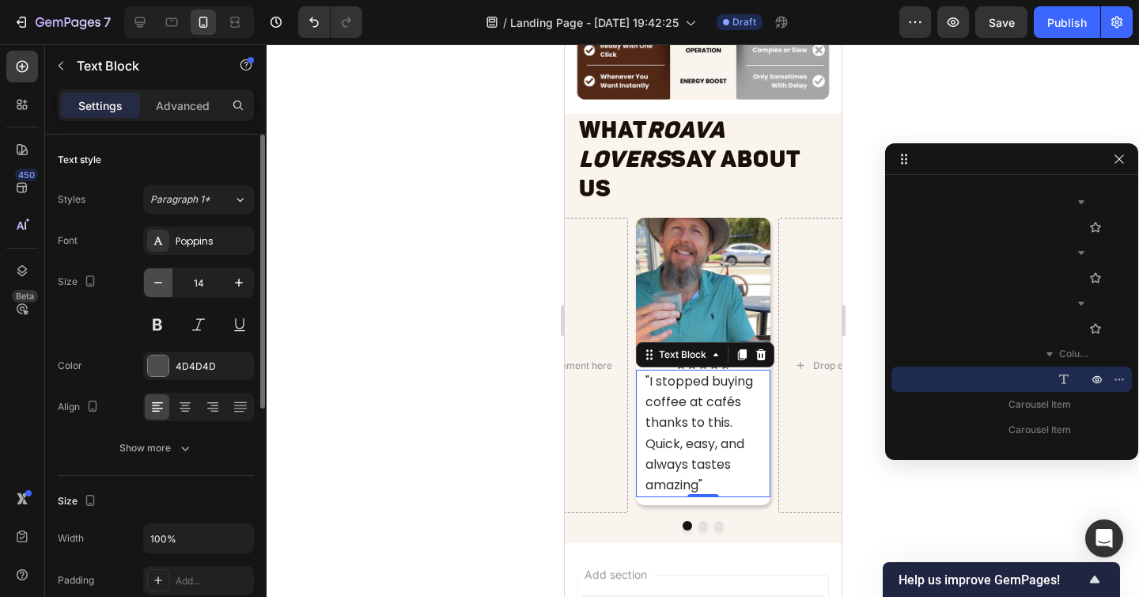
click at [158, 285] on icon "button" at bounding box center [158, 283] width 16 height 16
type input "12"
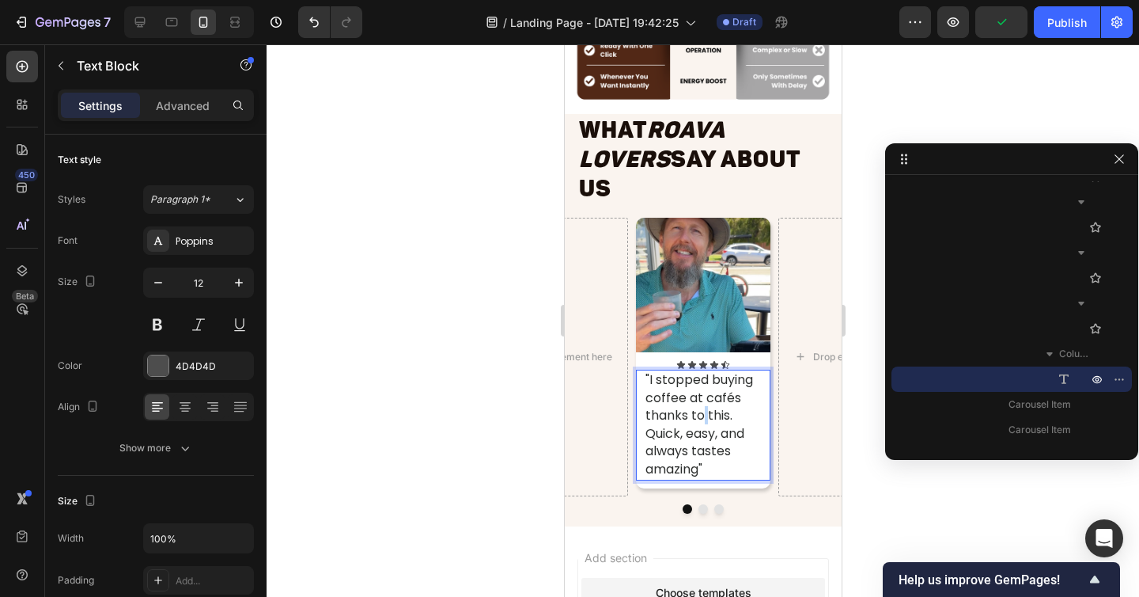
click at [701, 388] on span ""I stopped buying coffee at cafés thanks to this. Quick, easy, and always taste…" at bounding box center [699, 424] width 108 height 108
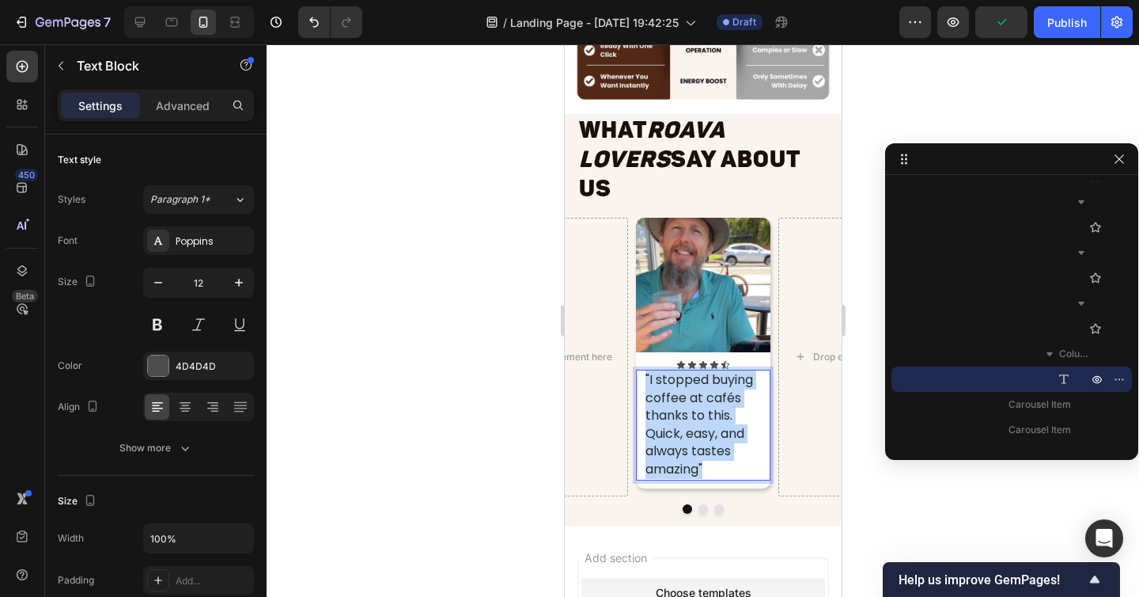
click at [701, 388] on span ""I stopped buying coffee at cafés thanks to this. Quick, easy, and always taste…" at bounding box center [699, 424] width 108 height 108
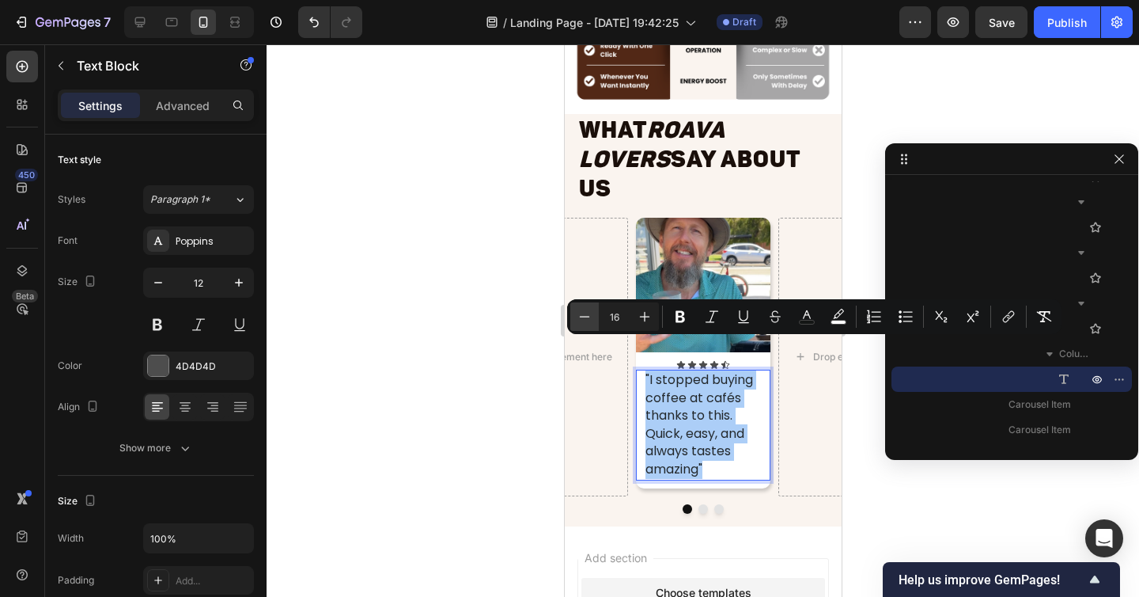
click at [591, 312] on icon "Editor contextual toolbar" at bounding box center [585, 317] width 16 height 16
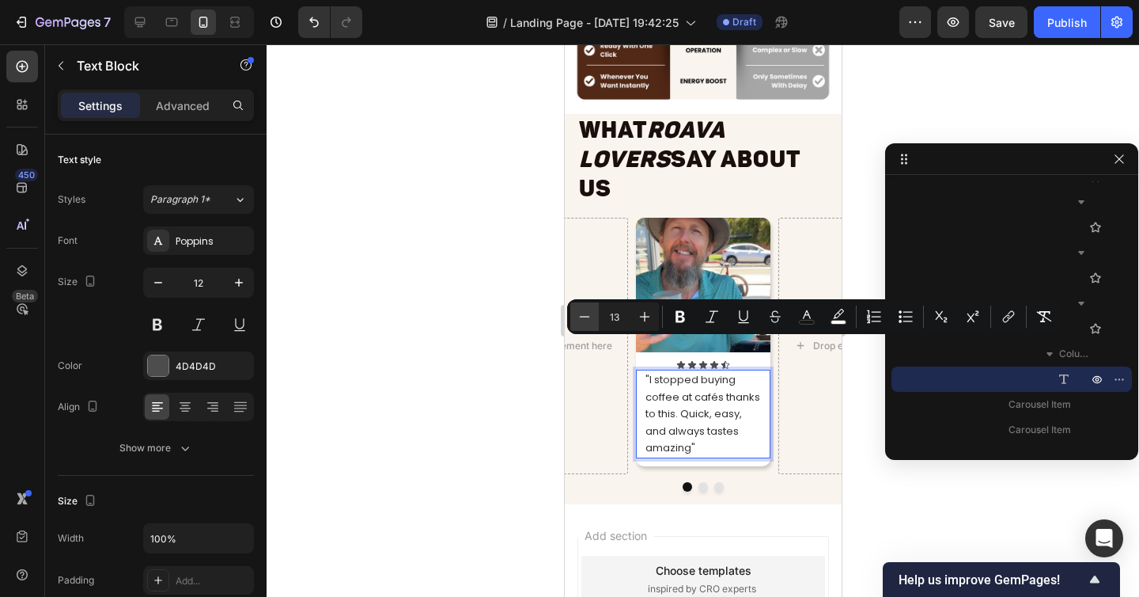
click at [591, 312] on icon "Editor contextual toolbar" at bounding box center [585, 317] width 16 height 16
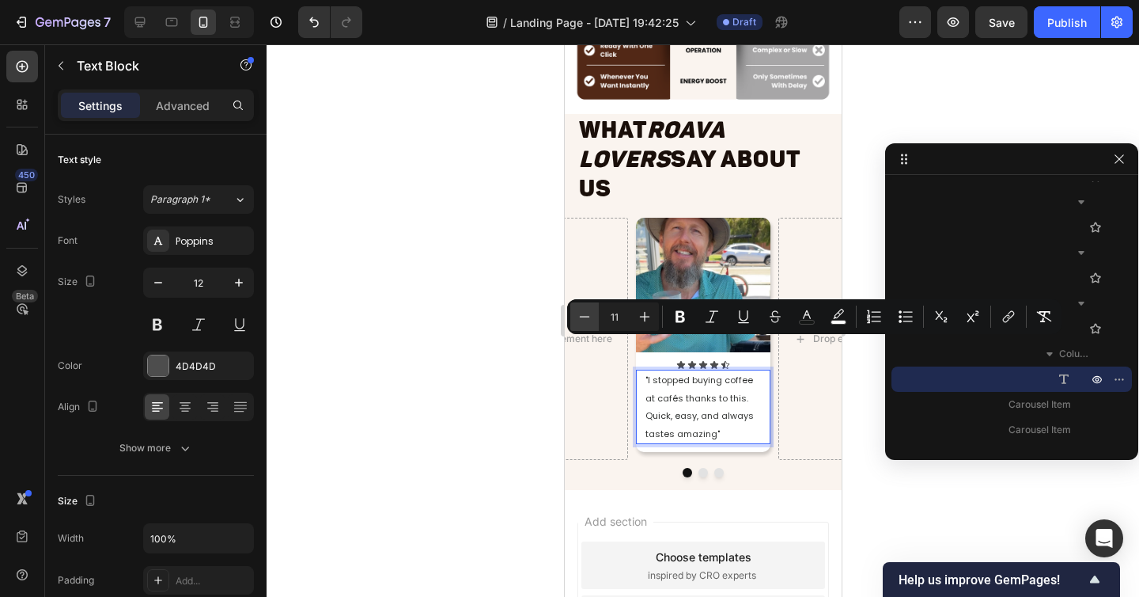
click at [591, 312] on icon "Editor contextual toolbar" at bounding box center [585, 317] width 16 height 16
click at [647, 317] on icon "Editor contextual toolbar" at bounding box center [645, 317] width 16 height 16
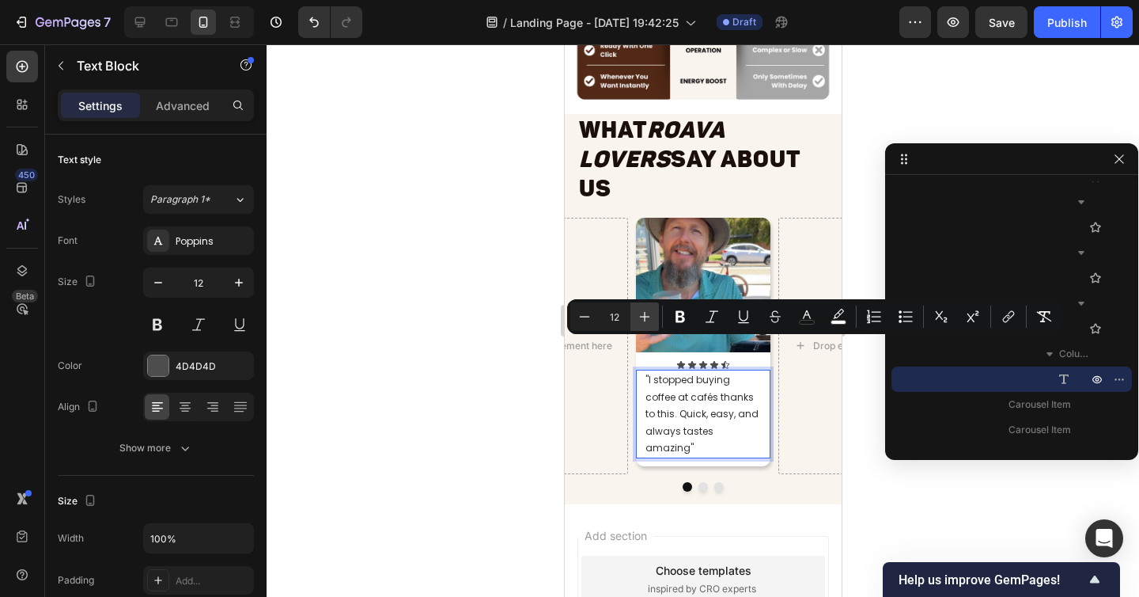
click at [647, 317] on icon "Editor contextual toolbar" at bounding box center [645, 317] width 16 height 16
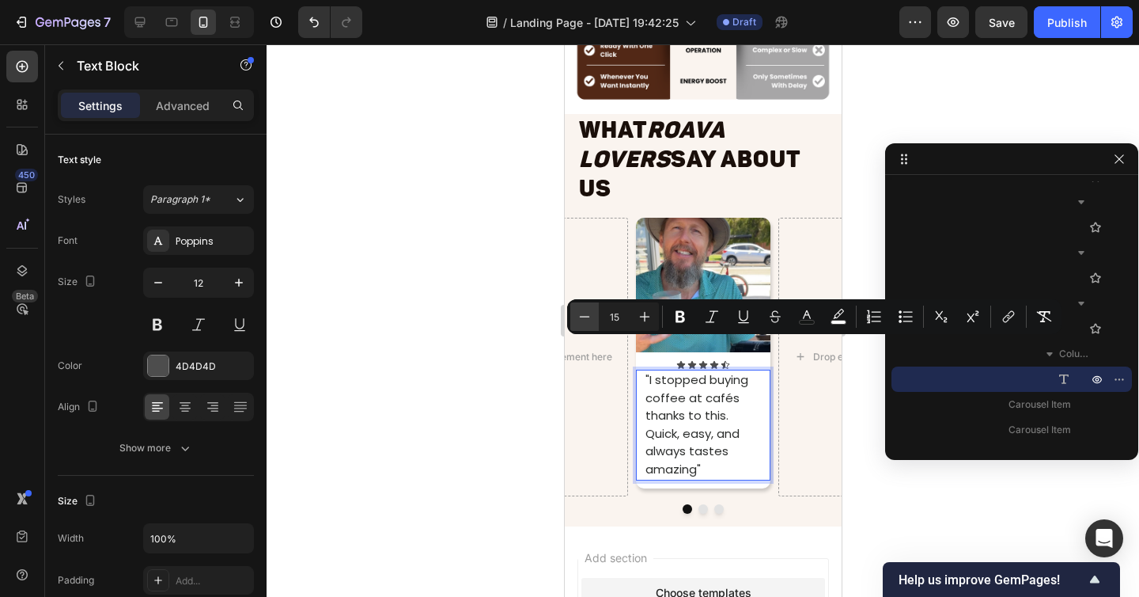
click at [592, 323] on icon "Editor contextual toolbar" at bounding box center [585, 317] width 16 height 16
type input "14"
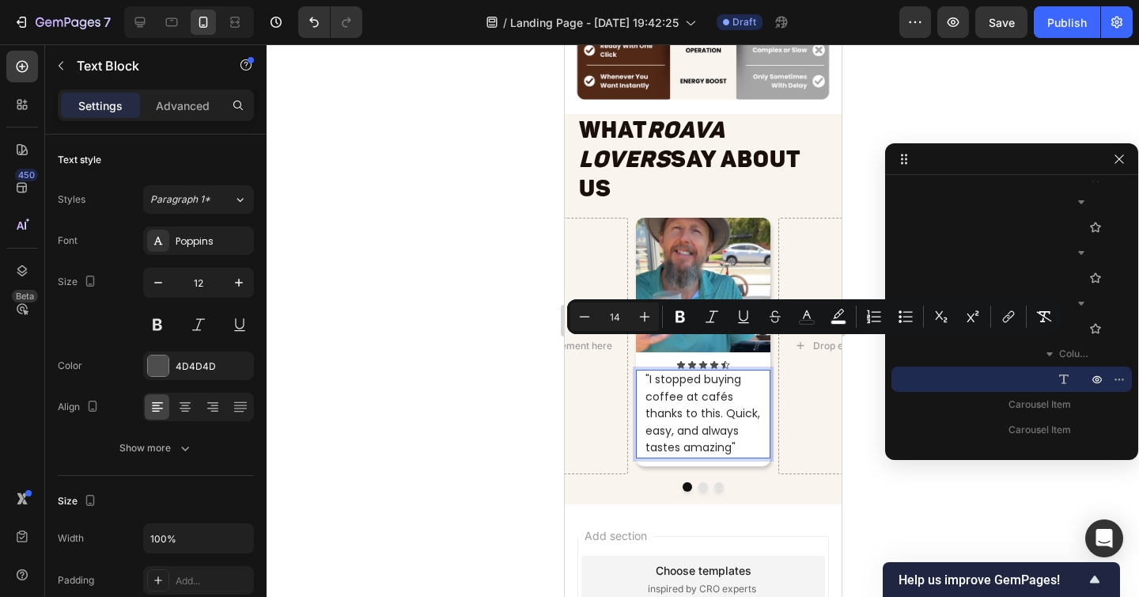
click at [471, 339] on div at bounding box center [703, 320] width 873 height 552
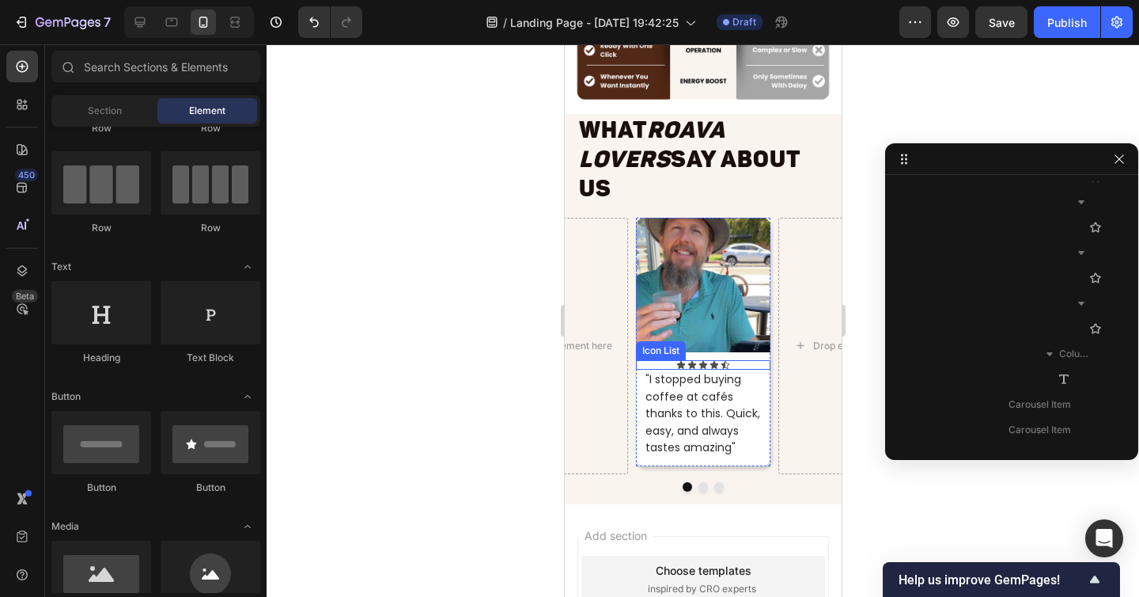
click at [734, 360] on div "Icon Icon Icon Icon Icon" at bounding box center [702, 364] width 134 height 9
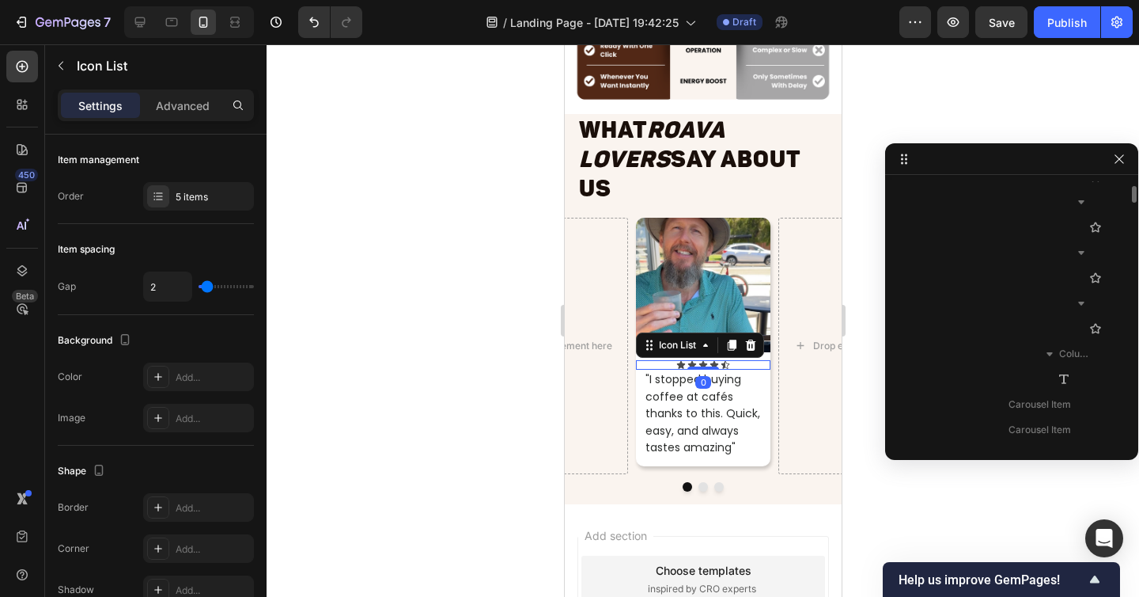
scroll to position [3464, 0]
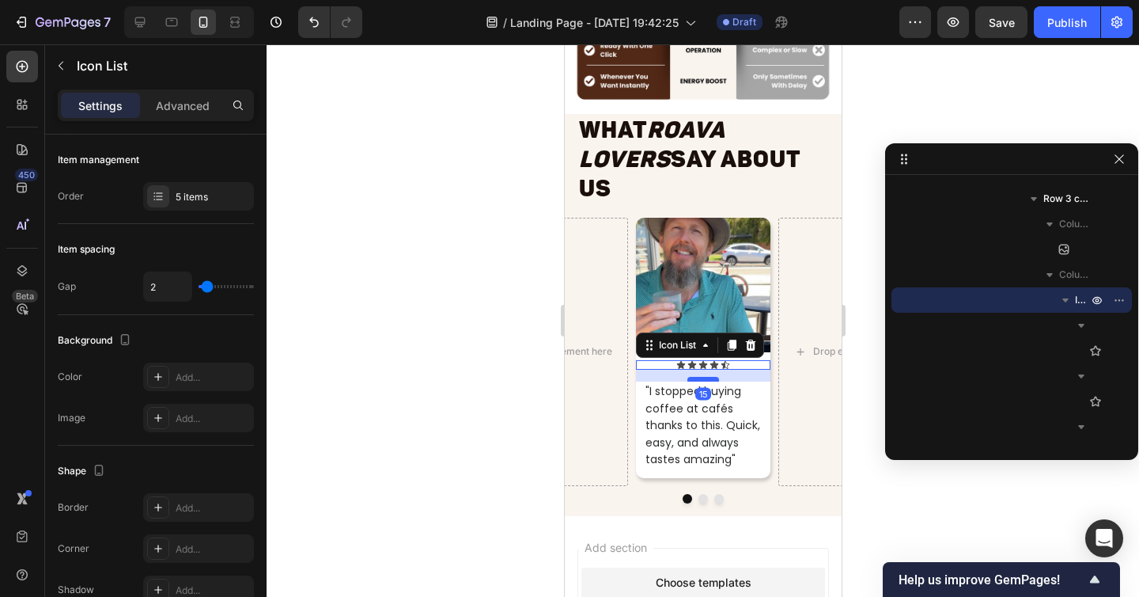
drag, startPoint x: 704, startPoint y: 339, endPoint x: 706, endPoint y: 350, distance: 12.0
click at [706, 377] on div at bounding box center [703, 379] width 32 height 5
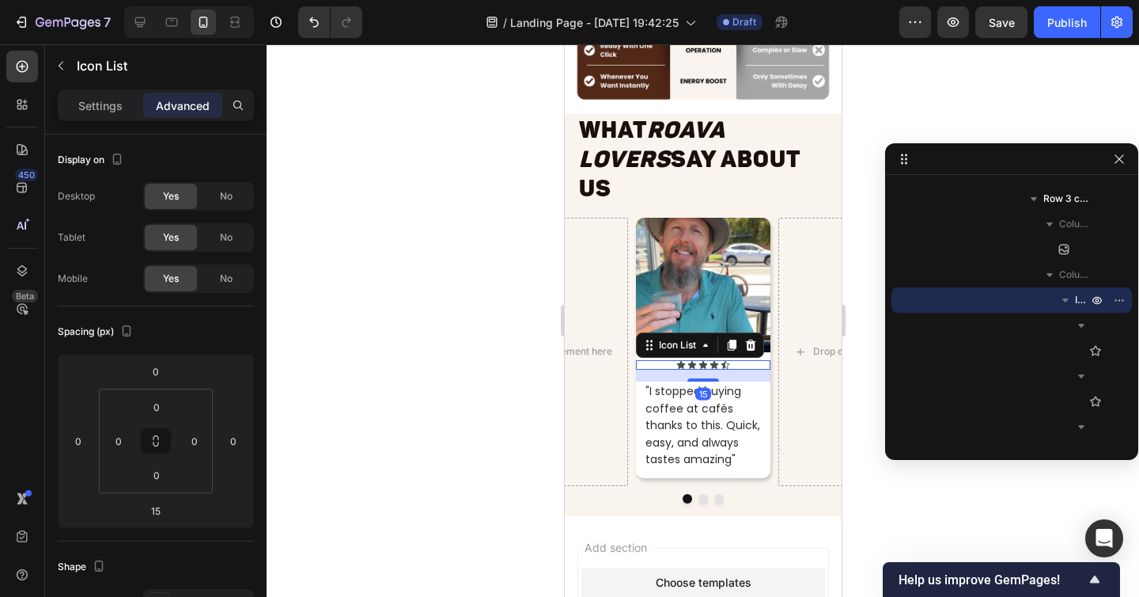
click at [456, 331] on div at bounding box center [703, 320] width 873 height 552
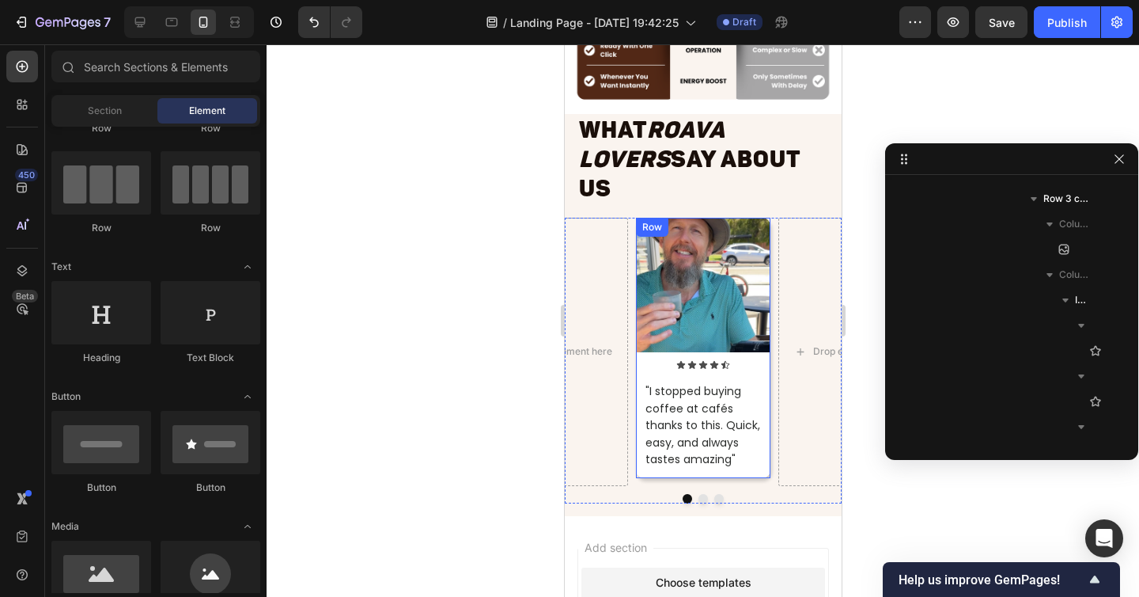
click at [707, 360] on div "Icon Icon Icon Icon Icon Icon List" at bounding box center [702, 370] width 134 height 21
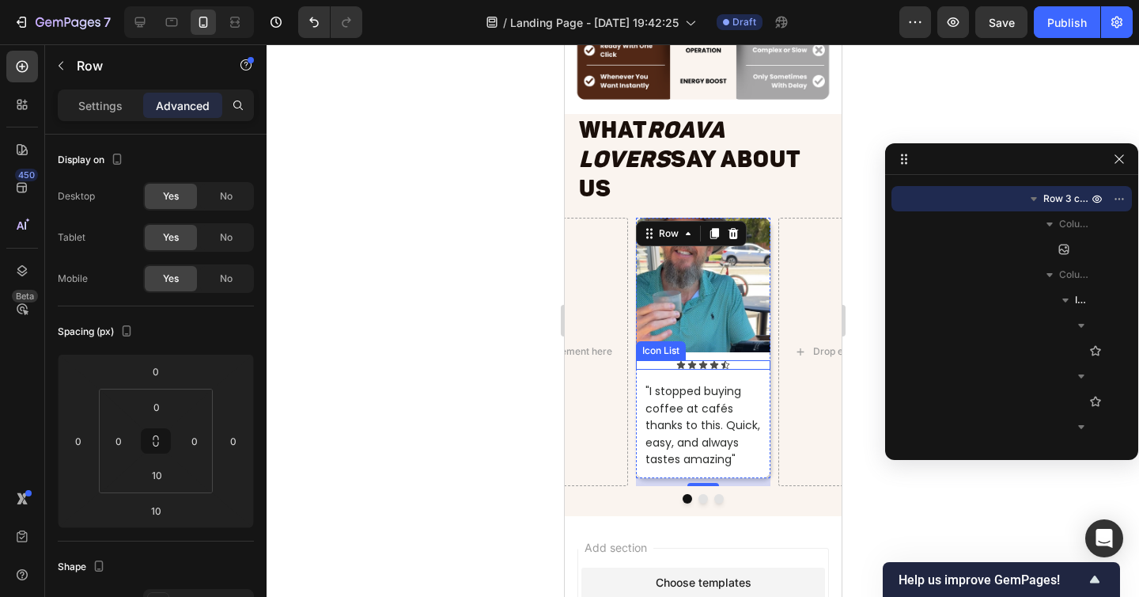
click at [707, 360] on div "Icon Icon Icon Icon Icon" at bounding box center [702, 364] width 134 height 9
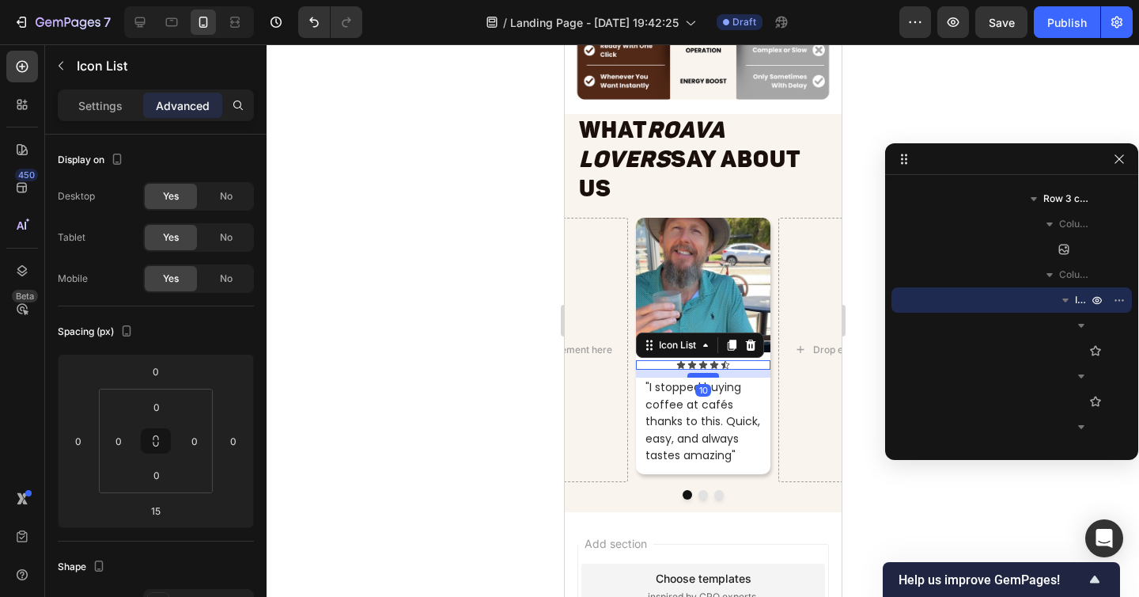
click at [703, 373] on div at bounding box center [703, 375] width 32 height 5
type input "10"
click at [521, 337] on div at bounding box center [703, 320] width 873 height 552
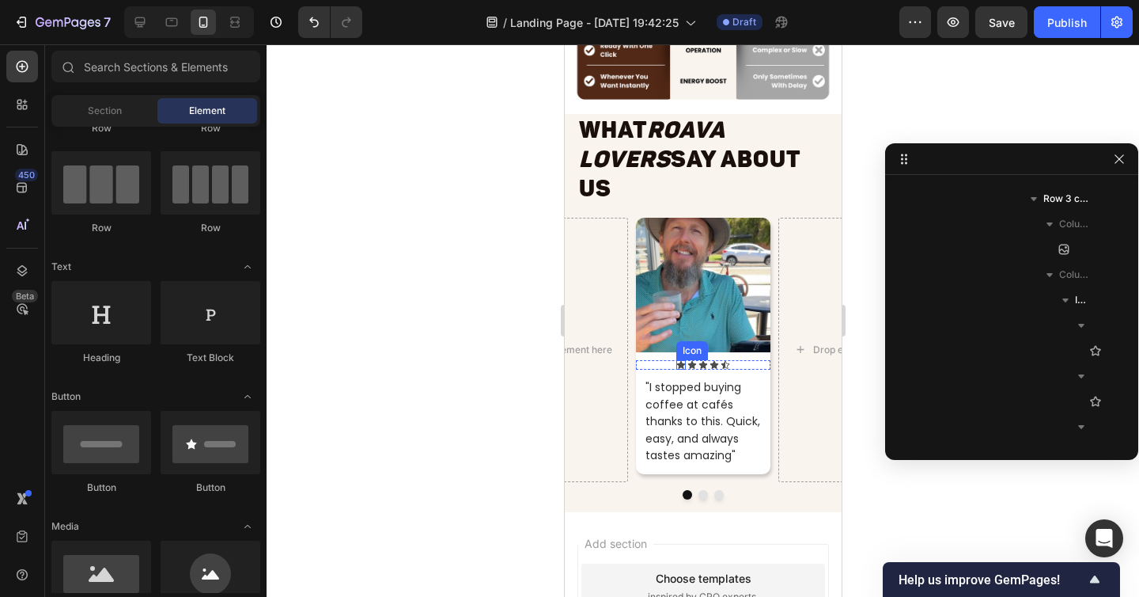
click at [682, 360] on div "Icon" at bounding box center [680, 364] width 9 height 9
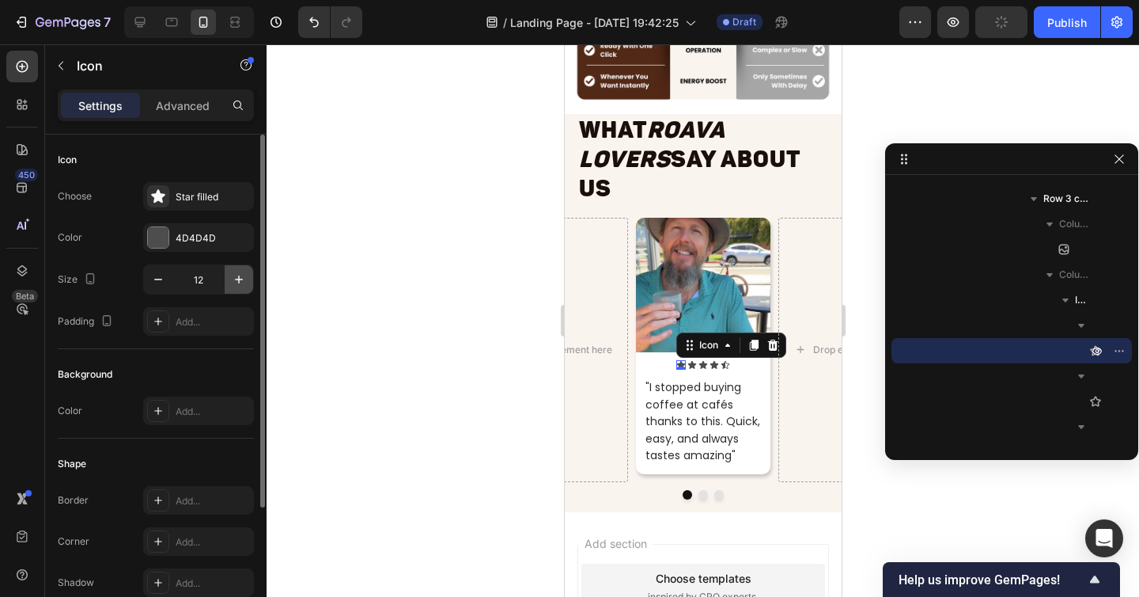
click at [231, 274] on icon "button" at bounding box center [239, 279] width 16 height 16
type input "15"
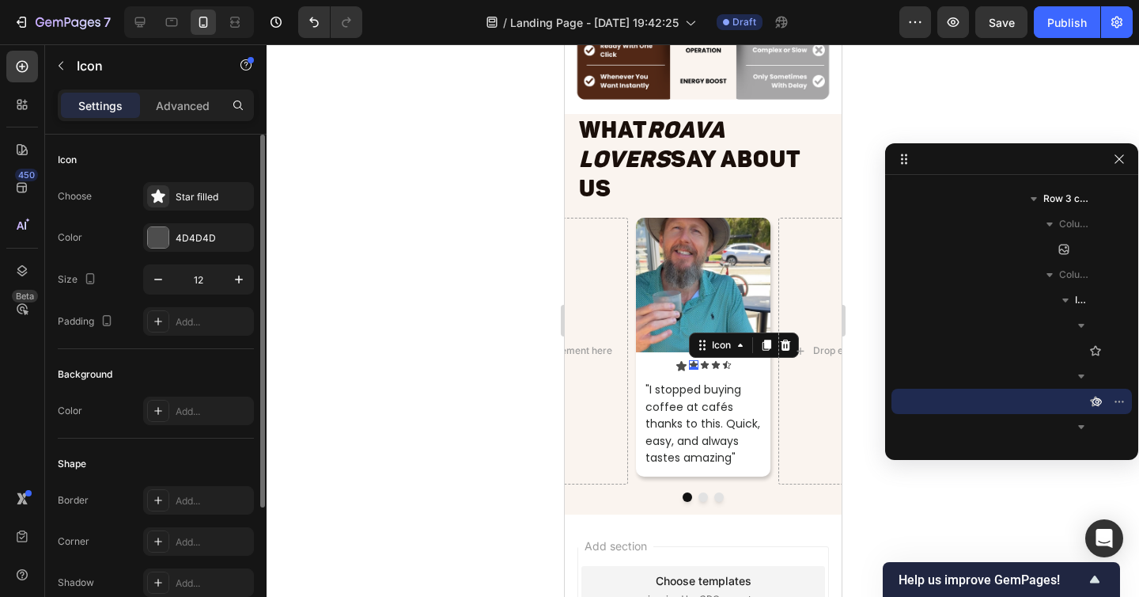
click at [694, 360] on div "Icon 0" at bounding box center [692, 364] width 9 height 9
click at [235, 275] on icon "button" at bounding box center [239, 279] width 16 height 16
type input "14"
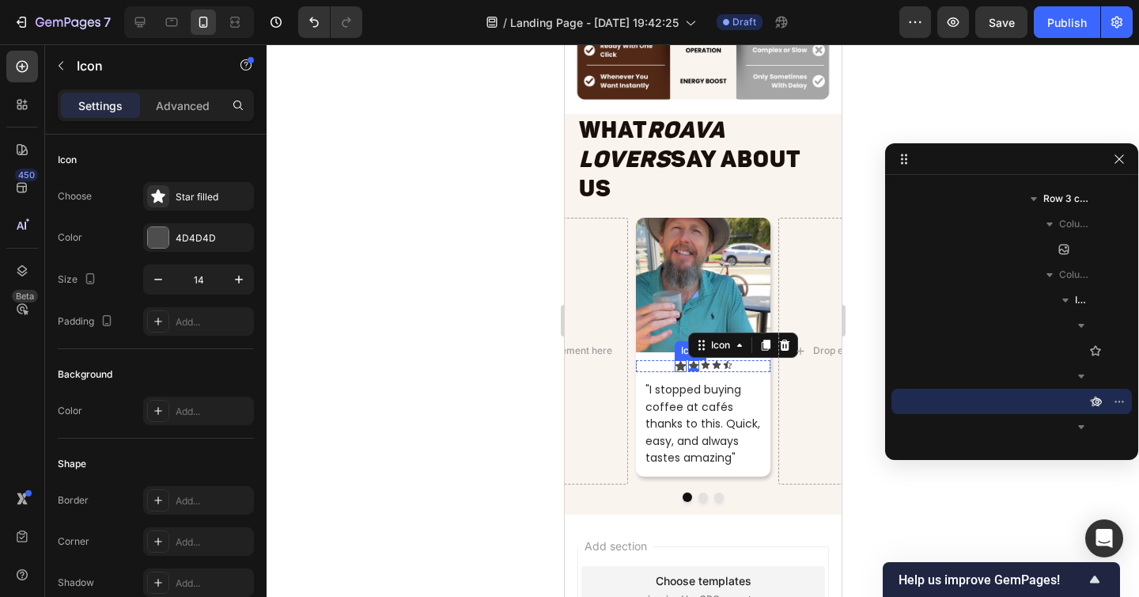
click at [676, 360] on icon at bounding box center [680, 366] width 12 height 12
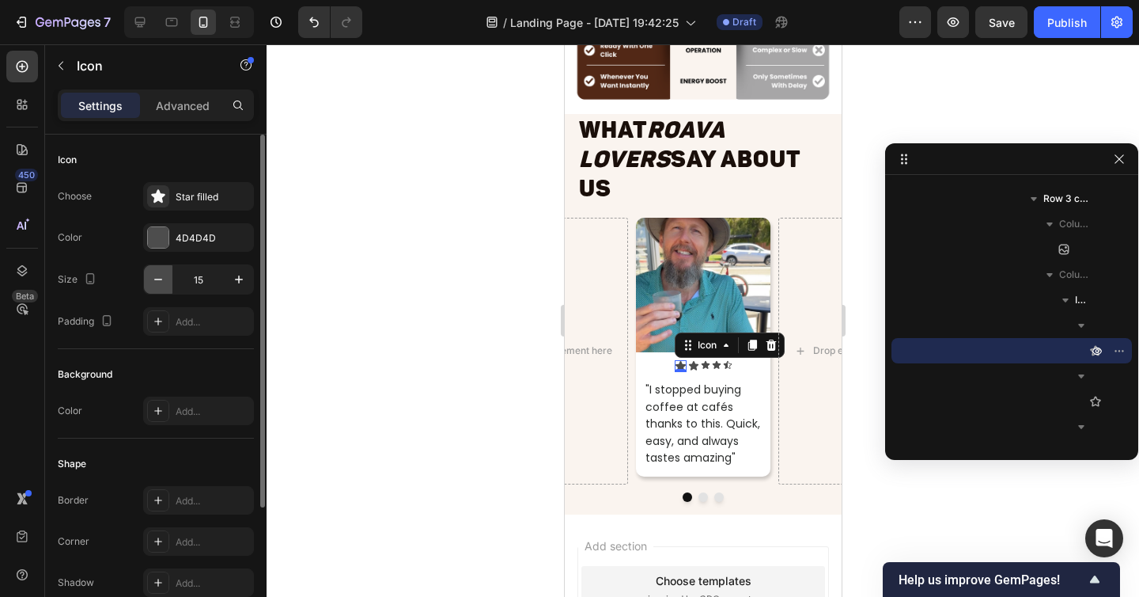
click at [160, 275] on icon "button" at bounding box center [158, 279] width 16 height 16
type input "14"
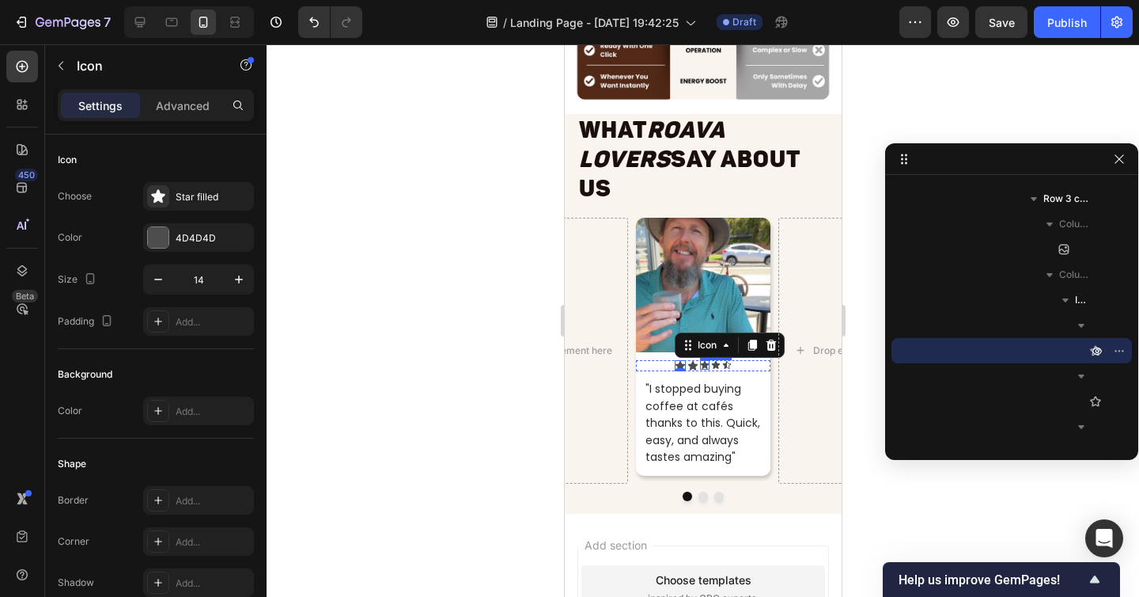
click at [704, 361] on icon at bounding box center [704, 365] width 8 height 8
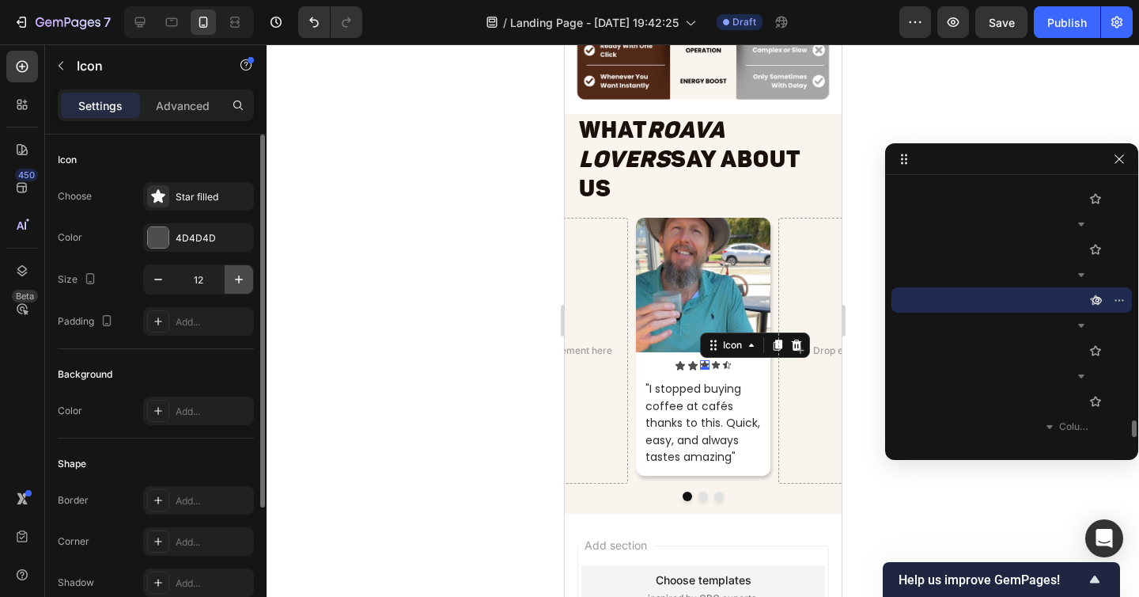
click at [237, 277] on icon "button" at bounding box center [239, 279] width 16 height 16
type input "14"
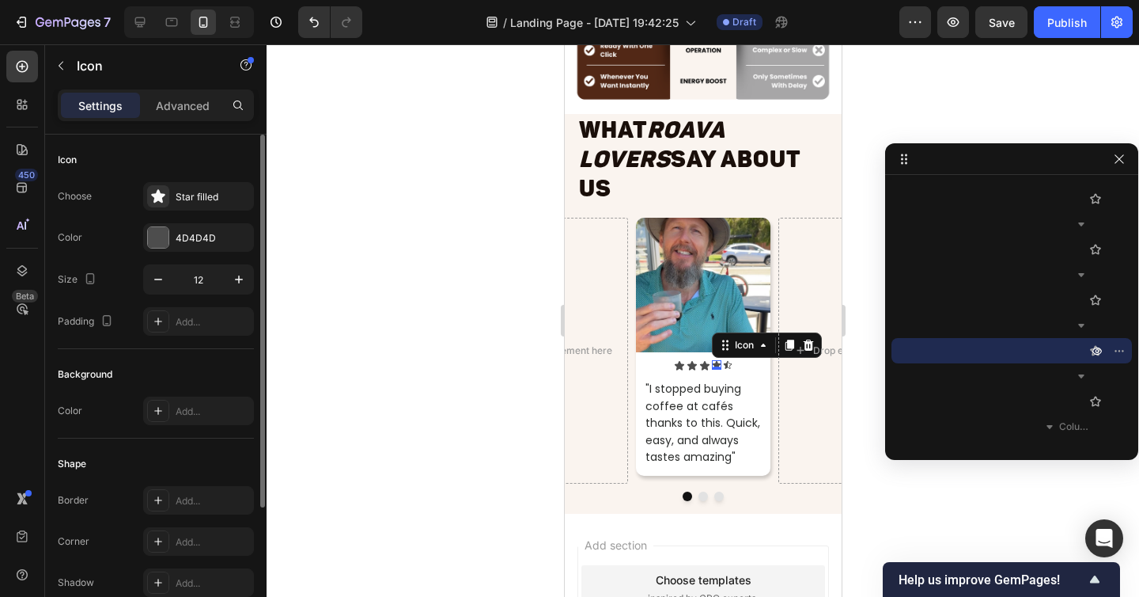
click at [716, 360] on div "Icon 0" at bounding box center [715, 364] width 9 height 9
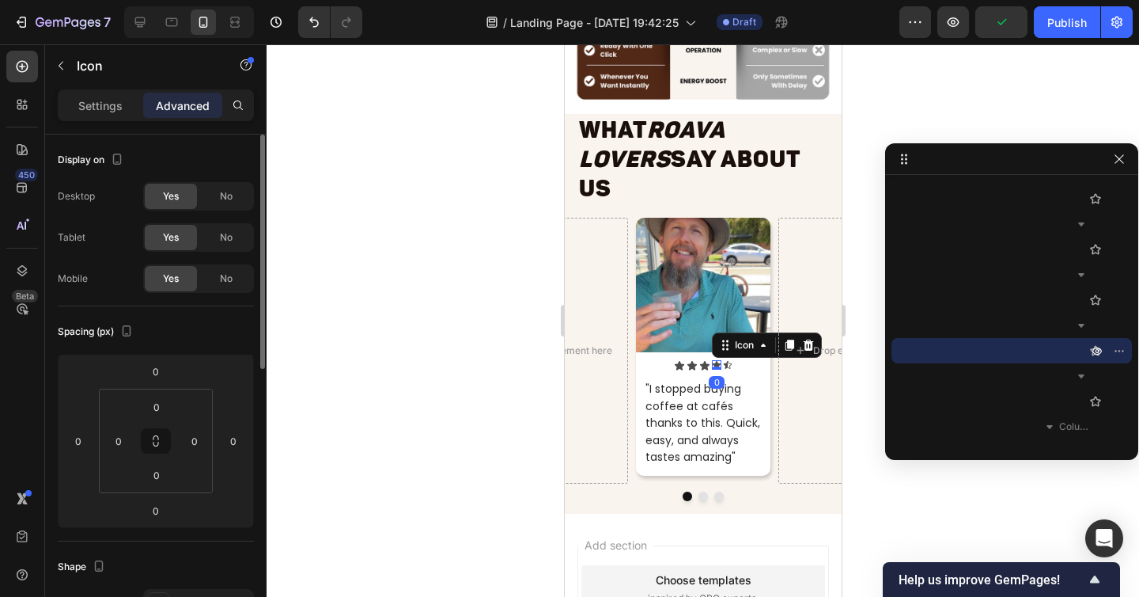
click at [108, 108] on p "Settings" at bounding box center [100, 105] width 44 height 17
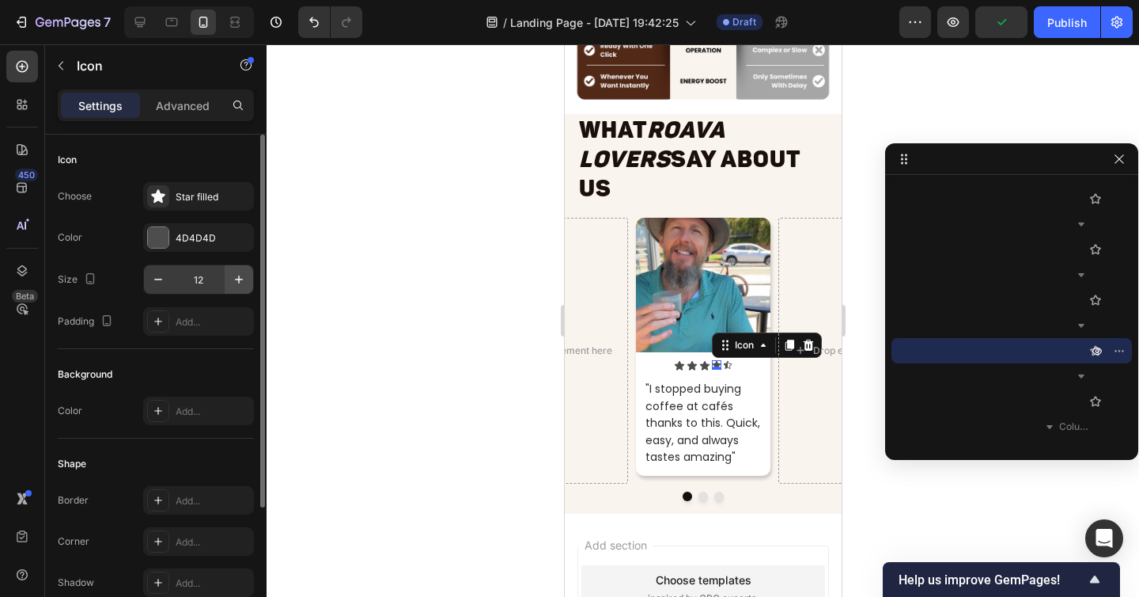
click at [233, 289] on button "button" at bounding box center [239, 279] width 28 height 28
type input "14"
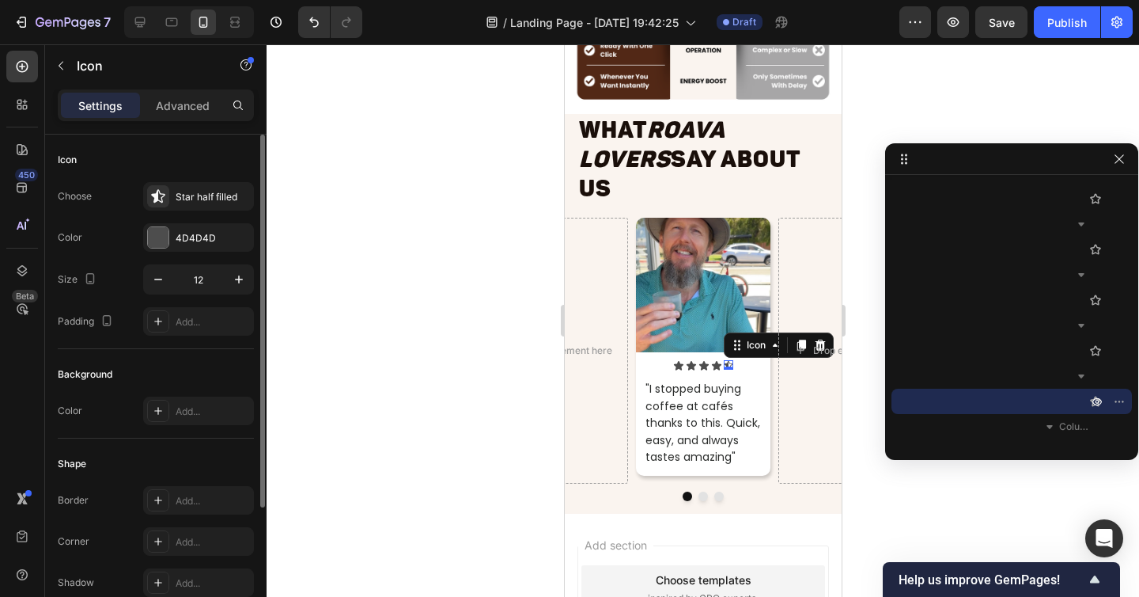
click at [729, 360] on div "Icon 0" at bounding box center [727, 364] width 9 height 9
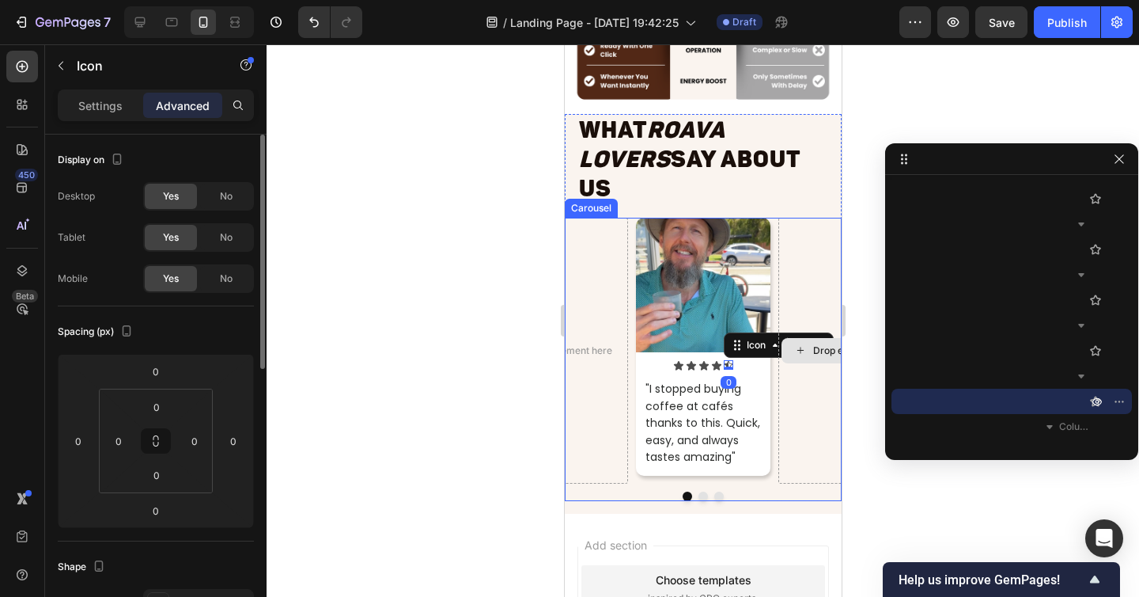
click at [824, 305] on div "Drop element here" at bounding box center [845, 351] width 134 height 266
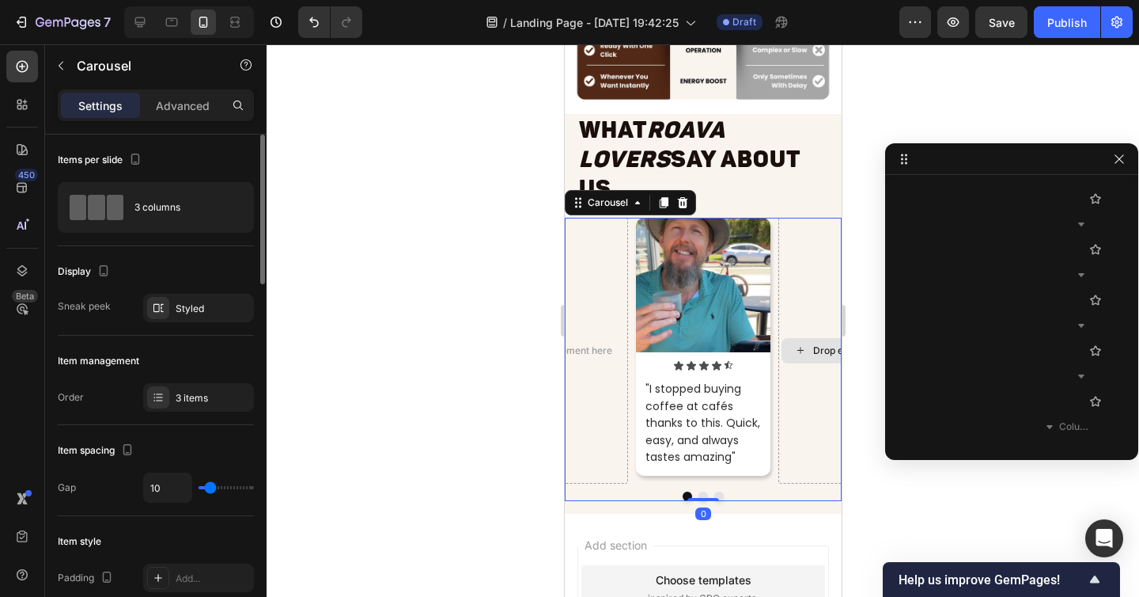
scroll to position [3312, 0]
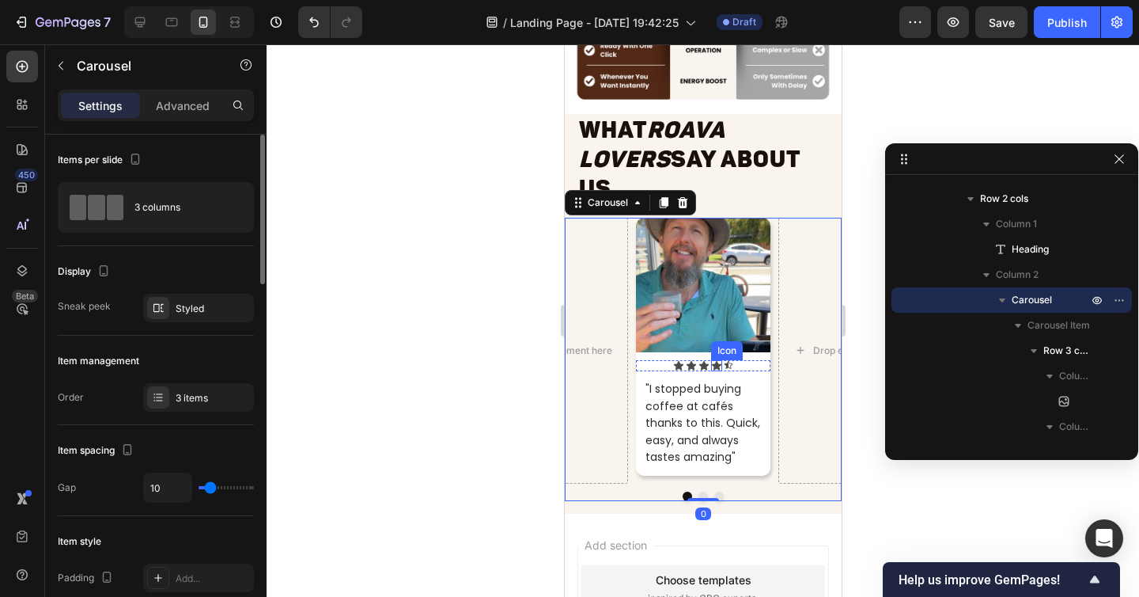
click at [725, 360] on div "Icon" at bounding box center [727, 364] width 9 height 9
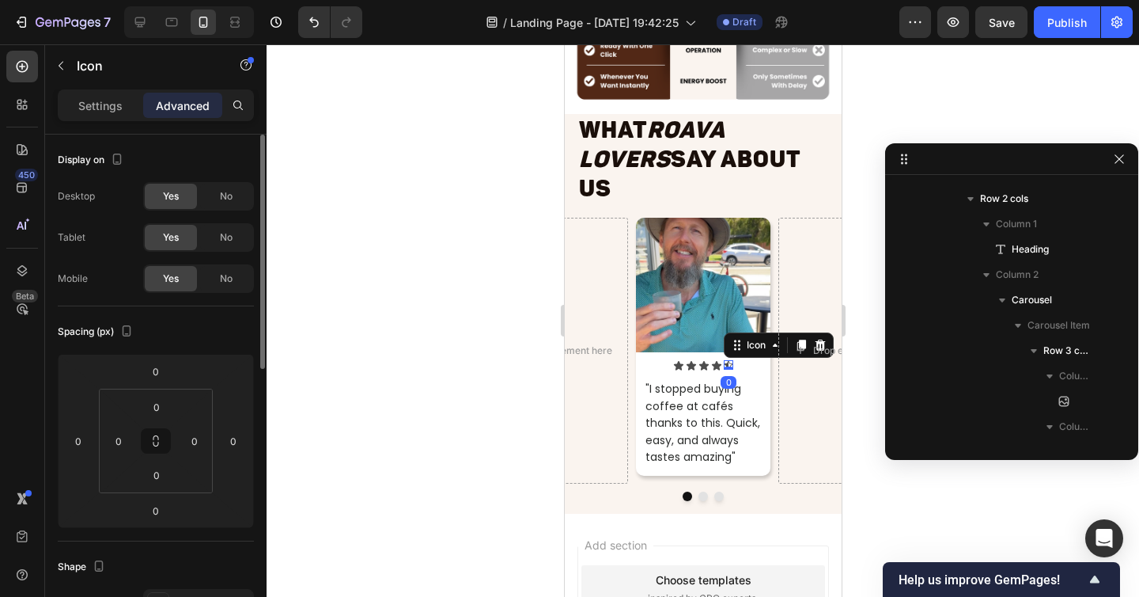
scroll to position [3688, 0]
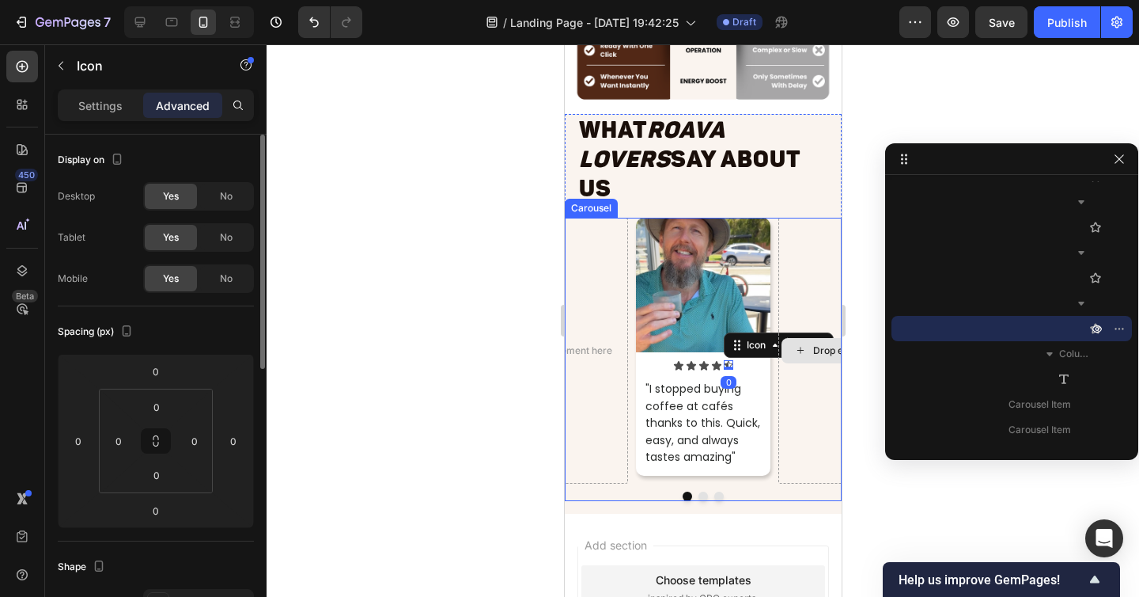
click at [824, 302] on div "Drop element here" at bounding box center [845, 351] width 134 height 266
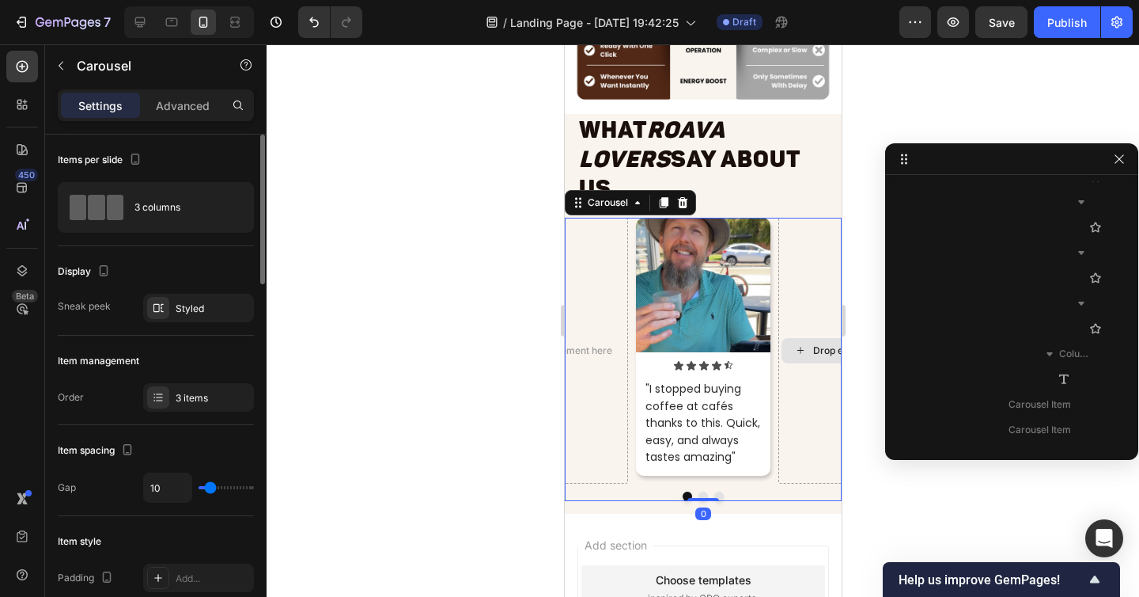
scroll to position [3312, 0]
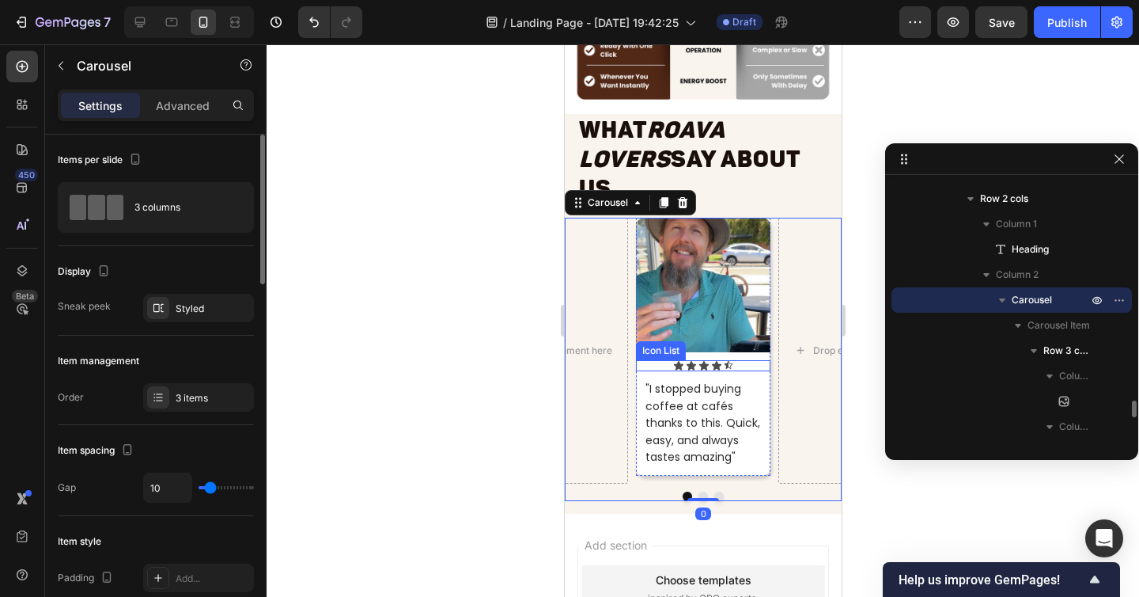
click at [728, 360] on icon at bounding box center [727, 364] width 9 height 9
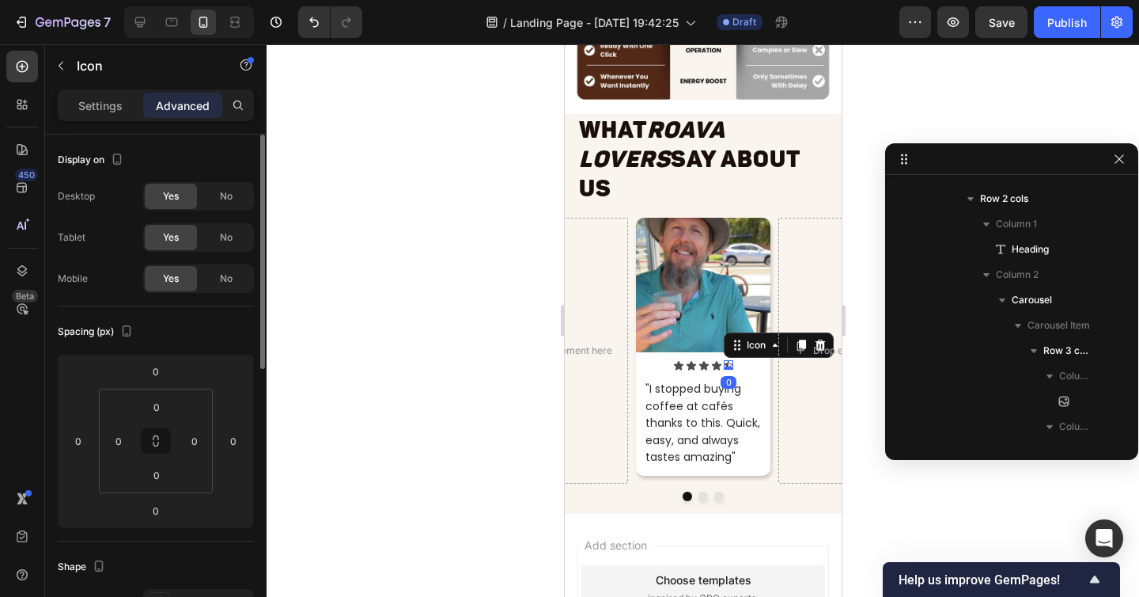
scroll to position [3688, 0]
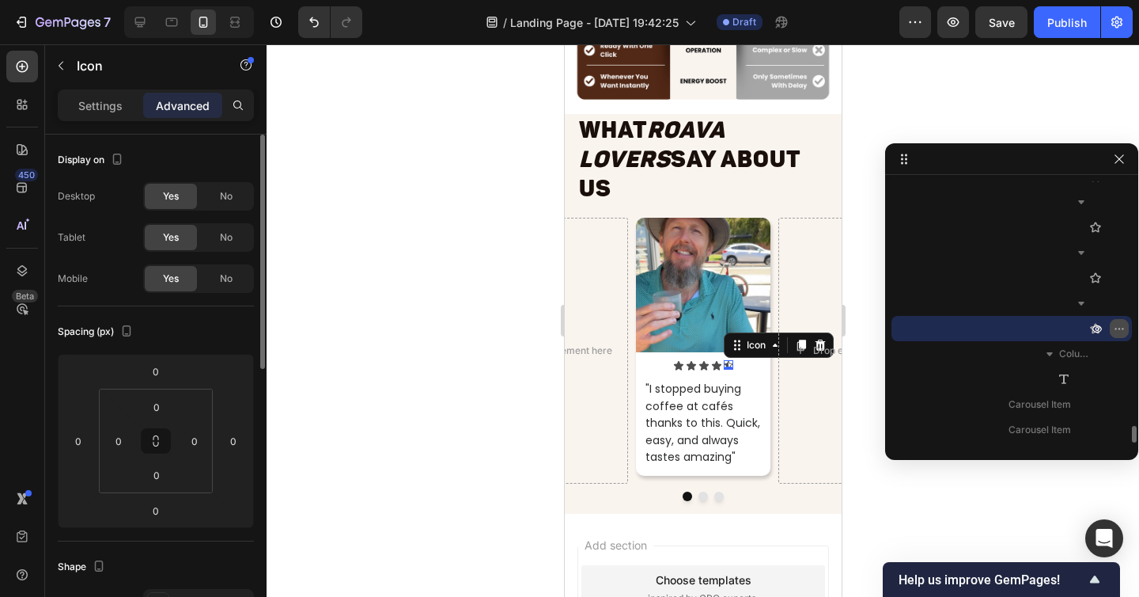
click at [1122, 329] on icon "button" at bounding box center [1123, 329] width 2 height 2
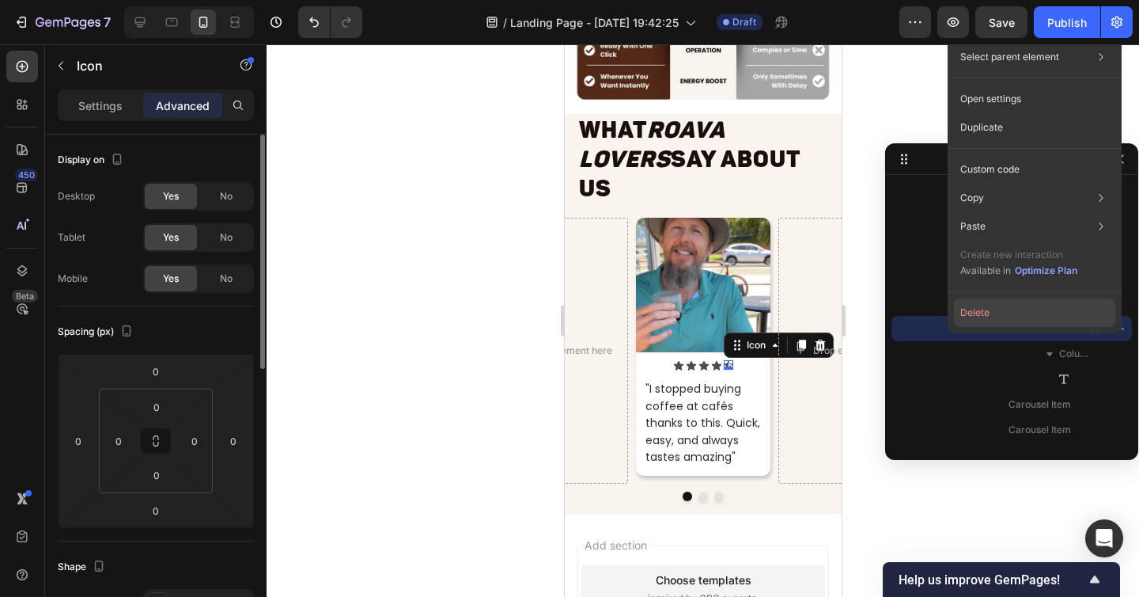
click at [1056, 305] on button "Delete" at bounding box center [1034, 312] width 161 height 28
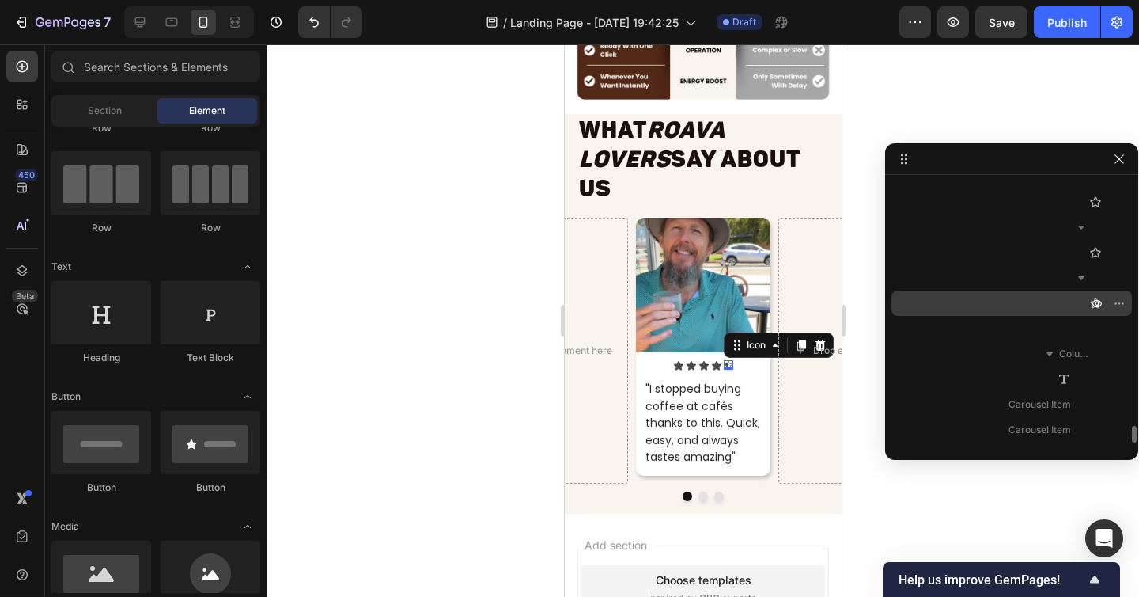
scroll to position [3663, 0]
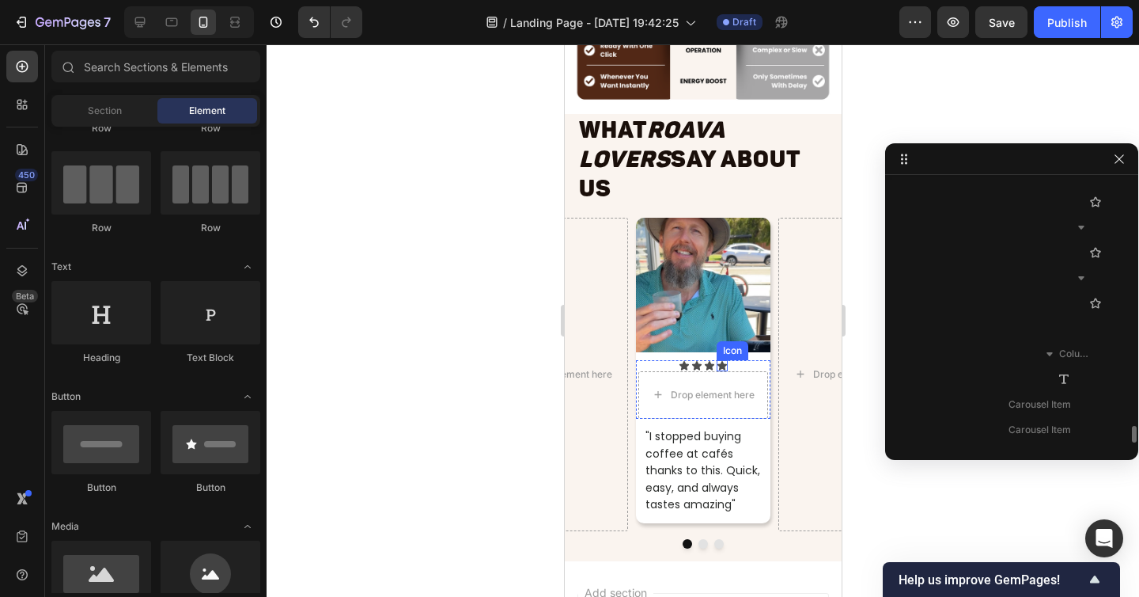
click at [724, 361] on icon at bounding box center [721, 365] width 9 height 9
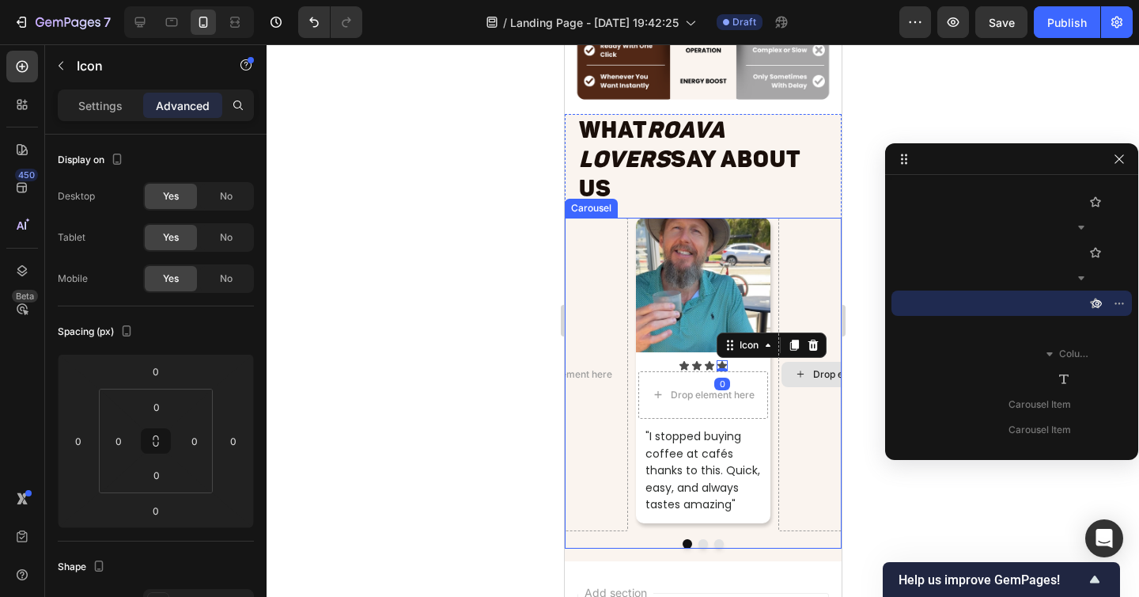
click at [791, 312] on div "Drop element here" at bounding box center [845, 374] width 134 height 313
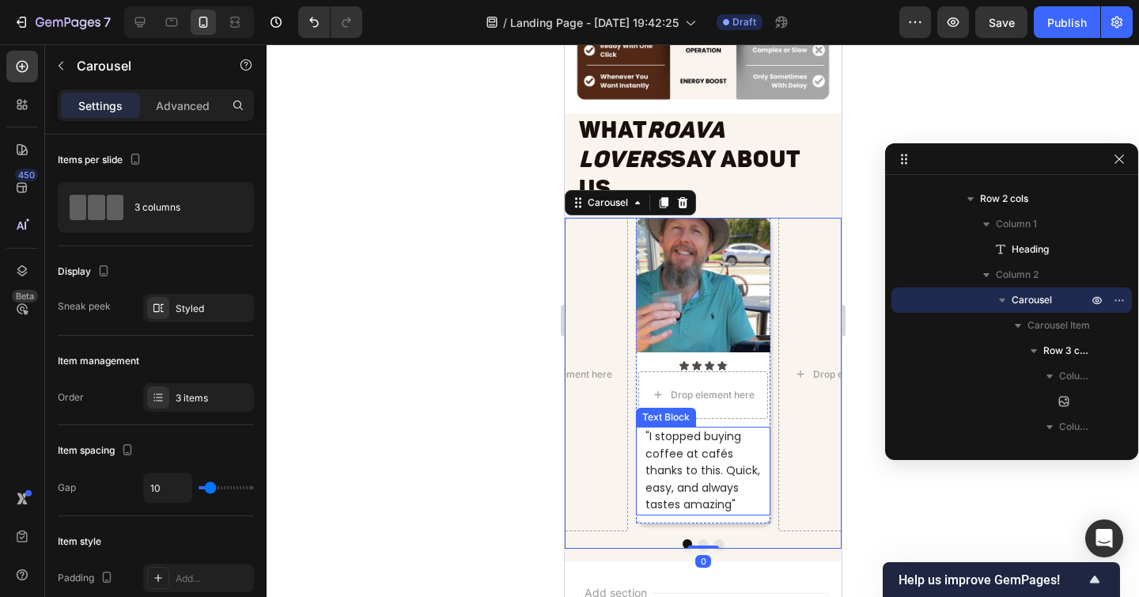
scroll to position [7944, 0]
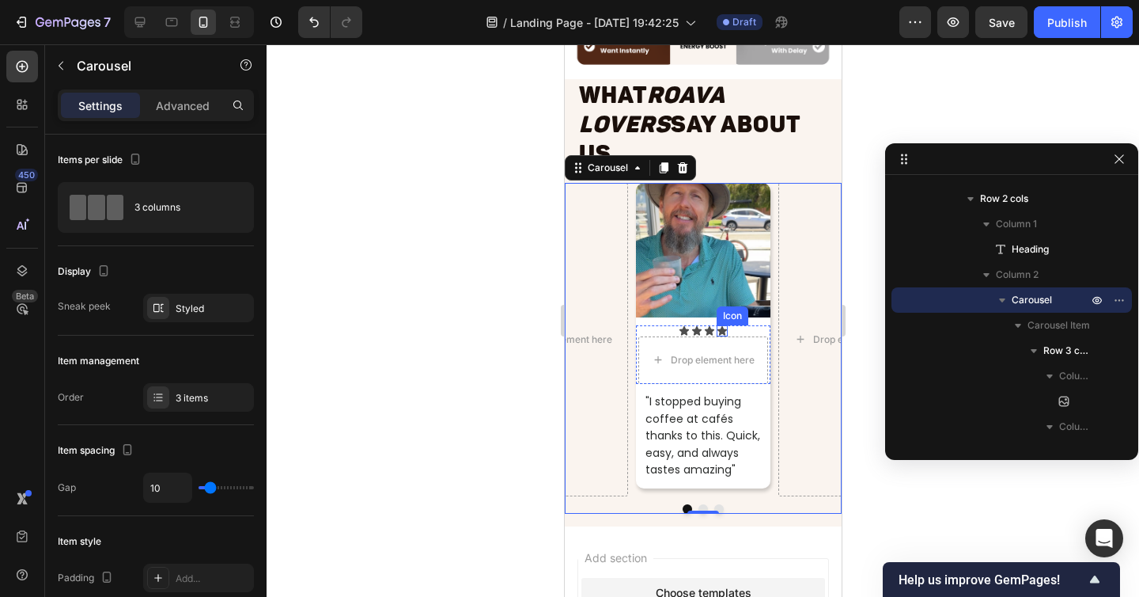
click at [718, 325] on icon at bounding box center [721, 330] width 11 height 11
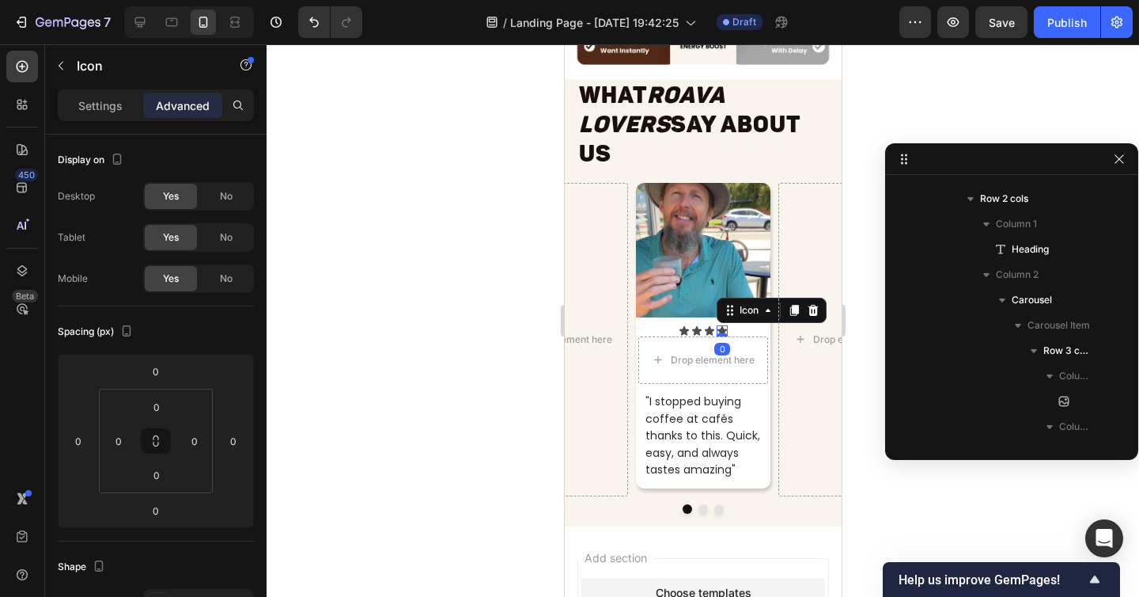
scroll to position [3663, 0]
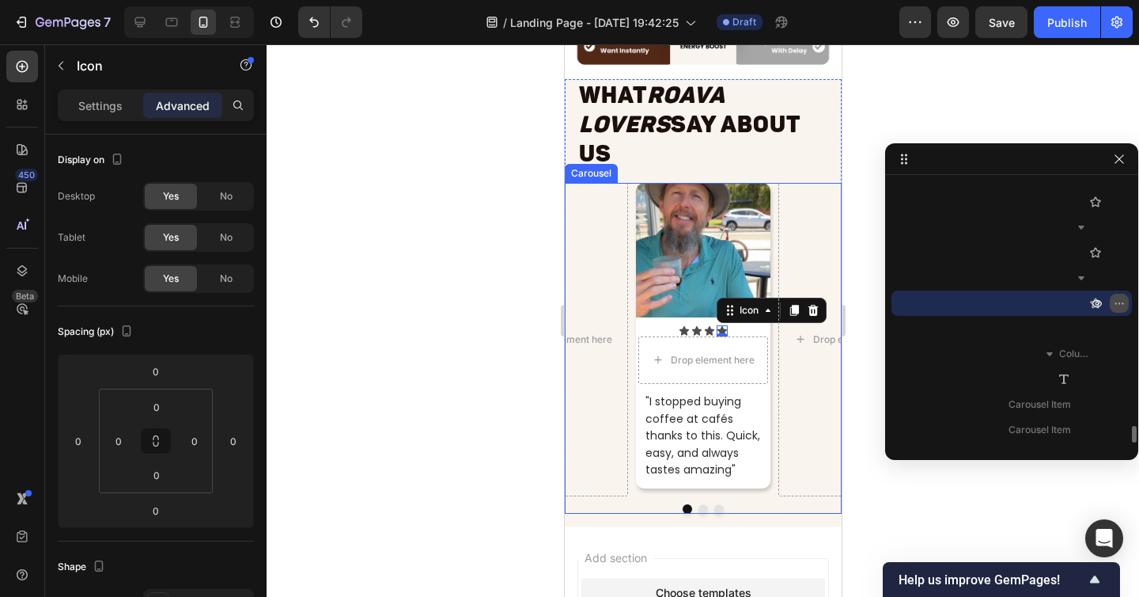
click at [1119, 297] on icon "button" at bounding box center [1119, 303] width 13 height 13
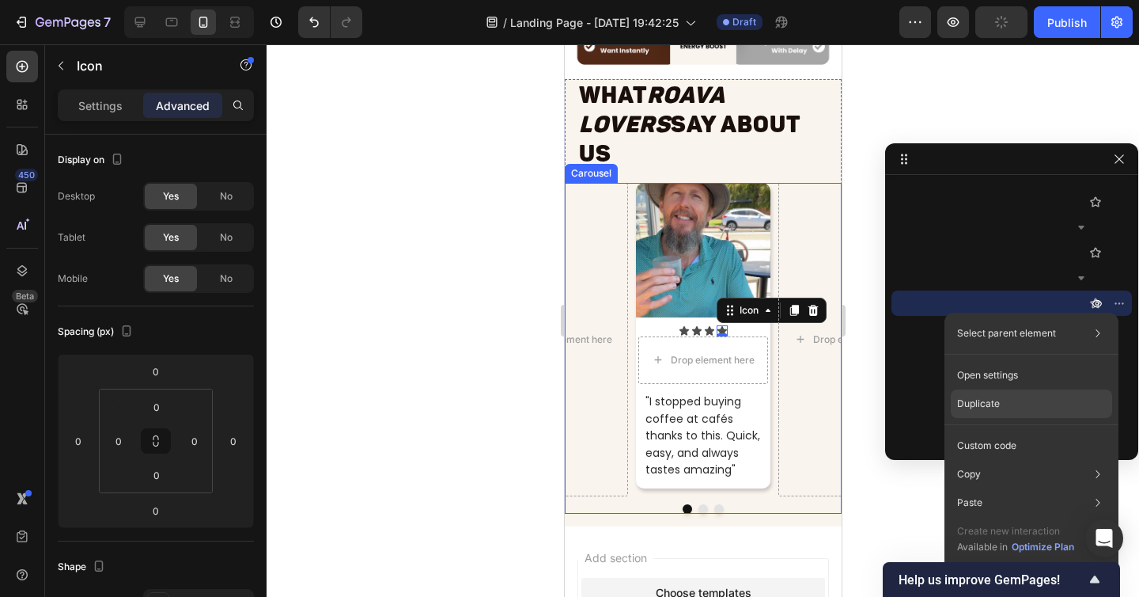
drag, startPoint x: 1009, startPoint y: 403, endPoint x: 242, endPoint y: 257, distance: 780.3
click at [1009, 403] on div "Duplicate" at bounding box center [1031, 403] width 161 height 28
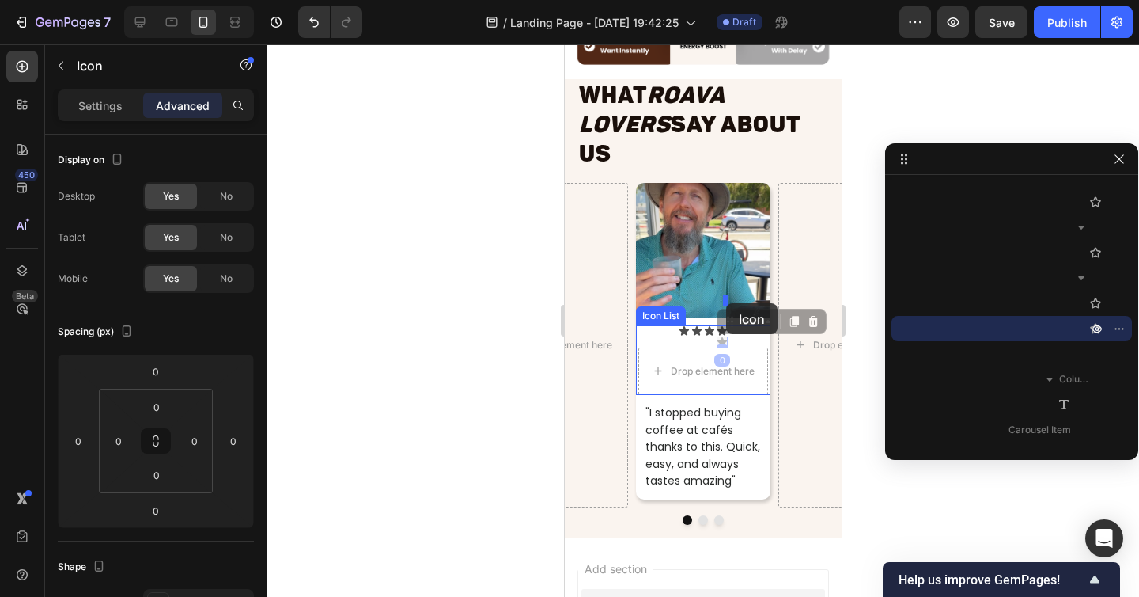
drag, startPoint x: 732, startPoint y: 292, endPoint x: 725, endPoint y: 303, distance: 12.8
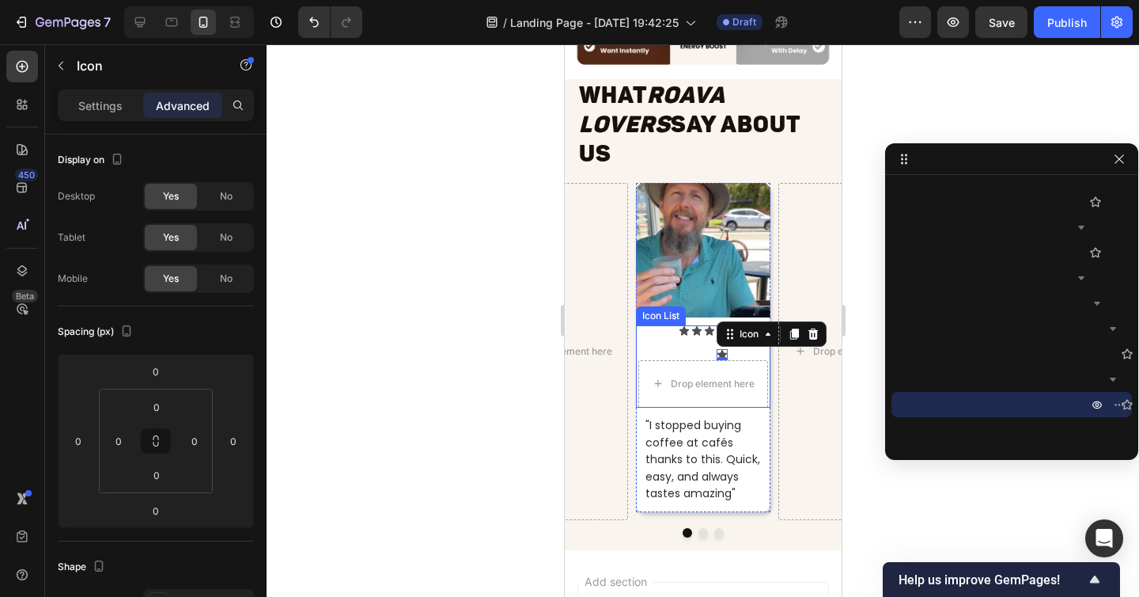
click at [746, 325] on div "Icon Icon Icon Icon Icon 0 Row Drop element here" at bounding box center [702, 366] width 134 height 82
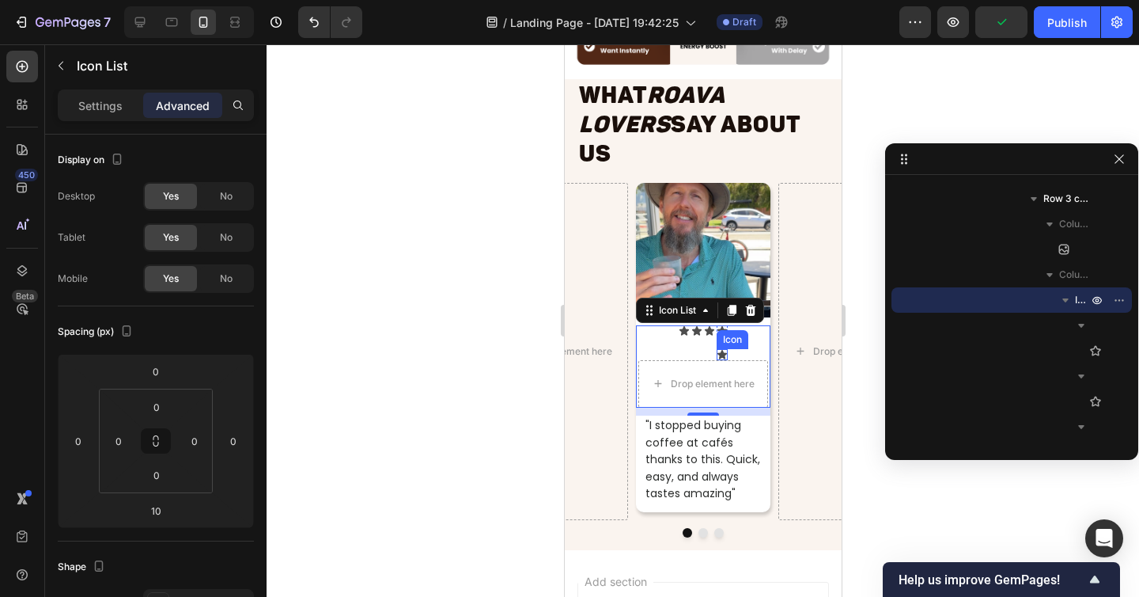
click at [723, 350] on icon at bounding box center [721, 354] width 9 height 9
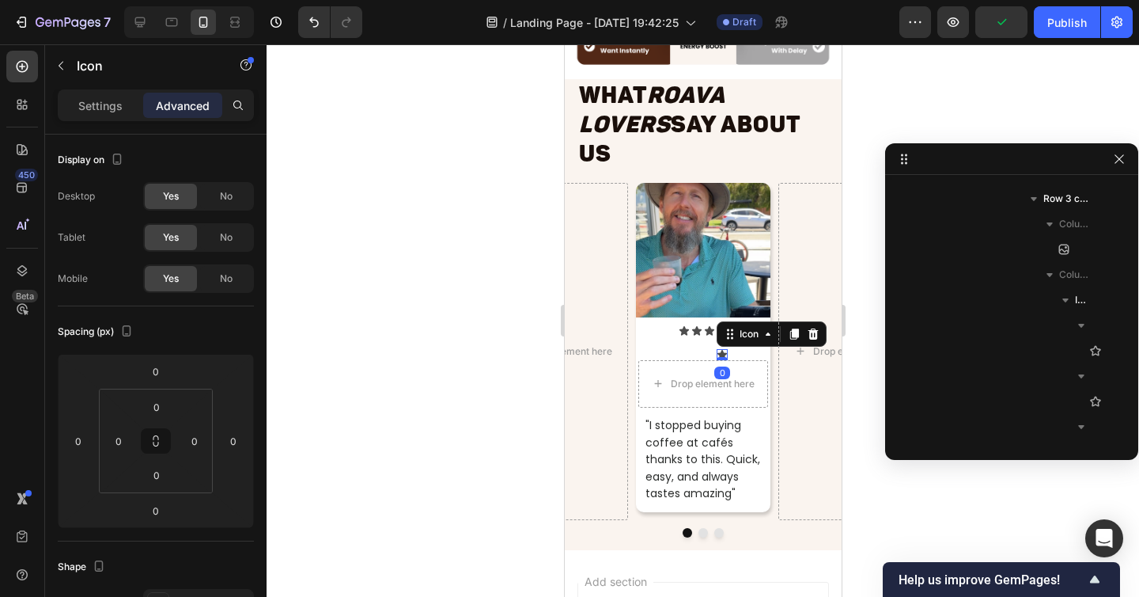
scroll to position [3764, 0]
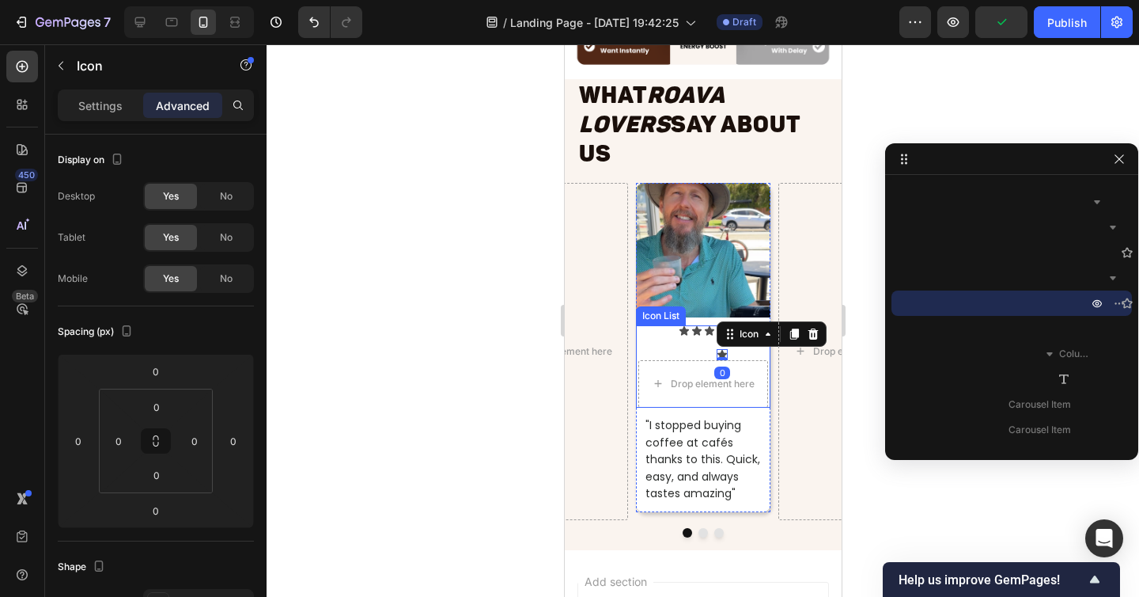
click at [668, 325] on div "Icon Icon Icon Icon Icon 0 Row Drop element here" at bounding box center [702, 366] width 134 height 82
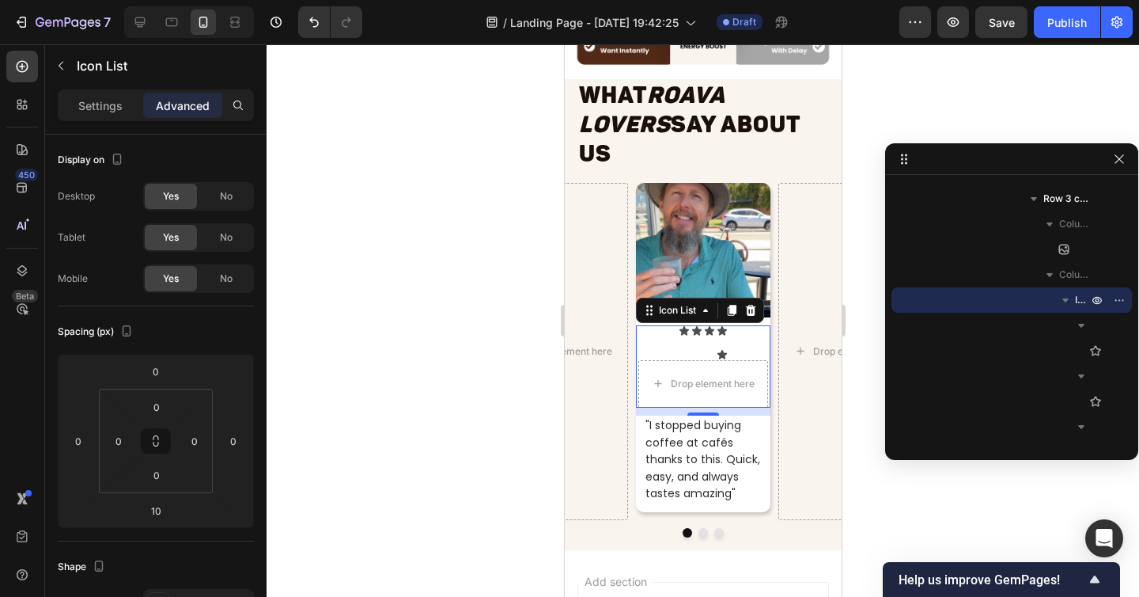
click at [722, 350] on icon at bounding box center [721, 354] width 9 height 9
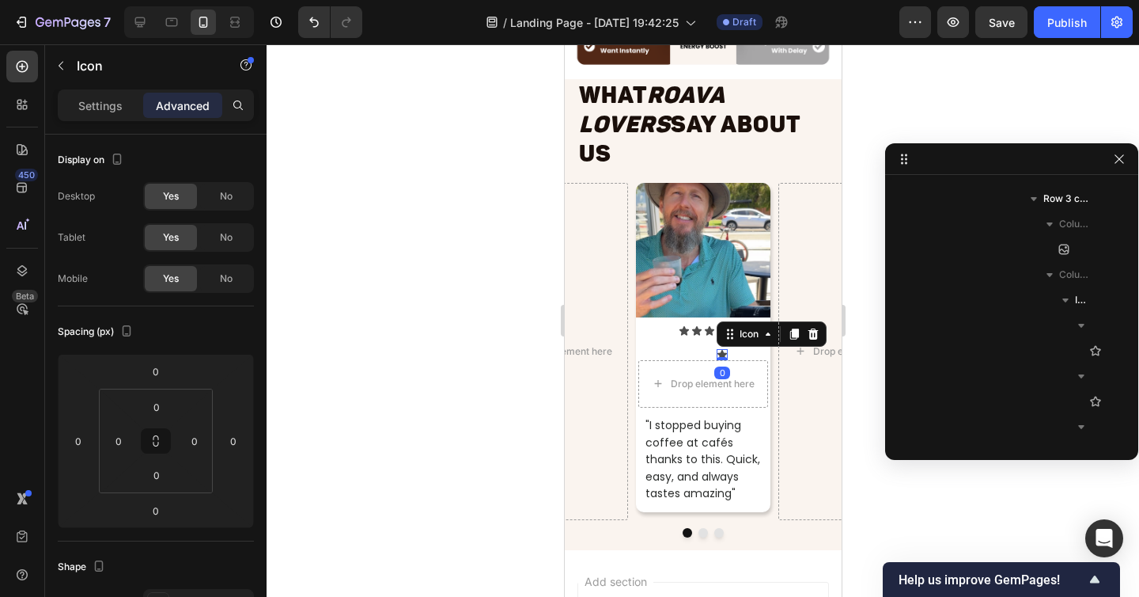
scroll to position [3764, 0]
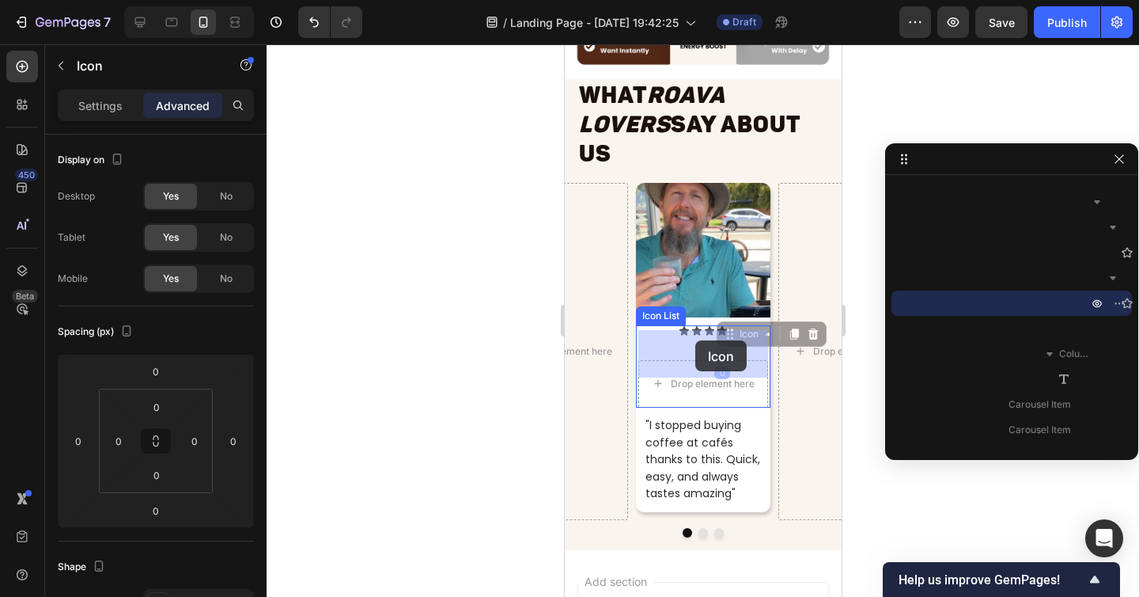
drag, startPoint x: 725, startPoint y: 309, endPoint x: 695, endPoint y: 340, distance: 44.2
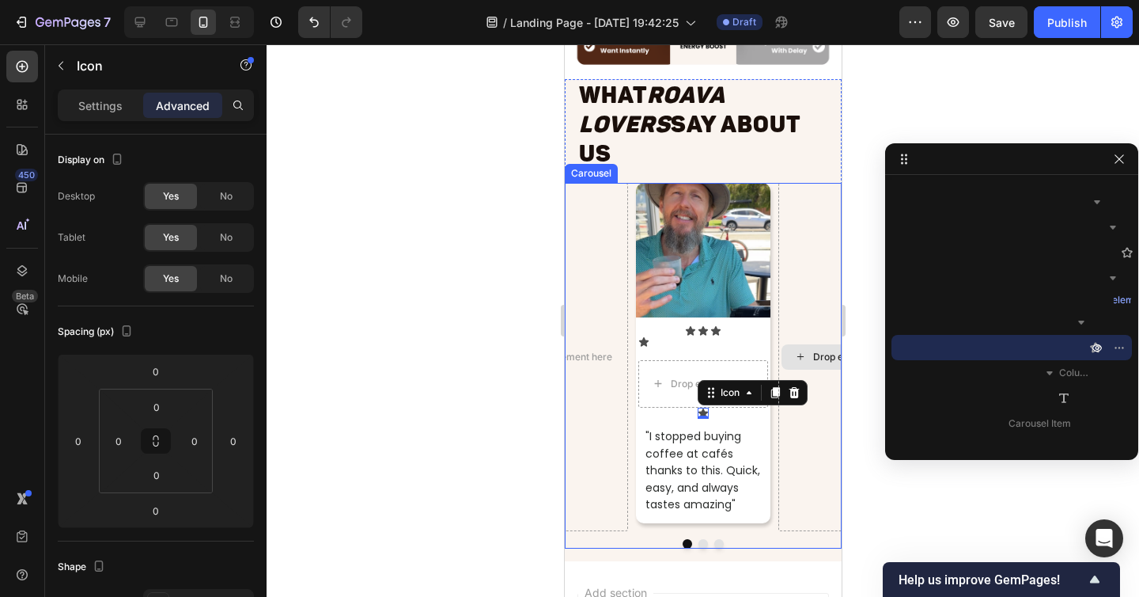
click at [793, 363] on div "Drop element here" at bounding box center [845, 357] width 134 height 348
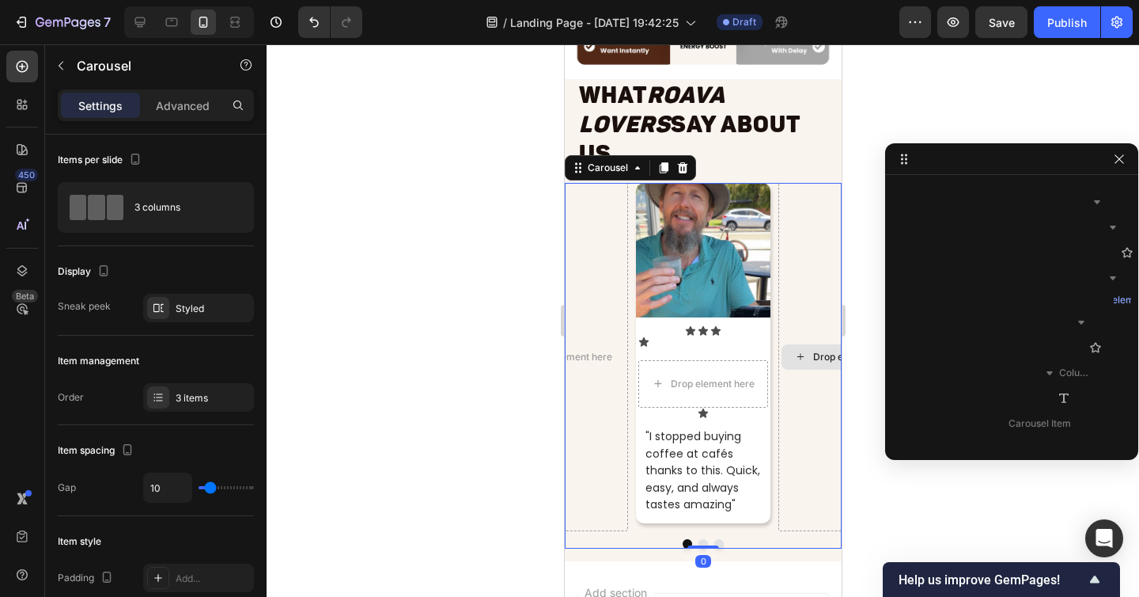
scroll to position [3312, 0]
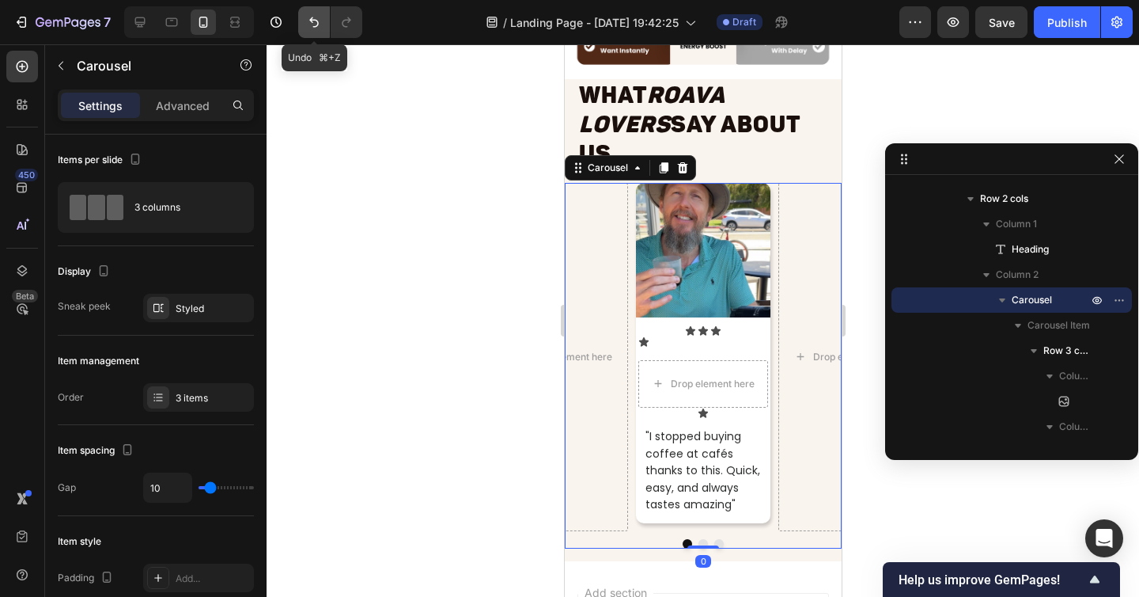
click at [312, 15] on icon "Undo/Redo" at bounding box center [314, 22] width 16 height 16
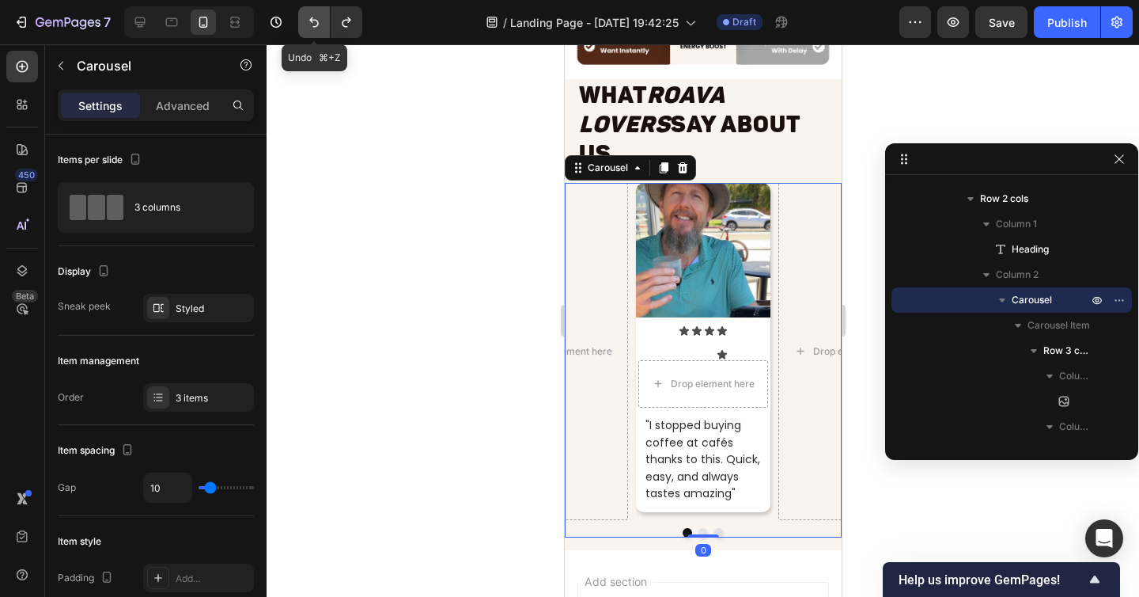
click at [312, 15] on icon "Undo/Redo" at bounding box center [314, 22] width 16 height 16
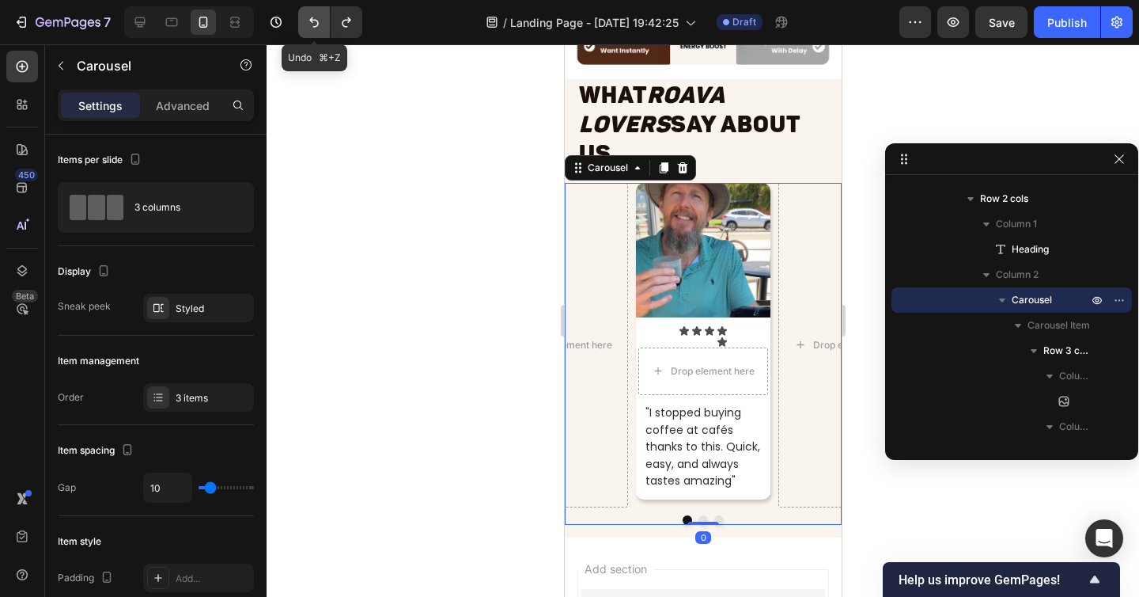
click at [312, 15] on icon "Undo/Redo" at bounding box center [314, 22] width 16 height 16
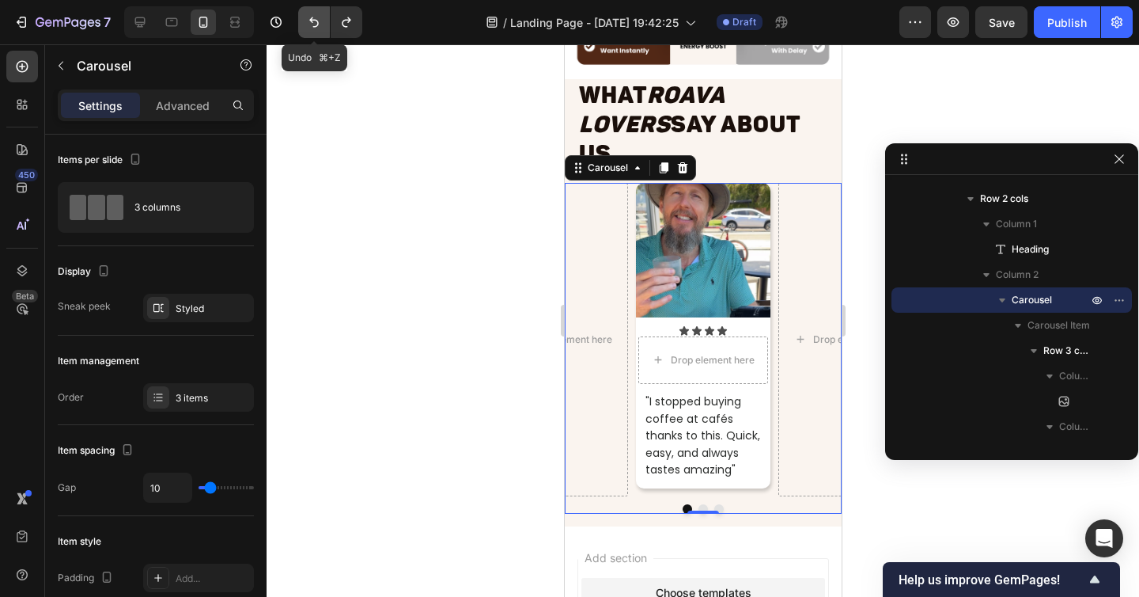
click at [312, 15] on icon "Undo/Redo" at bounding box center [314, 22] width 16 height 16
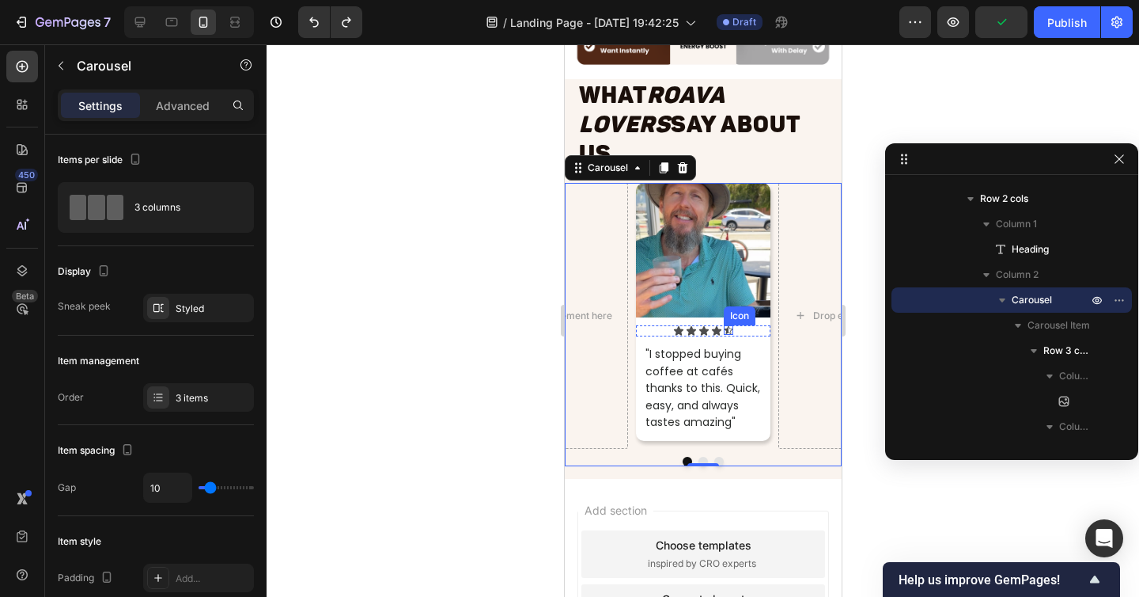
click at [728, 325] on icon at bounding box center [727, 329] width 9 height 9
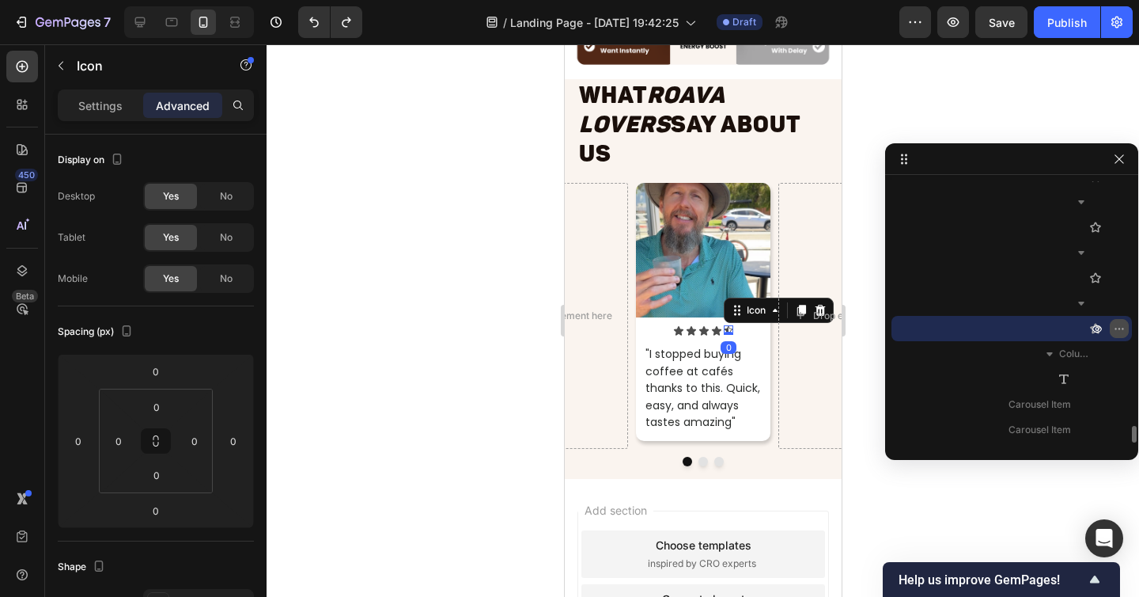
click at [1123, 327] on icon "button" at bounding box center [1119, 328] width 13 height 13
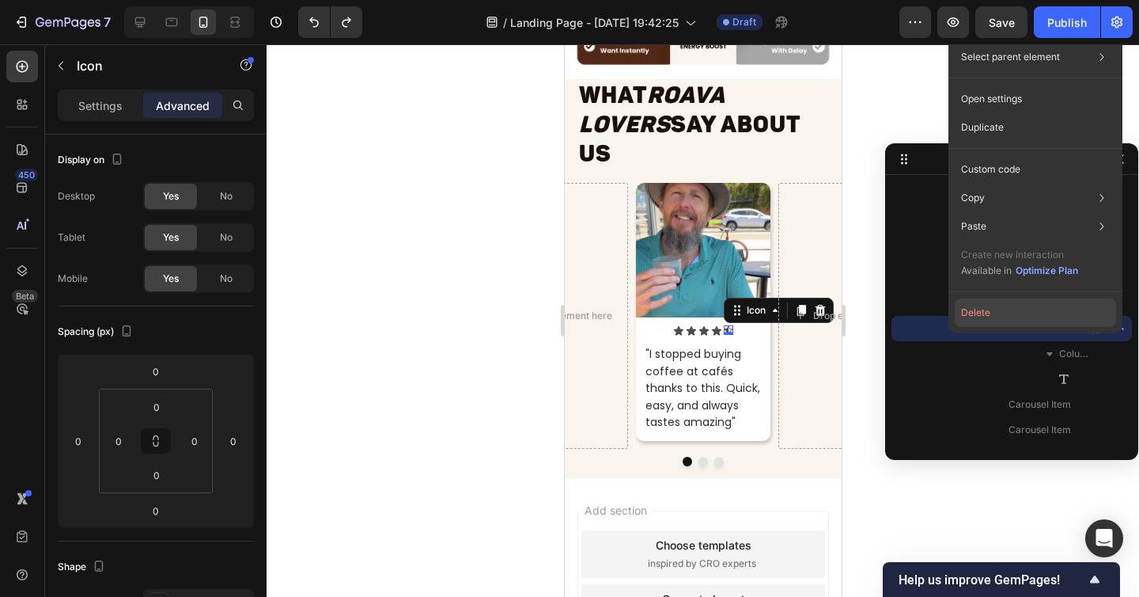
click at [1030, 305] on button "Delete" at bounding box center [1035, 312] width 161 height 28
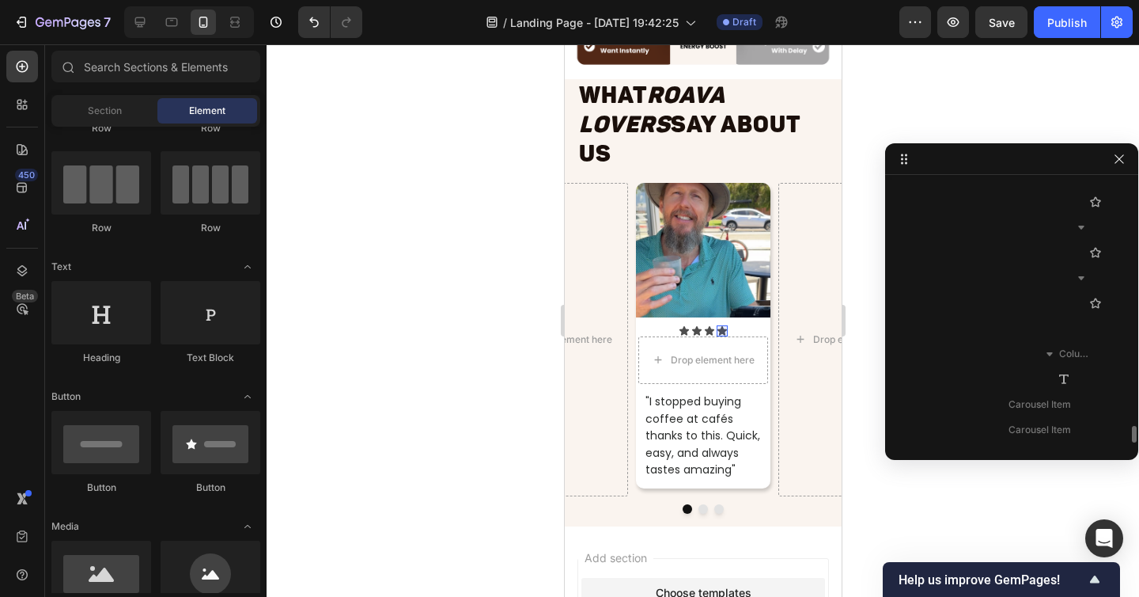
scroll to position [3663, 0]
click at [720, 326] on icon at bounding box center [721, 330] width 9 height 9
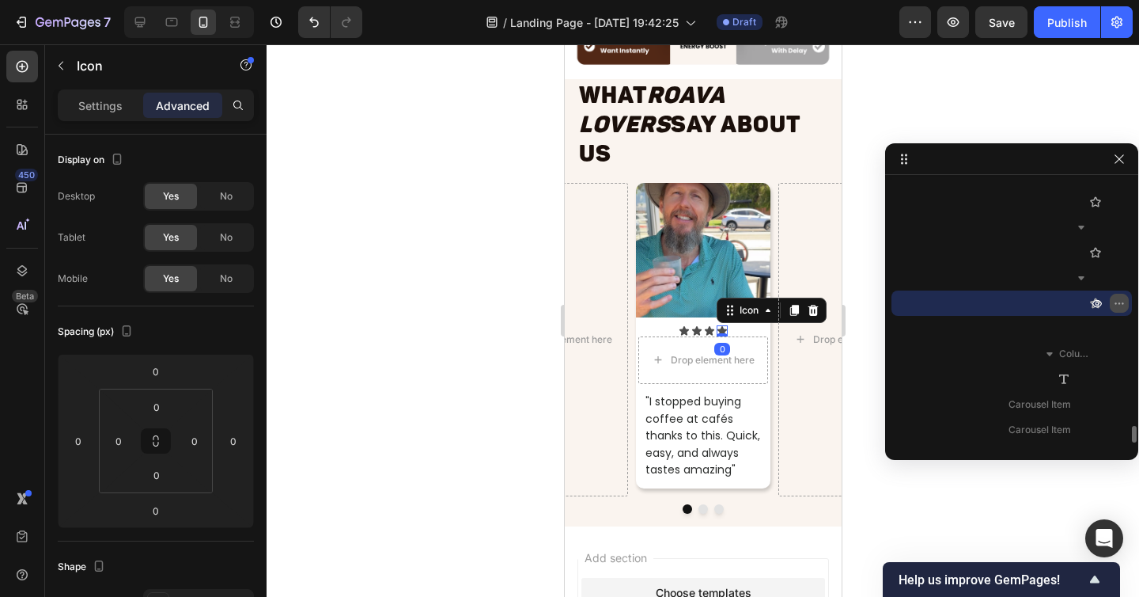
click at [1119, 305] on icon "button" at bounding box center [1119, 303] width 13 height 13
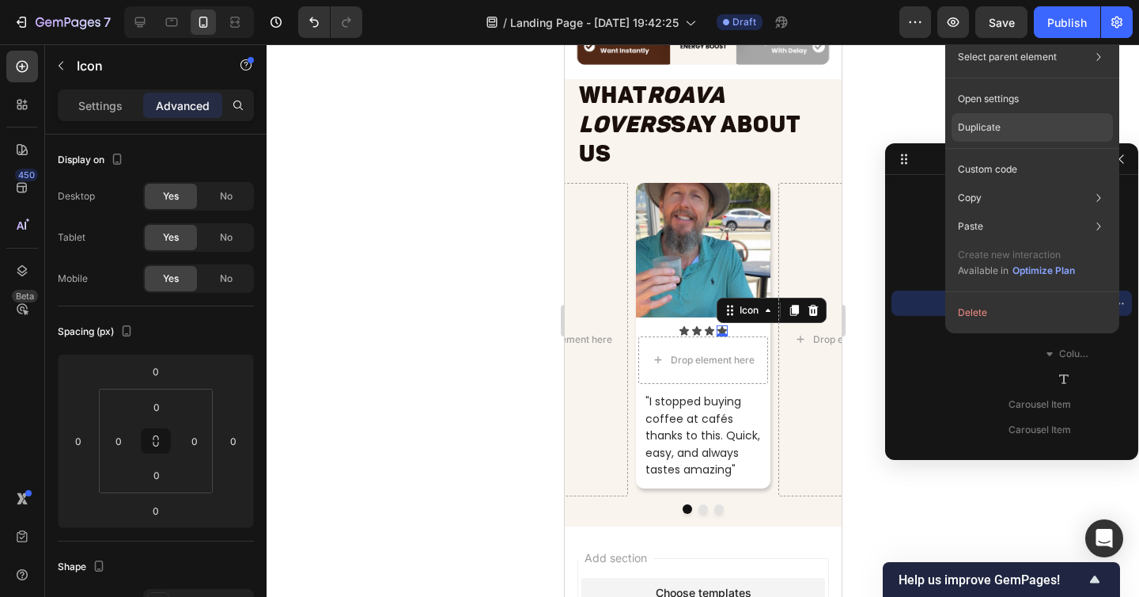
click at [979, 131] on p "Duplicate" at bounding box center [979, 127] width 43 height 14
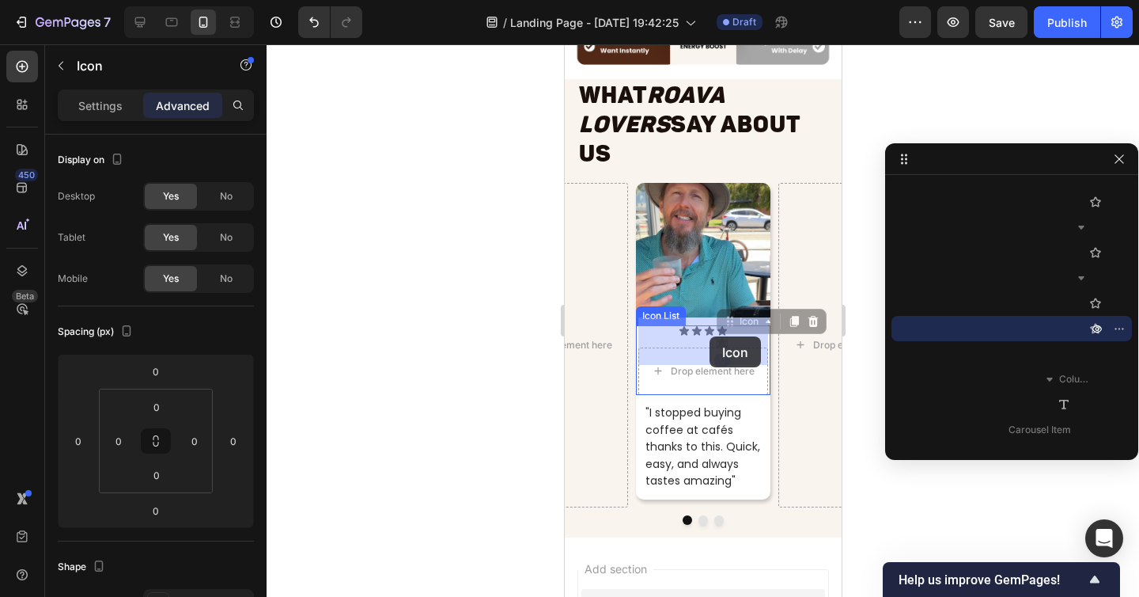
drag, startPoint x: 725, startPoint y: 293, endPoint x: 717, endPoint y: 318, distance: 26.8
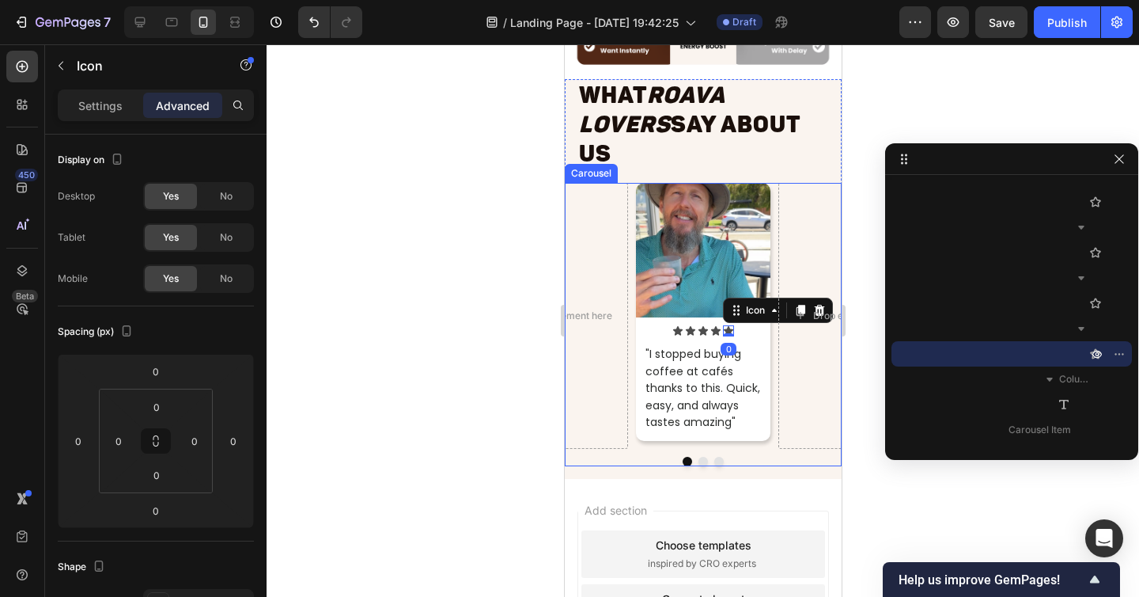
click at [773, 424] on div "Image Icon Icon Icon Icon Icon 0 Icon List "I stopped buying coffee at cafés th…" at bounding box center [702, 324] width 277 height 283
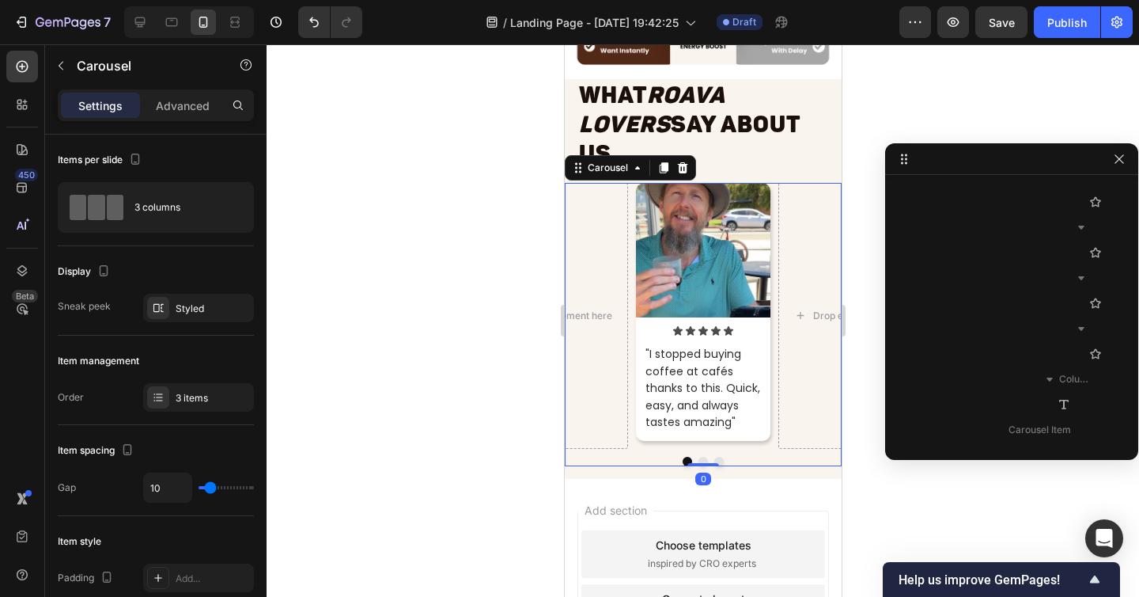
scroll to position [3312, 0]
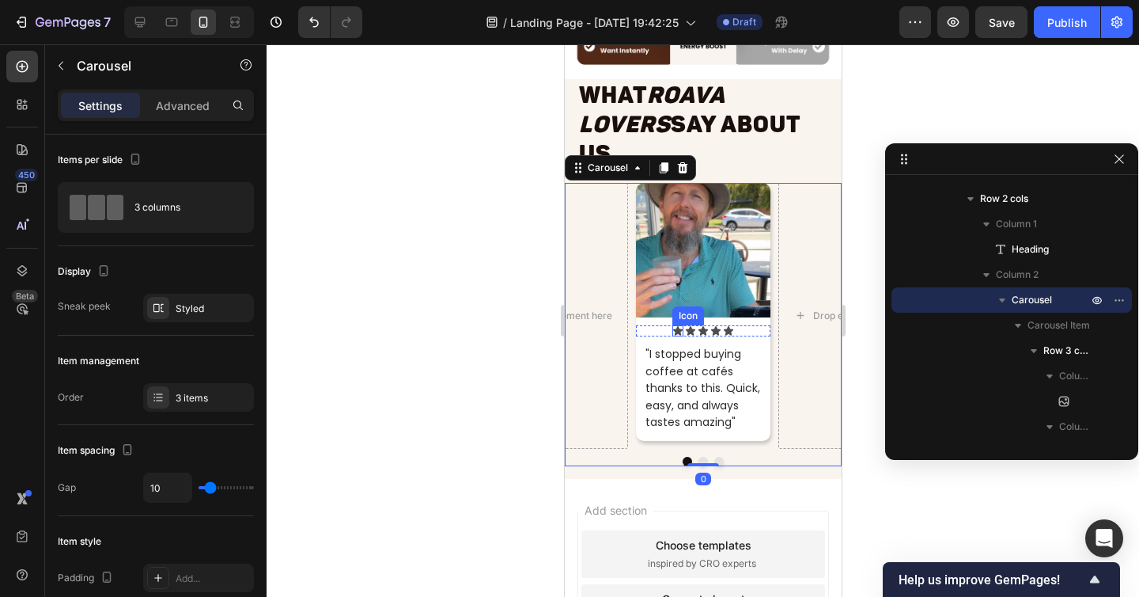
click at [677, 326] on icon at bounding box center [676, 330] width 9 height 9
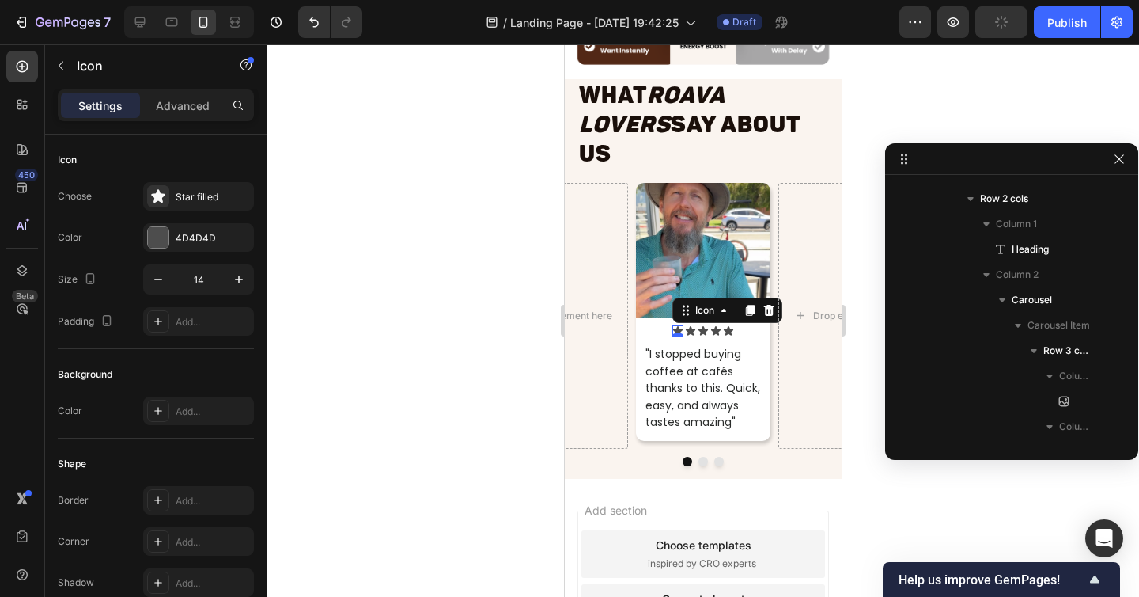
scroll to position [3514, 0]
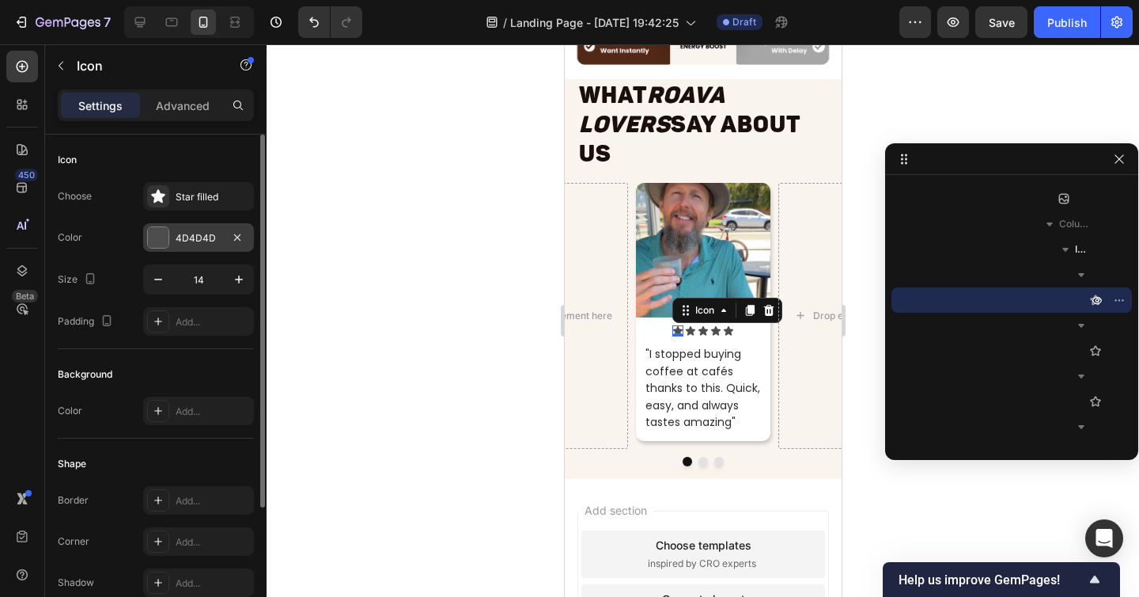
click at [210, 224] on div "4D4D4D" at bounding box center [198, 237] width 111 height 28
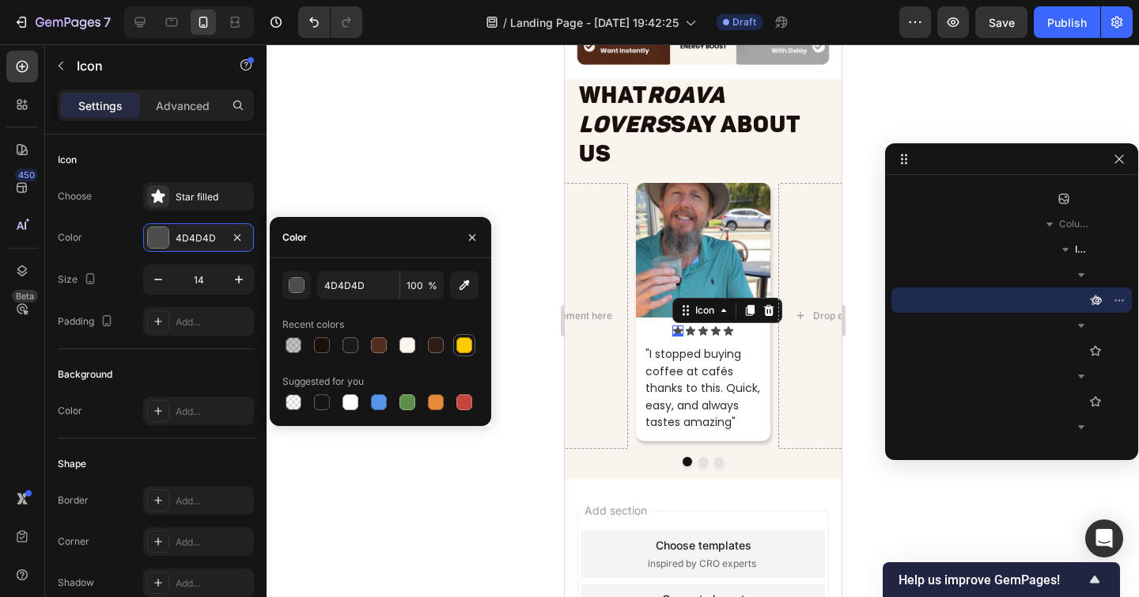
click at [470, 347] on div at bounding box center [464, 345] width 16 height 16
type input "FFCC00"
click at [691, 325] on div "Icon" at bounding box center [689, 330] width 11 height 11
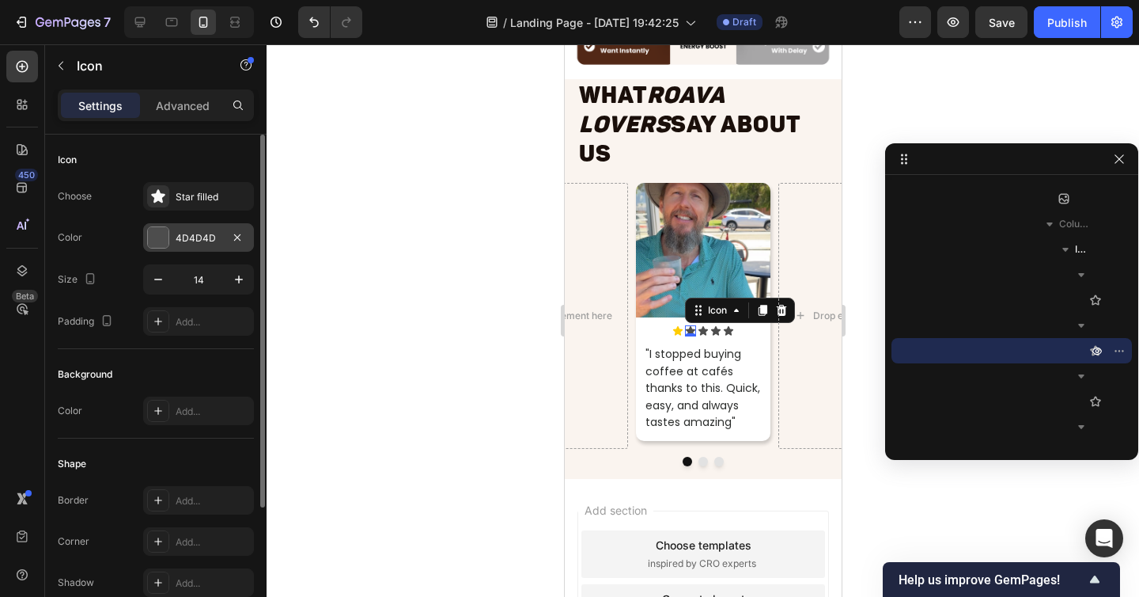
click at [197, 241] on div "4D4D4D" at bounding box center [199, 238] width 46 height 14
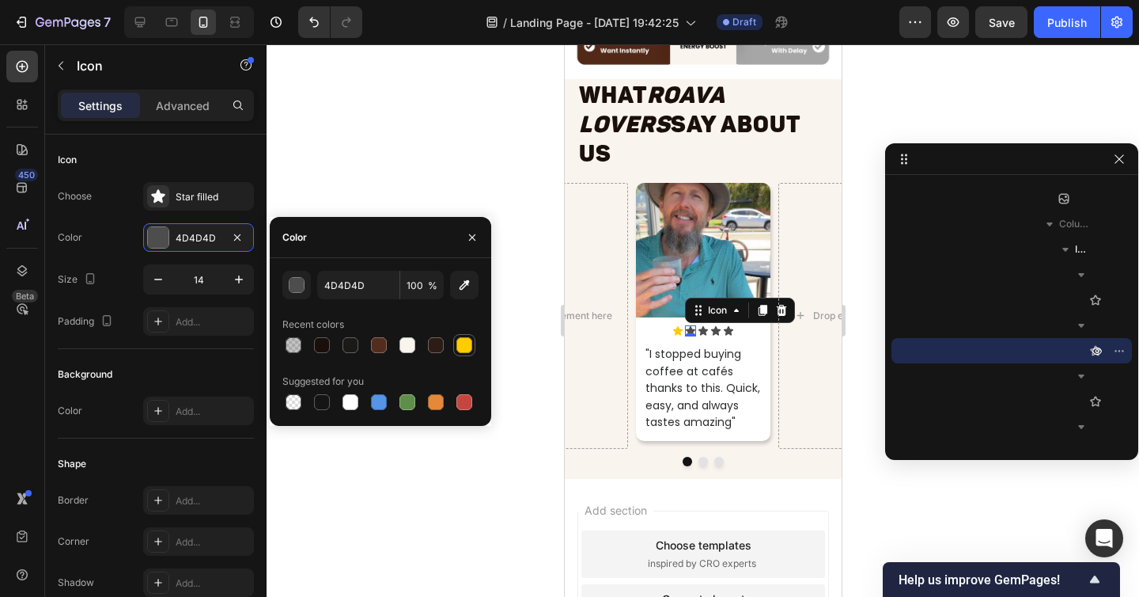
click at [468, 350] on div at bounding box center [464, 345] width 16 height 16
type input "FFCC00"
click at [704, 325] on div "Icon" at bounding box center [702, 330] width 11 height 11
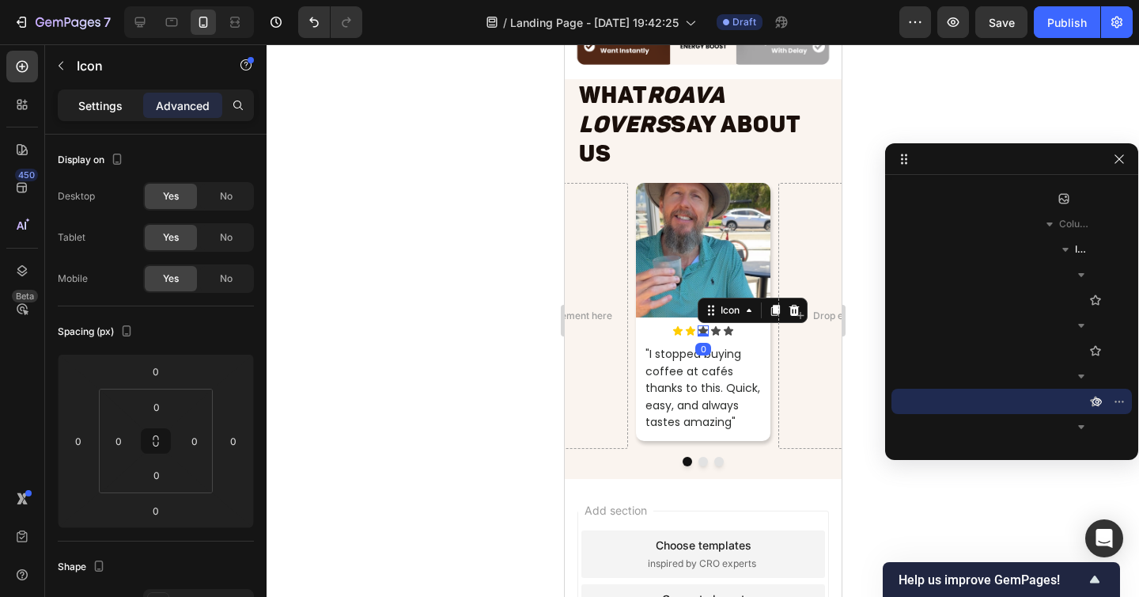
click at [100, 119] on div "Settings Advanced" at bounding box center [156, 105] width 196 height 32
click at [102, 111] on p "Settings" at bounding box center [100, 105] width 44 height 17
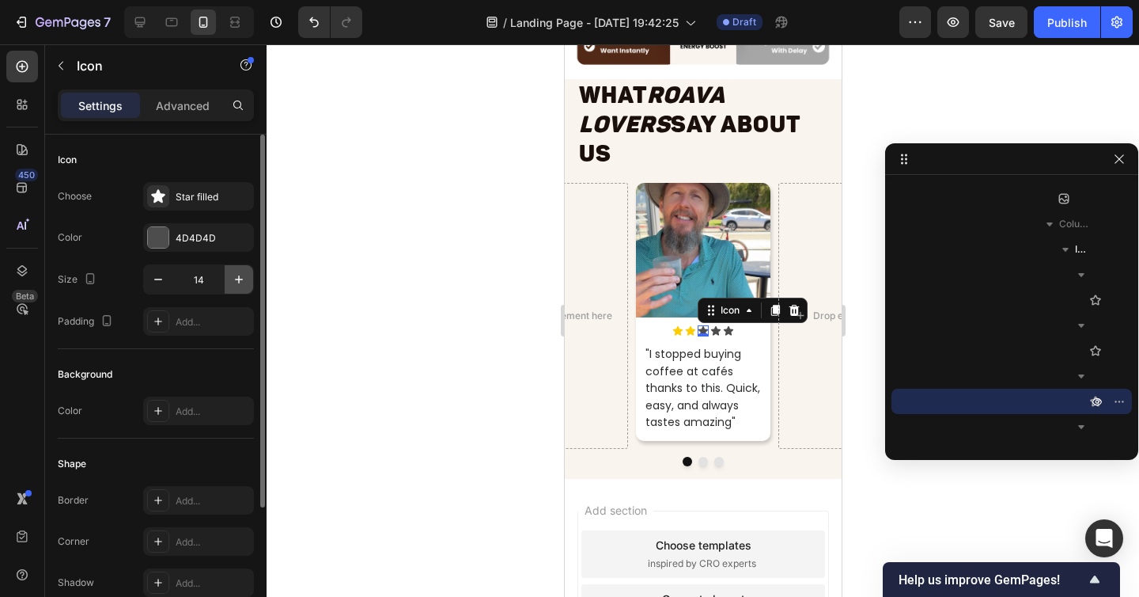
click at [240, 273] on icon "button" at bounding box center [239, 279] width 16 height 16
click at [163, 276] on icon "button" at bounding box center [158, 279] width 16 height 16
type input "14"
click at [208, 241] on div "4D4D4D" at bounding box center [199, 238] width 46 height 14
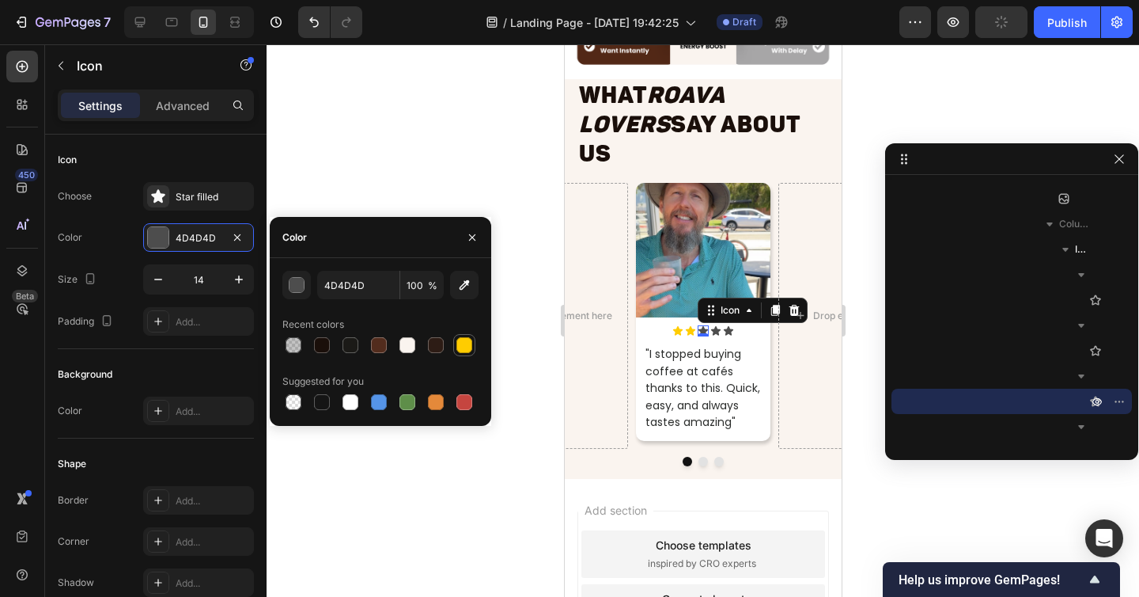
click at [460, 343] on div at bounding box center [464, 345] width 16 height 16
type input "FFCC00"
click at [719, 325] on icon at bounding box center [715, 330] width 11 height 11
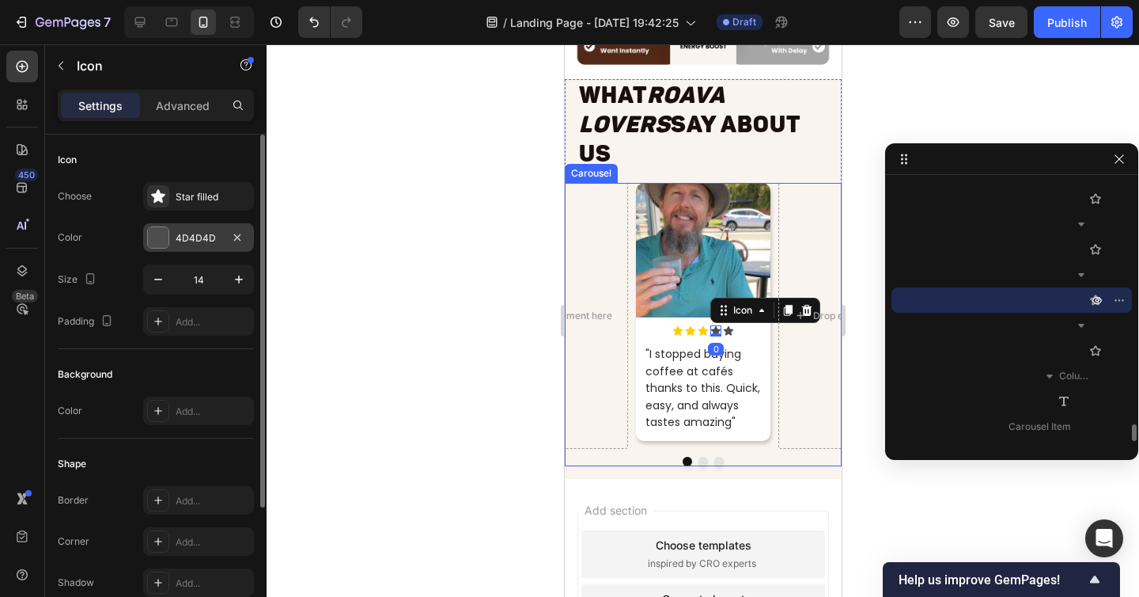
click at [210, 239] on div "4D4D4D" at bounding box center [199, 238] width 46 height 14
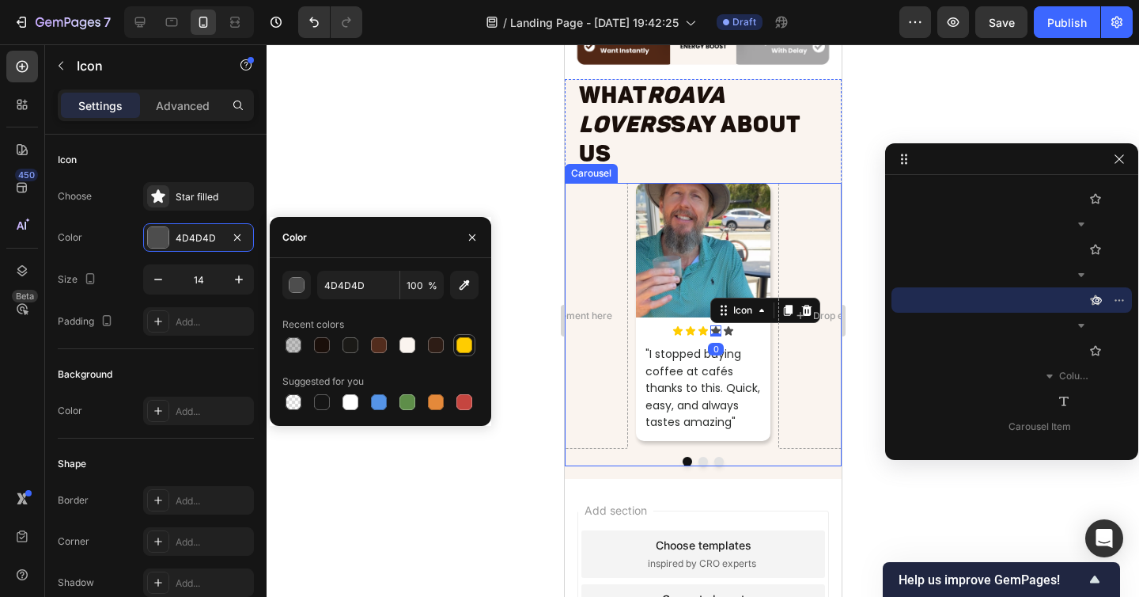
click at [456, 347] on div at bounding box center [464, 345] width 16 height 16
type input "FFCC00"
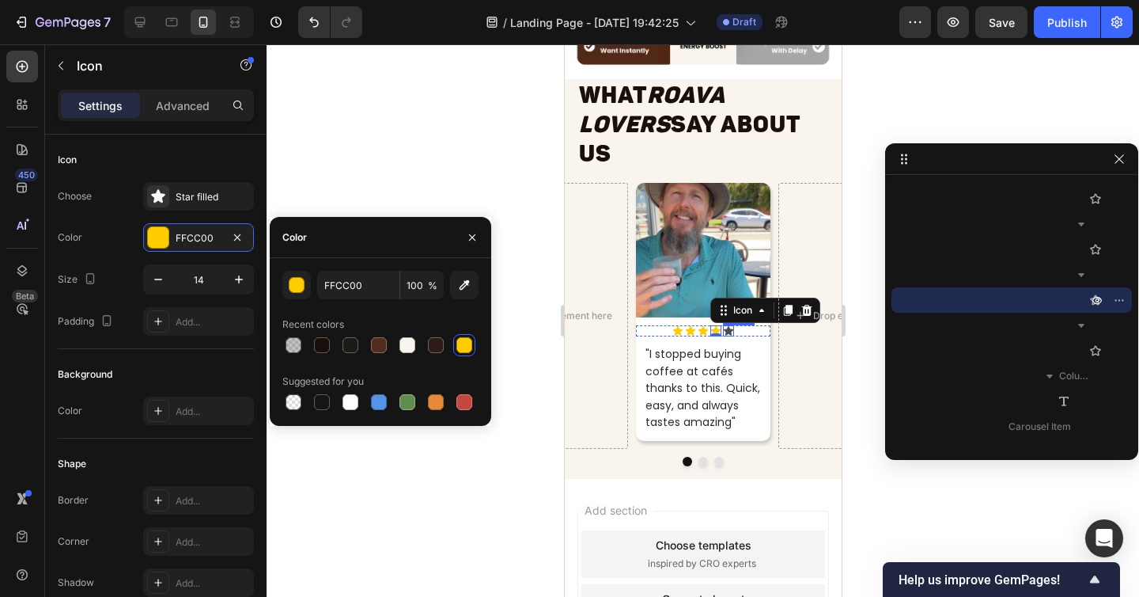
click at [731, 325] on div "Icon" at bounding box center [727, 330] width 11 height 11
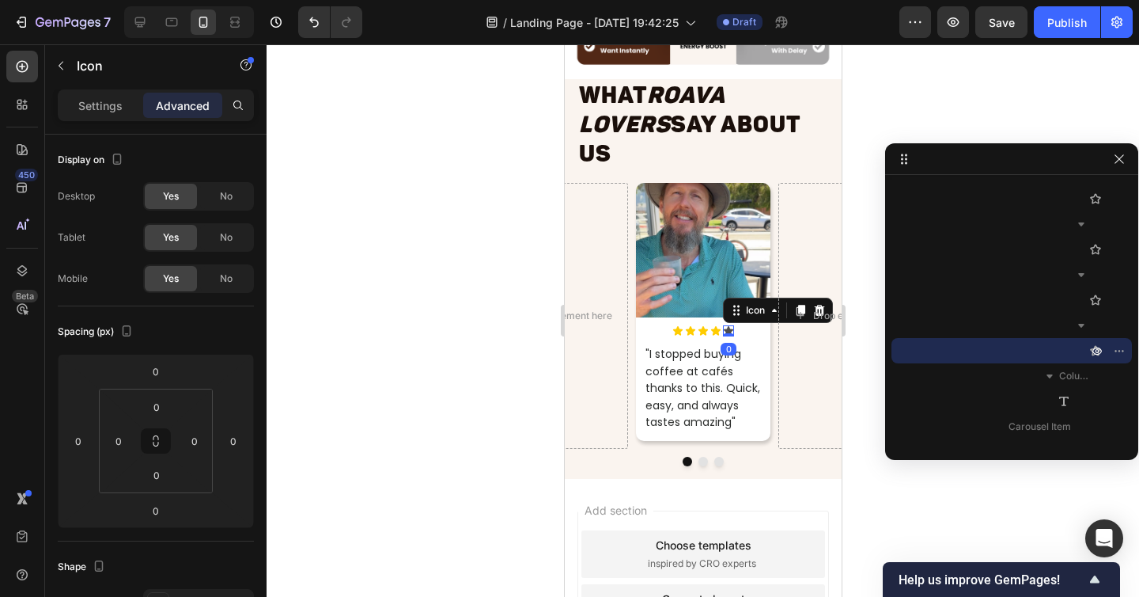
click at [102, 118] on div "Settings Advanced" at bounding box center [156, 105] width 196 height 32
click at [103, 112] on p "Settings" at bounding box center [100, 105] width 44 height 17
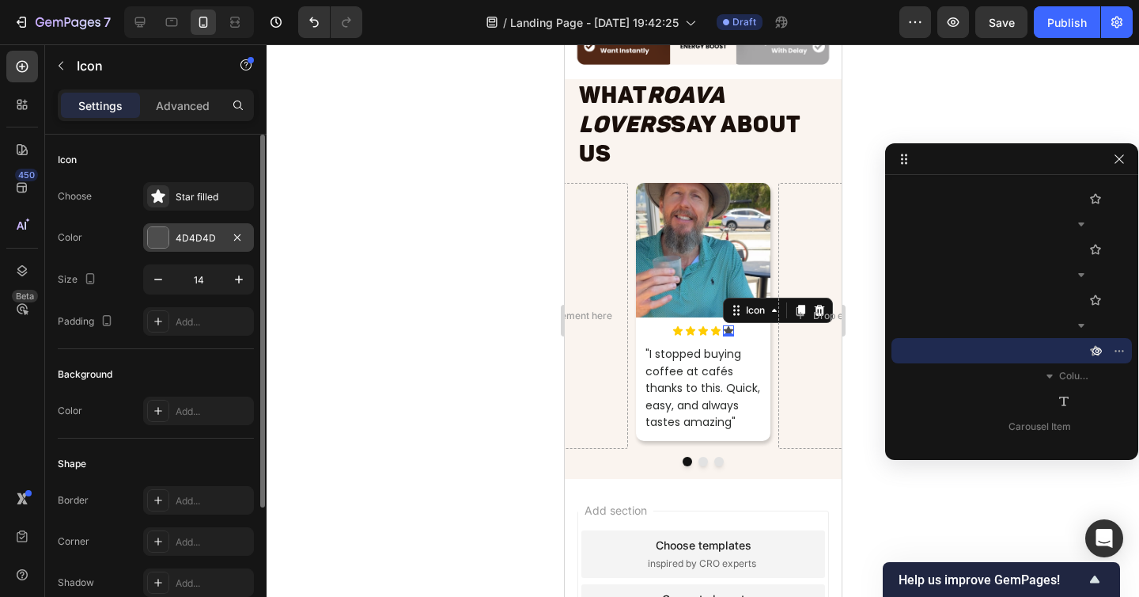
click at [209, 245] on div "4D4D4D" at bounding box center [198, 237] width 111 height 28
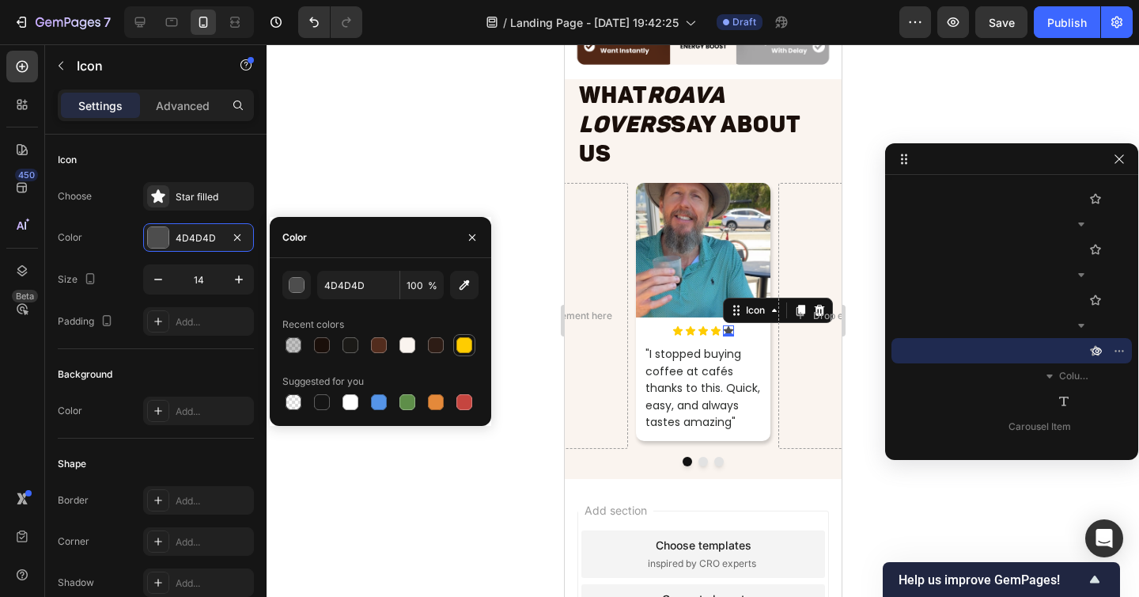
click at [464, 347] on div at bounding box center [464, 345] width 16 height 16
type input "FFCC00"
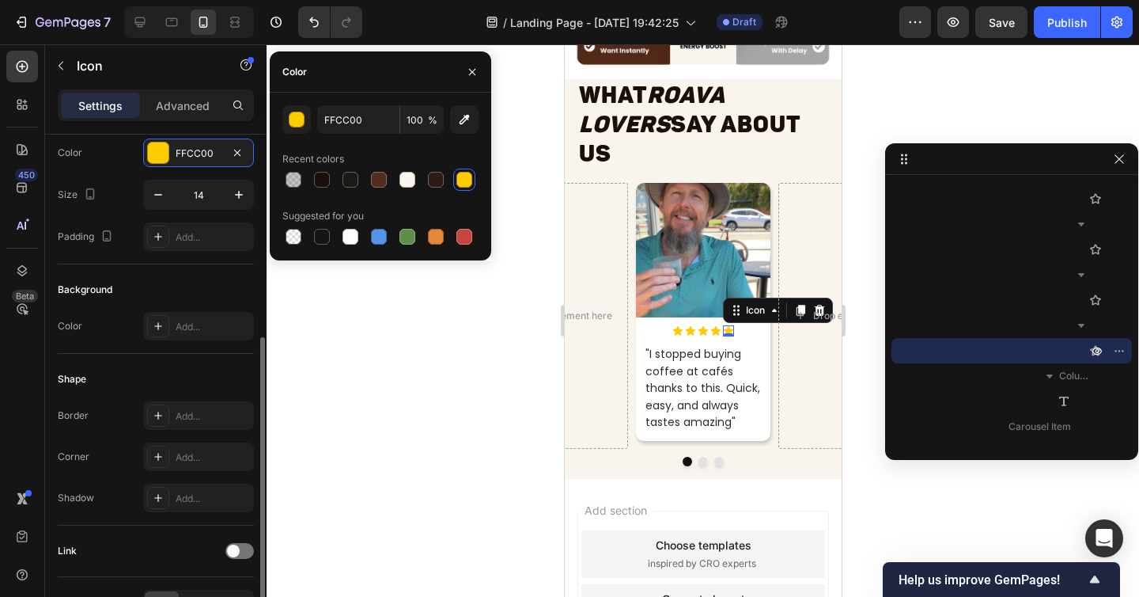
scroll to position [182, 0]
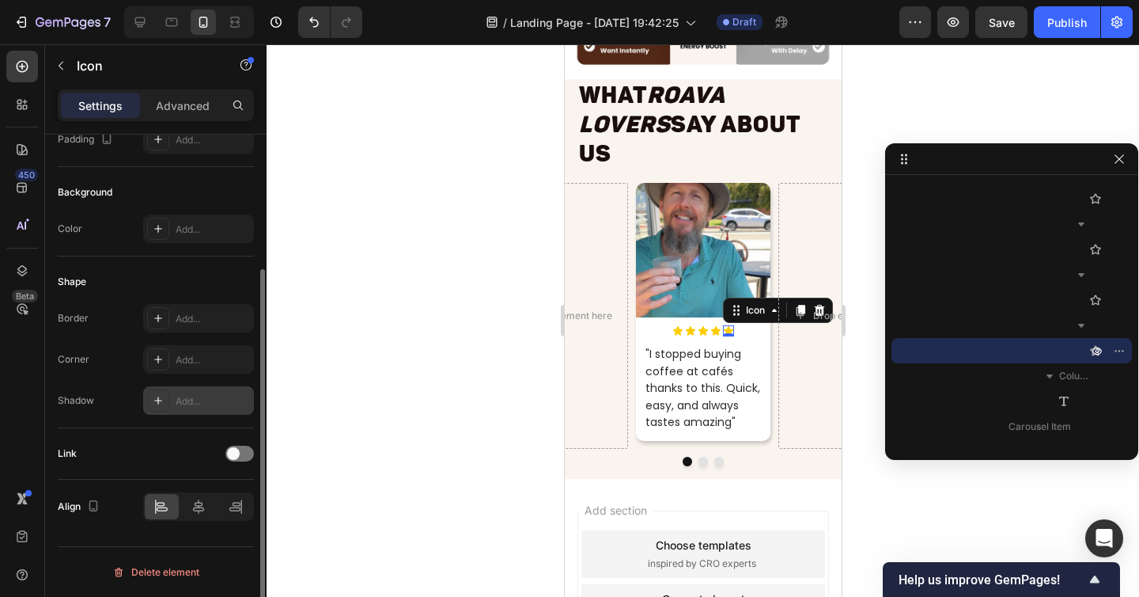
click at [200, 389] on div "Add..." at bounding box center [198, 400] width 111 height 28
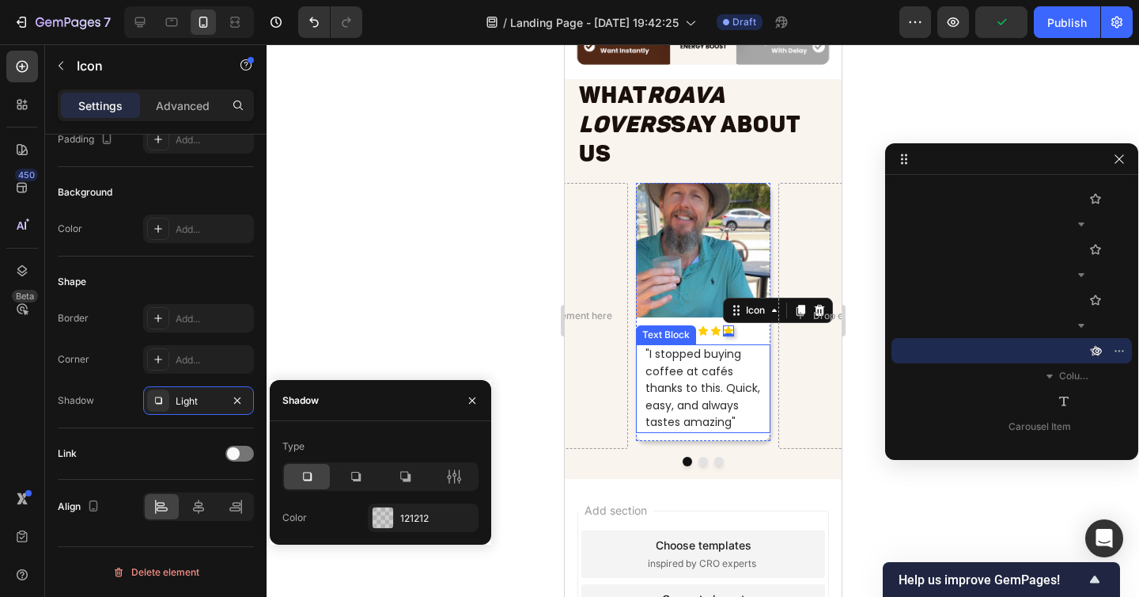
click at [747, 344] on div ""I stopped buying coffee at cafés thanks to this. Quick, easy, and always taste…" at bounding box center [702, 388] width 119 height 89
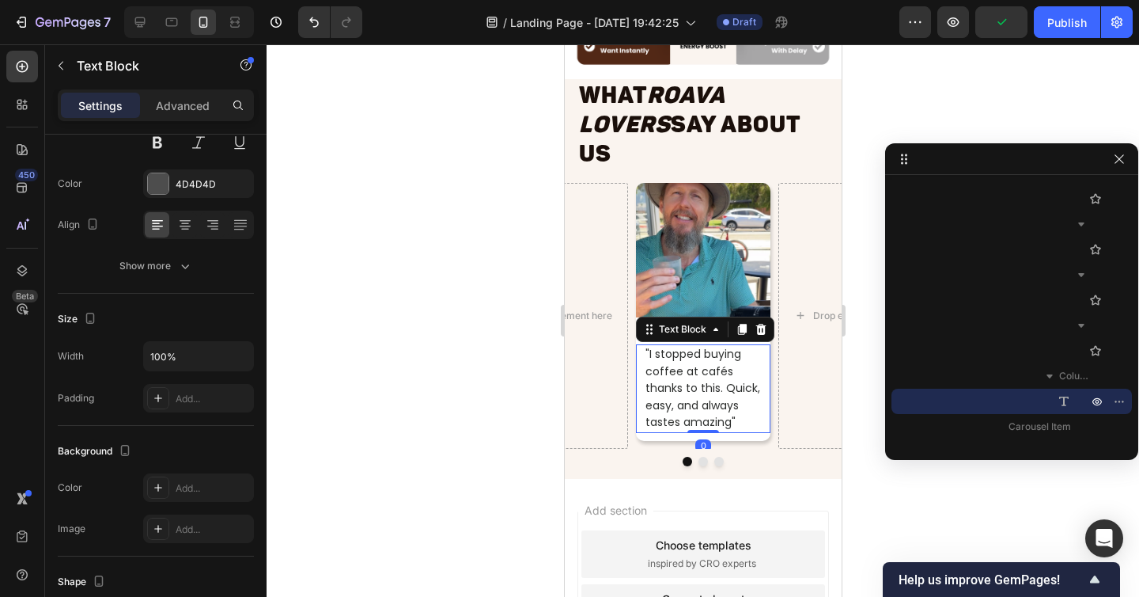
scroll to position [0, 0]
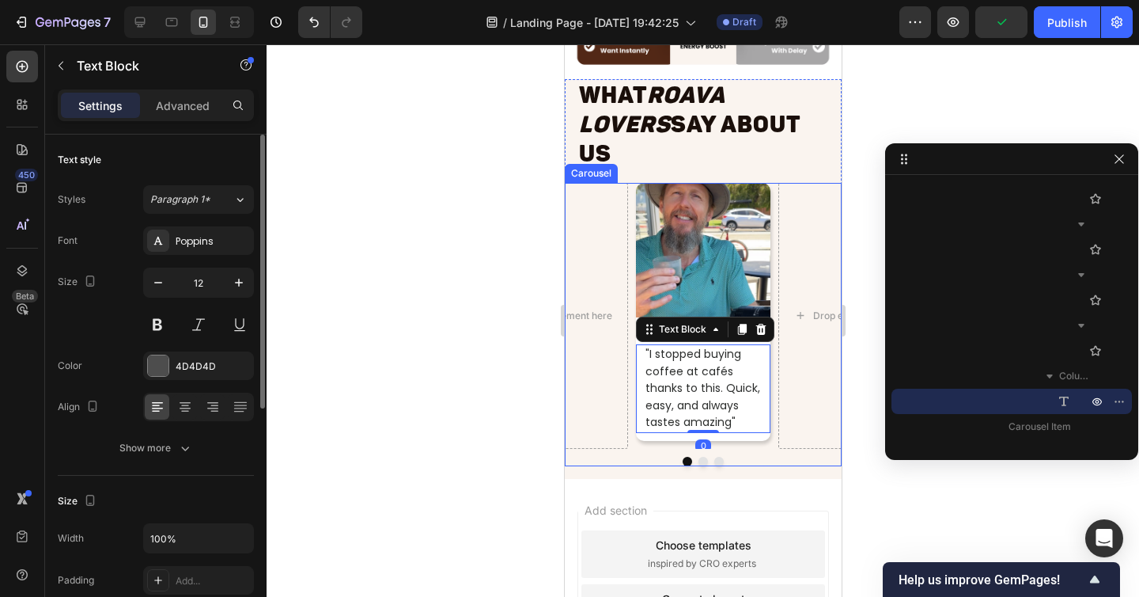
click at [774, 357] on div "Image Icon Icon Icon Icon Icon Icon List "I stopped buying coffee at cafés than…" at bounding box center [702, 316] width 277 height 266
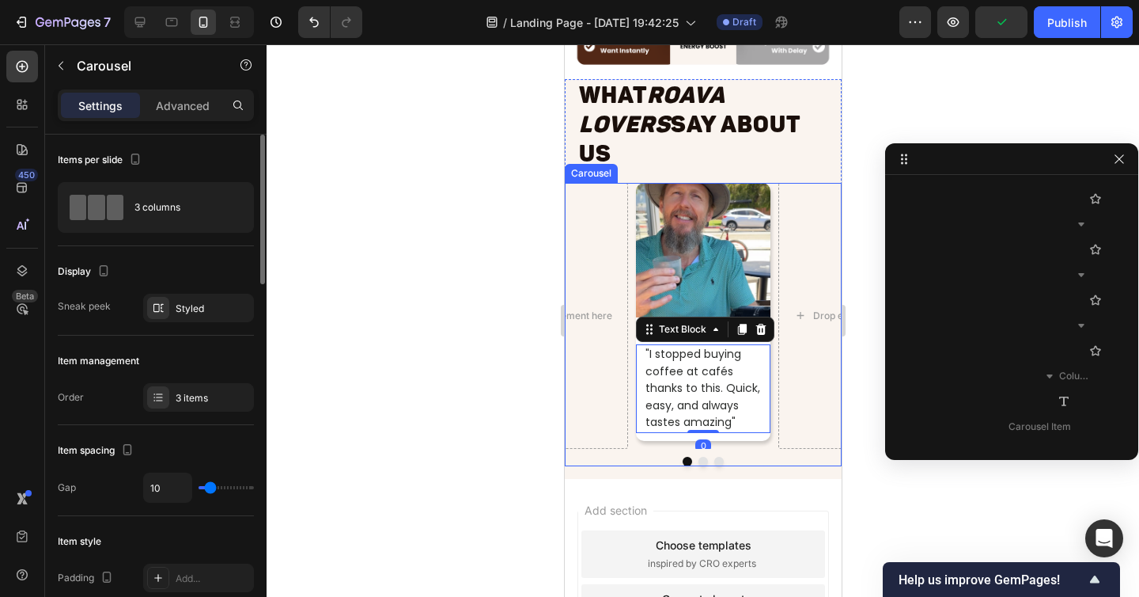
scroll to position [3312, 0]
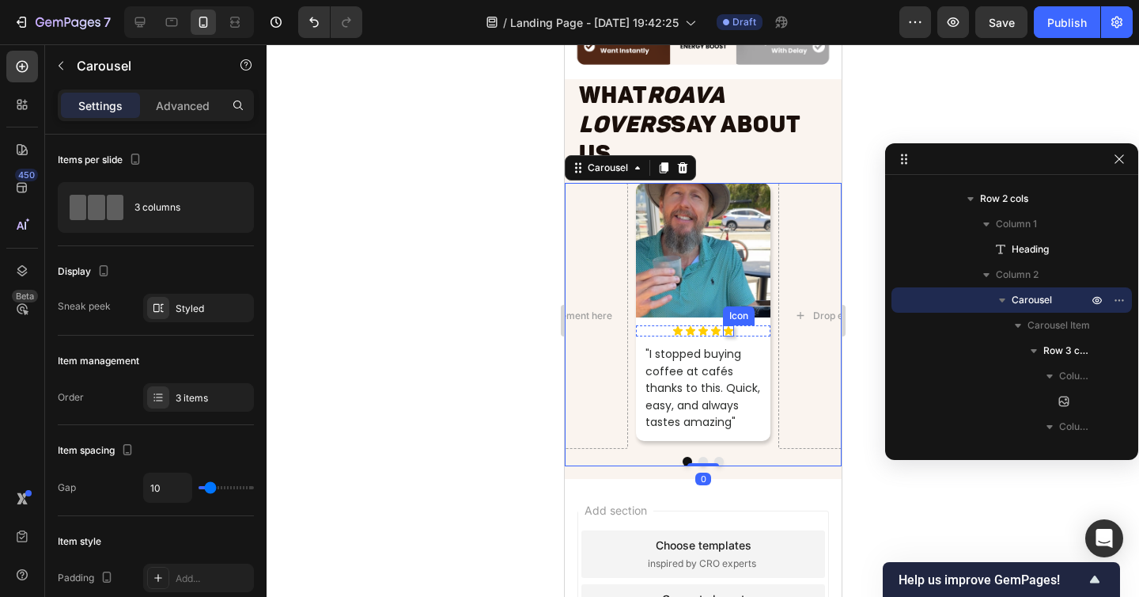
click at [730, 326] on icon at bounding box center [727, 330] width 9 height 9
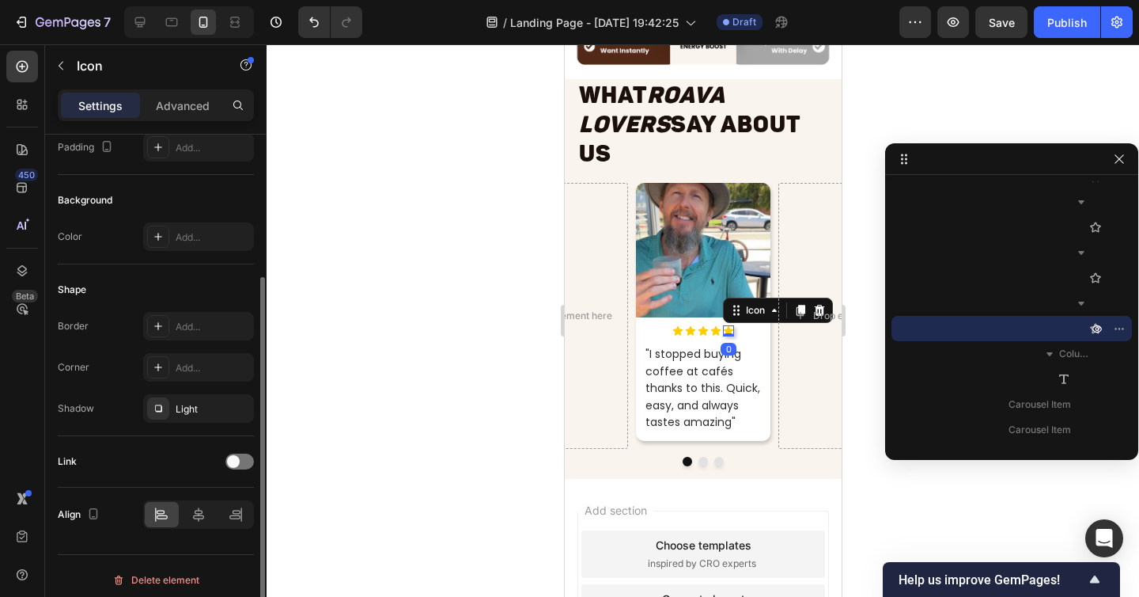
scroll to position [182, 0]
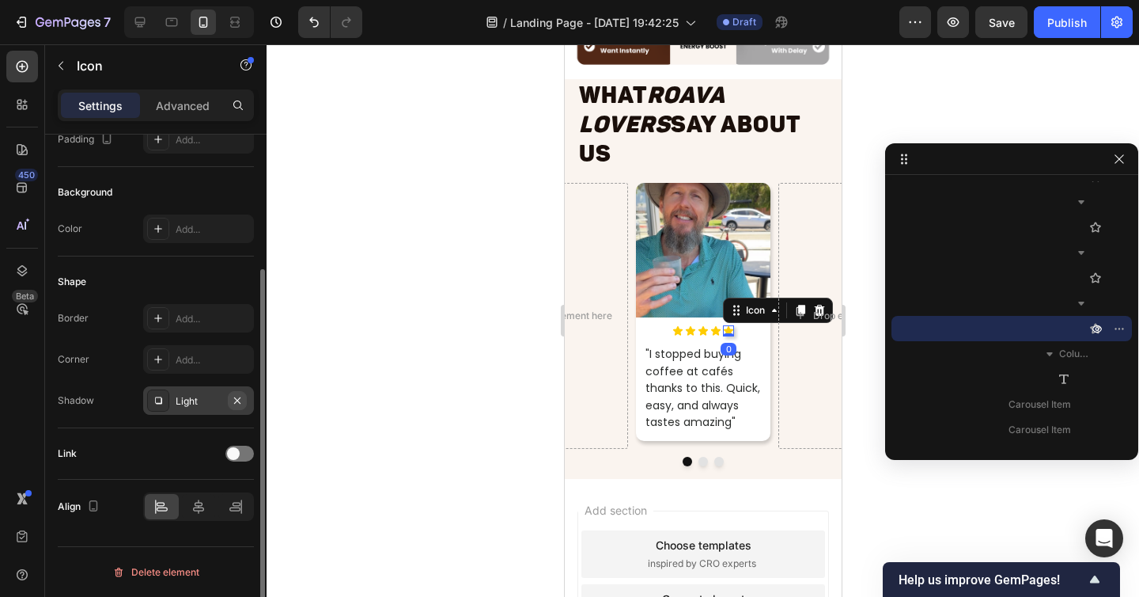
click at [241, 396] on icon "button" at bounding box center [237, 400] width 13 height 13
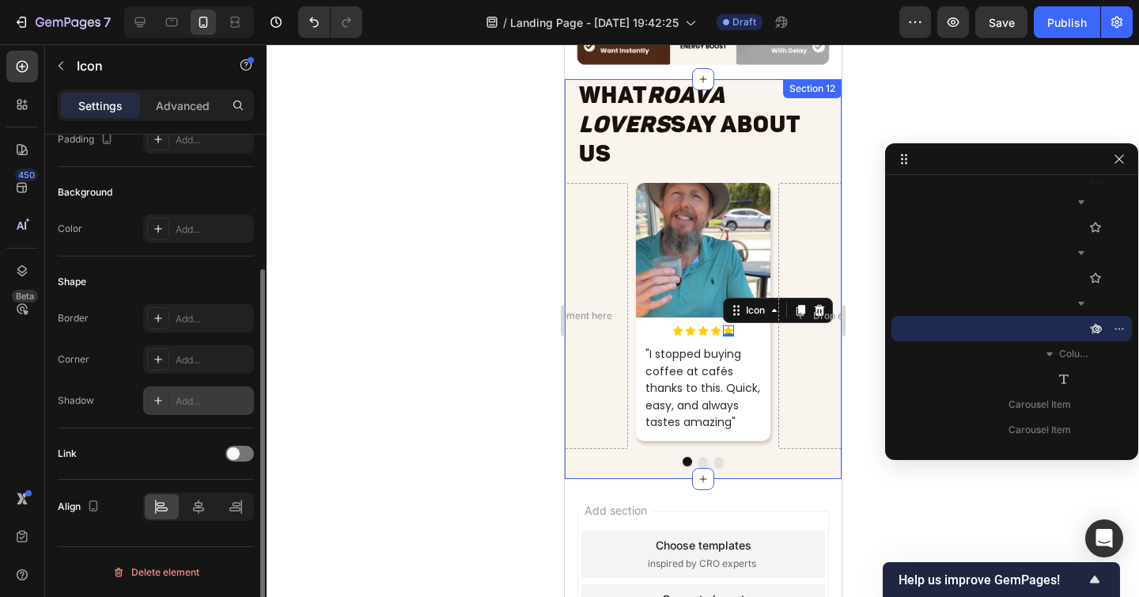
click at [599, 441] on div "What Roava Lovers Say About Us Heading Image Icon Icon Icon Icon Icon 0 Icon Li…" at bounding box center [702, 279] width 277 height 400
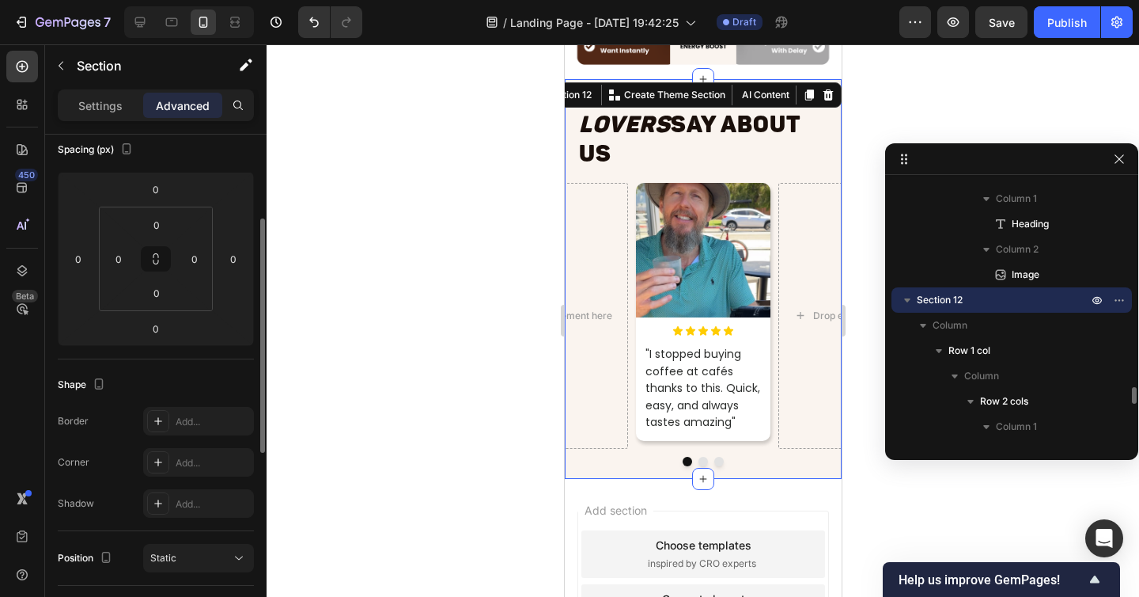
scroll to position [0, 0]
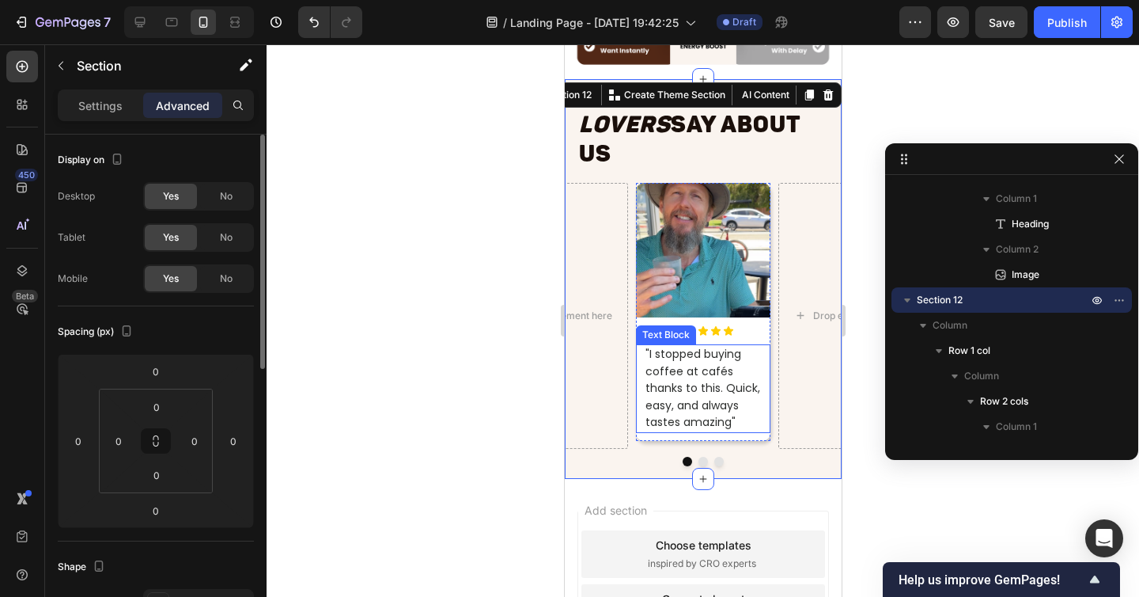
click at [672, 381] on span ""I stopped buying coffee at cafés thanks to this. Quick, easy, and always taste…" at bounding box center [702, 388] width 115 height 84
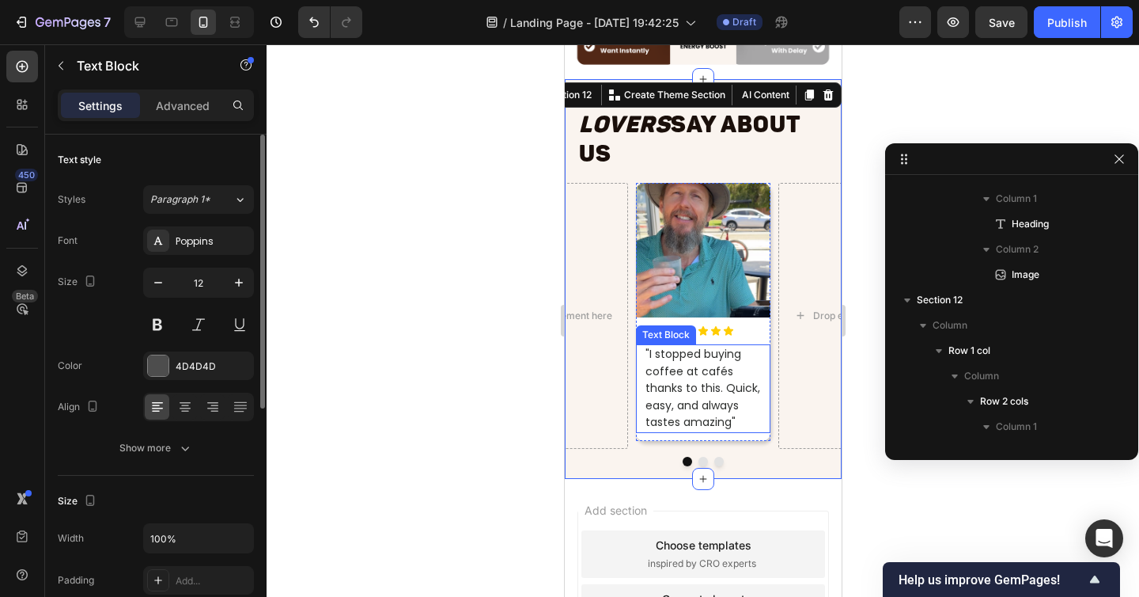
scroll to position [3688, 0]
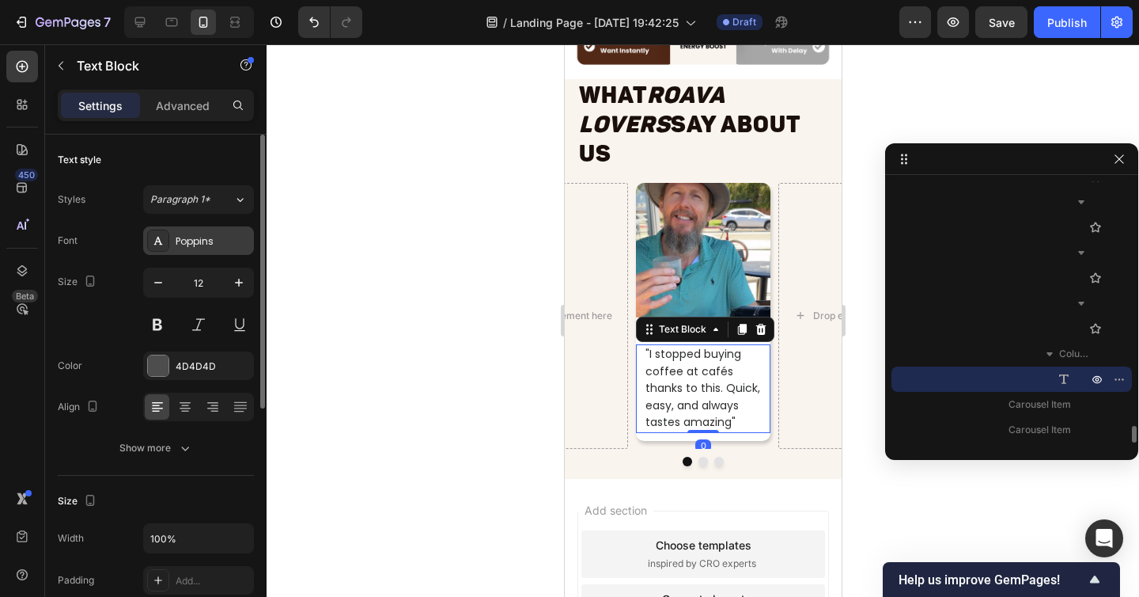
click at [203, 254] on div "Poppins" at bounding box center [198, 240] width 111 height 28
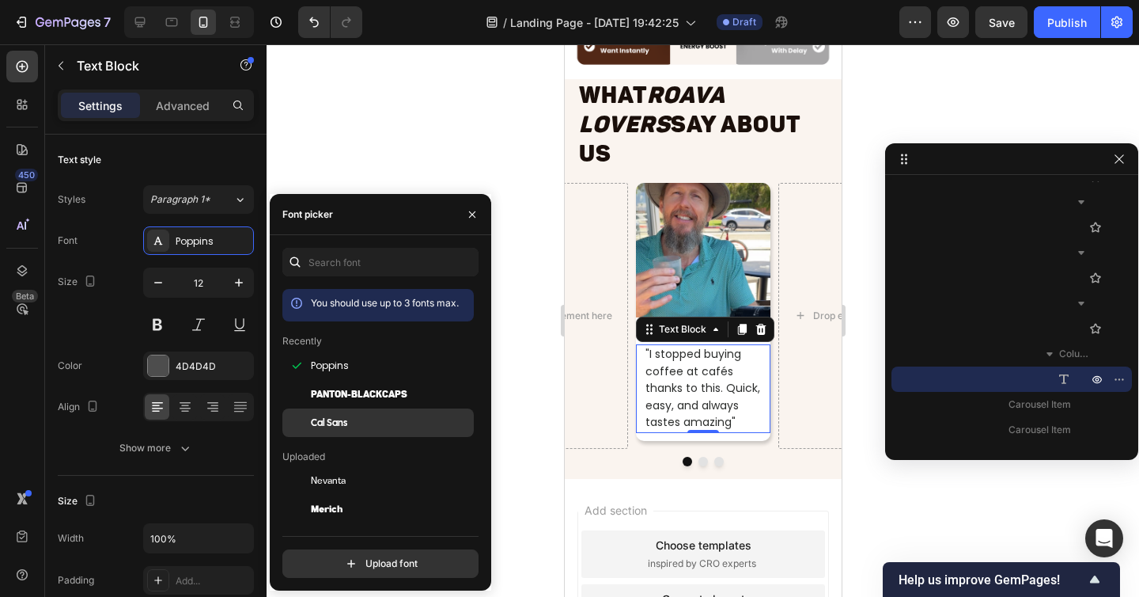
click at [345, 430] on div "Cal Sans" at bounding box center [377, 422] width 191 height 28
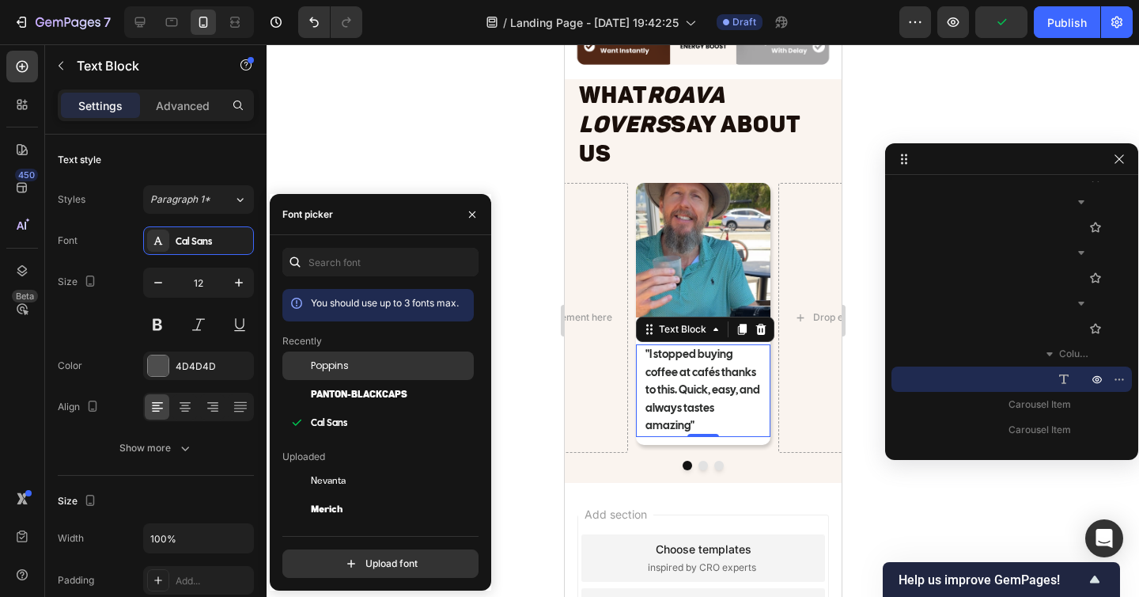
click at [342, 362] on span "Poppins" at bounding box center [330, 365] width 38 height 14
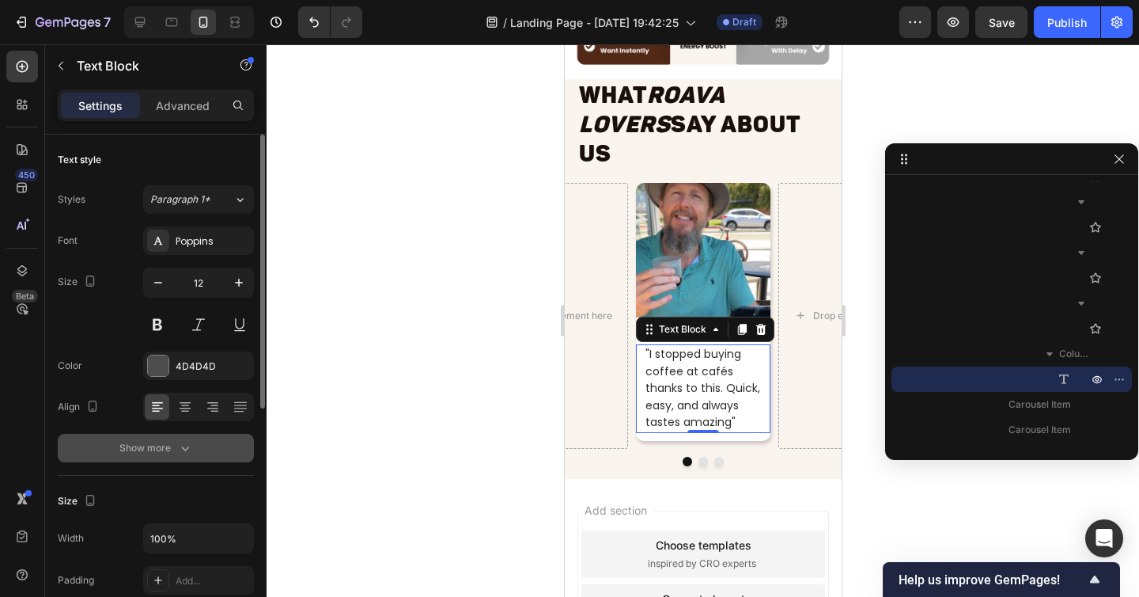
click at [174, 446] on div "Show more" at bounding box center [156, 448] width 74 height 16
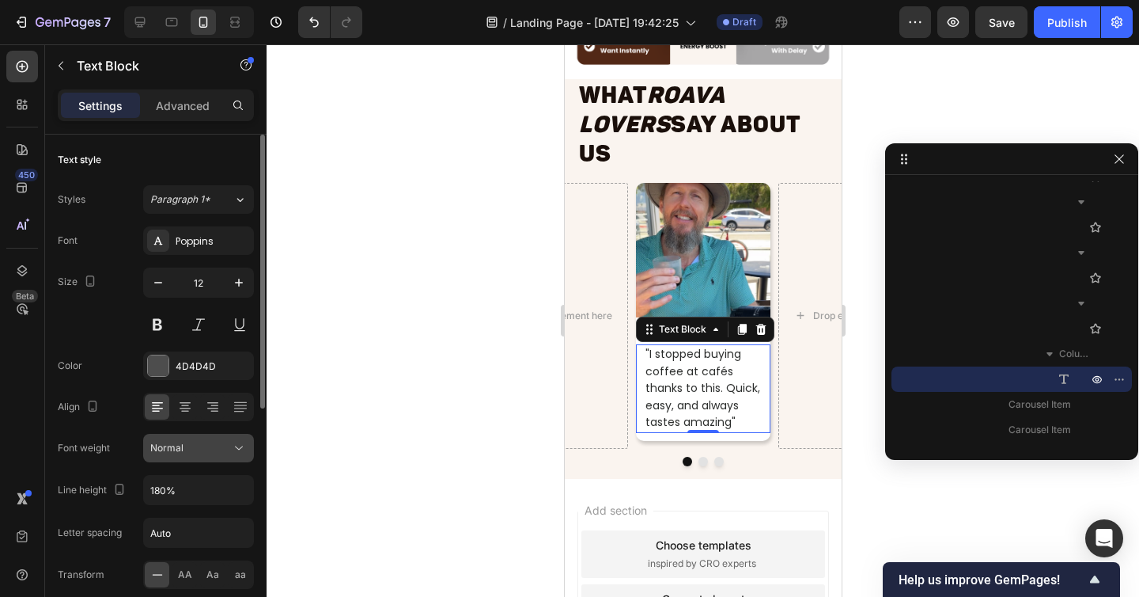
click at [187, 443] on div "Normal" at bounding box center [190, 448] width 81 height 14
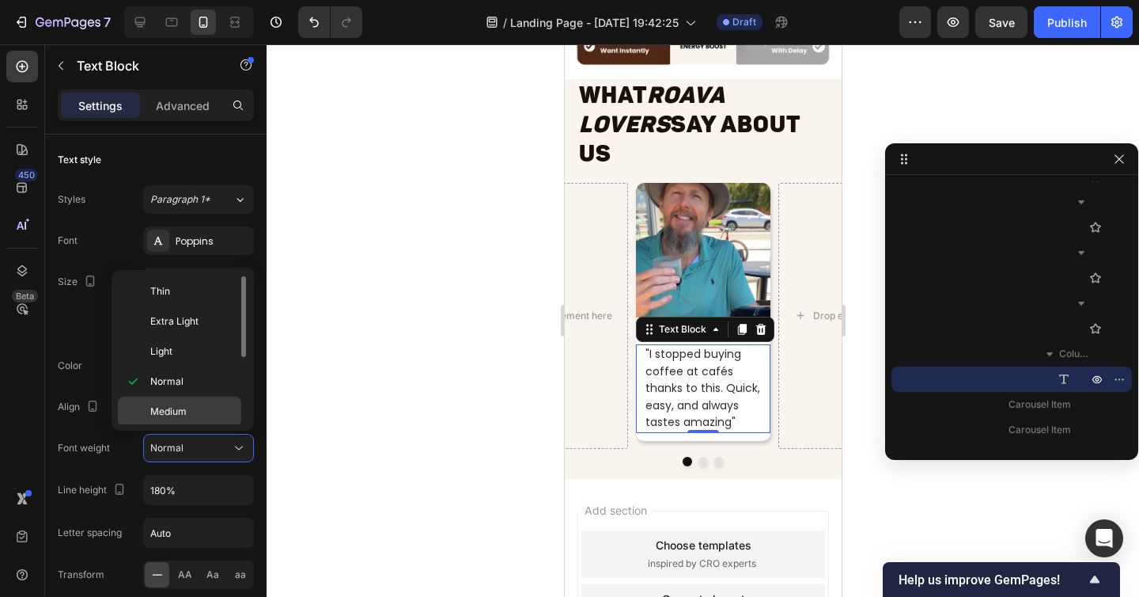
click at [189, 405] on p "Medium" at bounding box center [192, 411] width 84 height 14
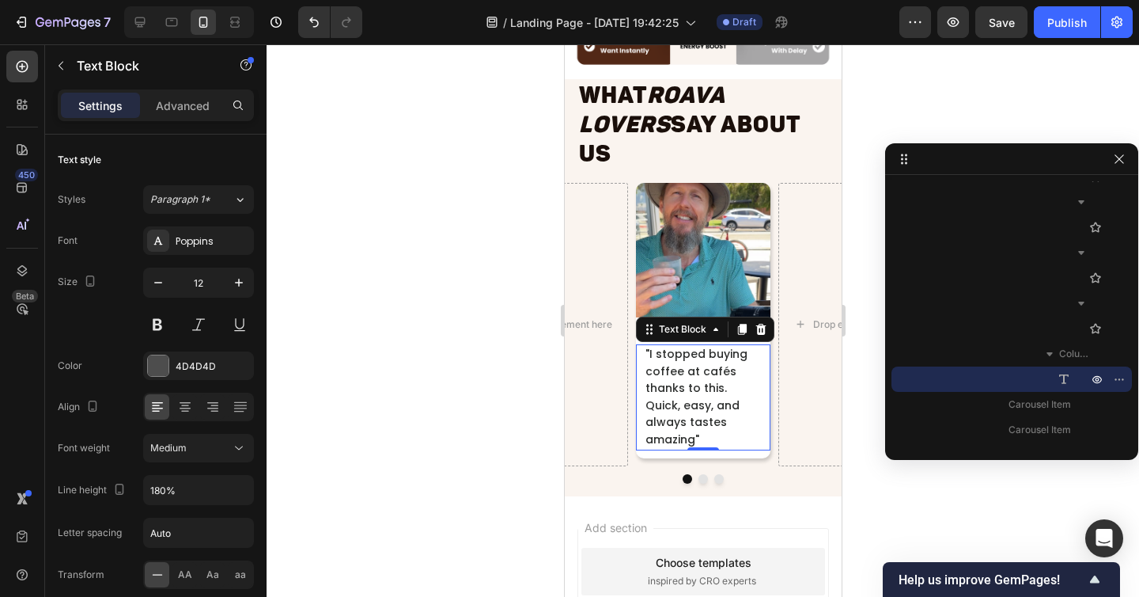
click at [451, 395] on div at bounding box center [703, 320] width 873 height 552
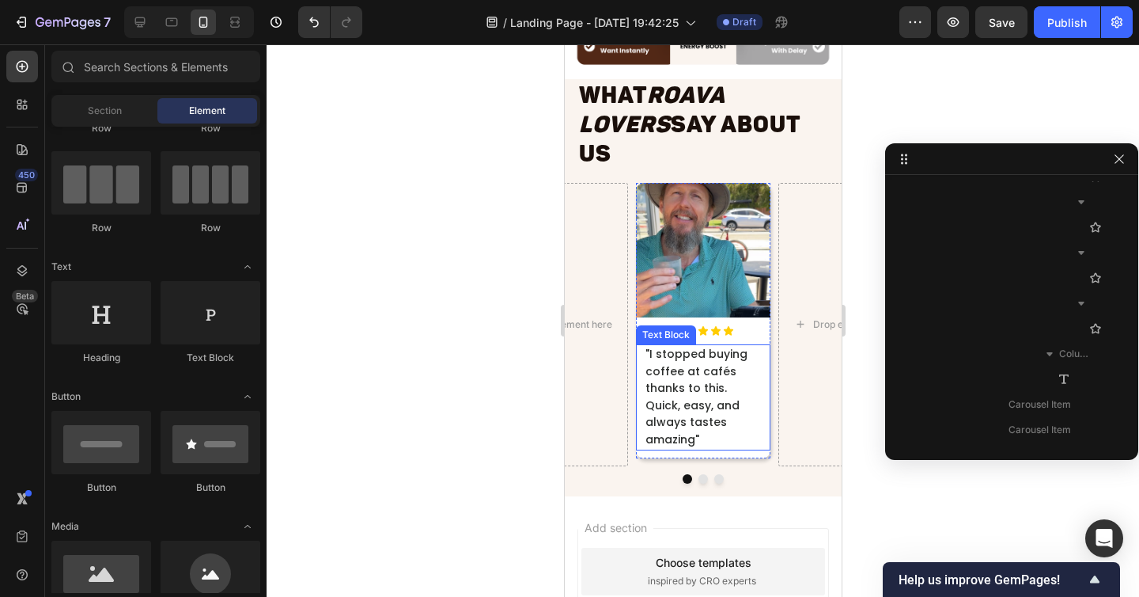
click at [678, 395] on span ""I stopped buying coffee at cafés thanks to this. Quick, easy, and always taste…" at bounding box center [696, 396] width 102 height 101
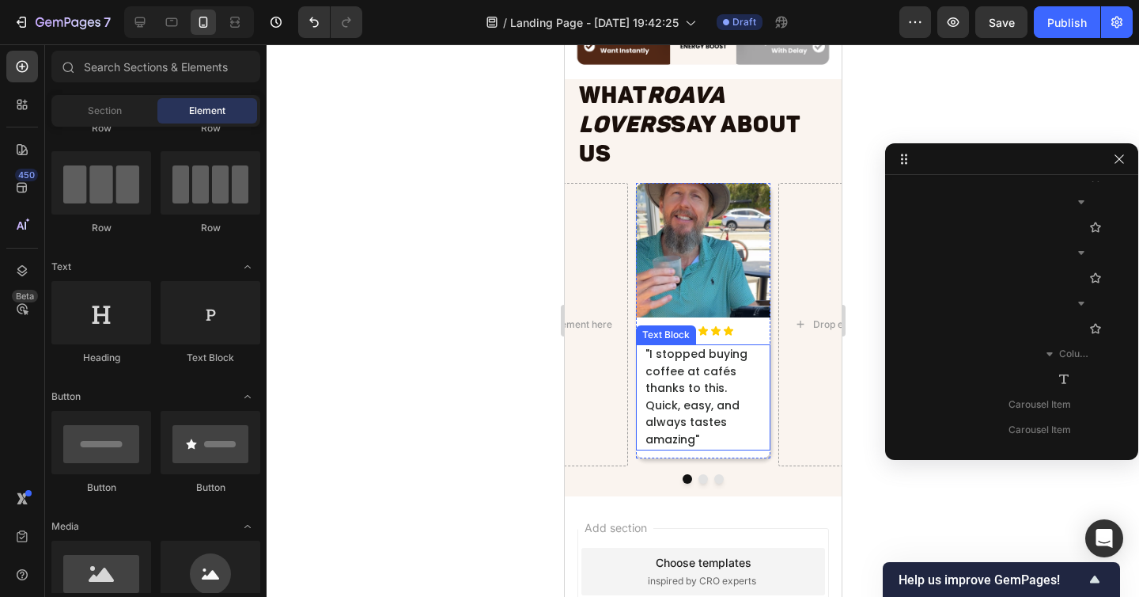
click at [686, 359] on span ""I stopped buying coffee at cafés thanks to this. Quick, easy, and always taste…" at bounding box center [696, 396] width 102 height 101
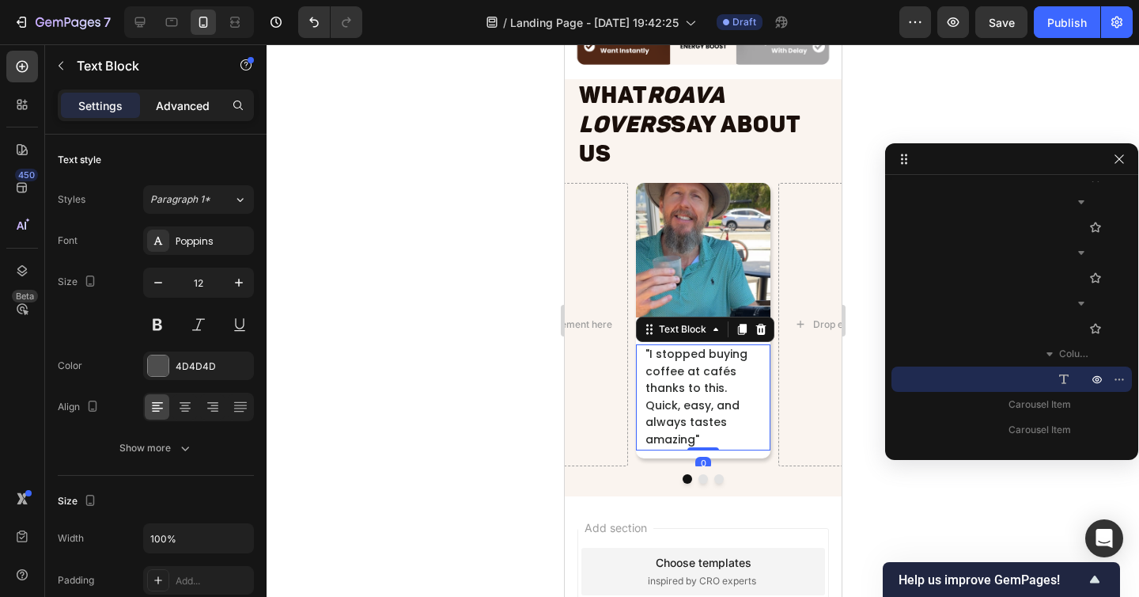
click at [167, 104] on p "Advanced" at bounding box center [183, 105] width 54 height 17
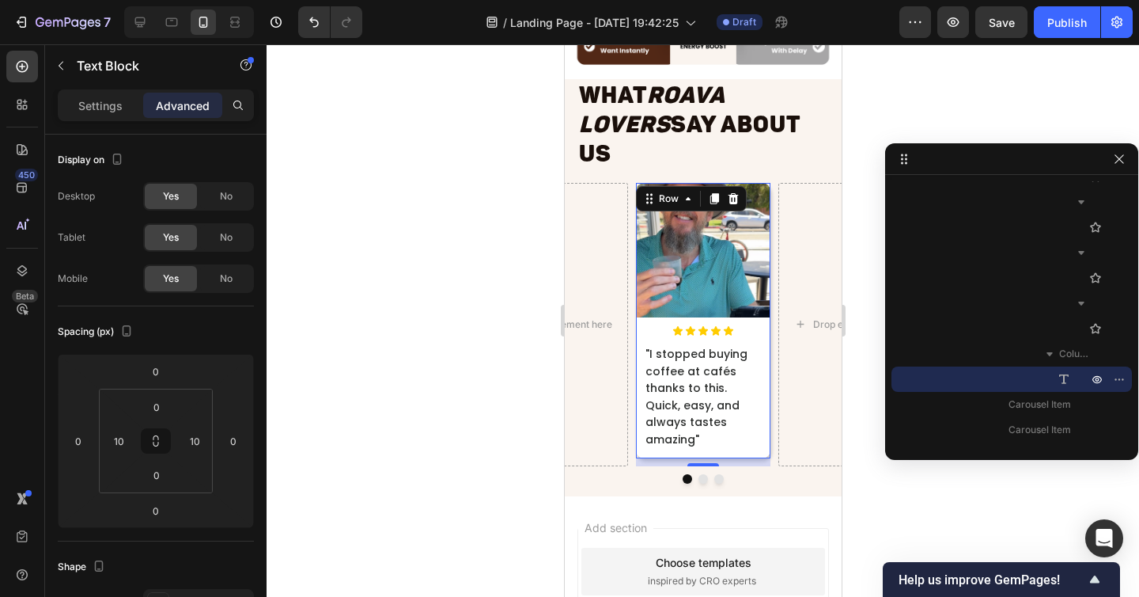
click at [666, 411] on div "Image Icon Icon Icon Icon Icon Icon List "I stopped buying coffee at cafés than…" at bounding box center [702, 320] width 134 height 275
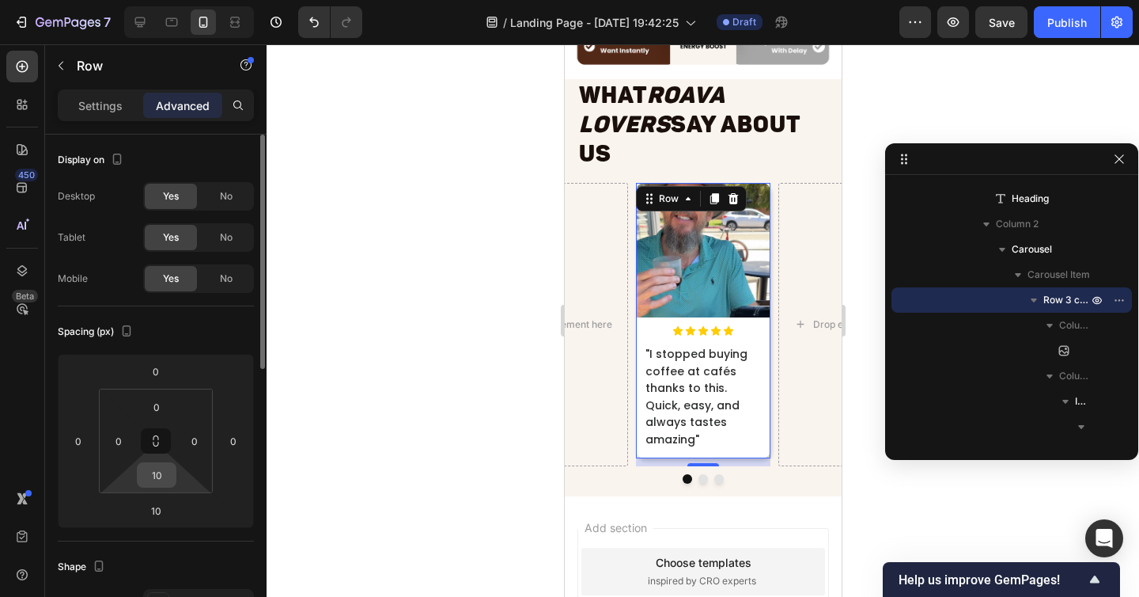
click at [162, 473] on input "10" at bounding box center [157, 475] width 32 height 24
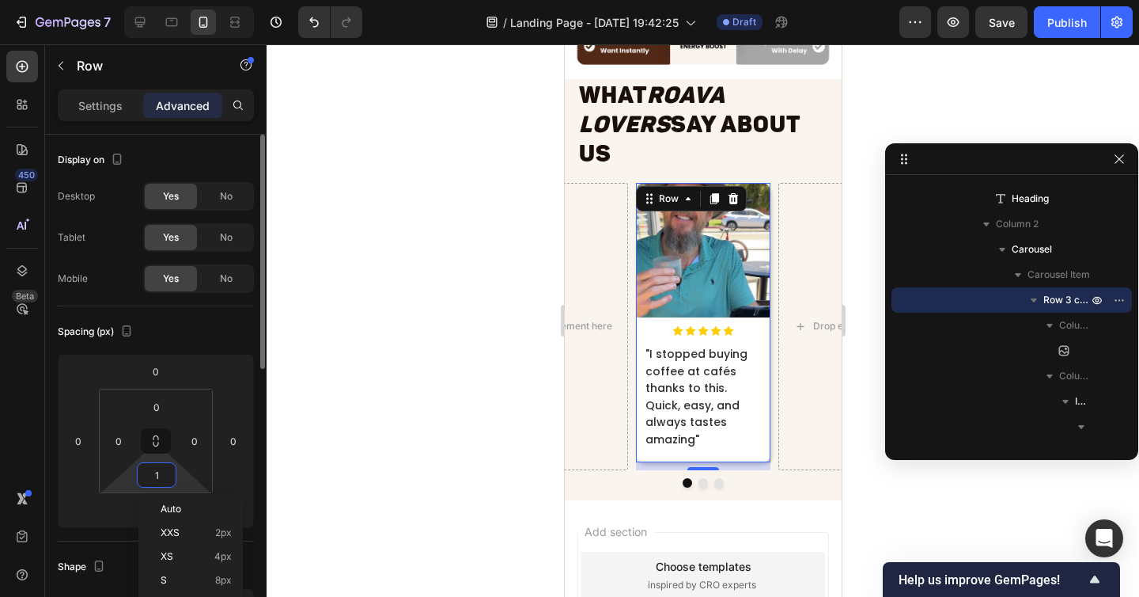
type input "15"
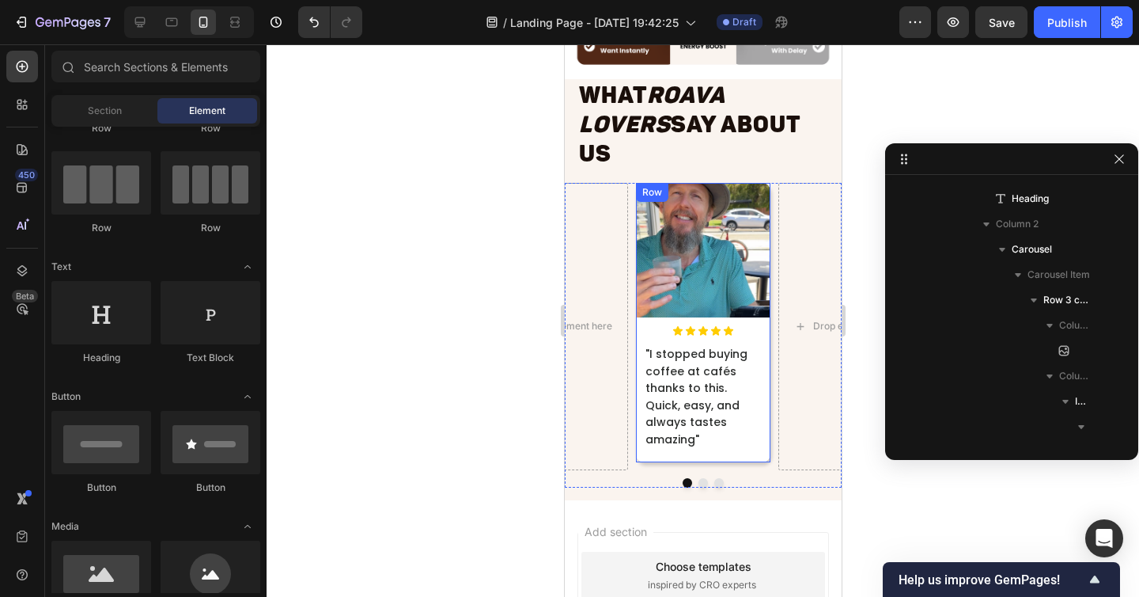
click at [751, 291] on div "Image" at bounding box center [702, 254] width 134 height 142
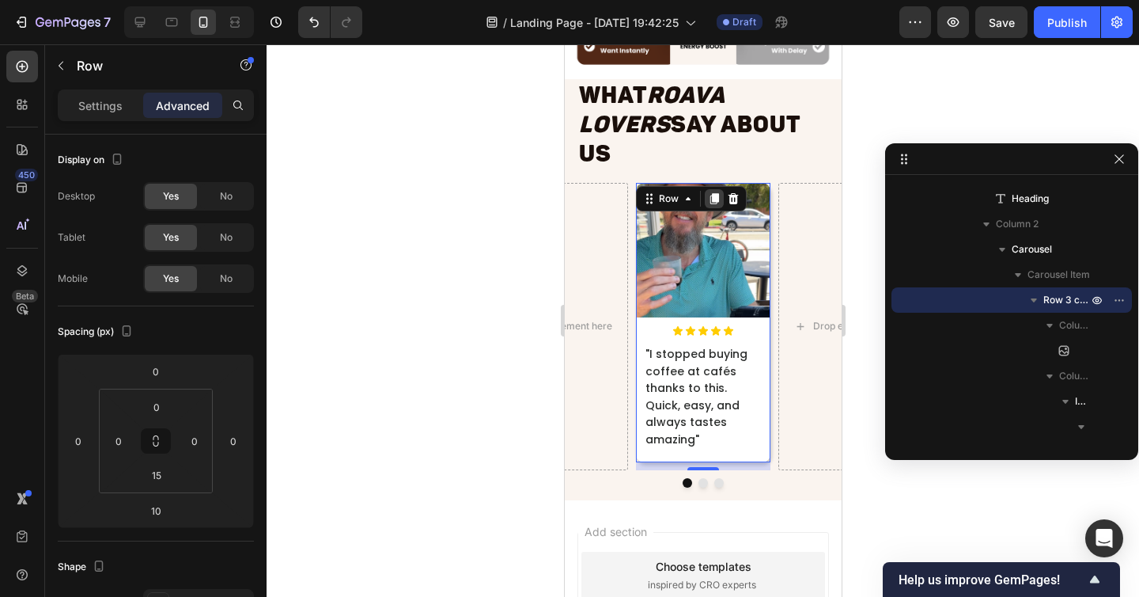
click at [718, 192] on icon at bounding box center [713, 198] width 13 height 13
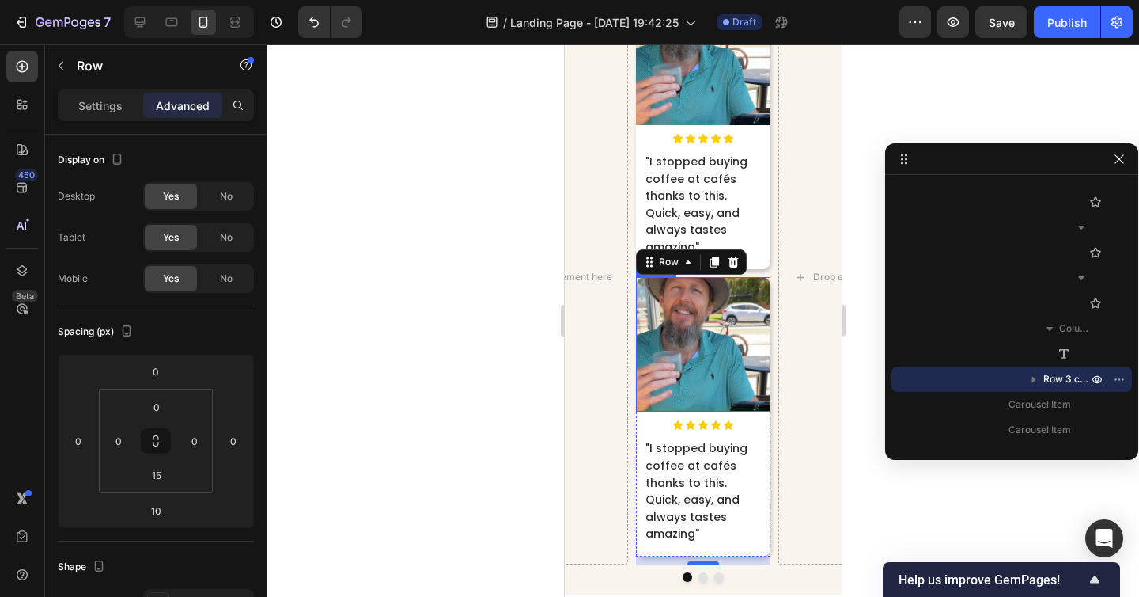
scroll to position [8115, 0]
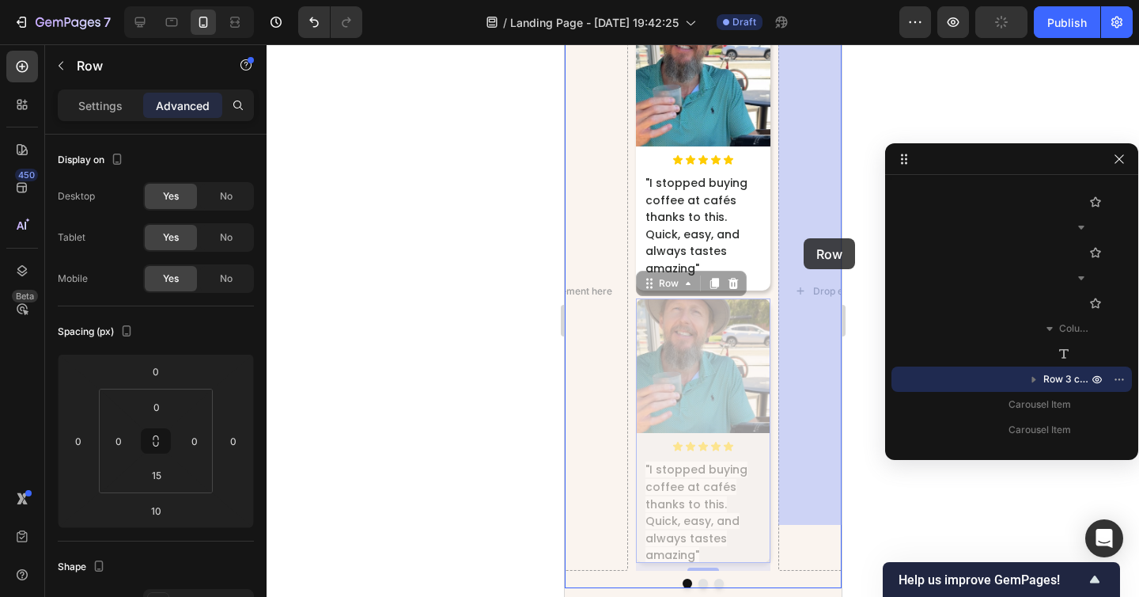
drag, startPoint x: 646, startPoint y: 237, endPoint x: 783, endPoint y: 237, distance: 137.7
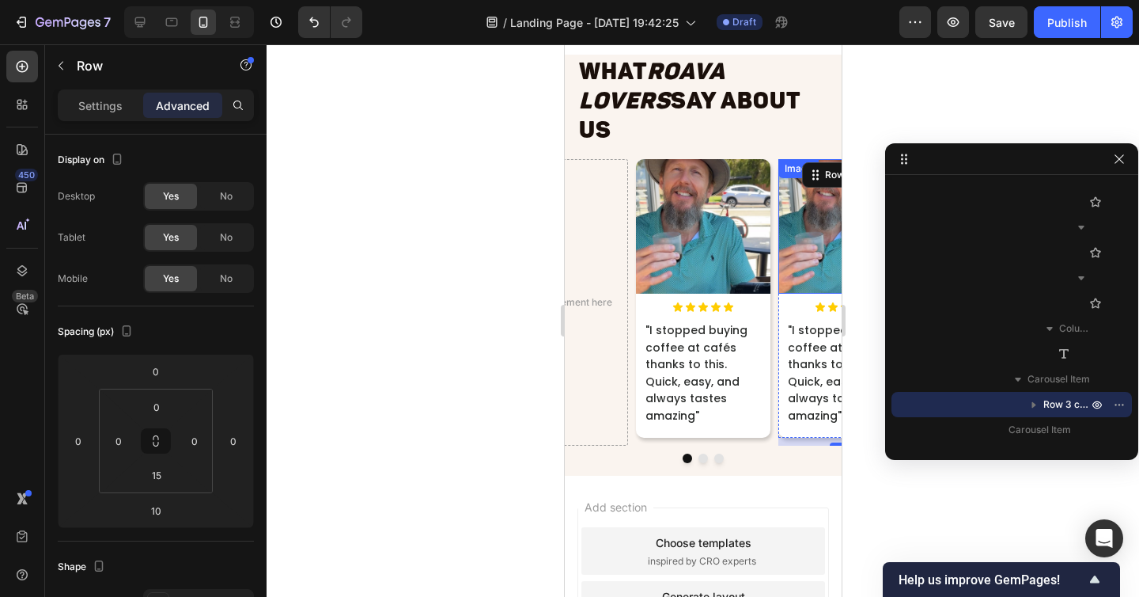
scroll to position [7960, 0]
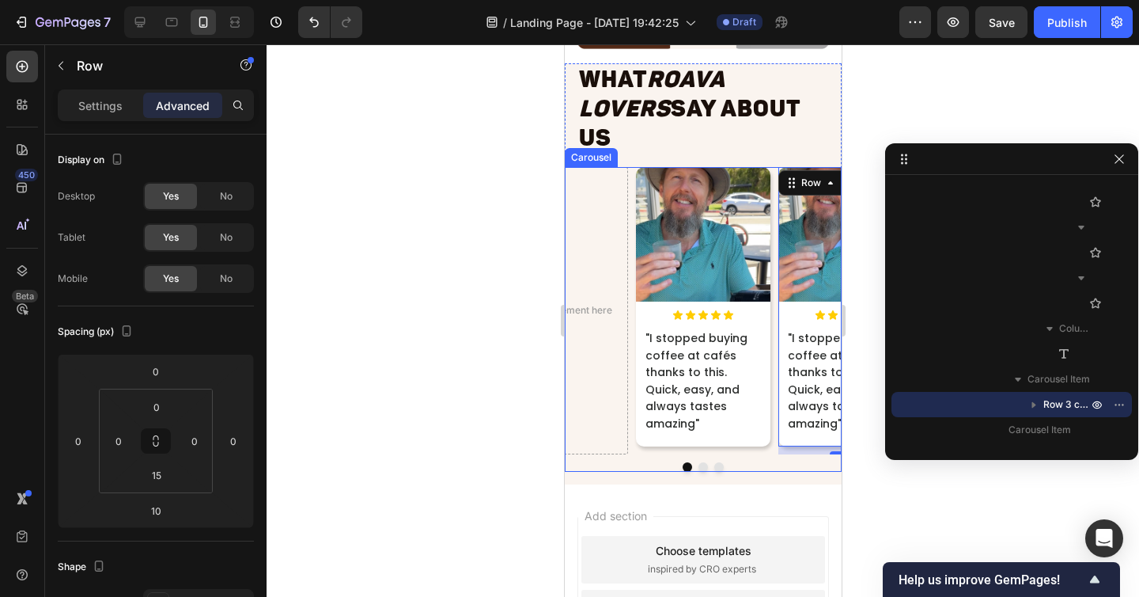
click at [703, 462] on button "Dot" at bounding box center [702, 466] width 9 height 9
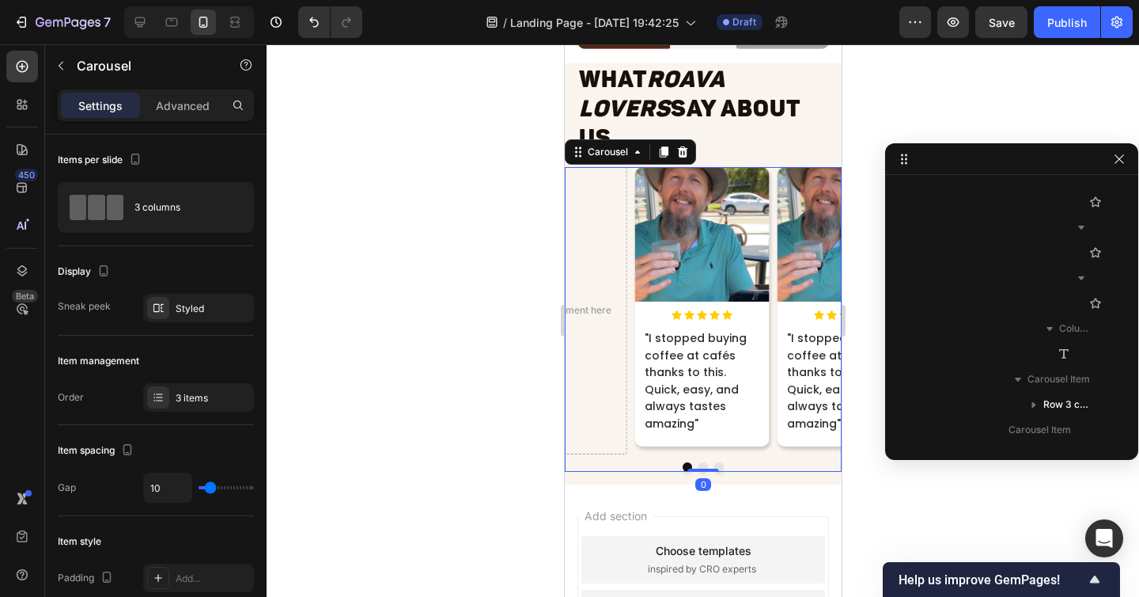
scroll to position [3312, 0]
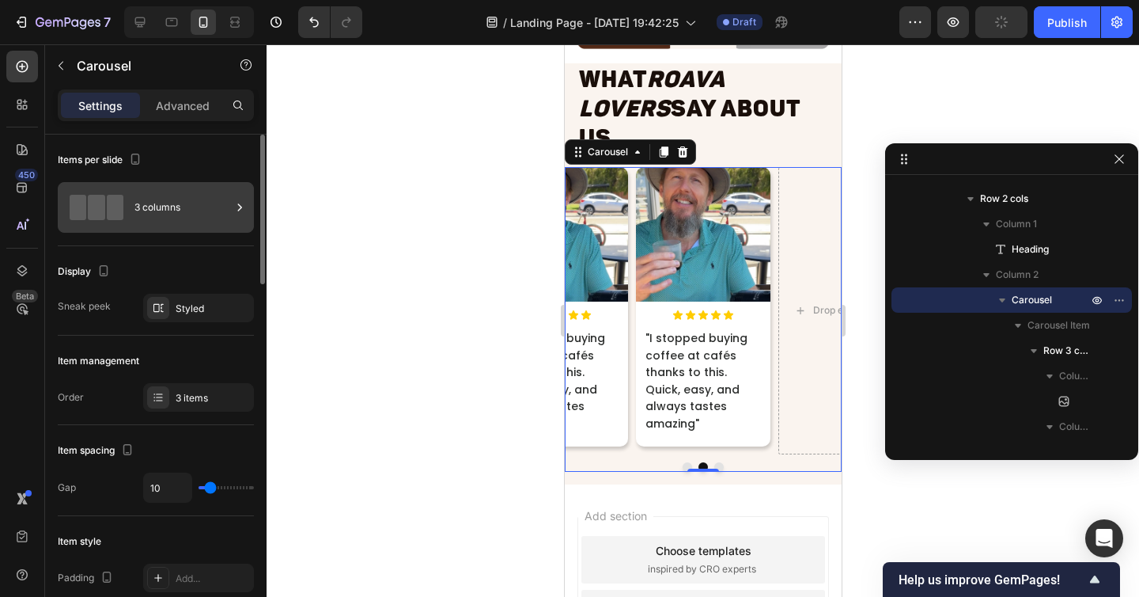
click at [174, 191] on div "3 columns" at bounding box center [182, 207] width 97 height 36
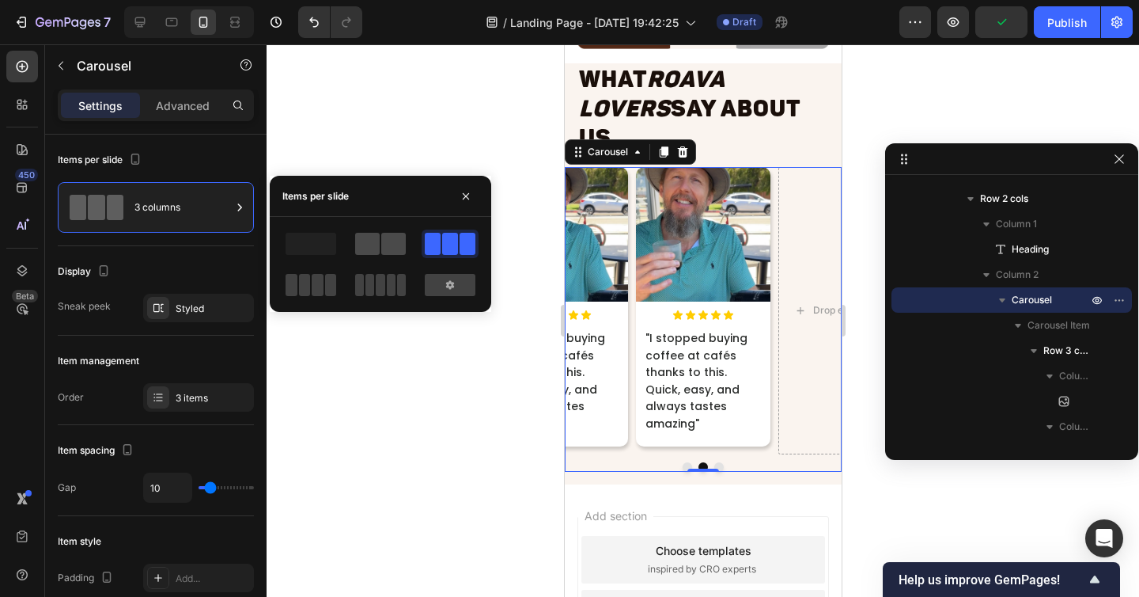
click at [381, 242] on span at bounding box center [393, 244] width 25 height 22
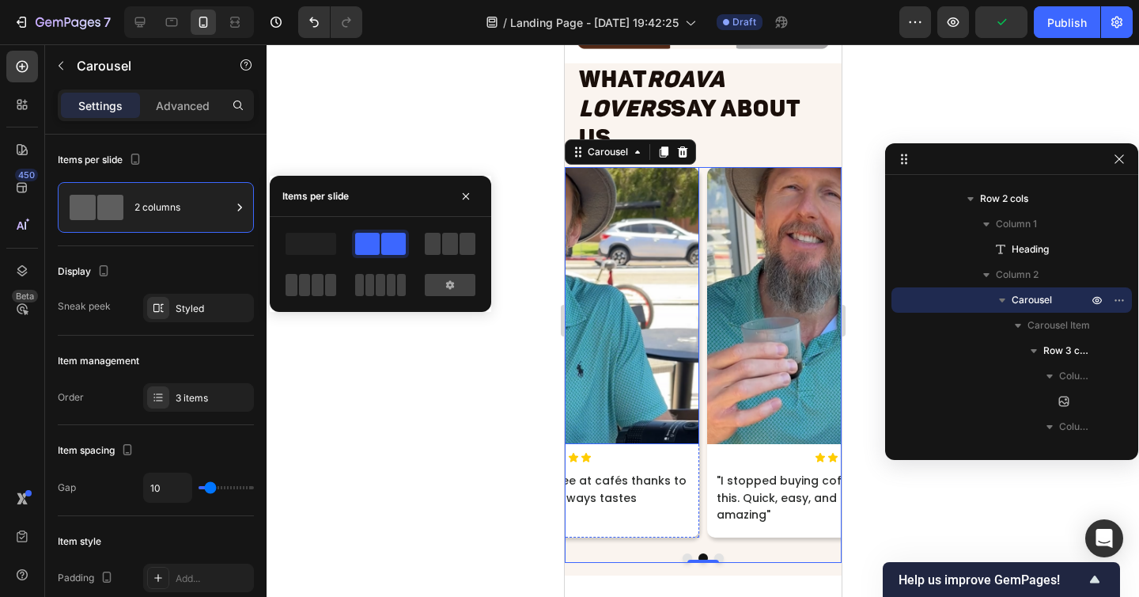
click at [689, 322] on img at bounding box center [560, 305] width 277 height 277
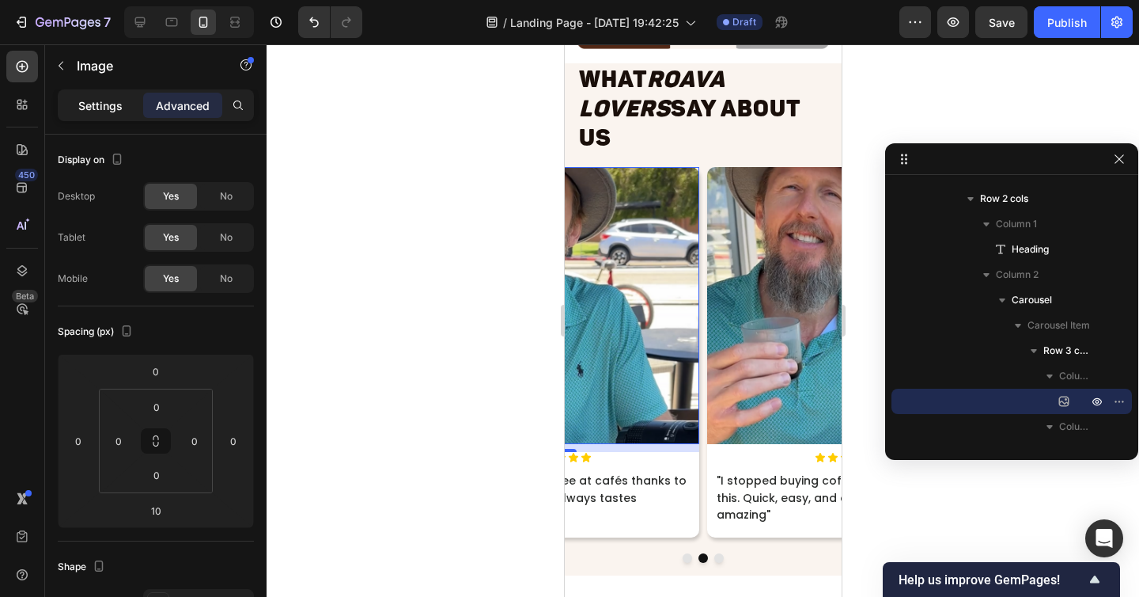
click at [125, 107] on div "Settings" at bounding box center [100, 105] width 79 height 25
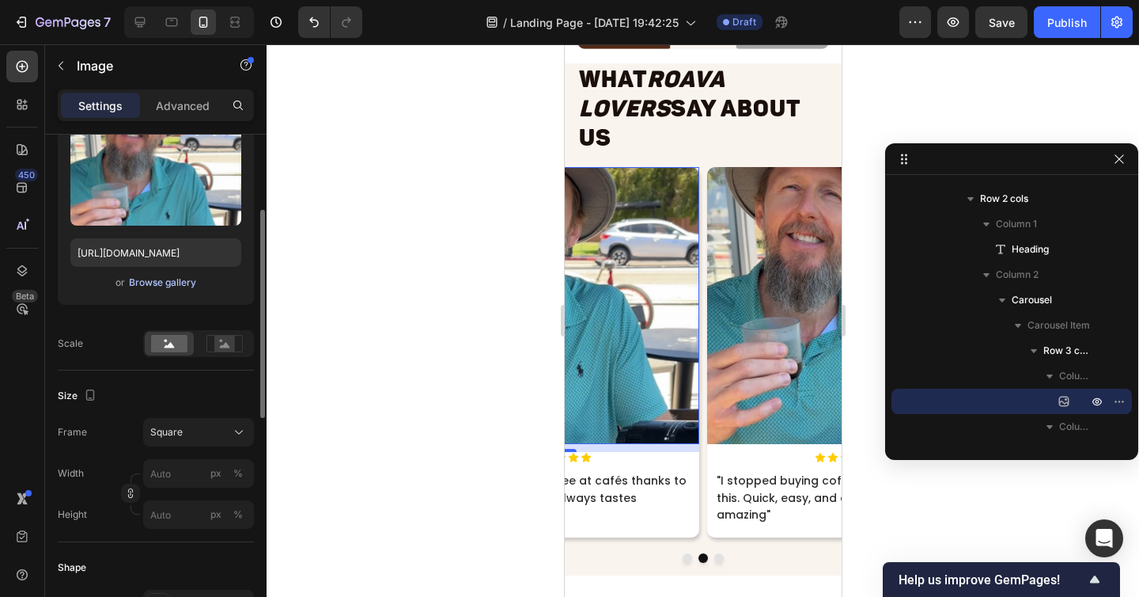
scroll to position [181, 0]
click at [184, 439] on button "Square" at bounding box center [198, 431] width 111 height 28
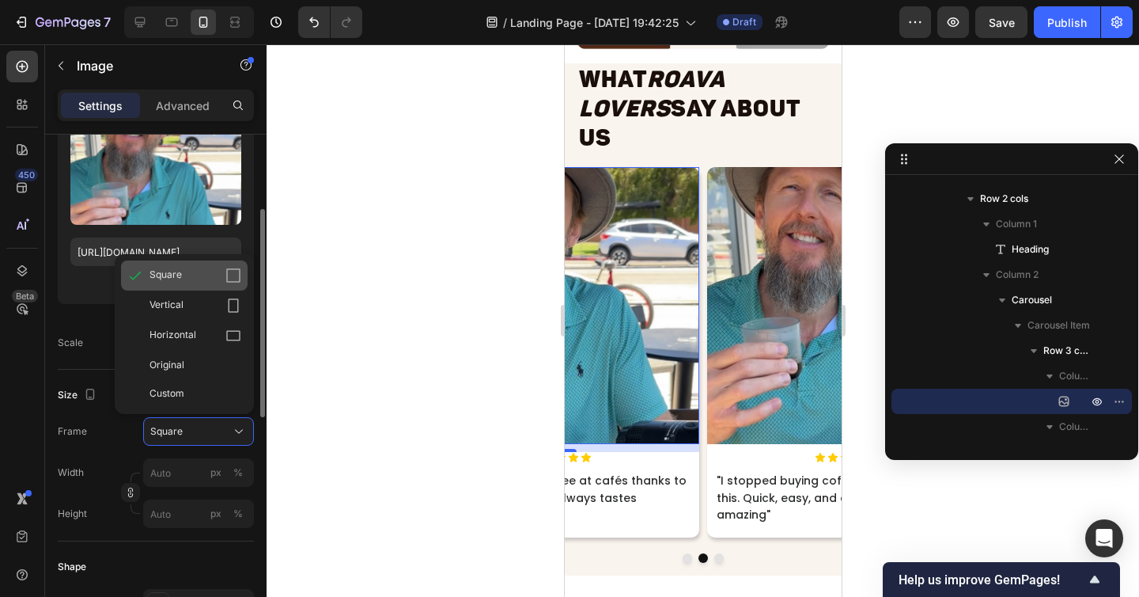
click at [183, 278] on div "Square" at bounding box center [196, 275] width 92 height 16
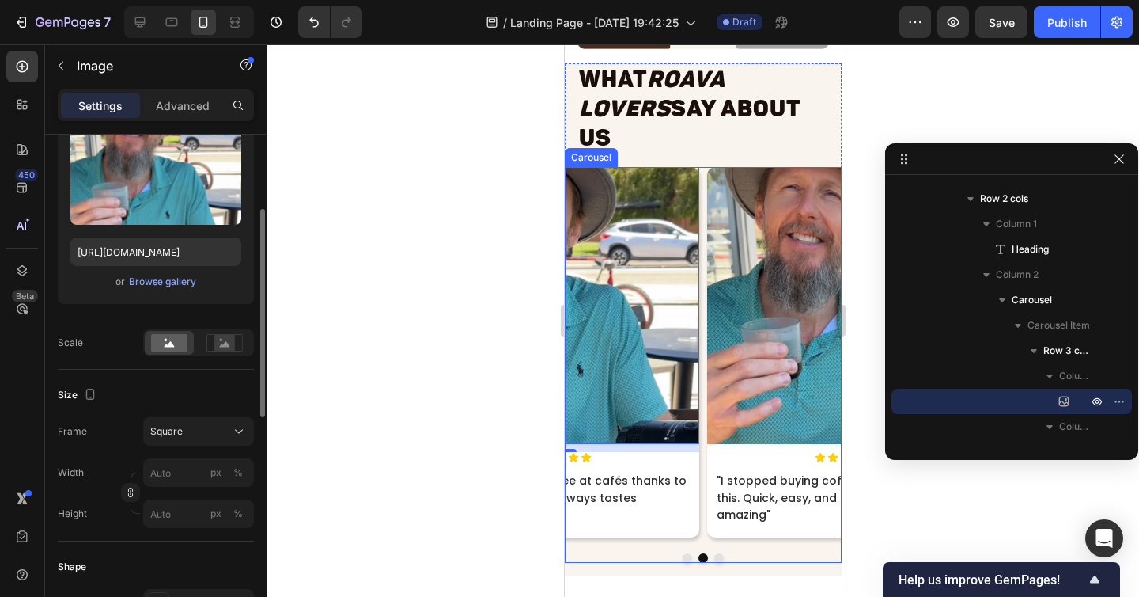
click at [684, 553] on button "Dot" at bounding box center [686, 557] width 9 height 9
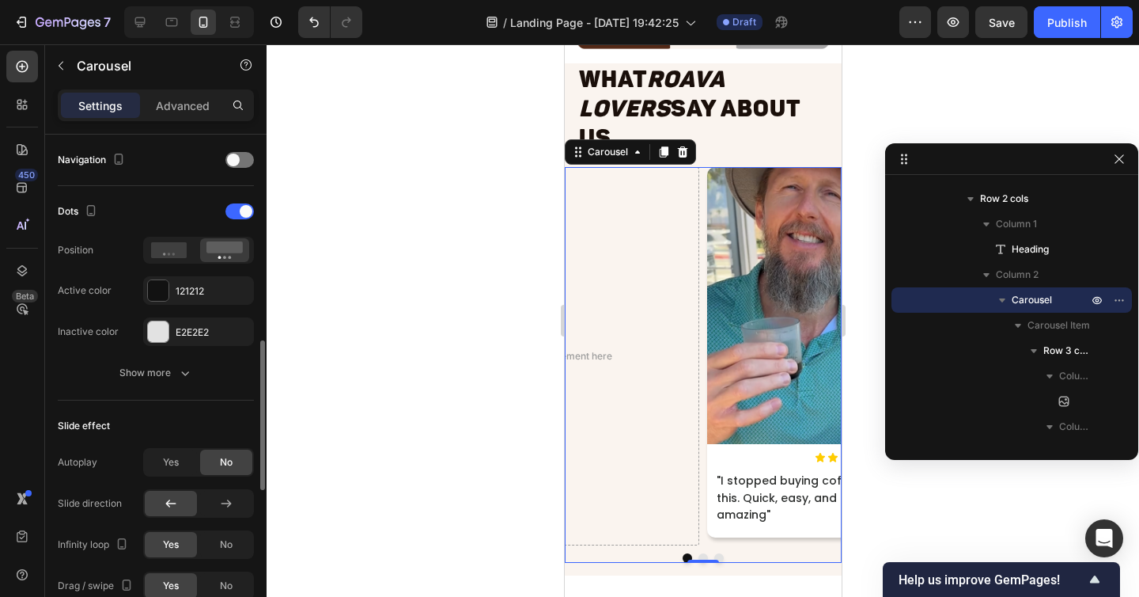
scroll to position [586, 0]
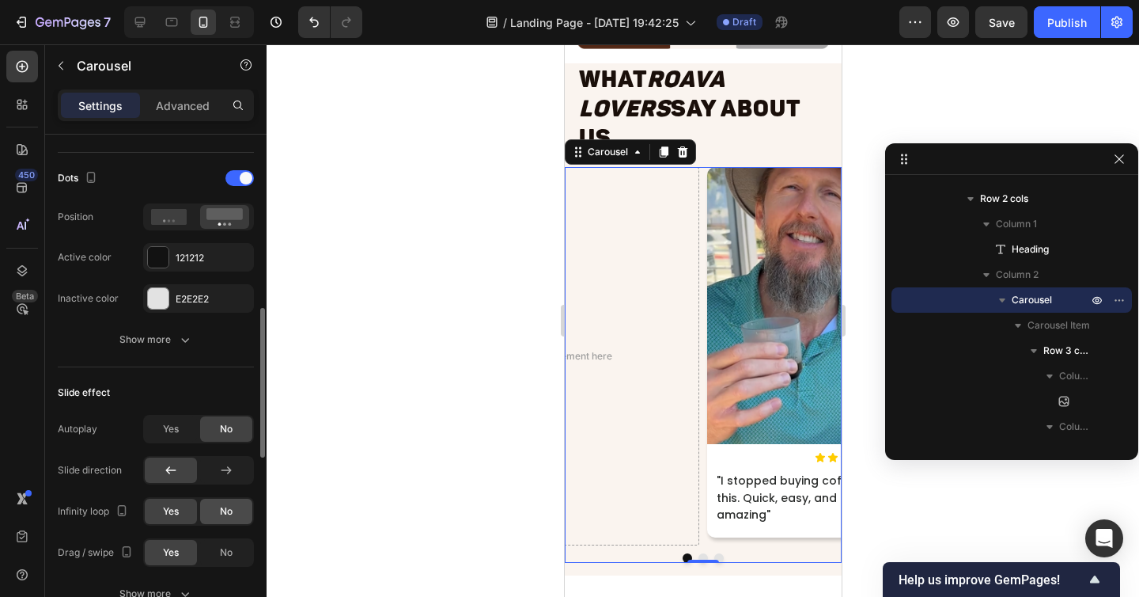
click at [220, 514] on span "No" at bounding box center [226, 511] width 13 height 14
click at [699, 553] on button "Dot" at bounding box center [702, 557] width 9 height 9
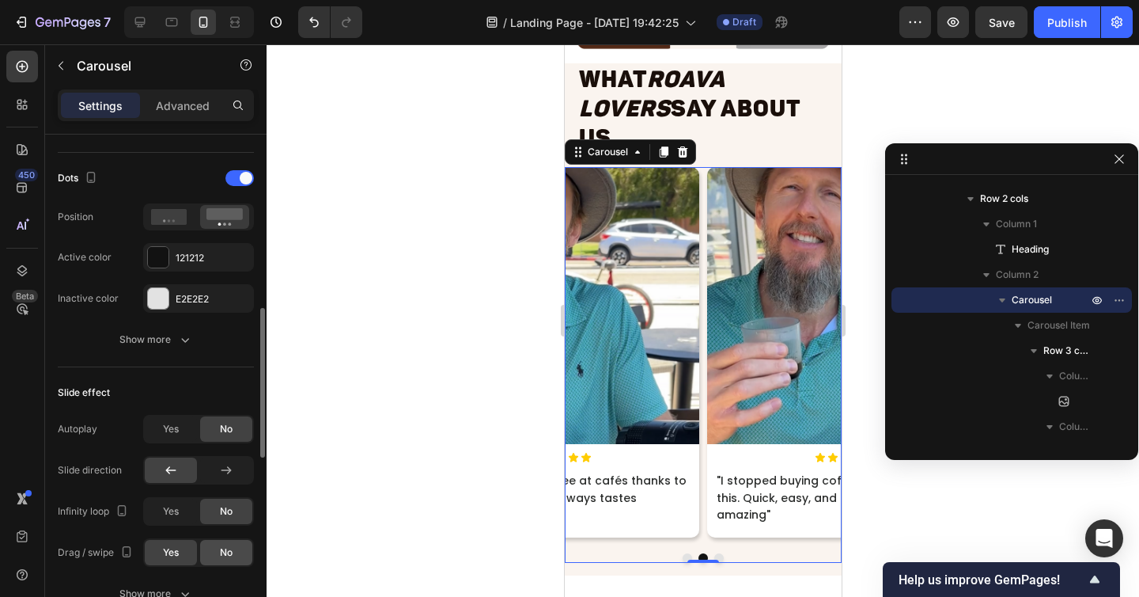
click at [215, 557] on div "No" at bounding box center [226, 552] width 52 height 25
click at [161, 551] on div "Yes" at bounding box center [171, 552] width 52 height 25
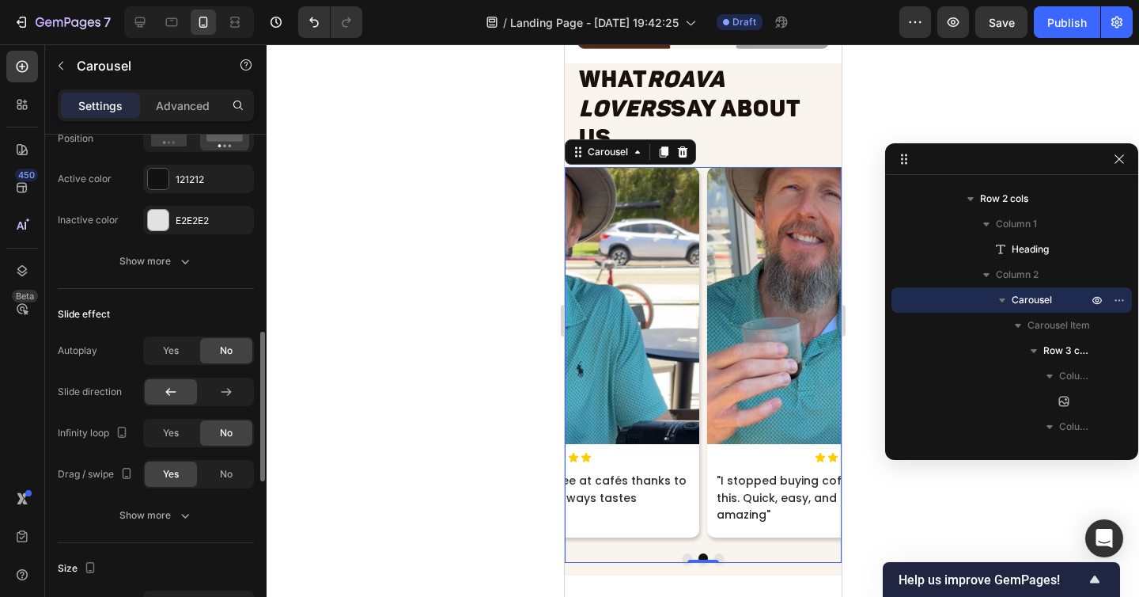
scroll to position [679, 0]
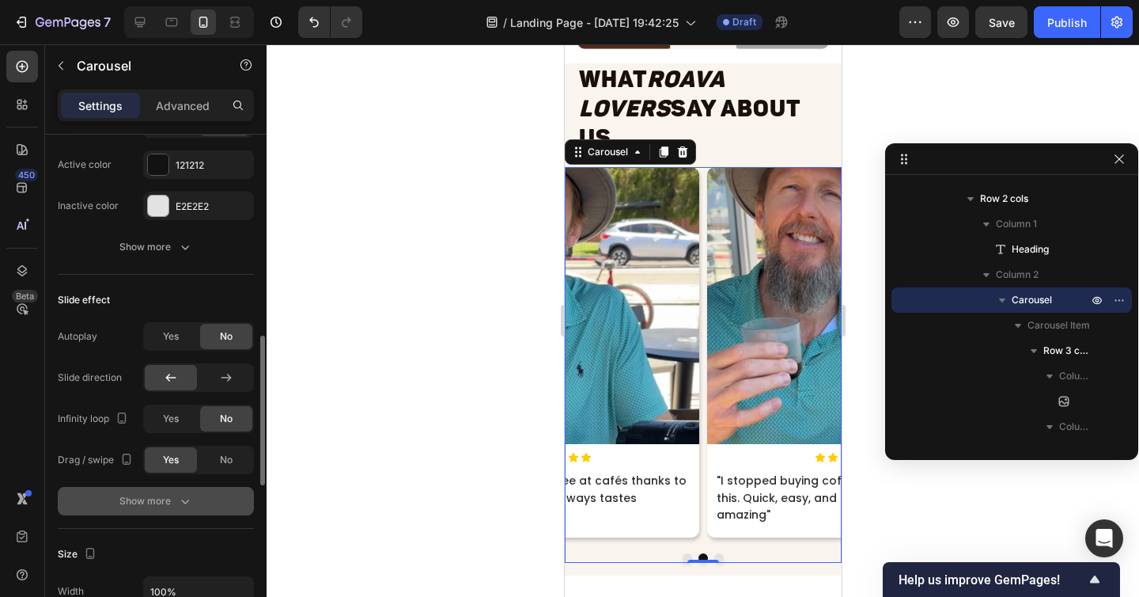
click at [161, 499] on div "Show more" at bounding box center [156, 501] width 74 height 16
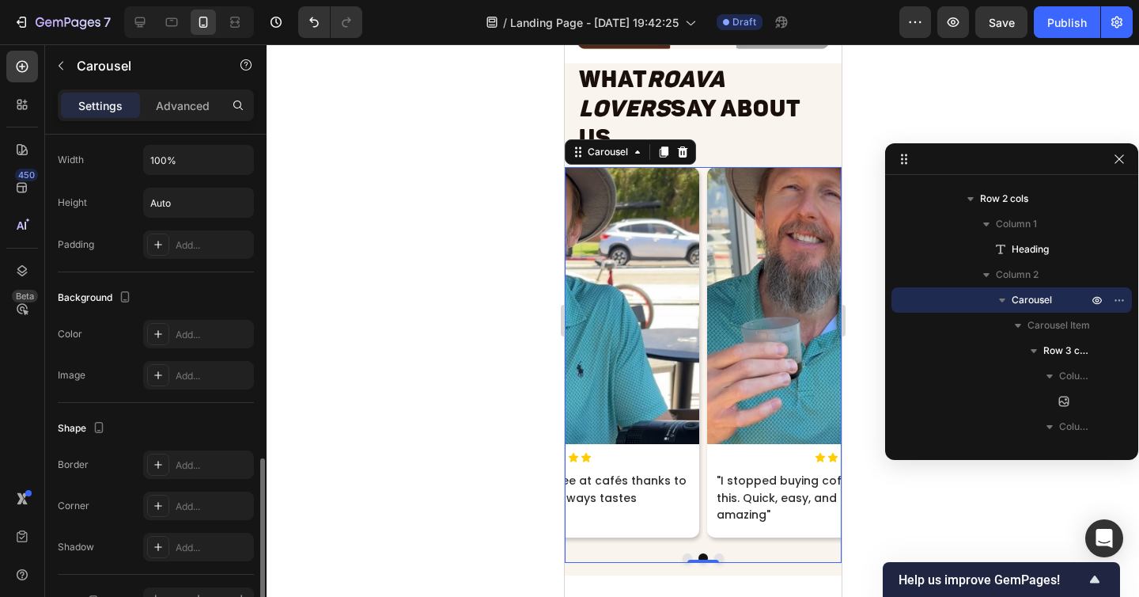
scroll to position [1198, 0]
click at [686, 553] on button "Dot" at bounding box center [686, 557] width 9 height 9
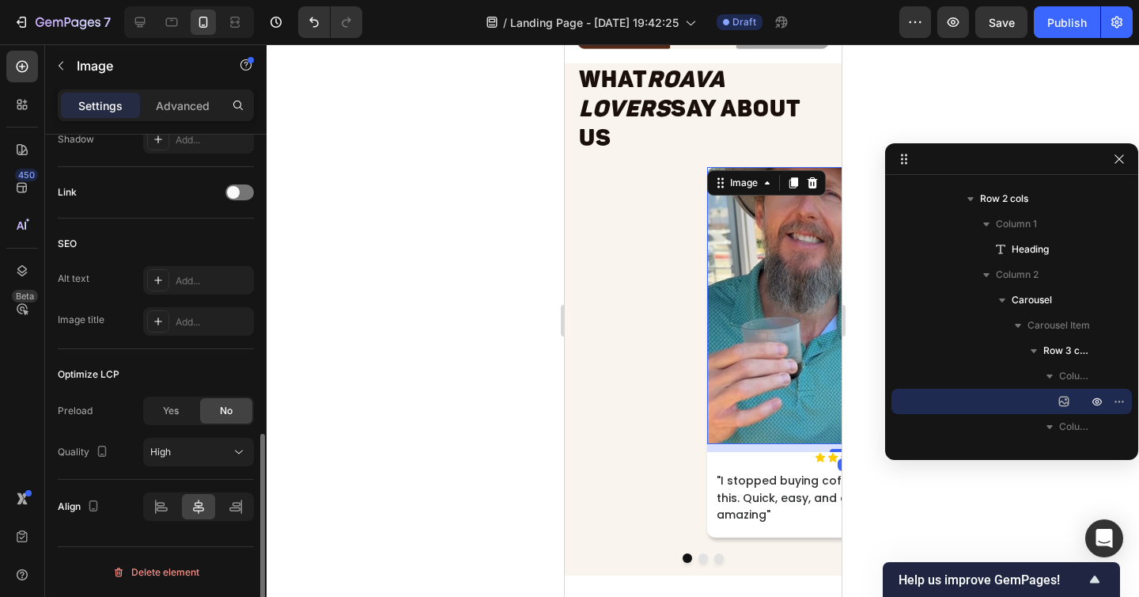
click at [778, 243] on img at bounding box center [844, 305] width 277 height 277
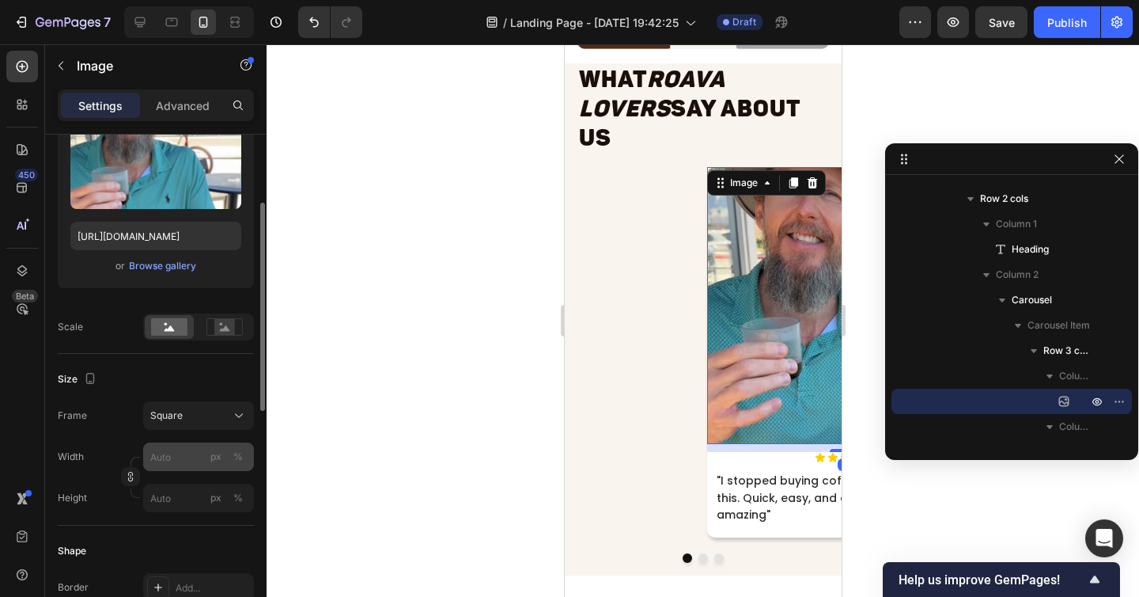
scroll to position [215, 0]
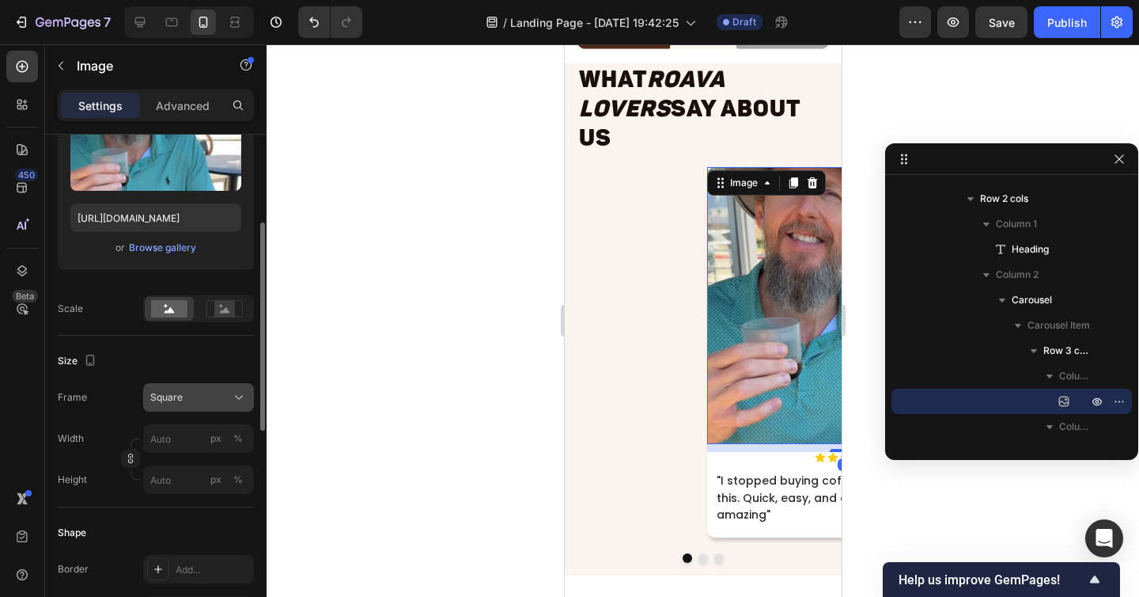
click at [172, 400] on span "Square" at bounding box center [166, 397] width 32 height 14
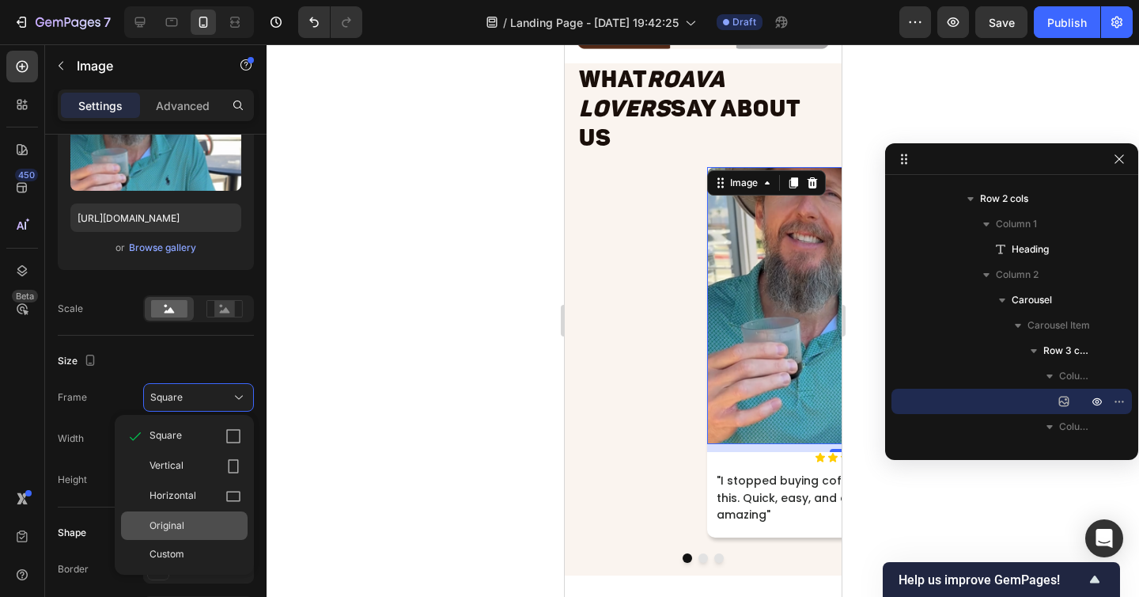
click at [184, 512] on div "Original" at bounding box center [184, 525] width 127 height 28
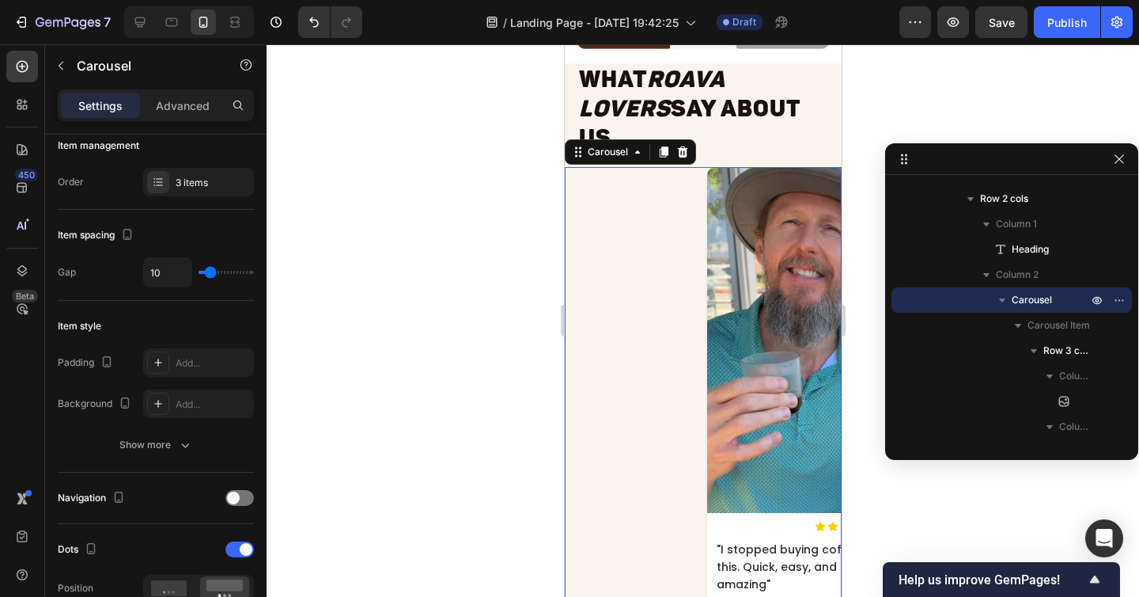
scroll to position [0, 0]
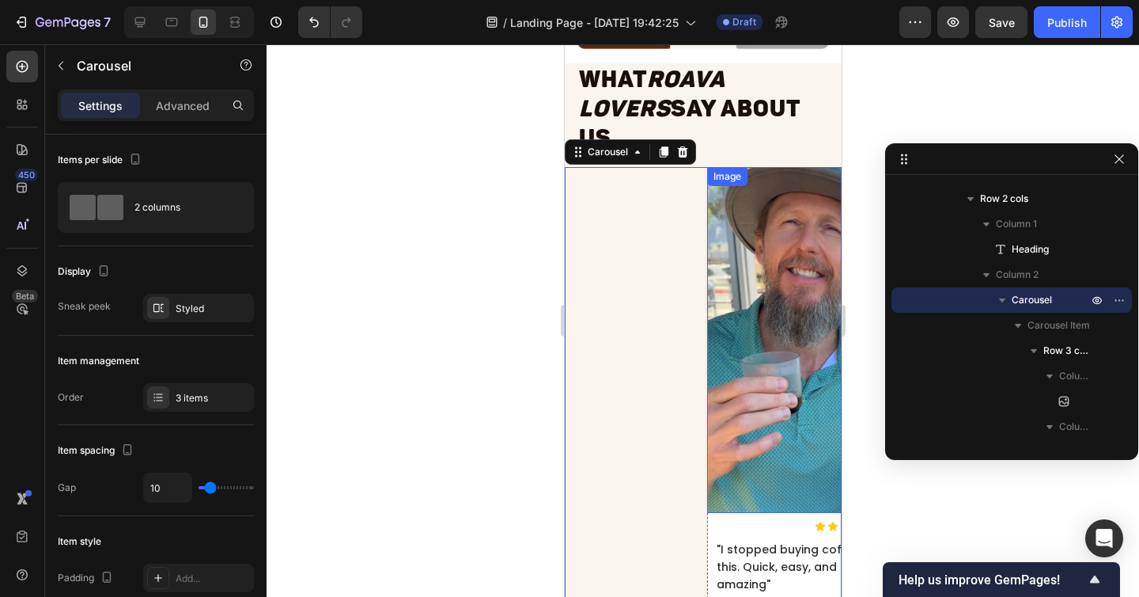
click at [772, 364] on img at bounding box center [844, 340] width 277 height 347
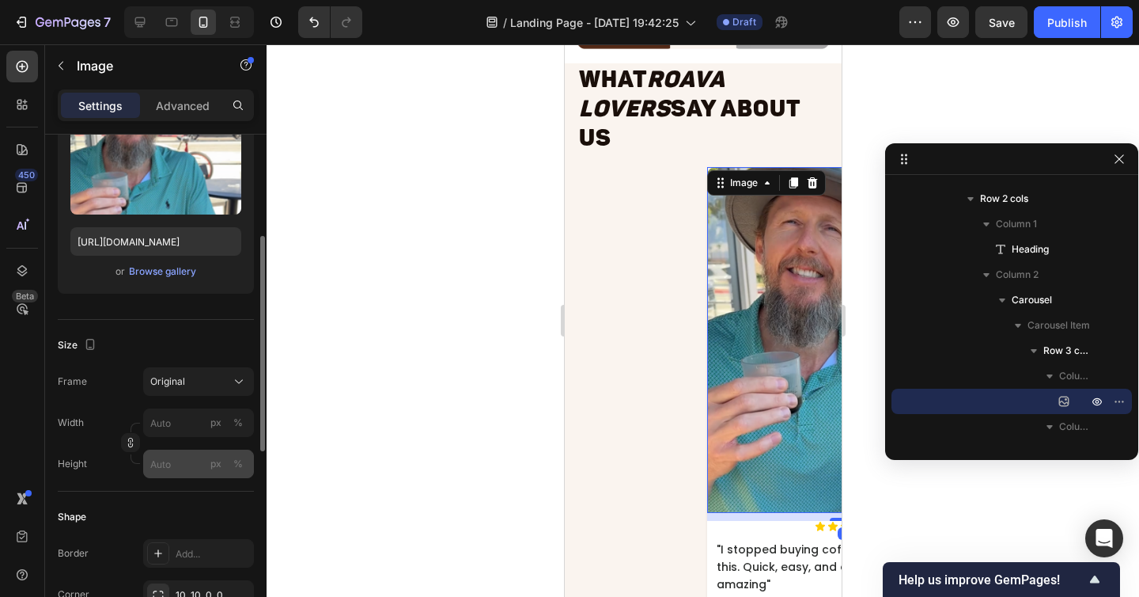
scroll to position [206, 0]
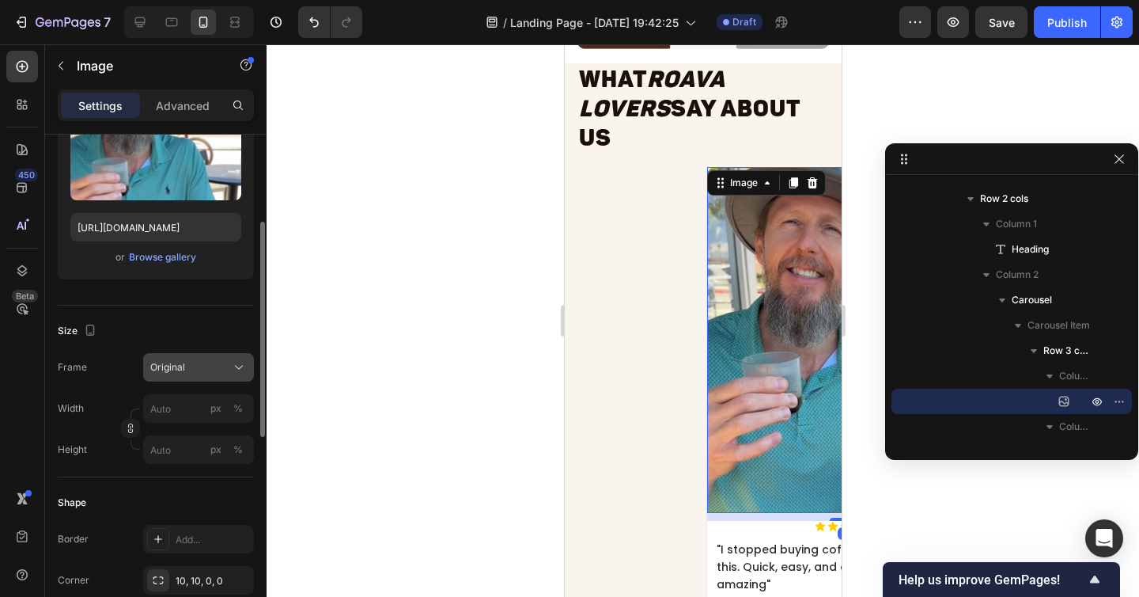
click at [168, 371] on span "Original" at bounding box center [167, 367] width 35 height 14
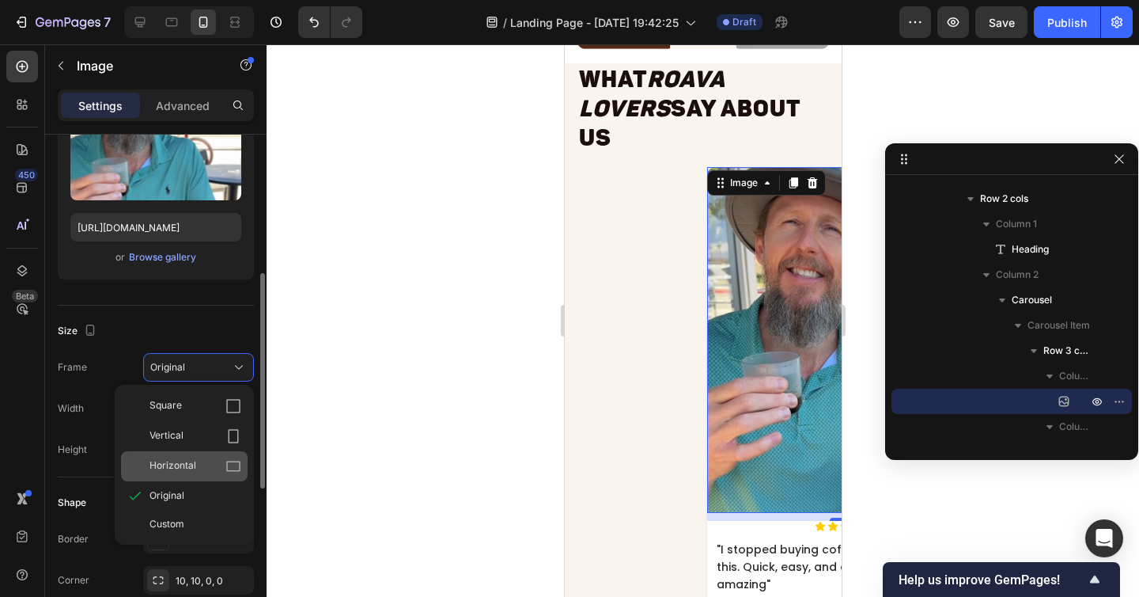
scroll to position [269, 0]
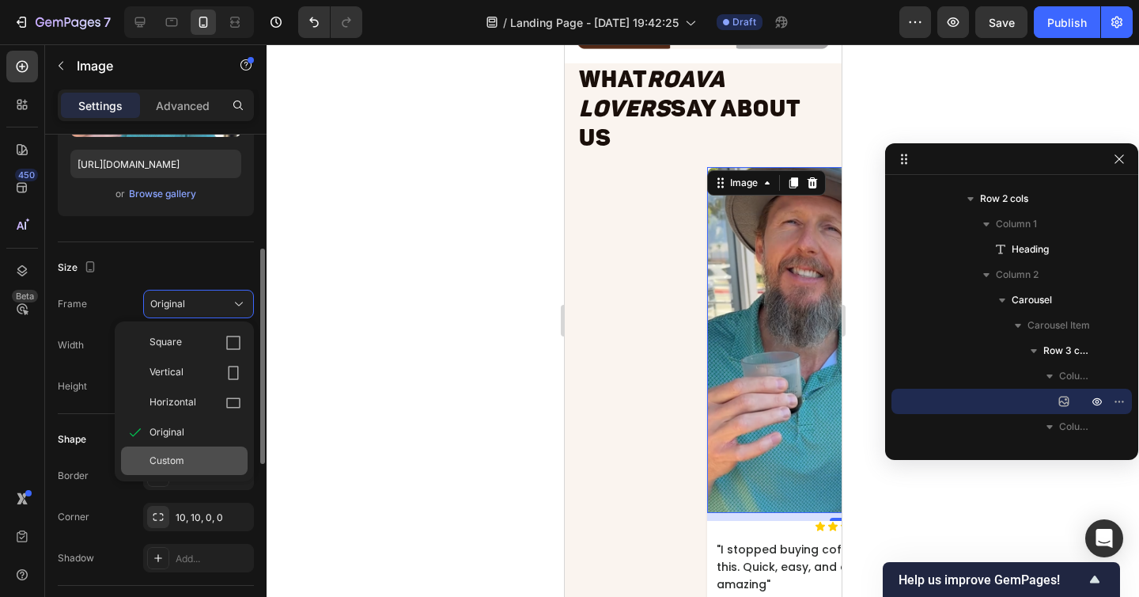
click at [188, 449] on div "Custom" at bounding box center [184, 460] width 127 height 28
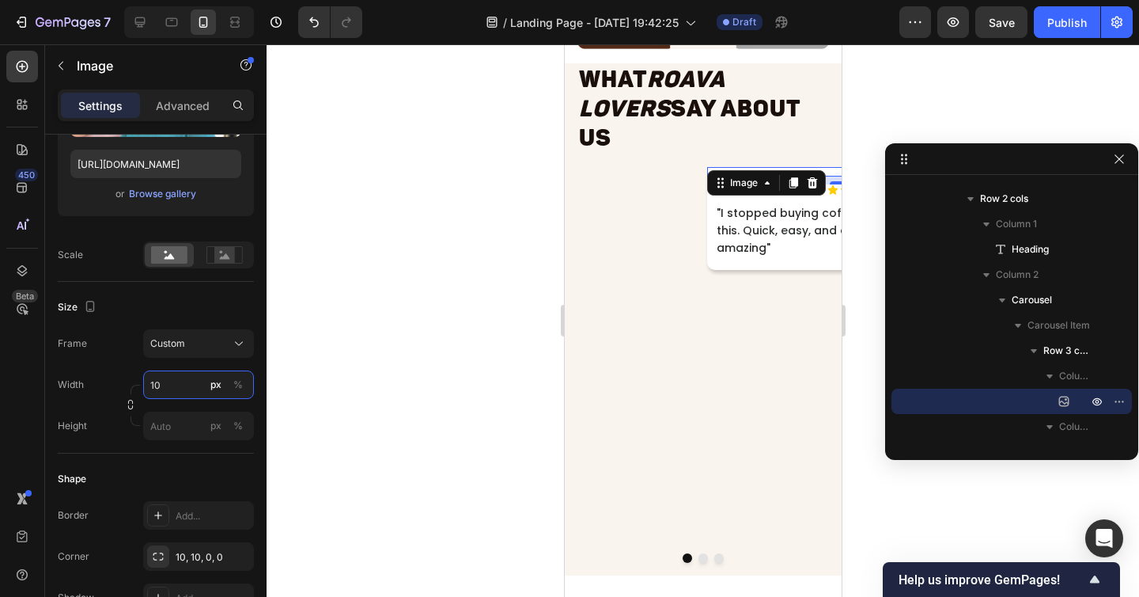
type input "100"
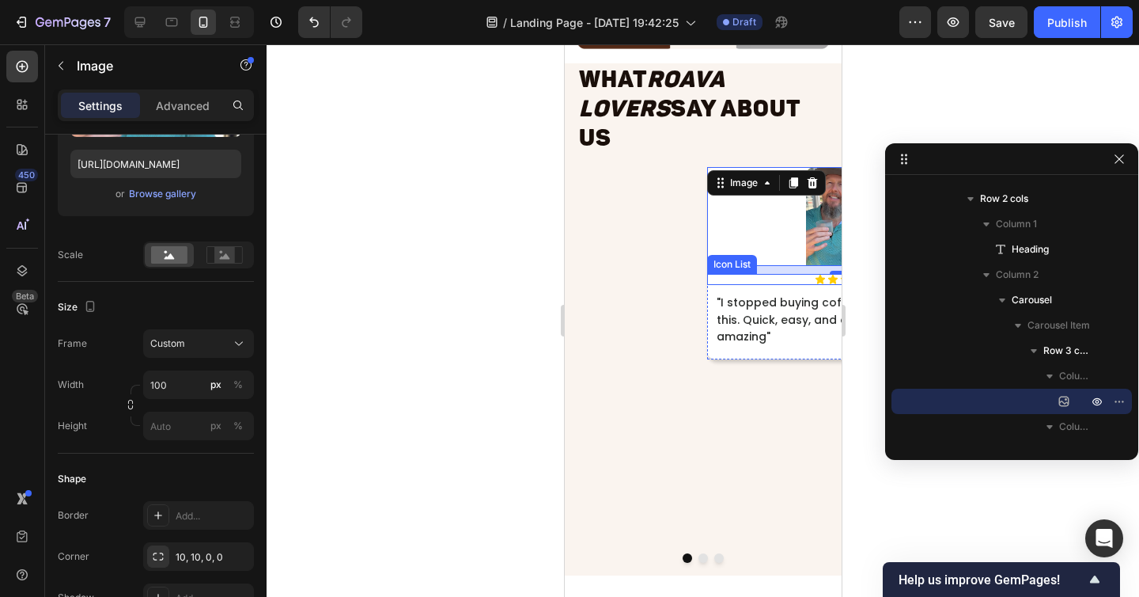
click at [775, 274] on div "Icon Icon Icon Icon Icon" at bounding box center [844, 279] width 277 height 11
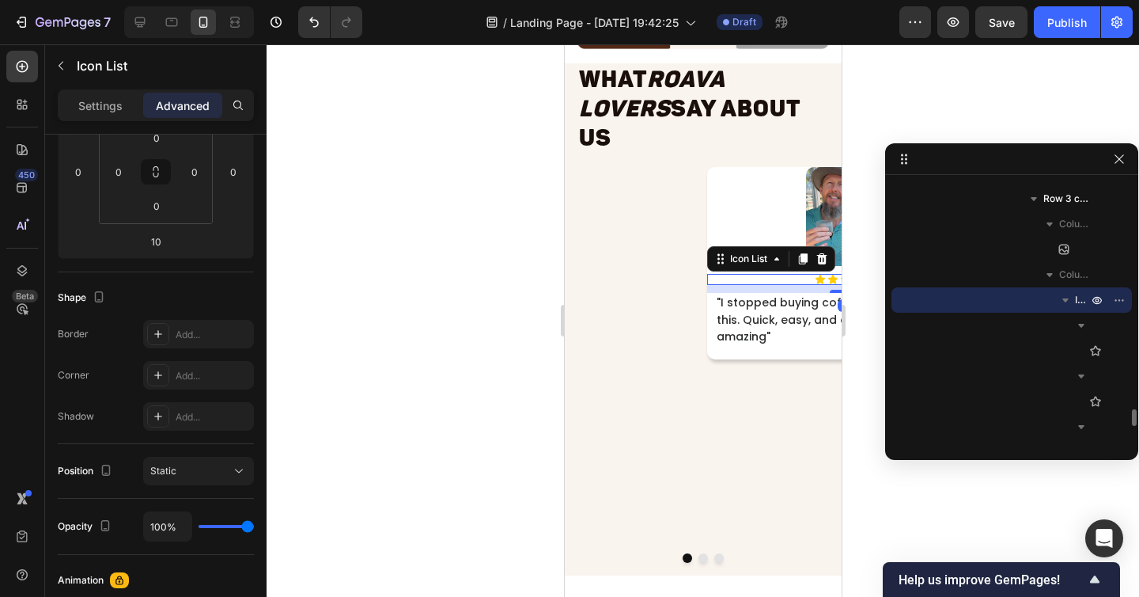
scroll to position [0, 0]
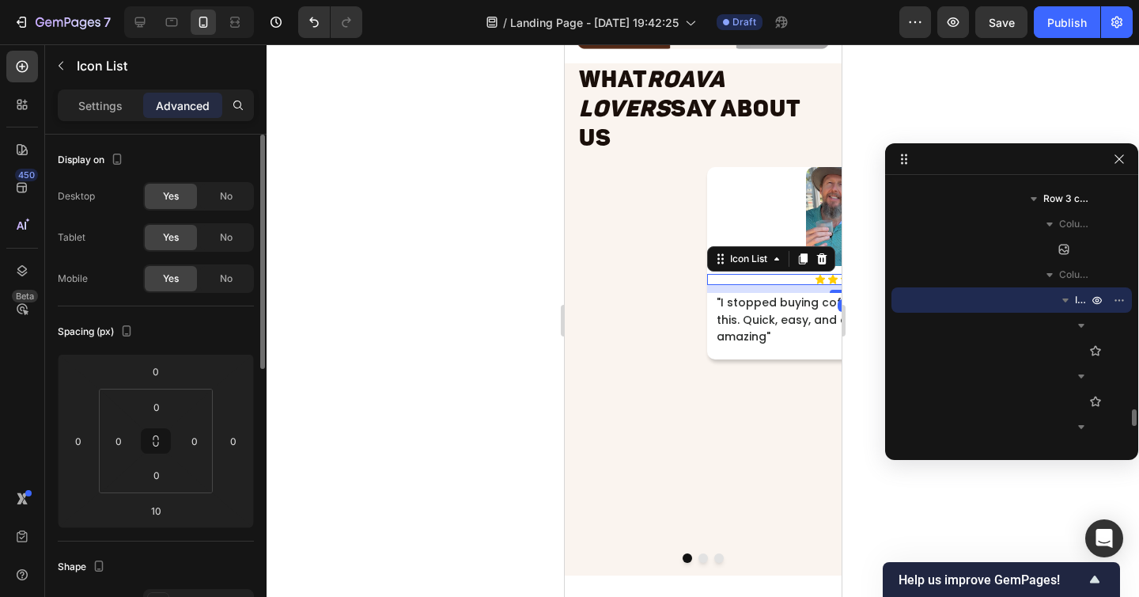
click at [772, 285] on div "10" at bounding box center [844, 289] width 277 height 8
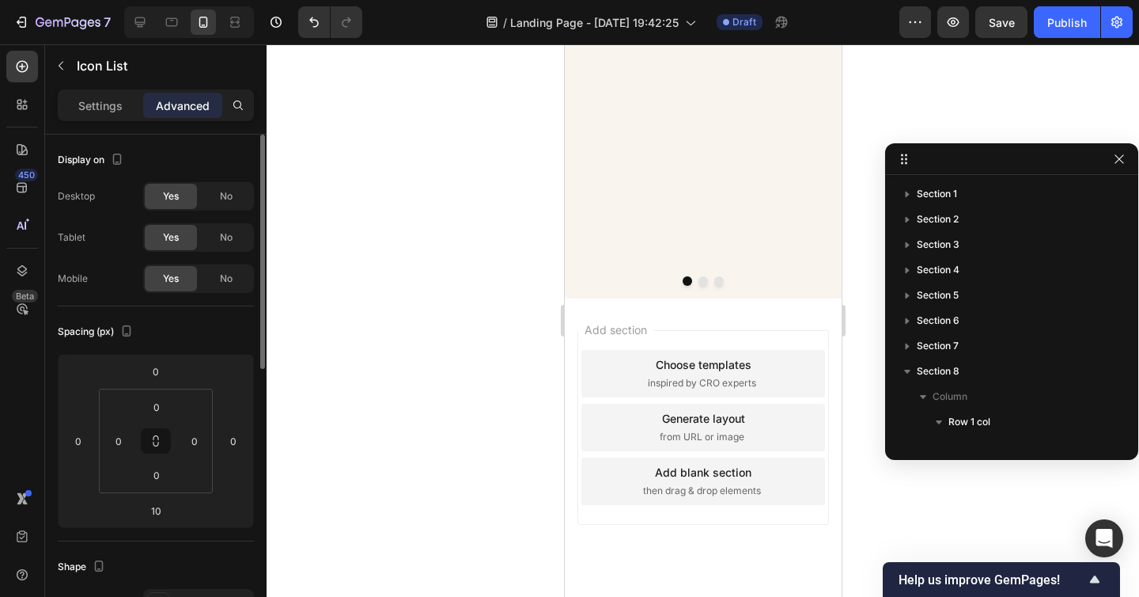
scroll to position [3464, 0]
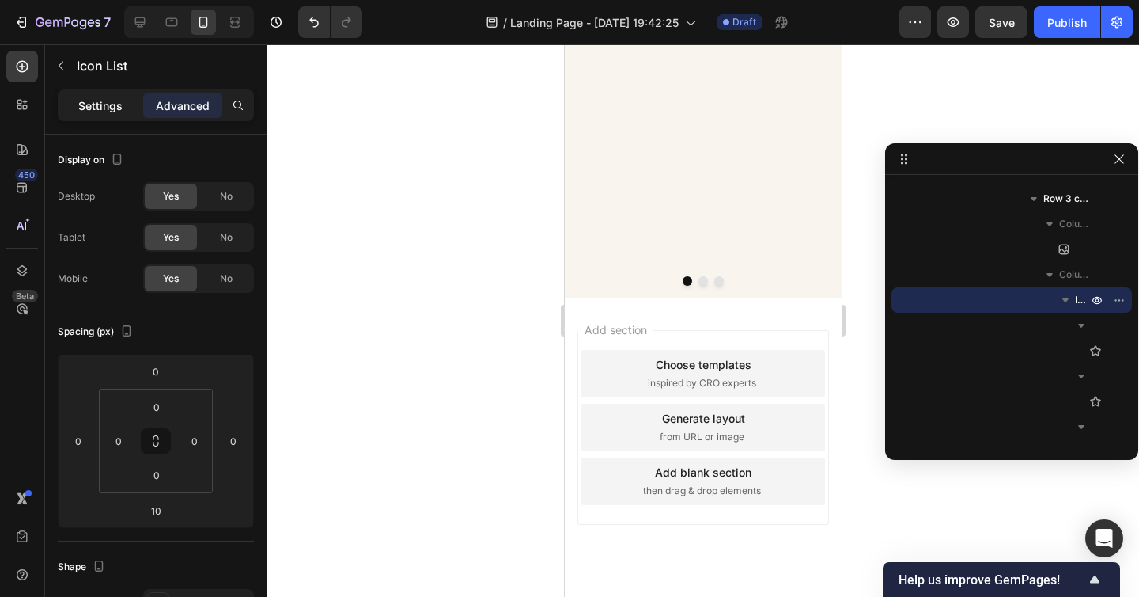
click at [115, 98] on p "Settings" at bounding box center [100, 105] width 44 height 17
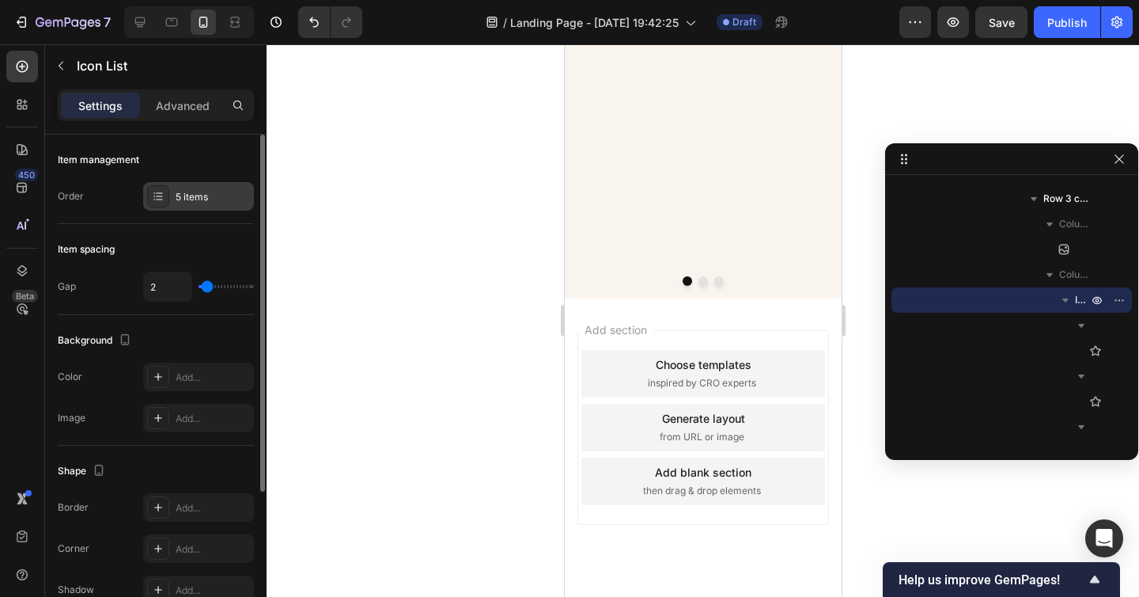
click at [210, 190] on div "5 items" at bounding box center [213, 197] width 74 height 14
click at [195, 175] on div "Item management Order 5 items" at bounding box center [156, 178] width 196 height 89
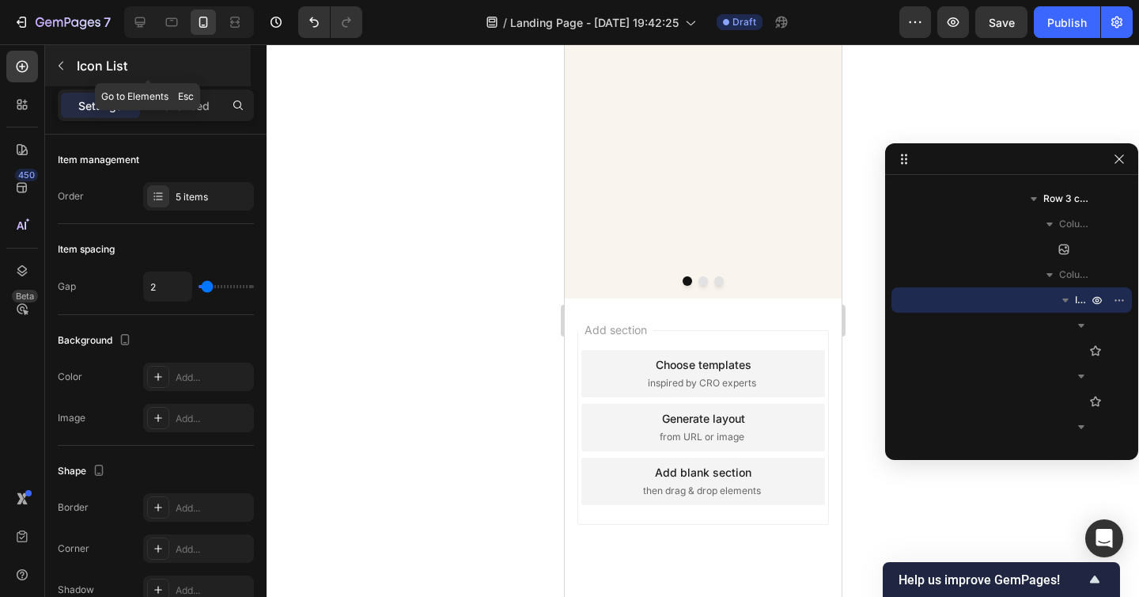
click at [69, 62] on button "button" at bounding box center [60, 65] width 25 height 25
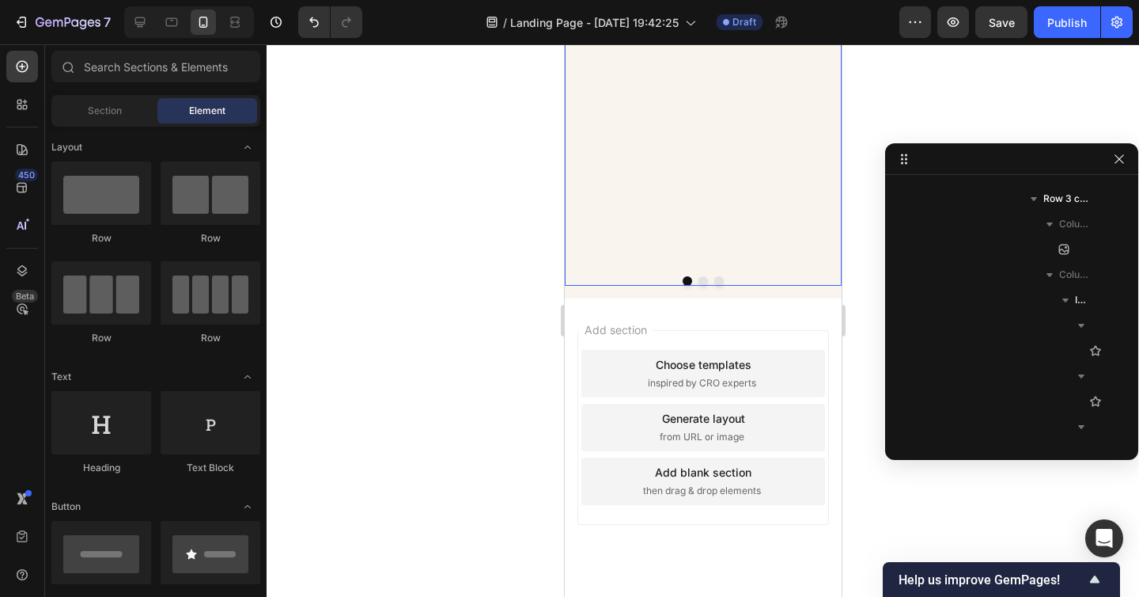
click at [715, 268] on div "Image Icon Icon Icon Icon Icon Icon List "I stopped buying coffee at cafés than…" at bounding box center [844, 79] width 277 height 378
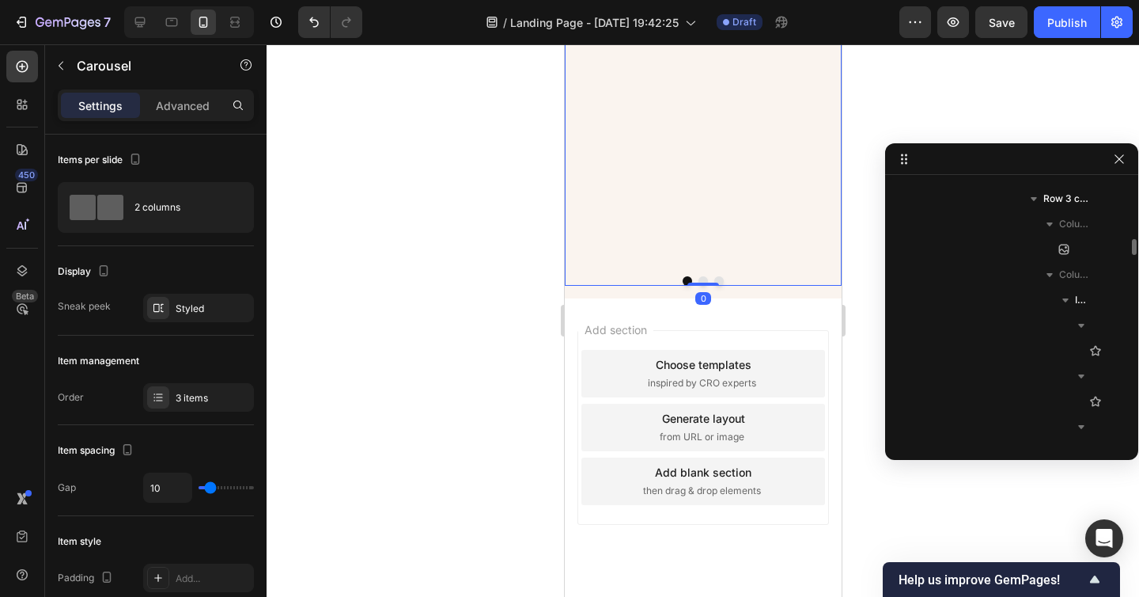
scroll to position [3312, 0]
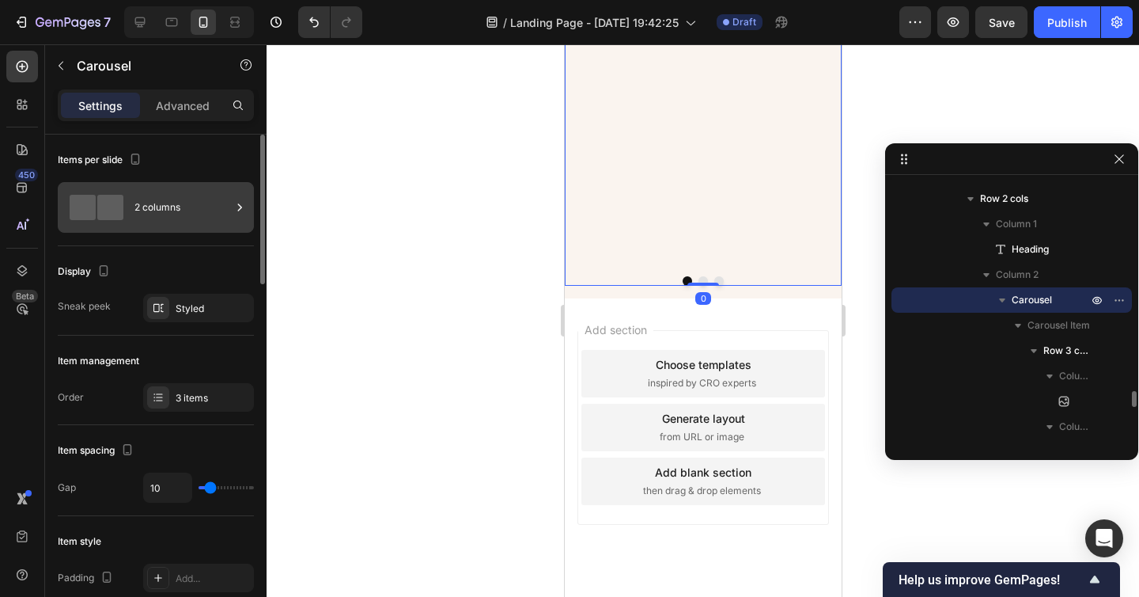
click at [165, 216] on div "2 columns" at bounding box center [182, 207] width 97 height 36
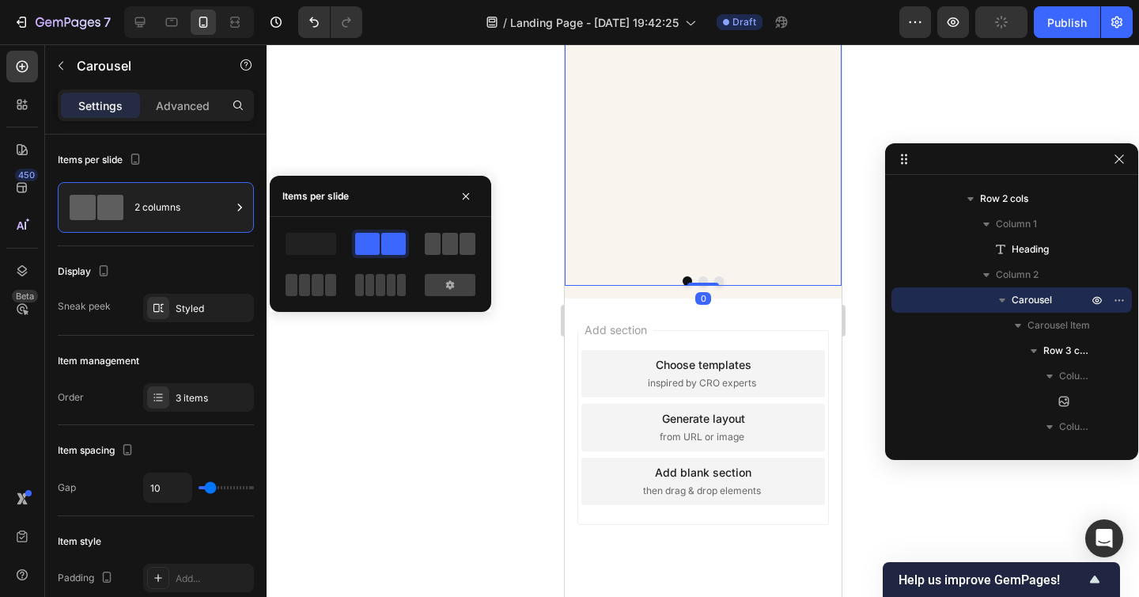
click at [435, 241] on span at bounding box center [433, 244] width 16 height 22
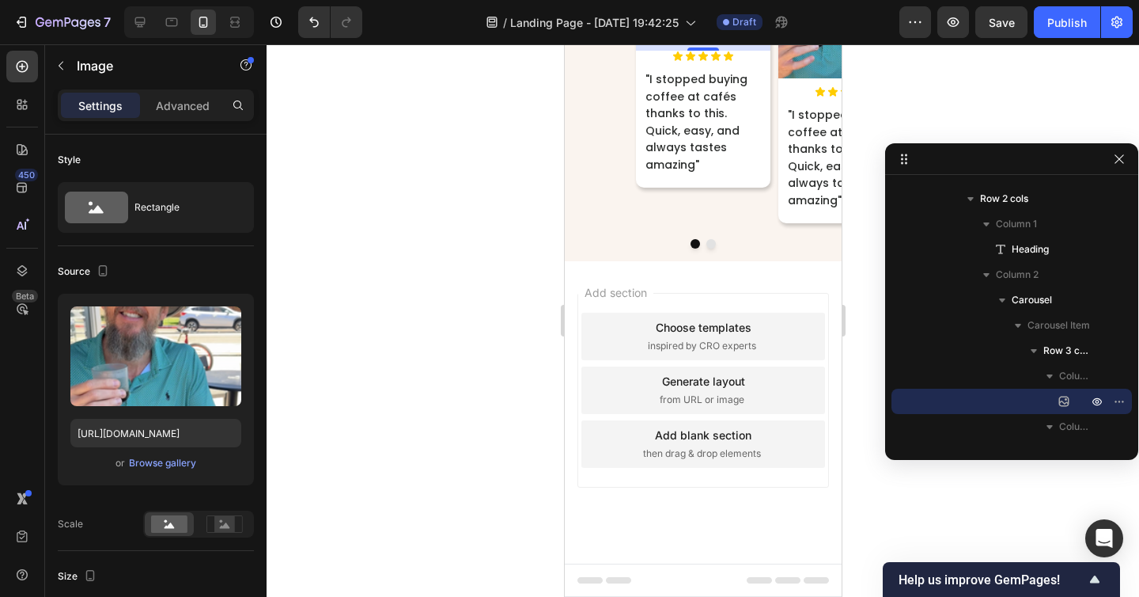
click at [767, 51] on div "10" at bounding box center [702, 47] width 134 height 8
click at [756, 187] on div "Image 10 Icon Icon Icon Icon Icon Icon List "I stopped buying coffee at cafés t…" at bounding box center [702, 66] width 134 height 244
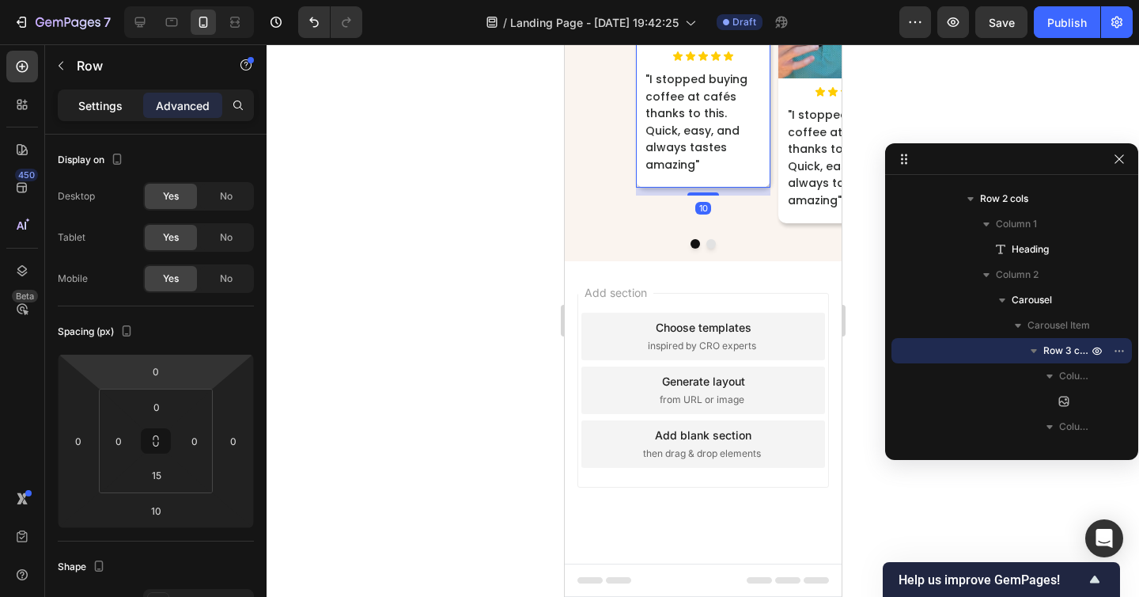
click at [104, 100] on p "Settings" at bounding box center [100, 105] width 44 height 17
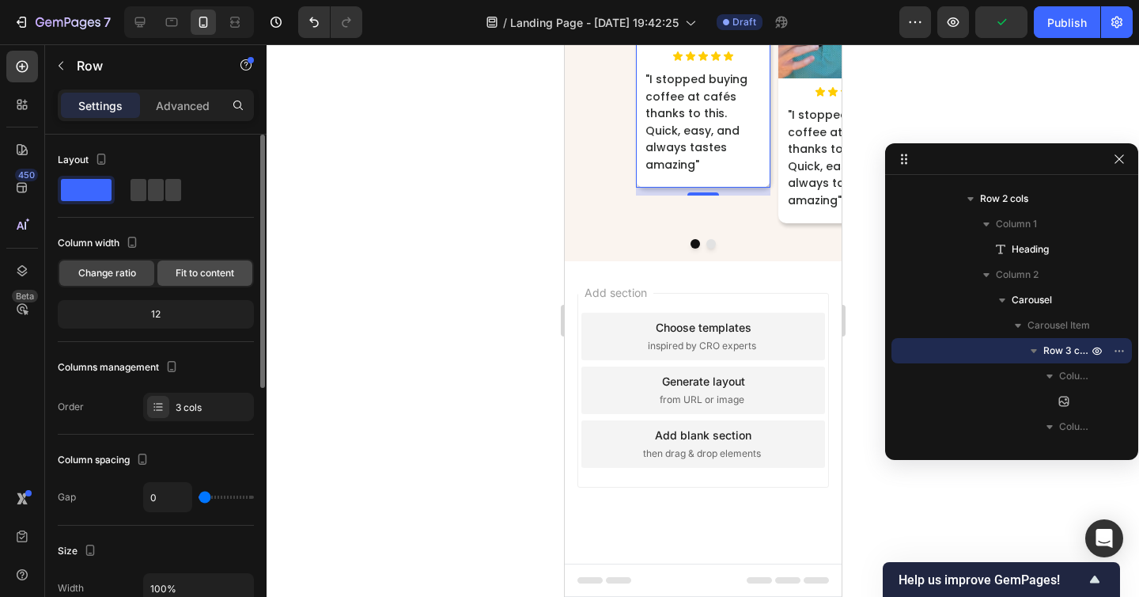
click at [201, 267] on span "Fit to content" at bounding box center [205, 273] width 59 height 14
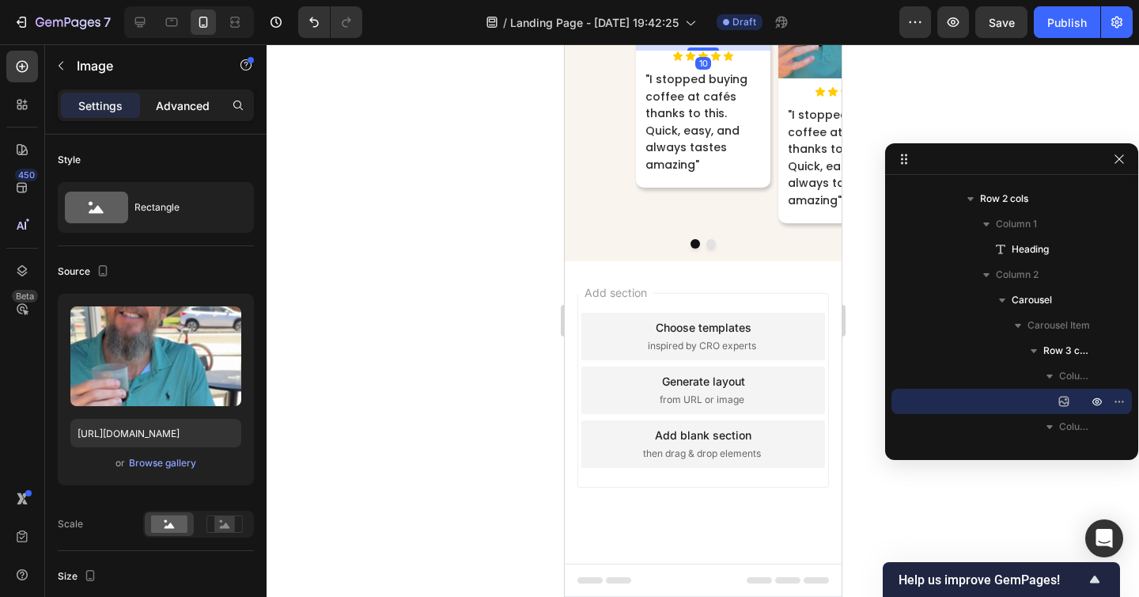
click at [177, 103] on p "Advanced" at bounding box center [183, 105] width 54 height 17
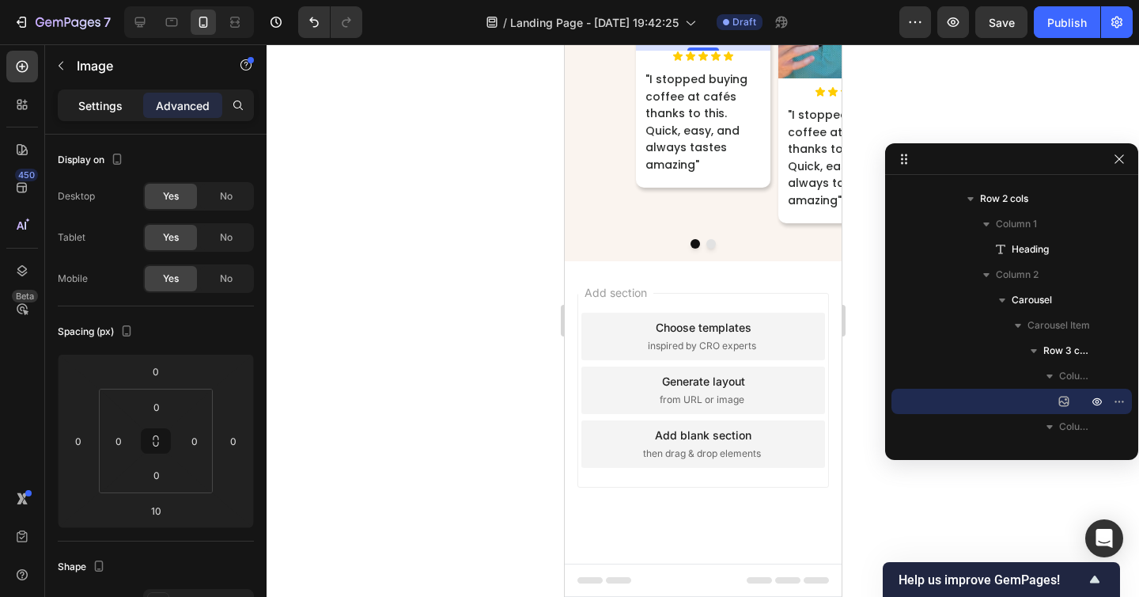
click at [101, 113] on div "Settings" at bounding box center [100, 105] width 79 height 25
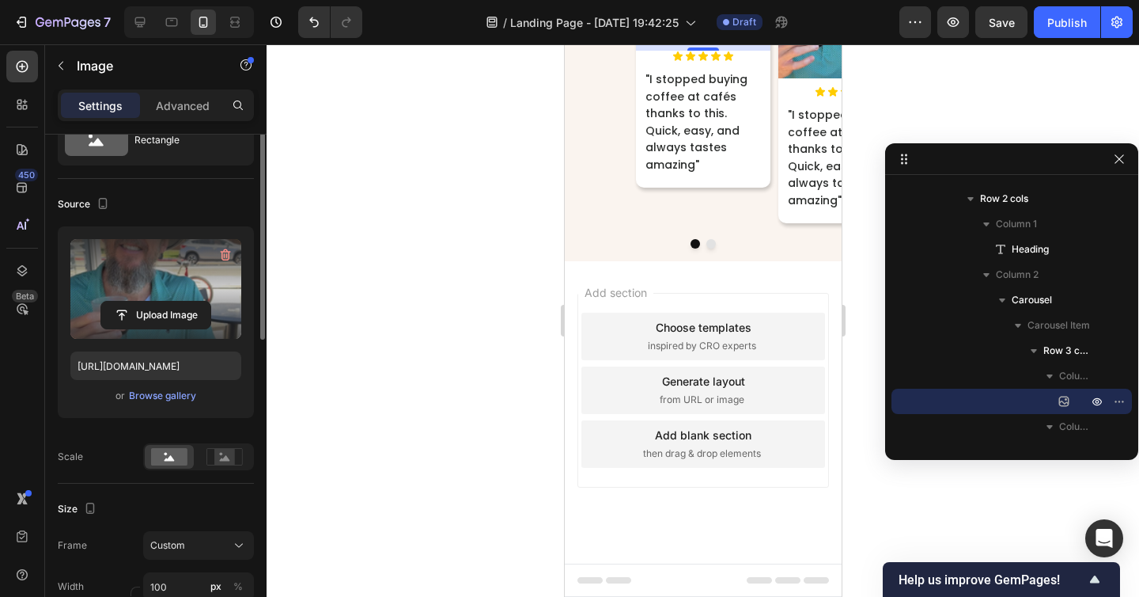
scroll to position [66, 0]
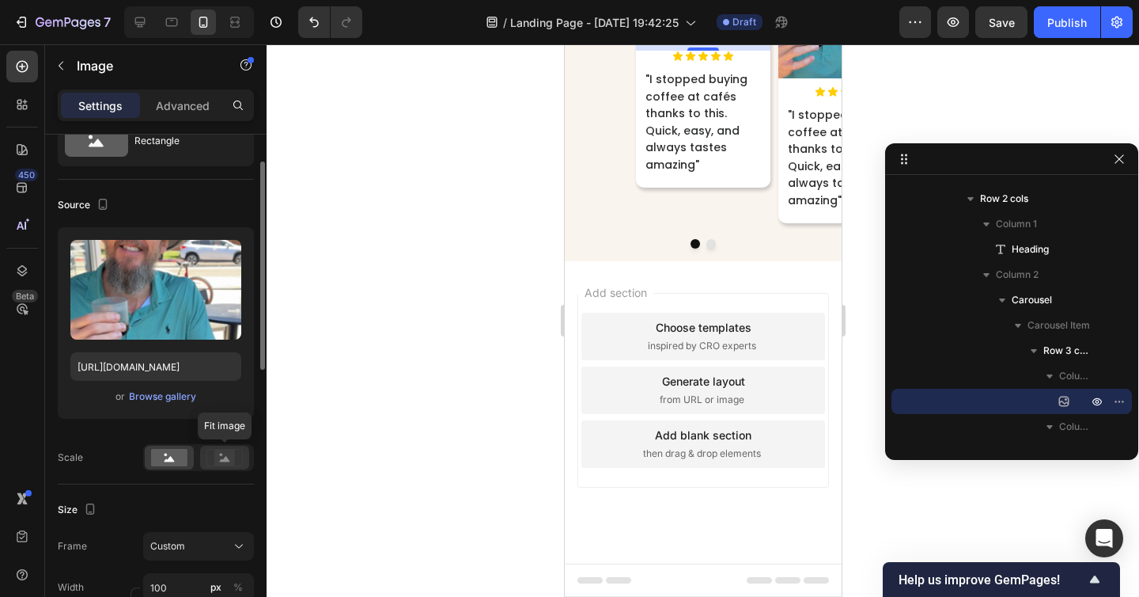
click at [233, 458] on rect at bounding box center [224, 457] width 21 height 16
click at [177, 456] on rect at bounding box center [169, 457] width 36 height 17
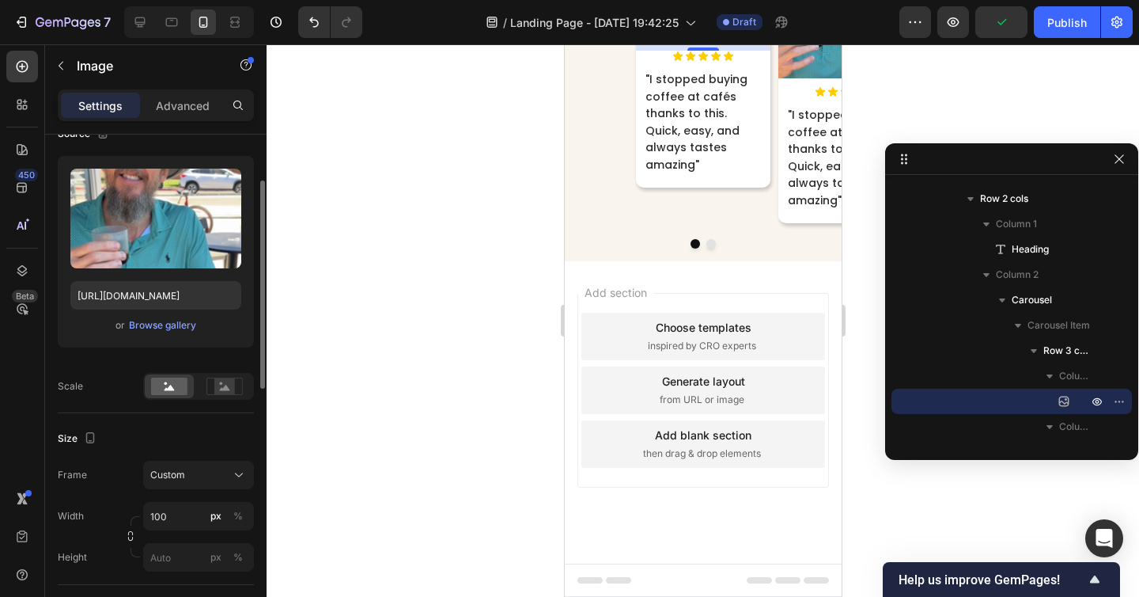
scroll to position [104, 0]
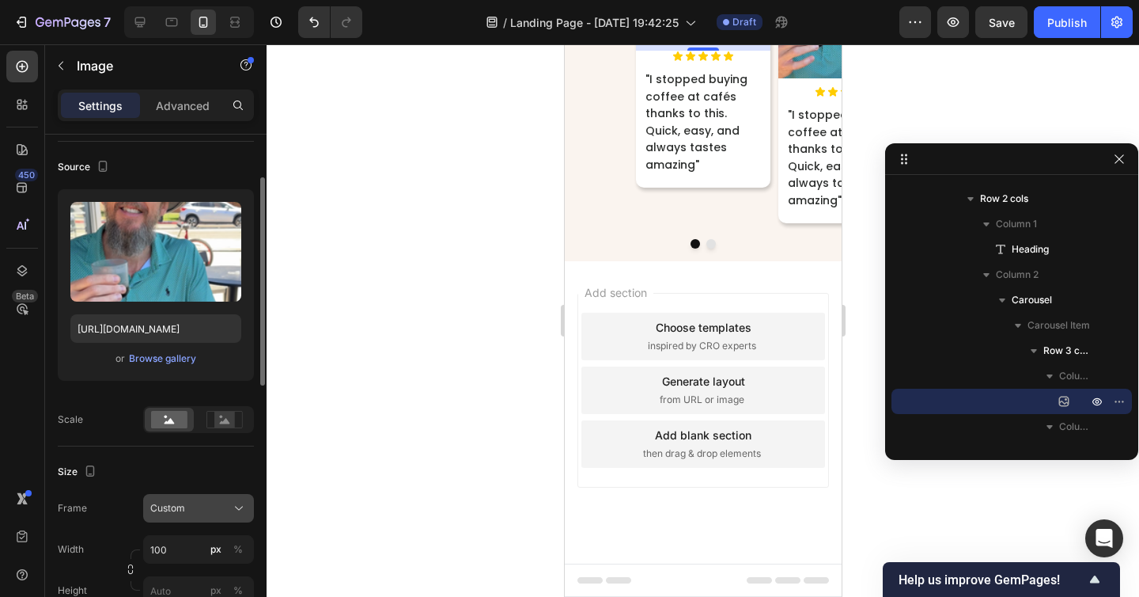
click at [207, 501] on div "Custom" at bounding box center [189, 508] width 78 height 14
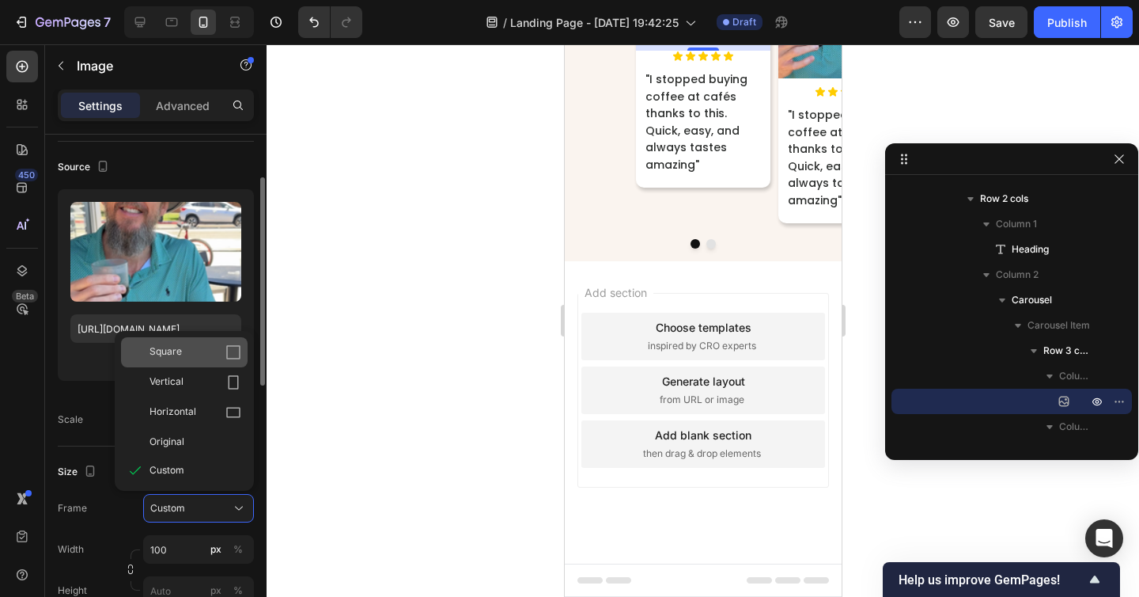
click at [194, 347] on div "Square" at bounding box center [196, 352] width 92 height 16
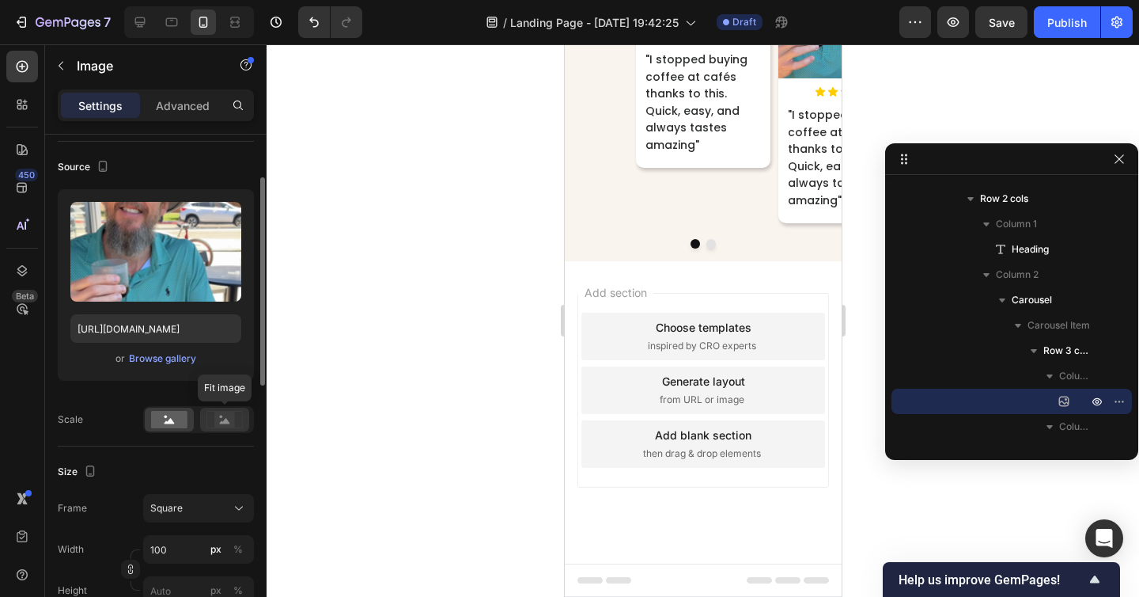
click at [214, 423] on rect at bounding box center [224, 419] width 21 height 16
click at [180, 423] on rect at bounding box center [169, 419] width 36 height 17
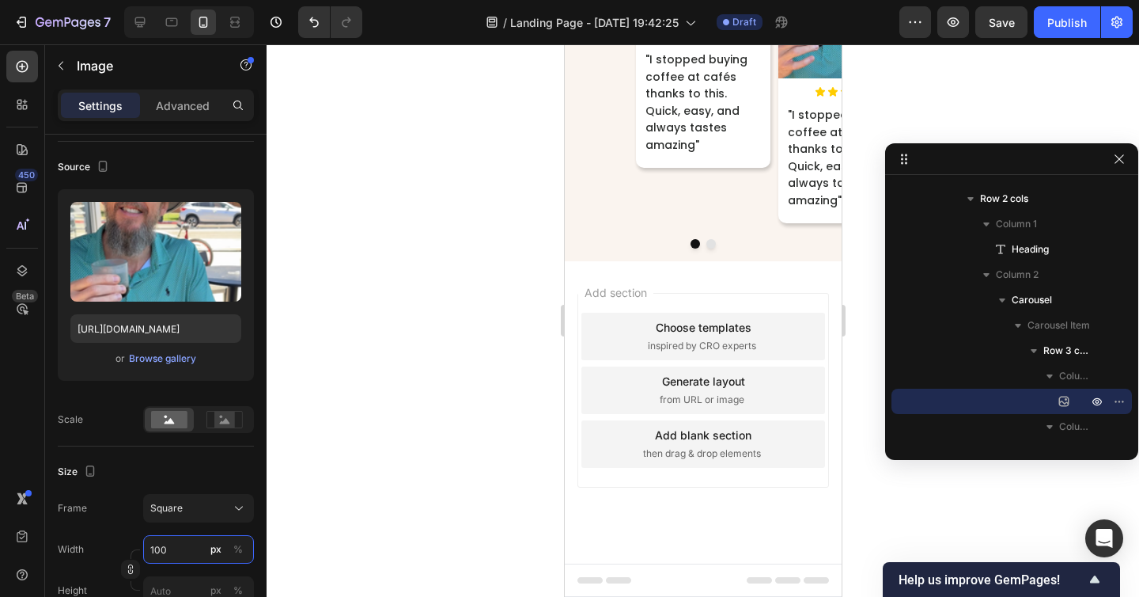
click at [180, 547] on input "100" at bounding box center [198, 549] width 111 height 28
type input "0"
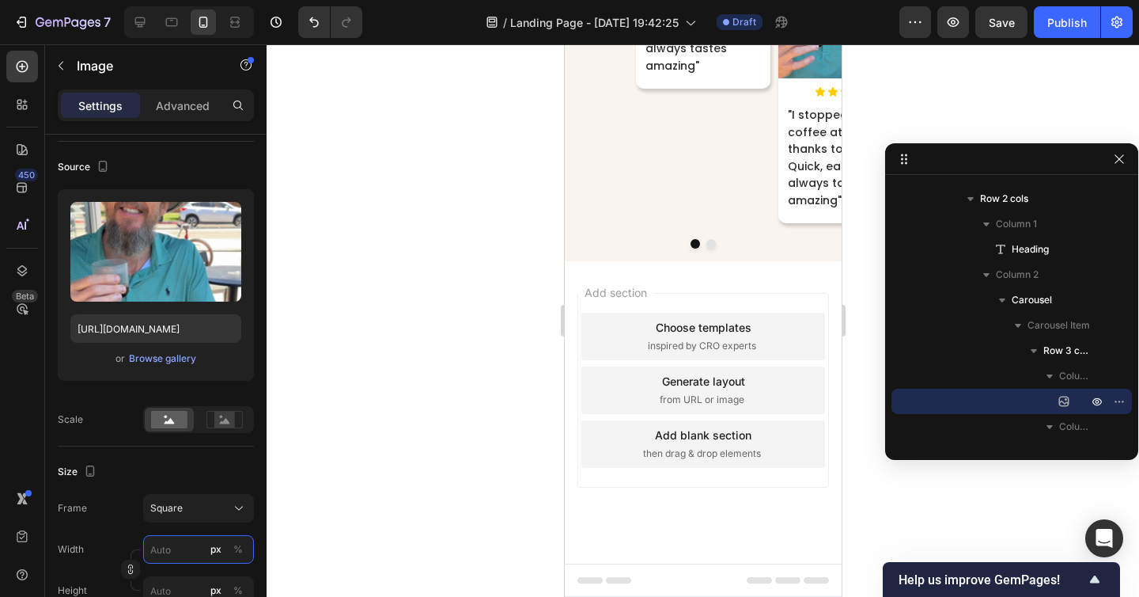
type input "0"
click at [165, 464] on div "Size" at bounding box center [156, 471] width 196 height 25
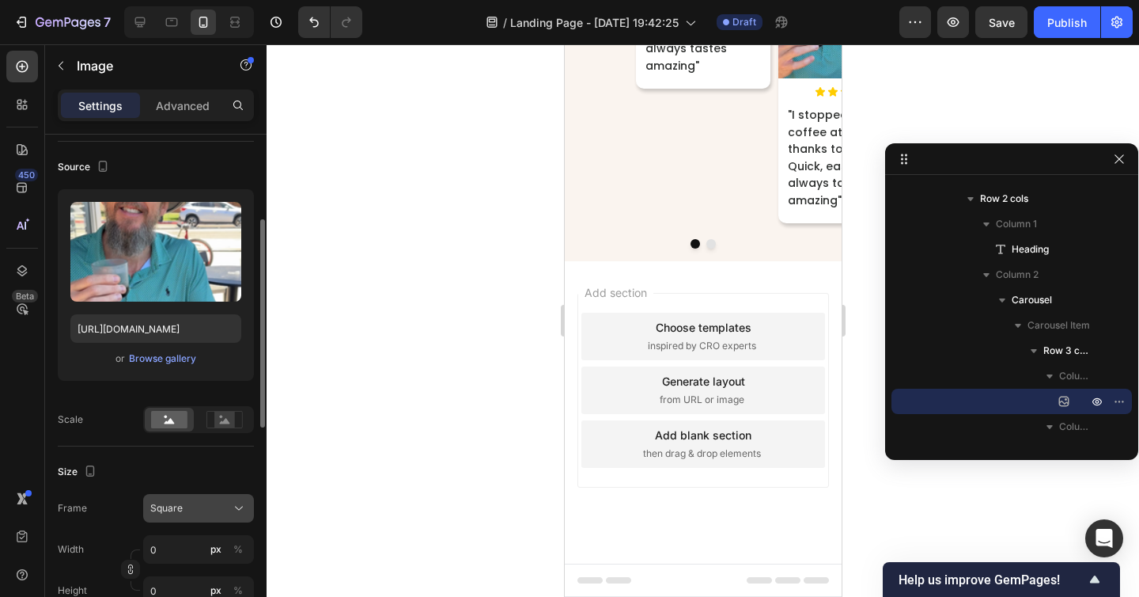
scroll to position [187, 0]
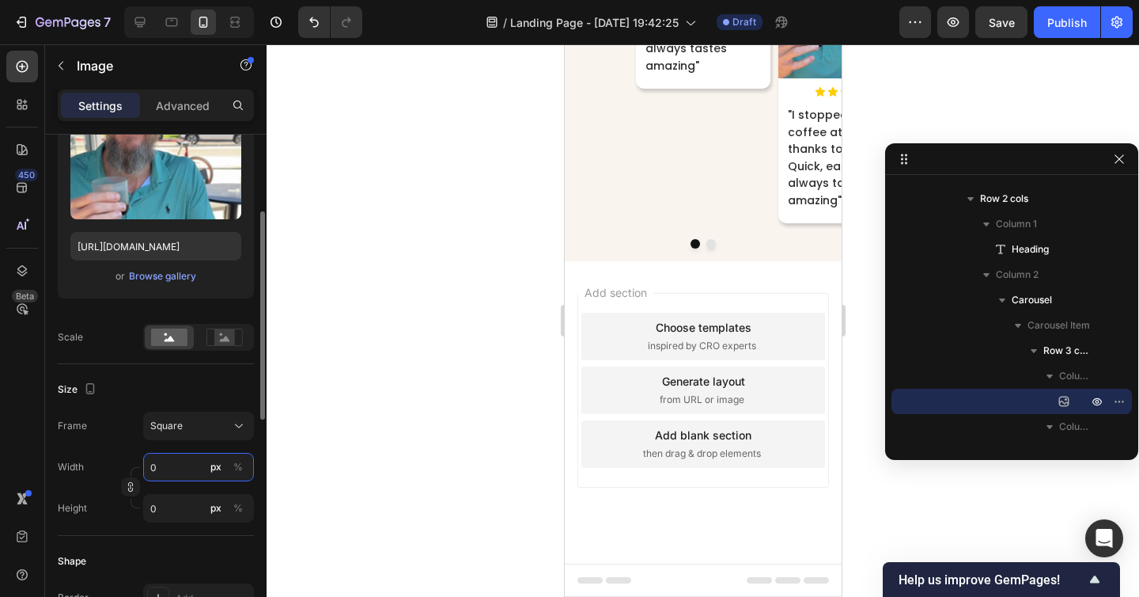
click at [172, 466] on input "0" at bounding box center [198, 467] width 111 height 28
type input "1"
type input "10"
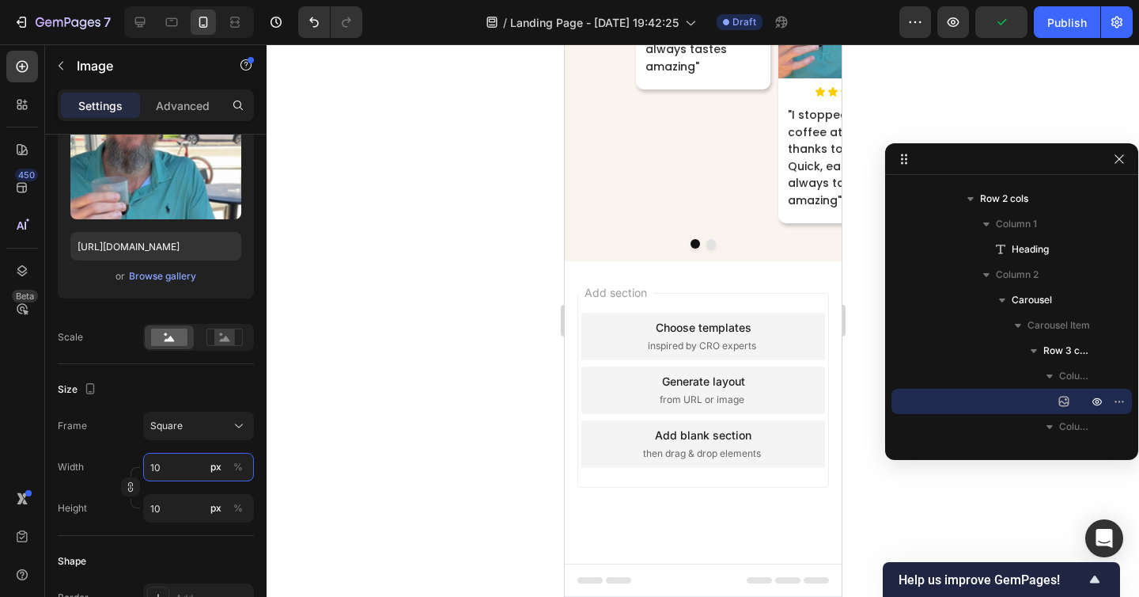
type input "100"
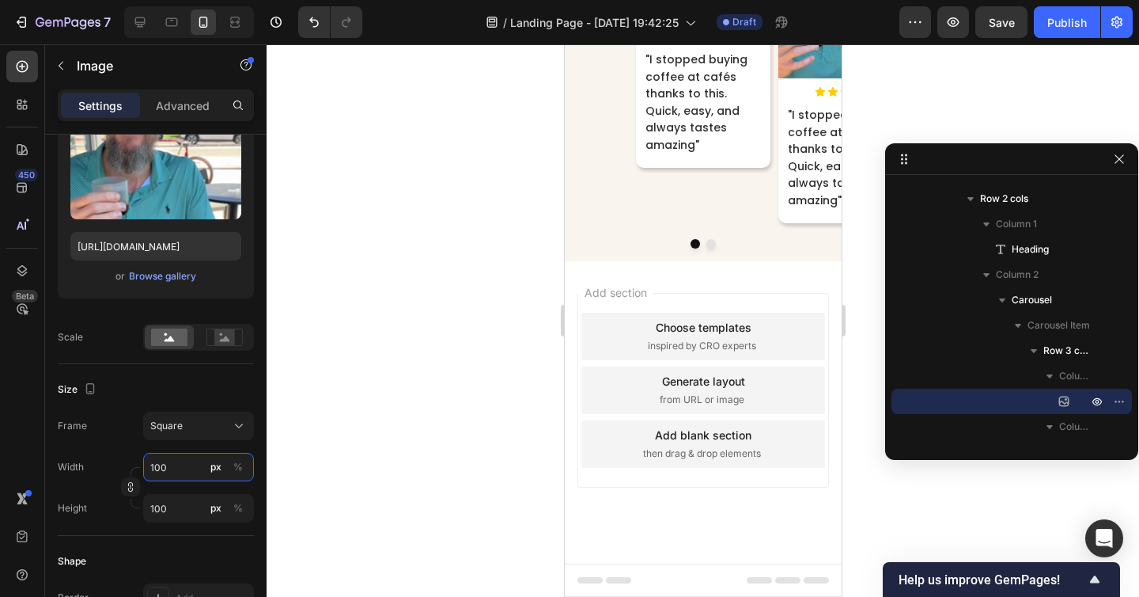
click at [165, 470] on input "100" at bounding box center [198, 467] width 111 height 28
type input "2"
type input "20"
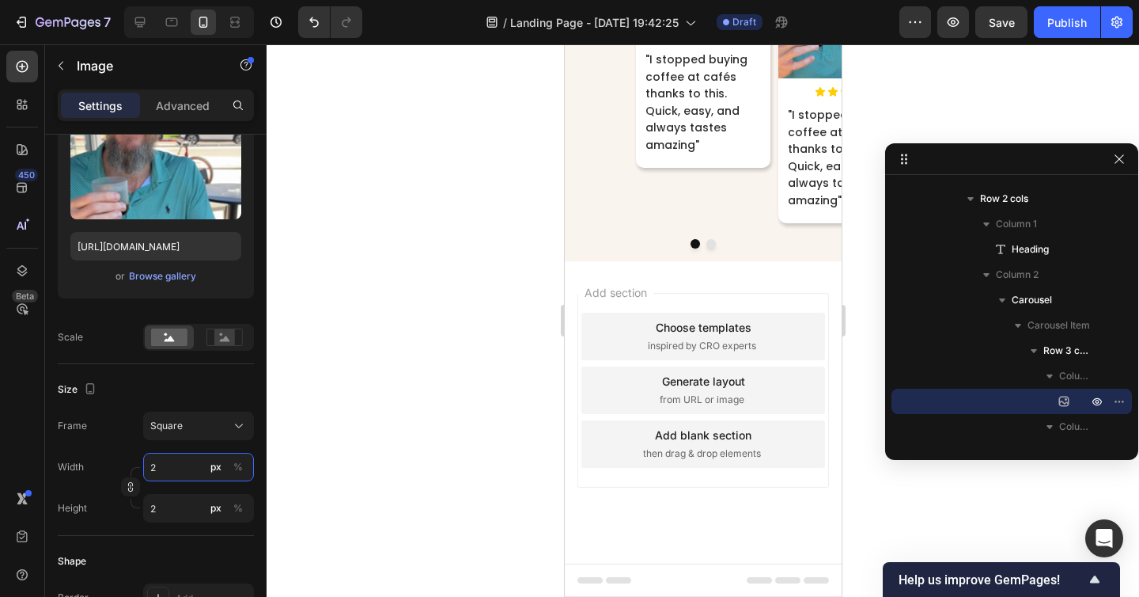
type input "20"
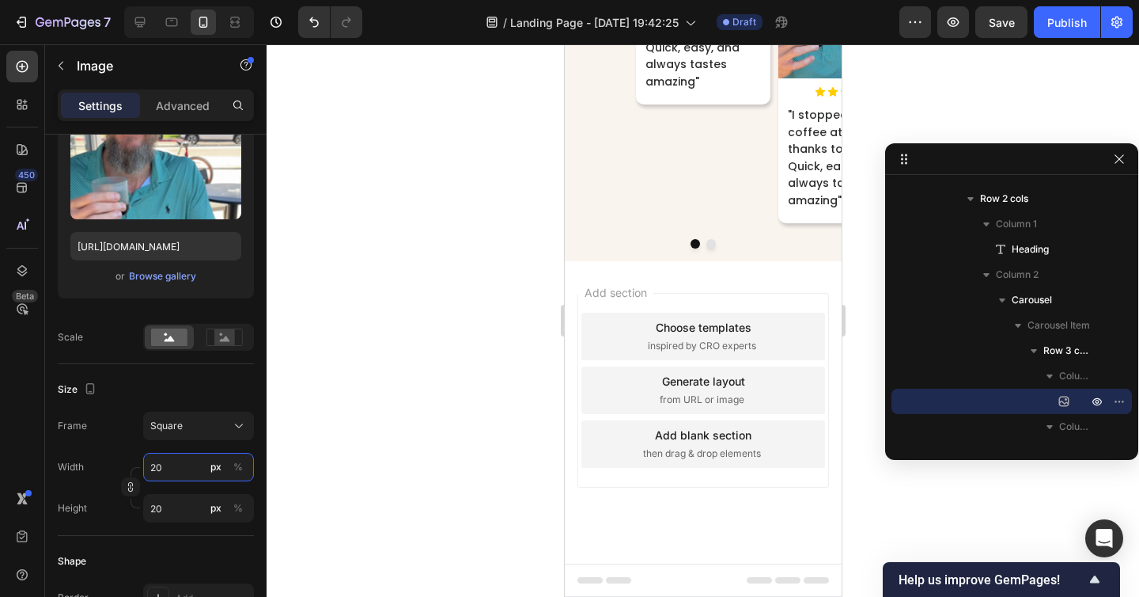
type input "200"
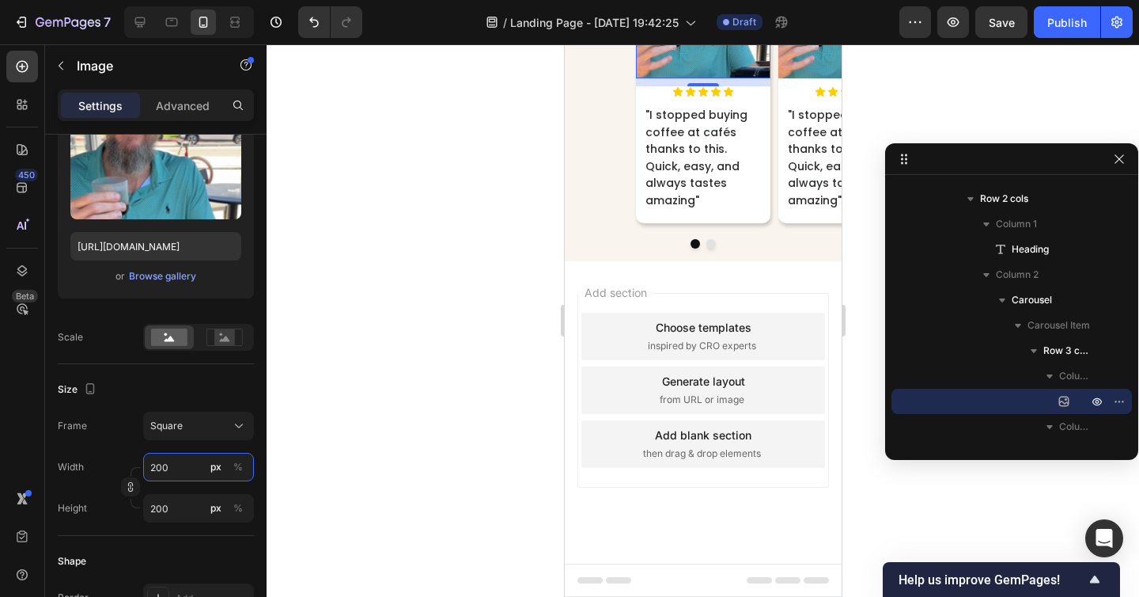
type input "200"
click at [380, 379] on div at bounding box center [703, 320] width 873 height 552
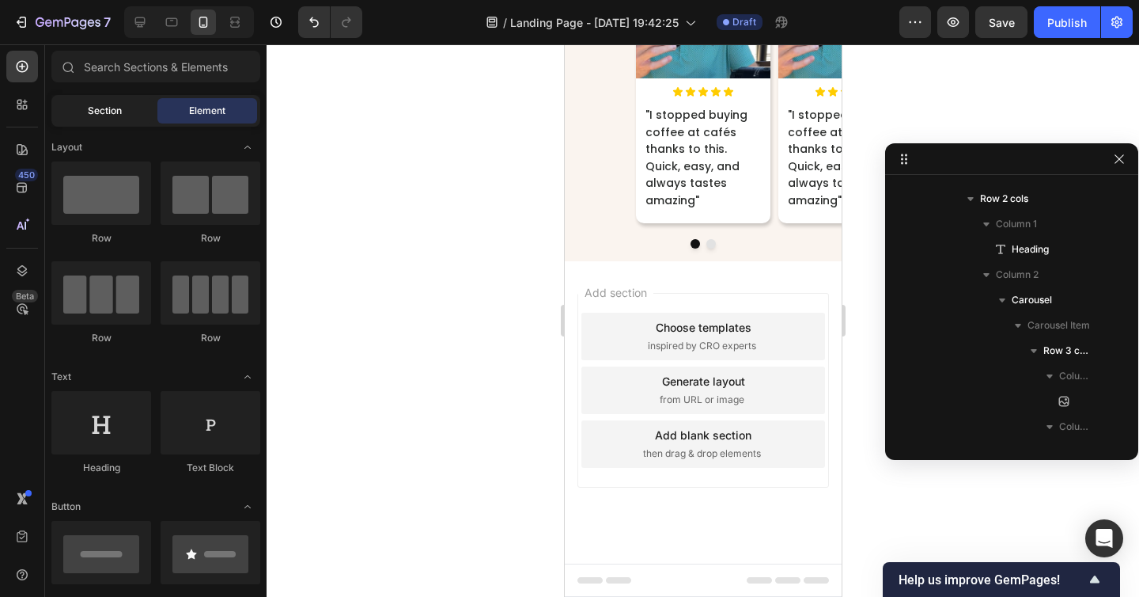
click at [114, 108] on span "Section" at bounding box center [105, 111] width 34 height 14
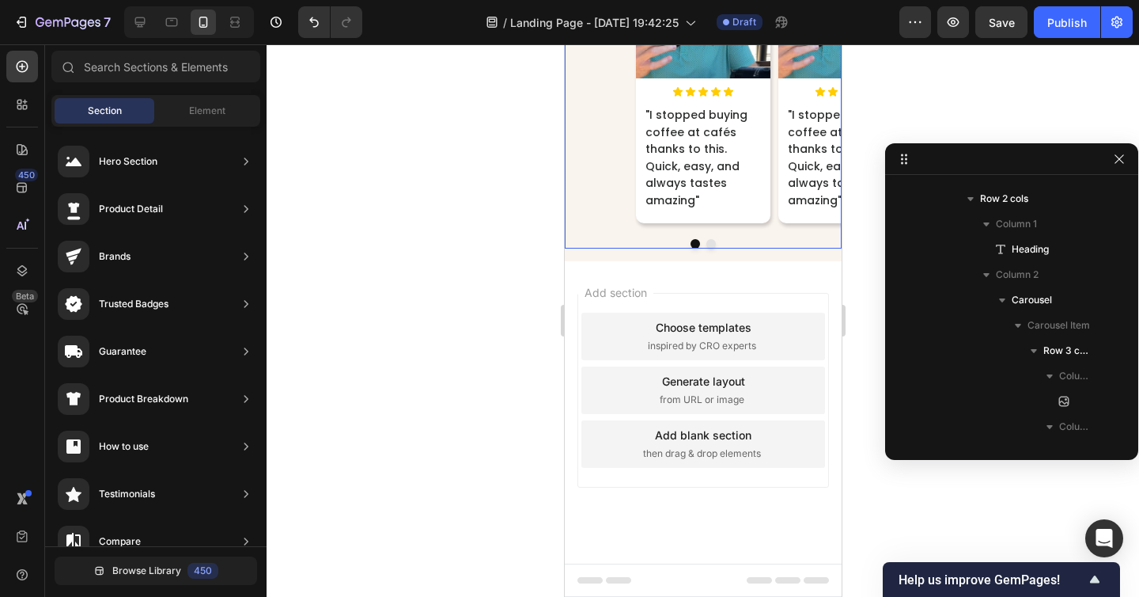
click at [630, 190] on div "Image Icon Icon Icon Icon Icon Icon List "I stopped buying coffee at cafés than…" at bounding box center [702, 87] width 277 height 287
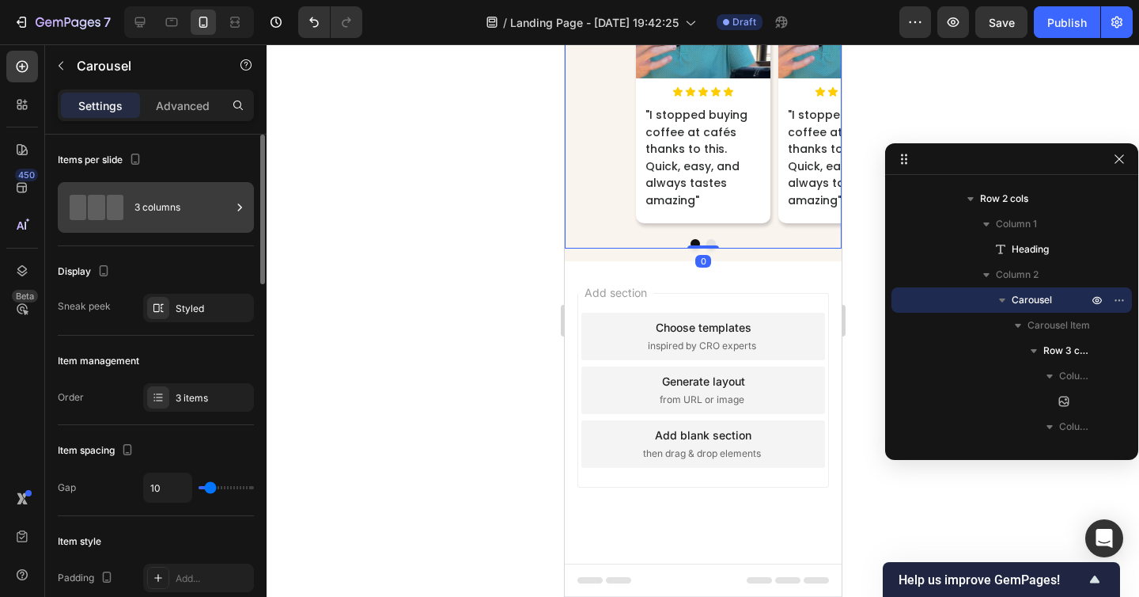
click at [171, 202] on div "3 columns" at bounding box center [182, 207] width 97 height 36
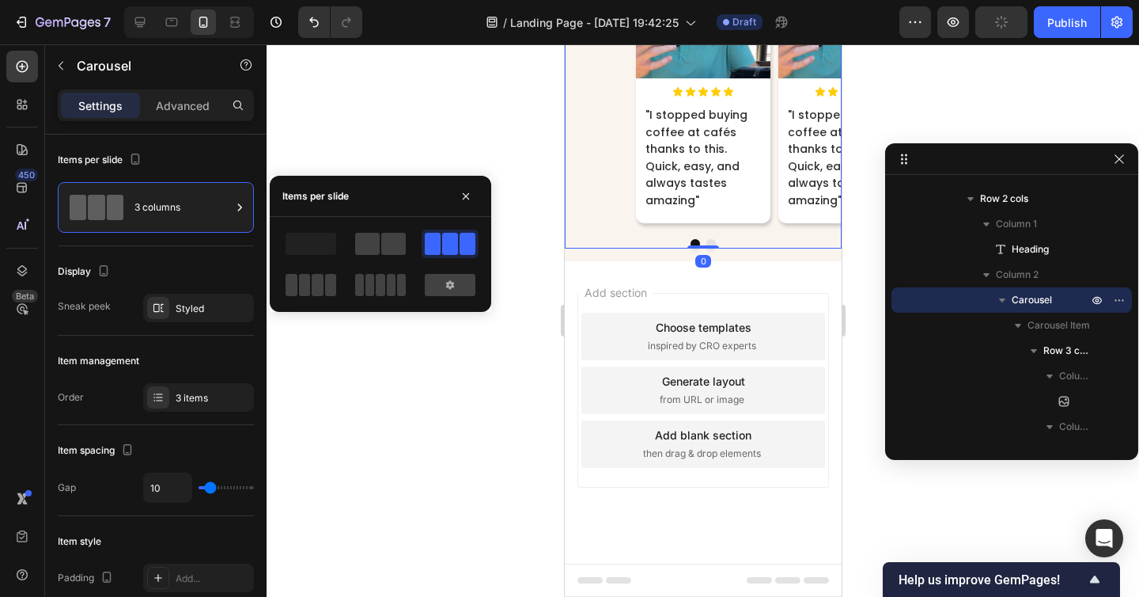
click at [373, 229] on div at bounding box center [380, 243] width 57 height 28
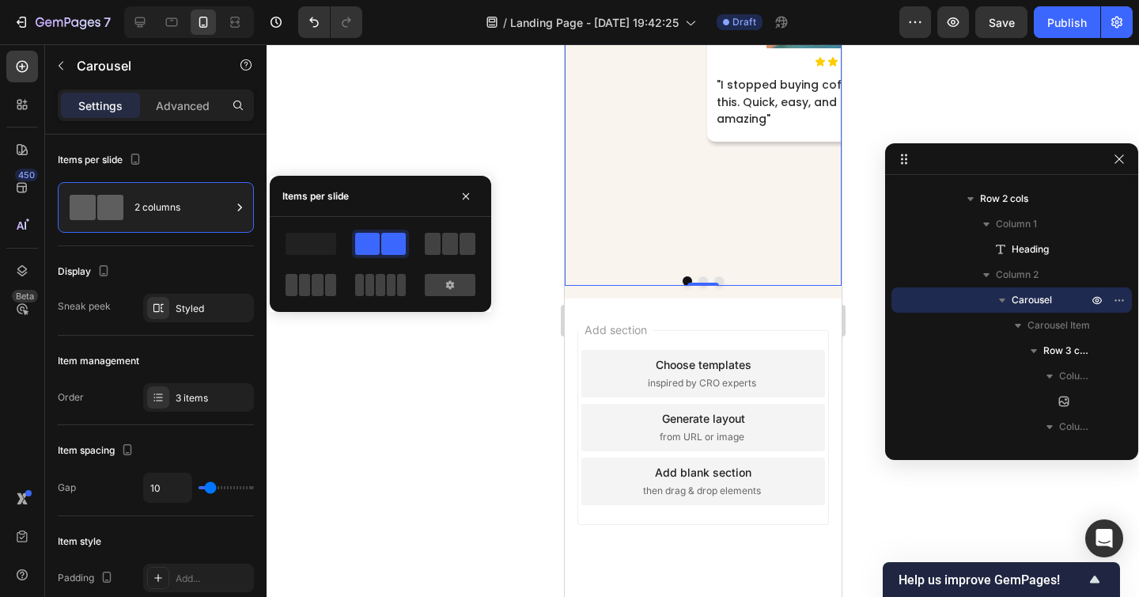
click at [702, 286] on button "Dot" at bounding box center [702, 280] width 9 height 9
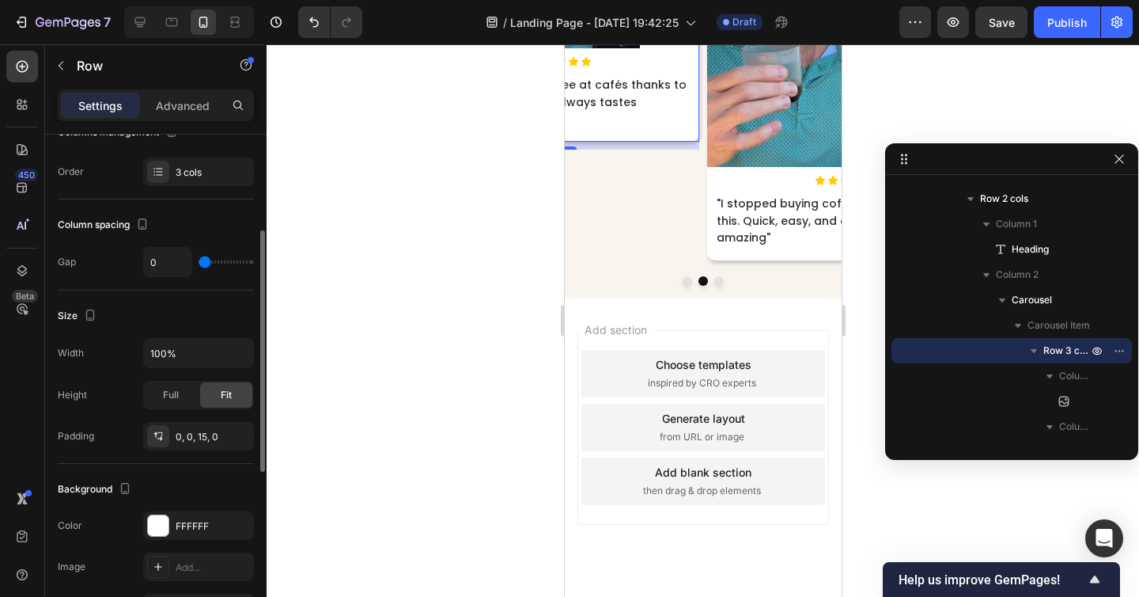
scroll to position [196, 0]
click at [240, 352] on icon "button" at bounding box center [239, 351] width 16 height 16
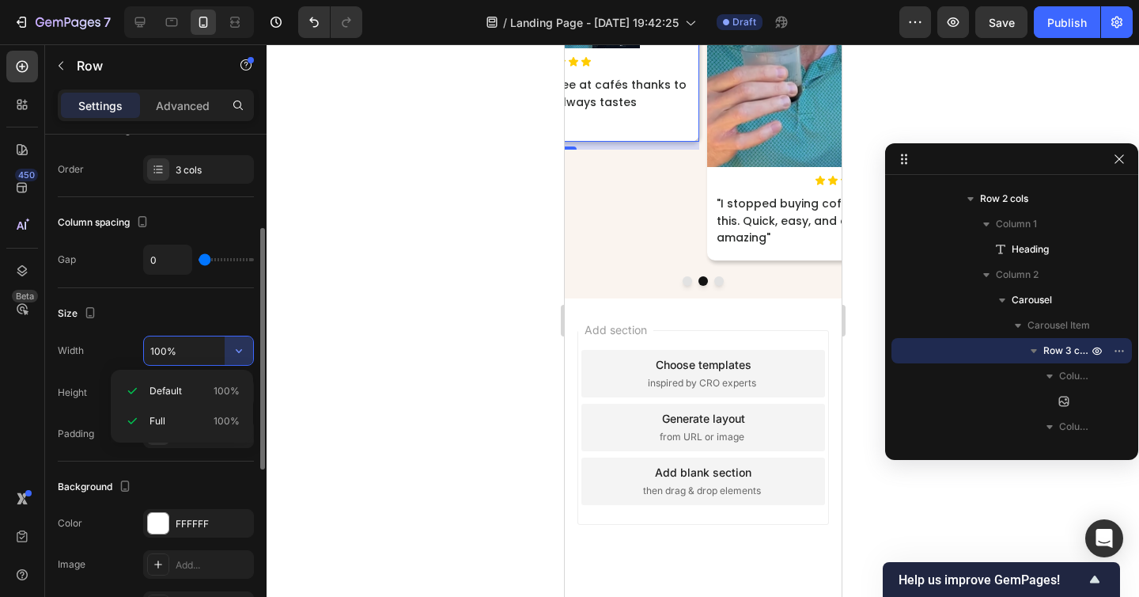
click at [213, 312] on div "Size" at bounding box center [156, 313] width 196 height 25
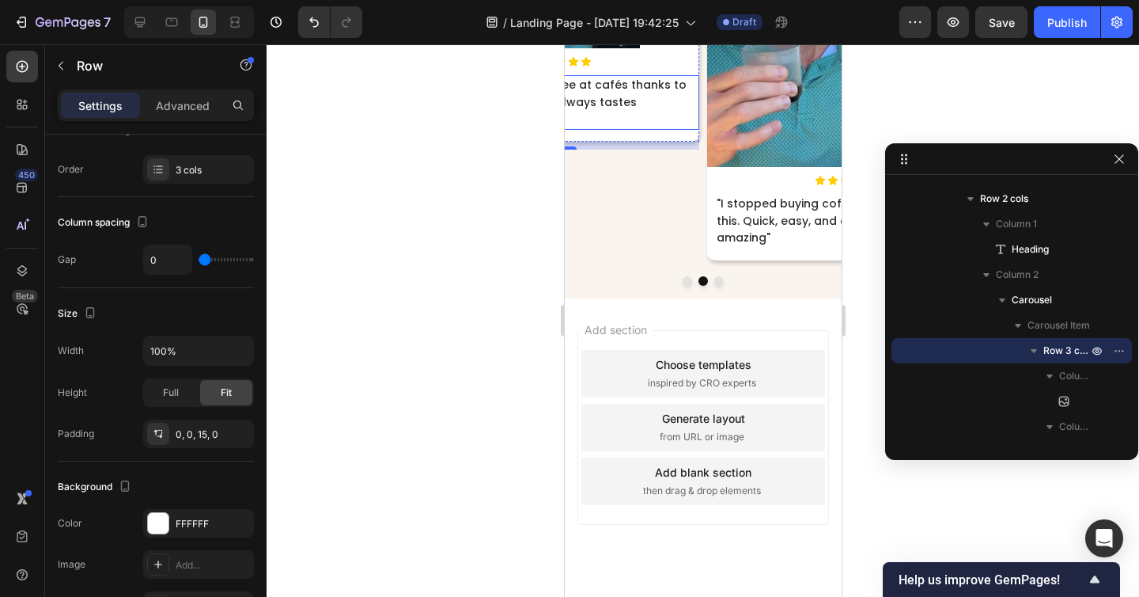
click at [684, 128] on p ""I stopped buying coffee at cafés thanks to this. Quick, easy, and always taste…" at bounding box center [560, 102] width 258 height 51
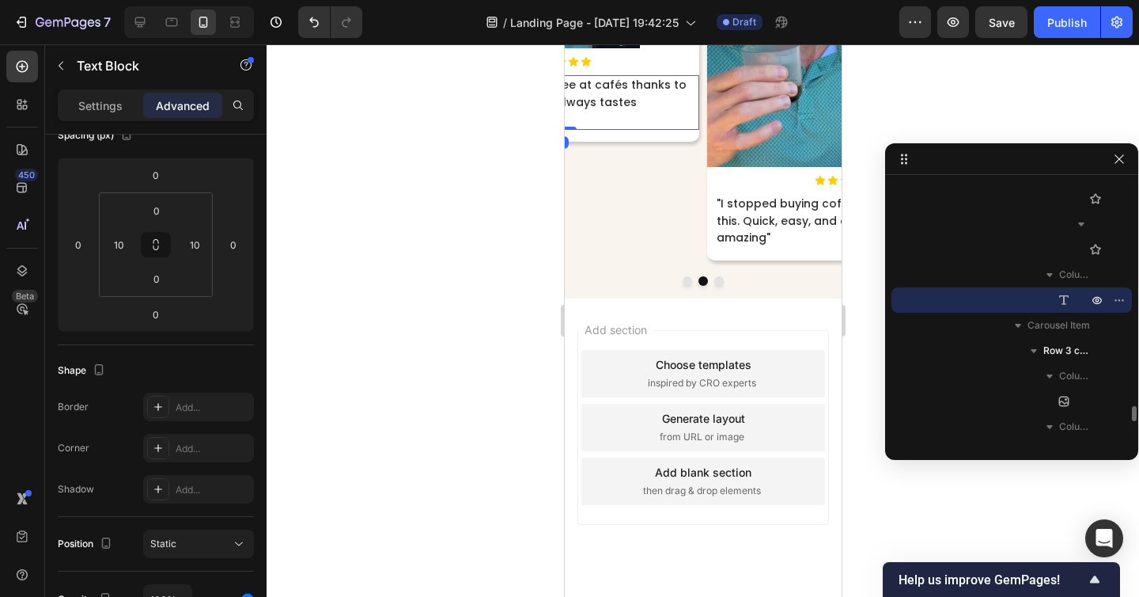
scroll to position [0, 0]
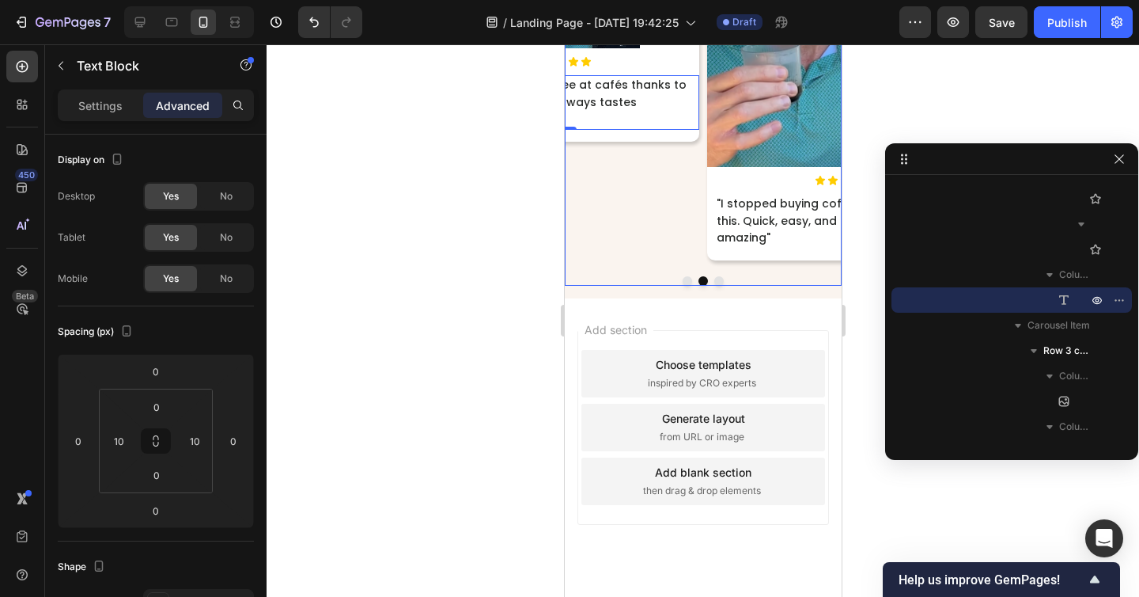
click at [619, 268] on div "Image Icon Icon Icon Icon Icon Icon List "I stopped buying coffee at cafés than…" at bounding box center [560, 79] width 277 height 378
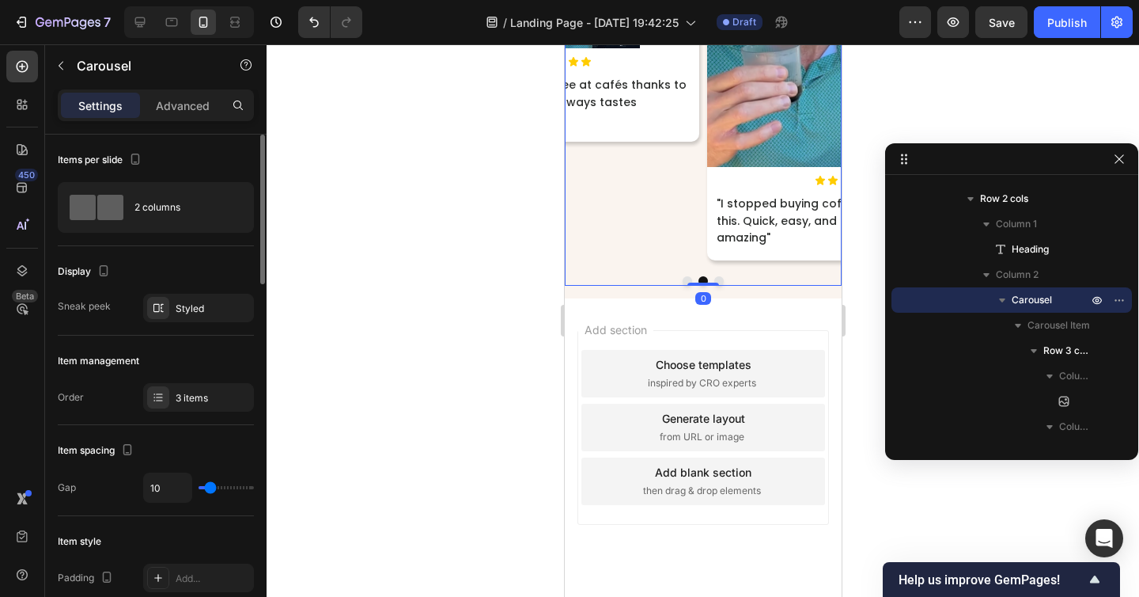
type input "16"
type input "17"
type input "18"
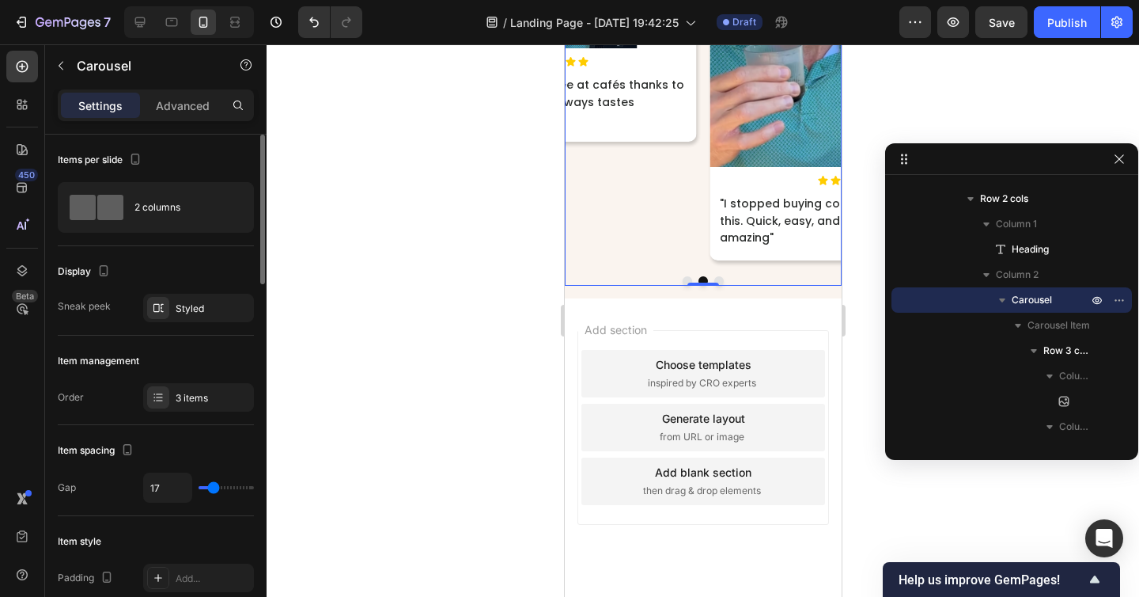
type input "18"
type input "17"
click at [214, 488] on input "range" at bounding box center [226, 487] width 55 height 3
click at [664, 67] on div "Icon Icon Icon Icon Icon" at bounding box center [557, 61] width 277 height 11
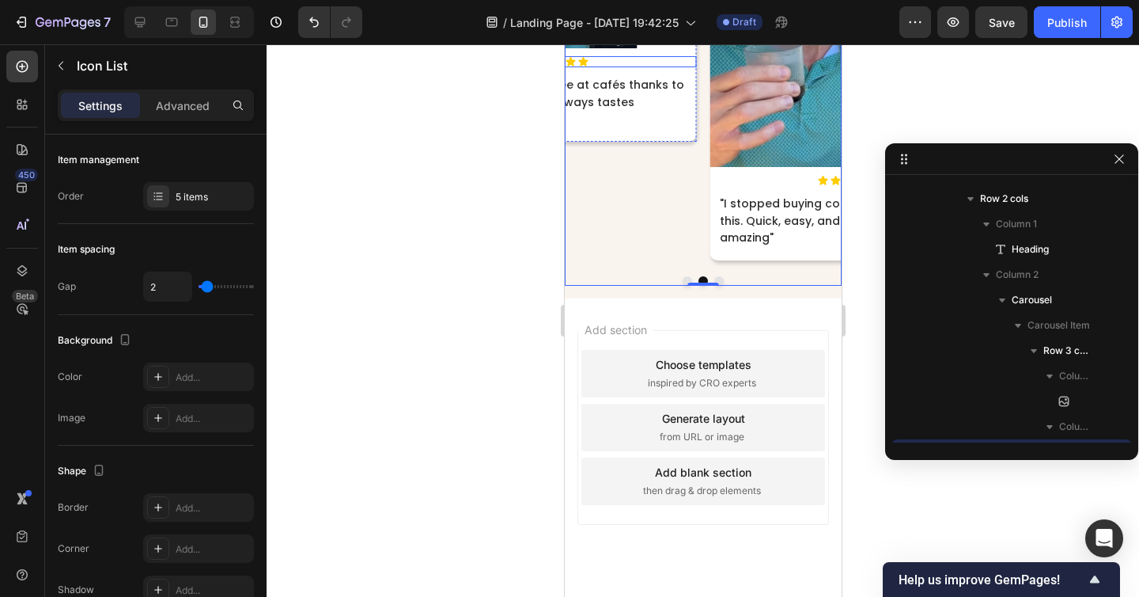
scroll to position [3464, 0]
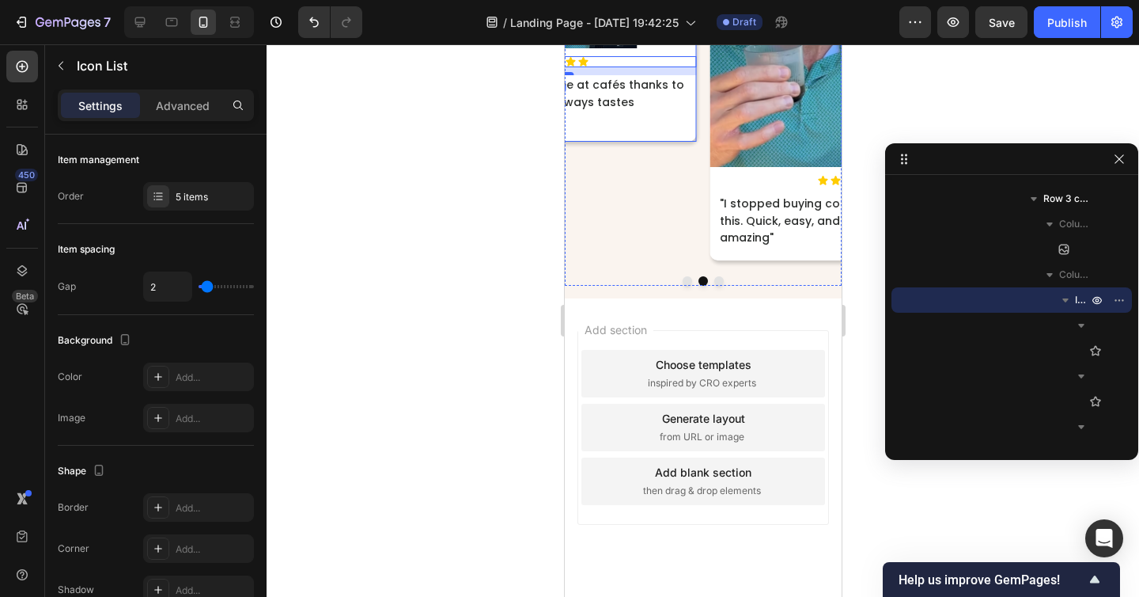
click at [685, 142] on div "Image Icon Icon Icon Icon Icon Icon List 10 "I stopped buying coffee at cafés t…" at bounding box center [557, 16] width 277 height 252
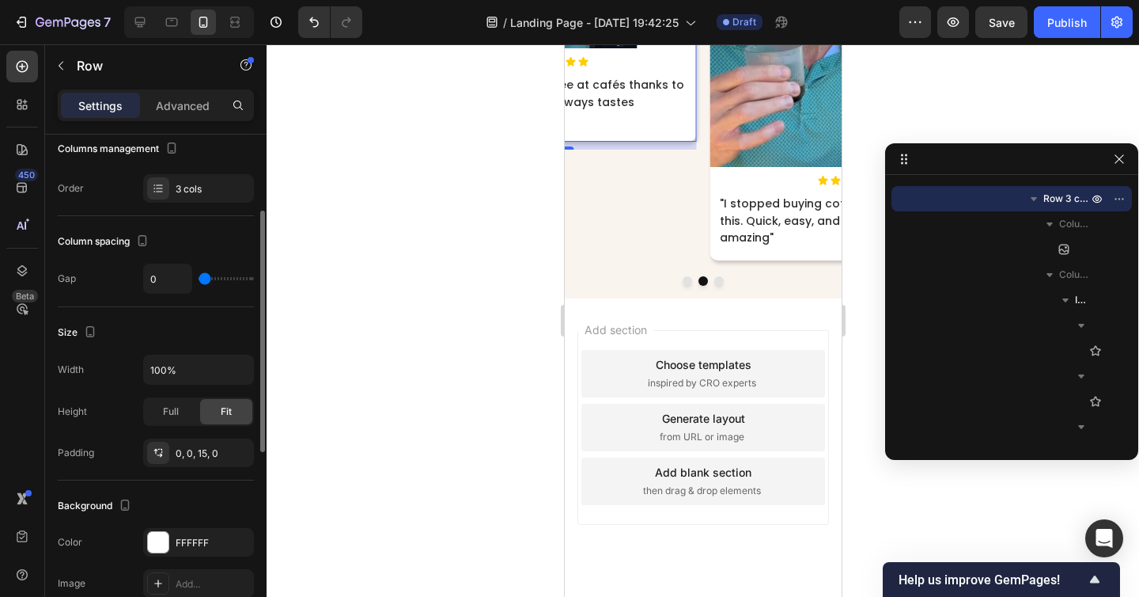
scroll to position [178, 0]
click at [164, 369] on input "100%" at bounding box center [198, 368] width 109 height 28
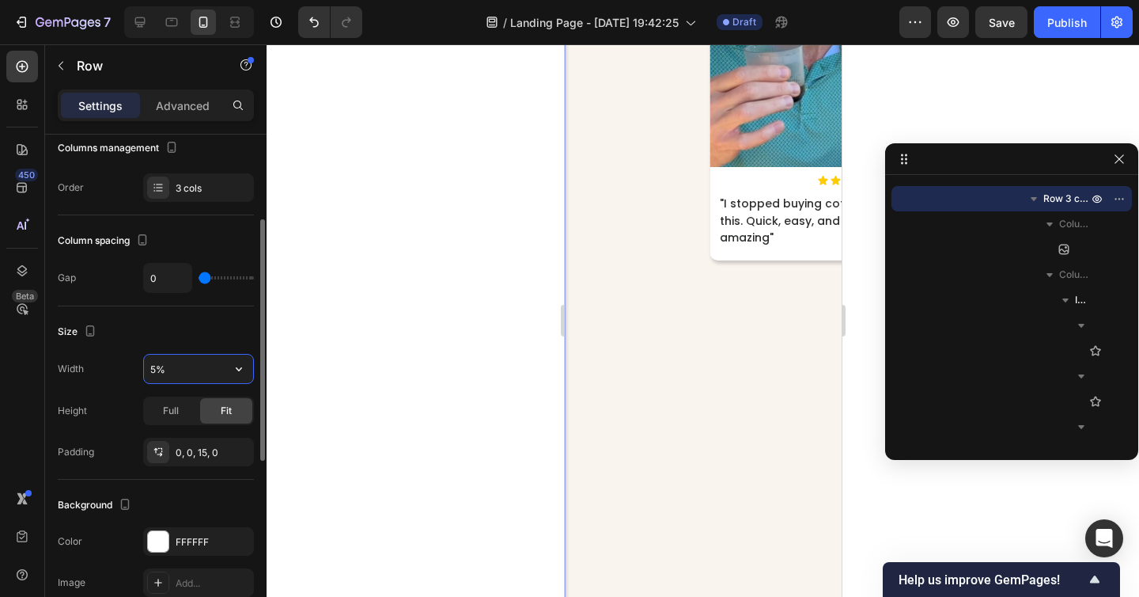
type input "50%"
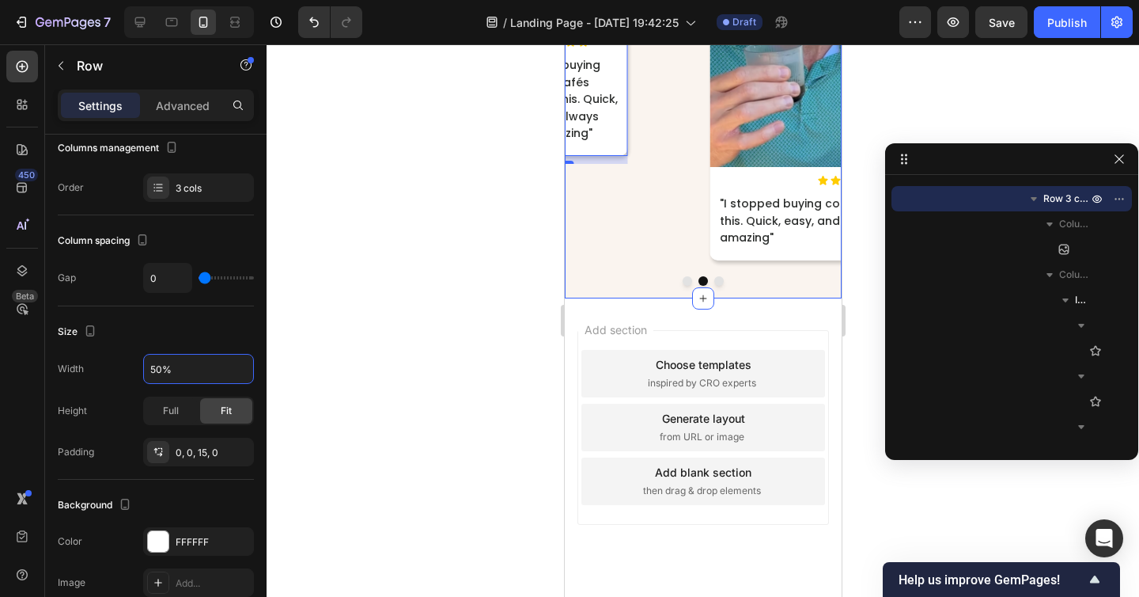
click at [693, 286] on div at bounding box center [702, 280] width 277 height 9
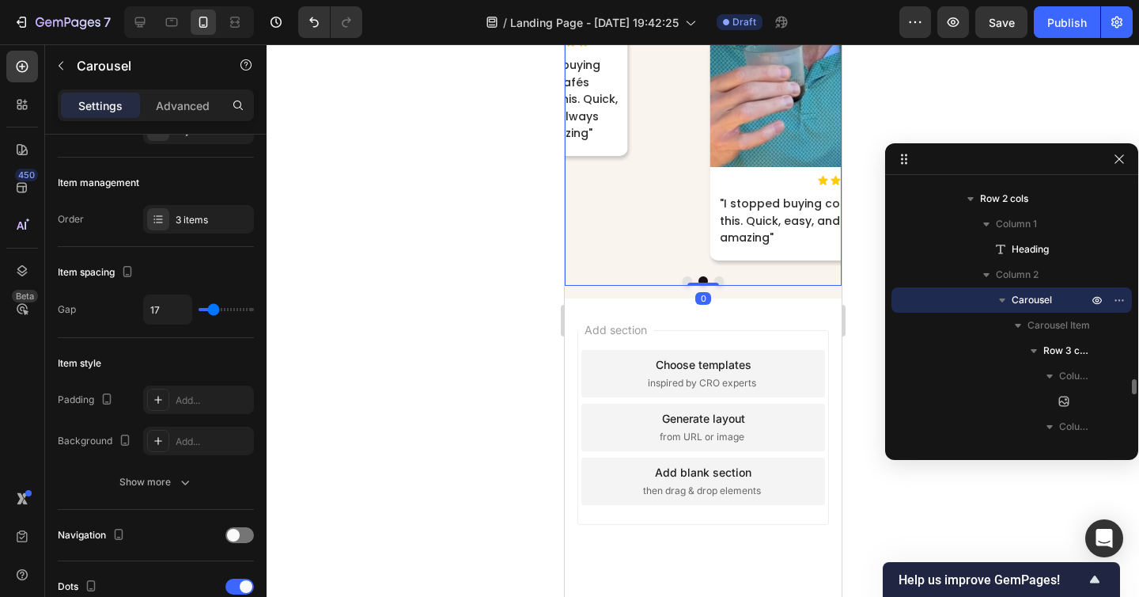
scroll to position [0, 0]
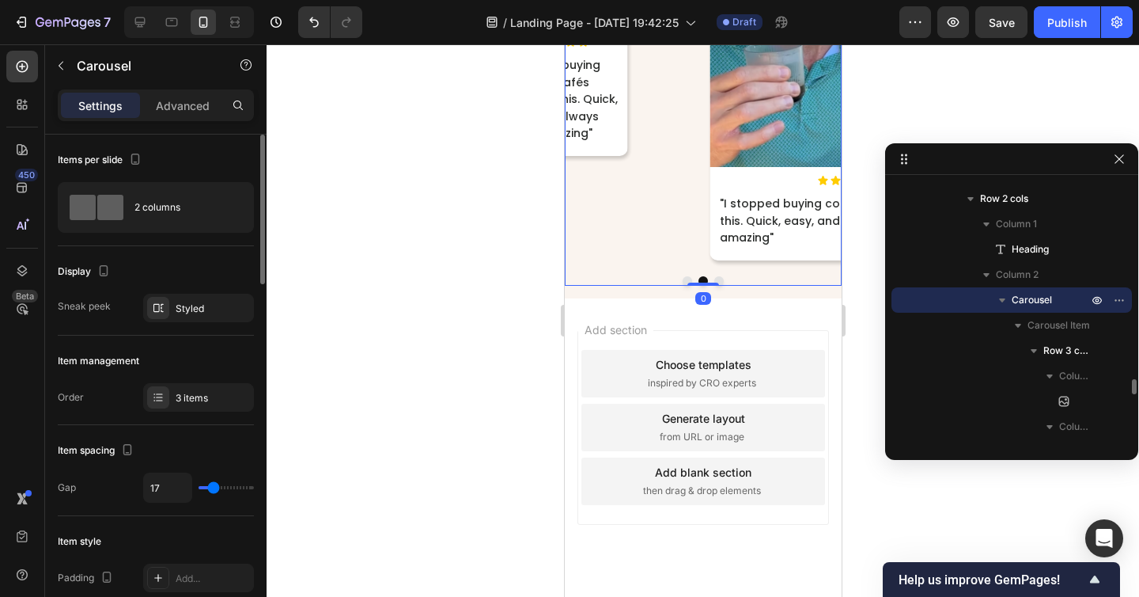
click at [686, 286] on button "Dot" at bounding box center [686, 280] width 9 height 9
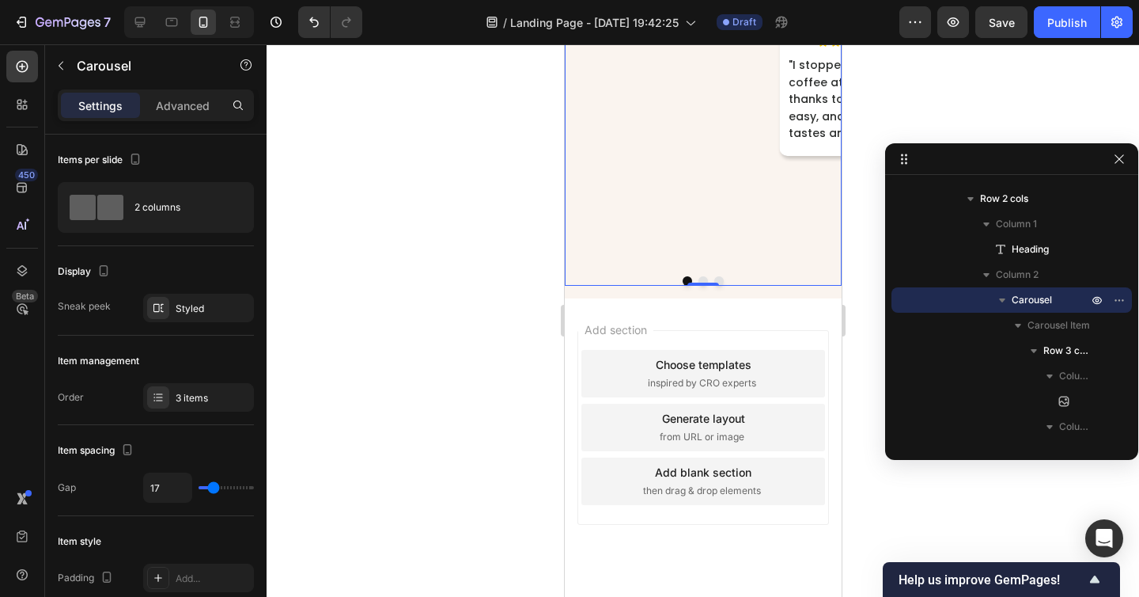
click at [701, 286] on button "Dot" at bounding box center [702, 280] width 9 height 9
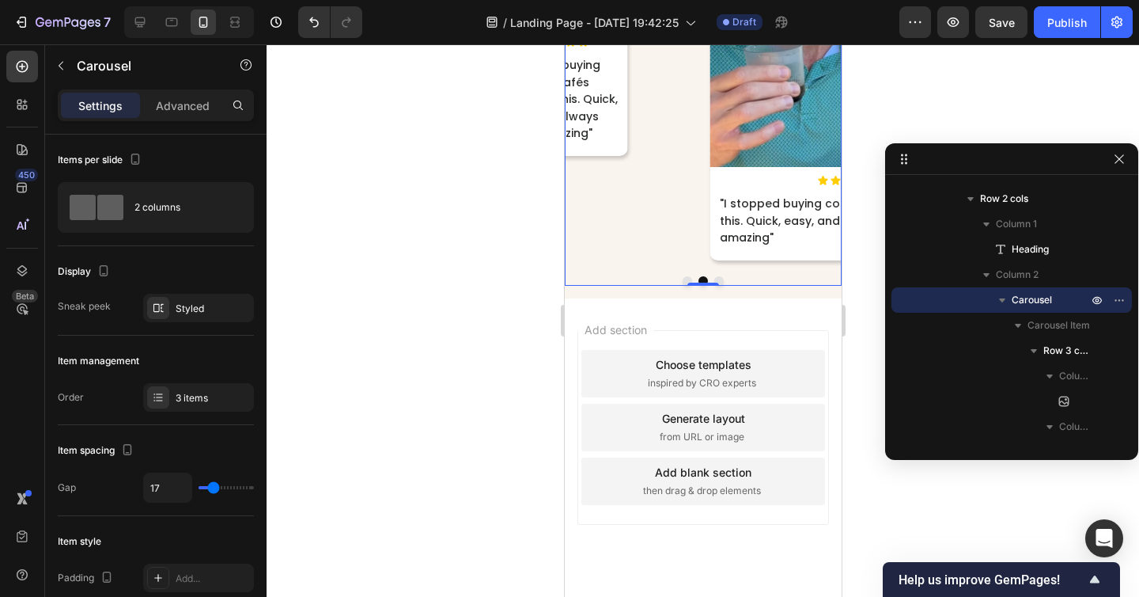
click at [687, 286] on button "Dot" at bounding box center [686, 280] width 9 height 9
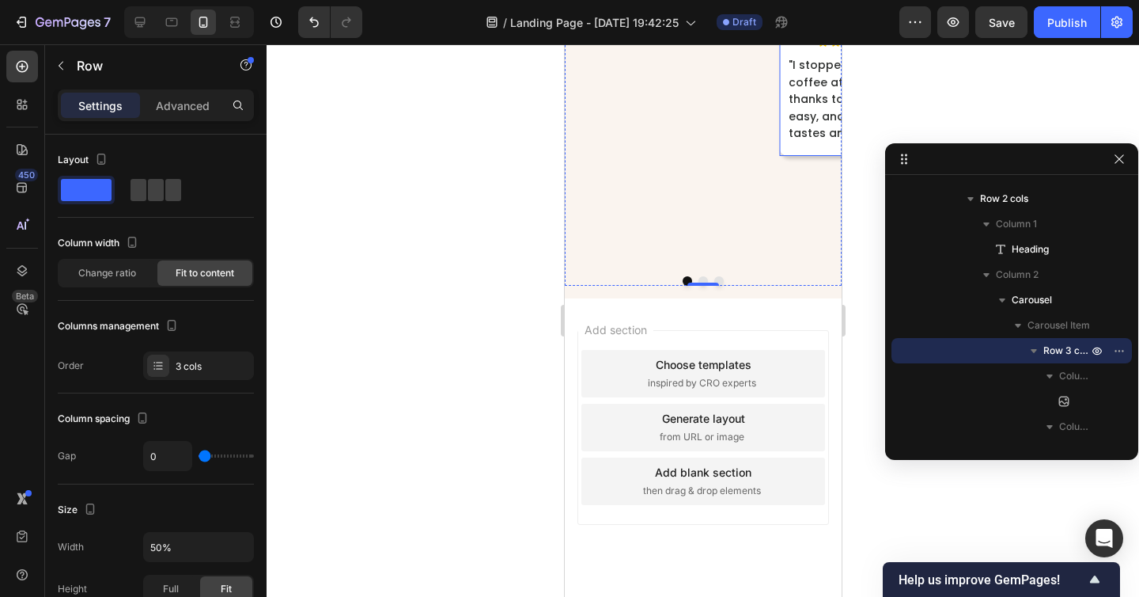
click at [794, 156] on div "Image Icon Icon Icon Icon Icon Icon List "I stopped buying coffee at cafés than…" at bounding box center [847, 23] width 138 height 266
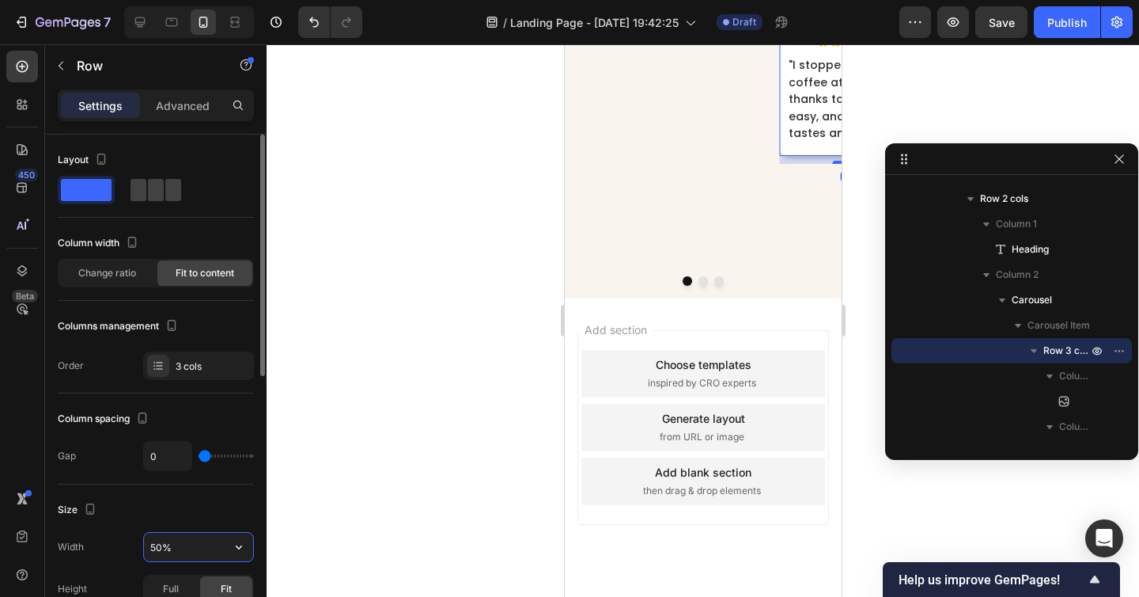
click at [160, 542] on input "50%" at bounding box center [198, 546] width 109 height 28
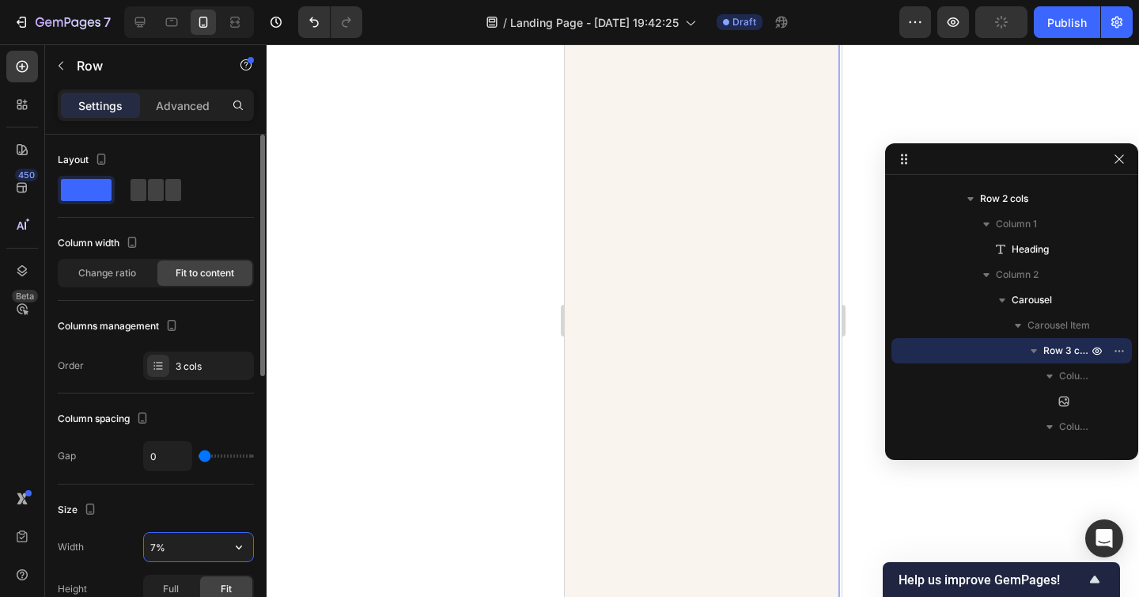
type input "70%"
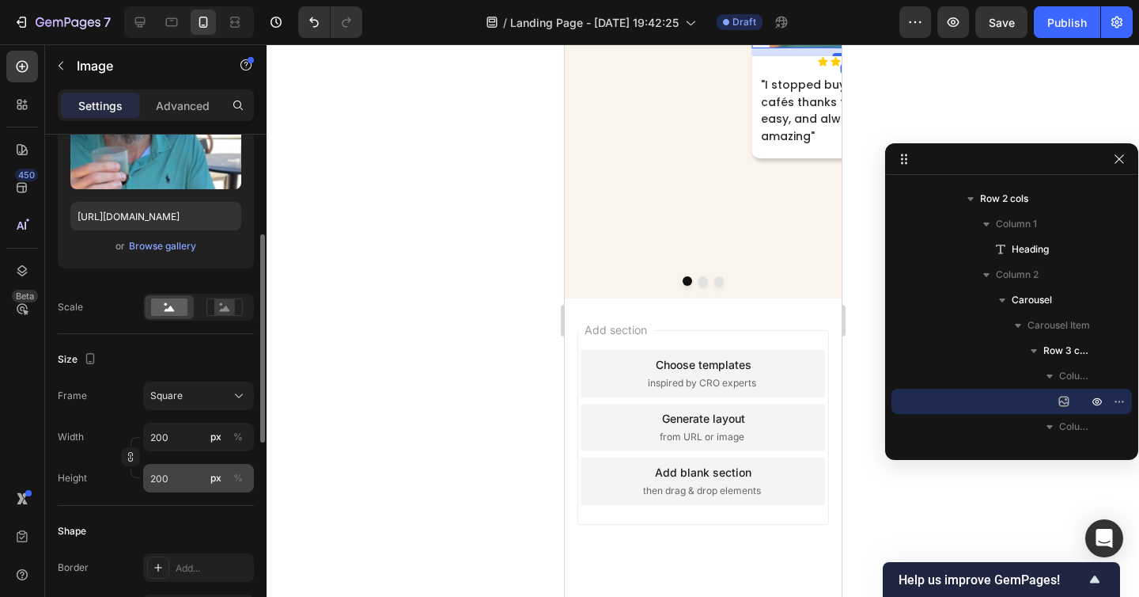
scroll to position [225, 0]
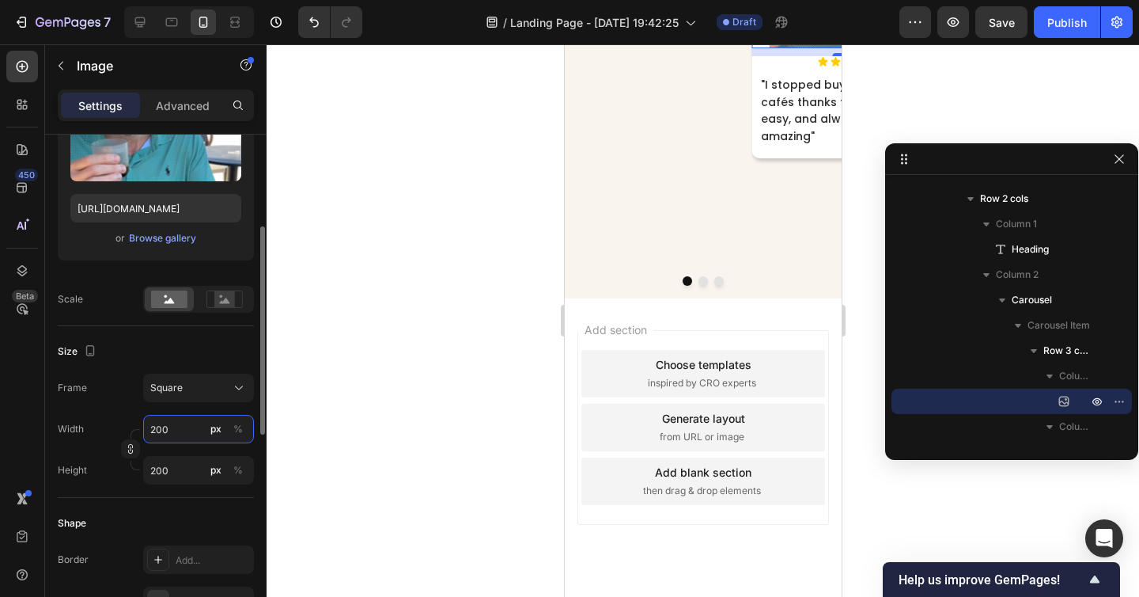
click at [163, 430] on input "200" at bounding box center [198, 429] width 111 height 28
type input "30"
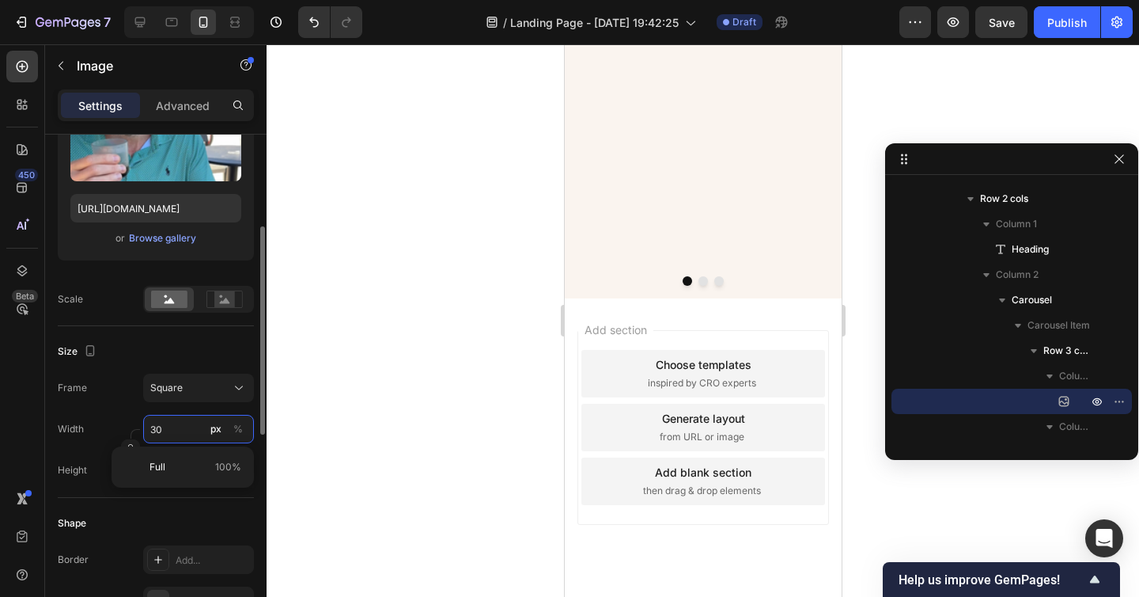
type input "300"
type input "3000"
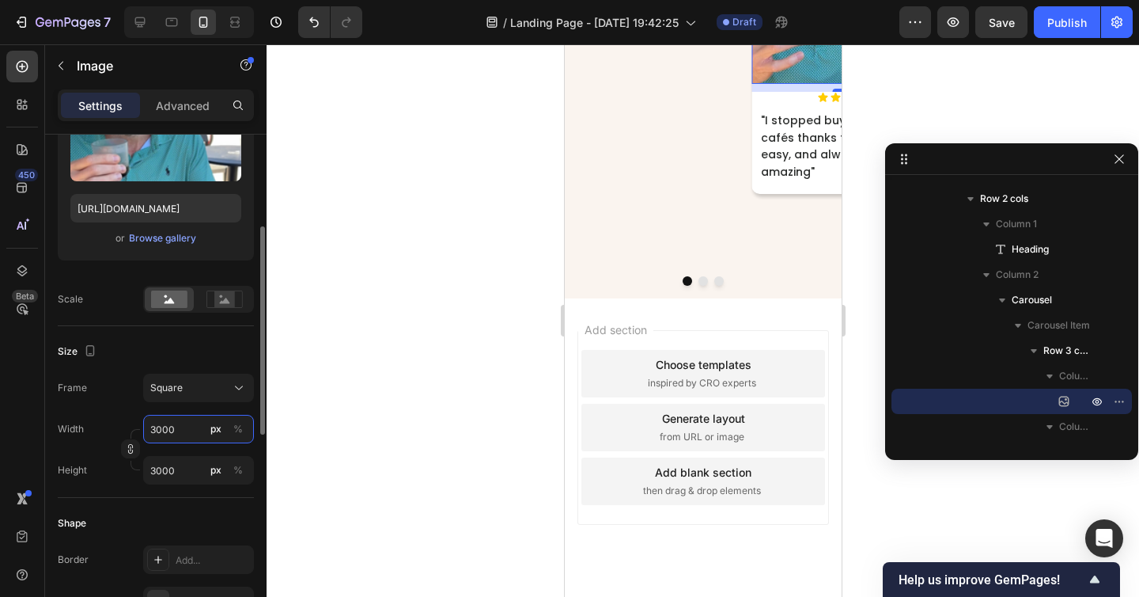
type input "300"
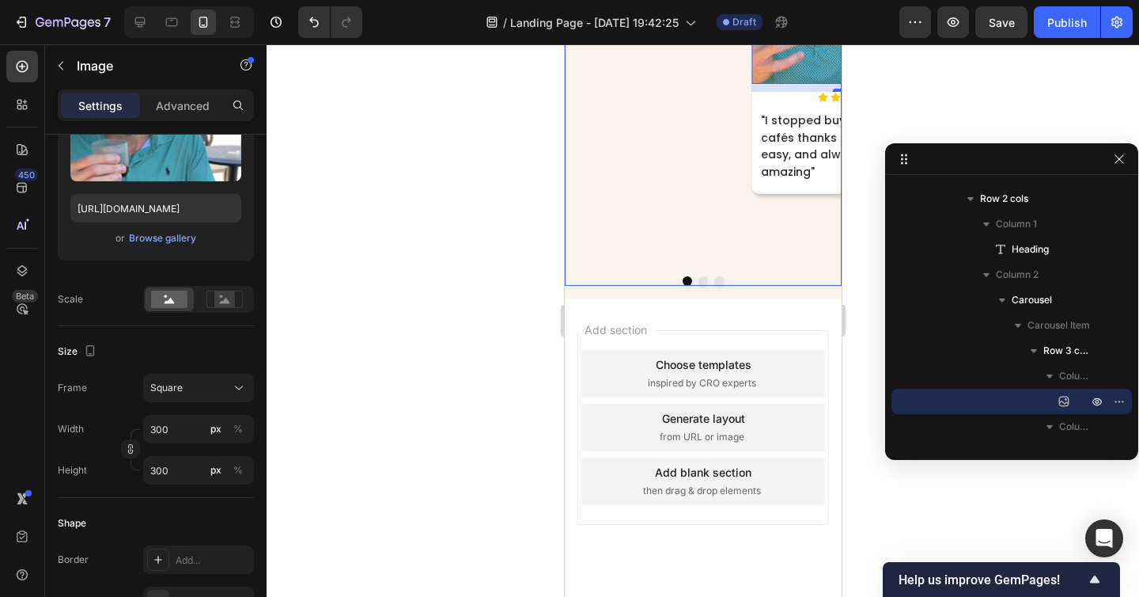
click at [699, 286] on button "Dot" at bounding box center [702, 280] width 9 height 9
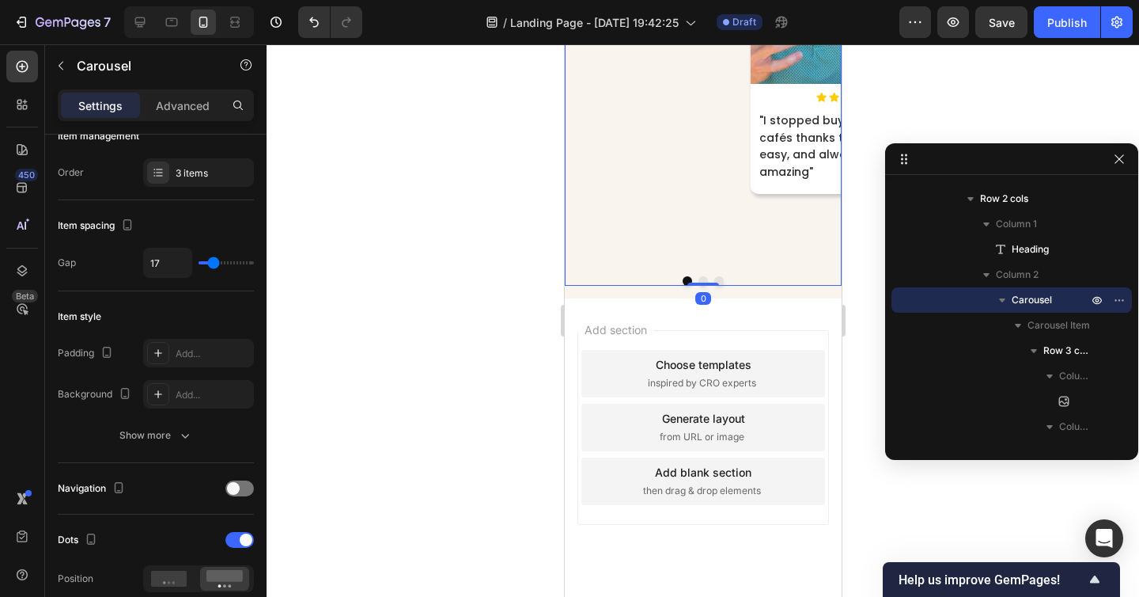
scroll to position [0, 0]
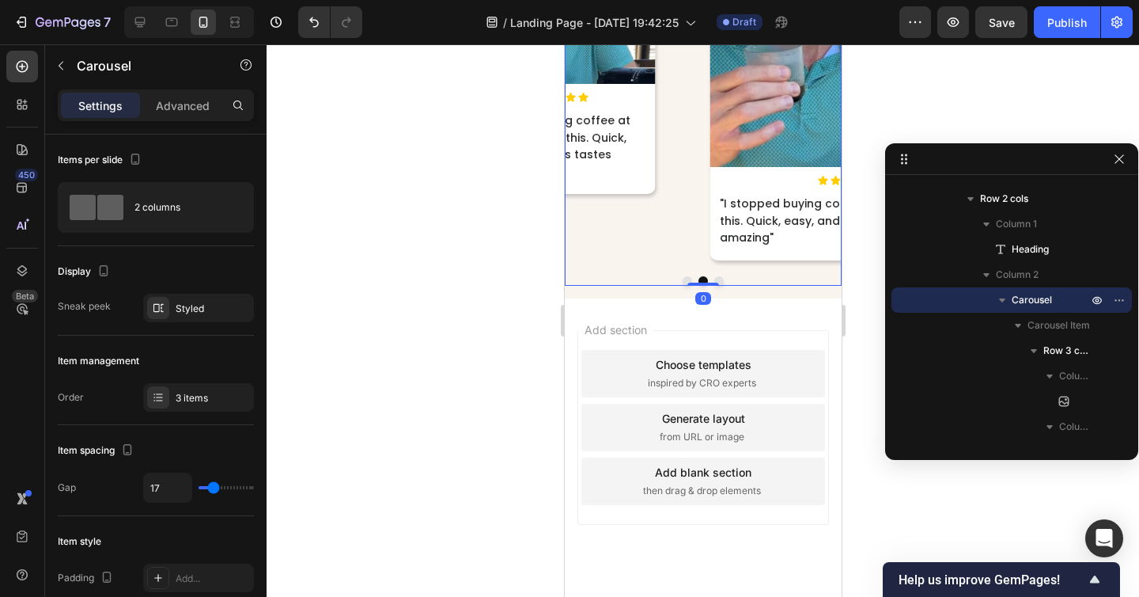
click at [685, 286] on button "Dot" at bounding box center [686, 280] width 9 height 9
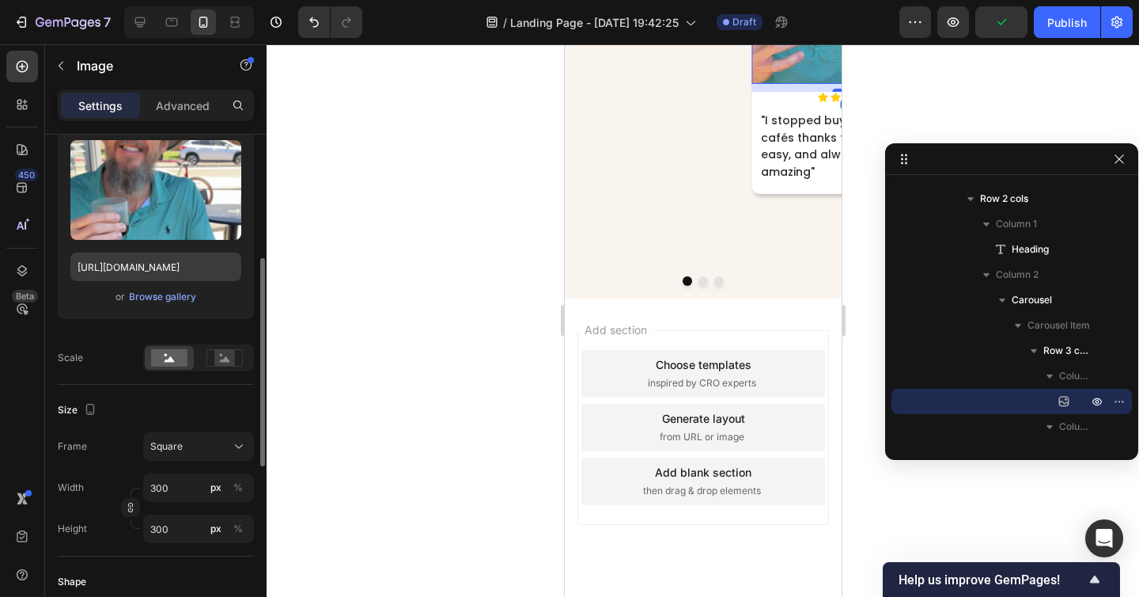
scroll to position [212, 0]
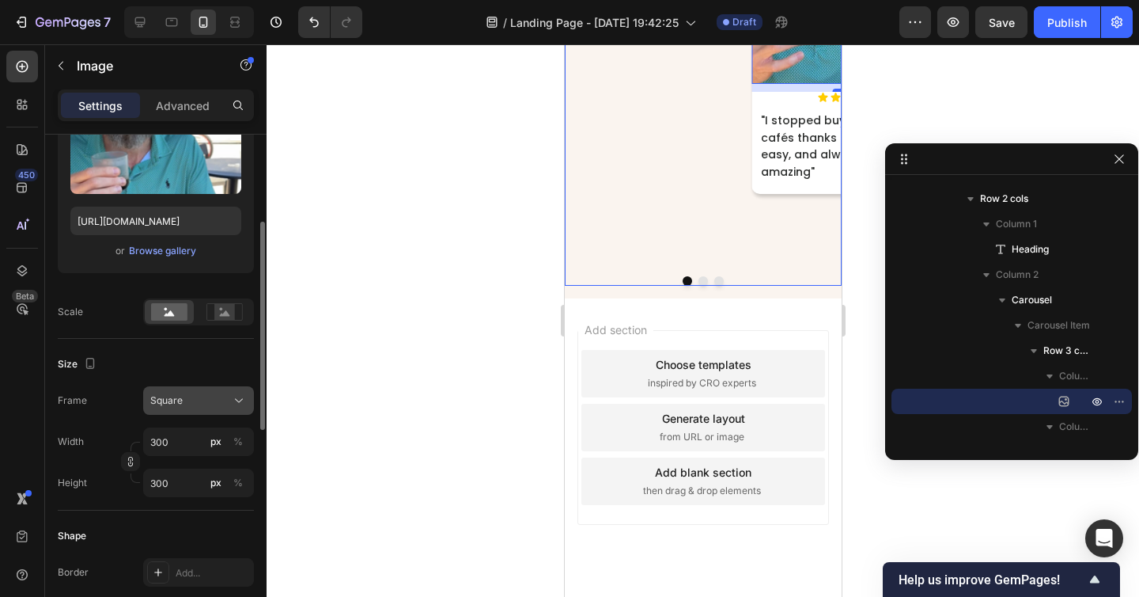
click at [216, 403] on div "Square" at bounding box center [189, 400] width 78 height 14
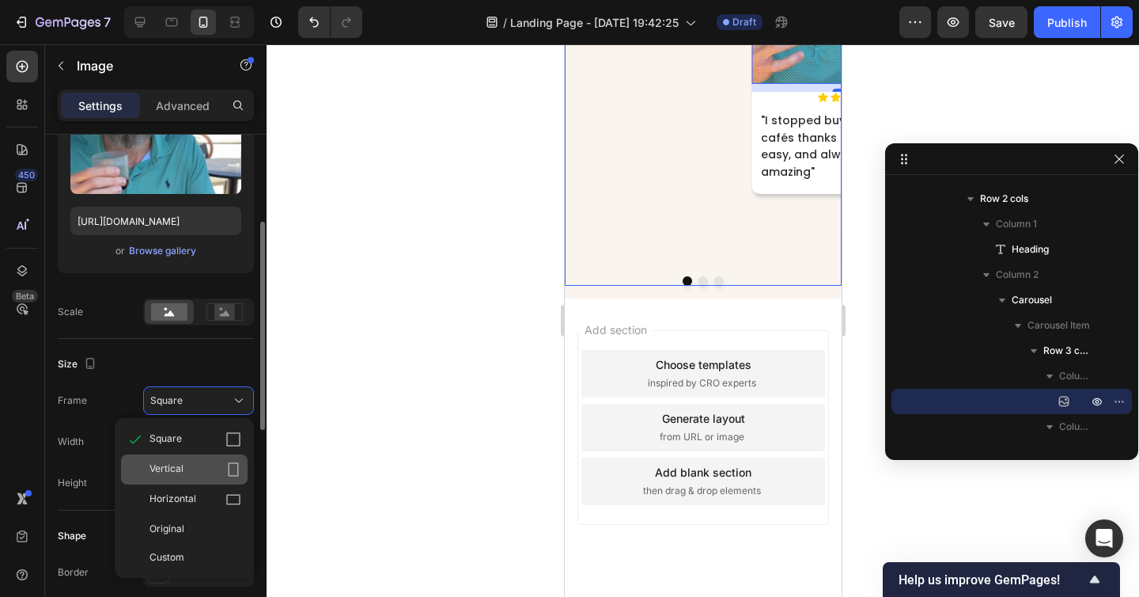
click at [194, 462] on div "Vertical" at bounding box center [196, 469] width 92 height 16
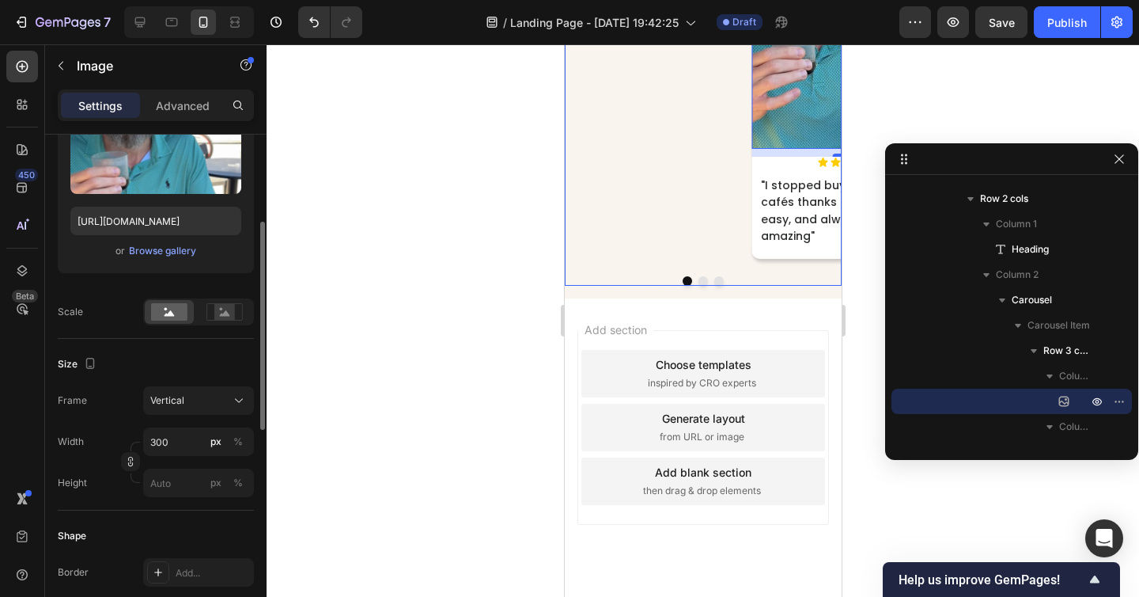
click at [702, 286] on div "Image 10 Icon Icon Icon Icon Icon Icon List "I stopped buying coffee at cafés t…" at bounding box center [702, 88] width 277 height 396
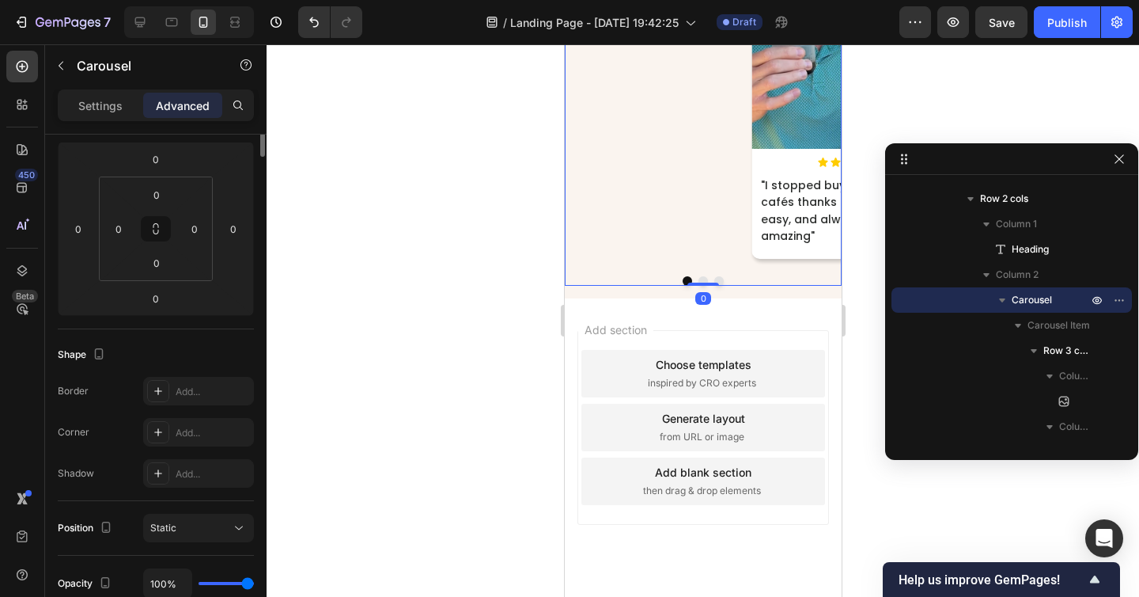
scroll to position [0, 0]
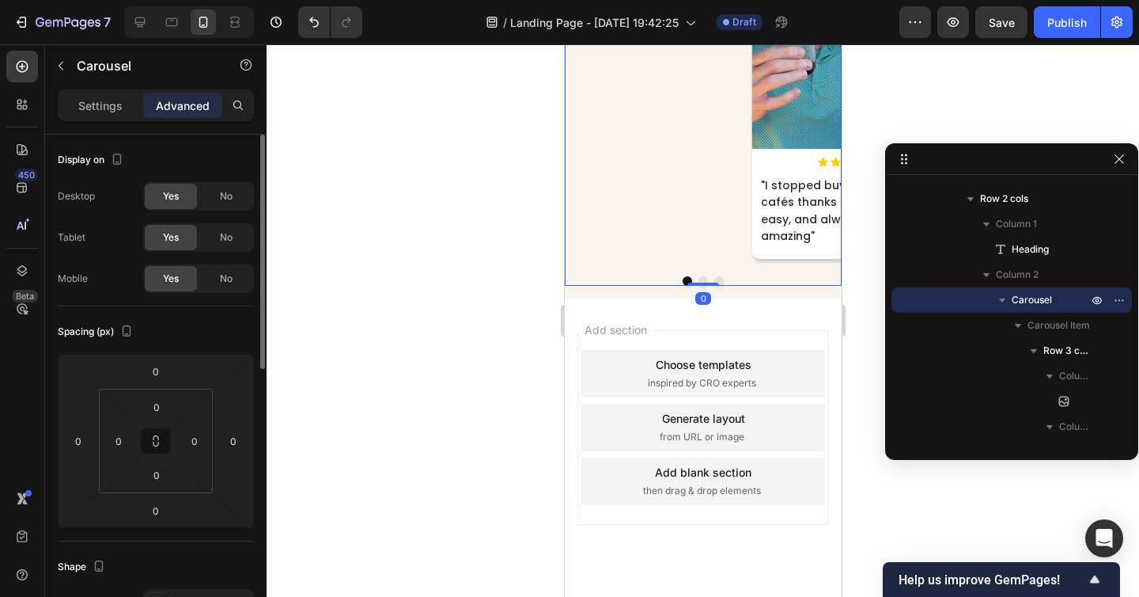
click at [704, 286] on button "Dot" at bounding box center [702, 280] width 9 height 9
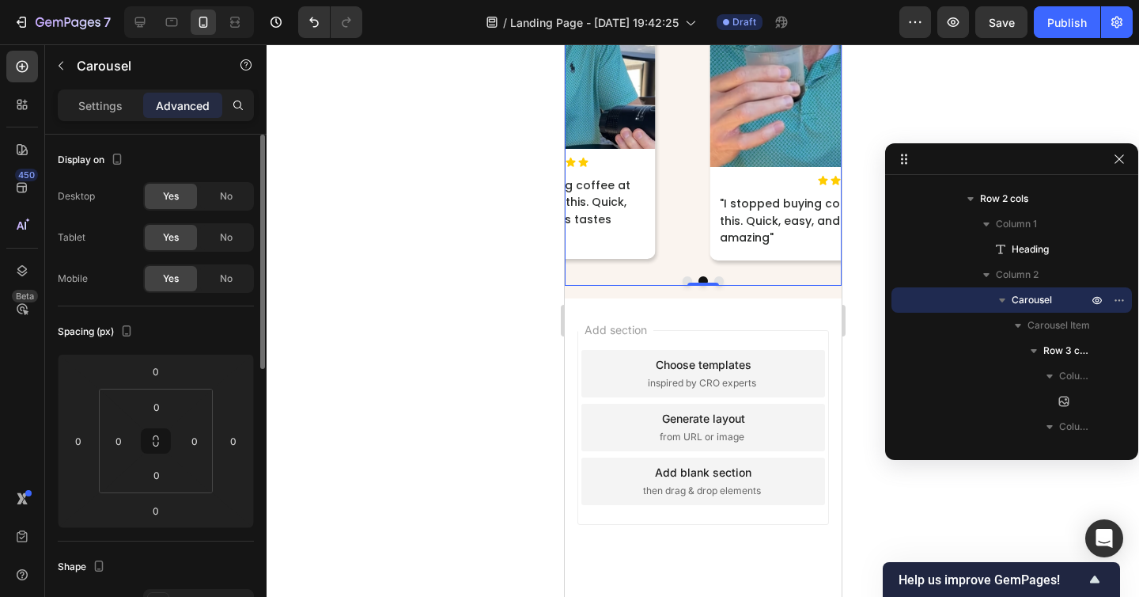
click at [685, 286] on button "Dot" at bounding box center [686, 280] width 9 height 9
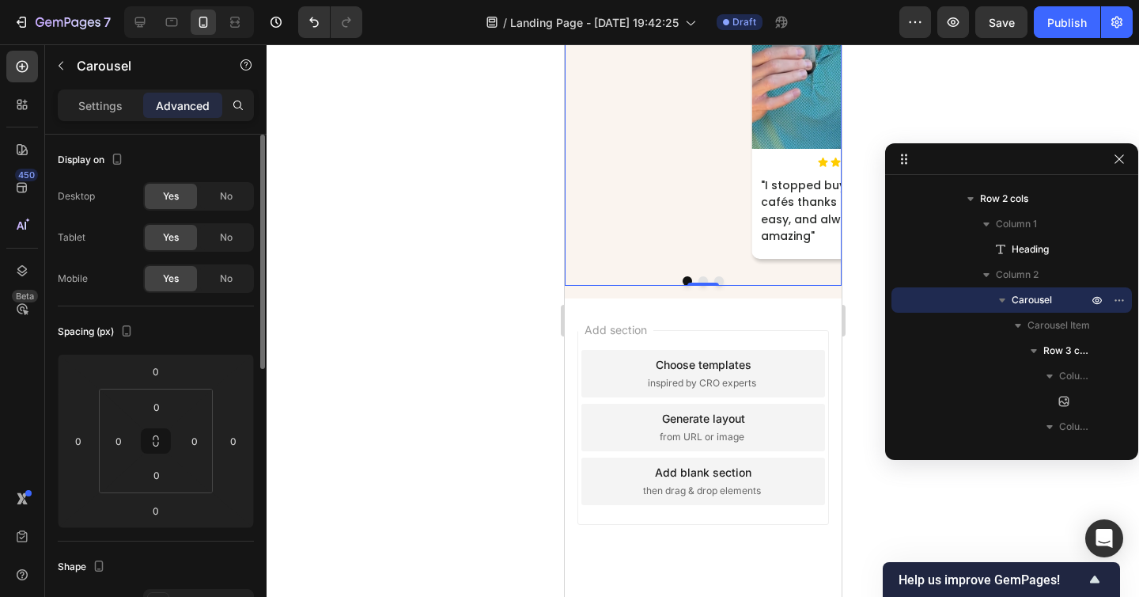
click at [703, 286] on button "Dot" at bounding box center [702, 280] width 9 height 9
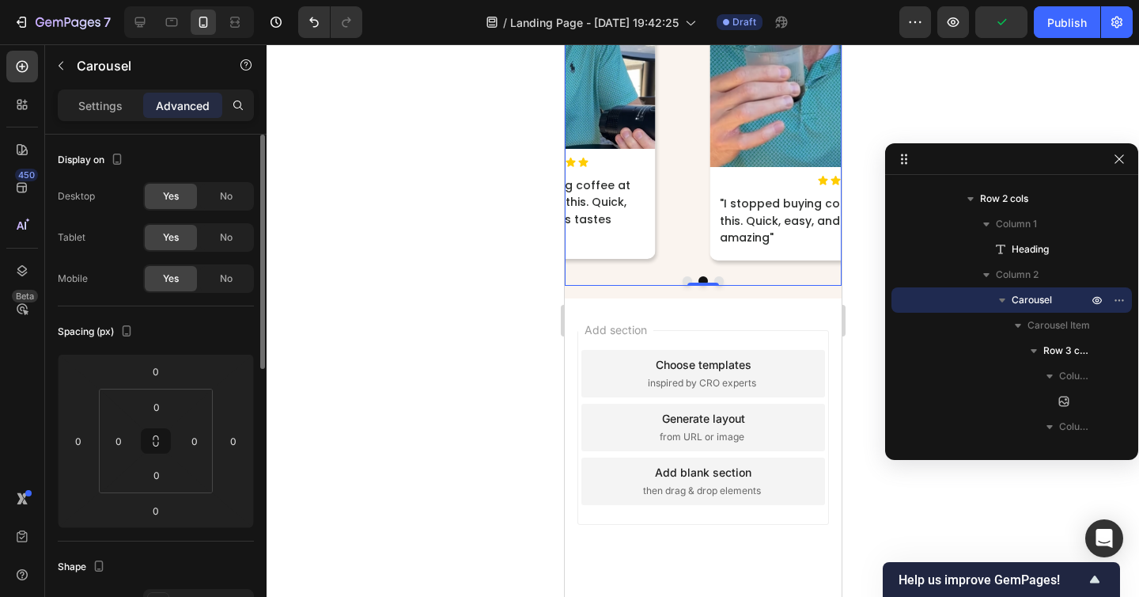
click at [703, 286] on button "Dot" at bounding box center [702, 280] width 9 height 9
click at [717, 286] on button "Dot" at bounding box center [718, 280] width 9 height 9
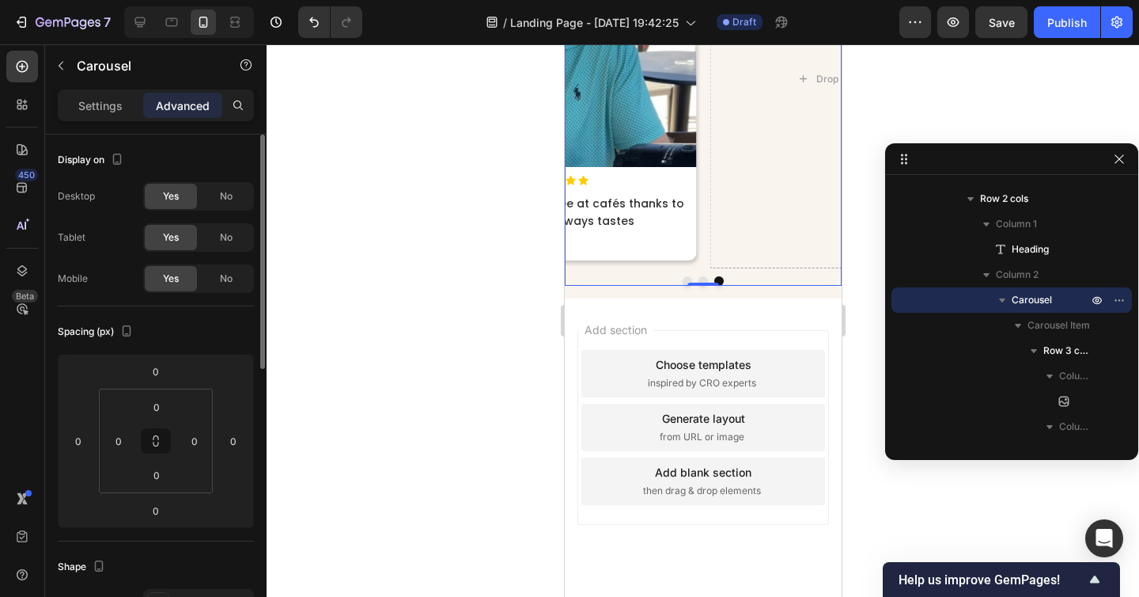
click at [688, 286] on button "Dot" at bounding box center [686, 280] width 9 height 9
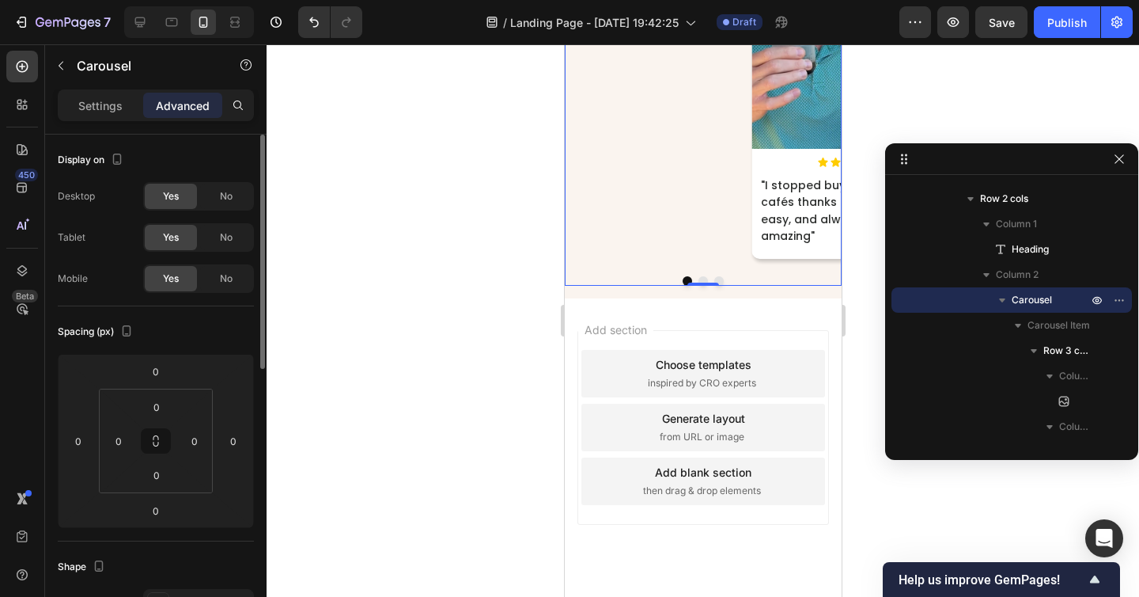
click at [699, 286] on button "Dot" at bounding box center [702, 280] width 9 height 9
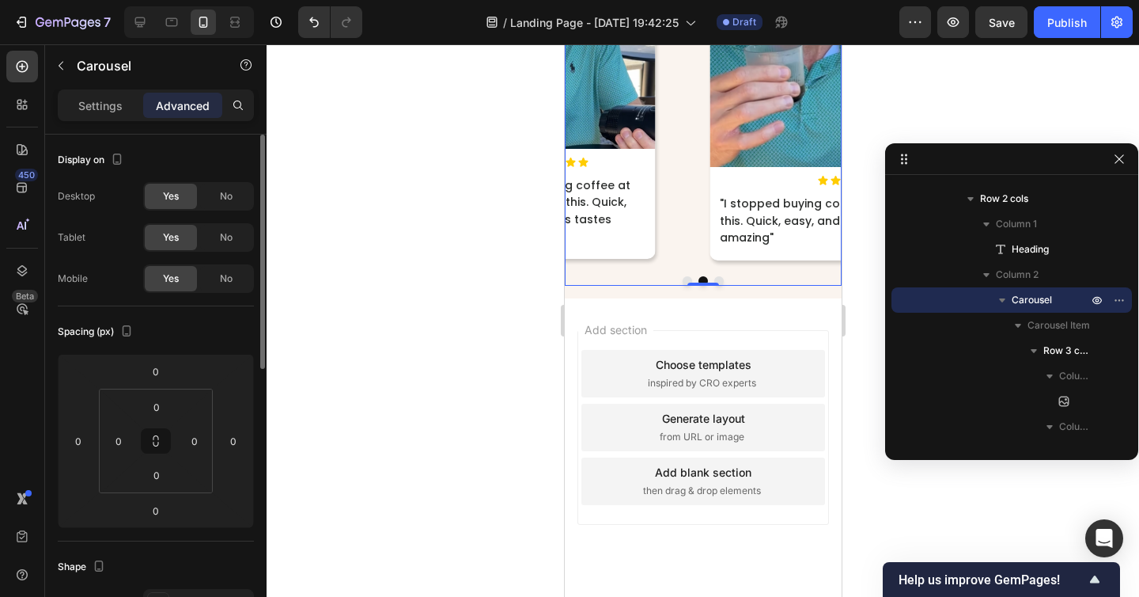
click at [672, 268] on div "Image Icon Icon Icon Icon Icon Icon List "I stopped buying coffee at cafés than…" at bounding box center [557, 79] width 277 height 378
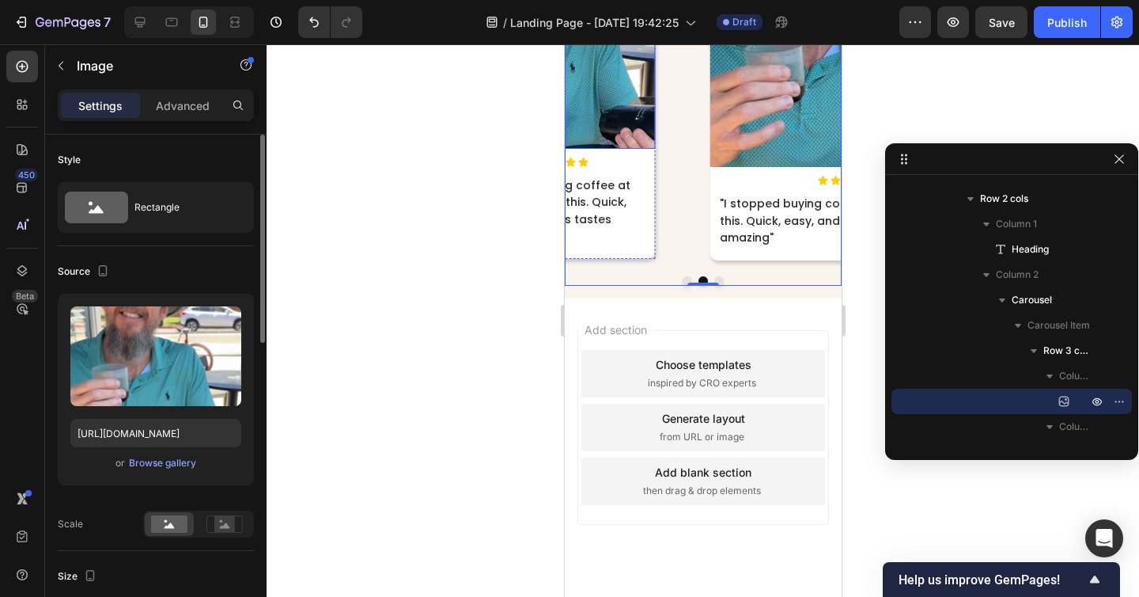
click at [646, 149] on img at bounding box center [557, 19] width 194 height 259
click at [682, 268] on div "Image 10 Icon Icon Icon Icon Icon Icon List "I stopped buying coffee at cafés t…" at bounding box center [557, 79] width 277 height 378
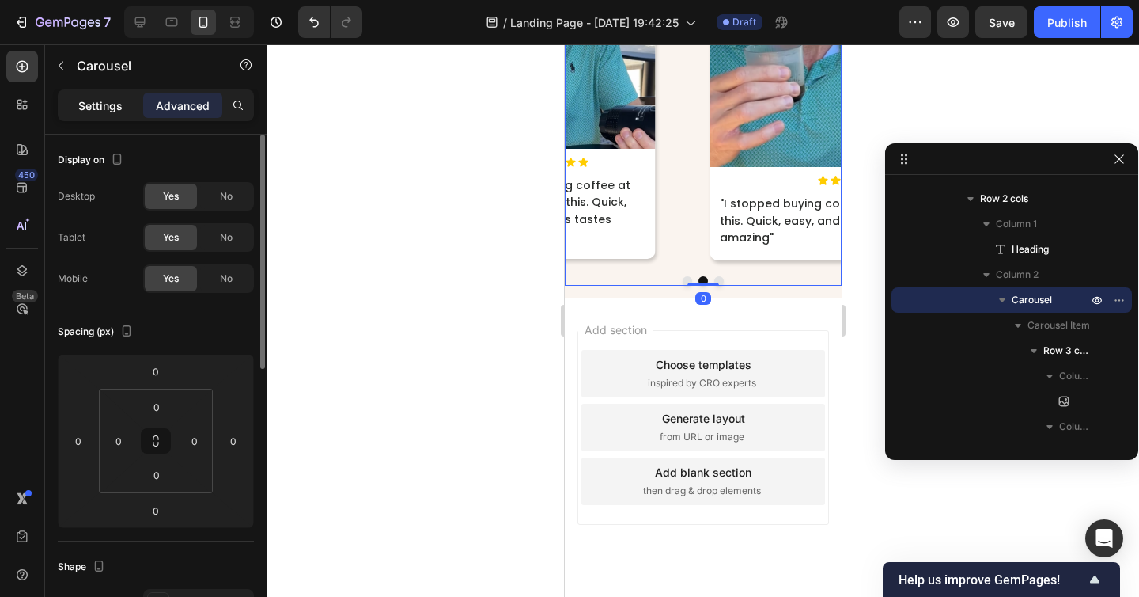
click at [98, 97] on p "Settings" at bounding box center [100, 105] width 44 height 17
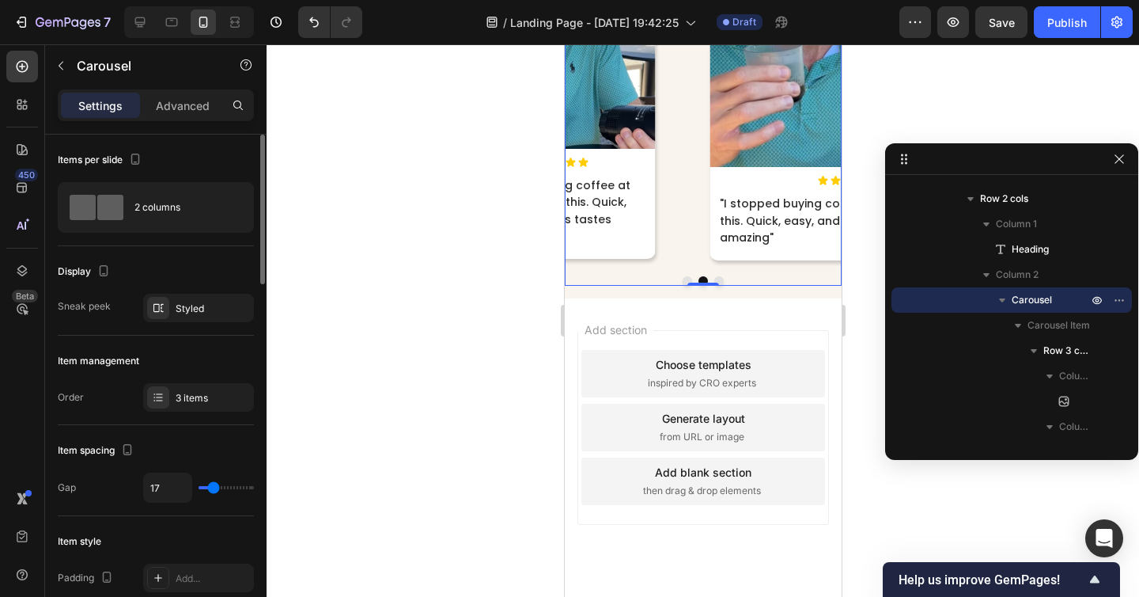
type input "8"
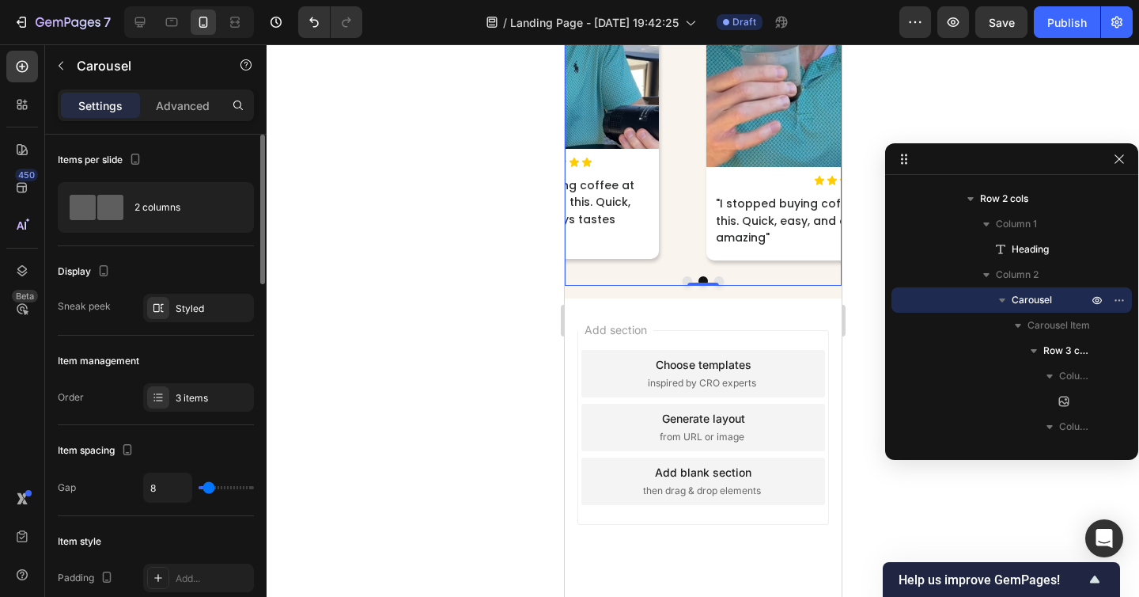
type input "6"
type input "2"
type input "0"
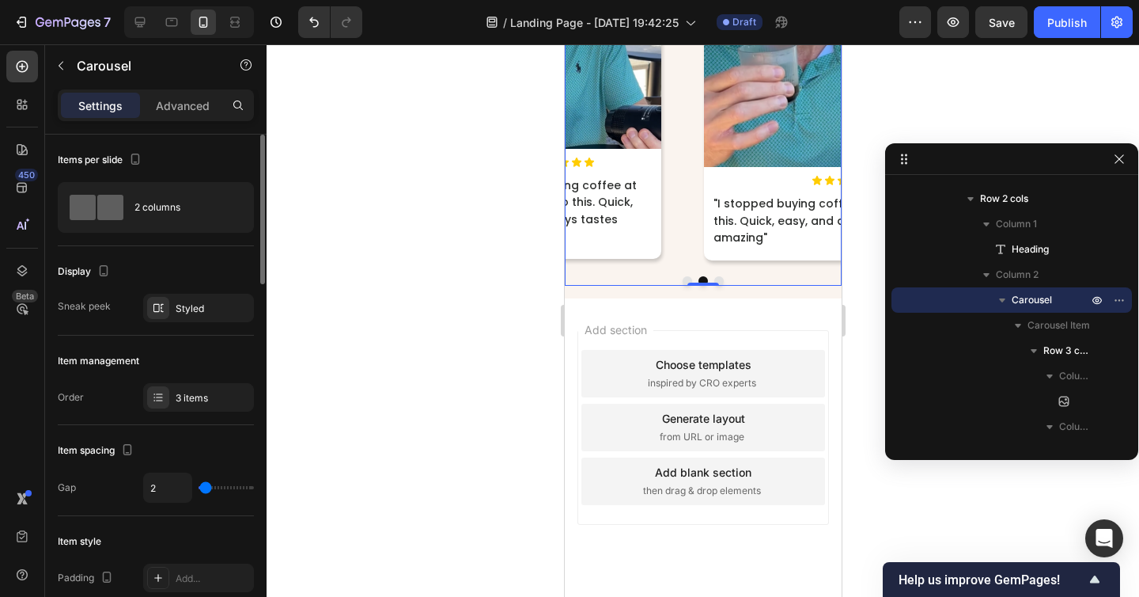
type input "0"
type input "3"
type input "20"
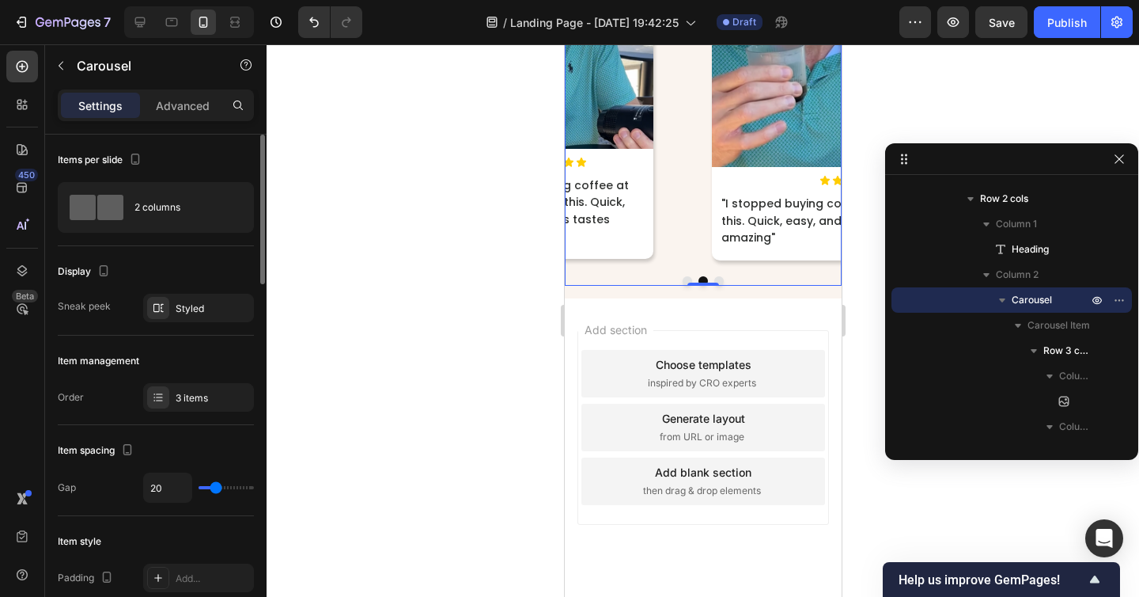
type input "22"
type input "21"
type input "12"
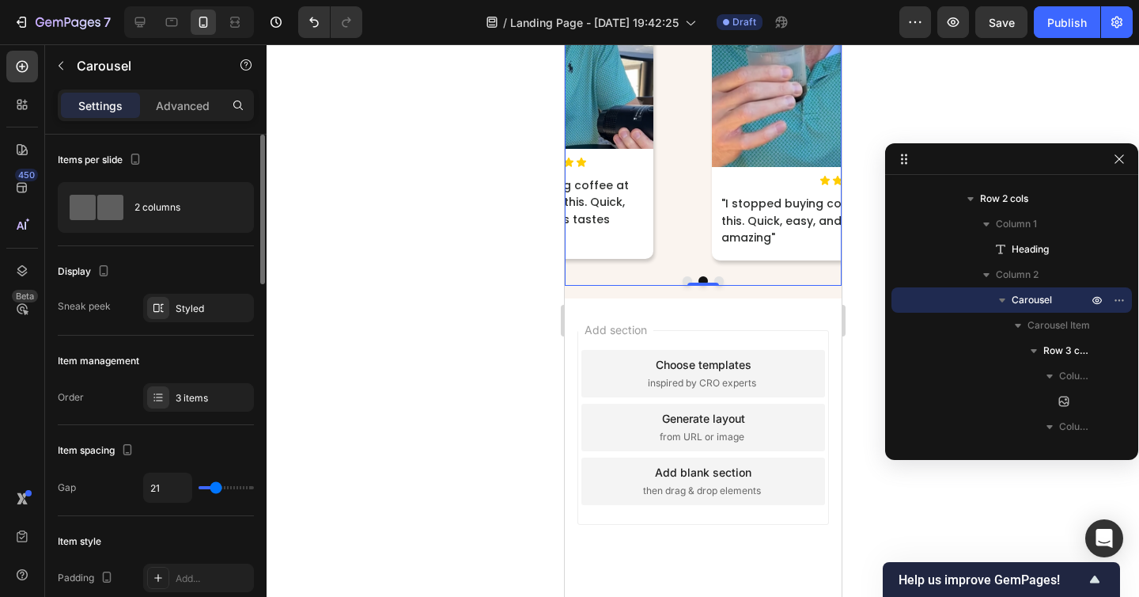
type input "12"
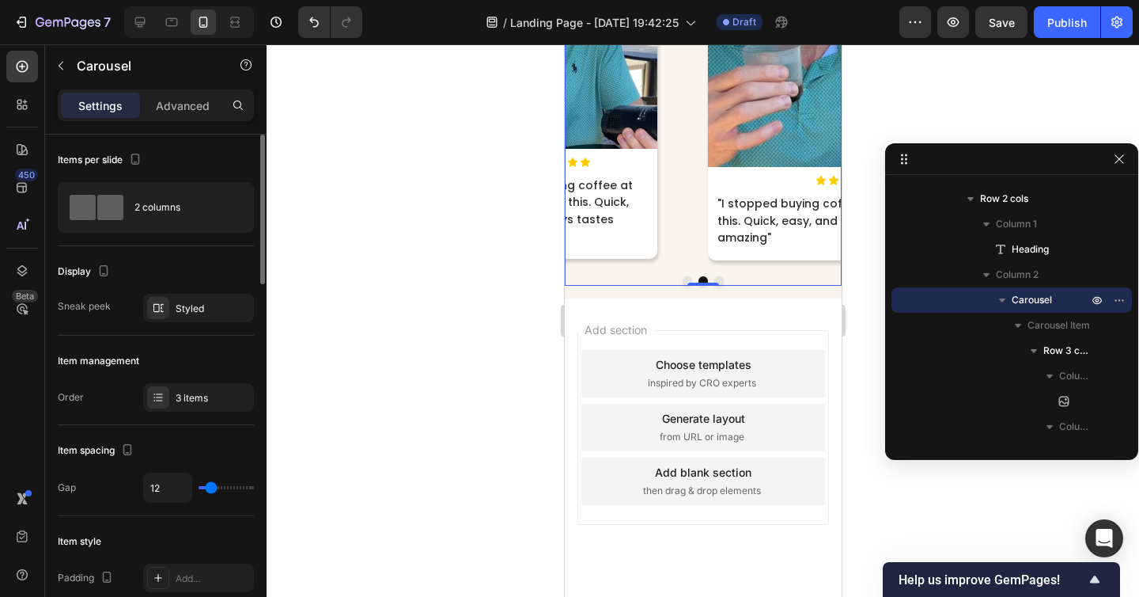
type input "25"
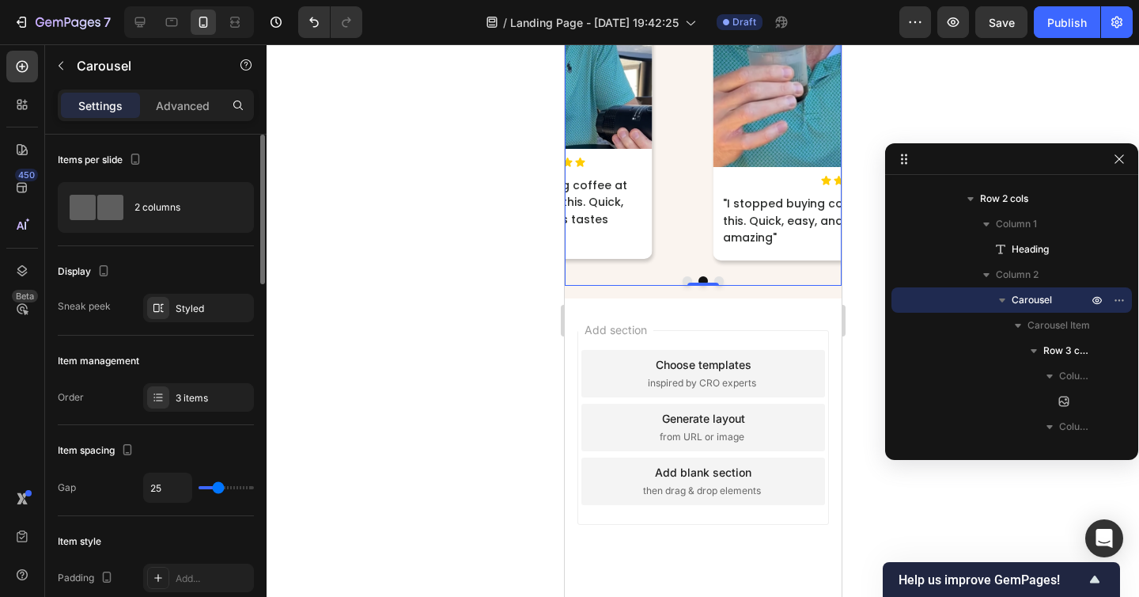
type input "29"
type input "25"
type input "24"
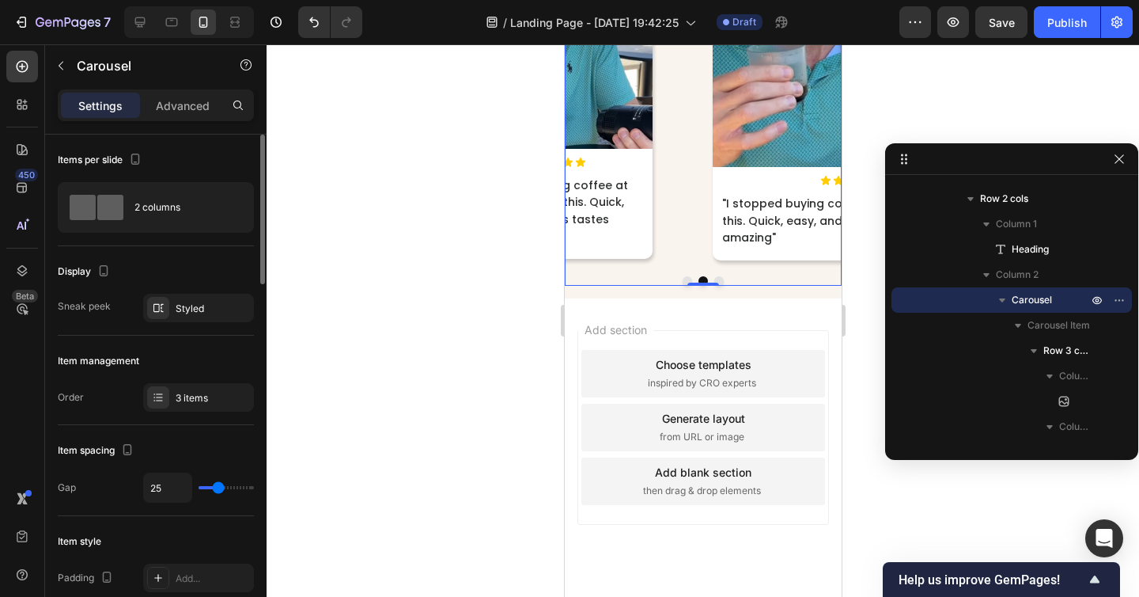
type input "24"
type input "23"
type input "22"
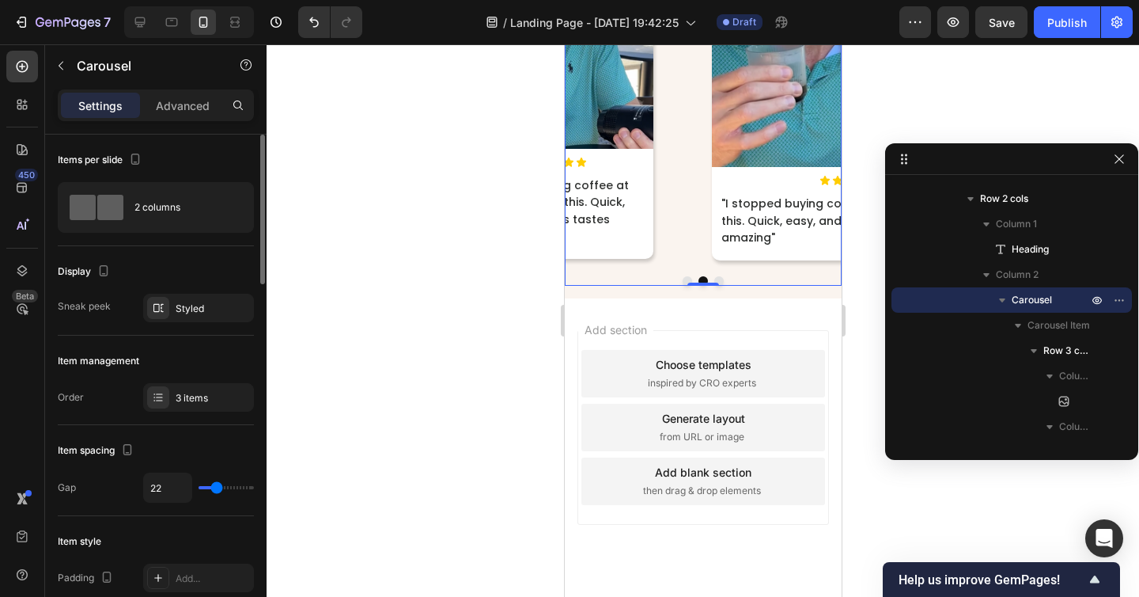
type input "20"
type input "19"
type input "18"
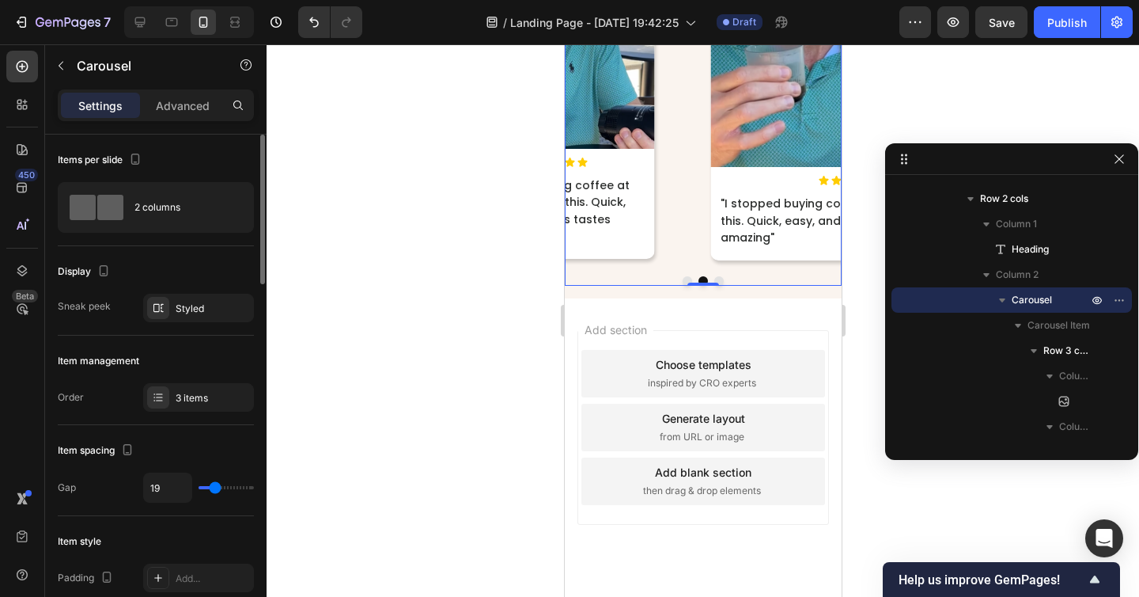
type input "18"
type input "17"
type input "16"
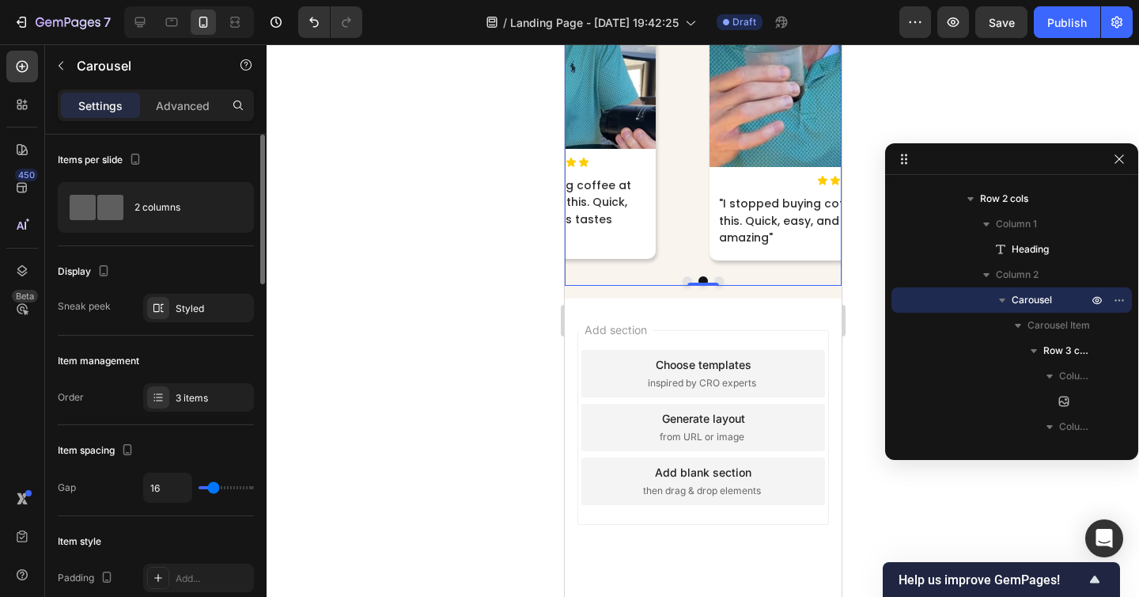
type input "17"
type input "18"
type input "17"
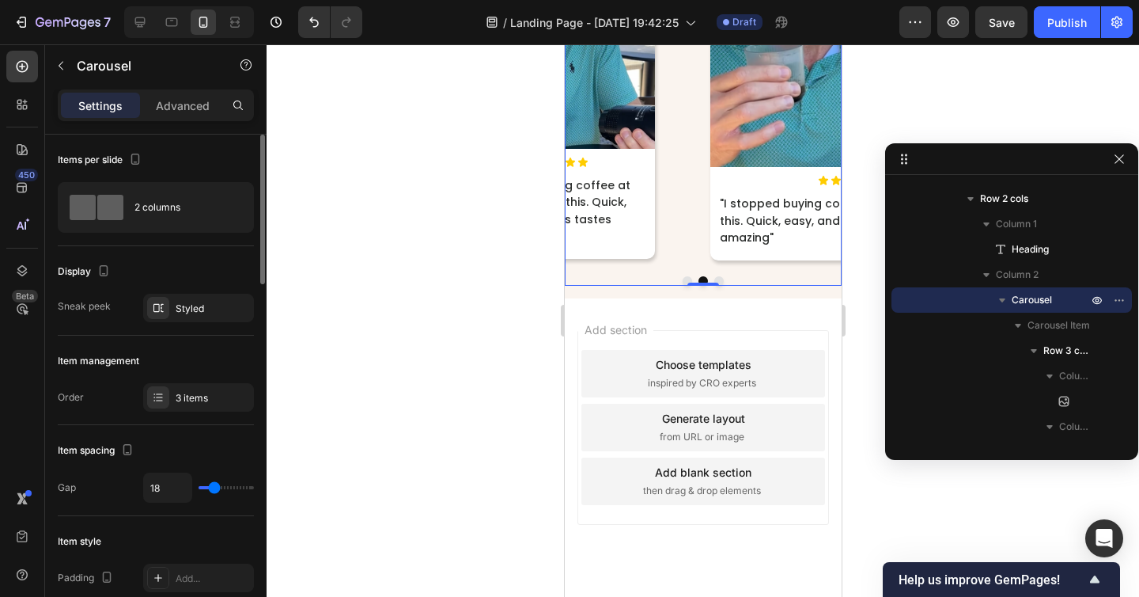
type input "17"
click at [214, 488] on input "range" at bounding box center [226, 487] width 55 height 3
click at [647, 286] on div "Image Icon Icon Icon Icon Icon Icon List "I stopped buying coffee at cafés than…" at bounding box center [702, 88] width 277 height 396
click at [187, 302] on div "Styled" at bounding box center [199, 308] width 46 height 14
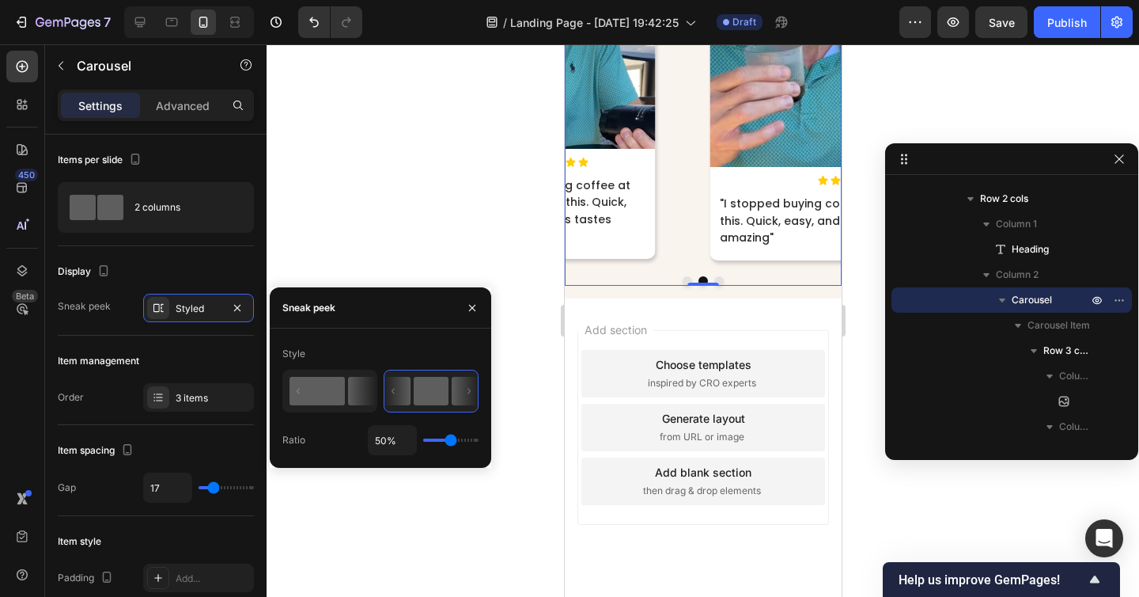
click at [344, 393] on rect at bounding box center [317, 391] width 55 height 28
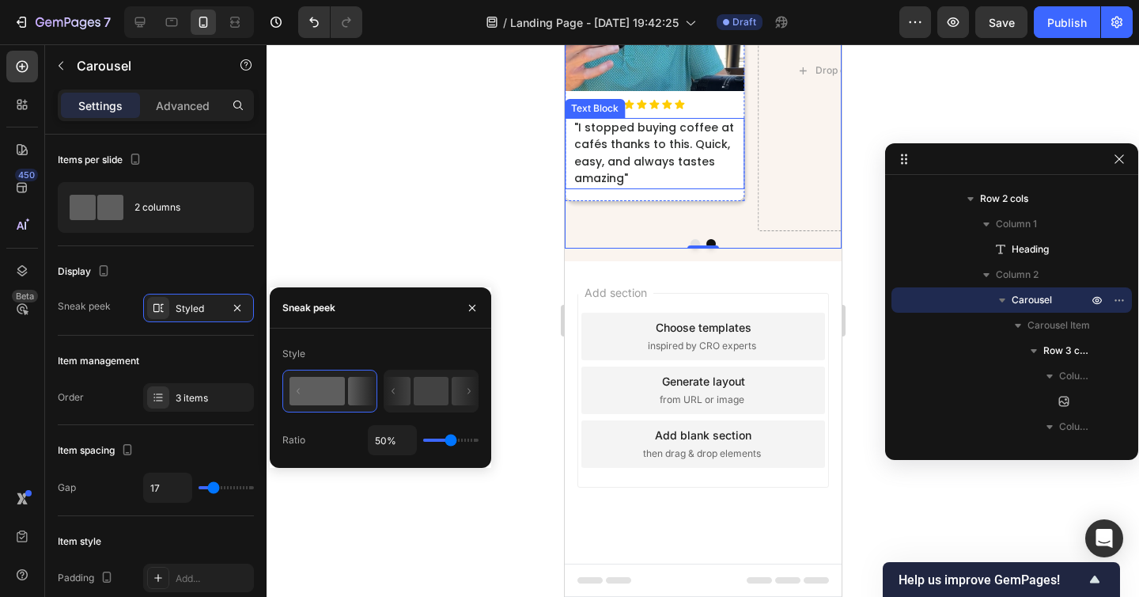
click at [732, 189] on div ""I stopped buying coffee at cafés thanks to this. Quick, easy, and always taste…" at bounding box center [654, 153] width 165 height 71
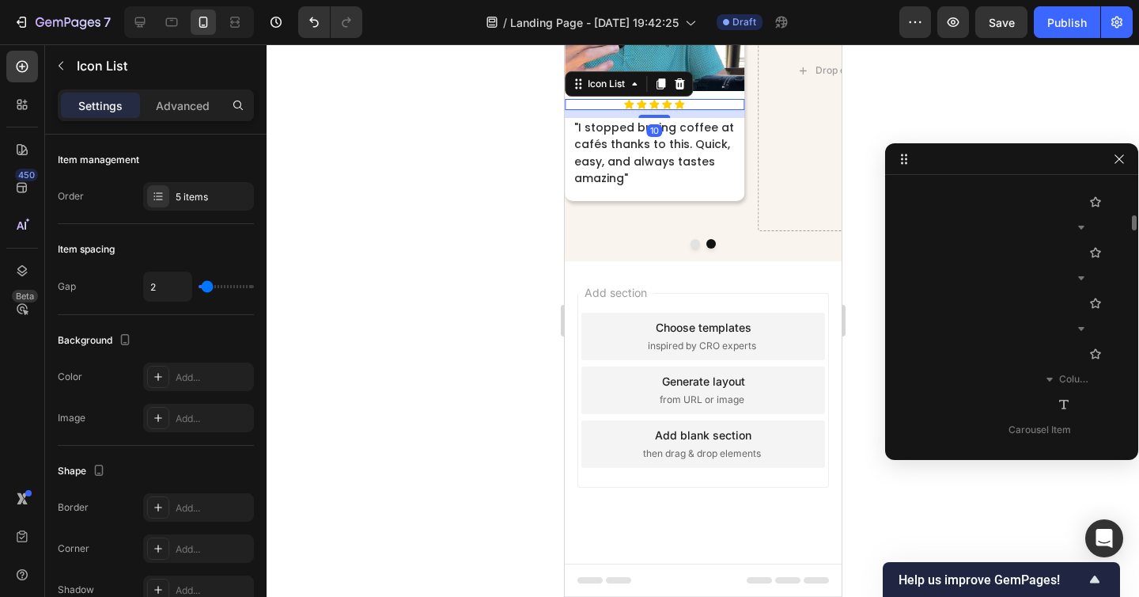
click at [740, 110] on div "Icon Icon Icon Icon Icon" at bounding box center [654, 104] width 180 height 11
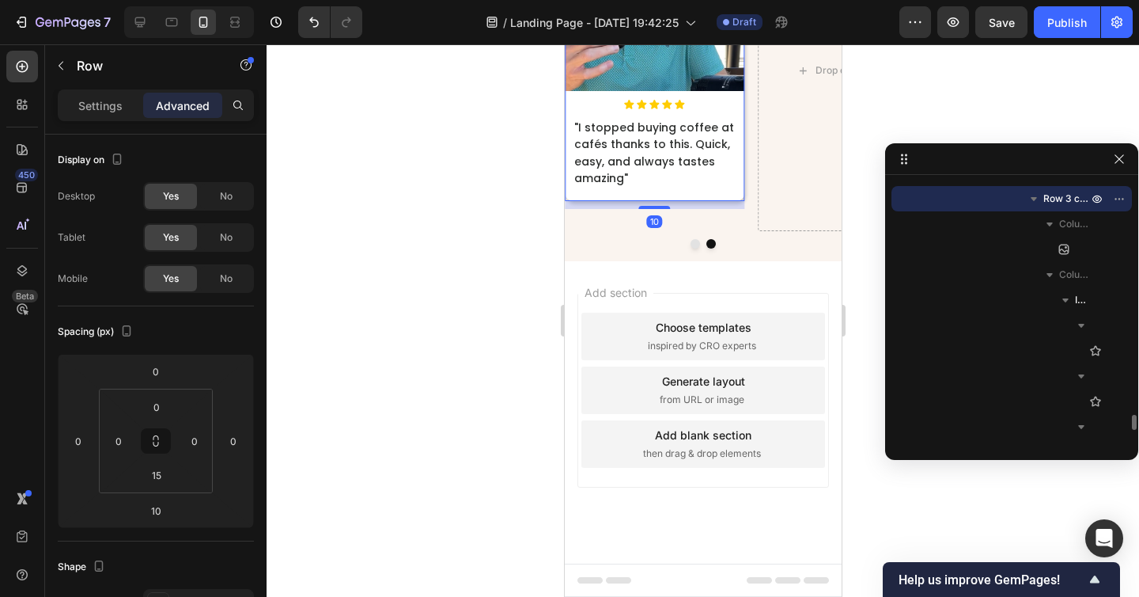
click at [738, 99] on div "Image" at bounding box center [654, 5] width 180 height 188
click at [634, 91] on img at bounding box center [654, 1] width 180 height 180
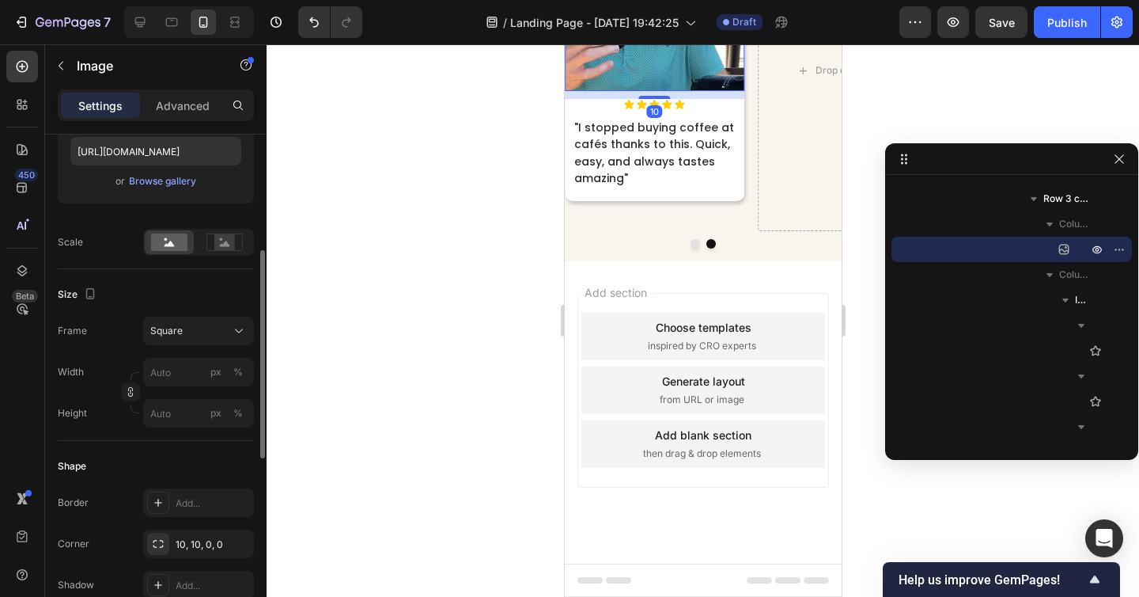
scroll to position [284, 0]
click at [483, 454] on div at bounding box center [703, 320] width 873 height 552
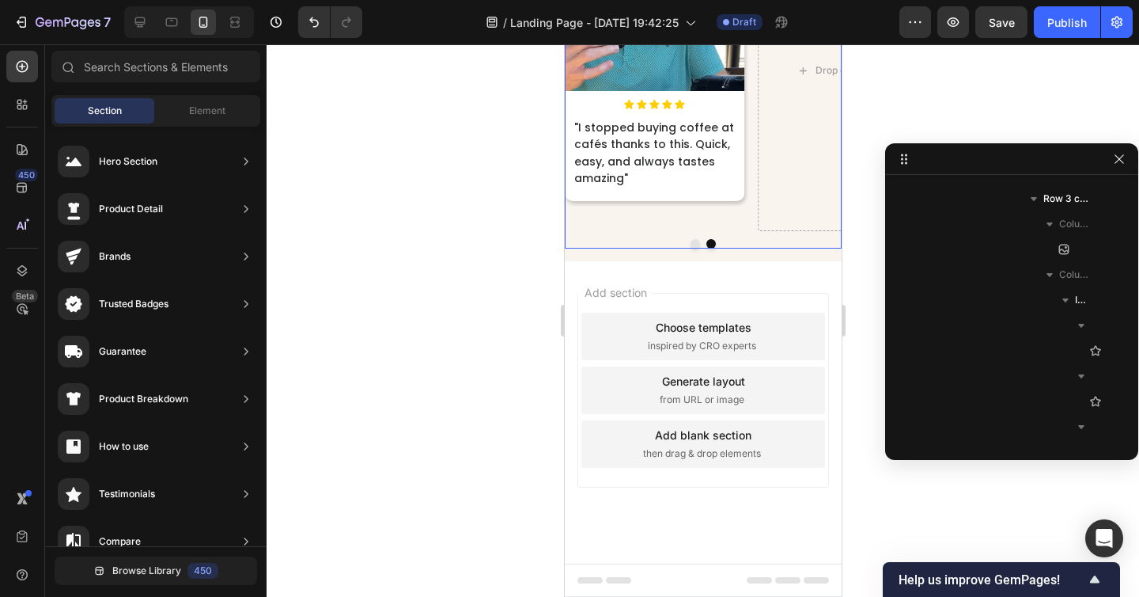
click at [637, 231] on div "Image Icon Icon Icon Icon Icon Icon List "I stopped buying coffee at cafés than…" at bounding box center [654, 71] width 180 height 320
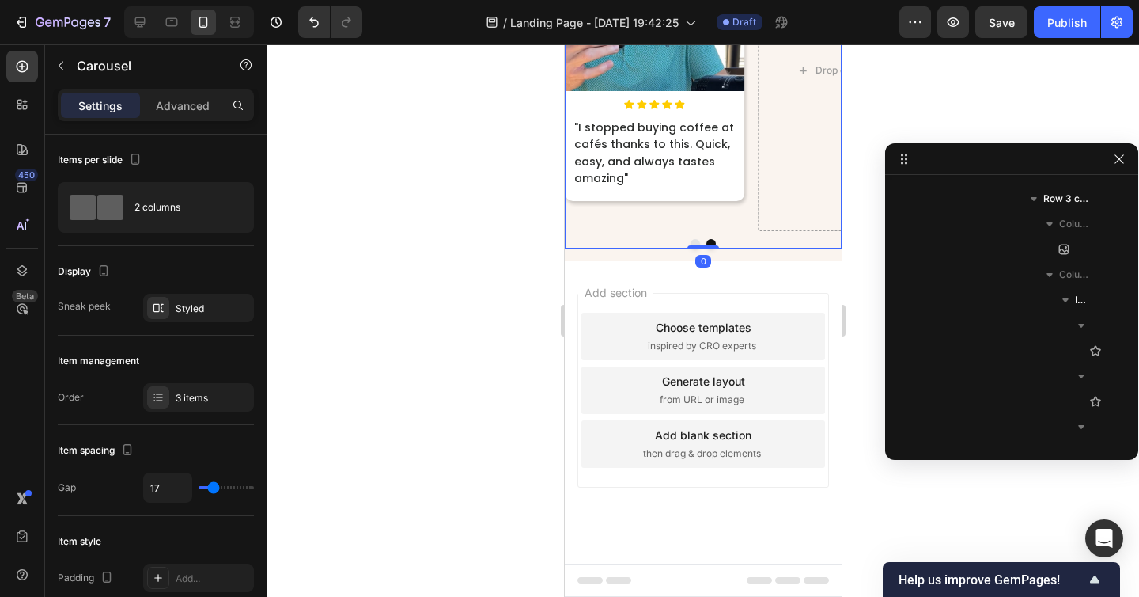
scroll to position [3312, 0]
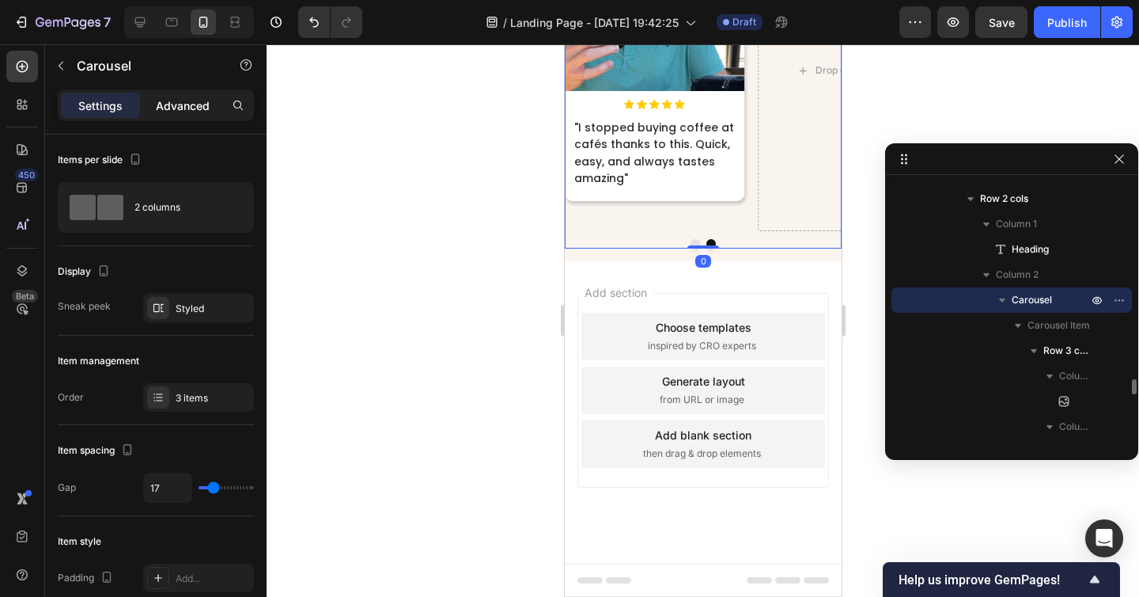
click at [165, 99] on p "Advanced" at bounding box center [183, 105] width 54 height 17
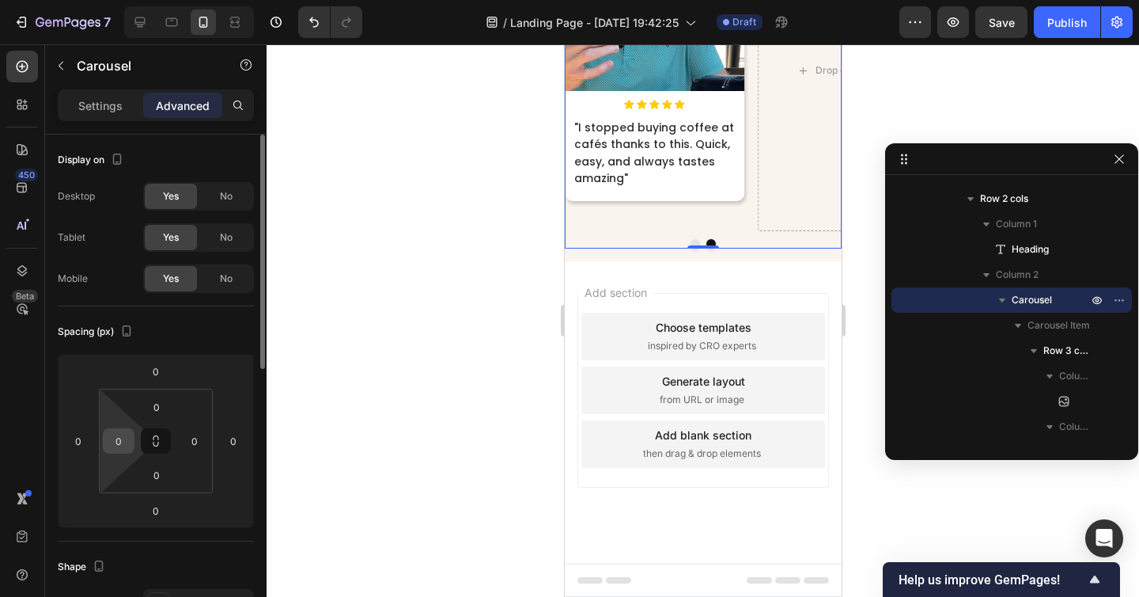
click at [119, 430] on input "0" at bounding box center [119, 441] width 24 height 24
type input "5"
type input "10"
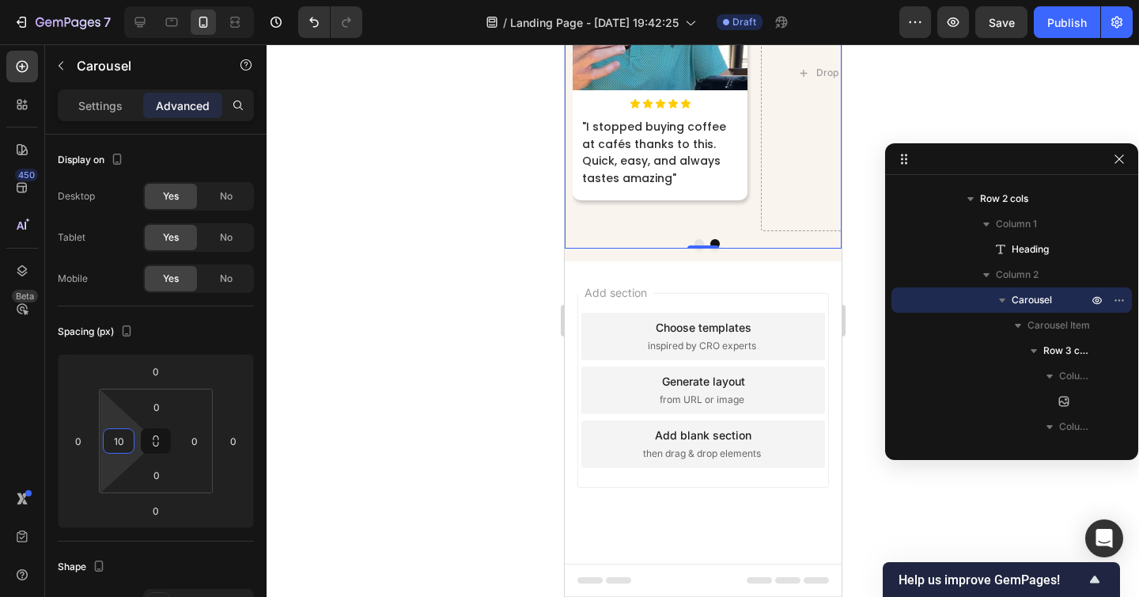
click at [432, 478] on div at bounding box center [703, 320] width 873 height 552
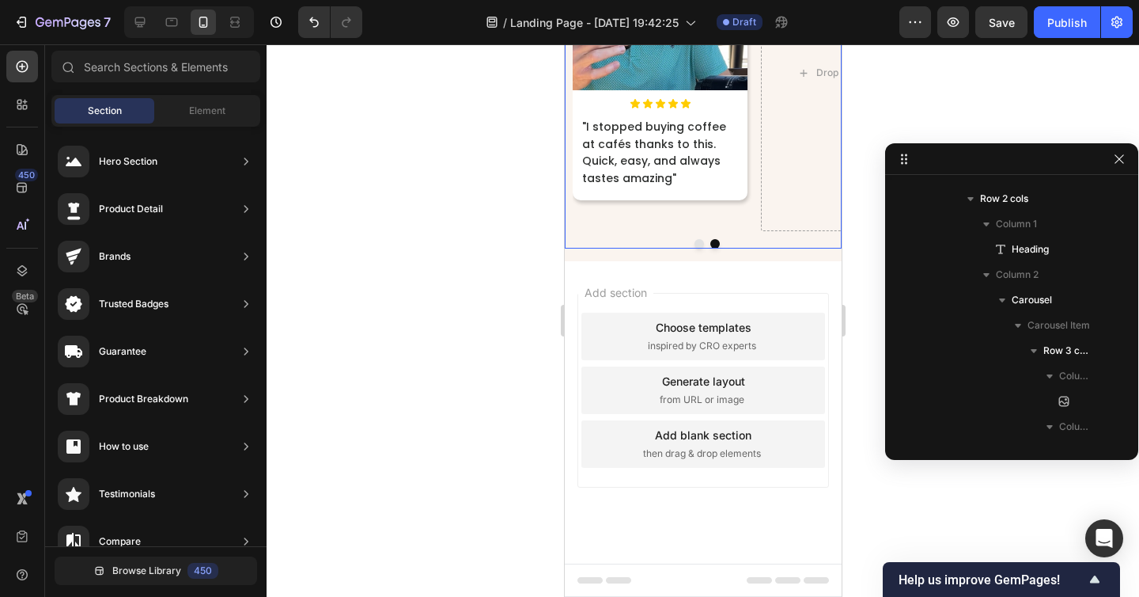
click at [699, 248] on button "Dot" at bounding box center [698, 243] width 9 height 9
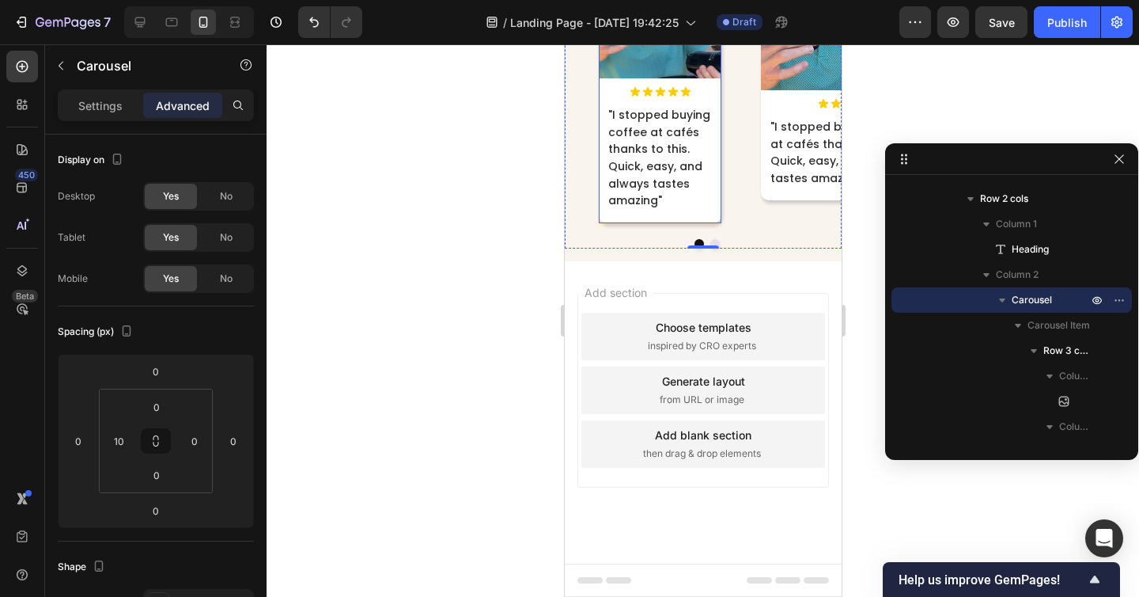
click at [703, 223] on div "Image Icon Icon Icon Icon Icon Icon List "I stopped buying coffee at cafés than…" at bounding box center [659, 69] width 123 height 308
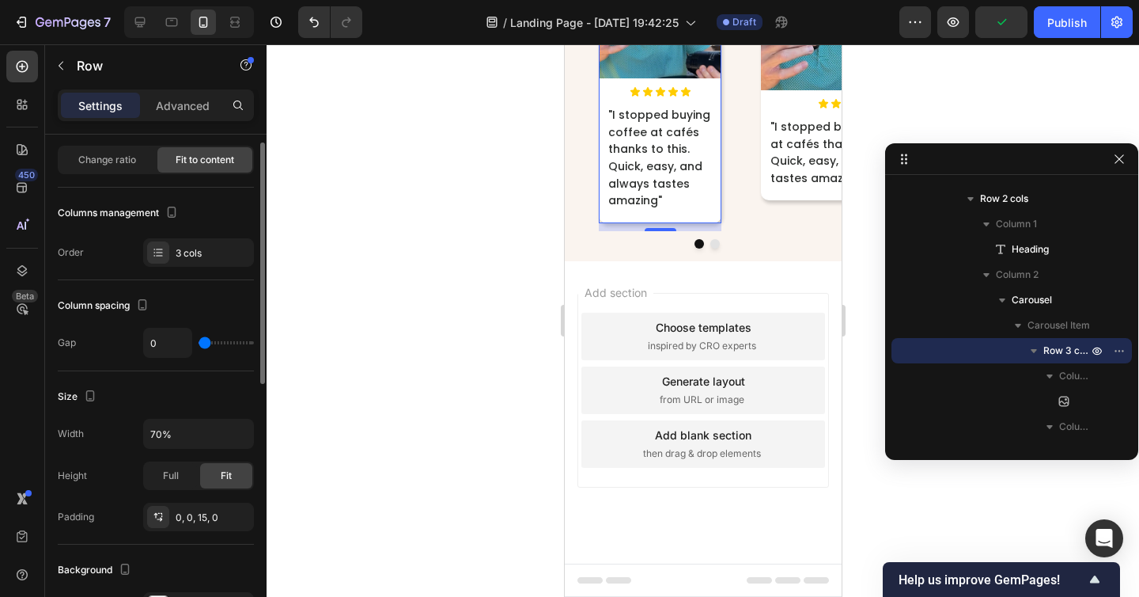
scroll to position [128, 0]
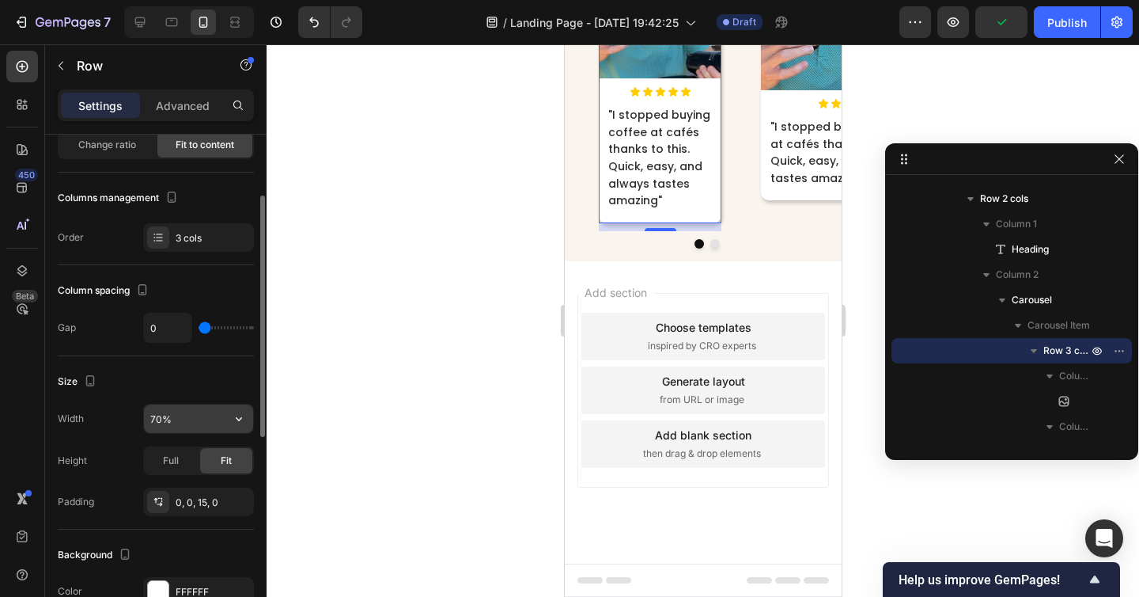
click at [161, 418] on input "70%" at bounding box center [198, 418] width 109 height 28
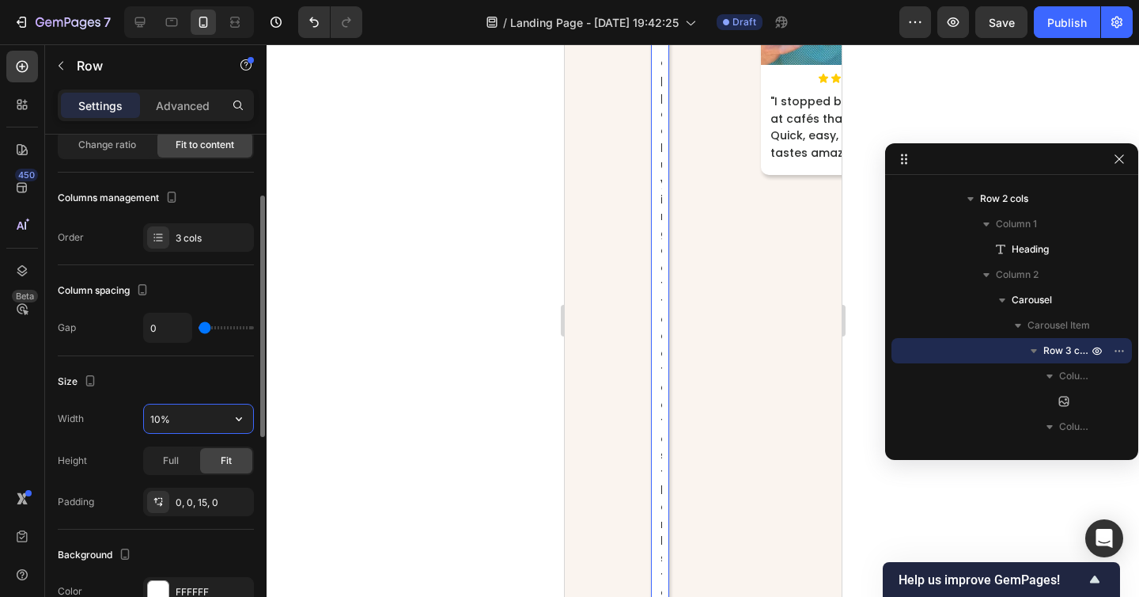
type input "100%"
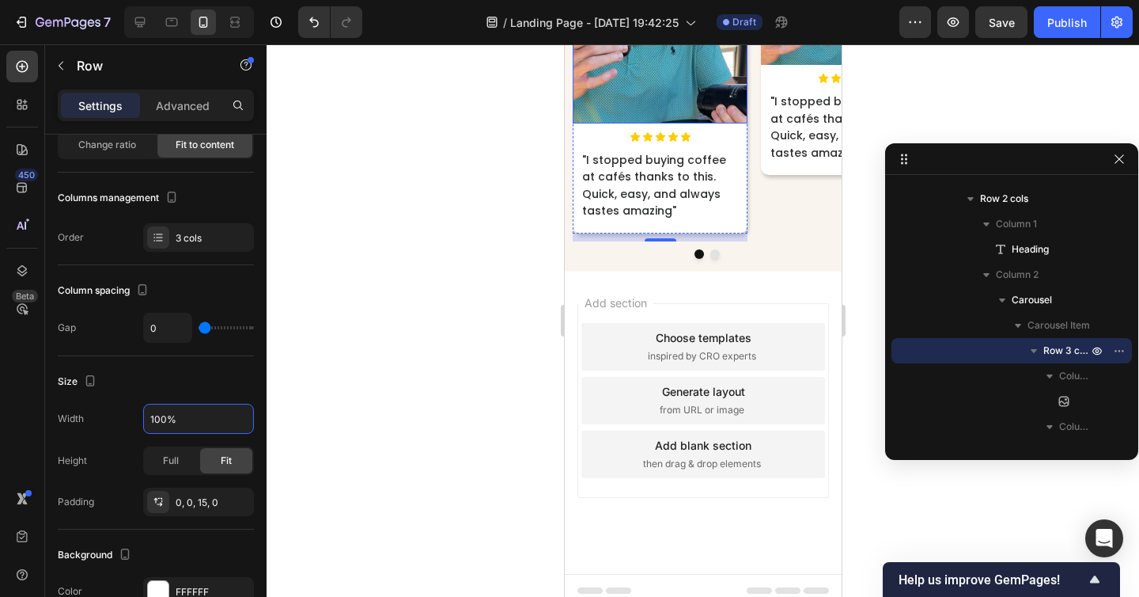
click at [686, 123] on img at bounding box center [659, 6] width 175 height 233
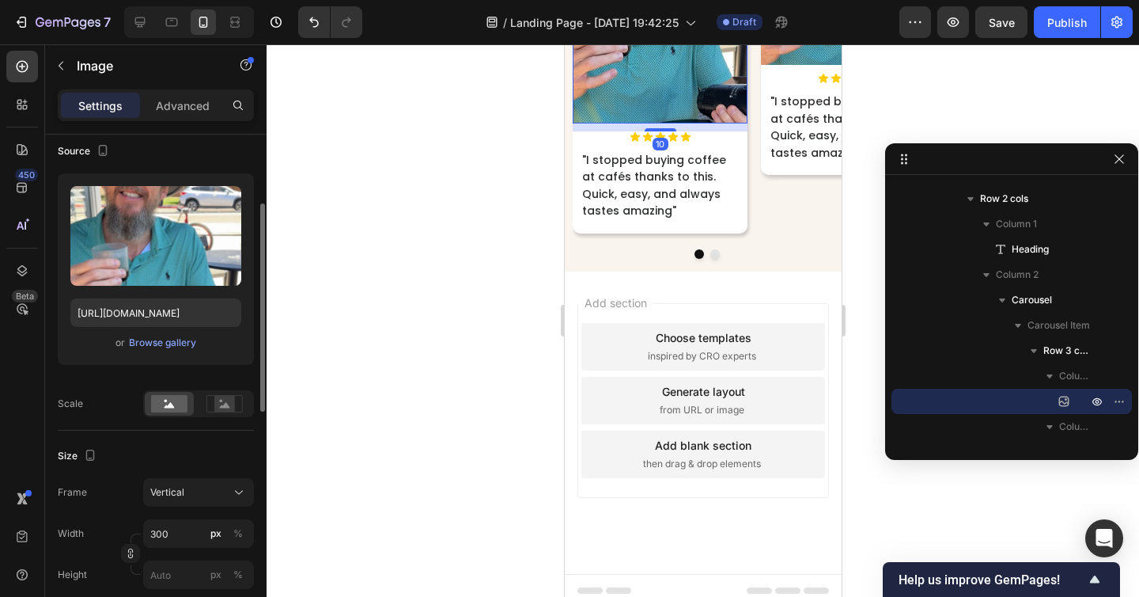
scroll to position [138, 0]
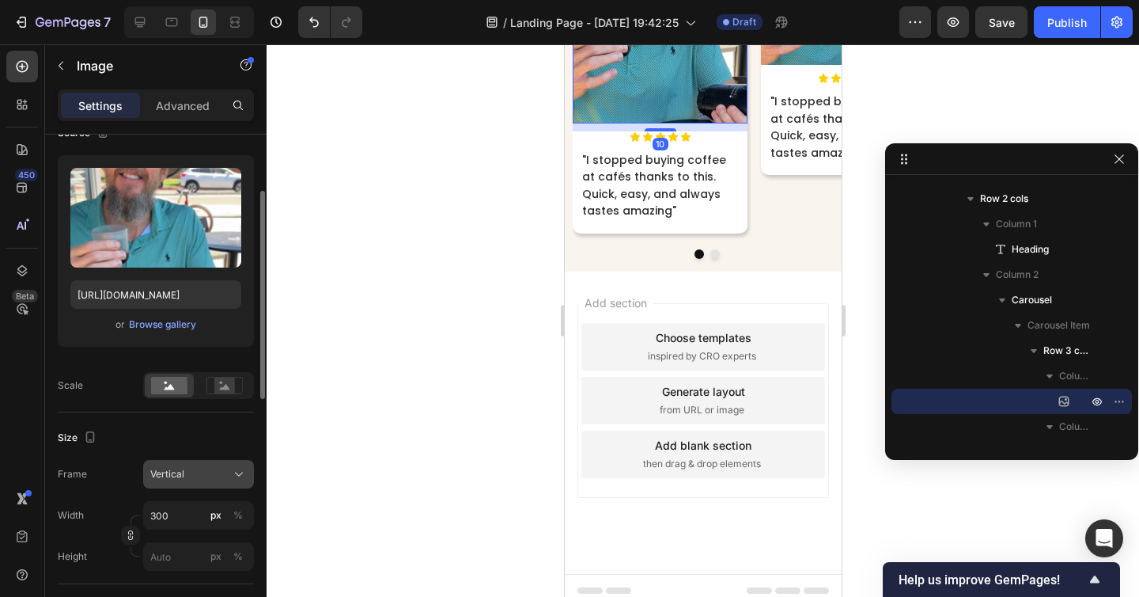
click at [197, 477] on div "Vertical" at bounding box center [189, 474] width 78 height 14
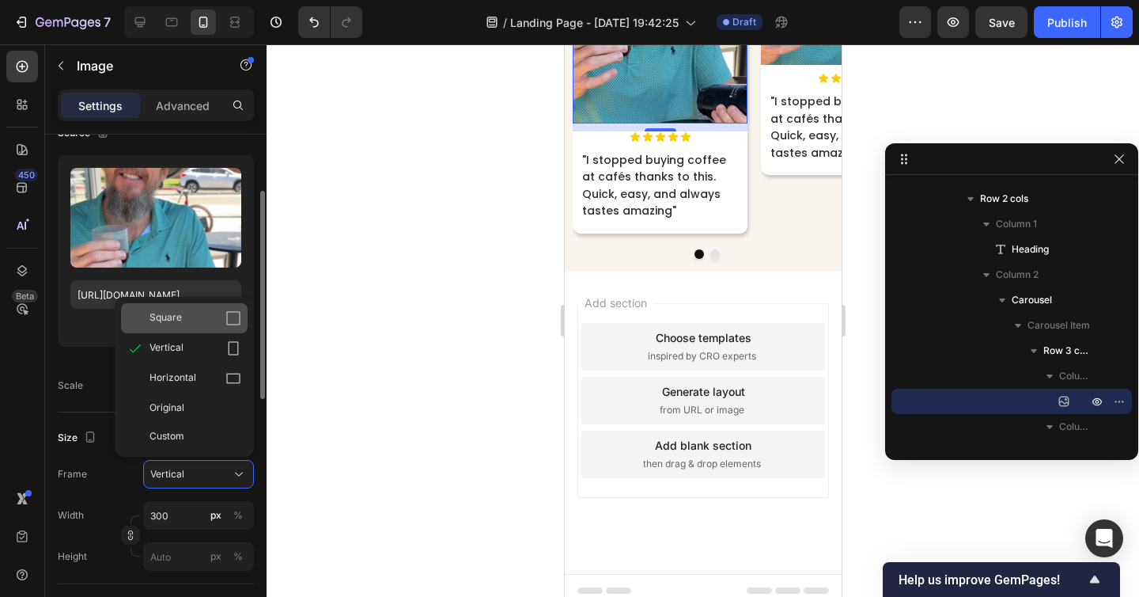
click at [181, 316] on div "Square" at bounding box center [196, 318] width 92 height 16
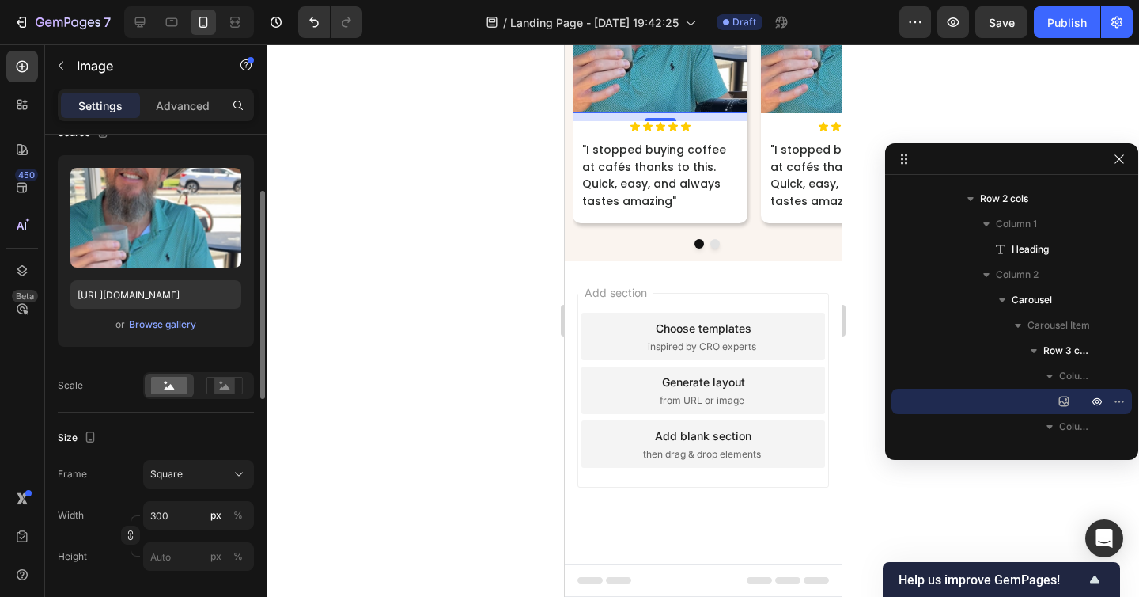
click at [509, 343] on div at bounding box center [703, 320] width 873 height 552
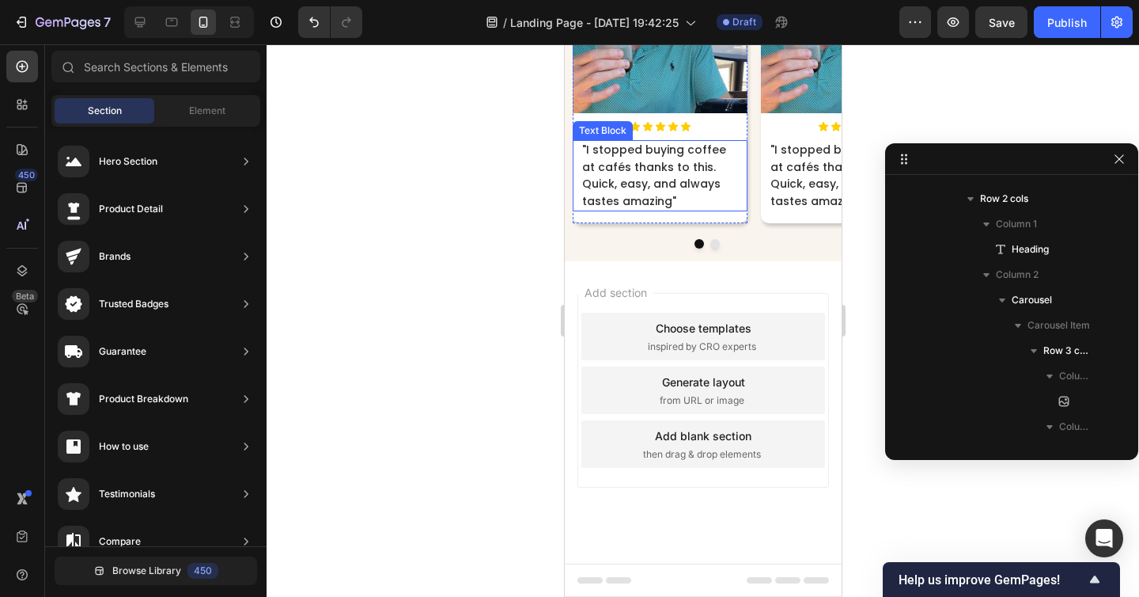
click at [597, 209] on span ""I stopped buying coffee at cafés thanks to this. Quick, easy, and always taste…" at bounding box center [653, 175] width 144 height 67
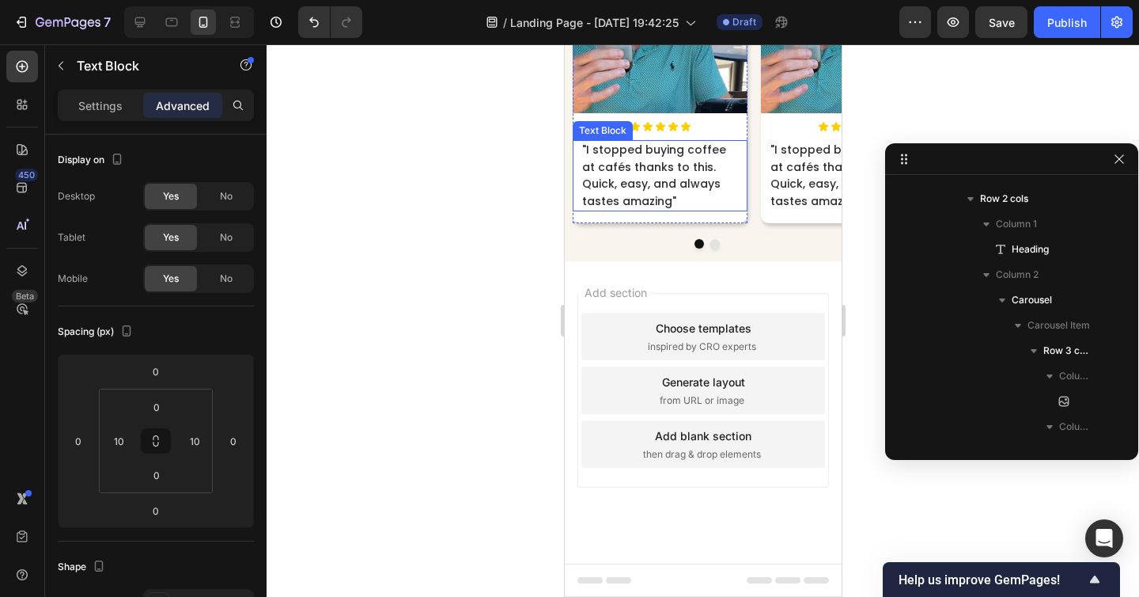
scroll to position [3767, 0]
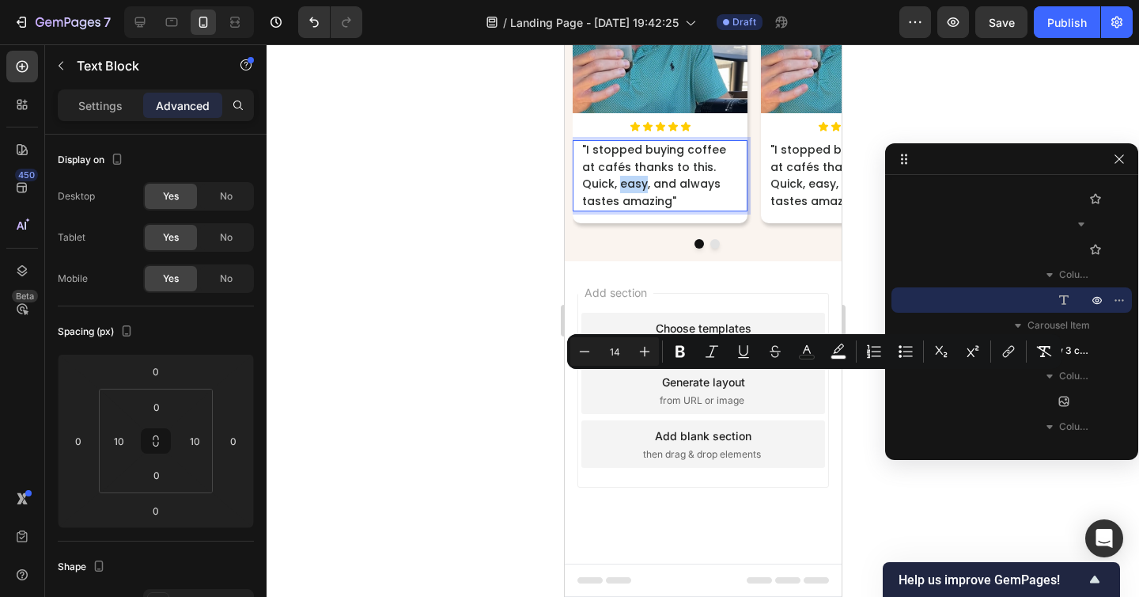
drag, startPoint x: 608, startPoint y: 384, endPoint x: 576, endPoint y: 386, distance: 31.7
click at [576, 211] on div ""I stopped buying coffee at cafés thanks to this. Quick, easy, and always taste…" at bounding box center [659, 175] width 175 height 71
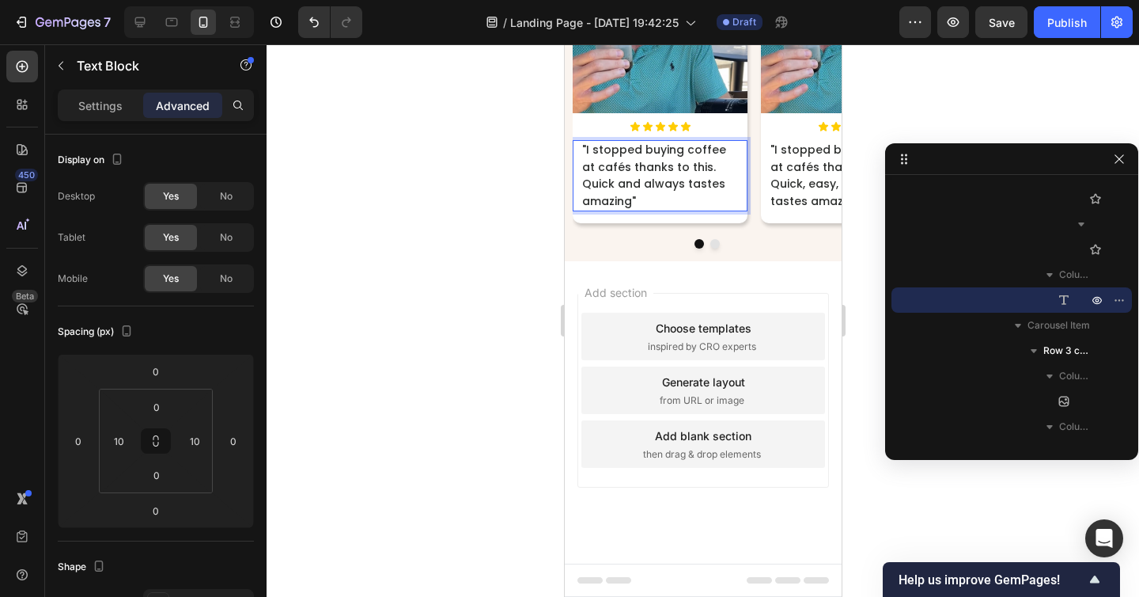
click at [445, 402] on div at bounding box center [703, 320] width 873 height 552
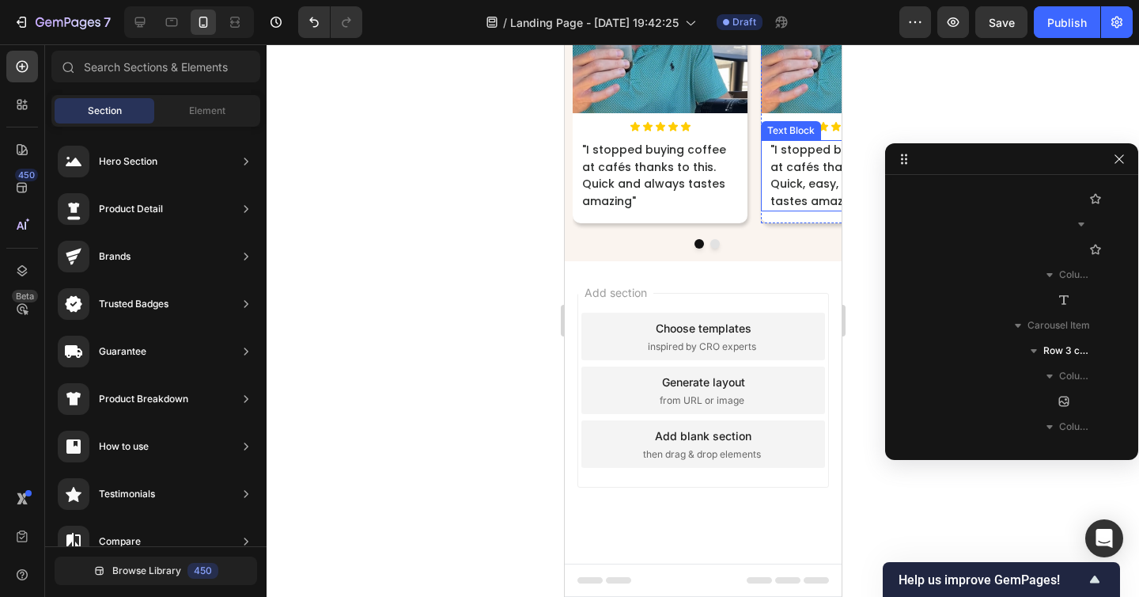
scroll to position [4119, 0]
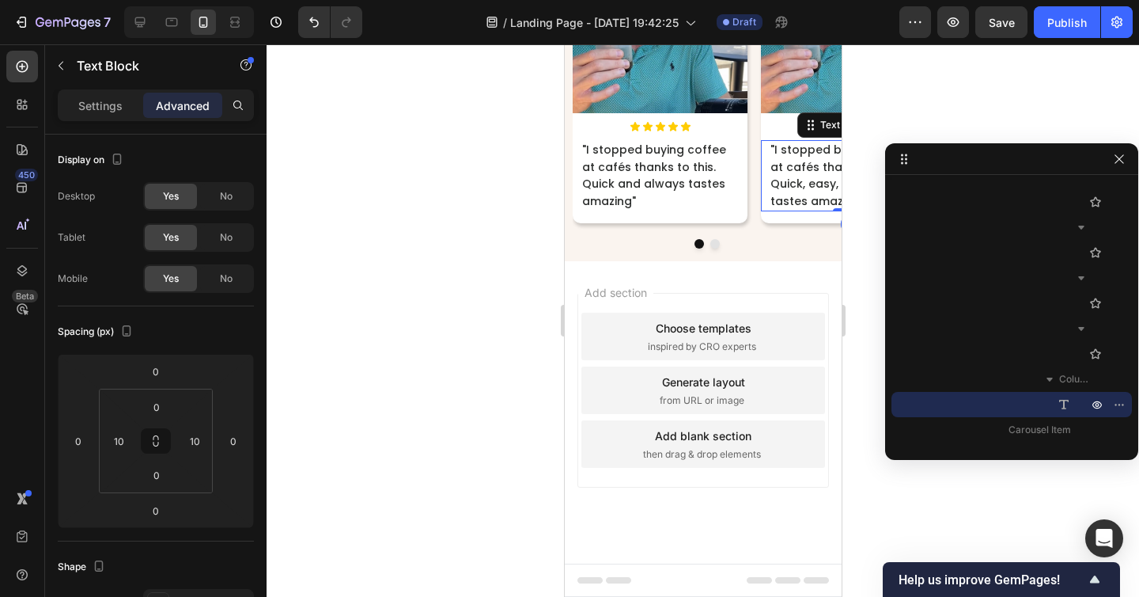
click at [448, 377] on div at bounding box center [703, 320] width 873 height 552
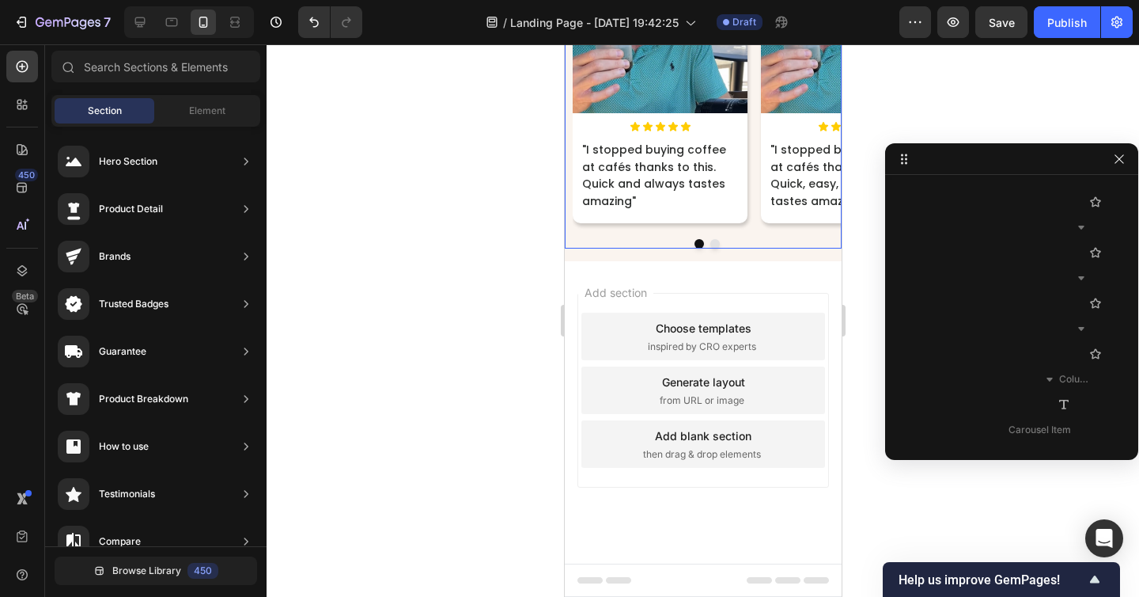
click at [752, 231] on div "Image Icon Icon Icon Icon Icon Icon List "I stopped buying coffee at cafés than…" at bounding box center [706, 84] width 269 height 293
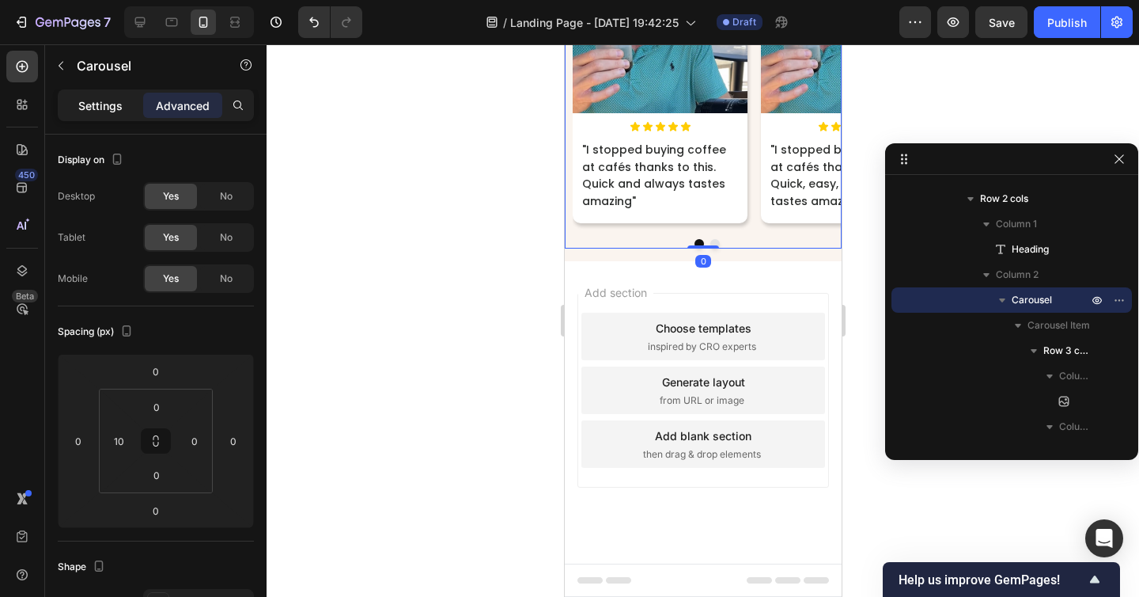
click at [104, 105] on p "Settings" at bounding box center [100, 105] width 44 height 17
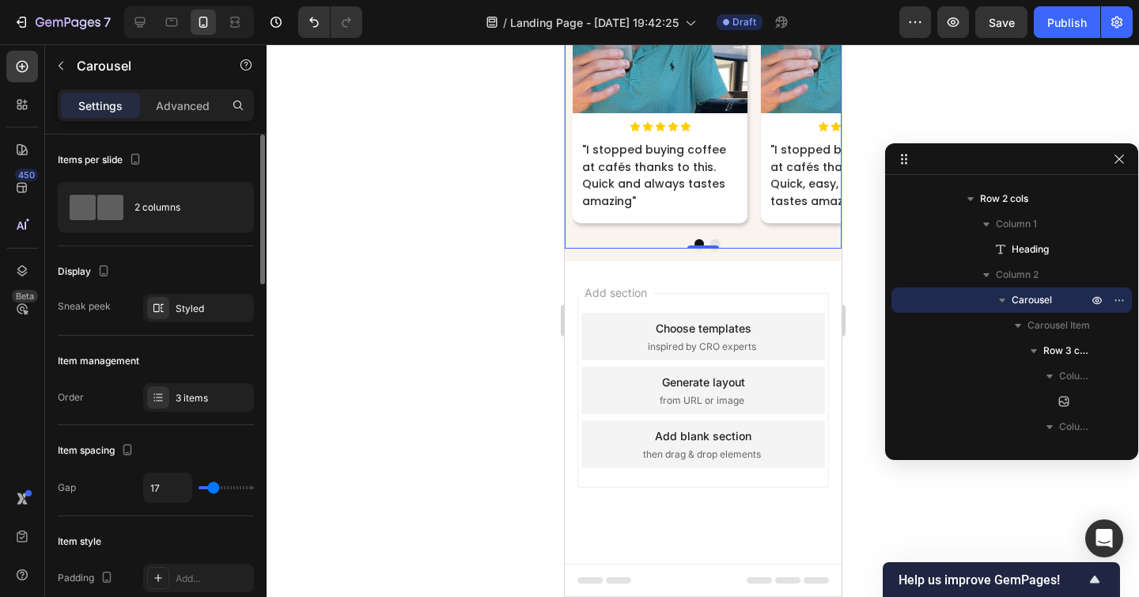
type input "5"
type input "4"
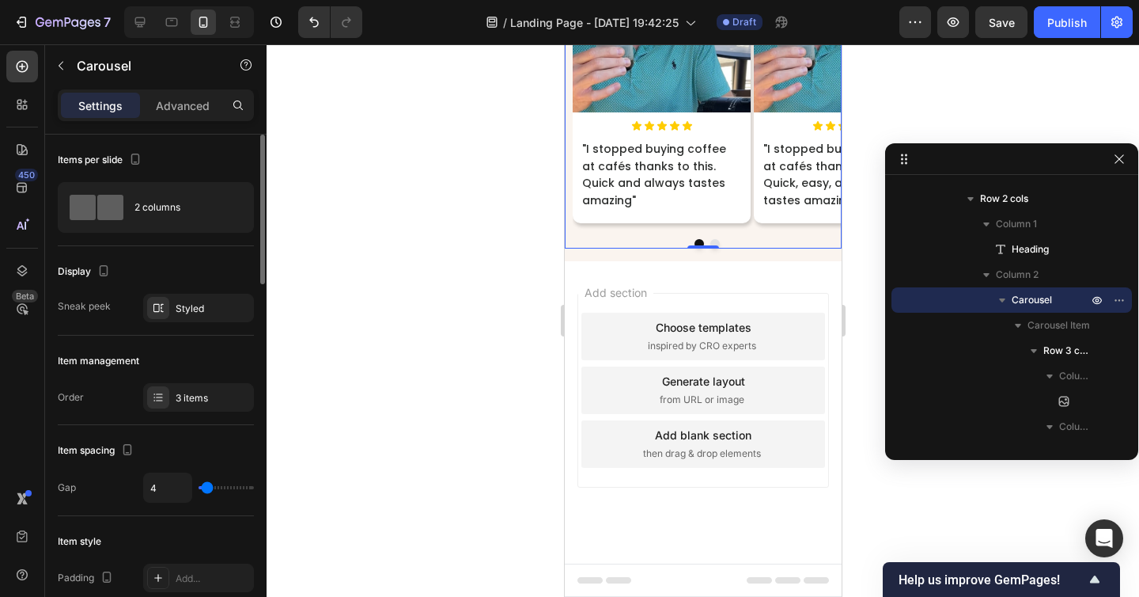
type input "3"
type input "7"
type input "8"
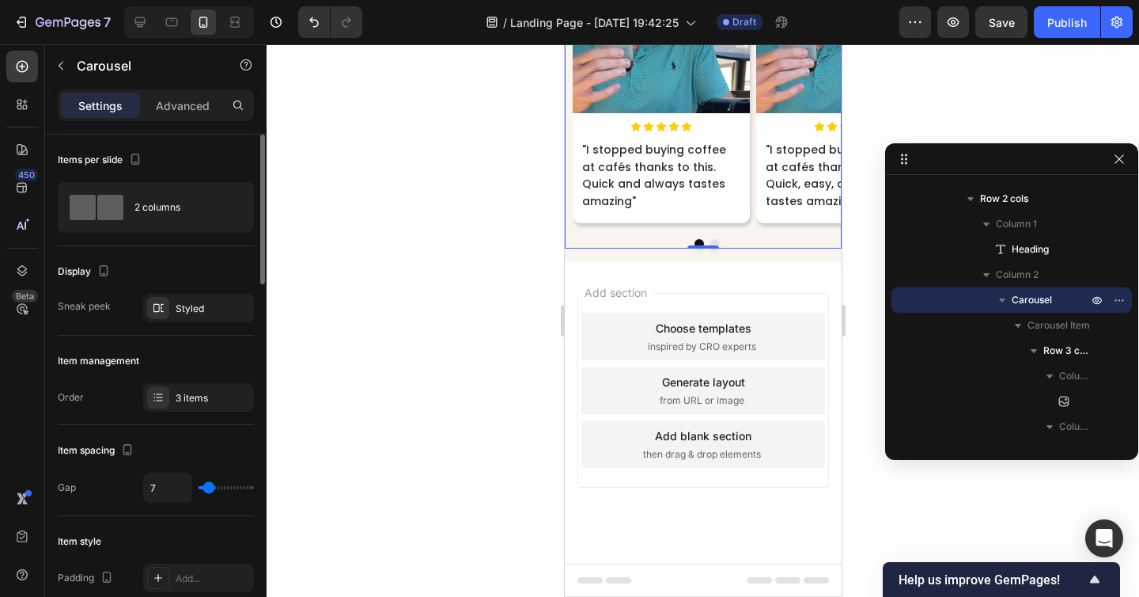
type input "8"
type input "9"
type input "10"
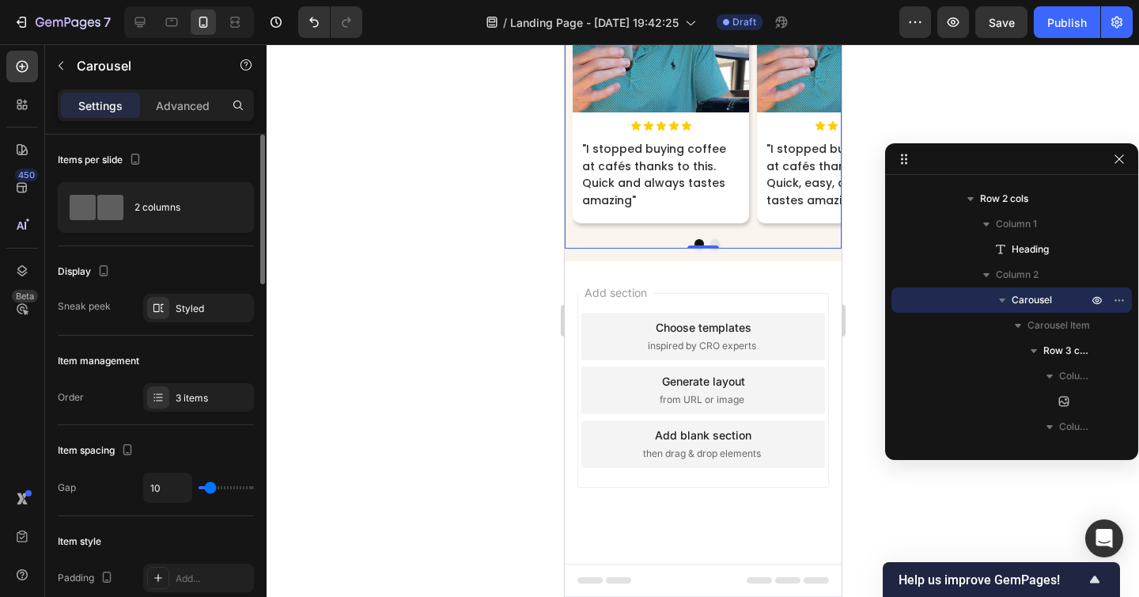
type input "11"
type input "12"
type input "13"
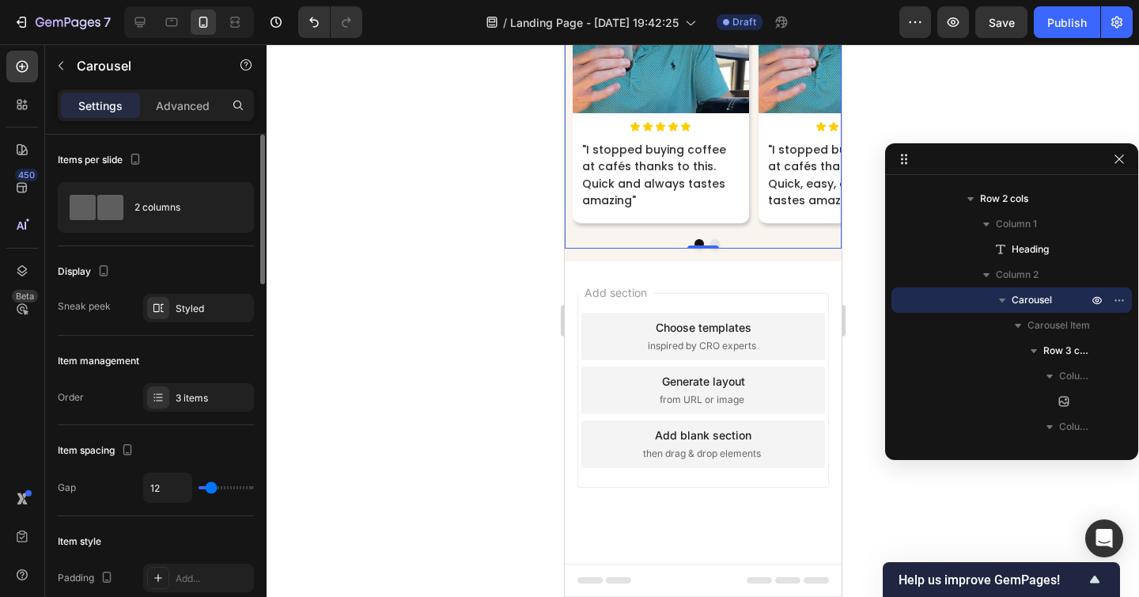
type input "13"
type input "12"
type input "11"
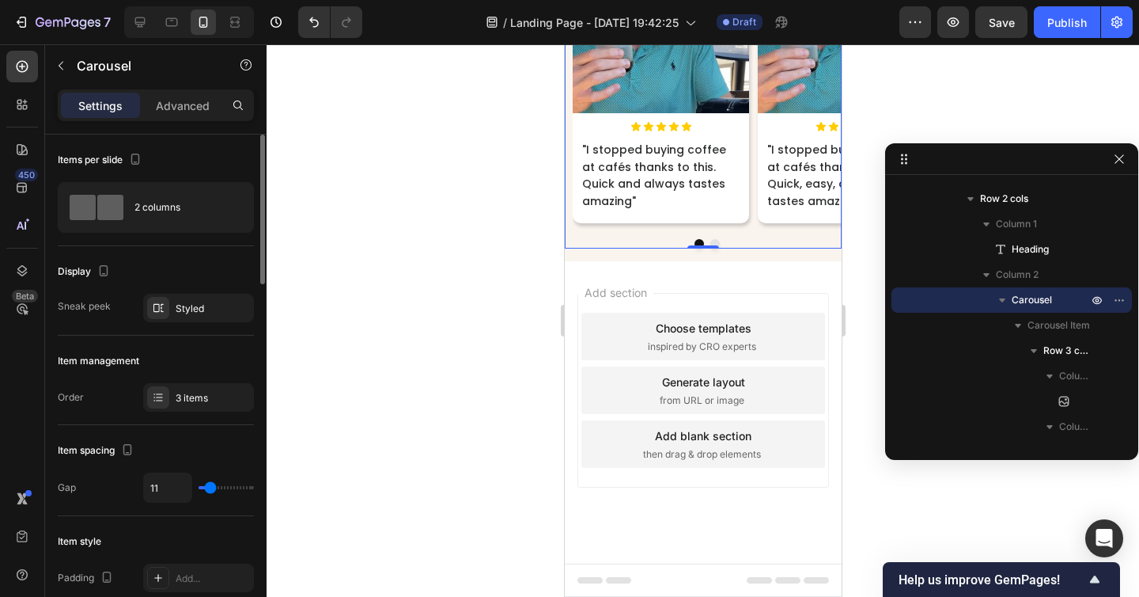
type input "12"
type input "13"
click at [212, 486] on input "range" at bounding box center [226, 487] width 55 height 3
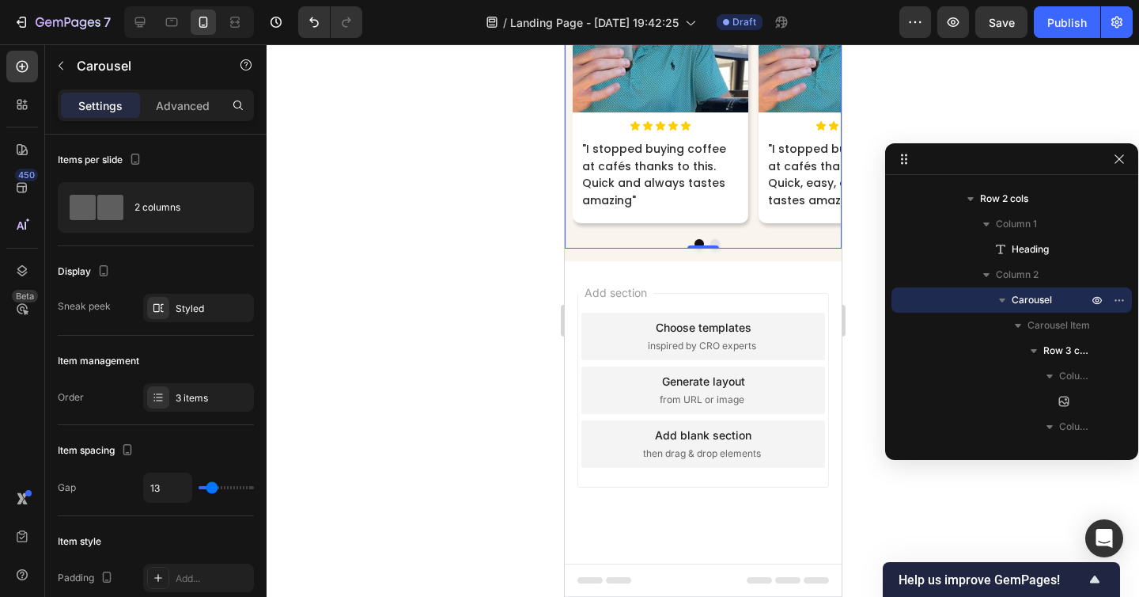
click at [412, 459] on div at bounding box center [703, 320] width 873 height 552
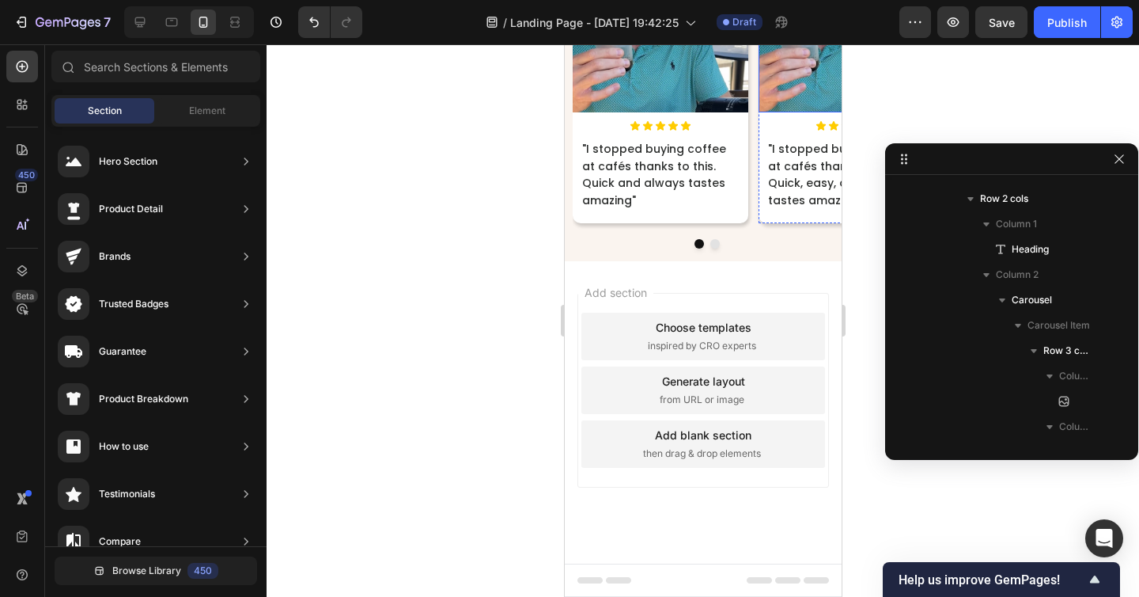
click at [790, 112] on img at bounding box center [846, 25] width 176 height 176
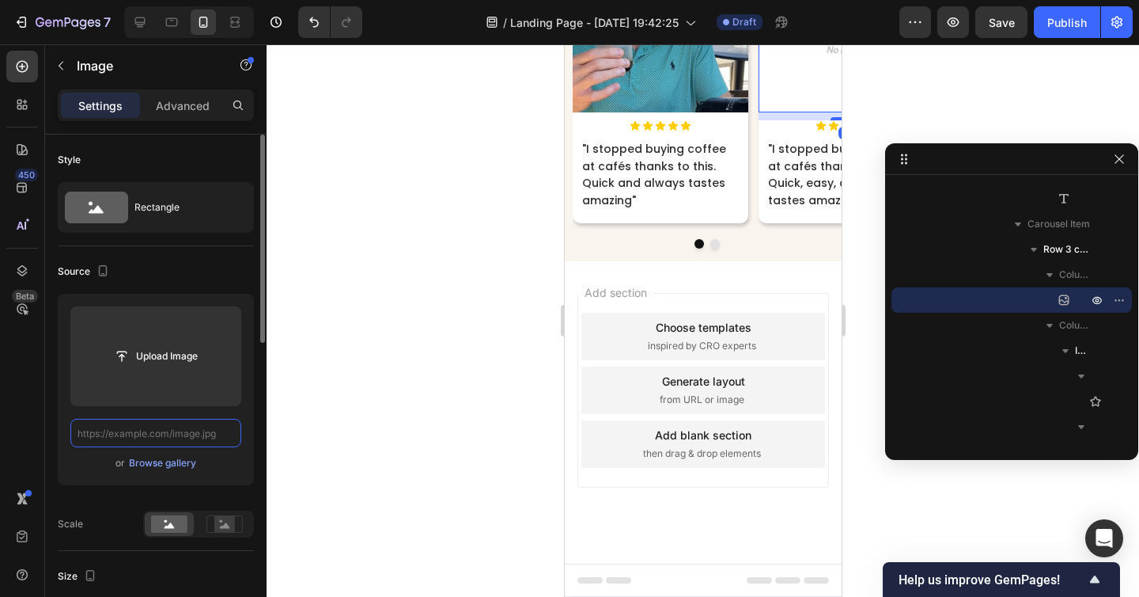
scroll to position [0, 0]
paste input "https://cdn.shopify.com/s/files/1/0938/8140/1668/files/Roava_11_1_ebfc0308-caae…"
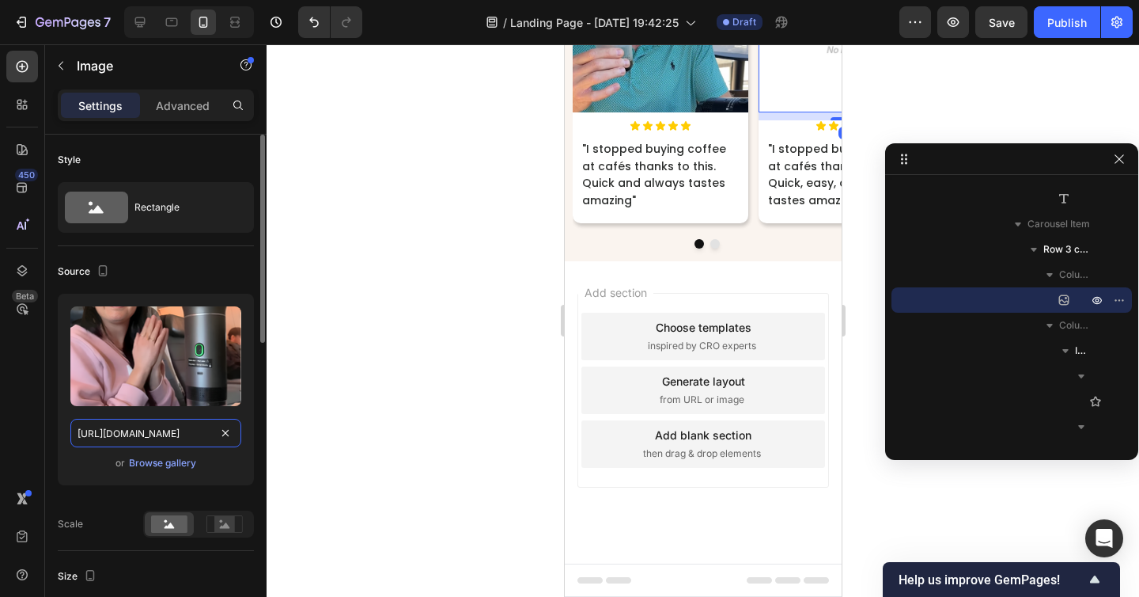
scroll to position [0, 453]
type input "https://cdn.shopify.com/s/files/1/0938/8140/1668/files/Roava_11_1_ebfc0308-caae…"
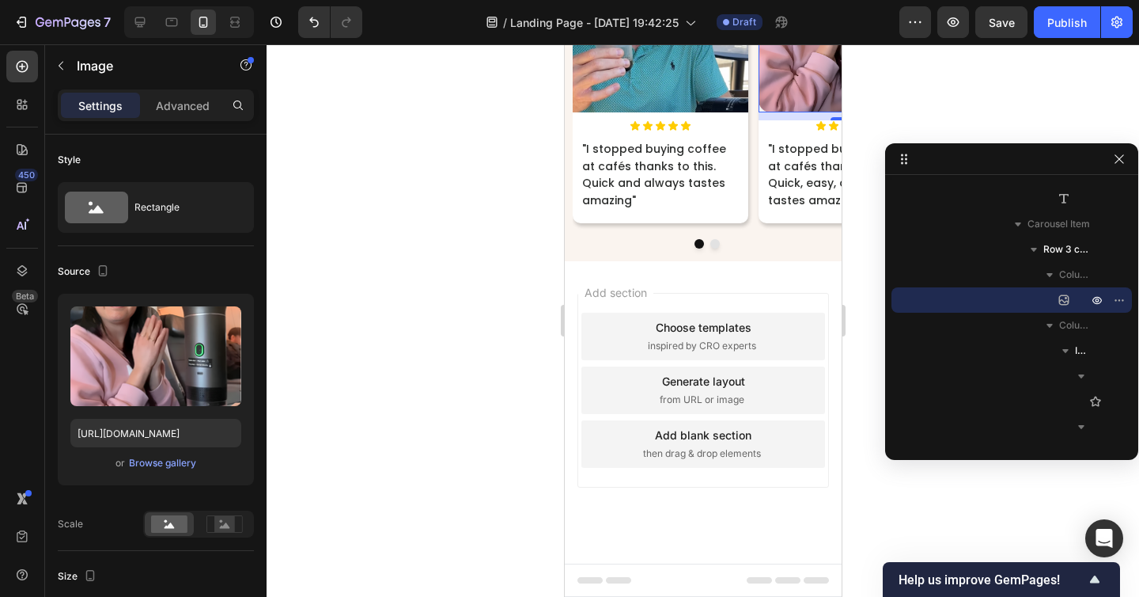
scroll to position [0, 0]
click at [786, 112] on img at bounding box center [846, 25] width 176 height 176
click at [517, 305] on div at bounding box center [703, 320] width 873 height 552
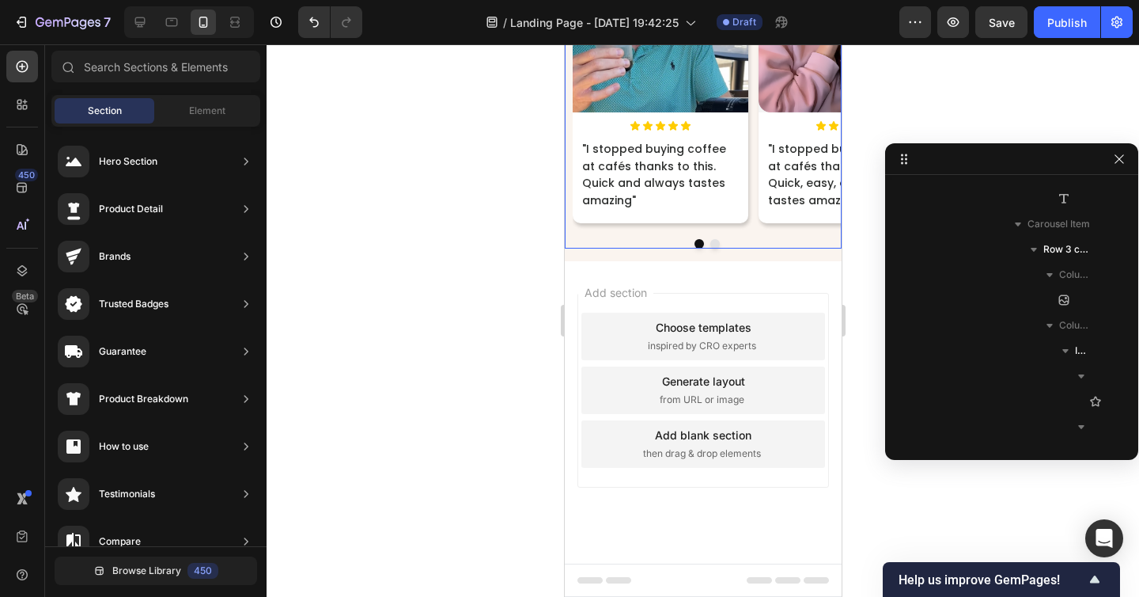
click at [714, 248] on button "Dot" at bounding box center [714, 243] width 9 height 9
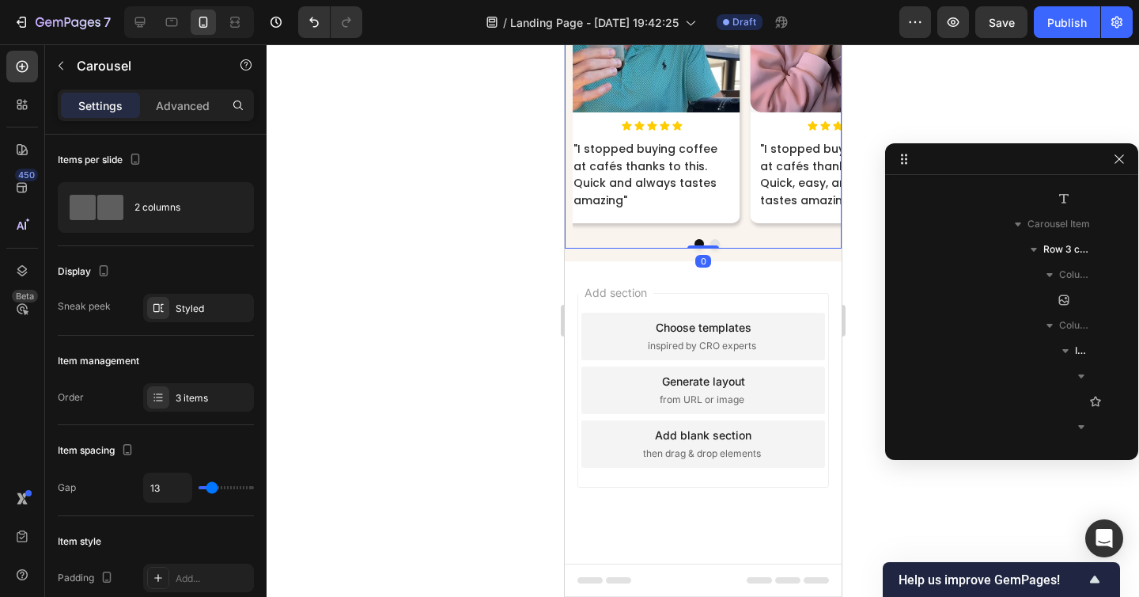
scroll to position [3312, 0]
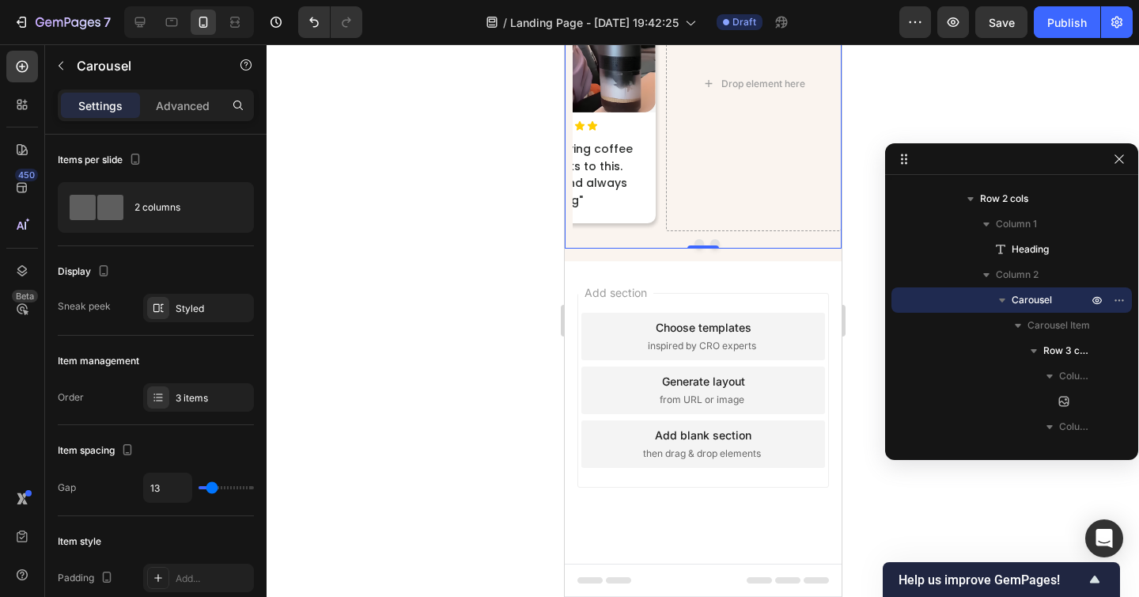
click at [699, 248] on button "Dot" at bounding box center [698, 243] width 9 height 9
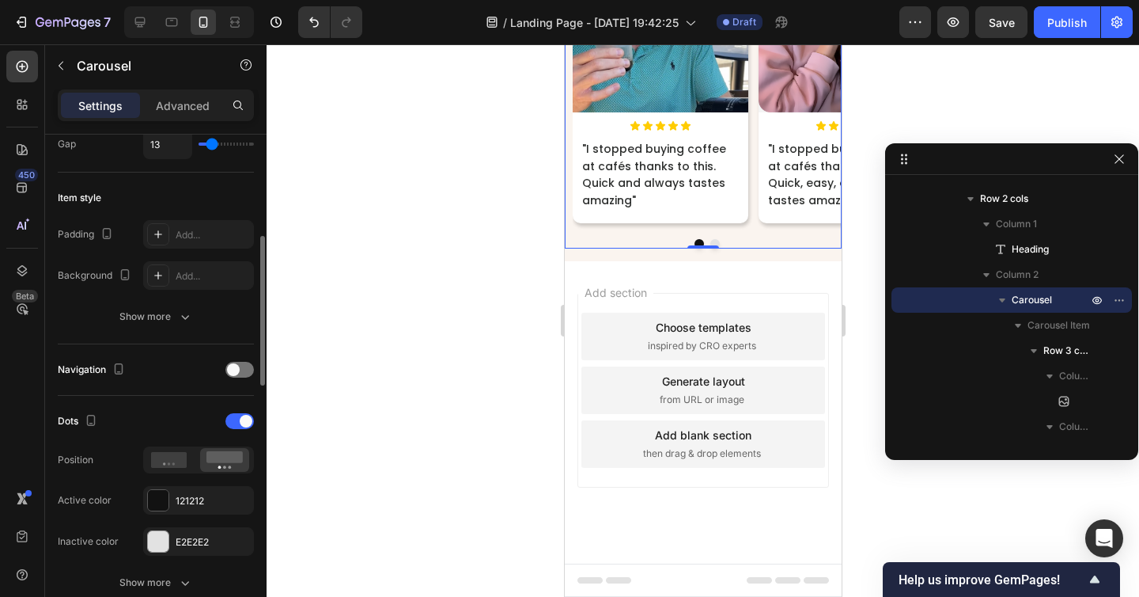
scroll to position [367, 0]
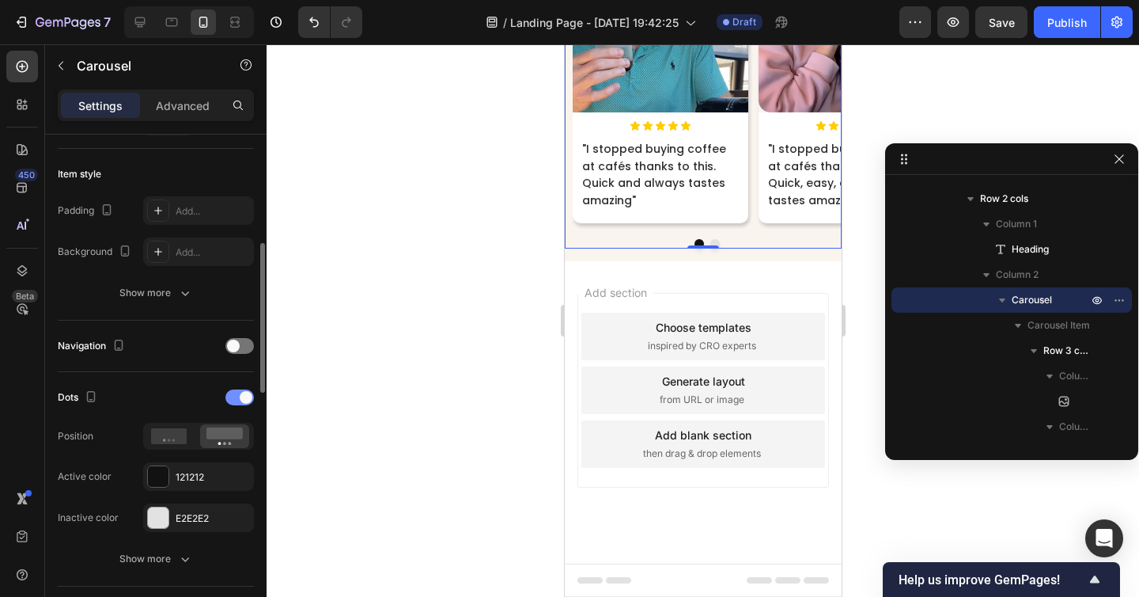
click at [236, 400] on div at bounding box center [239, 397] width 28 height 16
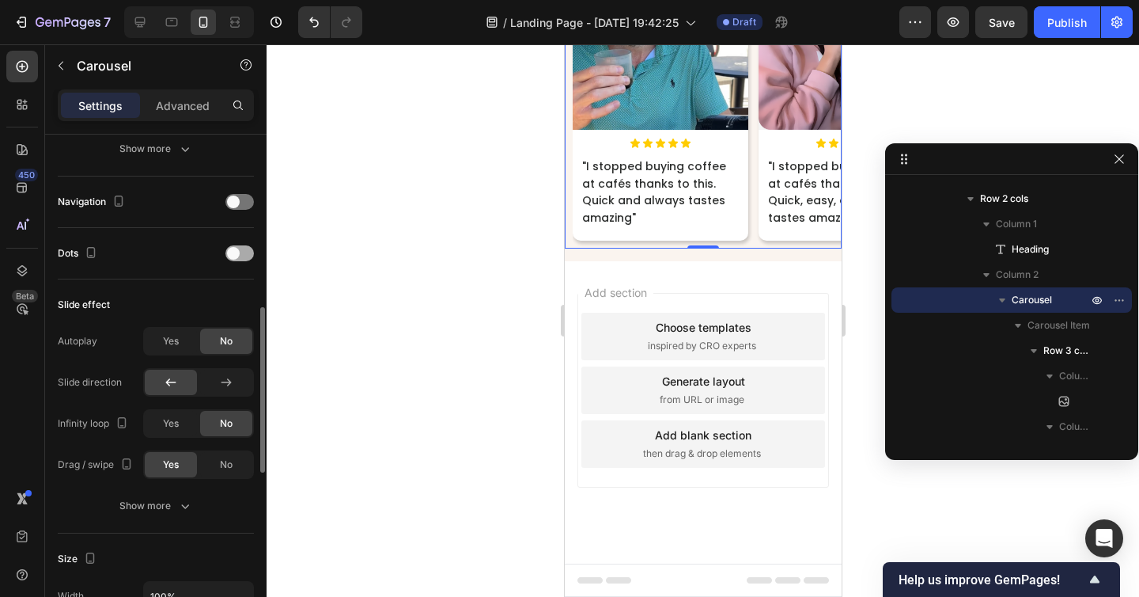
scroll to position [521, 0]
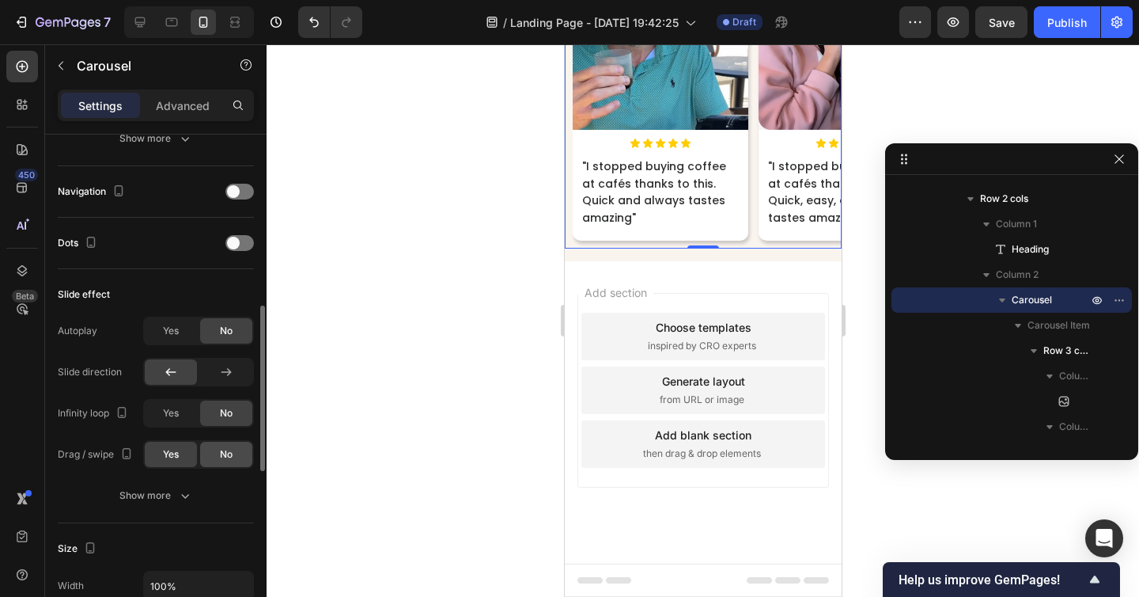
click at [209, 451] on div "No" at bounding box center [226, 453] width 52 height 25
click at [169, 453] on span "Yes" at bounding box center [171, 454] width 16 height 14
click at [170, 418] on span "Yes" at bounding box center [171, 413] width 16 height 14
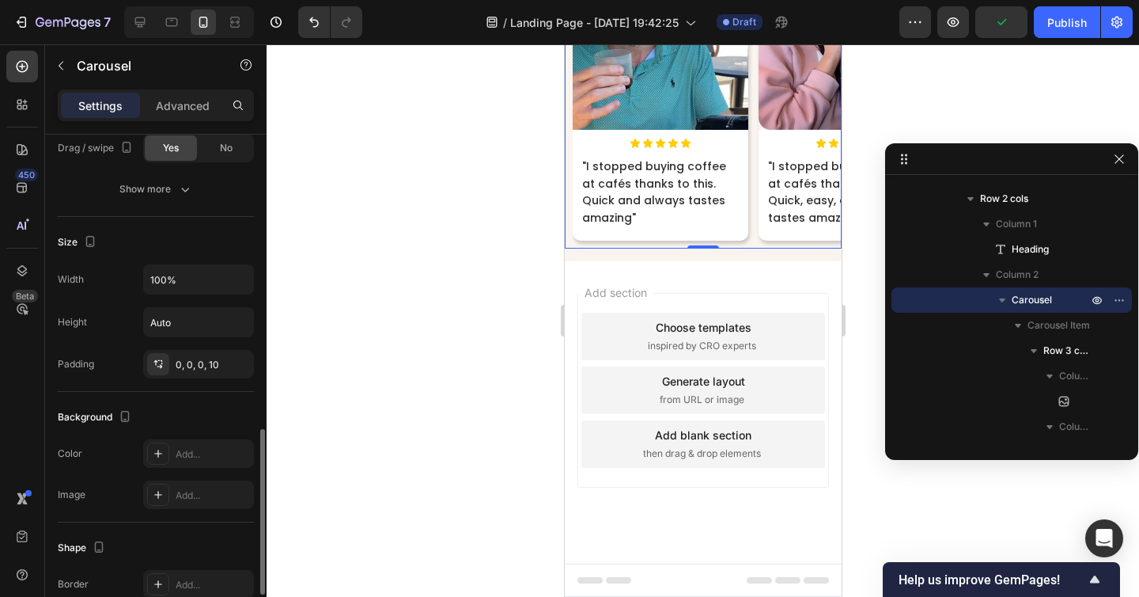
scroll to position [875, 0]
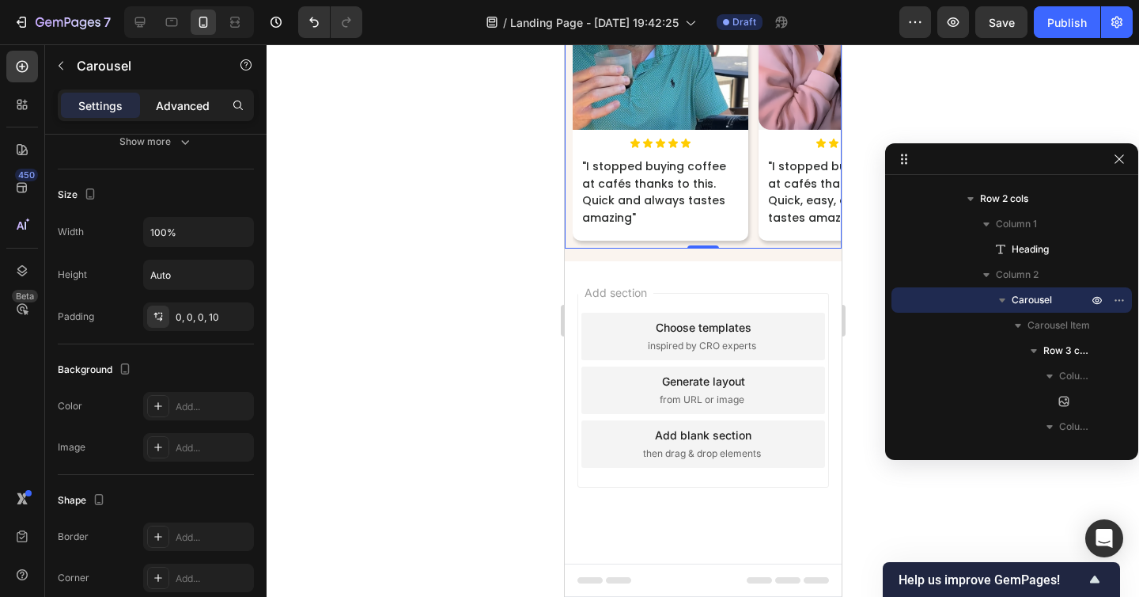
click at [166, 109] on p "Advanced" at bounding box center [183, 105] width 54 height 17
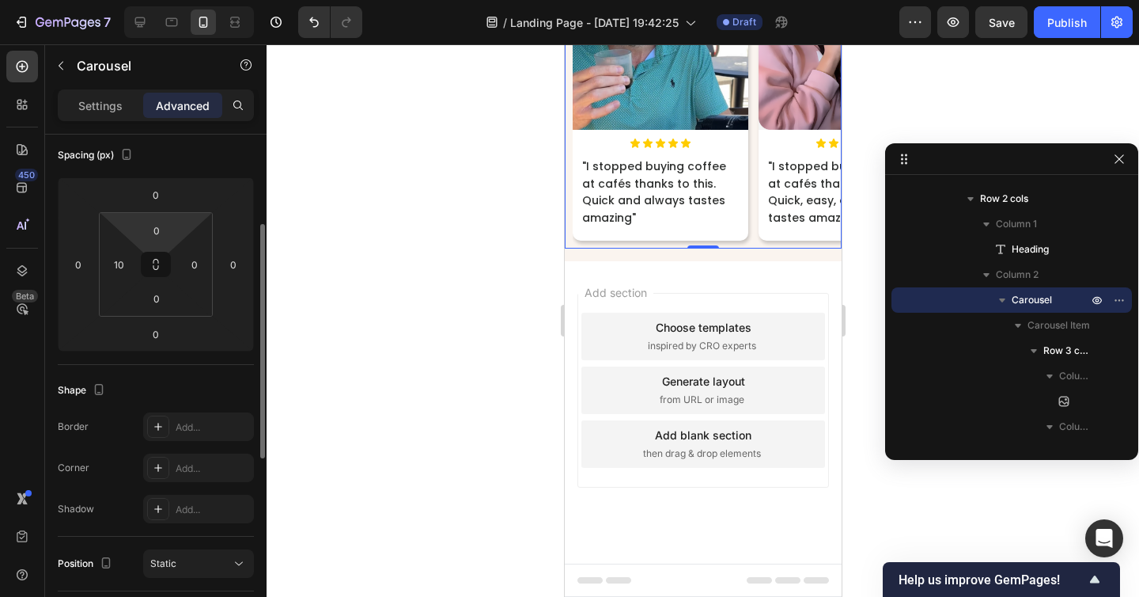
scroll to position [176, 0]
click at [124, 264] on input "10" at bounding box center [119, 265] width 24 height 24
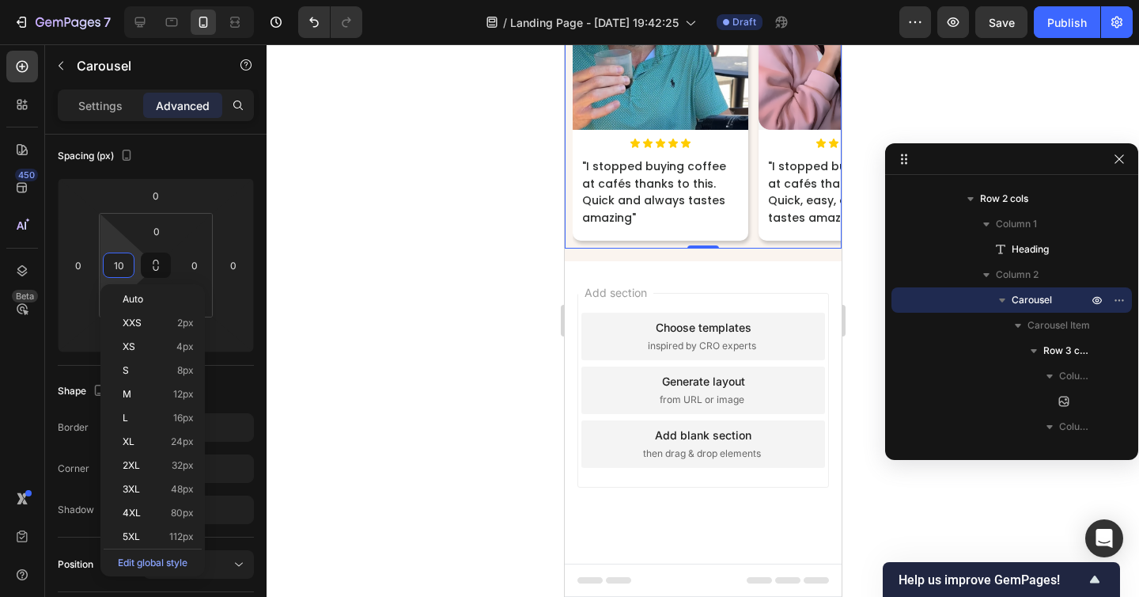
click at [486, 340] on div at bounding box center [703, 320] width 873 height 552
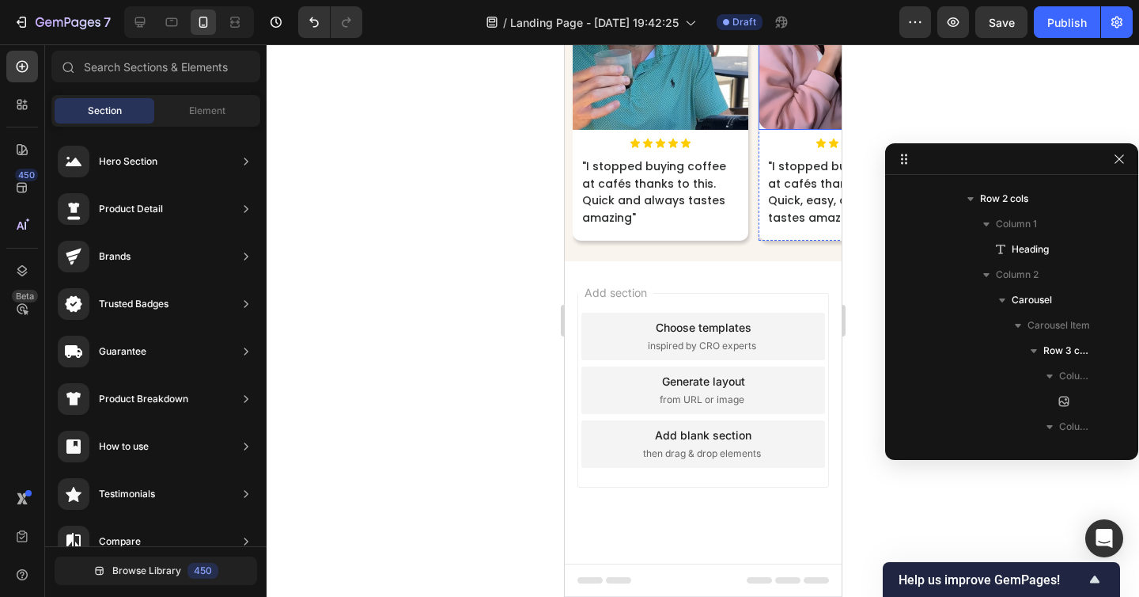
click at [801, 225] on span ""I stopped buying coffee at cafés thanks to this. Quick, easy, and always taste…" at bounding box center [839, 191] width 144 height 67
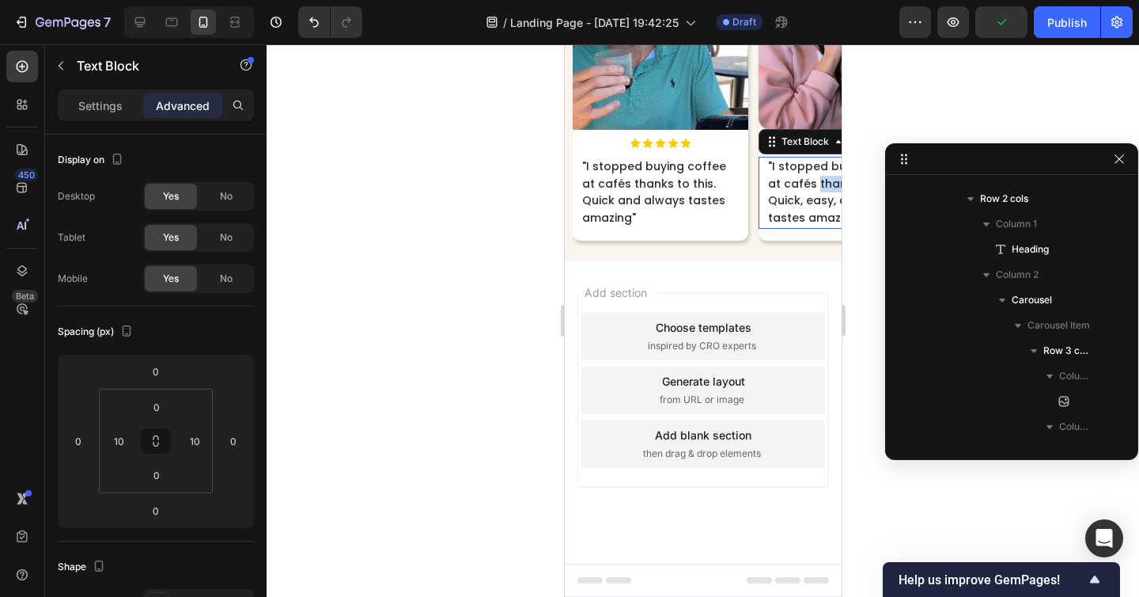
click at [801, 225] on span ""I stopped buying coffee at cafés thanks to this. Quick, easy, and always taste…" at bounding box center [839, 191] width 144 height 67
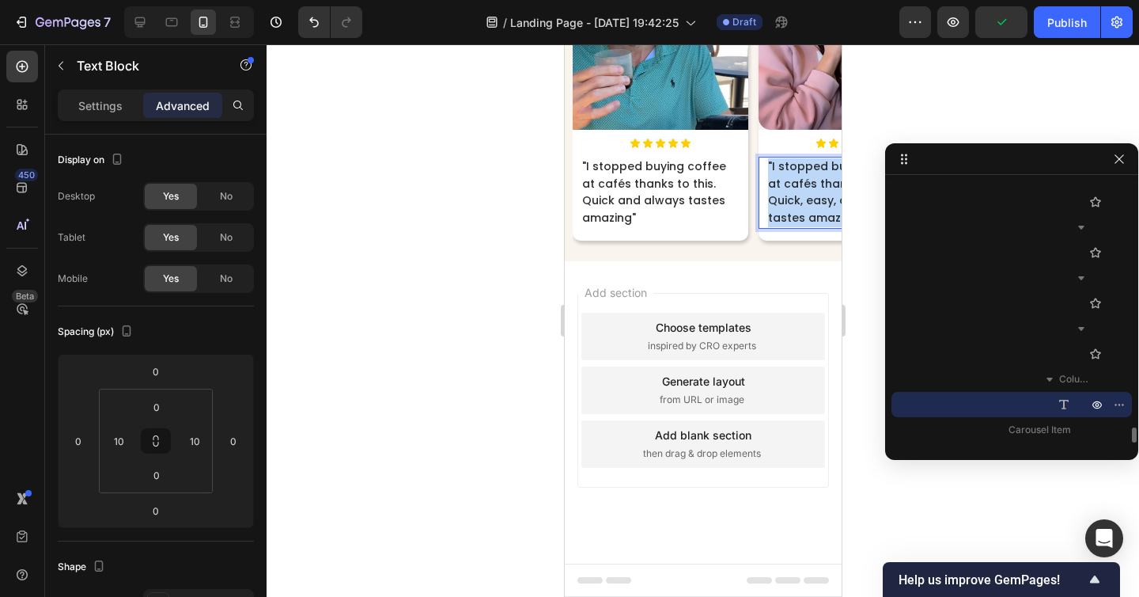
click at [801, 225] on span ""I stopped buying coffee at cafés thanks to this. Quick, easy, and always taste…" at bounding box center [839, 191] width 144 height 67
click at [812, 192] on p ""My espresso is always perfect even during long train trips." at bounding box center [845, 175] width 157 height 34
click at [781, 192] on p ""My espresso is always perfect even during long train trips." at bounding box center [845, 175] width 157 height 34
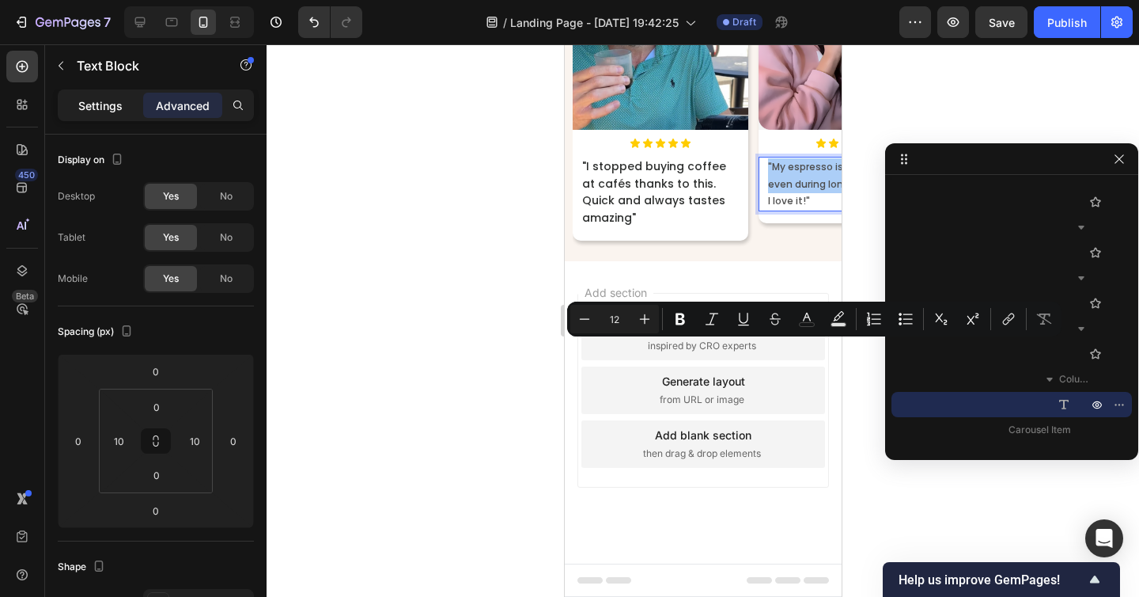
click at [101, 104] on p "Settings" at bounding box center [100, 105] width 44 height 17
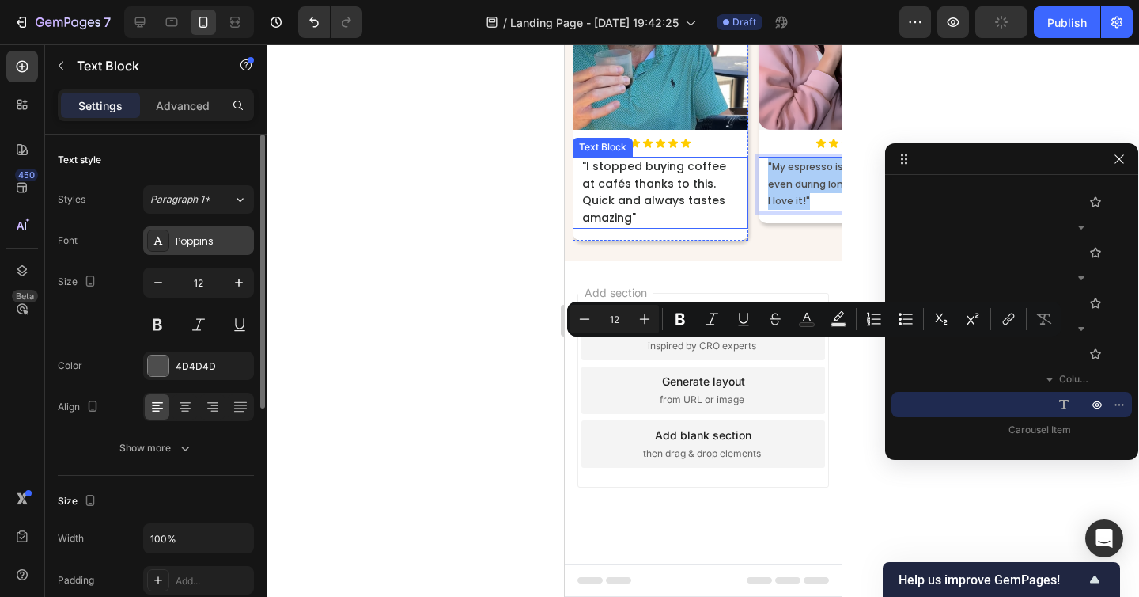
click at [172, 241] on div "Poppins" at bounding box center [198, 240] width 111 height 28
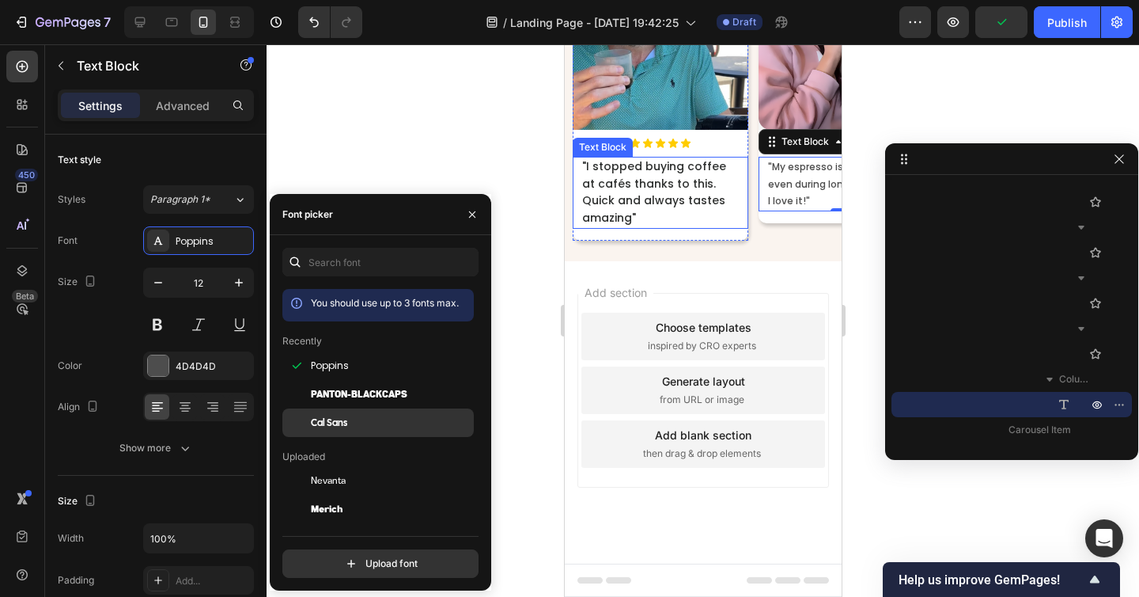
click at [340, 420] on span "Cal Sans" at bounding box center [329, 422] width 36 height 14
click at [680, 225] on span ""I stopped buying coffee at cafés thanks to this. Quick and always tastes amazi…" at bounding box center [653, 191] width 144 height 67
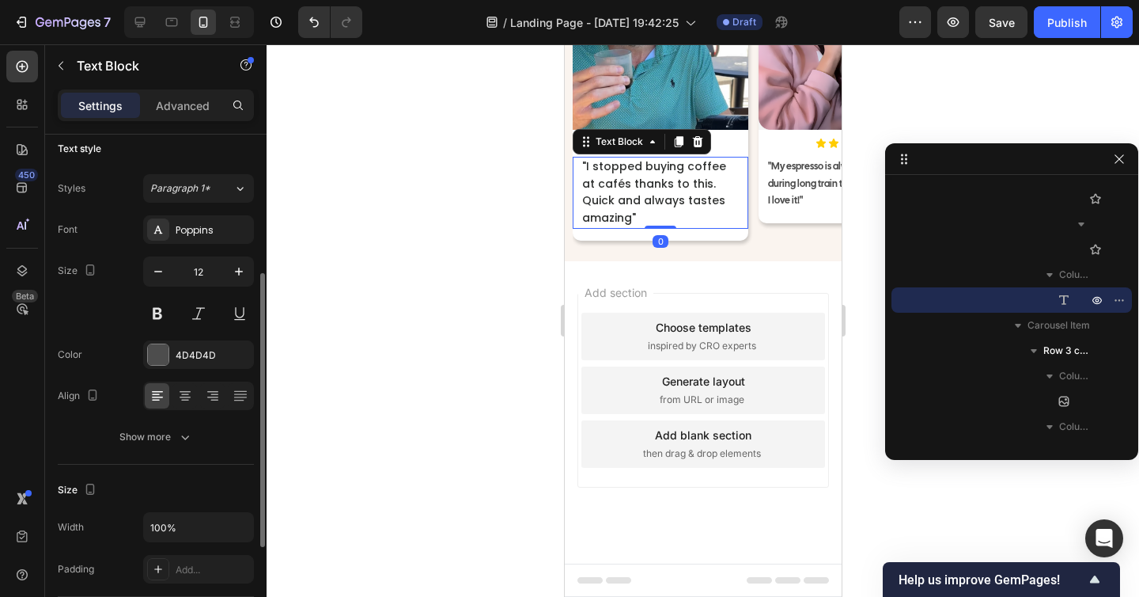
scroll to position [0, 0]
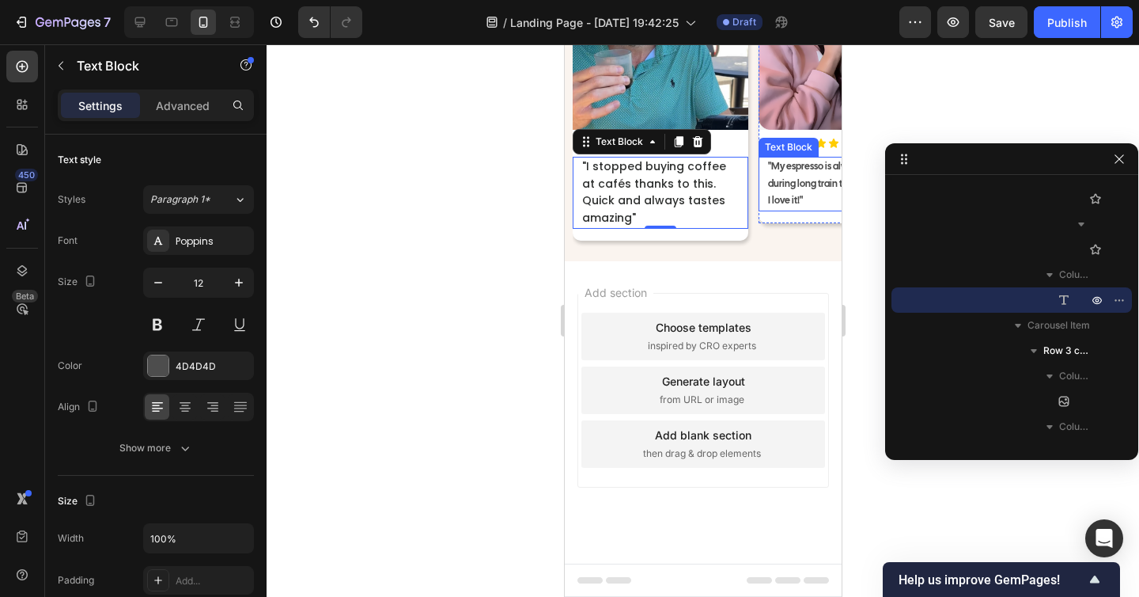
click at [786, 192] on p ""My espresso is always perfect even during long train trips." at bounding box center [845, 175] width 157 height 34
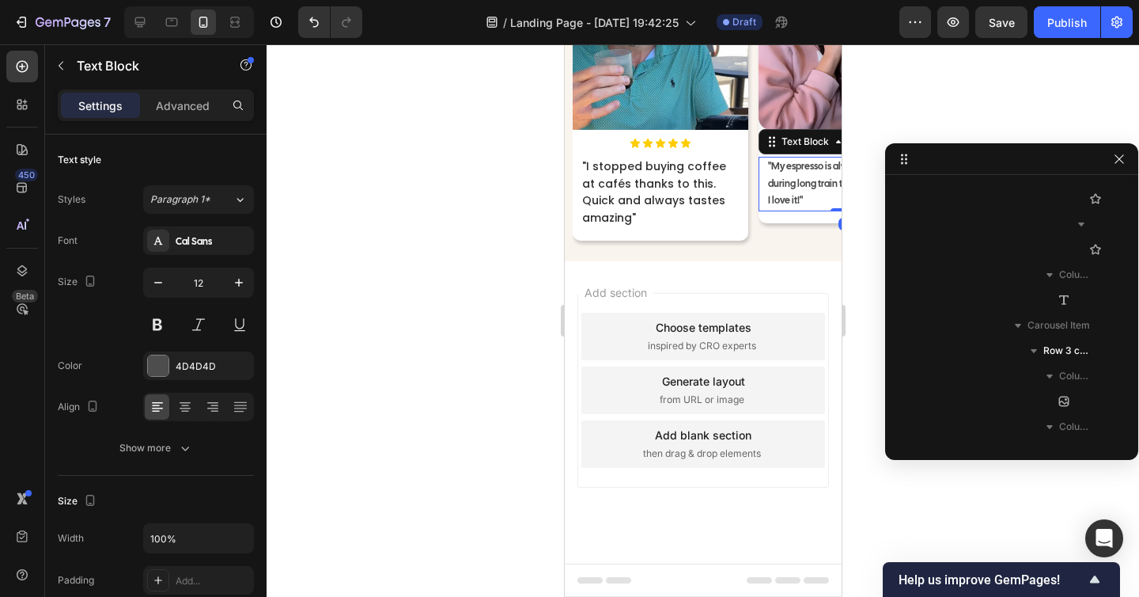
scroll to position [4119, 0]
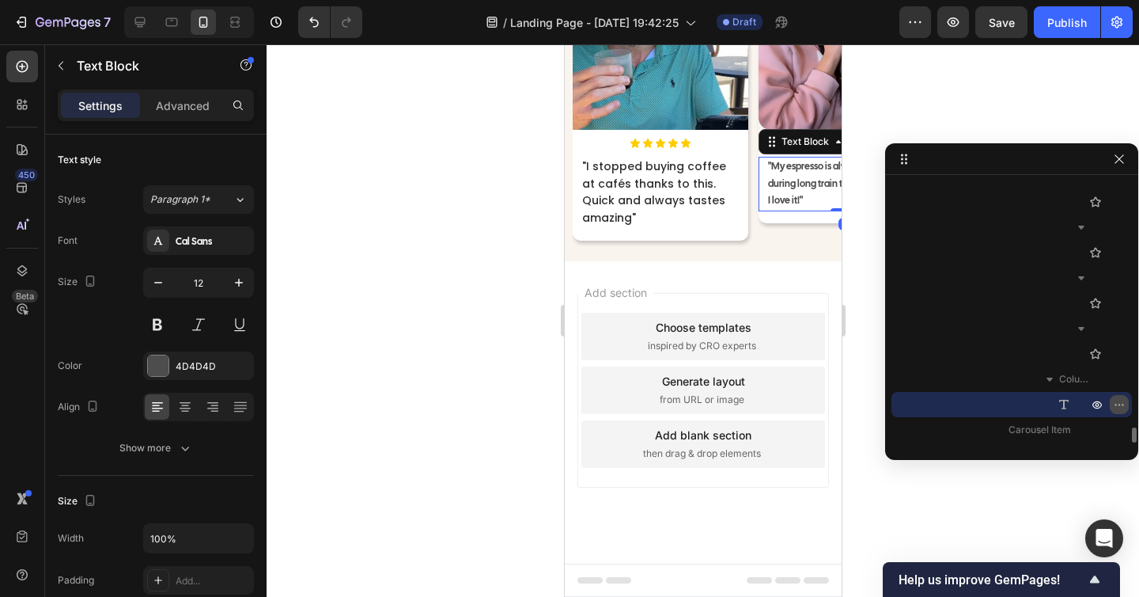
click at [1121, 405] on icon "button" at bounding box center [1119, 404] width 13 height 13
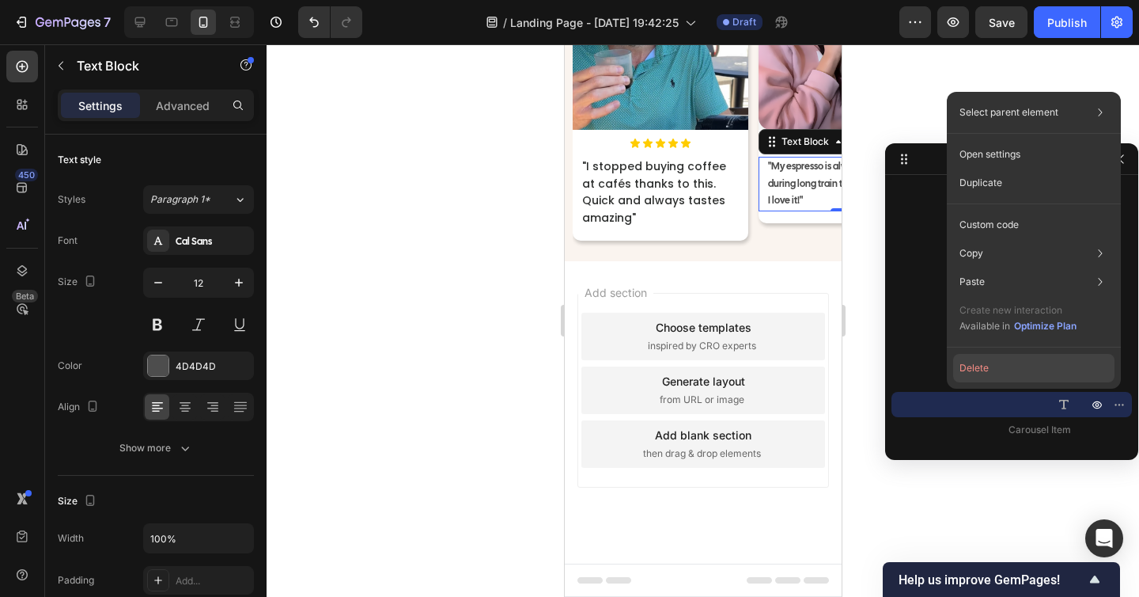
click at [1021, 360] on button "Delete" at bounding box center [1033, 368] width 161 height 28
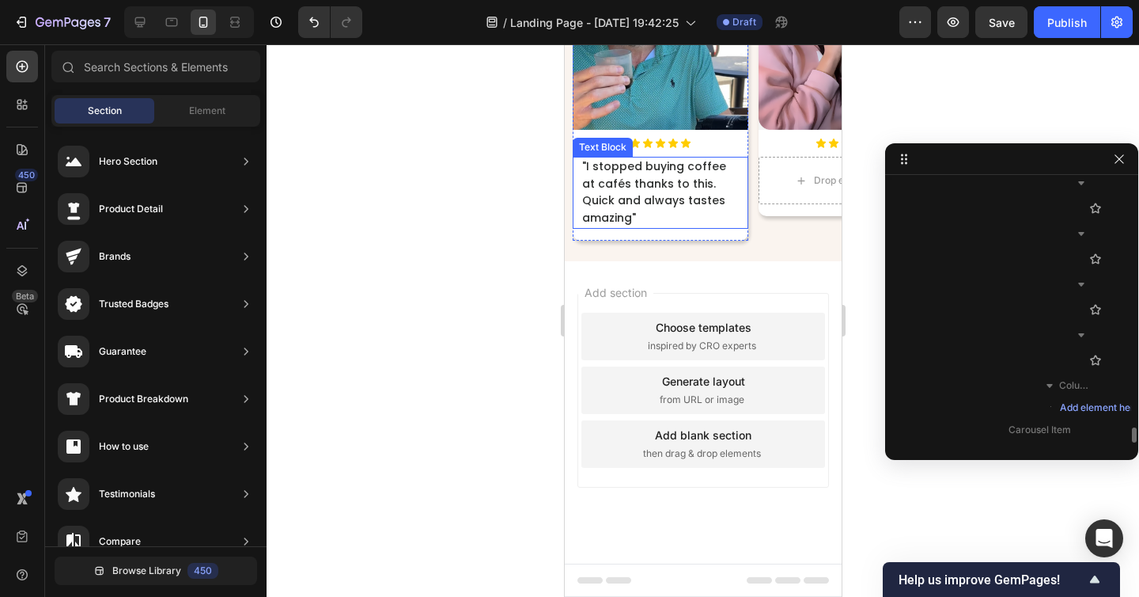
click at [661, 225] on span ""I stopped buying coffee at cafés thanks to this. Quick and always tastes amazi…" at bounding box center [653, 191] width 144 height 67
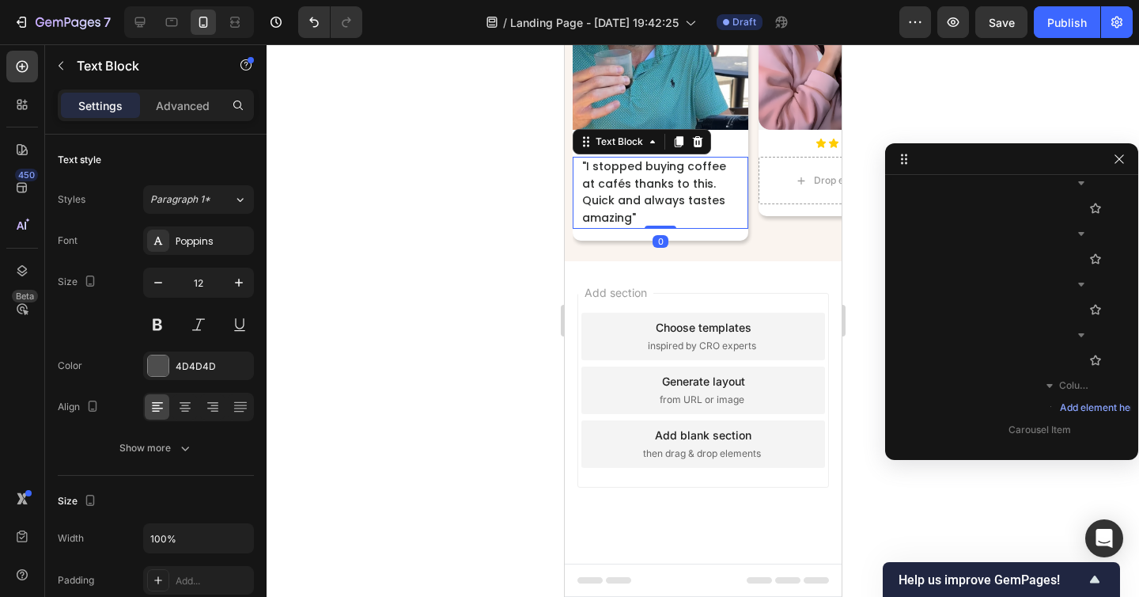
scroll to position [3767, 0]
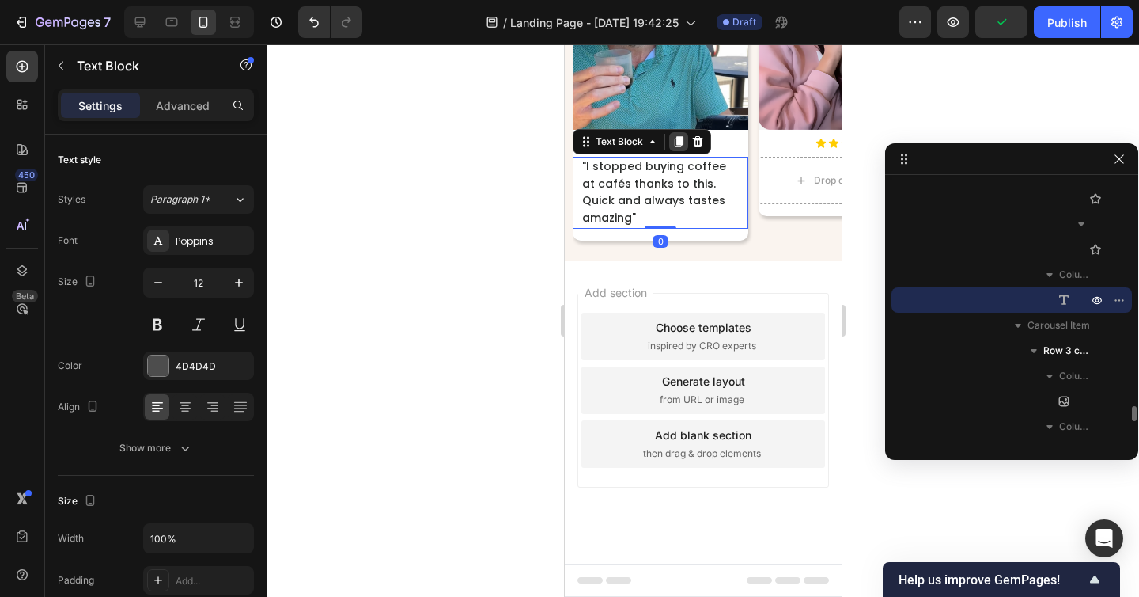
click at [679, 147] on icon at bounding box center [678, 141] width 9 height 11
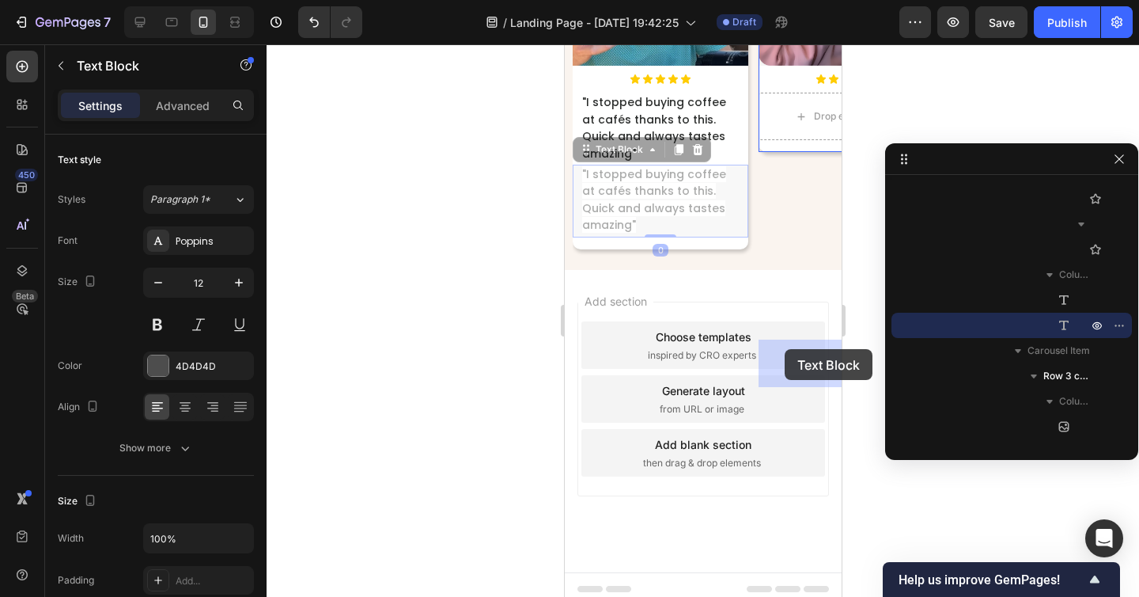
drag, startPoint x: 579, startPoint y: 405, endPoint x: 784, endPoint y: 358, distance: 210.2
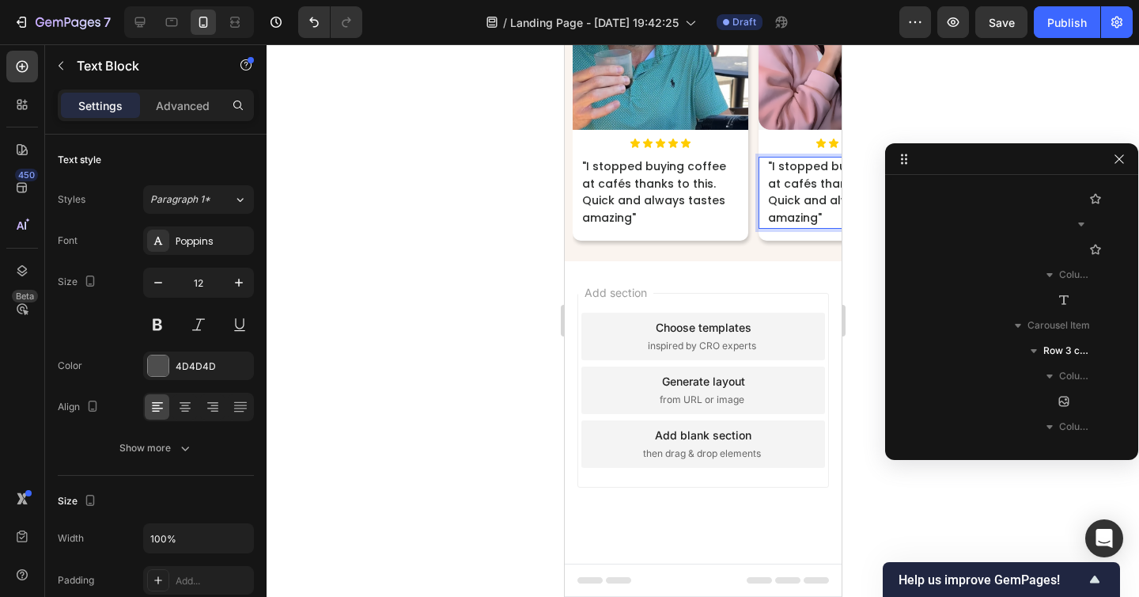
click at [784, 225] on span ""I stopped buying coffee at cafés thanks to this. Quick and always tastes amazi…" at bounding box center [839, 191] width 144 height 67
click at [784, 192] on p ""My espresso is always perfect even during long train trips." at bounding box center [845, 175] width 157 height 34
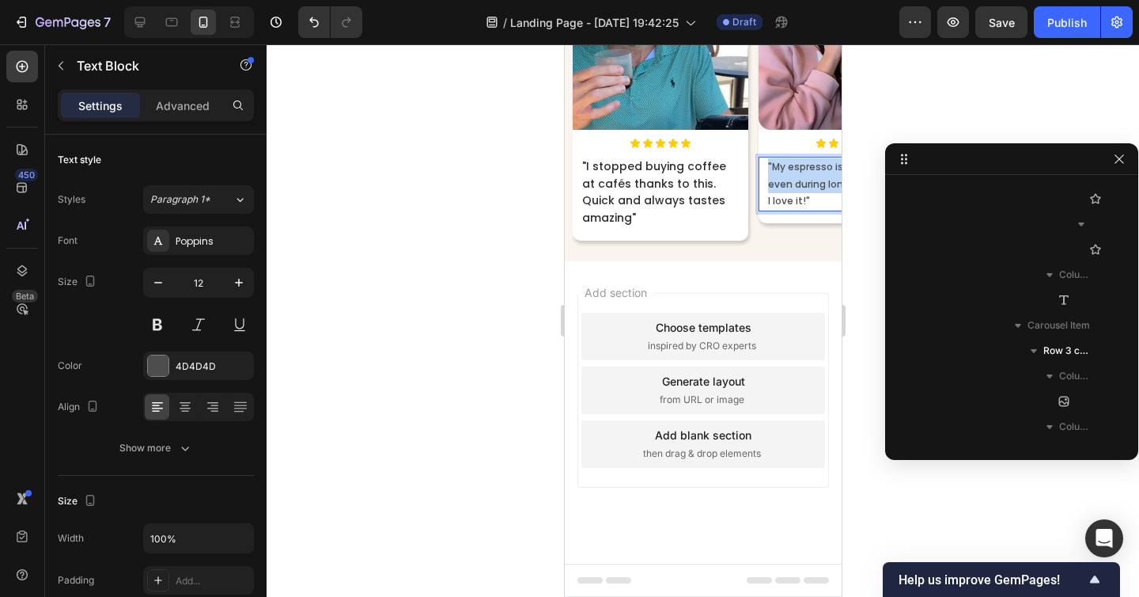
click at [784, 192] on p ""My espresso is always perfect even during long train trips." at bounding box center [845, 175] width 157 height 34
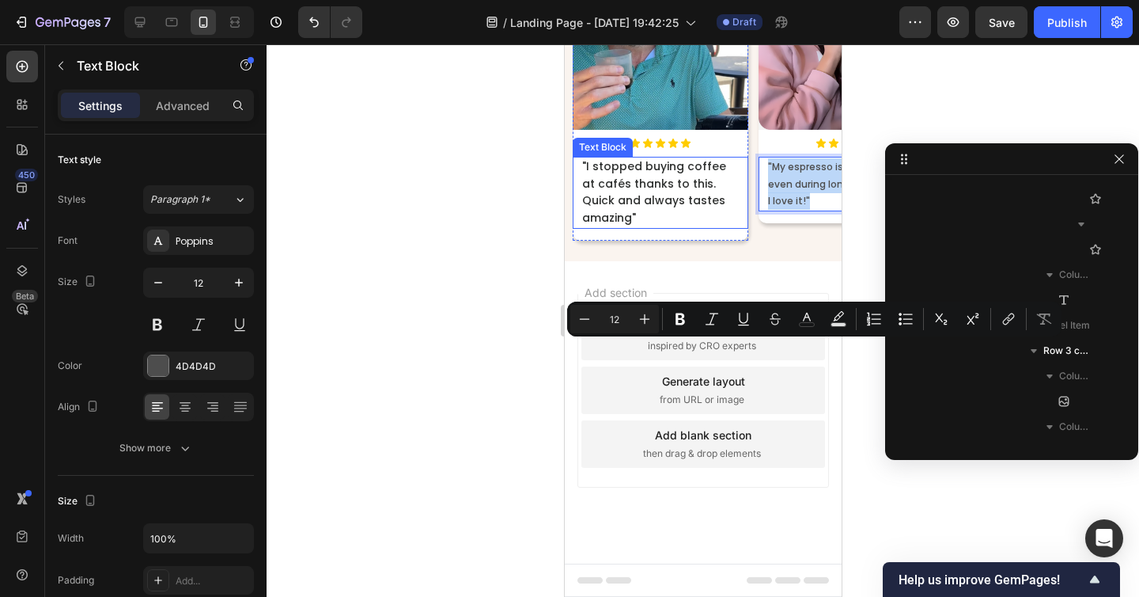
click at [658, 225] on span ""I stopped buying coffee at cafés thanks to this. Quick and always tastes amazi…" at bounding box center [653, 191] width 144 height 67
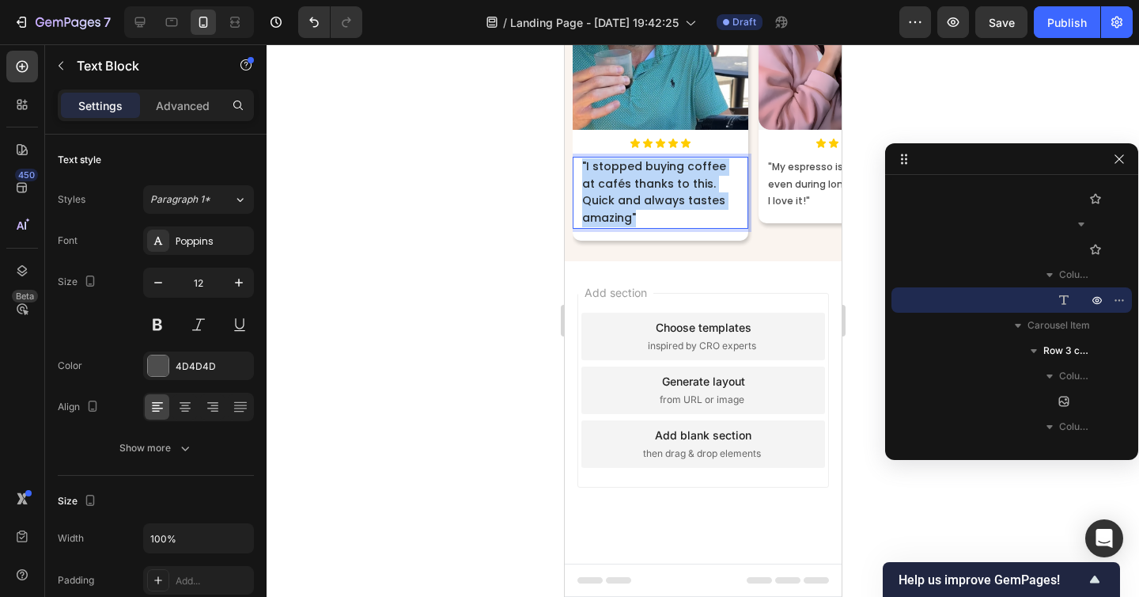
click at [658, 225] on span ""I stopped buying coffee at cafés thanks to this. Quick and always tastes amazi…" at bounding box center [653, 191] width 144 height 67
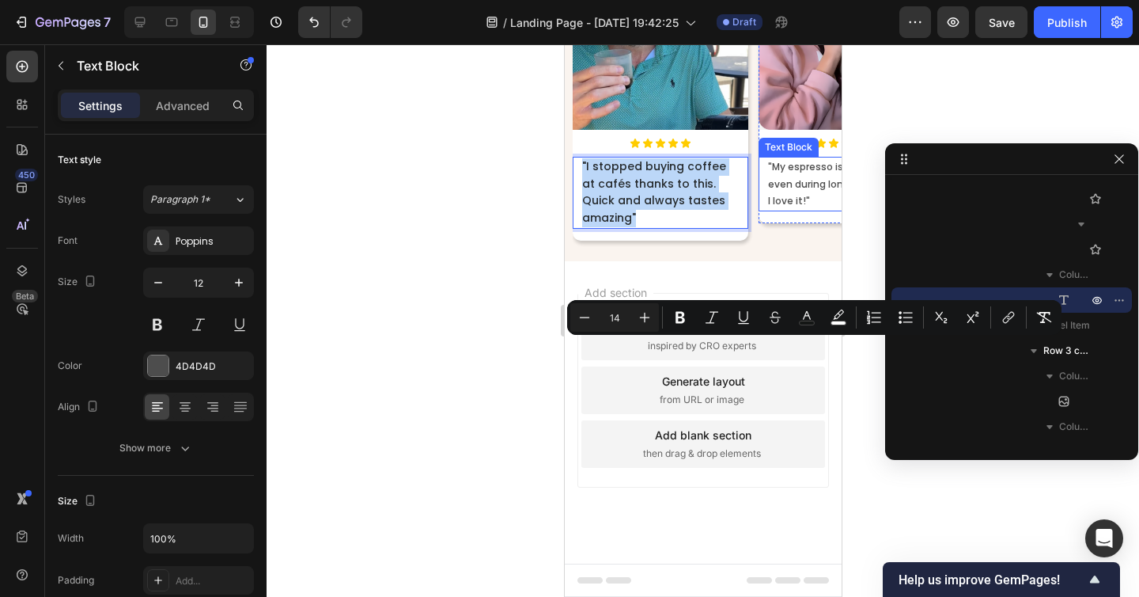
click at [788, 192] on p ""My espresso is always perfect even during long train trips." at bounding box center [845, 175] width 157 height 34
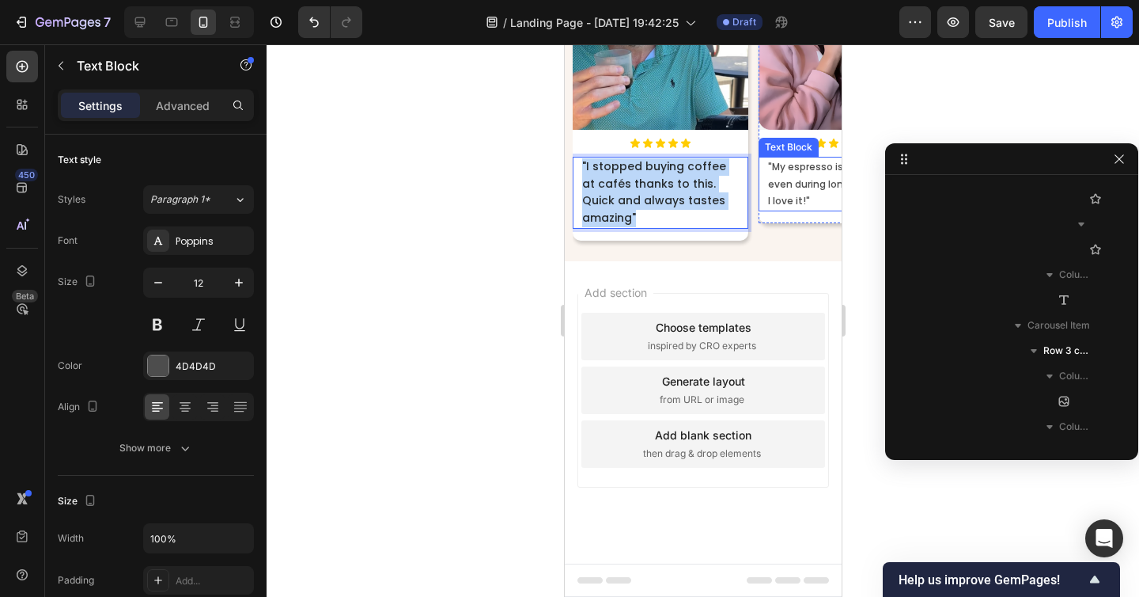
scroll to position [4119, 0]
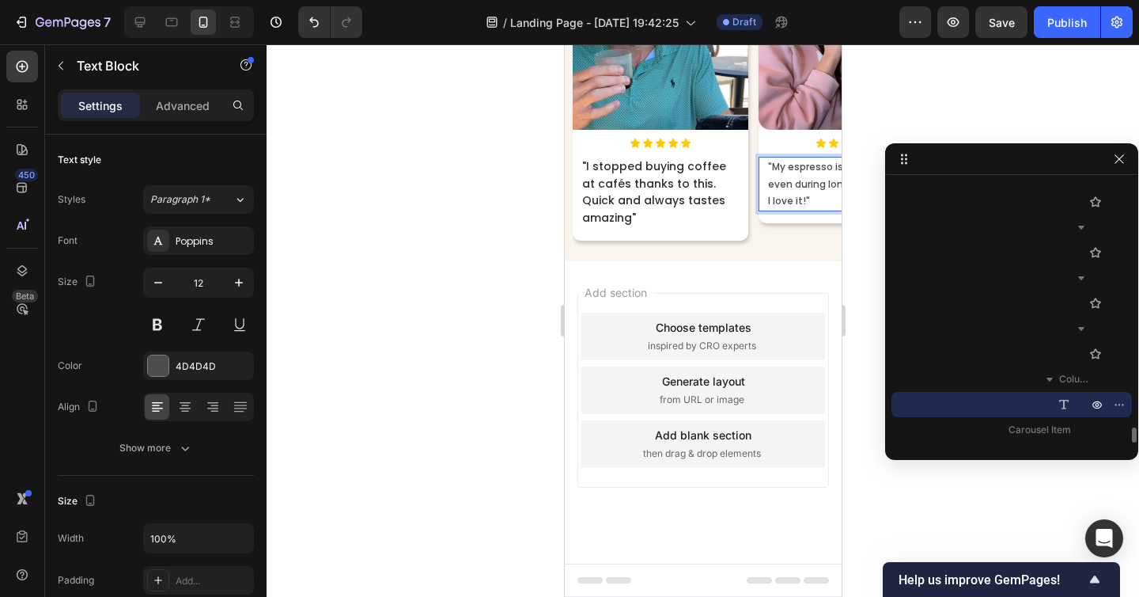
click at [788, 192] on p ""My espresso is always perfect even during long train trips." at bounding box center [845, 175] width 157 height 34
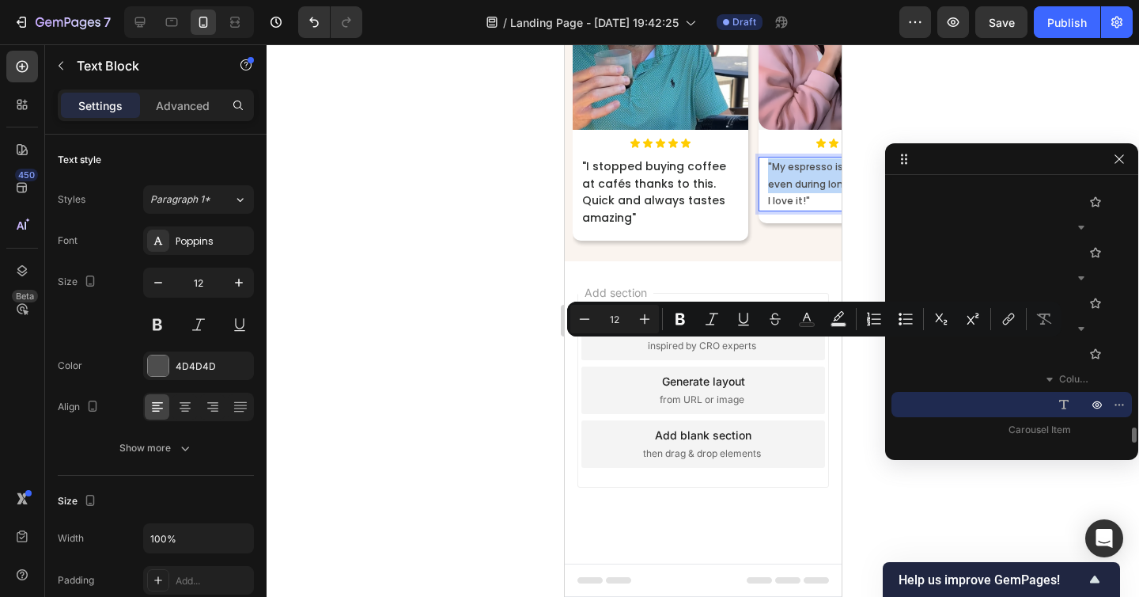
click at [788, 192] on p ""My espresso is always perfect even during long train trips." at bounding box center [845, 175] width 157 height 34
click at [647, 324] on icon "Editor contextual toolbar" at bounding box center [645, 319] width 16 height 16
type input "14"
click at [797, 261] on div "What Roava Lovers Say About Us Heading Image Icon Icon Icon Icon Icon Icon List…" at bounding box center [702, 55] width 277 height 411
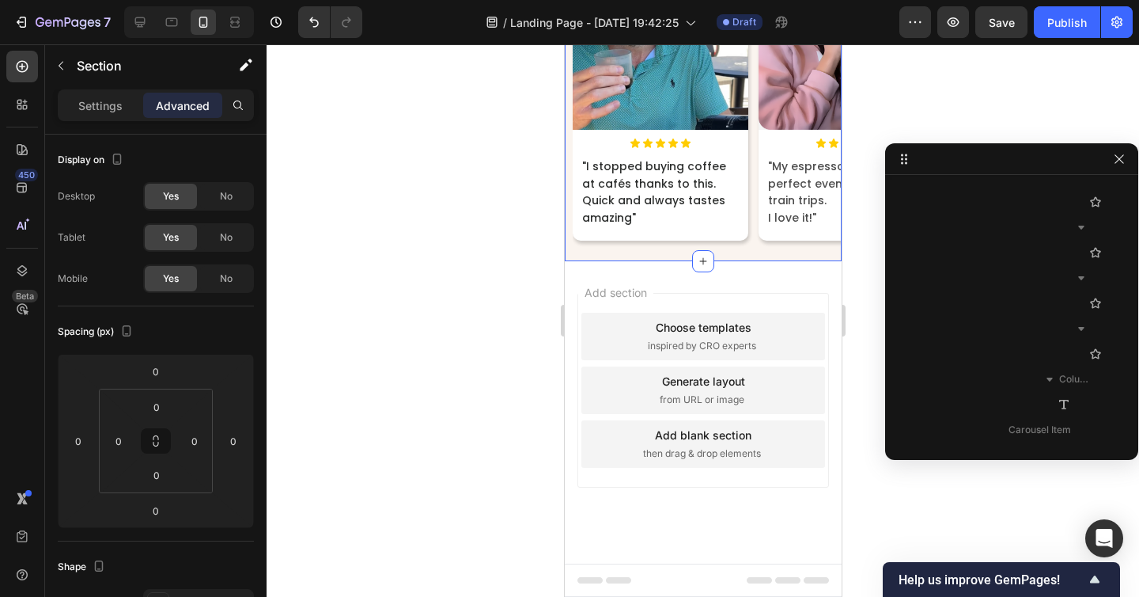
scroll to position [3109, 0]
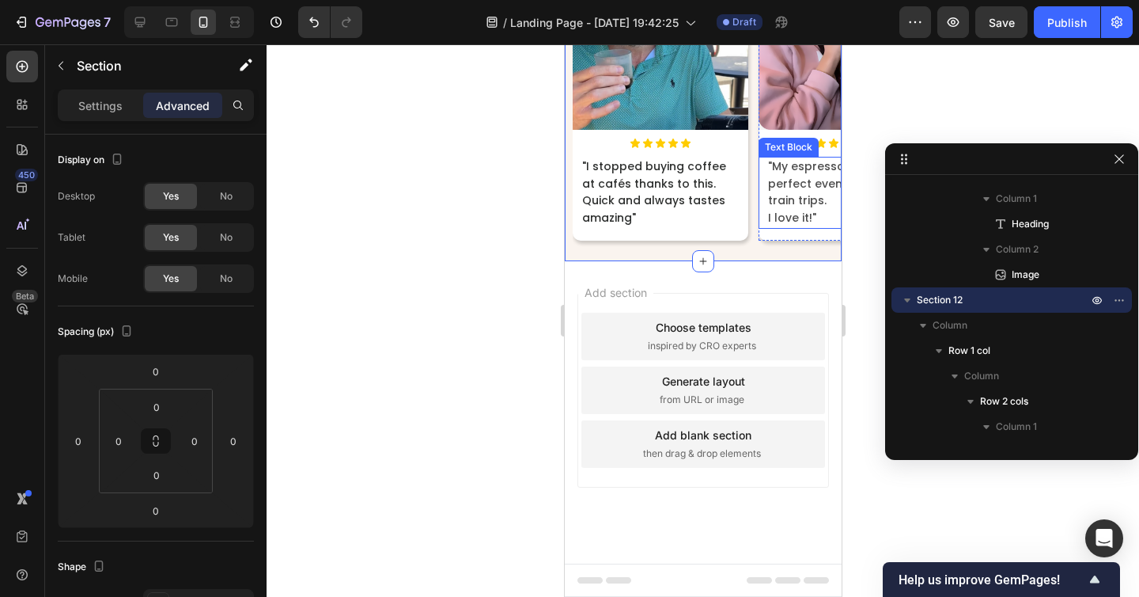
click at [763, 228] on div ""My espresso is always perfect even during long train trips. I love it!" Text B…" at bounding box center [846, 192] width 176 height 71
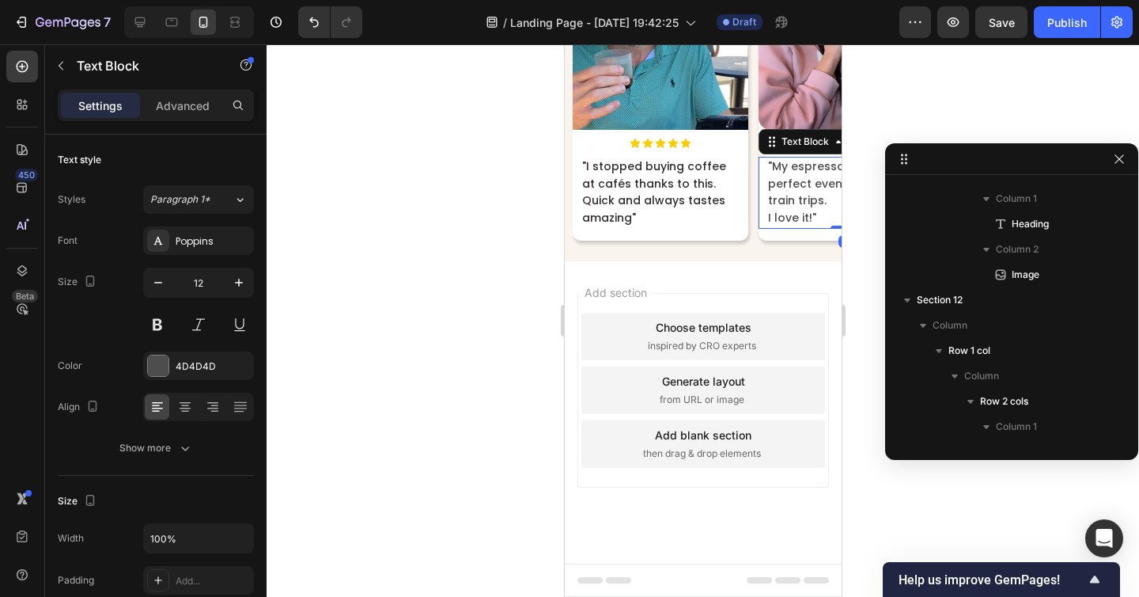
scroll to position [4119, 0]
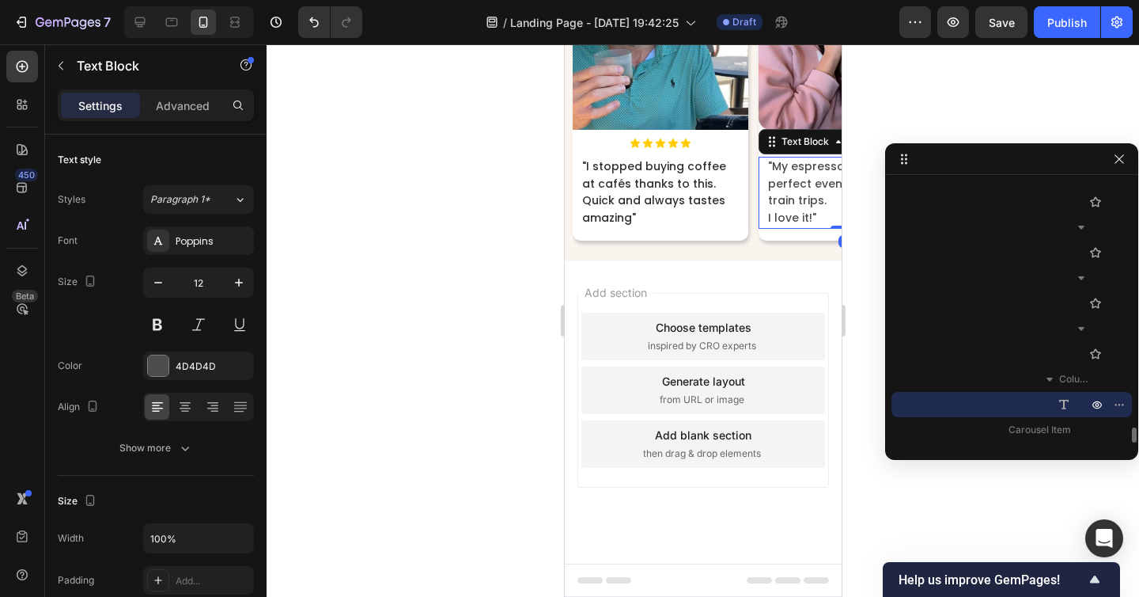
click at [765, 228] on div ""My espresso is always perfect even during long train trips. I love it!" Text B…" at bounding box center [846, 192] width 176 height 71
click at [796, 223] on div "Image Icon Icon Icon Icon Icon Icon List "My espresso is always perfect even du…" at bounding box center [846, 88] width 176 height 269
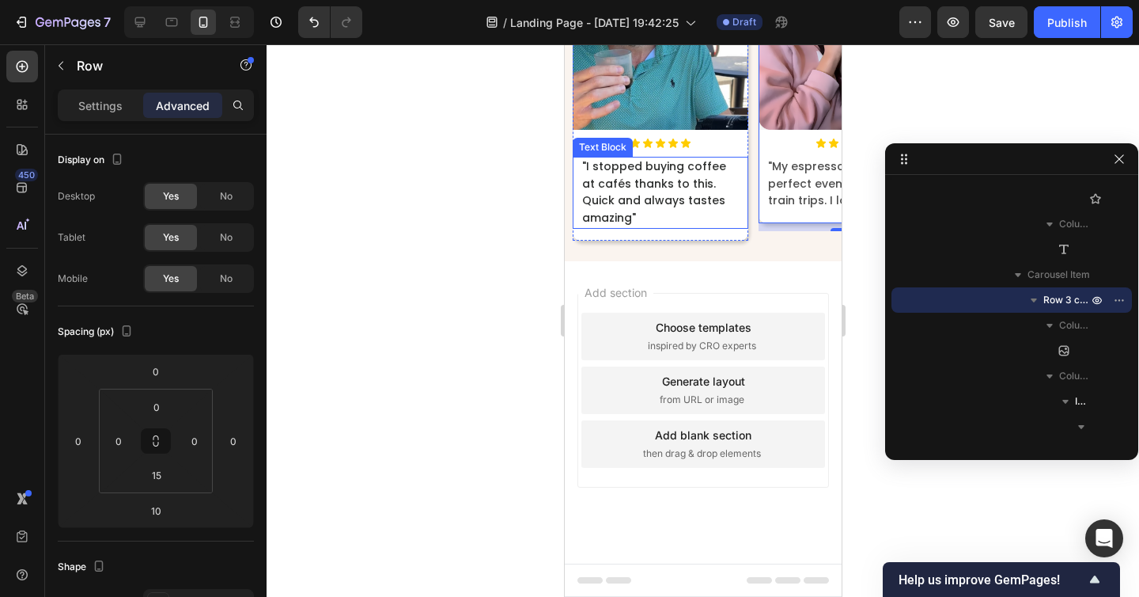
click at [675, 225] on span ""I stopped buying coffee at cafés thanks to this. Quick and always tastes amazi…" at bounding box center [653, 191] width 144 height 67
click at [776, 223] on div "Image Icon Icon Icon Icon Icon Icon List "My espresso is always perfect even du…" at bounding box center [846, 88] width 176 height 269
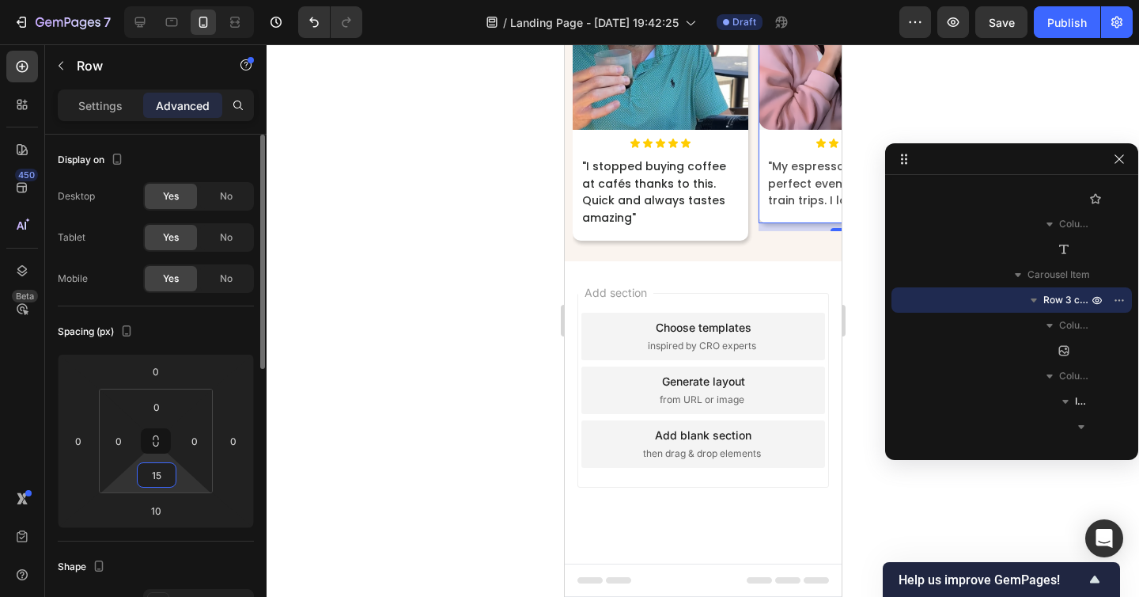
click at [160, 474] on input "15" at bounding box center [157, 475] width 32 height 24
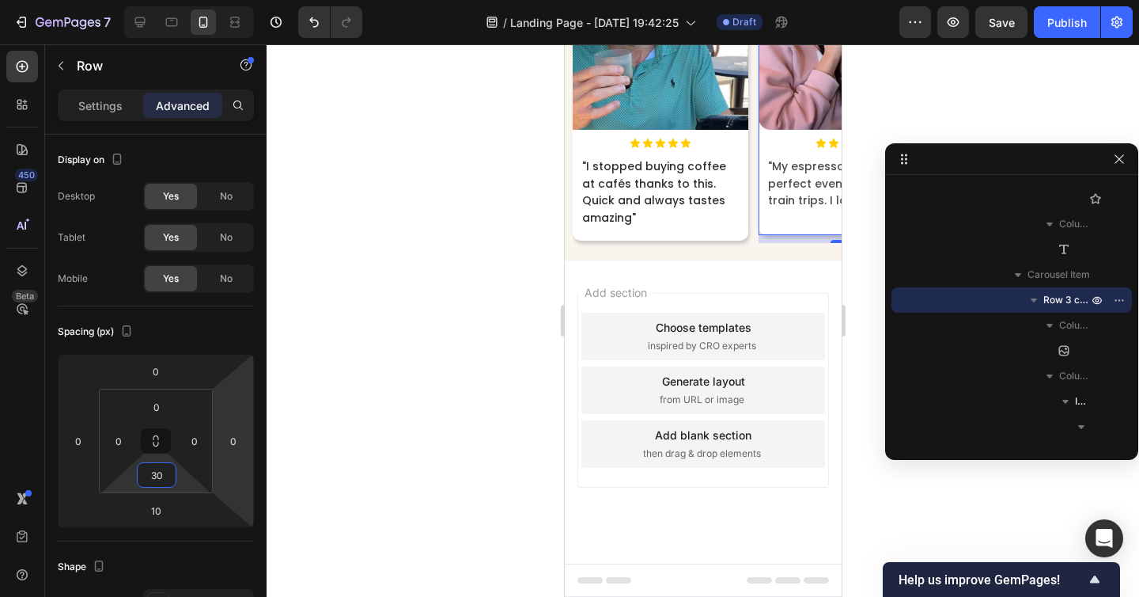
type input "3"
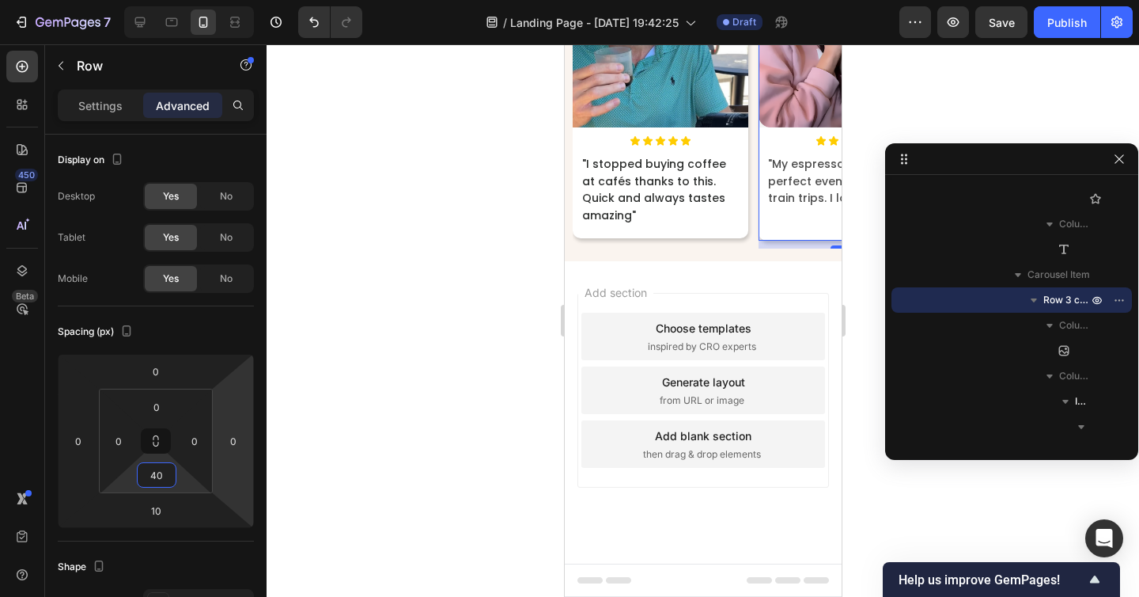
type input "4"
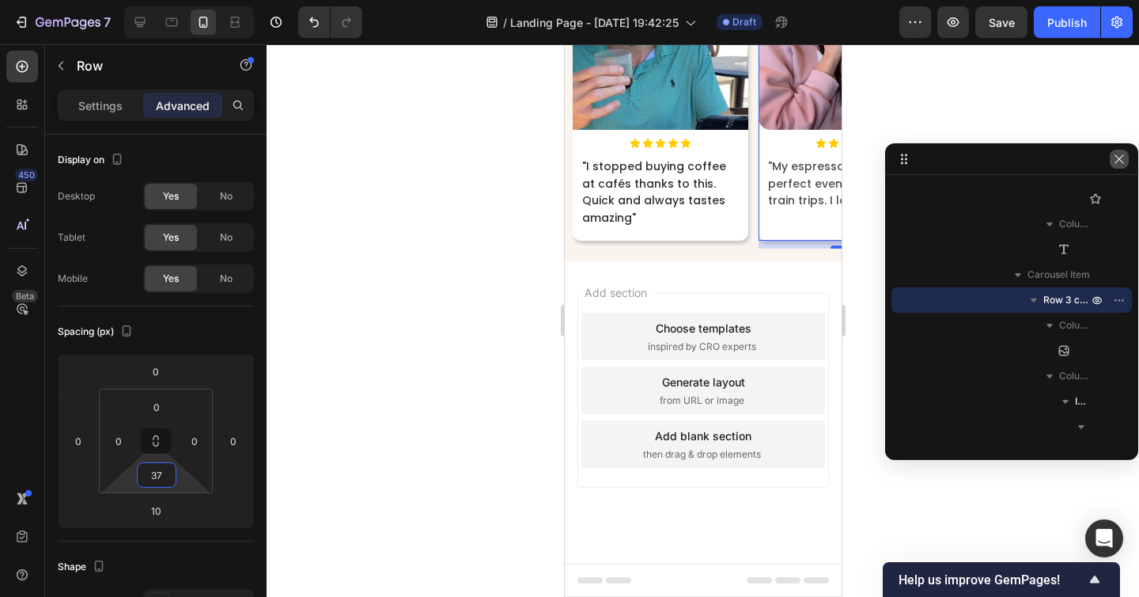
type input "37"
click at [1117, 150] on button "button" at bounding box center [1119, 159] width 19 height 19
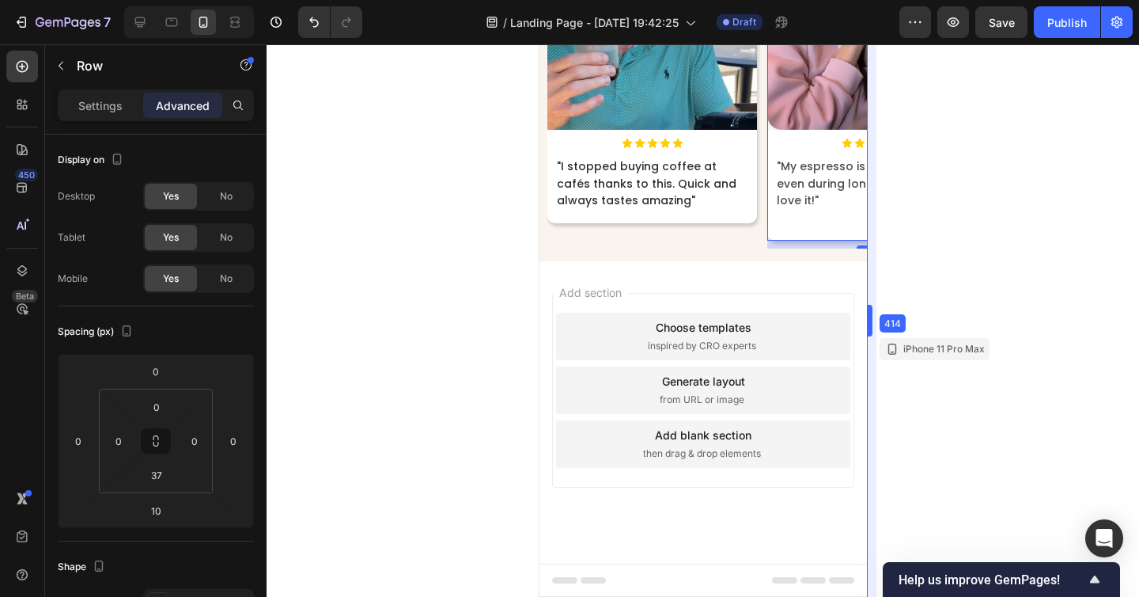
drag, startPoint x: 845, startPoint y: 328, endPoint x: 896, endPoint y: 352, distance: 56.6
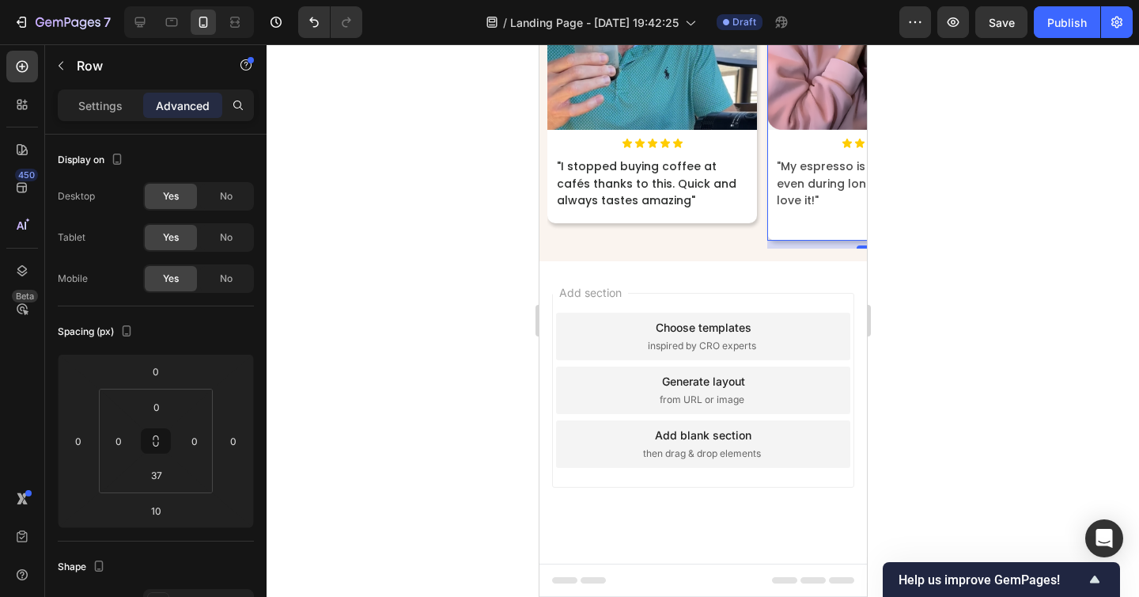
click at [904, 493] on div at bounding box center [703, 320] width 873 height 552
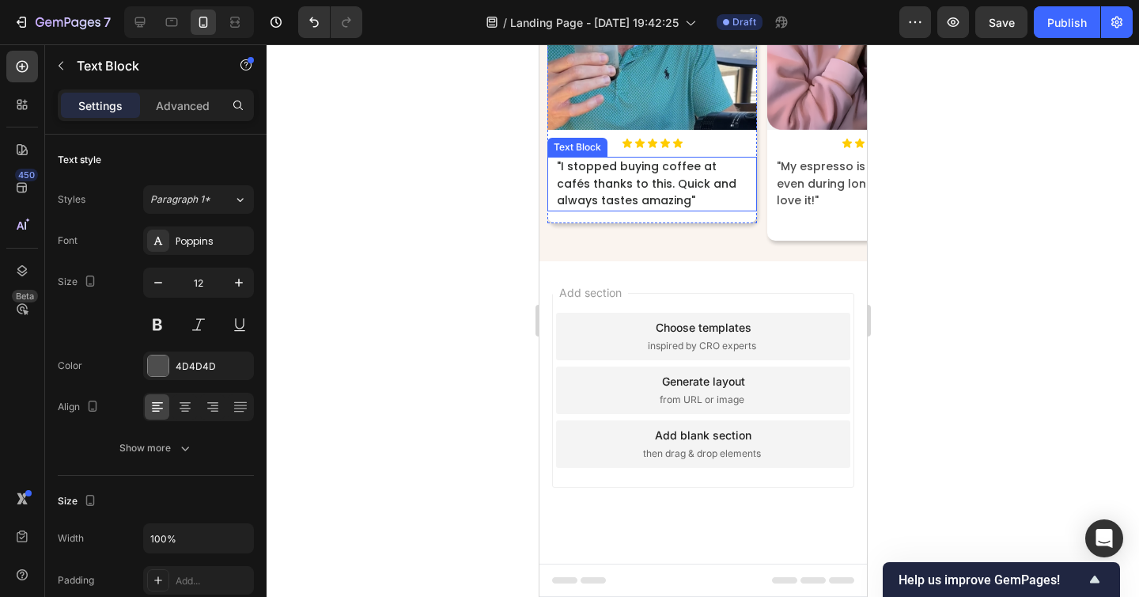
click at [661, 208] on span ""I stopped buying coffee at cafés thanks to this. Quick and always tastes amazi…" at bounding box center [646, 183] width 180 height 50
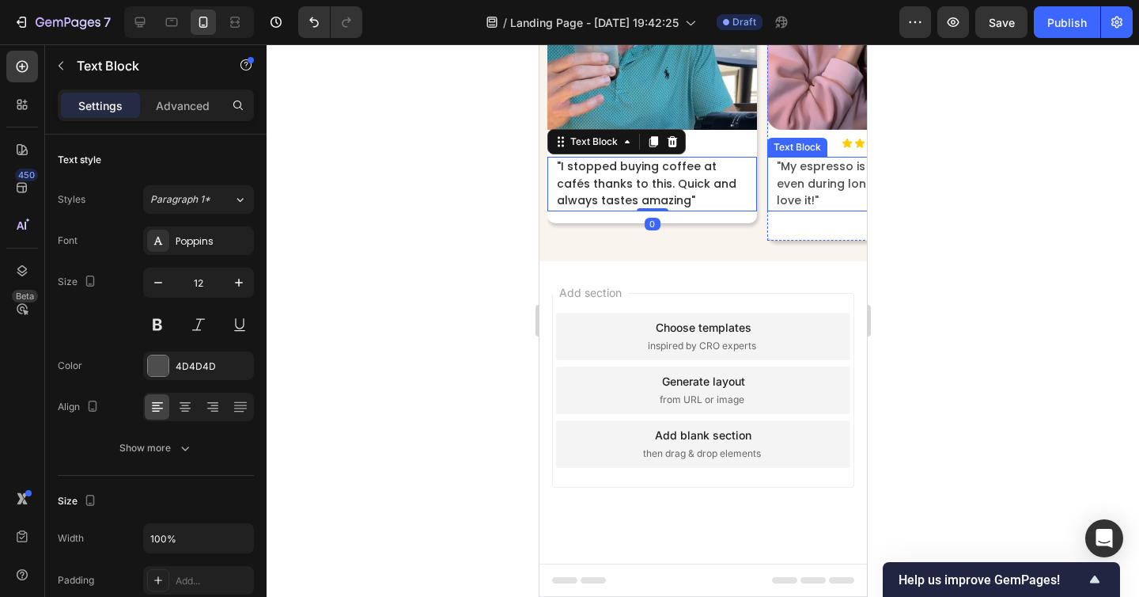
click at [807, 208] on span ""My espresso is always perfect even during long train trips. I love it!"" at bounding box center [866, 183] width 180 height 50
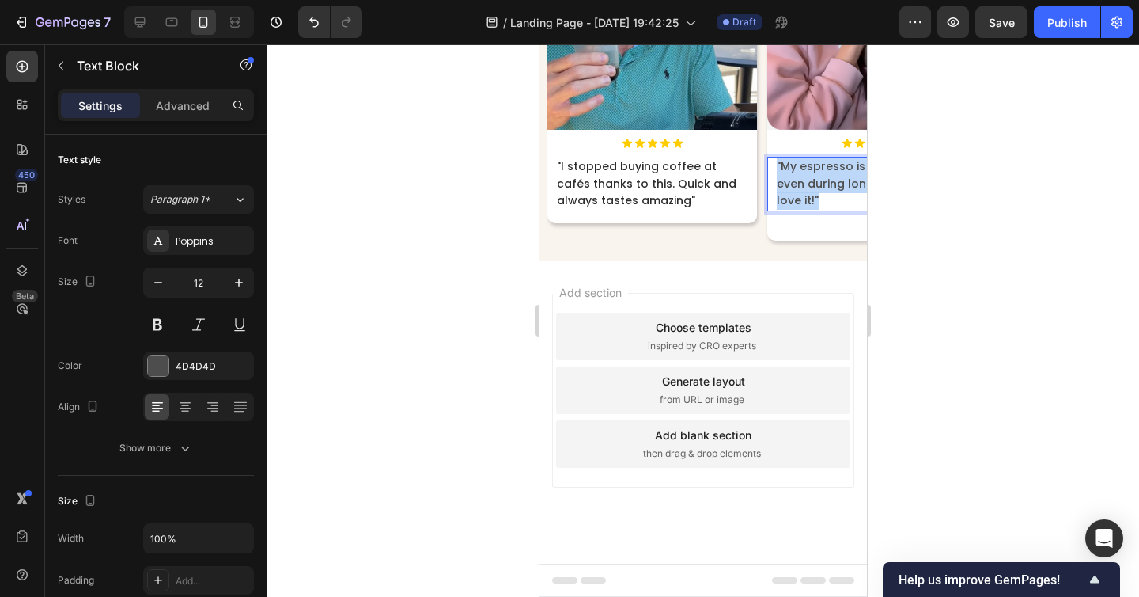
click at [807, 208] on span ""My espresso is always perfect even during long train trips. I love it!"" at bounding box center [866, 183] width 180 height 50
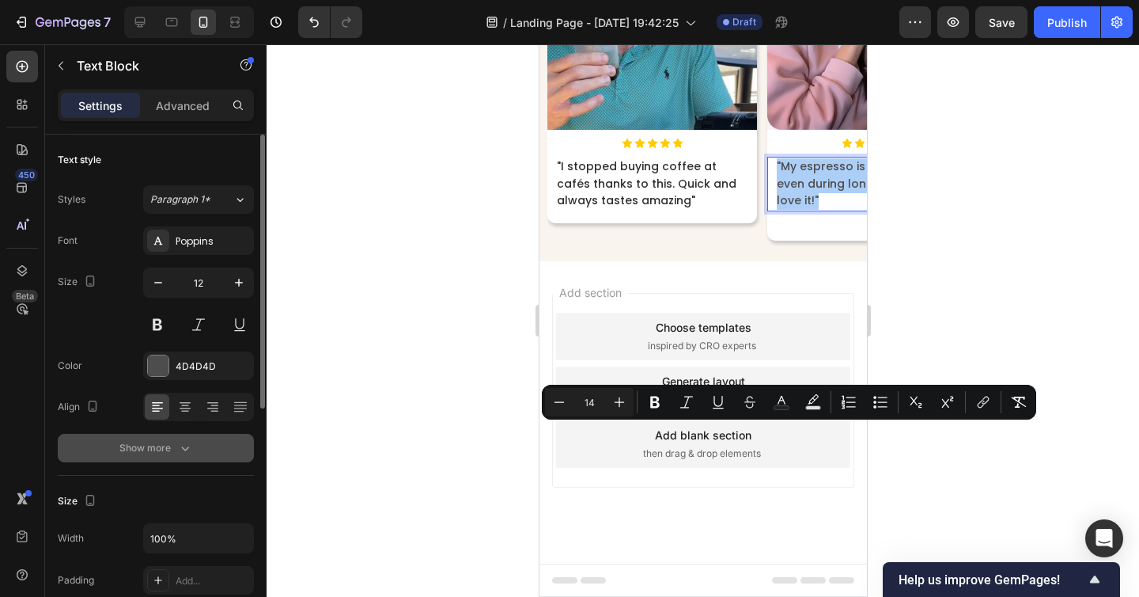
click at [195, 445] on button "Show more" at bounding box center [156, 448] width 196 height 28
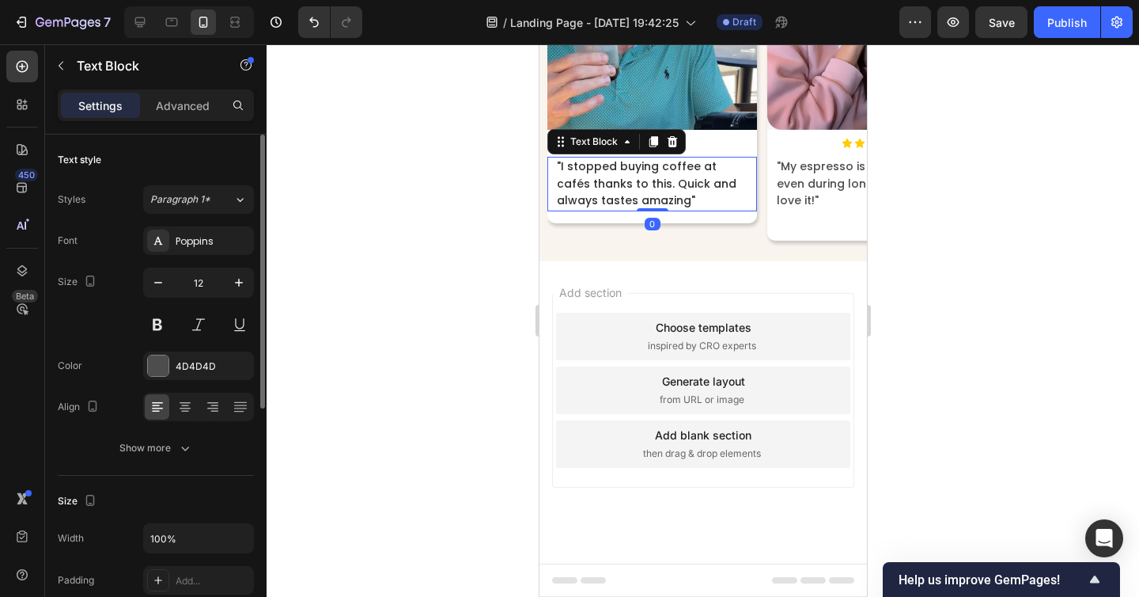
click at [682, 208] on span ""I stopped buying coffee at cafés thanks to this. Quick and always tastes amazi…" at bounding box center [646, 183] width 180 height 50
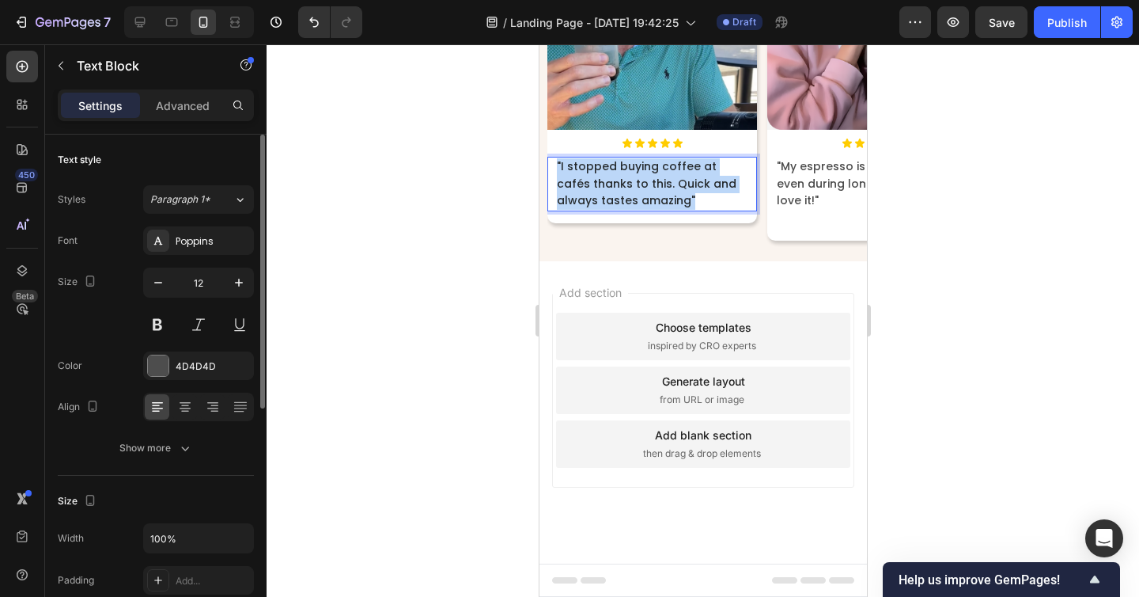
click at [682, 208] on span ""I stopped buying coffee at cafés thanks to this. Quick and always tastes amazi…" at bounding box center [646, 183] width 180 height 50
click at [828, 208] on span ""My espresso is always perfect even during long train trips. I love it!"" at bounding box center [866, 183] width 180 height 50
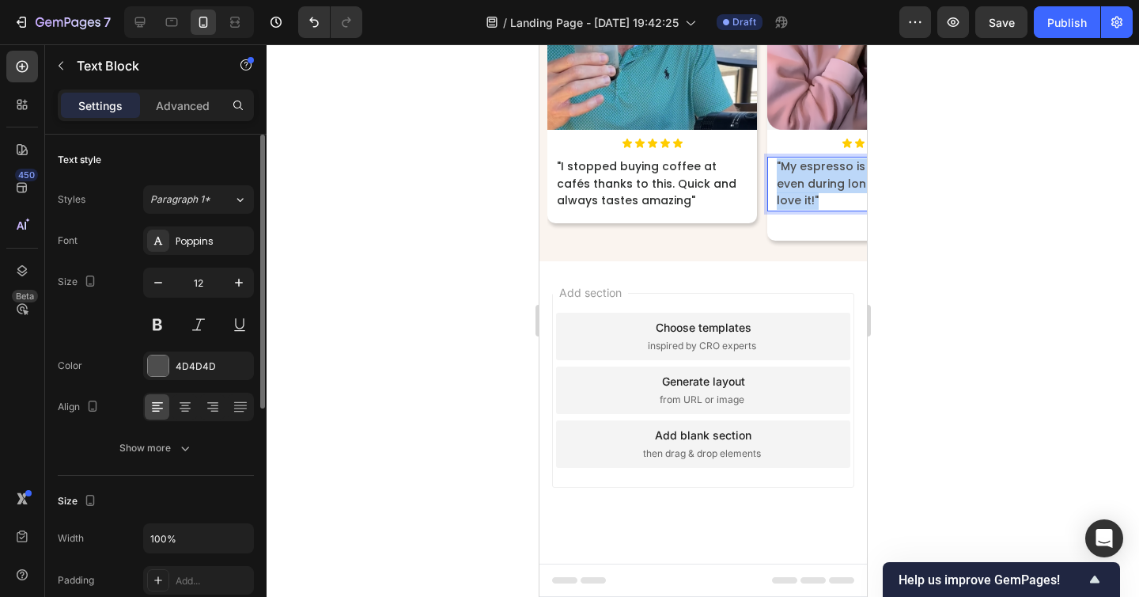
click at [828, 208] on span ""My espresso is always perfect even during long train trips. I love it!"" at bounding box center [866, 183] width 180 height 50
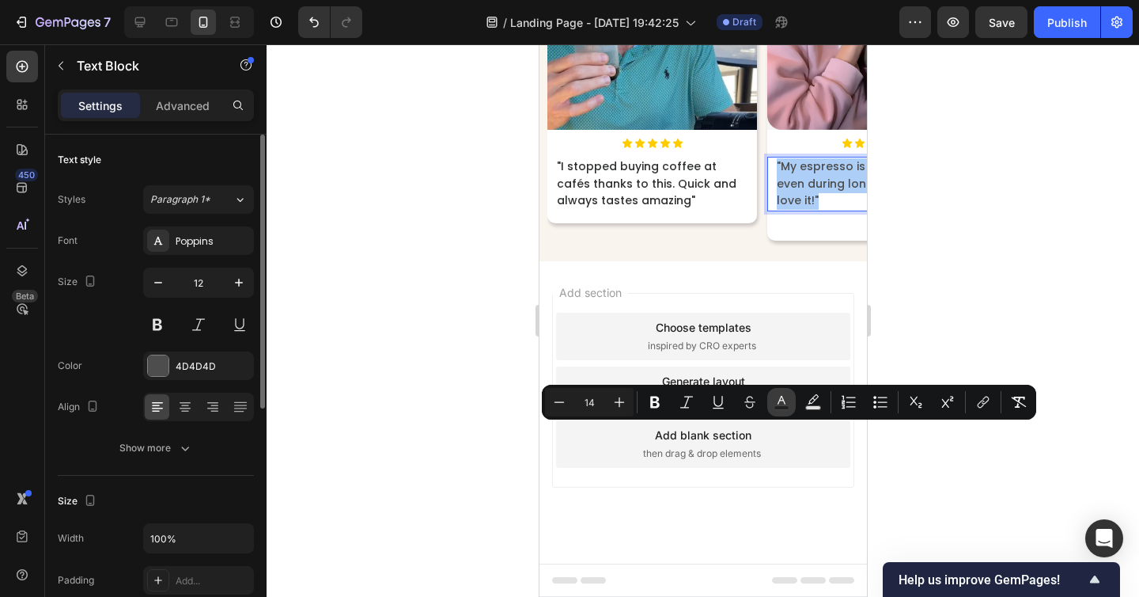
click at [785, 400] on icon "Editor contextual toolbar" at bounding box center [782, 402] width 16 height 16
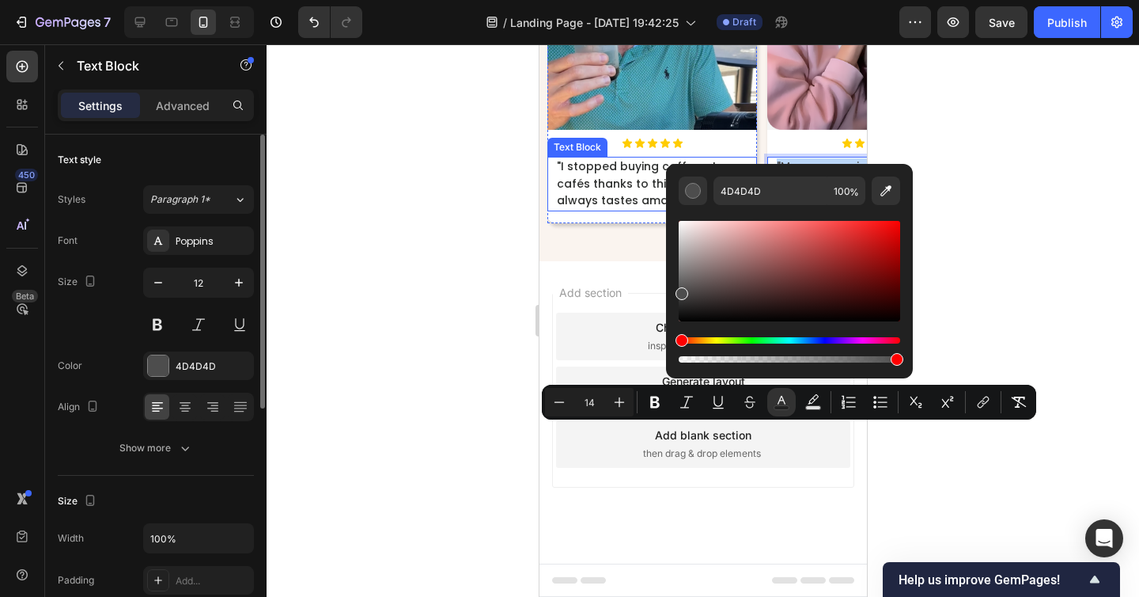
click at [697, 210] on p ""I stopped buying coffee at cafés thanks to this. Quick and always tastes amazi…" at bounding box center [651, 183] width 191 height 51
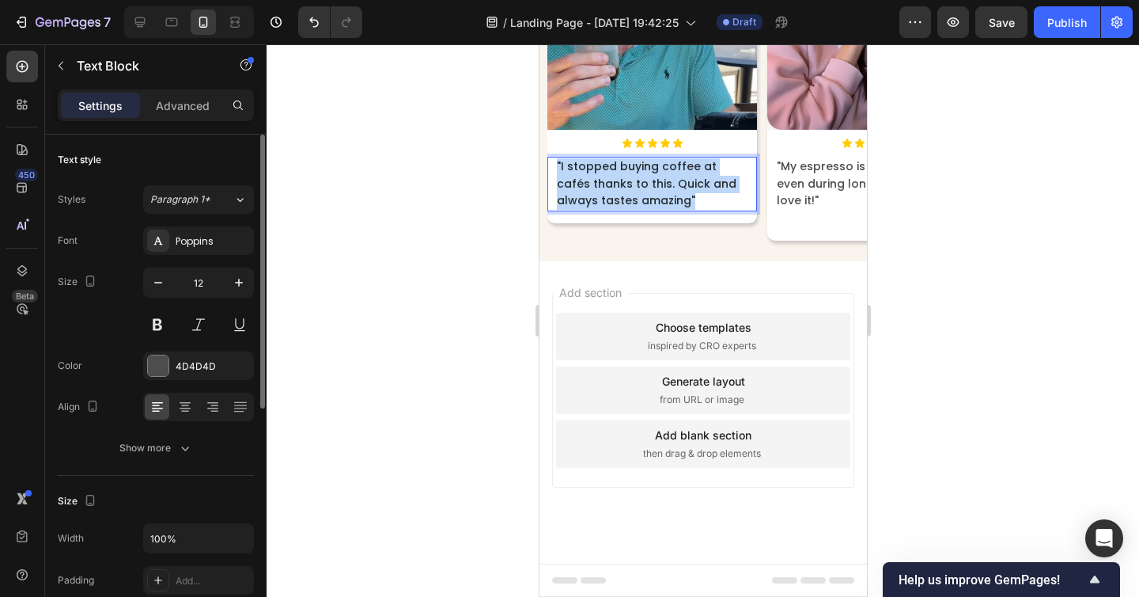
click at [697, 210] on p ""I stopped buying coffee at cafés thanks to this. Quick and always tastes amazi…" at bounding box center [651, 183] width 191 height 51
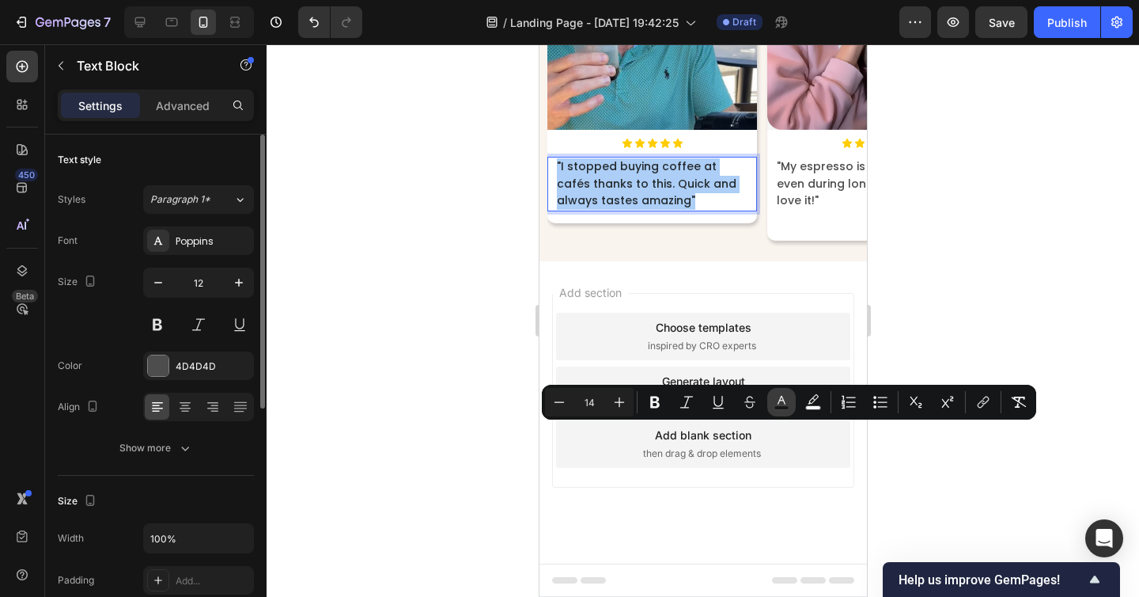
click at [779, 400] on icon "Editor contextual toolbar" at bounding box center [782, 400] width 8 height 9
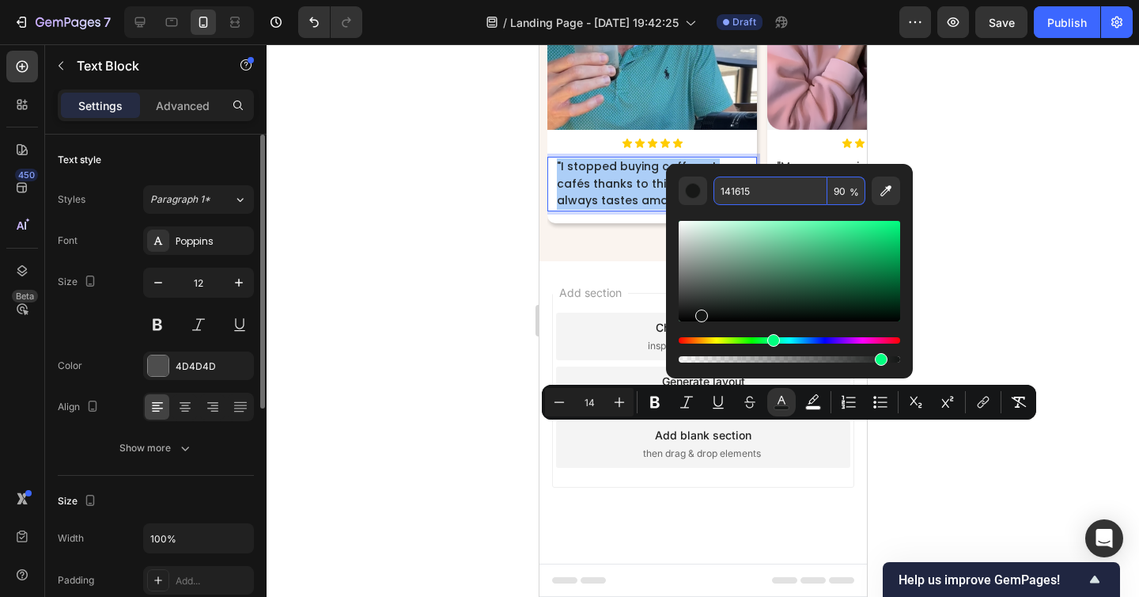
click at [734, 181] on input "141615" at bounding box center [771, 190] width 114 height 28
click at [805, 208] on span ""My espresso is always perfect even during long train trips. I love it!"" at bounding box center [866, 183] width 180 height 50
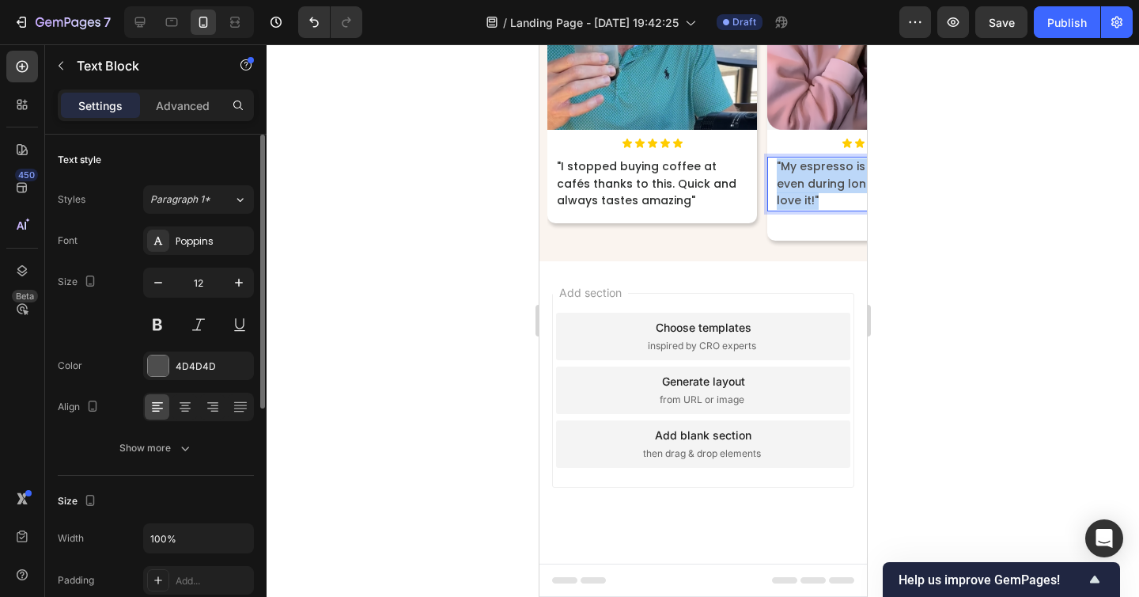
click at [805, 208] on span ""My espresso is always perfect even during long train trips. I love it!"" at bounding box center [866, 183] width 180 height 50
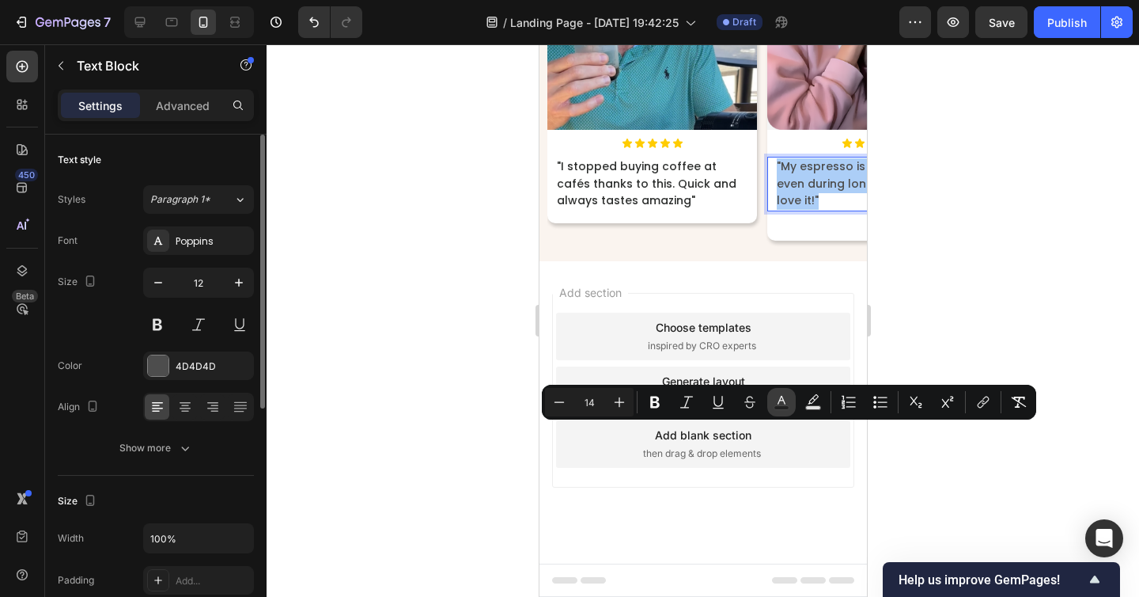
click at [789, 407] on rect "Editor contextual toolbar" at bounding box center [782, 408] width 15 height 4
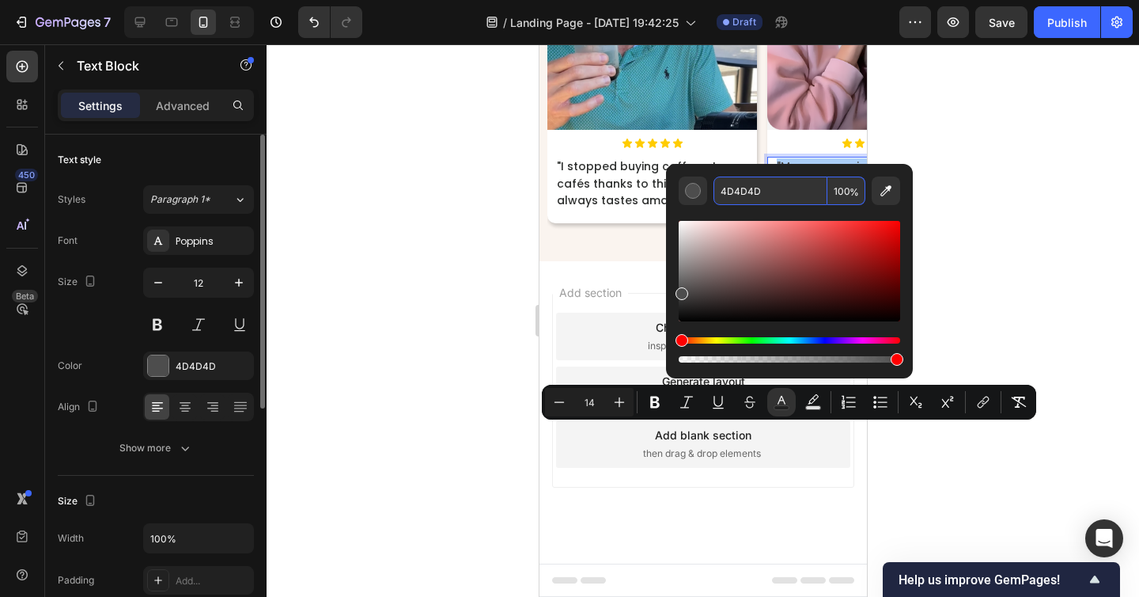
click at [740, 181] on input "4D4D4D" at bounding box center [771, 190] width 114 height 28
paste input "141615"
type input "141615"
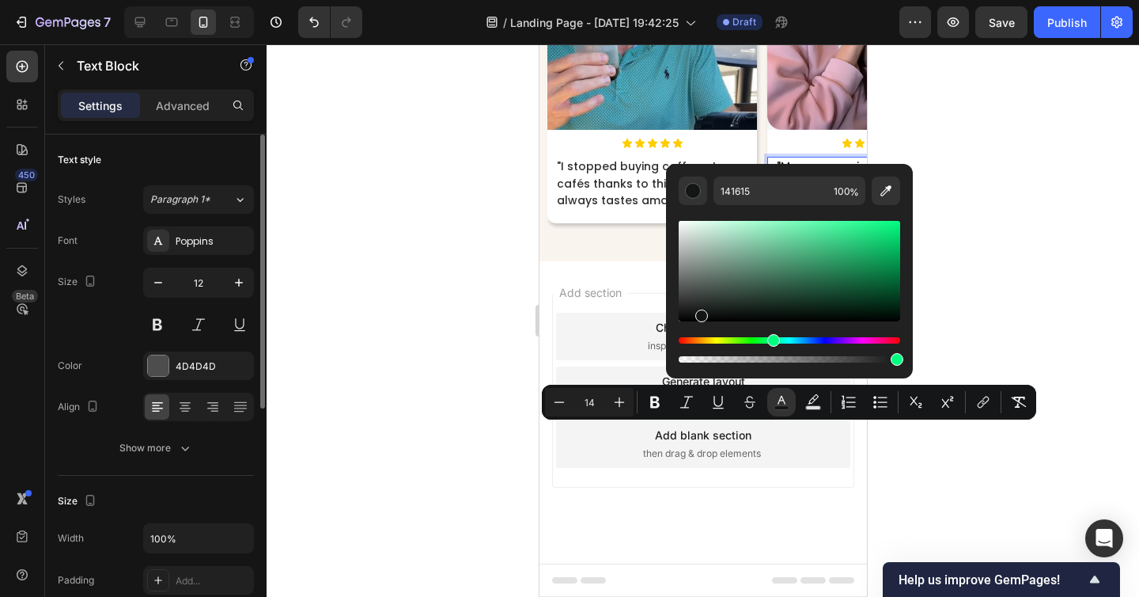
click at [980, 284] on div at bounding box center [703, 320] width 873 height 552
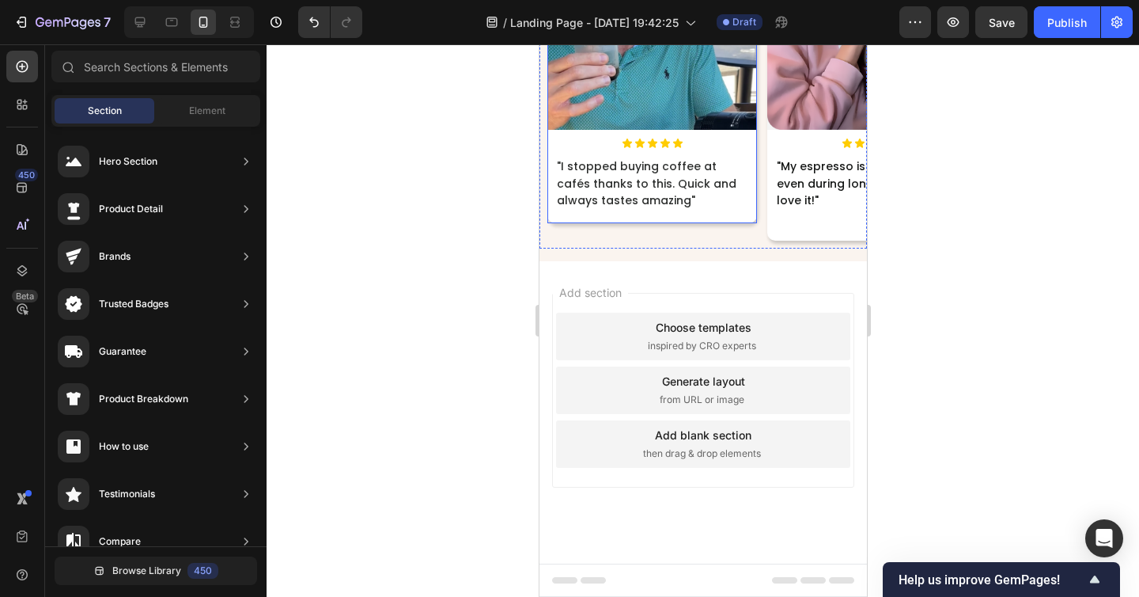
click at [733, 223] on div "Image Icon Icon Icon Icon Icon Icon List "I stopped buying coffee at cafés than…" at bounding box center [652, 71] width 210 height 303
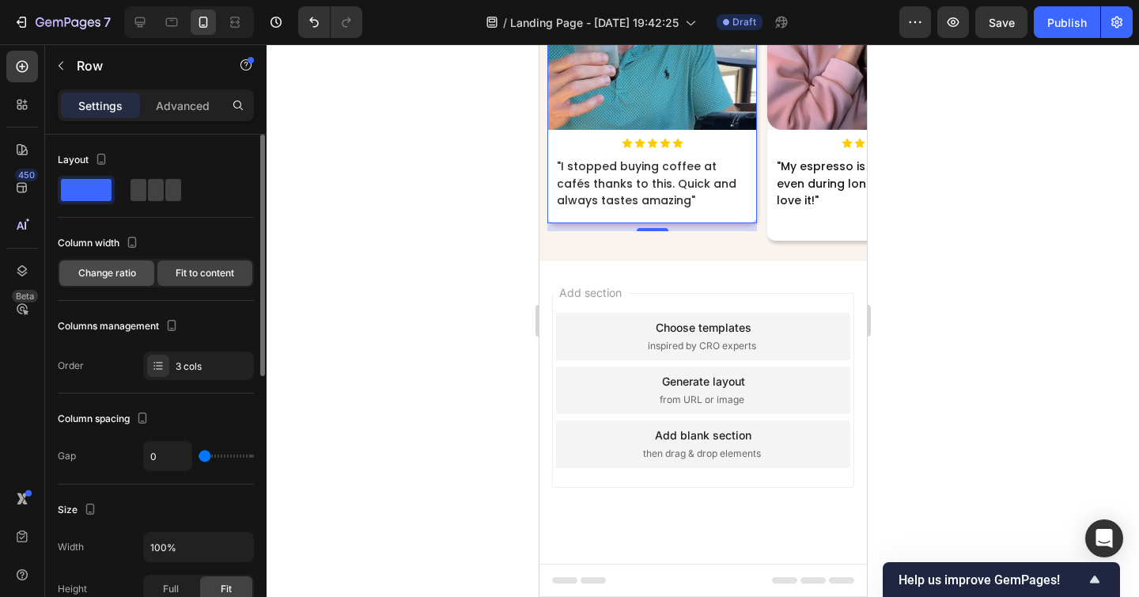
click at [121, 275] on span "Change ratio" at bounding box center [107, 273] width 58 height 14
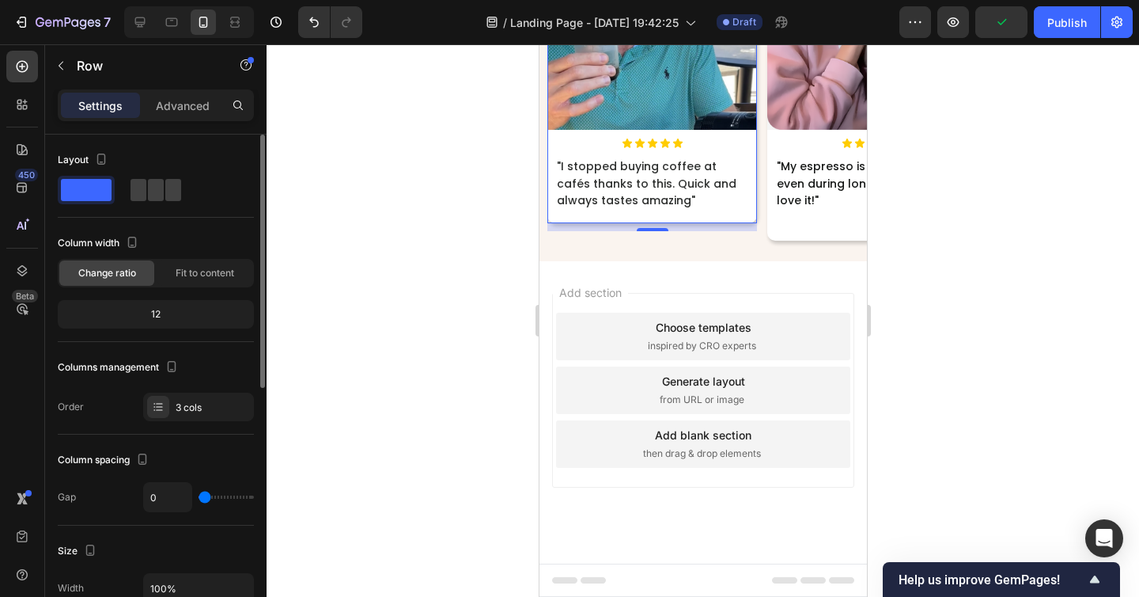
click at [164, 313] on div "12" at bounding box center [156, 314] width 190 height 22
click at [186, 282] on div "Fit to content" at bounding box center [204, 272] width 95 height 25
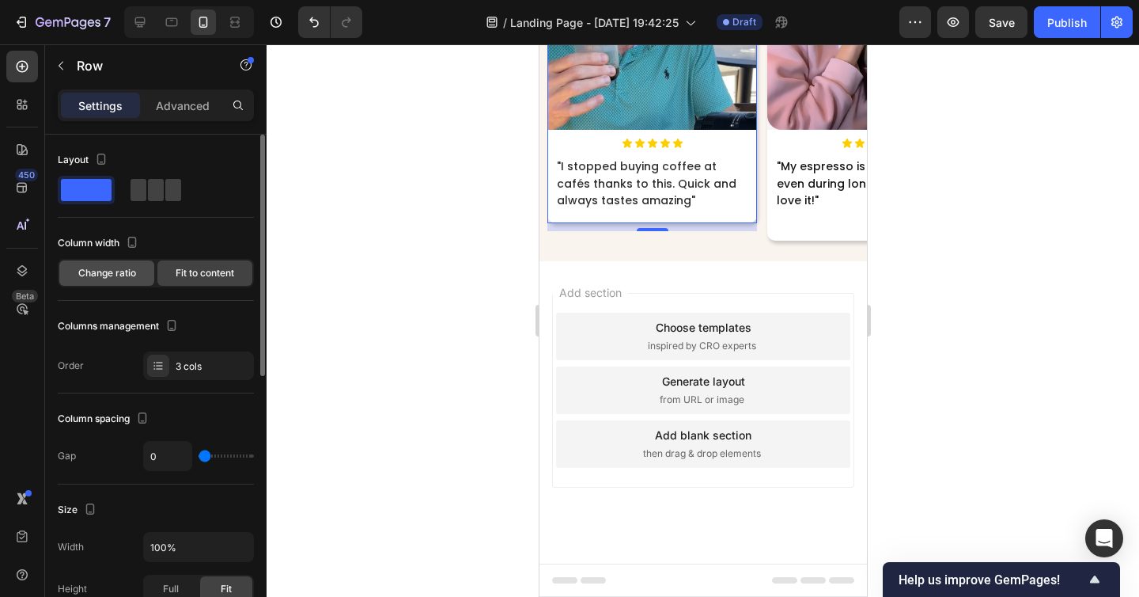
click at [134, 282] on div "Change ratio" at bounding box center [106, 272] width 95 height 25
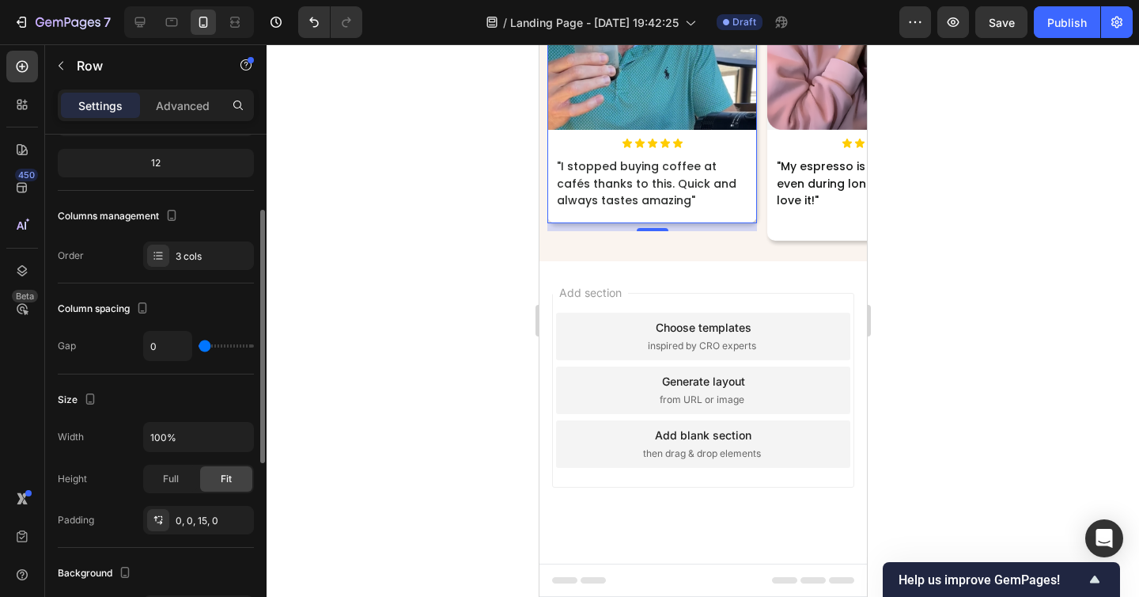
scroll to position [180, 0]
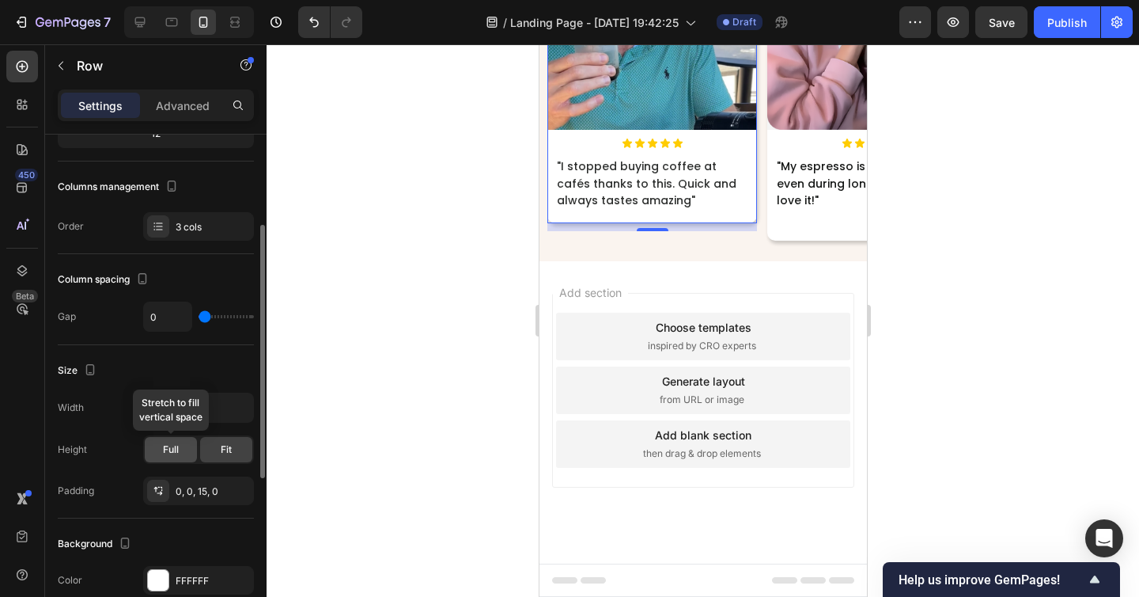
click at [178, 453] on span "Full" at bounding box center [171, 449] width 16 height 14
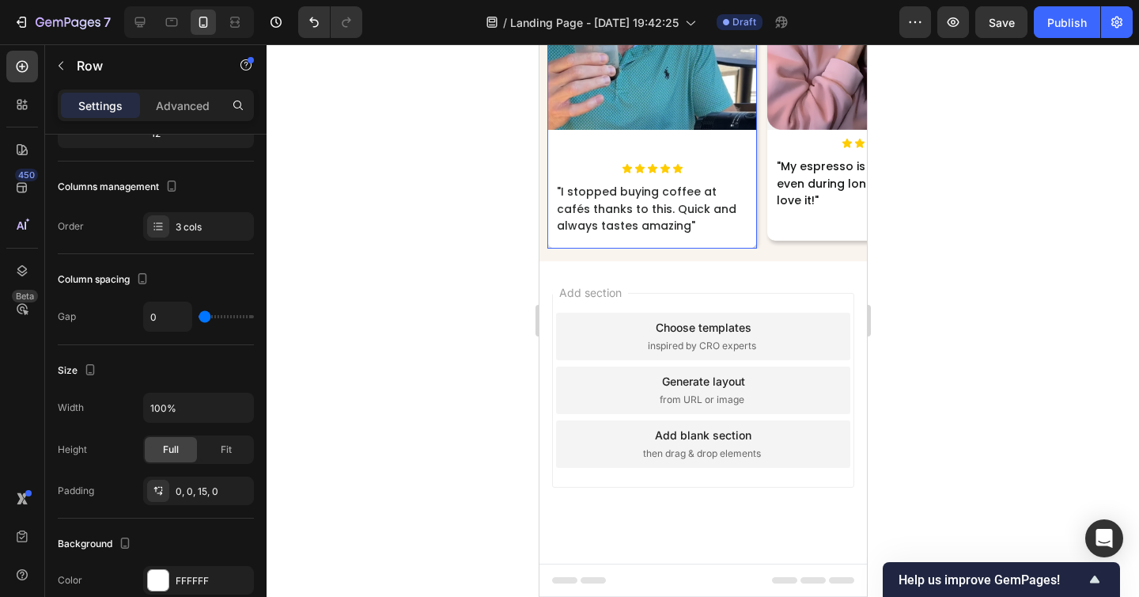
click at [619, 163] on div "Image" at bounding box center [652, 41] width 210 height 243
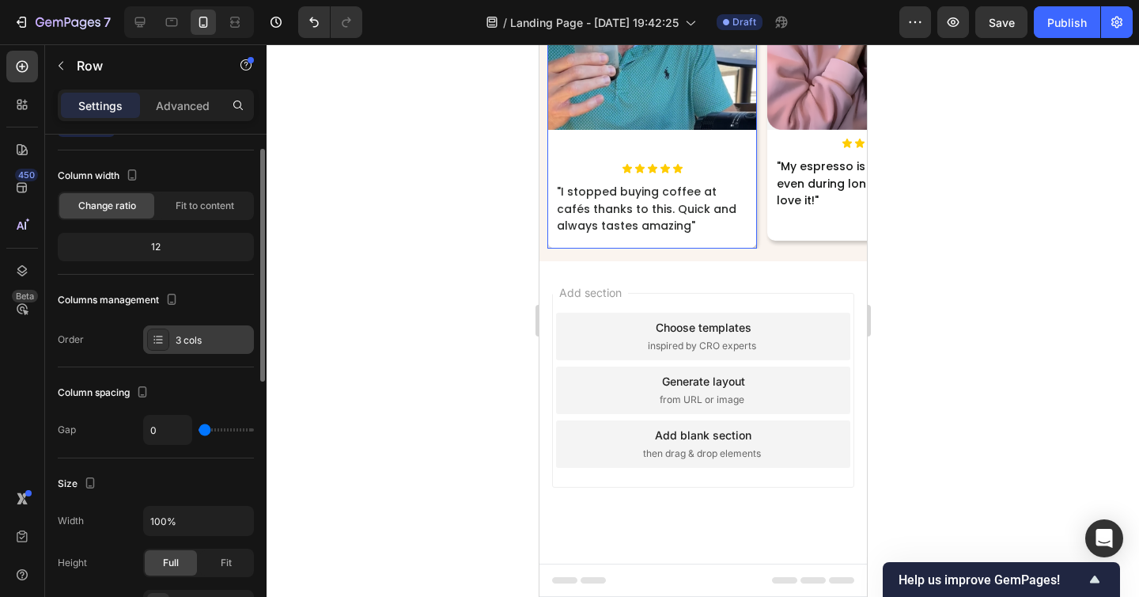
scroll to position [50, 0]
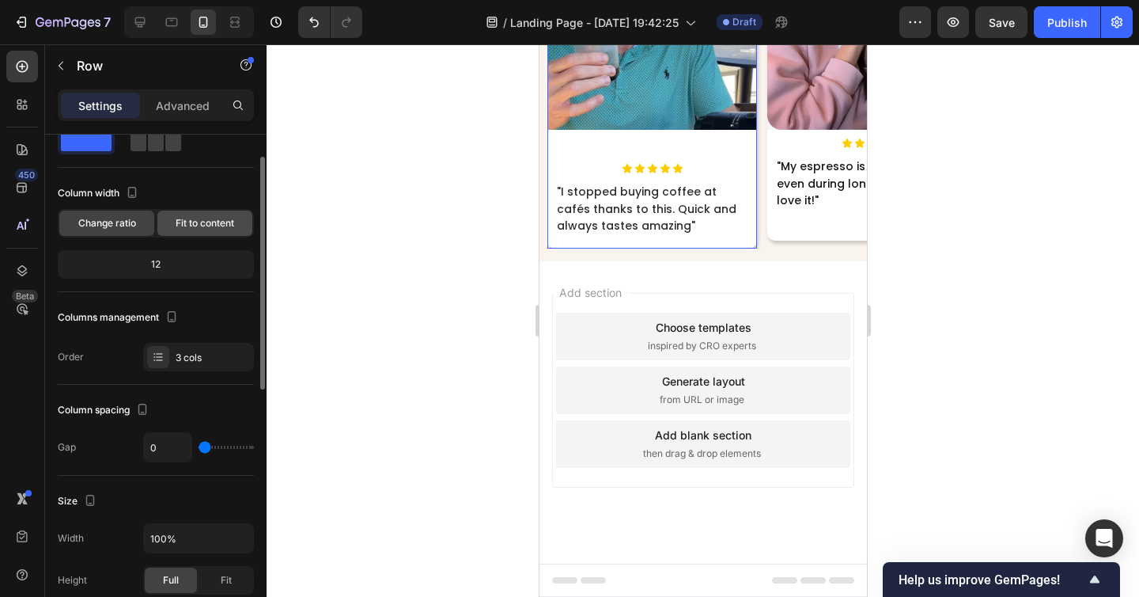
click at [214, 229] on span "Fit to content" at bounding box center [205, 223] width 59 height 14
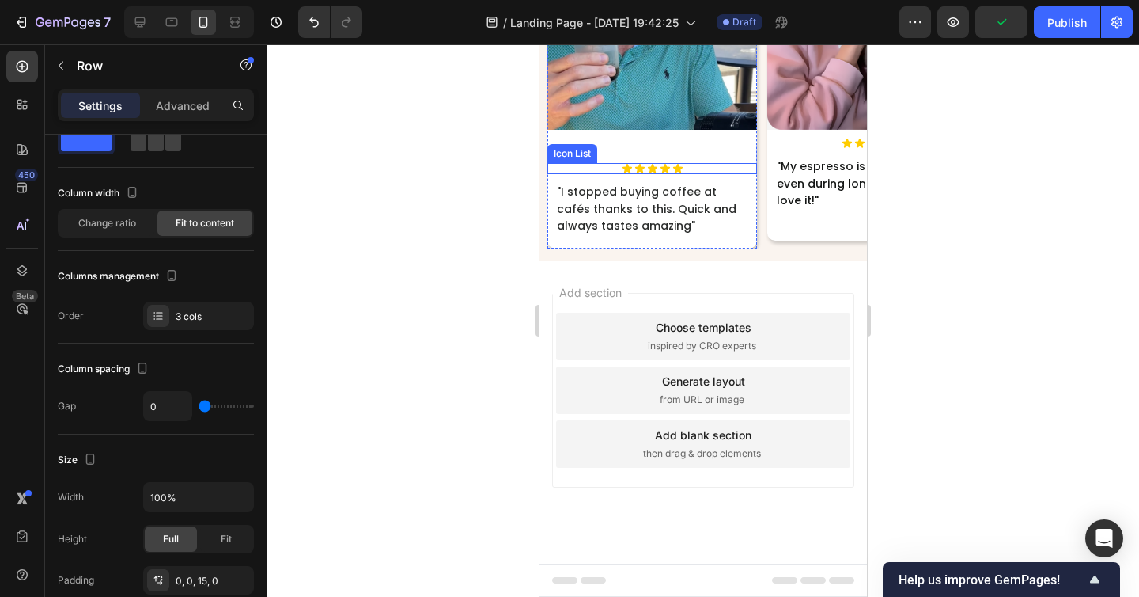
click at [710, 174] on div "Icon Icon Icon Icon Icon" at bounding box center [652, 168] width 210 height 11
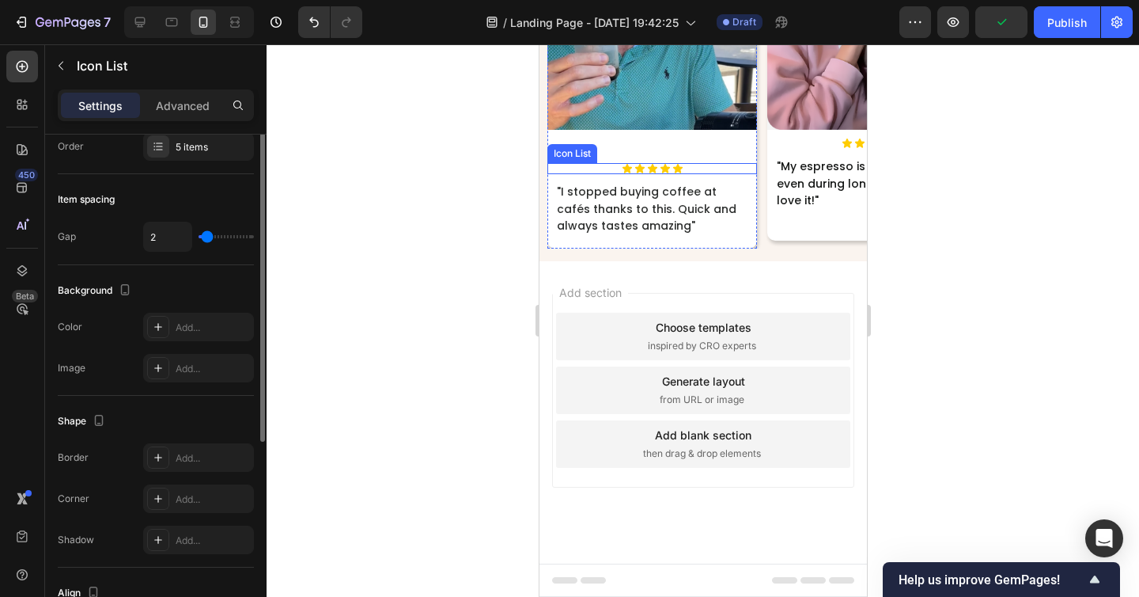
scroll to position [0, 0]
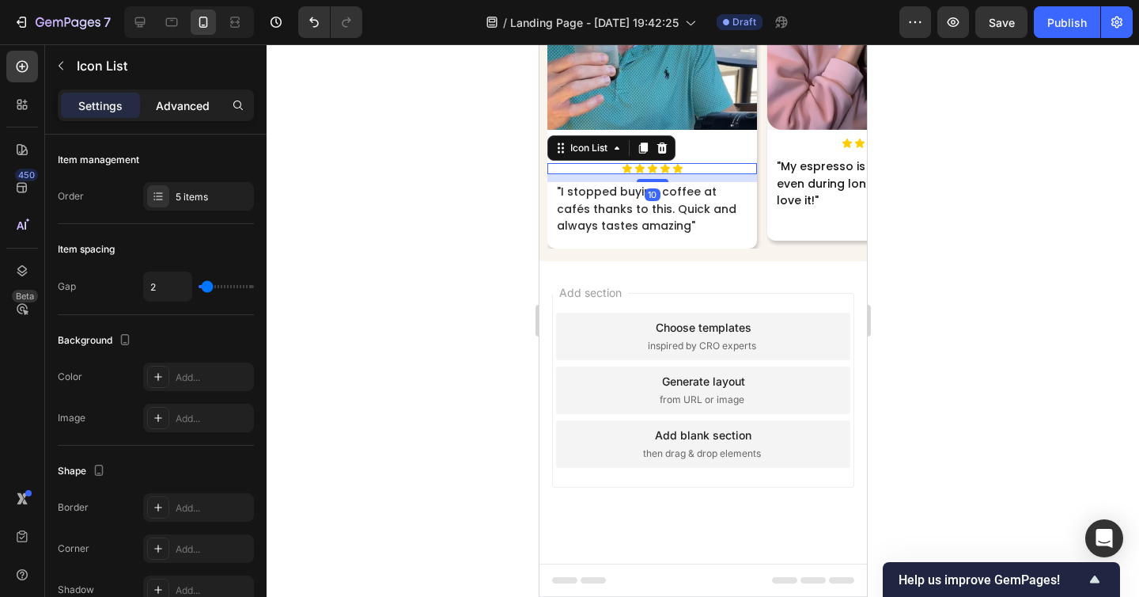
click at [178, 100] on p "Advanced" at bounding box center [183, 105] width 54 height 17
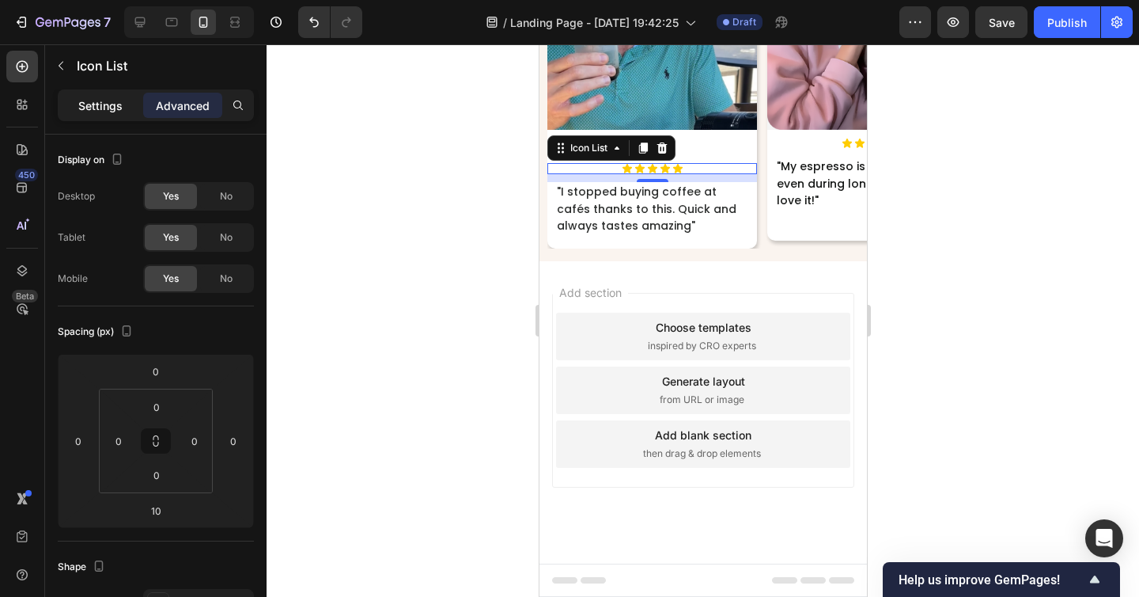
click at [128, 109] on div "Settings" at bounding box center [100, 105] width 79 height 25
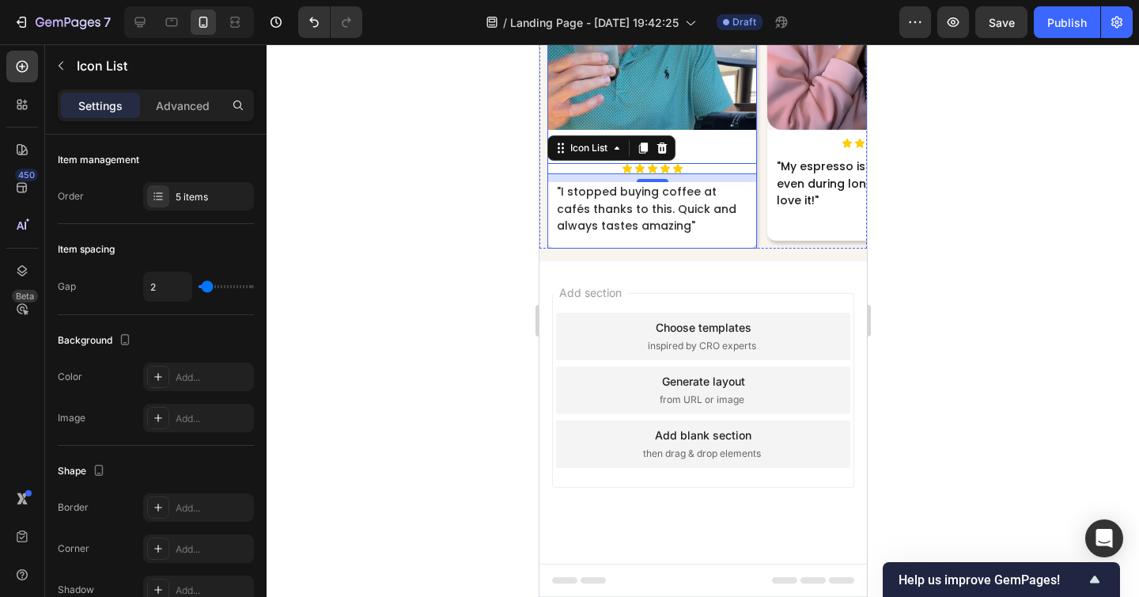
click at [702, 163] on div "Image" at bounding box center [652, 41] width 210 height 243
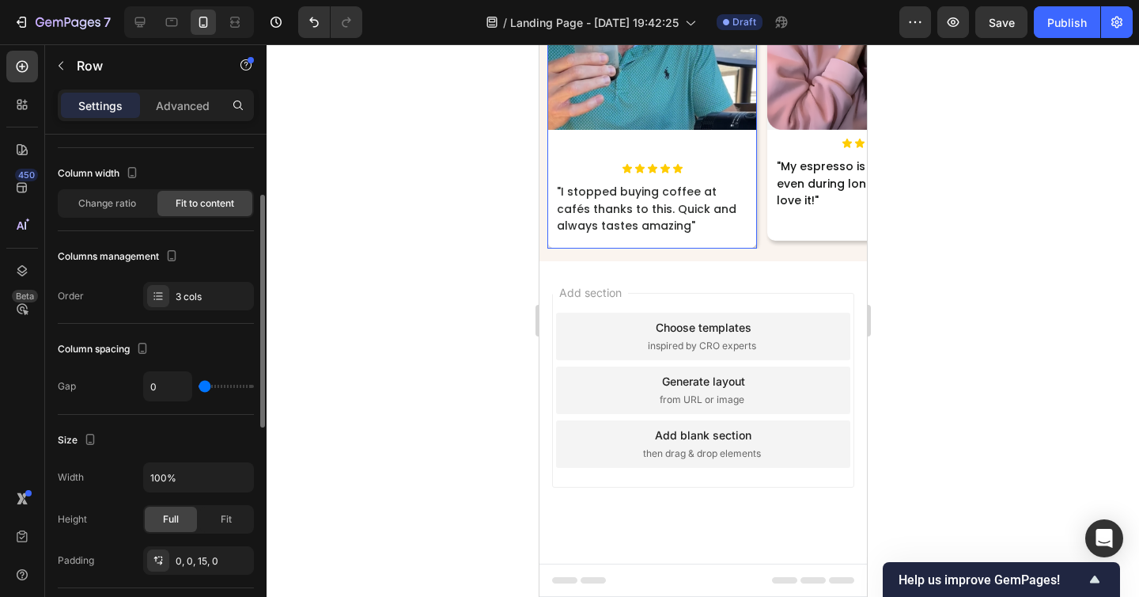
scroll to position [91, 0]
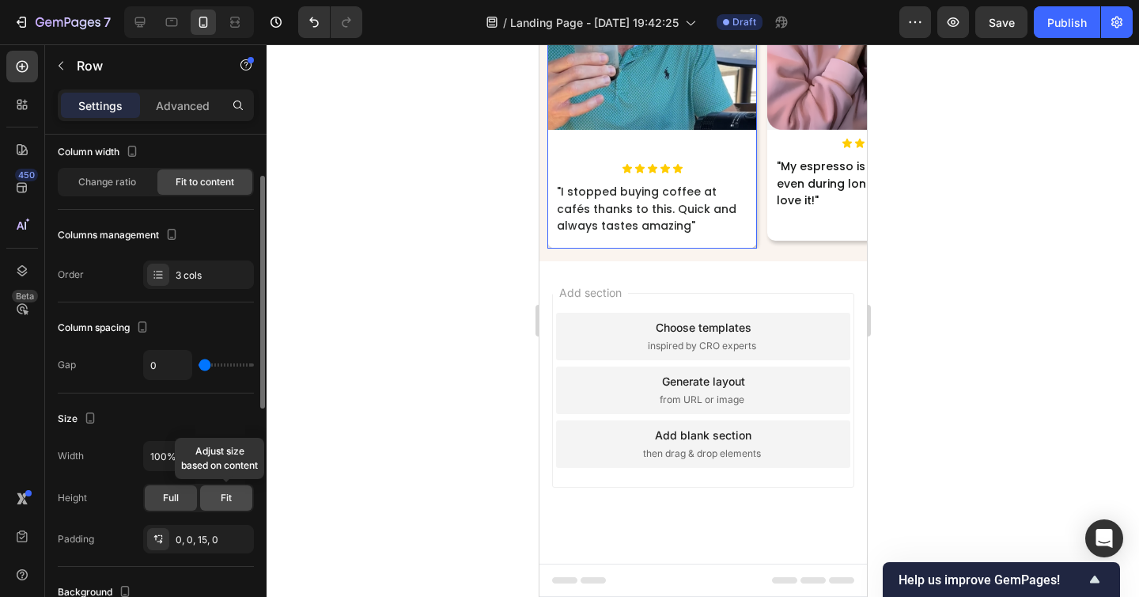
click at [221, 491] on span "Fit" at bounding box center [226, 498] width 11 height 14
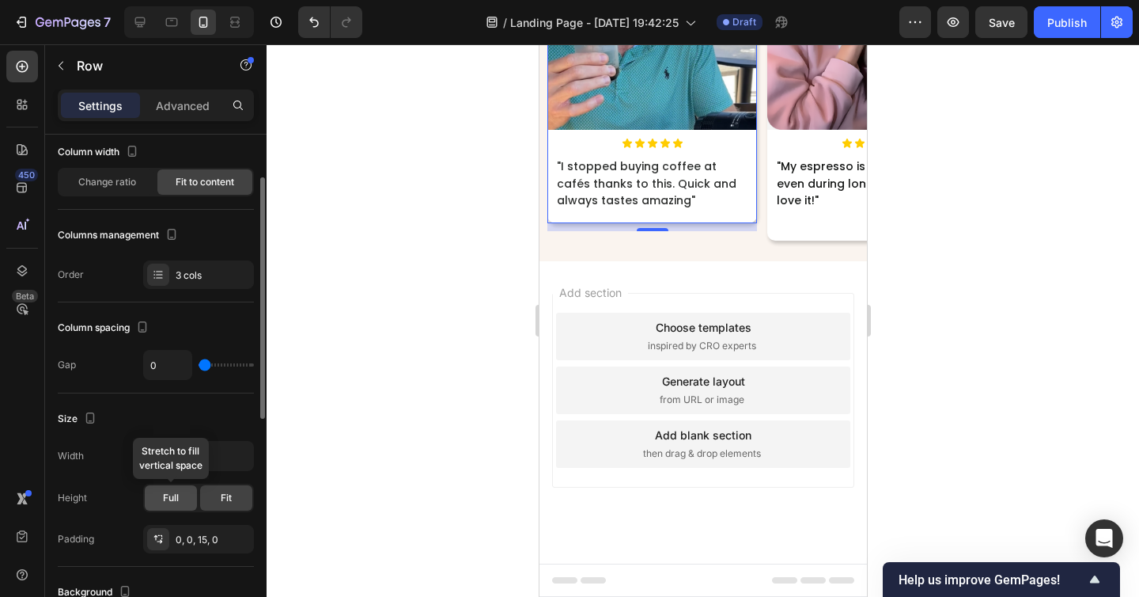
click at [194, 494] on div "Full" at bounding box center [171, 497] width 52 height 25
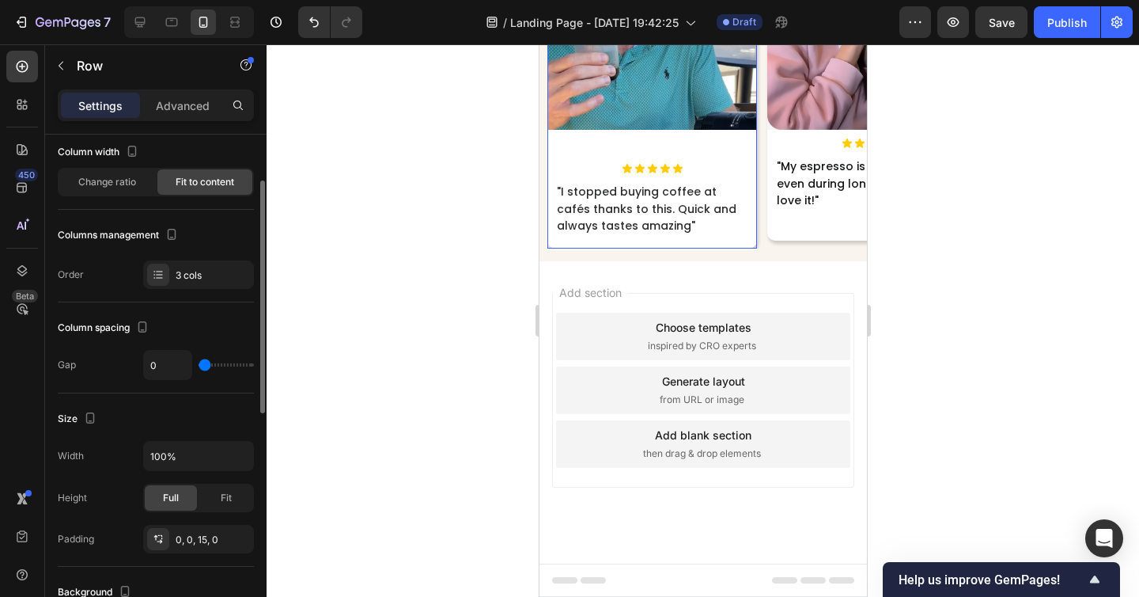
scroll to position [94, 0]
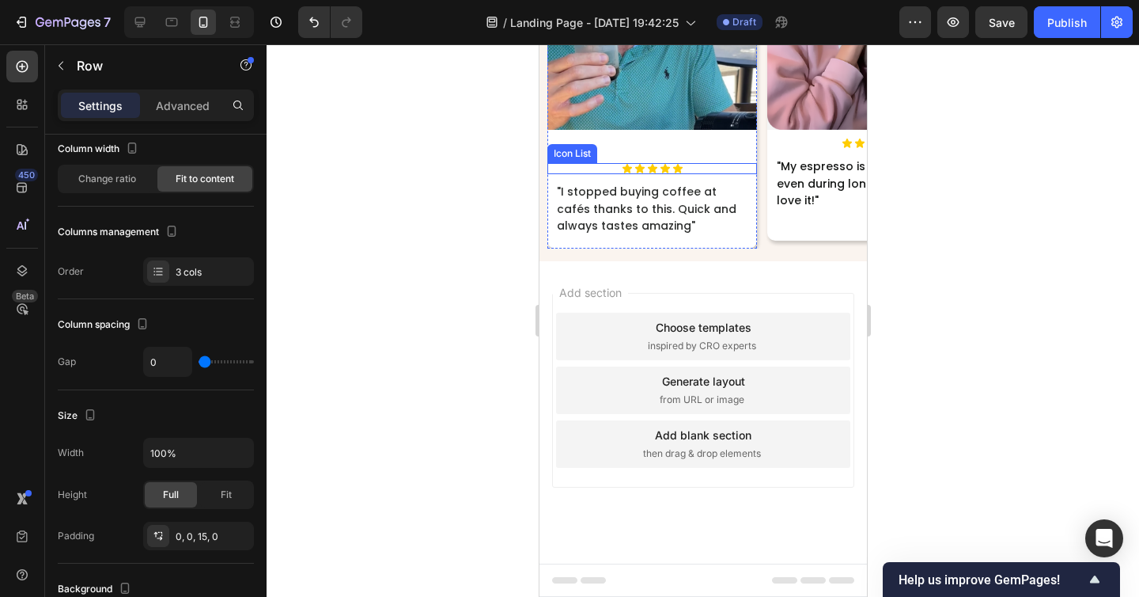
click at [706, 174] on div "Icon Icon Icon Icon Icon" at bounding box center [652, 168] width 210 height 11
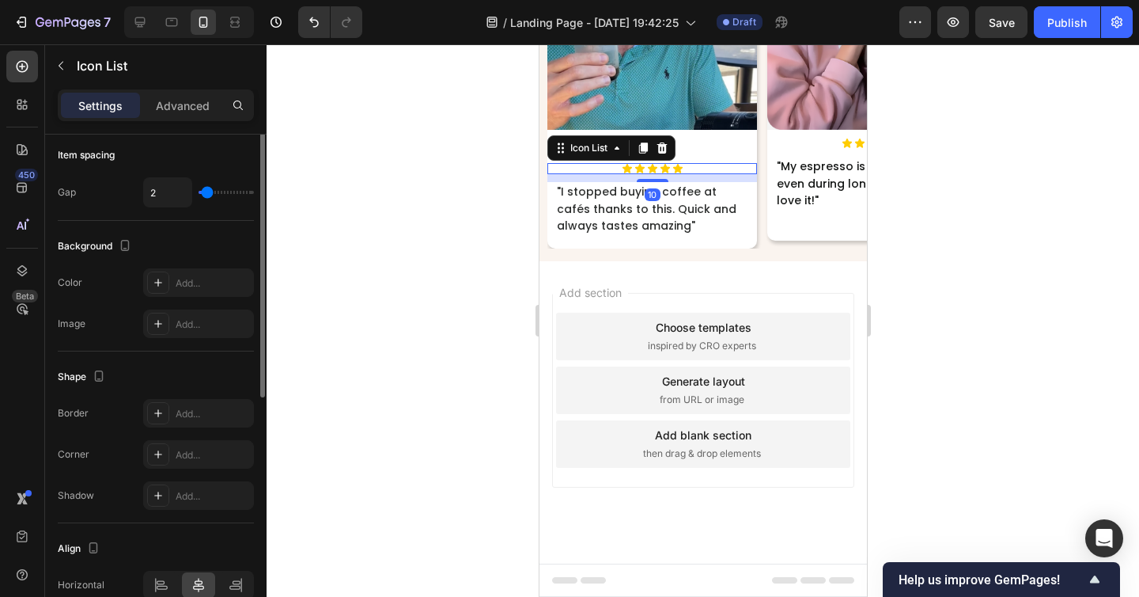
scroll to position [0, 0]
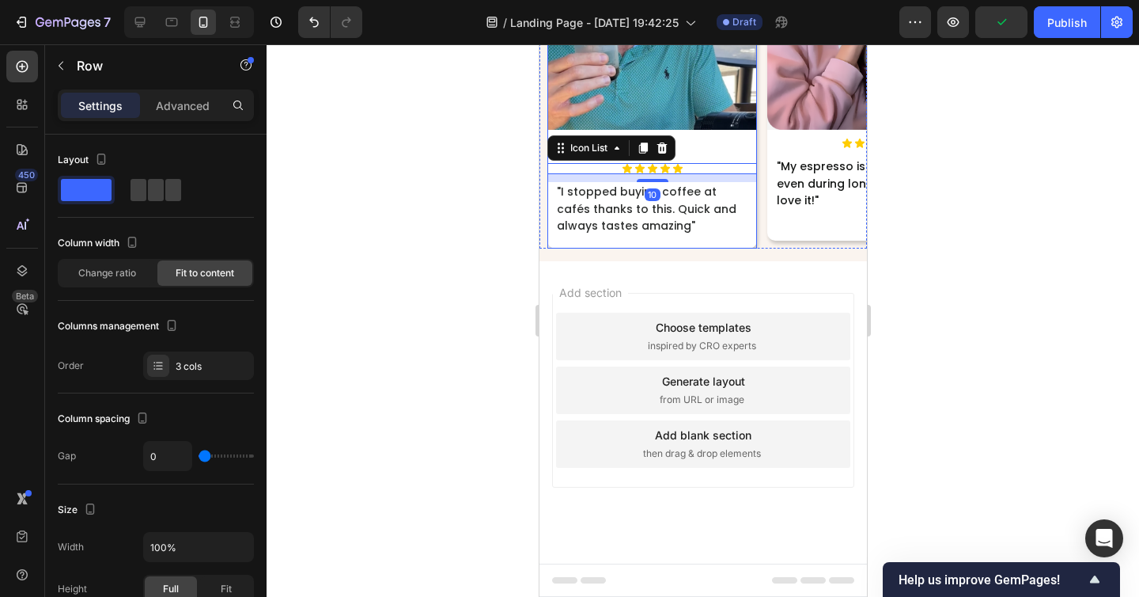
click at [692, 163] on div "Image" at bounding box center [652, 41] width 210 height 243
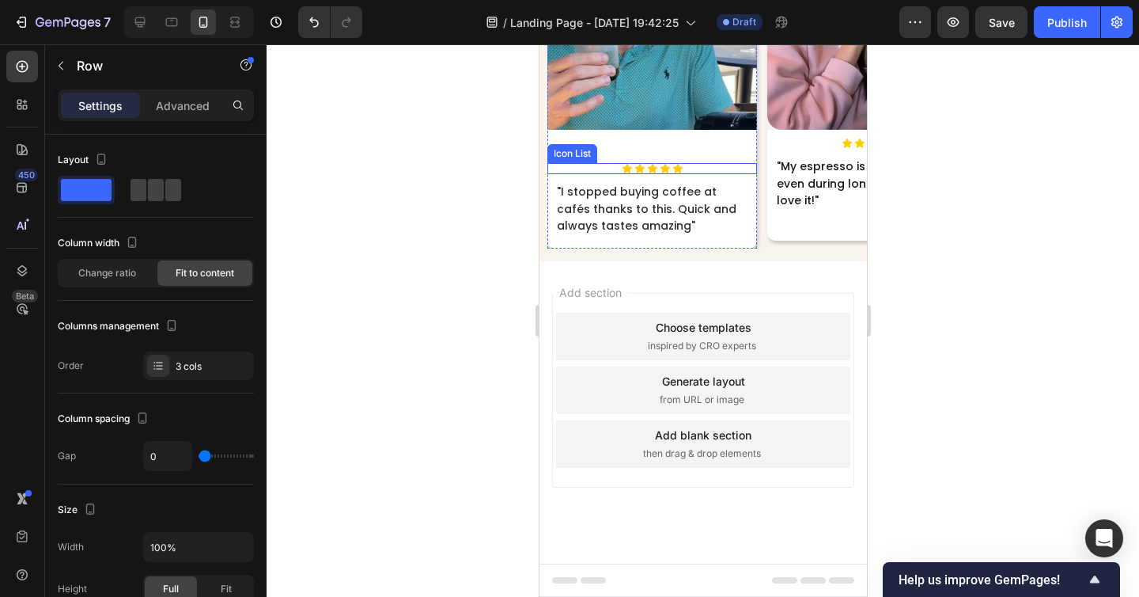
click at [699, 174] on div "Icon Icon Icon Icon Icon" at bounding box center [652, 168] width 210 height 11
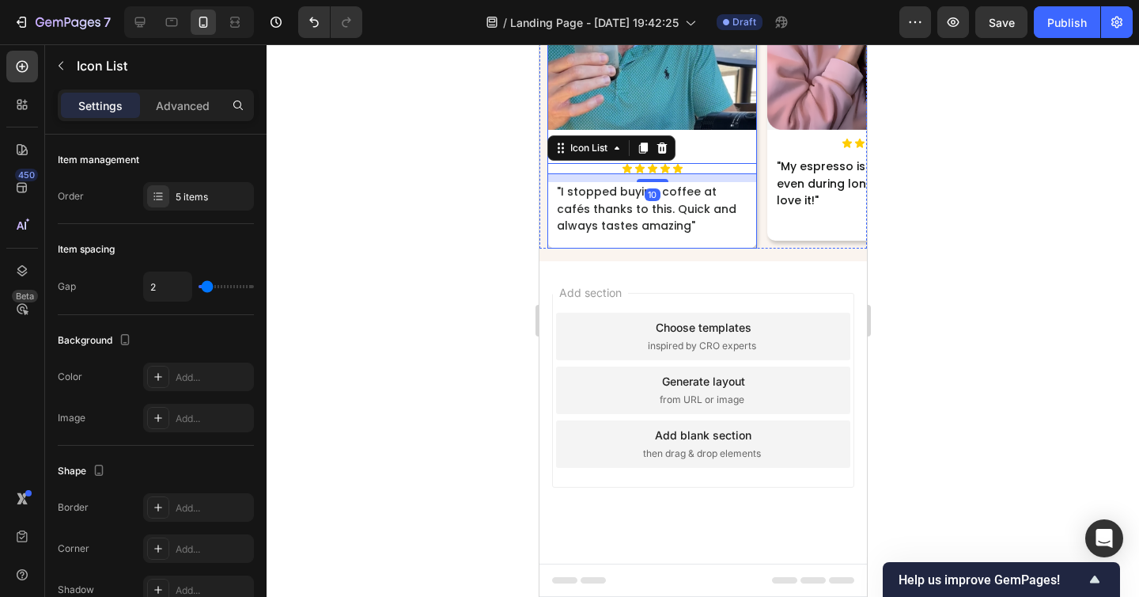
click at [705, 163] on div "Image" at bounding box center [652, 41] width 210 height 243
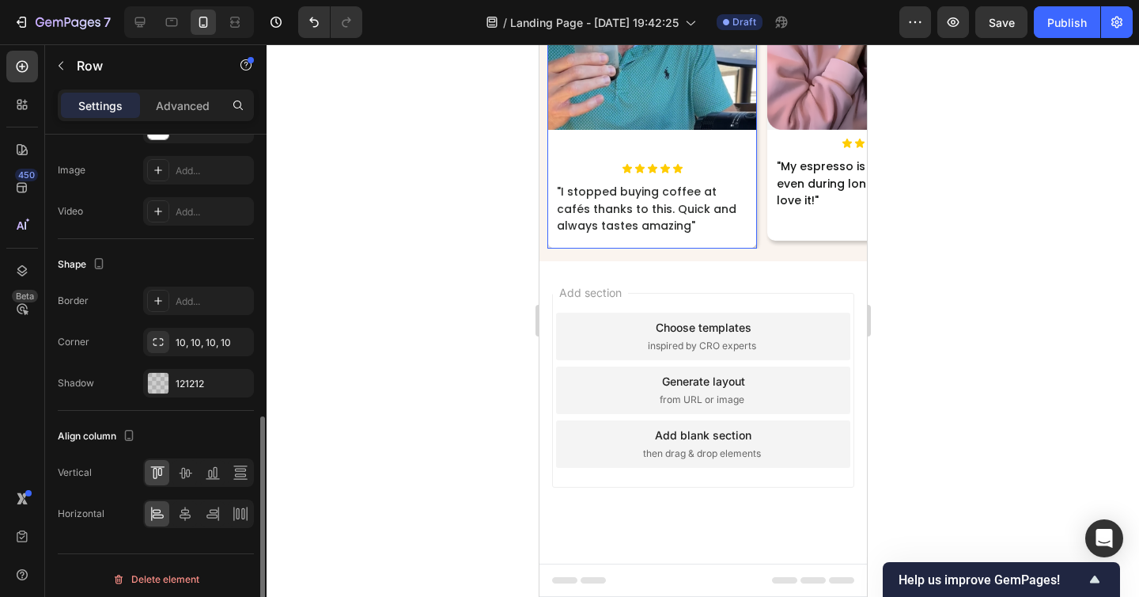
scroll to position [597, 0]
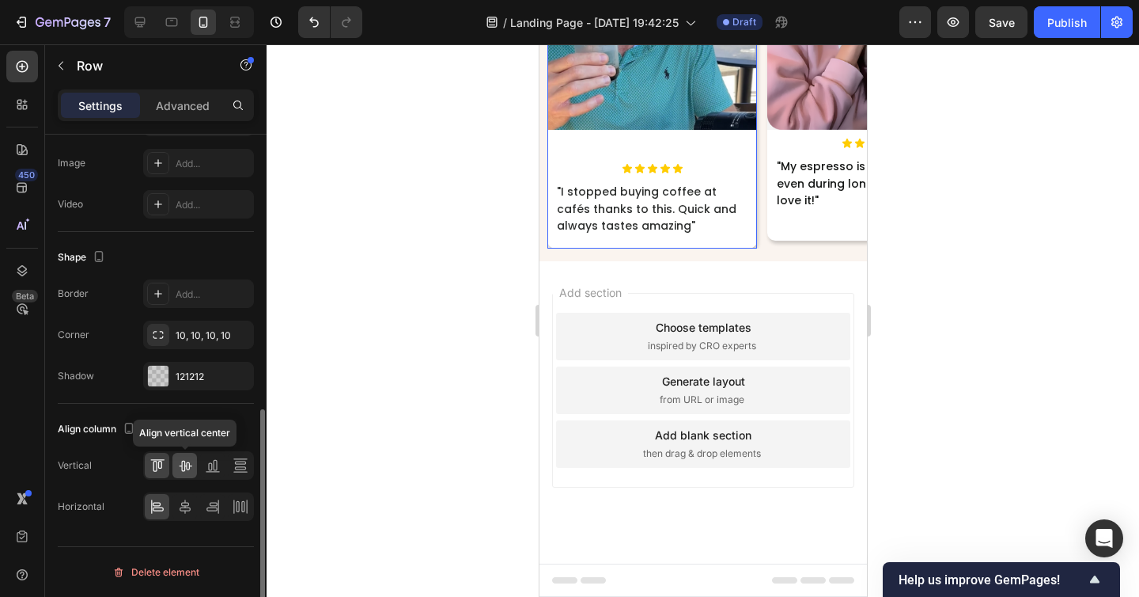
click at [188, 468] on icon at bounding box center [185, 465] width 13 height 11
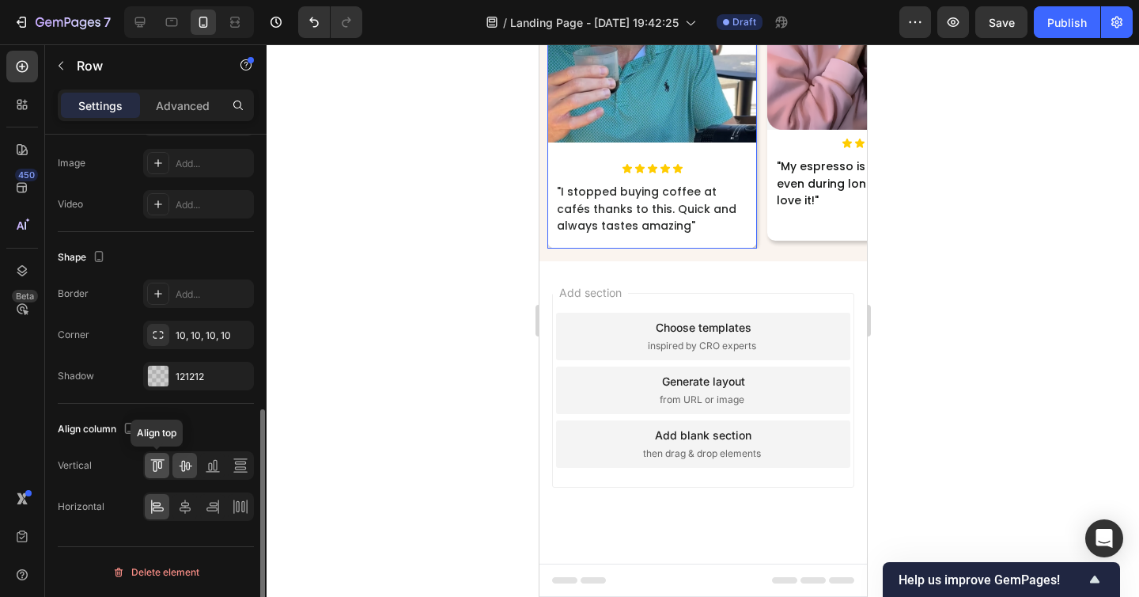
click at [161, 472] on icon at bounding box center [158, 465] width 16 height 16
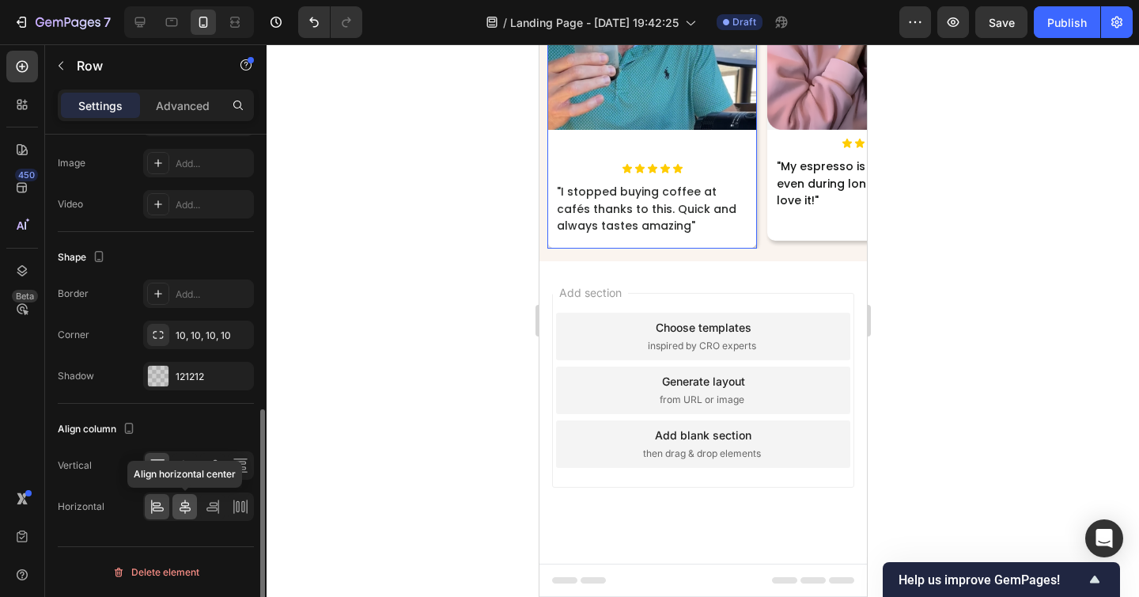
click at [183, 510] on icon at bounding box center [185, 506] width 11 height 14
click at [160, 509] on icon at bounding box center [158, 506] width 16 height 16
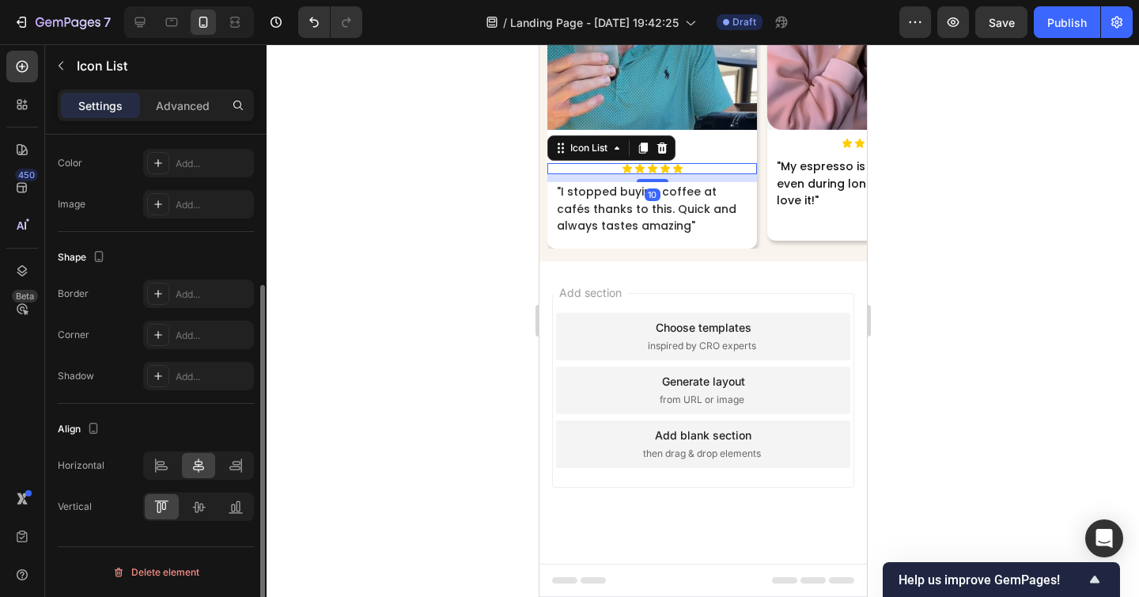
click at [691, 174] on div "Icon Icon Icon Icon Icon" at bounding box center [652, 168] width 210 height 11
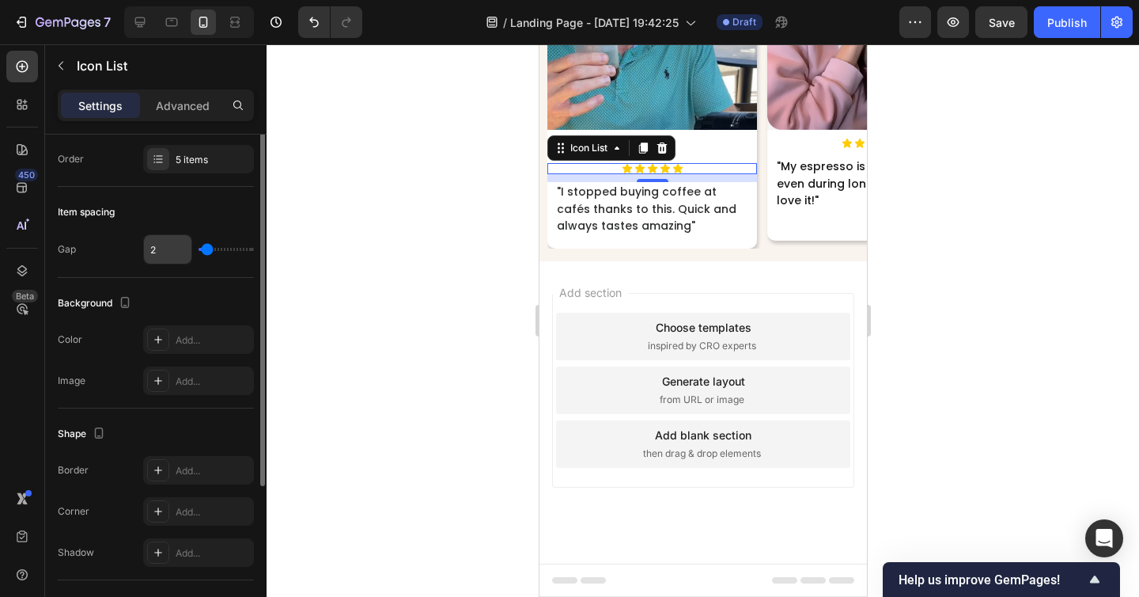
scroll to position [19, 0]
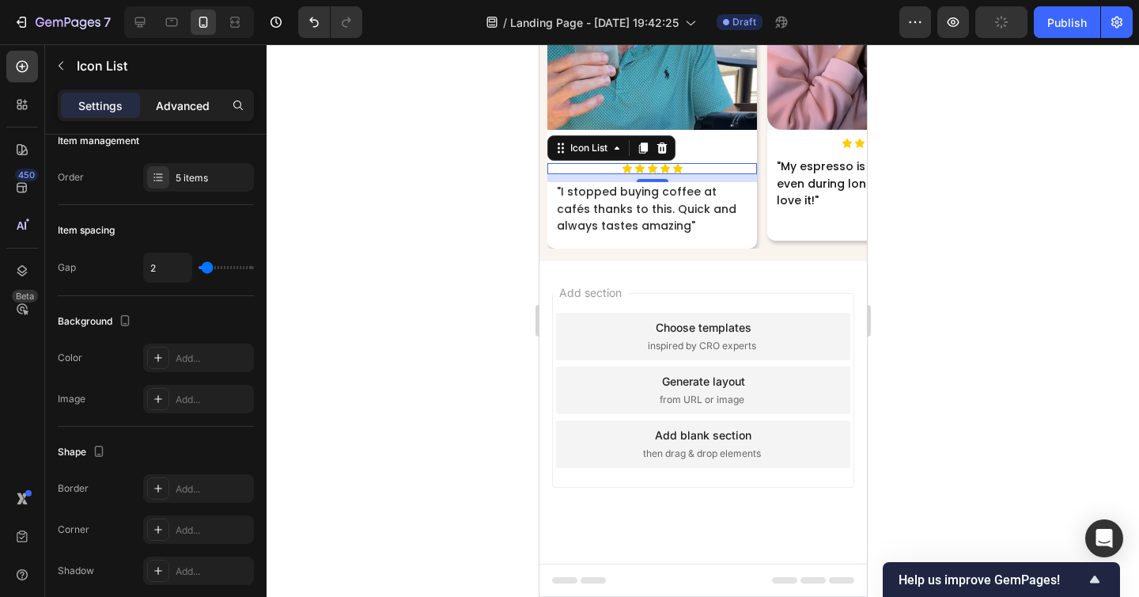
click at [175, 104] on p "Advanced" at bounding box center [183, 105] width 54 height 17
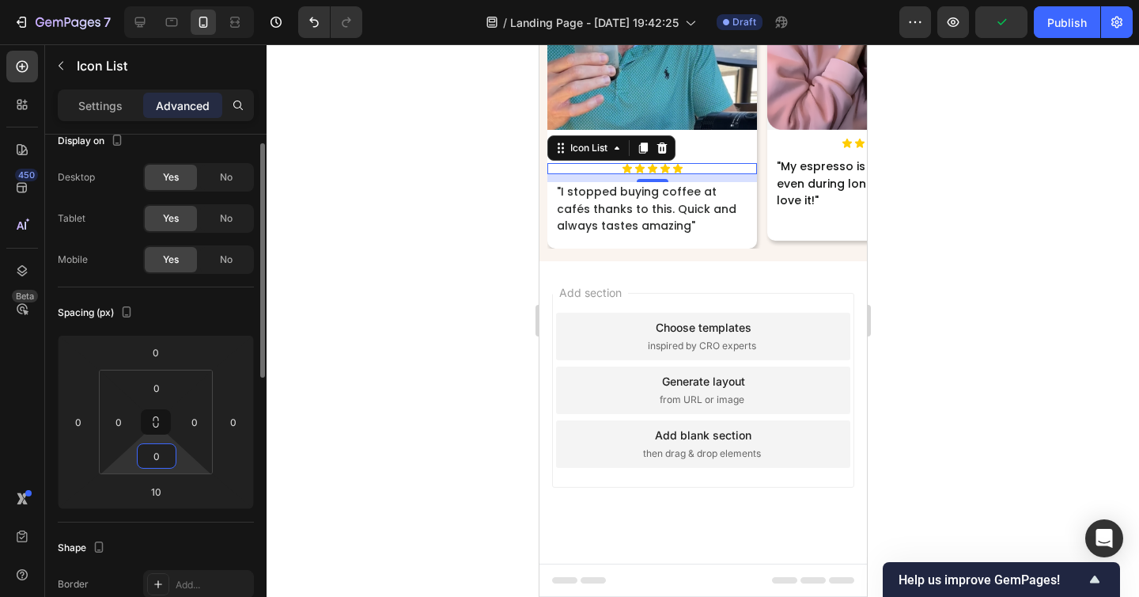
click at [151, 454] on input "0" at bounding box center [157, 456] width 32 height 24
type input "50"
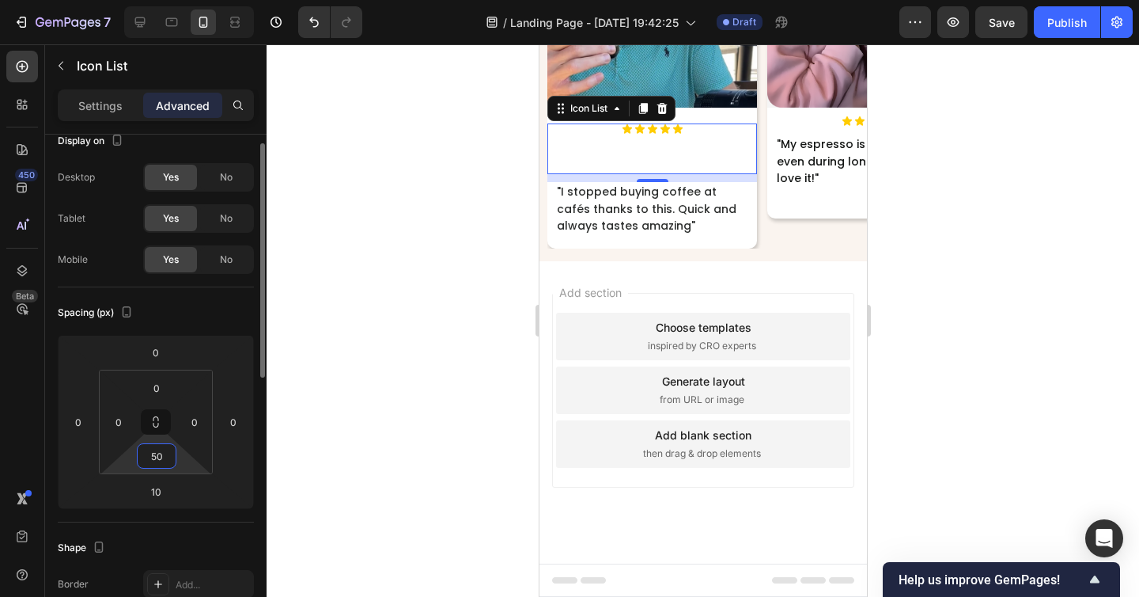
click at [155, 460] on input "50" at bounding box center [157, 456] width 32 height 24
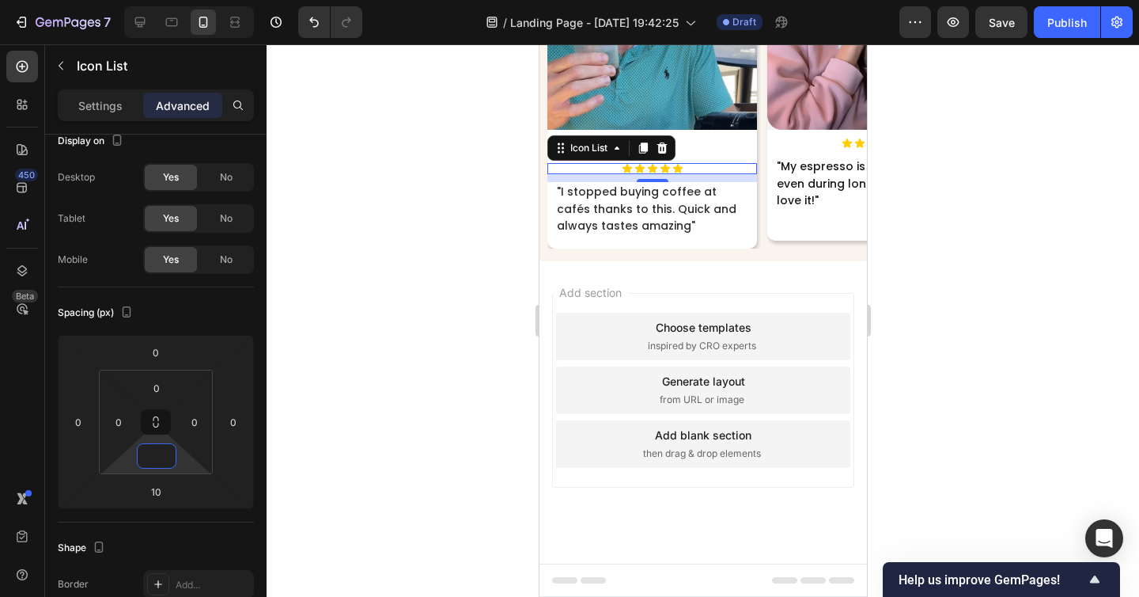
click at [437, 465] on div at bounding box center [703, 320] width 873 height 552
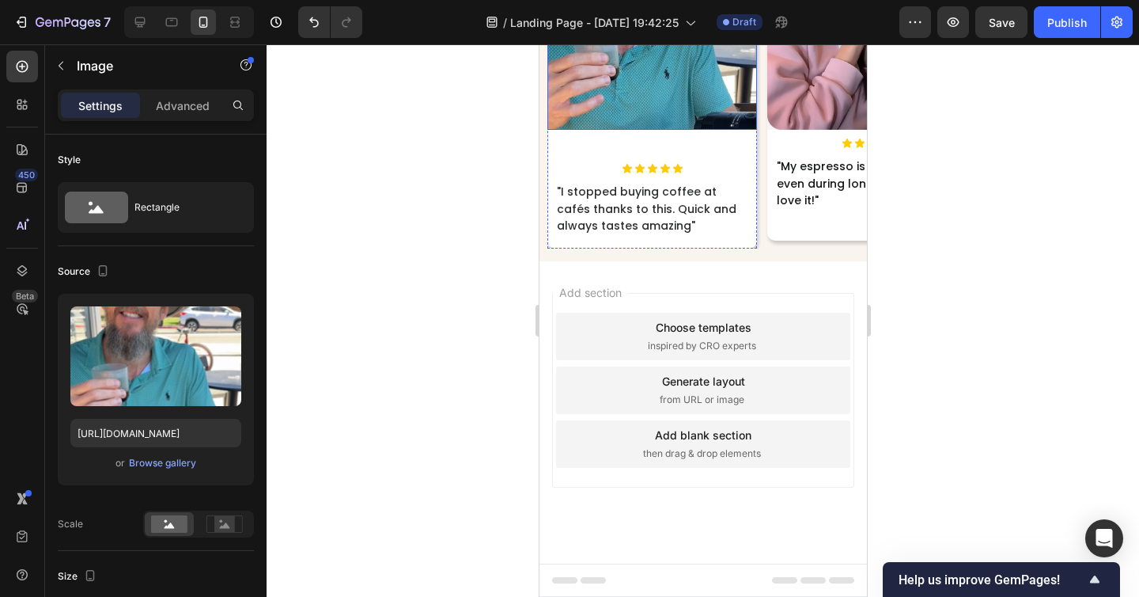
click at [647, 130] on img at bounding box center [652, 25] width 210 height 210
click at [694, 163] on div "Image 10" at bounding box center [652, 41] width 210 height 243
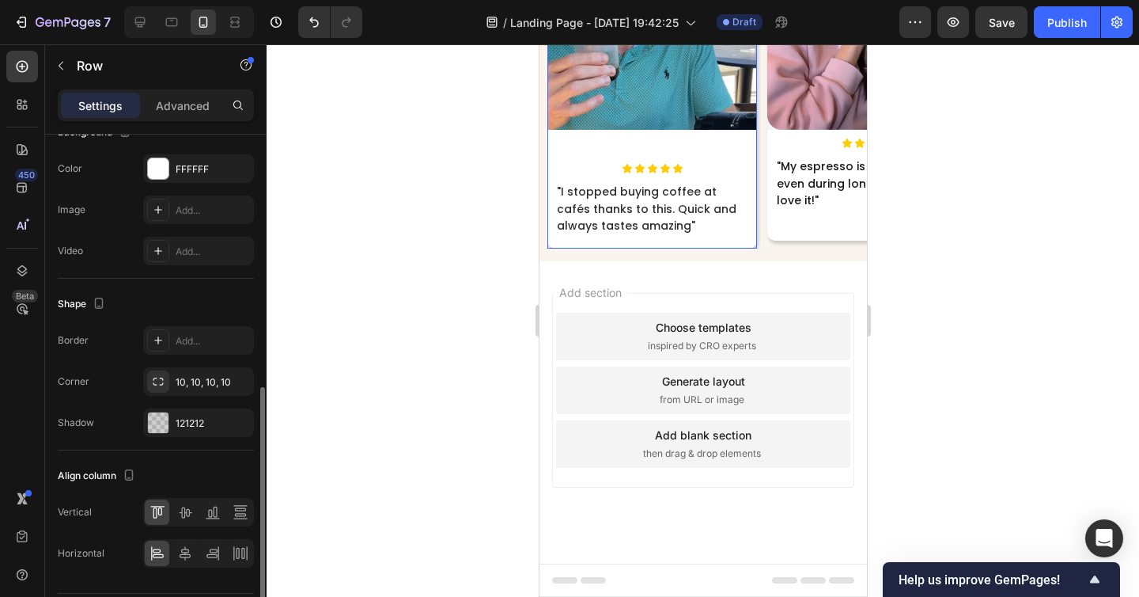
scroll to position [597, 0]
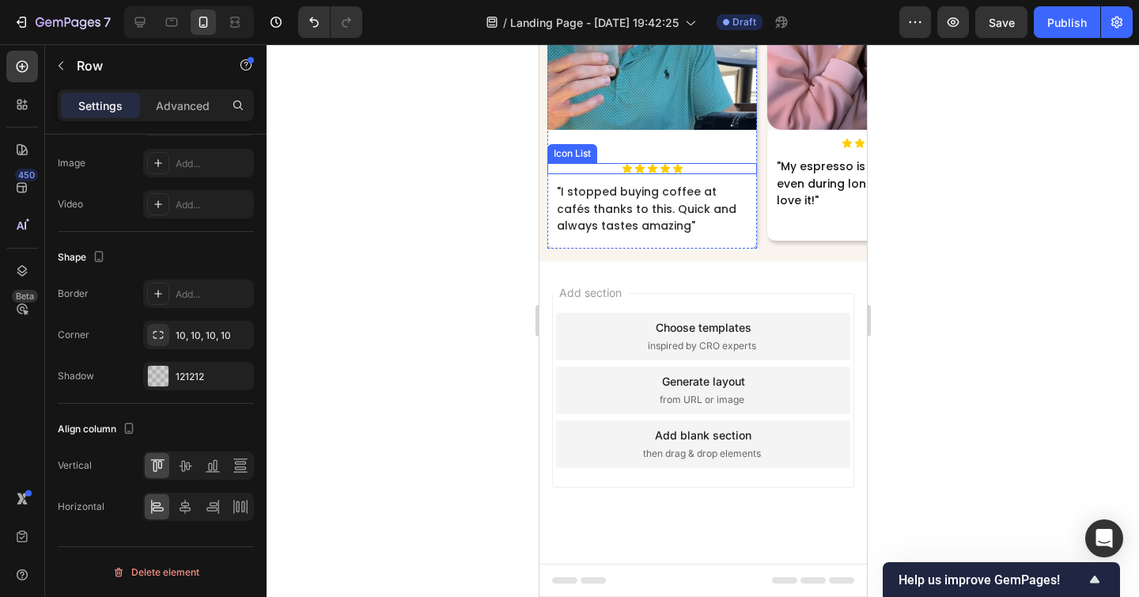
click at [699, 174] on div "Icon Icon Icon Icon Icon" at bounding box center [652, 168] width 210 height 11
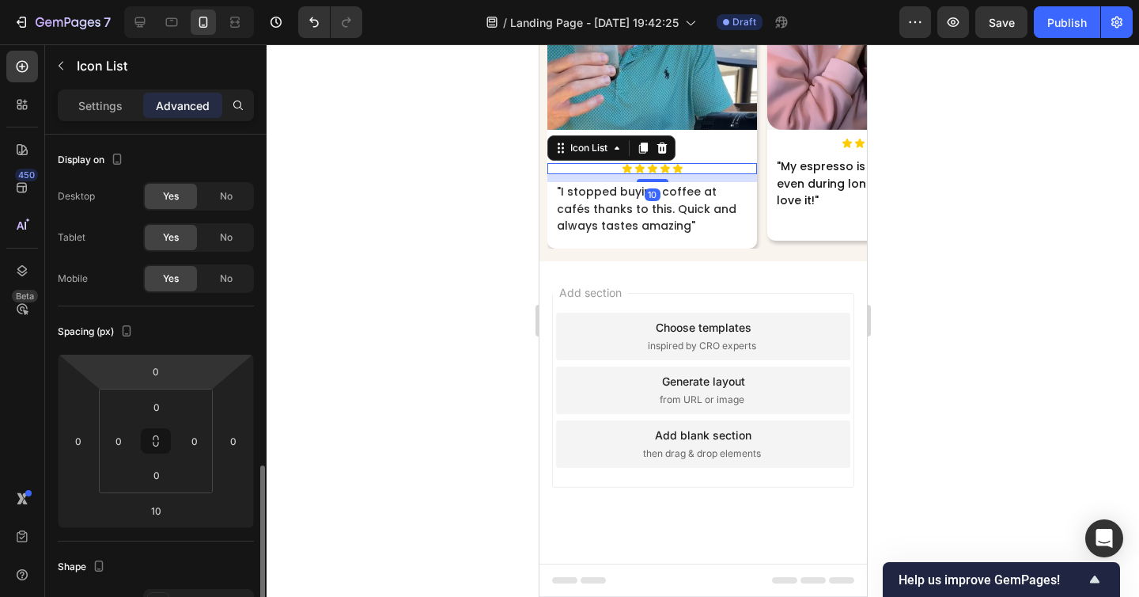
scroll to position [591, 0]
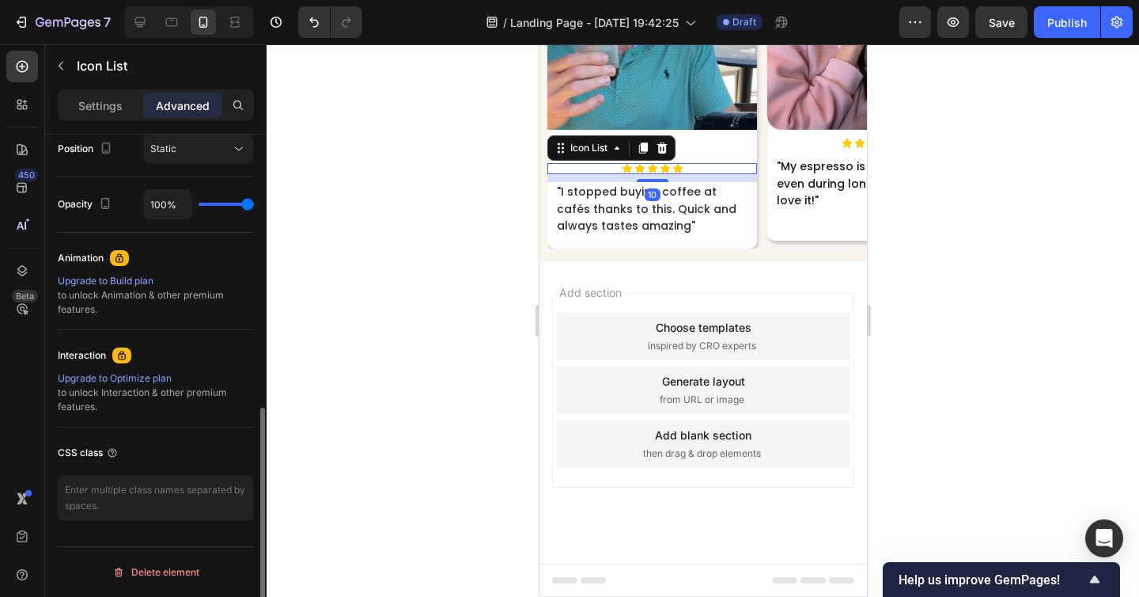
click at [103, 91] on div "Settings Advanced" at bounding box center [156, 105] width 196 height 32
click at [104, 105] on p "Settings" at bounding box center [100, 105] width 44 height 17
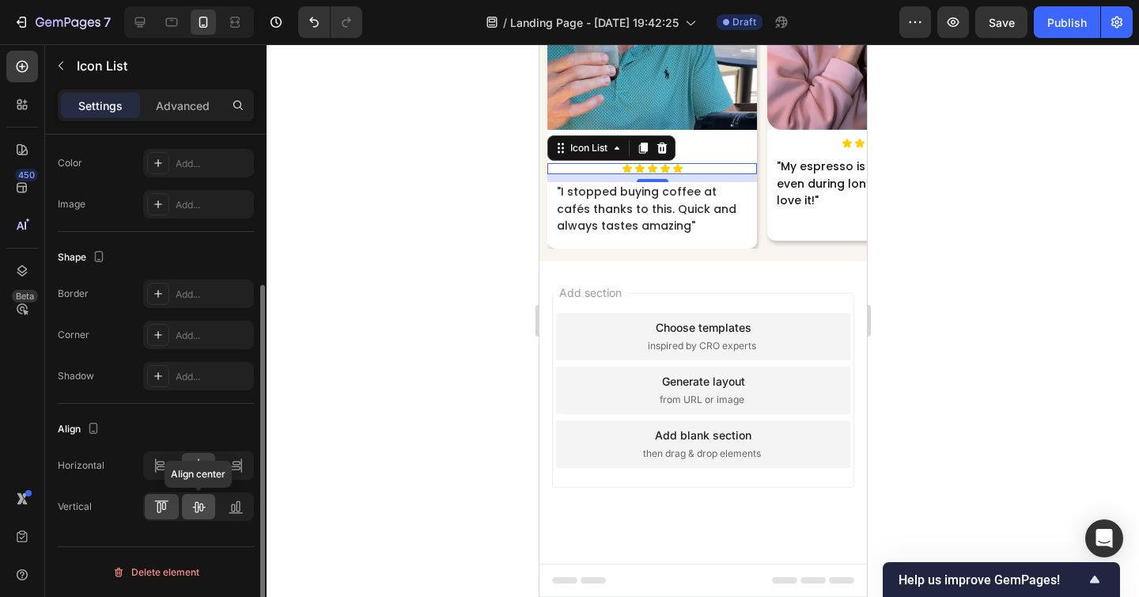
click at [210, 506] on div at bounding box center [199, 506] width 34 height 25
click at [162, 453] on div at bounding box center [162, 465] width 34 height 25
click at [195, 461] on icon at bounding box center [198, 465] width 11 height 14
click at [169, 506] on icon at bounding box center [161, 506] width 16 height 16
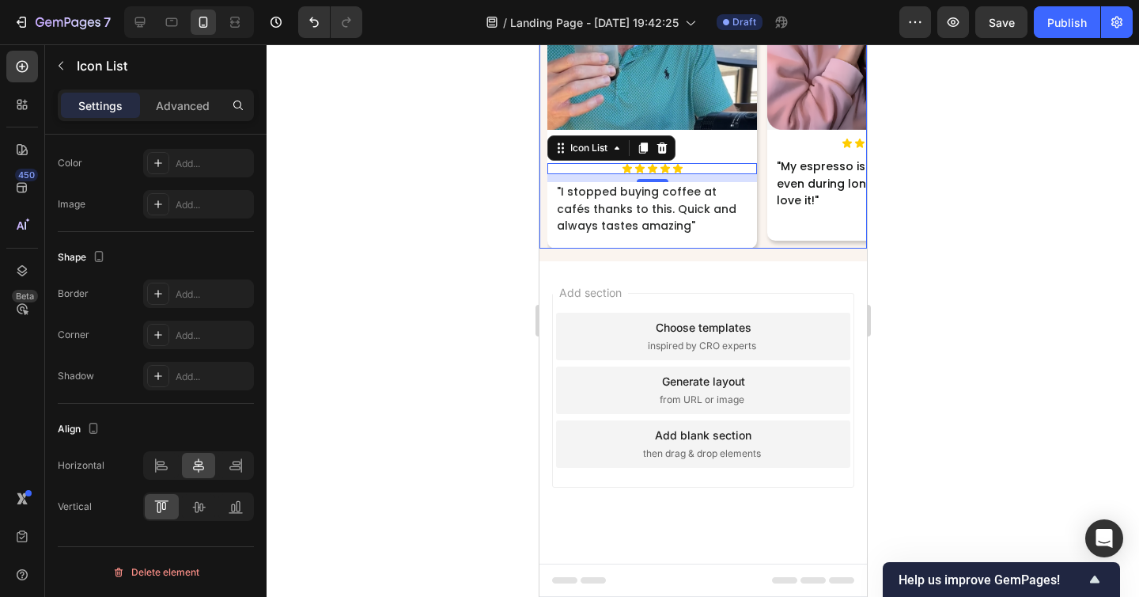
click at [502, 426] on div at bounding box center [703, 320] width 873 height 552
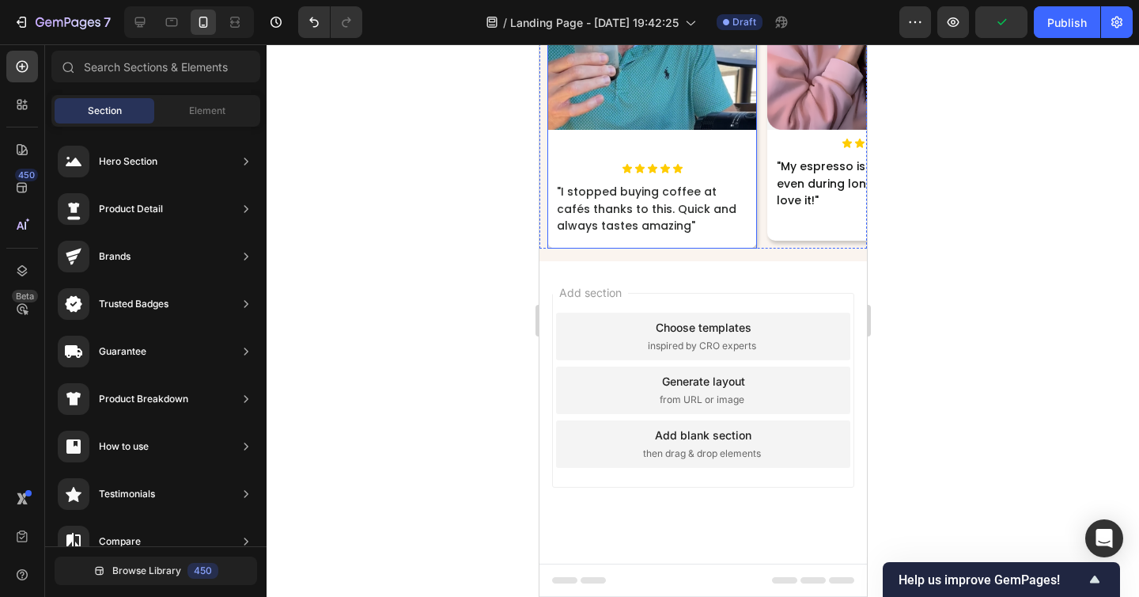
click at [674, 163] on div "Image" at bounding box center [652, 41] width 210 height 243
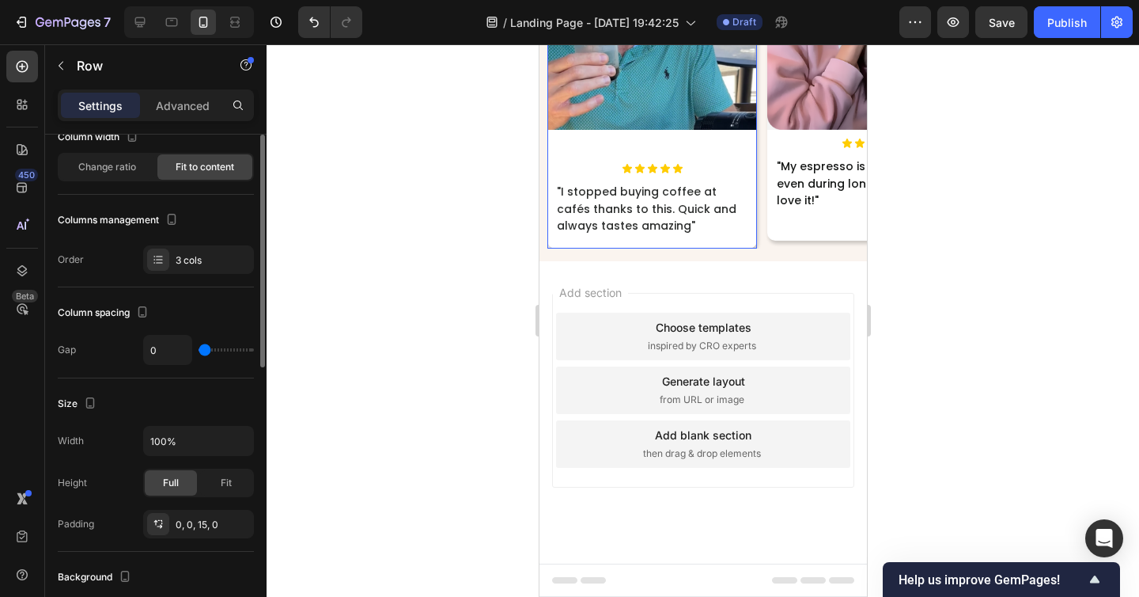
scroll to position [114, 0]
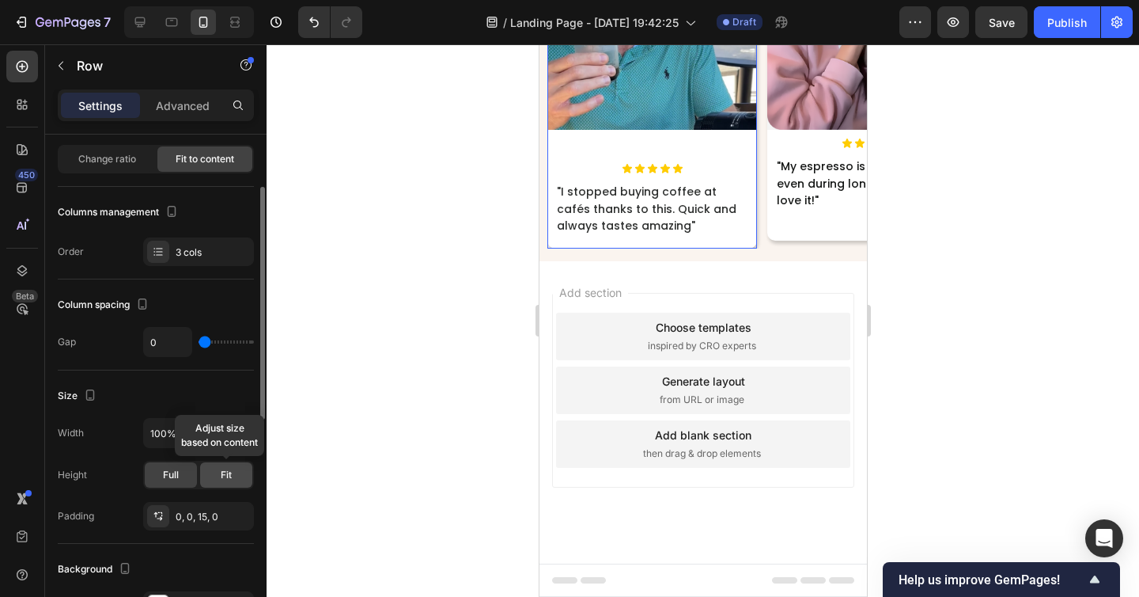
click at [225, 476] on span "Fit" at bounding box center [226, 475] width 11 height 14
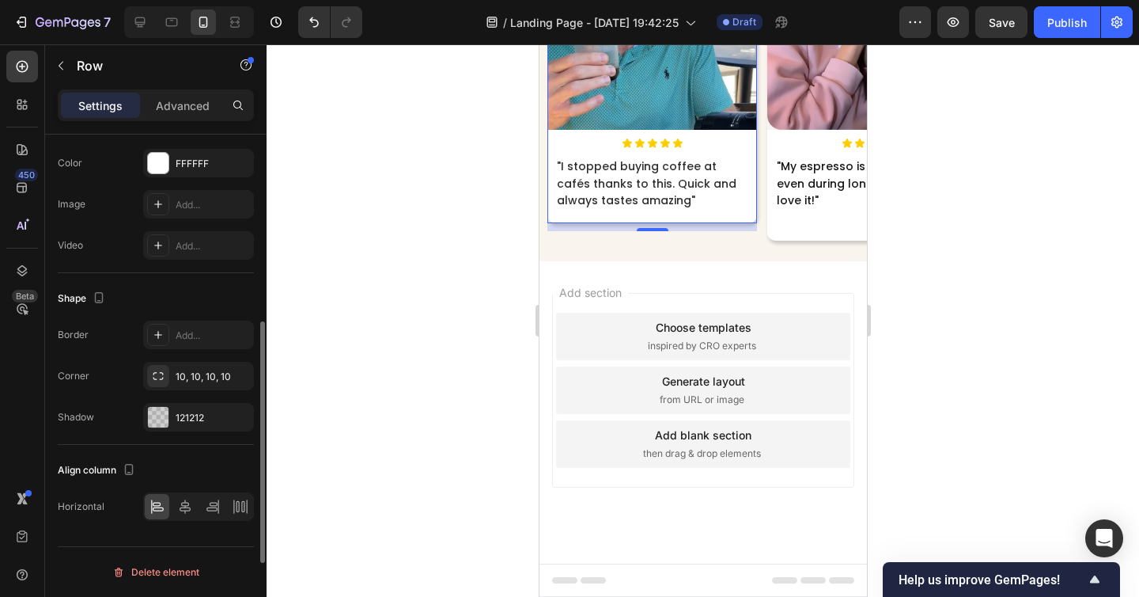
scroll to position [0, 0]
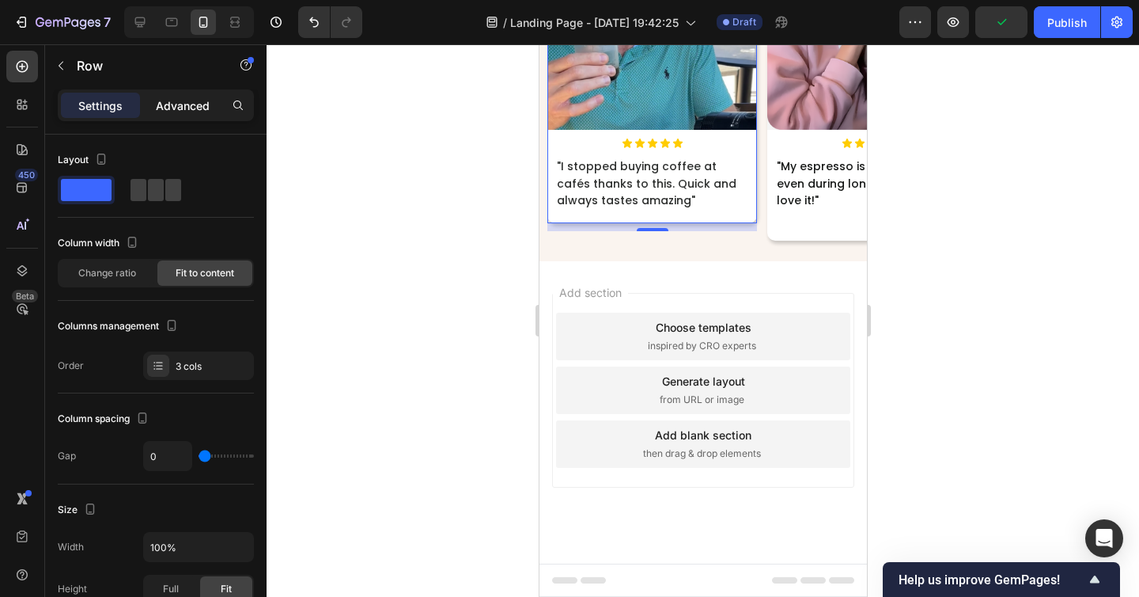
click at [167, 111] on p "Advanced" at bounding box center [183, 105] width 54 height 17
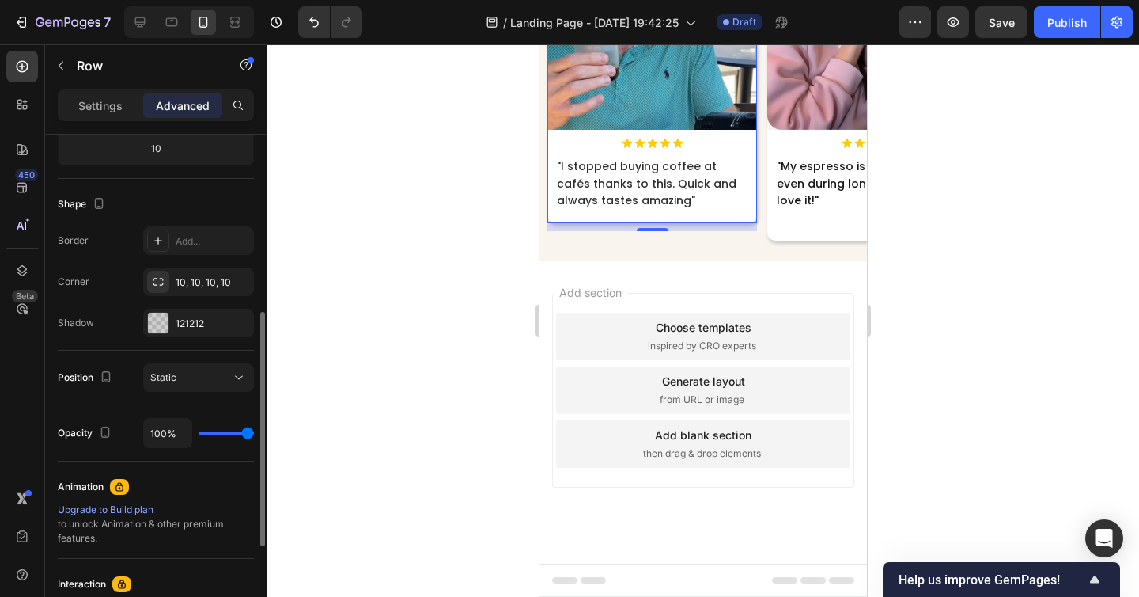
scroll to position [381, 0]
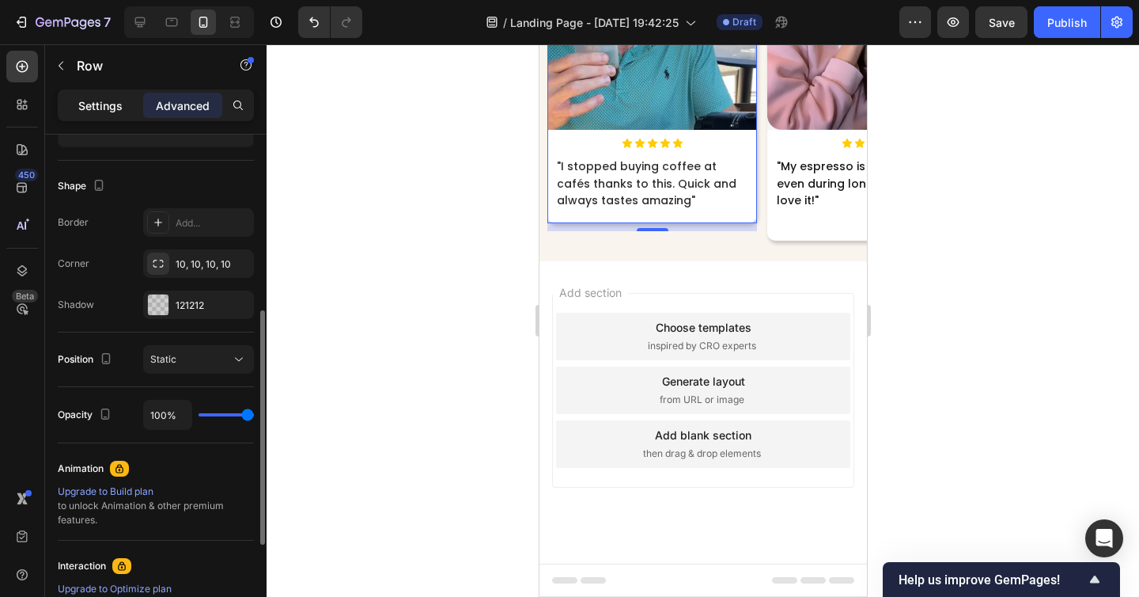
click at [110, 97] on p "Settings" at bounding box center [100, 105] width 44 height 17
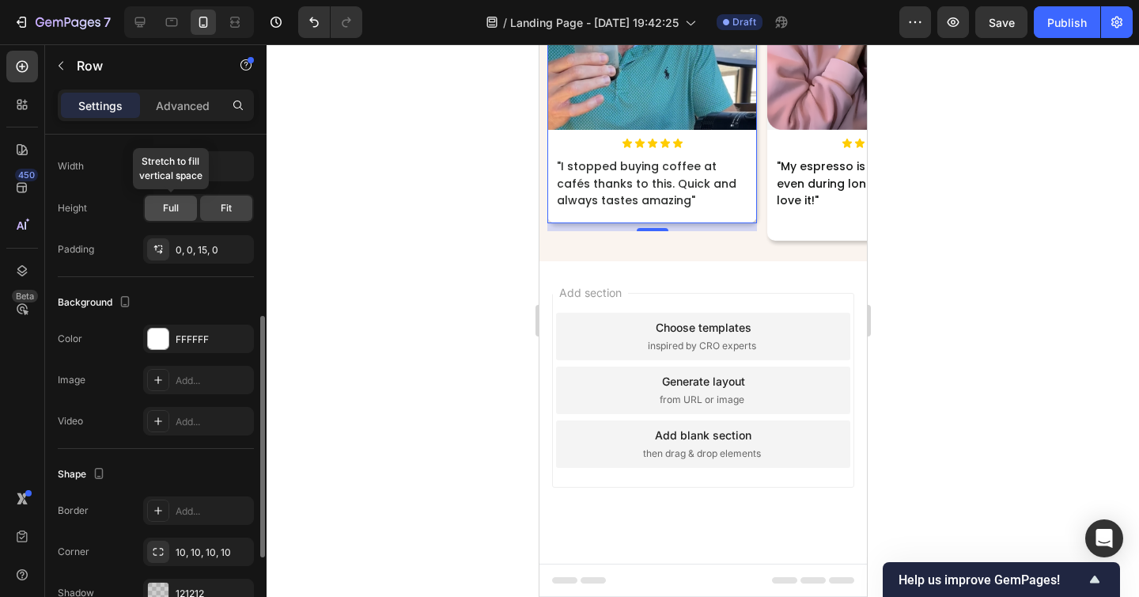
click at [153, 207] on div "Full" at bounding box center [171, 207] width 52 height 25
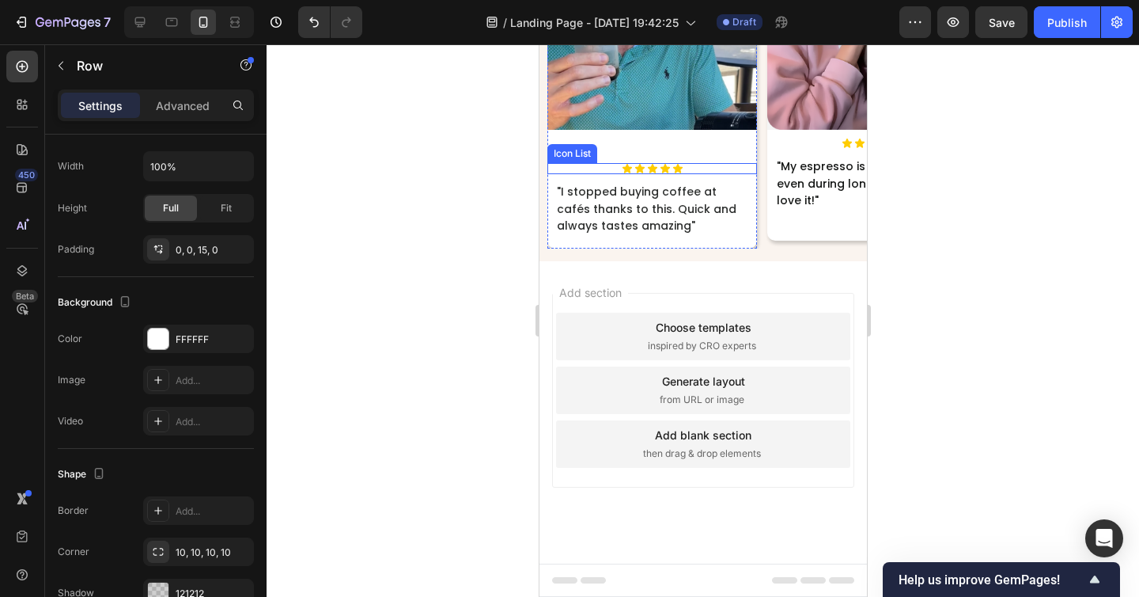
click at [697, 174] on div "Icon Icon Icon Icon Icon" at bounding box center [652, 168] width 210 height 11
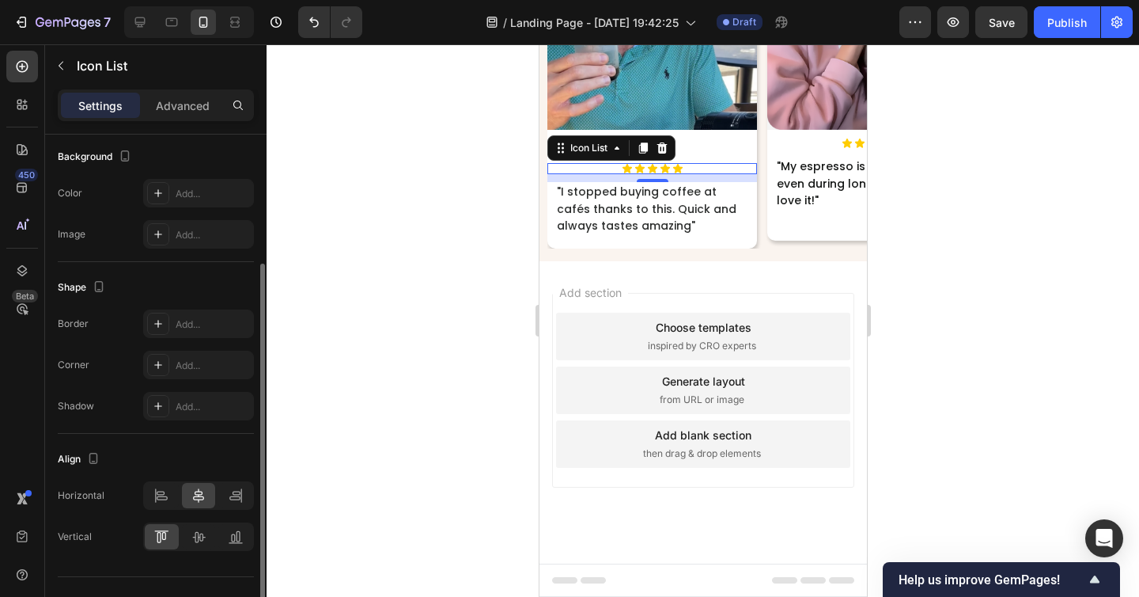
scroll to position [214, 0]
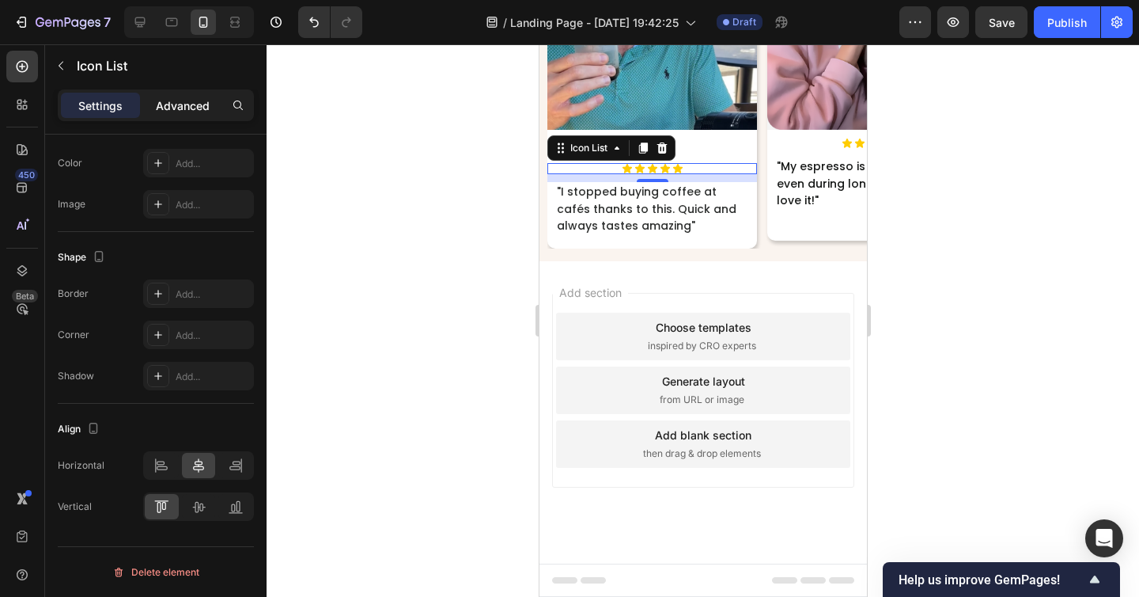
click at [169, 103] on p "Advanced" at bounding box center [183, 105] width 54 height 17
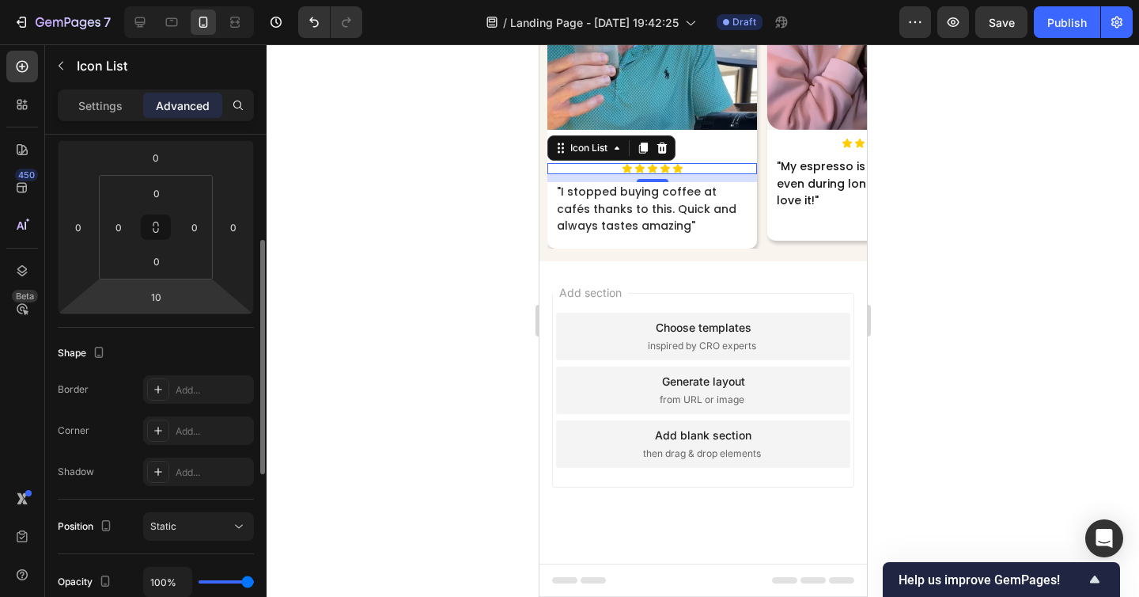
scroll to position [227, 0]
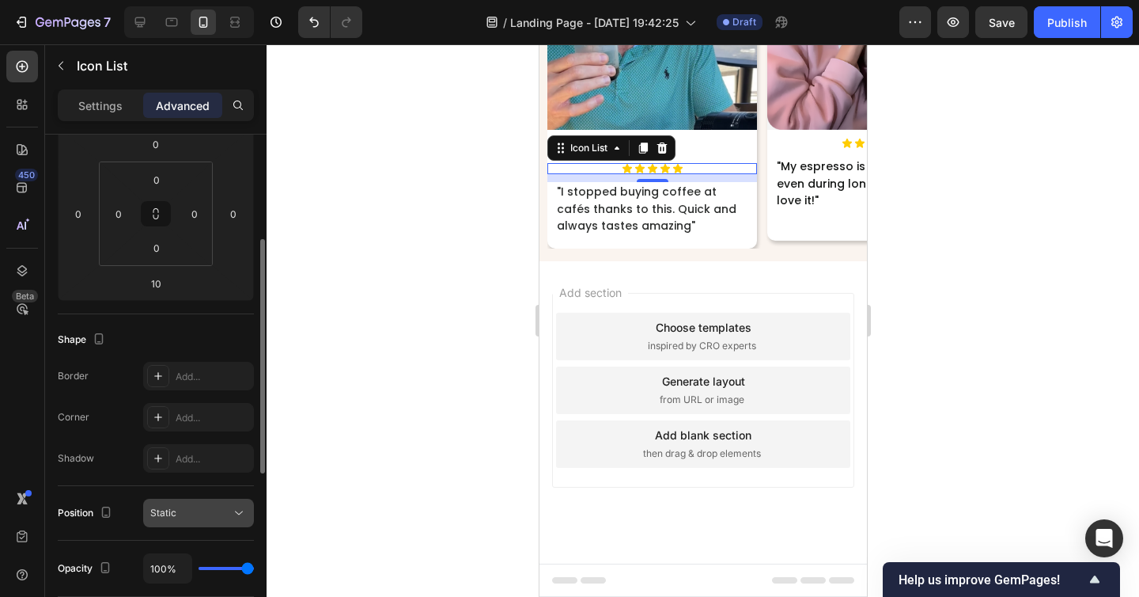
click at [191, 524] on button "Static" at bounding box center [198, 512] width 111 height 28
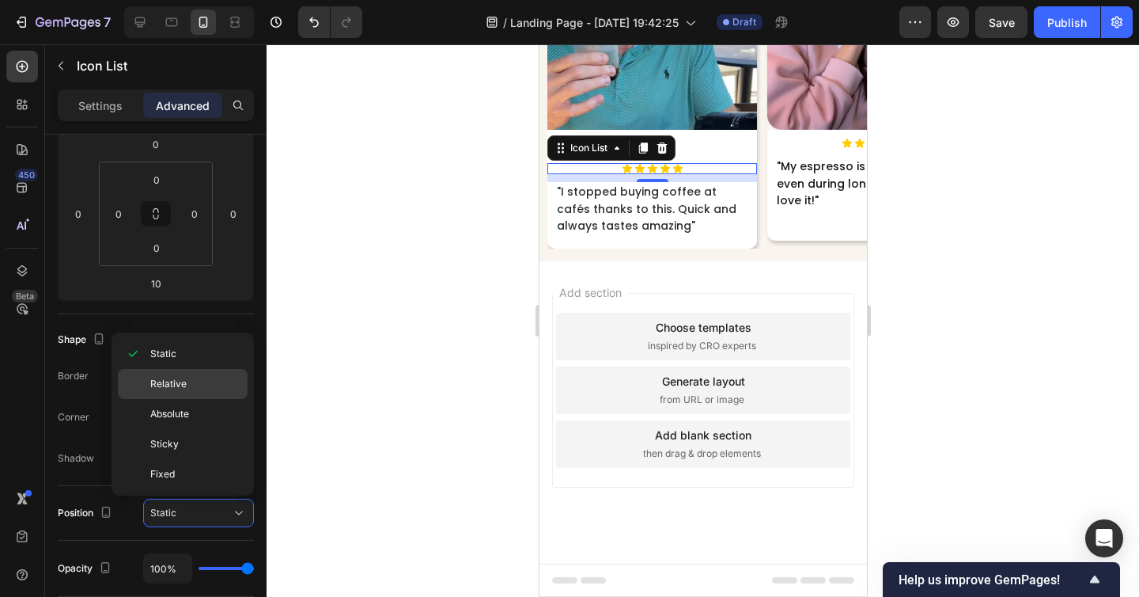
click at [176, 385] on span "Relative" at bounding box center [168, 384] width 36 height 14
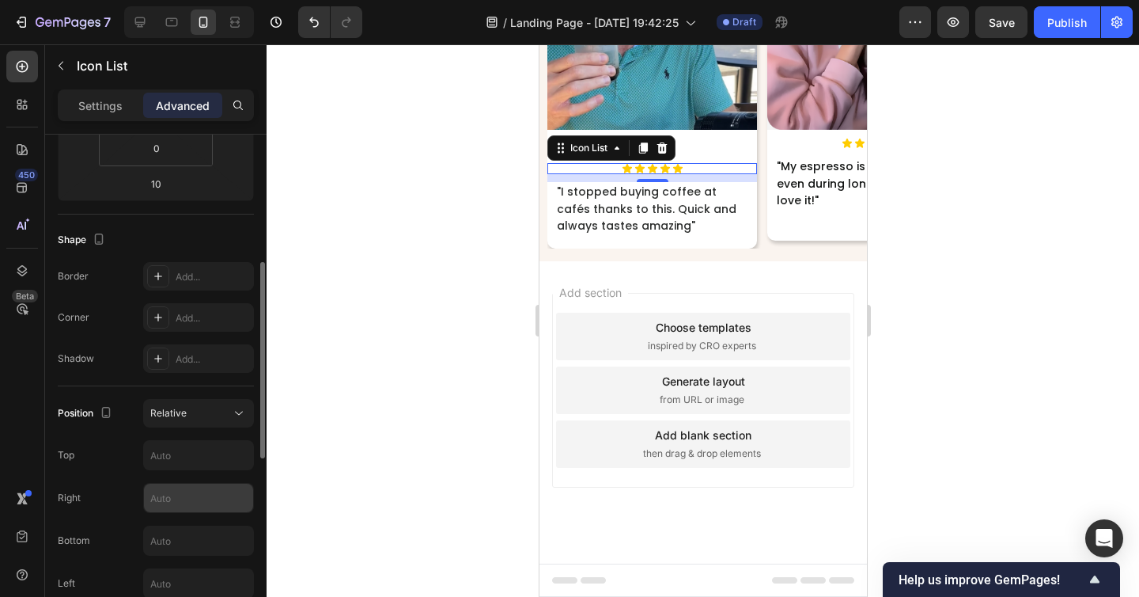
scroll to position [343, 0]
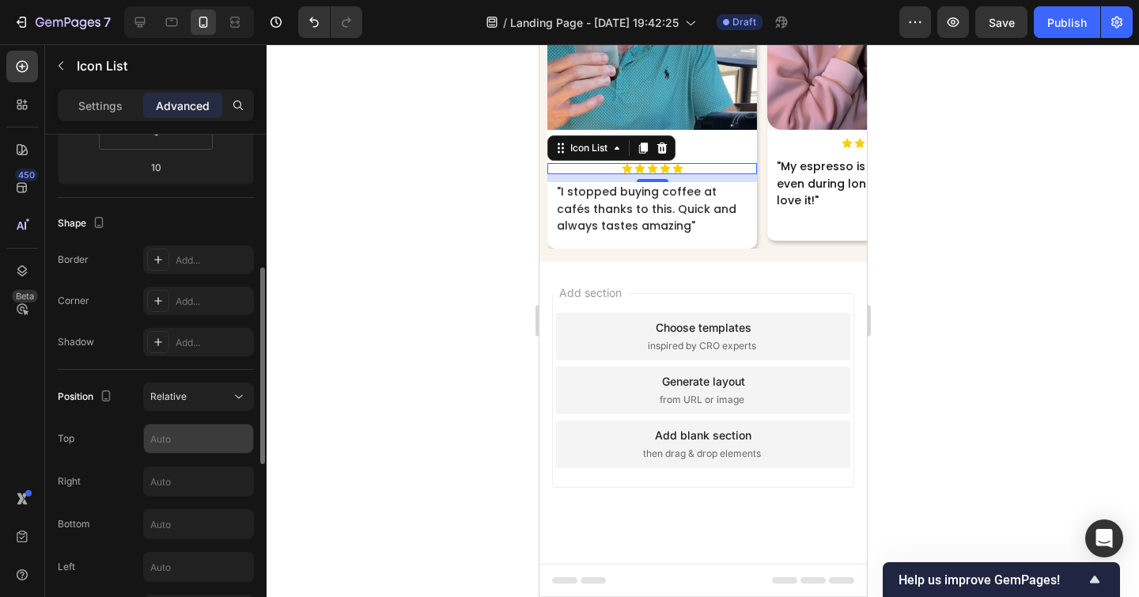
click at [181, 444] on input "text" at bounding box center [198, 438] width 109 height 28
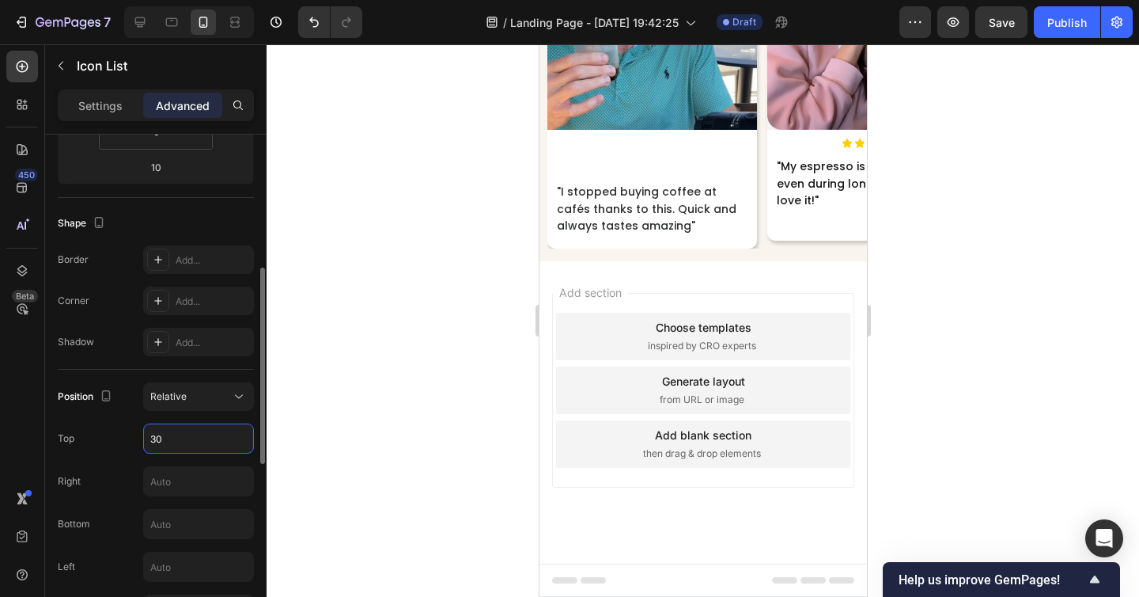
type input "3"
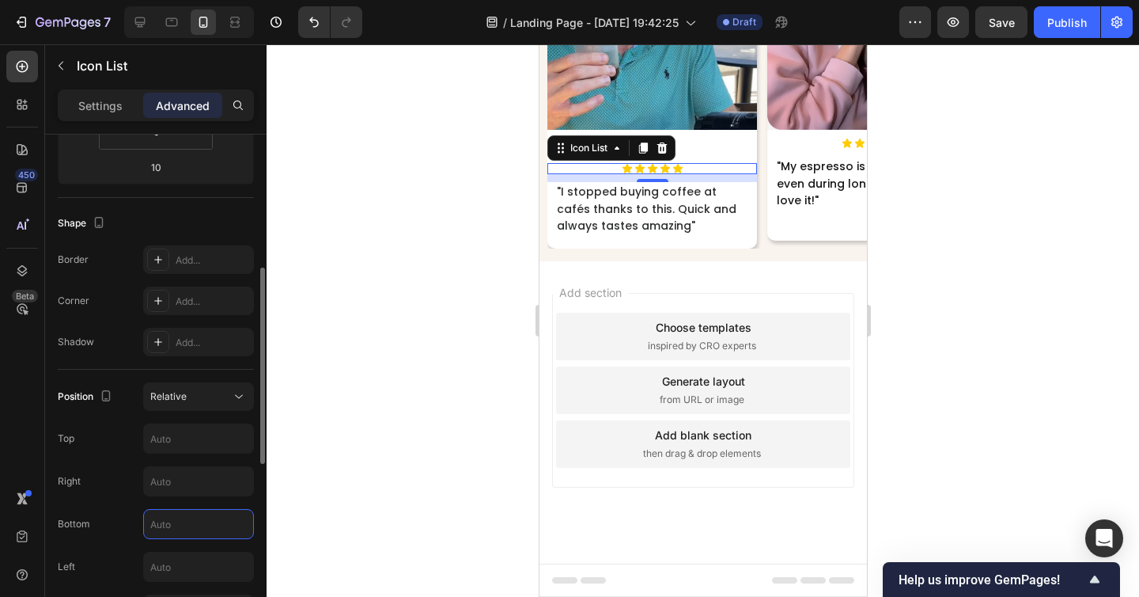
click at [191, 528] on input "text" at bounding box center [198, 523] width 109 height 28
type input "30"
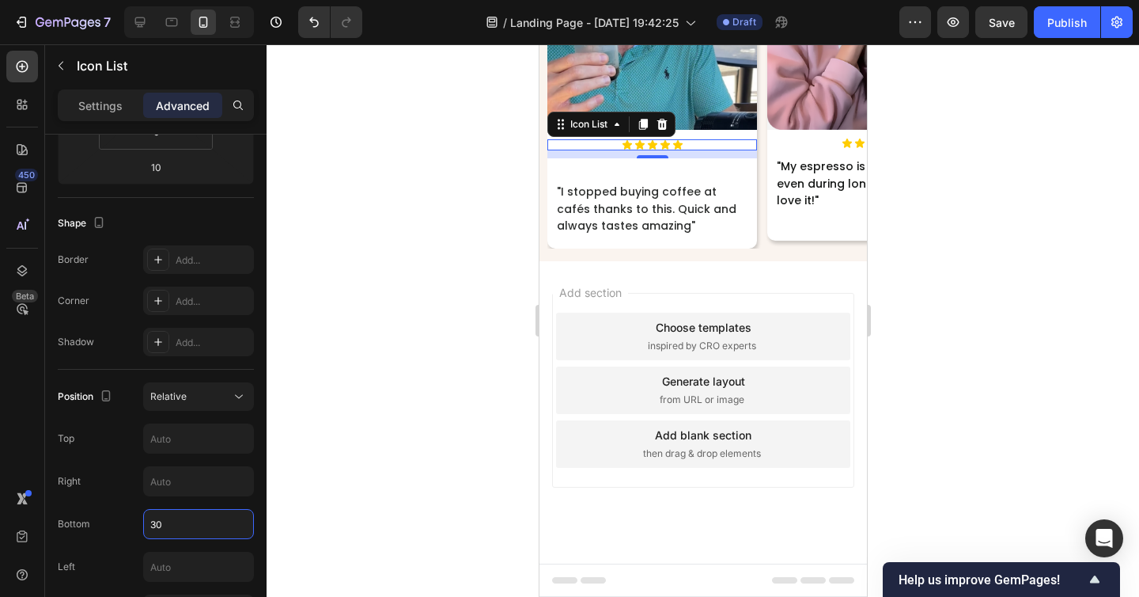
click at [367, 511] on div at bounding box center [703, 320] width 873 height 552
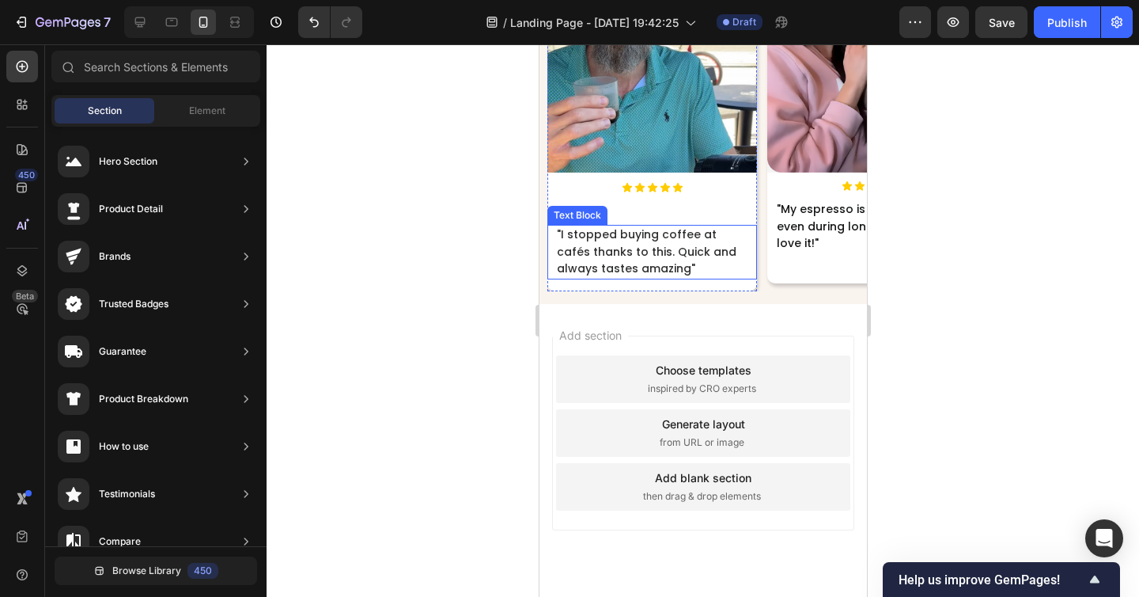
scroll to position [8106, 0]
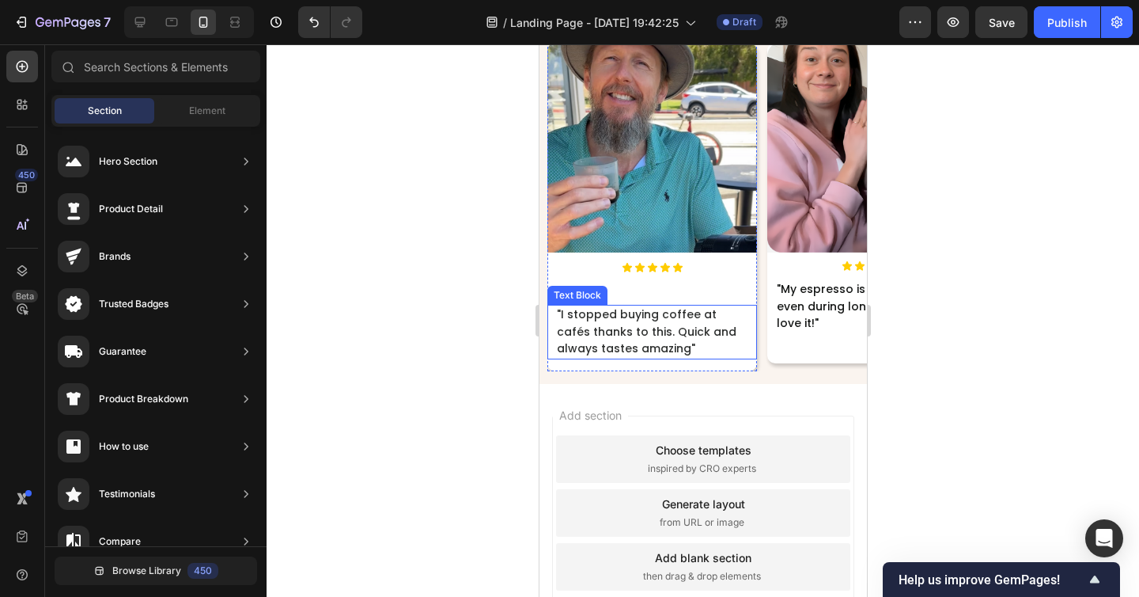
click at [657, 341] on p ""I stopped buying coffee at cafés thanks to this. Quick and always tastes amazi…" at bounding box center [651, 331] width 191 height 51
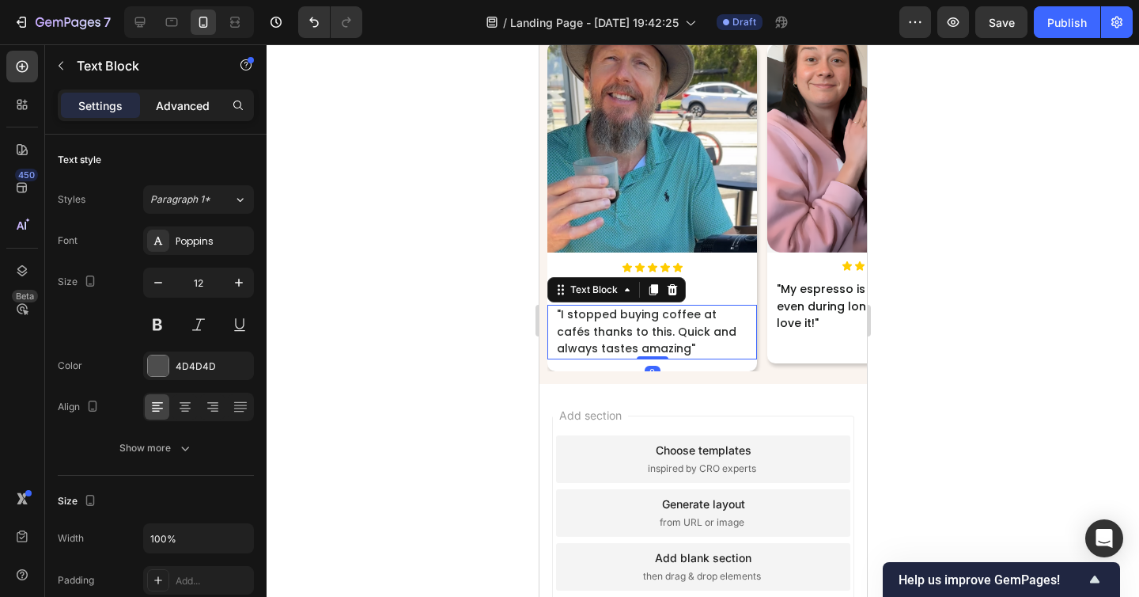
click at [180, 104] on p "Advanced" at bounding box center [183, 105] width 54 height 17
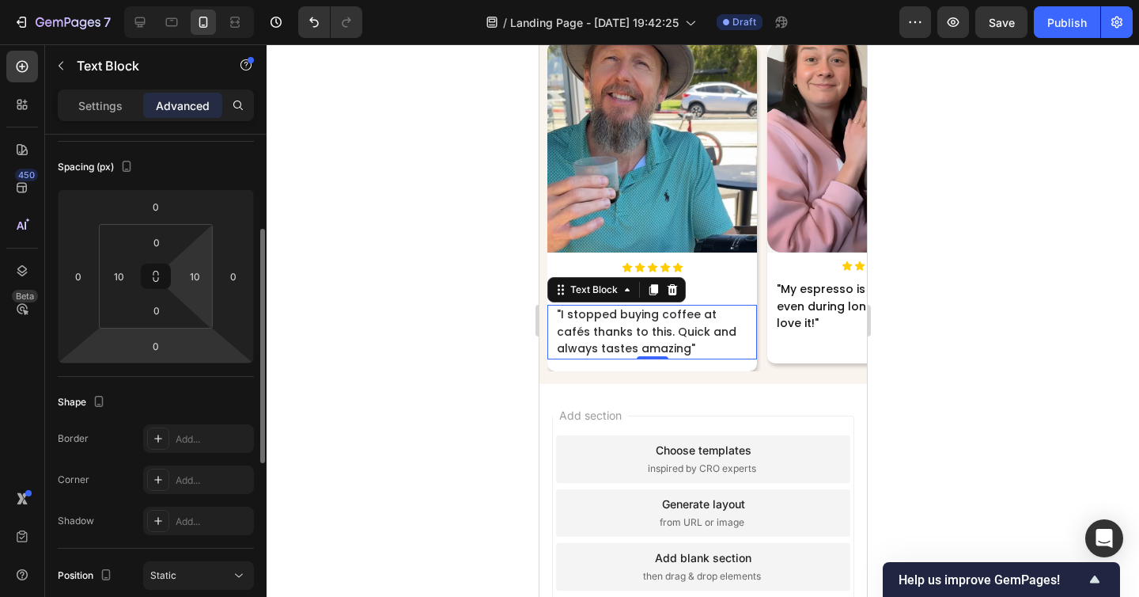
scroll to position [185, 0]
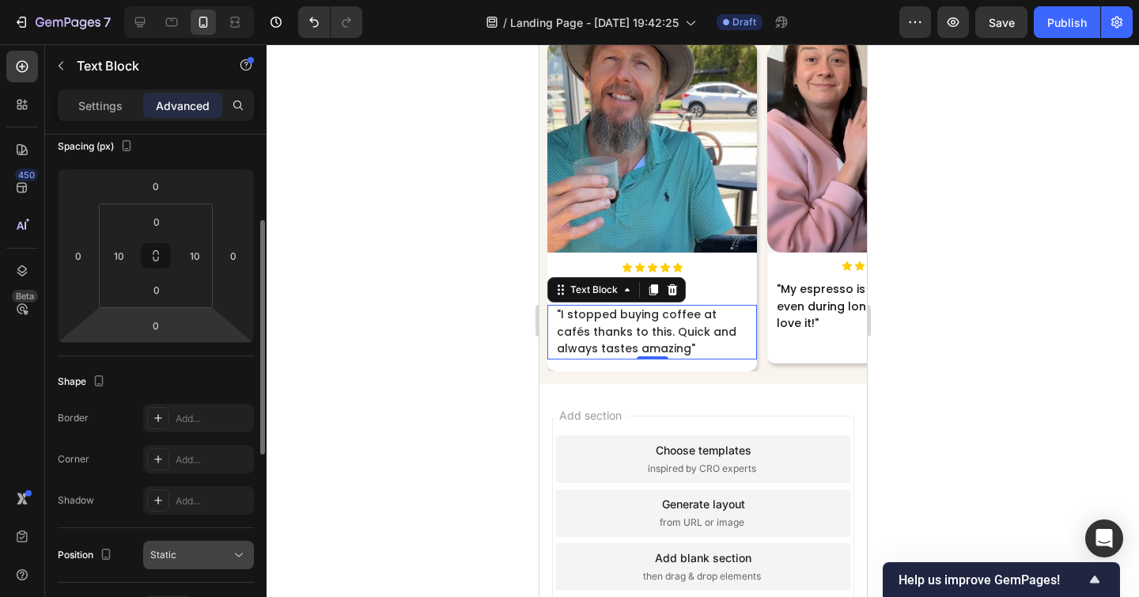
click at [174, 557] on span "Static" at bounding box center [163, 554] width 26 height 12
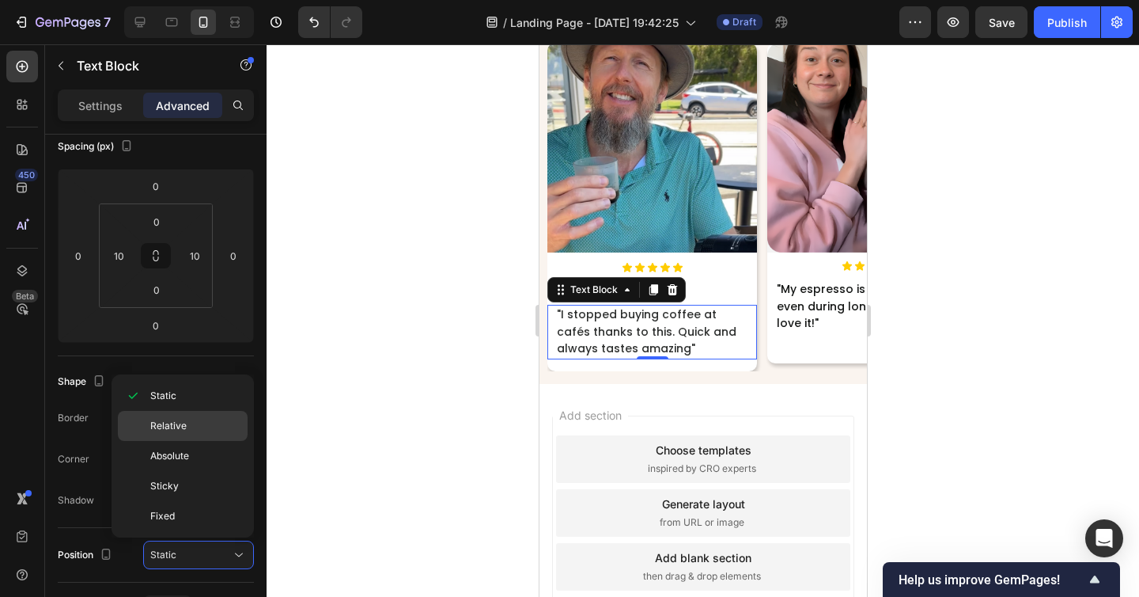
click at [169, 430] on span "Relative" at bounding box center [168, 426] width 36 height 14
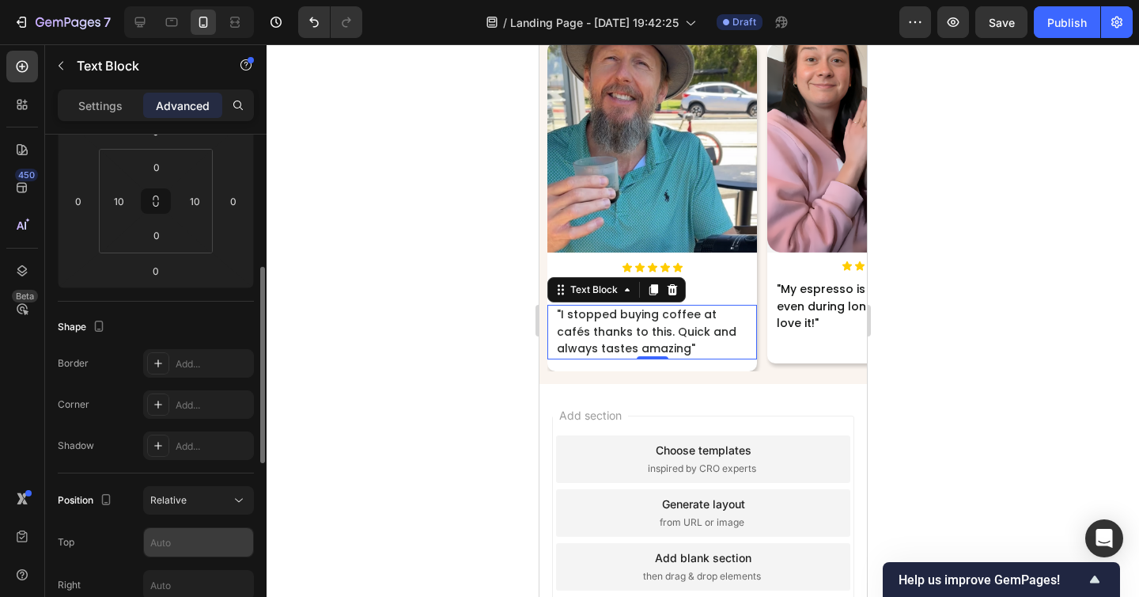
scroll to position [320, 0]
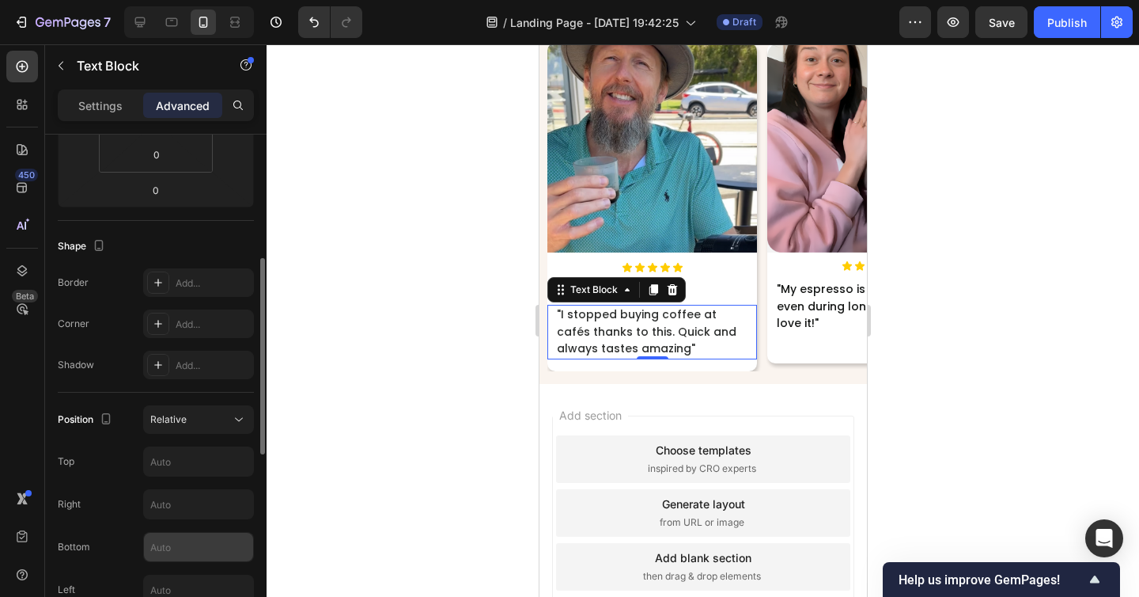
click at [180, 542] on input "text" at bounding box center [198, 546] width 109 height 28
type input "30"
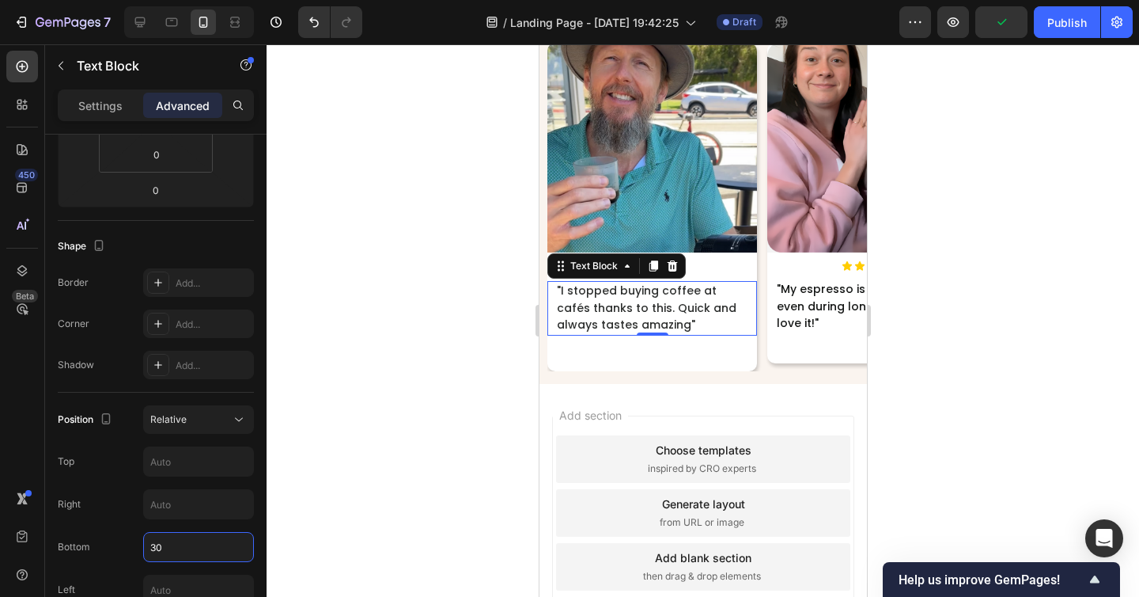
click at [371, 501] on div at bounding box center [703, 320] width 873 height 552
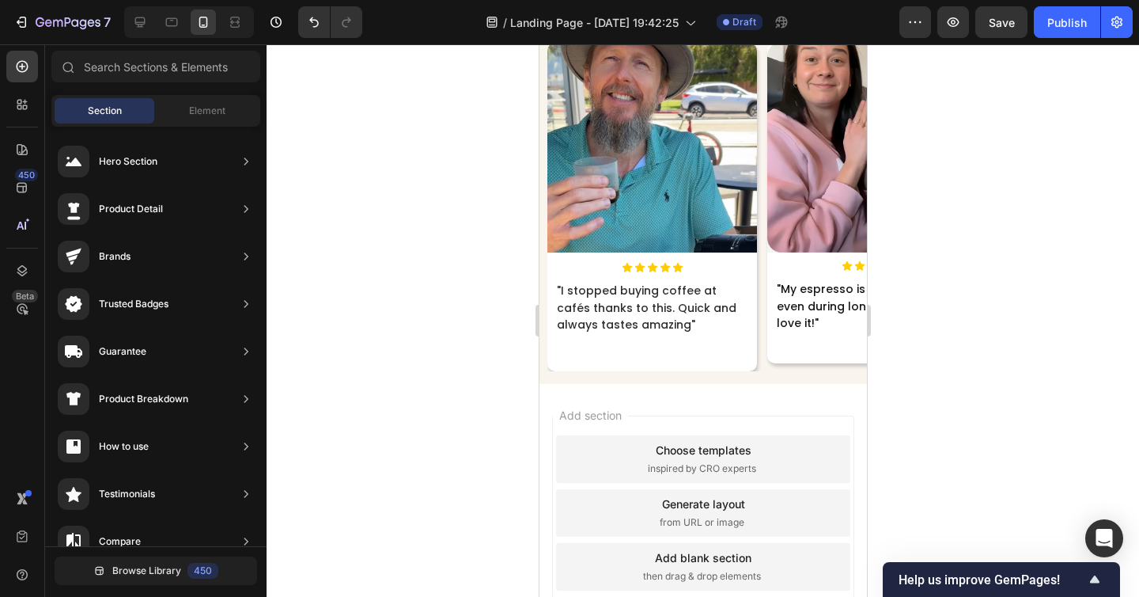
scroll to position [8073, 0]
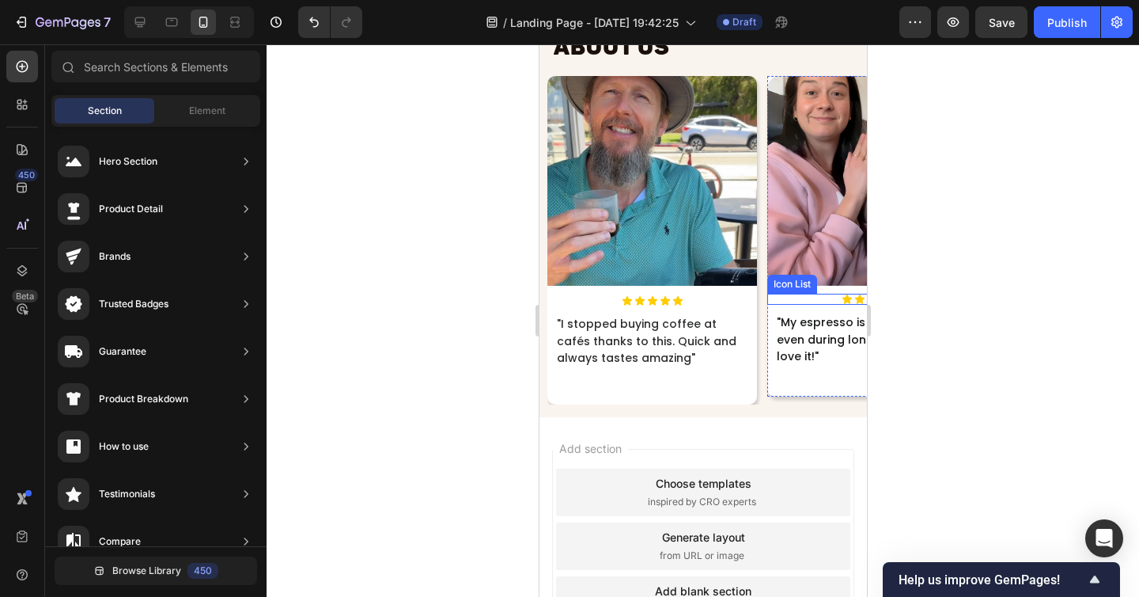
click at [787, 294] on div "Icon Icon Icon Icon Icon" at bounding box center [872, 299] width 210 height 11
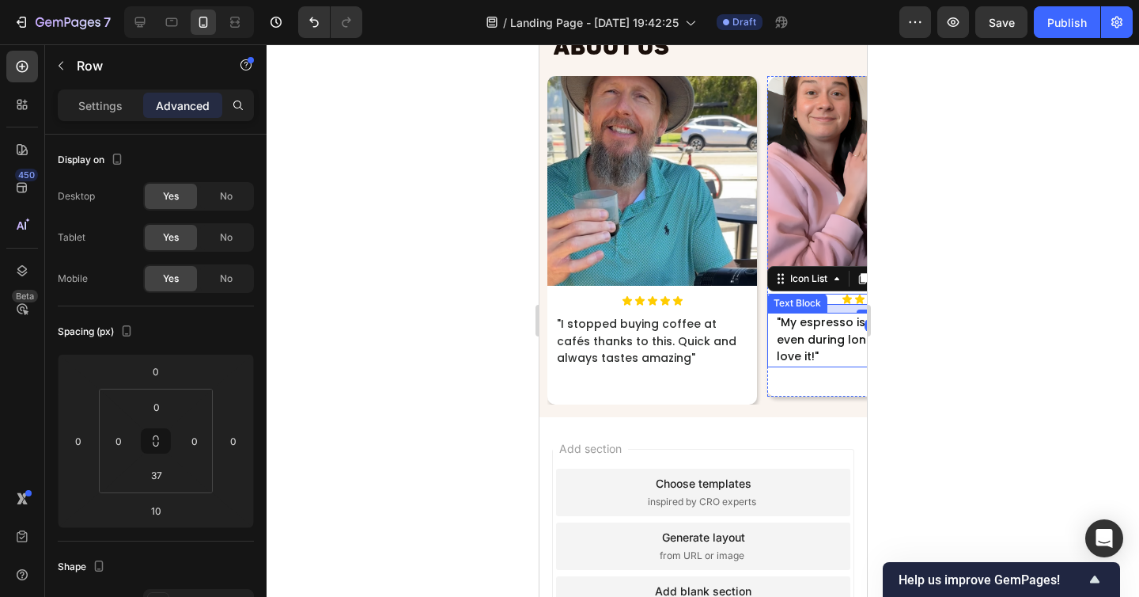
click at [788, 373] on div "Image Icon Icon Icon Icon Icon Icon List 10 "My espresso is always perfect even…" at bounding box center [872, 236] width 210 height 320
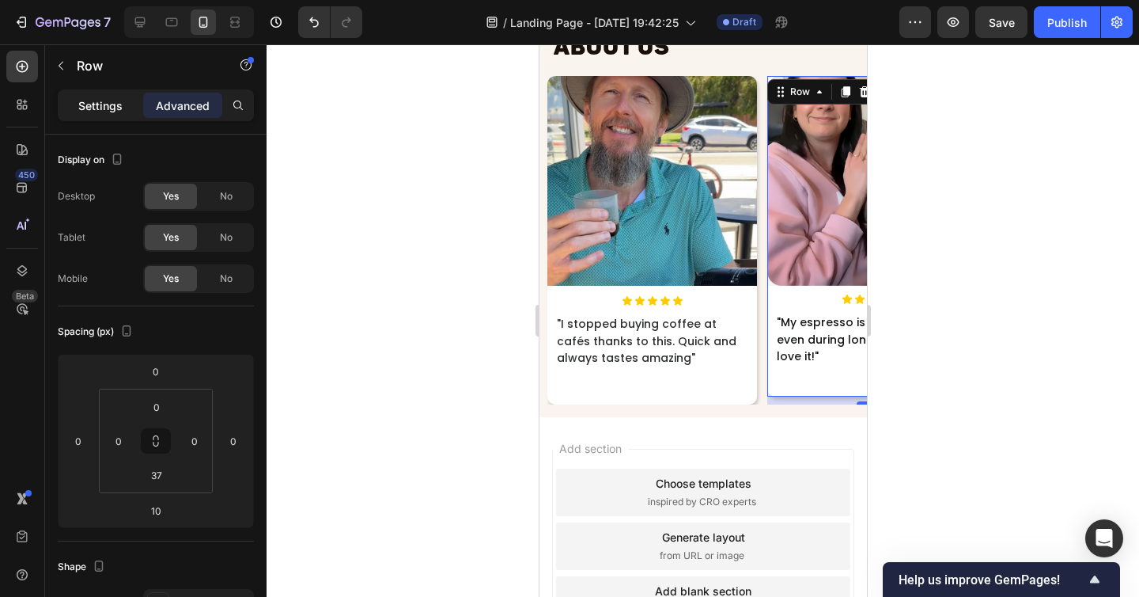
click at [89, 105] on p "Settings" at bounding box center [100, 105] width 44 height 17
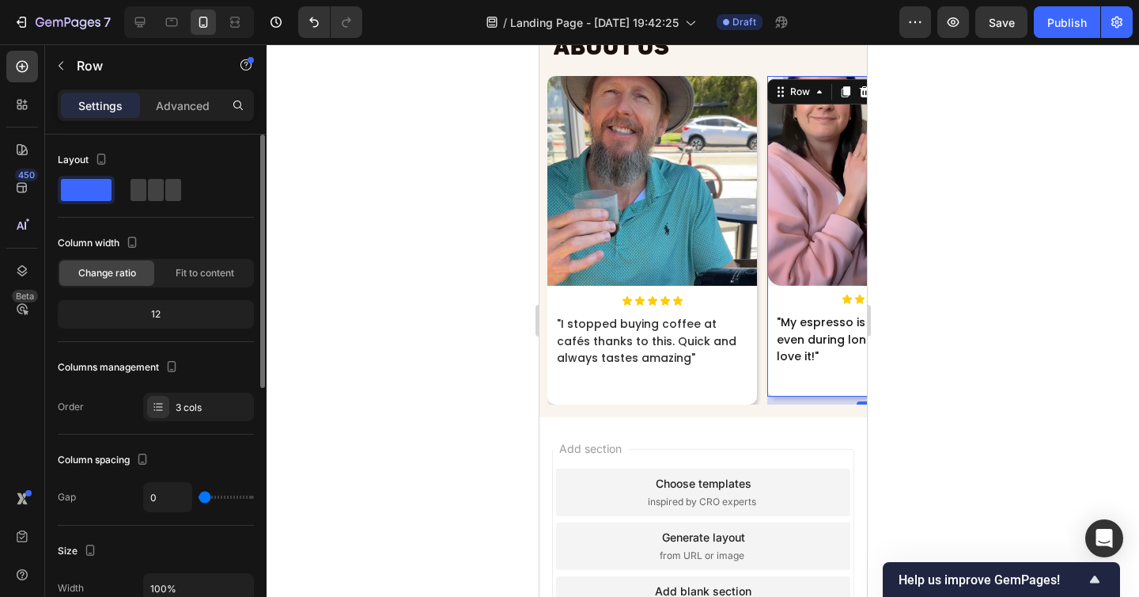
scroll to position [164, 0]
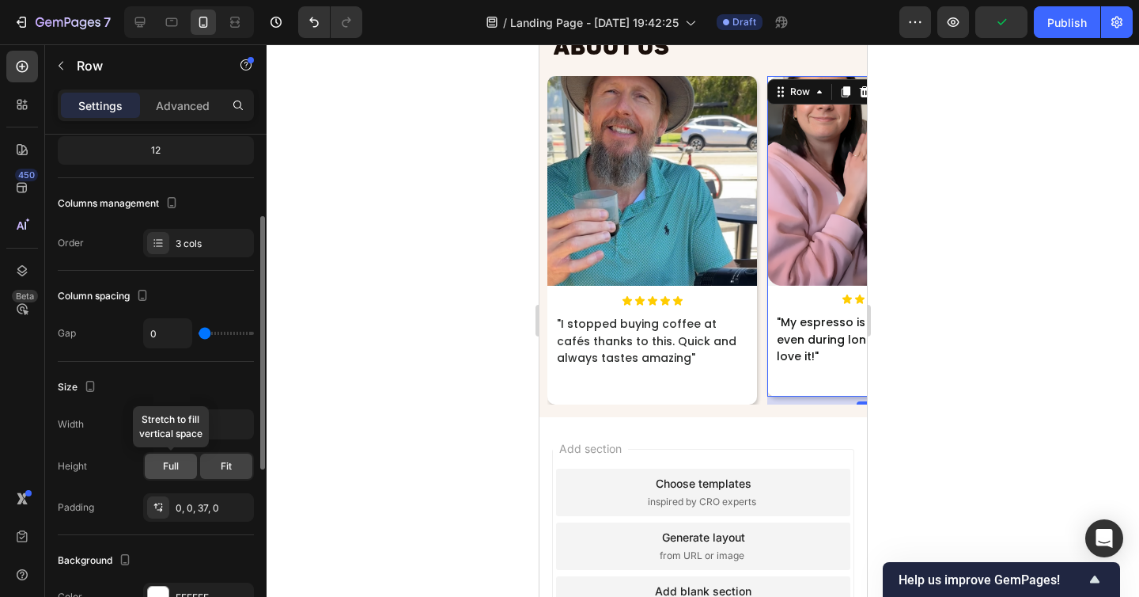
click at [177, 460] on span "Full" at bounding box center [171, 466] width 16 height 14
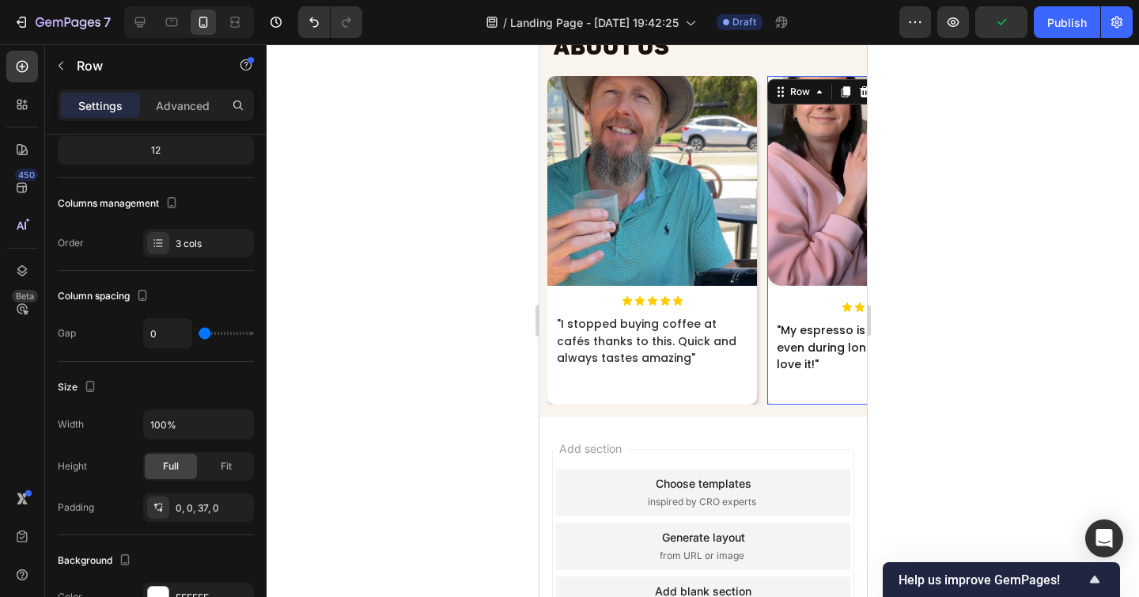
click at [793, 386] on div "Image Icon Icon Icon Icon Icon Icon List "My espresso is always perfect even du…" at bounding box center [872, 240] width 210 height 328
click at [169, 102] on p "Advanced" at bounding box center [183, 105] width 54 height 17
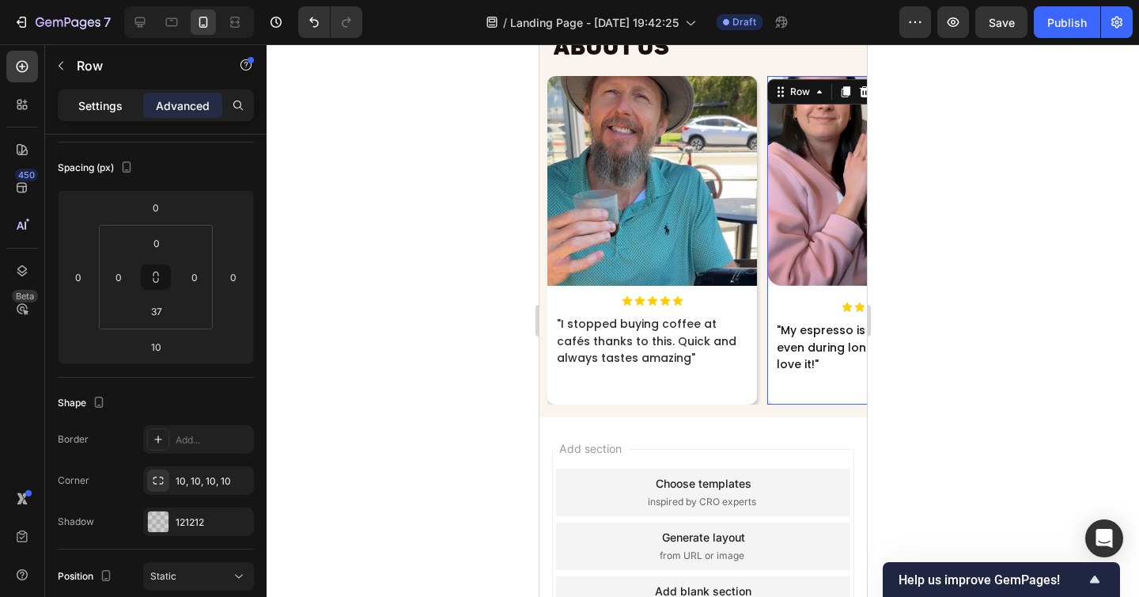
click at [113, 96] on div "Settings" at bounding box center [100, 105] width 79 height 25
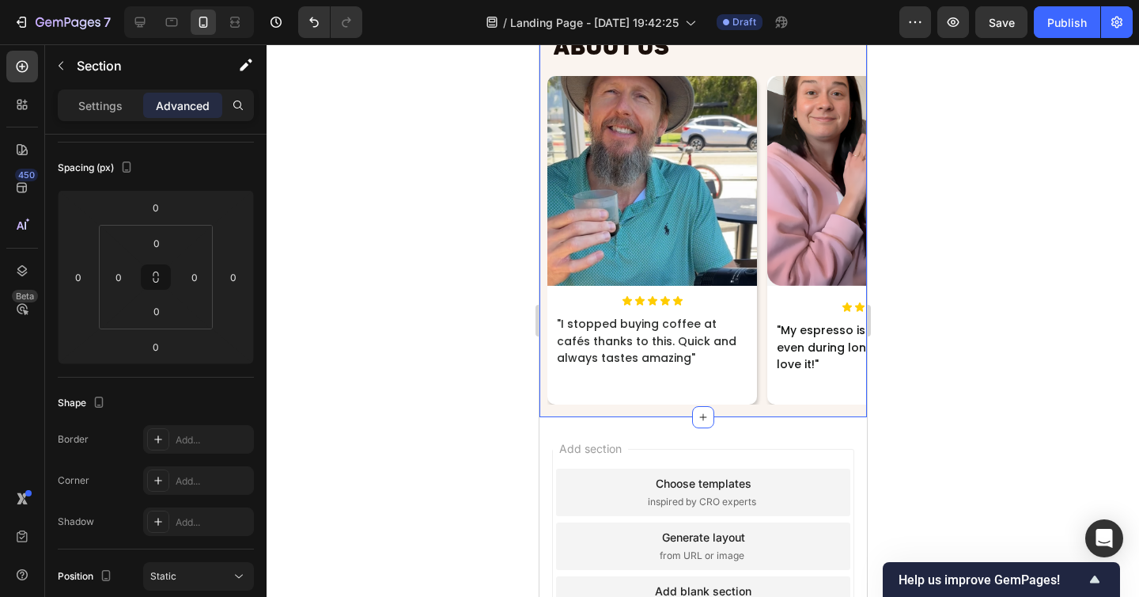
click at [653, 410] on div "What Roava Lovers Say About Us Heading Image Icon Icon Icon Icon Icon Icon List…" at bounding box center [703, 209] width 328 height 415
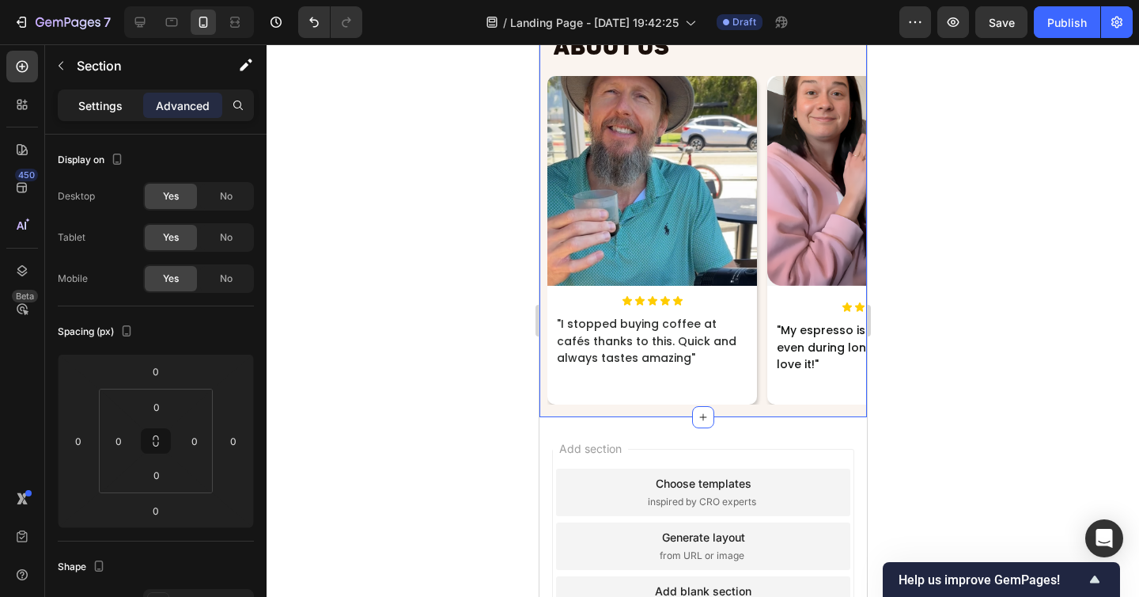
click at [104, 114] on div "Settings" at bounding box center [100, 105] width 79 height 25
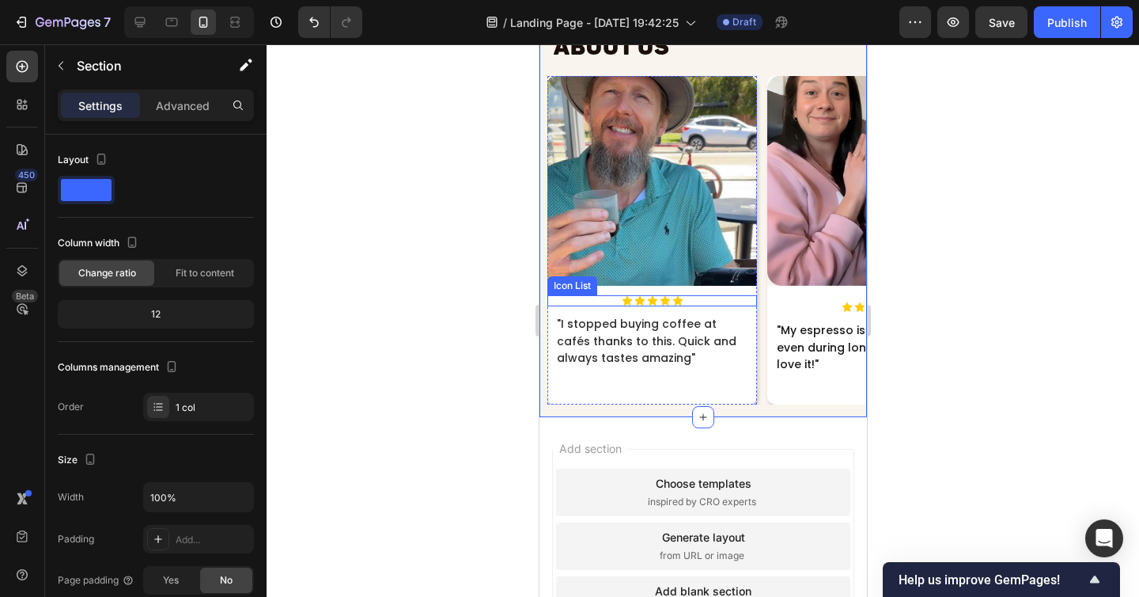
scroll to position [7987, 0]
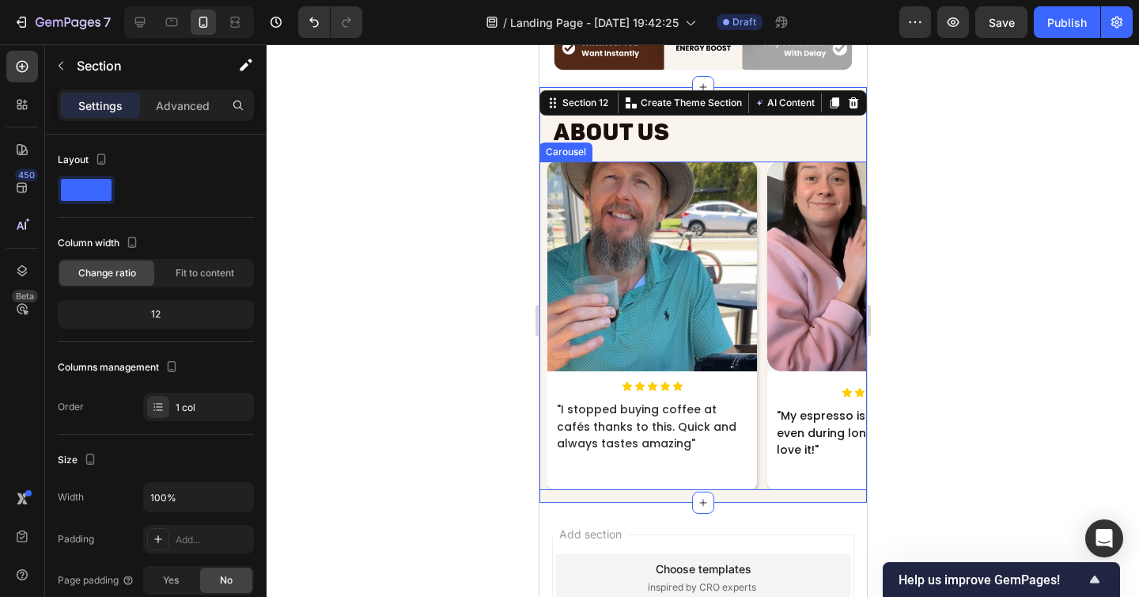
click at [545, 169] on div "Image Icon Icon Icon Icon Icon Icon List "I stopped buying coffee at cafés than…" at bounding box center [703, 325] width 328 height 328
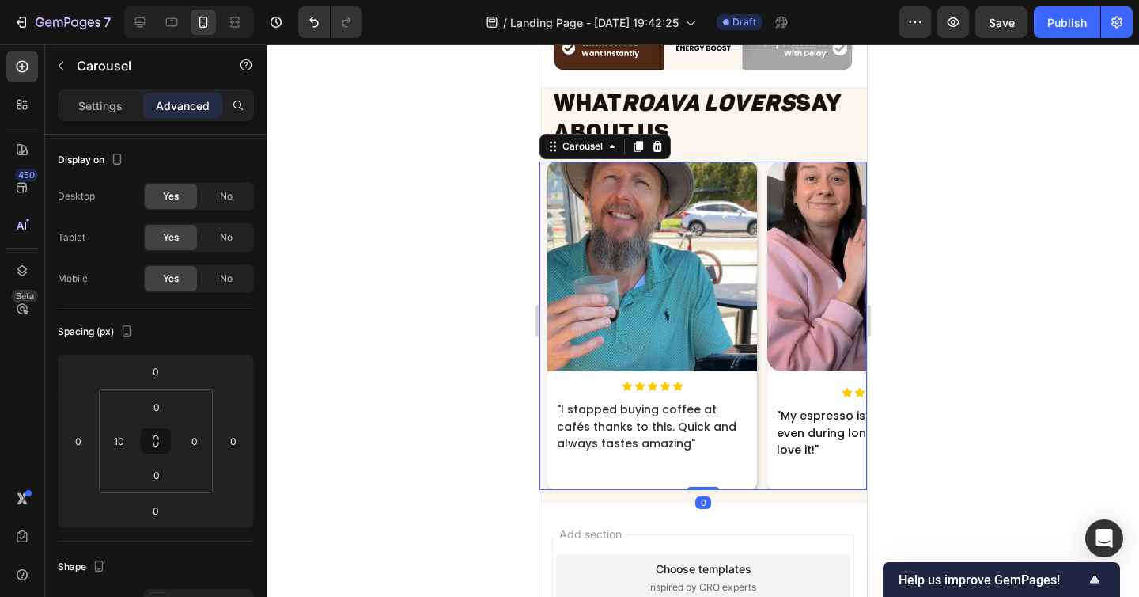
click at [108, 89] on div "Settings Advanced" at bounding box center [156, 105] width 196 height 32
click at [108, 100] on p "Settings" at bounding box center [100, 105] width 44 height 17
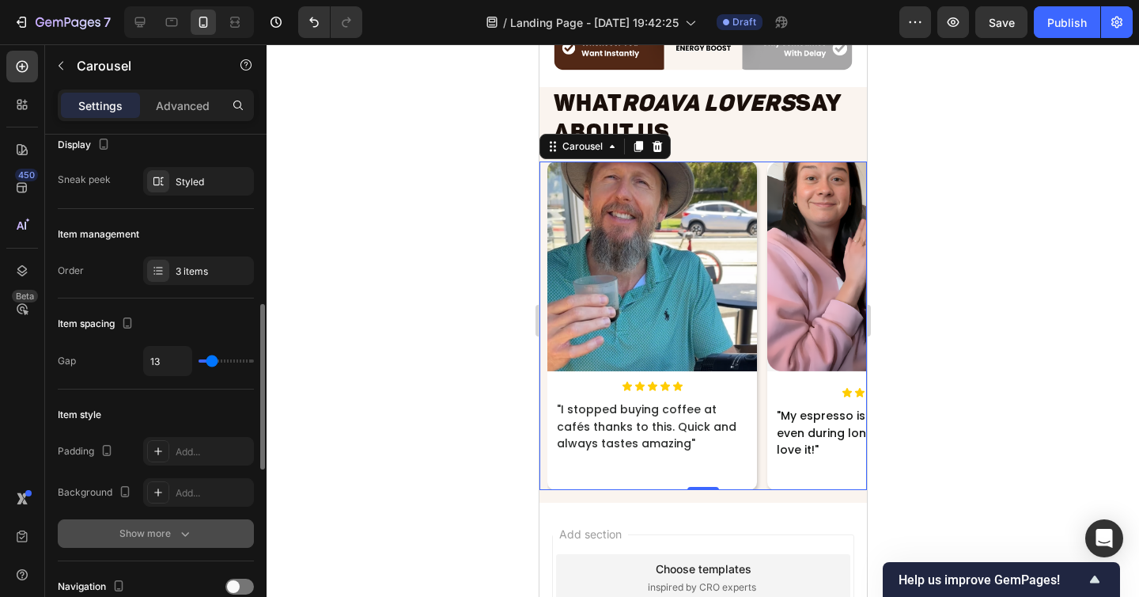
scroll to position [223, 0]
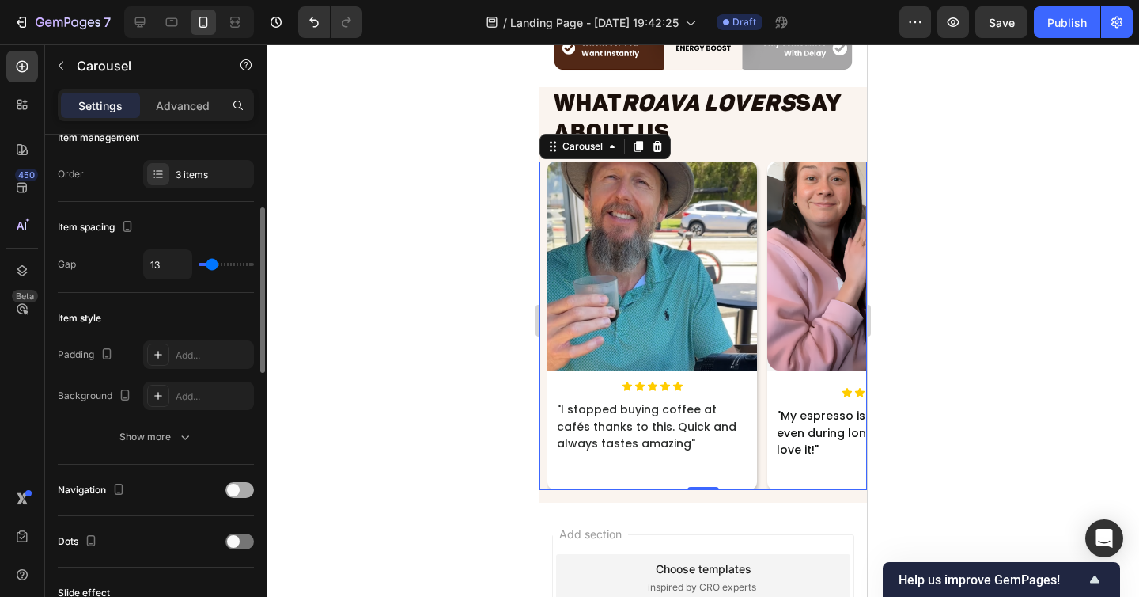
click at [245, 485] on div at bounding box center [239, 490] width 28 height 16
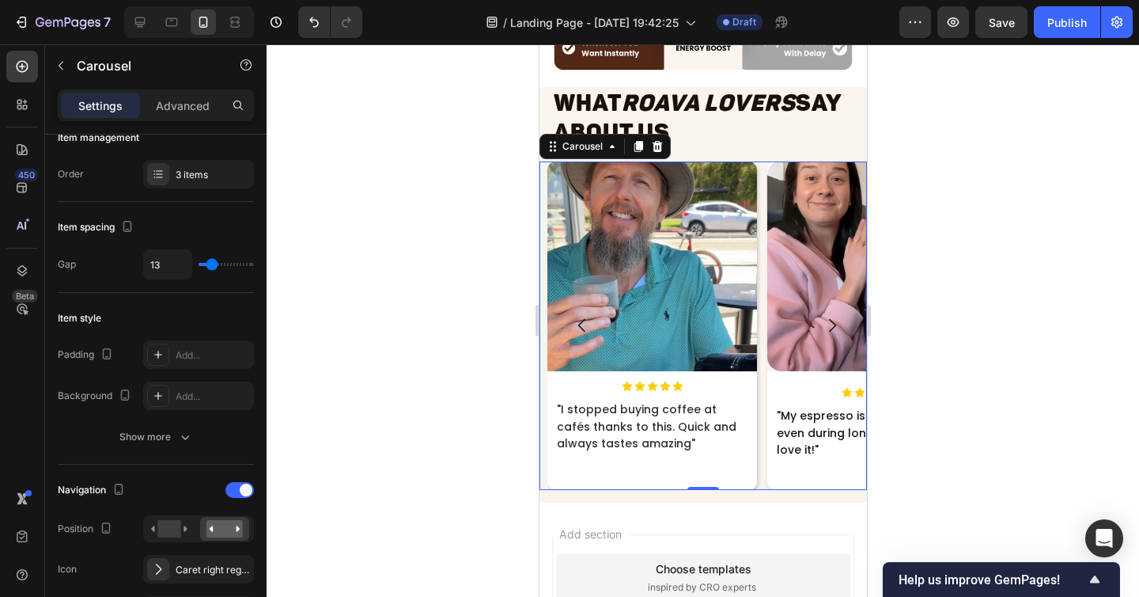
click at [832, 331] on icon "Carousel Next Arrow" at bounding box center [831, 325] width 19 height 19
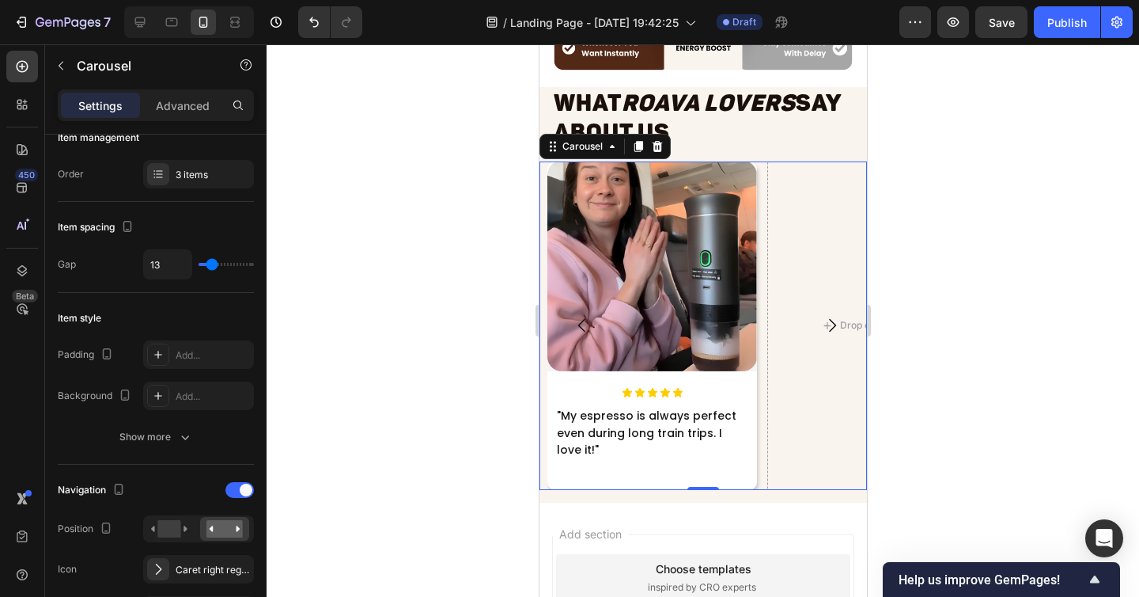
click at [582, 328] on icon "Carousel Back Arrow" at bounding box center [581, 325] width 19 height 19
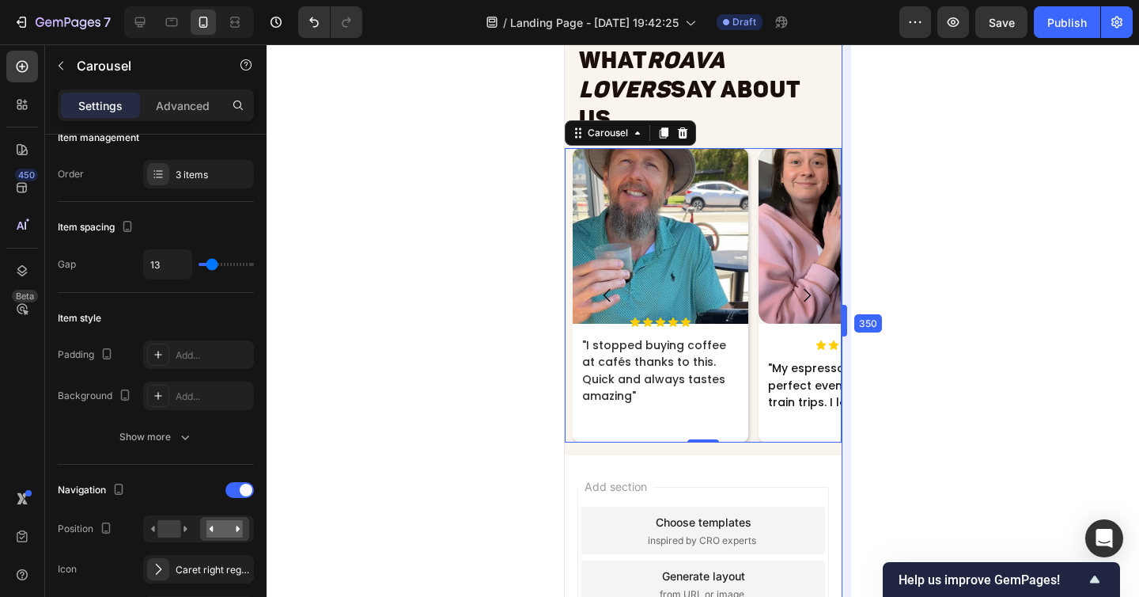
drag, startPoint x: 869, startPoint y: 252, endPoint x: 819, endPoint y: 260, distance: 51.2
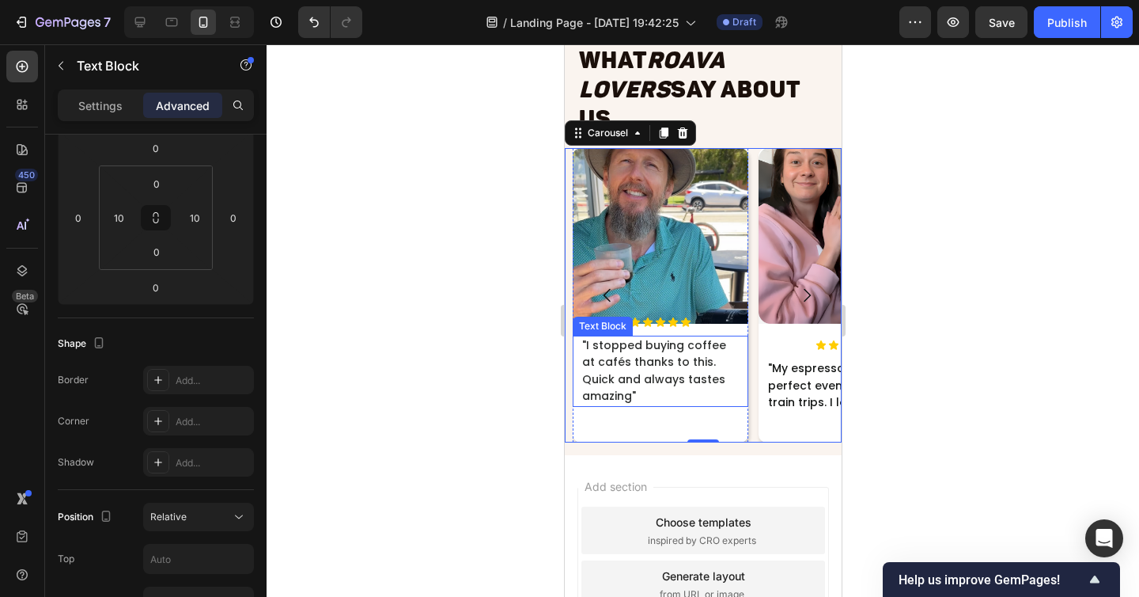
click at [627, 343] on span ""I stopped buying coffee at cafés thanks to this. Quick and always tastes amazi…" at bounding box center [653, 370] width 144 height 67
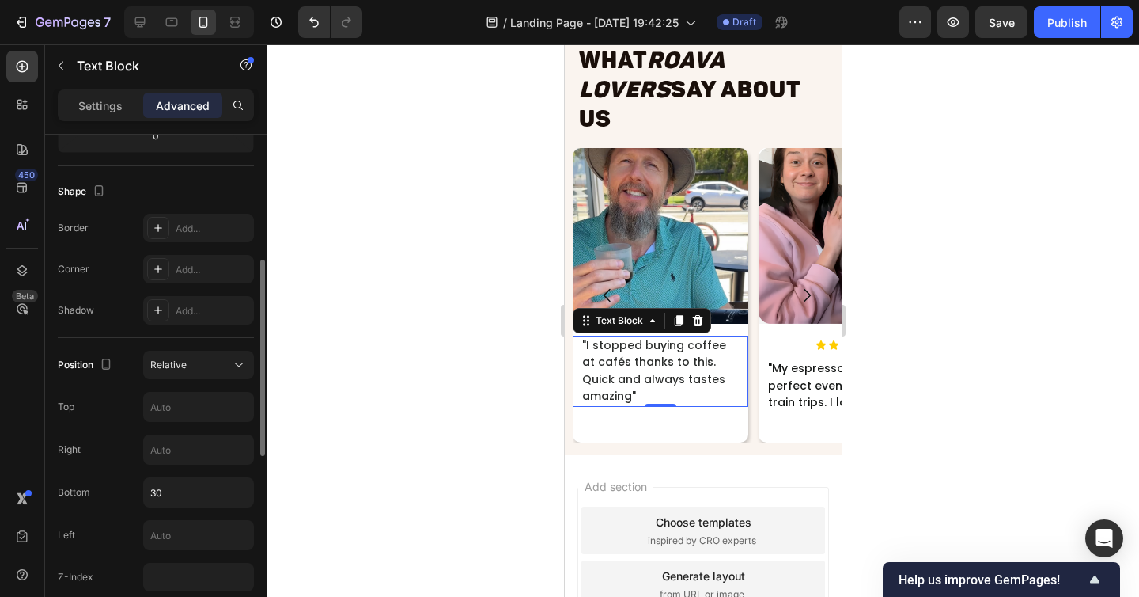
scroll to position [377, 0]
click at [166, 492] on input "30" at bounding box center [198, 490] width 109 height 28
click at [654, 403] on div "Image Icon Icon Icon Icon Icon Icon List "I stopped buying coffee at cafés than…" at bounding box center [660, 295] width 176 height 294
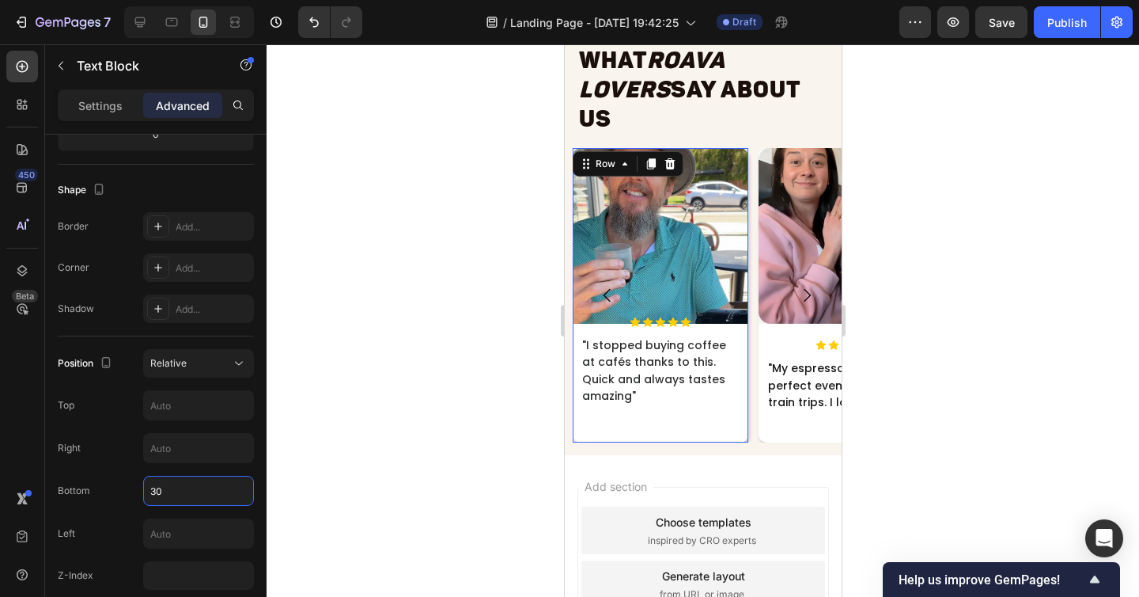
scroll to position [0, 0]
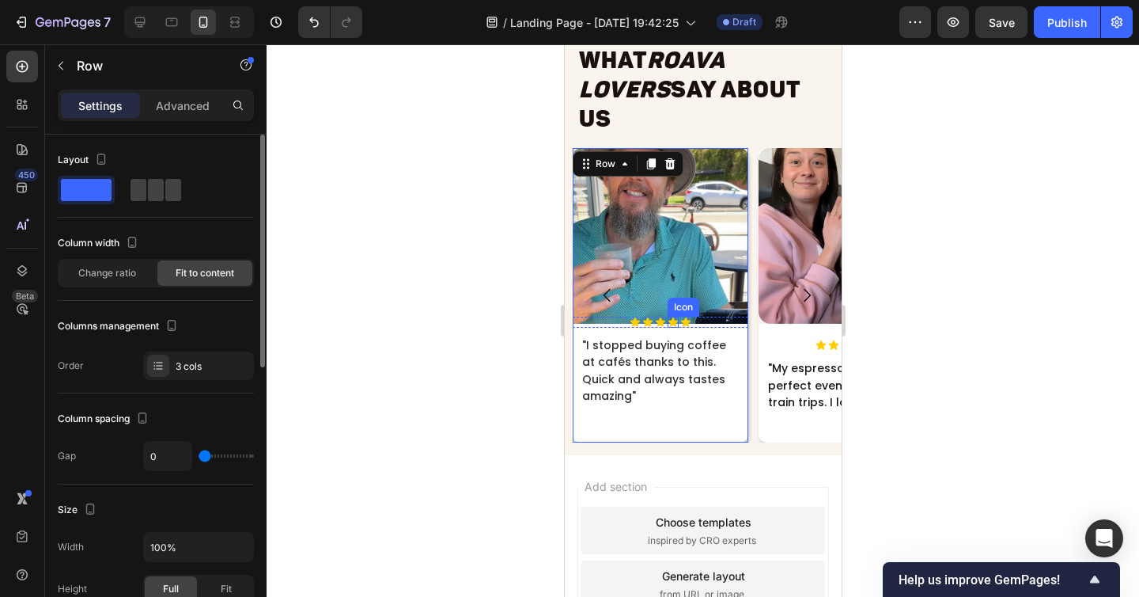
click at [669, 316] on div "Icon" at bounding box center [672, 321] width 11 height 11
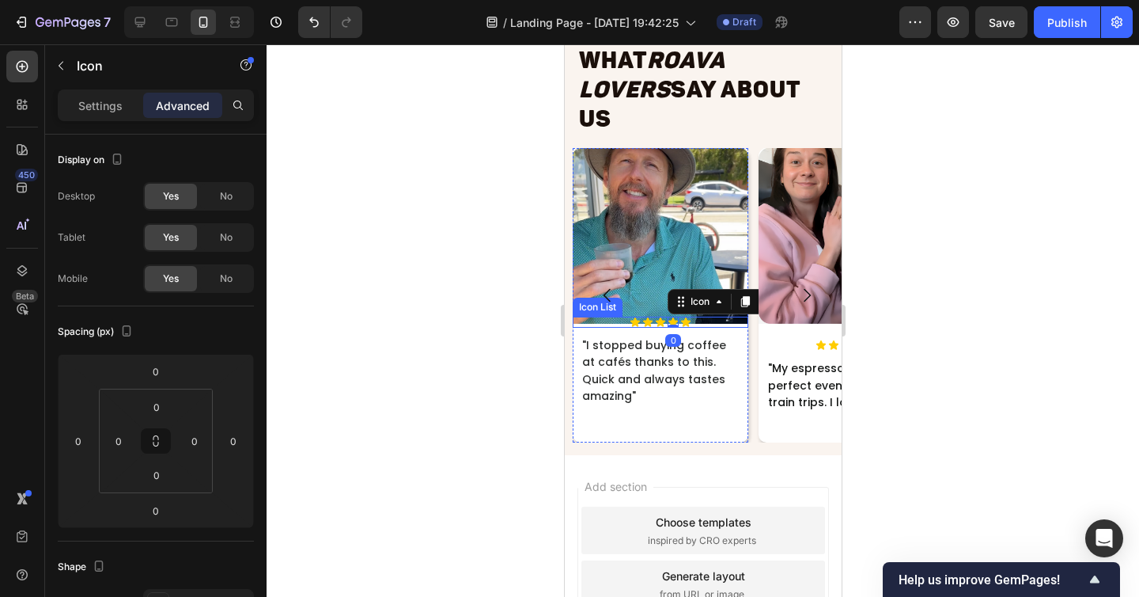
click at [703, 316] on div "Icon Icon Icon Icon 0 Icon" at bounding box center [660, 321] width 176 height 11
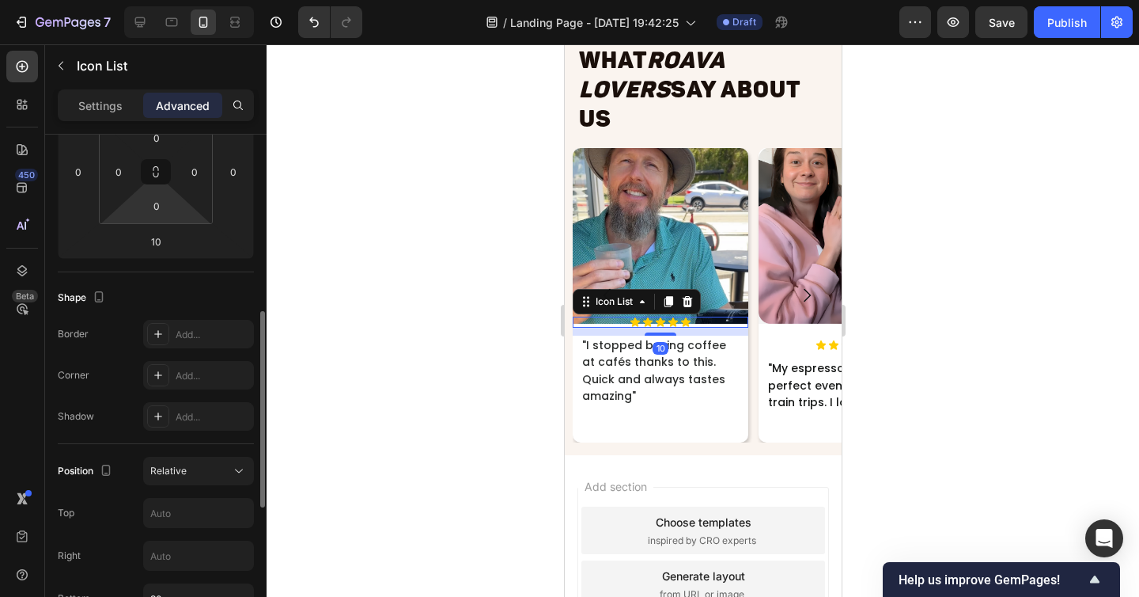
scroll to position [451, 0]
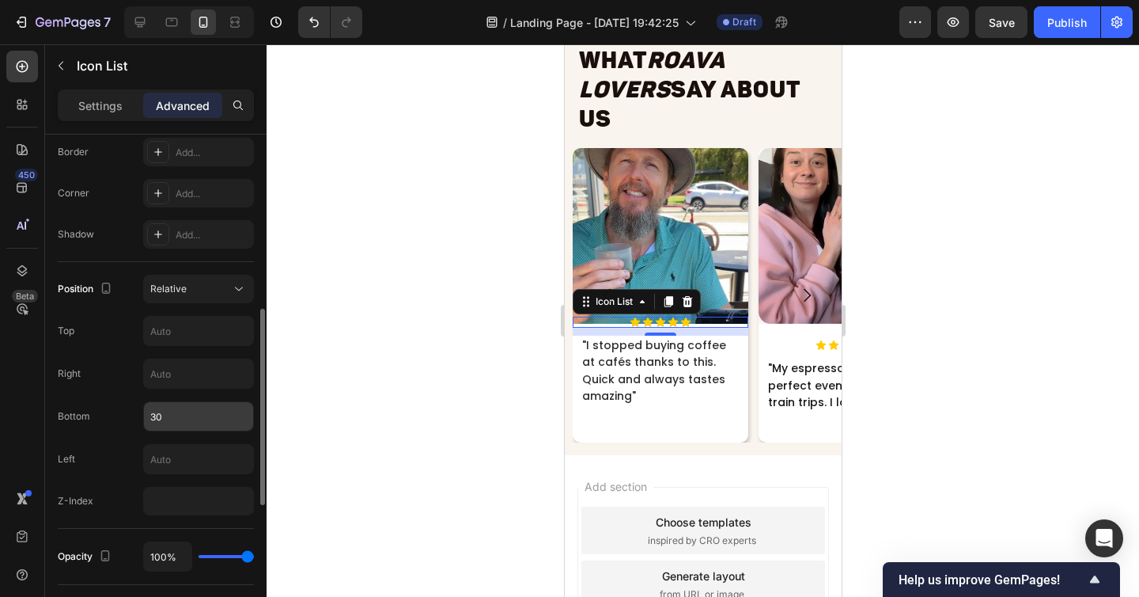
click at [176, 416] on input "30" at bounding box center [198, 416] width 109 height 28
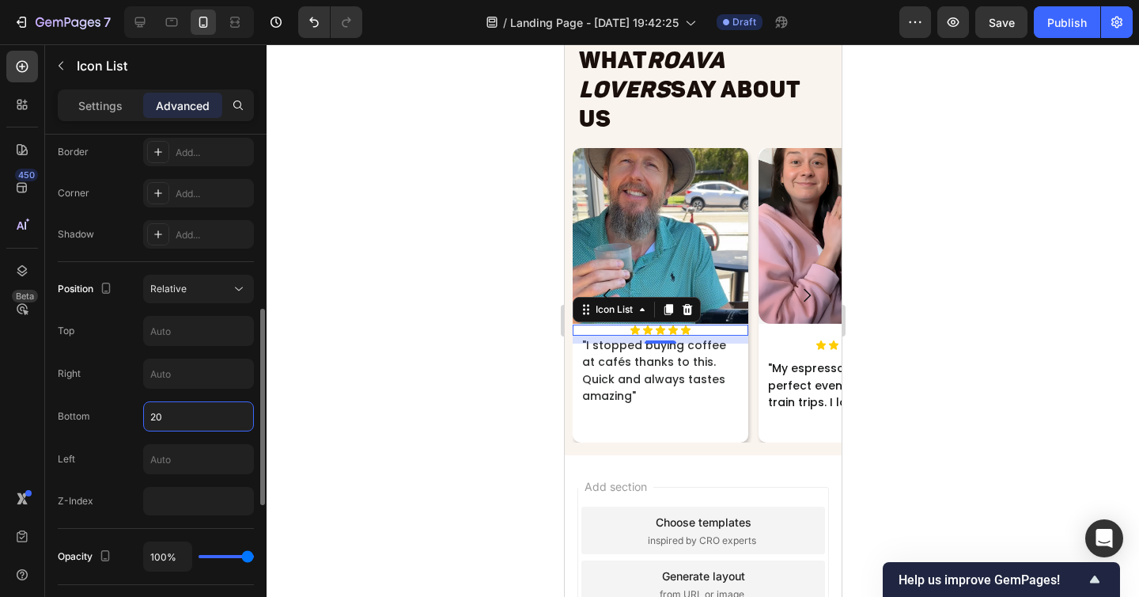
type input "2"
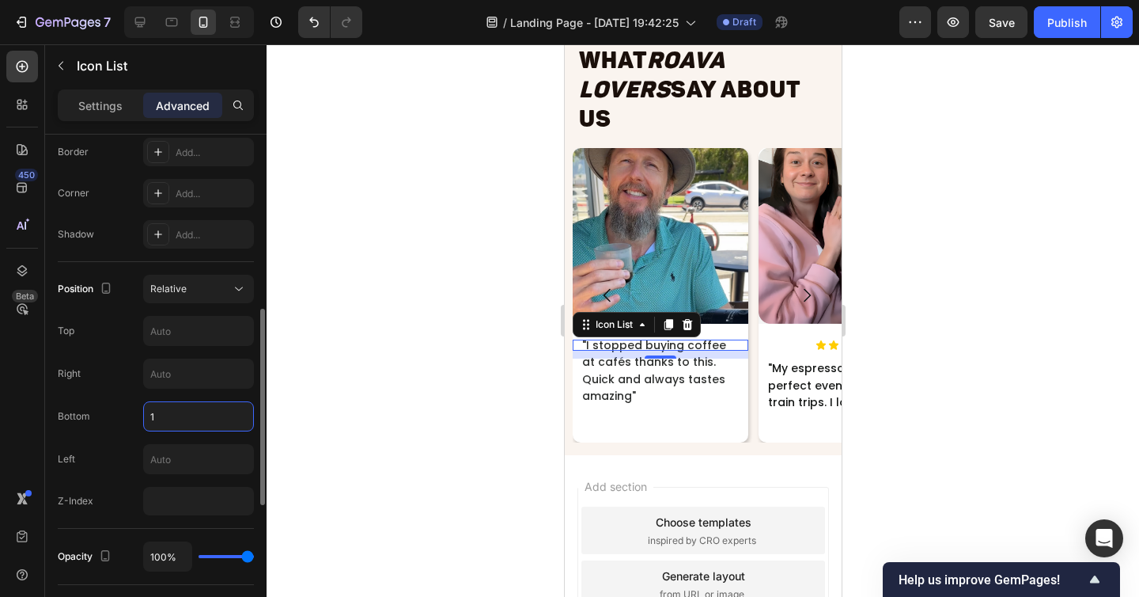
type input "17"
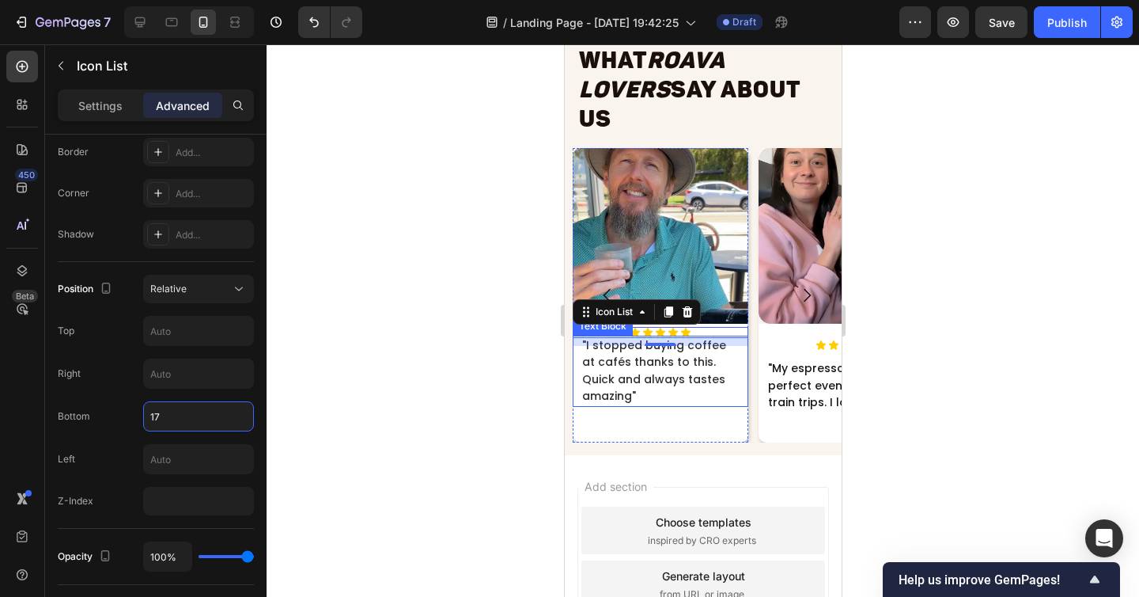
click at [620, 352] on span ""I stopped buying coffee at cafés thanks to this. Quick and always tastes amazi…" at bounding box center [653, 370] width 144 height 67
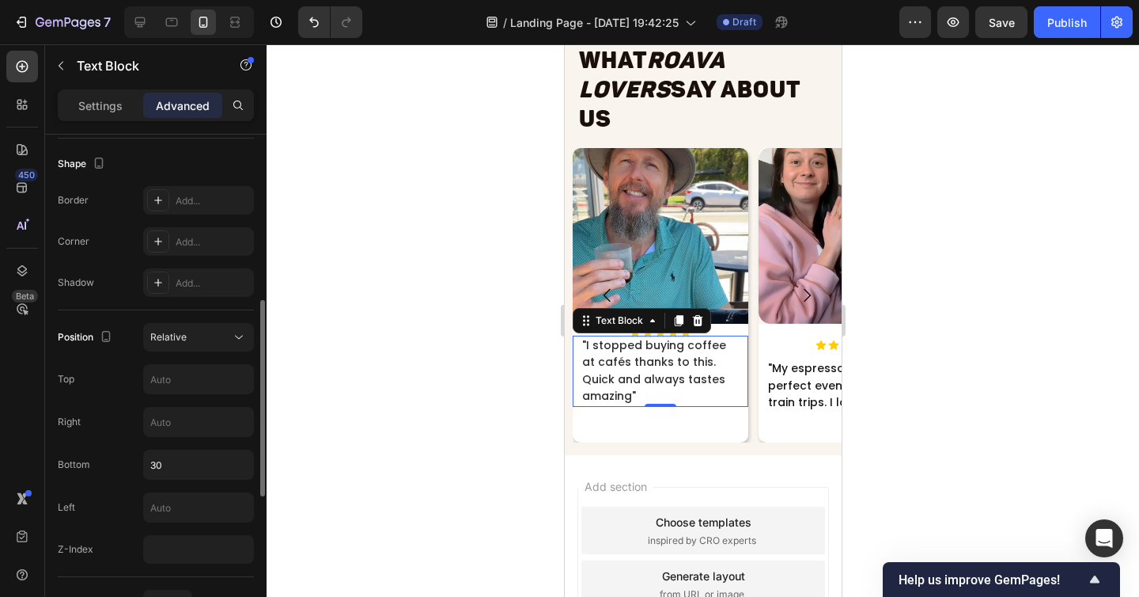
scroll to position [410, 0]
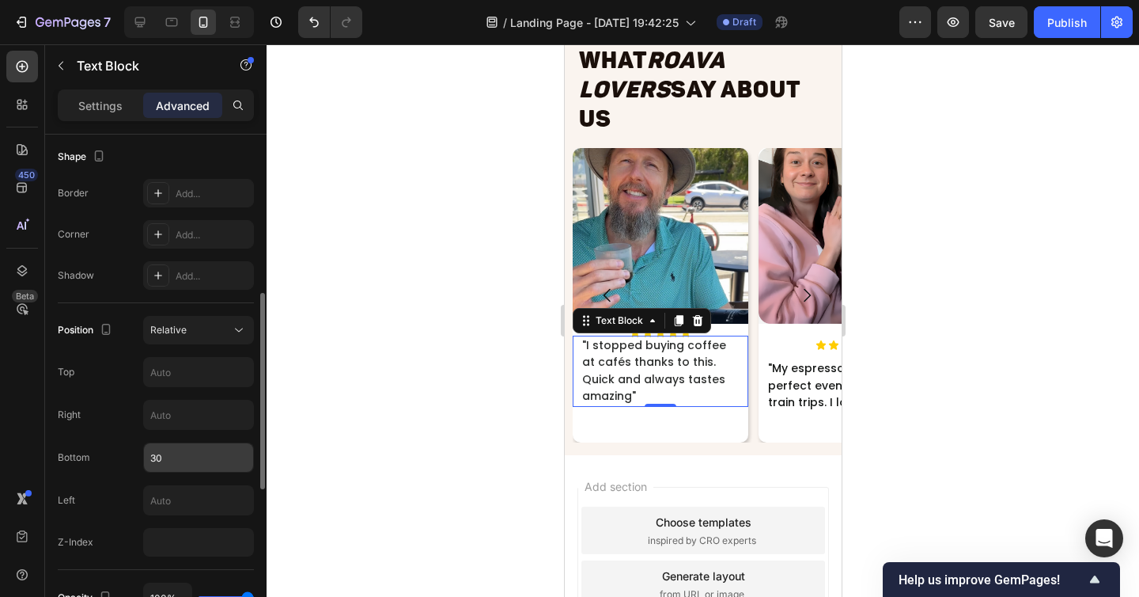
click at [168, 453] on input "30" at bounding box center [198, 457] width 109 height 28
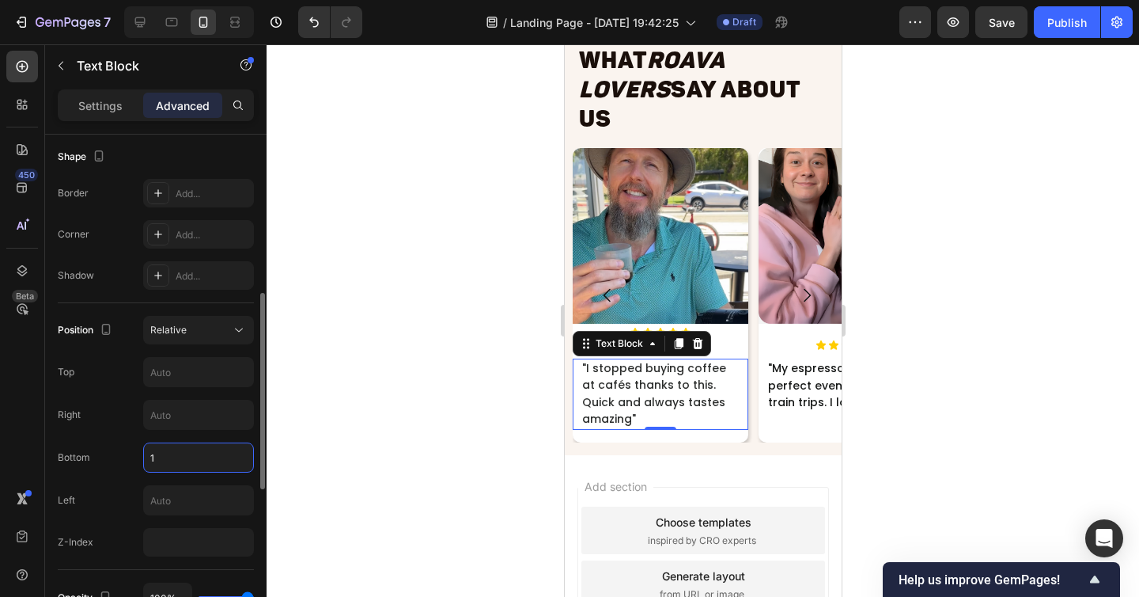
type input "17"
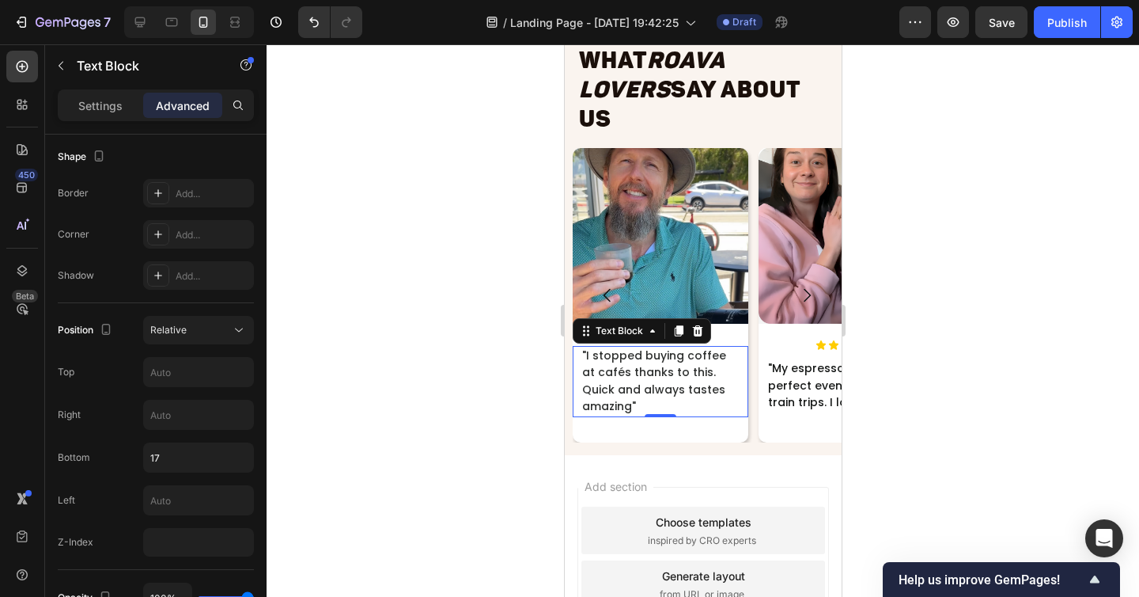
click at [441, 419] on div at bounding box center [703, 320] width 873 height 552
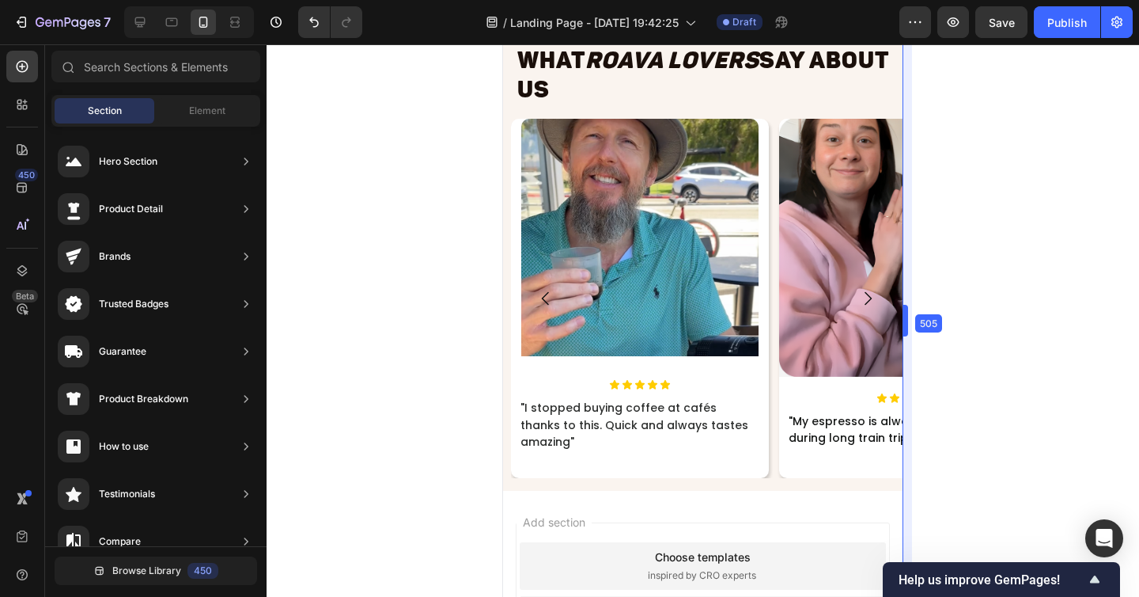
drag, startPoint x: 843, startPoint y: 313, endPoint x: 970, endPoint y: 349, distance: 132.3
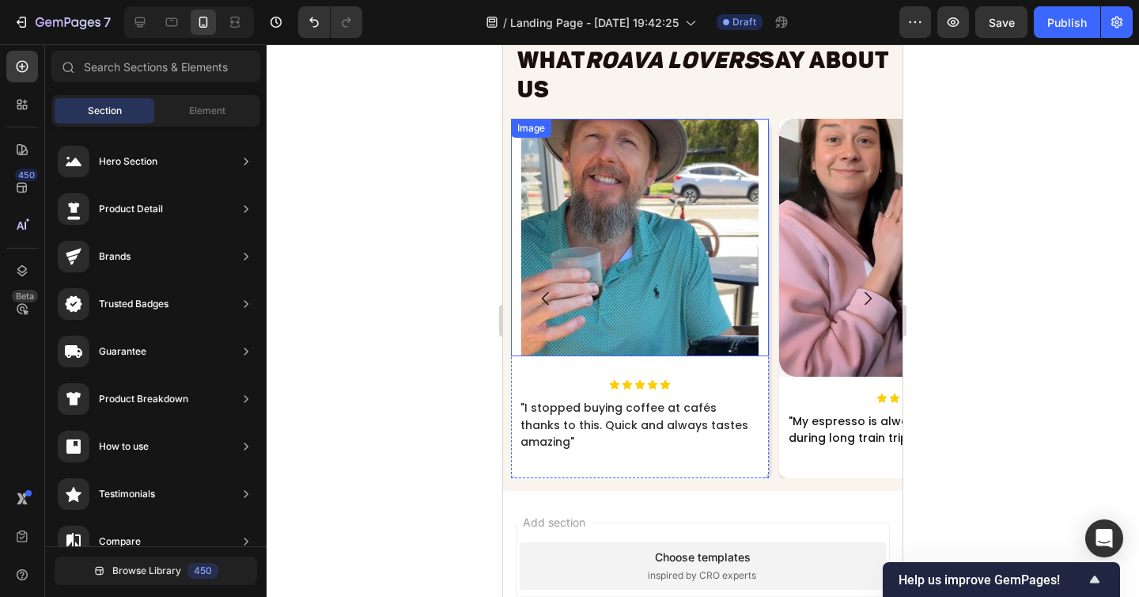
click at [688, 263] on img at bounding box center [639, 237] width 237 height 237
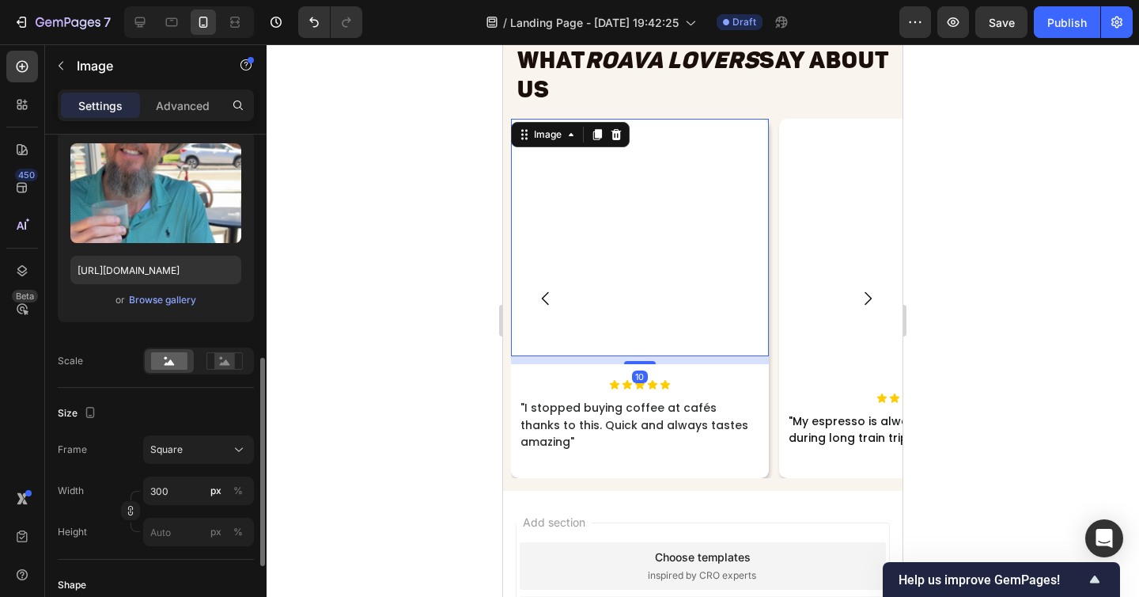
scroll to position [278, 0]
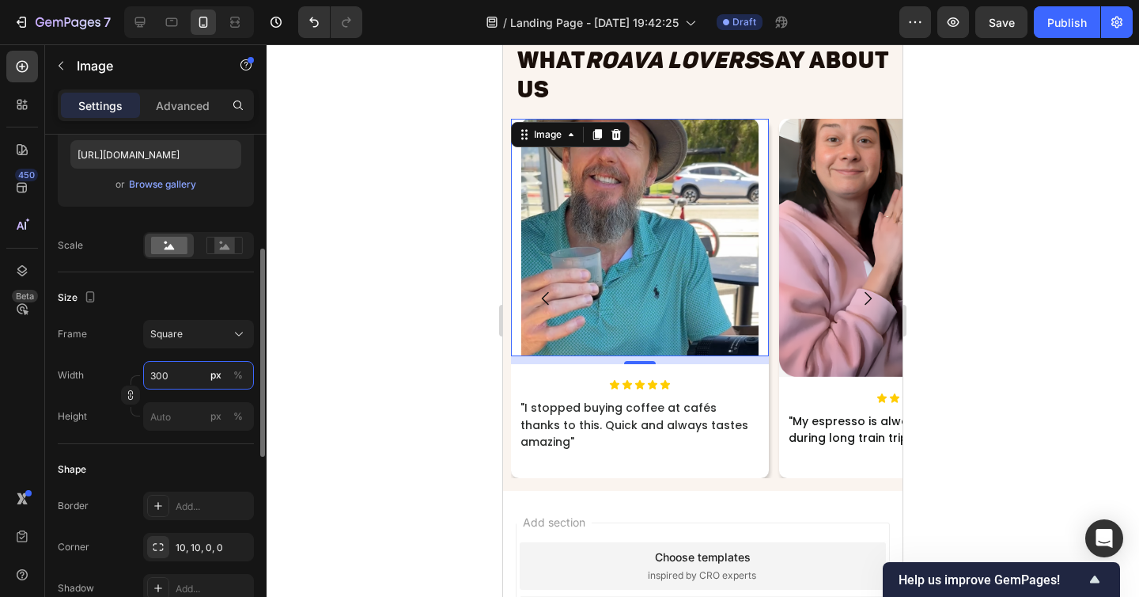
click at [189, 382] on input "300" at bounding box center [198, 375] width 111 height 28
type input "0"
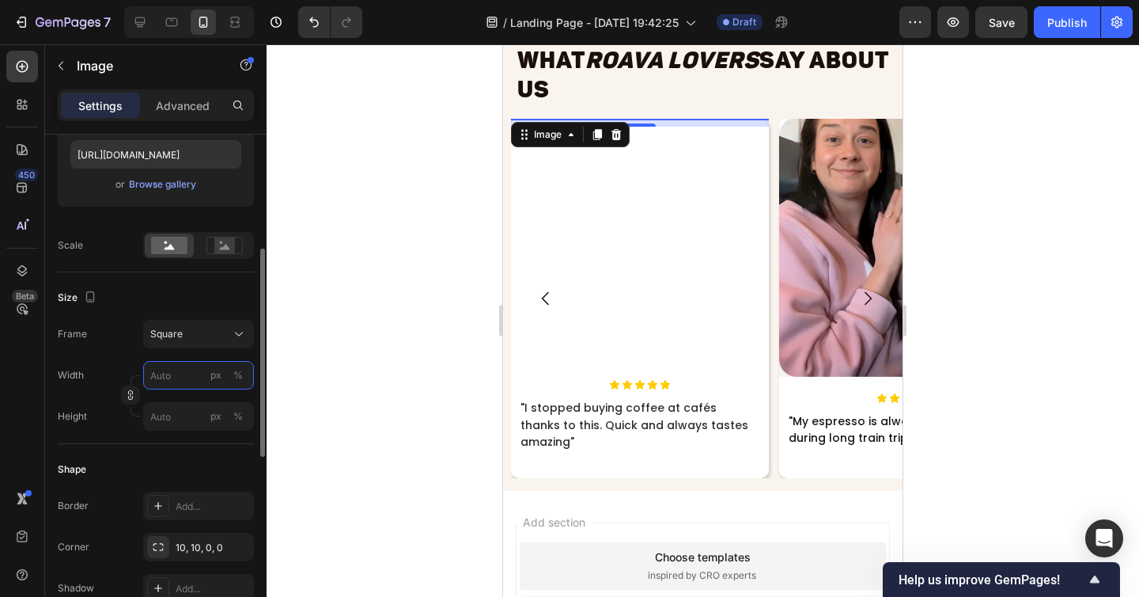
type input "0"
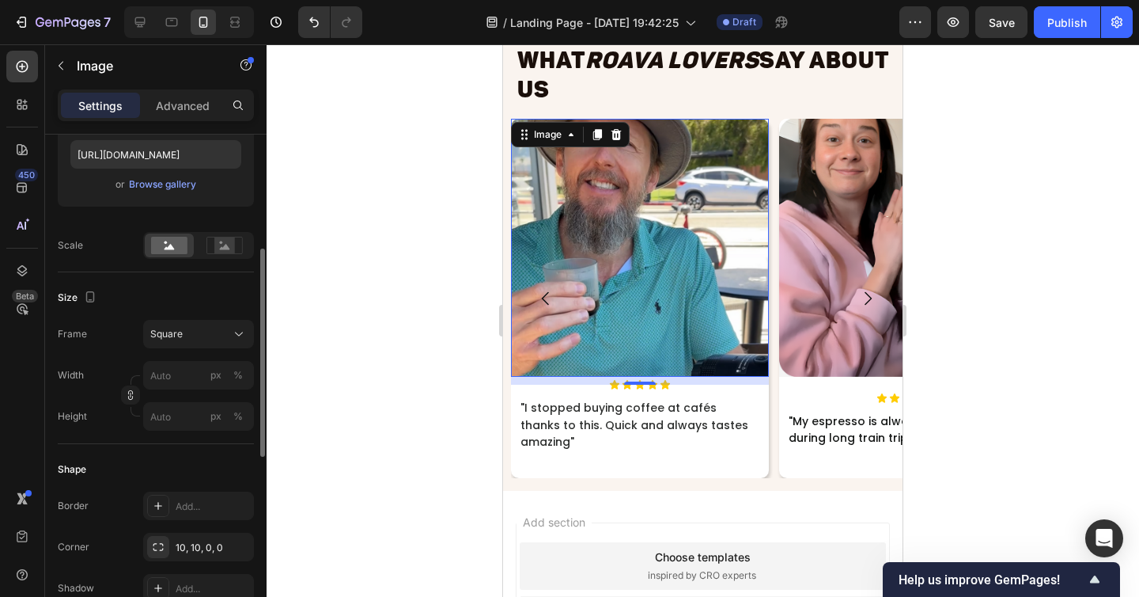
click at [179, 462] on div "Shape" at bounding box center [156, 468] width 196 height 25
click at [1021, 447] on div at bounding box center [703, 320] width 873 height 552
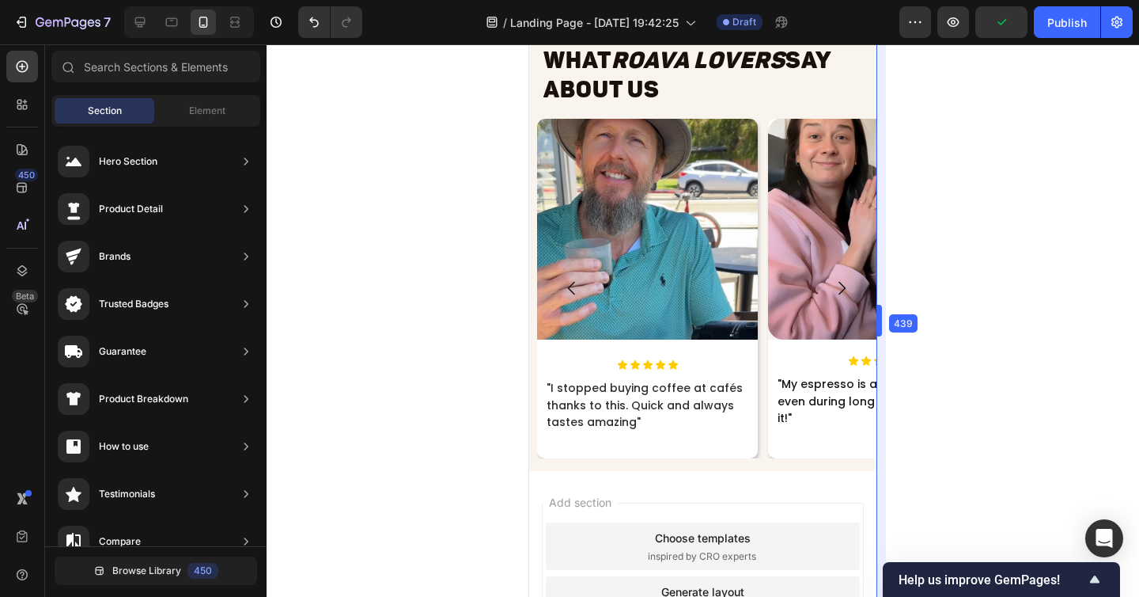
drag, startPoint x: 907, startPoint y: 317, endPoint x: 858, endPoint y: 332, distance: 51.3
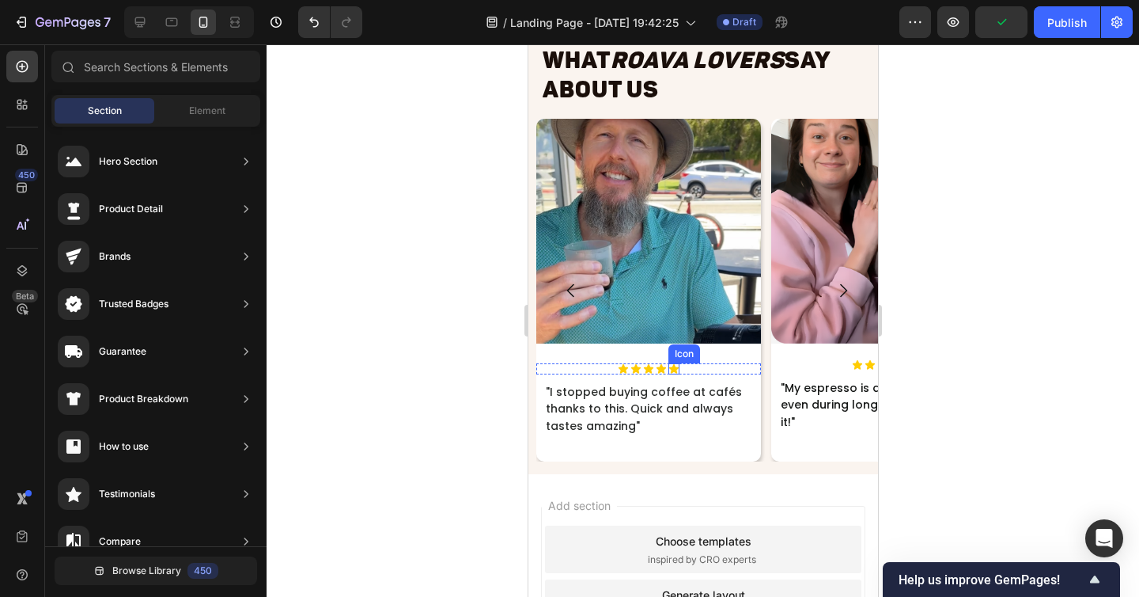
click at [694, 363] on div "Icon Icon Icon Icon Icon" at bounding box center [648, 368] width 225 height 11
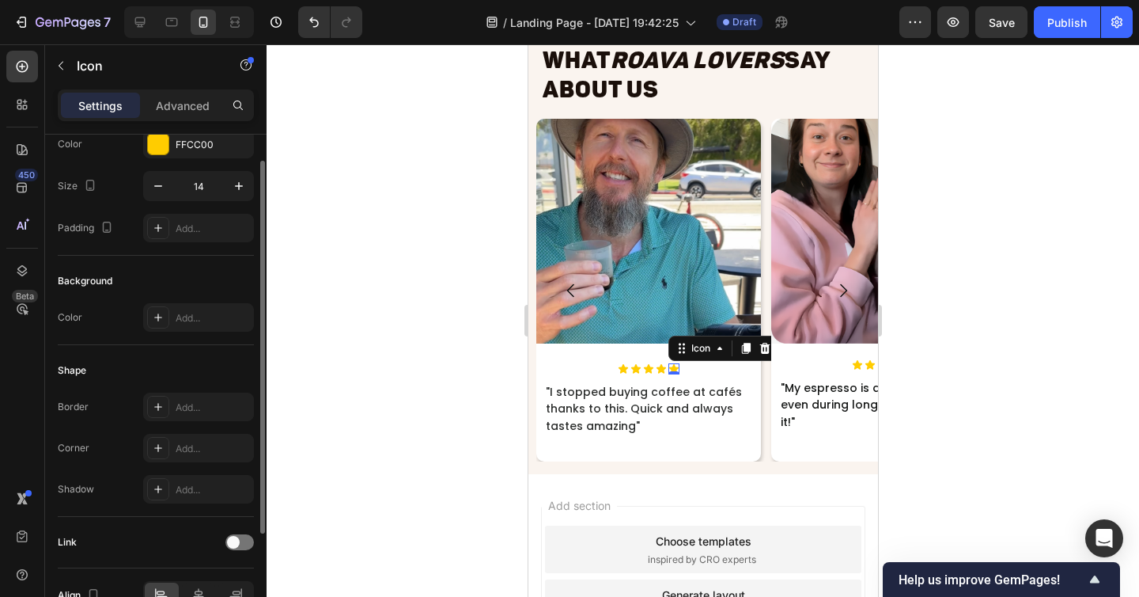
scroll to position [0, 0]
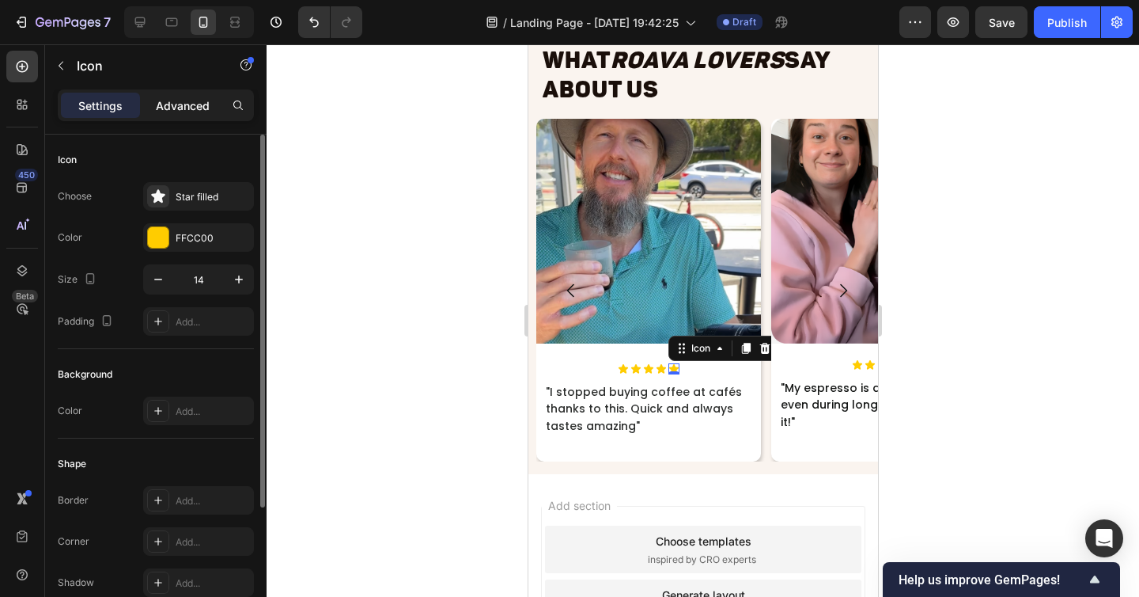
click at [176, 108] on p "Advanced" at bounding box center [183, 105] width 54 height 17
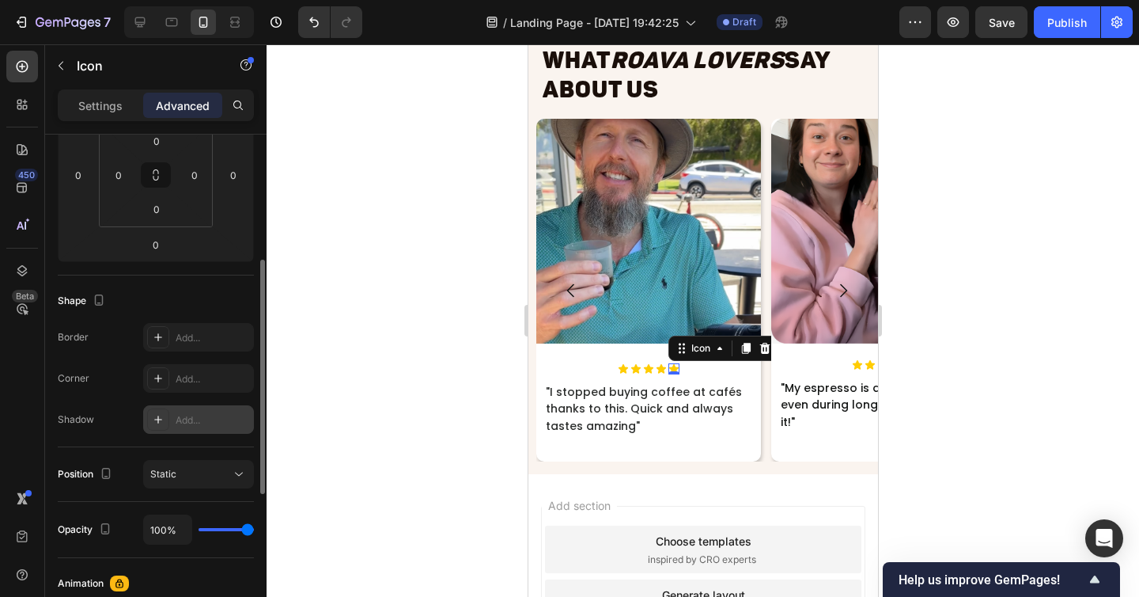
scroll to position [296, 0]
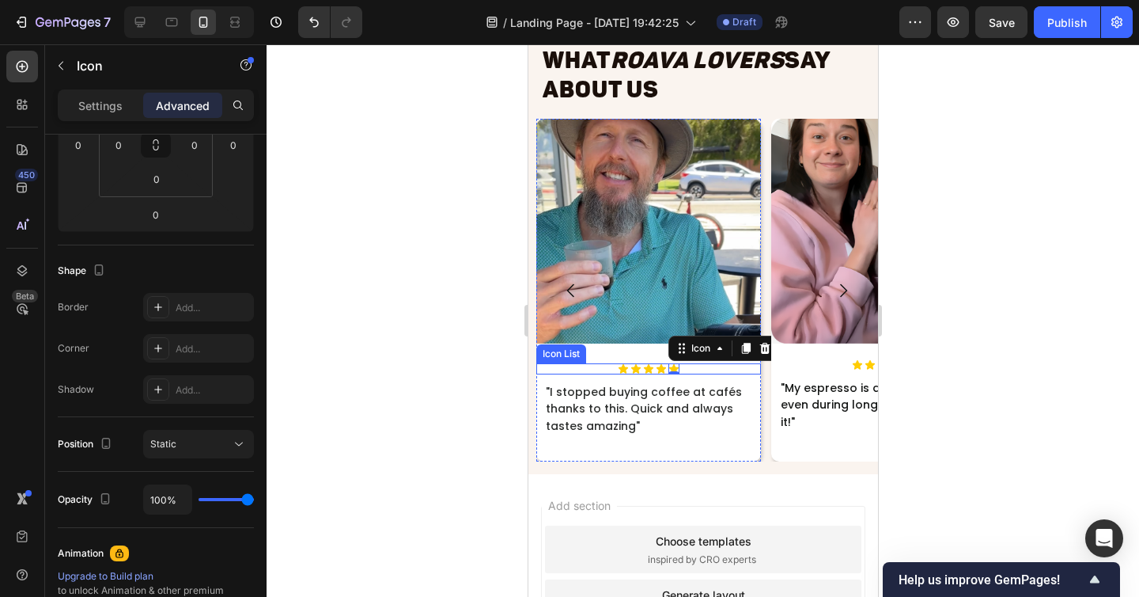
click at [696, 363] on div "Icon Icon Icon Icon Icon 0" at bounding box center [648, 368] width 225 height 11
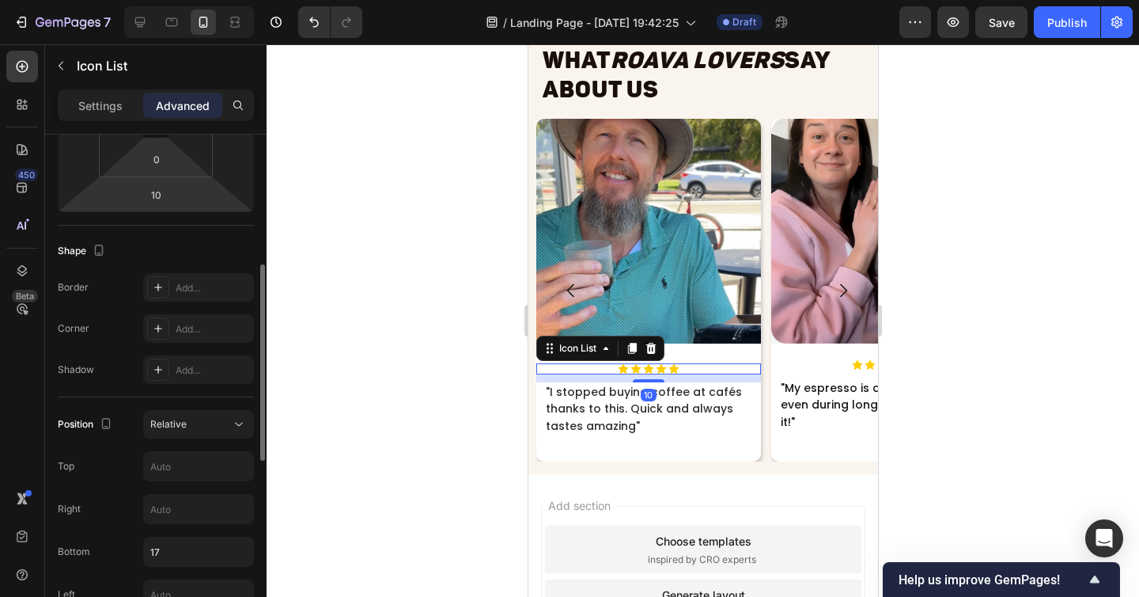
scroll to position [332, 0]
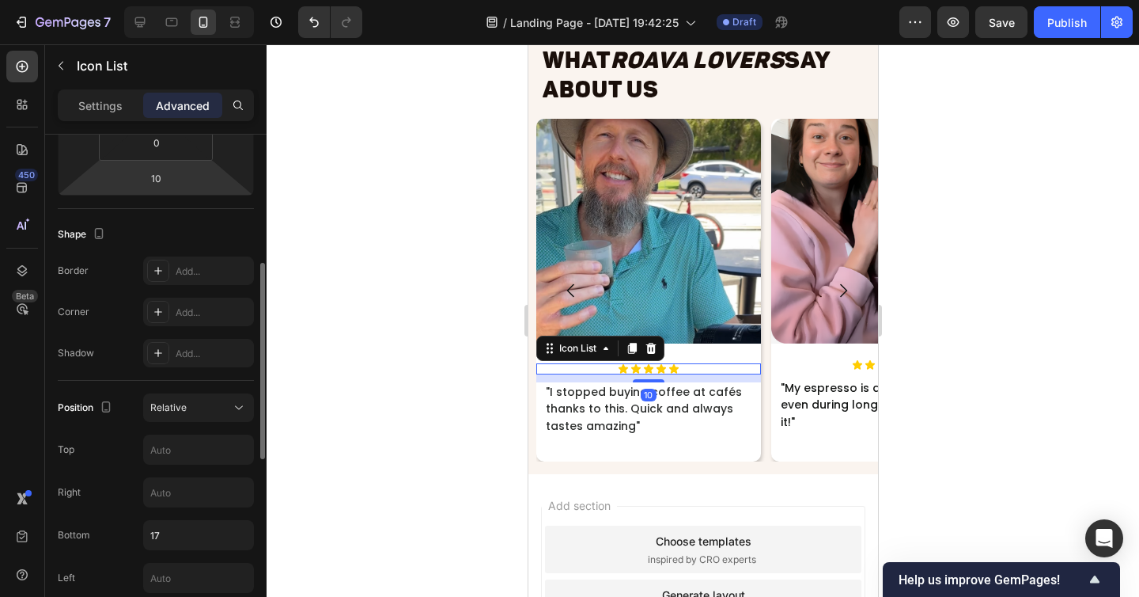
click at [188, 426] on div "Position Relative Top Right Bottom 17 Left Z-Index" at bounding box center [156, 513] width 196 height 241
click at [189, 415] on div "Relative" at bounding box center [198, 408] width 97 height 16
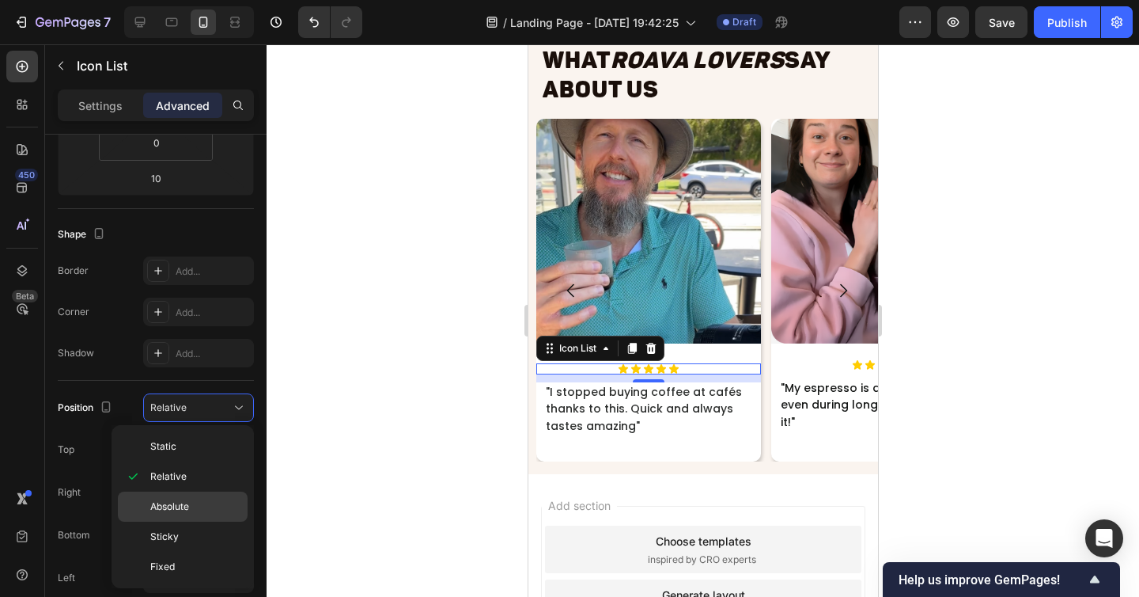
click at [187, 513] on span "Absolute" at bounding box center [169, 506] width 39 height 14
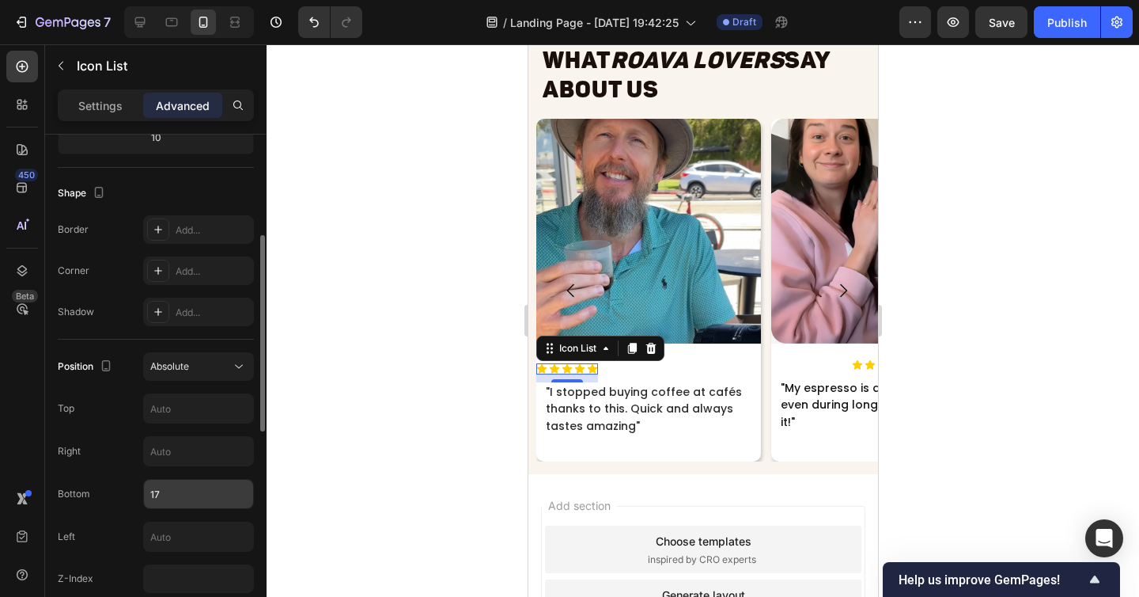
scroll to position [401, 0]
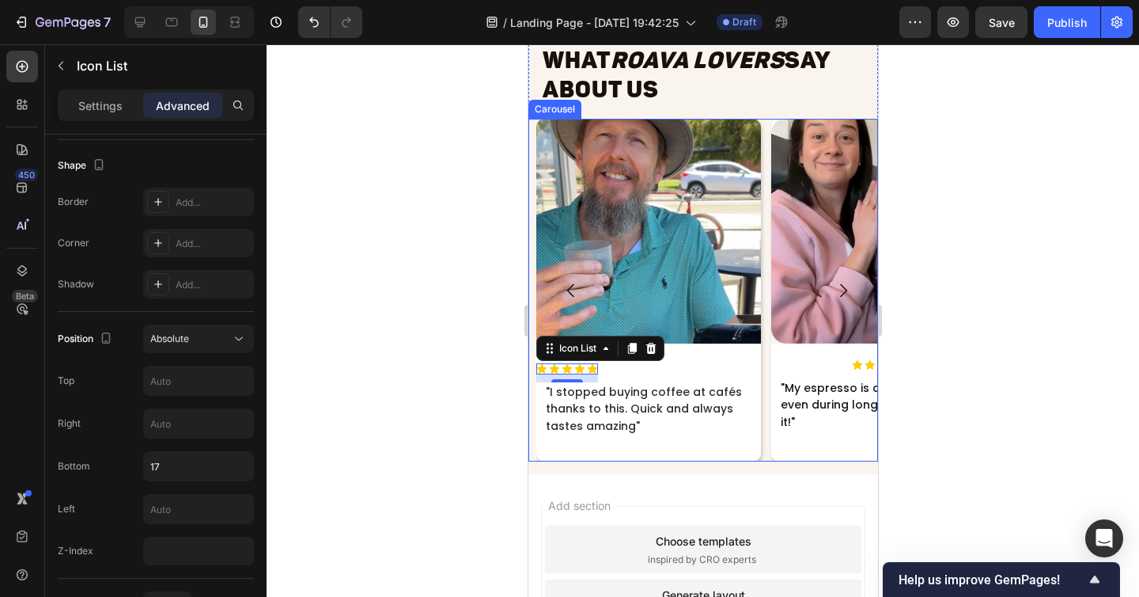
click at [839, 281] on icon "Carousel Next Arrow" at bounding box center [842, 290] width 19 height 19
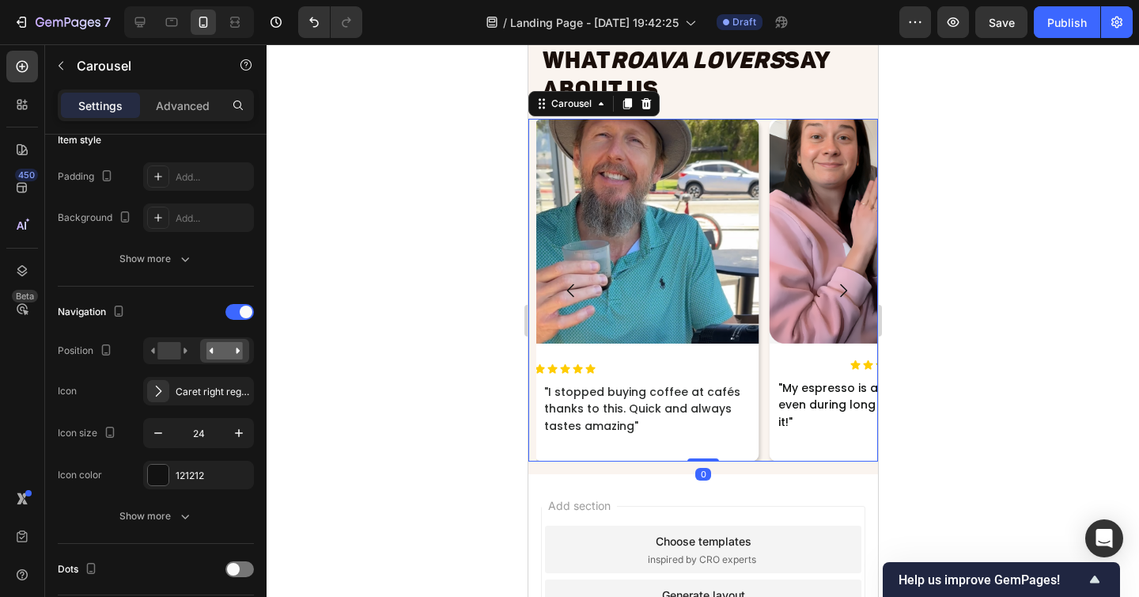
scroll to position [0, 0]
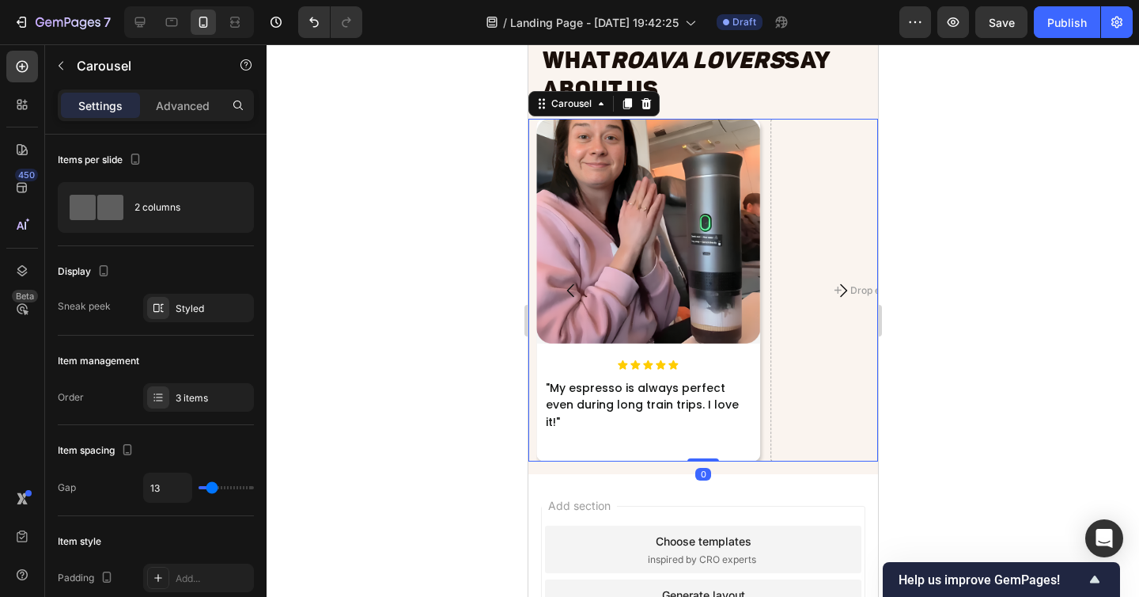
click at [568, 283] on icon "Carousel Back Arrow" at bounding box center [569, 289] width 7 height 13
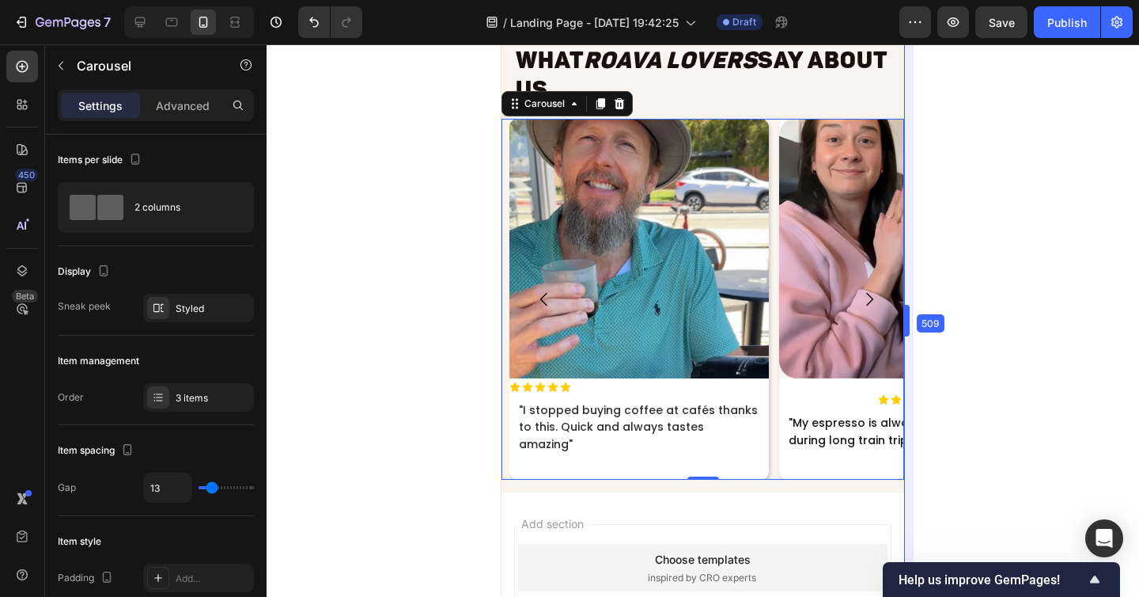
drag, startPoint x: 878, startPoint y: 328, endPoint x: 931, endPoint y: 332, distance: 53.2
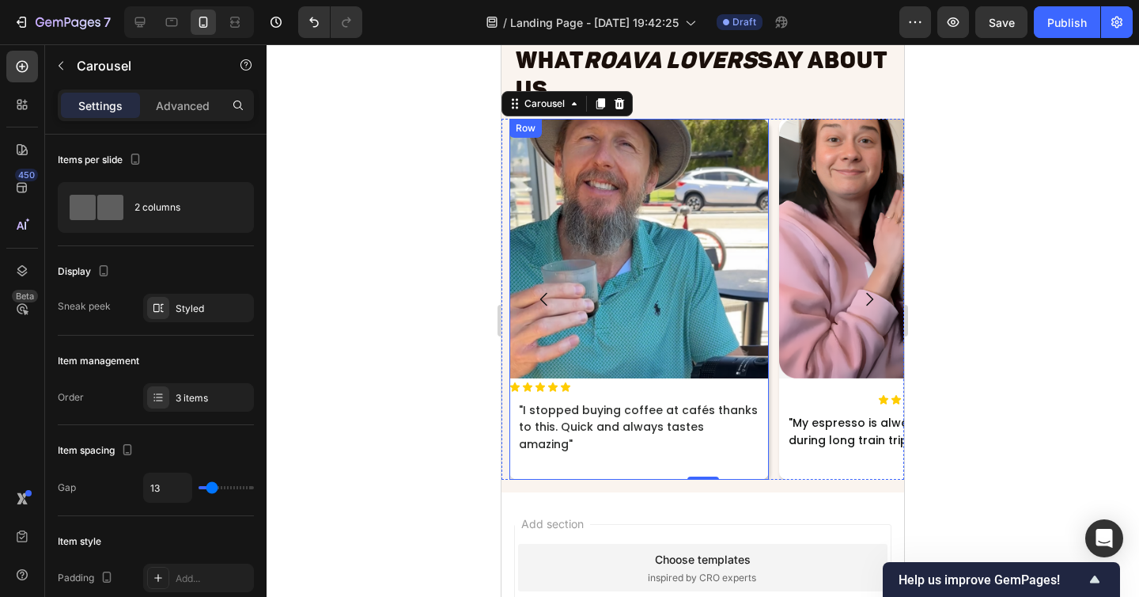
click at [581, 401] on div "Image" at bounding box center [638, 266] width 259 height 295
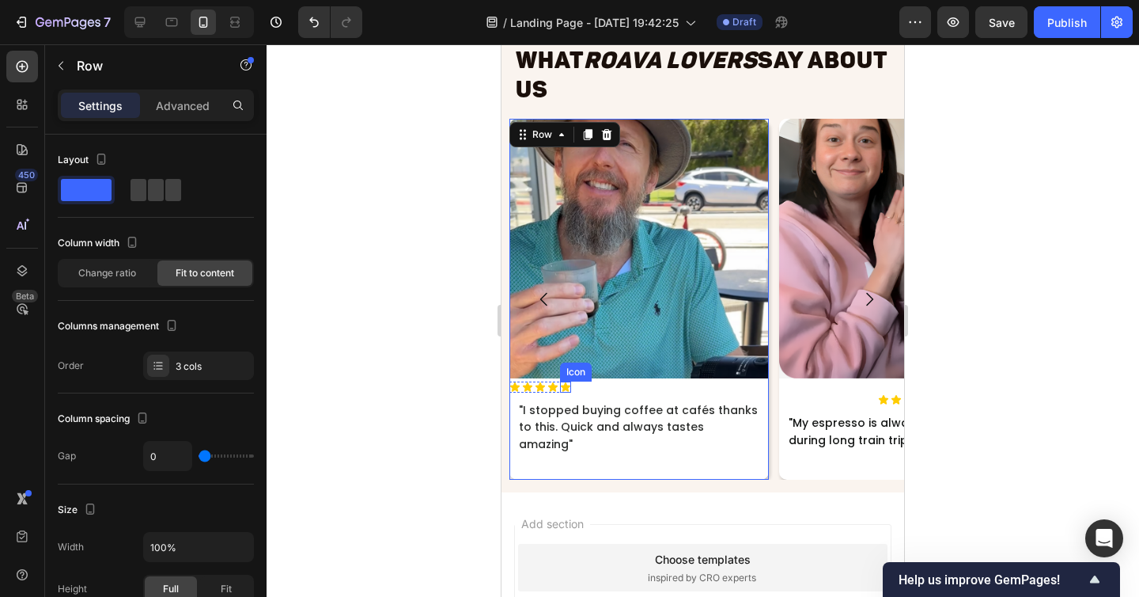
click at [562, 392] on icon at bounding box center [565, 386] width 9 height 9
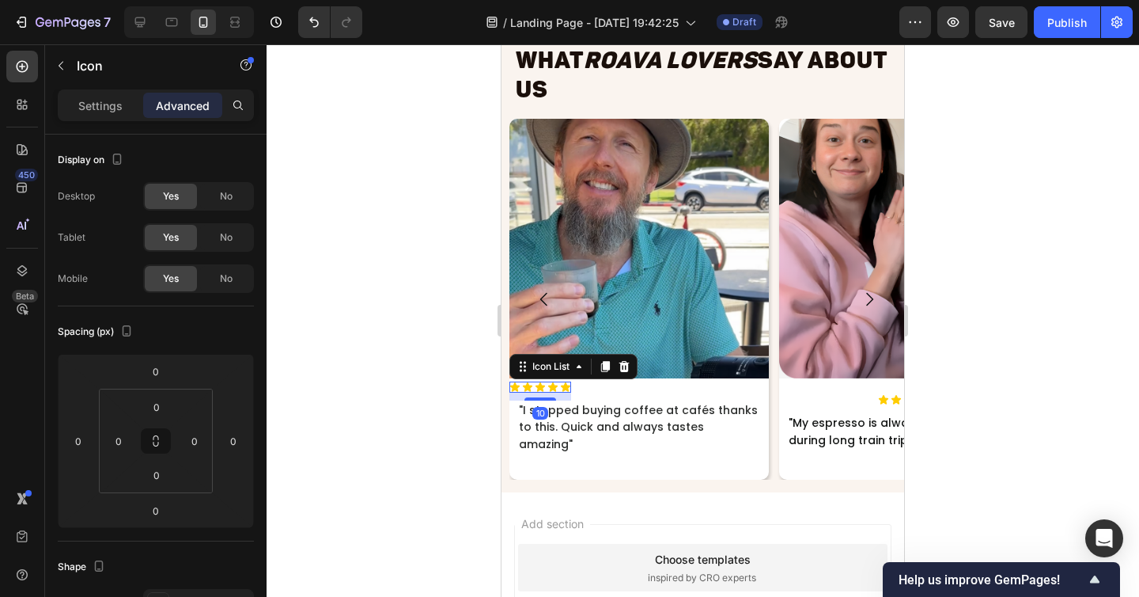
click at [559, 392] on div "Icon Icon Icon Icon Icon" at bounding box center [540, 386] width 62 height 11
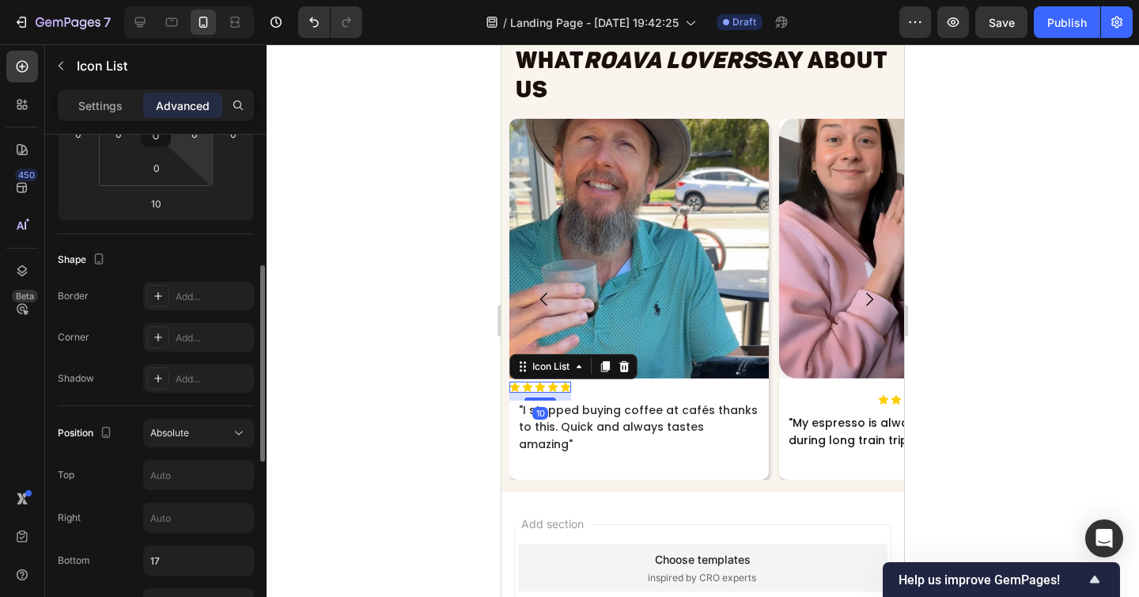
scroll to position [328, 0]
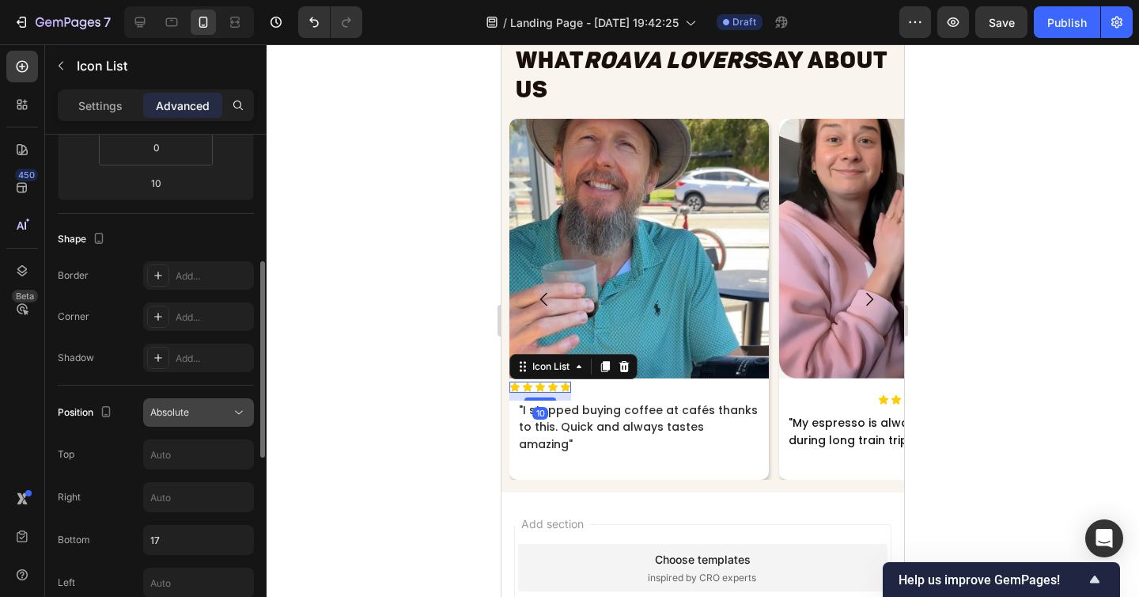
click at [191, 403] on button "Absolute" at bounding box center [198, 412] width 111 height 28
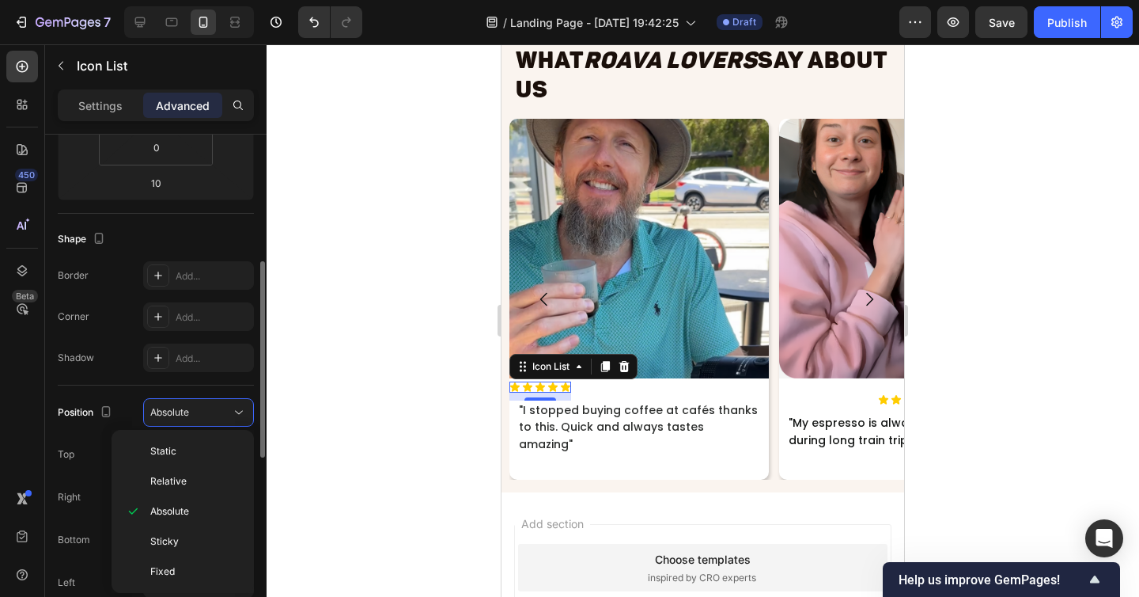
click at [84, 460] on div "Top" at bounding box center [156, 454] width 196 height 30
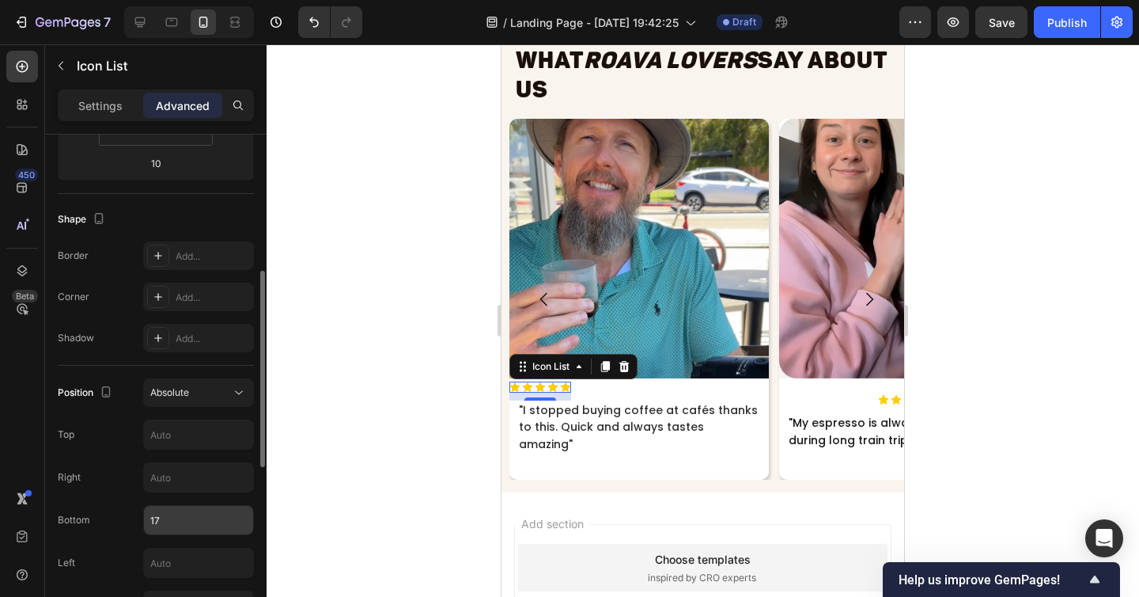
scroll to position [349, 0]
click at [184, 519] on input "17" at bounding box center [198, 518] width 109 height 28
type input "2"
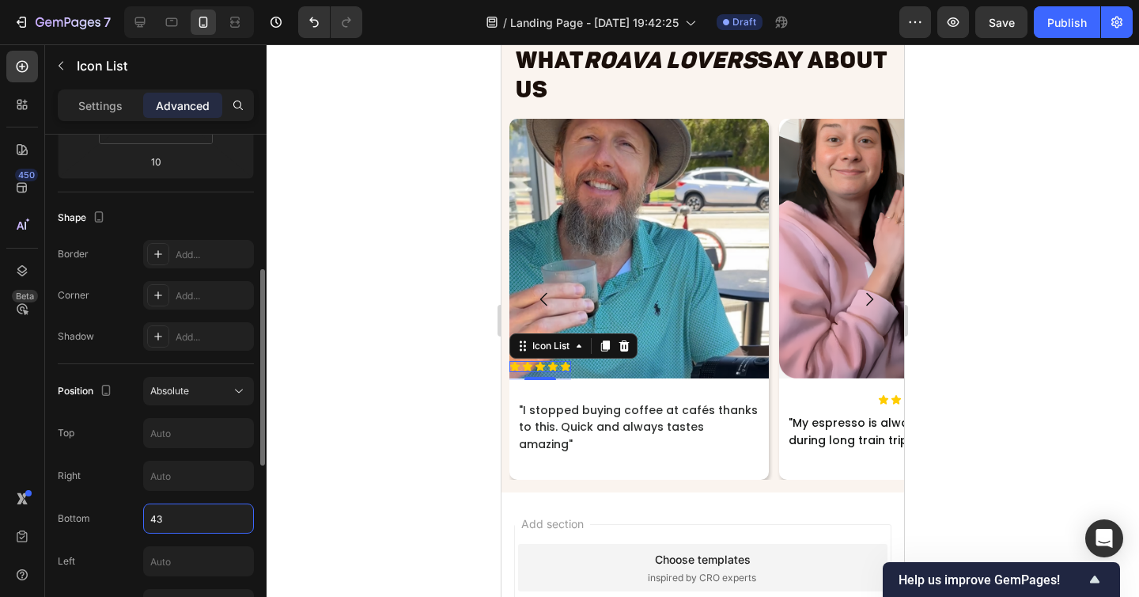
type input "4"
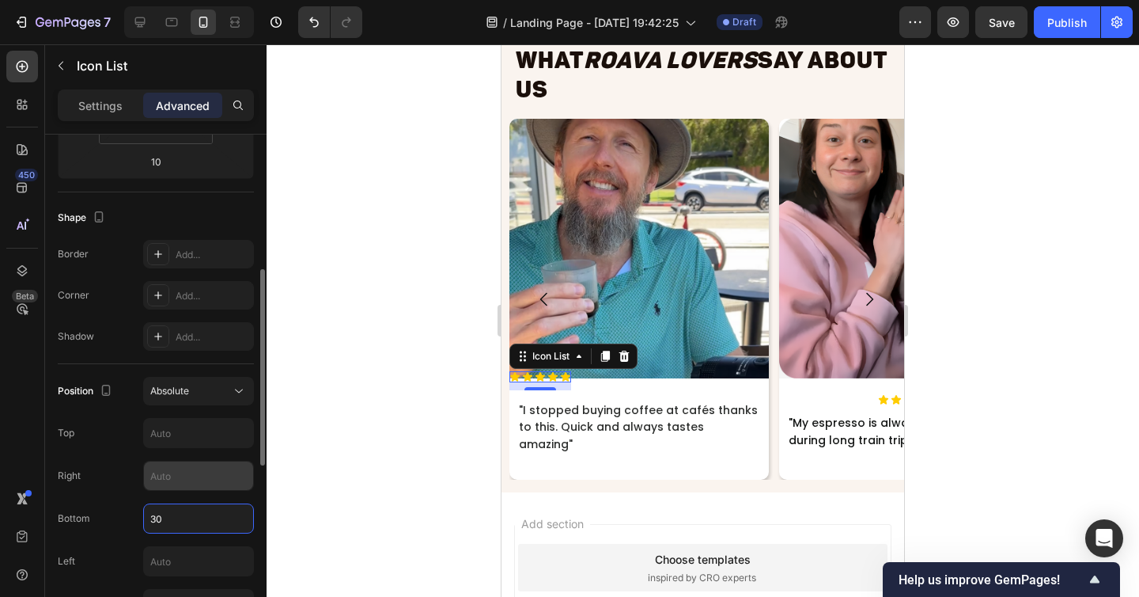
type input "30"
click at [169, 467] on input "text" at bounding box center [198, 475] width 109 height 28
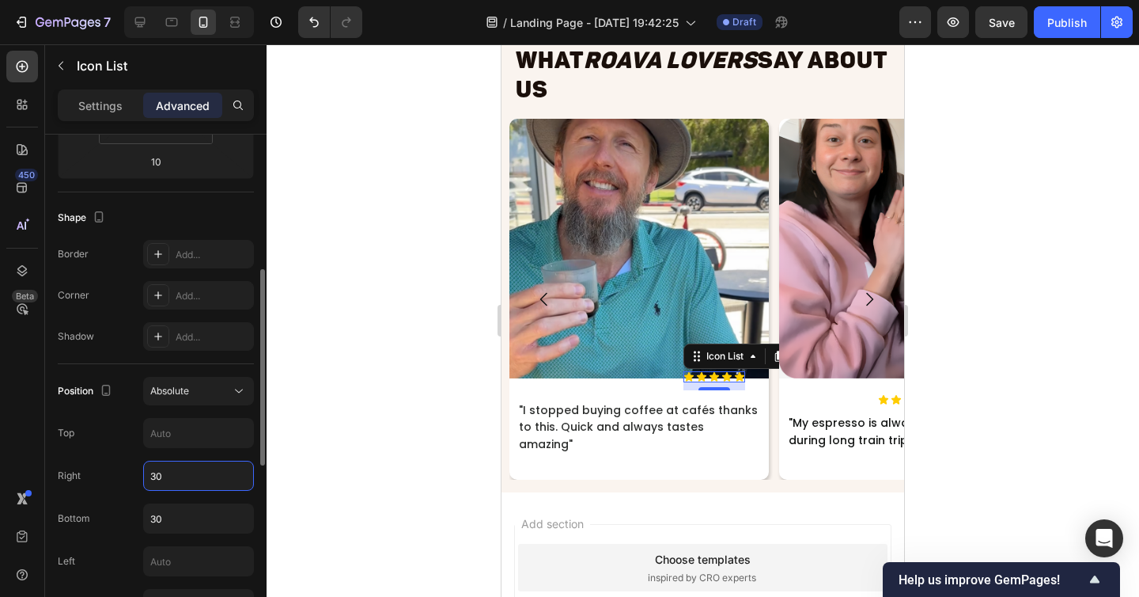
type input "3"
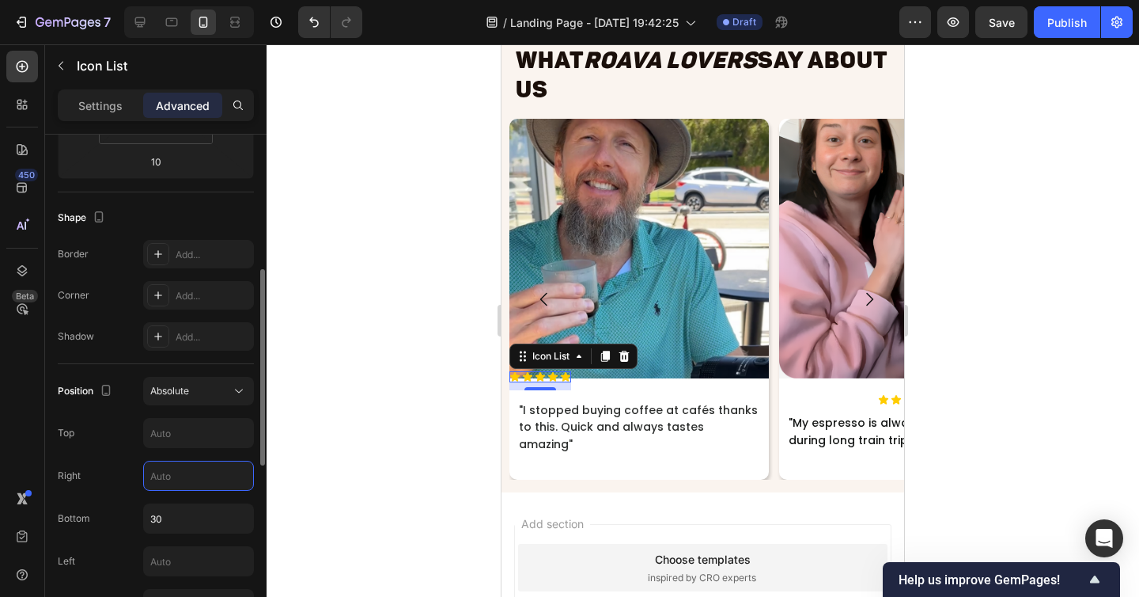
type input "2"
click at [161, 562] on input "text" at bounding box center [198, 561] width 109 height 28
type input "1"
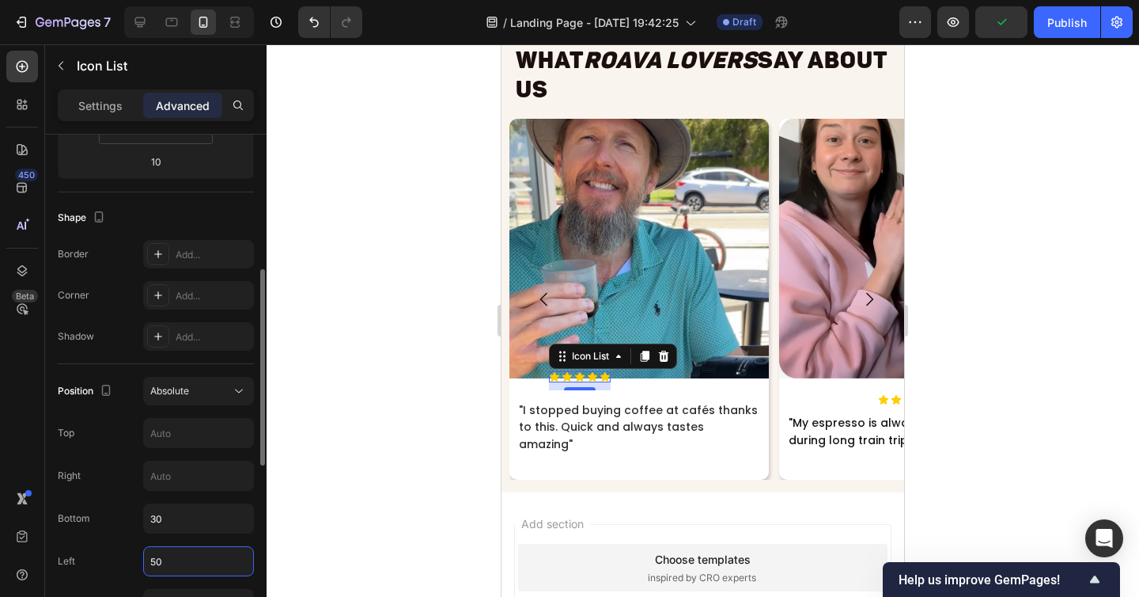
type input "5"
type input "3"
type input "6"
type input "2"
type input "1"
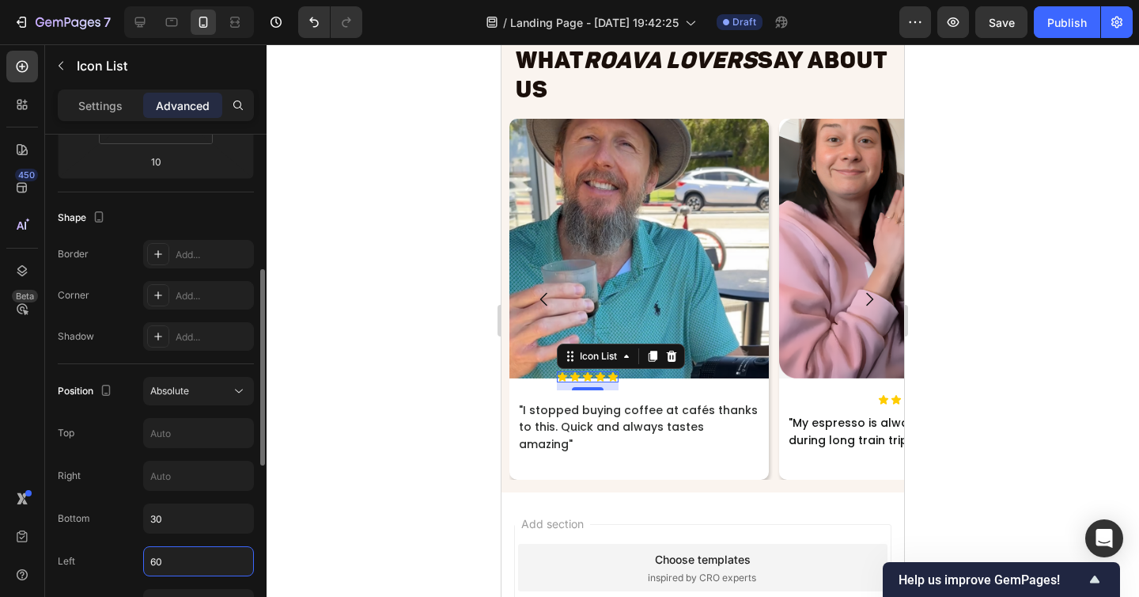
type input "6"
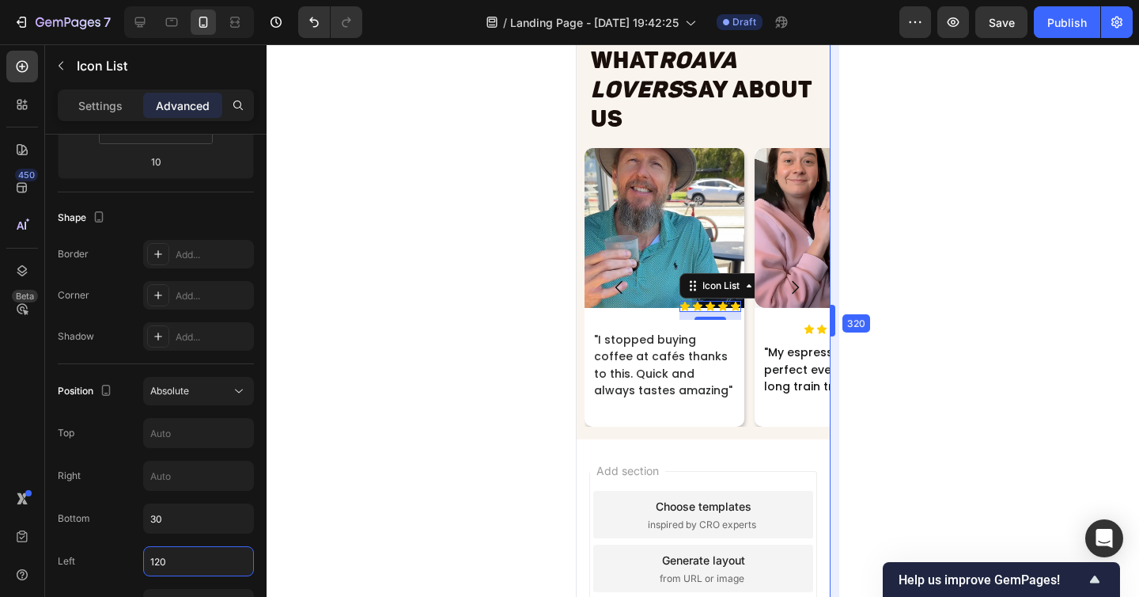
drag, startPoint x: 906, startPoint y: 332, endPoint x: 727, endPoint y: 366, distance: 181.9
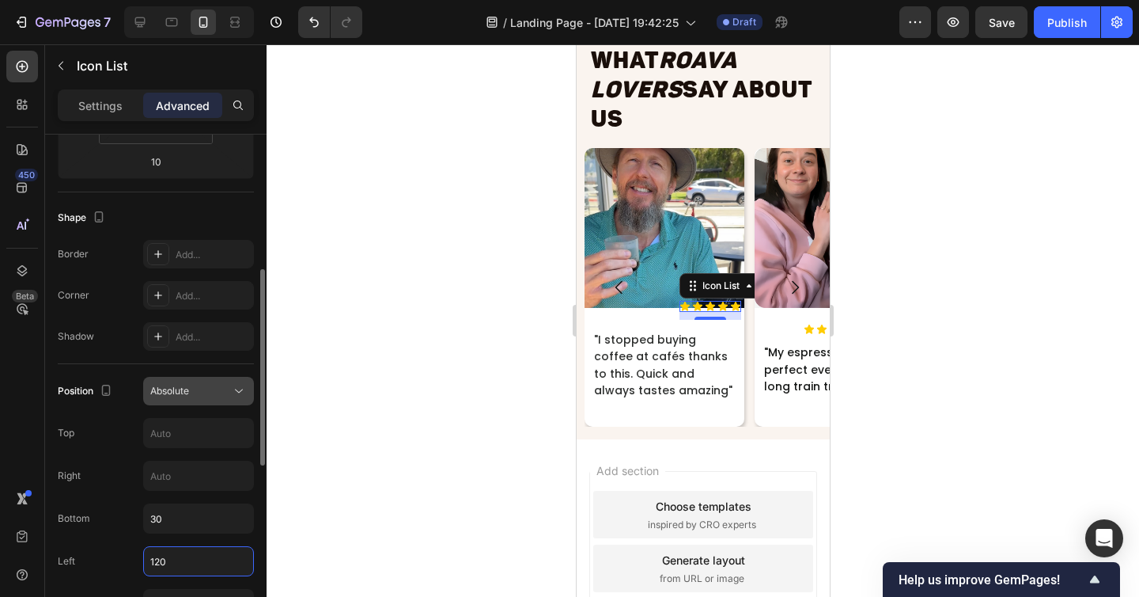
type input "120"
click at [203, 402] on button "Absolute" at bounding box center [198, 391] width 111 height 28
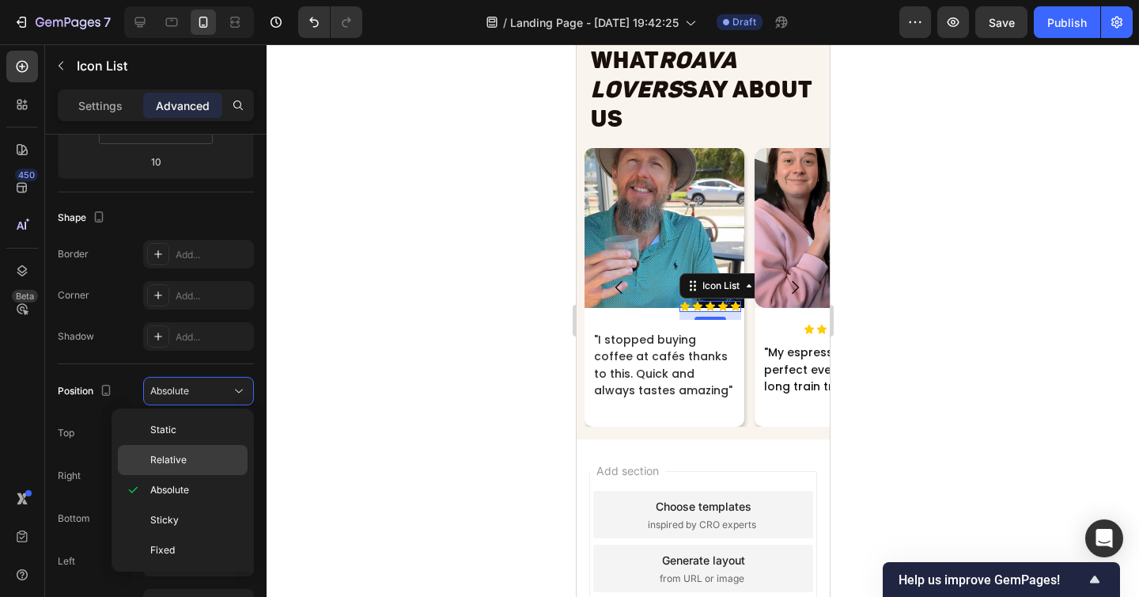
click at [192, 454] on p "Relative" at bounding box center [195, 460] width 90 height 14
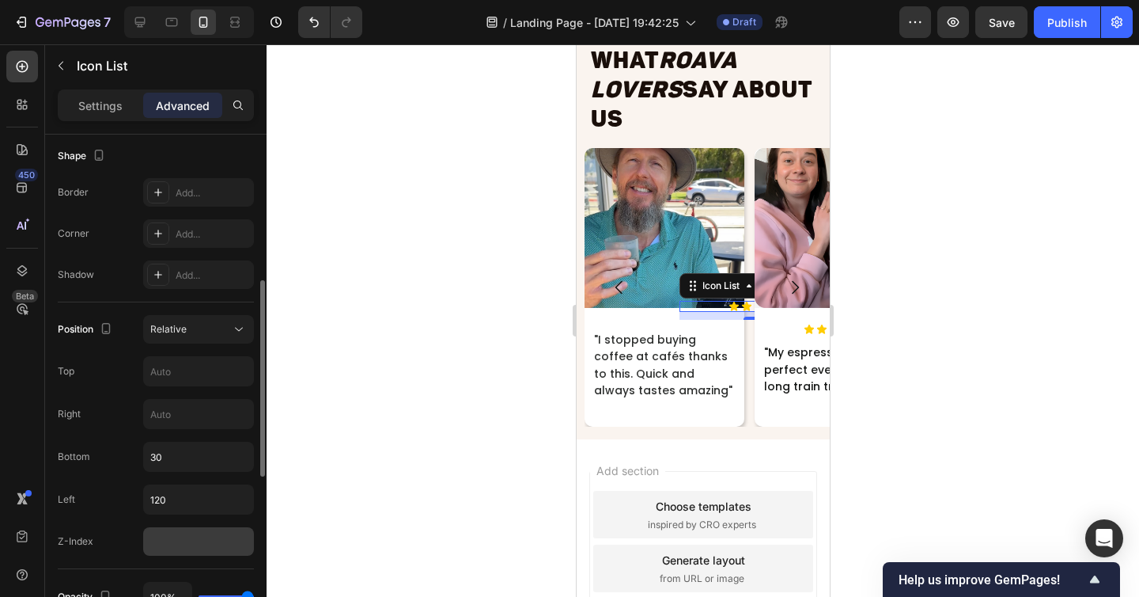
scroll to position [426, 0]
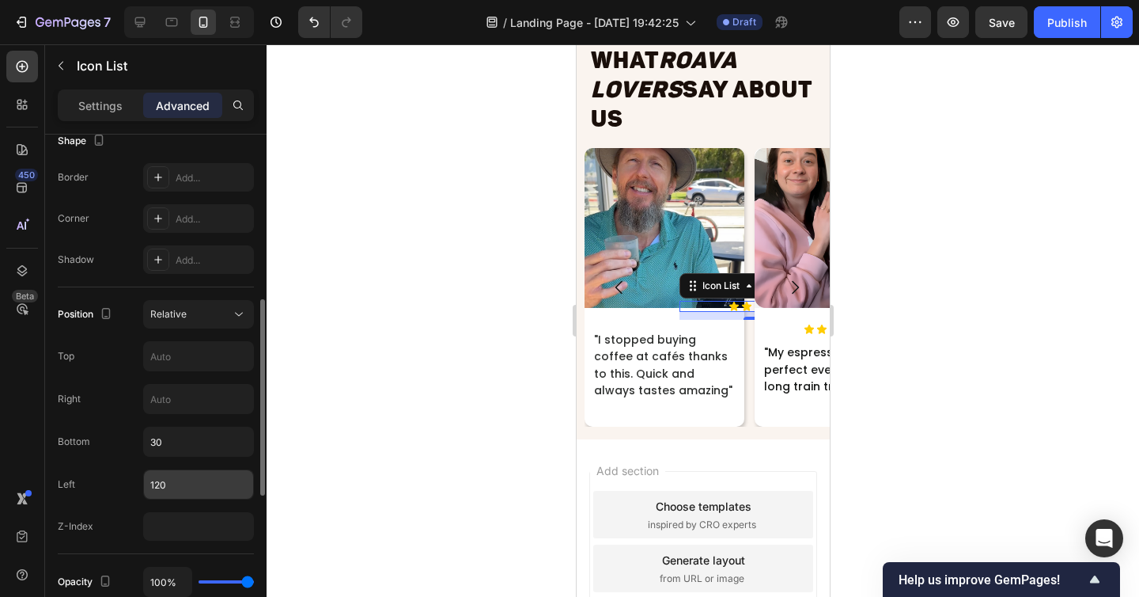
click at [173, 493] on input "120" at bounding box center [198, 484] width 109 height 28
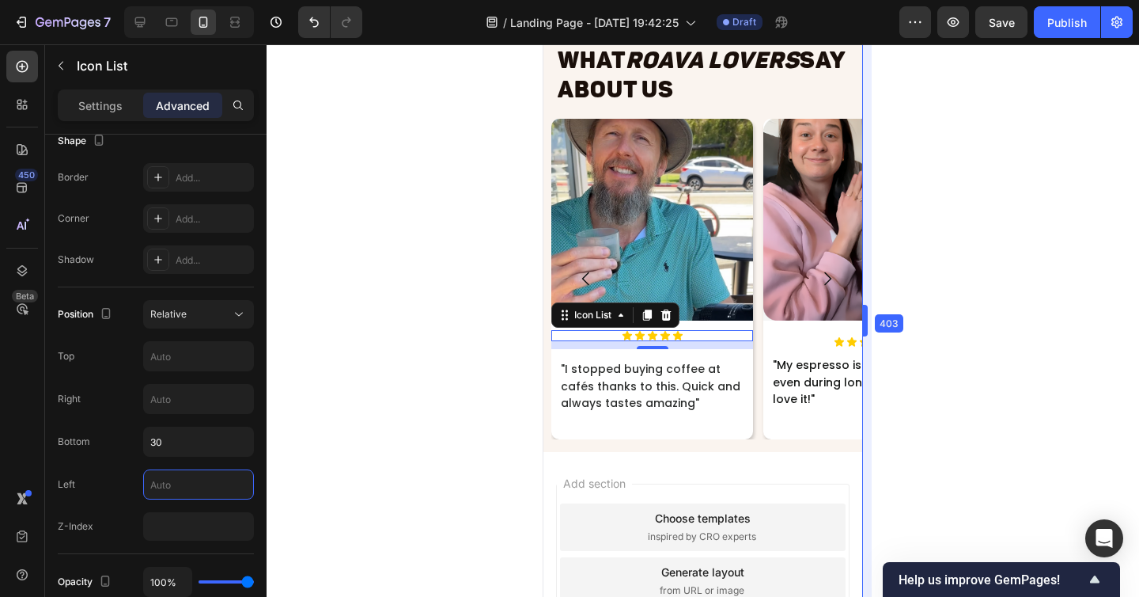
drag, startPoint x: 836, startPoint y: 293, endPoint x: 912, endPoint y: 303, distance: 76.6
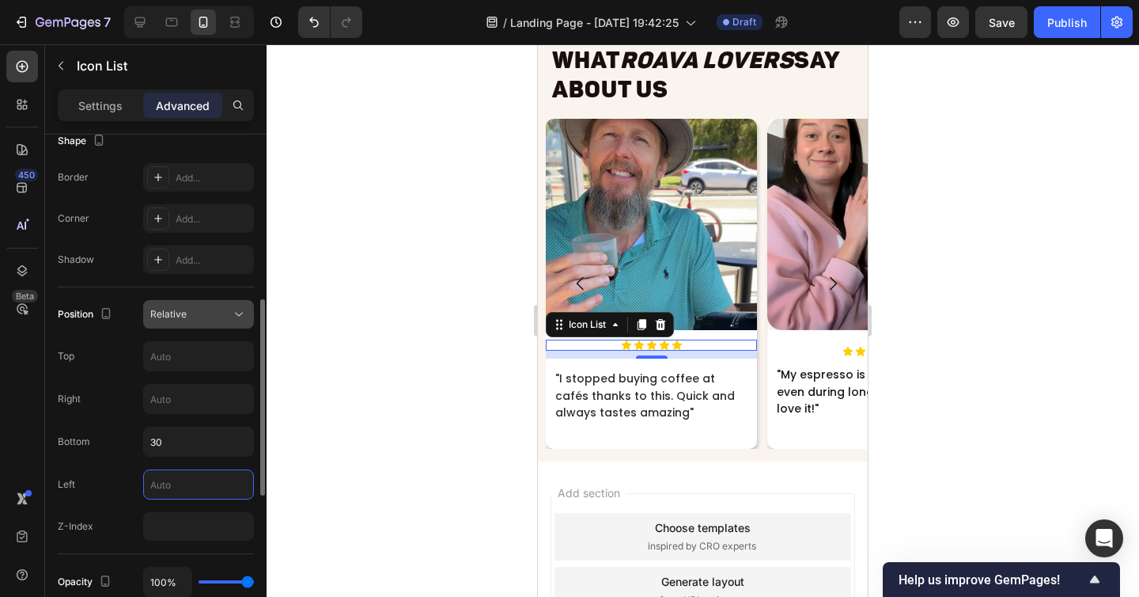
click at [199, 316] on div "Relative" at bounding box center [190, 314] width 81 height 14
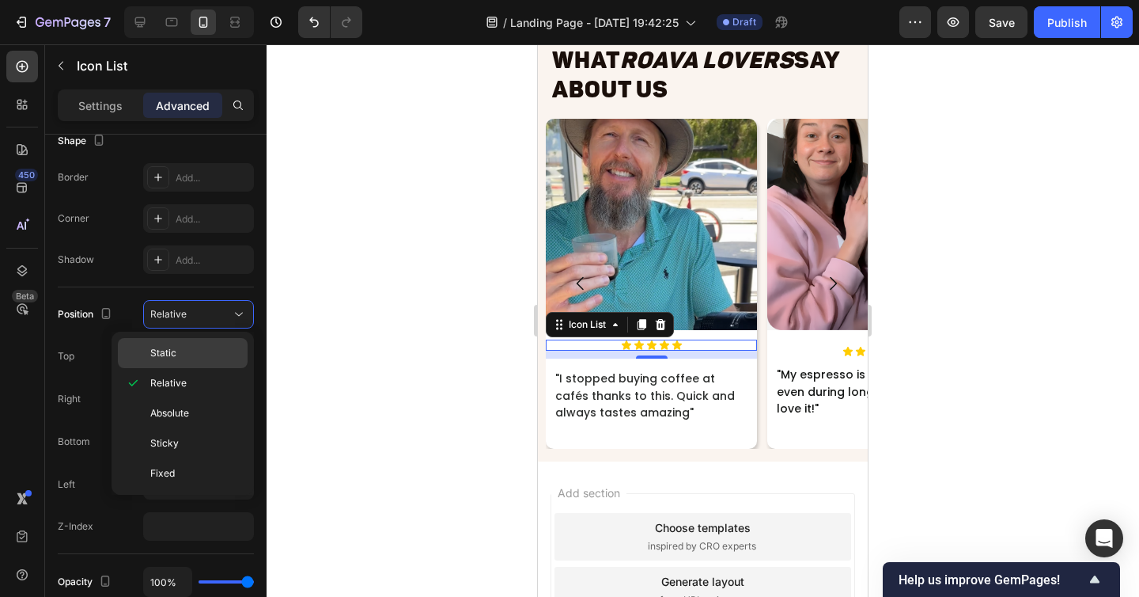
click at [187, 346] on p "Static" at bounding box center [195, 353] width 90 height 14
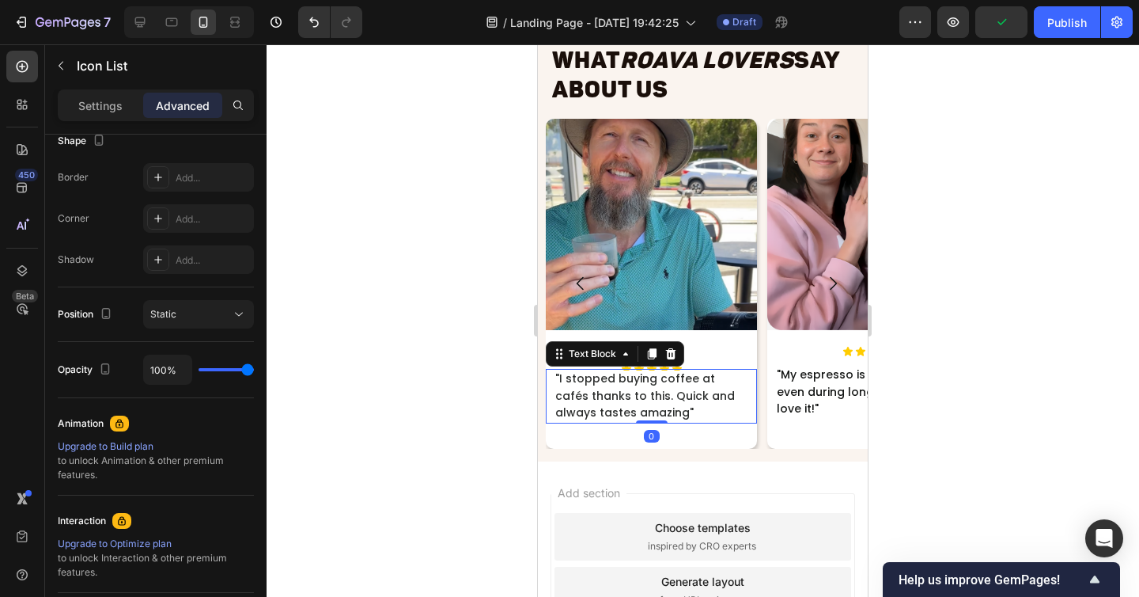
click at [689, 400] on span ""I stopped buying coffee at cafés thanks to this. Quick and always tastes amazi…" at bounding box center [645, 395] width 180 height 50
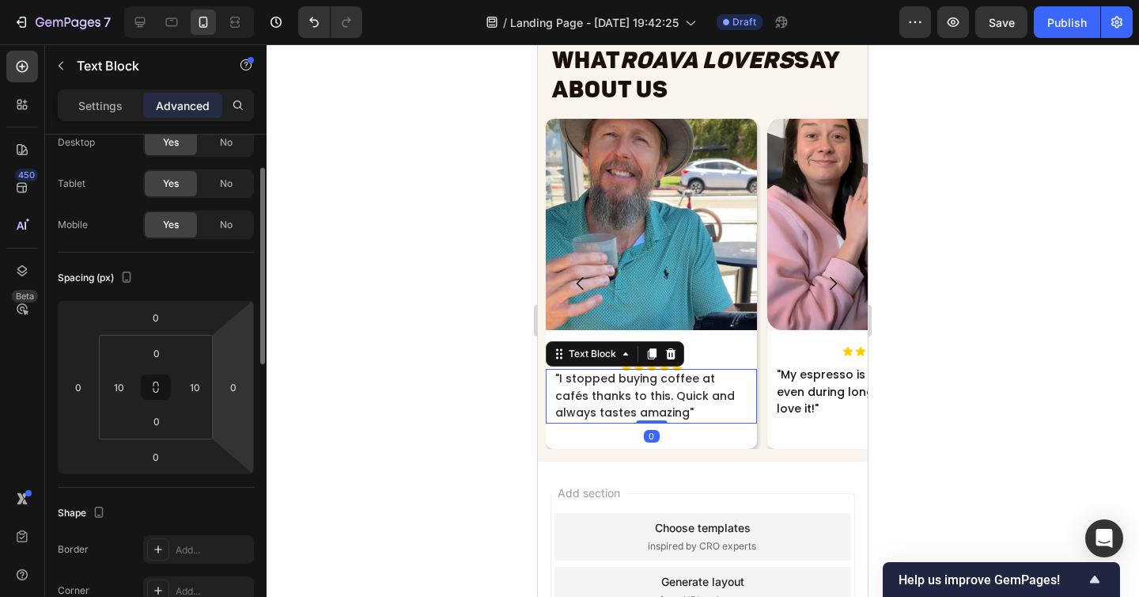
scroll to position [64, 0]
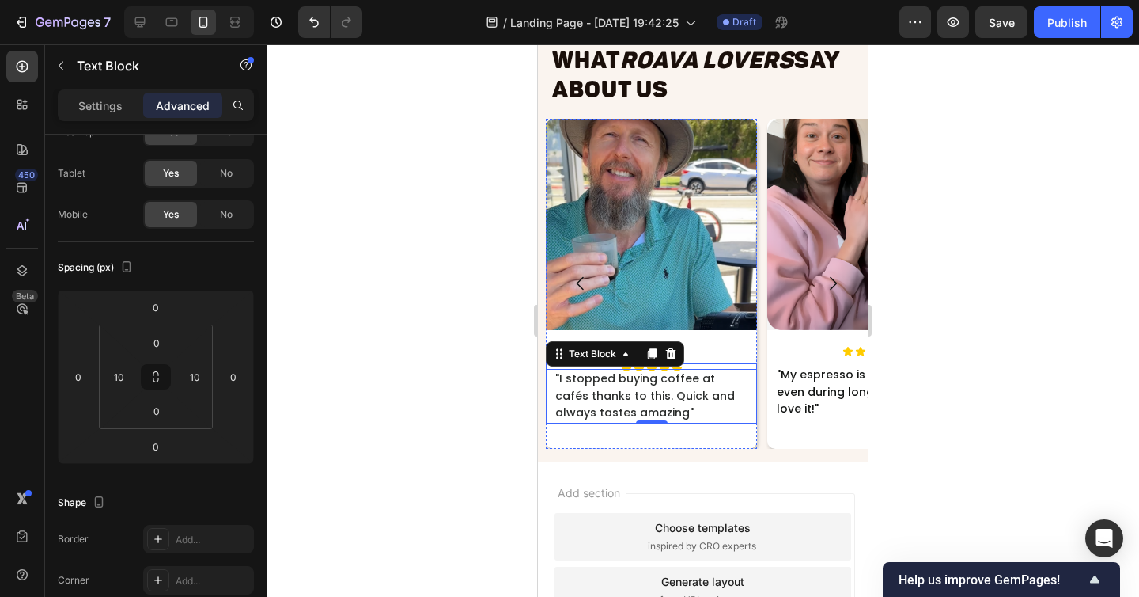
click at [704, 363] on div "Icon Icon Icon Icon Icon" at bounding box center [651, 368] width 211 height 11
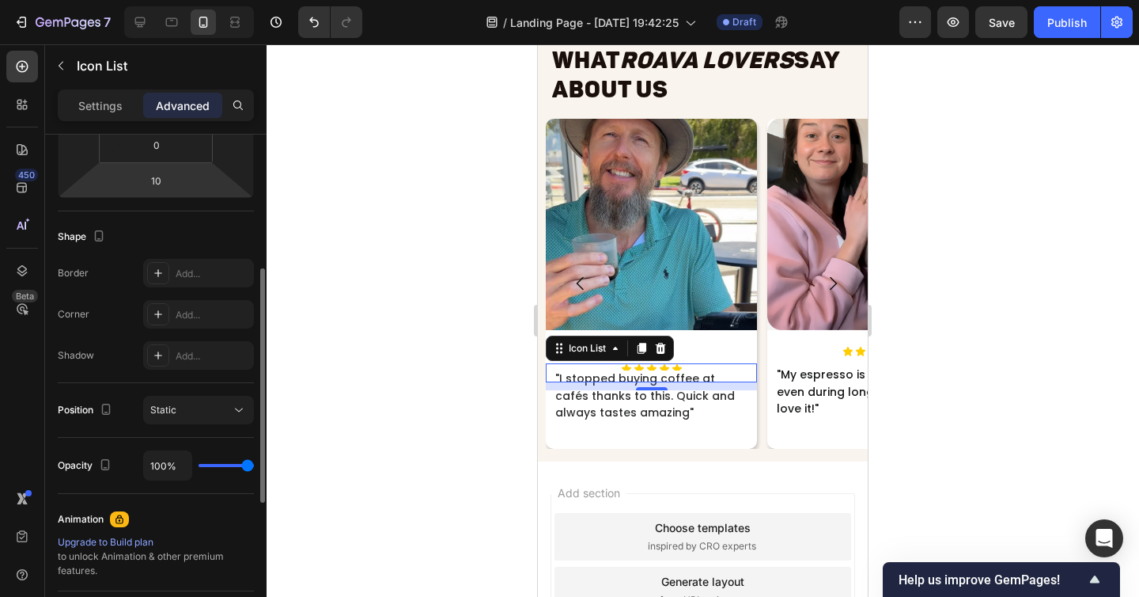
scroll to position [333, 0]
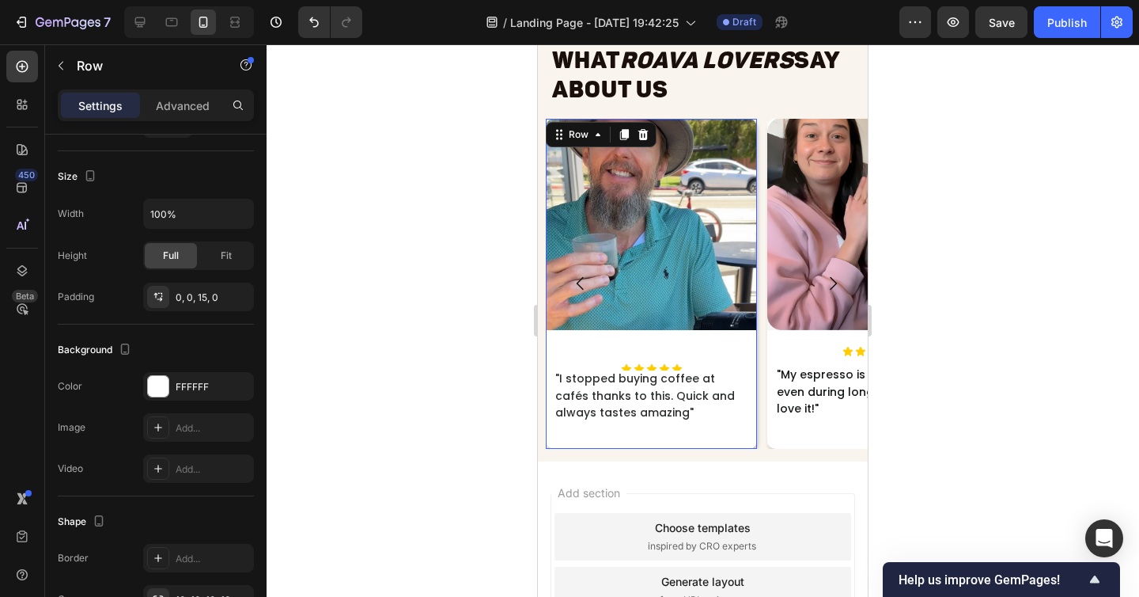
click at [708, 440] on div "Image Icon Icon Icon Icon Icon Icon List "I stopped buying coffee at cafés than…" at bounding box center [651, 284] width 211 height 330
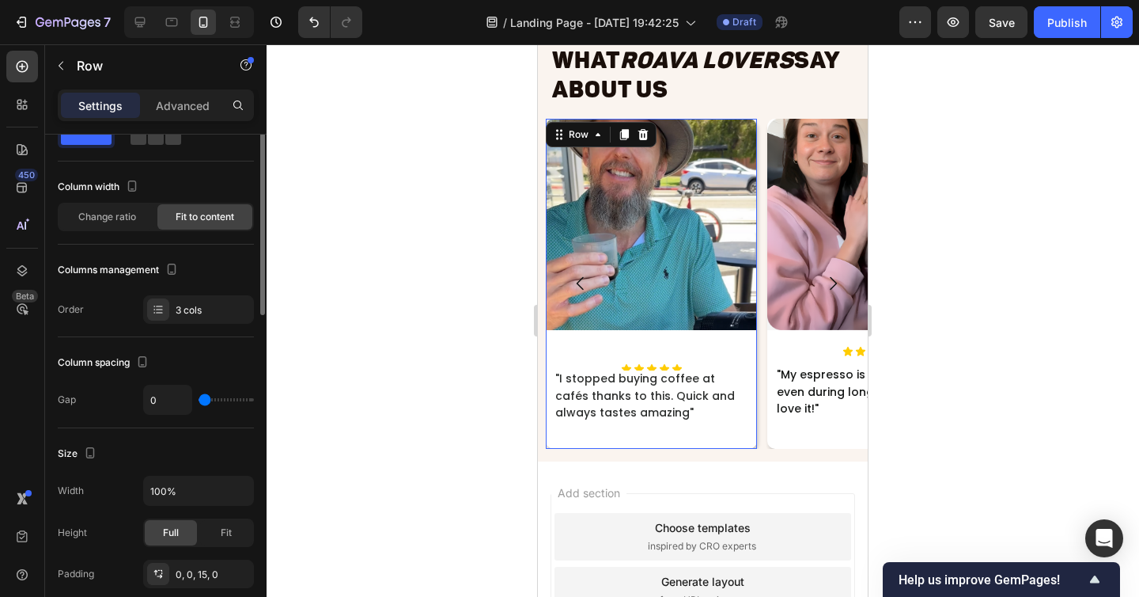
scroll to position [3, 0]
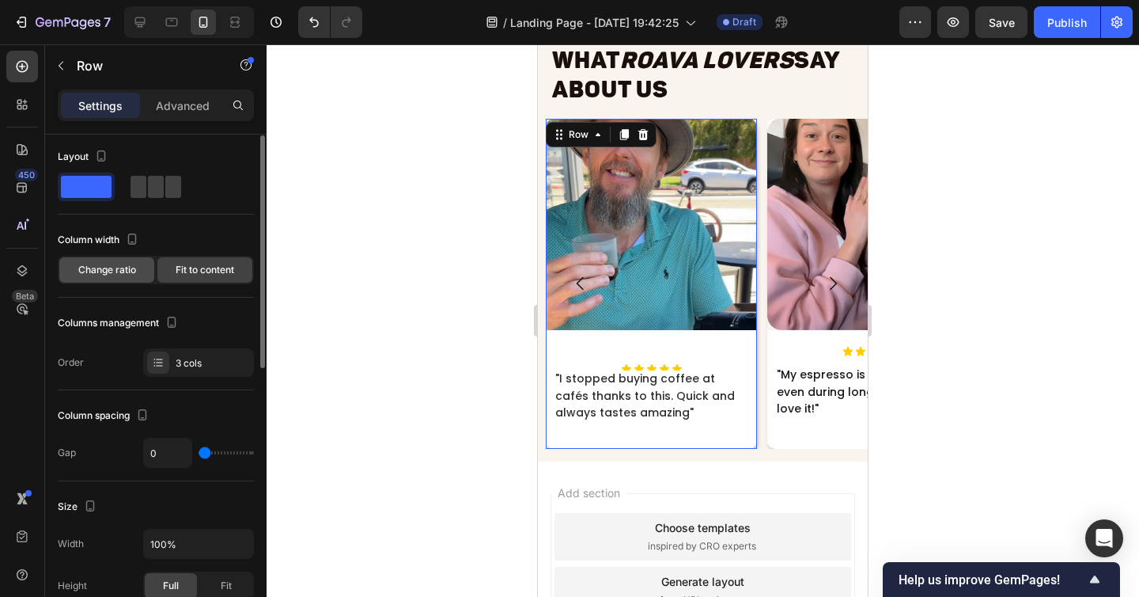
click at [126, 275] on span "Change ratio" at bounding box center [107, 270] width 58 height 14
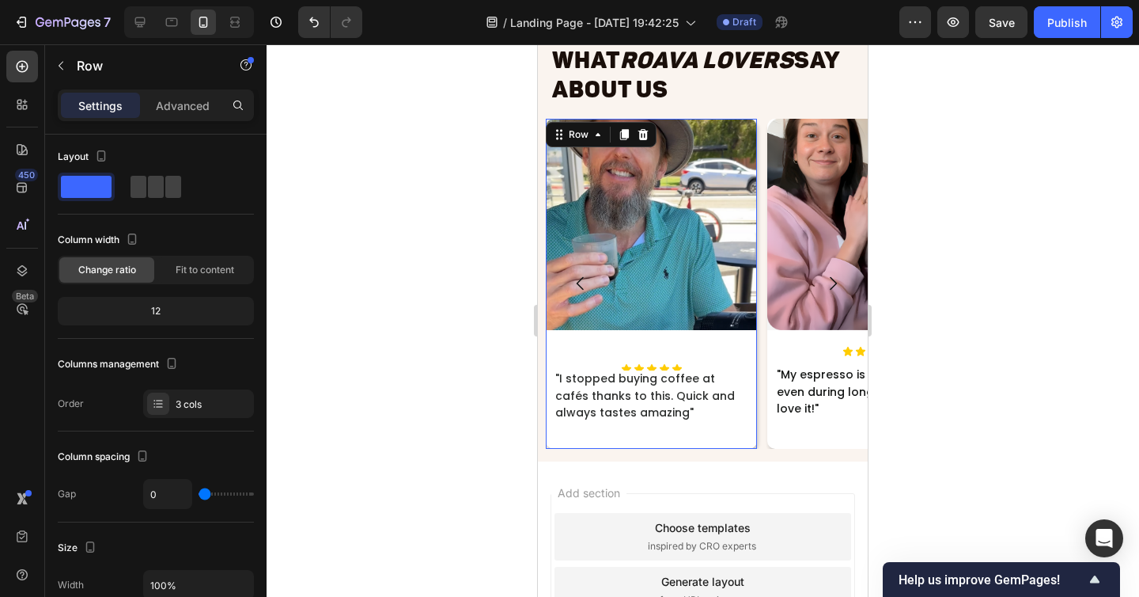
click at [681, 331] on div "Image" at bounding box center [651, 241] width 211 height 244
click at [225, 275] on span "Fit to content" at bounding box center [205, 270] width 59 height 14
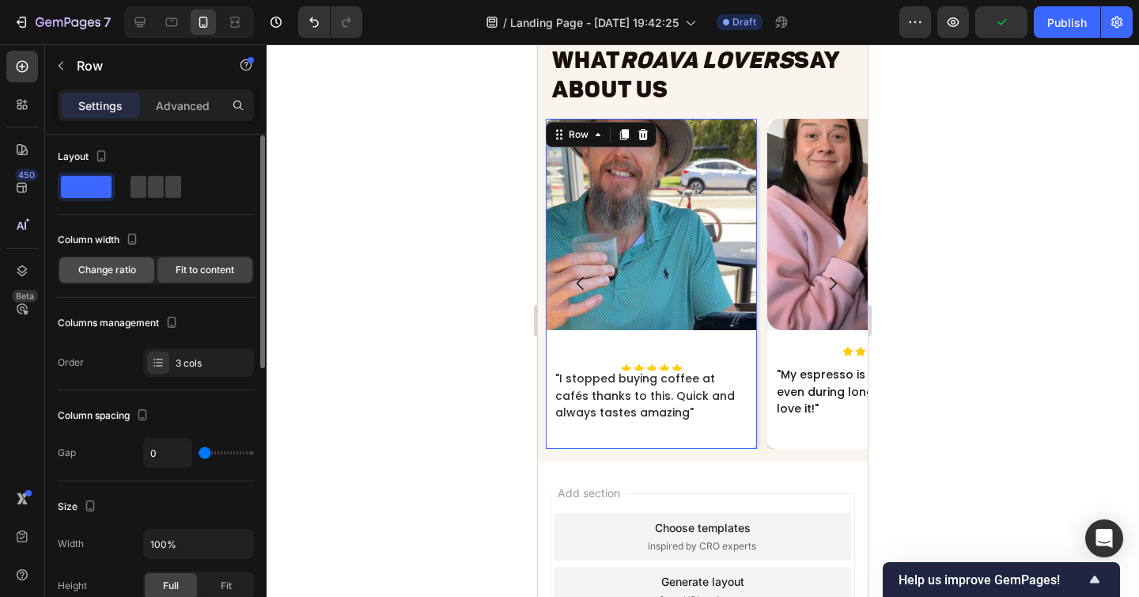
click at [151, 262] on div "Change ratio" at bounding box center [106, 269] width 95 height 25
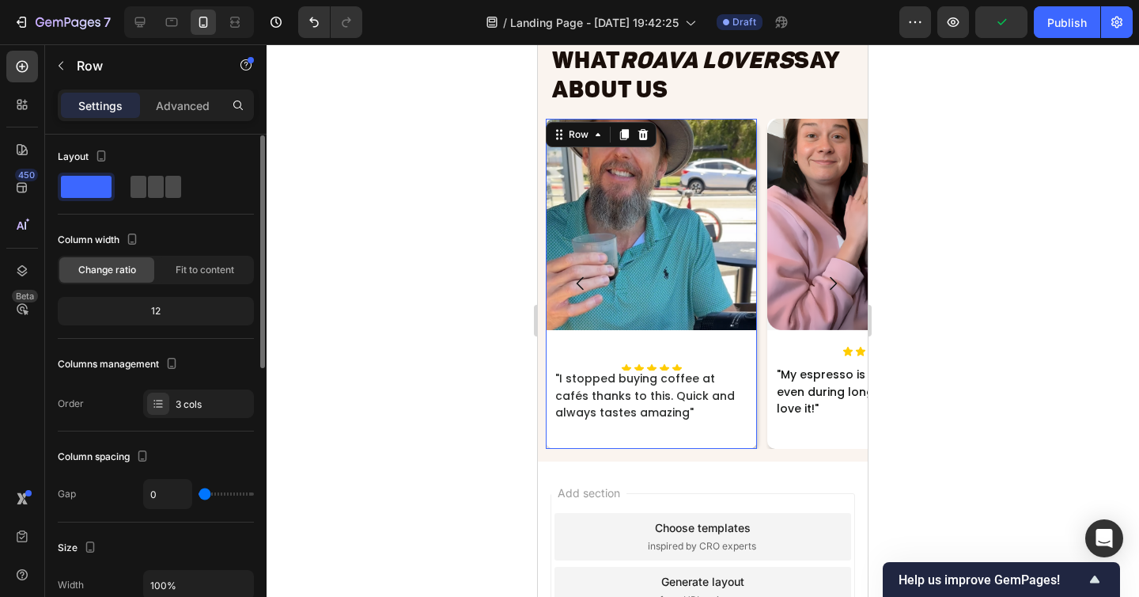
click at [155, 177] on span at bounding box center [156, 187] width 16 height 22
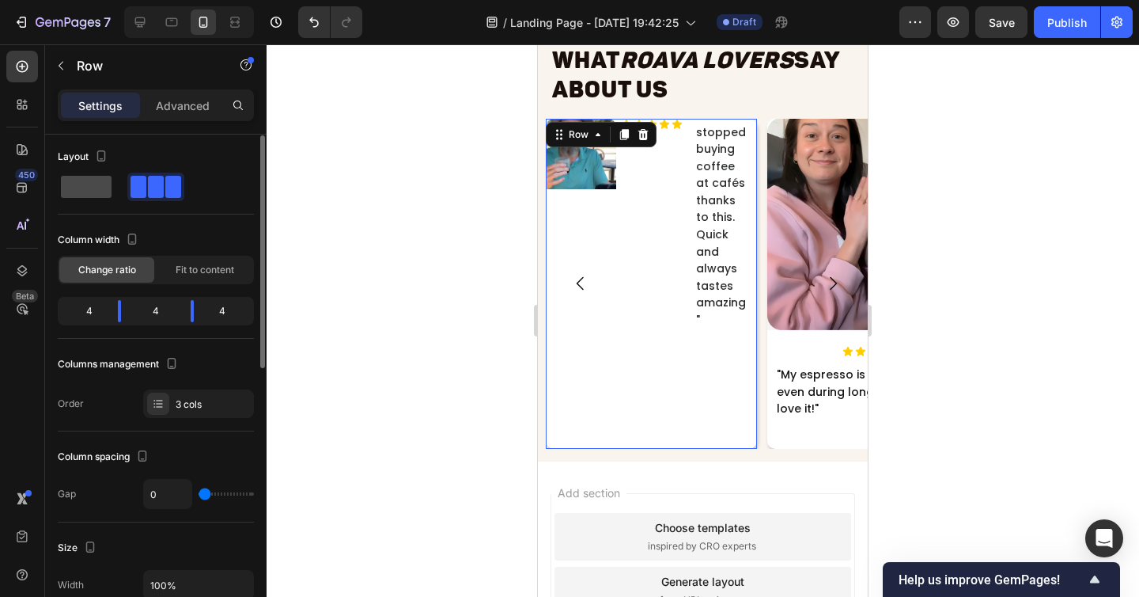
click at [95, 184] on span at bounding box center [86, 187] width 51 height 22
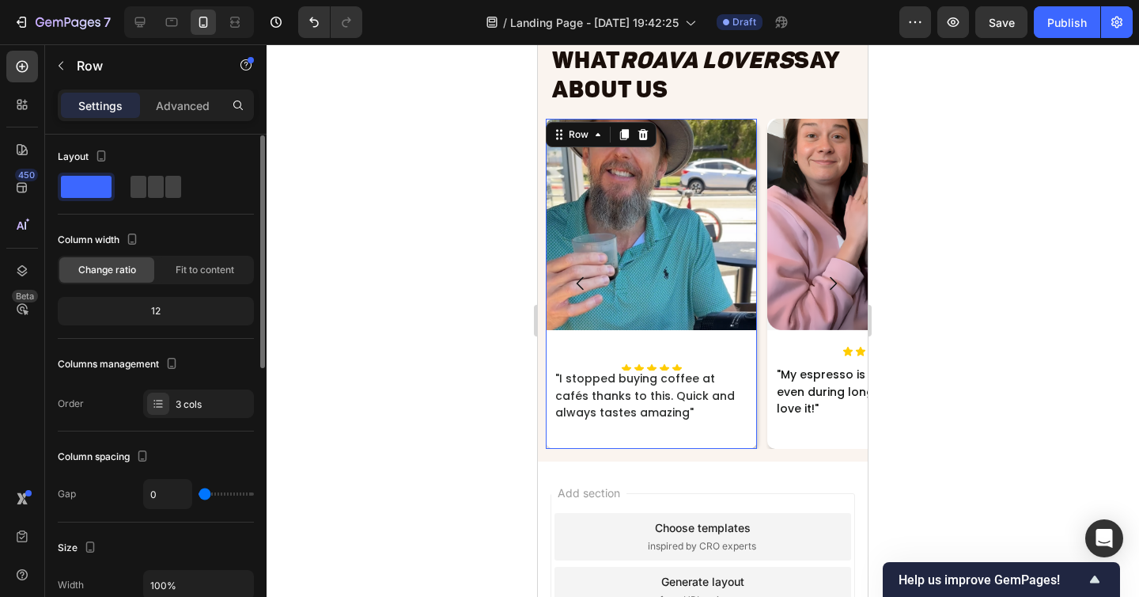
drag, startPoint x: 162, startPoint y: 317, endPoint x: 160, endPoint y: 283, distance: 34.1
click at [160, 283] on div "Column width Change ratio Fit to content 12" at bounding box center [156, 283] width 196 height 112
click at [160, 312] on div "12" at bounding box center [156, 311] width 190 height 22
click at [187, 311] on div "12" at bounding box center [156, 311] width 190 height 22
click at [192, 265] on span "Fit to content" at bounding box center [205, 270] width 59 height 14
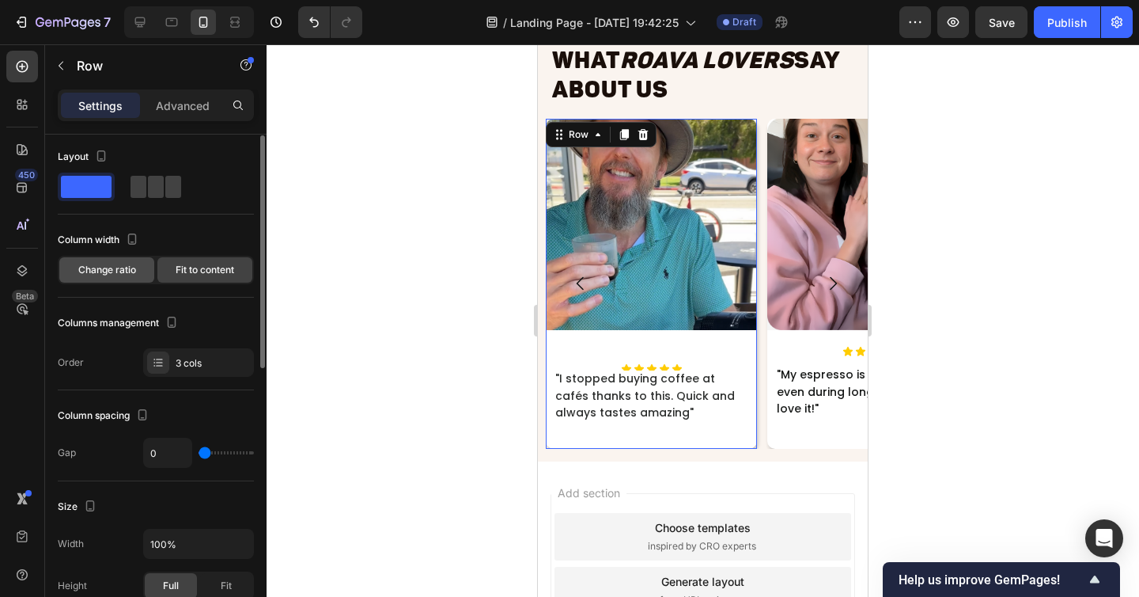
click at [142, 276] on div "Change ratio" at bounding box center [106, 269] width 95 height 25
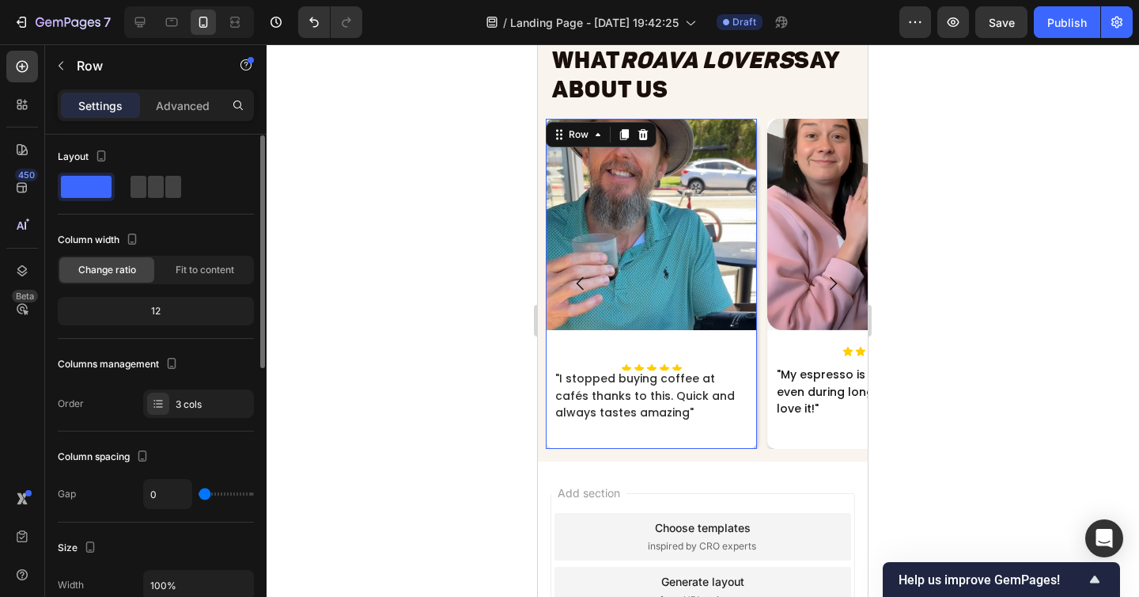
click at [155, 312] on div "12" at bounding box center [156, 311] width 190 height 22
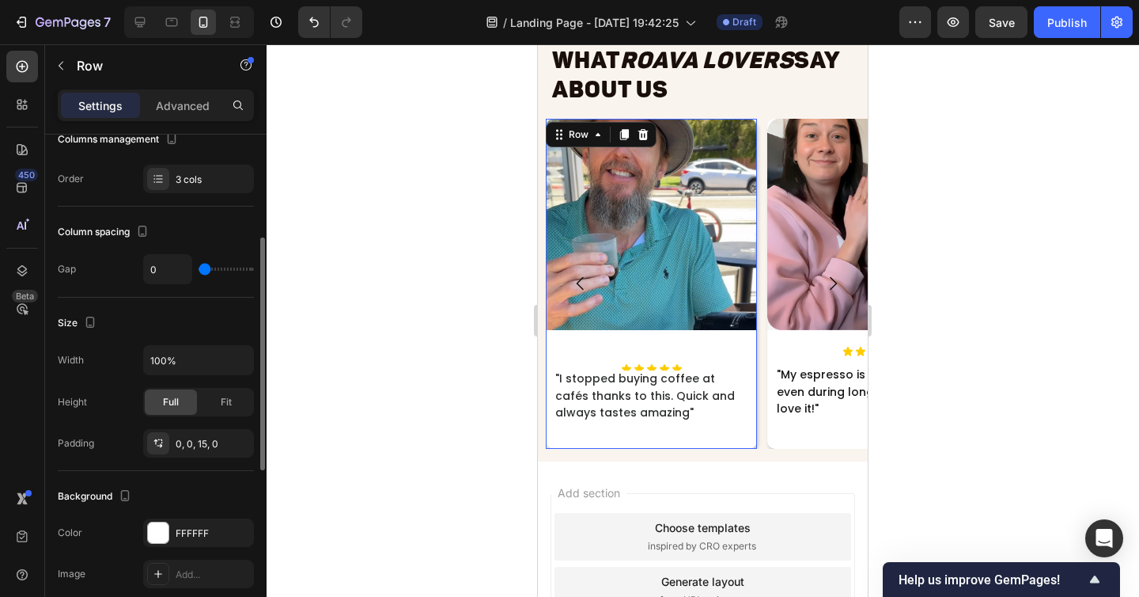
scroll to position [229, 0]
click at [229, 399] on span "Fit" at bounding box center [226, 400] width 11 height 14
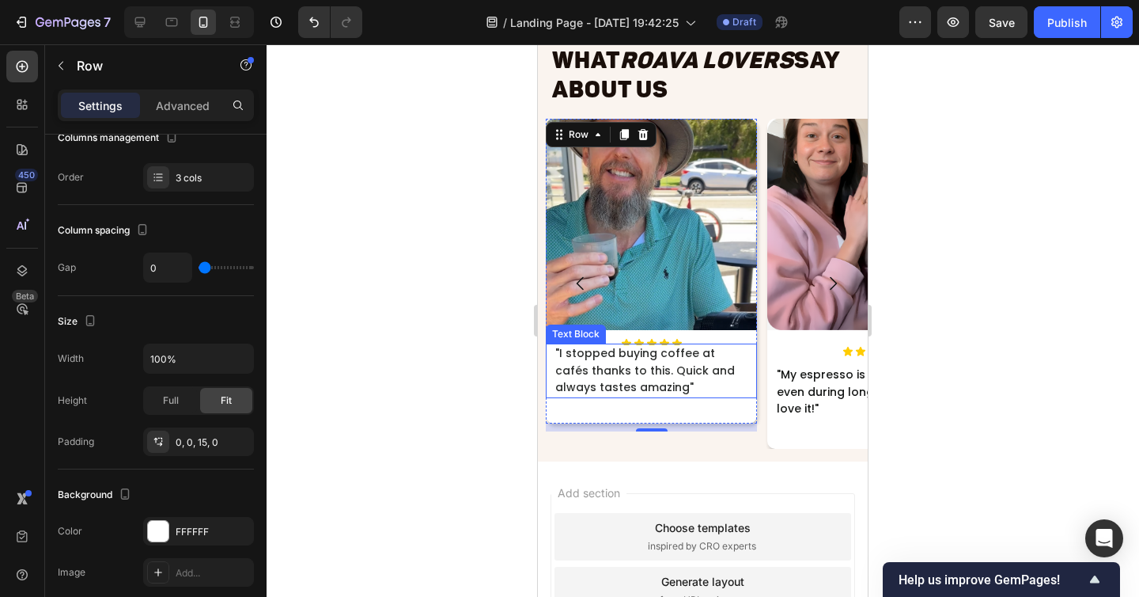
click at [628, 377] on p ""I stopped buying coffee at cafés thanks to this. Quick and always tastes amazi…" at bounding box center [651, 370] width 192 height 51
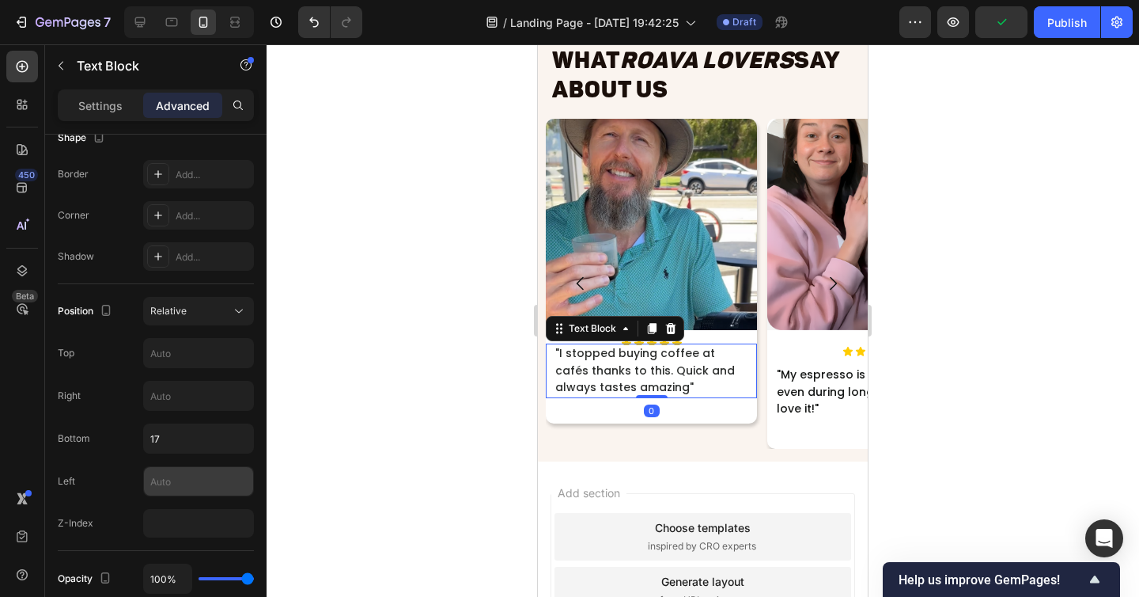
scroll to position [473, 0]
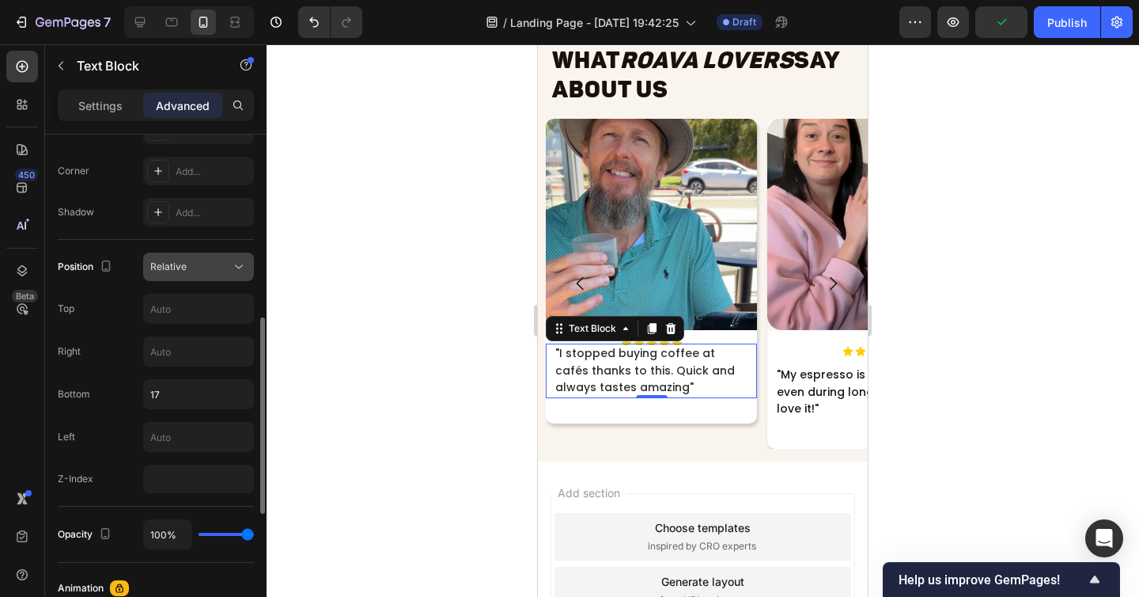
click at [174, 264] on span "Relative" at bounding box center [168, 266] width 36 height 12
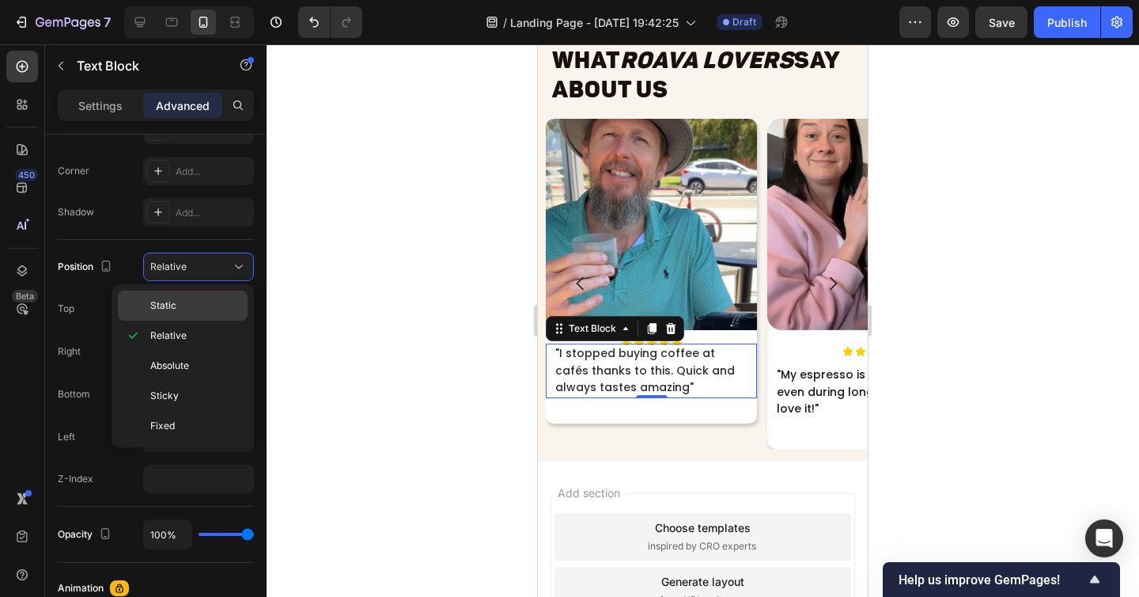
click at [181, 305] on p "Static" at bounding box center [195, 305] width 90 height 14
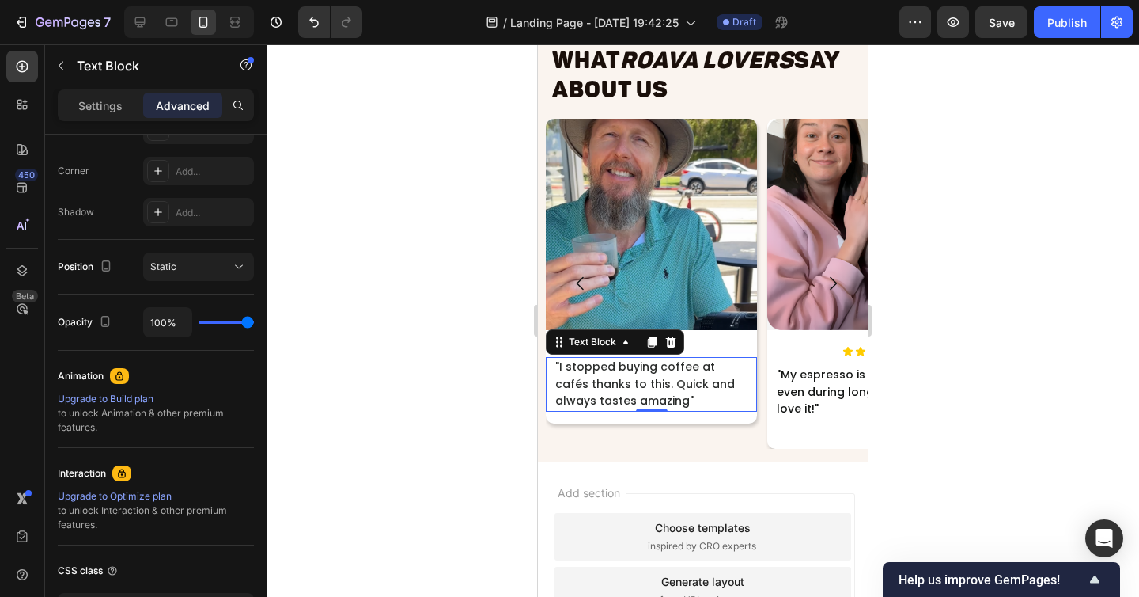
click at [478, 375] on div at bounding box center [703, 320] width 873 height 552
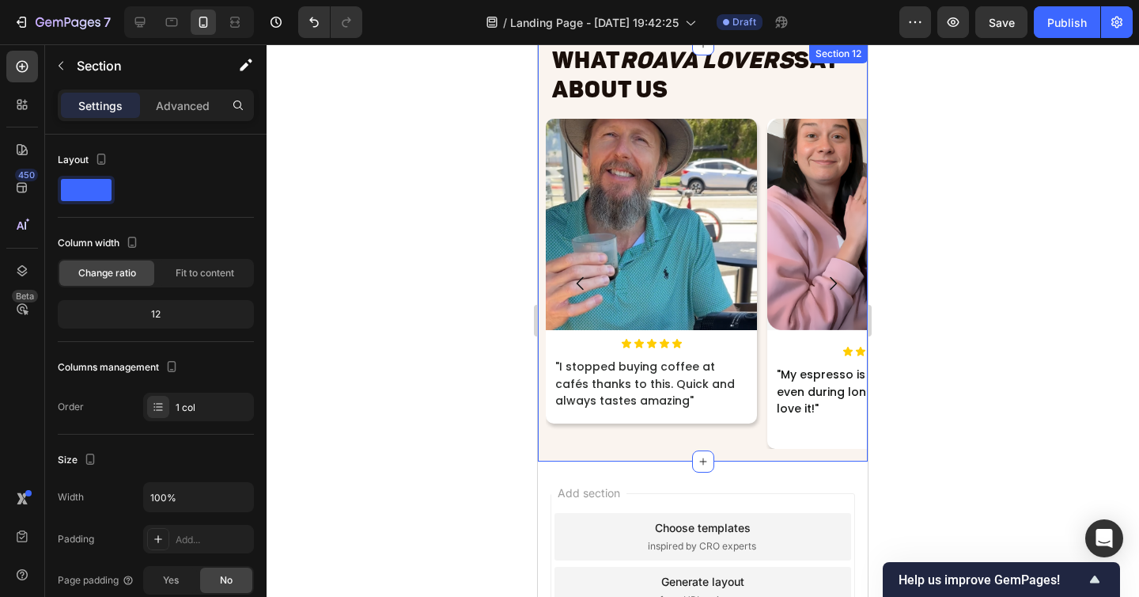
click at [679, 451] on div "What Roava Lovers Say About Us Heading Image Icon Icon Icon Icon Icon Icon List…" at bounding box center [703, 252] width 330 height 417
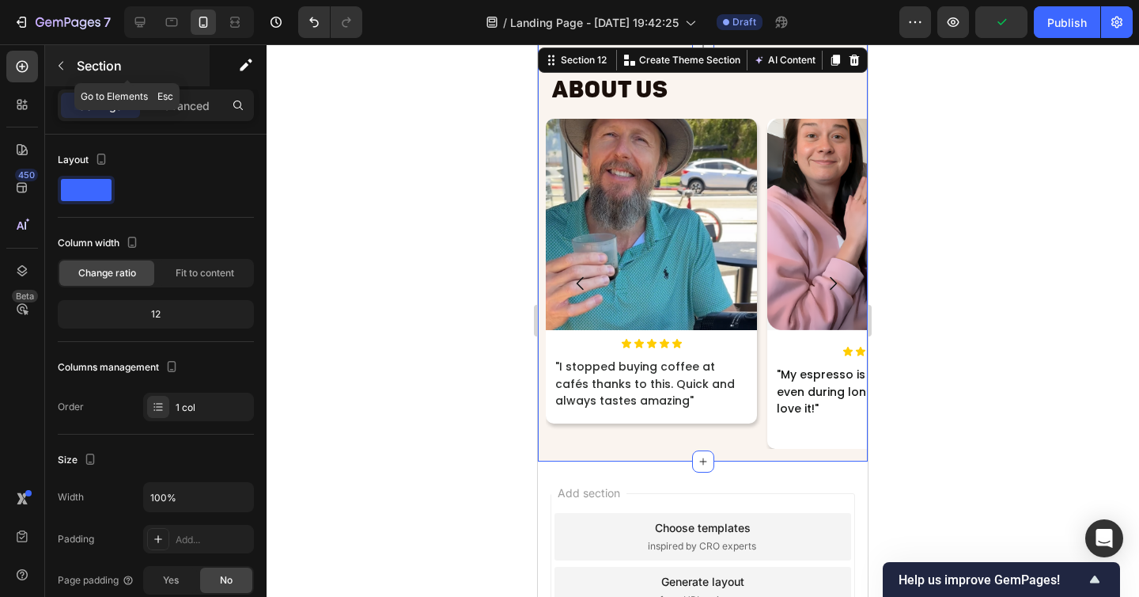
click at [62, 70] on icon "button" at bounding box center [61, 65] width 13 height 13
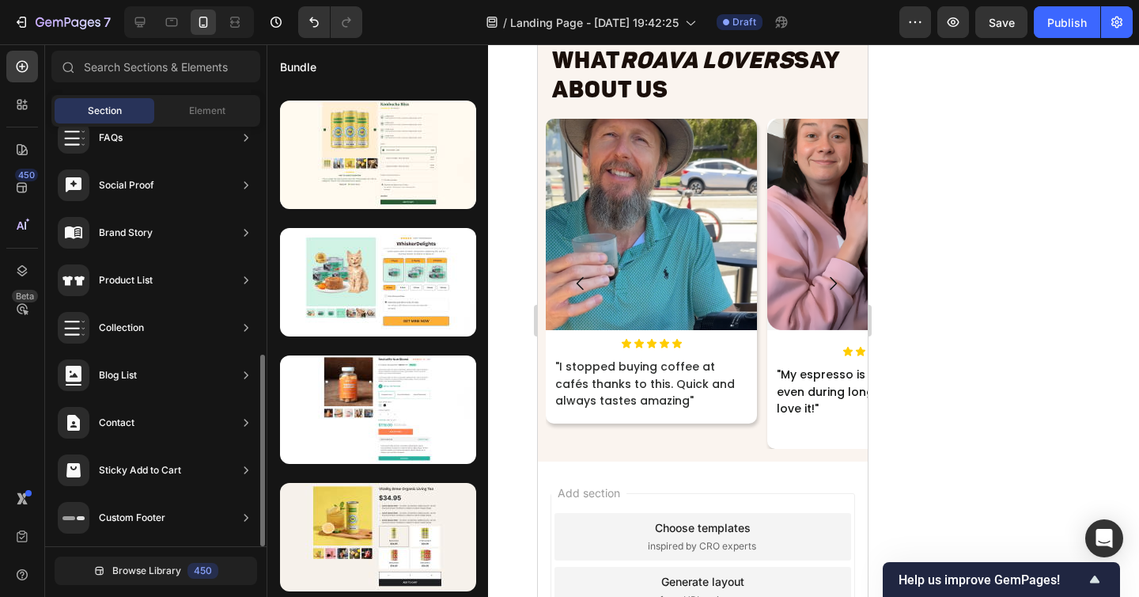
scroll to position [118, 0]
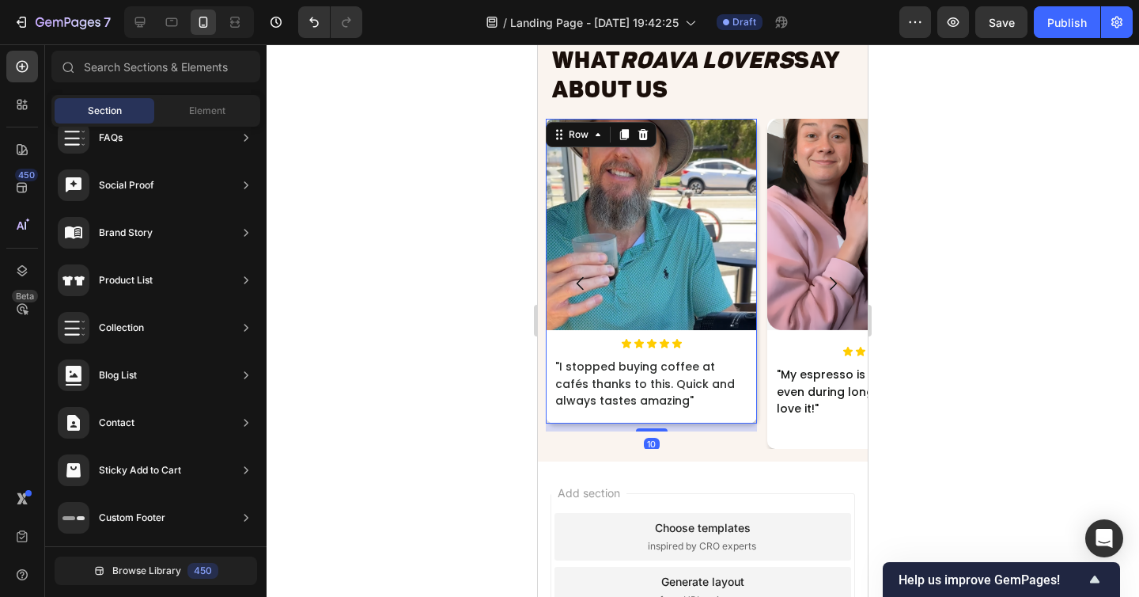
click at [707, 334] on div "Image" at bounding box center [651, 228] width 211 height 219
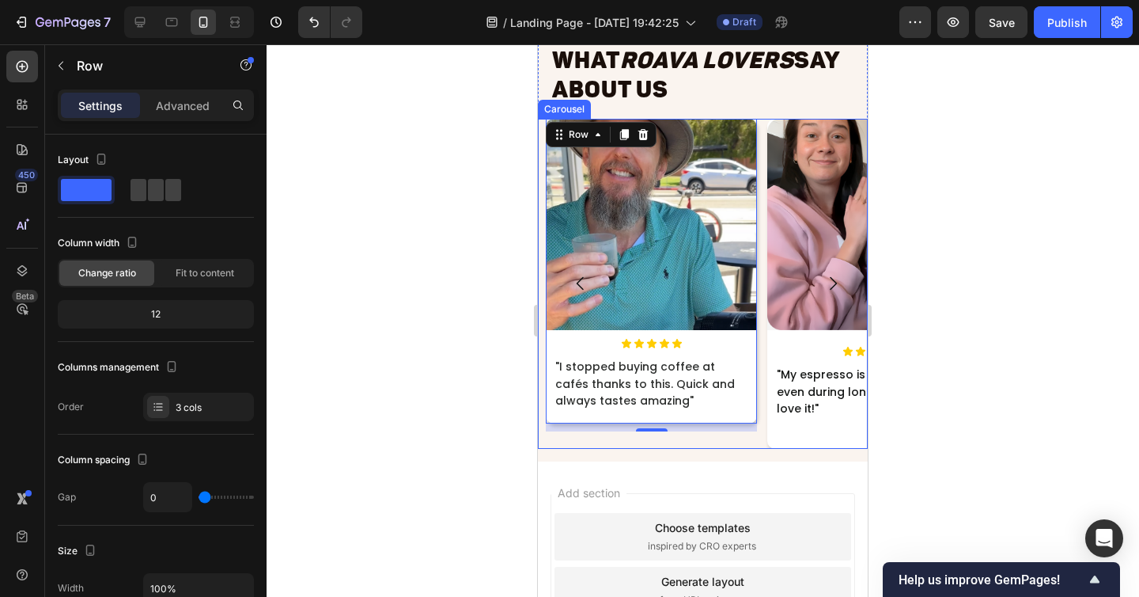
click at [570, 445] on div "Image Icon Icon Icon Icon Icon Icon List "I stopped buying coffee at cafés than…" at bounding box center [651, 284] width 211 height 330
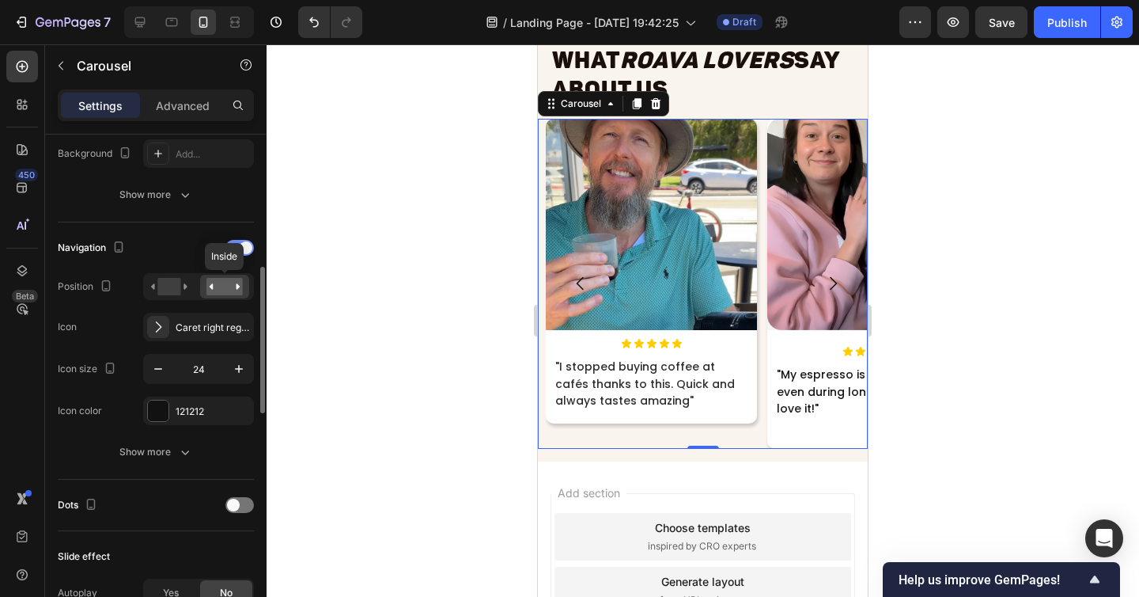
scroll to position [472, 0]
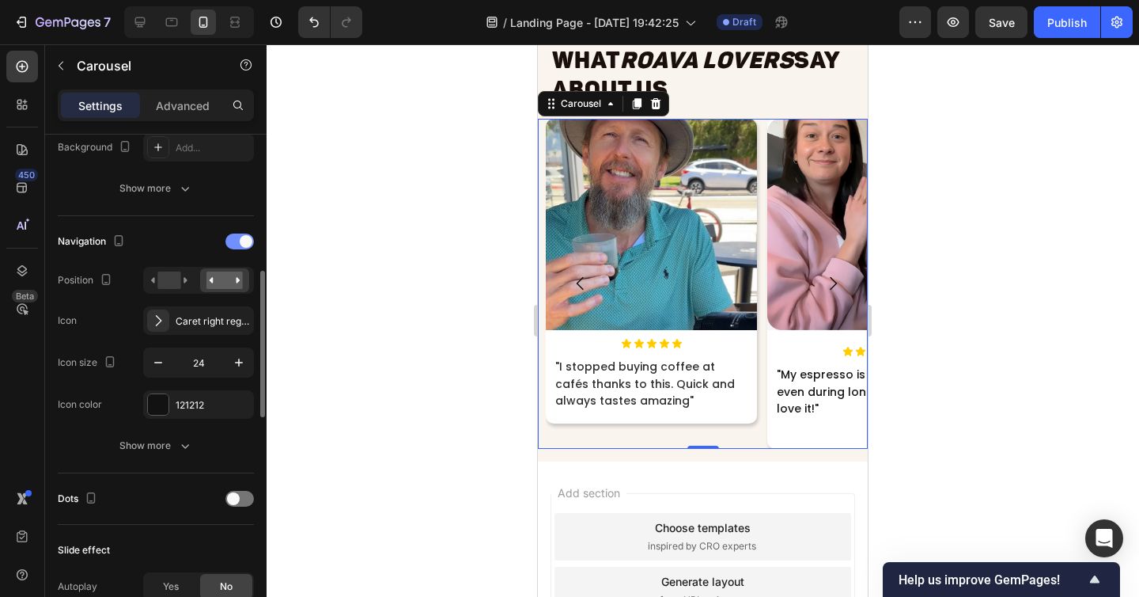
click at [241, 237] on span at bounding box center [246, 241] width 13 height 13
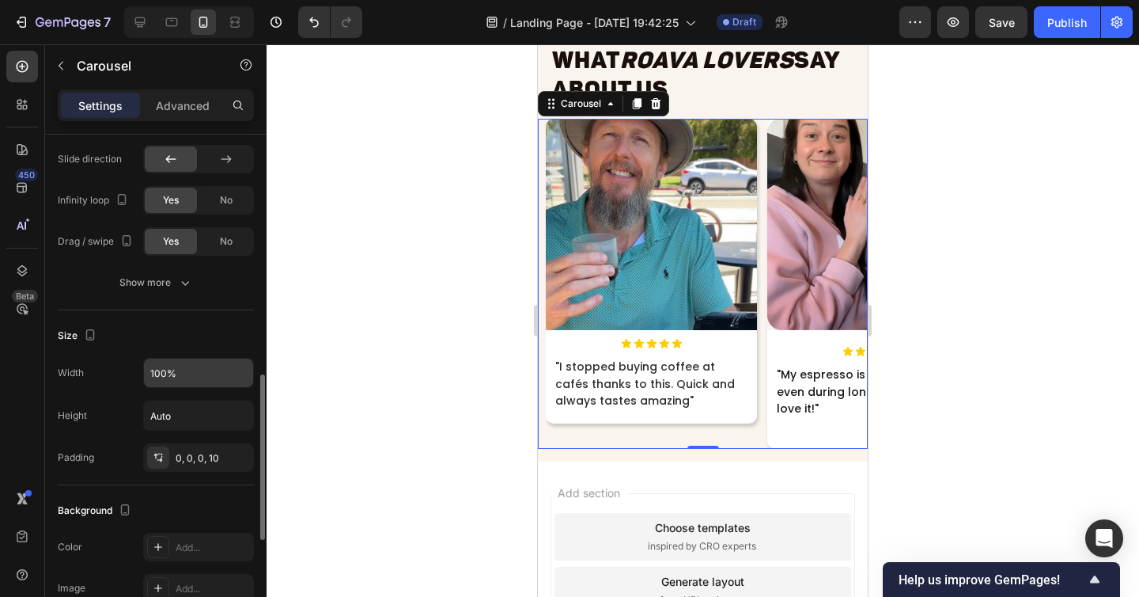
scroll to position [735, 0]
click at [176, 411] on input "Auto" at bounding box center [198, 414] width 109 height 28
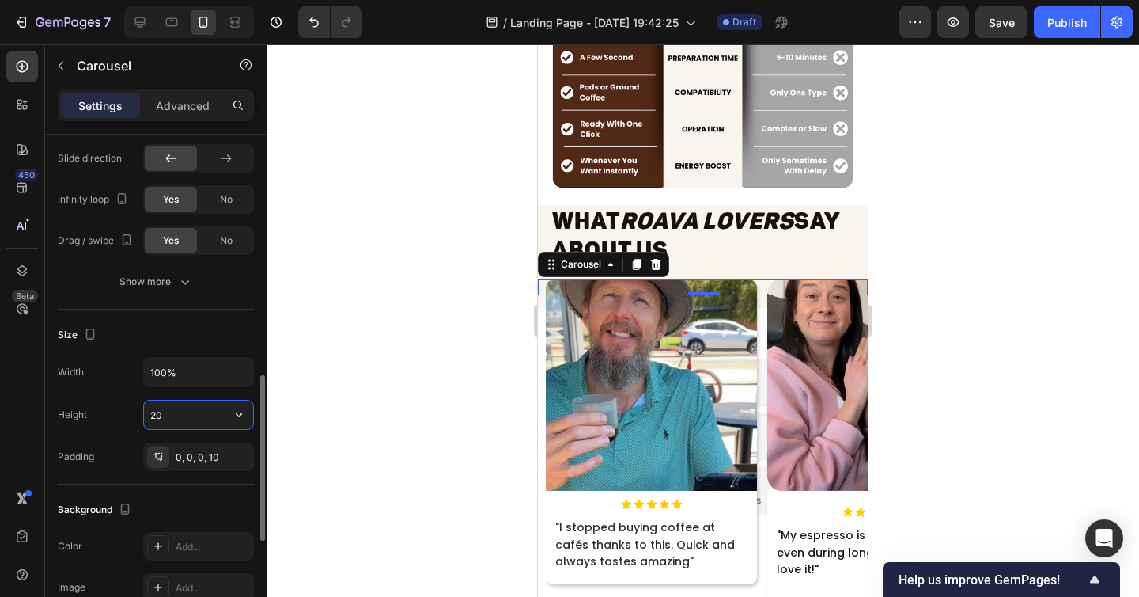
scroll to position [7917, 0]
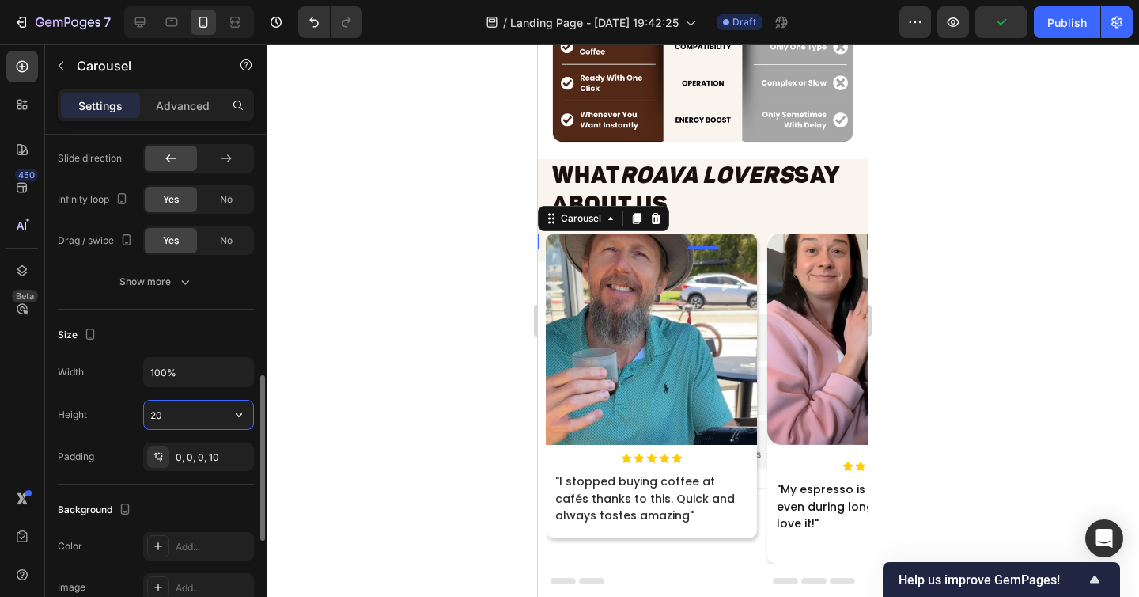
type input "2"
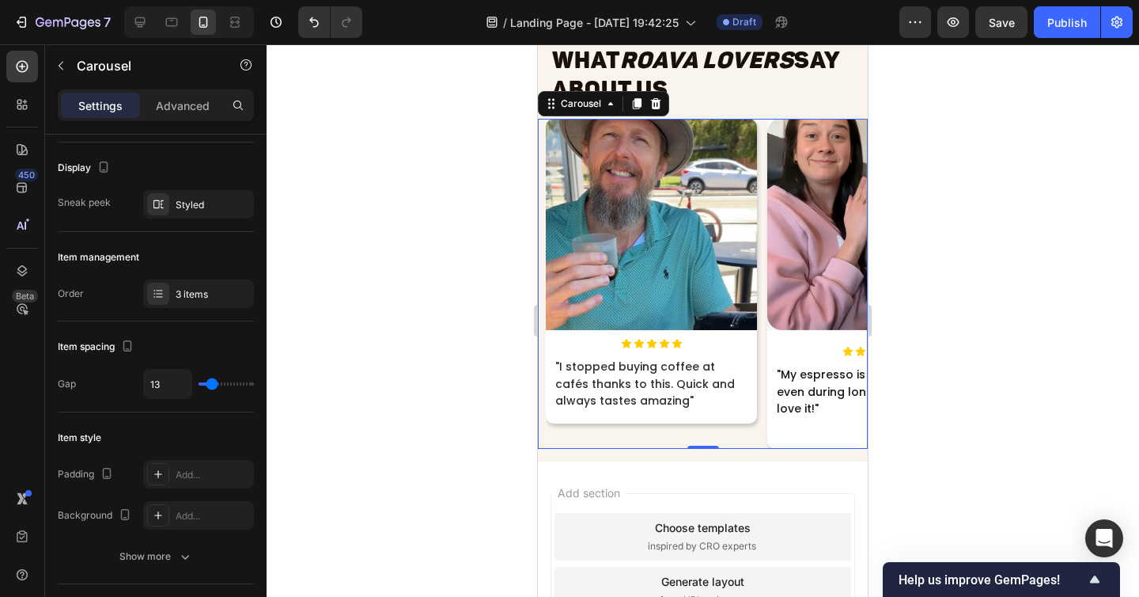
scroll to position [0, 0]
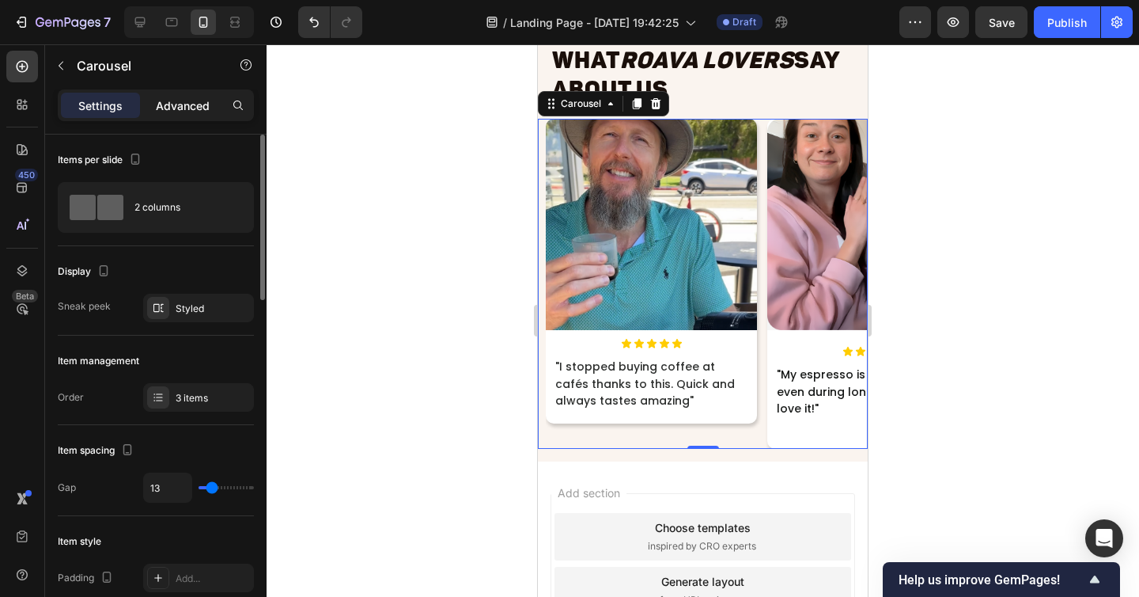
click at [173, 104] on p "Advanced" at bounding box center [183, 105] width 54 height 17
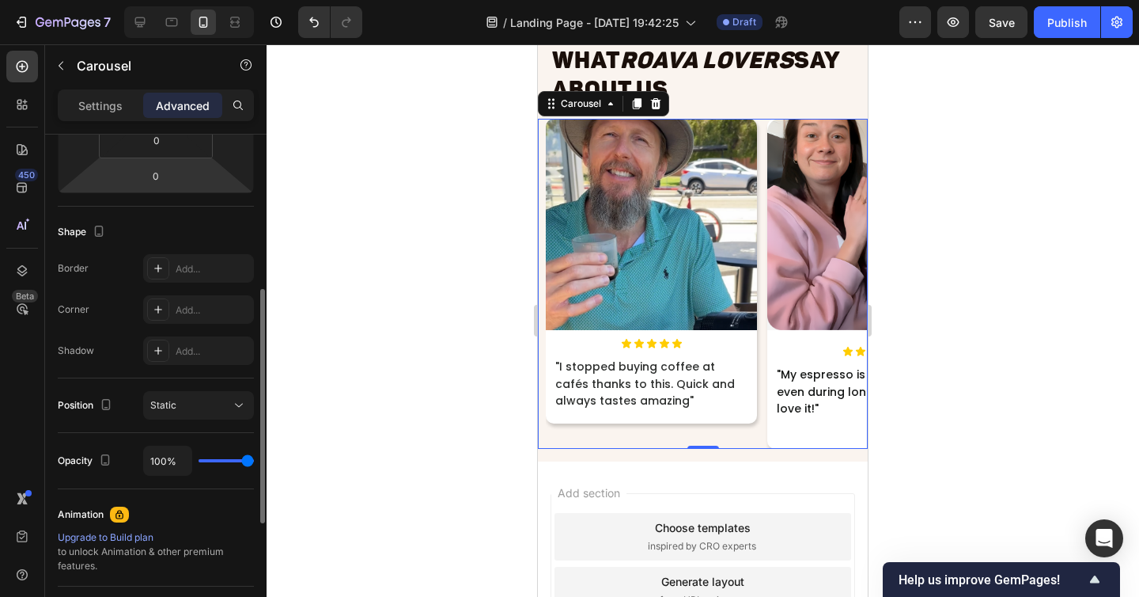
scroll to position [366, 0]
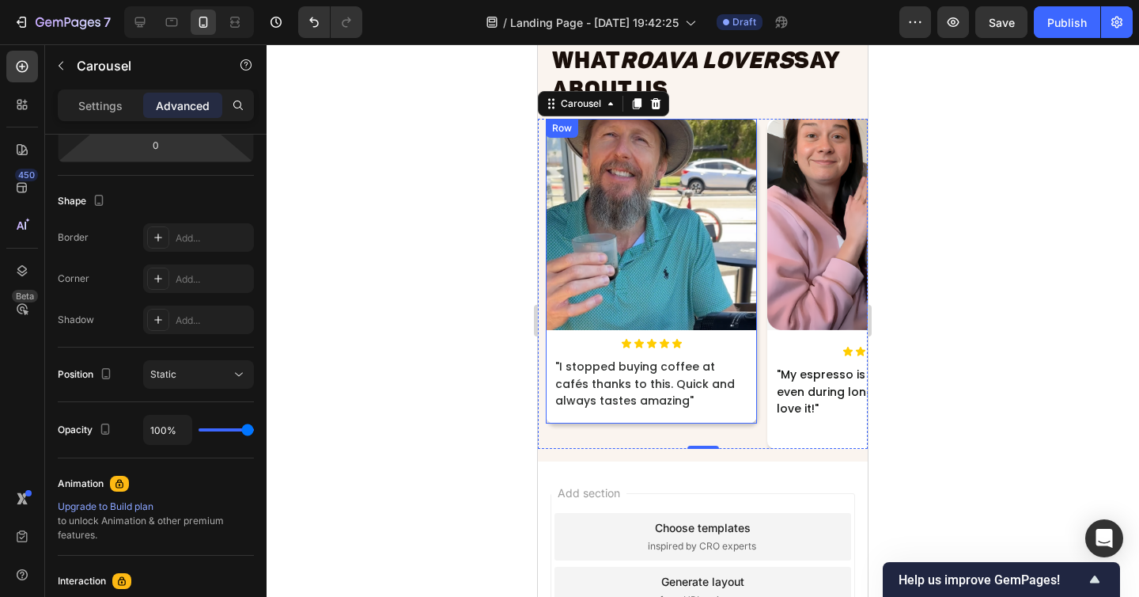
click at [752, 412] on div "Image Icon Icon Icon Icon Icon Icon List "I stopped buying coffee at cafés than…" at bounding box center [651, 271] width 211 height 305
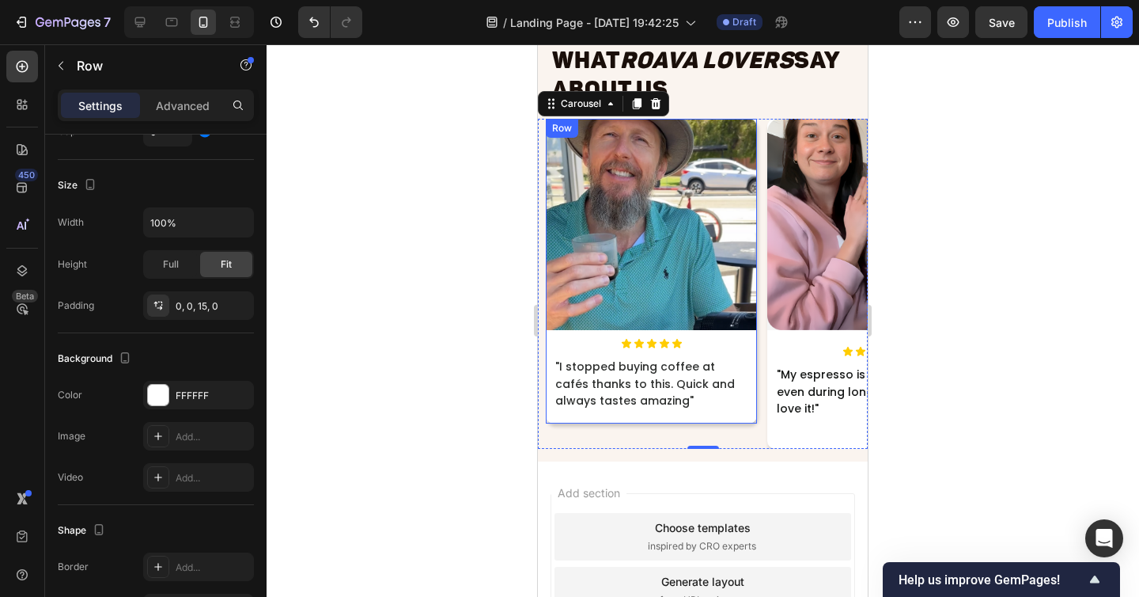
scroll to position [0, 0]
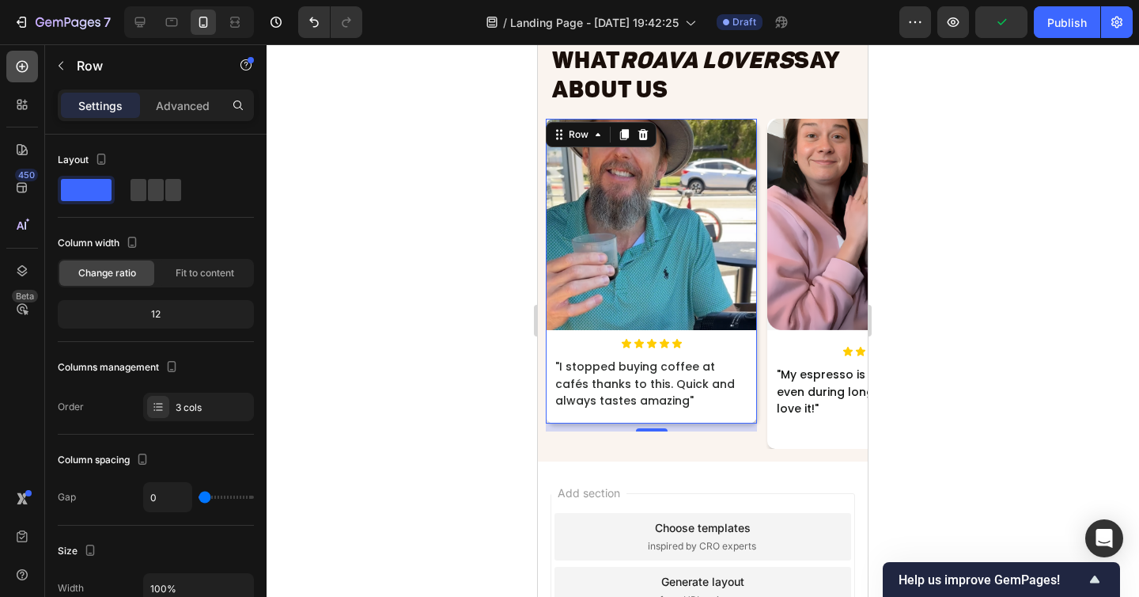
click at [32, 70] on div at bounding box center [22, 67] width 32 height 32
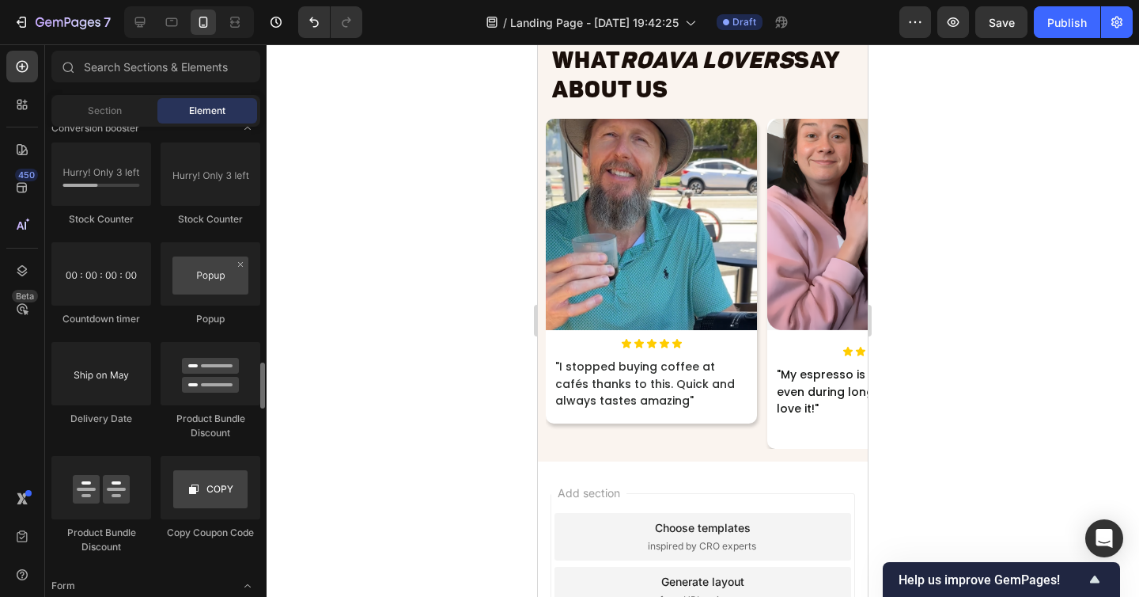
scroll to position [3161, 0]
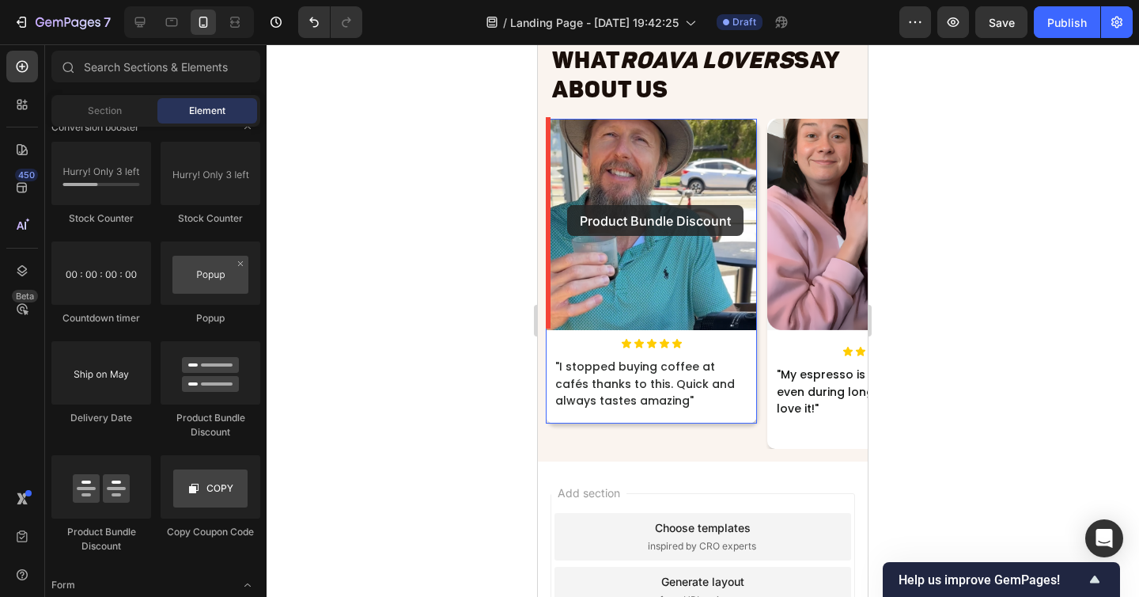
drag, startPoint x: 647, startPoint y: 537, endPoint x: 567, endPoint y: 205, distance: 341.8
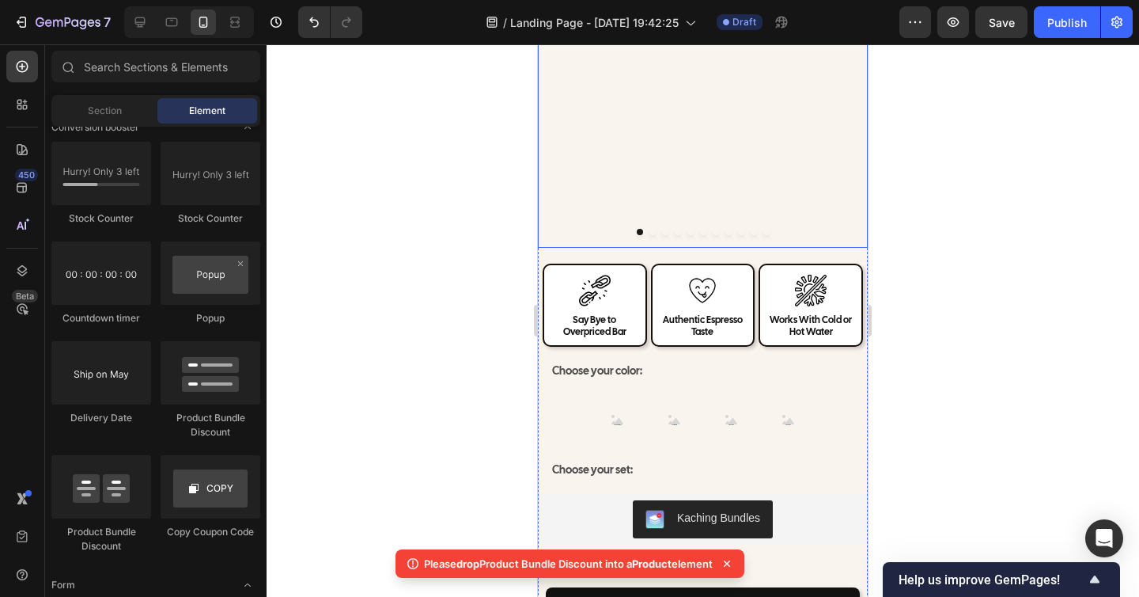
scroll to position [7020, 0]
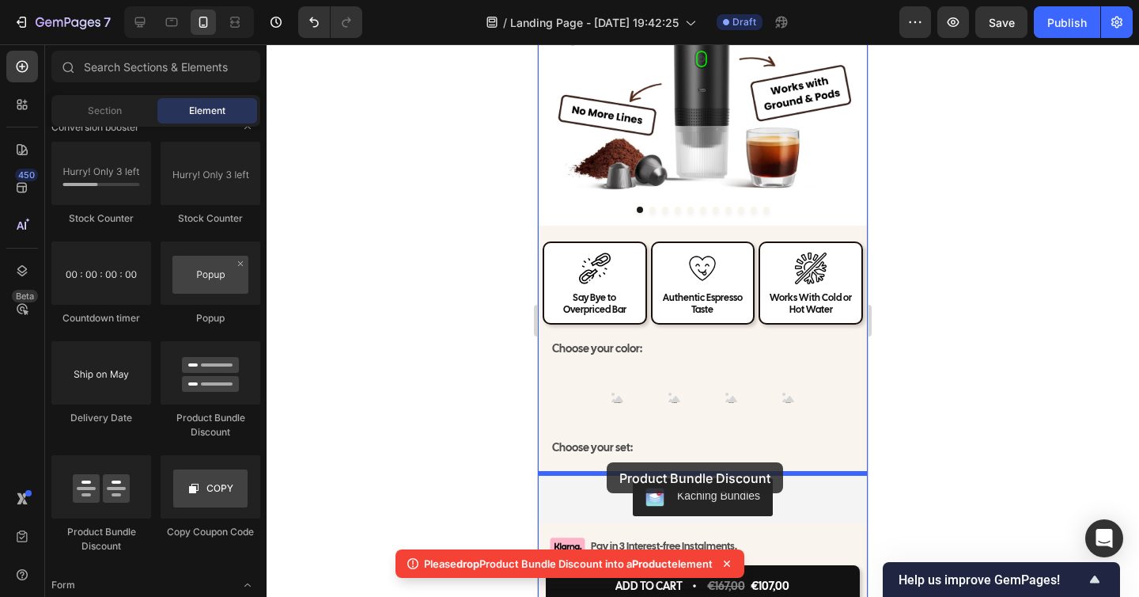
drag, startPoint x: 631, startPoint y: 555, endPoint x: 607, endPoint y: 462, distance: 96.5
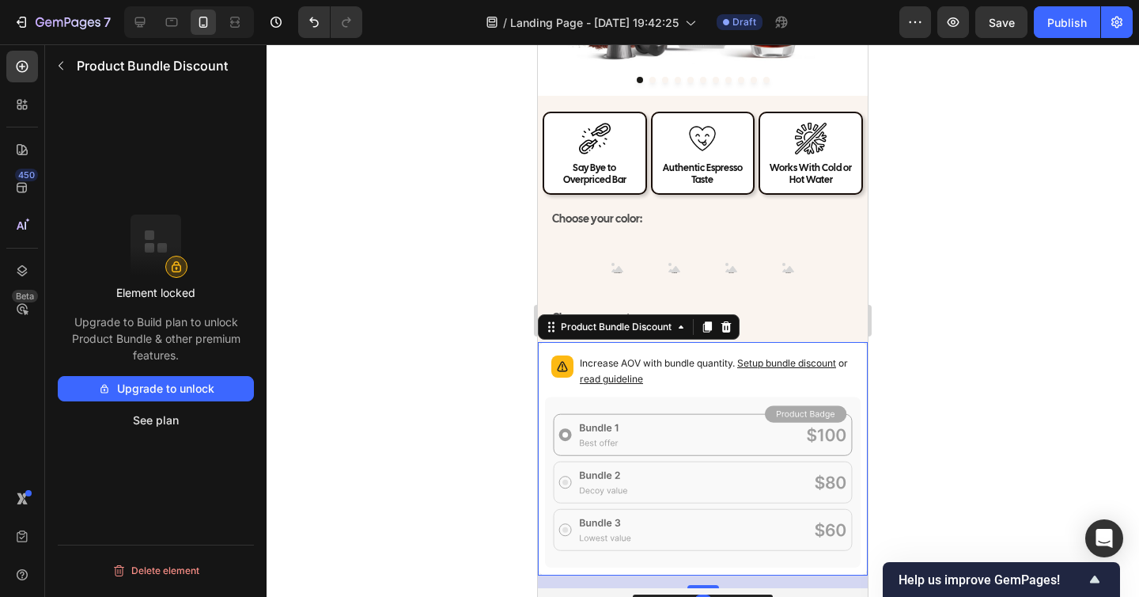
scroll to position [7267, 0]
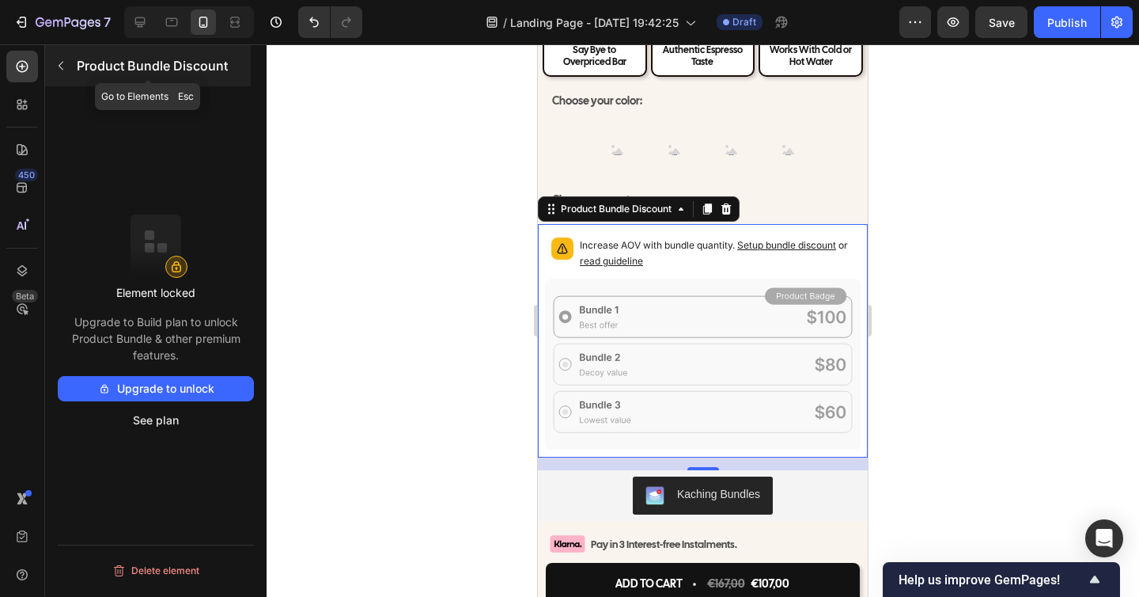
click at [56, 64] on icon "button" at bounding box center [61, 65] width 13 height 13
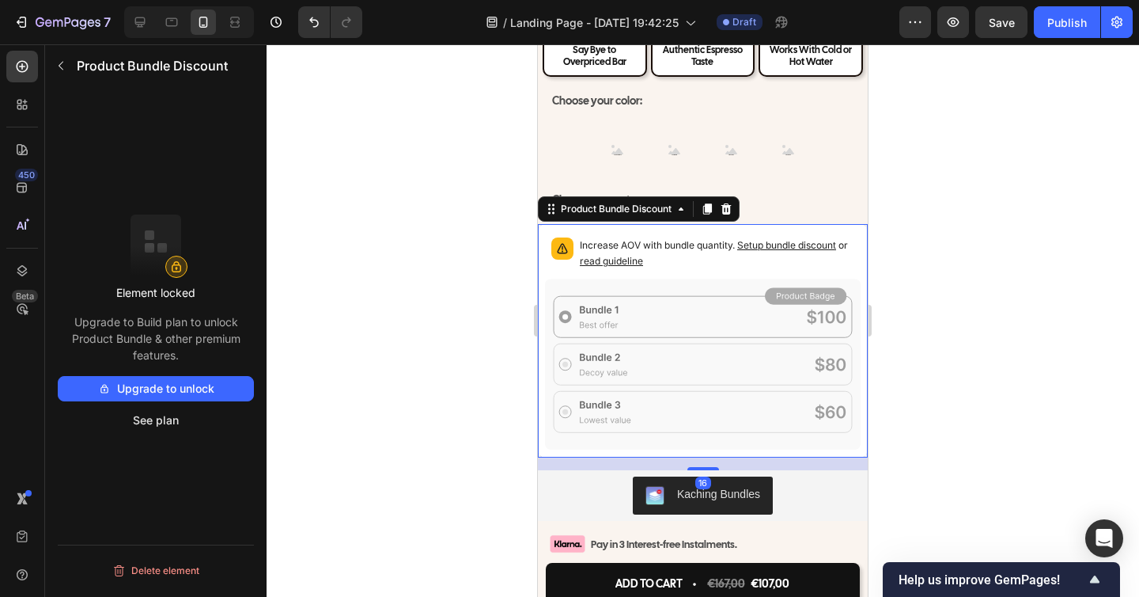
click at [821, 248] on span "Setup bundle discount" at bounding box center [786, 245] width 99 height 12
click at [735, 207] on div at bounding box center [726, 208] width 19 height 19
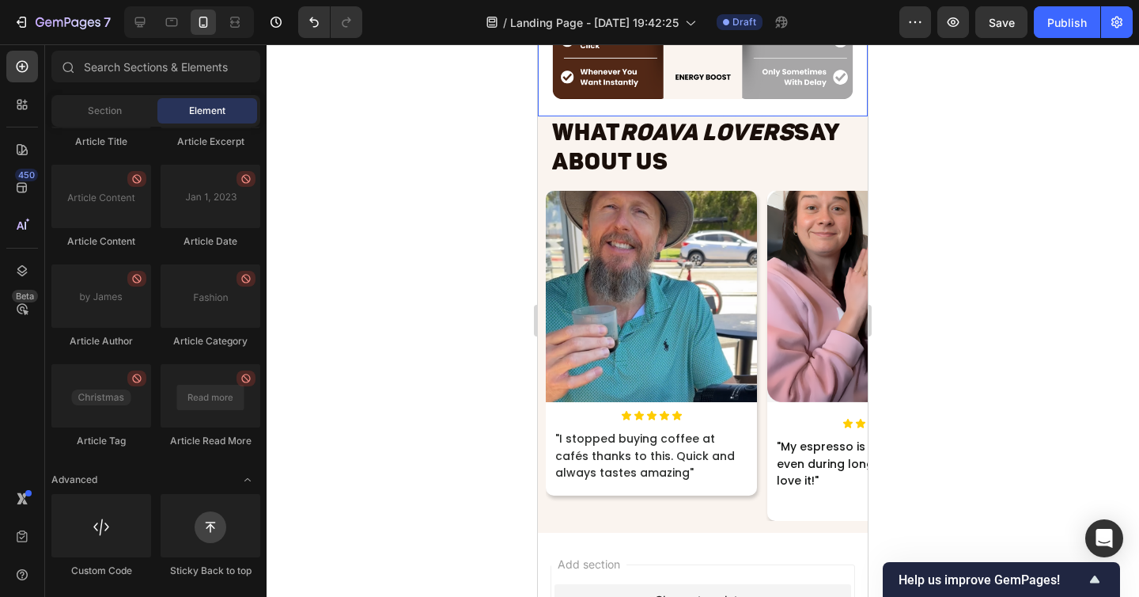
scroll to position [8081, 0]
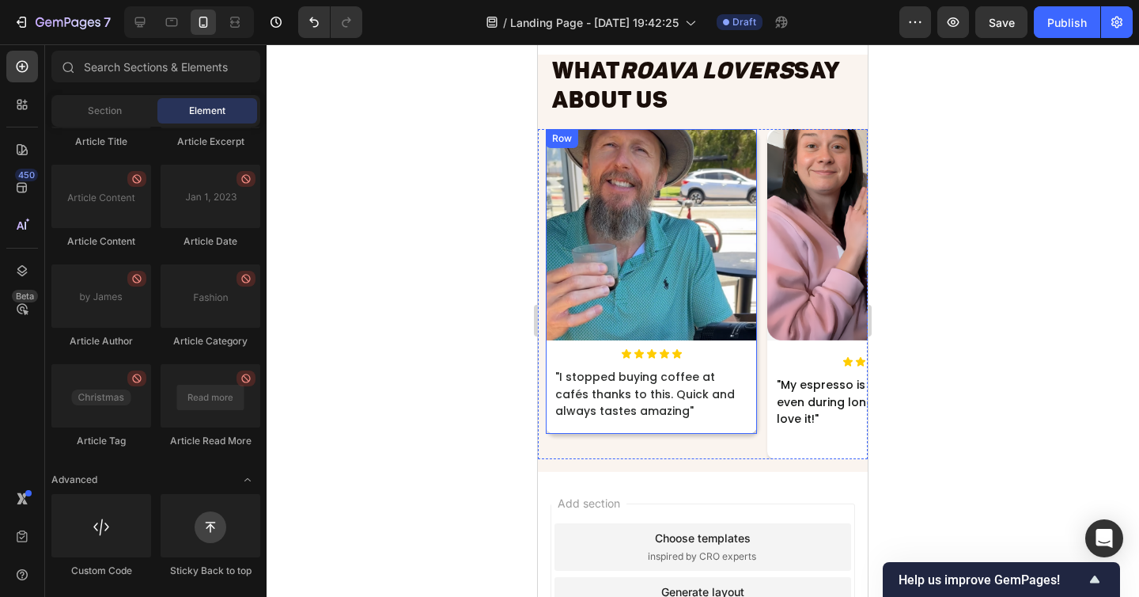
click at [748, 345] on div "Image" at bounding box center [651, 238] width 211 height 219
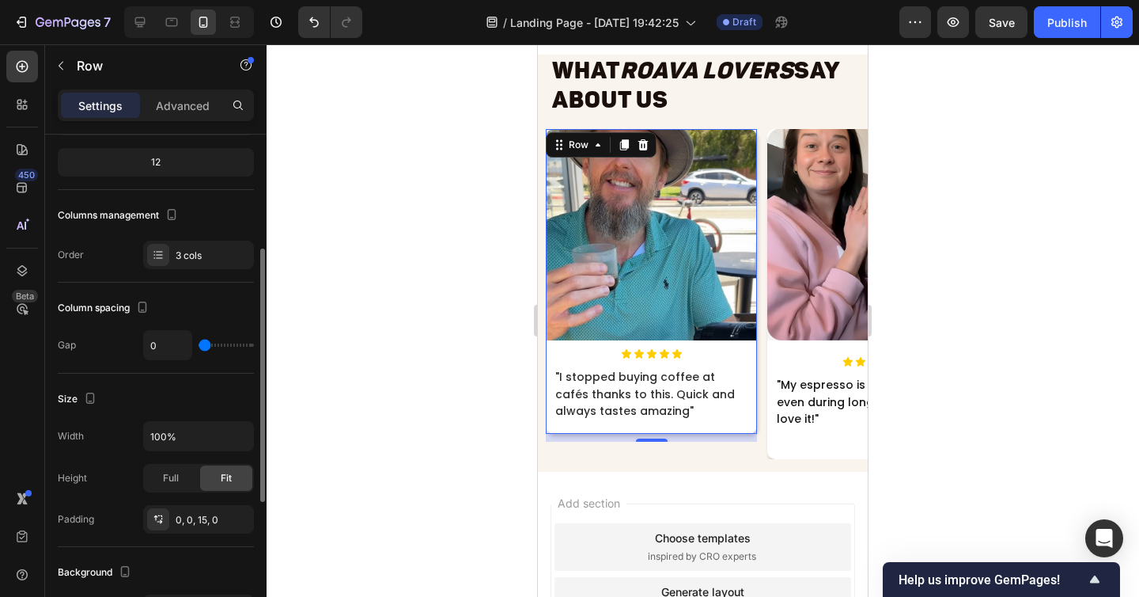
scroll to position [204, 0]
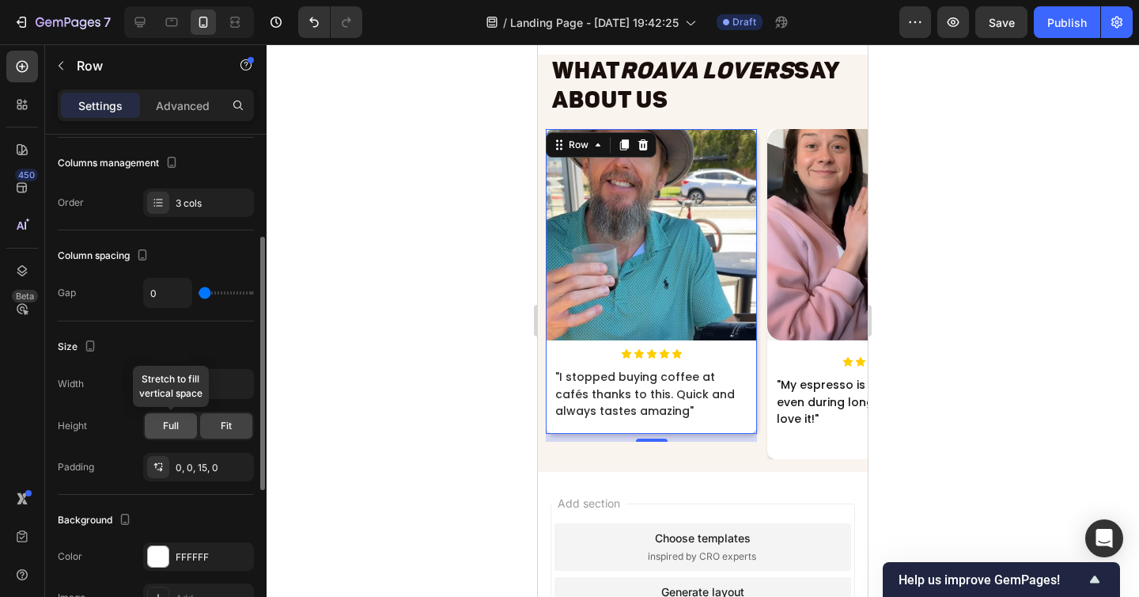
click at [182, 432] on div "Full" at bounding box center [171, 425] width 52 height 25
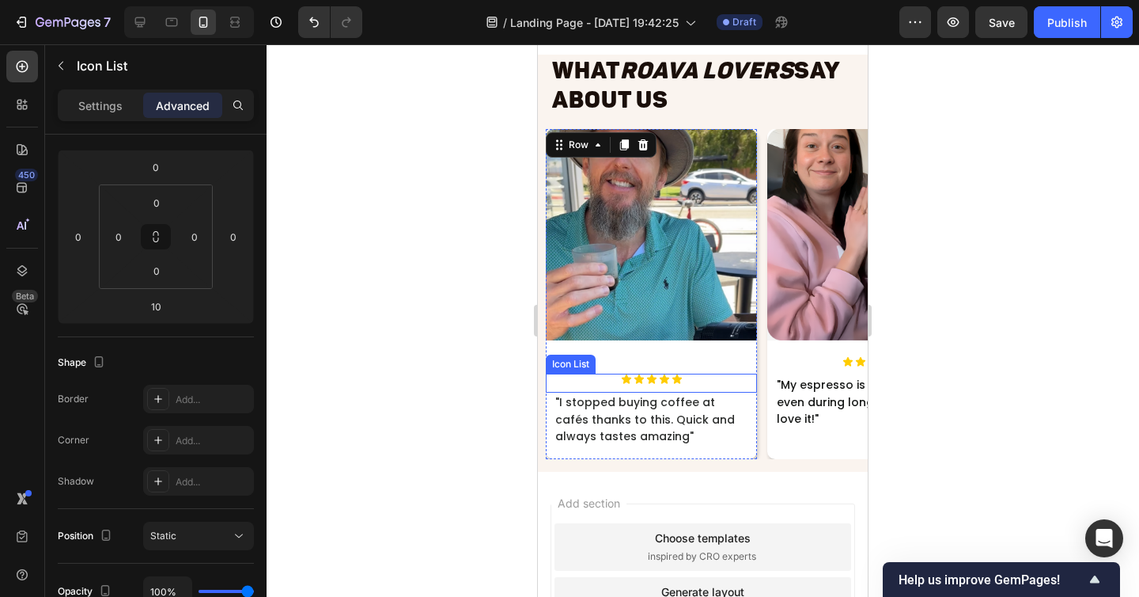
click at [689, 373] on div "Icon Icon Icon Icon Icon" at bounding box center [651, 378] width 211 height 11
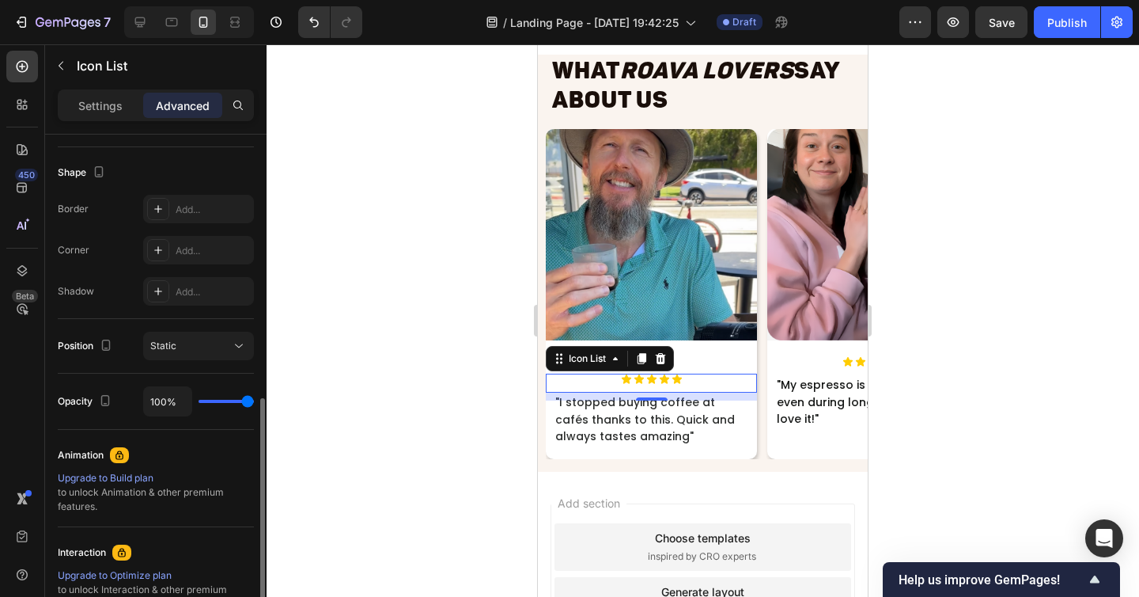
scroll to position [342, 0]
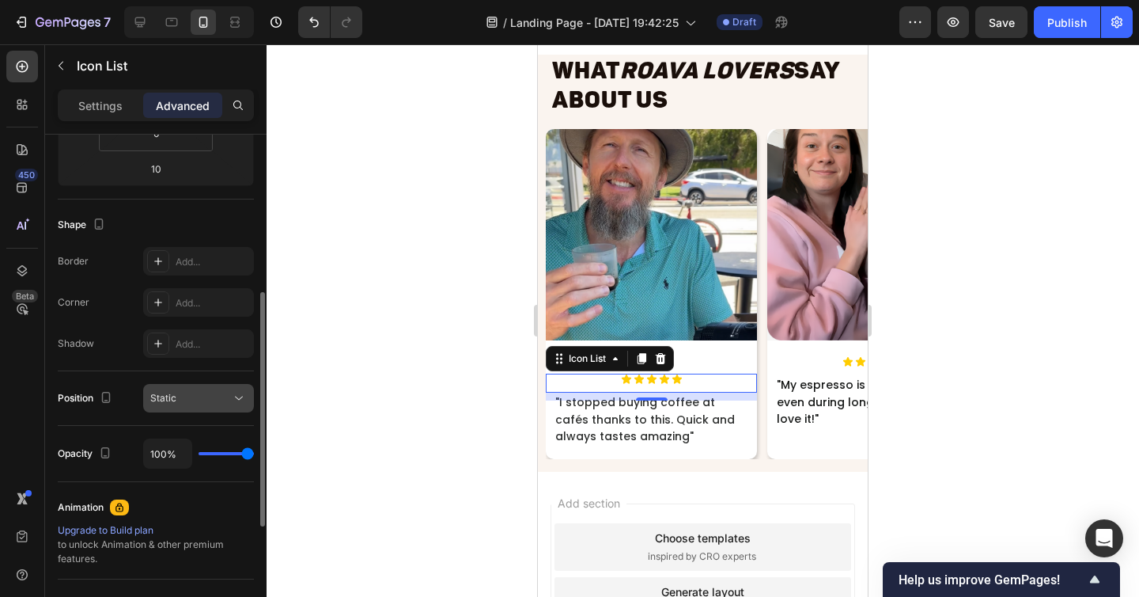
click at [196, 392] on div "Static" at bounding box center [190, 398] width 81 height 14
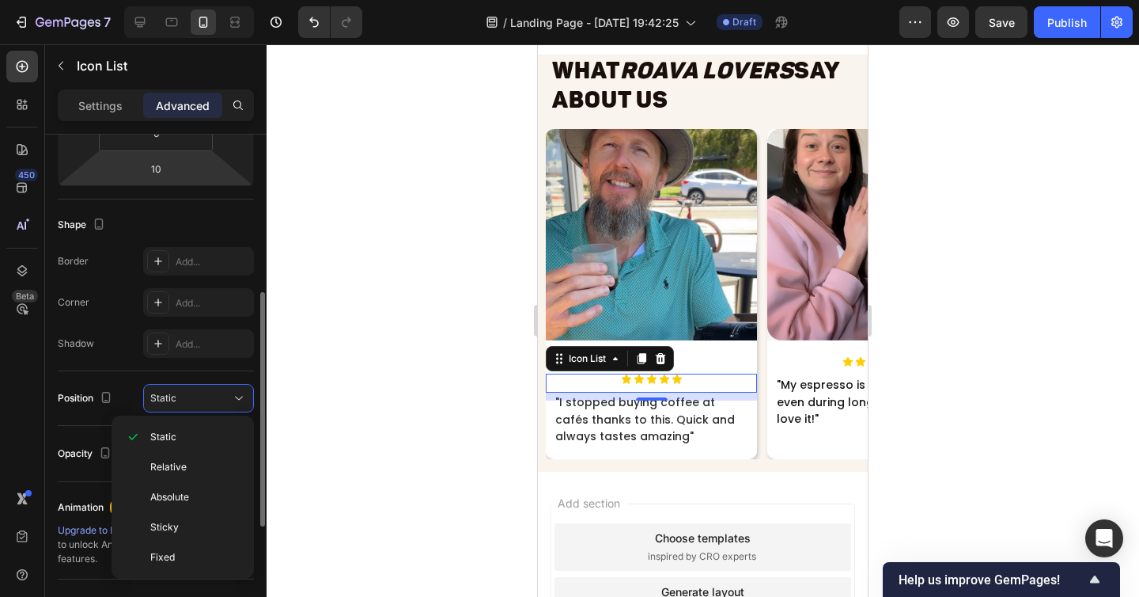
click at [155, 222] on div "Shape" at bounding box center [156, 224] width 196 height 25
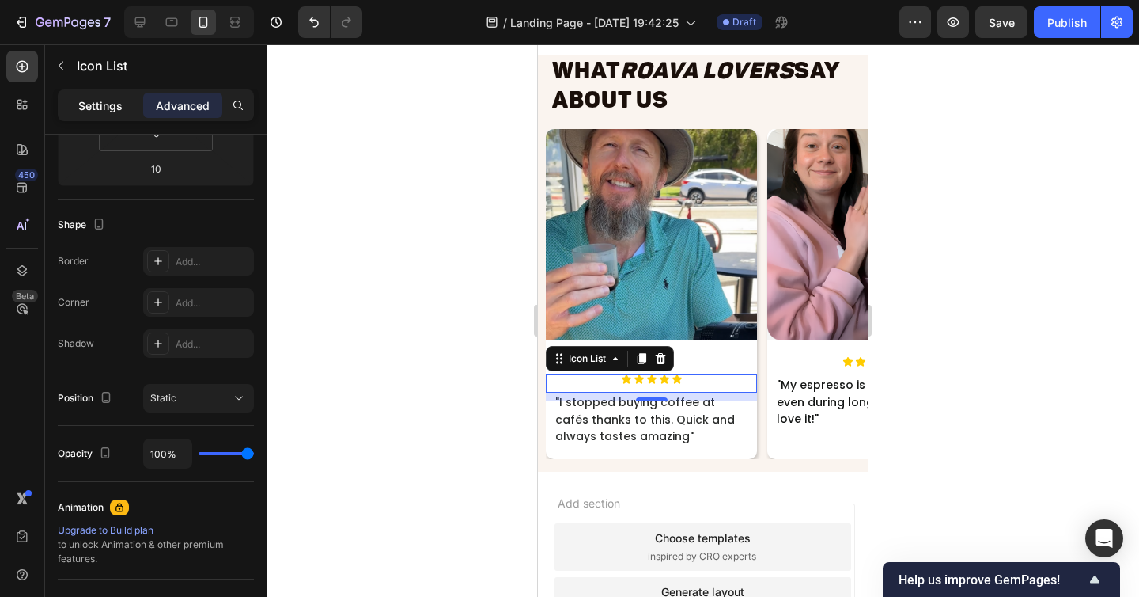
click at [111, 104] on p "Settings" at bounding box center [100, 105] width 44 height 17
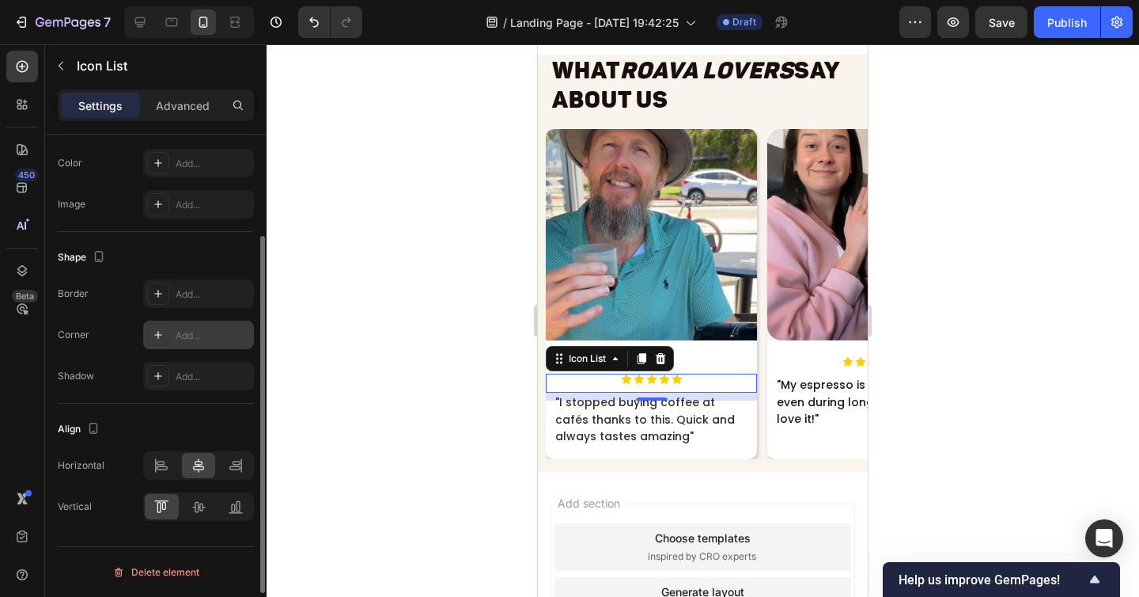
scroll to position [0, 0]
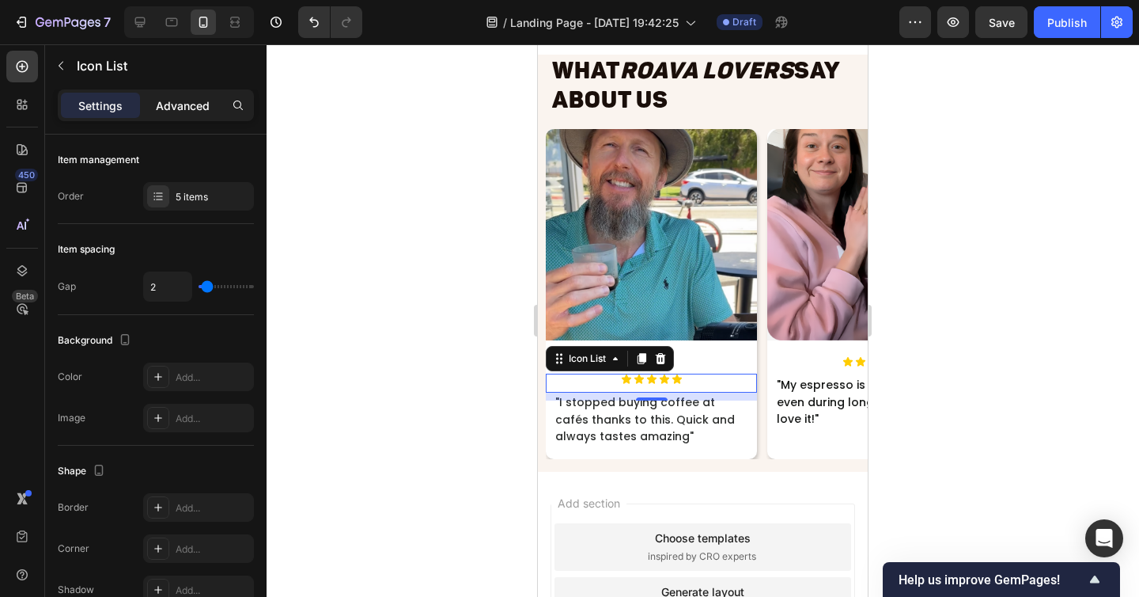
click at [158, 113] on div "Advanced" at bounding box center [182, 105] width 79 height 25
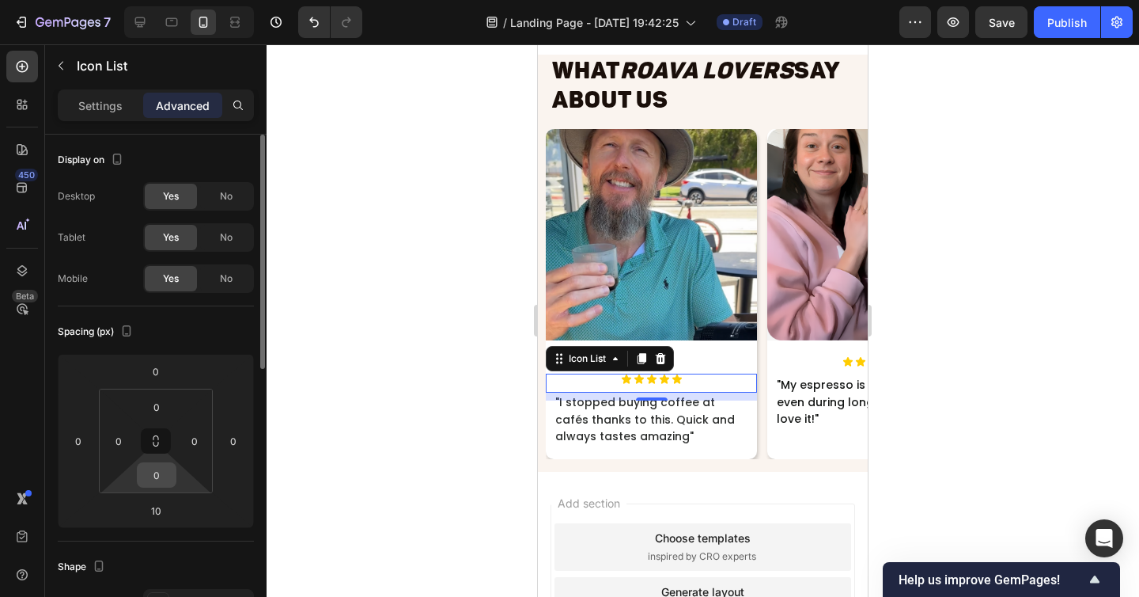
click at [158, 470] on input "0" at bounding box center [157, 475] width 32 height 24
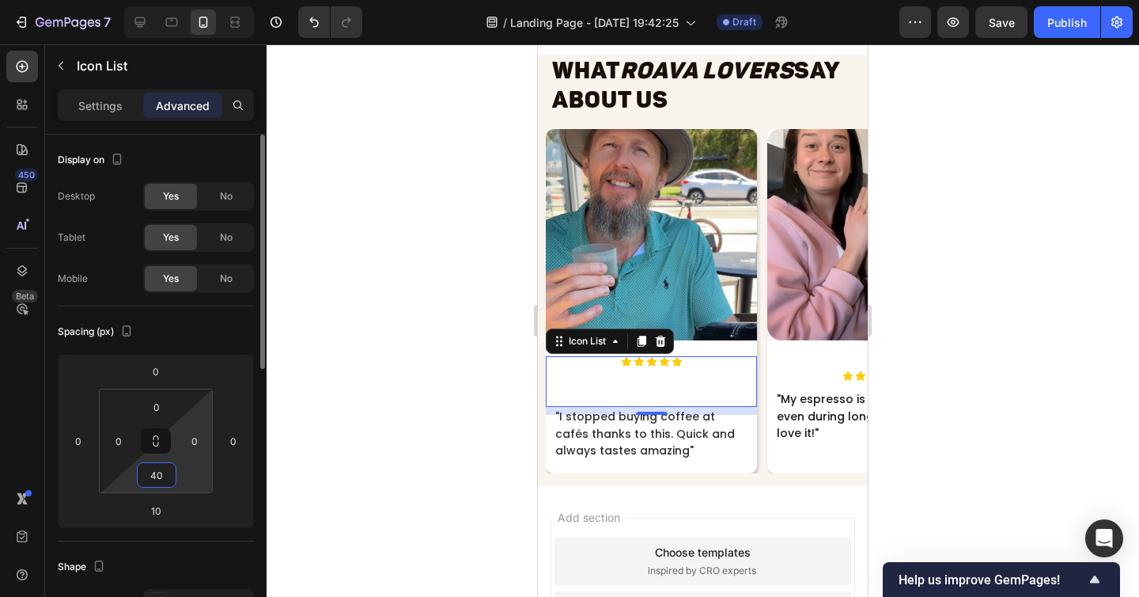
type input "4"
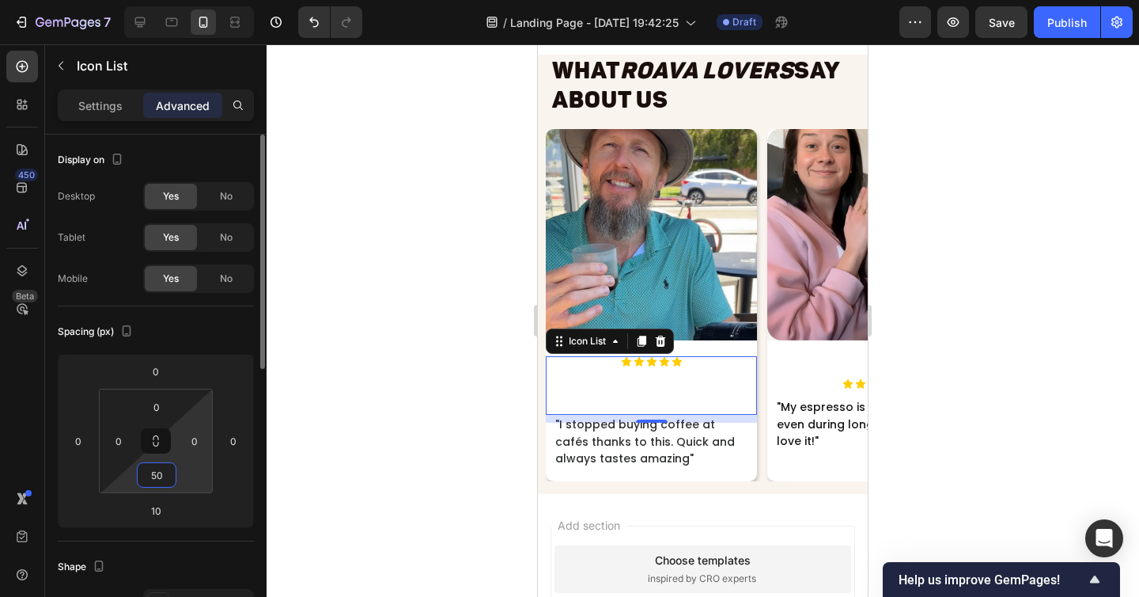
type input "5"
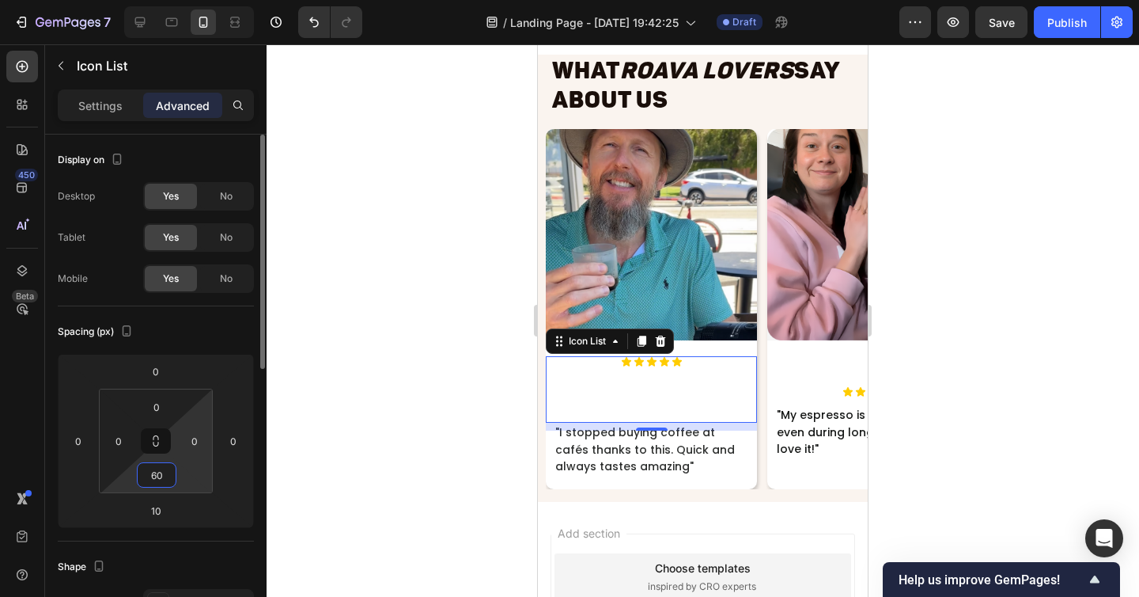
type input "6"
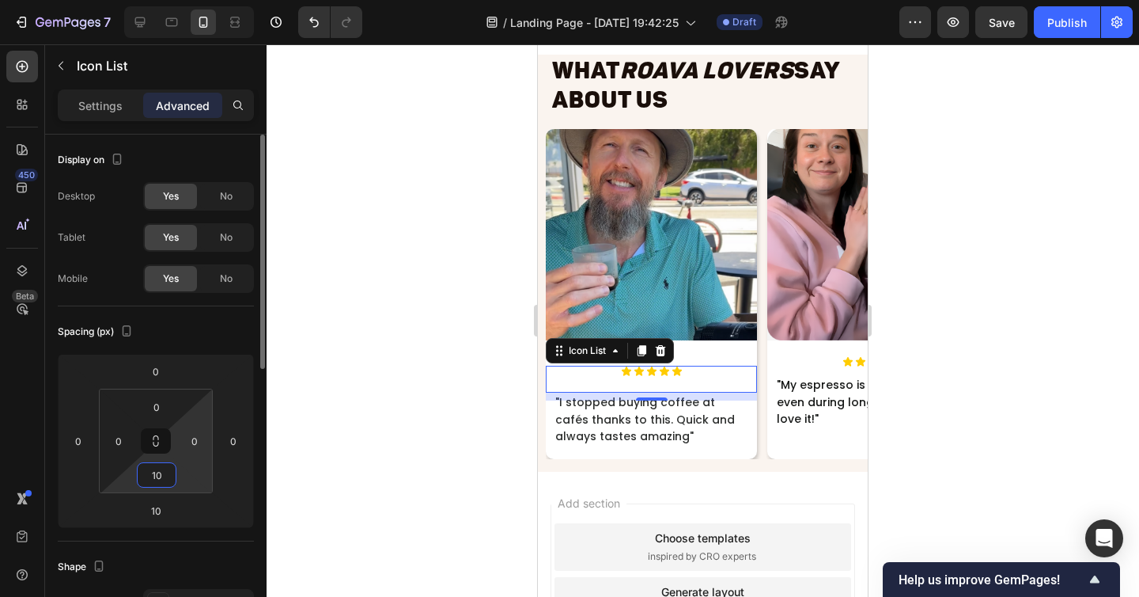
type input "1"
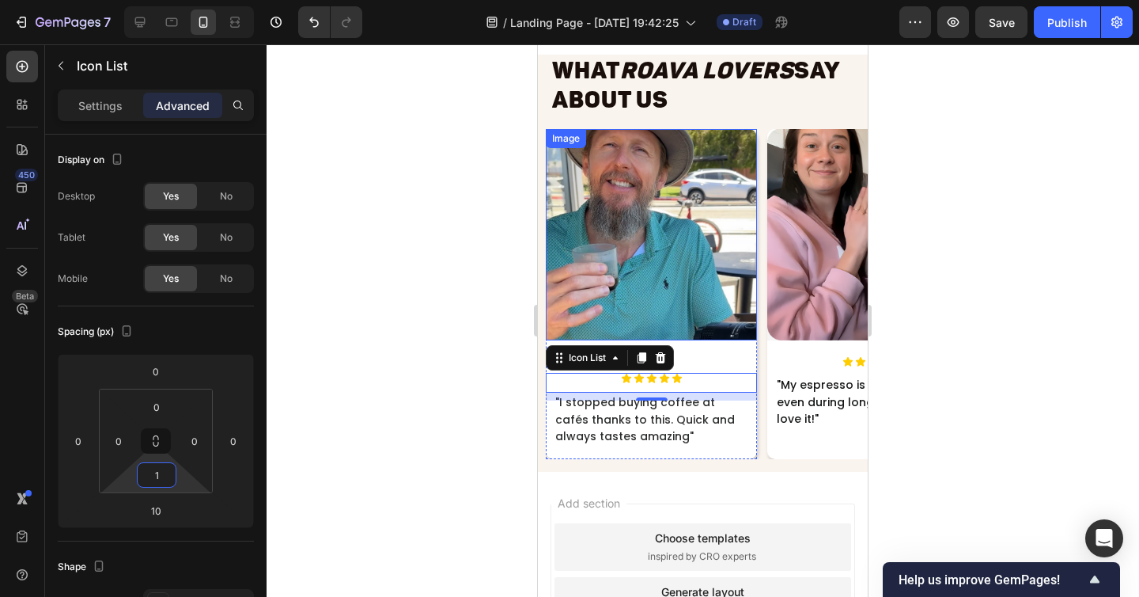
click at [756, 297] on img at bounding box center [651, 234] width 211 height 211
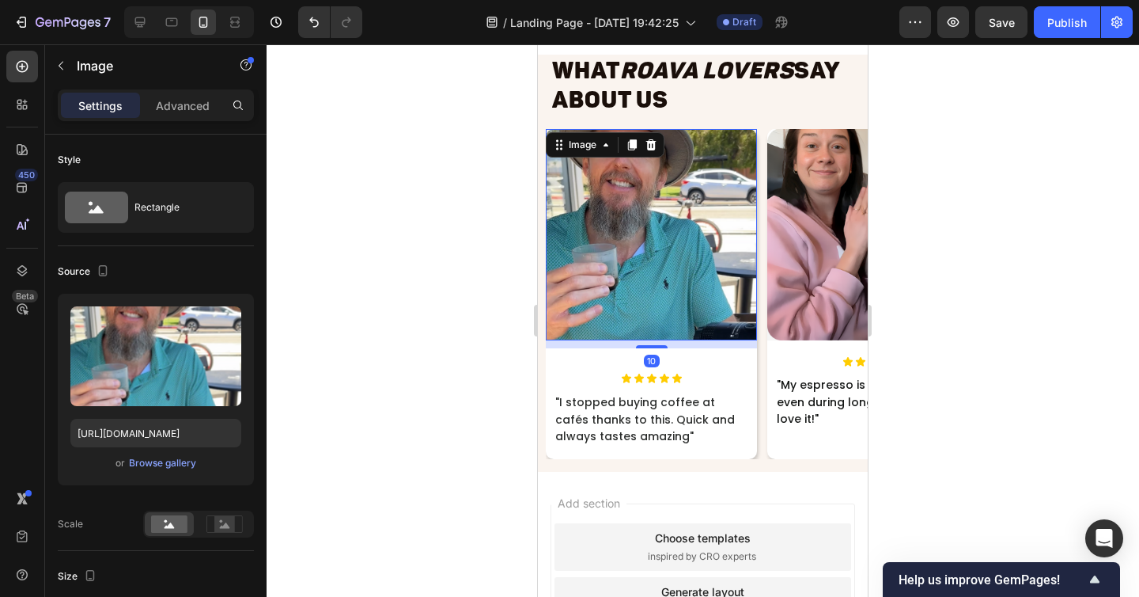
click at [701, 312] on img at bounding box center [651, 234] width 211 height 211
drag, startPoint x: 658, startPoint y: 345, endPoint x: 660, endPoint y: 319, distance: 26.2
click at [660, 319] on div "Image 0" at bounding box center [651, 234] width 211 height 211
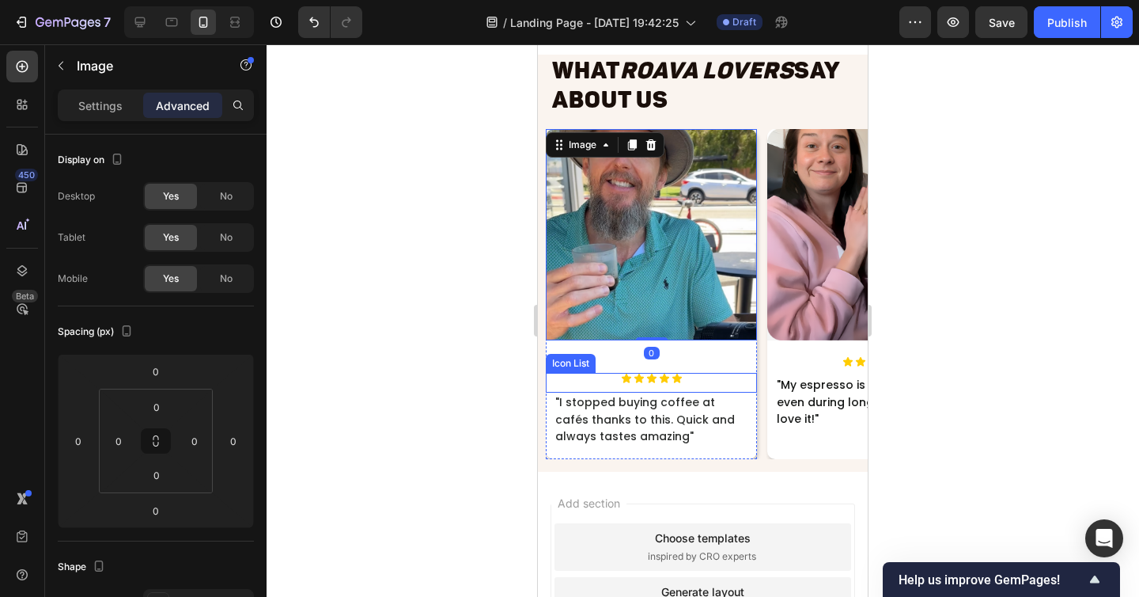
click at [696, 375] on div "Icon Icon Icon Icon Icon" at bounding box center [651, 378] width 211 height 11
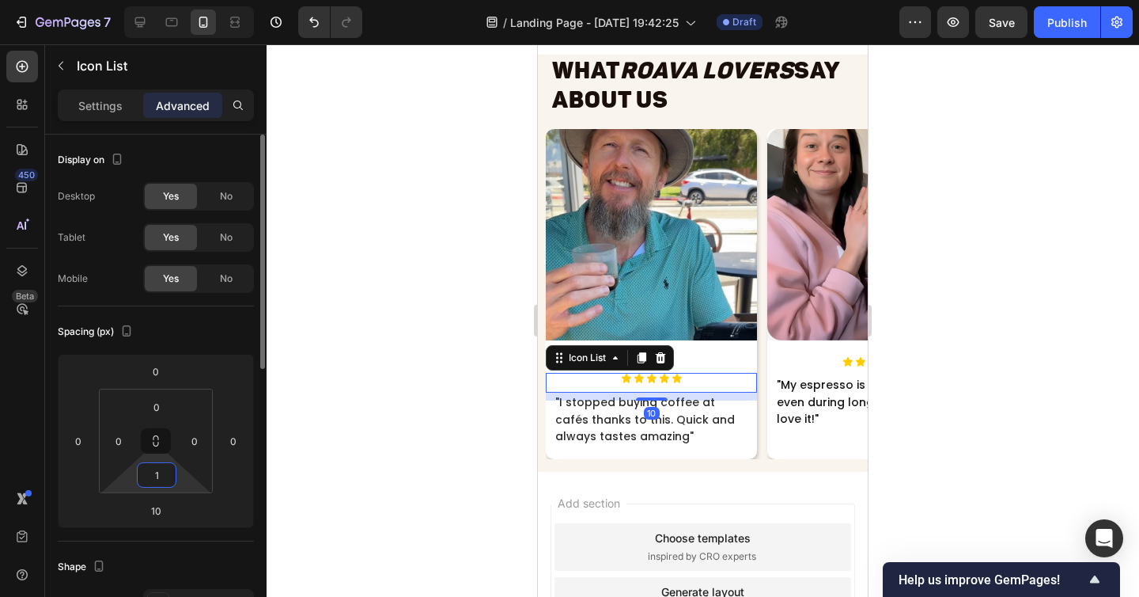
click at [164, 474] on input "1" at bounding box center [157, 475] width 32 height 24
type input "1"
type input "0"
click at [152, 503] on input "10" at bounding box center [156, 510] width 32 height 24
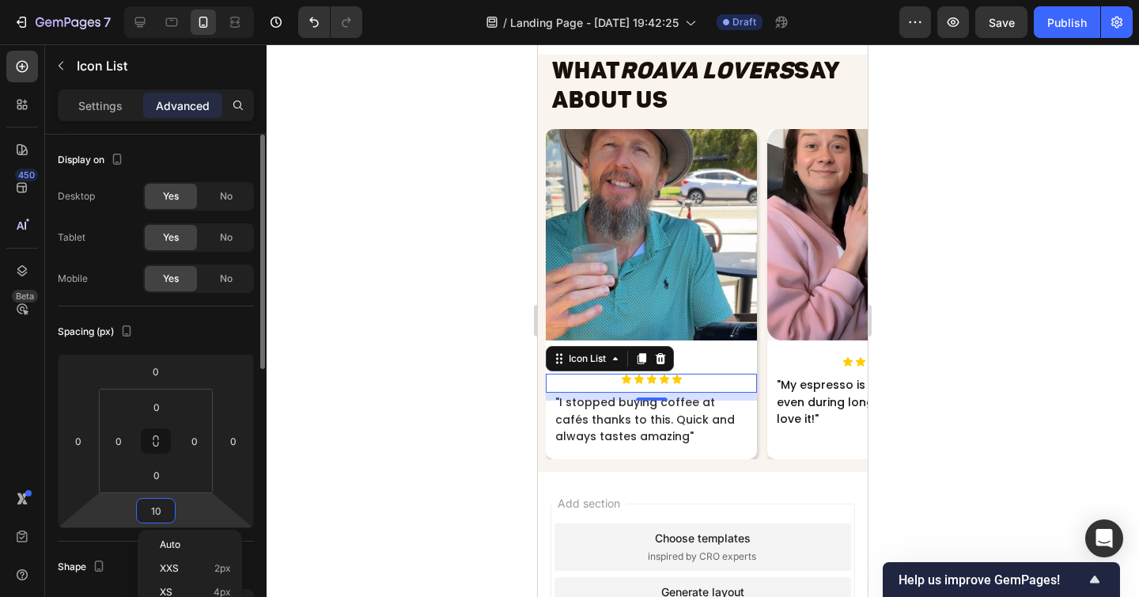
click at [152, 503] on input "10" at bounding box center [156, 510] width 32 height 24
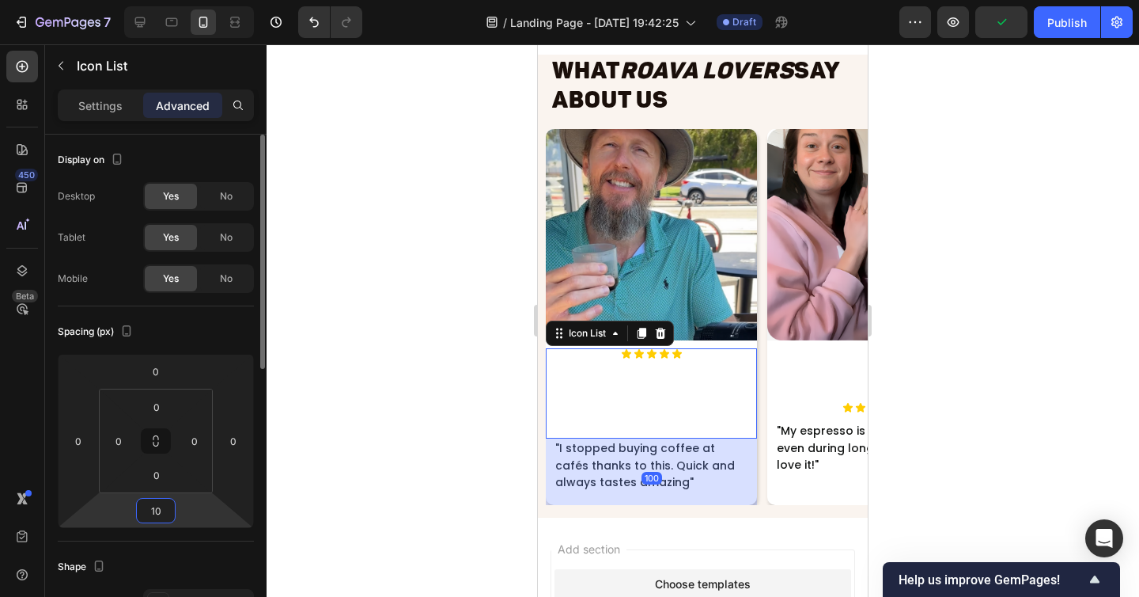
type input "1"
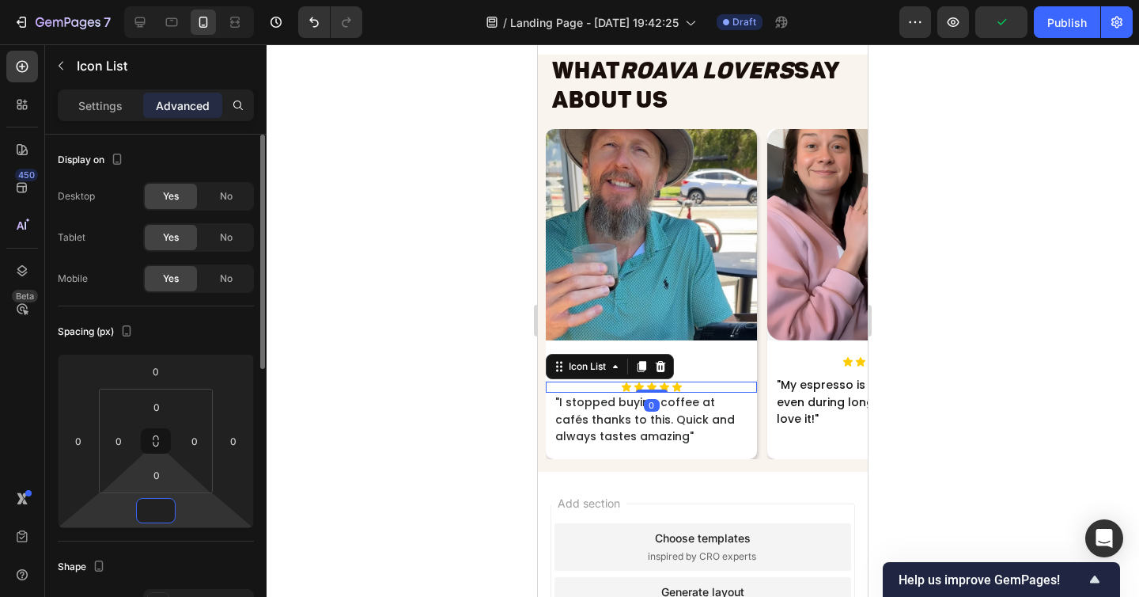
click at [153, 0] on html "7 / Landing Page - [DATE] 19:42:25 Draft Preview Publish 450 Beta Sections(18) …" at bounding box center [569, 0] width 1139 height 0
type input "0"
click at [153, 467] on input "0" at bounding box center [157, 475] width 32 height 24
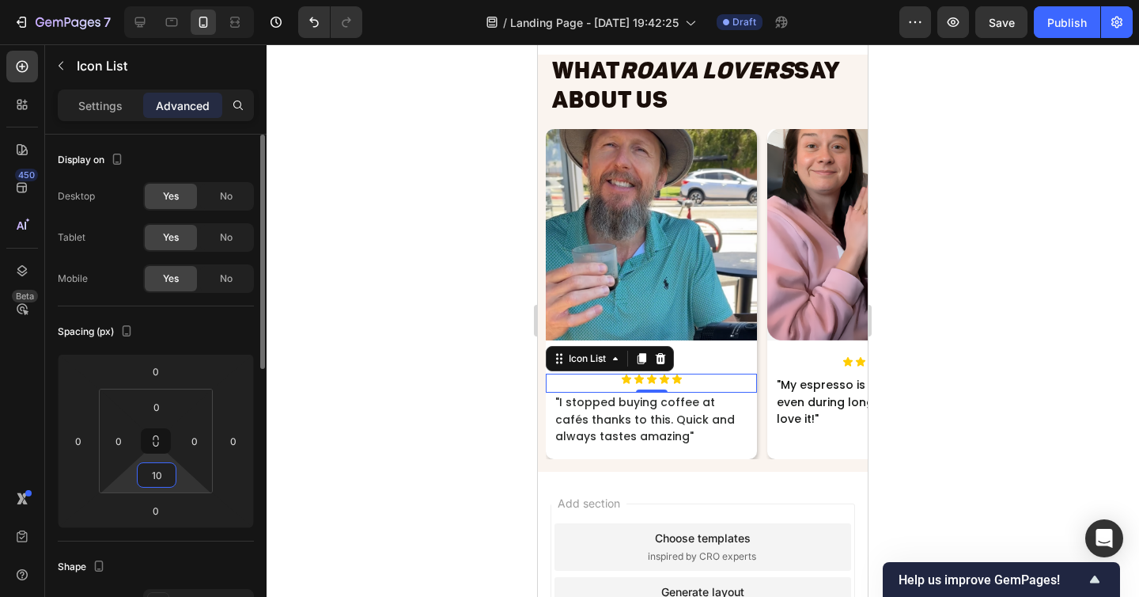
type input "1"
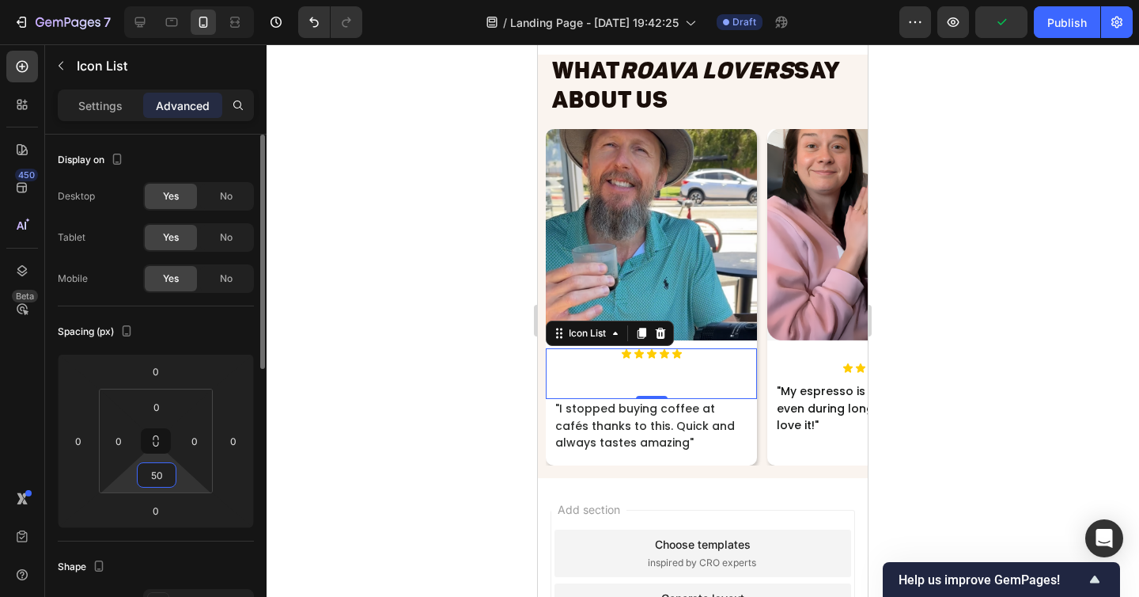
click at [154, 479] on input "50" at bounding box center [157, 475] width 32 height 24
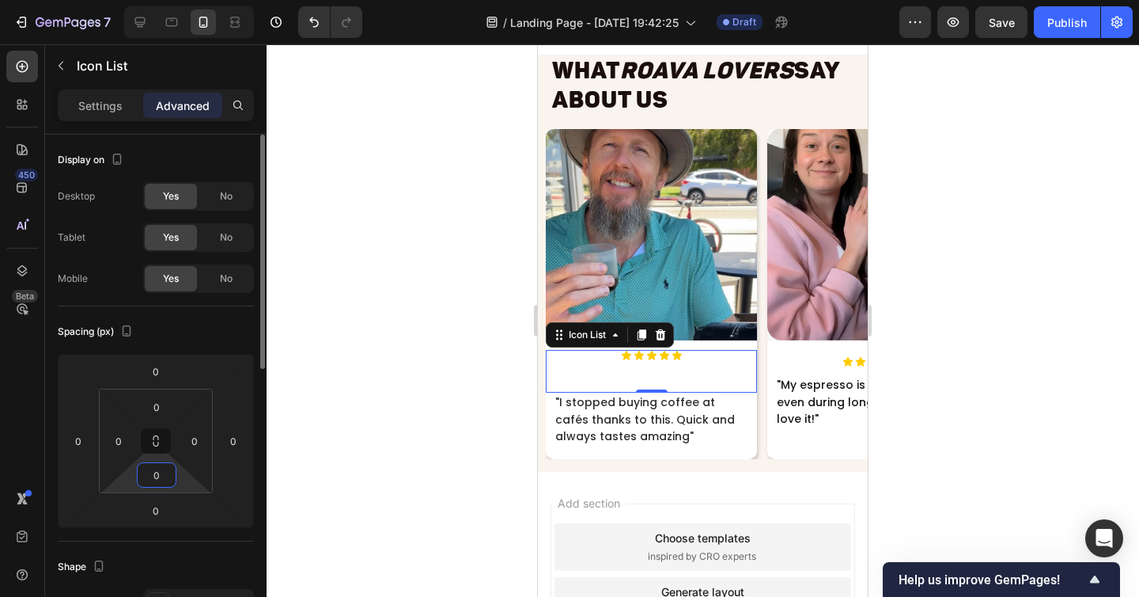
type input "50"
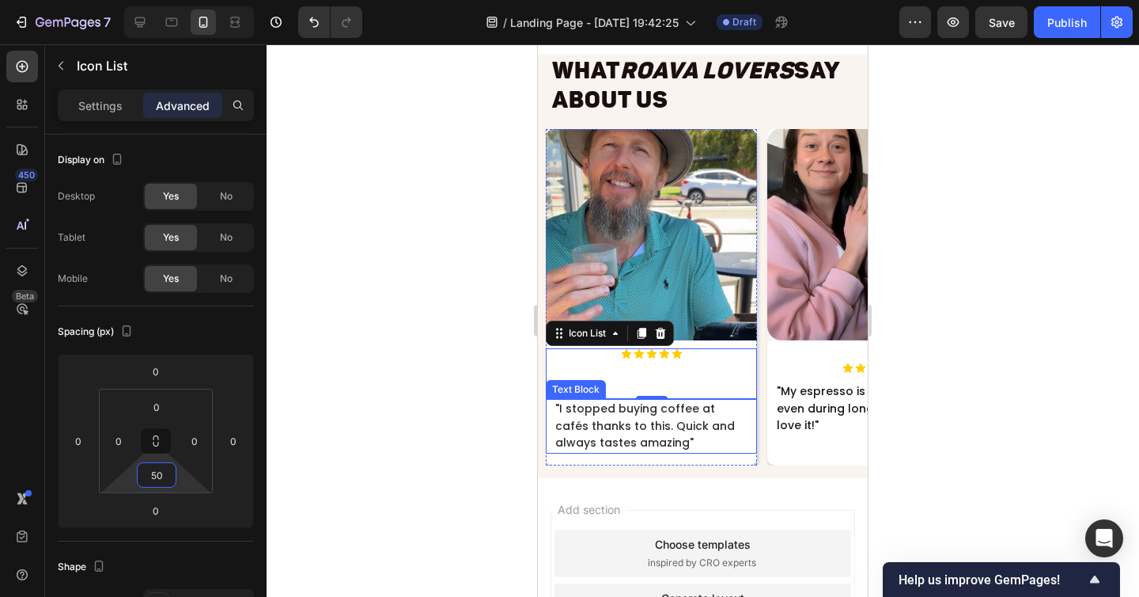
click at [674, 437] on p ""I stopped buying coffee at cafés thanks to this. Quick and always tastes amazi…" at bounding box center [651, 425] width 192 height 51
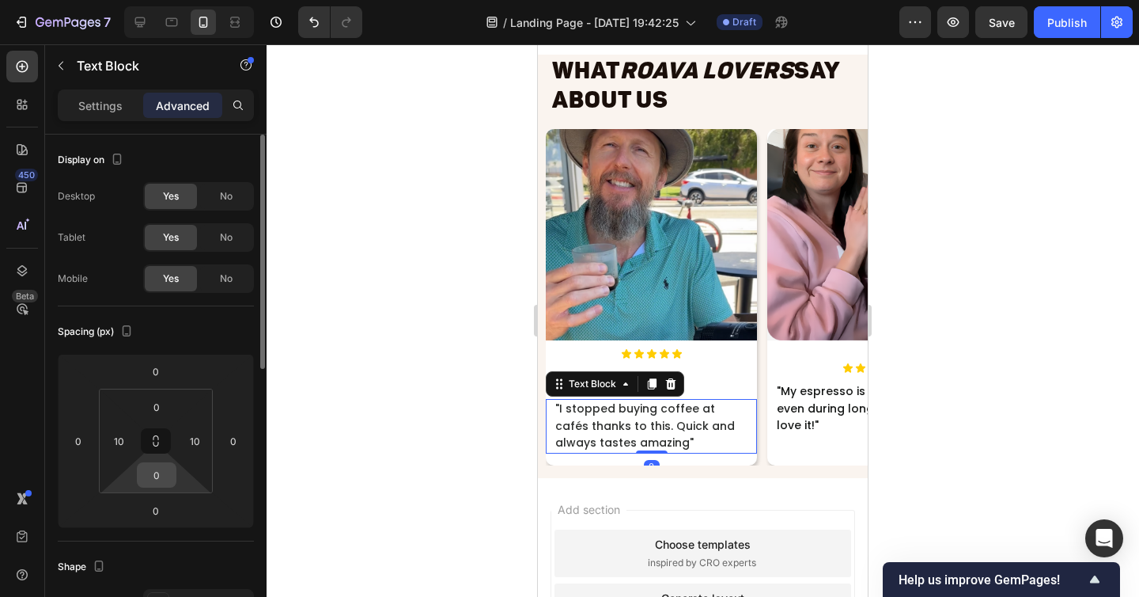
click at [154, 475] on input "0" at bounding box center [157, 475] width 32 height 24
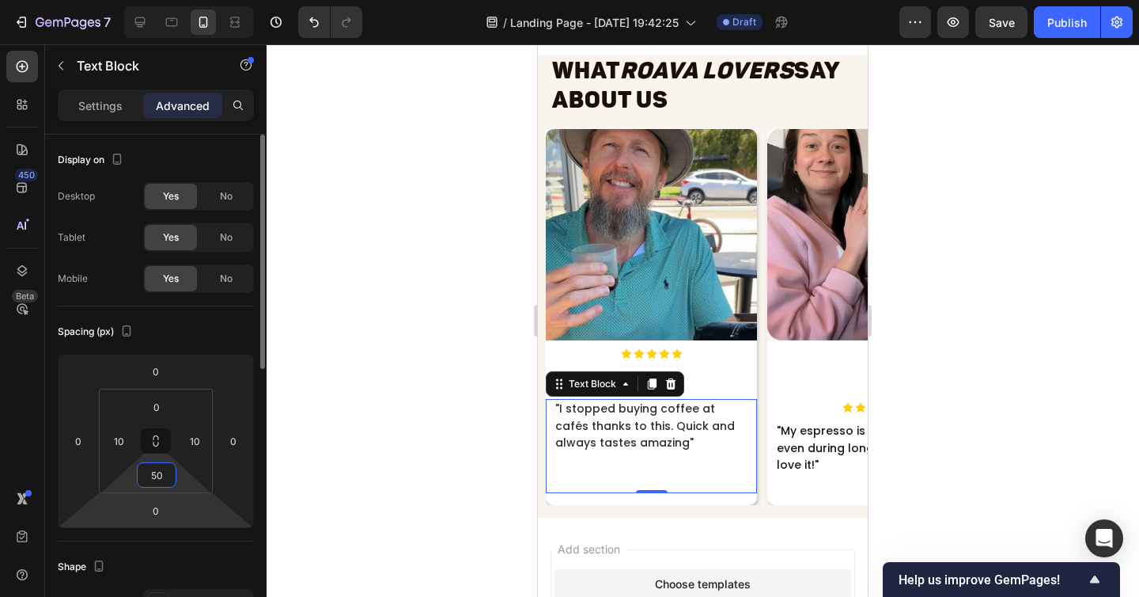
type input "5"
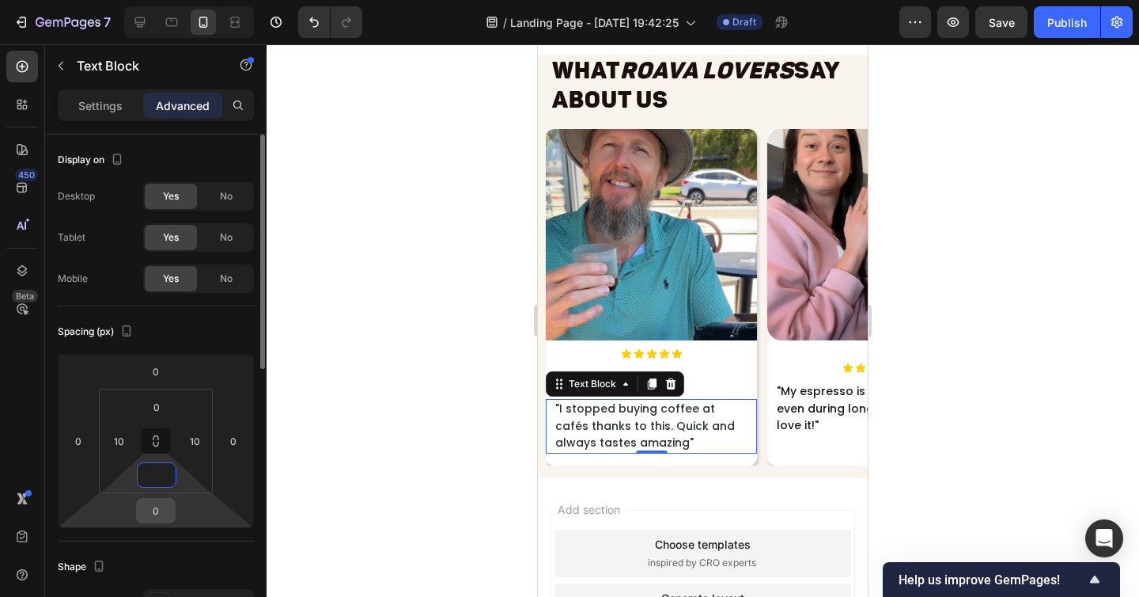
click at [172, 509] on div "0" at bounding box center [156, 510] width 40 height 25
type input "0"
click at [172, 509] on div "0" at bounding box center [156, 510] width 40 height 25
click at [156, 503] on input "0" at bounding box center [156, 510] width 32 height 24
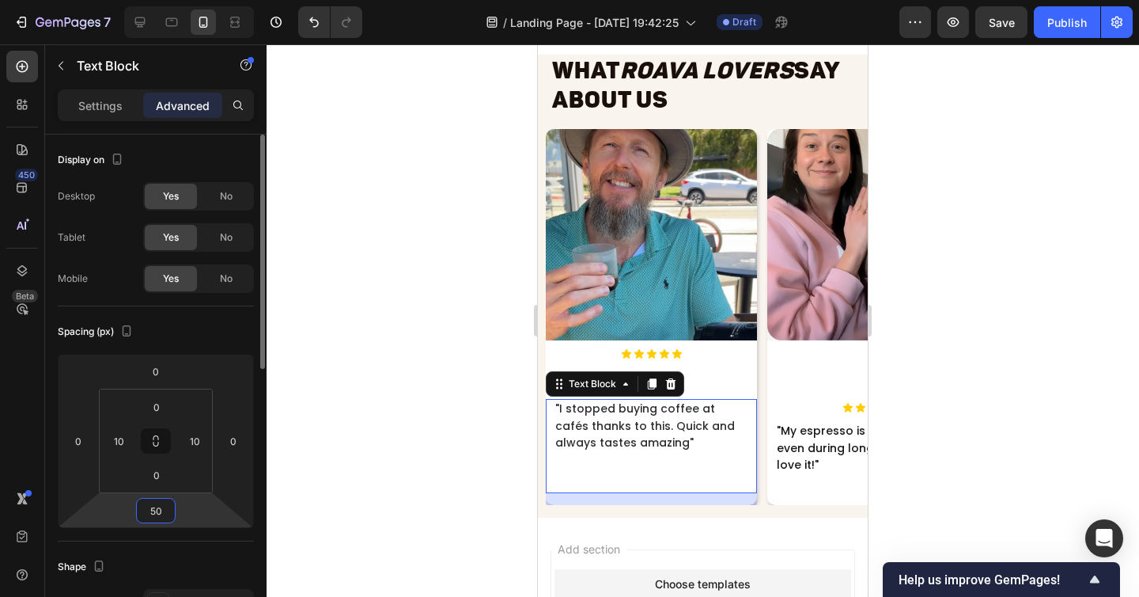
type input "5"
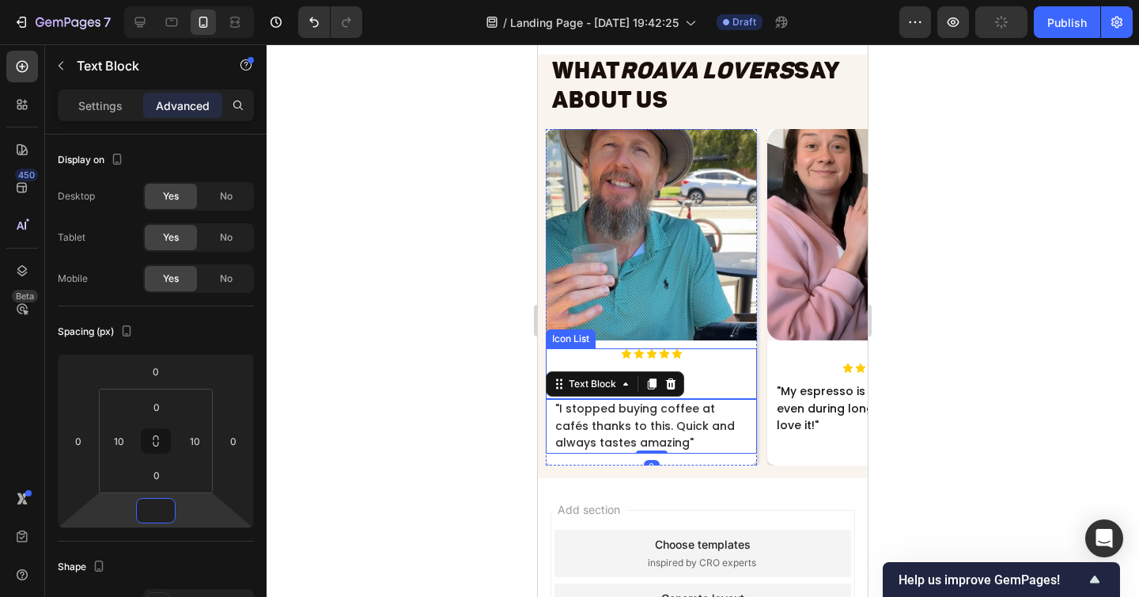
click at [718, 360] on div "Icon Icon Icon Icon Icon Icon List" at bounding box center [651, 373] width 211 height 51
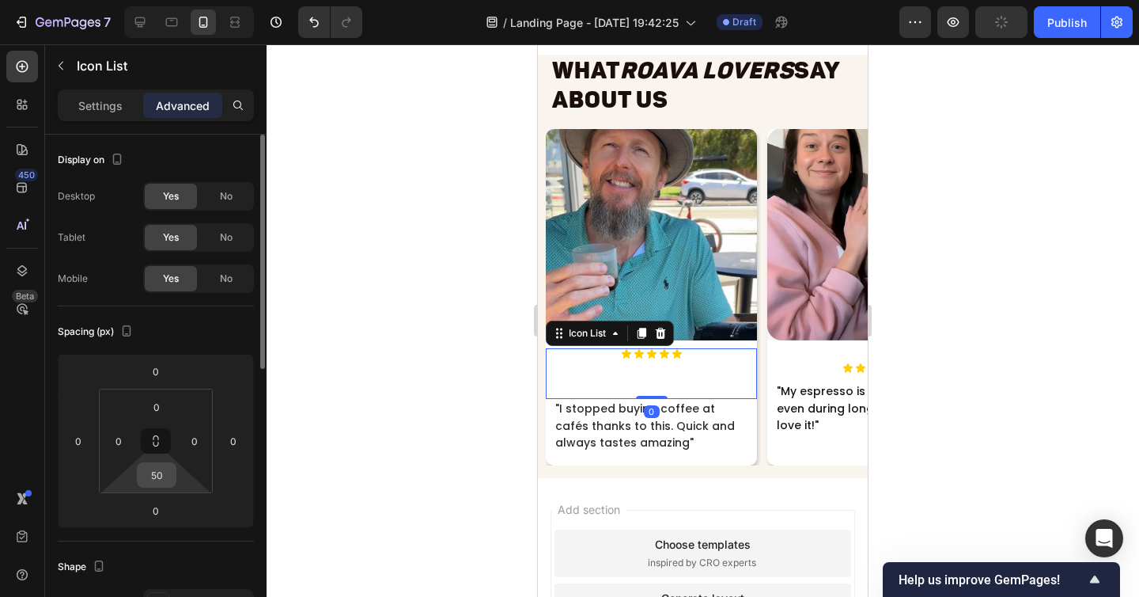
click at [157, 479] on input "50" at bounding box center [157, 475] width 32 height 24
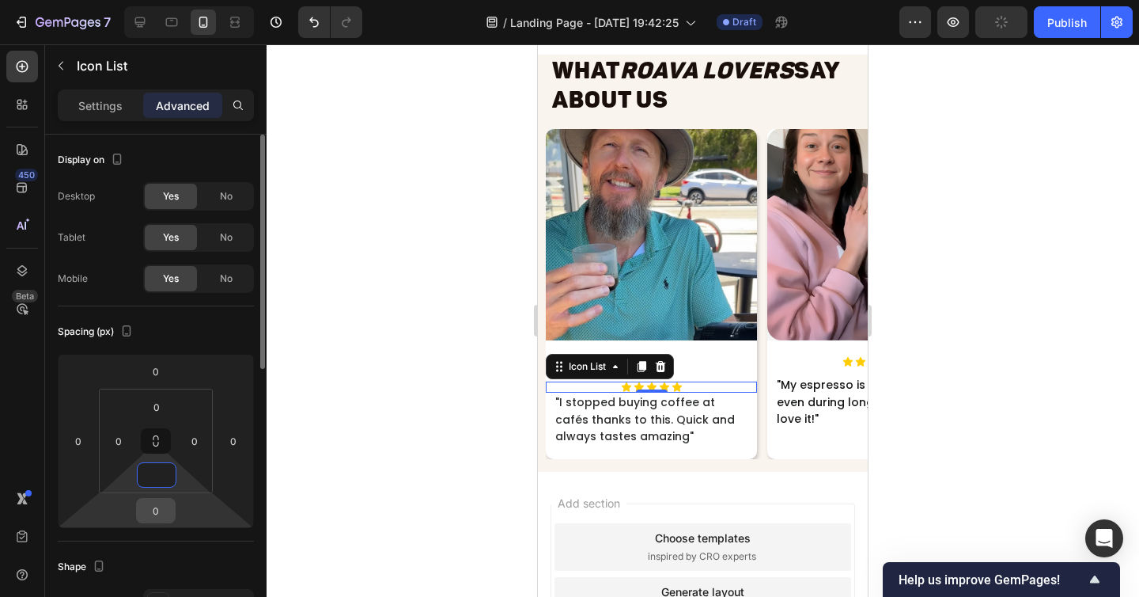
type input "0"
click at [149, 506] on input "0" at bounding box center [156, 510] width 32 height 24
paste input "5"
type input "50"
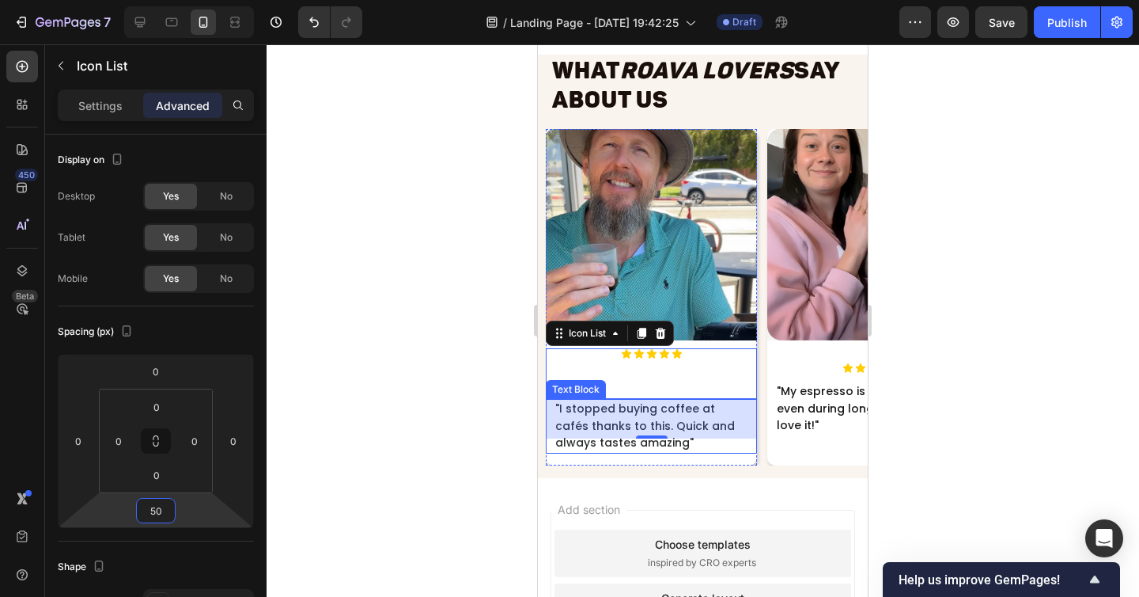
click at [687, 439] on p ""I stopped buying coffee at cafés thanks to this. Quick and always tastes amazi…" at bounding box center [651, 425] width 192 height 51
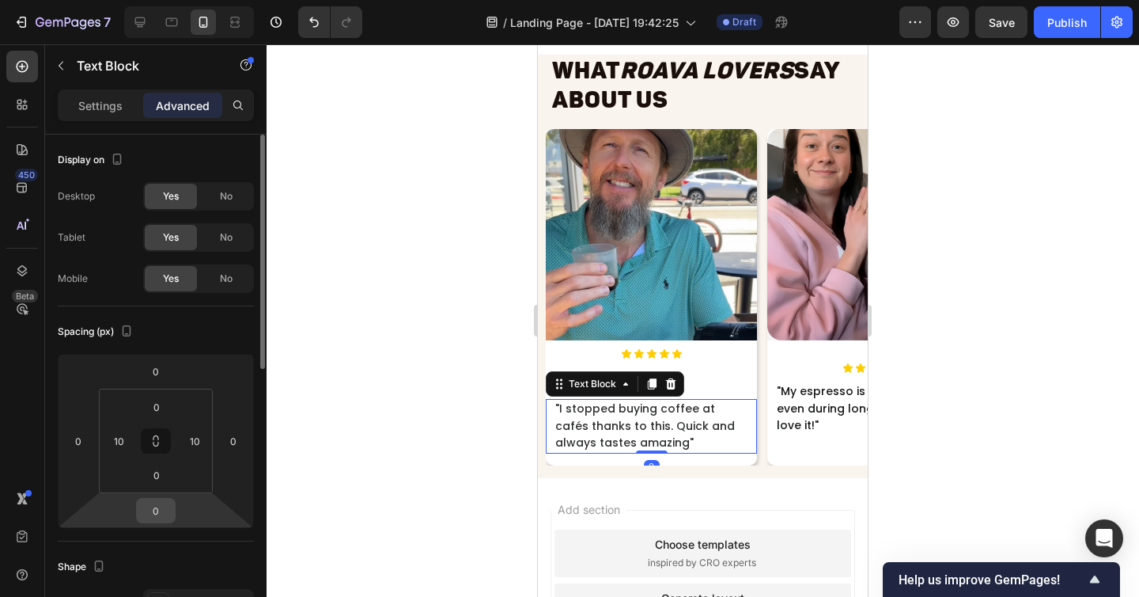
click at [167, 509] on input "0" at bounding box center [156, 510] width 32 height 24
paste input "5"
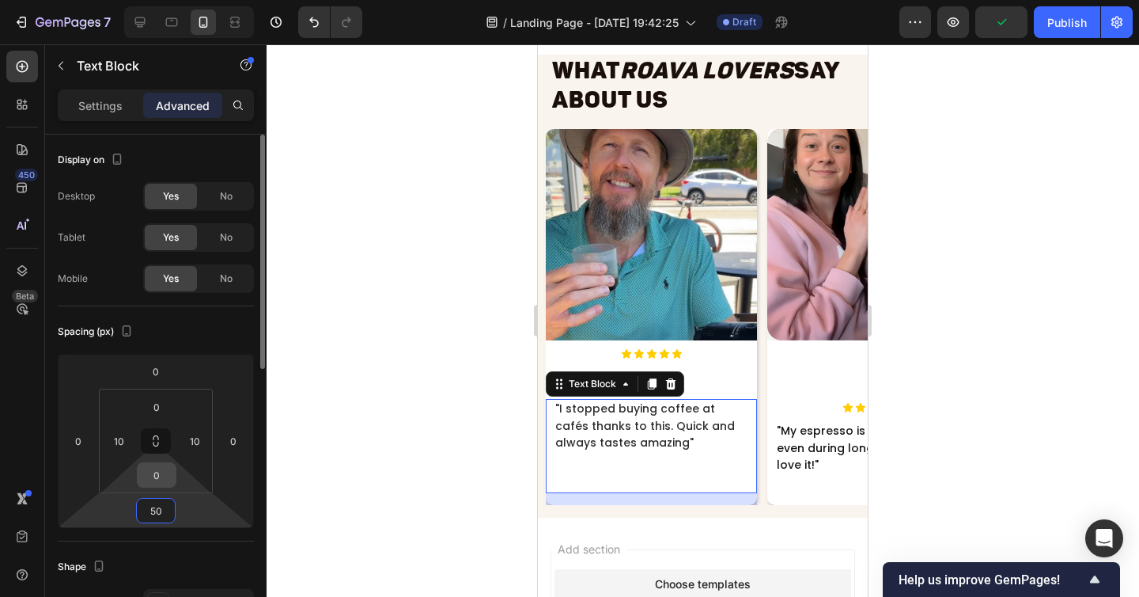
type input "50"
click at [165, 479] on input "0" at bounding box center [157, 475] width 32 height 24
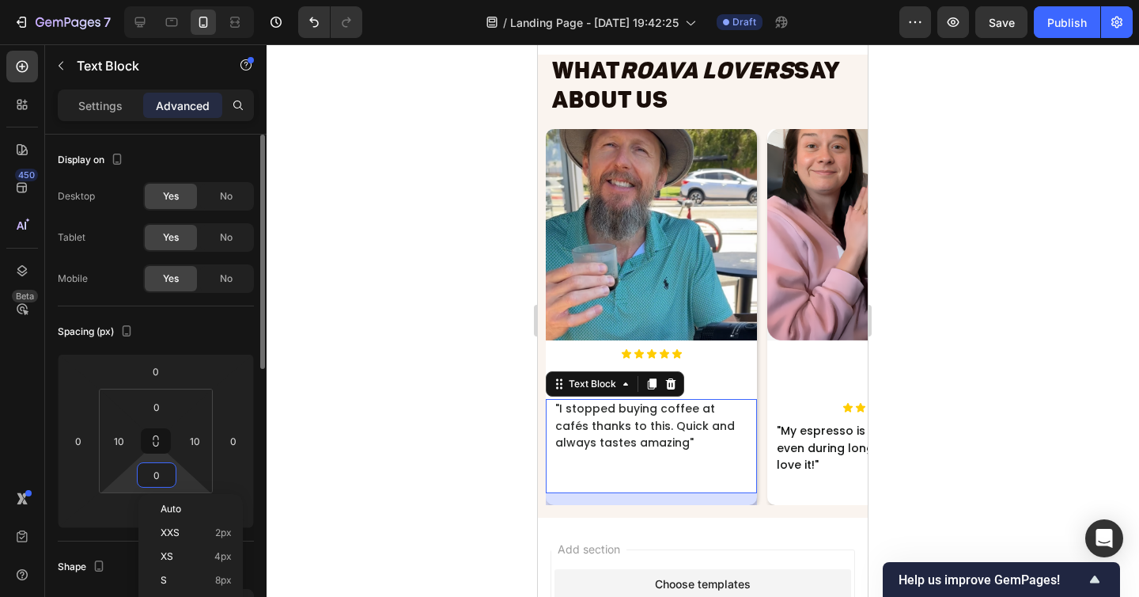
paste input "5"
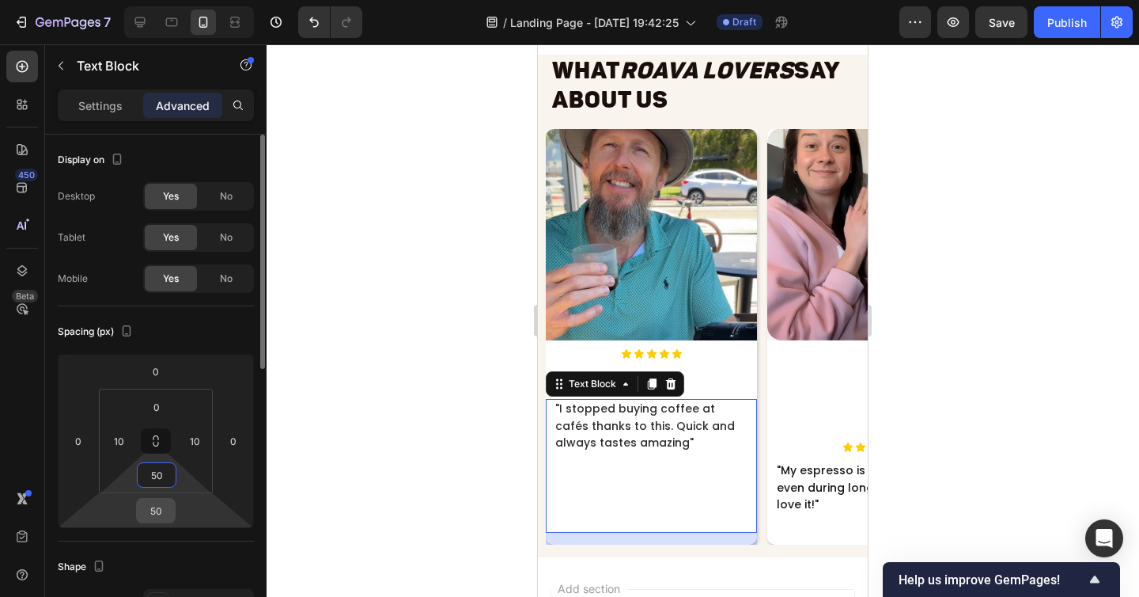
type input "50"
click at [172, 512] on div "50" at bounding box center [156, 510] width 40 height 25
click at [160, 506] on input "50" at bounding box center [156, 510] width 32 height 24
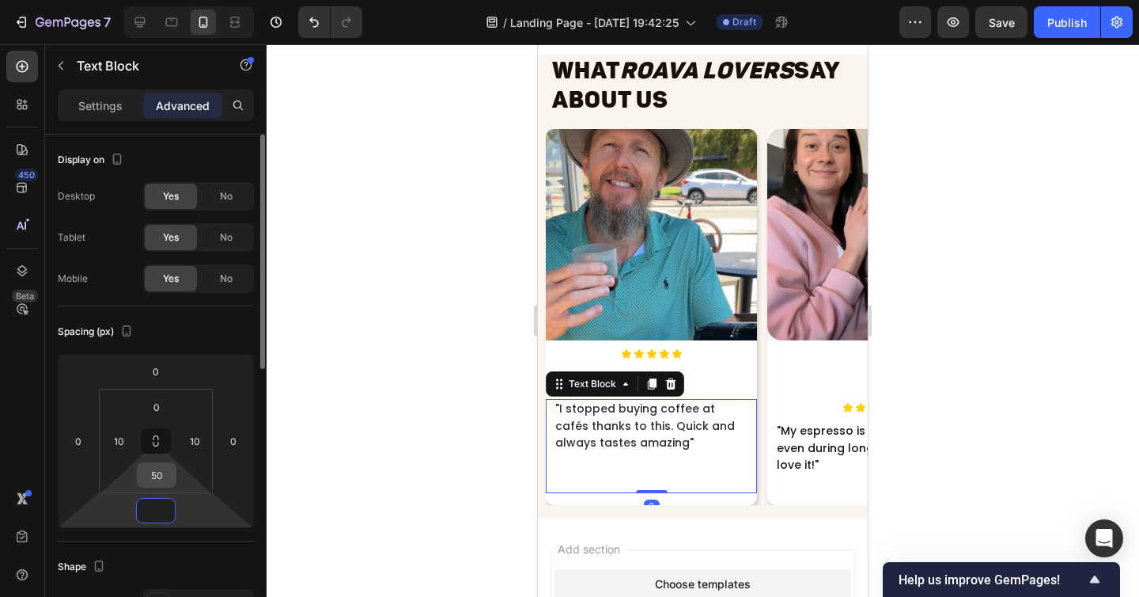
type input "0"
click at [157, 475] on input "50" at bounding box center [157, 475] width 32 height 24
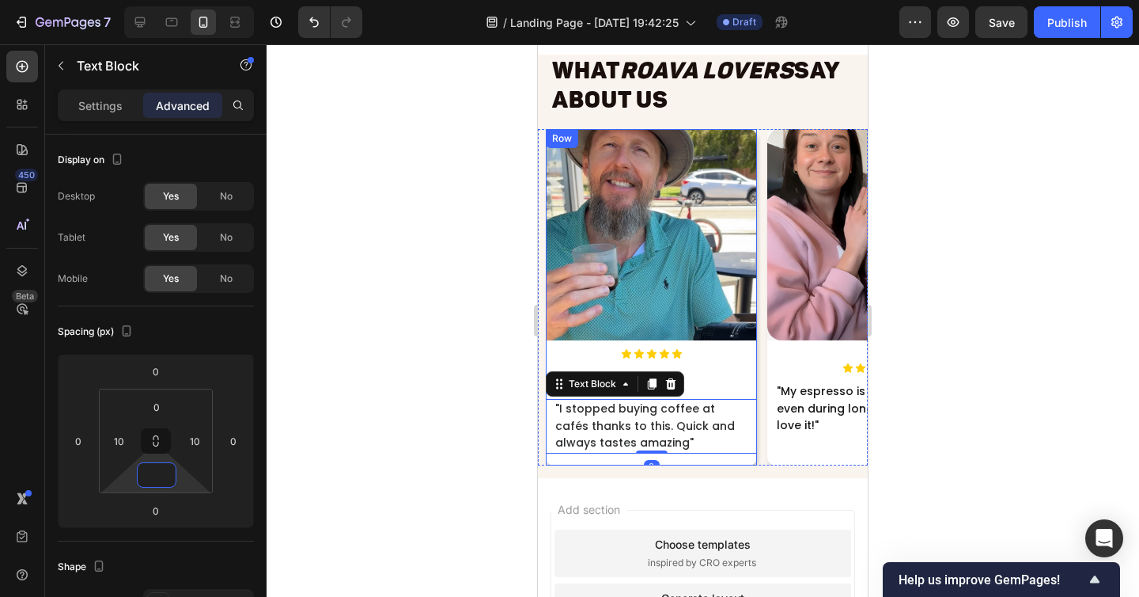
click at [728, 363] on div "Icon Icon Icon Icon Icon Icon List" at bounding box center [651, 373] width 211 height 51
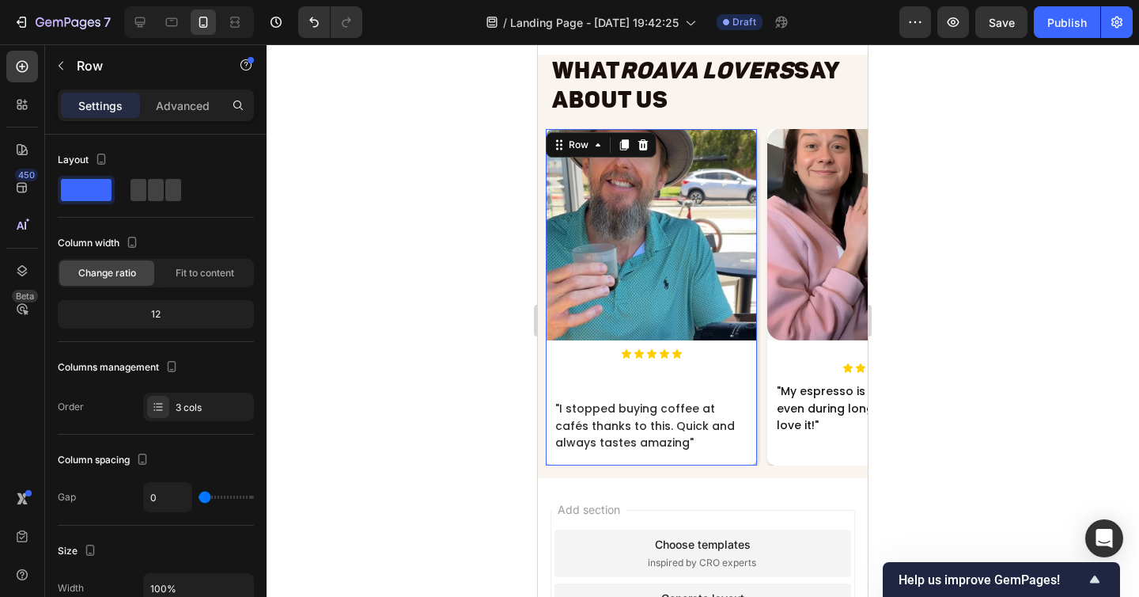
click at [664, 358] on div "Icon Icon Icon Icon Icon Icon List" at bounding box center [651, 373] width 211 height 51
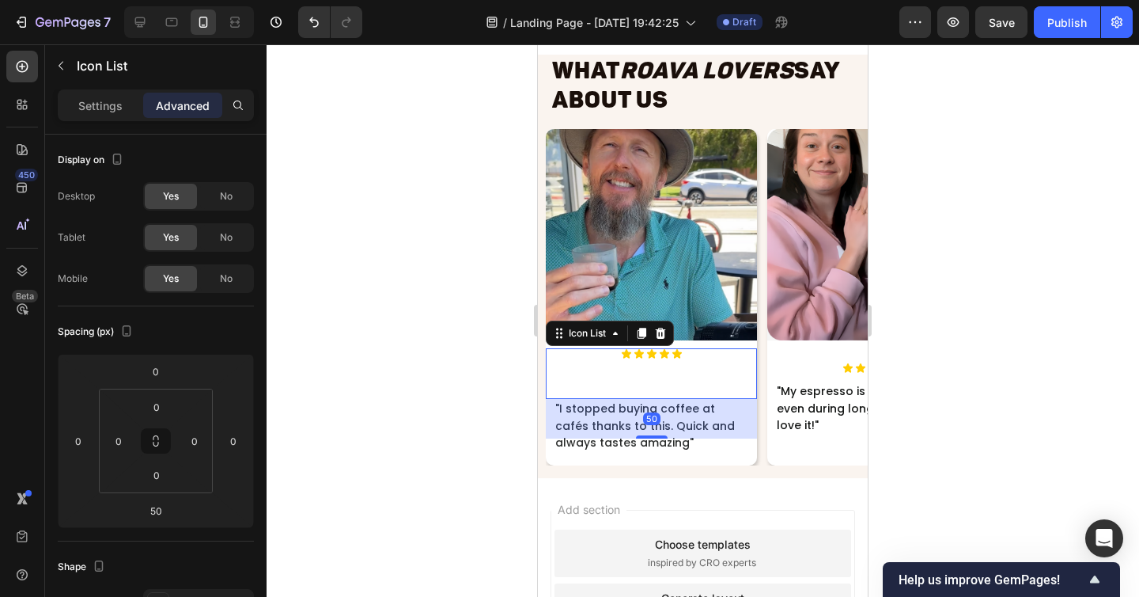
click at [696, 348] on div "Icon Icon Icon Icon Icon" at bounding box center [651, 353] width 211 height 11
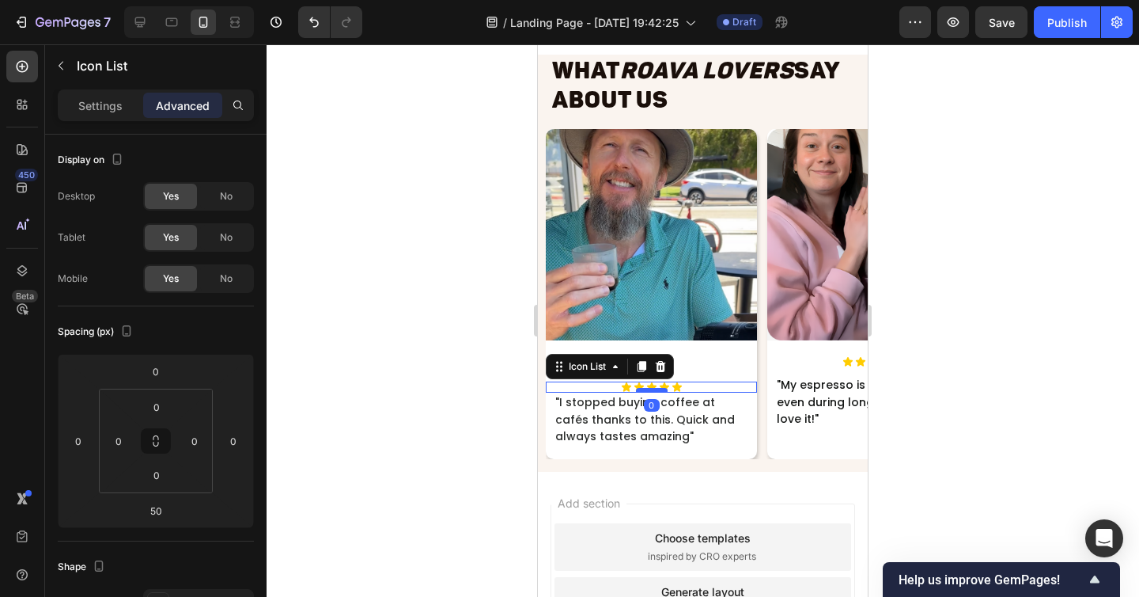
drag, startPoint x: 646, startPoint y: 435, endPoint x: 646, endPoint y: 389, distance: 45.9
click at [646, 389] on div at bounding box center [652, 390] width 32 height 5
type input "0"
click at [411, 369] on div at bounding box center [703, 320] width 873 height 552
click at [699, 387] on div "Icon Icon Icon Icon Icon" at bounding box center [651, 386] width 211 height 11
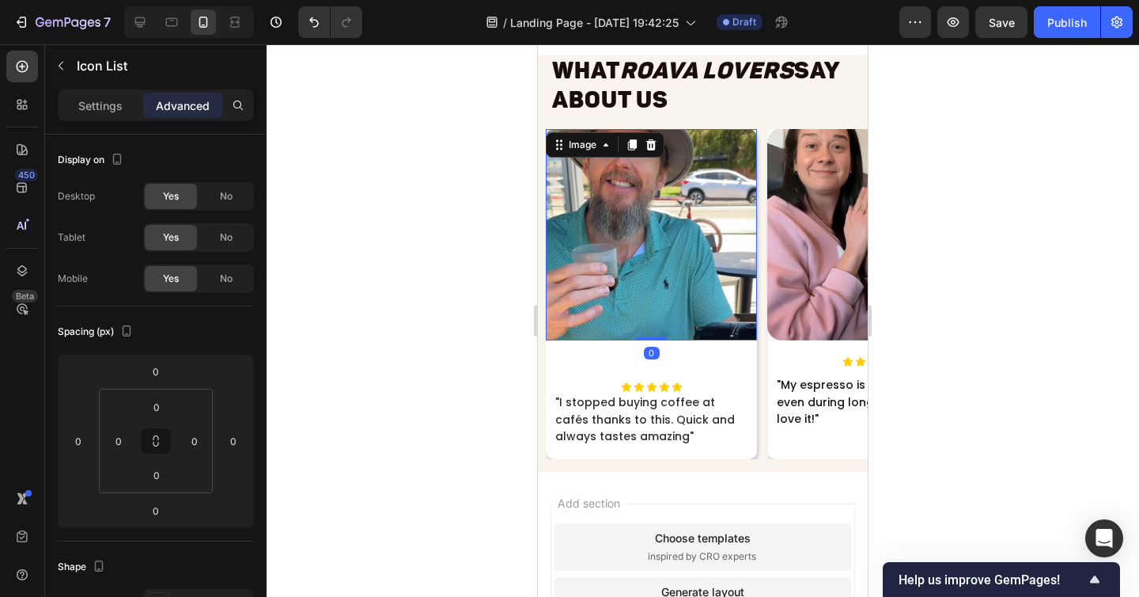
click at [725, 288] on img at bounding box center [651, 234] width 211 height 211
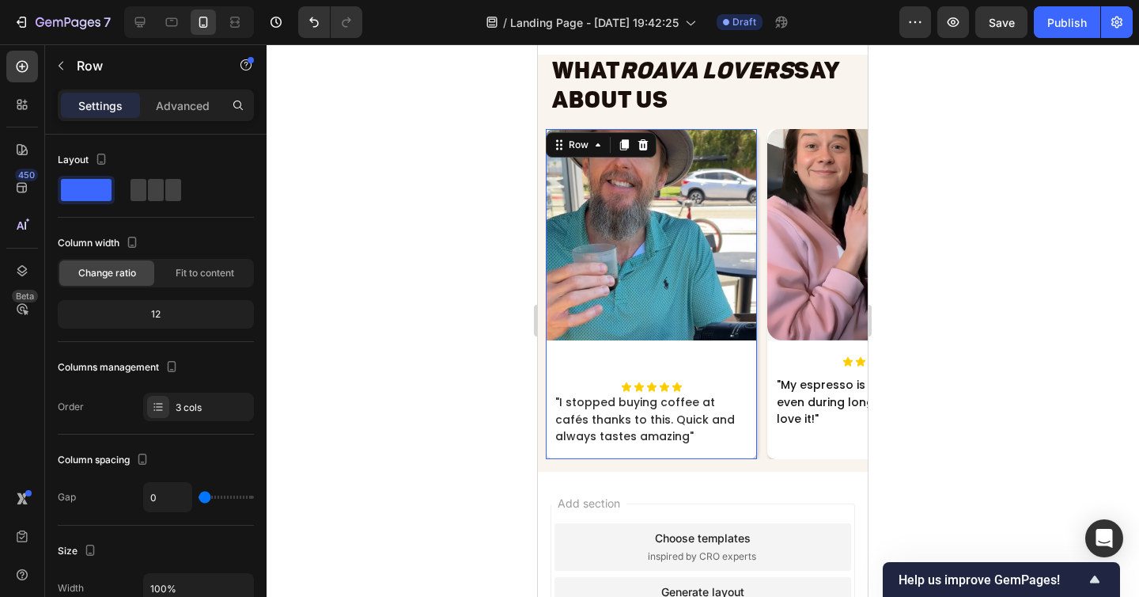
click at [693, 363] on div "Image" at bounding box center [651, 255] width 211 height 252
click at [161, 114] on div "Advanced" at bounding box center [182, 105] width 79 height 25
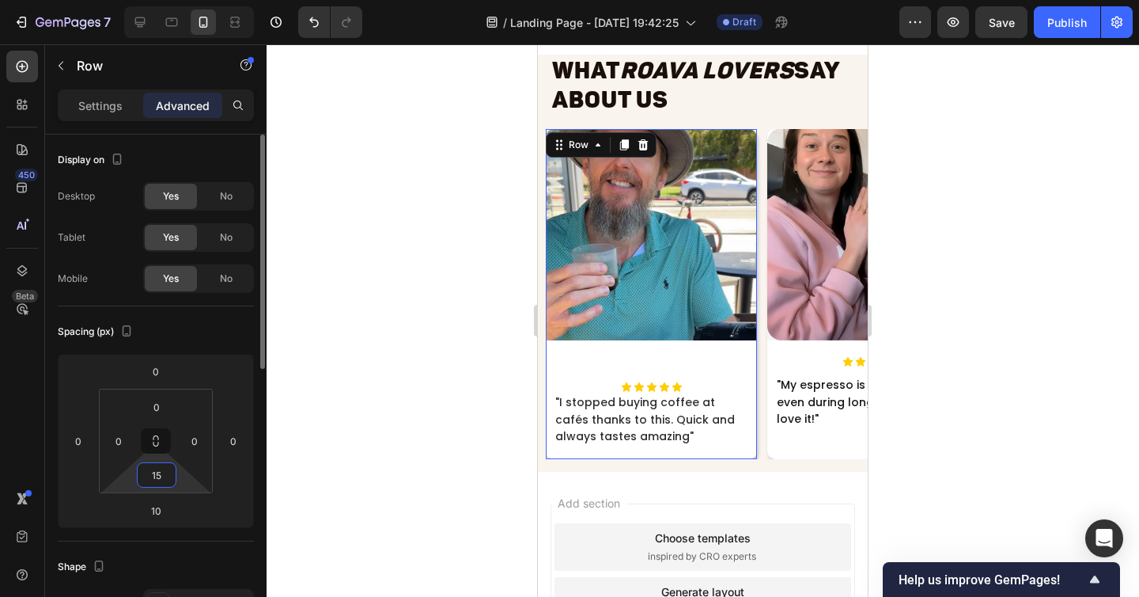
click at [166, 468] on input "15" at bounding box center [157, 475] width 32 height 24
type input "0"
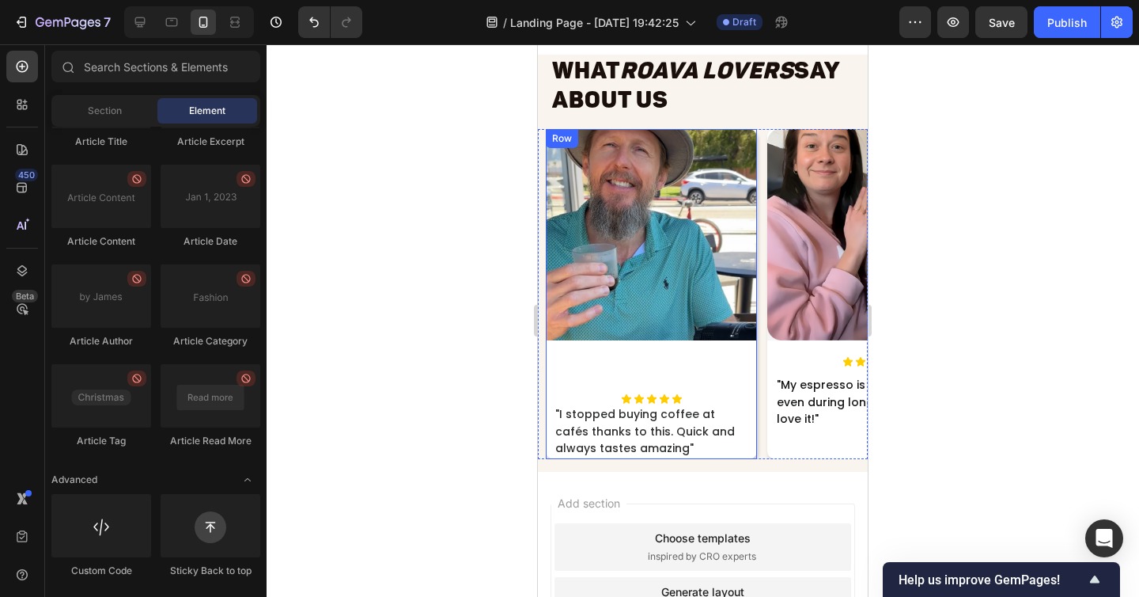
click at [593, 373] on div "Image" at bounding box center [651, 261] width 211 height 264
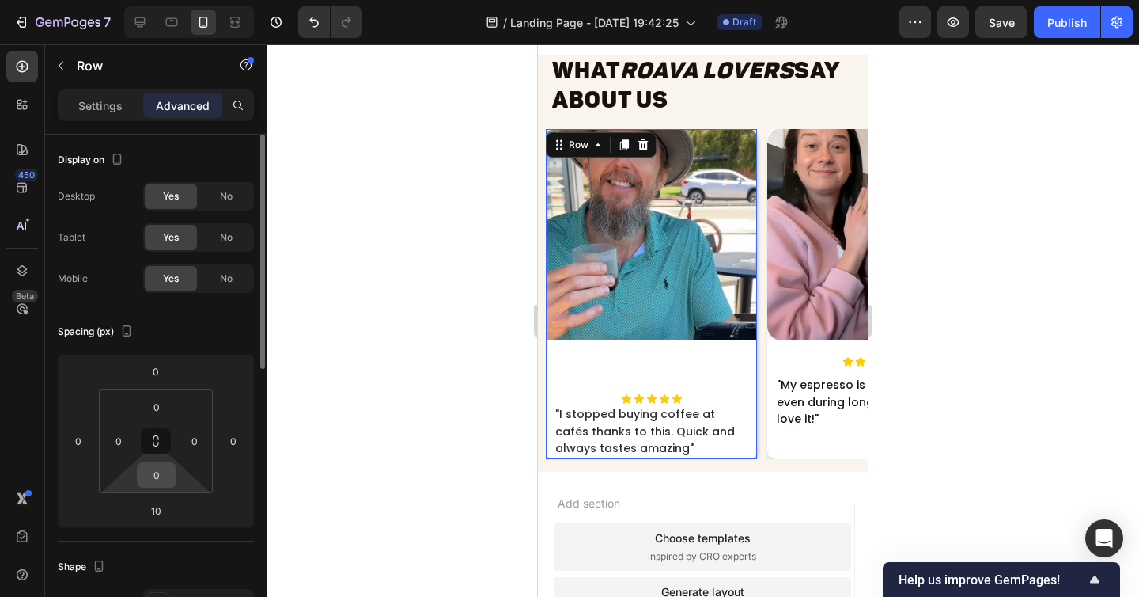
click at [164, 463] on input "0" at bounding box center [157, 475] width 32 height 24
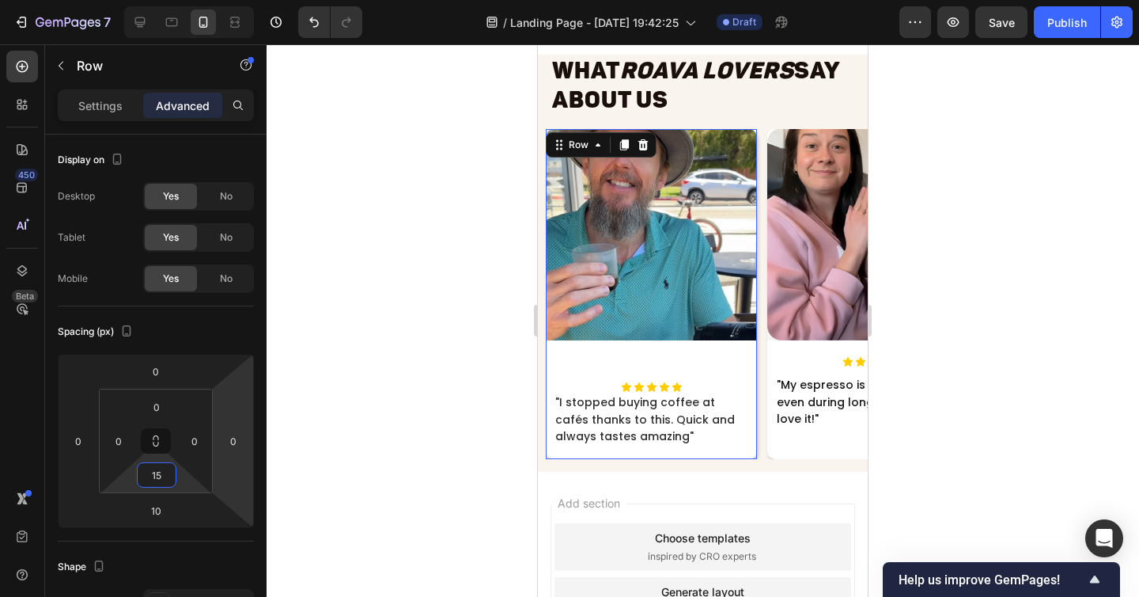
type input "1"
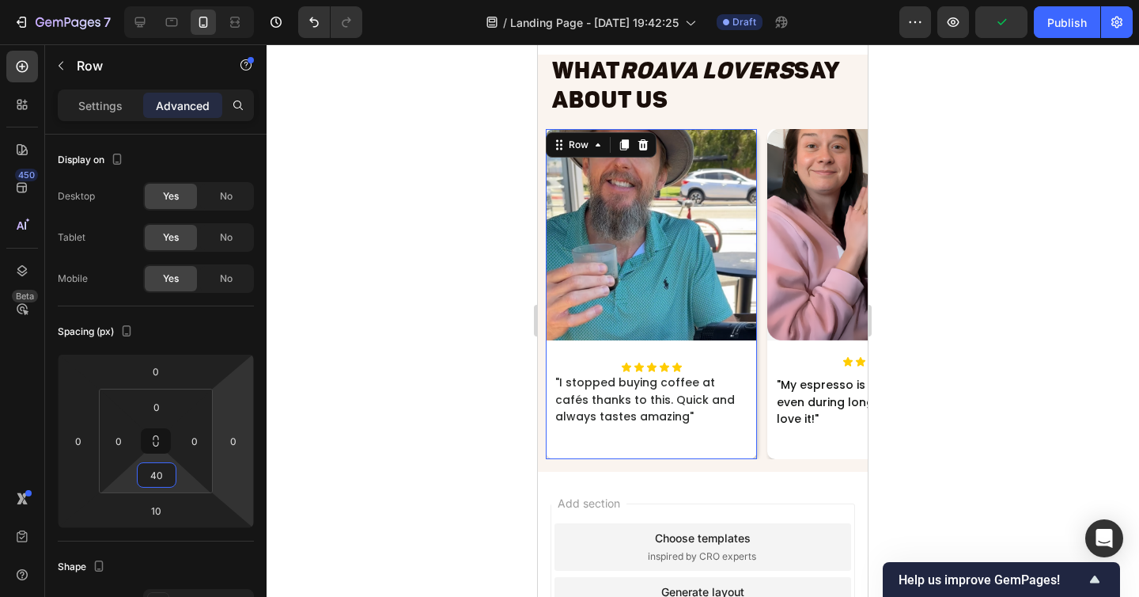
type input "4"
type input "5"
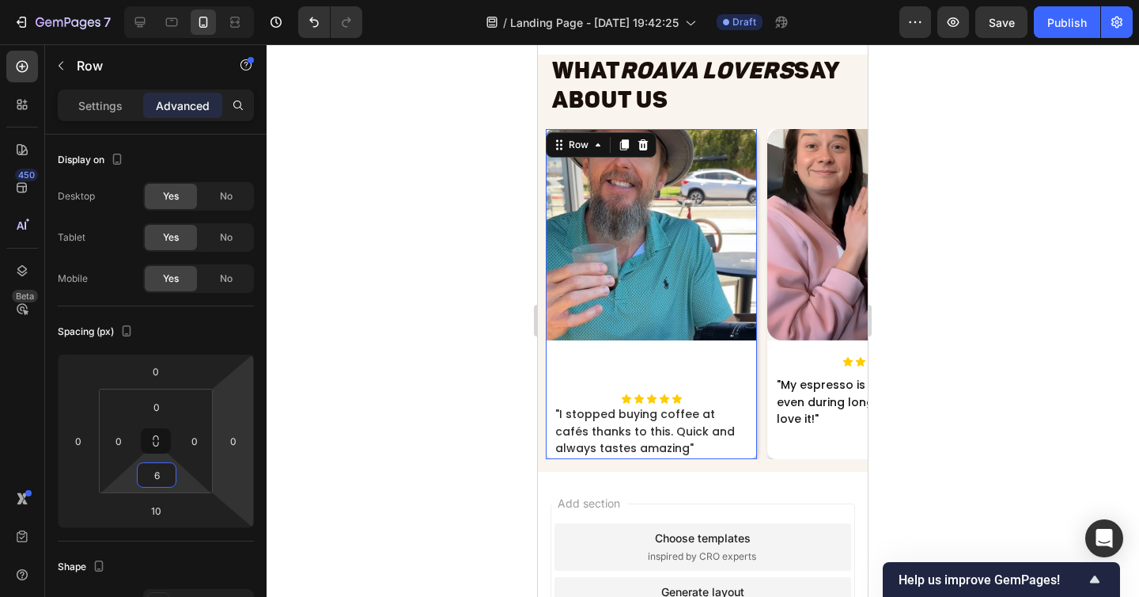
type input "60"
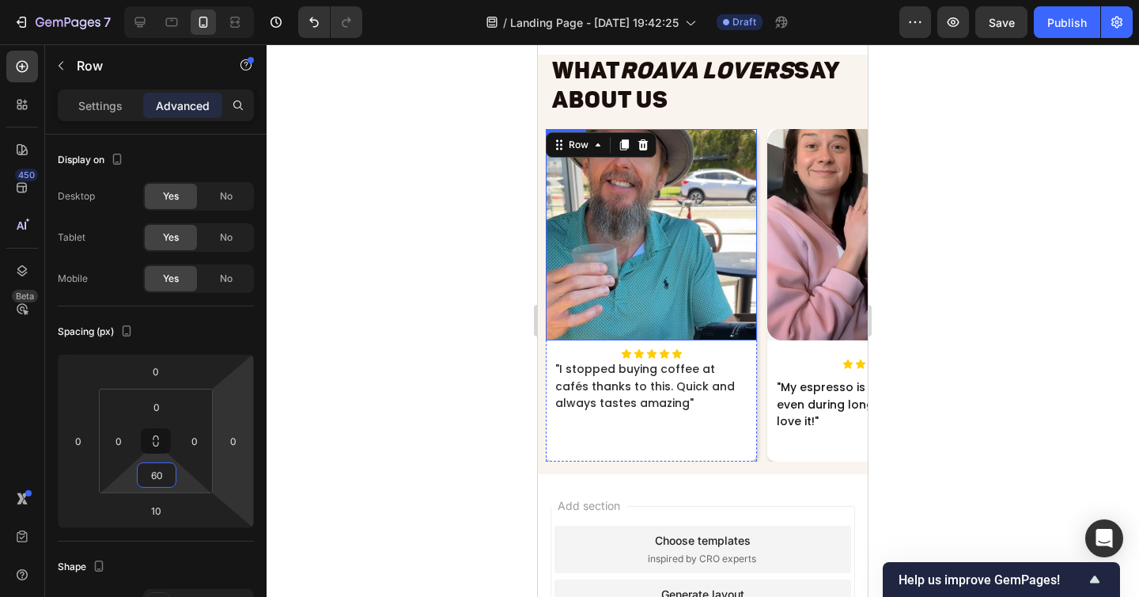
click at [677, 328] on img at bounding box center [651, 234] width 211 height 211
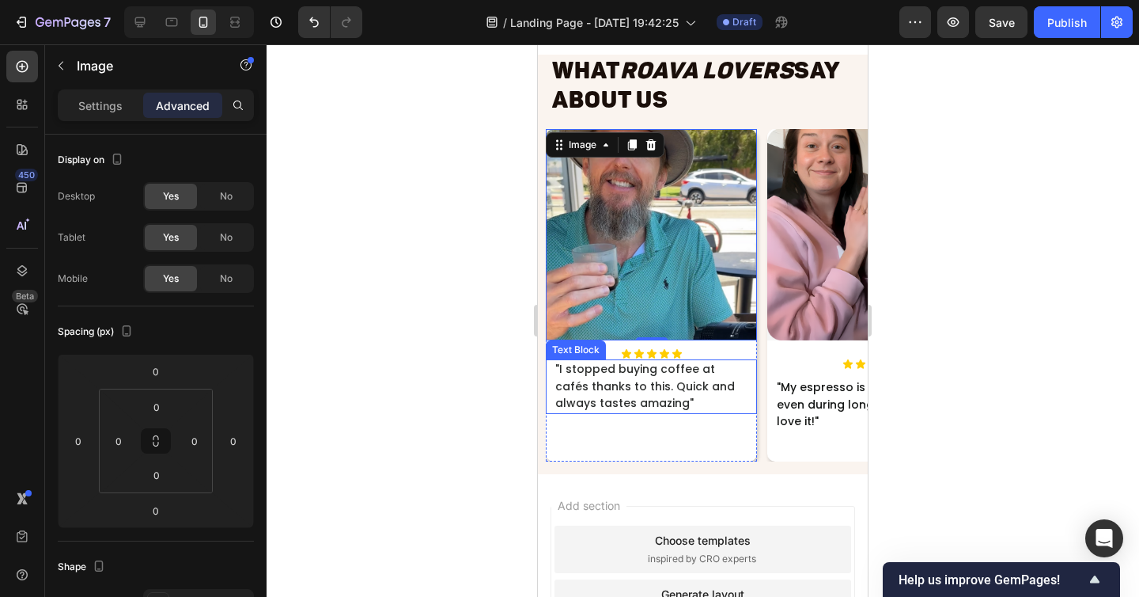
click at [662, 373] on span ""I stopped buying coffee at cafés thanks to this. Quick and always tastes amazi…" at bounding box center [645, 386] width 180 height 50
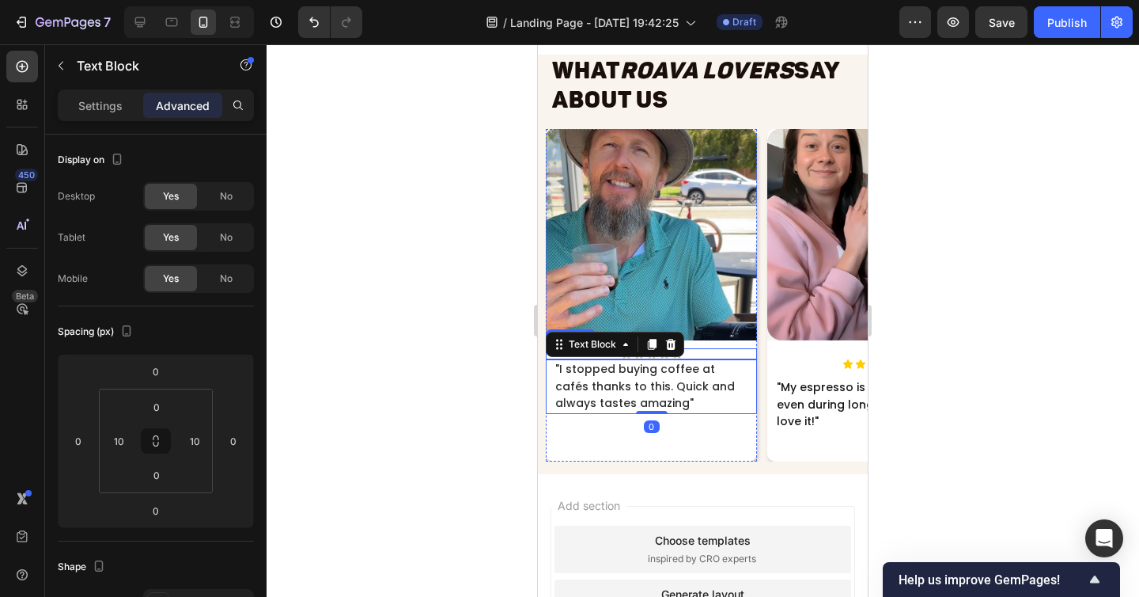
click at [699, 350] on div "Icon Icon Icon Icon Icon" at bounding box center [651, 353] width 211 height 11
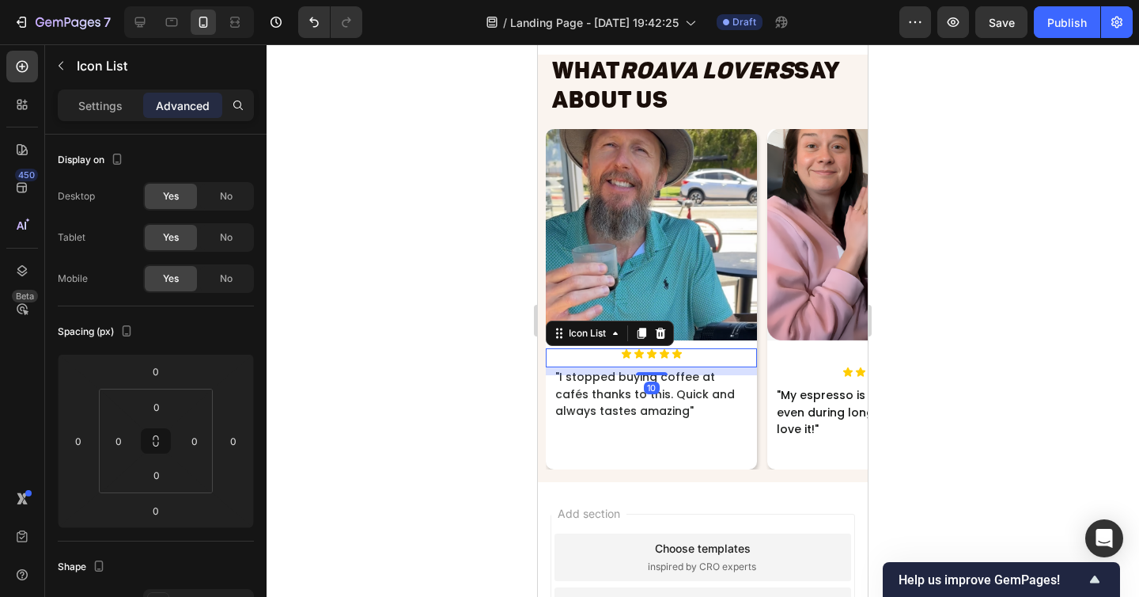
click at [660, 362] on div "Icon Icon Icon Icon Icon Icon List 10" at bounding box center [651, 357] width 211 height 19
type input "10"
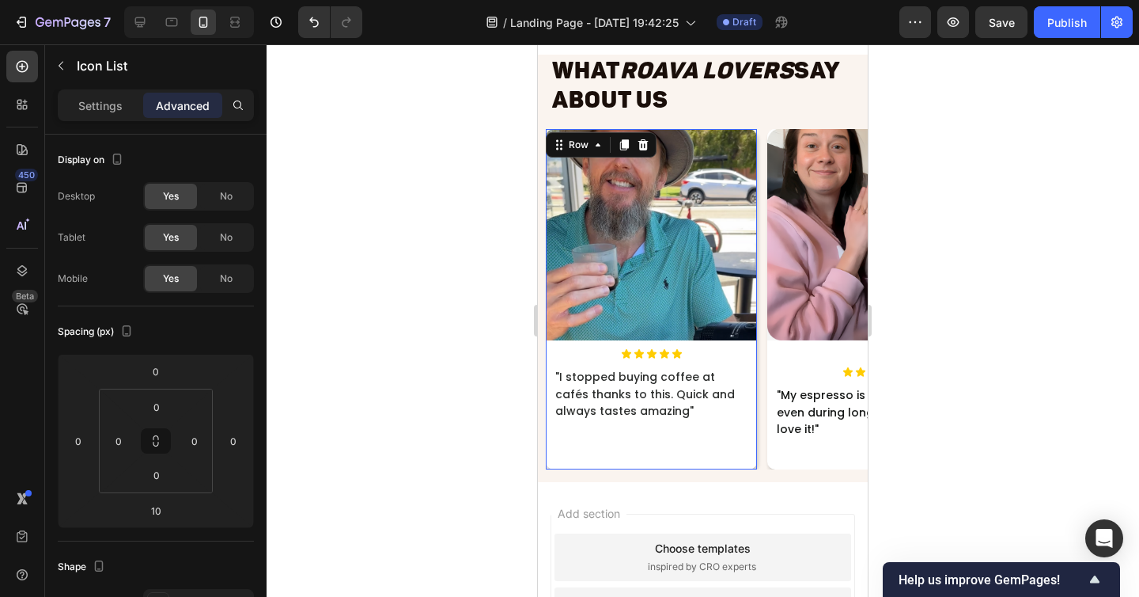
click at [687, 445] on div "Image Icon Icon Icon Icon Icon Icon List "I stopped buying coffee at cafés than…" at bounding box center [651, 299] width 211 height 340
click at [681, 339] on div "Icon" at bounding box center [687, 339] width 25 height 0
click at [650, 324] on img at bounding box center [651, 234] width 211 height 211
click at [625, 322] on img at bounding box center [651, 234] width 211 height 211
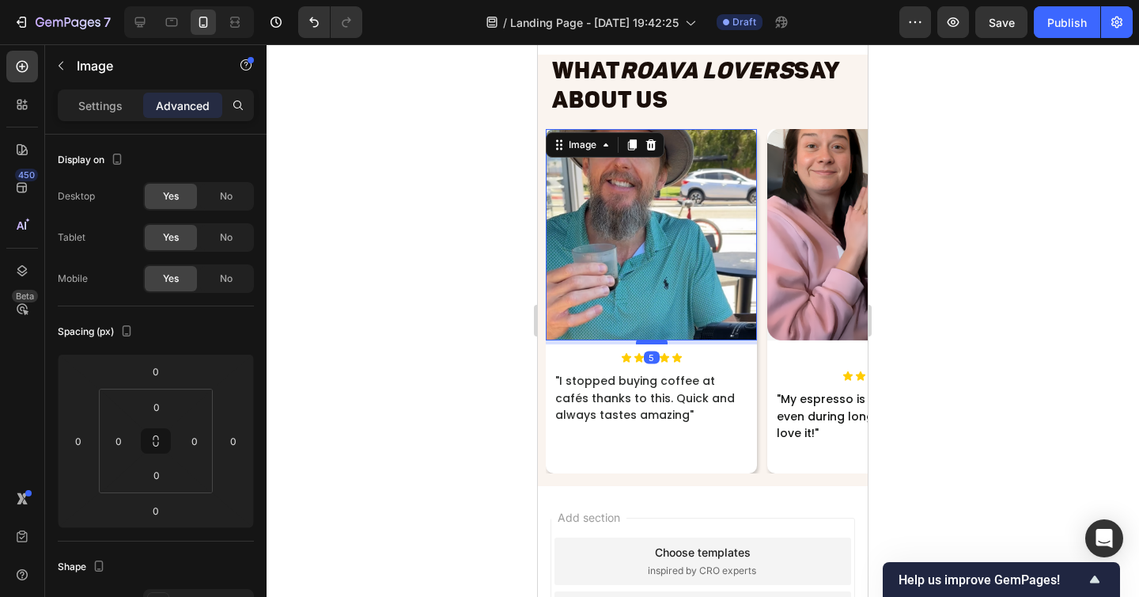
click at [650, 341] on div at bounding box center [652, 341] width 32 height 5
type input "5"
click at [577, 337] on img at bounding box center [651, 234] width 211 height 211
click at [487, 346] on div at bounding box center [703, 320] width 873 height 552
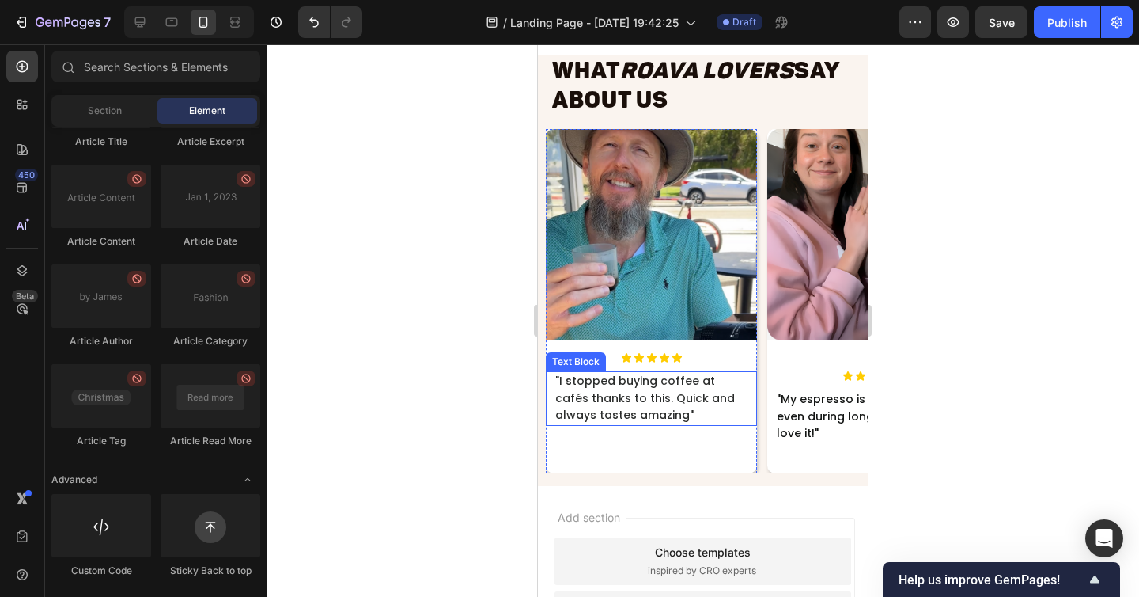
click at [635, 388] on p ""I stopped buying coffee at cafés thanks to this. Quick and always tastes amazi…" at bounding box center [651, 398] width 192 height 51
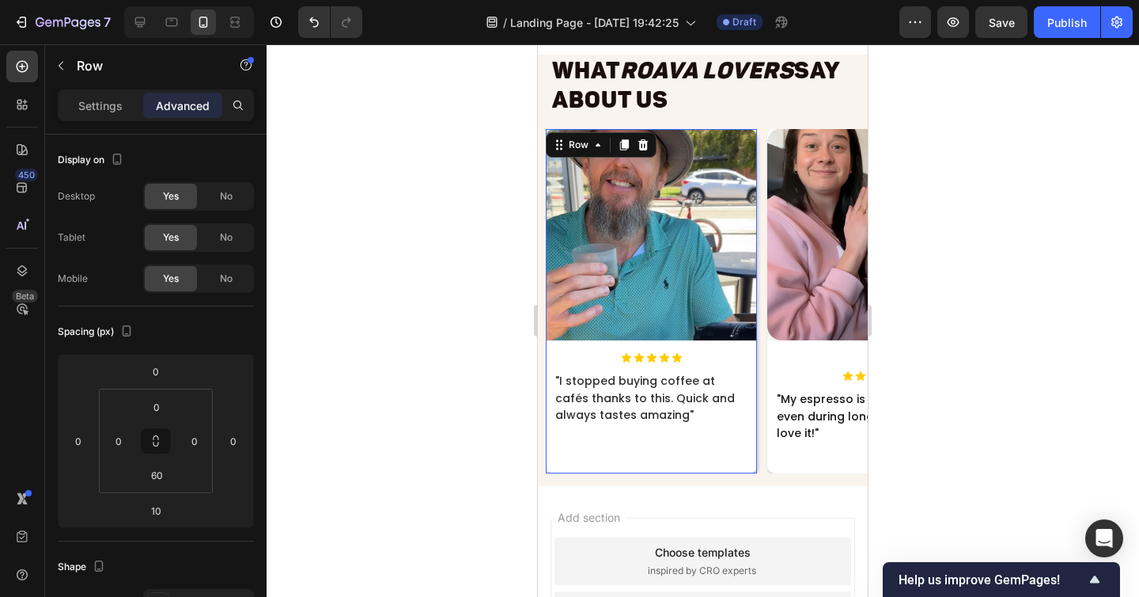
click at [706, 366] on div "Icon Icon Icon Icon Icon Icon List" at bounding box center [651, 361] width 211 height 19
click at [706, 355] on div "Icon Icon Icon Icon Icon" at bounding box center [651, 357] width 211 height 11
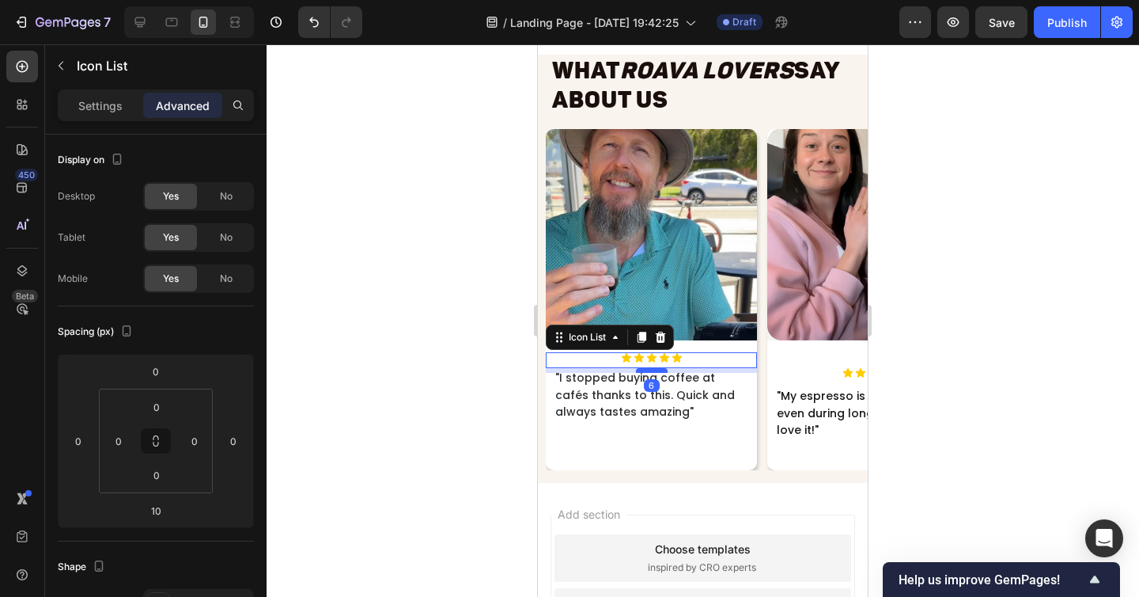
click at [659, 370] on div at bounding box center [652, 370] width 32 height 5
type input "6"
click at [470, 380] on div at bounding box center [703, 320] width 873 height 552
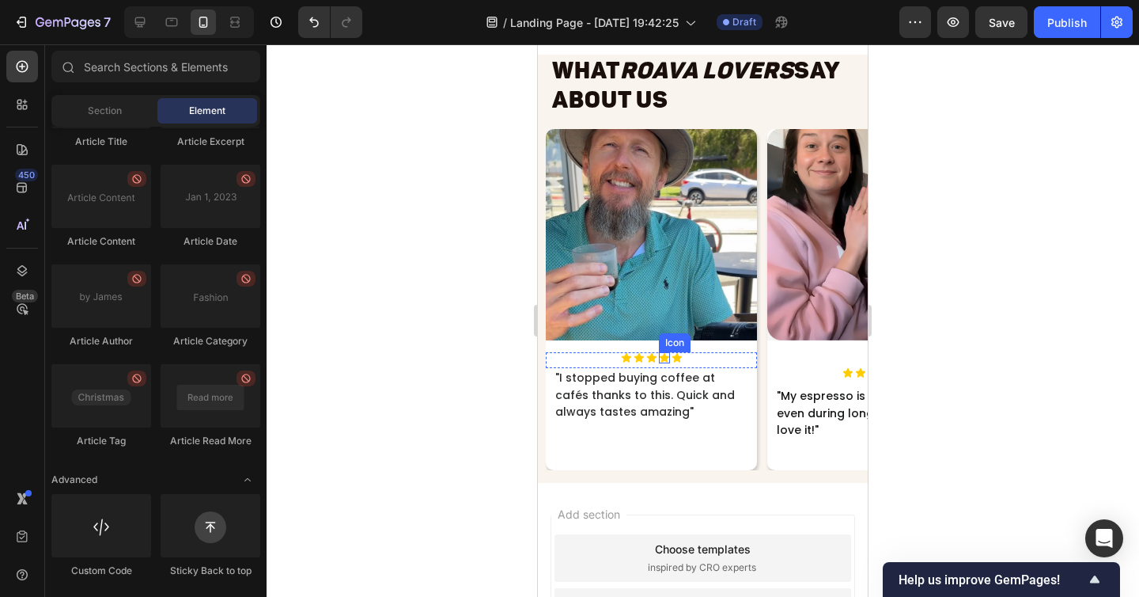
click at [665, 357] on icon at bounding box center [663, 357] width 9 height 9
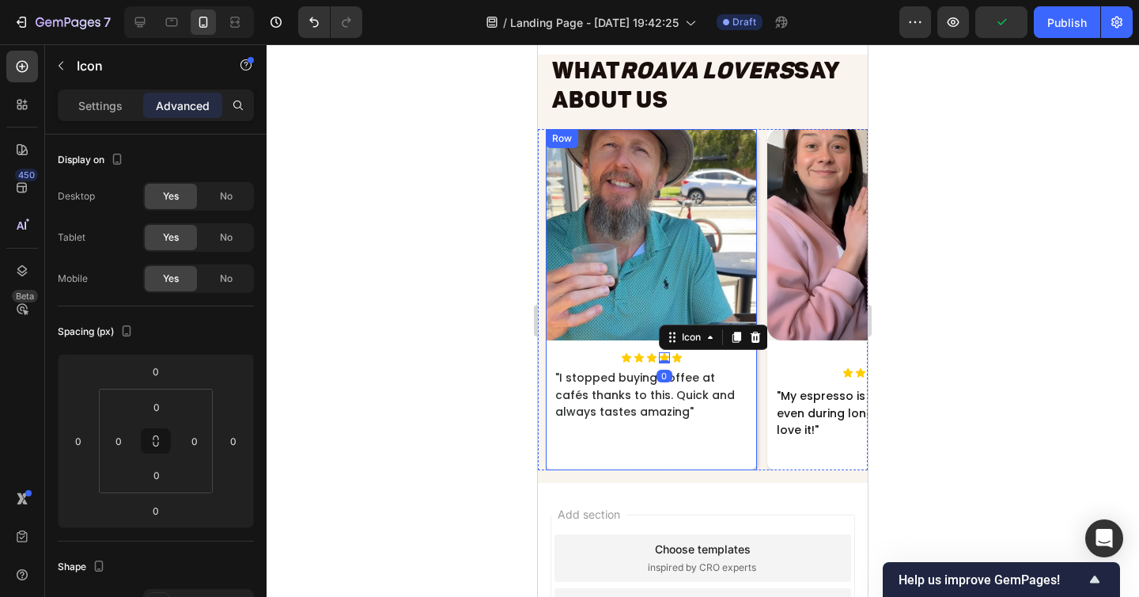
click at [696, 362] on div "Icon Icon Icon Icon 0 Icon Icon List" at bounding box center [651, 360] width 211 height 16
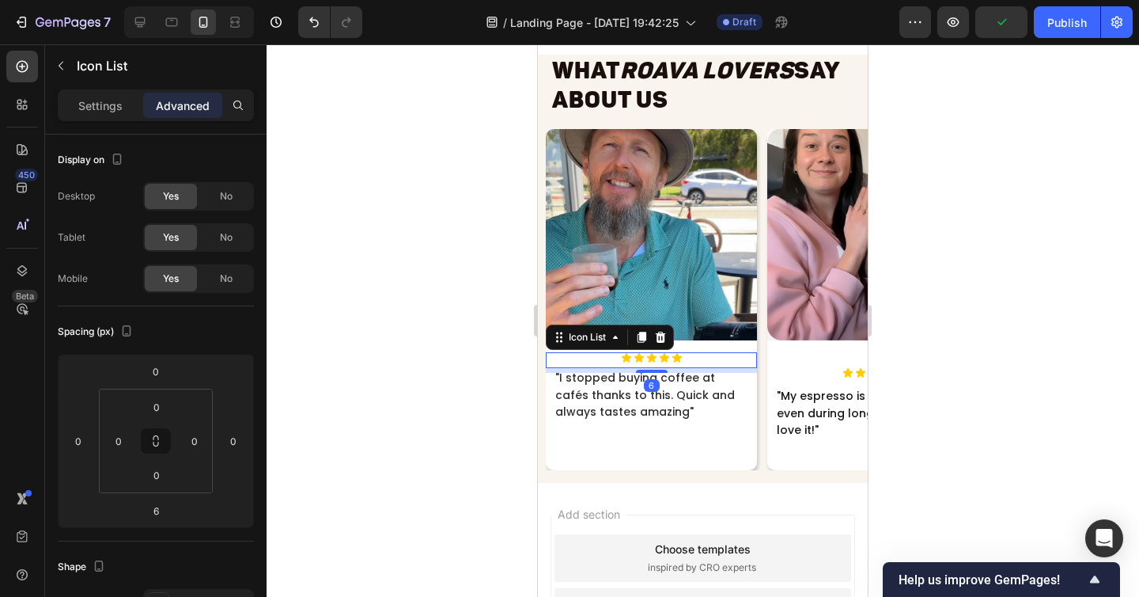
click at [693, 358] on div "Icon Icon Icon Icon Icon" at bounding box center [651, 357] width 211 height 11
click at [660, 369] on div "8" at bounding box center [651, 369] width 211 height 0
type input "8"
click at [420, 378] on div at bounding box center [703, 320] width 873 height 552
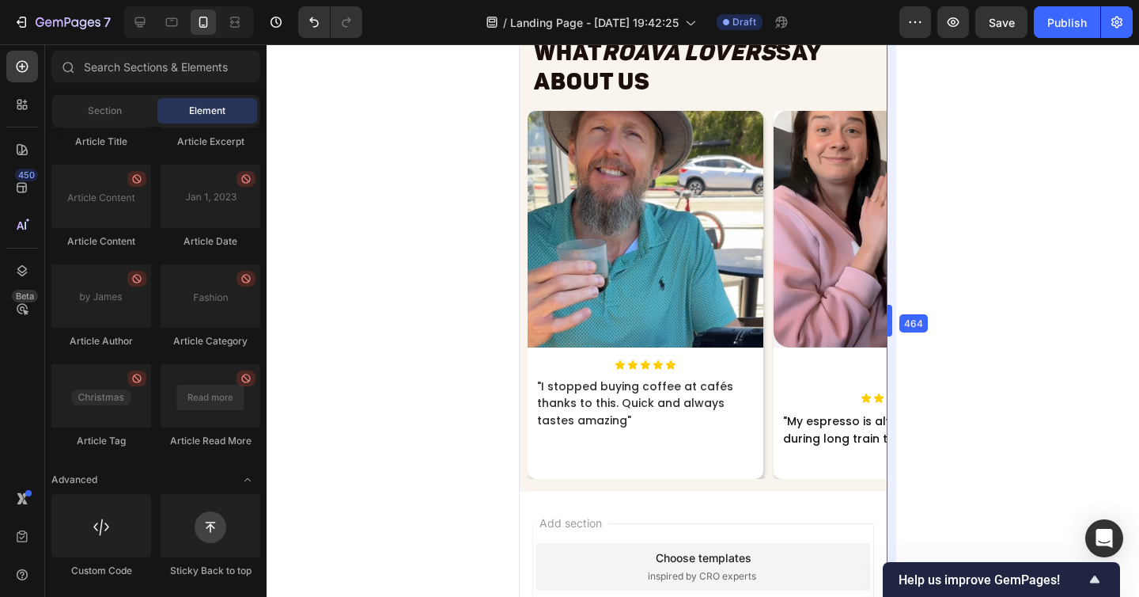
drag, startPoint x: 871, startPoint y: 319, endPoint x: 907, endPoint y: 347, distance: 46.2
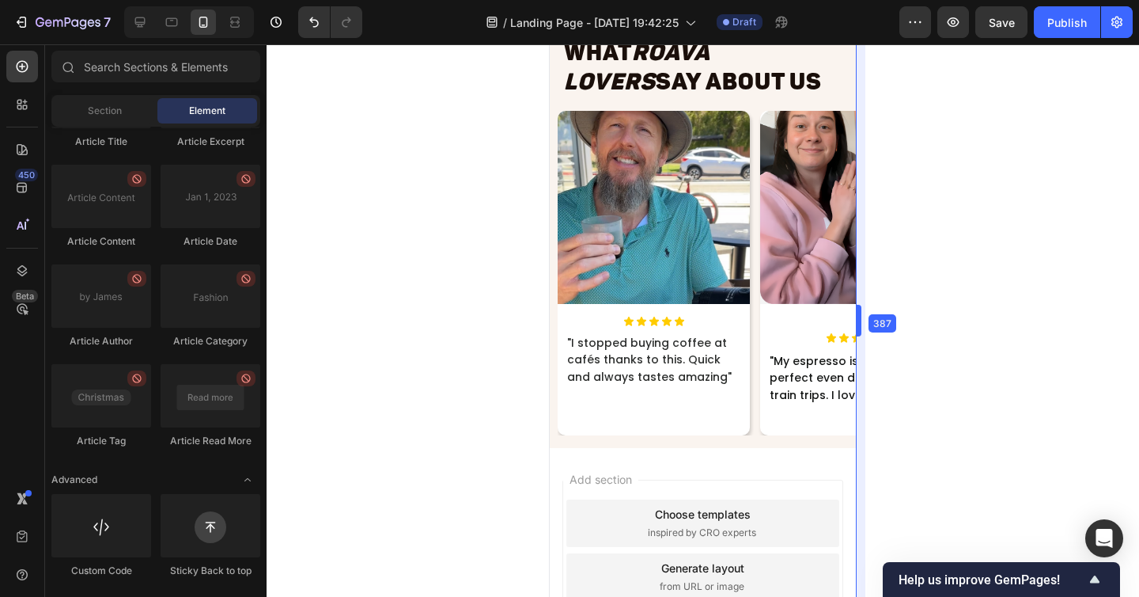
drag, startPoint x: 909, startPoint y: 333, endPoint x: 849, endPoint y: 355, distance: 64.1
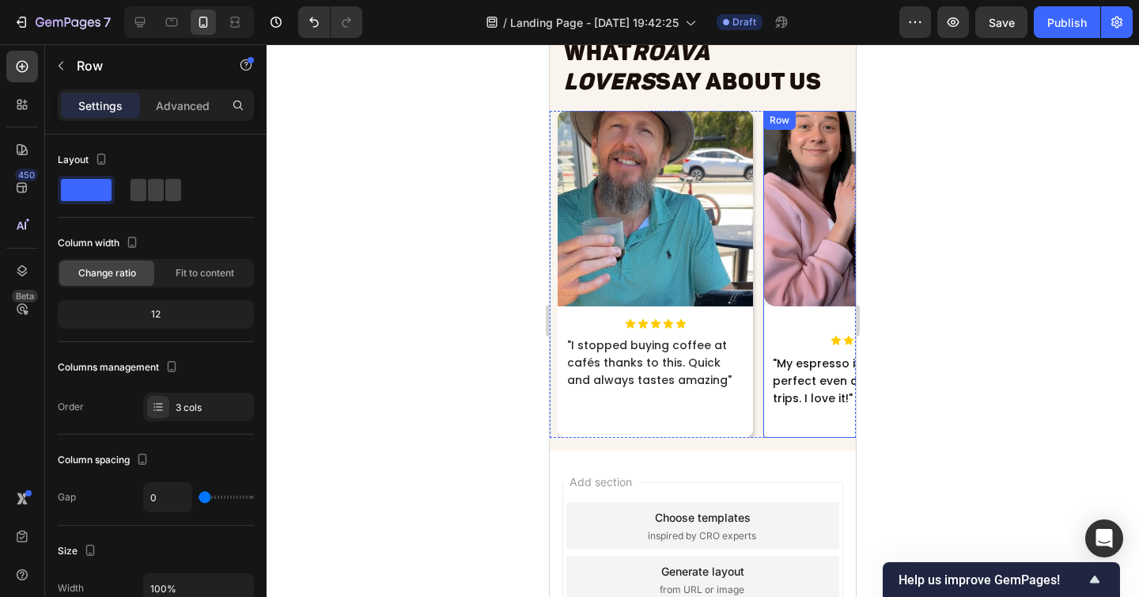
click at [801, 327] on div "Image" at bounding box center [860, 223] width 195 height 224
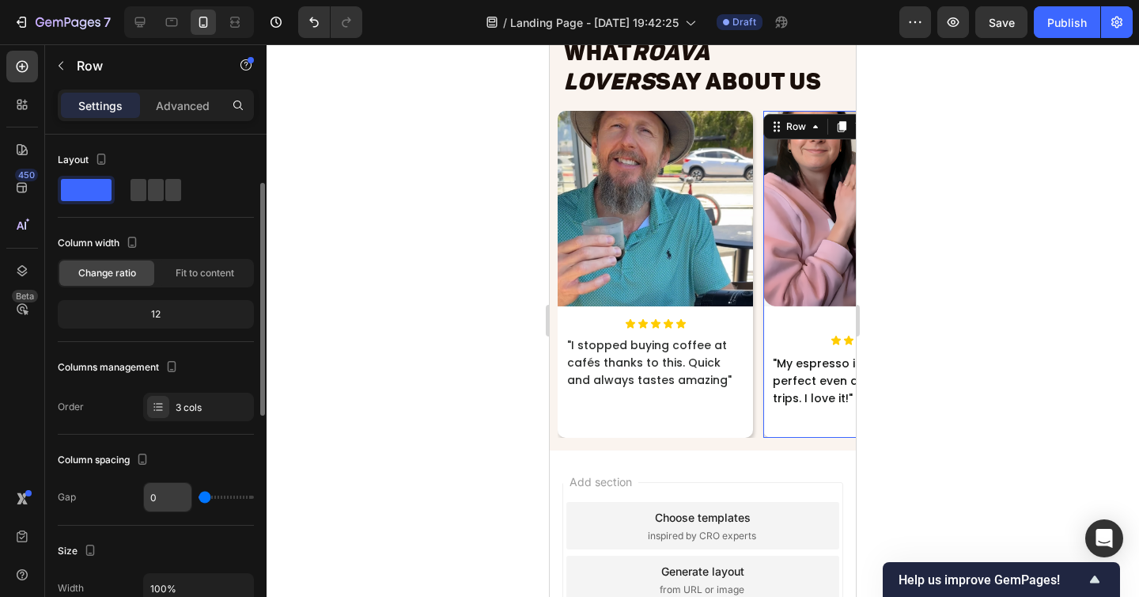
scroll to position [161, 0]
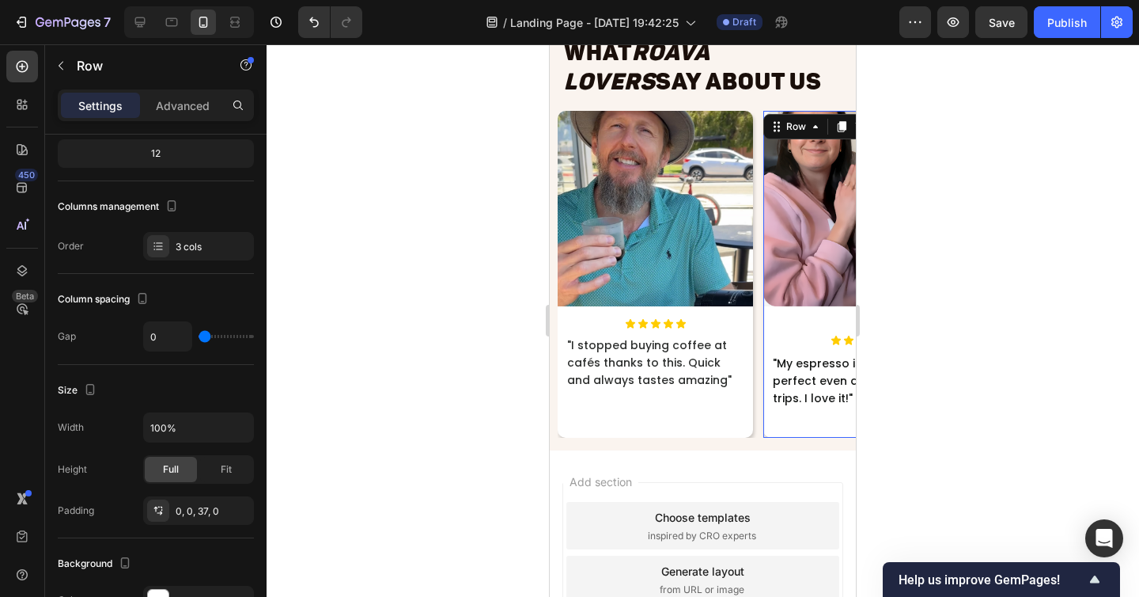
click at [793, 417] on div "Image Icon Icon Icon Icon Icon Icon List "My espresso is always perfect even du…" at bounding box center [860, 274] width 195 height 327
click at [191, 93] on div "Advanced" at bounding box center [182, 105] width 79 height 25
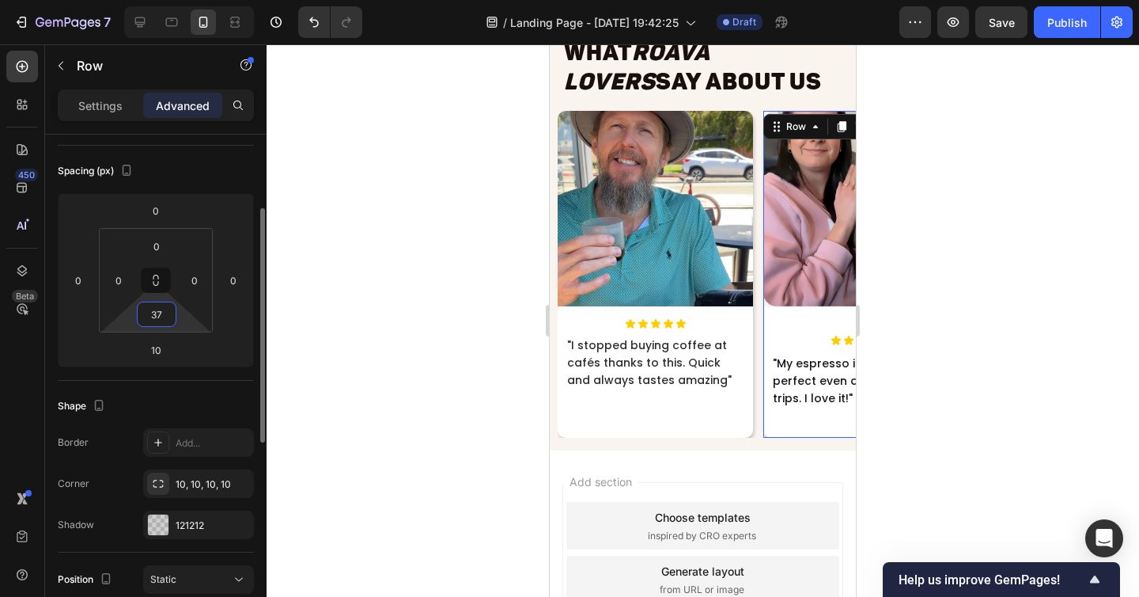
click at [162, 308] on input "37" at bounding box center [157, 314] width 32 height 24
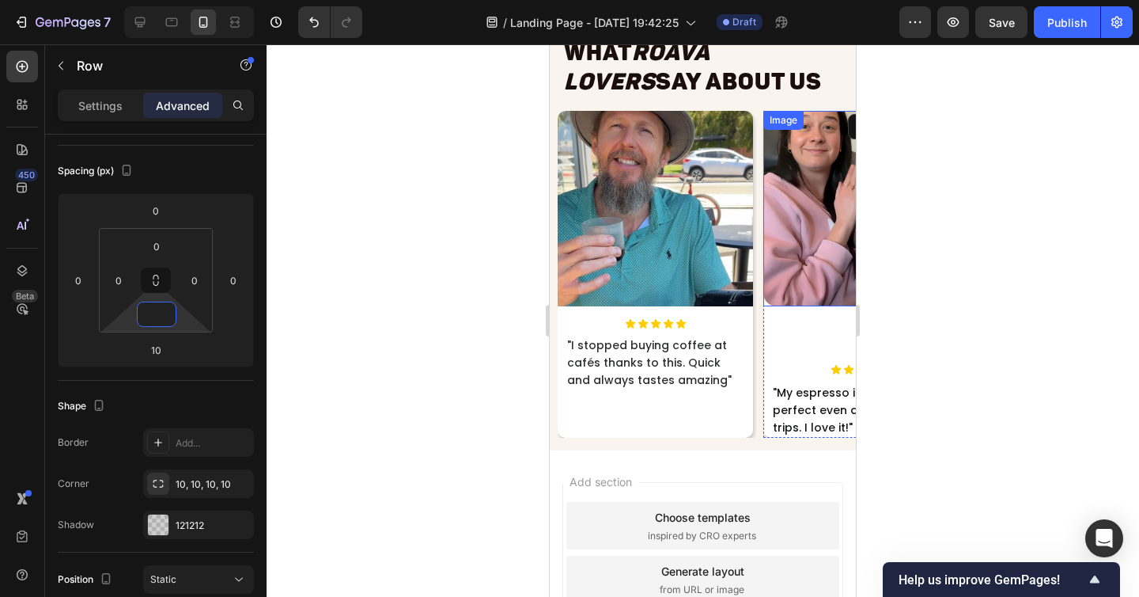
click at [823, 267] on img at bounding box center [860, 208] width 195 height 195
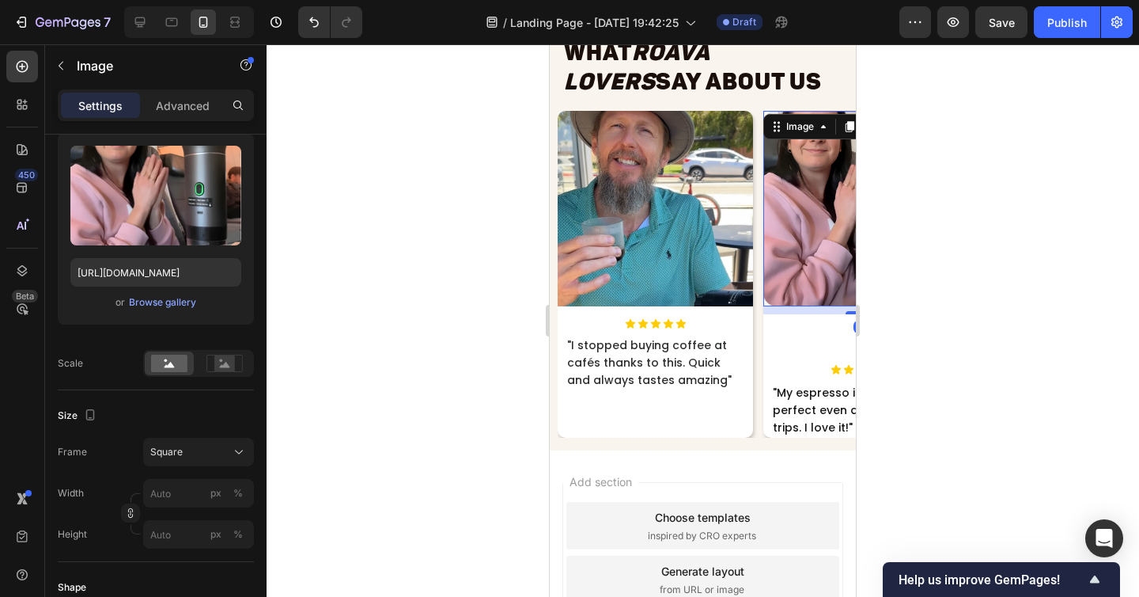
scroll to position [0, 0]
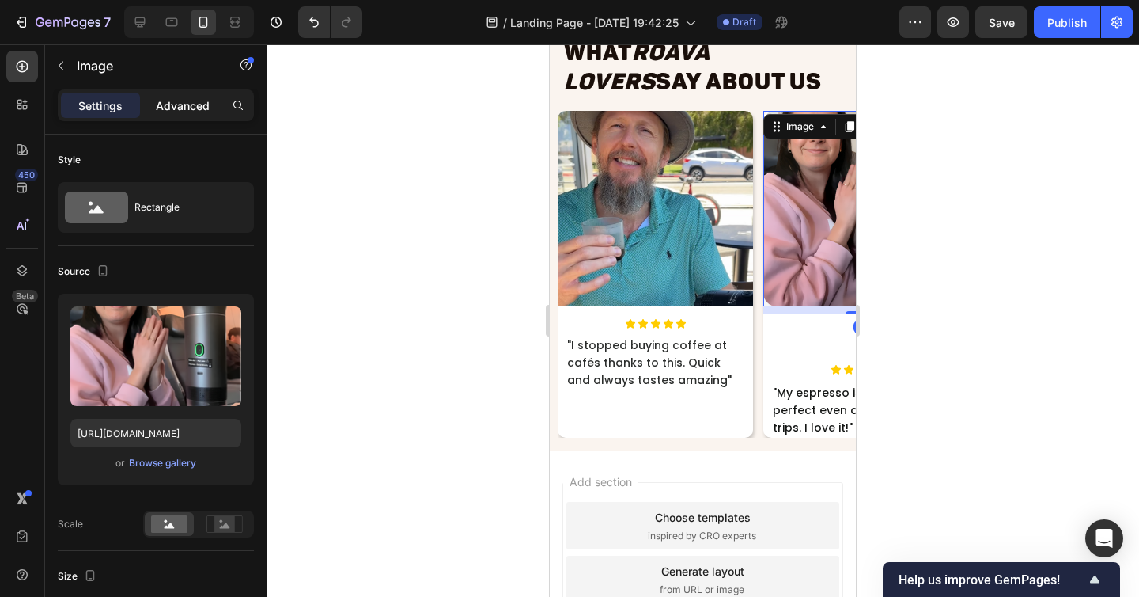
click at [164, 98] on p "Advanced" at bounding box center [183, 105] width 54 height 17
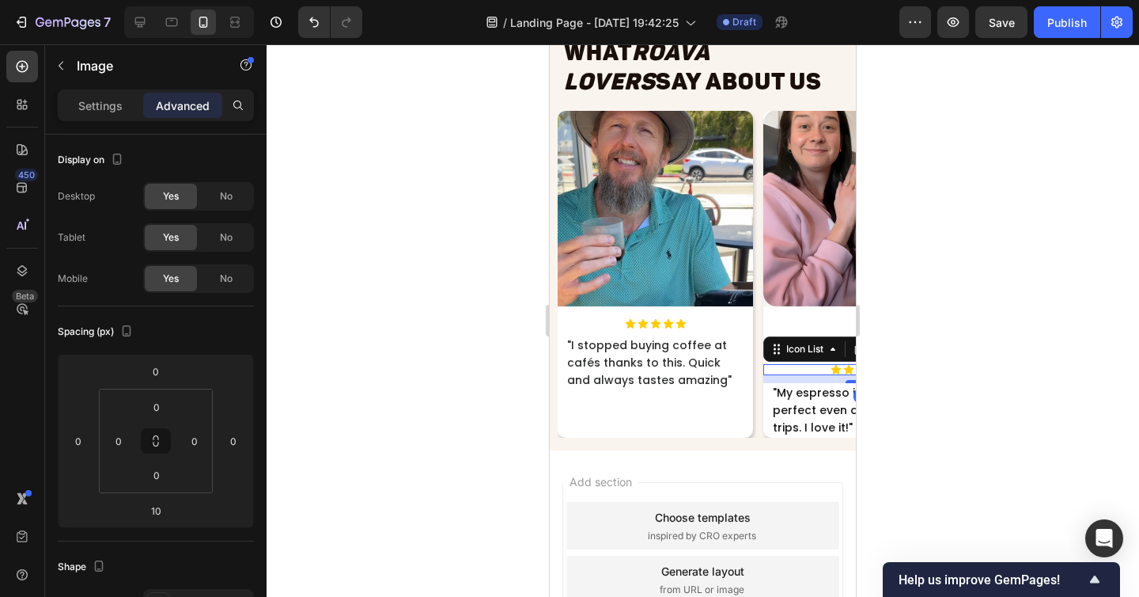
click at [816, 369] on div "Icon Icon Icon Icon Icon" at bounding box center [860, 369] width 195 height 11
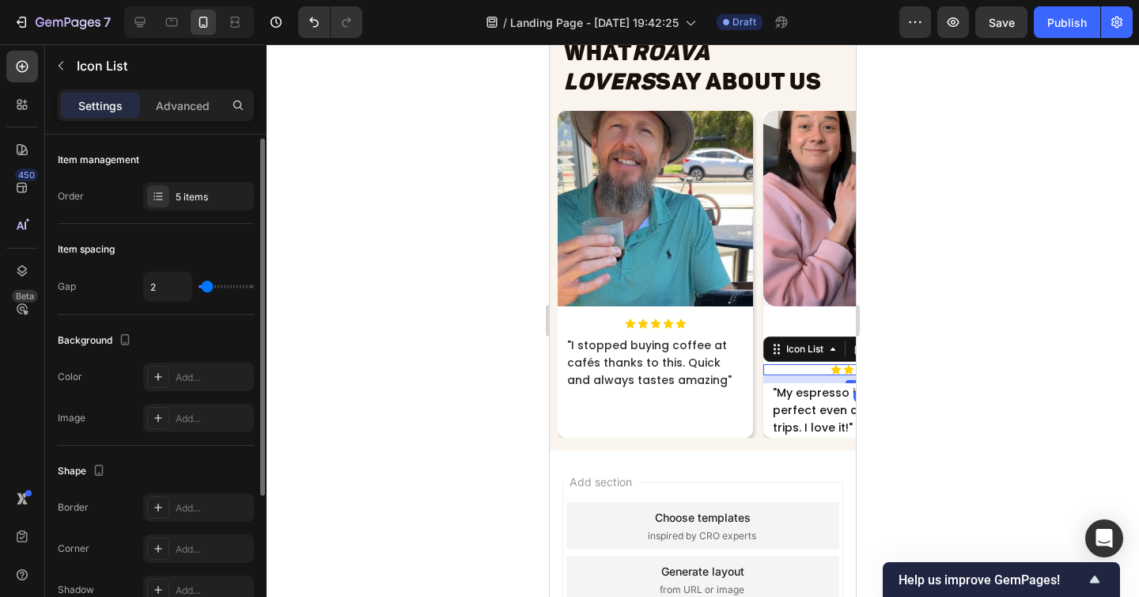
scroll to position [214, 0]
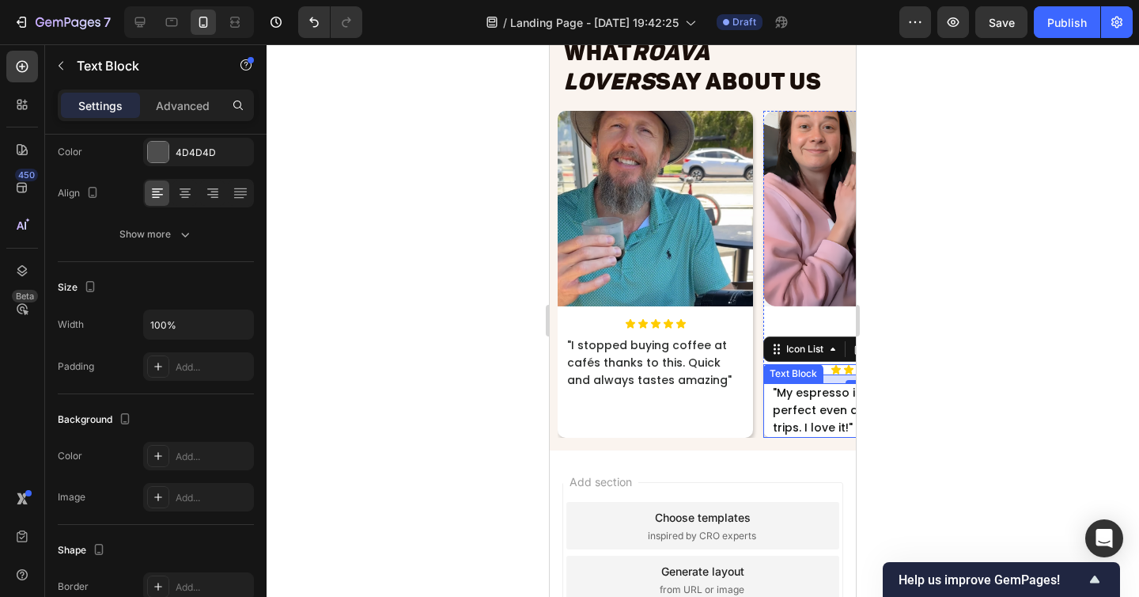
click at [830, 426] on p ""My espresso is always perfect even during long train trips. I love it!"" at bounding box center [861, 409] width 176 height 51
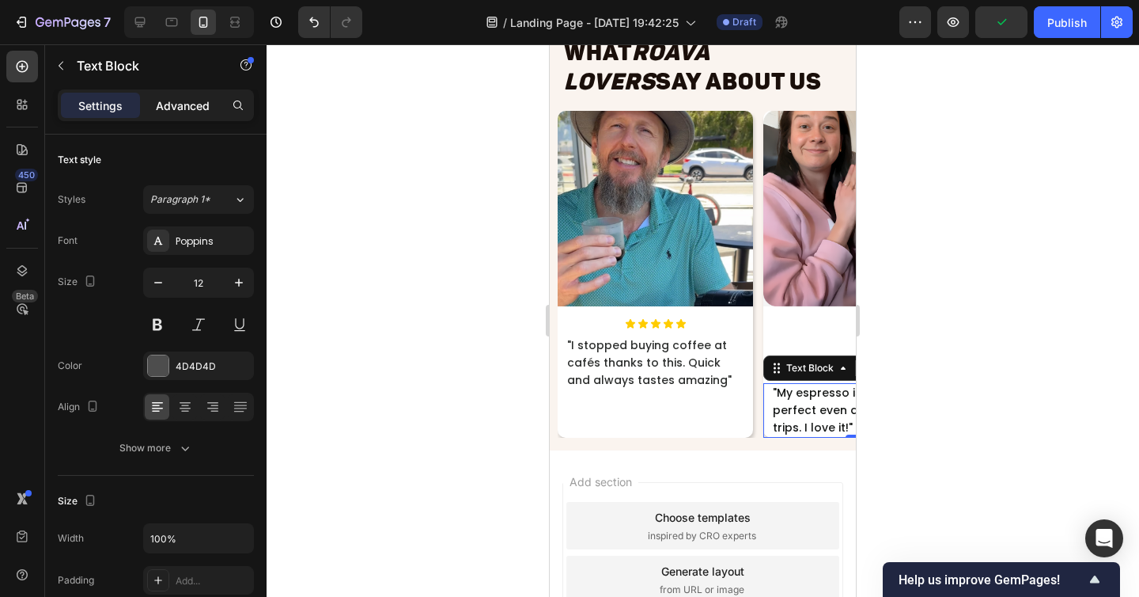
click at [191, 108] on p "Advanced" at bounding box center [183, 105] width 54 height 17
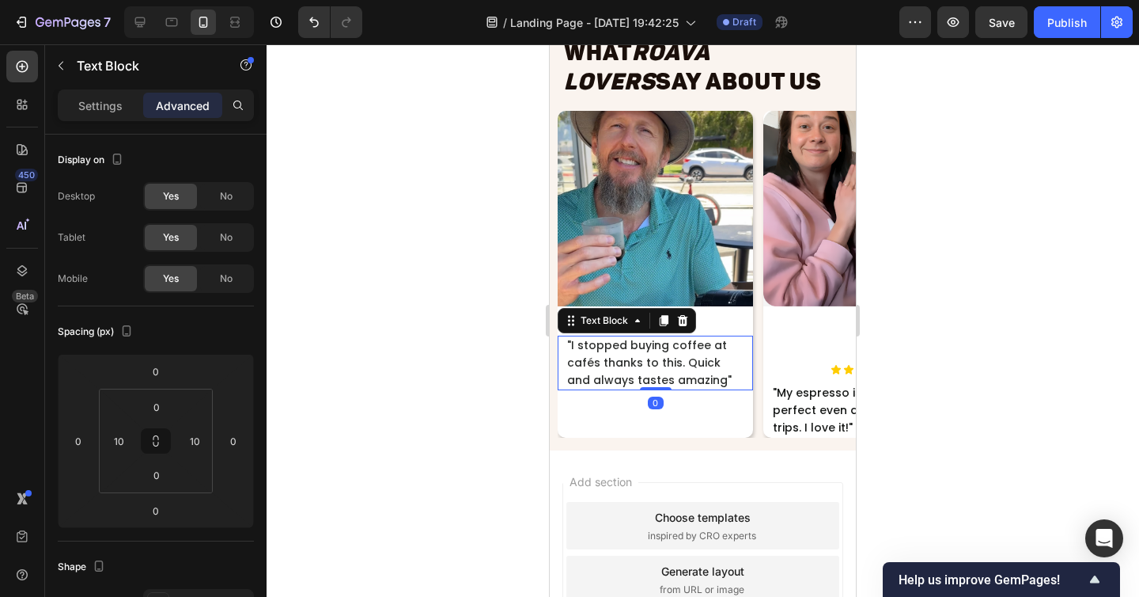
click at [634, 368] on span ""I stopped buying coffee at cafés thanks to this. Quick and always tastes amazi…" at bounding box center [649, 362] width 165 height 50
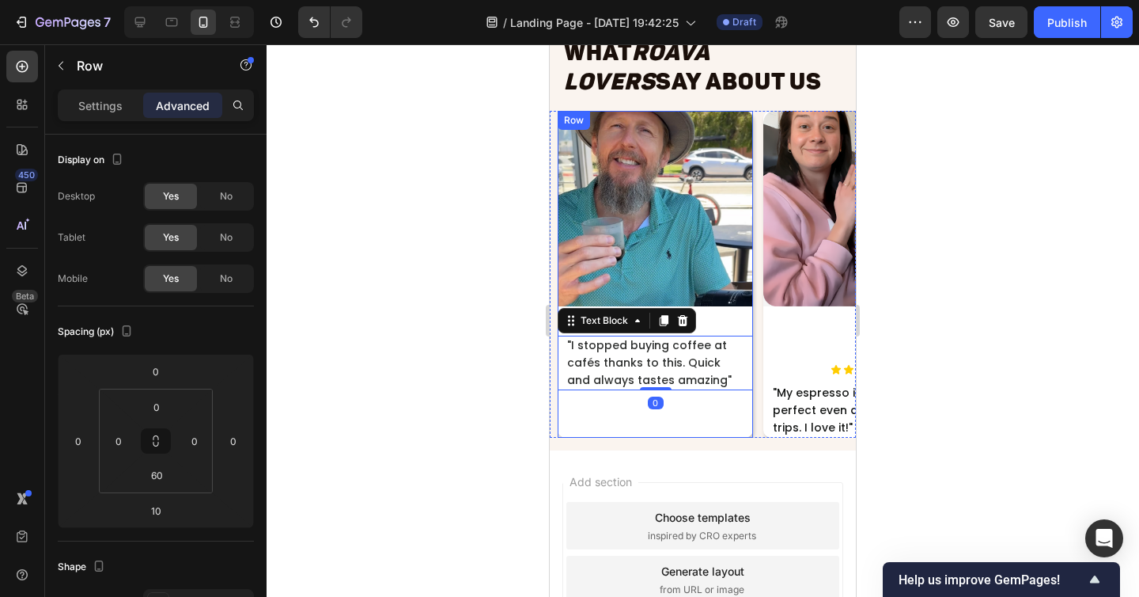
click at [609, 407] on div "Image Icon Icon Icon Icon Icon Icon List "I stopped buying coffee at cafés than…" at bounding box center [655, 274] width 195 height 327
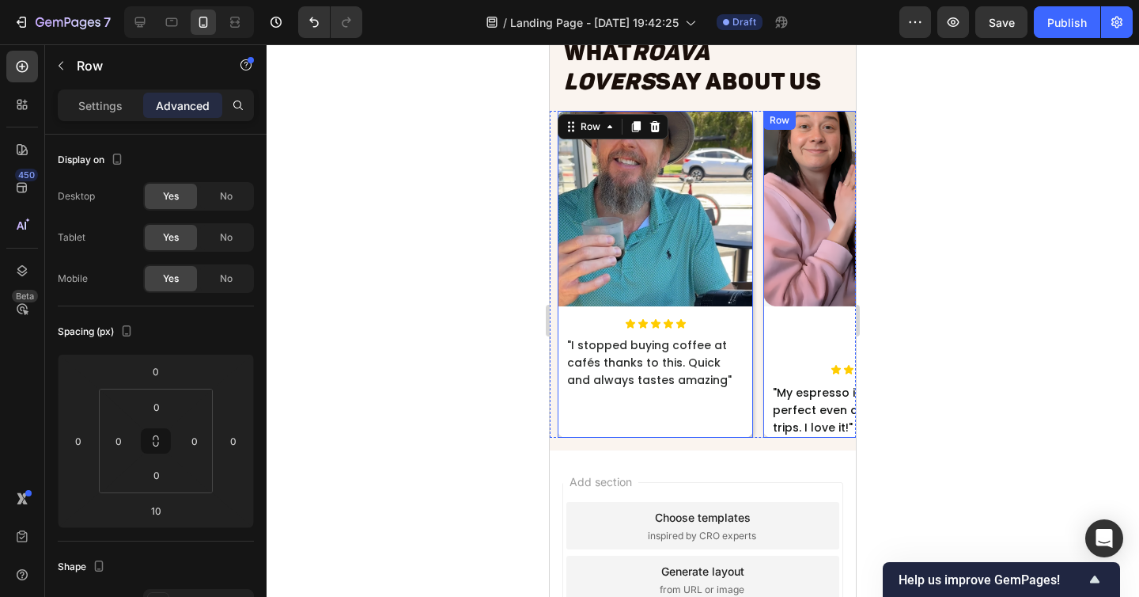
click at [796, 328] on div "Image" at bounding box center [860, 237] width 195 height 253
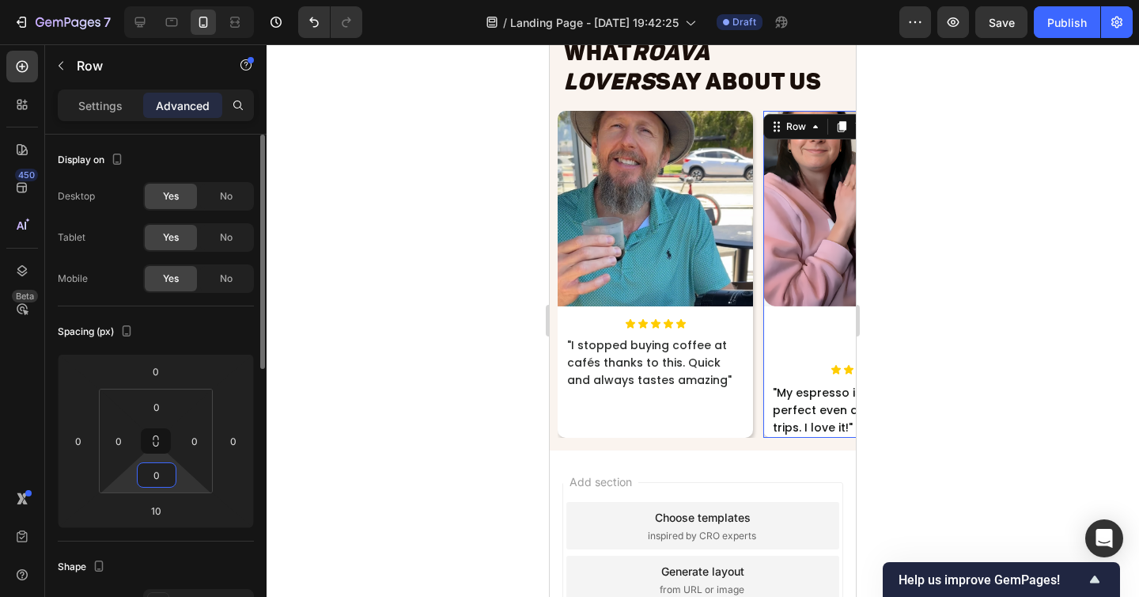
click at [169, 478] on input "0" at bounding box center [157, 475] width 32 height 24
type input "60"
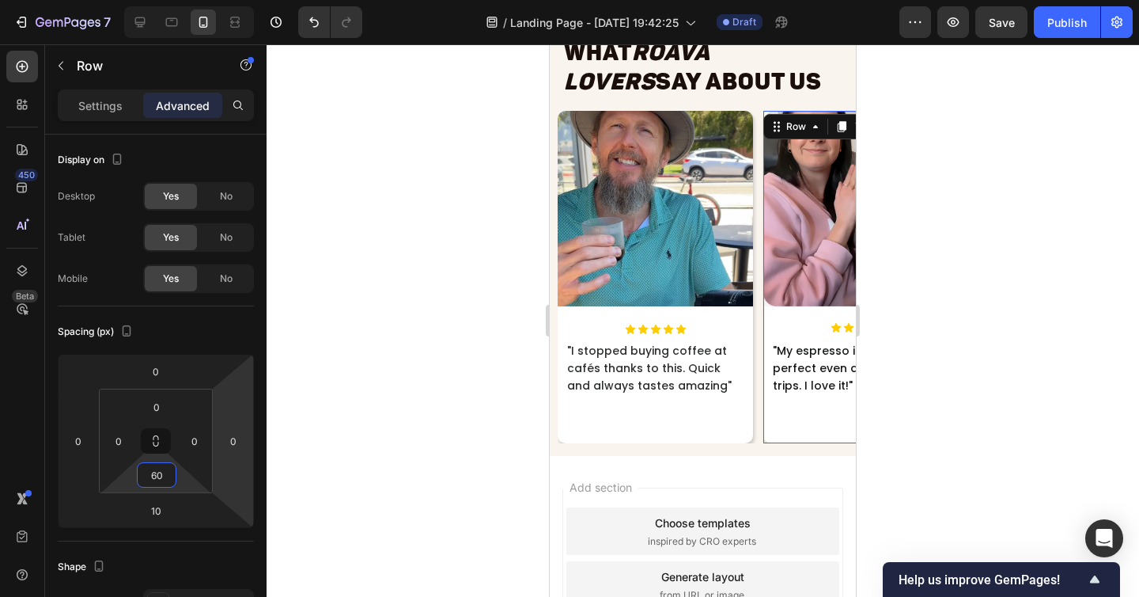
click at [383, 430] on div at bounding box center [703, 320] width 873 height 552
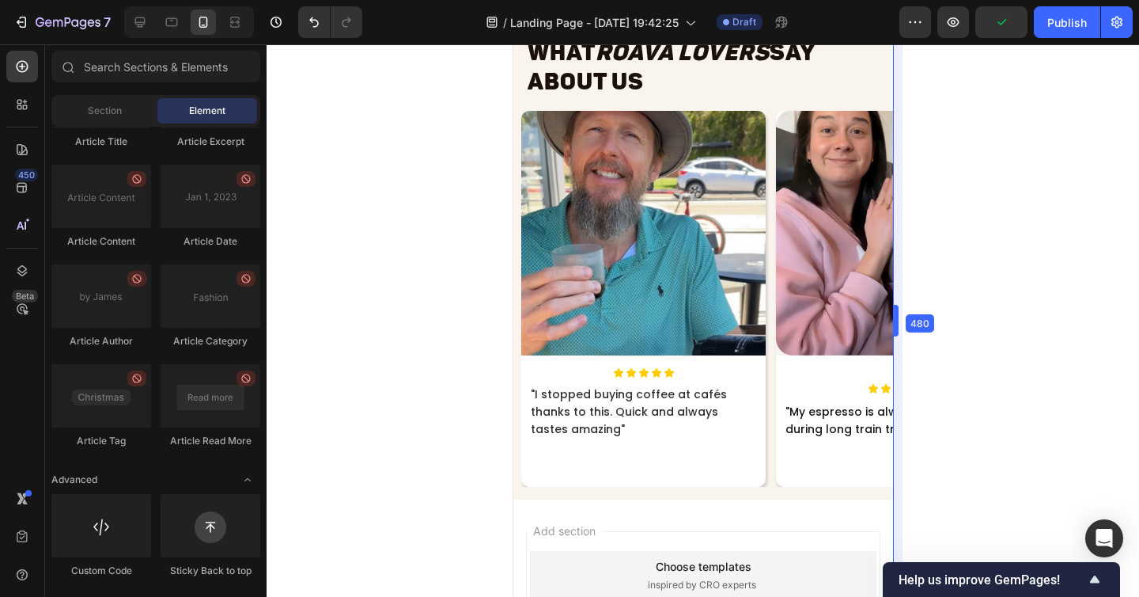
drag, startPoint x: 859, startPoint y: 322, endPoint x: 933, endPoint y: 335, distance: 74.7
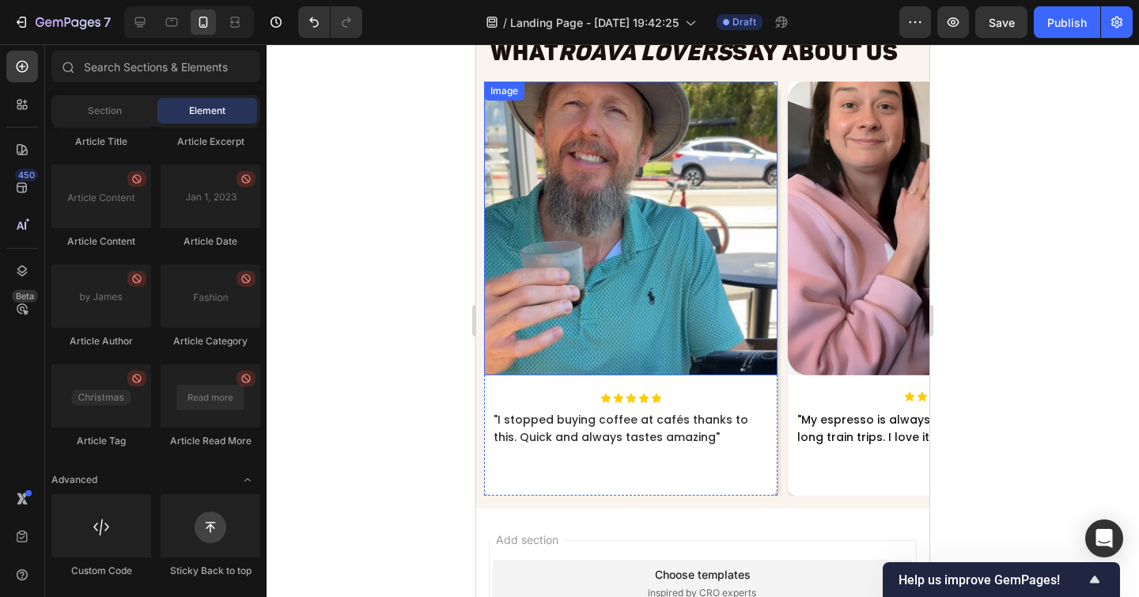
click at [682, 361] on img at bounding box center [631, 228] width 294 height 294
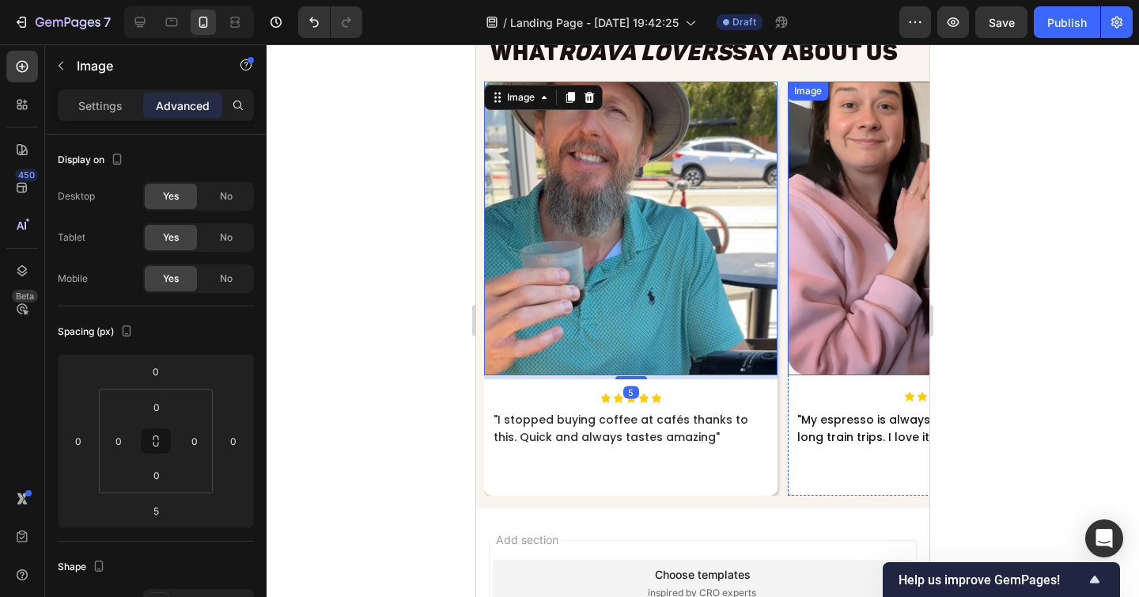
click at [866, 320] on img at bounding box center [935, 228] width 294 height 294
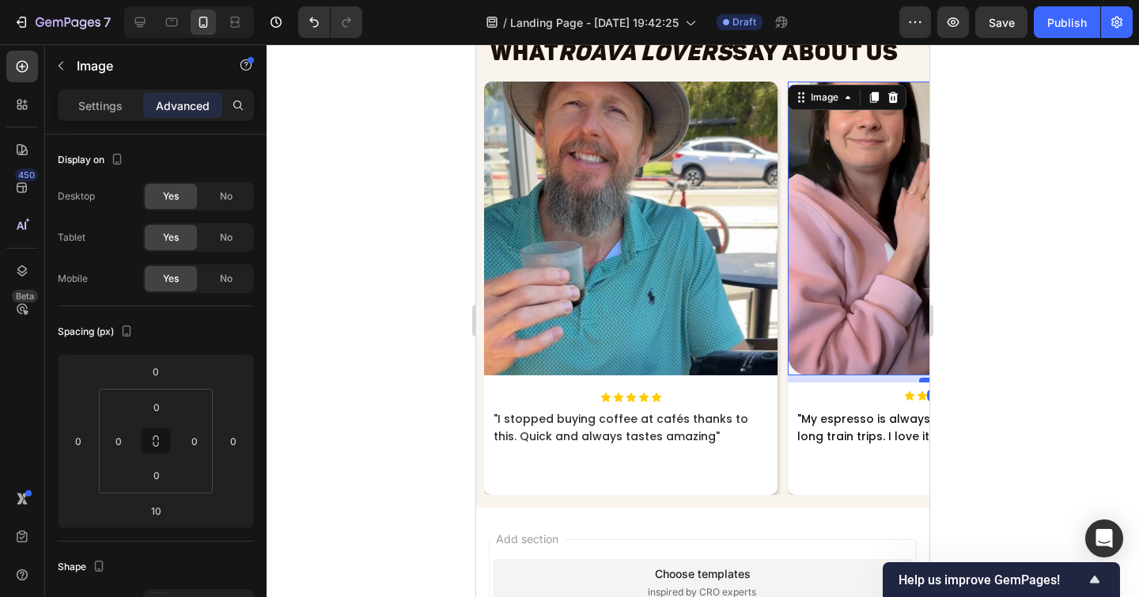
click at [923, 379] on div at bounding box center [935, 379] width 32 height 5
type input "9"
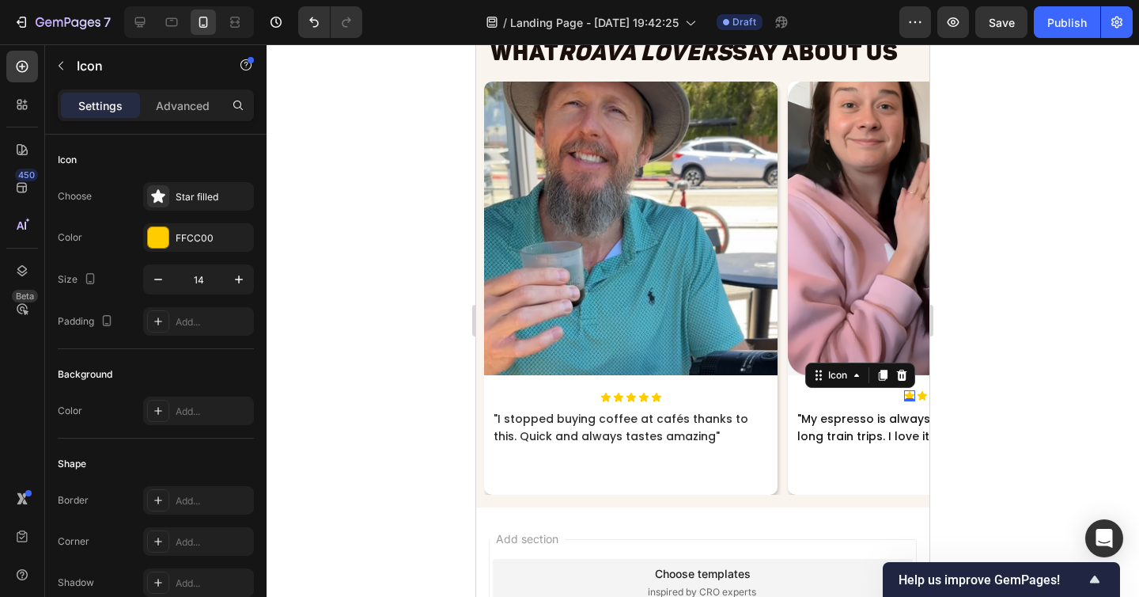
click at [909, 398] on div "Icon 0" at bounding box center [909, 395] width 11 height 11
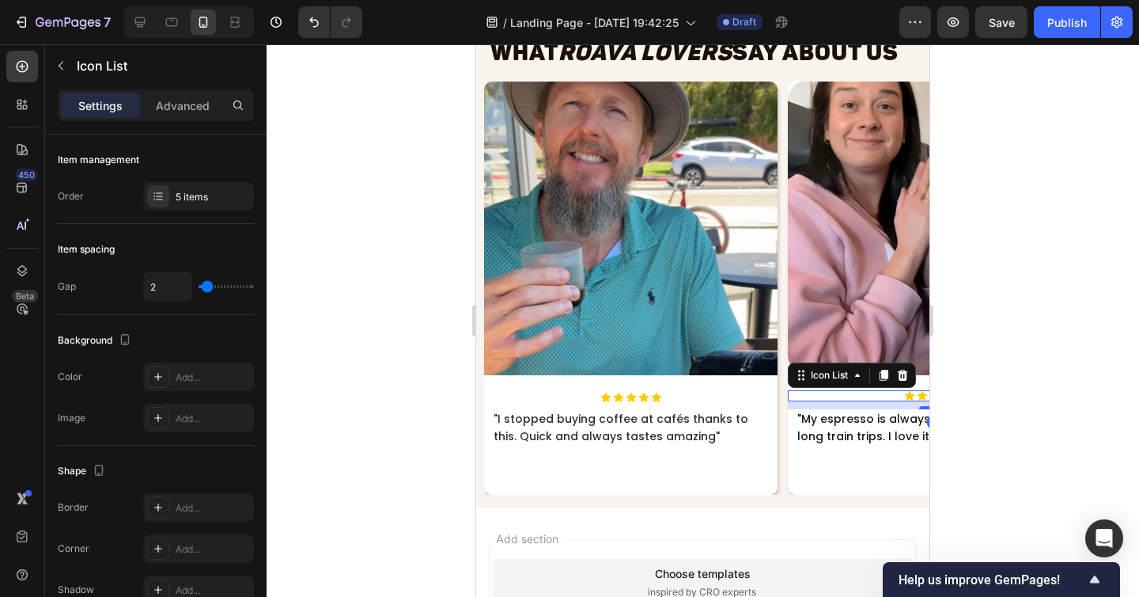
click at [884, 390] on div "Icon Icon Icon Icon Icon" at bounding box center [935, 395] width 294 height 11
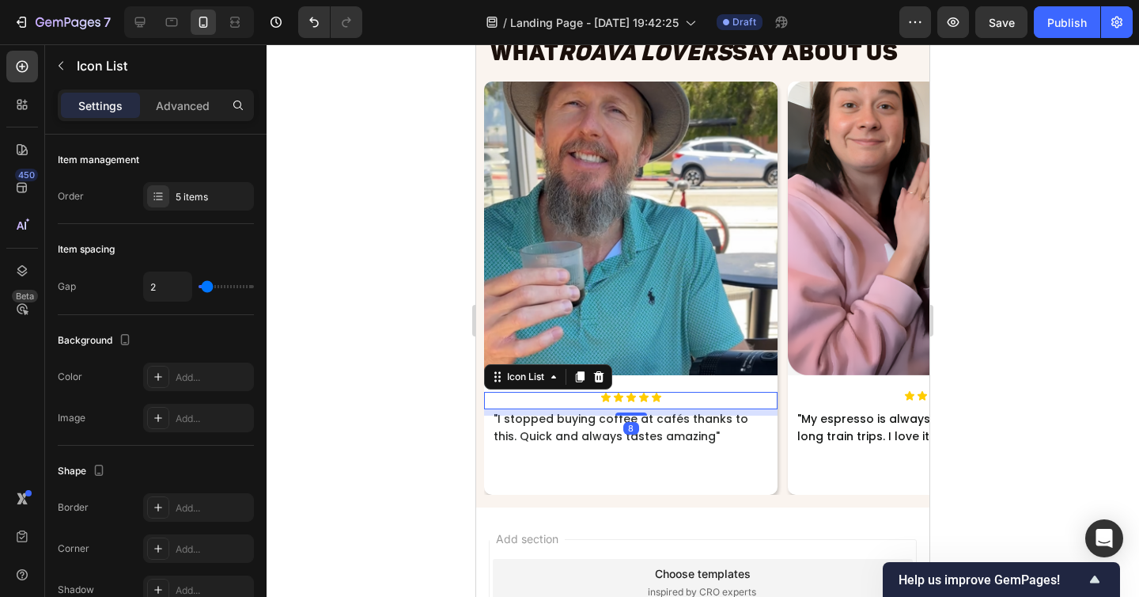
click at [734, 396] on div "Icon Icon Icon Icon Icon" at bounding box center [631, 397] width 294 height 11
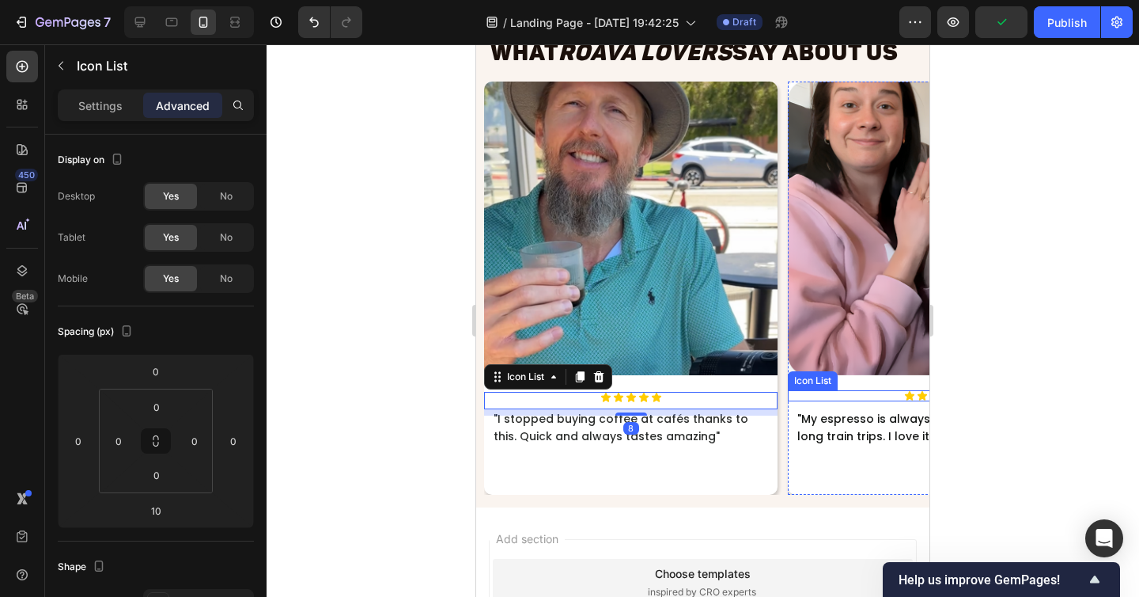
click at [867, 396] on div "Icon Icon Icon Icon Icon" at bounding box center [935, 395] width 294 height 11
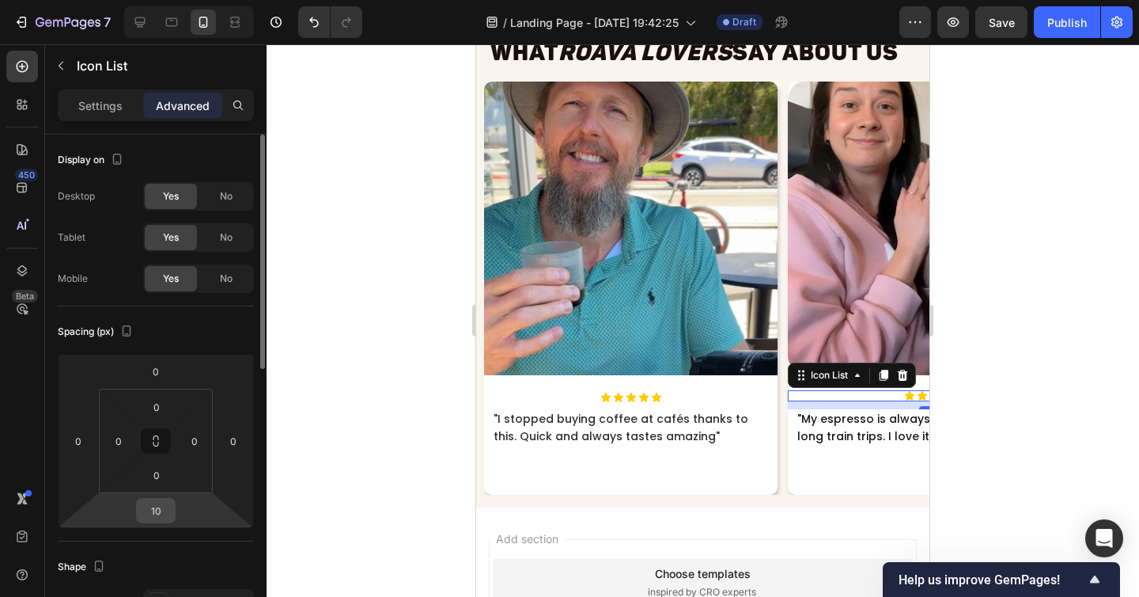
click at [160, 504] on input "10" at bounding box center [156, 510] width 32 height 24
type input "8"
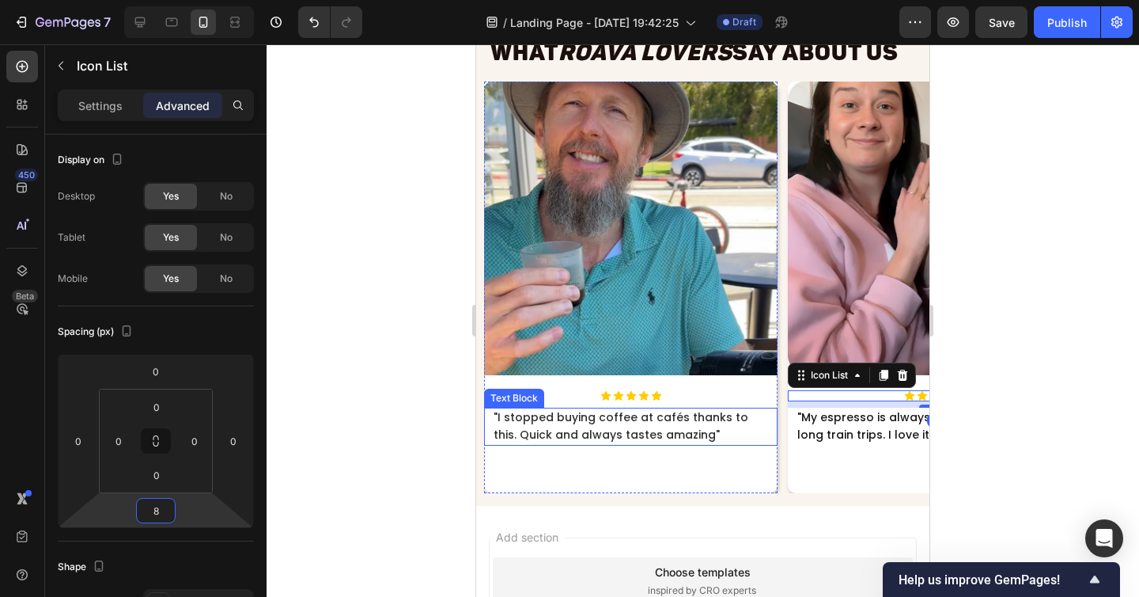
click at [600, 423] on span ""I stopped buying coffee at cafés thanks to this. Quick and always tastes amazi…" at bounding box center [621, 425] width 255 height 33
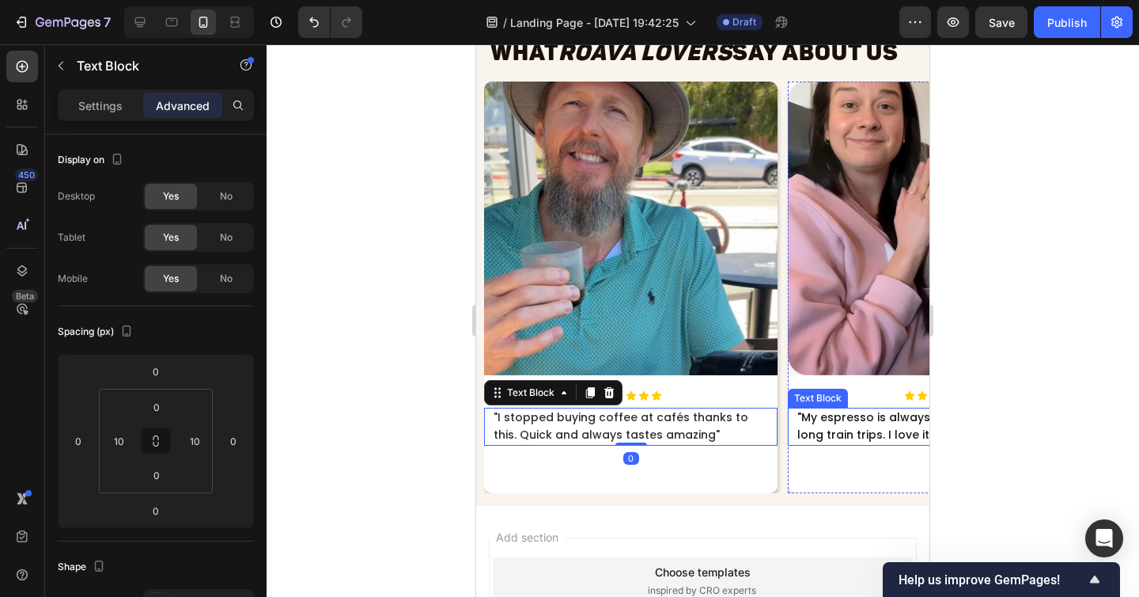
click at [871, 427] on span ""My espresso is always perfect even during long train trips. I love it!"" at bounding box center [922, 425] width 251 height 33
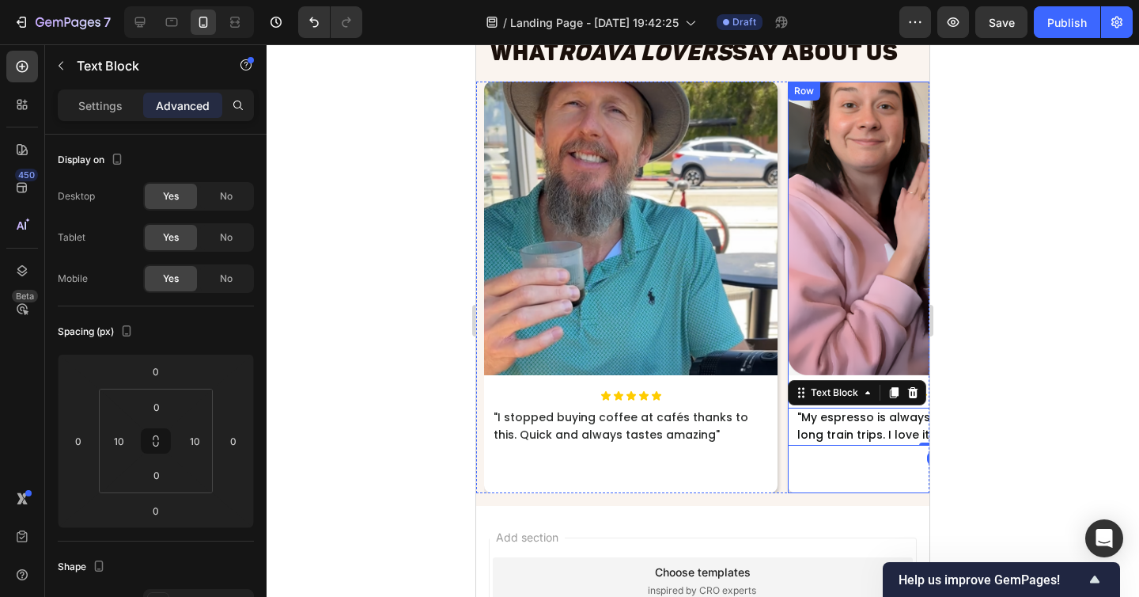
click at [848, 468] on div "Image Icon Icon Icon Icon Icon Icon List "My espresso is always perfect even du…" at bounding box center [935, 286] width 294 height 411
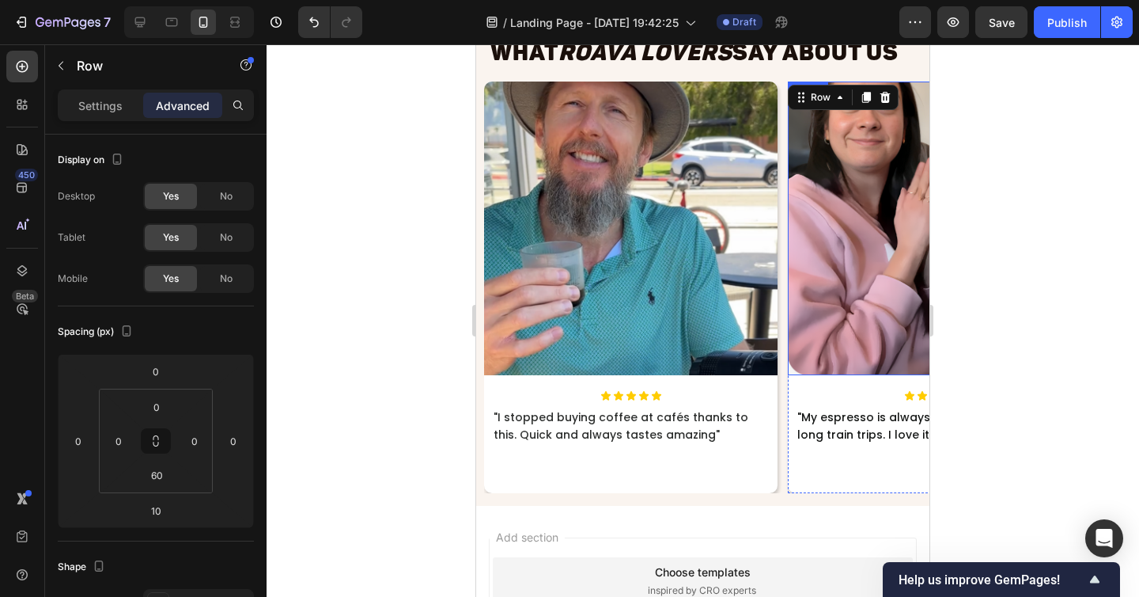
click at [842, 322] on img at bounding box center [935, 228] width 294 height 294
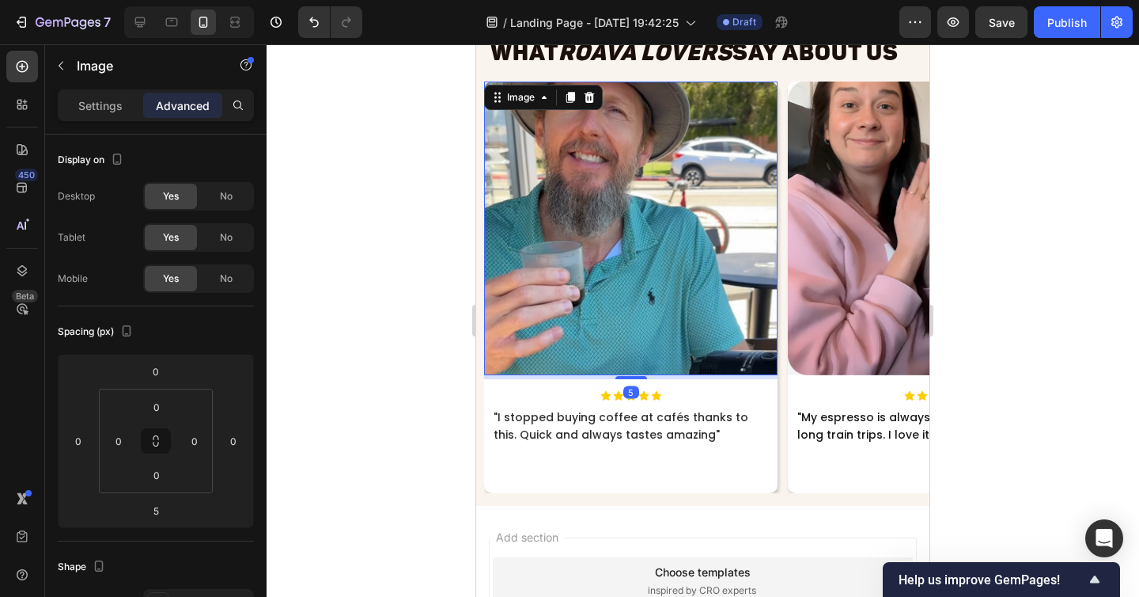
click at [726, 343] on img at bounding box center [631, 228] width 294 height 294
click at [840, 345] on img at bounding box center [935, 228] width 294 height 294
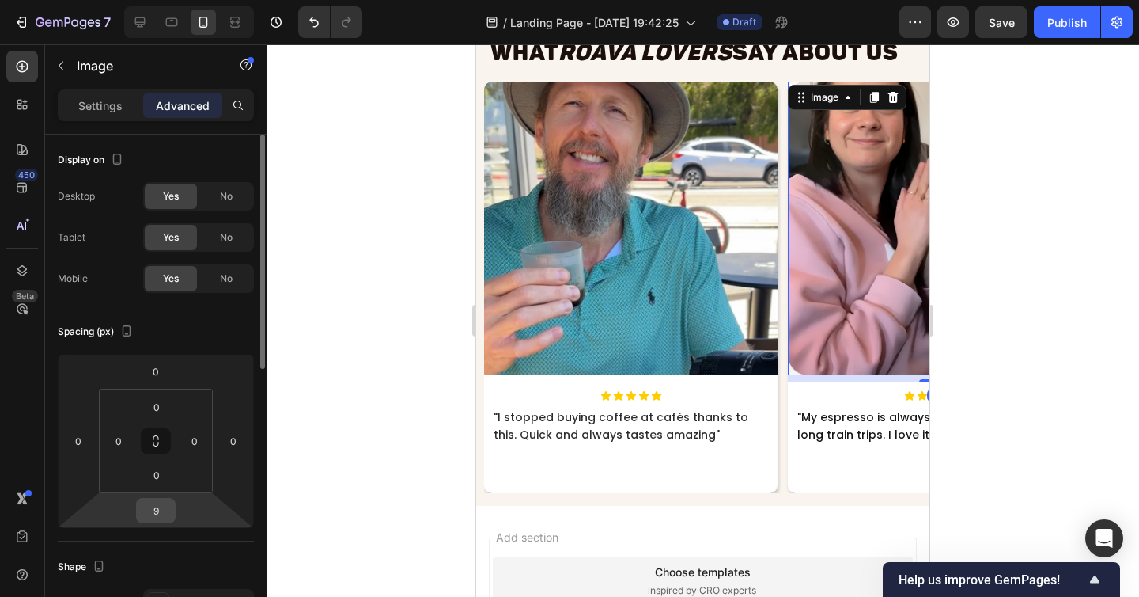
click at [148, 507] on input "9" at bounding box center [156, 510] width 32 height 24
type input "5"
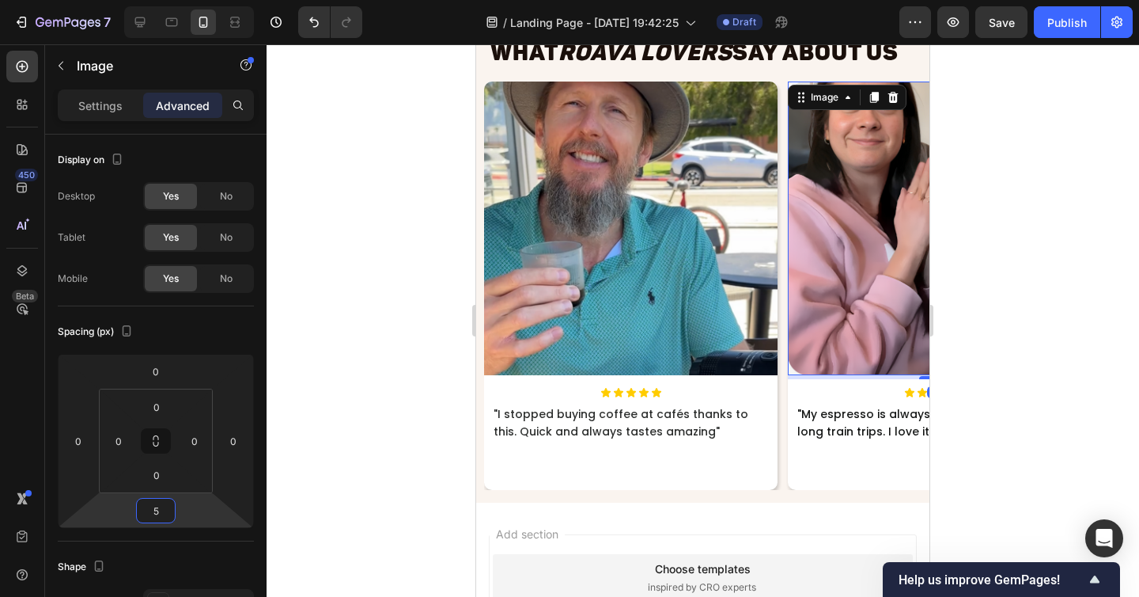
click at [452, 484] on div at bounding box center [703, 320] width 873 height 552
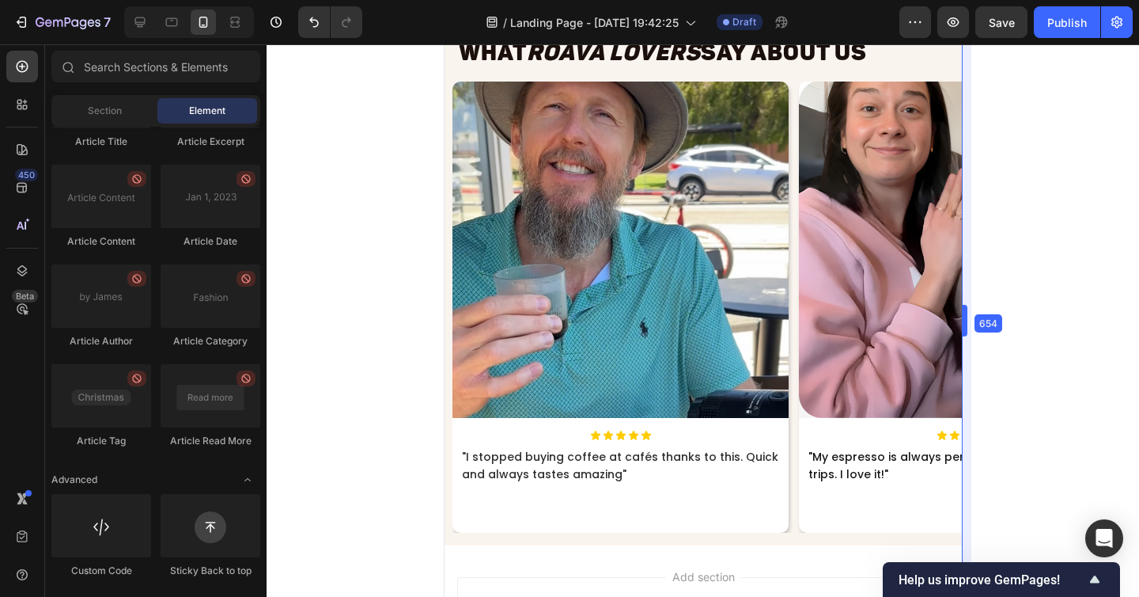
drag, startPoint x: 934, startPoint y: 322, endPoint x: 1071, endPoint y: 339, distance: 138.0
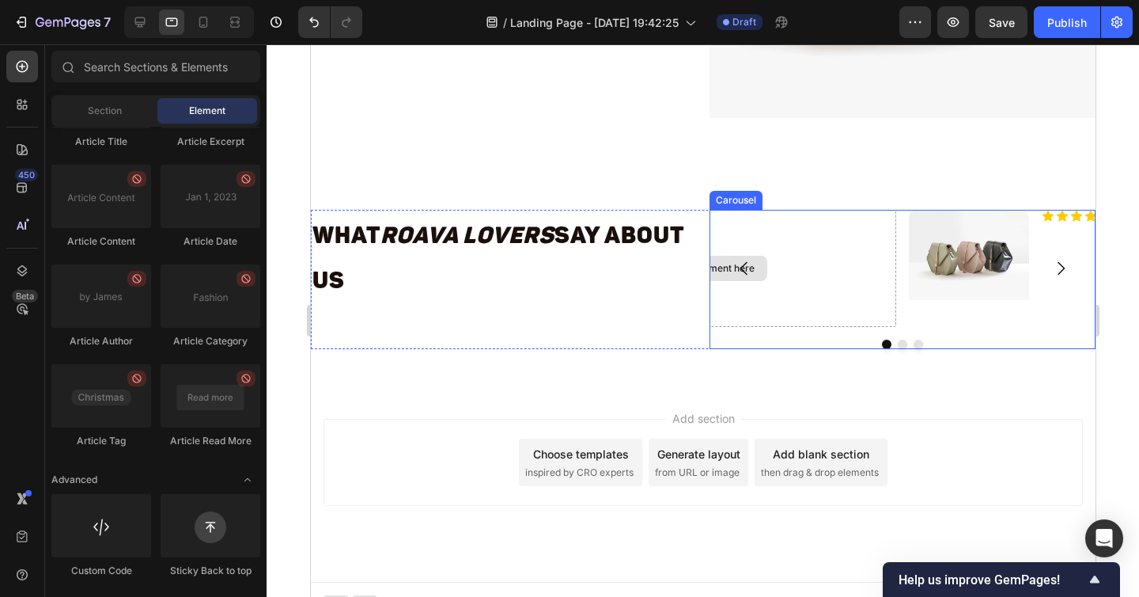
scroll to position [7956, 0]
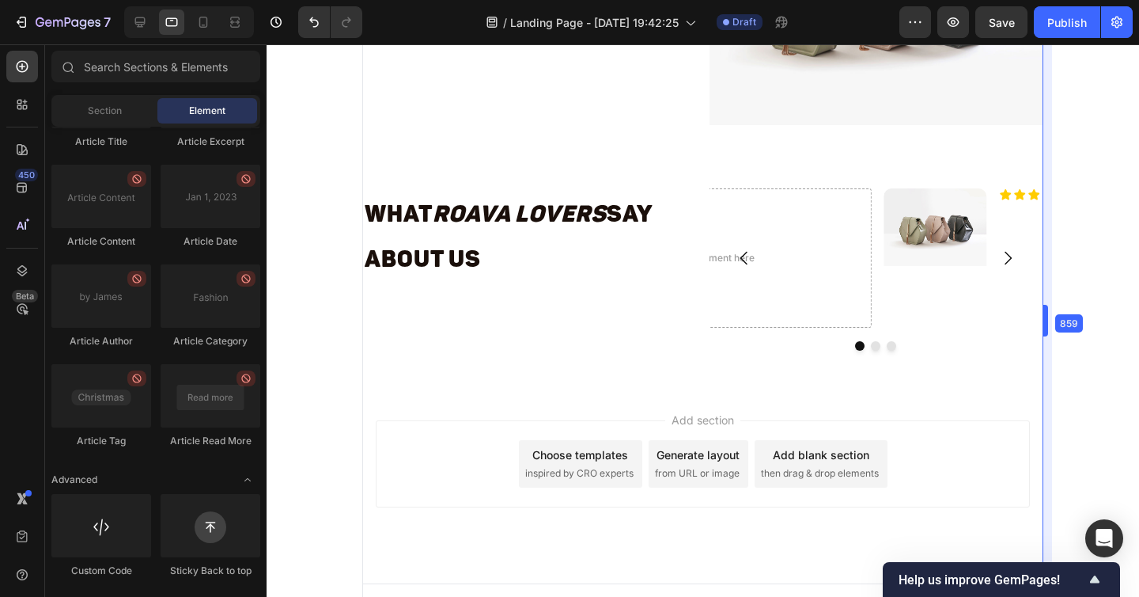
drag, startPoint x: 1098, startPoint y: 313, endPoint x: 959, endPoint y: 319, distance: 139.4
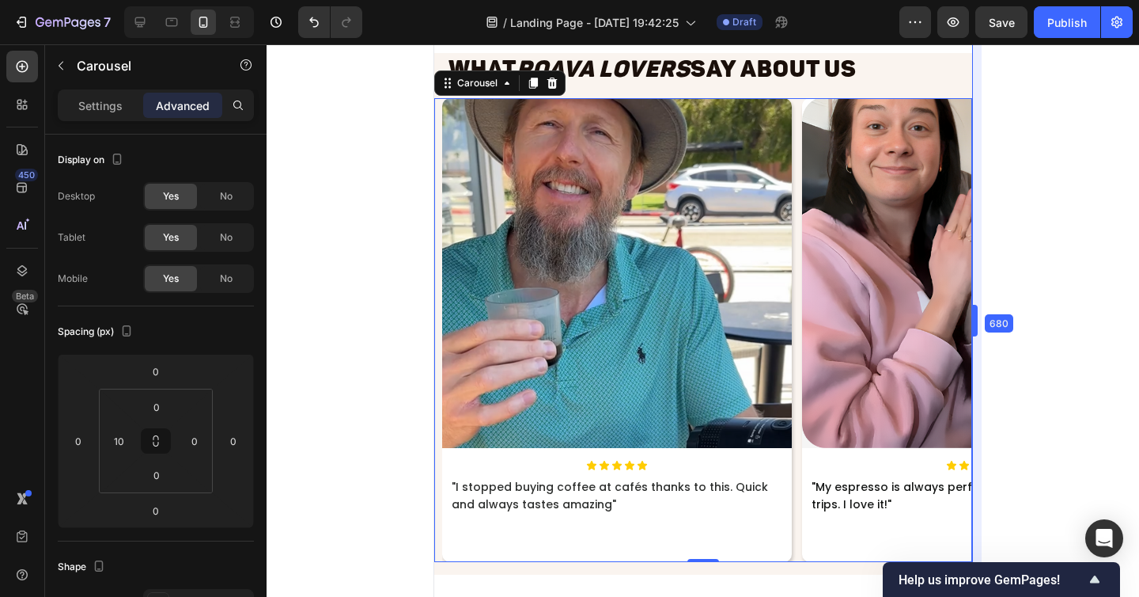
scroll to position [8266, 0]
drag, startPoint x: 1030, startPoint y: 317, endPoint x: 921, endPoint y: 318, distance: 109.2
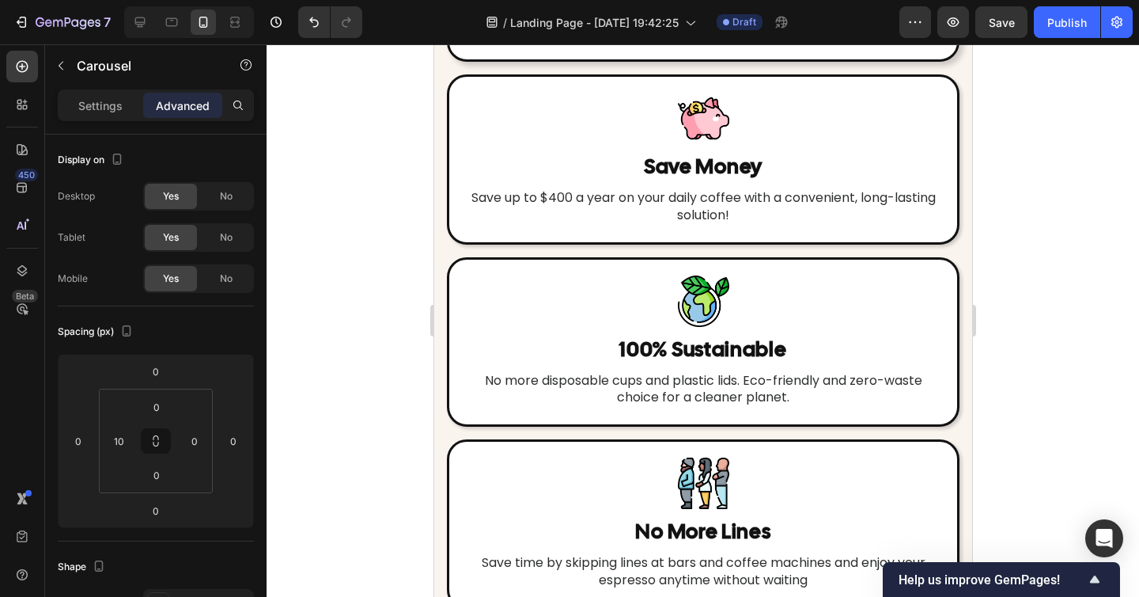
scroll to position [4296, 0]
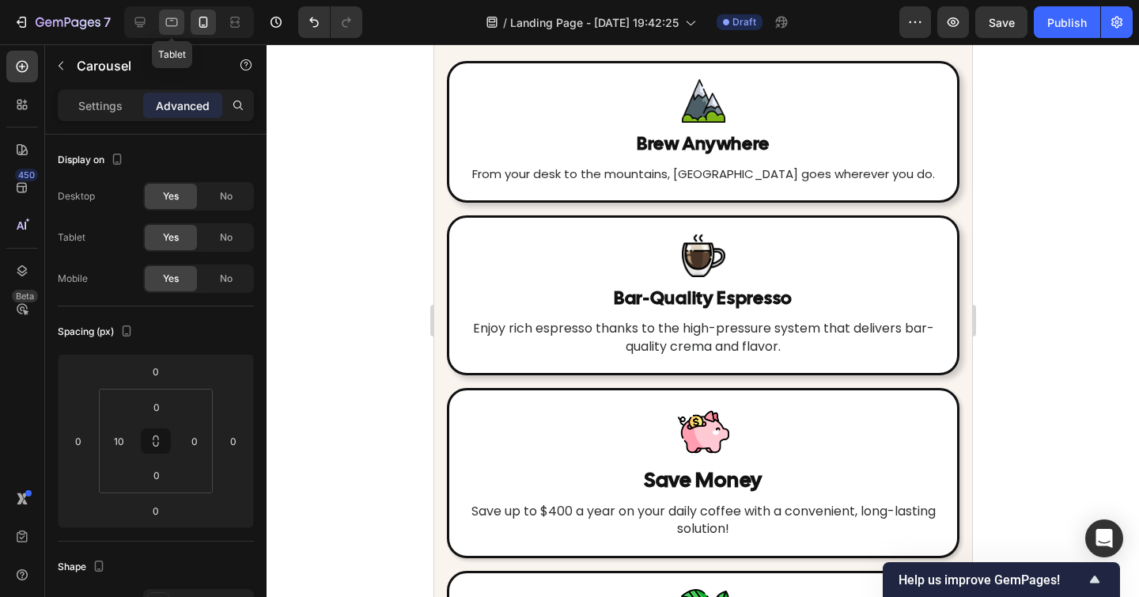
click at [176, 22] on icon at bounding box center [172, 22] width 16 height 16
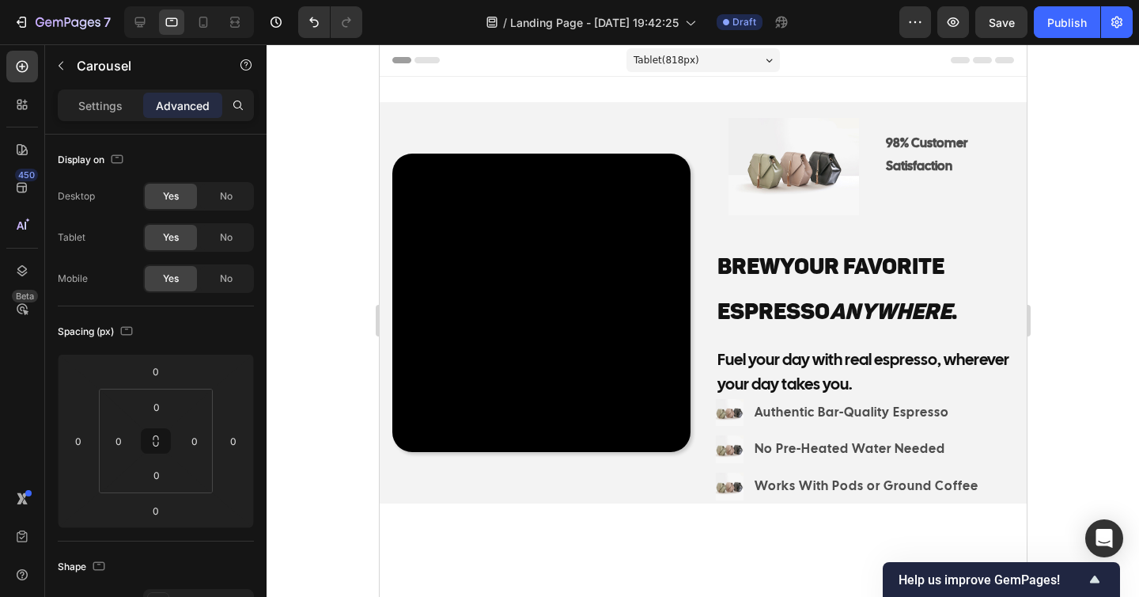
click at [688, 53] on span "Tablet ( 818 px)" at bounding box center [666, 60] width 66 height 16
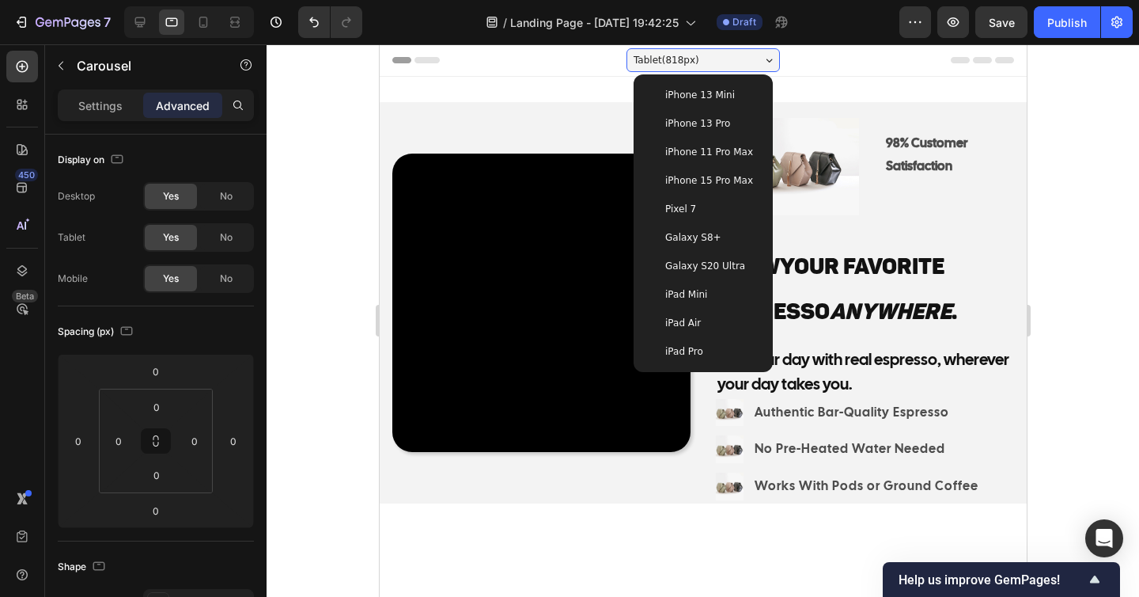
click at [695, 297] on span "iPad Mini" at bounding box center [686, 294] width 42 height 16
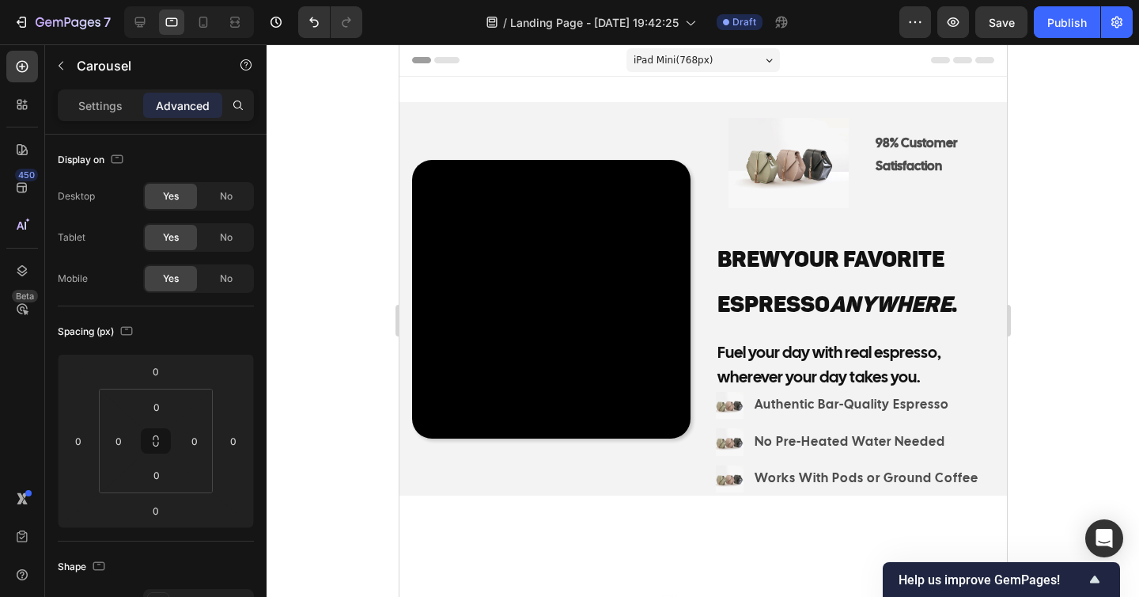
click at [716, 55] on div "iPad Mini ( 768 px)" at bounding box center [702, 60] width 153 height 24
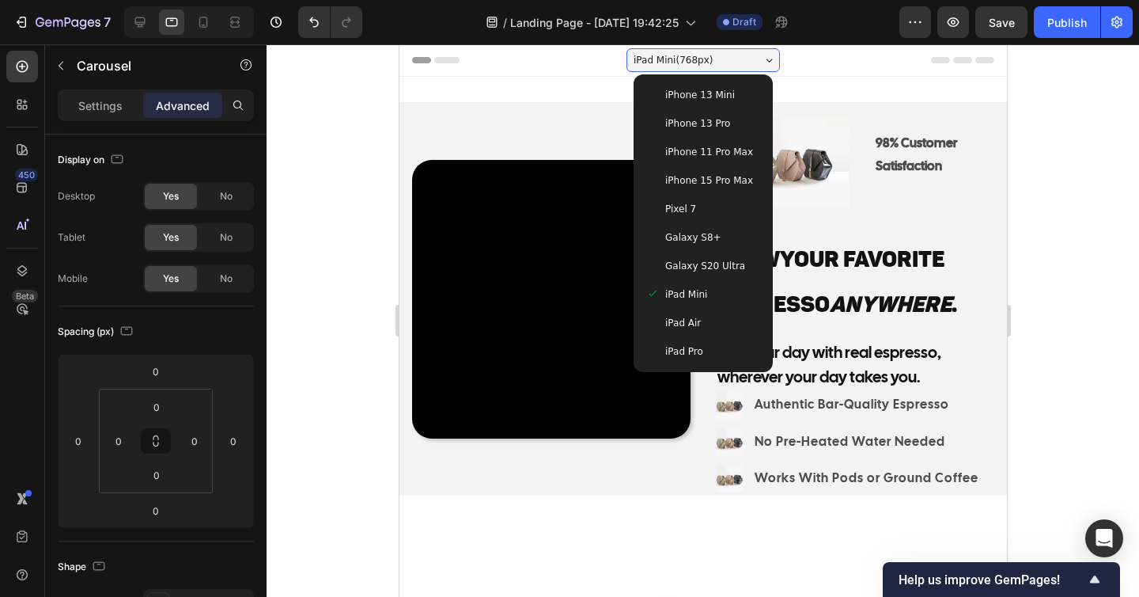
click at [688, 325] on span "iPad Air" at bounding box center [683, 323] width 36 height 16
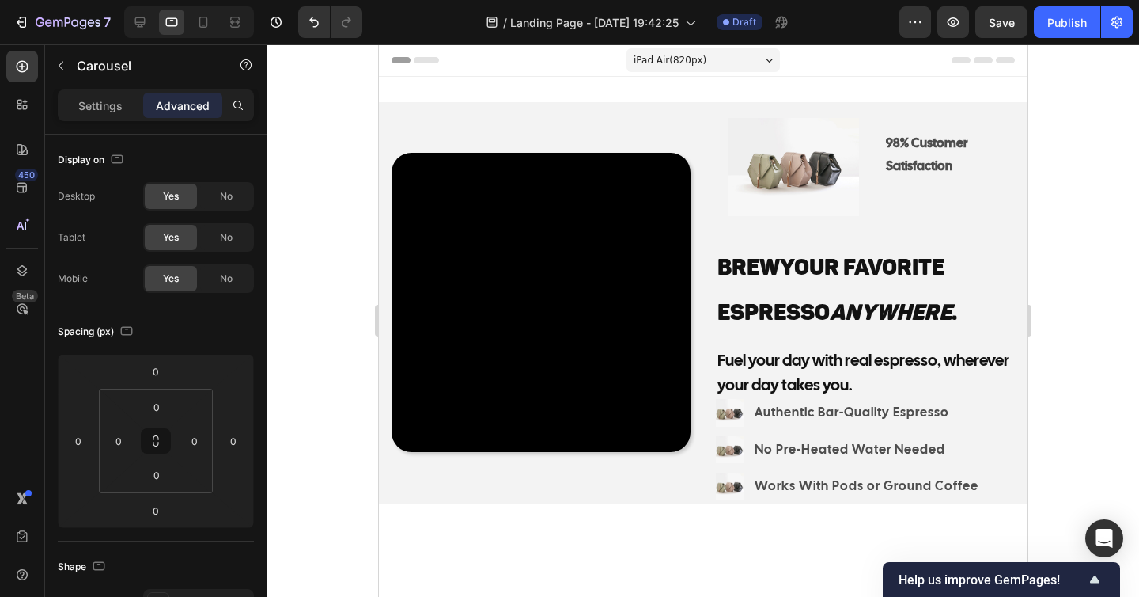
click at [694, 61] on span "iPad Air ( 820 px)" at bounding box center [669, 60] width 73 height 16
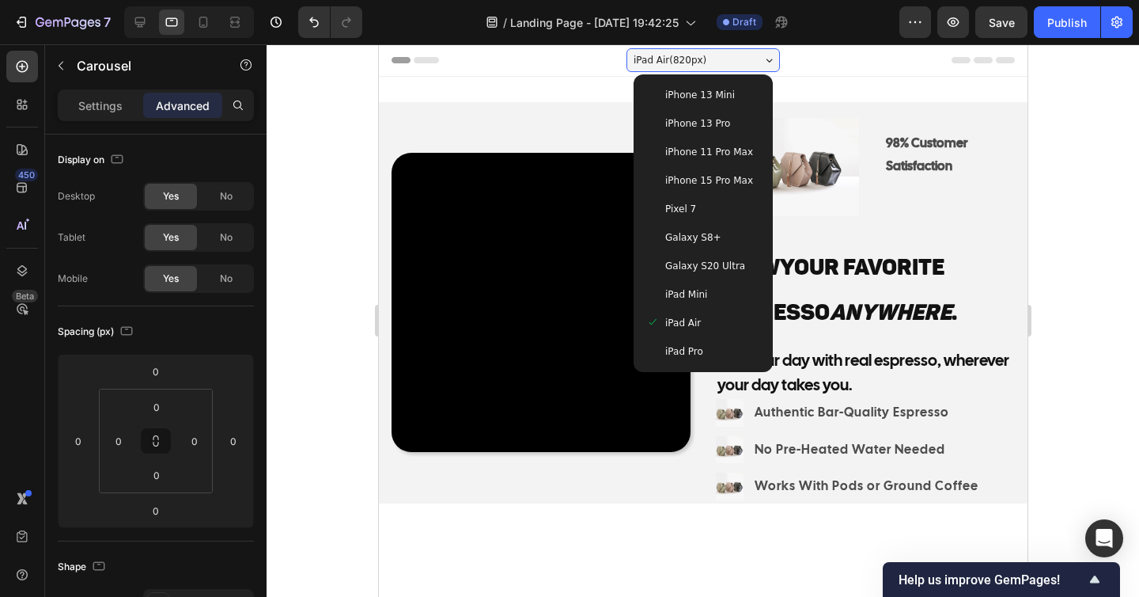
click at [695, 275] on div "Galaxy S20 Ultra" at bounding box center [702, 266] width 127 height 28
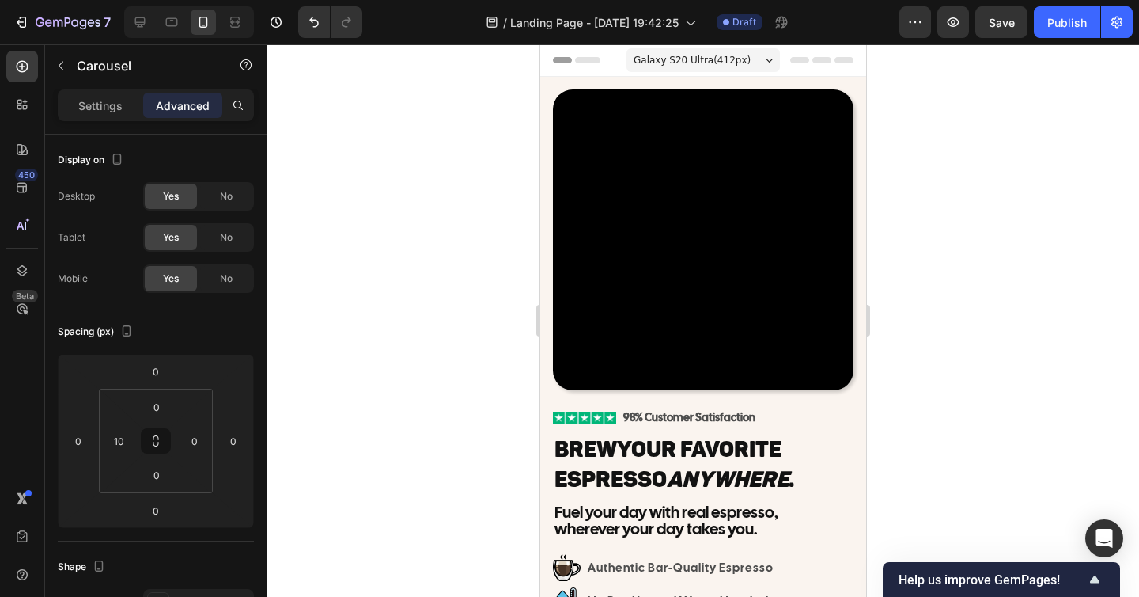
click at [706, 57] on span "Galaxy S20 Ultra ( 412 px)" at bounding box center [691, 60] width 117 height 16
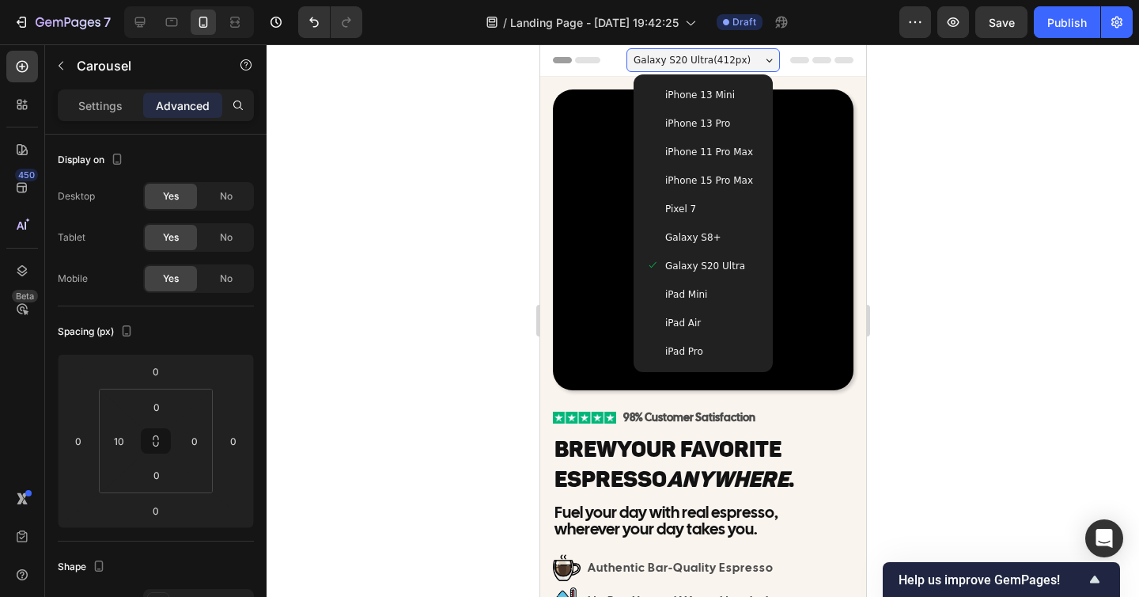
click at [703, 305] on div "iPad Mini" at bounding box center [702, 294] width 127 height 28
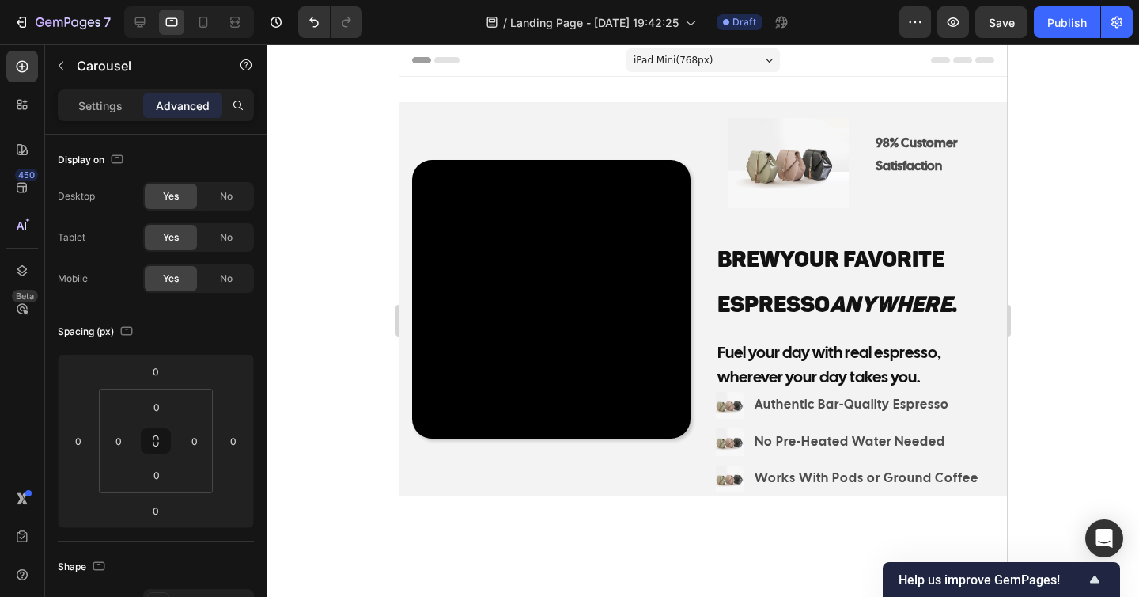
click at [716, 58] on div "iPad Mini ( 768 px)" at bounding box center [702, 60] width 153 height 24
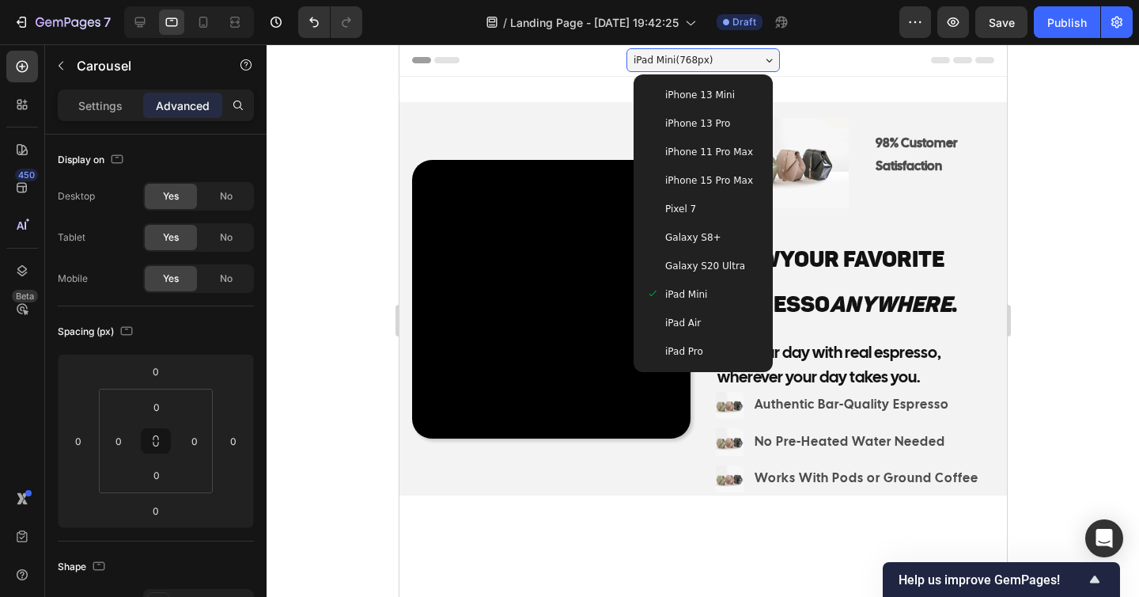
click at [710, 131] on span "iPhone 13 Pro" at bounding box center [697, 124] width 65 height 16
type input "10"
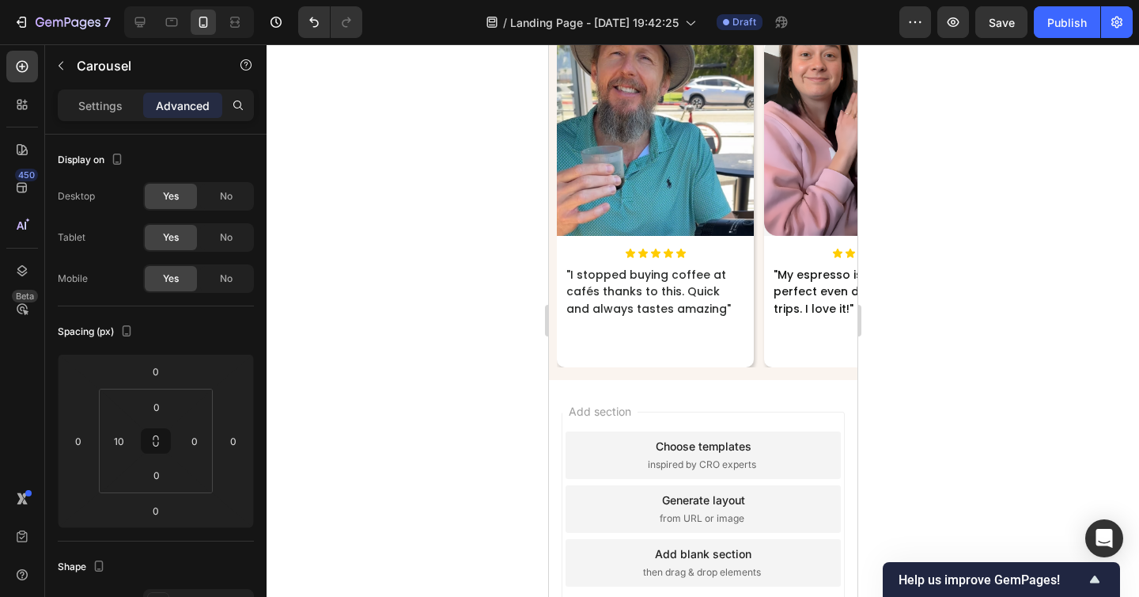
scroll to position [8290, 0]
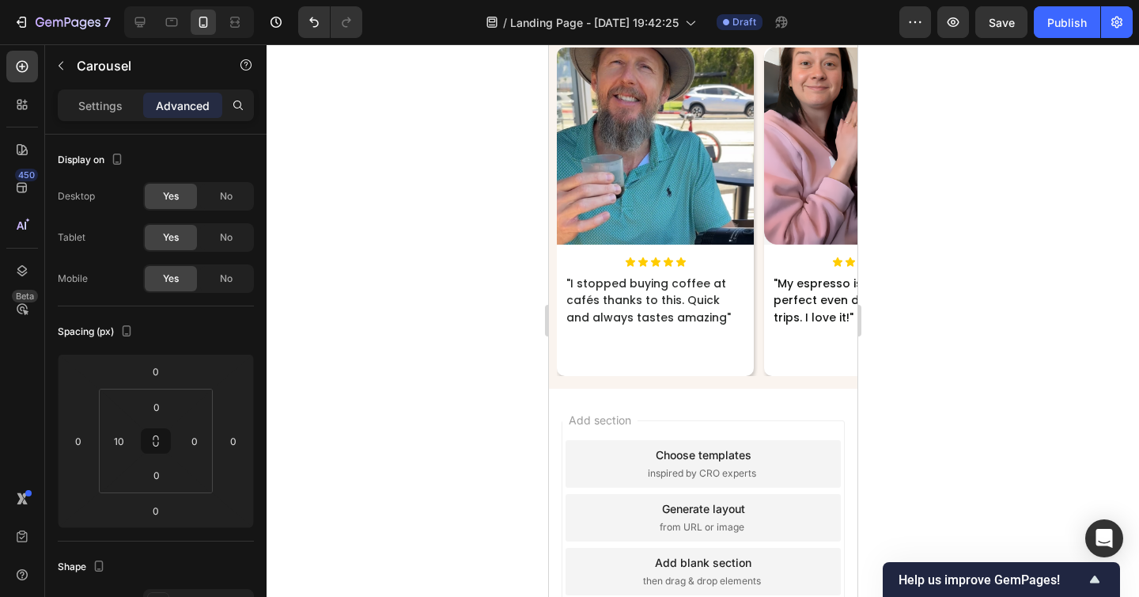
click at [759, 364] on div "Image Icon Icon Icon Icon Icon Icon List "I stopped buying coffee at cafés than…" at bounding box center [706, 211] width 301 height 328
click at [551, 339] on div "Image Icon Icon Icon Icon Icon Icon List "I stopped buying coffee at cafés than…" at bounding box center [702, 211] width 309 height 328
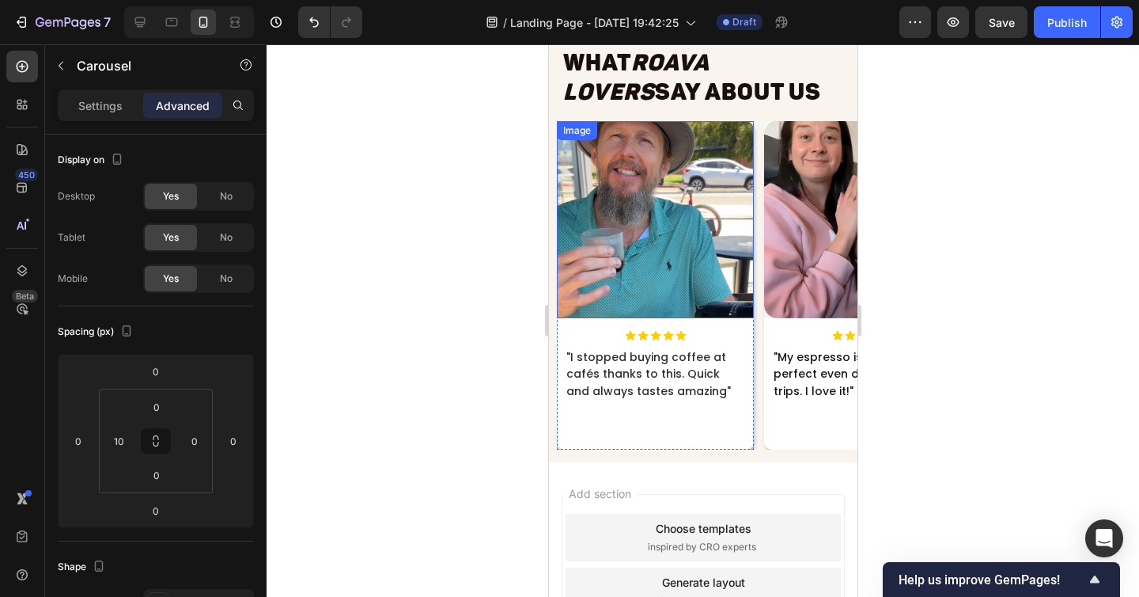
scroll to position [8191, 0]
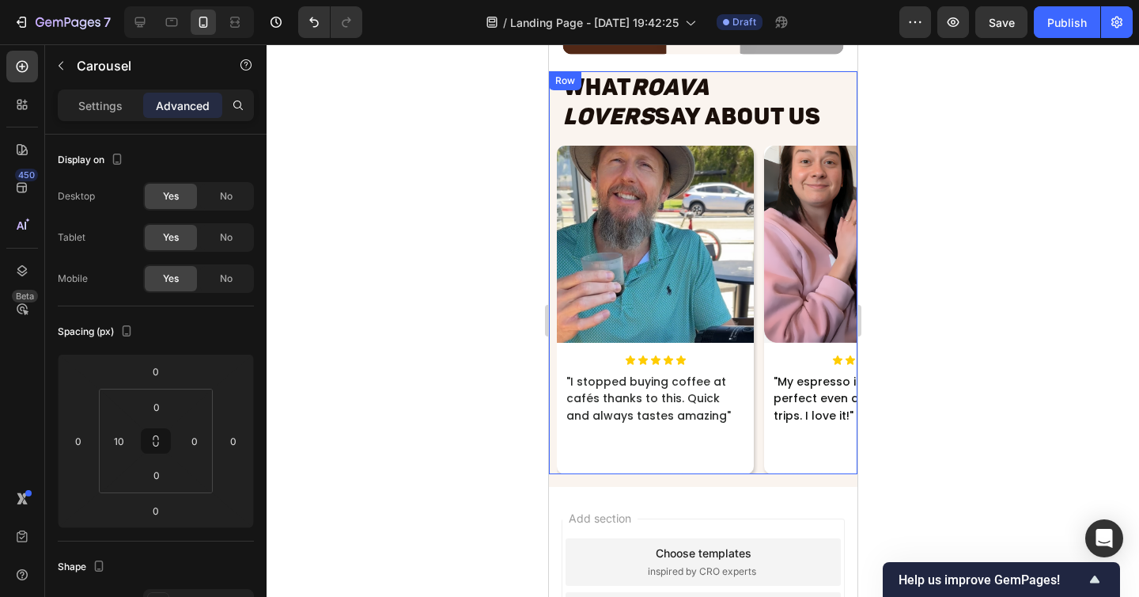
click at [551, 128] on div "What Roava Lovers Say About Us Heading" at bounding box center [702, 102] width 309 height 62
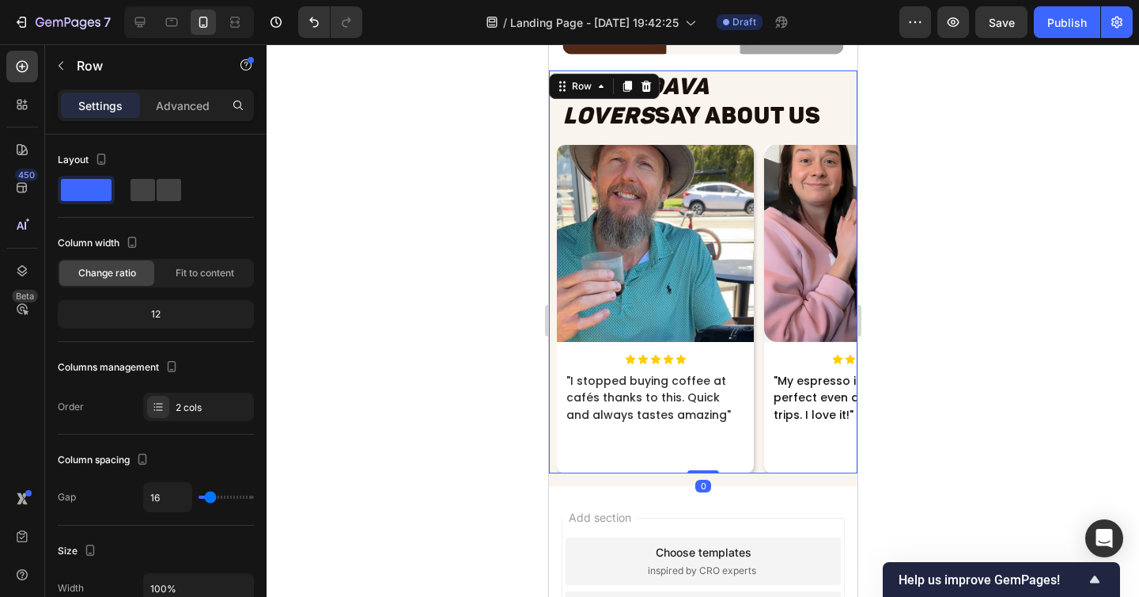
click at [554, 135] on div "What Roava Lovers Say About Us Heading Image Icon Icon Icon Icon Icon Icon List…" at bounding box center [702, 271] width 309 height 403
click at [551, 447] on div "Image Icon Icon Icon Icon Icon Icon List "I stopped buying coffee at cafés than…" at bounding box center [702, 309] width 309 height 328
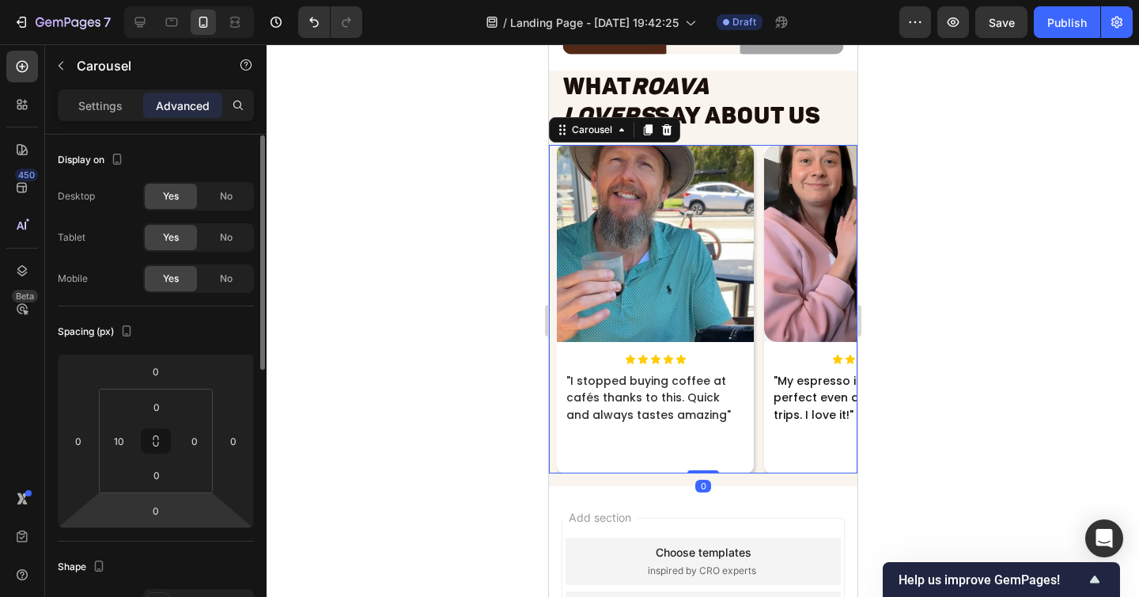
scroll to position [3, 0]
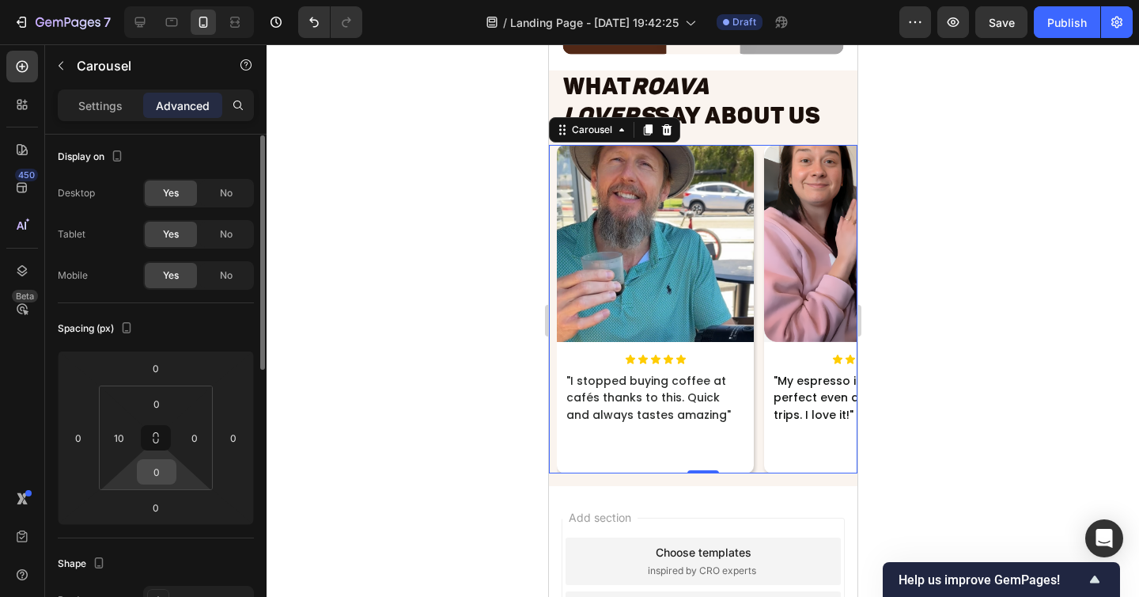
click at [158, 467] on input "0" at bounding box center [157, 472] width 32 height 24
type input "\"
type input "1"
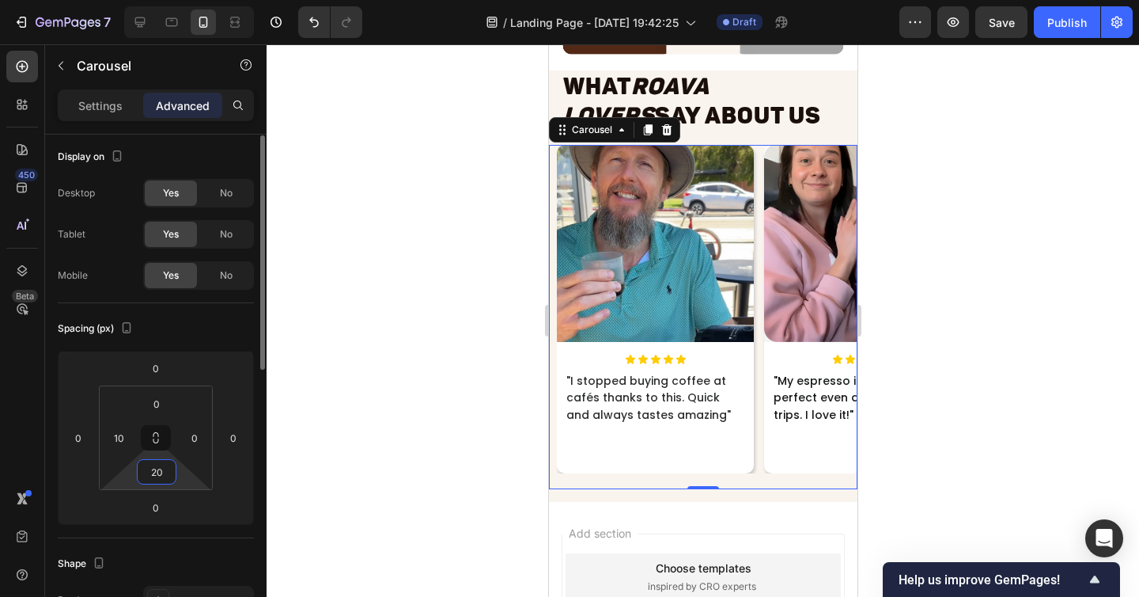
type input "2"
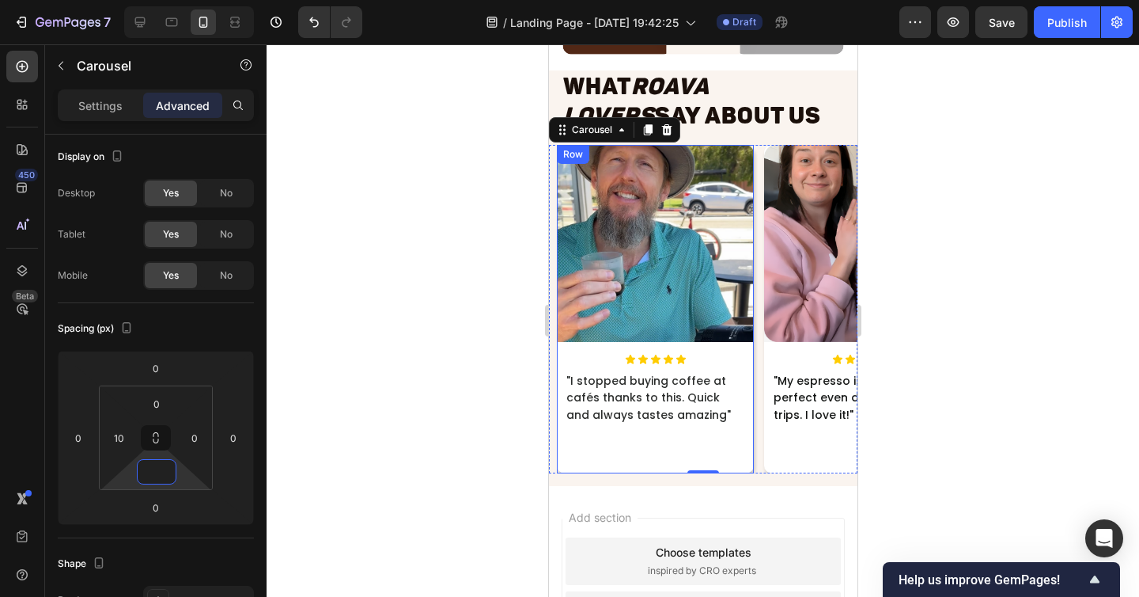
click at [732, 439] on div "Image Icon Icon Icon Icon Icon Icon List "I stopped buying coffee at cafés than…" at bounding box center [654, 309] width 197 height 328
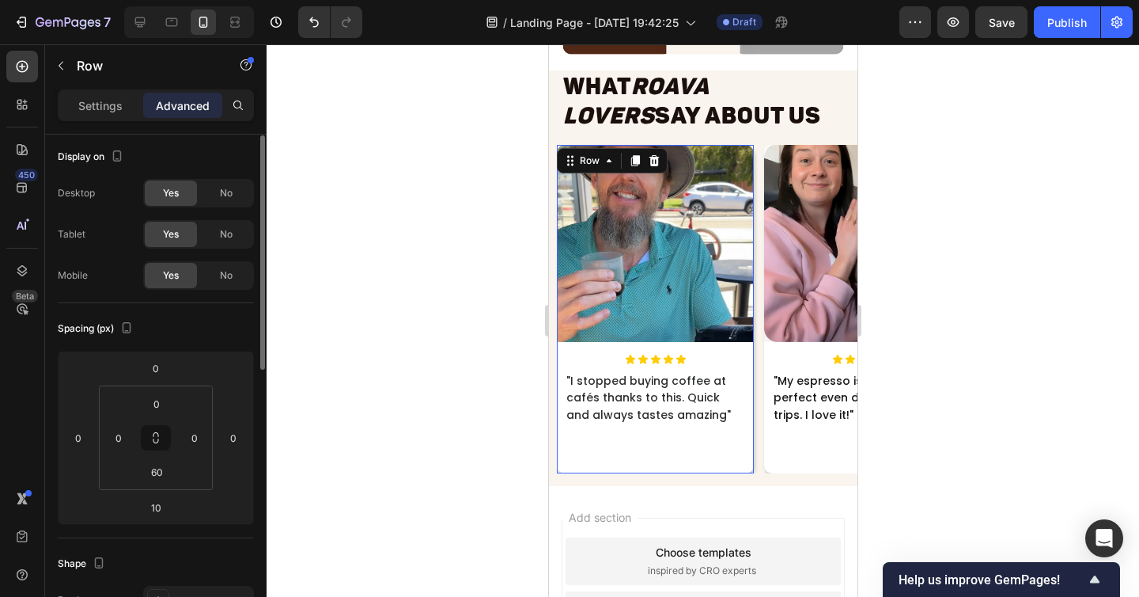
scroll to position [0, 0]
click at [154, 504] on input "10" at bounding box center [156, 510] width 32 height 24
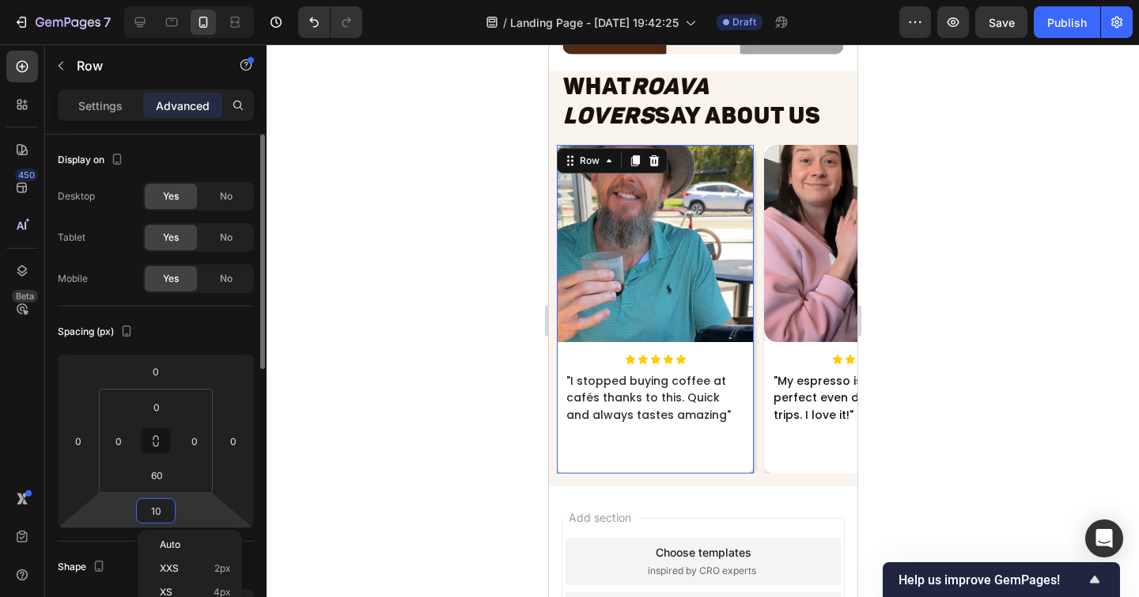
click at [154, 504] on input "10" at bounding box center [156, 510] width 32 height 24
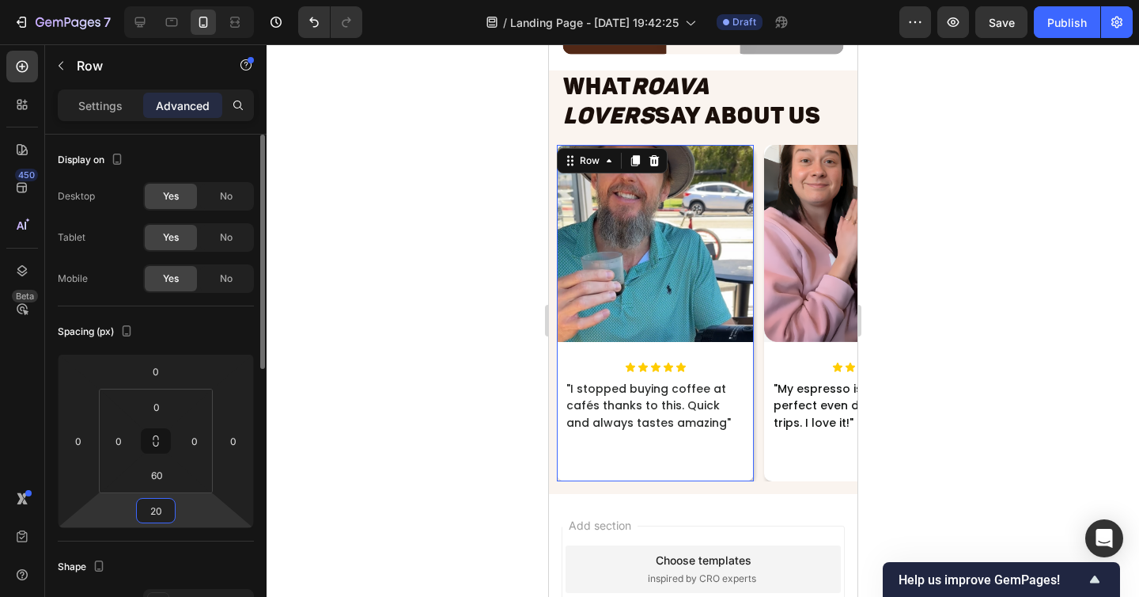
type input "2"
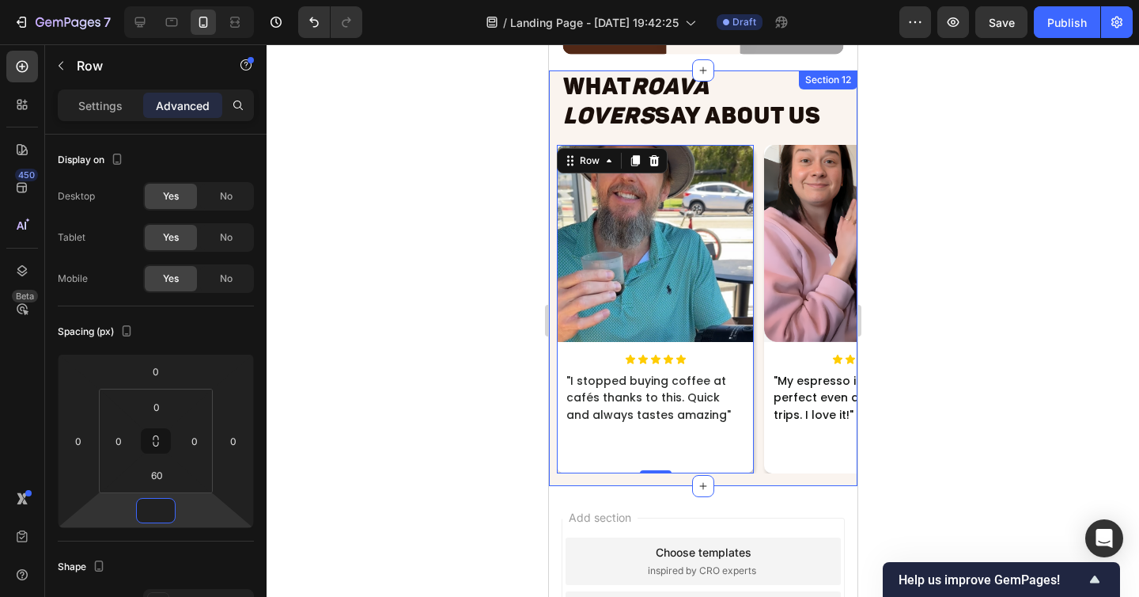
click at [796, 458] on div "Image Icon Icon Icon Icon Icon Icon List "My espresso is always perfect even du…" at bounding box center [861, 309] width 197 height 328
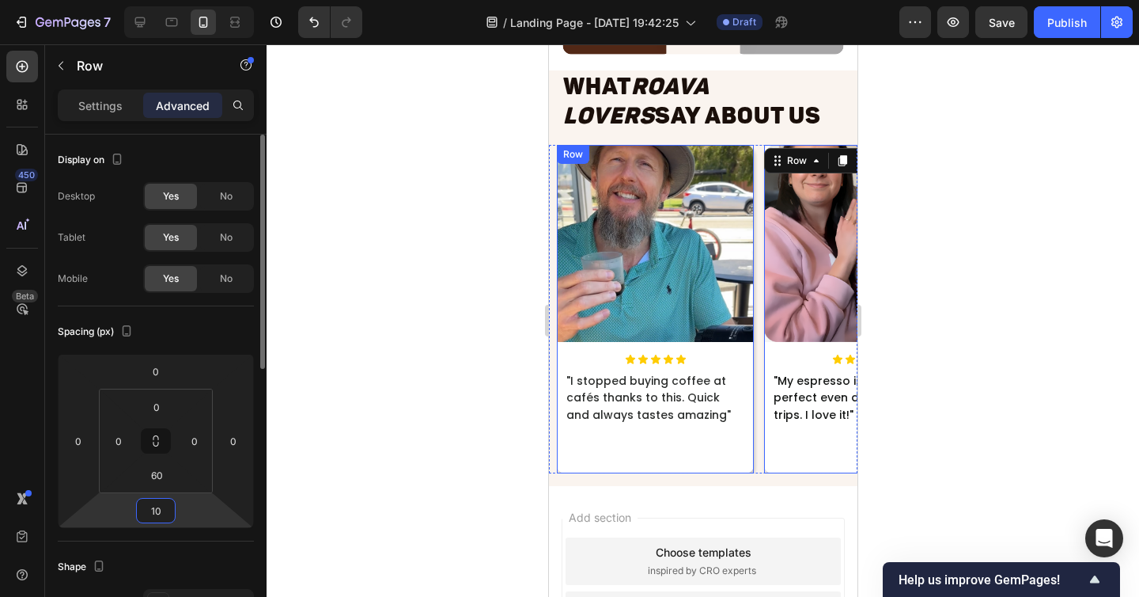
click at [160, 511] on input "10" at bounding box center [156, 510] width 32 height 24
type input "0"
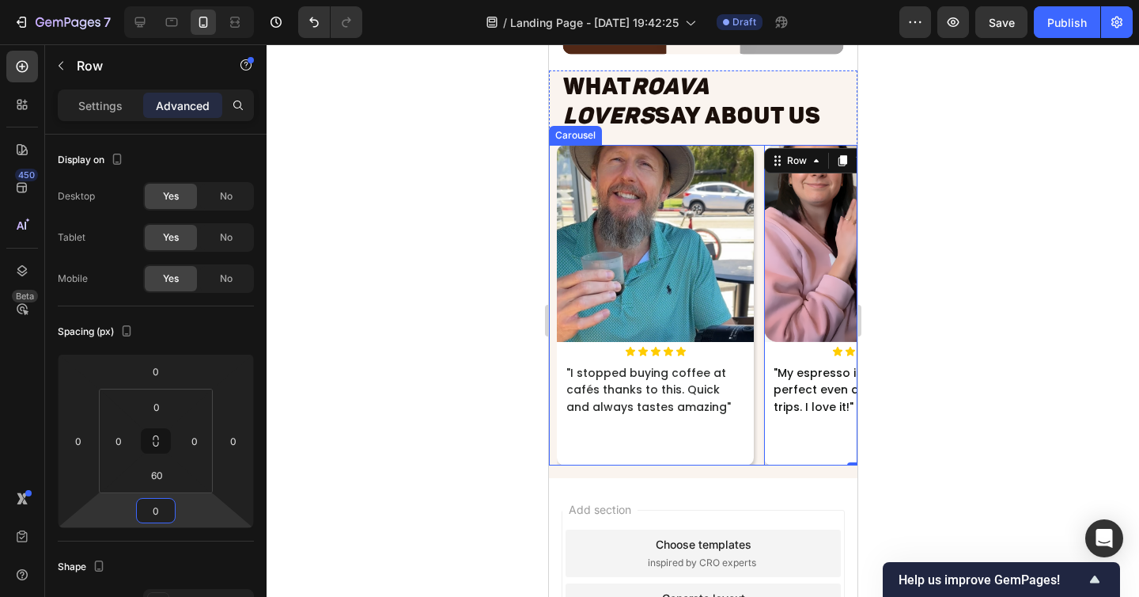
click at [757, 458] on div "Image Icon Icon Icon Icon Icon Icon List "I stopped buying coffee at cafés than…" at bounding box center [706, 305] width 301 height 320
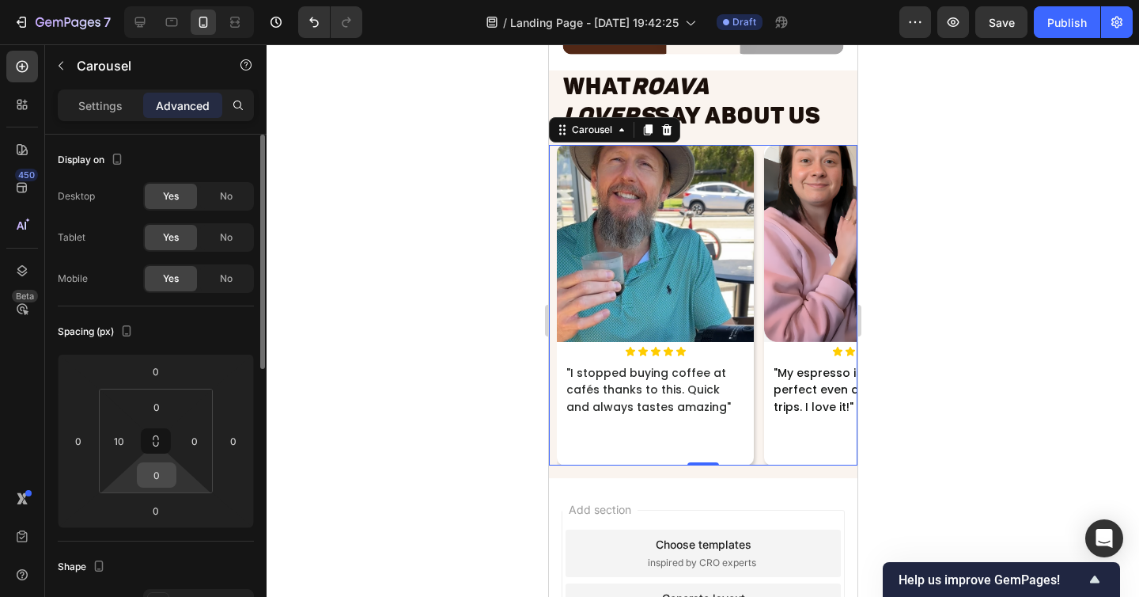
click at [176, 477] on div "0" at bounding box center [157, 474] width 40 height 25
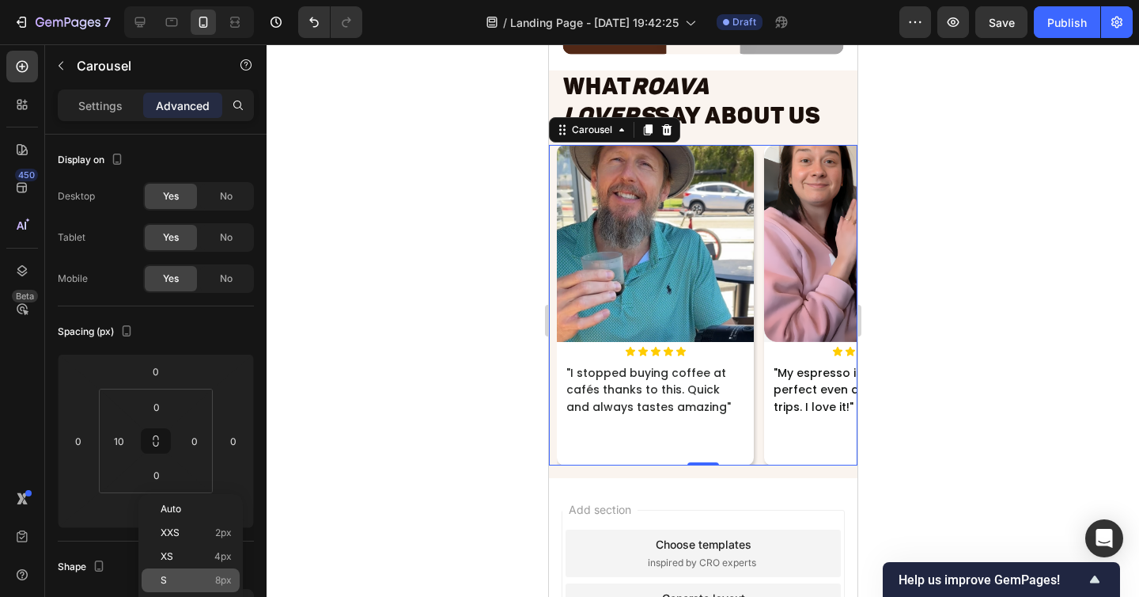
click at [191, 578] on p "S 8px" at bounding box center [196, 579] width 71 height 11
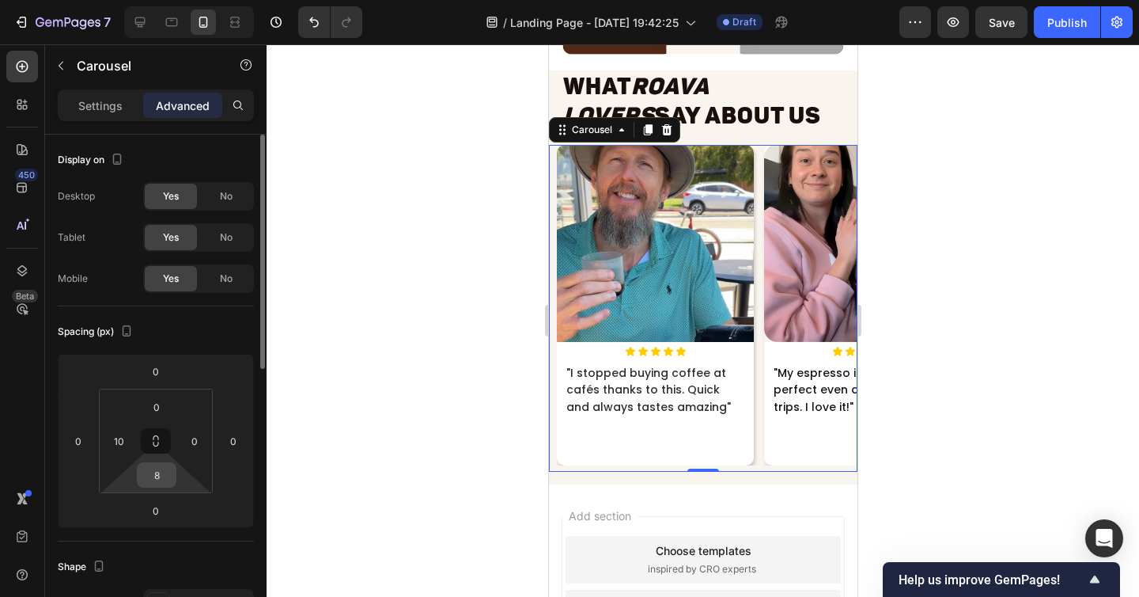
click at [158, 479] on input "8" at bounding box center [157, 475] width 32 height 24
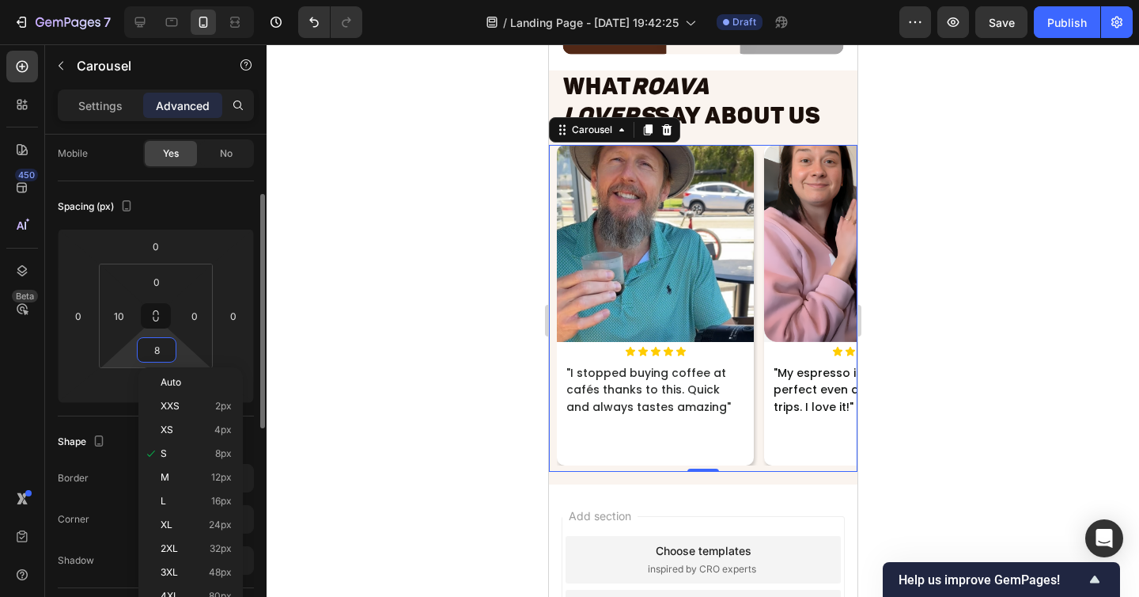
scroll to position [127, 0]
click at [200, 561] on div "3XL 48px" at bounding box center [191, 572] width 98 height 24
type input "48"
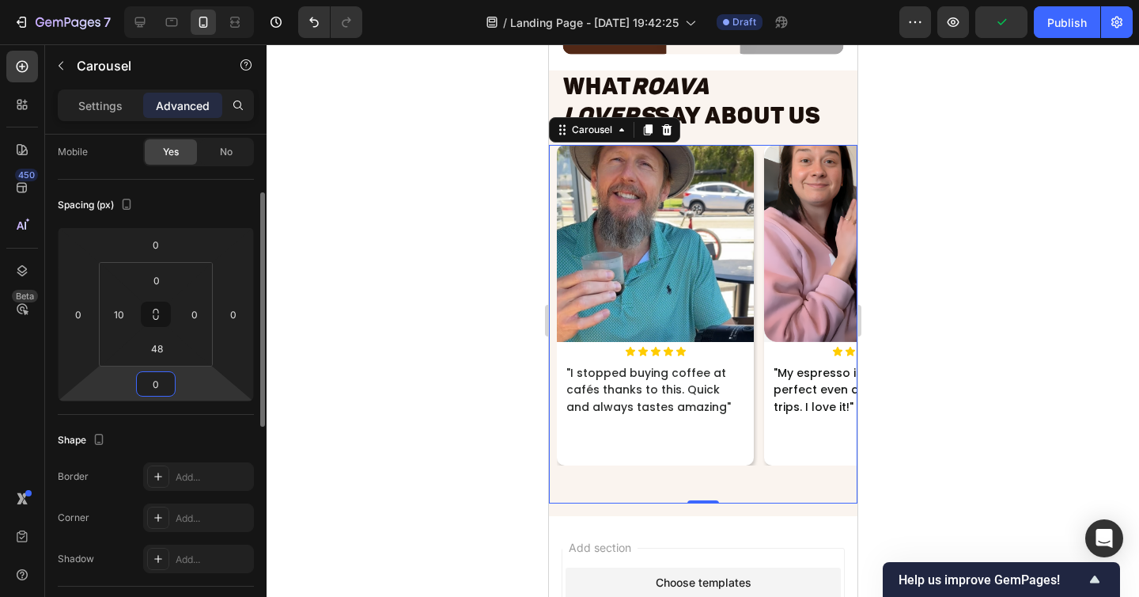
click at [148, 377] on input "0" at bounding box center [156, 384] width 32 height 24
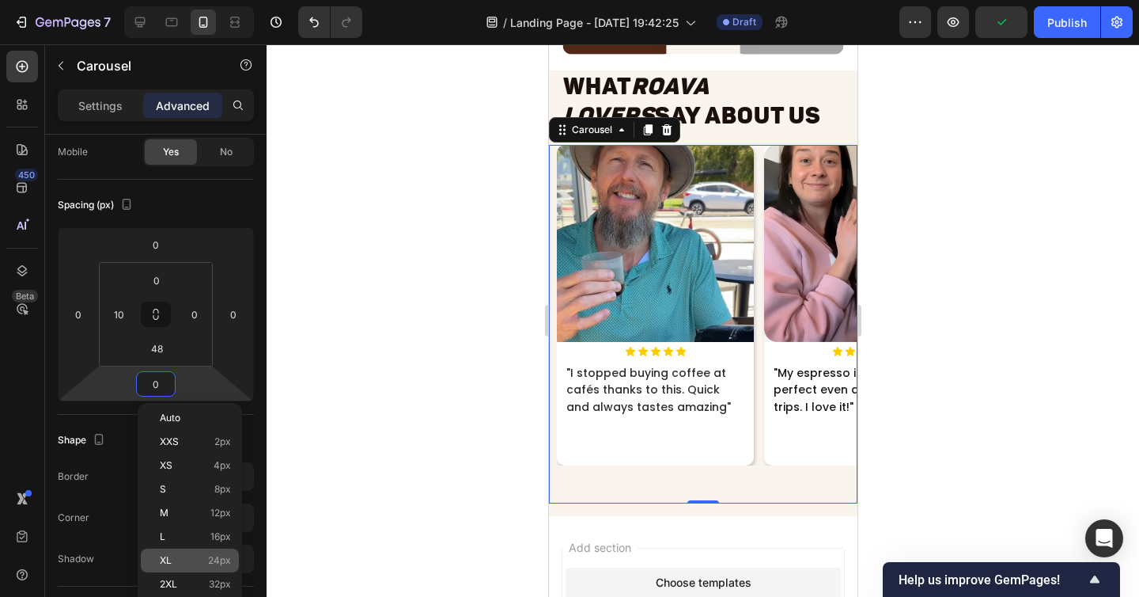
click at [213, 558] on span "24px" at bounding box center [219, 560] width 23 height 11
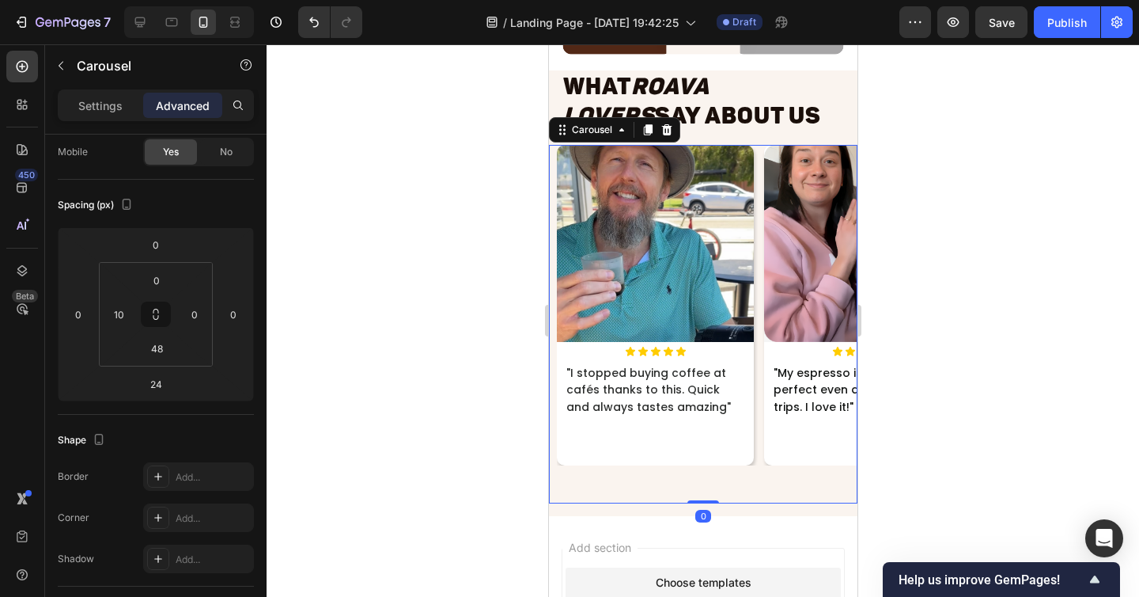
drag, startPoint x: 690, startPoint y: 519, endPoint x: 695, endPoint y: 488, distance: 31.3
click at [695, 488] on div "Image Icon Icon Icon Icon Icon Icon List "I stopped buying coffee at cafés than…" at bounding box center [702, 324] width 309 height 358
type input "0"
click at [153, 343] on input "48" at bounding box center [157, 348] width 32 height 24
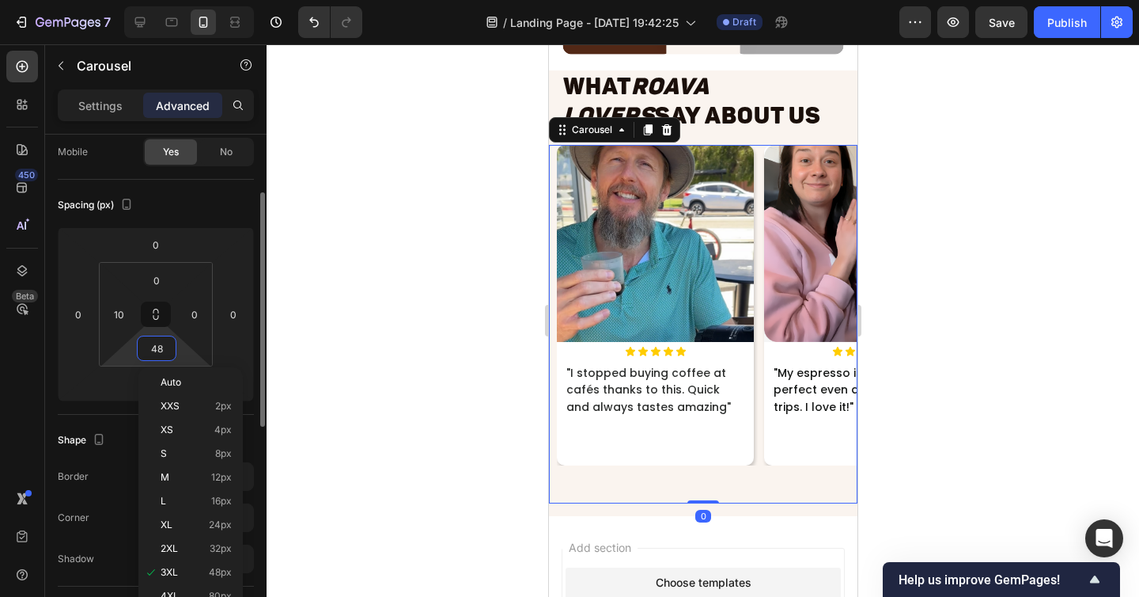
type input "0"
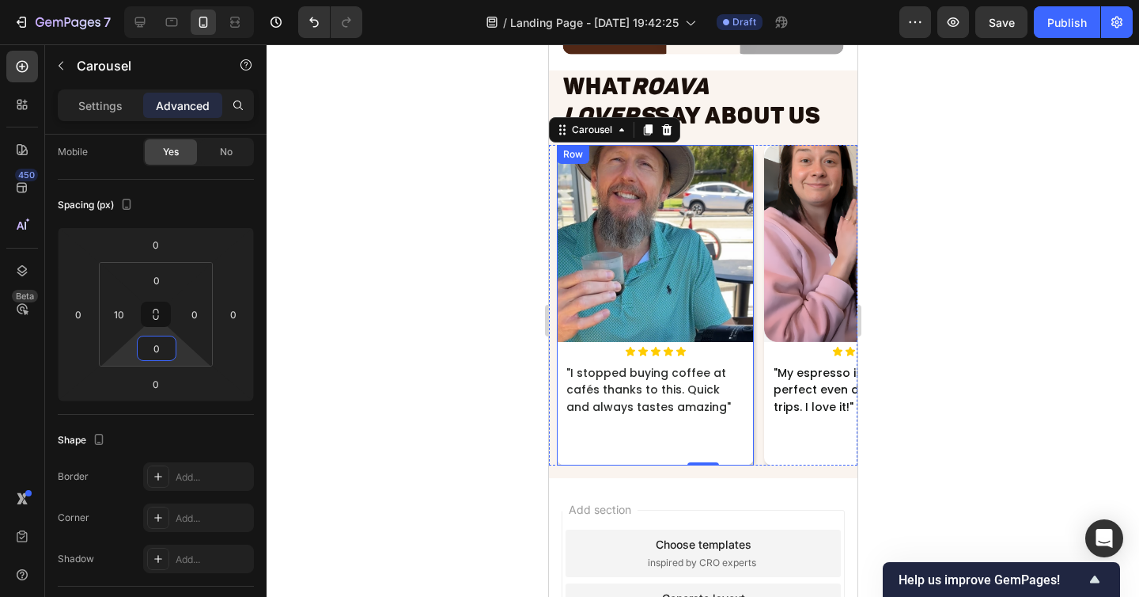
click at [748, 446] on div "Image Icon Icon Icon Icon Icon Icon List "I stopped buying coffee at cafés than…" at bounding box center [654, 305] width 197 height 320
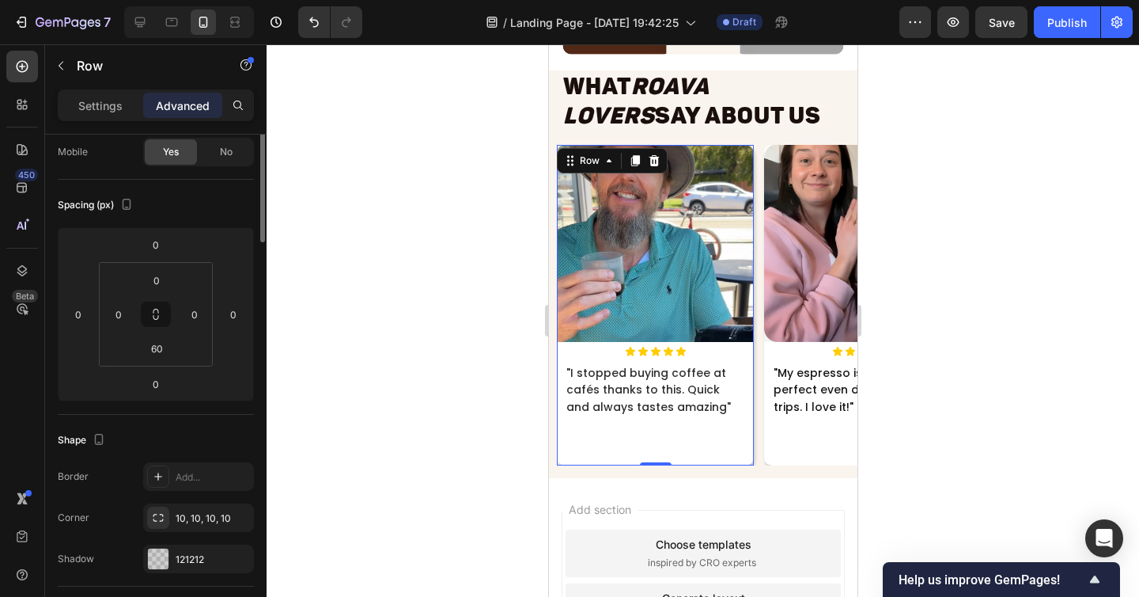
scroll to position [0, 0]
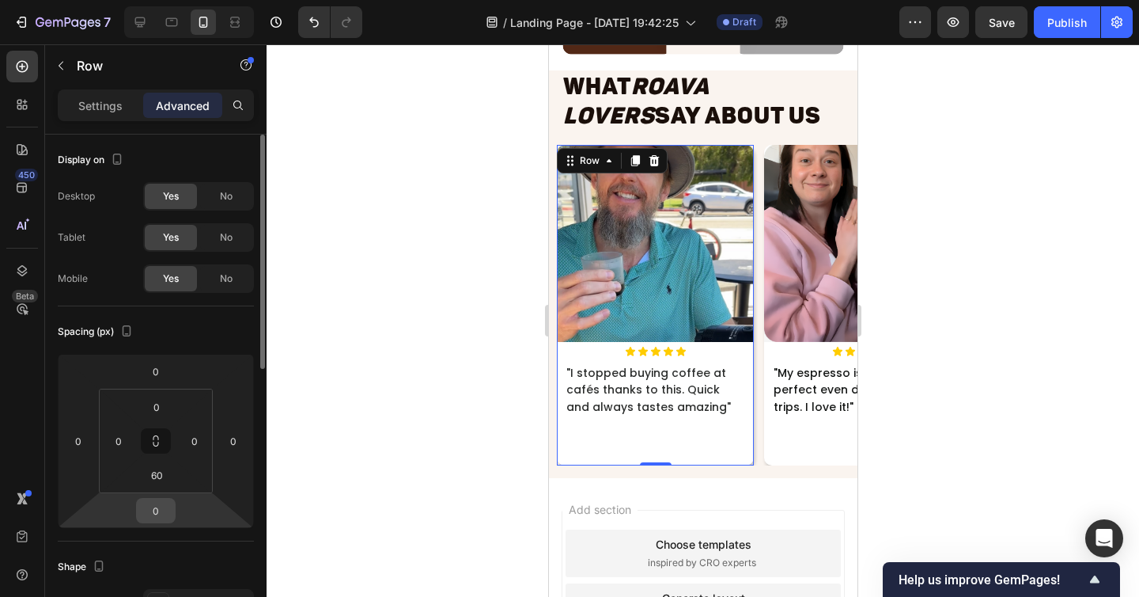
click at [153, 521] on input "0" at bounding box center [156, 510] width 32 height 24
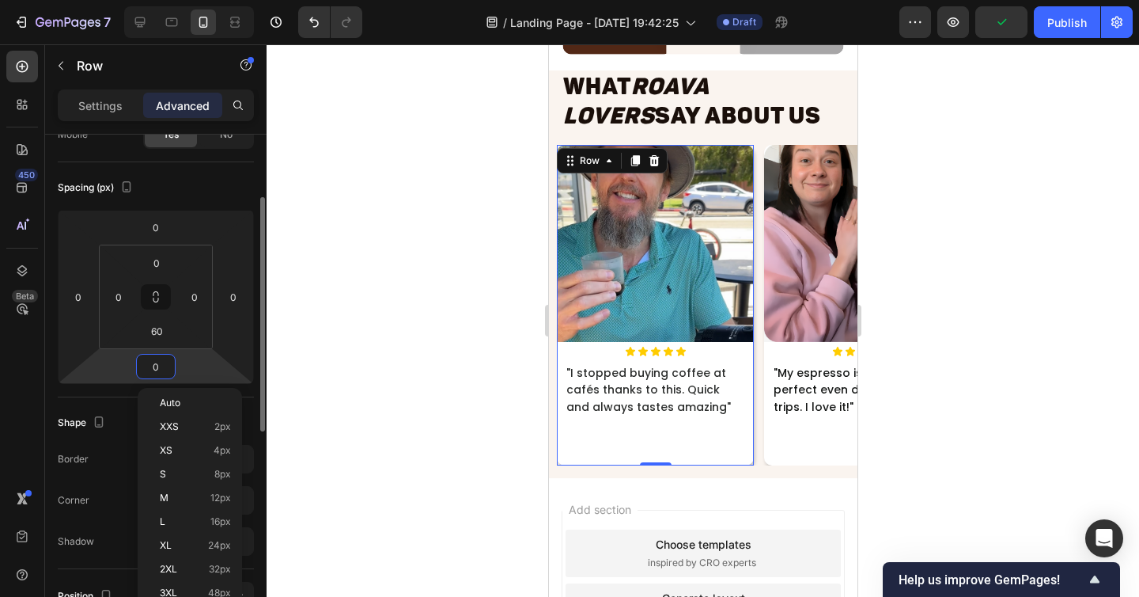
scroll to position [145, 0]
click at [180, 523] on p "L 16px" at bounding box center [195, 518] width 71 height 11
type input "16"
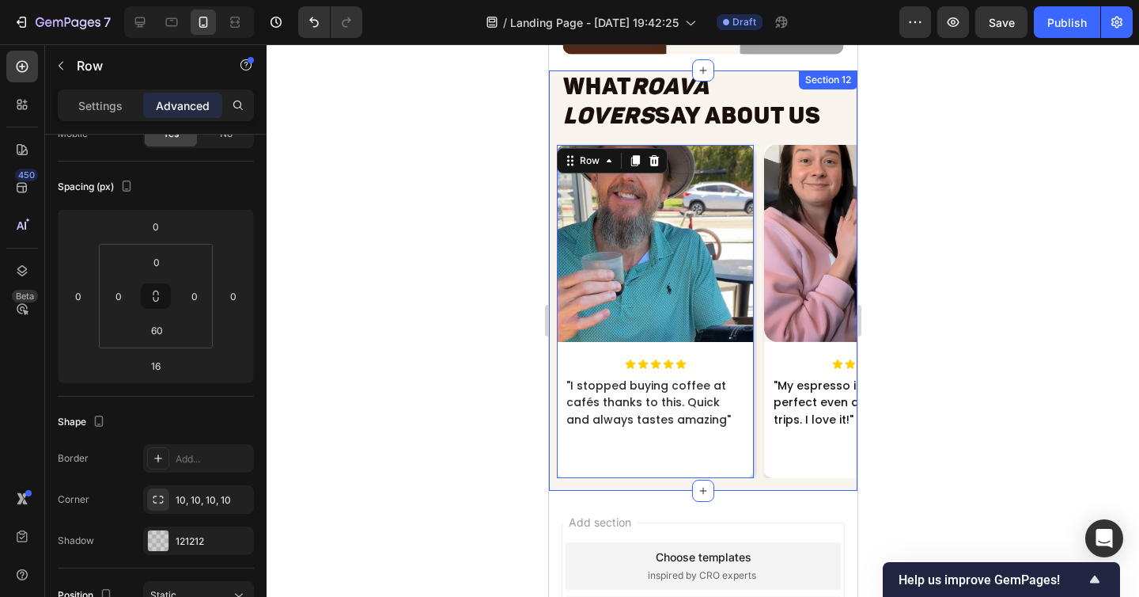
click at [725, 484] on div "What Roava Lovers Say About Us Heading Image Icon Icon Icon Icon Icon Icon List…" at bounding box center [702, 280] width 309 height 420
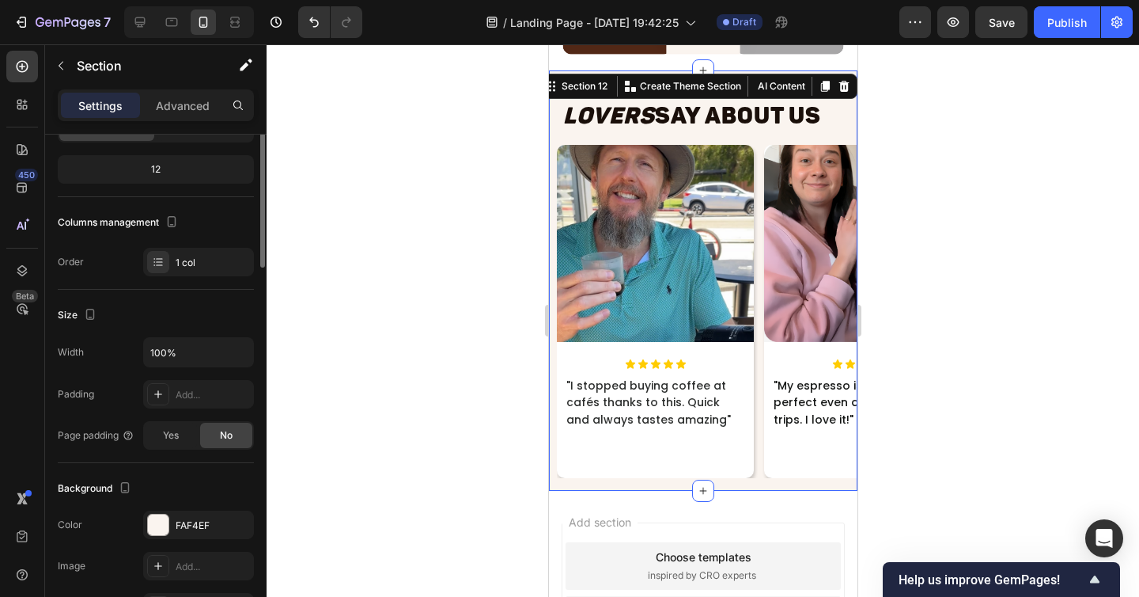
scroll to position [0, 0]
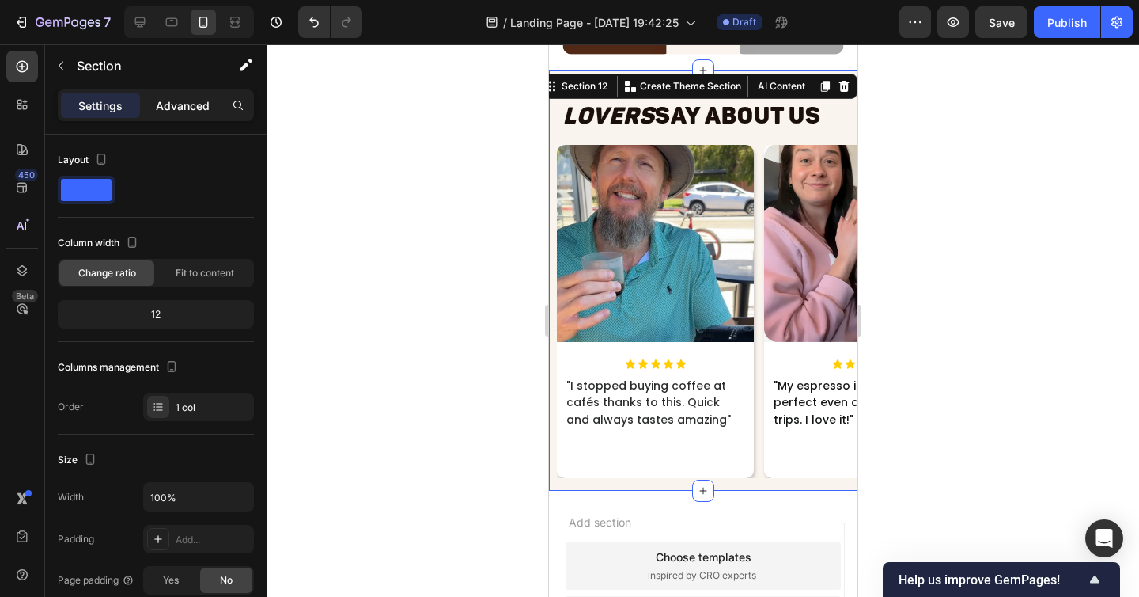
click at [161, 112] on p "Advanced" at bounding box center [183, 105] width 54 height 17
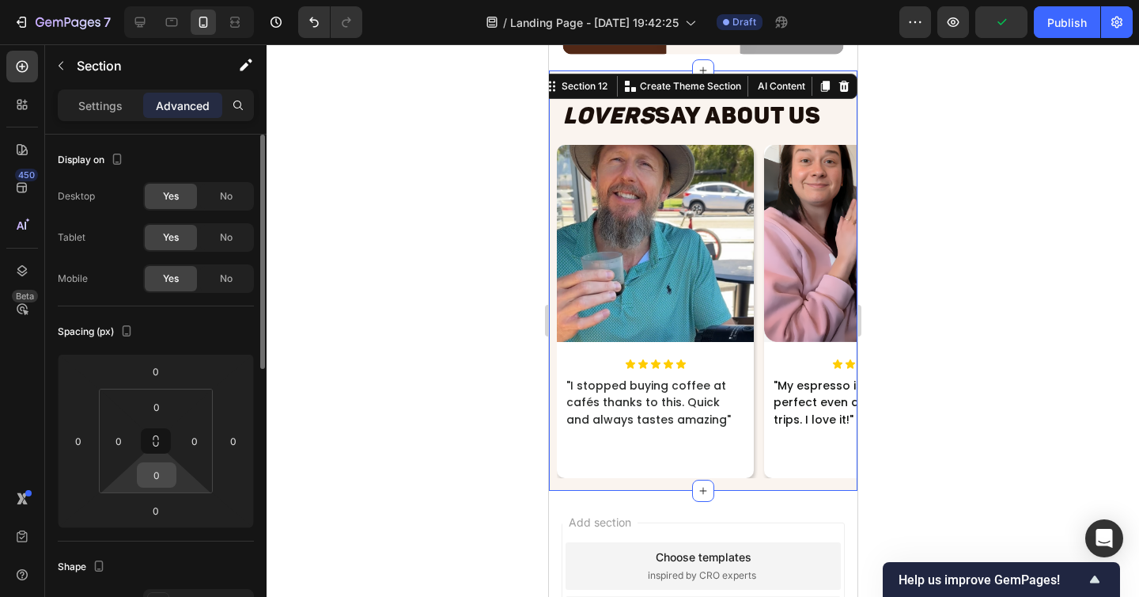
click at [156, 478] on input "0" at bounding box center [157, 475] width 32 height 24
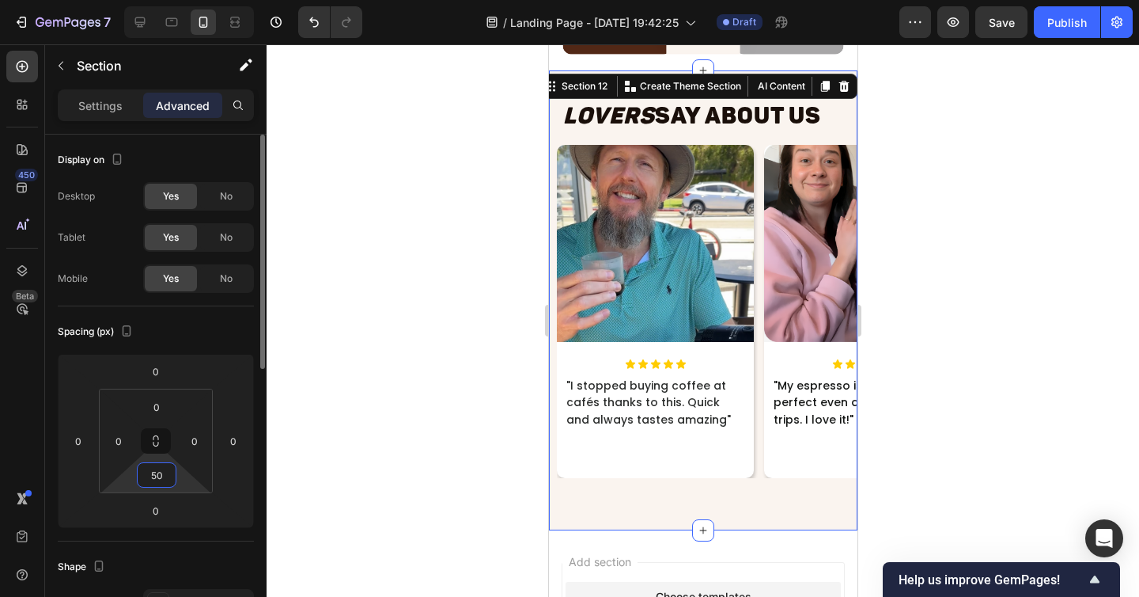
type input "5"
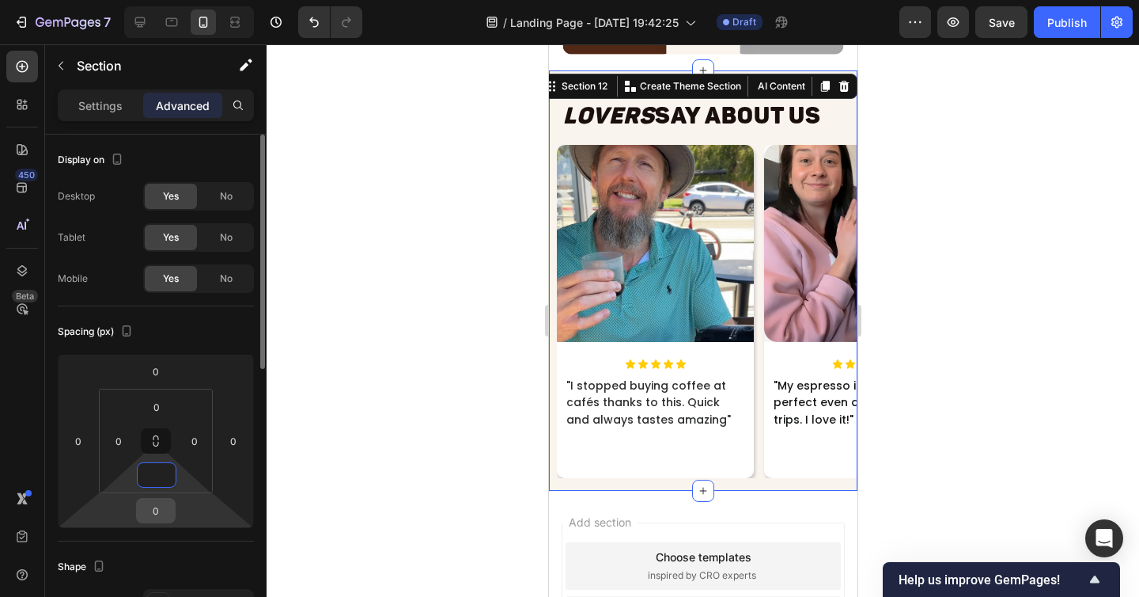
click at [162, 500] on input "0" at bounding box center [156, 510] width 32 height 24
type input "0"
click at [162, 500] on input "0" at bounding box center [156, 510] width 32 height 24
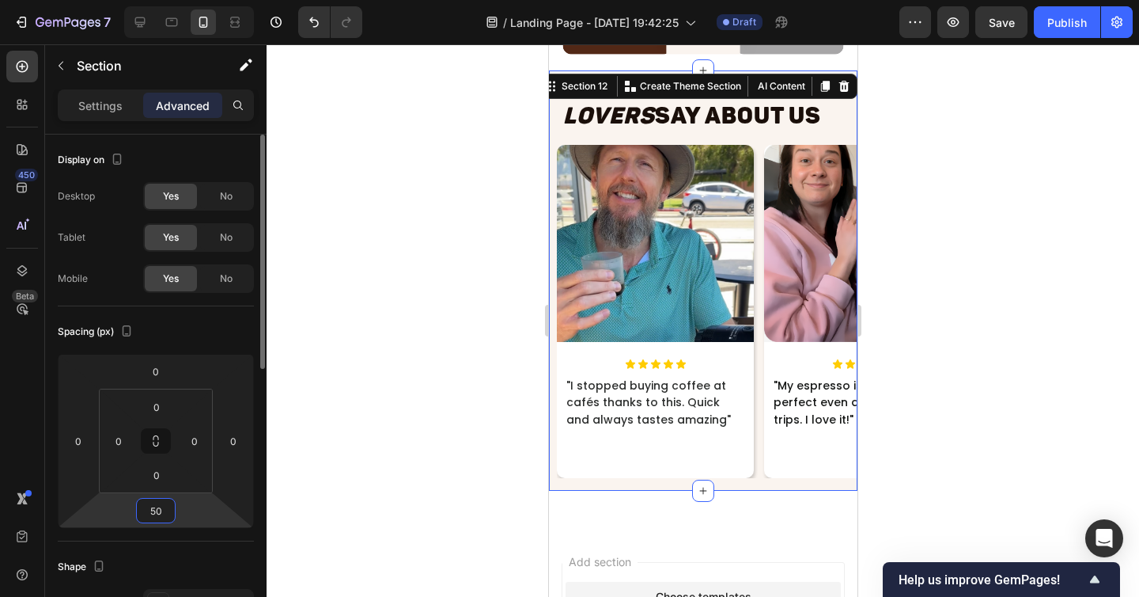
type input "5"
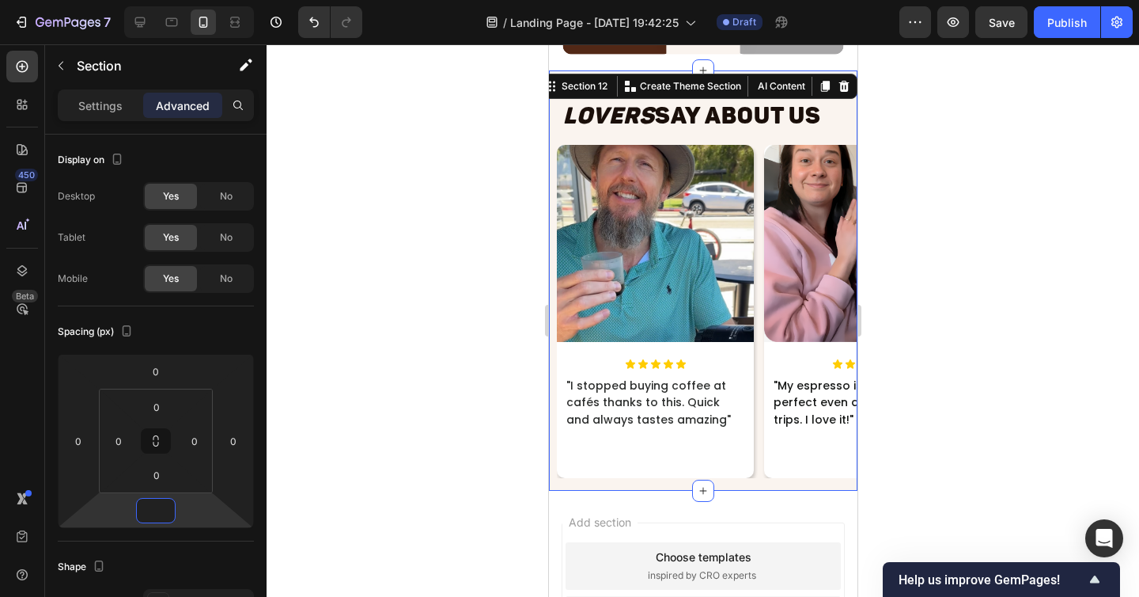
type input "0"
click at [767, 482] on div "What Roava Lovers Say About Us Heading Image Icon Icon Icon Icon Icon Icon List…" at bounding box center [702, 280] width 309 height 420
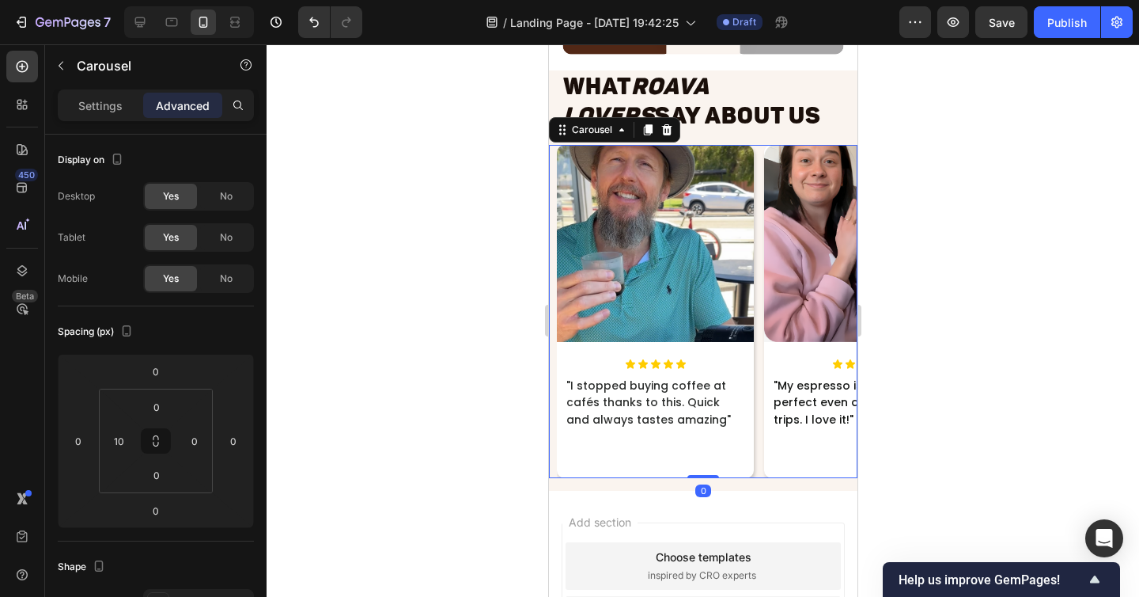
click at [759, 456] on div "Image Icon Icon Icon Icon Icon Icon List "I stopped buying coffee at cafés than…" at bounding box center [706, 311] width 301 height 333
click at [98, 108] on p "Settings" at bounding box center [100, 105] width 44 height 17
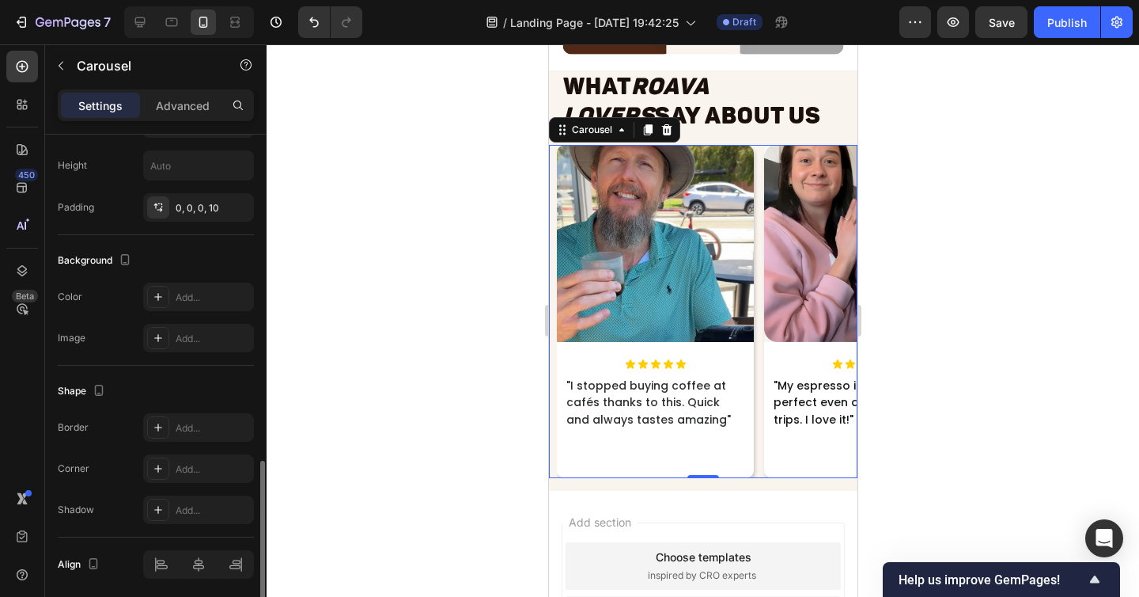
scroll to position [987, 0]
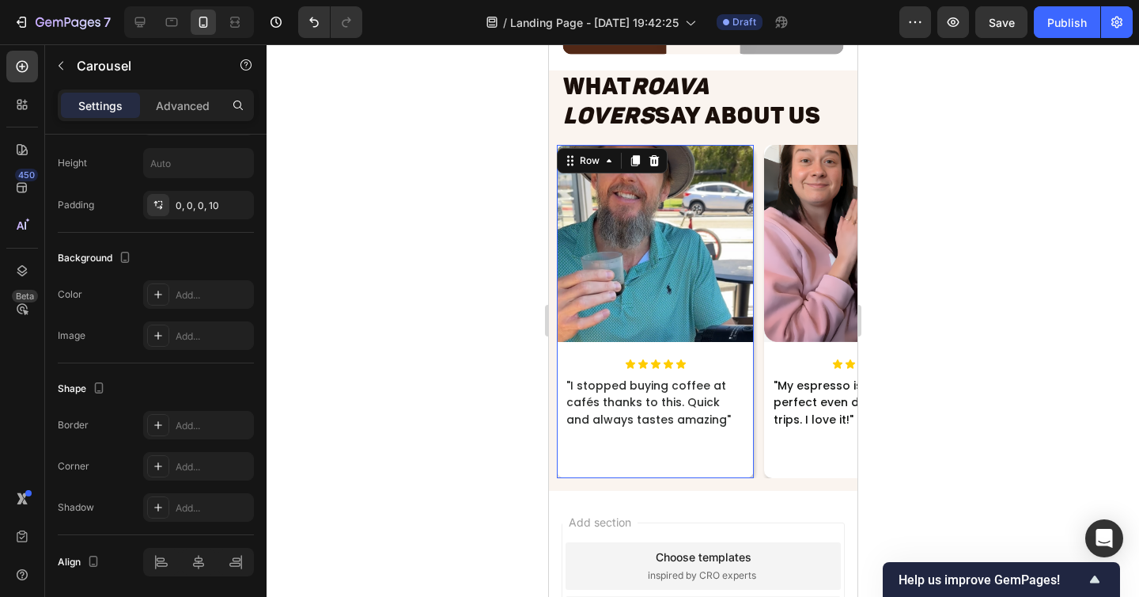
click at [748, 460] on div "Image Icon Icon Icon Icon Icon Icon List "I stopped buying coffee at cafés than…" at bounding box center [654, 311] width 197 height 333
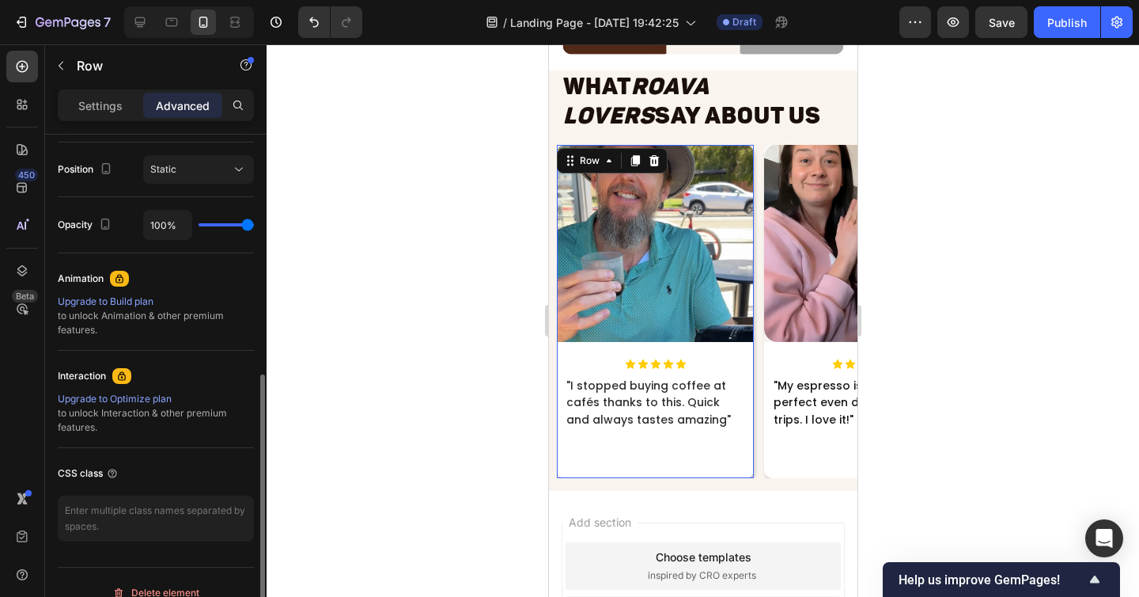
scroll to position [591, 0]
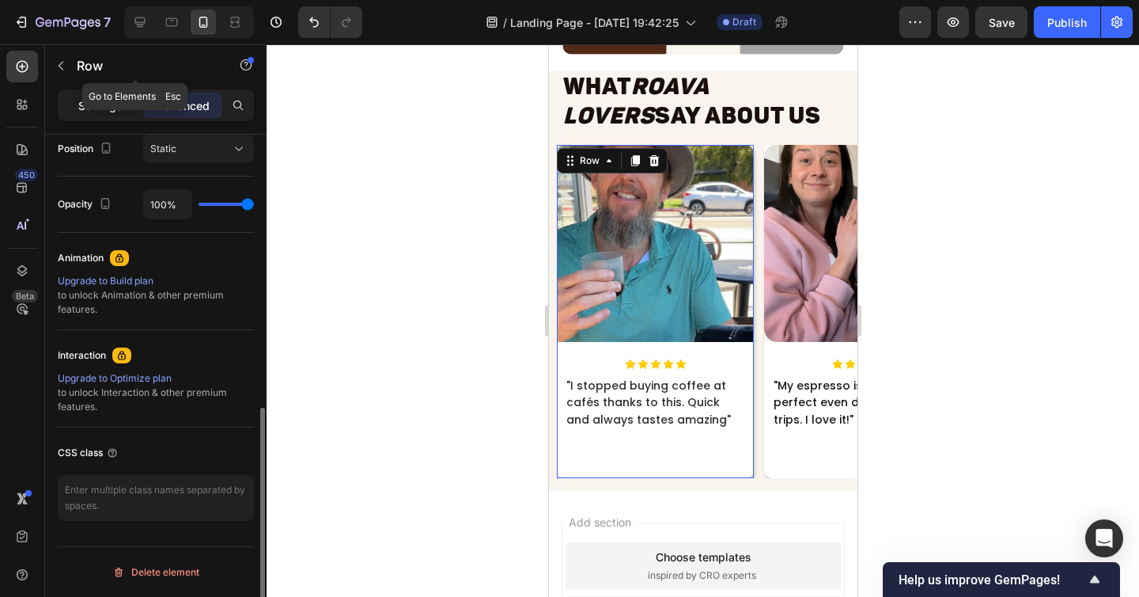
click at [104, 93] on div "Settings" at bounding box center [100, 105] width 79 height 25
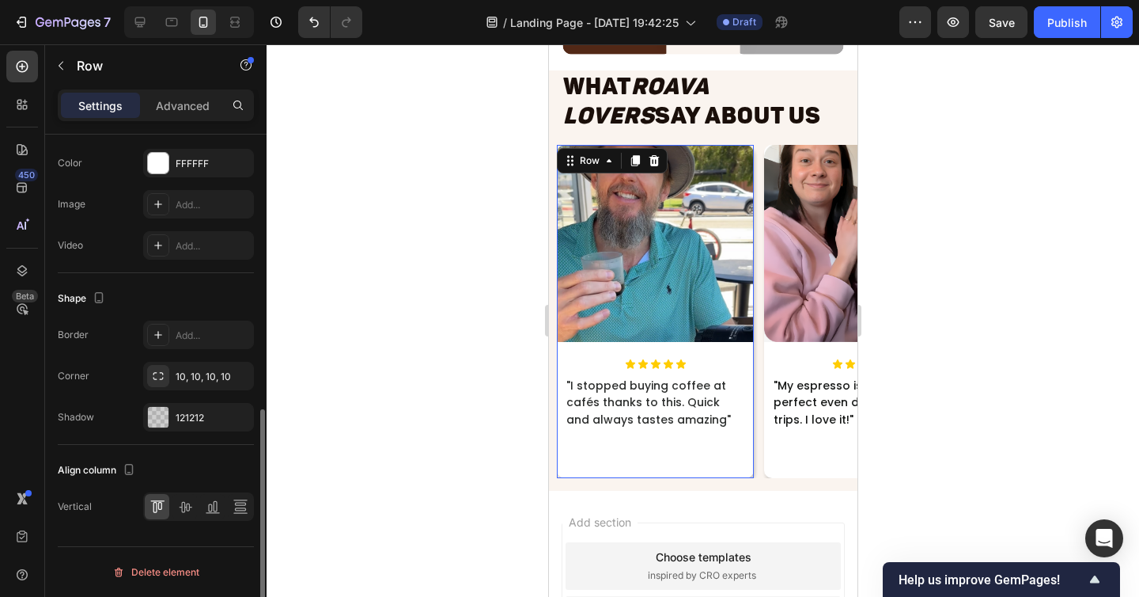
scroll to position [593, 0]
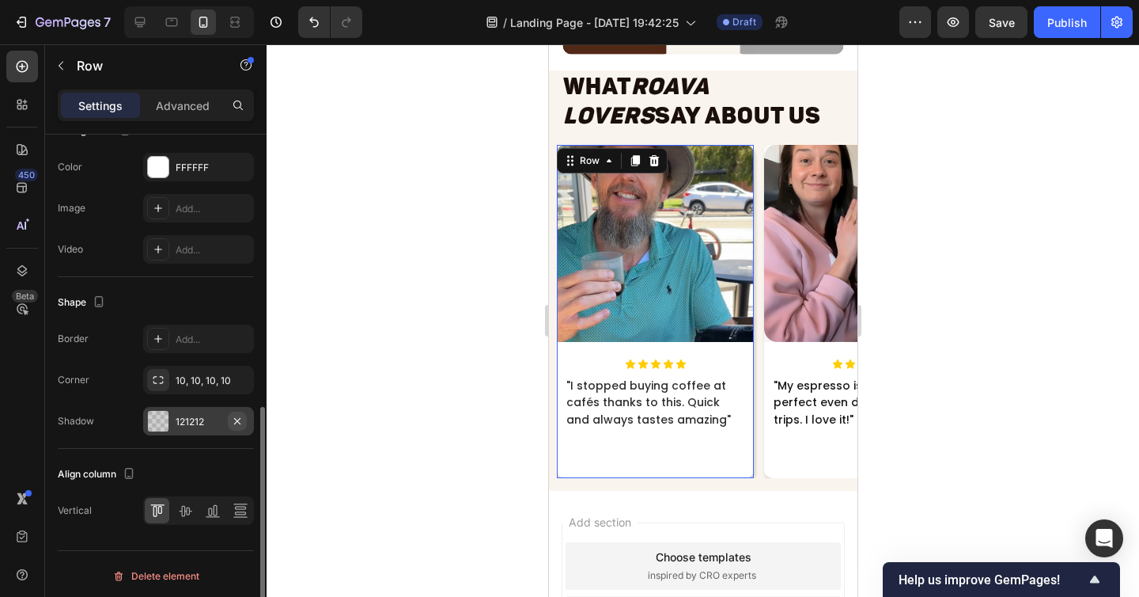
click at [235, 423] on icon "button" at bounding box center [237, 421] width 13 height 13
click at [961, 431] on div at bounding box center [703, 320] width 873 height 552
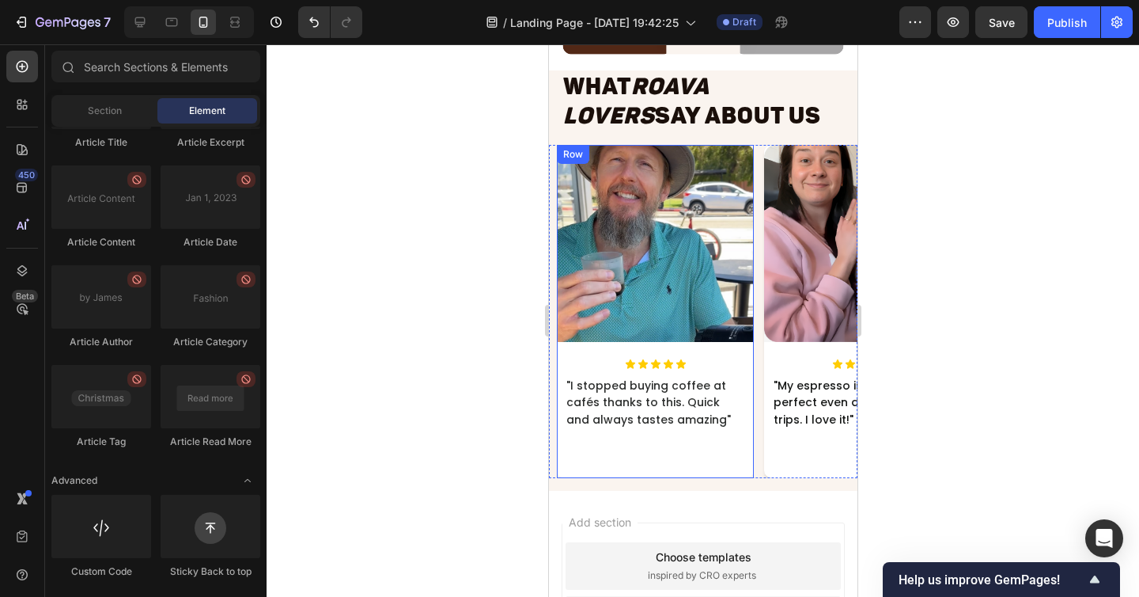
click at [716, 452] on div "Image Icon Icon Icon Icon Icon Icon List "I stopped buying coffee at cafés than…" at bounding box center [654, 311] width 197 height 333
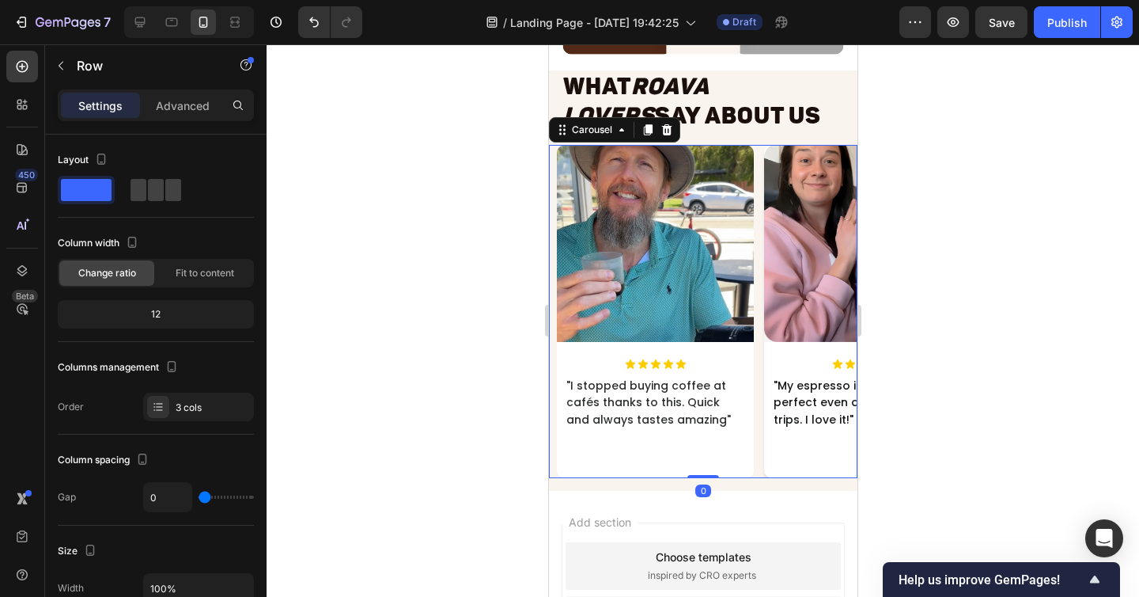
click at [756, 451] on div "Image Icon Icon Icon Icon Icon Icon List "I stopped buying coffee at cafés than…" at bounding box center [706, 311] width 301 height 333
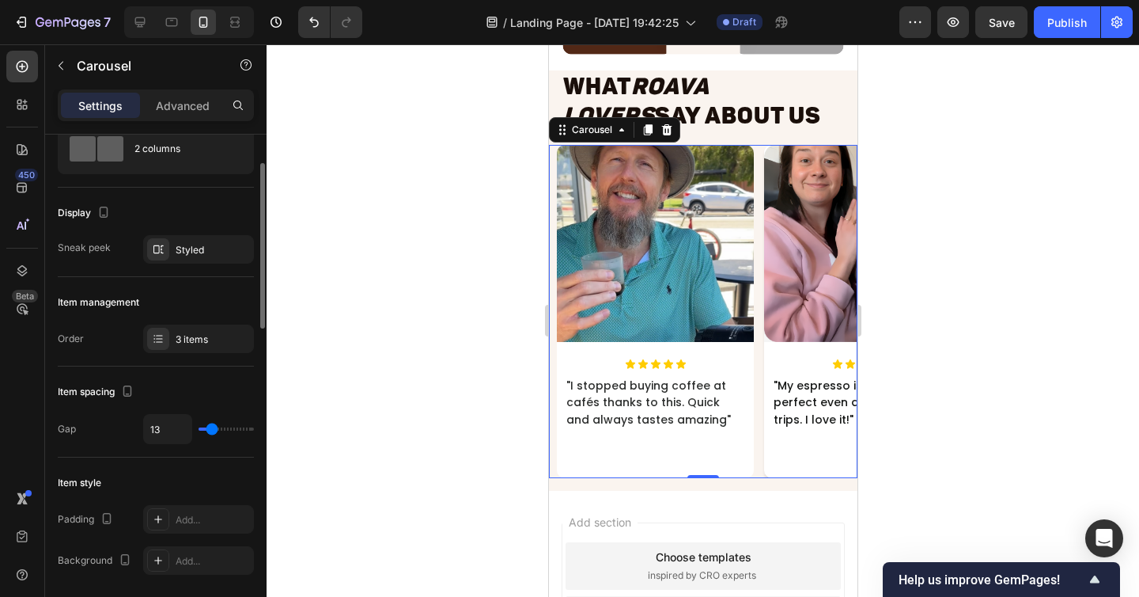
scroll to position [91, 0]
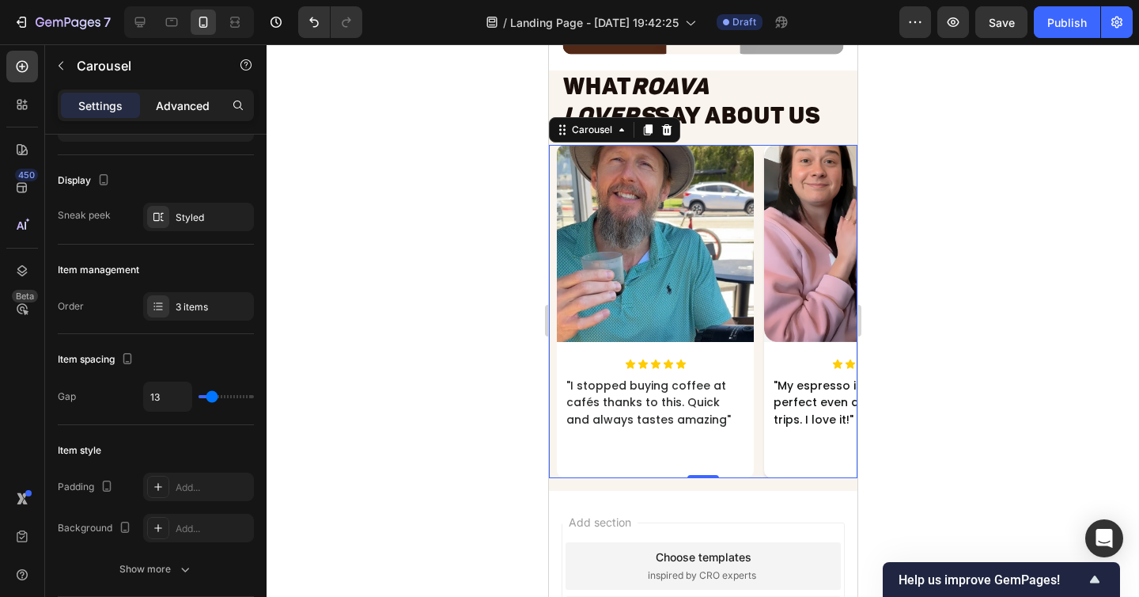
click at [165, 102] on p "Advanced" at bounding box center [183, 105] width 54 height 17
